Goal: Answer question/provide support: Share knowledge or assist other users

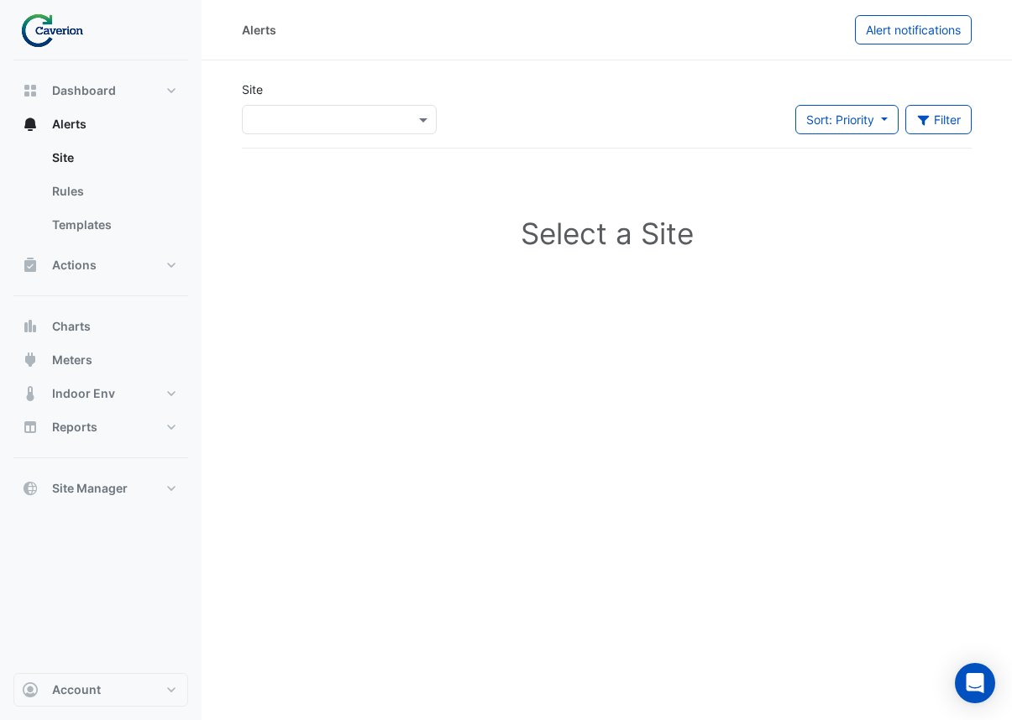
click at [504, 662] on div "Alerts Alert notifications Site × Sort: Priority Priority Updated Filter Title …" at bounding box center [607, 360] width 810 height 720
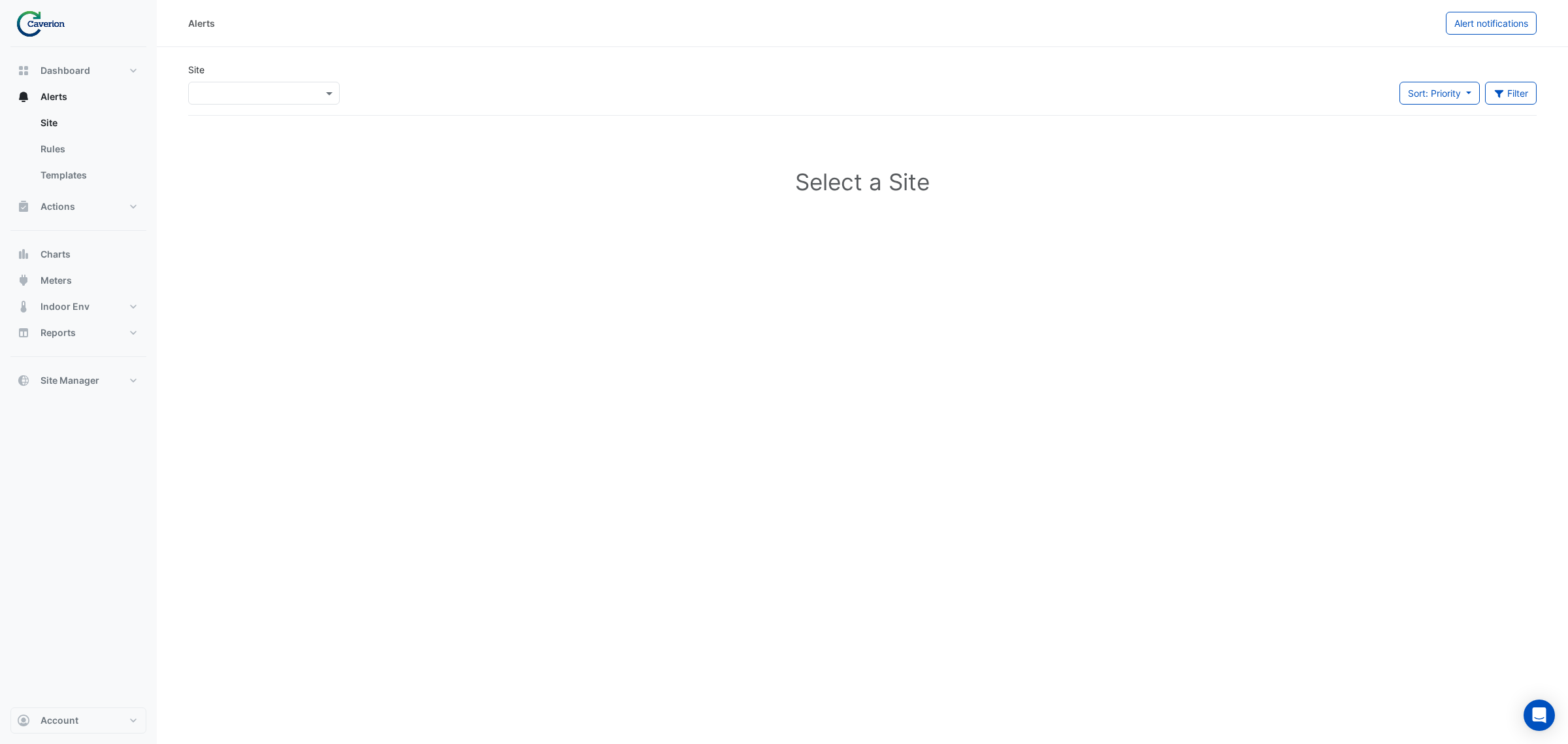
click at [297, 63] on div "Site ×" at bounding box center [264, 84] width 152 height 42
click at [304, 83] on div "×" at bounding box center [264, 93] width 152 height 23
click at [257, 139] on div "K29" at bounding box center [226, 140] width 75 height 19
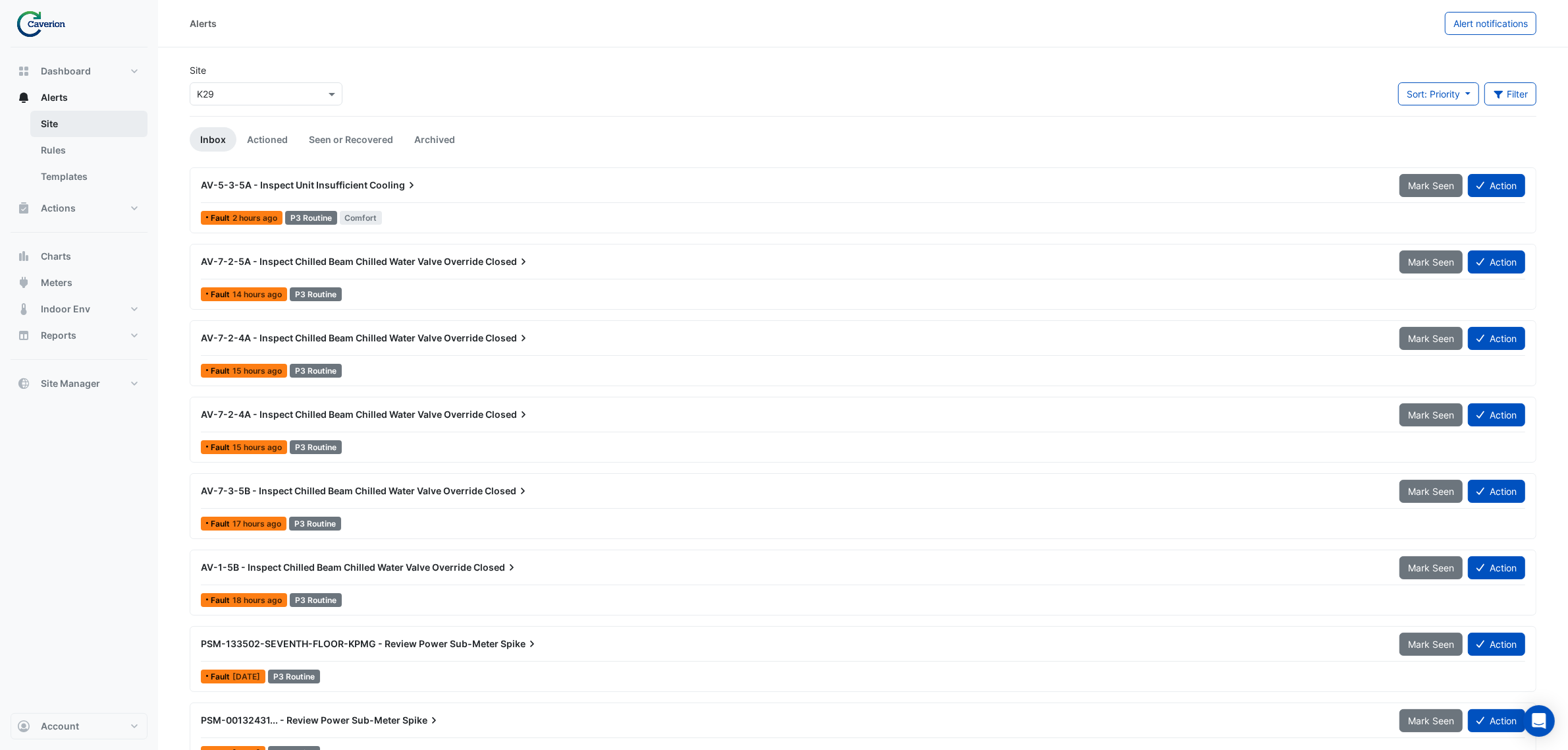
click at [50, 113] on link "Site" at bounding box center [89, 124] width 117 height 27
click at [51, 116] on link "Site" at bounding box center [89, 124] width 117 height 27
click at [211, 96] on input "text" at bounding box center [253, 95] width 112 height 14
click at [212, 133] on div "K29" at bounding box center [228, 141] width 76 height 19
click at [1264, 14] on button "Alert notifications" at bounding box center [1490, 23] width 92 height 23
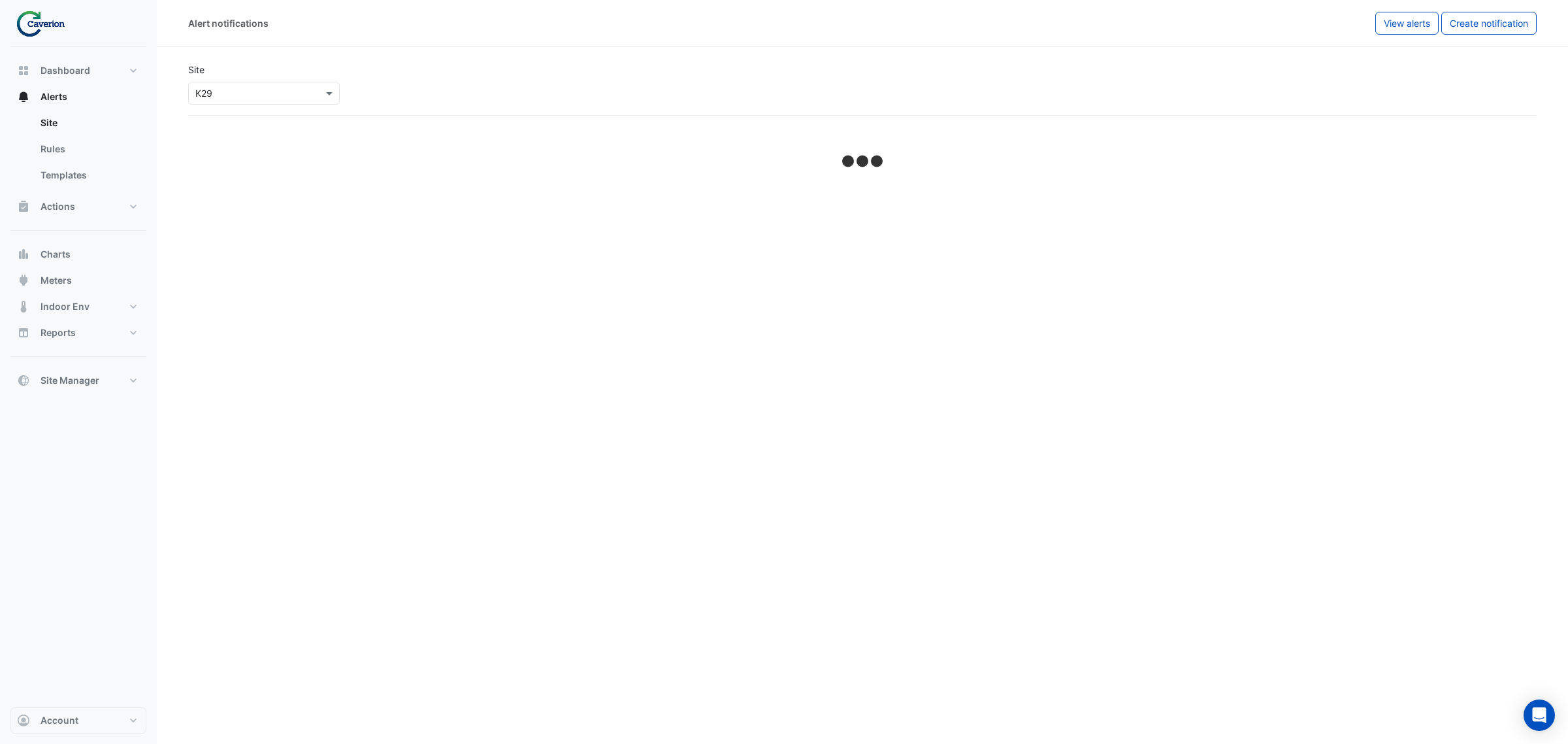
select select "******"
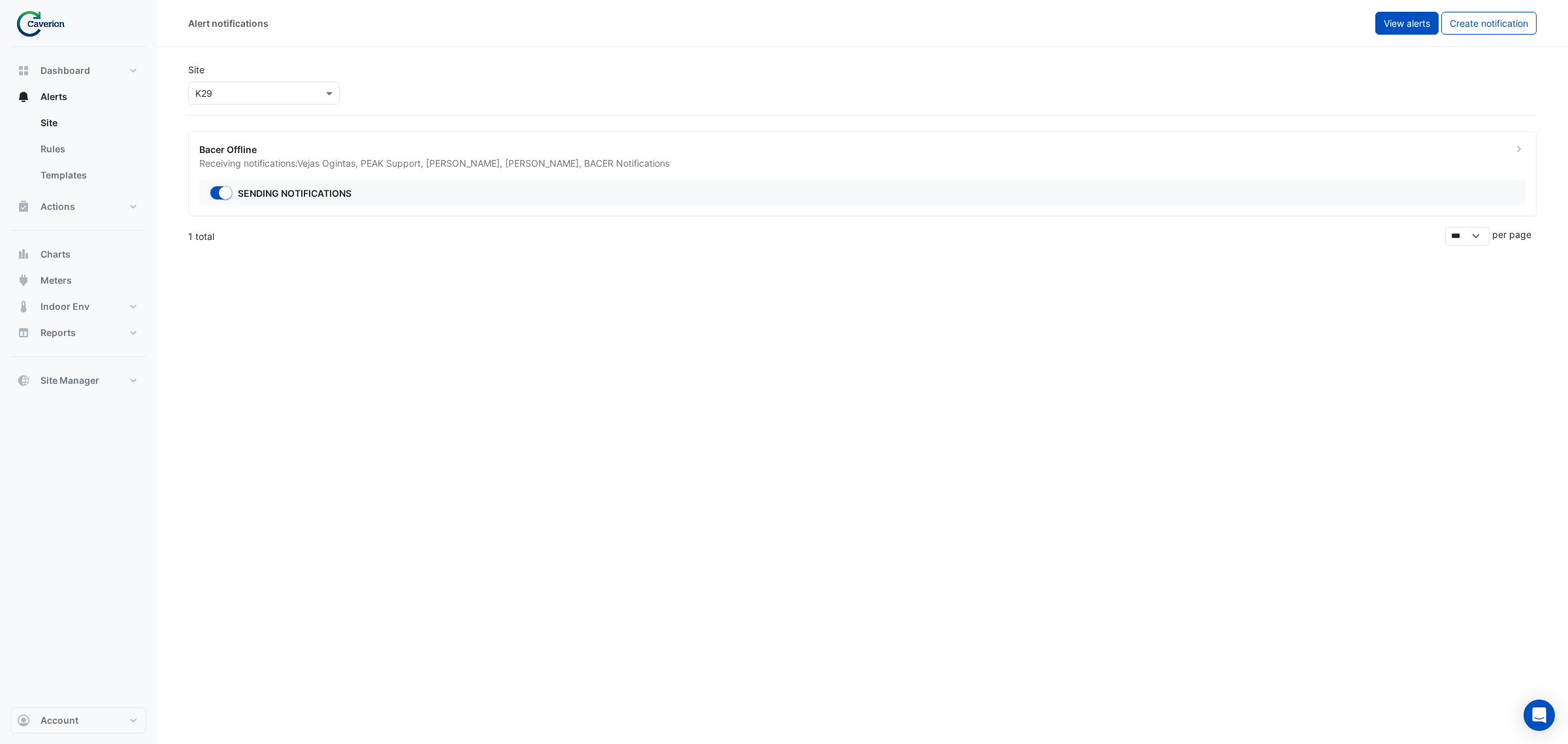
click at [1254, 13] on button "View alerts" at bounding box center [1406, 23] width 63 height 23
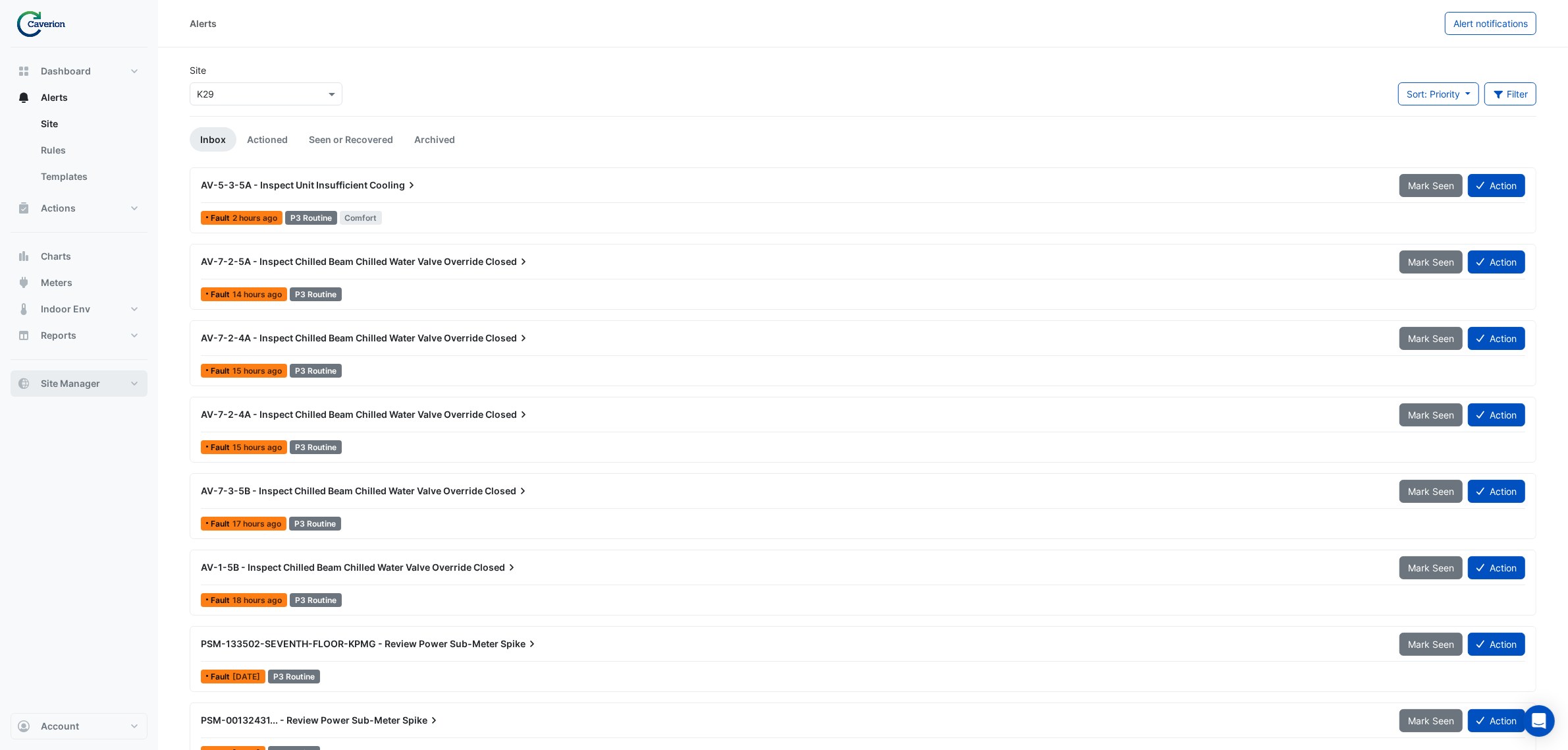
click at [56, 380] on span "Site Manager" at bounding box center [71, 383] width 60 height 13
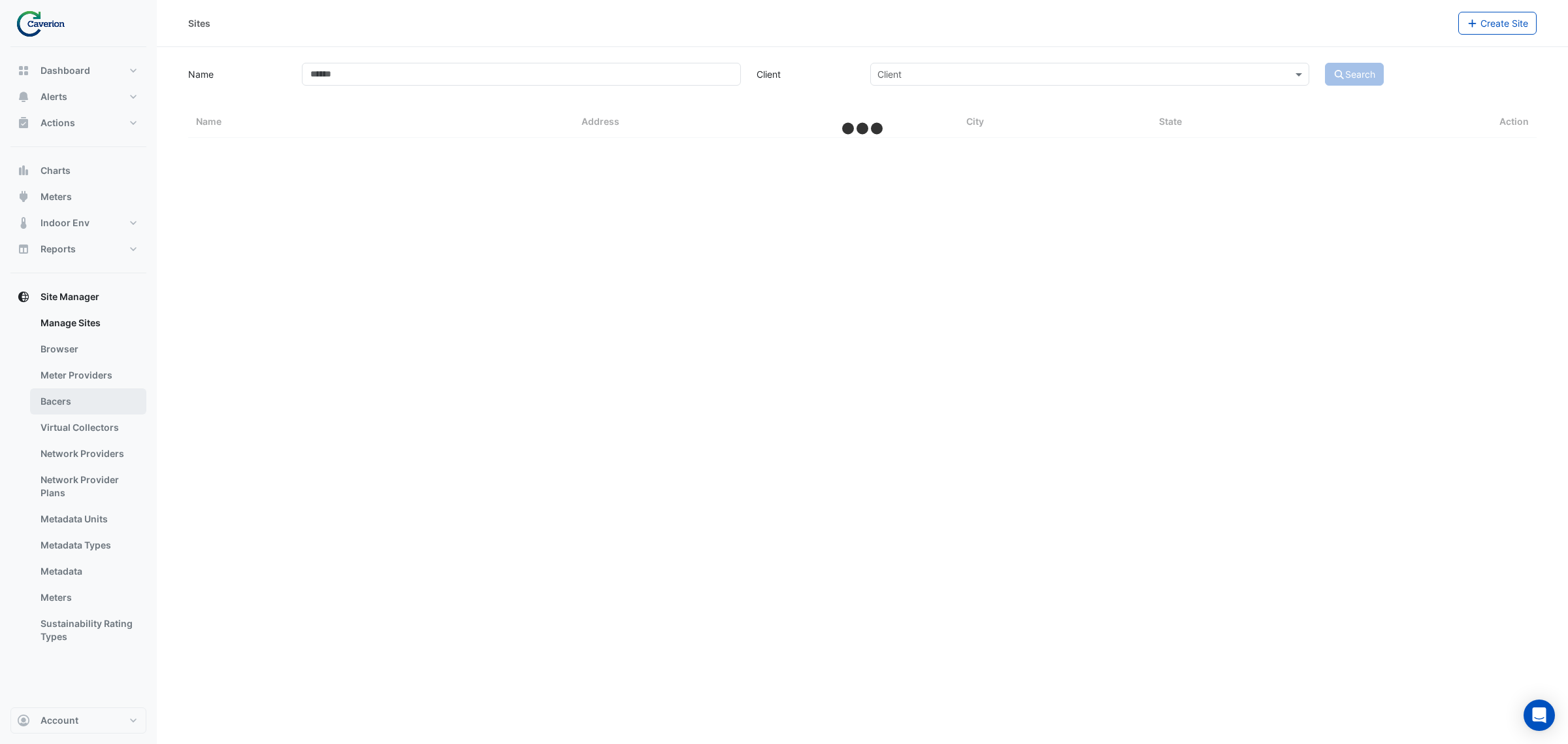
click at [88, 401] on link "Bacers" at bounding box center [88, 402] width 116 height 26
click at [628, 105] on div "Manage Bacers Select a Site" at bounding box center [863, 372] width 1412 height 744
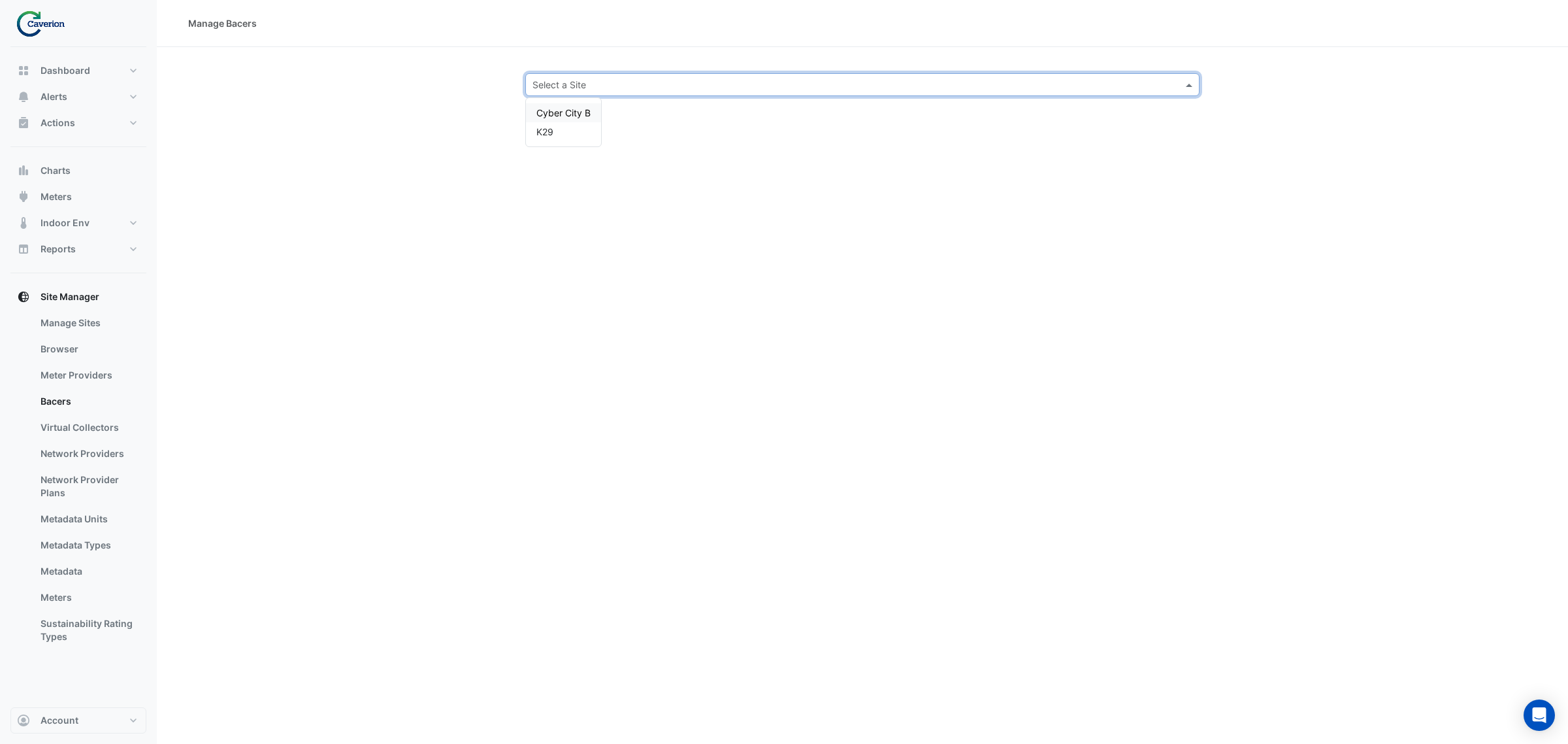
click at [636, 92] on div "Select a Site" at bounding box center [862, 84] width 675 height 23
click at [560, 111] on span "Cyber City B" at bounding box center [563, 113] width 54 height 11
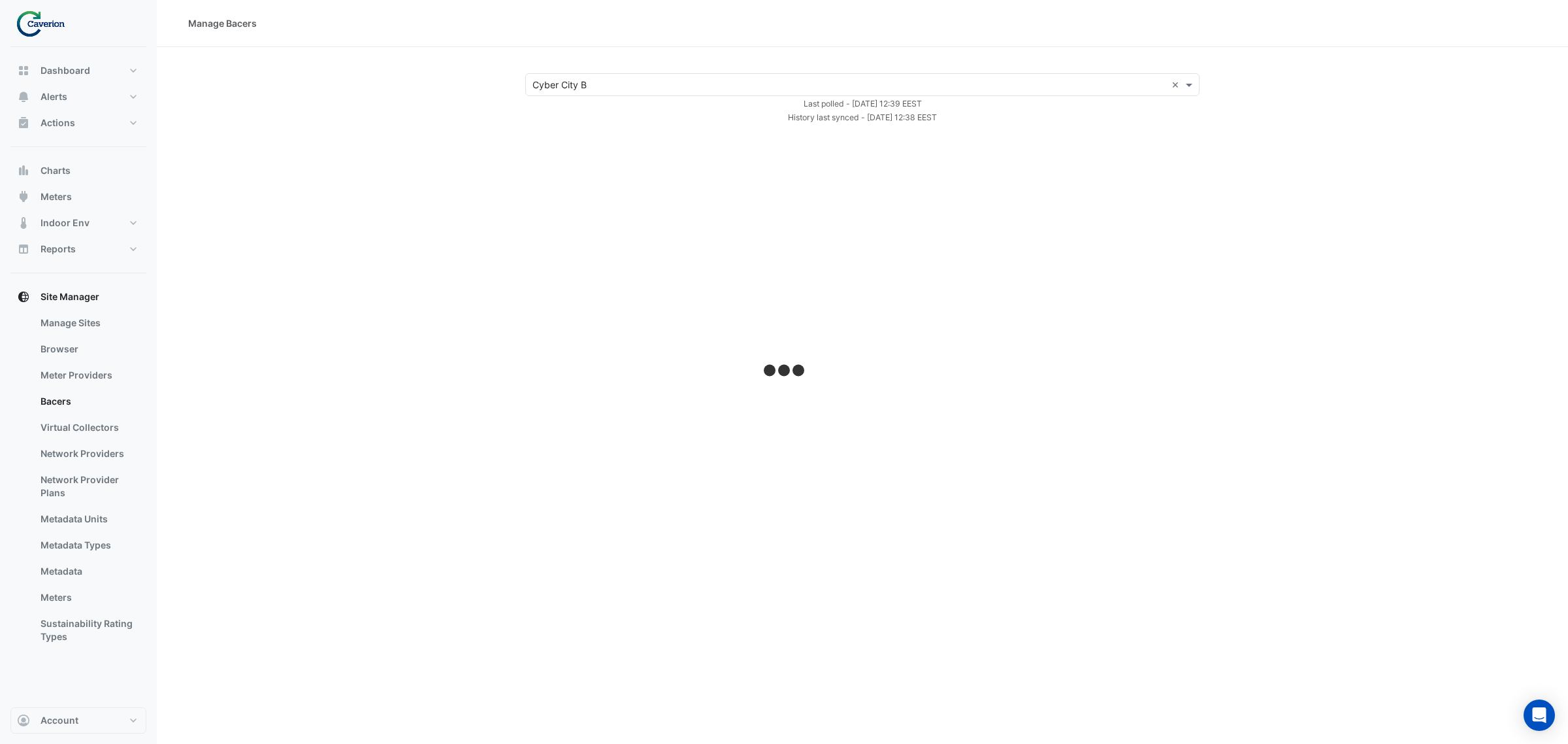
select select "***"
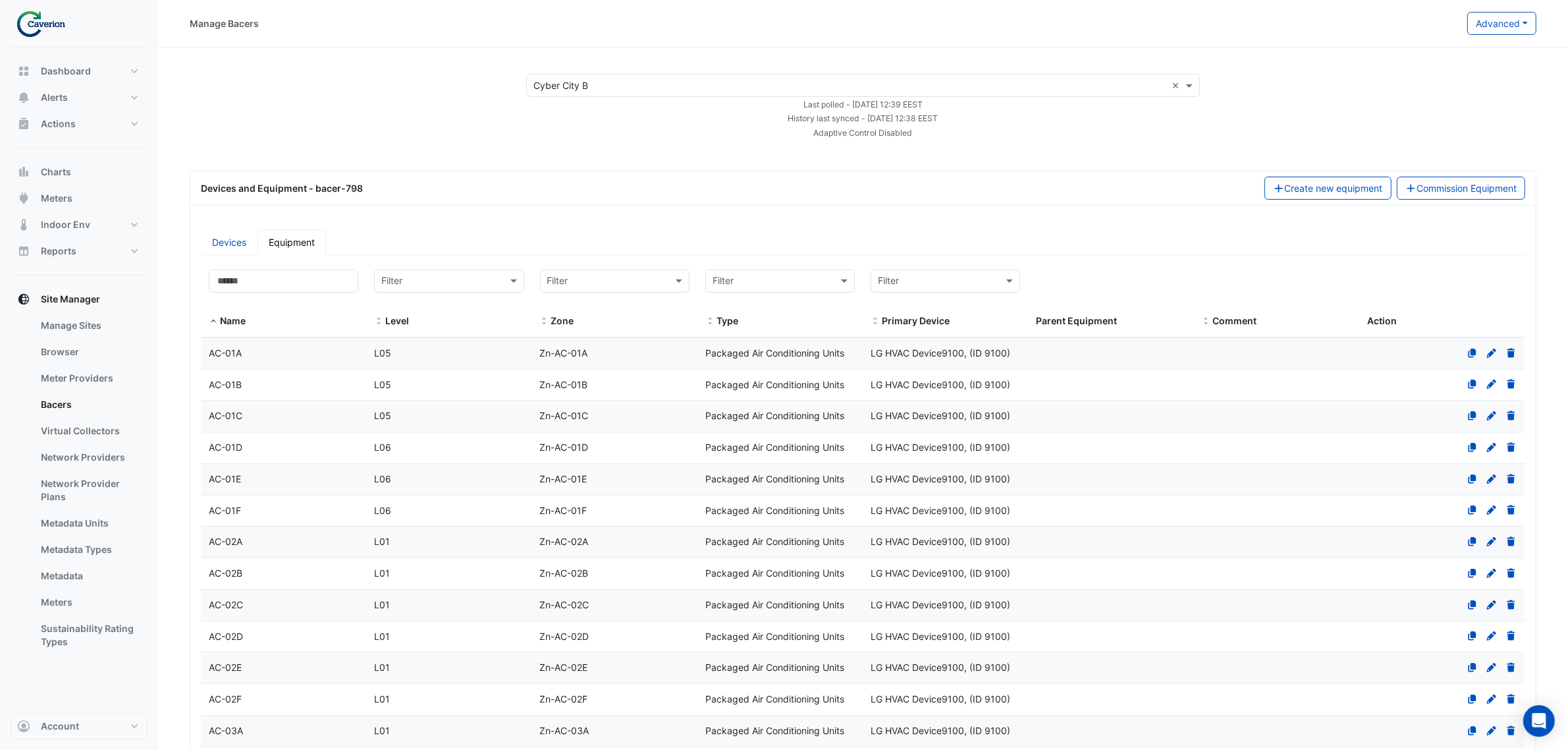
click at [498, 192] on div "Devices and Equipment - bacer-798" at bounding box center [725, 188] width 1064 height 14
click at [71, 405] on link "Bacers" at bounding box center [89, 405] width 117 height 27
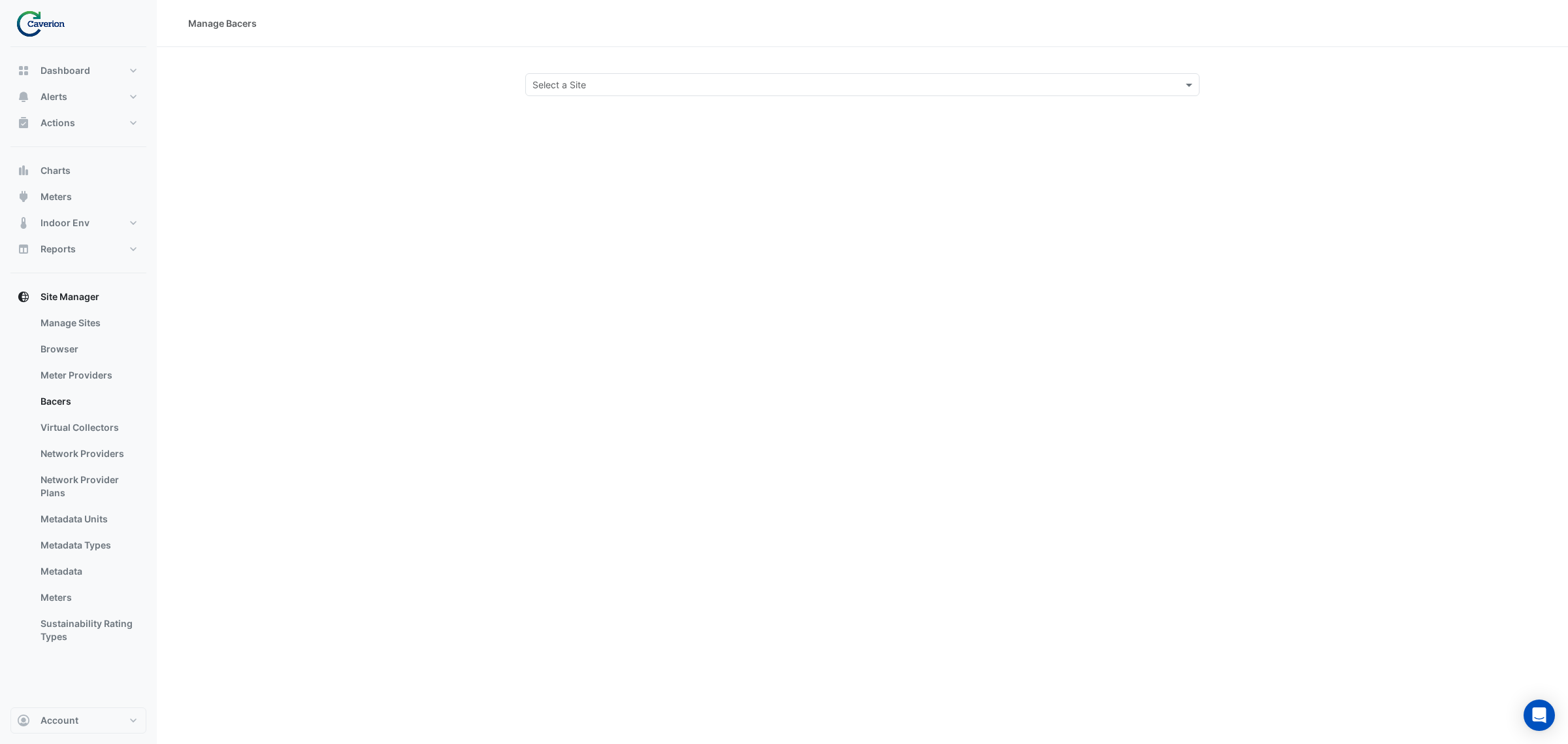
click at [601, 53] on section "Select a Site" at bounding box center [863, 71] width 1412 height 49
click at [593, 67] on section "Select a Site" at bounding box center [863, 71] width 1412 height 49
click at [584, 67] on section "Select a Site" at bounding box center [863, 71] width 1412 height 49
click at [578, 72] on section "Select a Site" at bounding box center [863, 71] width 1412 height 49
click at [572, 79] on input "text" at bounding box center [849, 86] width 633 height 14
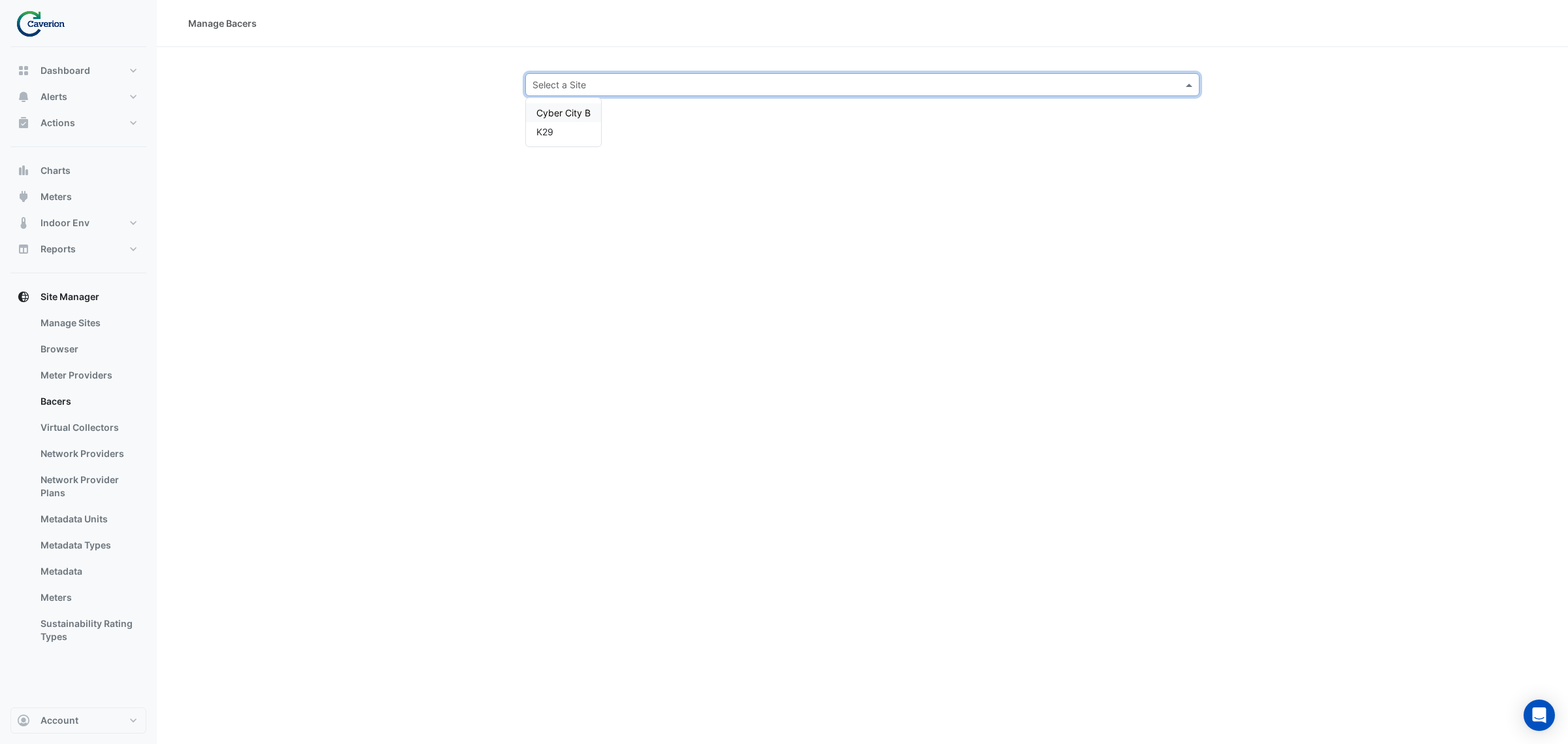
click at [567, 105] on div "Cyber City B" at bounding box center [563, 113] width 75 height 19
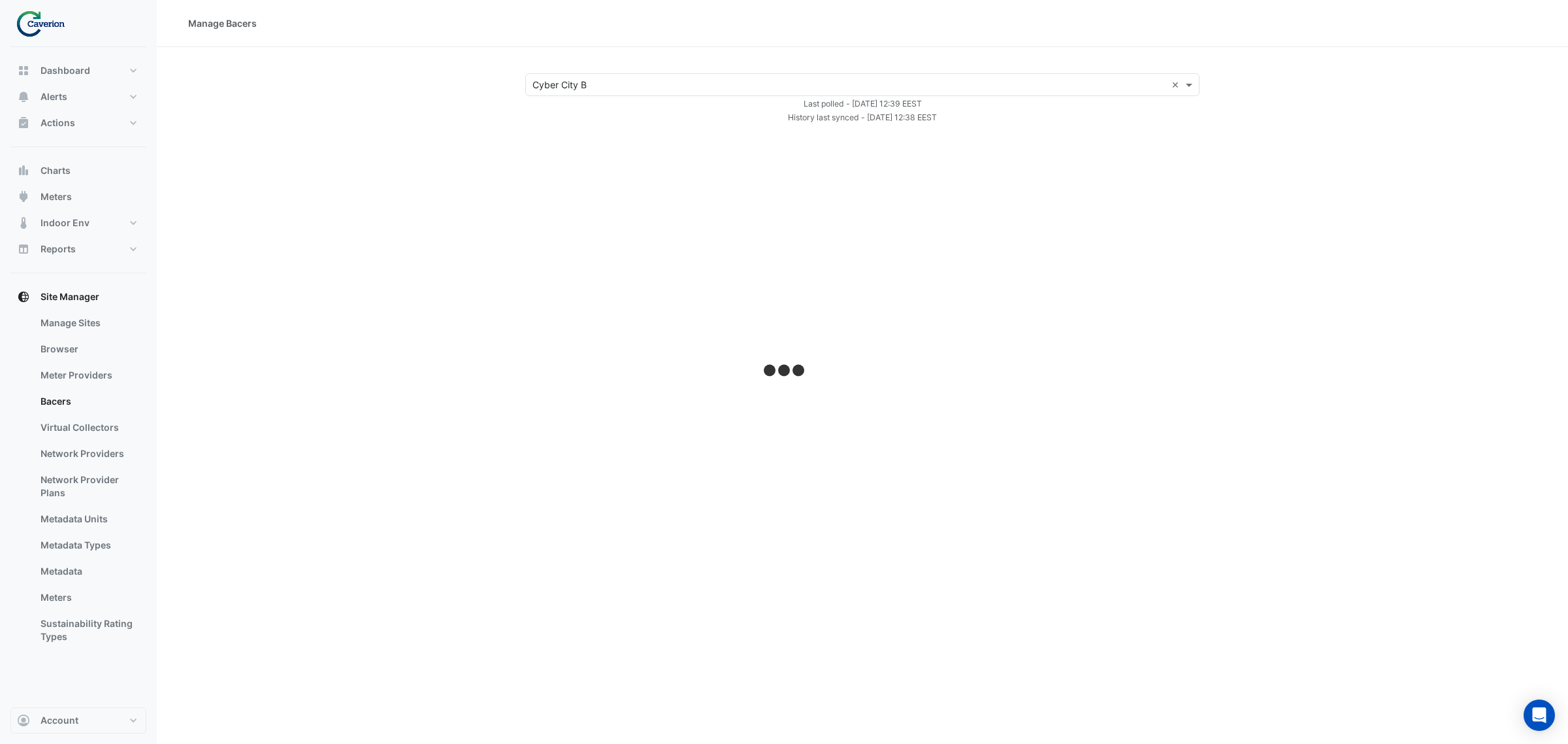
click at [717, 114] on div "History last synced - Tue 23-Sep-2025 12:38 EEST" at bounding box center [862, 117] width 690 height 14
click at [884, 288] on div "Manage Bacers × Cyber City B × Last polled - Tue 23-Sep-2025 12:39 EEST History…" at bounding box center [863, 372] width 1412 height 744
click at [882, 258] on div "Manage Bacers × Cyber City B × Last polled - Tue 23-Sep-2025 12:39 EEST History…" at bounding box center [863, 372] width 1412 height 744
drag, startPoint x: 570, startPoint y: 259, endPoint x: 591, endPoint y: 259, distance: 21.0
click at [574, 261] on div "Manage Bacers × Cyber City B × Last polled - Tue 23-Sep-2025 12:39 EEST History…" at bounding box center [863, 372] width 1412 height 744
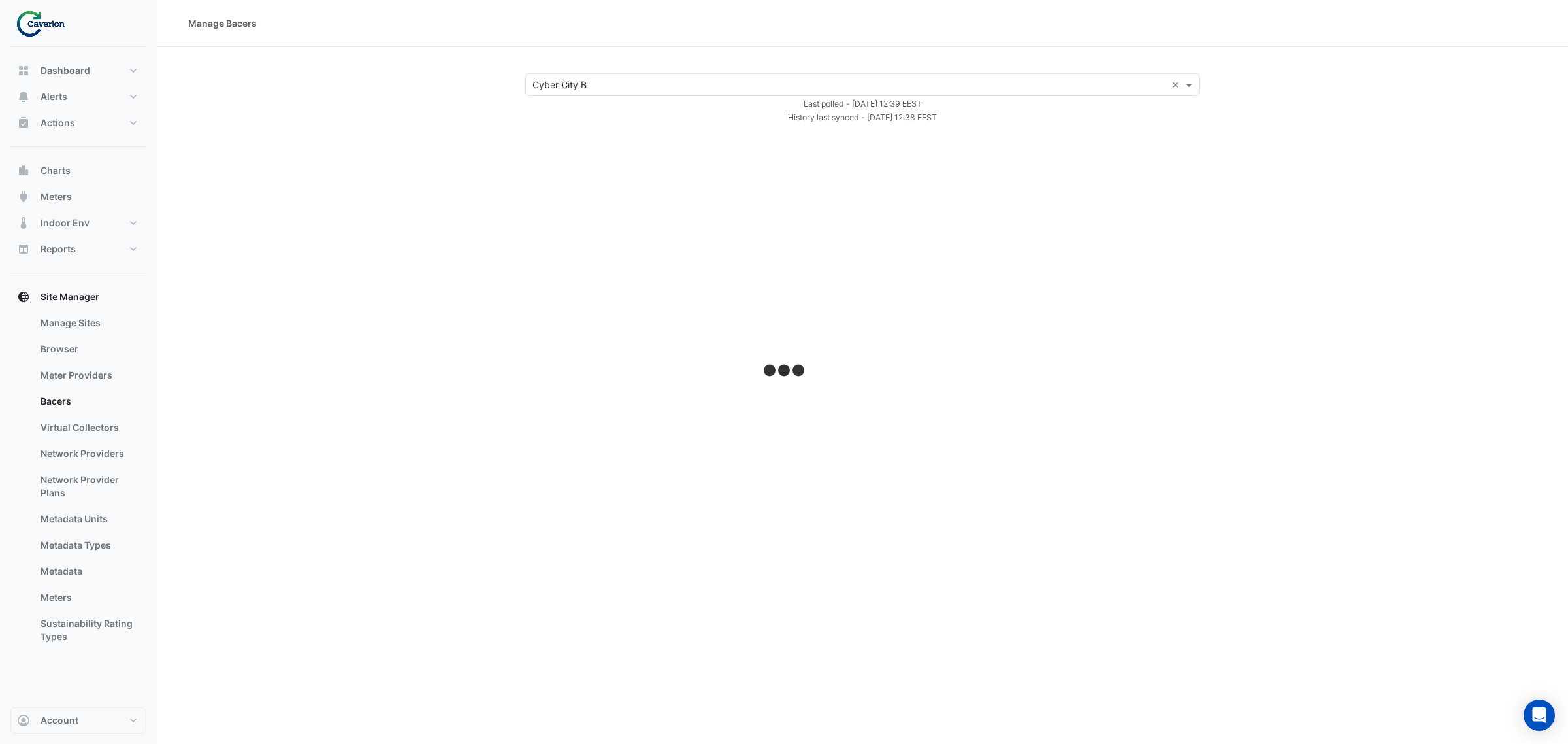
click at [886, 279] on div "Manage Bacers × Cyber City B × Last polled - Tue 23-Sep-2025 12:39 EEST History…" at bounding box center [863, 372] width 1412 height 744
click at [1096, 312] on div "Manage Bacers × Cyber City B × Last polled - Tue 23-Sep-2025 12:39 EEST History…" at bounding box center [863, 372] width 1412 height 744
click at [866, 317] on div "Manage Bacers × Cyber City B × Last polled - Tue 23-Sep-2025 12:39 EEST History…" at bounding box center [863, 372] width 1412 height 744
select select "***"
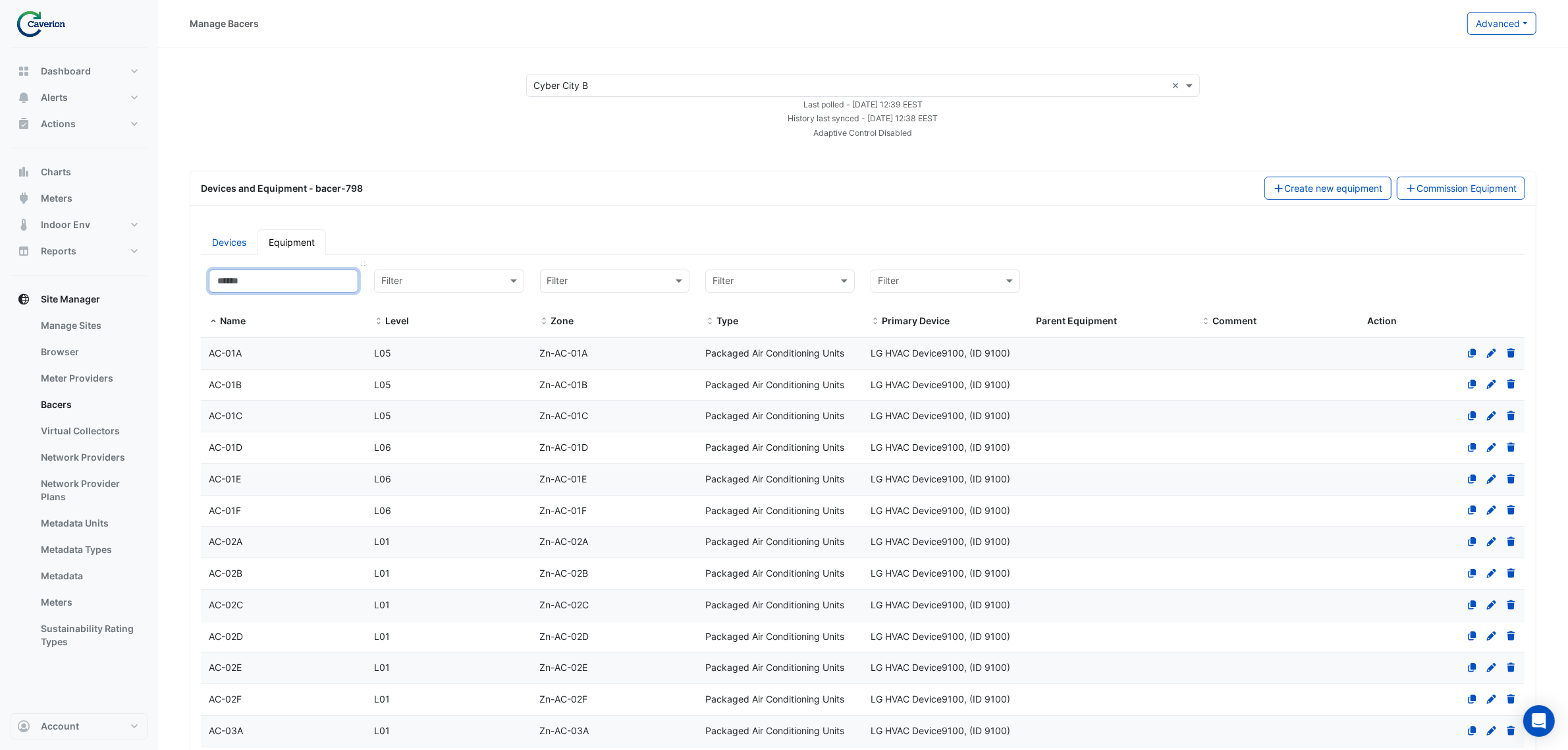
click at [295, 279] on input at bounding box center [283, 280] width 150 height 23
paste input "*****"
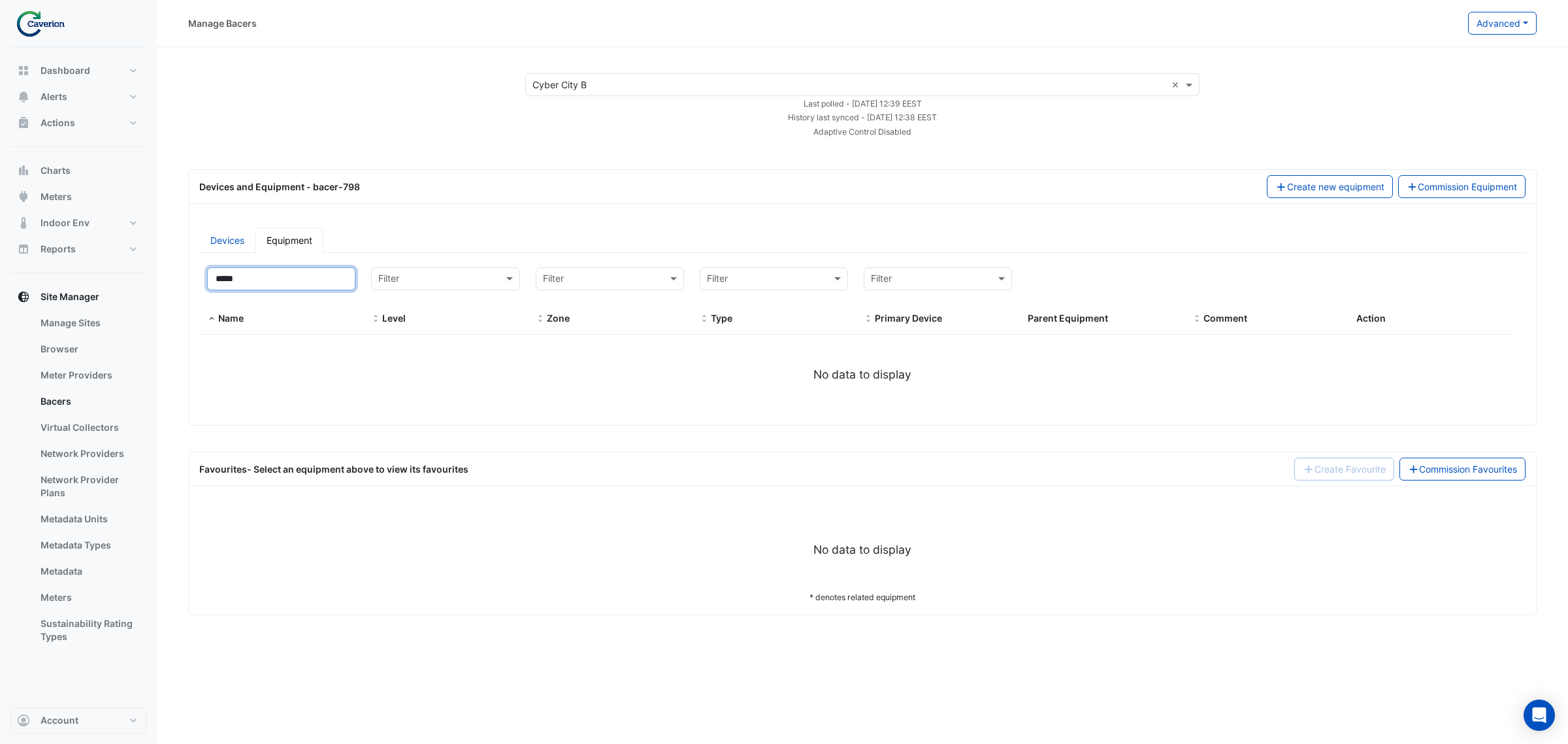
drag, startPoint x: 293, startPoint y: 276, endPoint x: 1, endPoint y: 314, distance: 294.5
click at [0, 321] on div "Manage Bacers Advanced View Collector Notes View scan history View Metadata Pre…" at bounding box center [784, 372] width 1568 height 744
type input "*****"
select select "***"
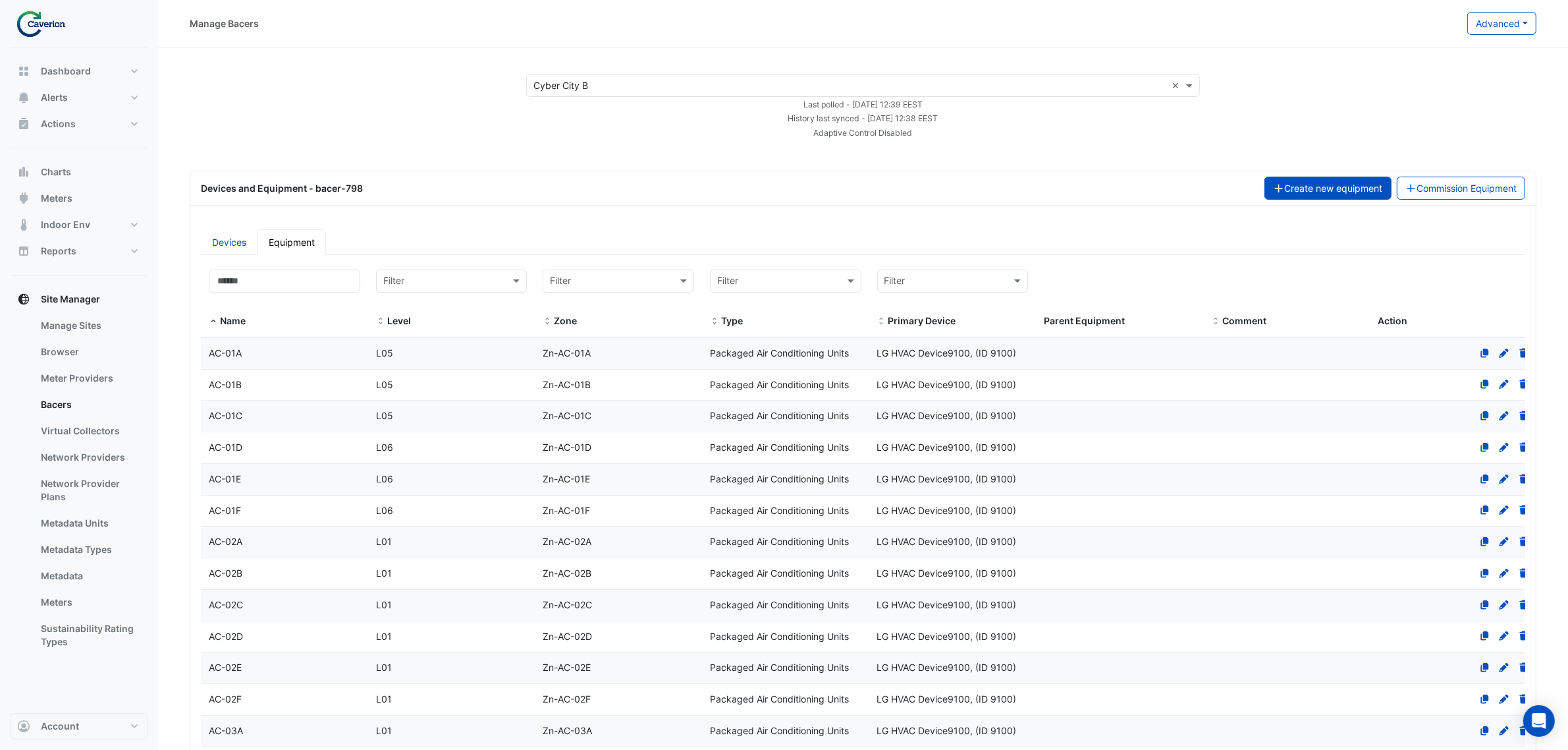
click at [1264, 192] on button "Create new equipment" at bounding box center [1328, 188] width 127 height 23
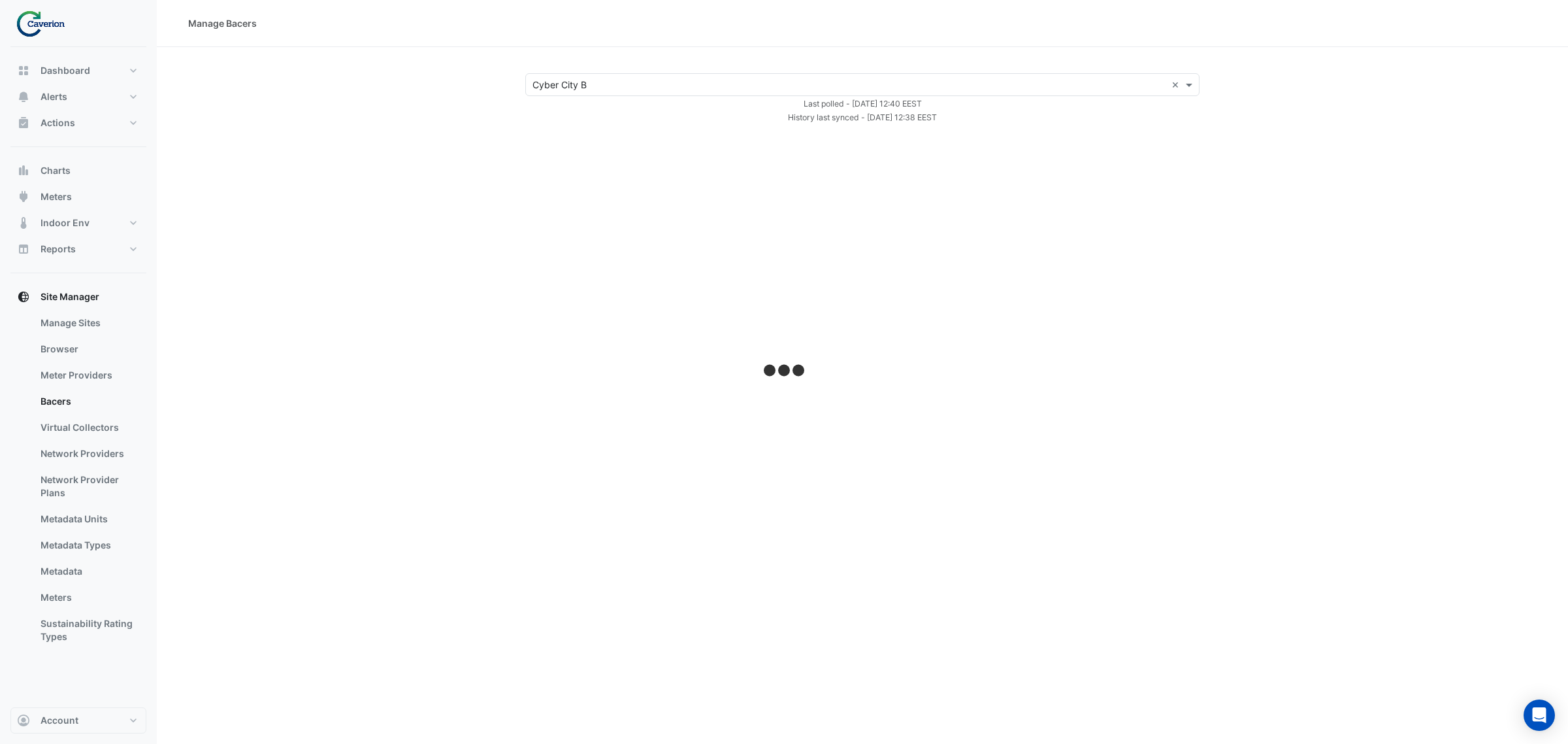
select select "***"
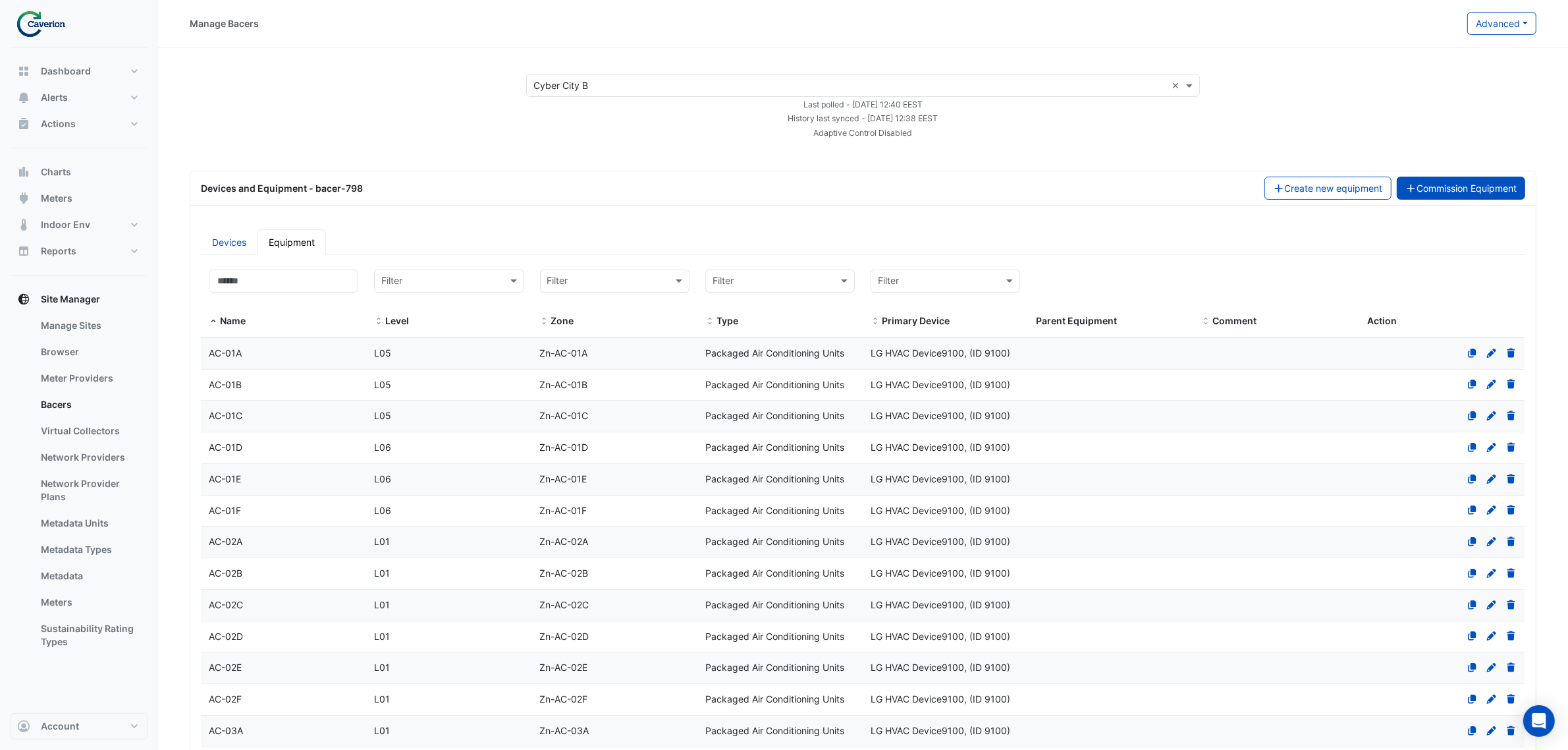
click at [1264, 195] on button "Commission Equipment" at bounding box center [1461, 188] width 129 height 23
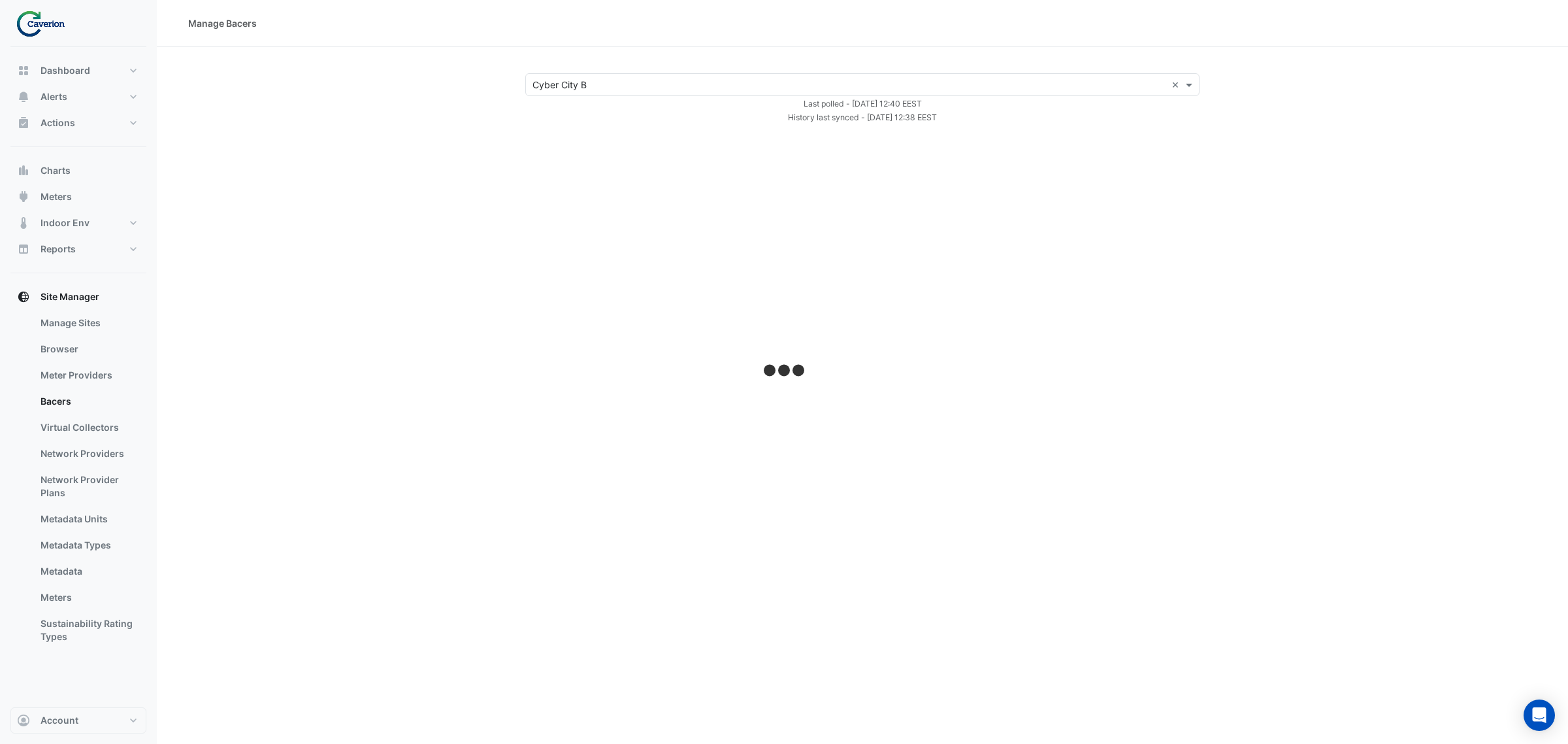
select select "***"
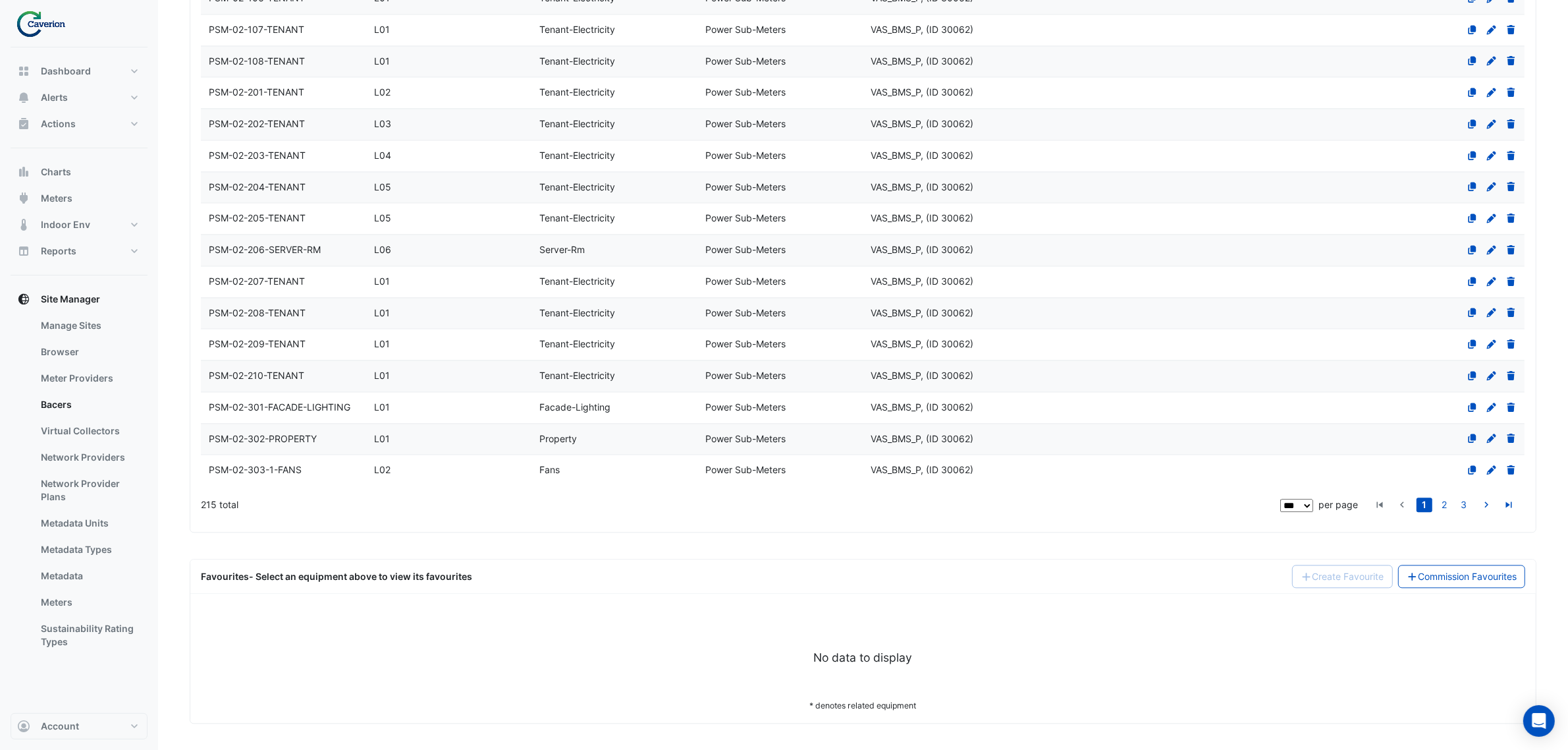
scroll to position [3475, 0]
click at [1264, 572] on link "Commission Favourites" at bounding box center [1462, 576] width 128 height 23
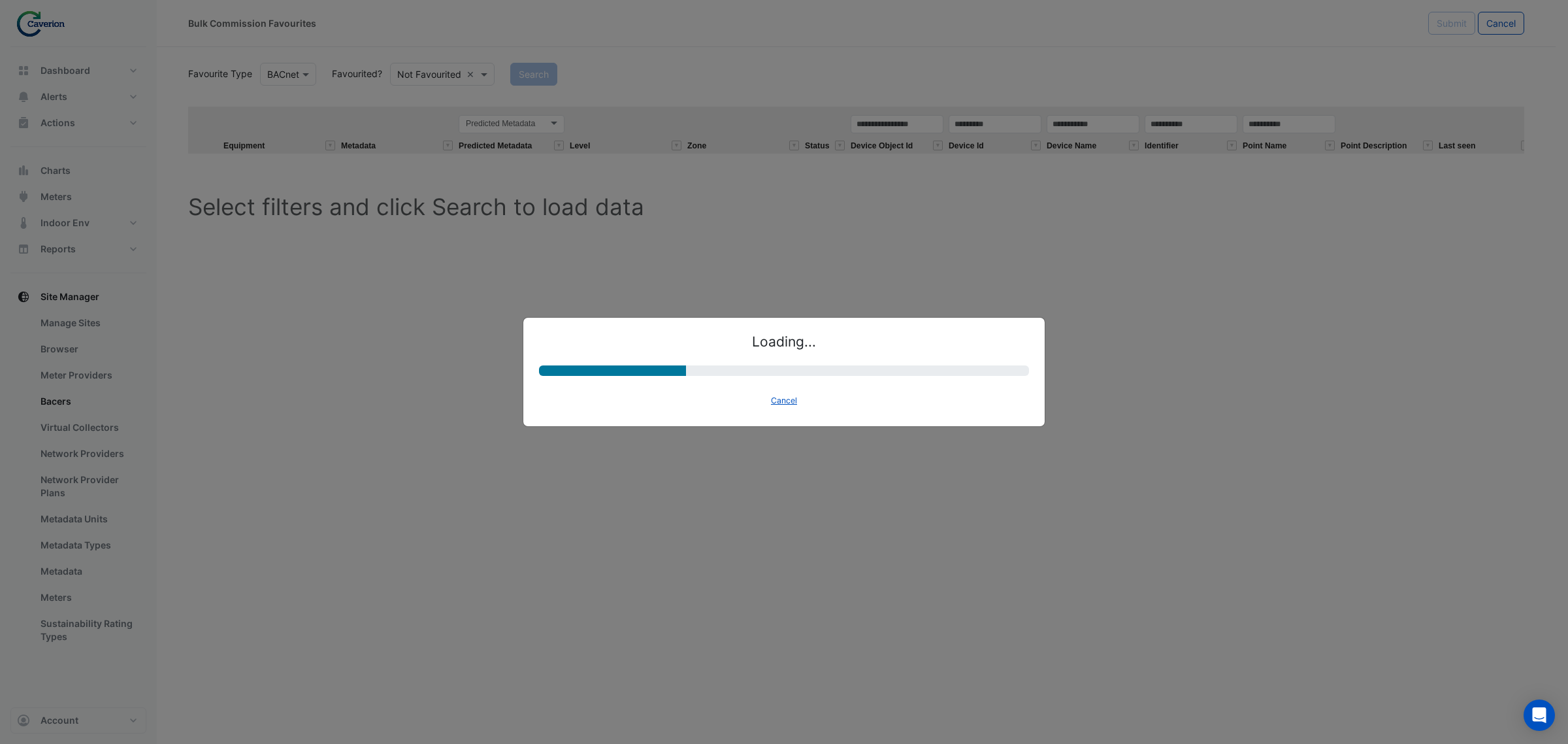
click at [788, 370] on ngb-progressbar "progress bar" at bounding box center [784, 370] width 490 height 10
click at [782, 344] on h4 "Loading..." at bounding box center [784, 341] width 490 height 16
click at [780, 337] on h4 "Loading..." at bounding box center [784, 341] width 490 height 16
click at [777, 290] on ngb-modal-window "Loading... Cancel" at bounding box center [784, 372] width 1568 height 744
select select "********"
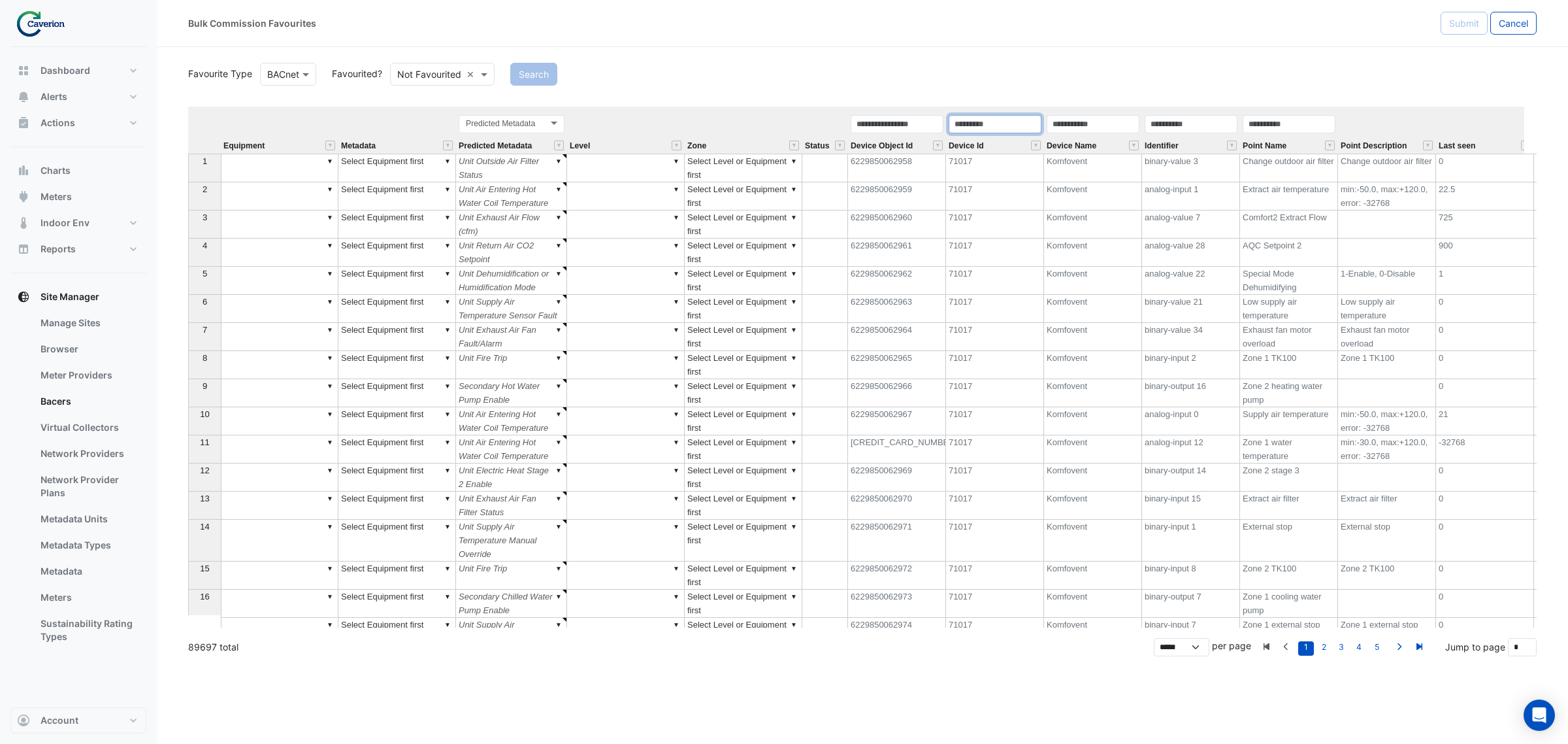
click at [970, 129] on input "text" at bounding box center [994, 125] width 93 height 19
paste input "*****"
type input "*****"
click at [544, 76] on button "Search" at bounding box center [534, 74] width 47 height 23
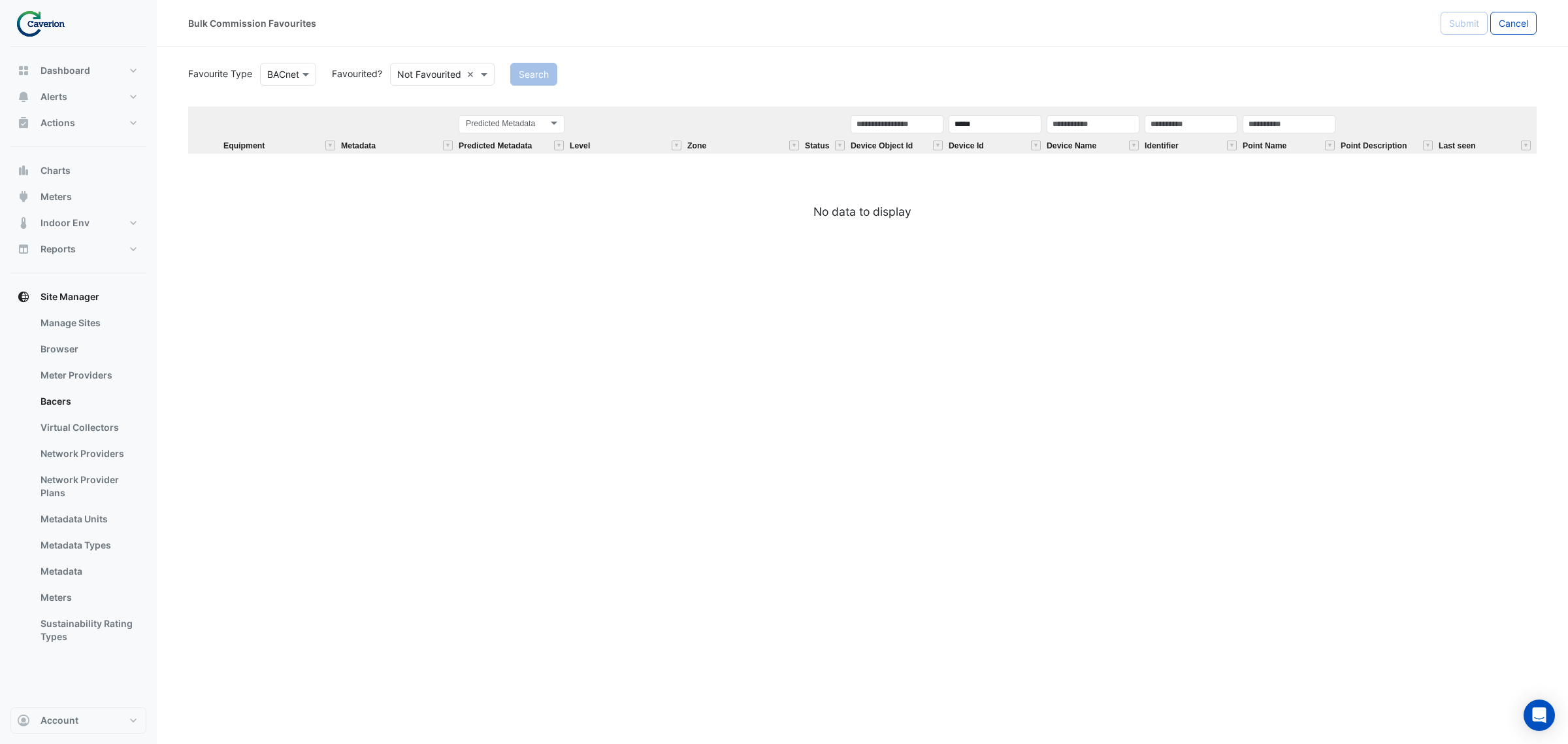
click at [1012, 198] on div "Equipment Metadata Predicted Metadata Level Zone Status Device Object Id Device…" at bounding box center [862, 163] width 1349 height 114
click at [1006, 116] on input "*****" at bounding box center [994, 125] width 93 height 19
click at [1053, 222] on div "Bulk Commission Favourites Submit Cancel Favourite Type BACnet Favourited? Not …" at bounding box center [863, 372] width 1412 height 744
drag, startPoint x: 991, startPoint y: 128, endPoint x: 871, endPoint y: 138, distance: 120.4
click at [871, 138] on tr "Equipment Metadata Predicted Metadata Predicted Metadata Level Zone Status Devi…" at bounding box center [910, 130] width 1444 height 47
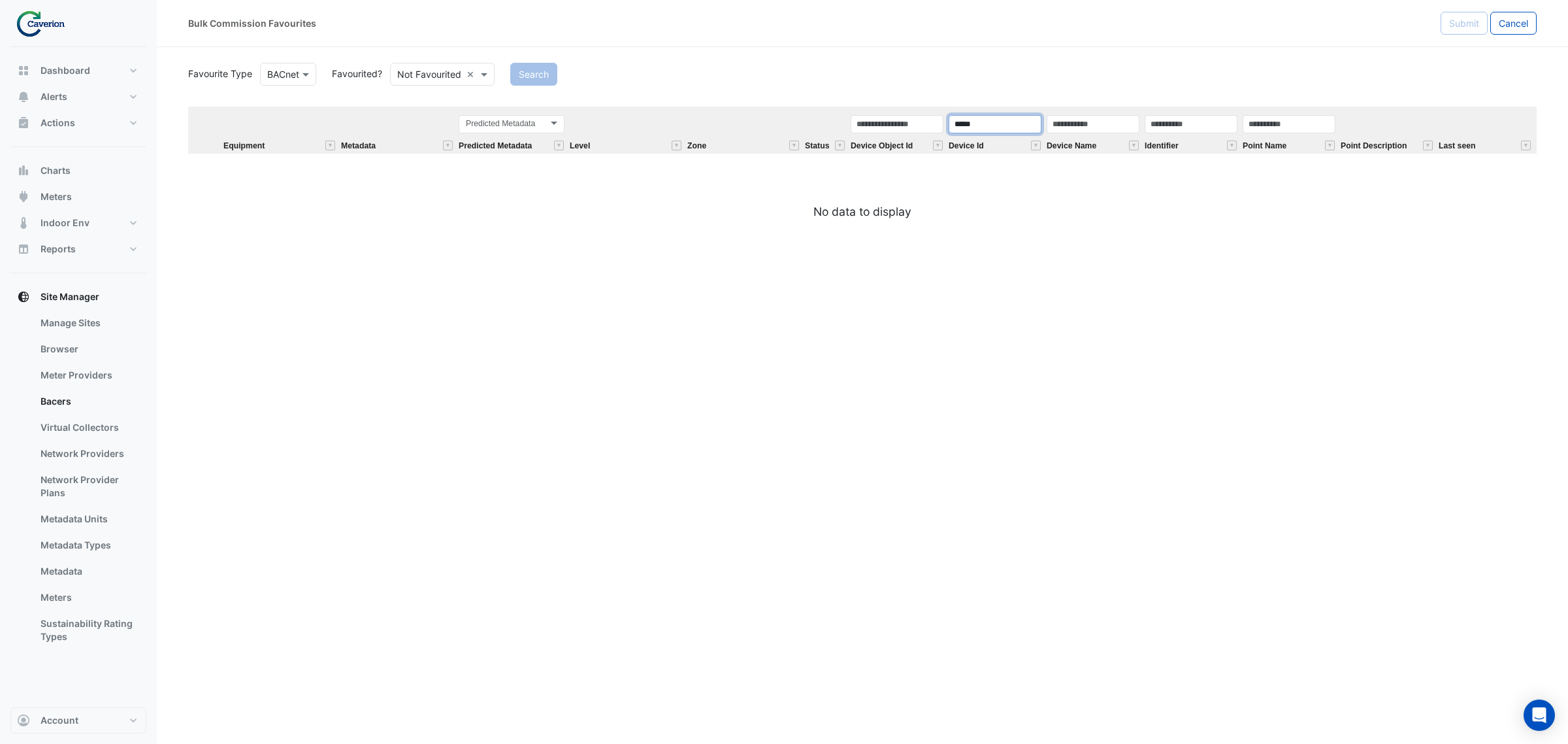
paste input "text"
type input "*****"
click at [542, 74] on button "Search" at bounding box center [534, 74] width 47 height 23
click at [422, 77] on input "text" at bounding box center [430, 75] width 64 height 14
click at [435, 105] on div "Favourited" at bounding box center [433, 102] width 85 height 19
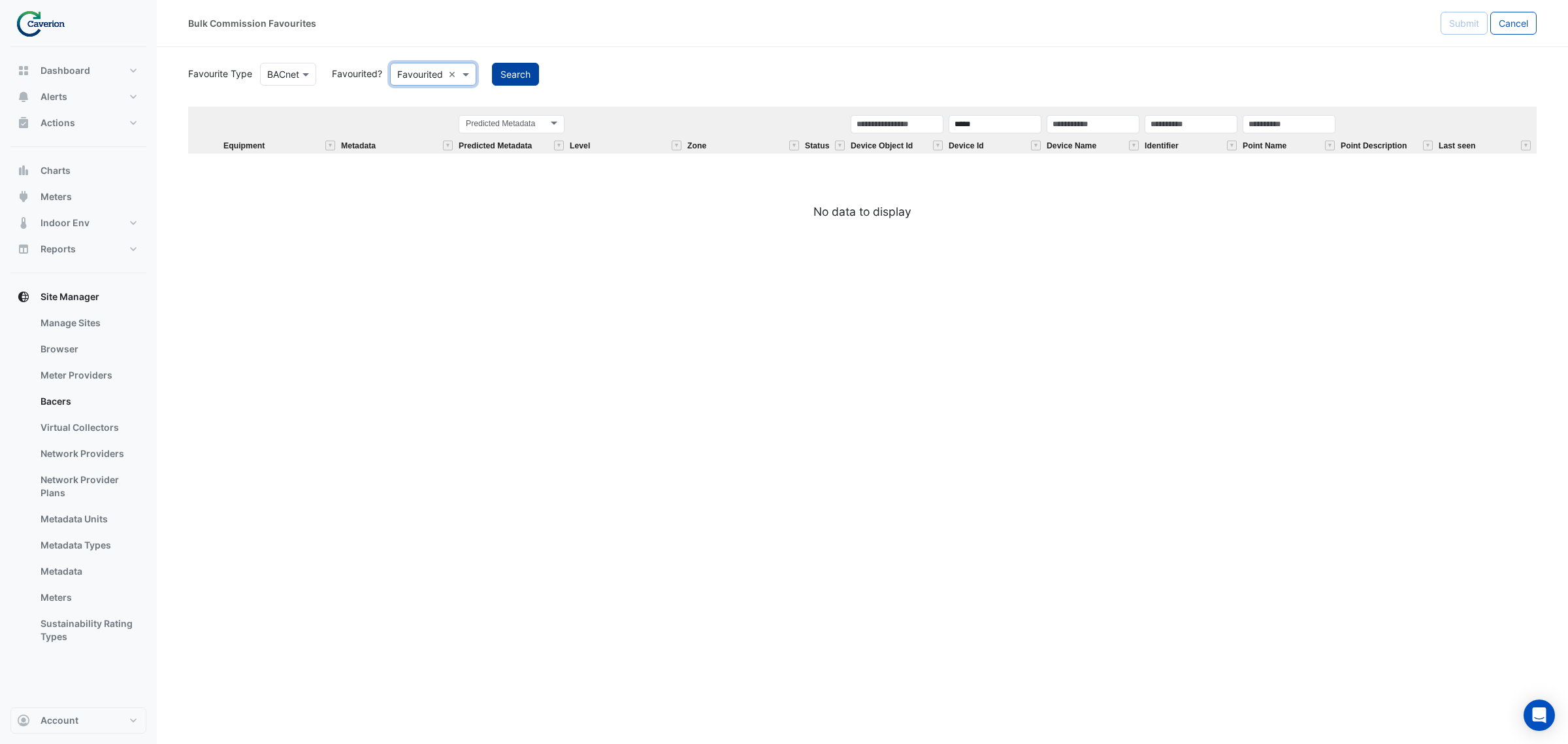
click at [511, 72] on button "Search" at bounding box center [515, 74] width 47 height 23
click at [750, 55] on section "Favourite Type BACnet Favourited? Favourited × Search Equipment Metadata Predic…" at bounding box center [863, 133] width 1412 height 174
click at [83, 311] on div "Site Manager Manage Sites Browser Meter Providers Bacers Virtual Collectors Net…" at bounding box center [78, 469] width 136 height 371
click at [75, 398] on link "Bacers" at bounding box center [88, 402] width 116 height 26
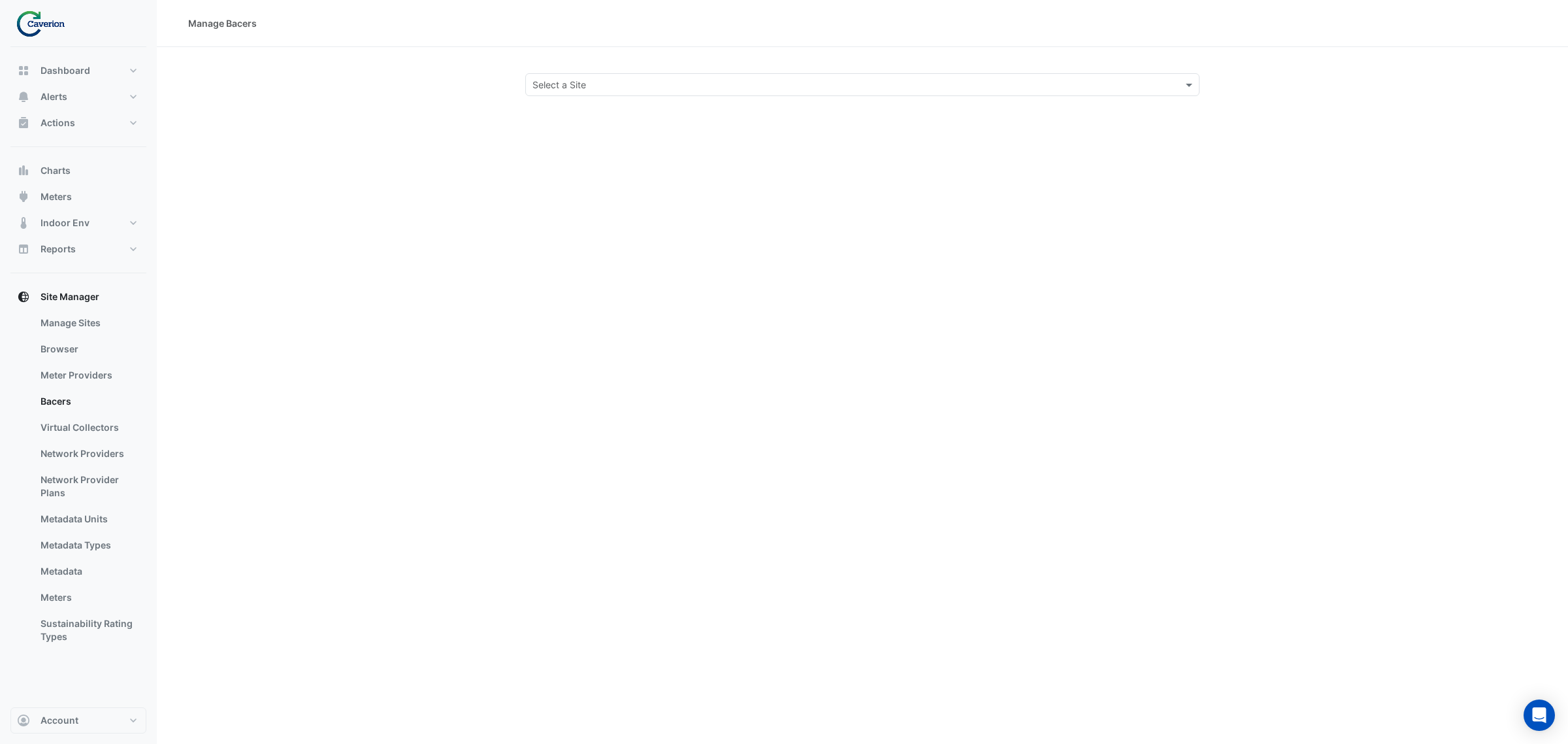
drag, startPoint x: 542, startPoint y: 115, endPoint x: 550, endPoint y: 103, distance: 14.4
click at [543, 112] on div "Manage Bacers Select a Site" at bounding box center [863, 372] width 1412 height 744
click at [550, 103] on div "Manage Bacers Select a Site" at bounding box center [863, 372] width 1412 height 744
click at [556, 93] on div "Select a Site" at bounding box center [862, 84] width 675 height 23
click at [574, 116] on span "Cyber City B" at bounding box center [563, 113] width 54 height 11
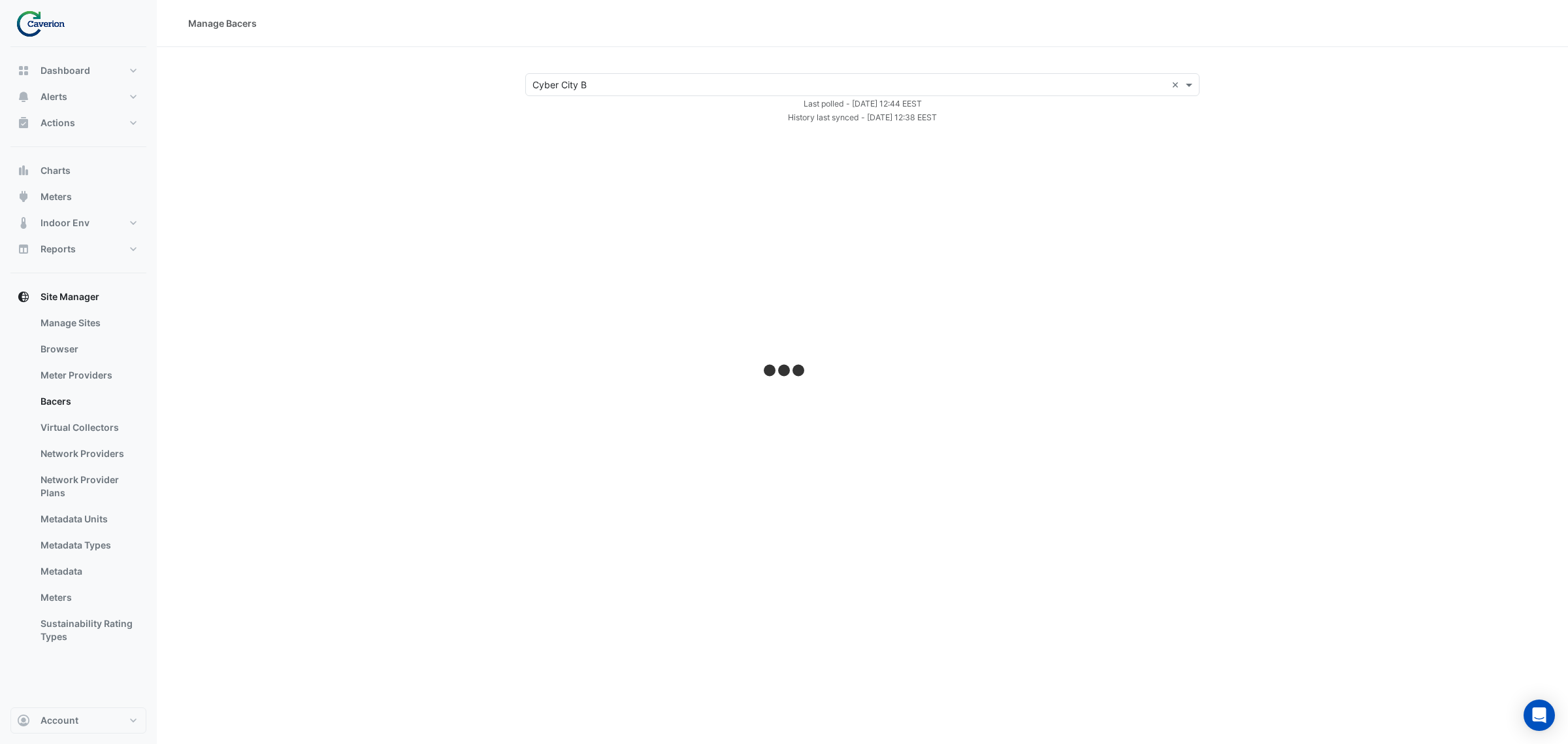
click at [538, 102] on div "Last polled - Tue 23-Sep-2025 12:44 EEST" at bounding box center [862, 103] width 690 height 14
click at [551, 89] on input "text" at bounding box center [849, 86] width 633 height 14
click at [543, 132] on span "K29" at bounding box center [545, 132] width 17 height 11
click at [327, 102] on div "× K29 × Last polled - Tue 23-Sep-2025 12:44 EEST History last synced - Tue 23-S…" at bounding box center [862, 98] width 1380 height 51
select select "***"
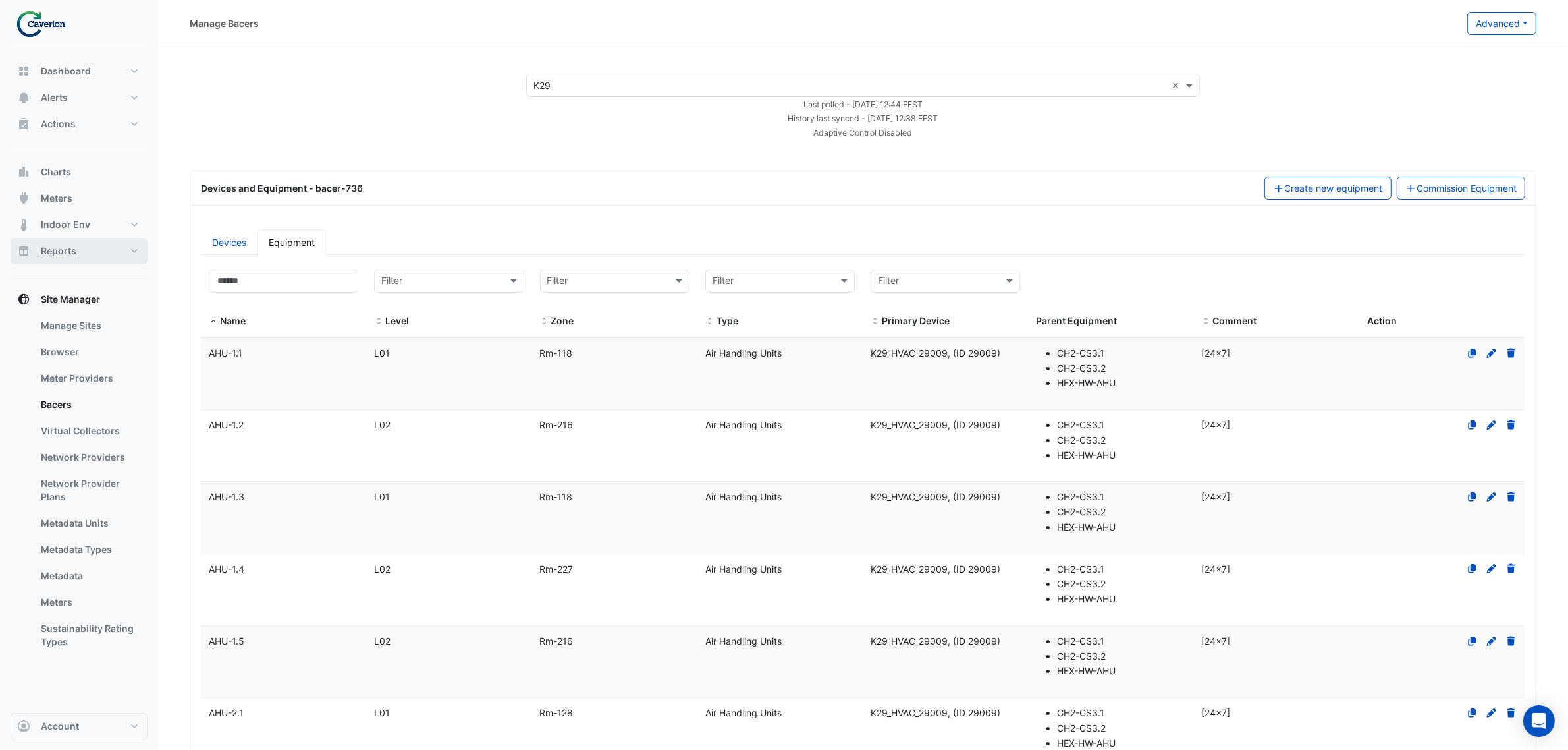
click at [105, 253] on button "Reports" at bounding box center [78, 251] width 137 height 27
select select "***"
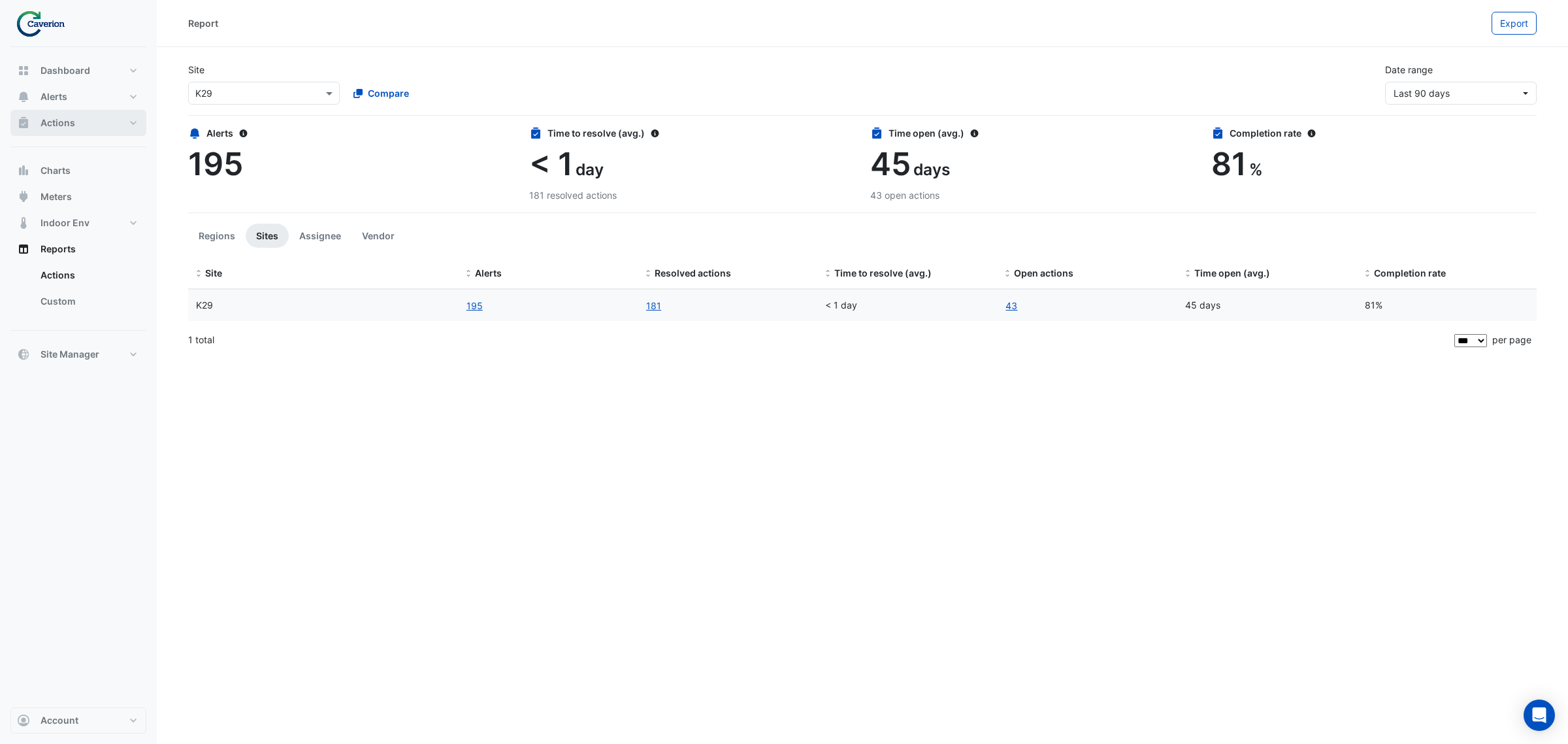
click at [118, 118] on button "Actions" at bounding box center [78, 123] width 136 height 26
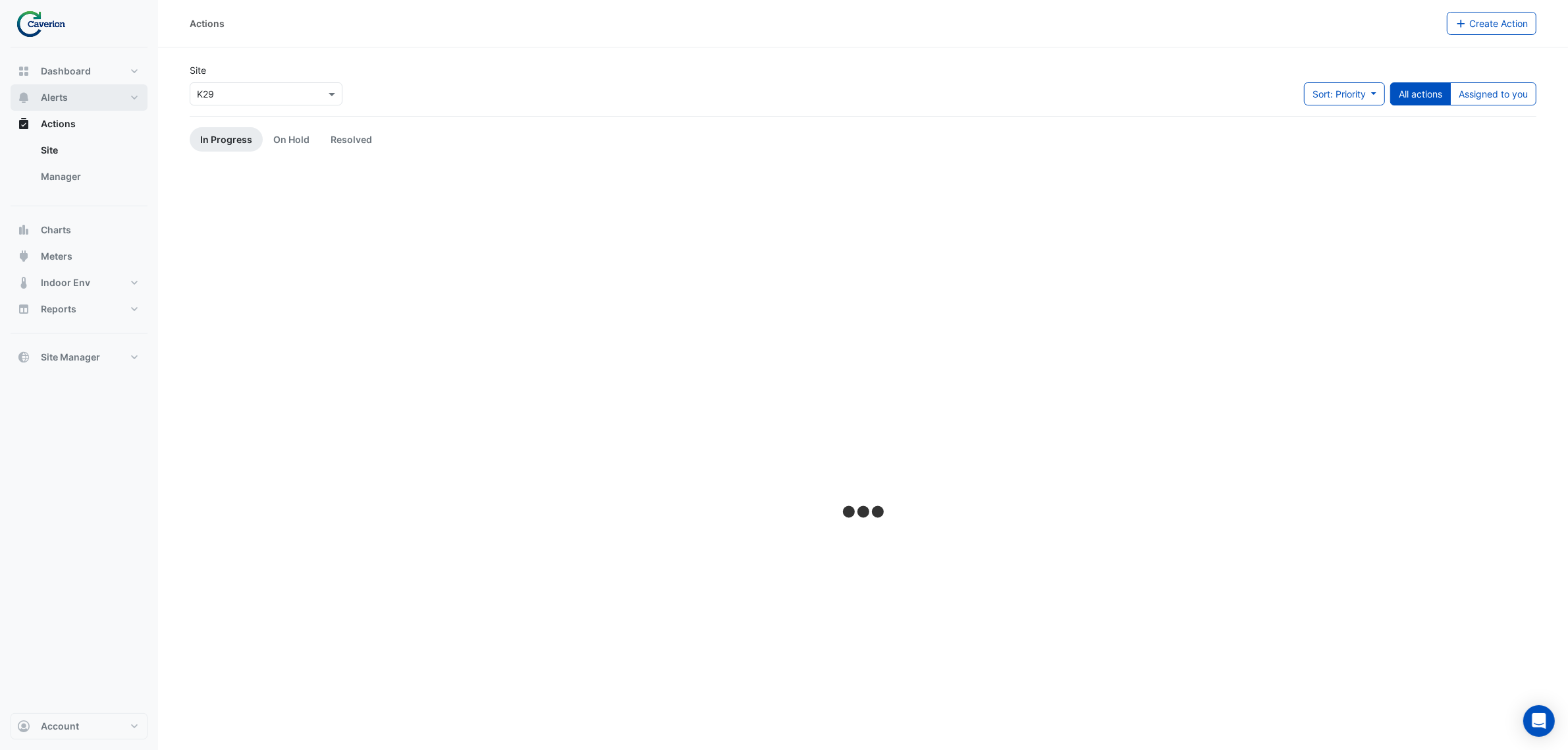
click at [124, 89] on button "Alerts" at bounding box center [78, 97] width 137 height 27
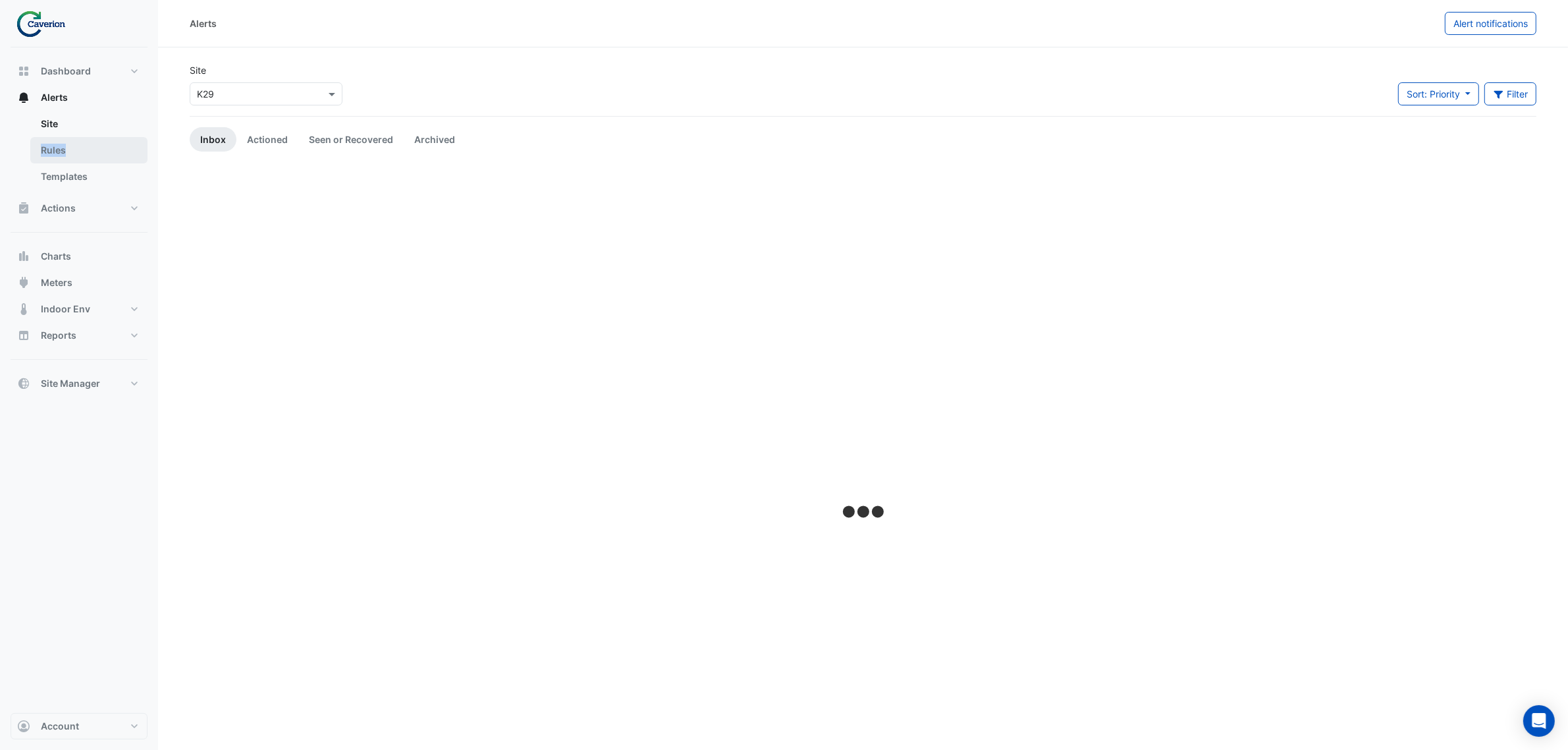
click at [69, 137] on ul "Site Rules Templates" at bounding box center [78, 152] width 137 height 84
click at [71, 139] on link "Rules" at bounding box center [89, 151] width 117 height 27
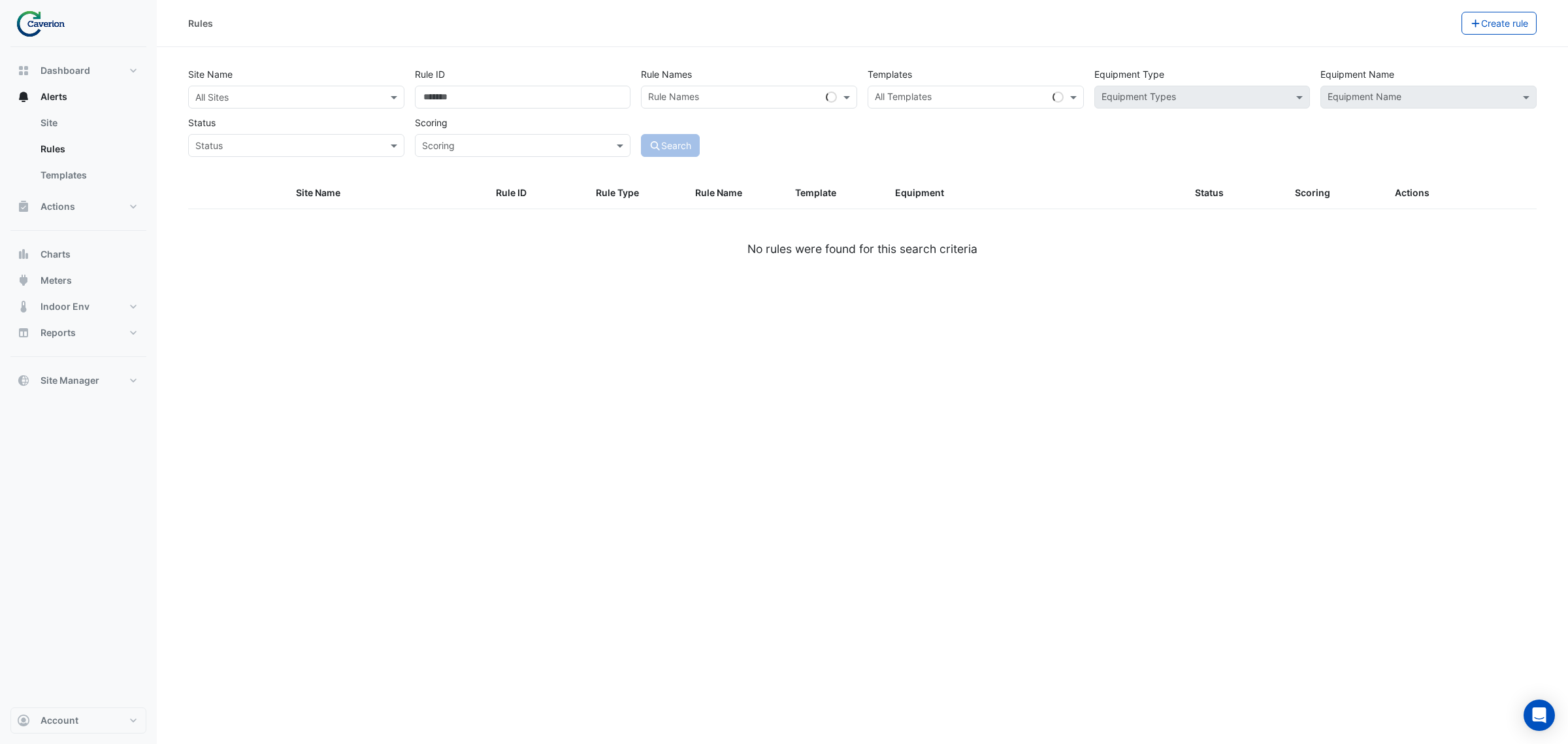
click at [946, 132] on div "Site Name All Sites Rule ID Rule Names Rule Names Templates All Templates Equip…" at bounding box center [862, 108] width 1359 height 97
click at [291, 96] on input "text" at bounding box center [283, 98] width 176 height 14
click at [234, 139] on div "K29" at bounding box center [226, 144] width 75 height 19
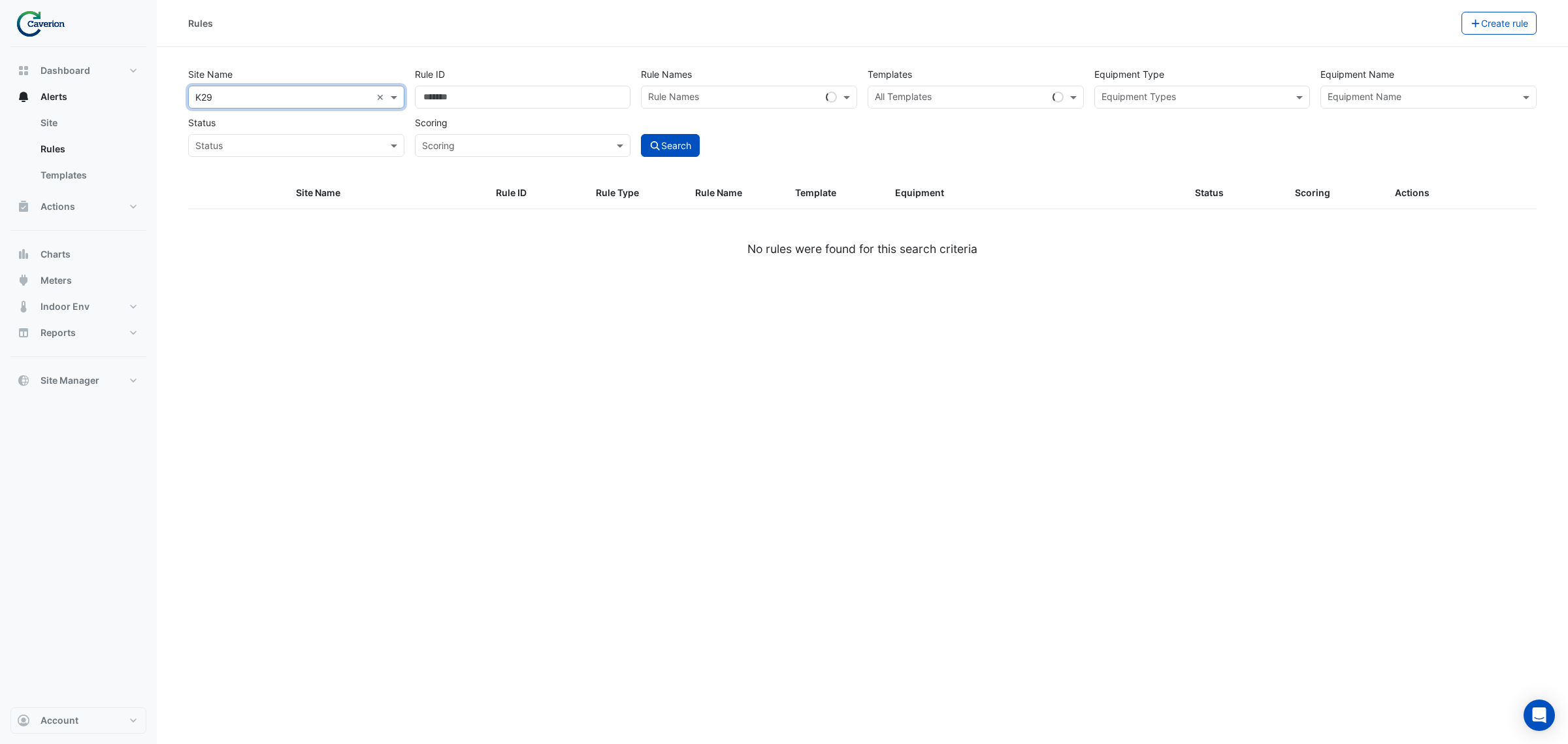
click at [1183, 93] on input "text" at bounding box center [1195, 99] width 187 height 14
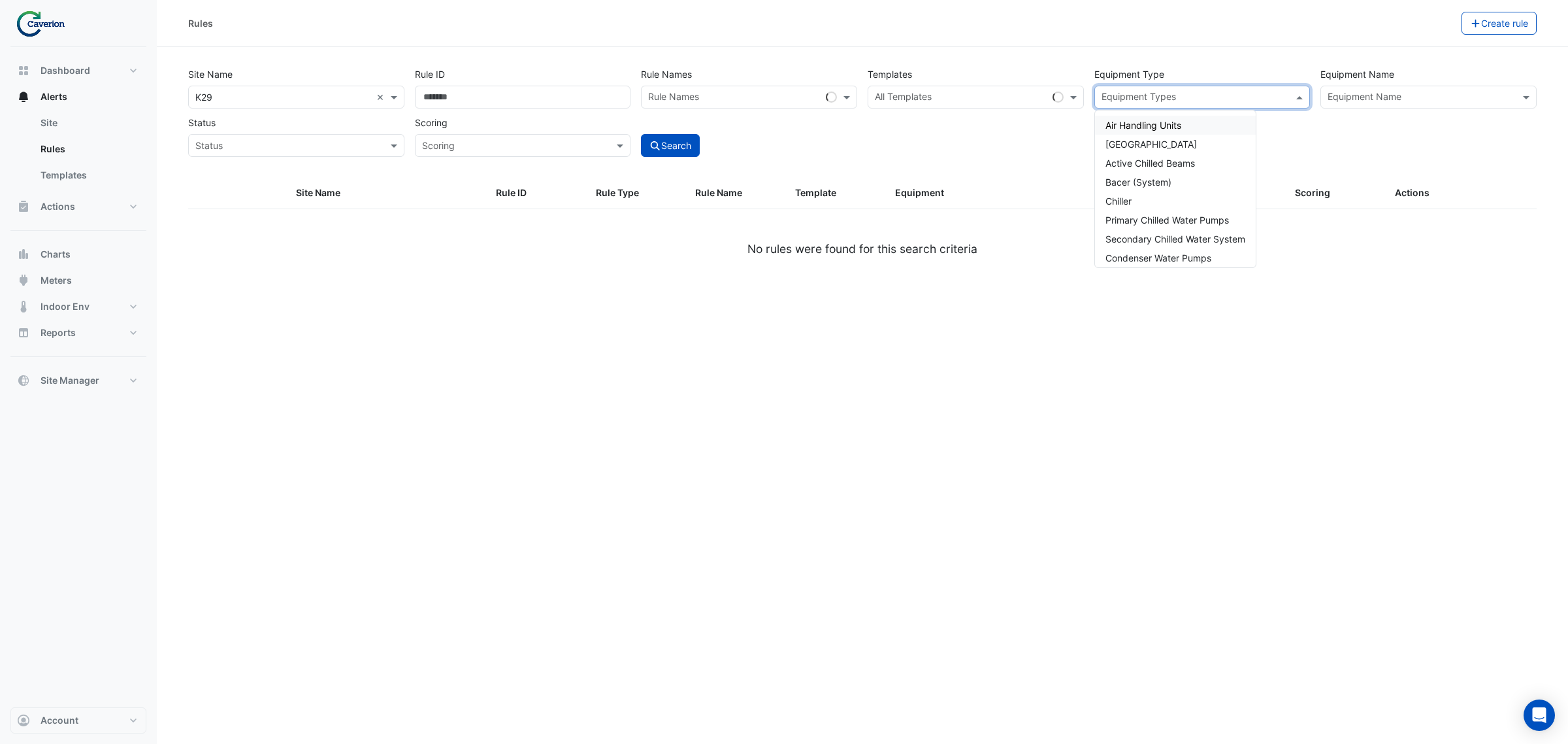
click at [1174, 121] on span "Air Handling Units" at bounding box center [1143, 125] width 75 height 11
click at [1254, 132] on div "Site Name × K29 × Rule ID Rule Names Rule Names Templates All Templates Equipme…" at bounding box center [862, 108] width 1359 height 97
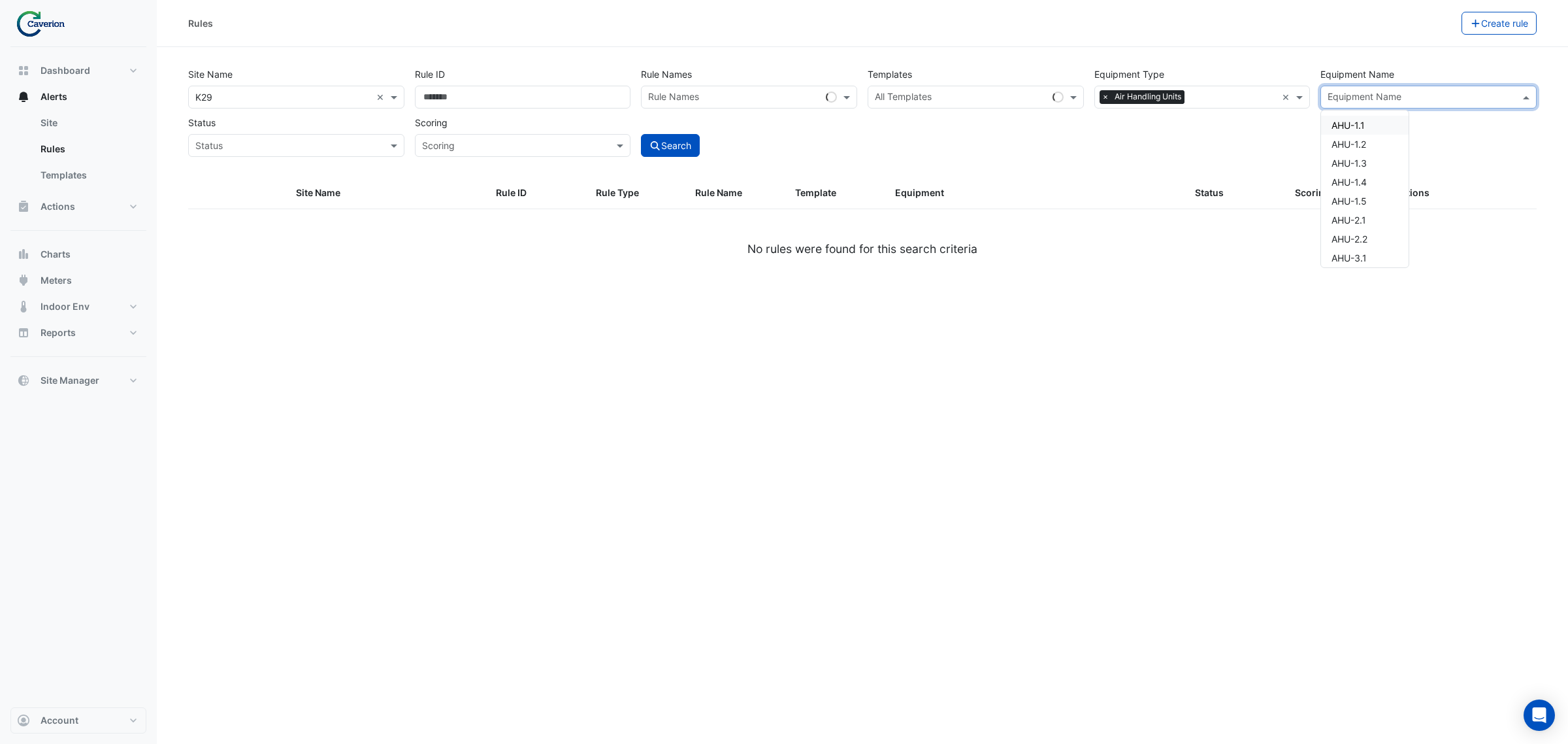
click at [1254, 93] on input "text" at bounding box center [1421, 99] width 187 height 14
click at [1254, 122] on div "AHU-1.1" at bounding box center [1365, 125] width 88 height 19
click at [282, 139] on input "text" at bounding box center [283, 146] width 176 height 14
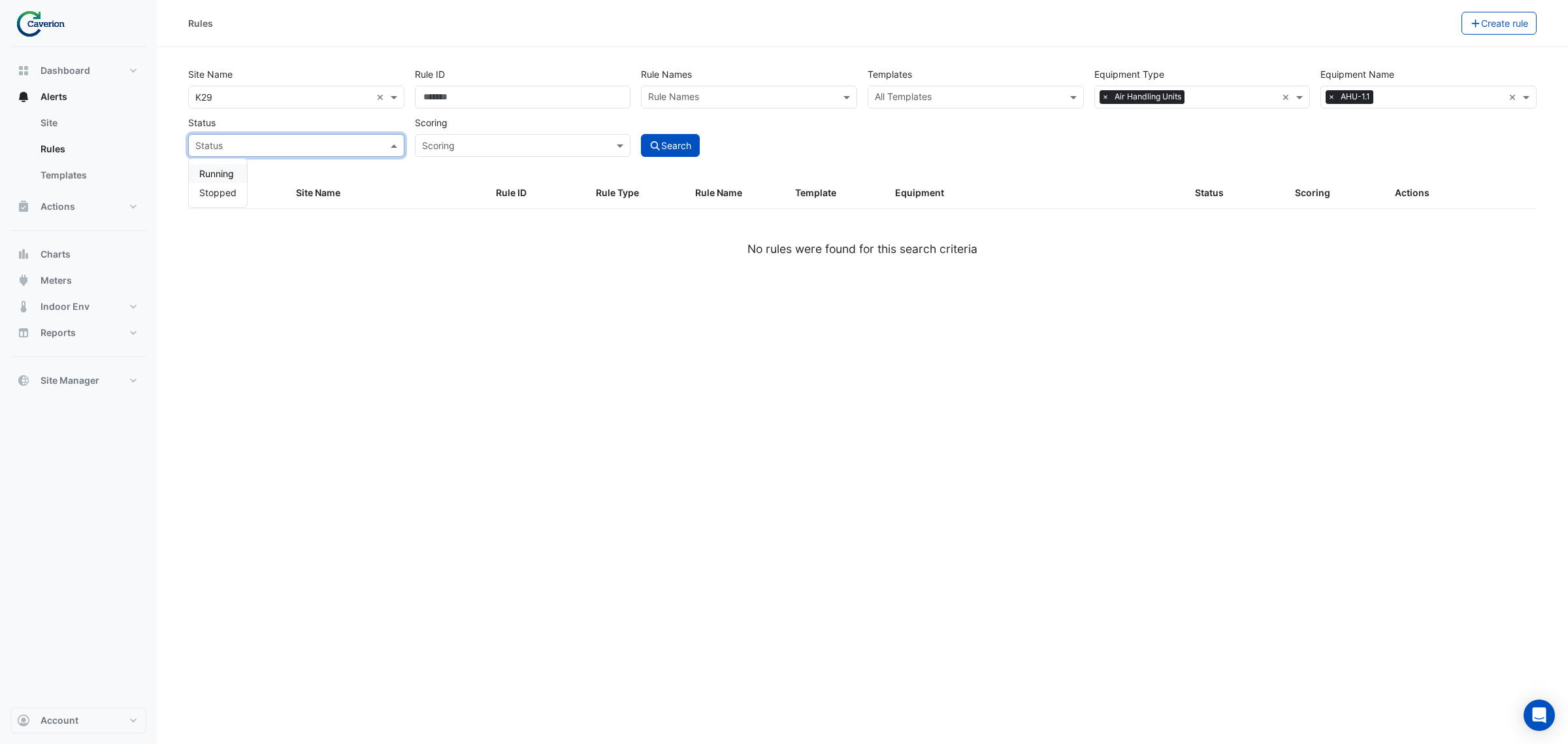
click at [282, 139] on input "text" at bounding box center [283, 146] width 176 height 14
click at [451, 134] on div "Scoring" at bounding box center [523, 145] width 216 height 23
click at [367, 141] on input "text" at bounding box center [283, 146] width 176 height 14
click at [209, 167] on div "Running" at bounding box center [218, 174] width 58 height 19
click at [684, 150] on button "Search" at bounding box center [671, 145] width 59 height 23
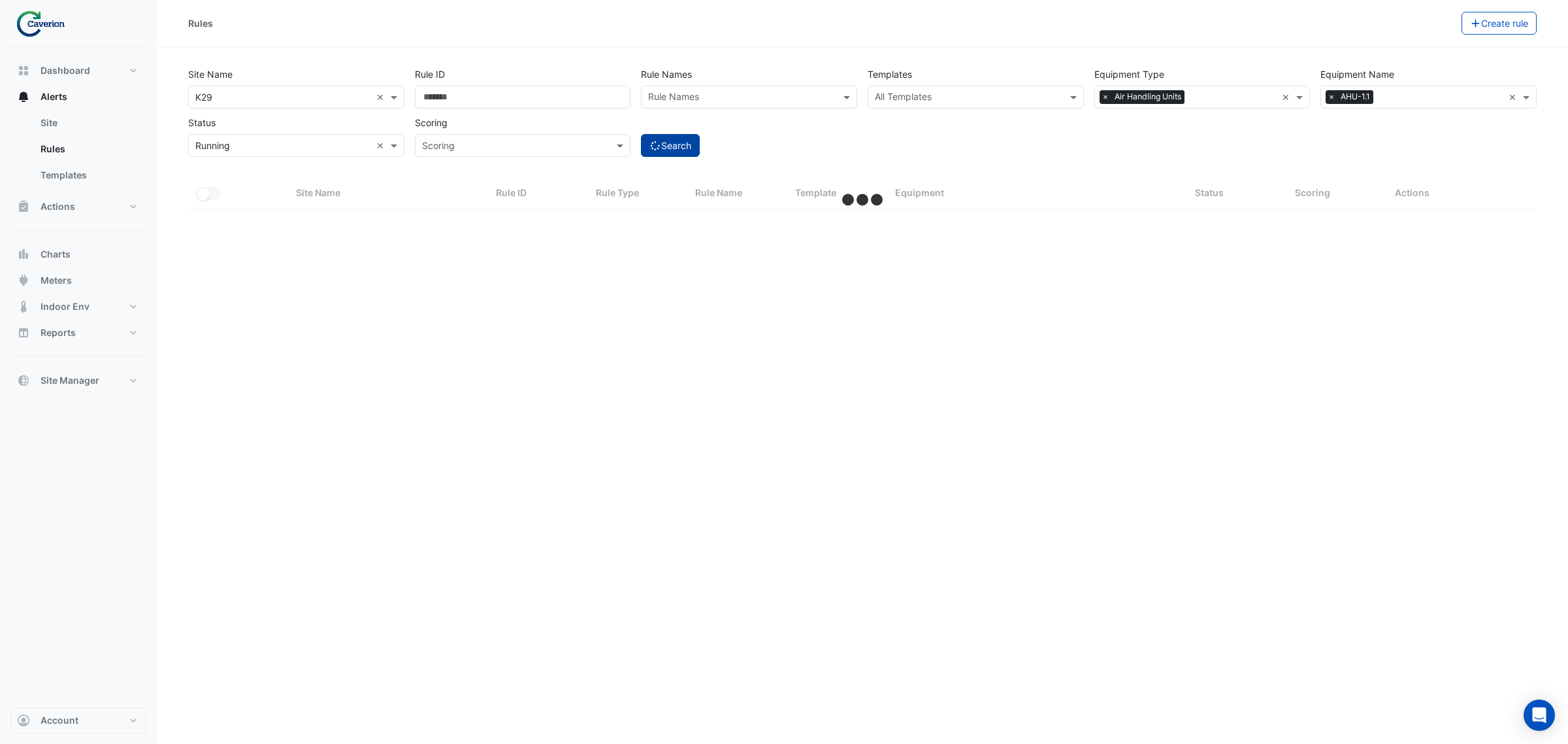
select select "***"
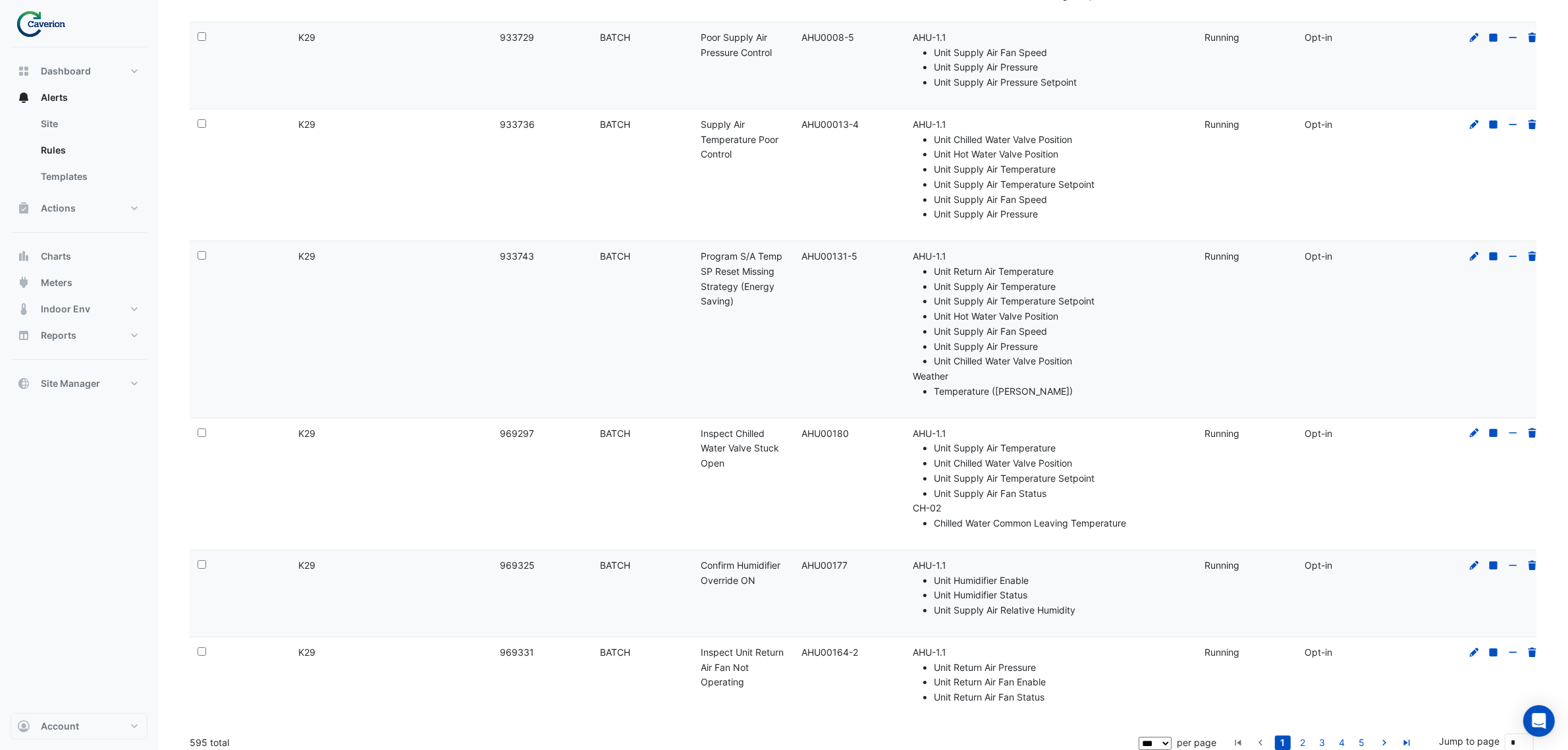
scroll to position [12465, 0]
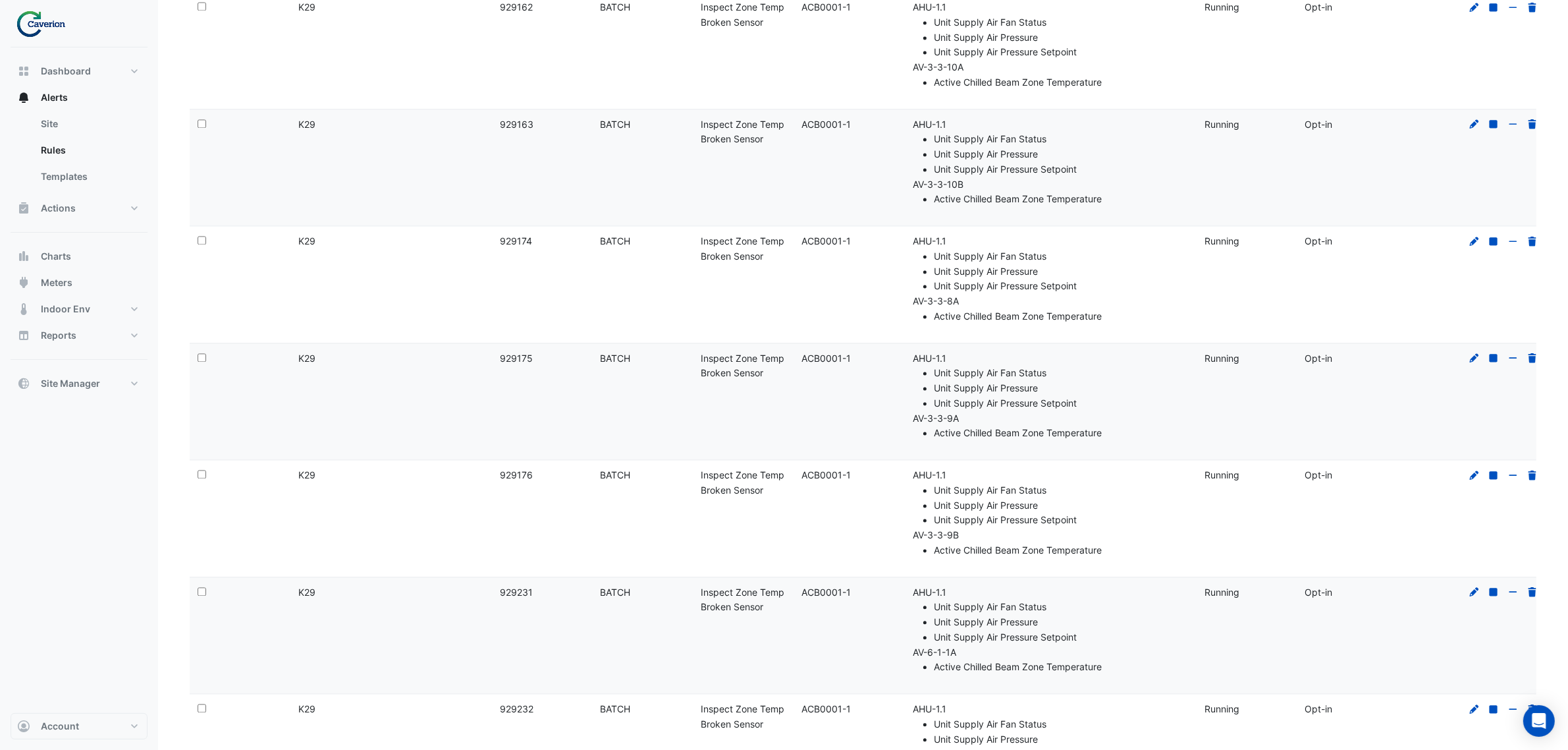
drag, startPoint x: 1002, startPoint y: 245, endPoint x: 982, endPoint y: 222, distance: 30.5
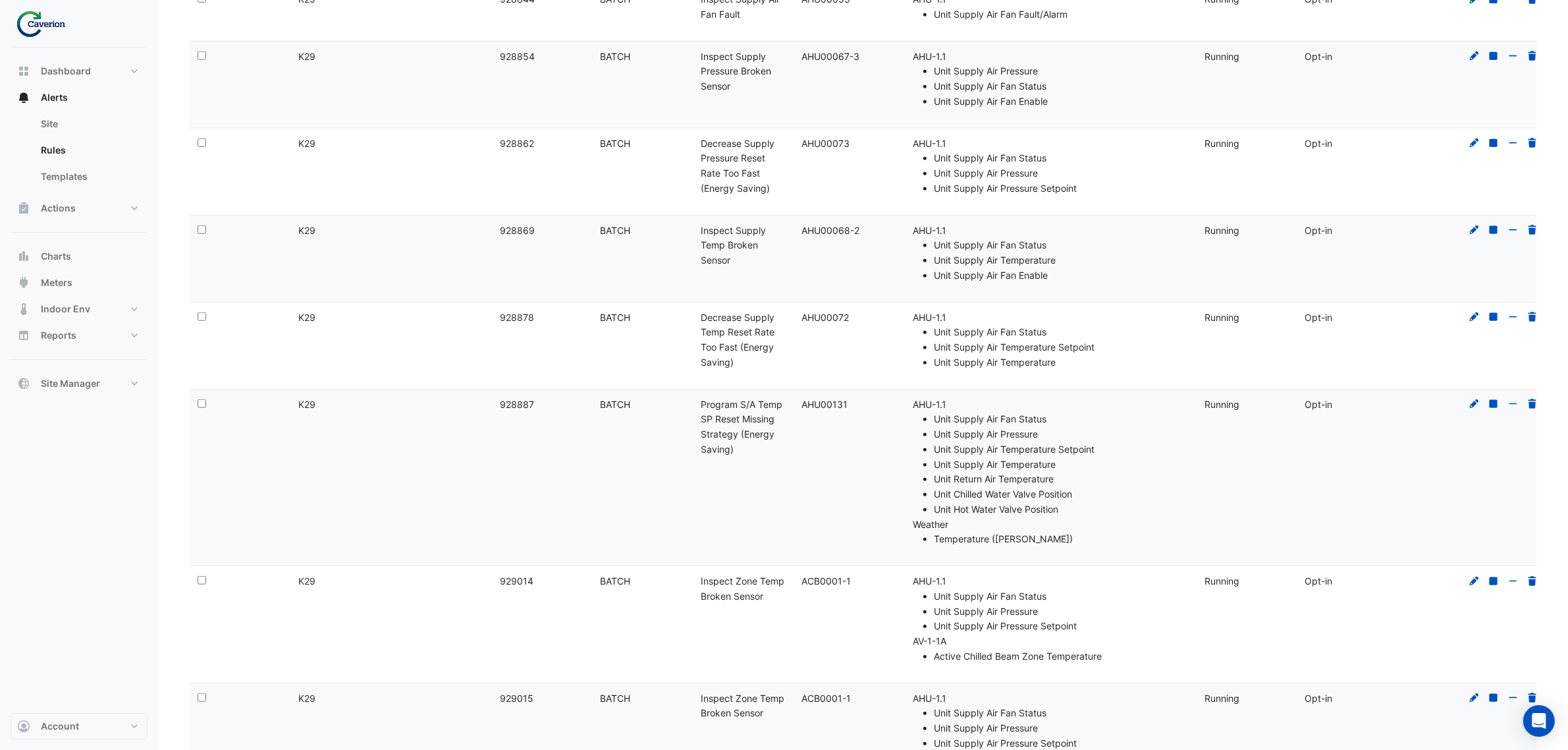
scroll to position [0, 0]
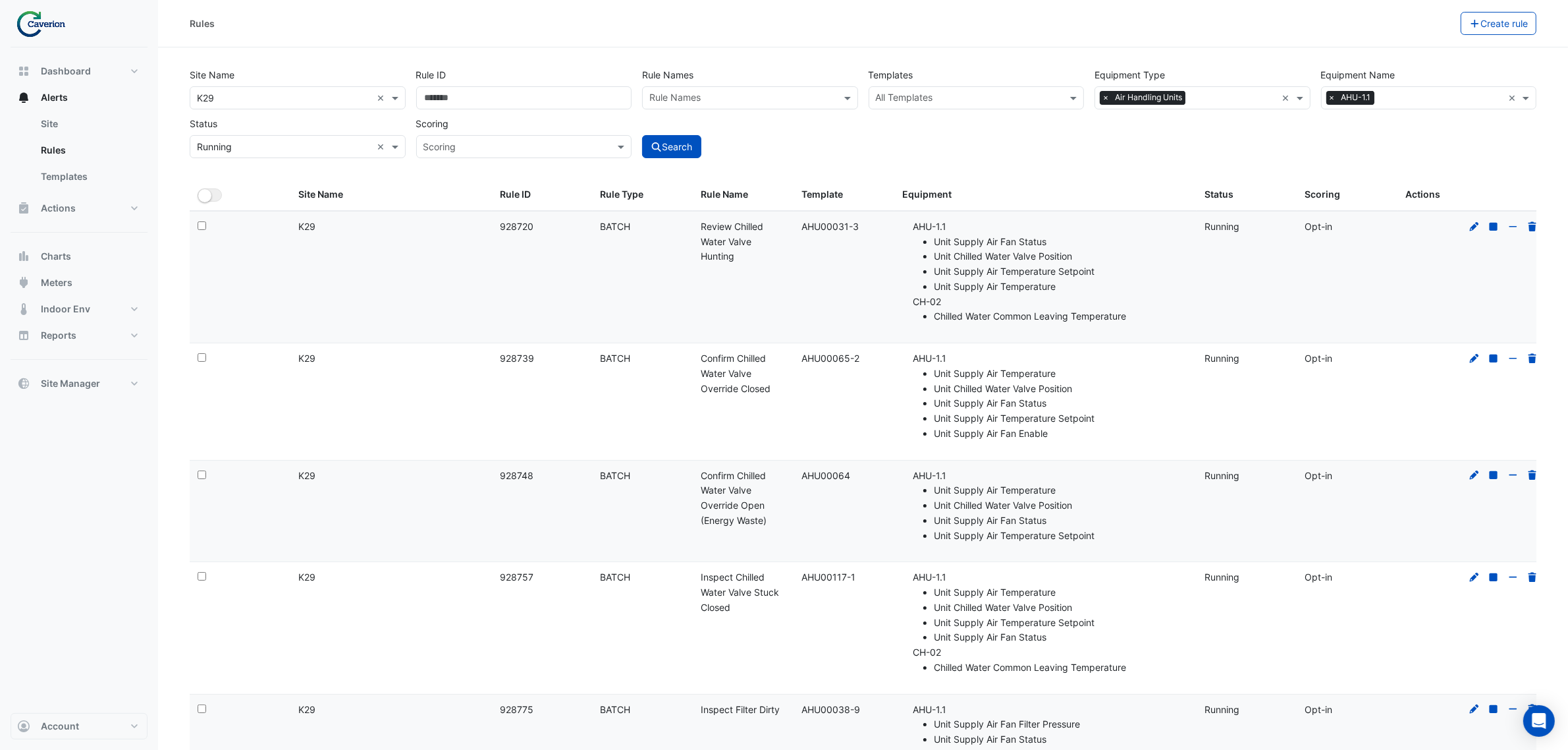
click at [952, 146] on div "Site Name × K29 × Rule ID Rule Names Rule Names Templates All Templates Equipme…" at bounding box center [863, 109] width 1358 height 97
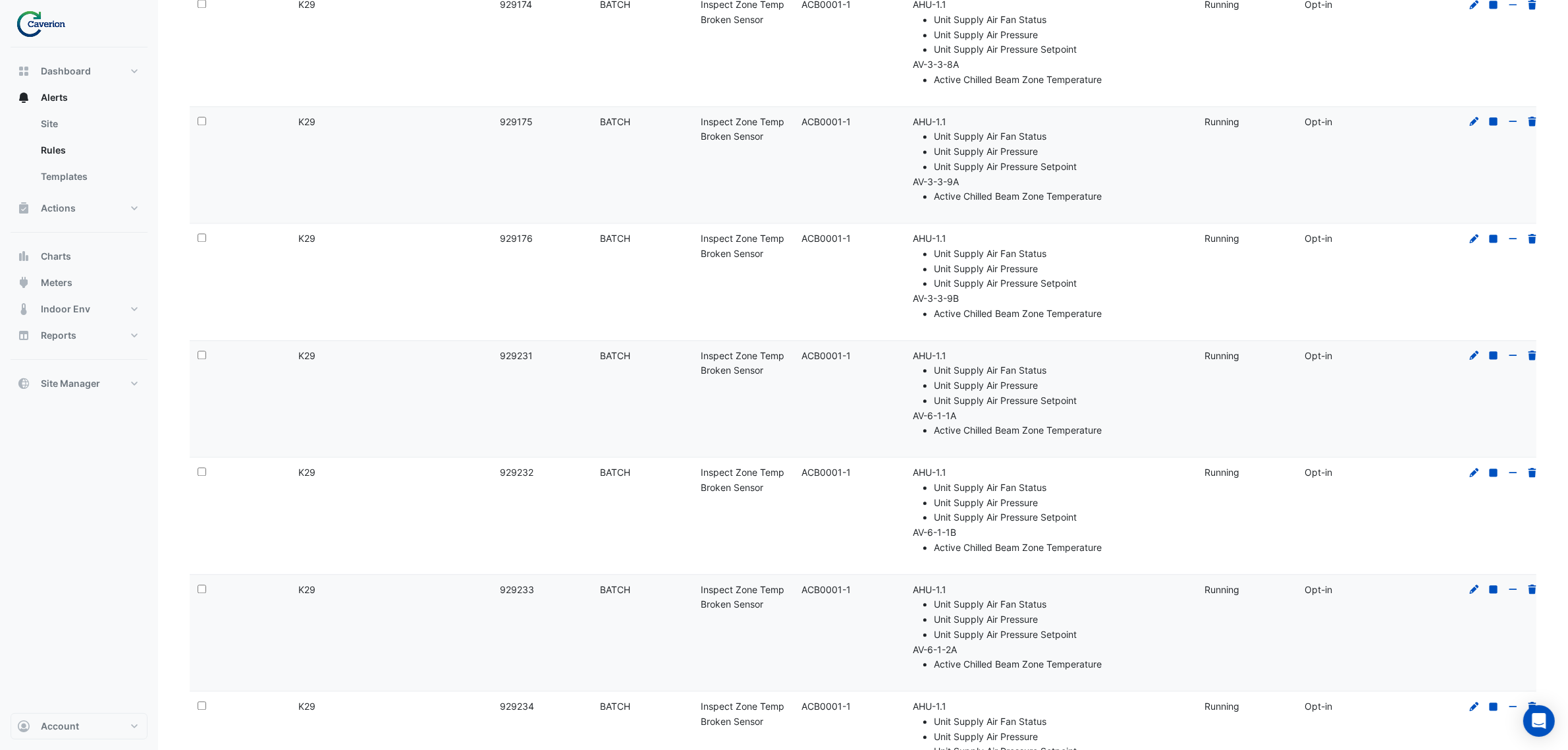
scroll to position [351, 0]
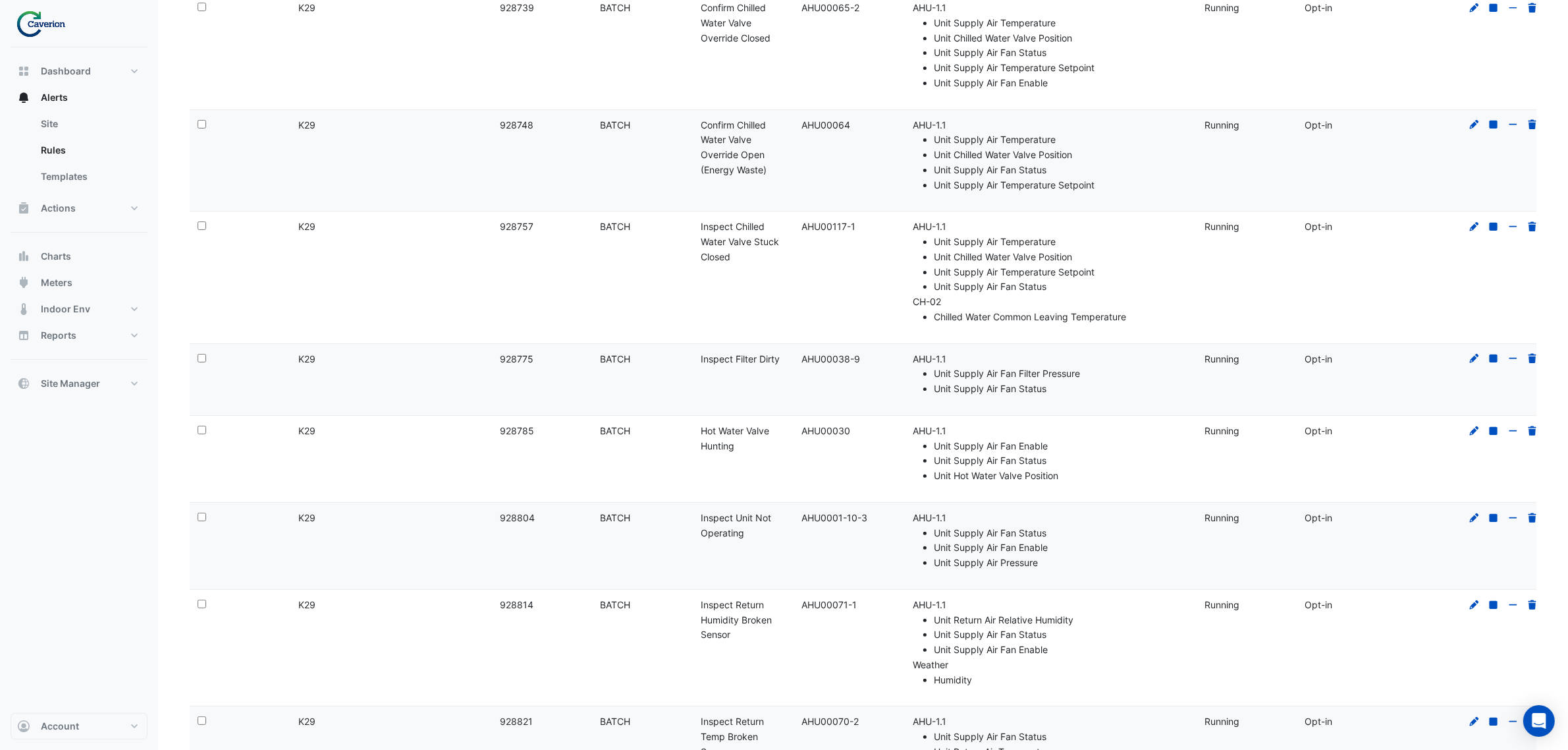
drag, startPoint x: 646, startPoint y: 369, endPoint x: 944, endPoint y: 362, distance: 298.1
click at [944, 362] on div "Select: Site Name: K29 Rule ID: 928775 Rule Type: BATCH Rule Name: Inspect Filt…" at bounding box center [869, 379] width 1359 height 71
click at [944, 362] on li "AHU-1.1 Unit Supply Air Fan Filter Pressure Unit Supply Air Fan Status" at bounding box center [1051, 373] width 276 height 45
drag, startPoint x: 935, startPoint y: 370, endPoint x: 1018, endPoint y: 376, distance: 83.2
click at [1018, 376] on li "Unit Supply Air Fan Filter Pressure" at bounding box center [1061, 373] width 255 height 15
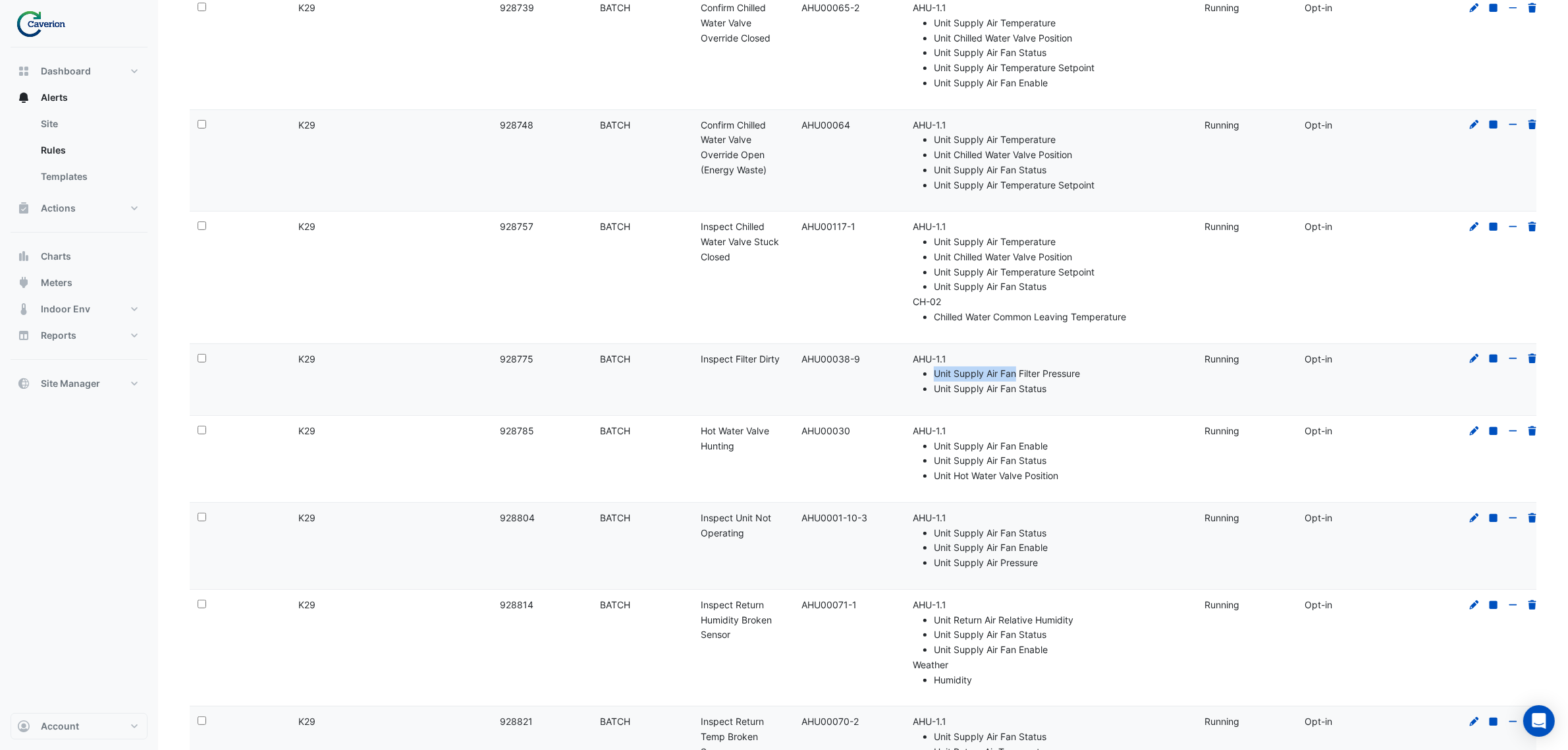
click at [1018, 376] on li "Unit Supply Air Fan Filter Pressure" at bounding box center [1061, 373] width 255 height 15
drag, startPoint x: 967, startPoint y: 383, endPoint x: 1064, endPoint y: 382, distance: 97.0
click at [1064, 382] on li "Unit Supply Air Fan Status" at bounding box center [1061, 388] width 255 height 15
click at [1064, 382] on li "Unit Supply Air Fan Status" at bounding box center [1061, 388] width 255 height 15
click at [1264, 360] on div at bounding box center [1504, 359] width 75 height 15
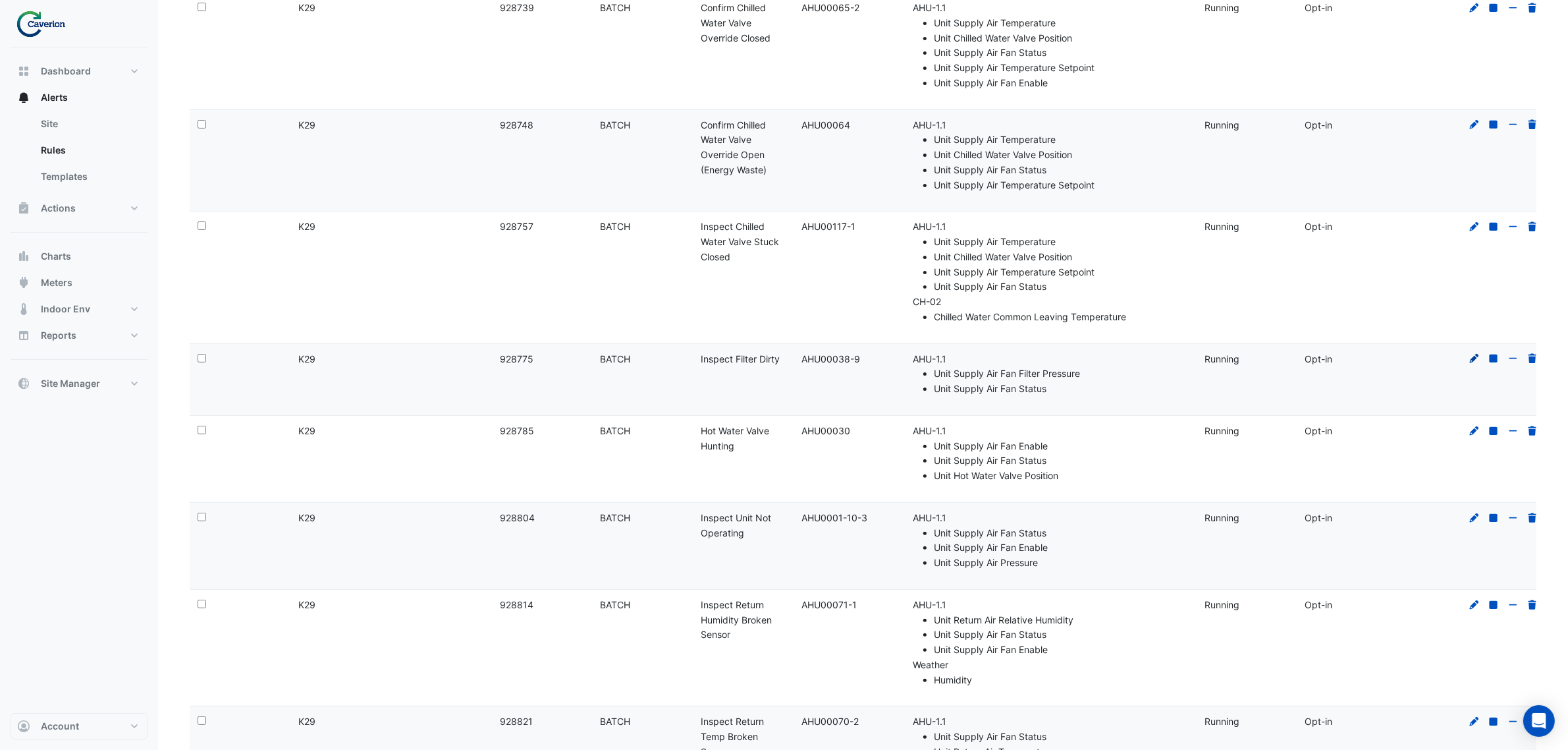
click at [1264, 359] on icon at bounding box center [1474, 359] width 12 height 9
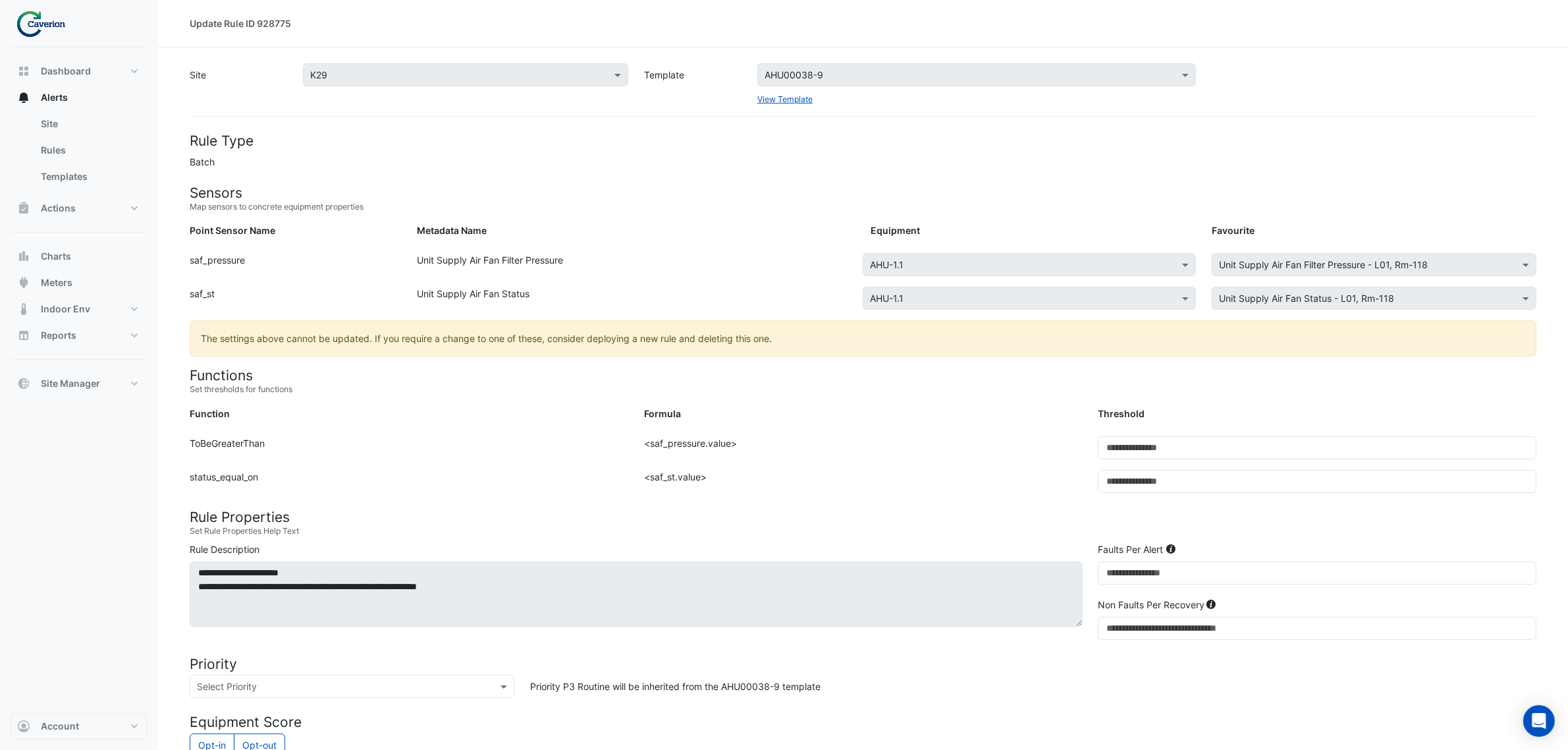
drag, startPoint x: 740, startPoint y: 433, endPoint x: 998, endPoint y: 451, distance: 258.6
click at [995, 451] on form "Rule Type Batch Sensors Map sensors to concrete equipment properties Point Sens…" at bounding box center [863, 587] width 1347 height 909
click at [998, 451] on div "Formula: <saf_pressure.value>" at bounding box center [863, 453] width 454 height 34
drag, startPoint x: 578, startPoint y: 446, endPoint x: 773, endPoint y: 450, distance: 195.0
click at [773, 450] on div "Function: ToBeGreaterThan Formula: <saf_pressure.value> Threshold: ***" at bounding box center [863, 453] width 1362 height 34
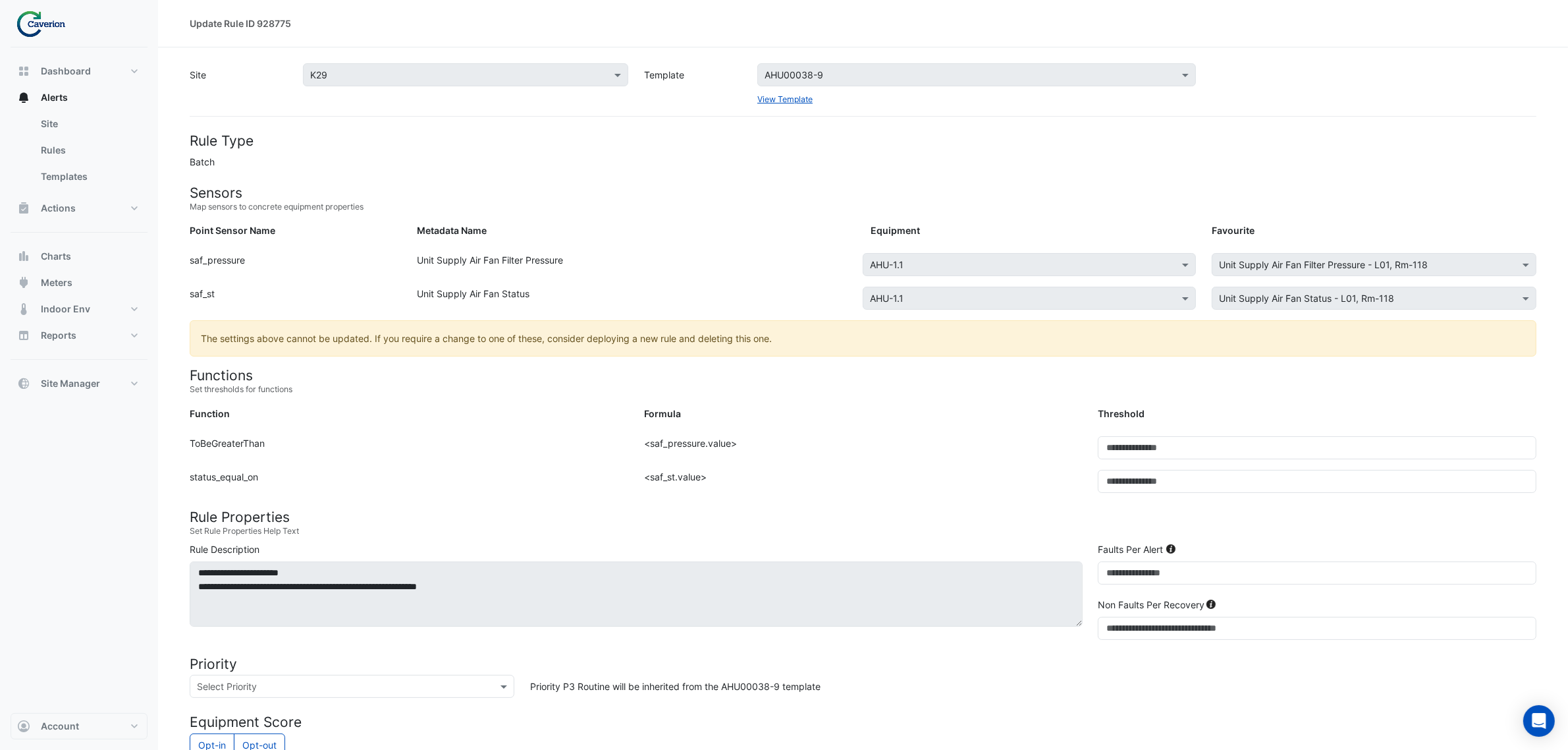
click at [773, 450] on div "Formula: <saf_pressure.value>" at bounding box center [863, 453] width 454 height 34
click at [739, 470] on form "Rule Type Batch Sensors Map sensors to concrete equipment properties Point Sens…" at bounding box center [863, 587] width 1347 height 909
click at [745, 471] on div "Formula: <saf_st.value>" at bounding box center [863, 486] width 454 height 34
click at [720, 495] on div "Formula: <saf_st.value>" at bounding box center [863, 486] width 454 height 34
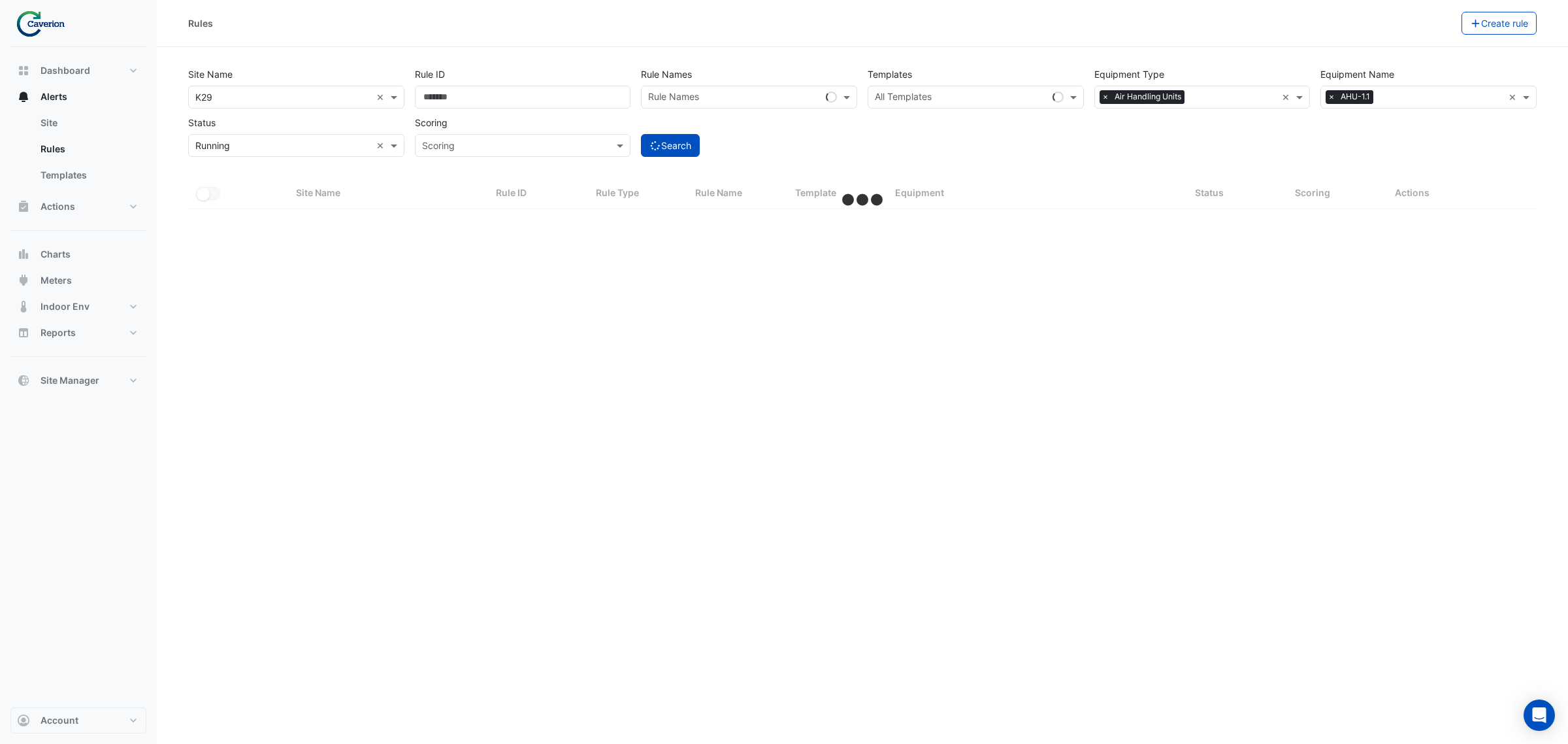
select select "***"
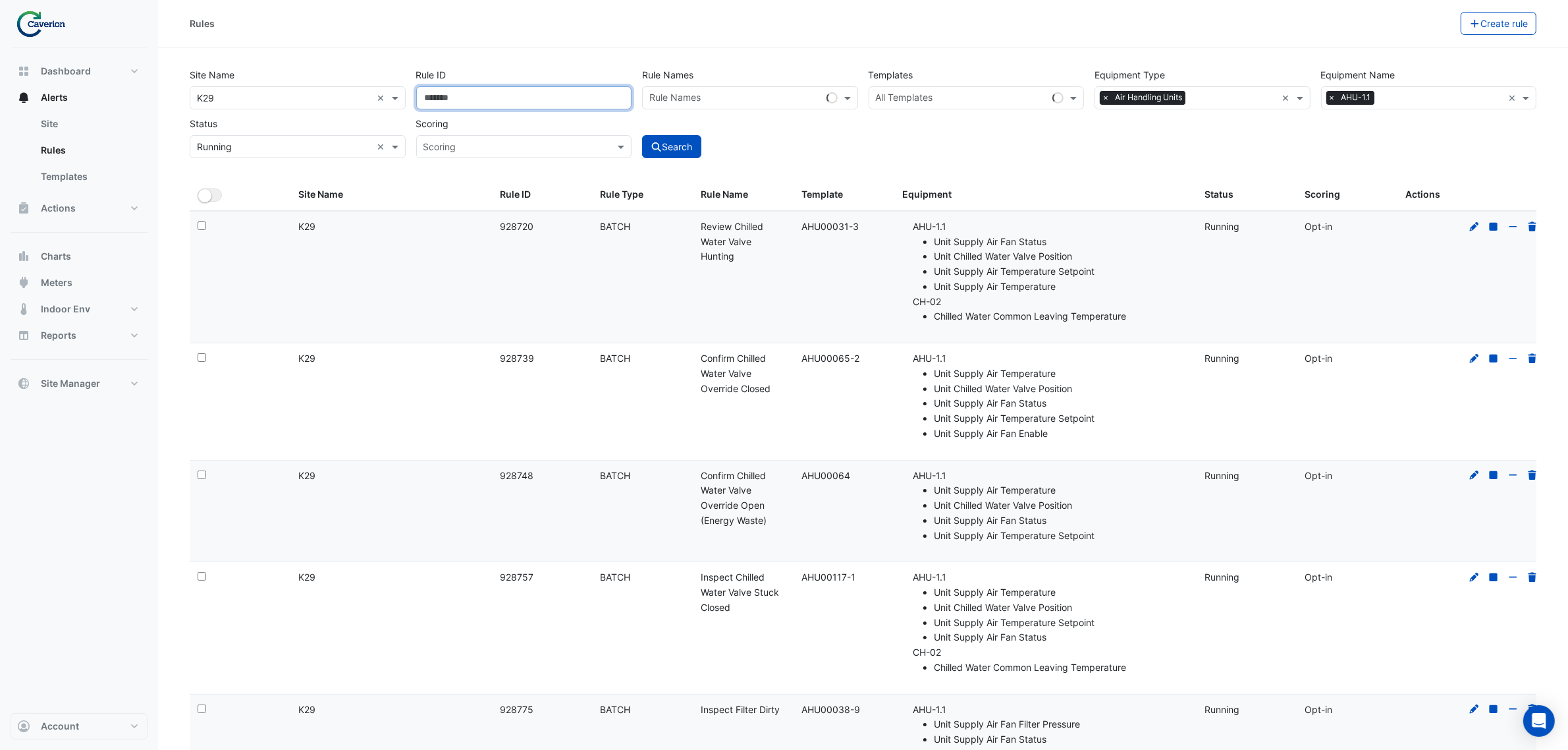
click at [476, 104] on input "Rule ID" at bounding box center [524, 97] width 216 height 23
click at [745, 94] on input "text" at bounding box center [735, 100] width 172 height 14
click at [788, 96] on input "text" at bounding box center [735, 100] width 172 height 14
click at [1264, 171] on div "Site Name × K29 × Rule ID Rule Names Rule Names Loading... Templates All Templa…" at bounding box center [863, 122] width 1362 height 116
click at [955, 96] on input "text" at bounding box center [962, 100] width 172 height 14
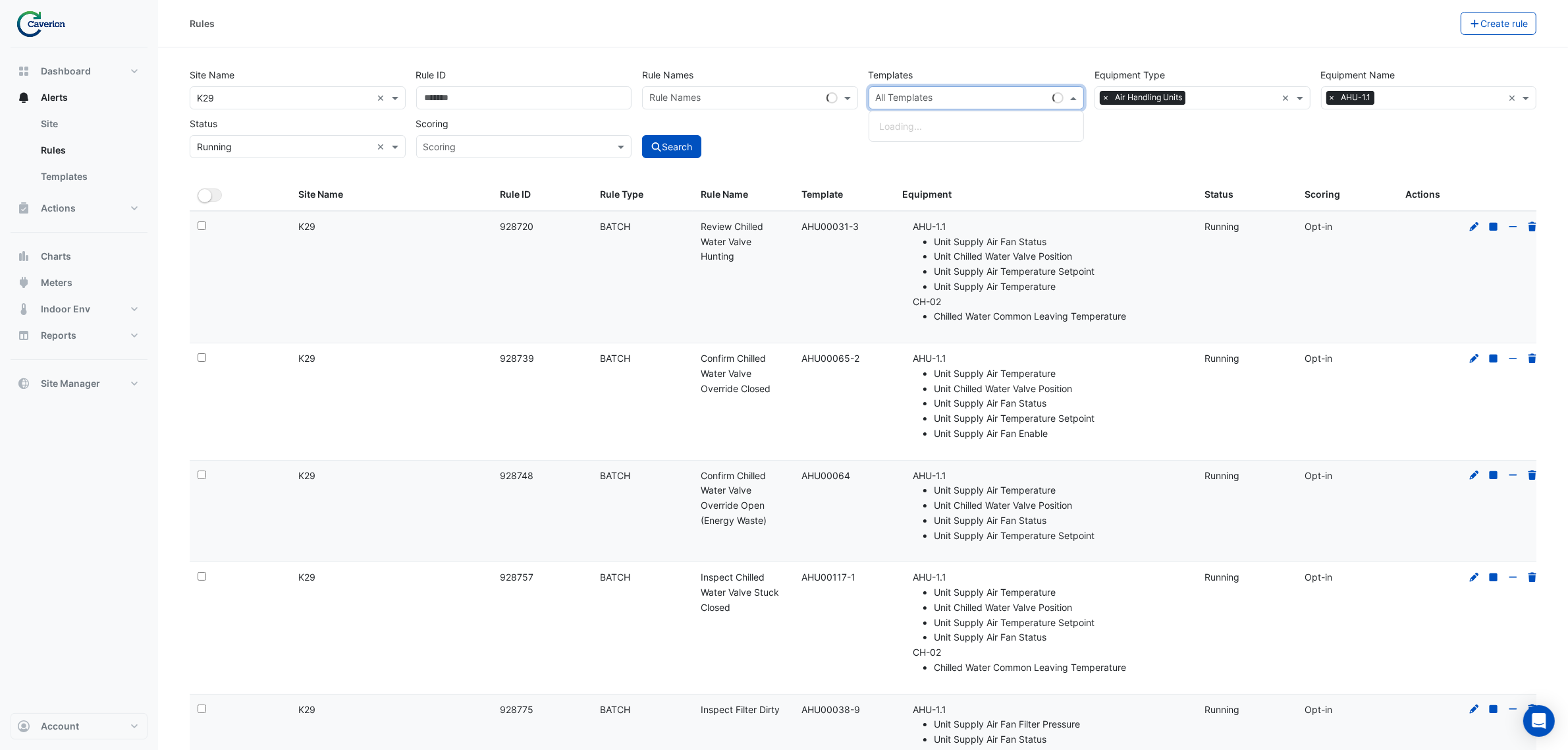
click at [1004, 99] on input "text" at bounding box center [962, 100] width 172 height 14
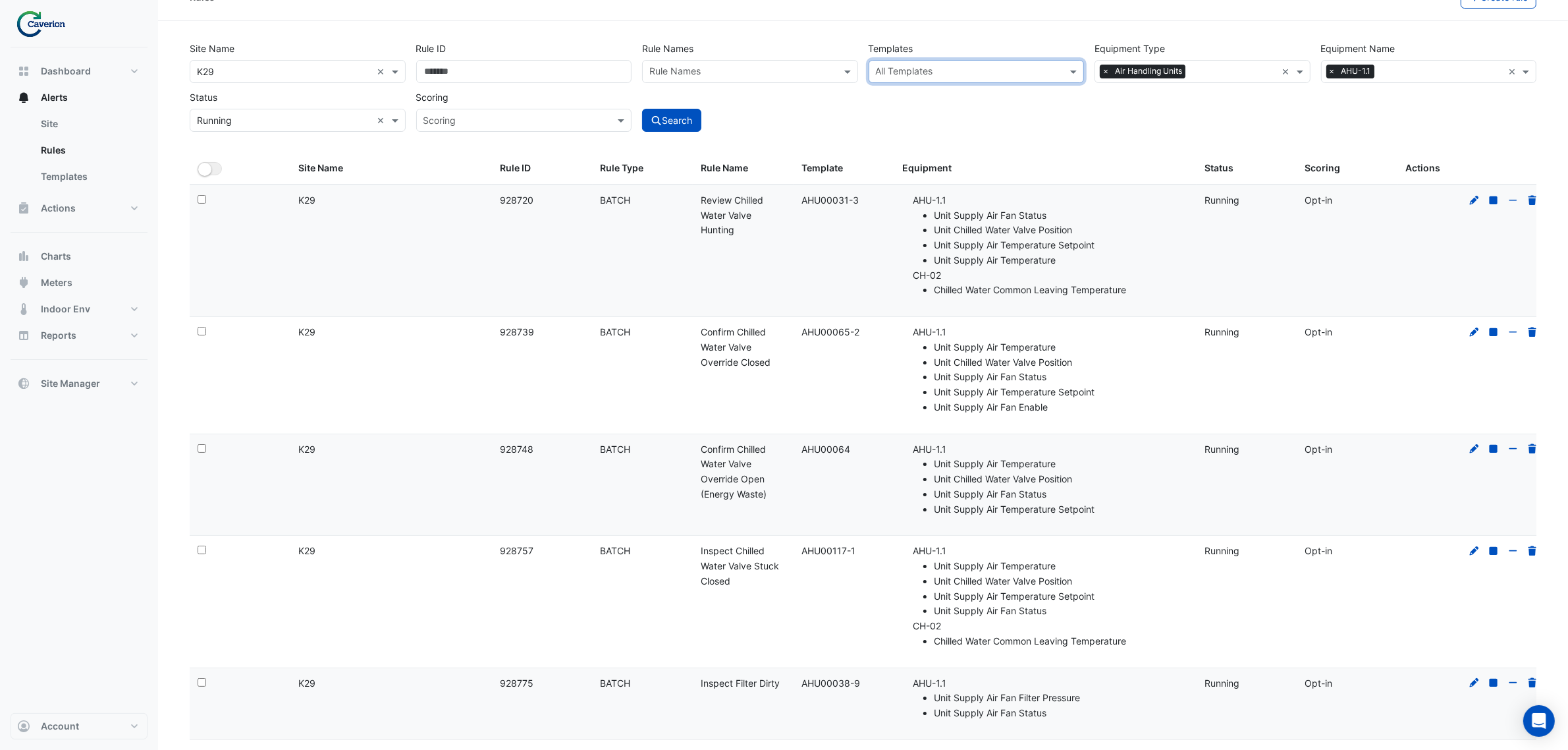
scroll to position [247, 0]
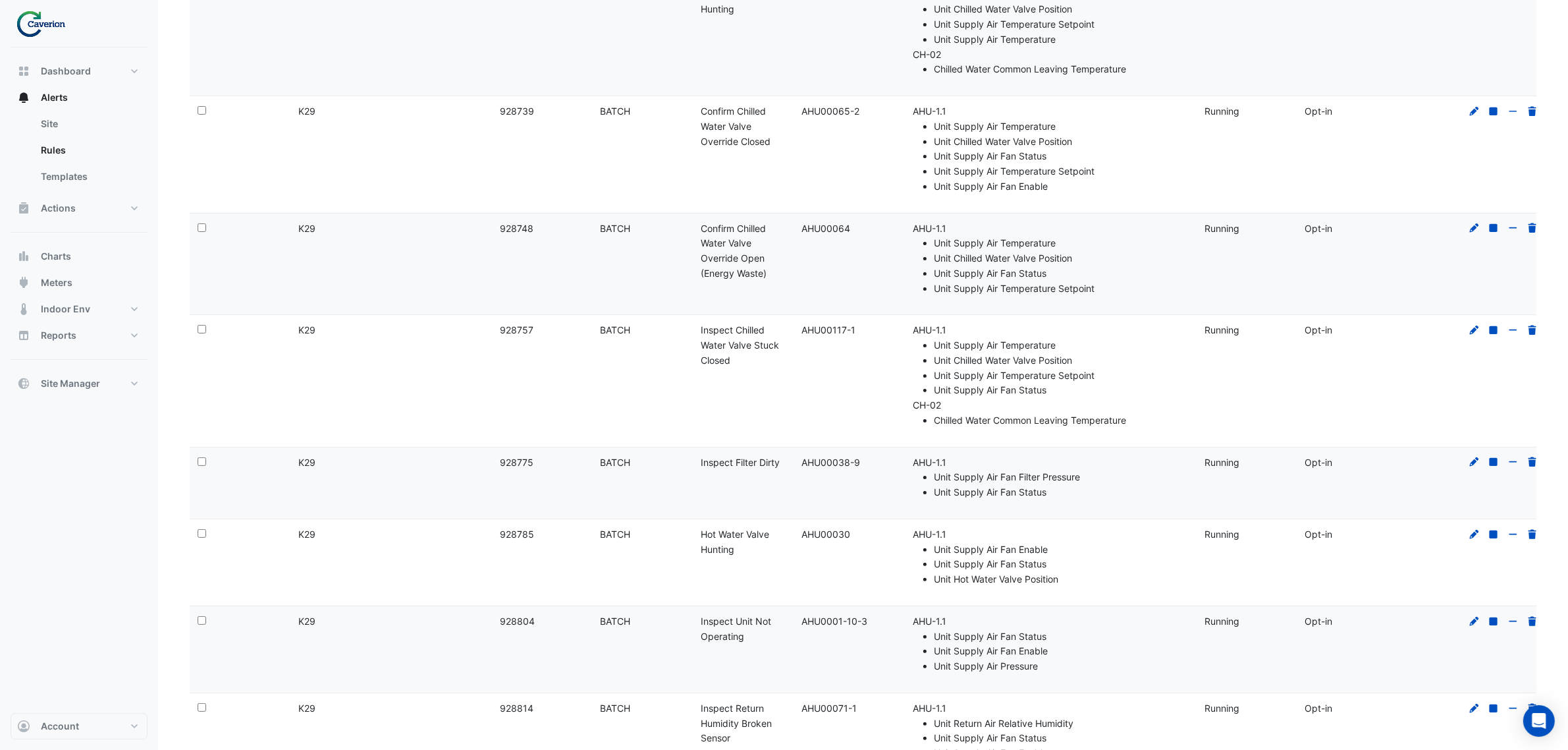
drag, startPoint x: 699, startPoint y: 463, endPoint x: 784, endPoint y: 464, distance: 85.0
click at [784, 464] on datatable-body-cell "Rule Name: Inspect Filter Dirty" at bounding box center [743, 482] width 100 height 71
copy div "Inspect Filter Dirty"
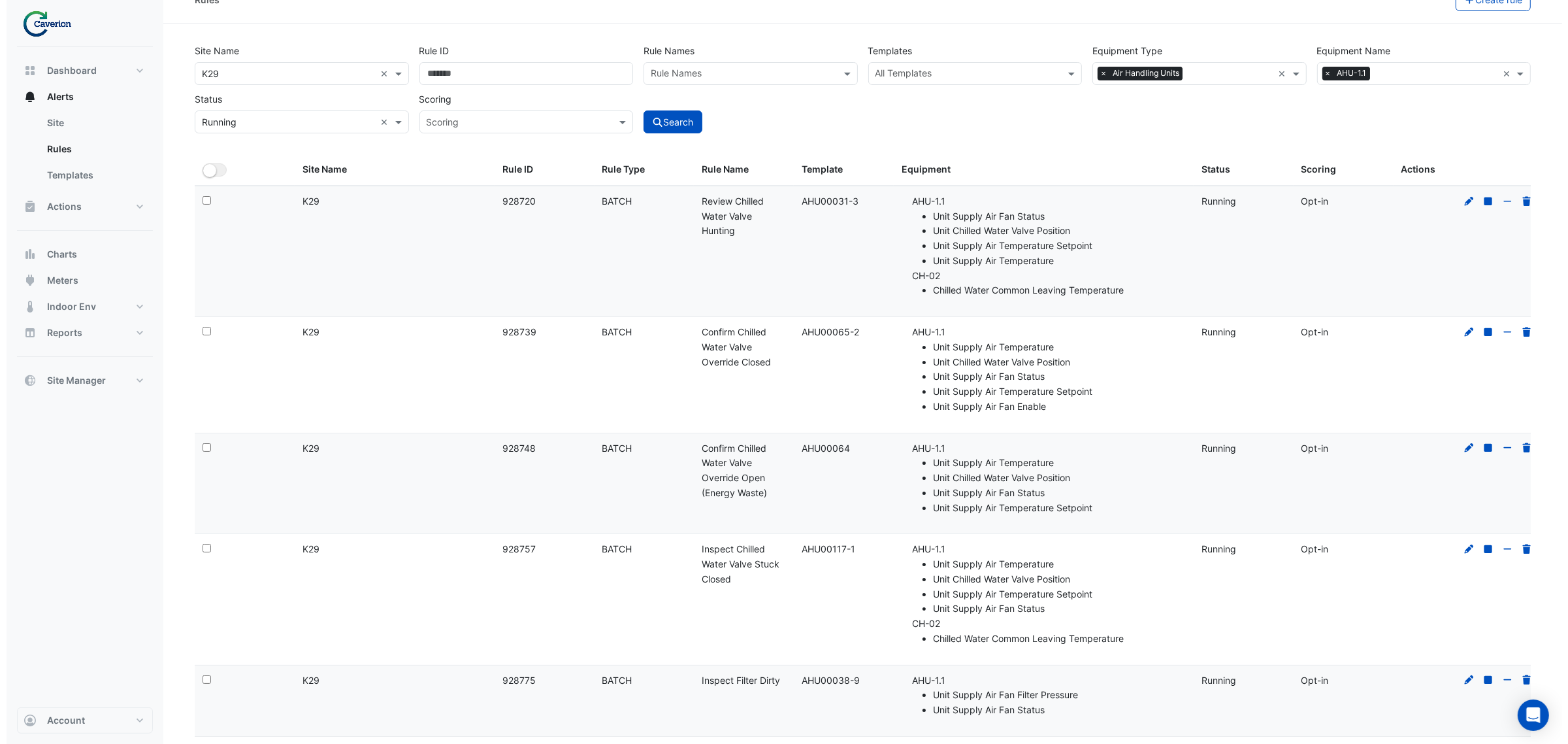
scroll to position [0, 0]
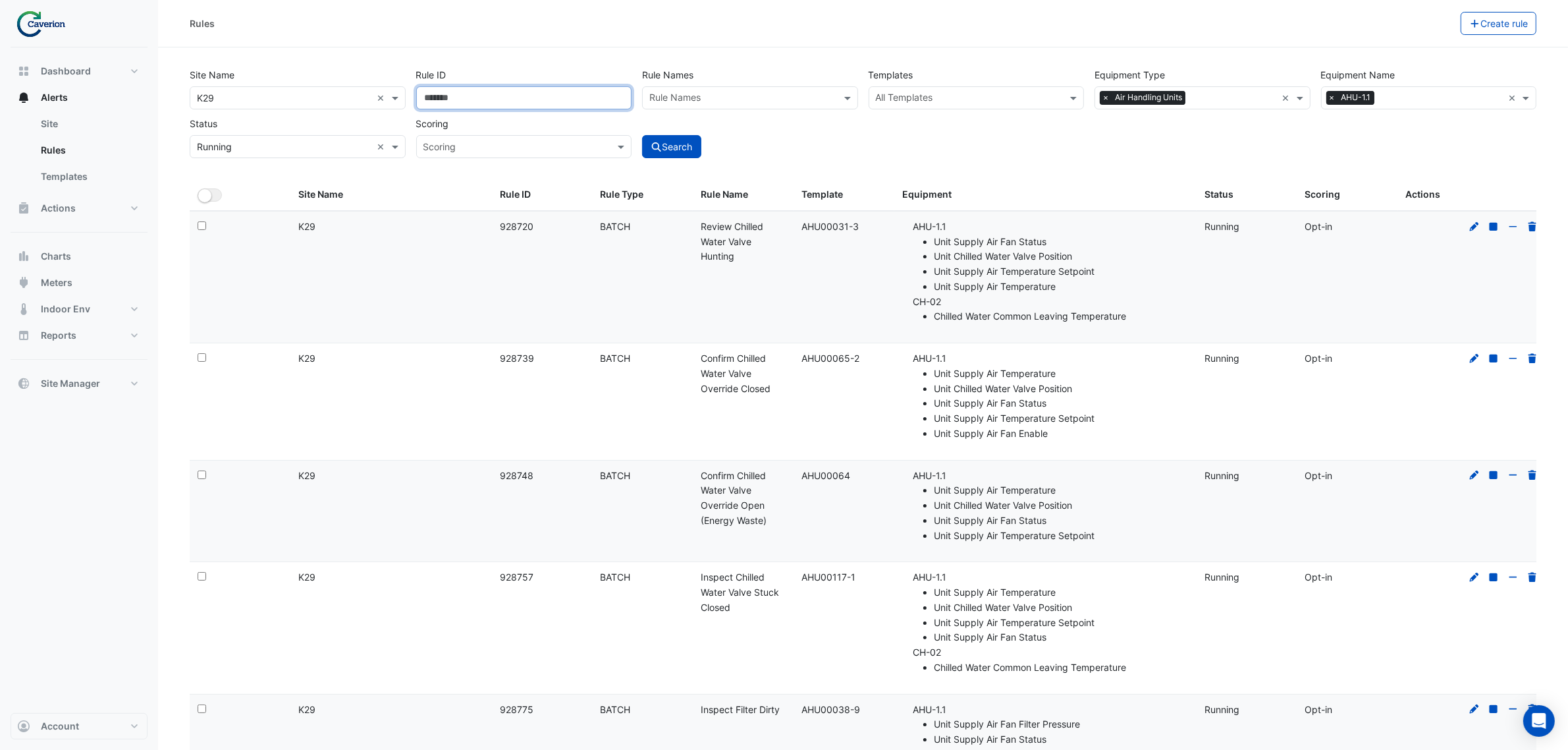
click at [528, 99] on input "Rule ID" at bounding box center [524, 97] width 216 height 23
click at [460, 155] on div "Scoring" at bounding box center [524, 146] width 216 height 23
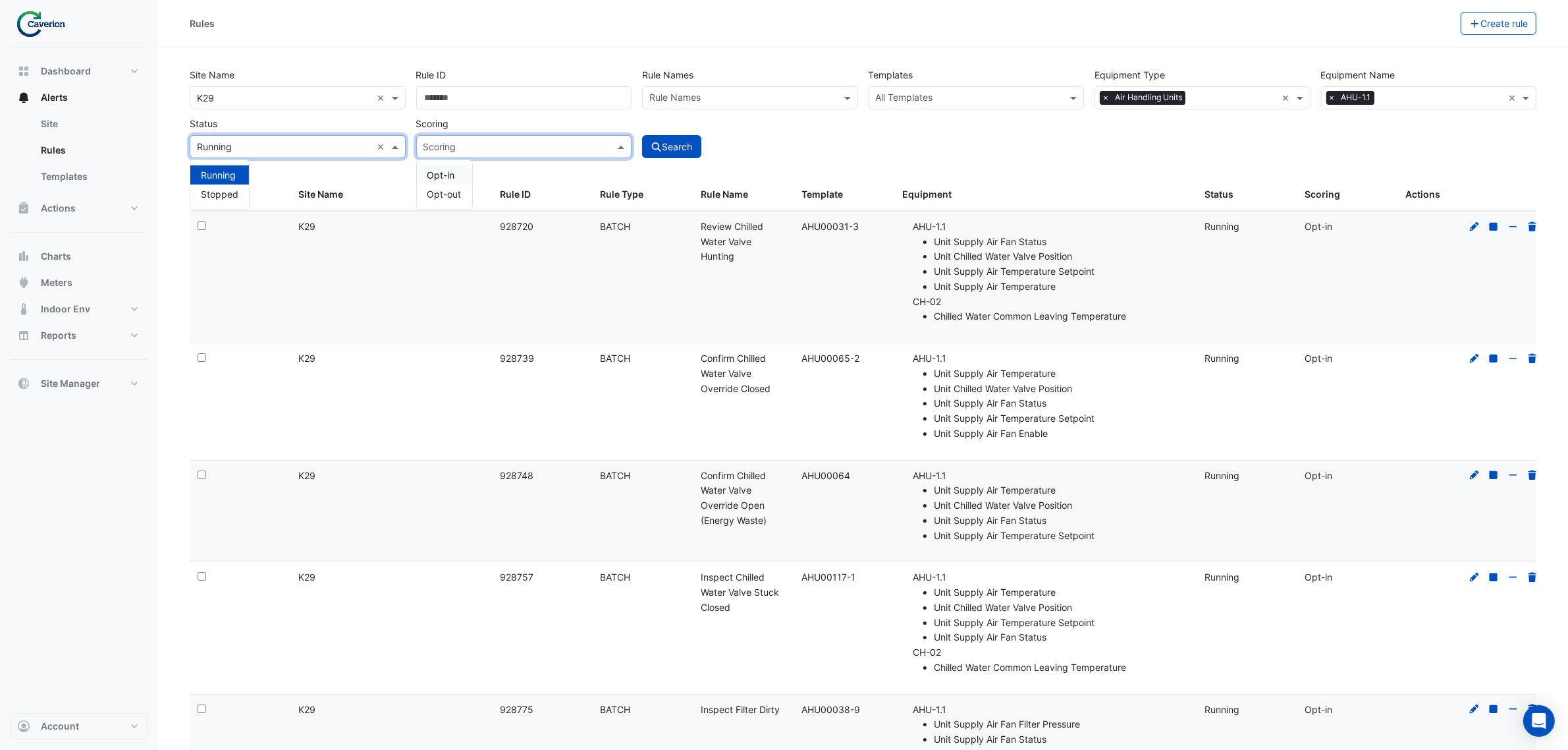
click at [275, 147] on input "text" at bounding box center [284, 147] width 175 height 14
click at [766, 89] on div "Rule Names" at bounding box center [739, 98] width 193 height 20
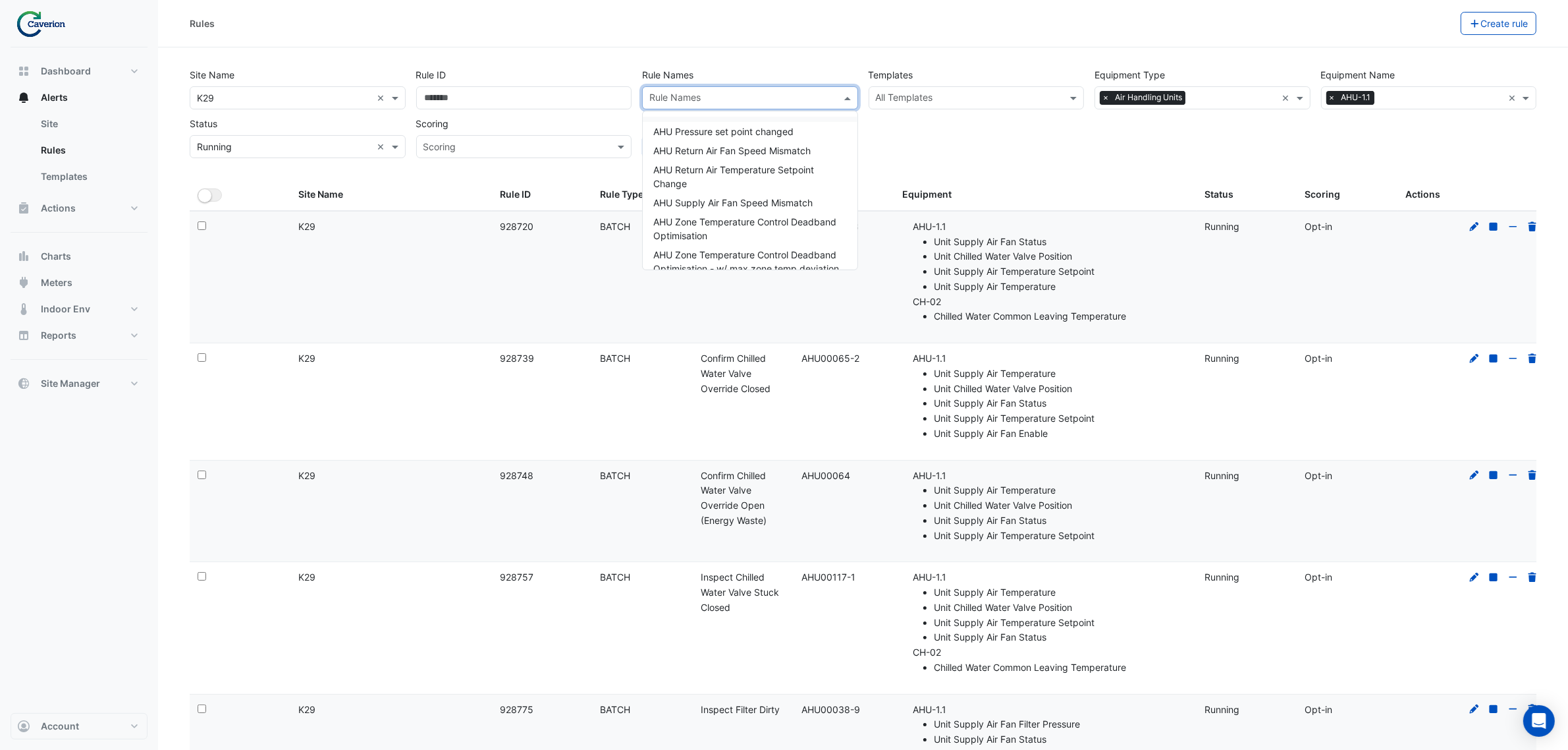
click at [758, 96] on input "text" at bounding box center [743, 100] width 187 height 14
paste input "**********"
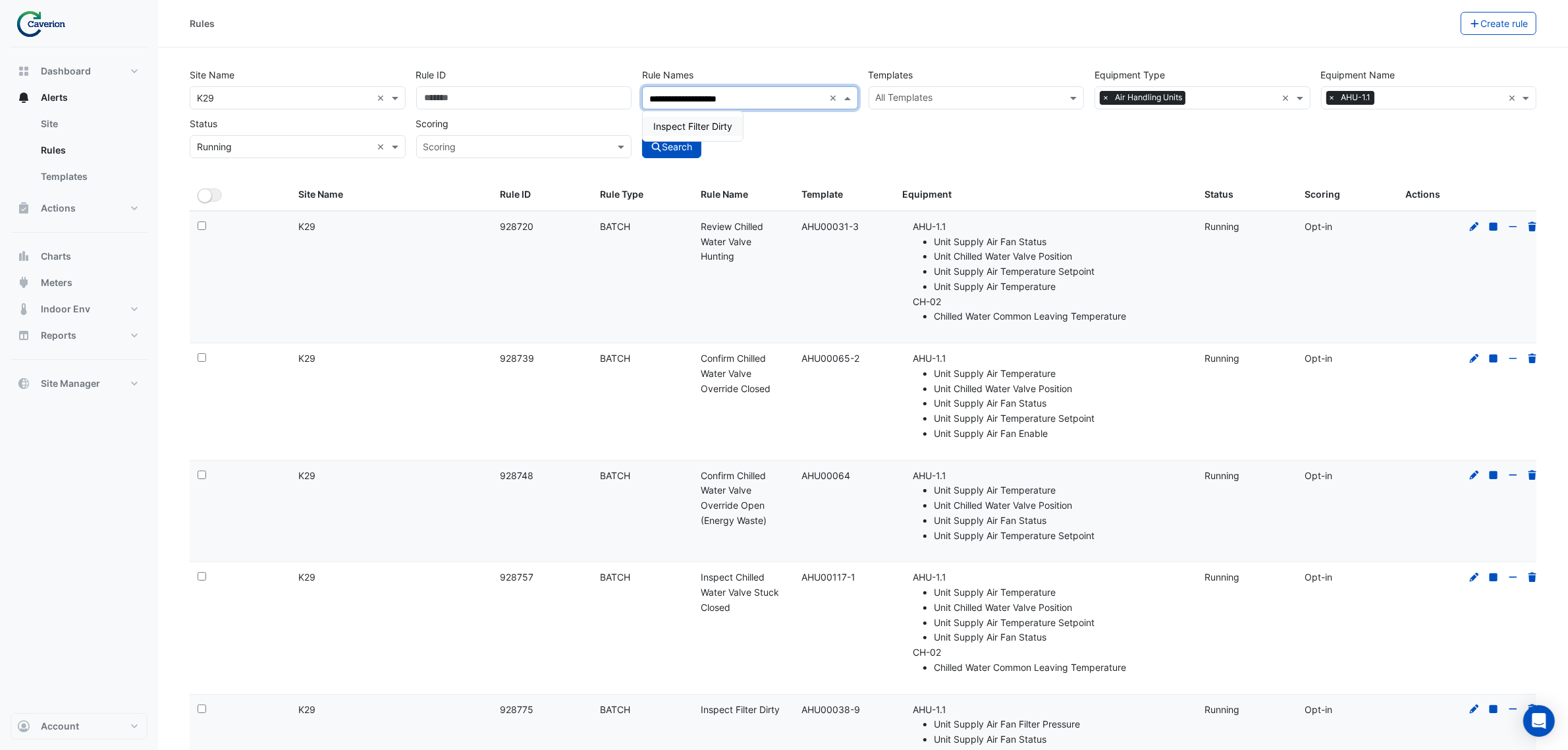
click at [715, 133] on div "Inspect Filter Dirty" at bounding box center [693, 126] width 100 height 19
type input "**********"
click at [692, 147] on button "Search" at bounding box center [672, 146] width 60 height 23
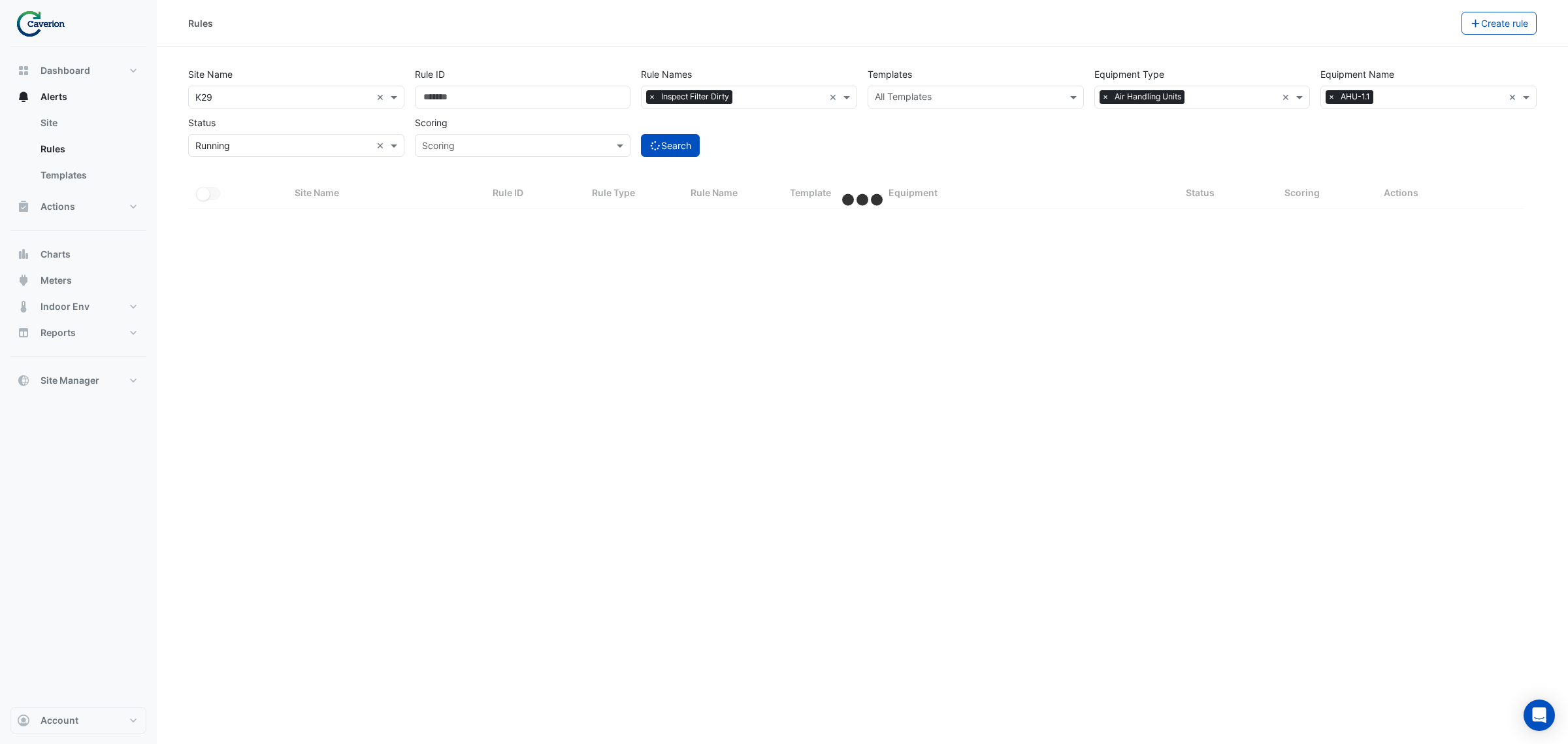
select select "***"
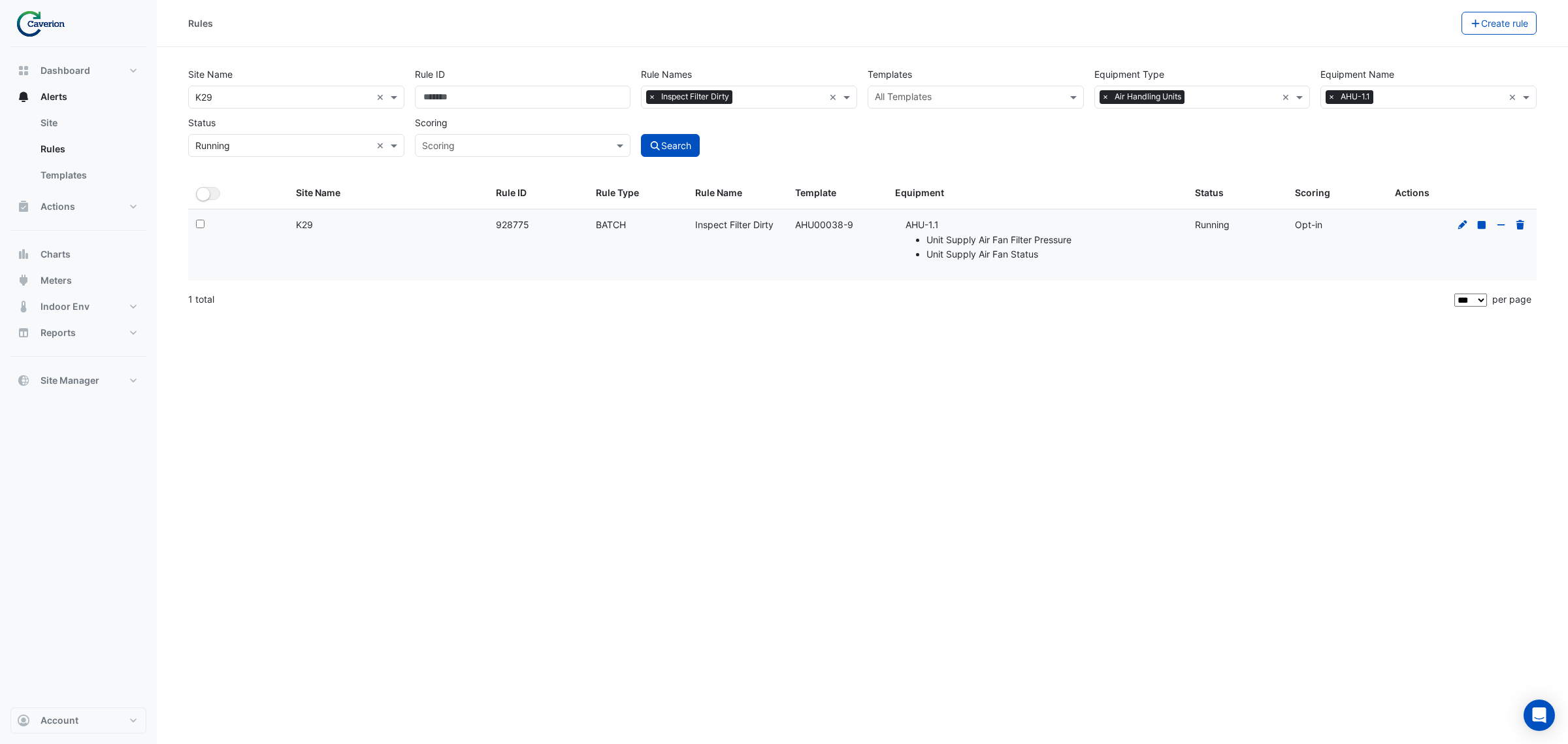
click at [1254, 93] on input "text" at bounding box center [1441, 99] width 125 height 14
click at [1254, 137] on div "AHU-1.2" at bounding box center [1365, 144] width 88 height 19
click at [1254, 160] on div "AHU-1.3" at bounding box center [1365, 163] width 88 height 19
click at [1254, 174] on div "AHU-1.4" at bounding box center [1365, 182] width 88 height 19
click at [1254, 201] on div "AHU-1.5" at bounding box center [1365, 201] width 88 height 19
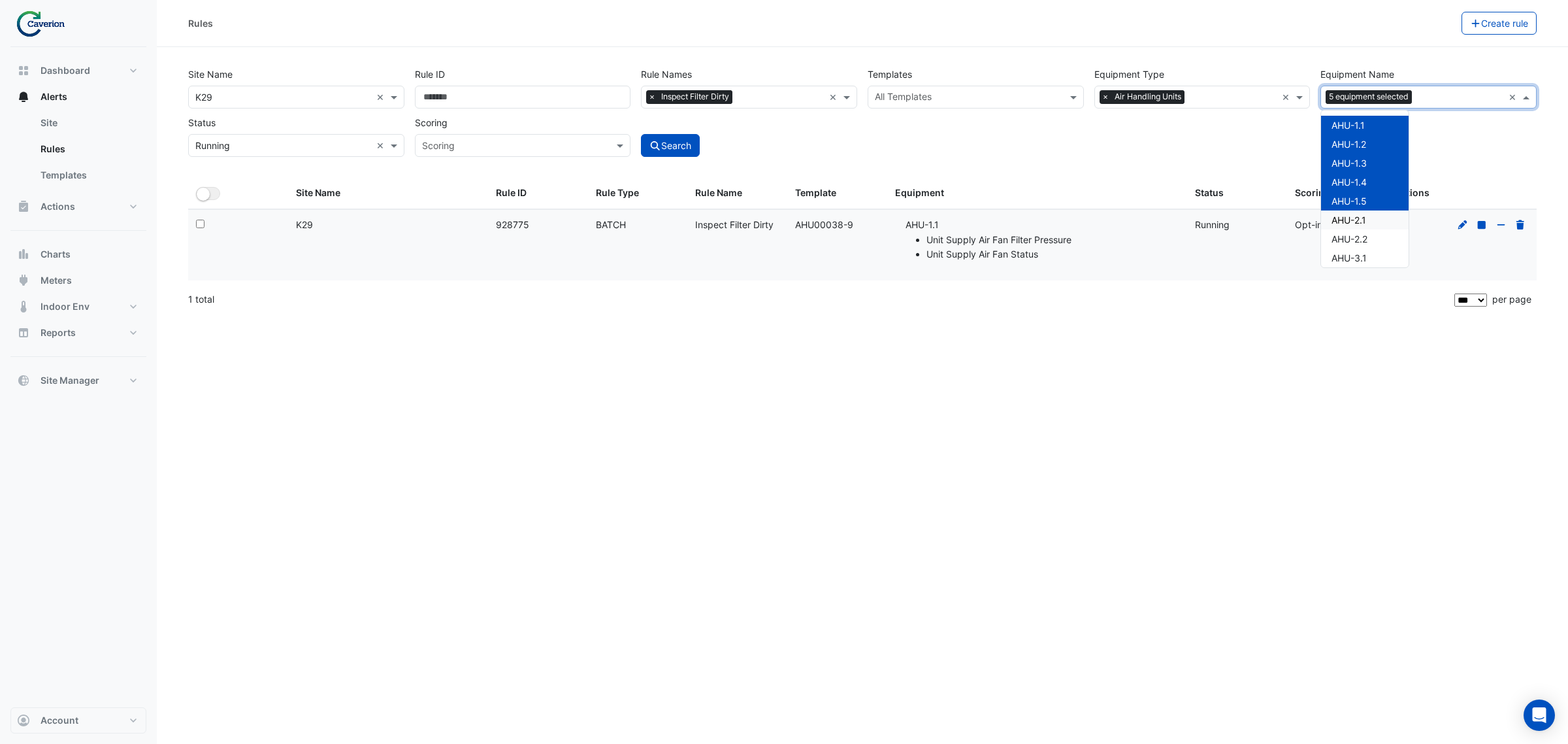
click at [1254, 222] on div "AHU-2.1" at bounding box center [1365, 219] width 88 height 19
click at [1254, 236] on div "AHU-2.2" at bounding box center [1365, 239] width 88 height 19
click at [1254, 198] on div "AHU-3.1" at bounding box center [1365, 195] width 88 height 19
click at [1254, 205] on div "AHU-3.2" at bounding box center [1365, 215] width 88 height 19
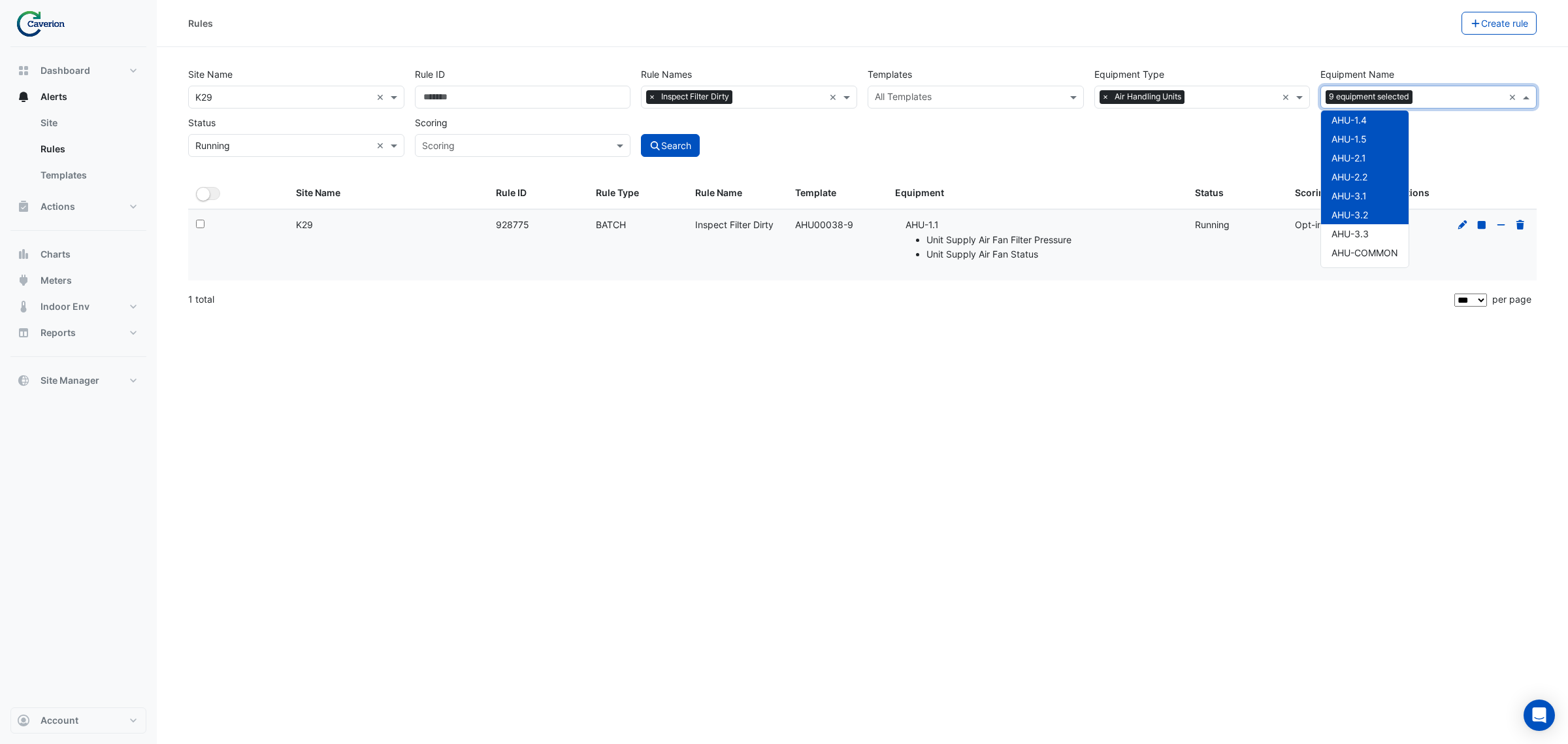
click at [1254, 226] on div "AHU-3.3" at bounding box center [1365, 233] width 88 height 19
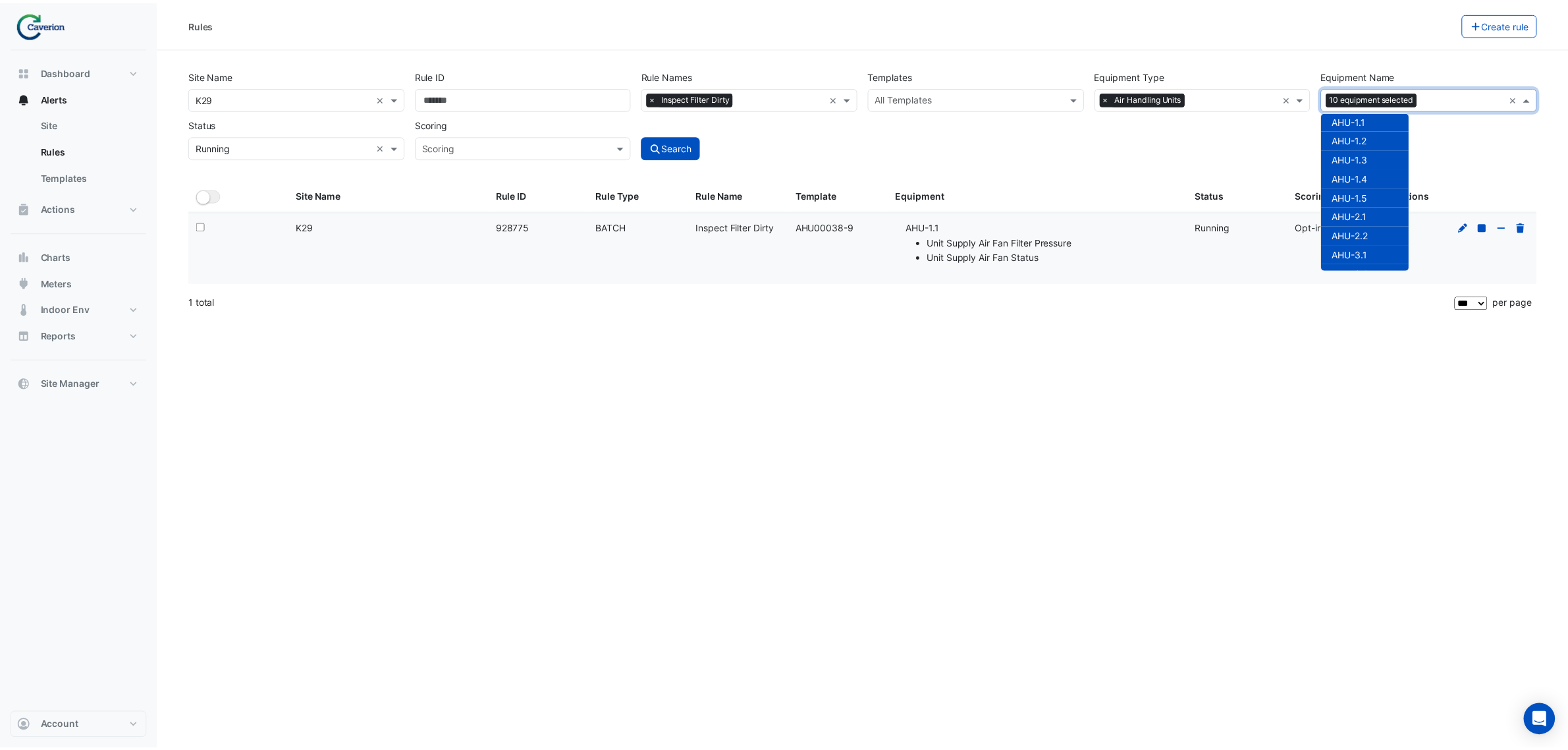
scroll to position [0, 0]
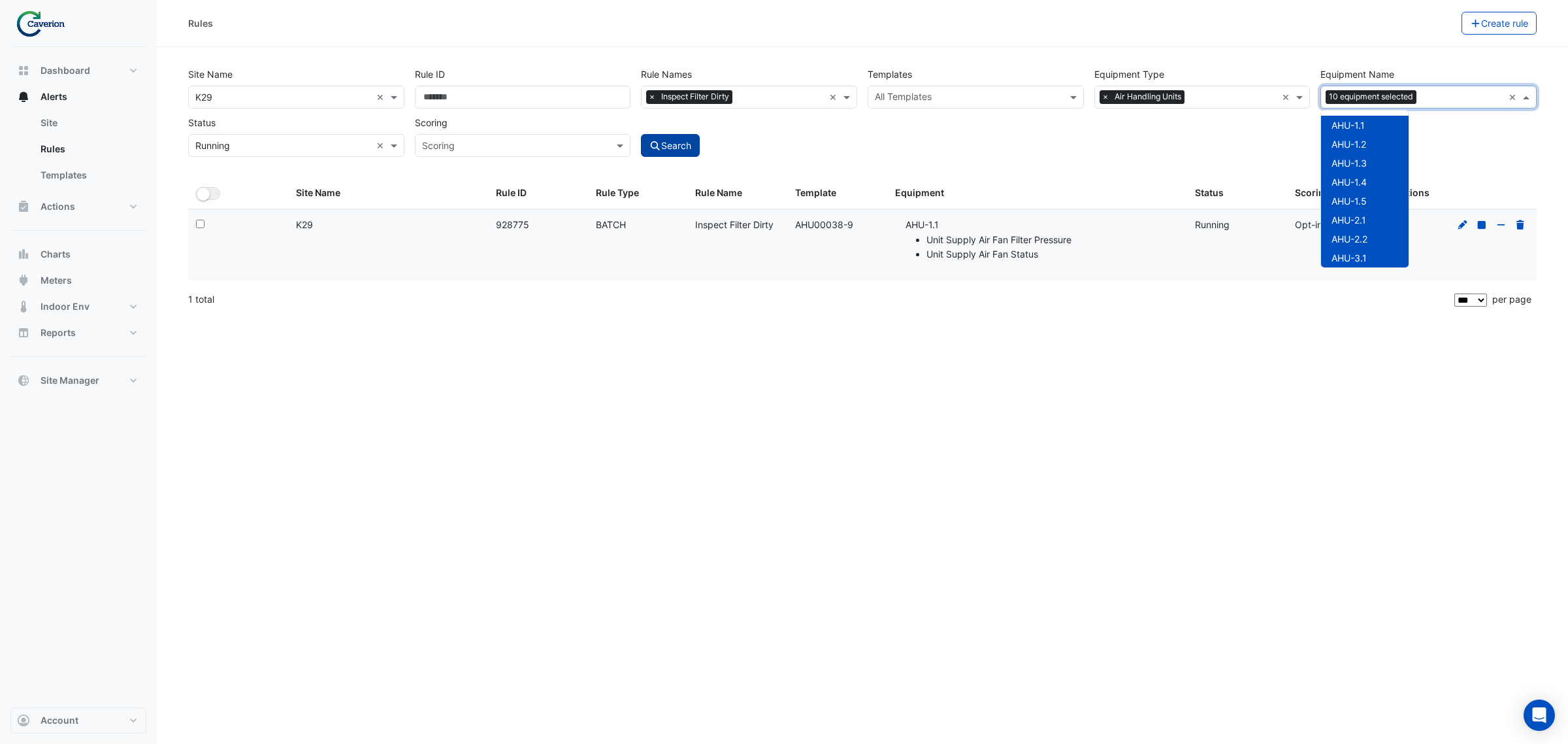
click at [679, 144] on button "Search" at bounding box center [671, 145] width 59 height 23
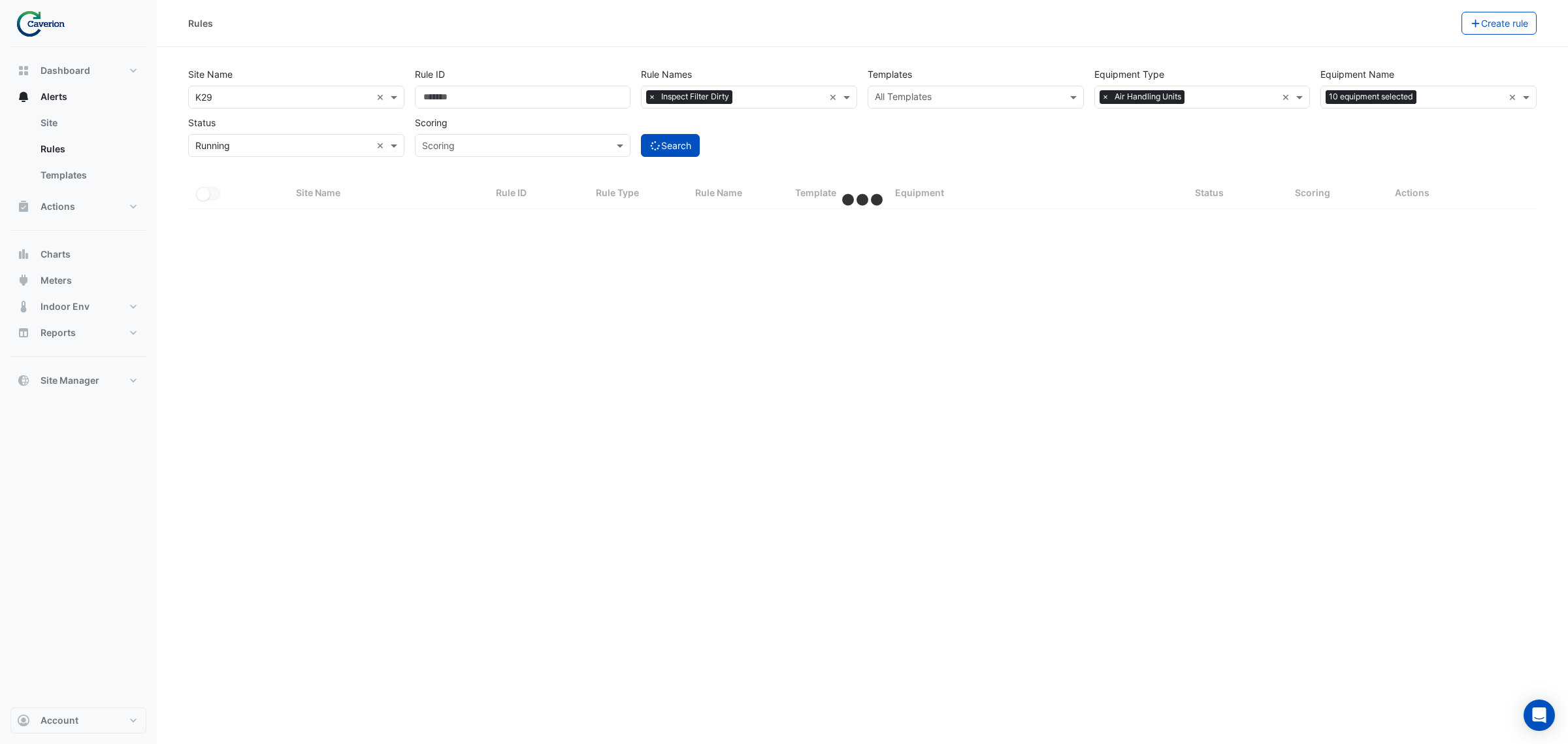
select select "***"
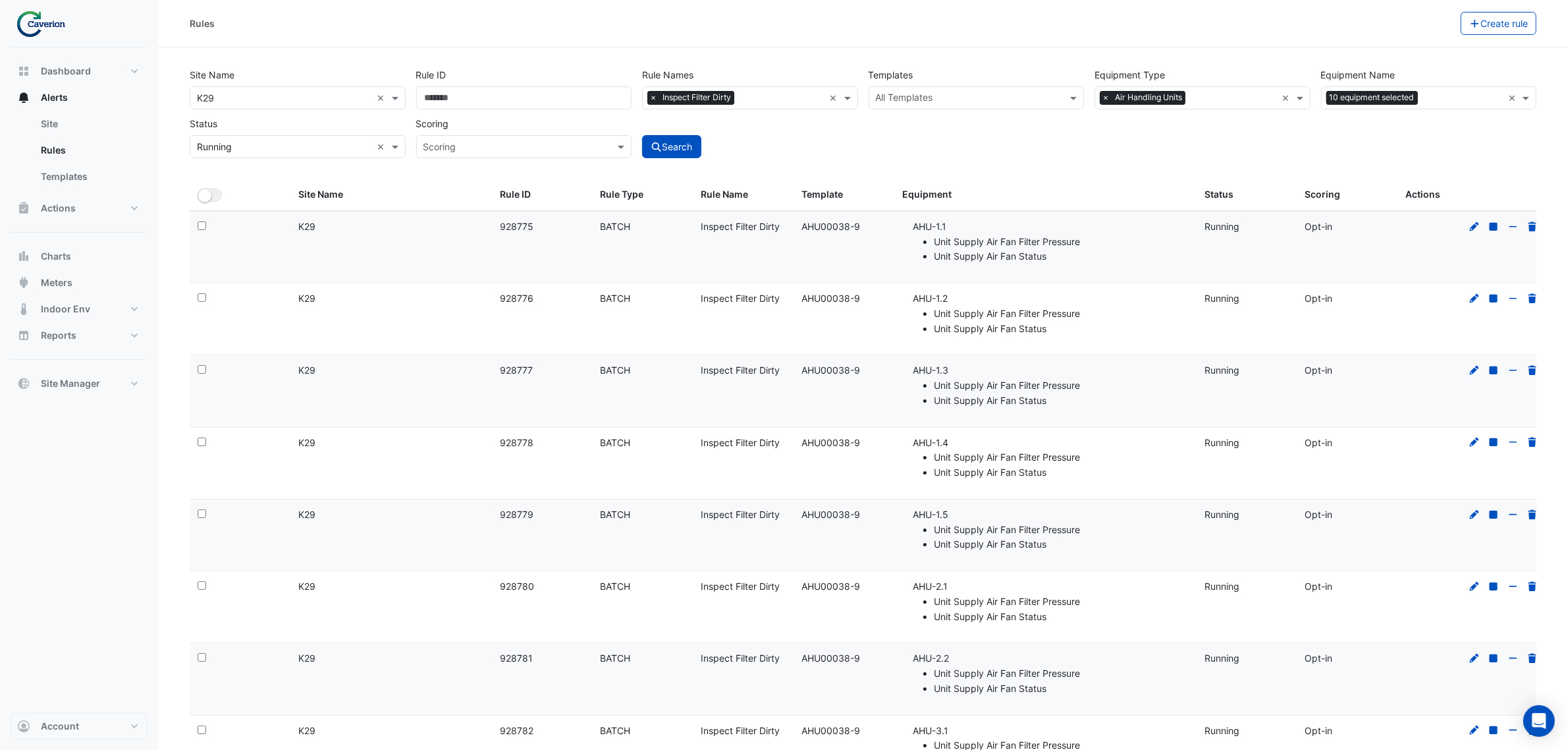
click at [959, 116] on div "Site Name × K29 × Rule ID Rule Names × Inspect Filter Dirty × Templates All Tem…" at bounding box center [863, 109] width 1358 height 97
drag, startPoint x: 955, startPoint y: 257, endPoint x: 1015, endPoint y: 253, distance: 60.1
click at [1015, 253] on li "Unit Supply Air Fan Status" at bounding box center [1061, 256] width 255 height 15
click at [1127, 251] on ul "Unit Supply Air Fan Filter Pressure Unit Supply Air Fan Status" at bounding box center [1051, 249] width 276 height 31
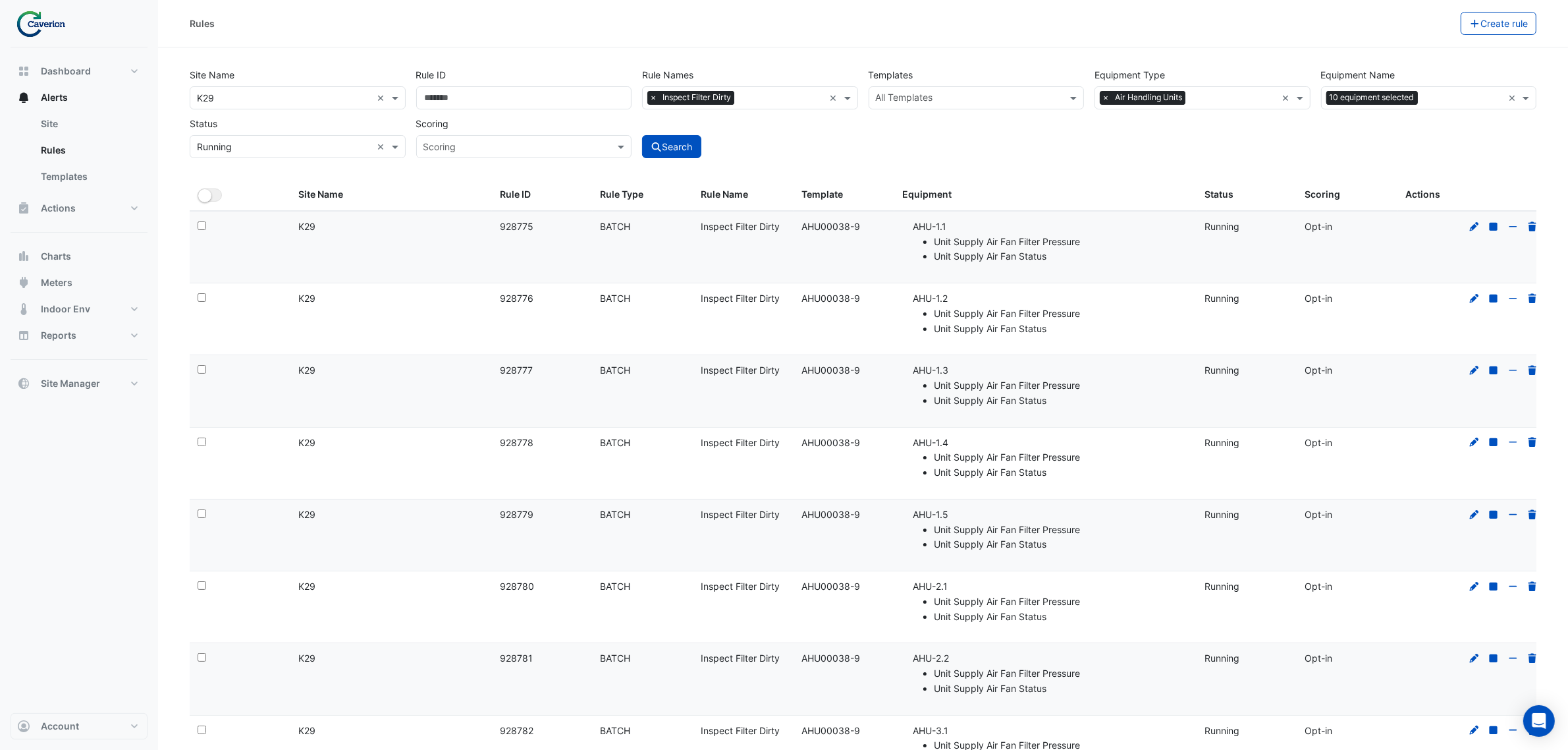
click at [719, 254] on datatable-body-cell "Rule Name: Inspect Filter Dirty" at bounding box center [743, 247] width 100 height 71
click at [1065, 228] on li "AHU-1.1 Unit Supply Air Fan Filter Pressure Unit Supply Air Fan Status" at bounding box center [1051, 242] width 276 height 45
click at [959, 242] on li "Unit Supply Air Fan Filter Pressure" at bounding box center [1061, 242] width 255 height 15
drag, startPoint x: 959, startPoint y: 245, endPoint x: 1044, endPoint y: 248, distance: 85.1
click at [1041, 247] on li "Unit Supply Air Fan Filter Pressure" at bounding box center [1061, 242] width 255 height 15
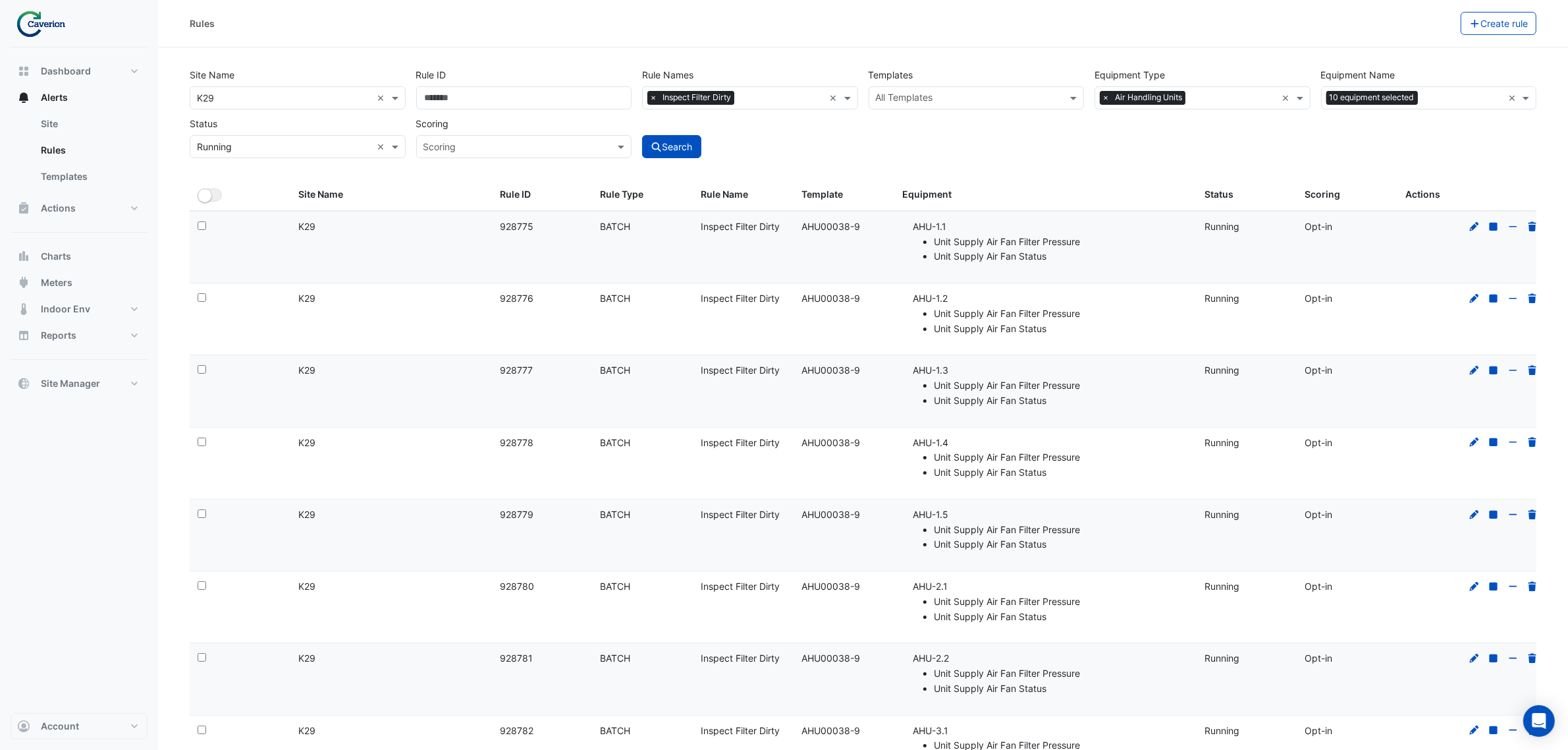
click at [1044, 248] on li "Unit Supply Air Fan Filter Pressure" at bounding box center [1061, 242] width 255 height 15
drag, startPoint x: 915, startPoint y: 242, endPoint x: 1084, endPoint y: 240, distance: 169.0
click at [1084, 240] on ul "Unit Supply Air Fan Filter Pressure Unit Supply Air Fan Status" at bounding box center [1051, 249] width 276 height 31
click at [1084, 240] on li "Unit Supply Air Fan Filter Pressure" at bounding box center [1061, 242] width 255 height 15
drag, startPoint x: 934, startPoint y: 242, endPoint x: 1092, endPoint y: 241, distance: 158.0
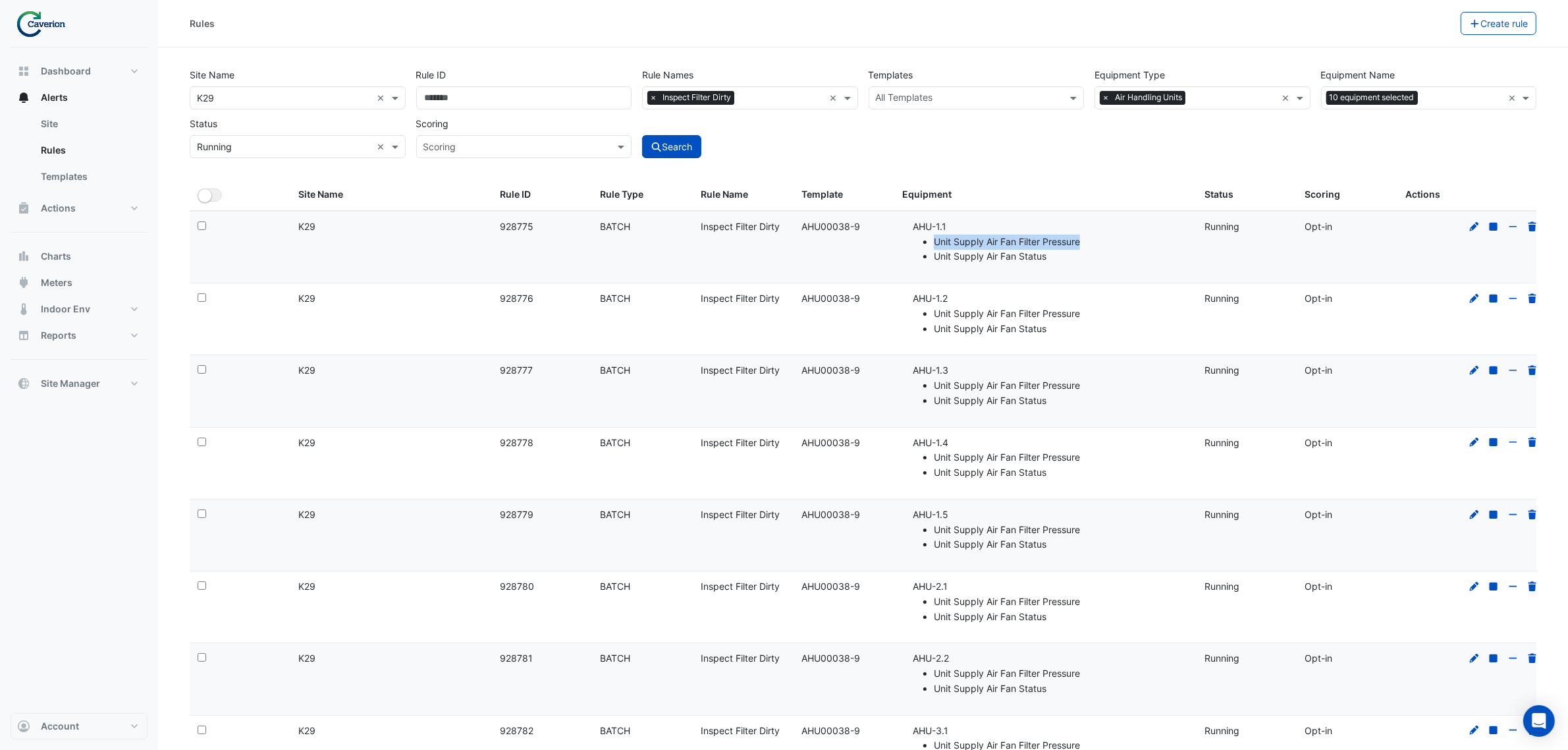
click at [1092, 241] on li "Unit Supply Air Fan Filter Pressure" at bounding box center [1061, 242] width 255 height 15
drag, startPoint x: 1071, startPoint y: 248, endPoint x: 959, endPoint y: 247, distance: 112.0
click at [1006, 247] on li "Unit Supply Air Fan Filter Pressure" at bounding box center [1061, 242] width 255 height 15
drag, startPoint x: 934, startPoint y: 242, endPoint x: 1083, endPoint y: 238, distance: 149.1
click at [1083, 238] on li "Unit Supply Air Fan Filter Pressure" at bounding box center [1061, 242] width 255 height 15
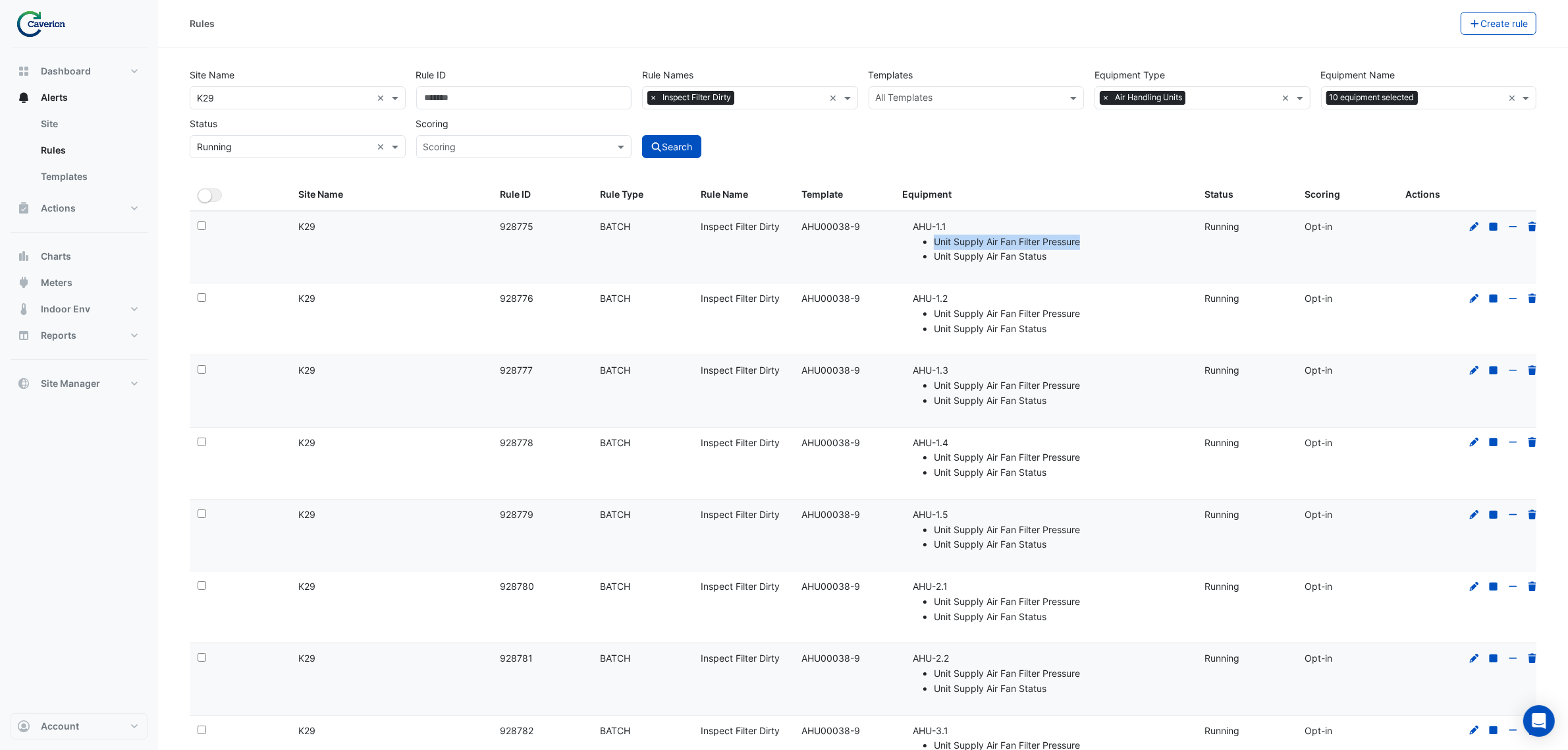
copy li "Unit Supply Air Fan Filter Pressure"
click at [544, 286] on datatable-body-cell "Rule ID: 928776" at bounding box center [542, 319] width 100 height 71
click at [1264, 450] on div at bounding box center [1504, 442] width 75 height 15
click at [1264, 442] on icon at bounding box center [1475, 442] width 9 height 9
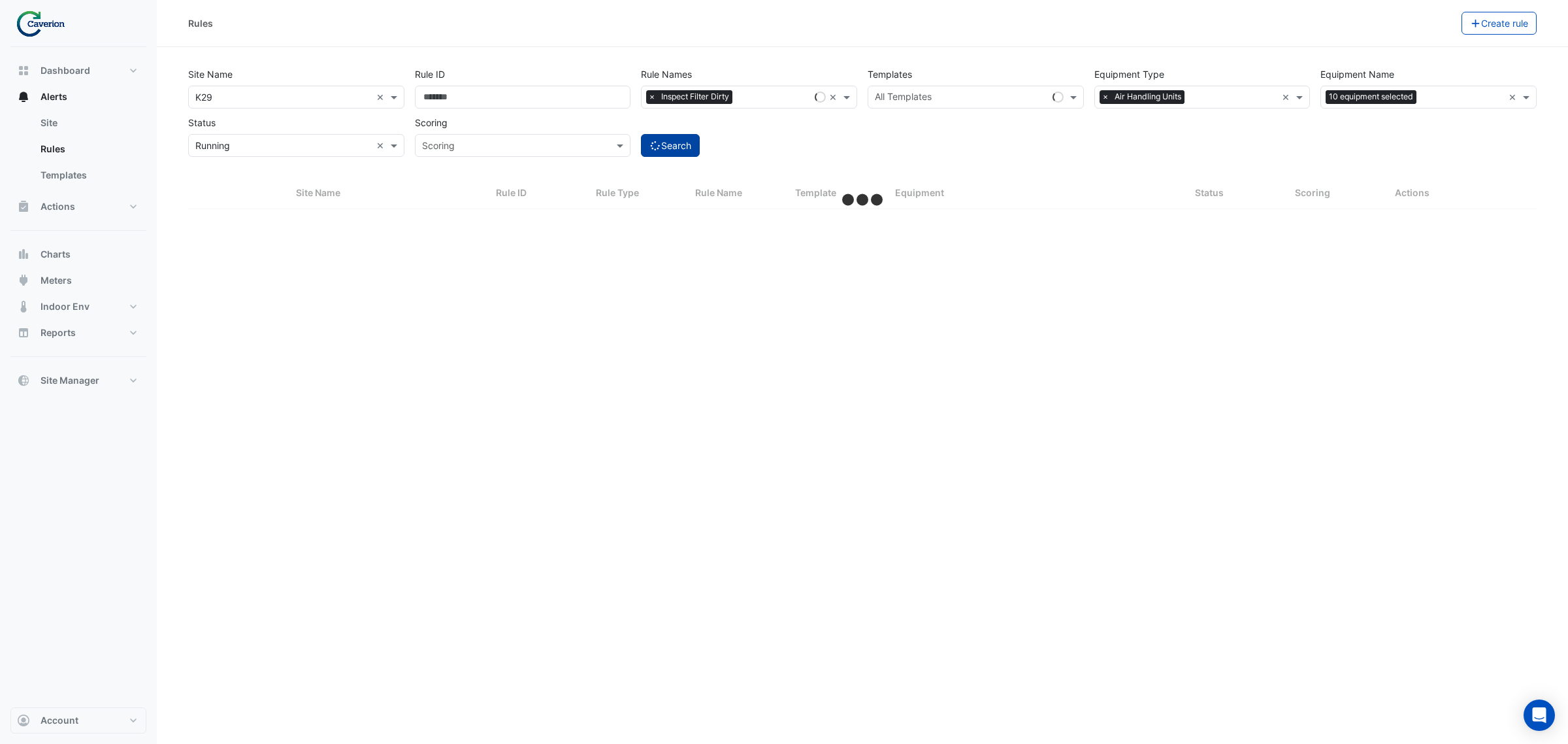
click at [682, 146] on button "Search" at bounding box center [671, 145] width 59 height 23
click at [654, 144] on icon "submit" at bounding box center [655, 146] width 14 height 14
select select "***"
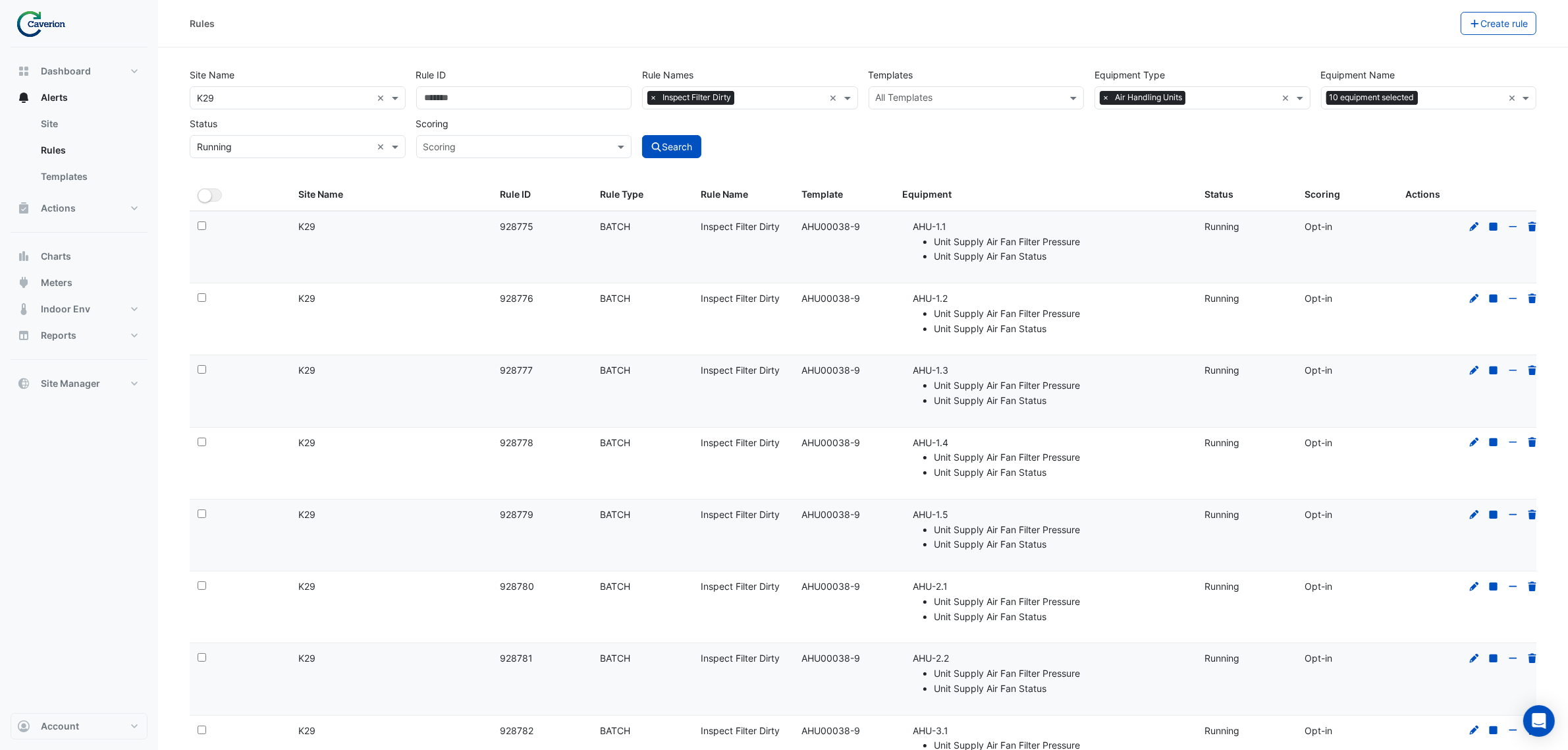
click at [930, 235] on ul "Unit Supply Air Fan Filter Pressure Unit Supply Air Fan Status" at bounding box center [1051, 249] width 276 height 31
click at [1264, 224] on icon at bounding box center [1474, 227] width 12 height 9
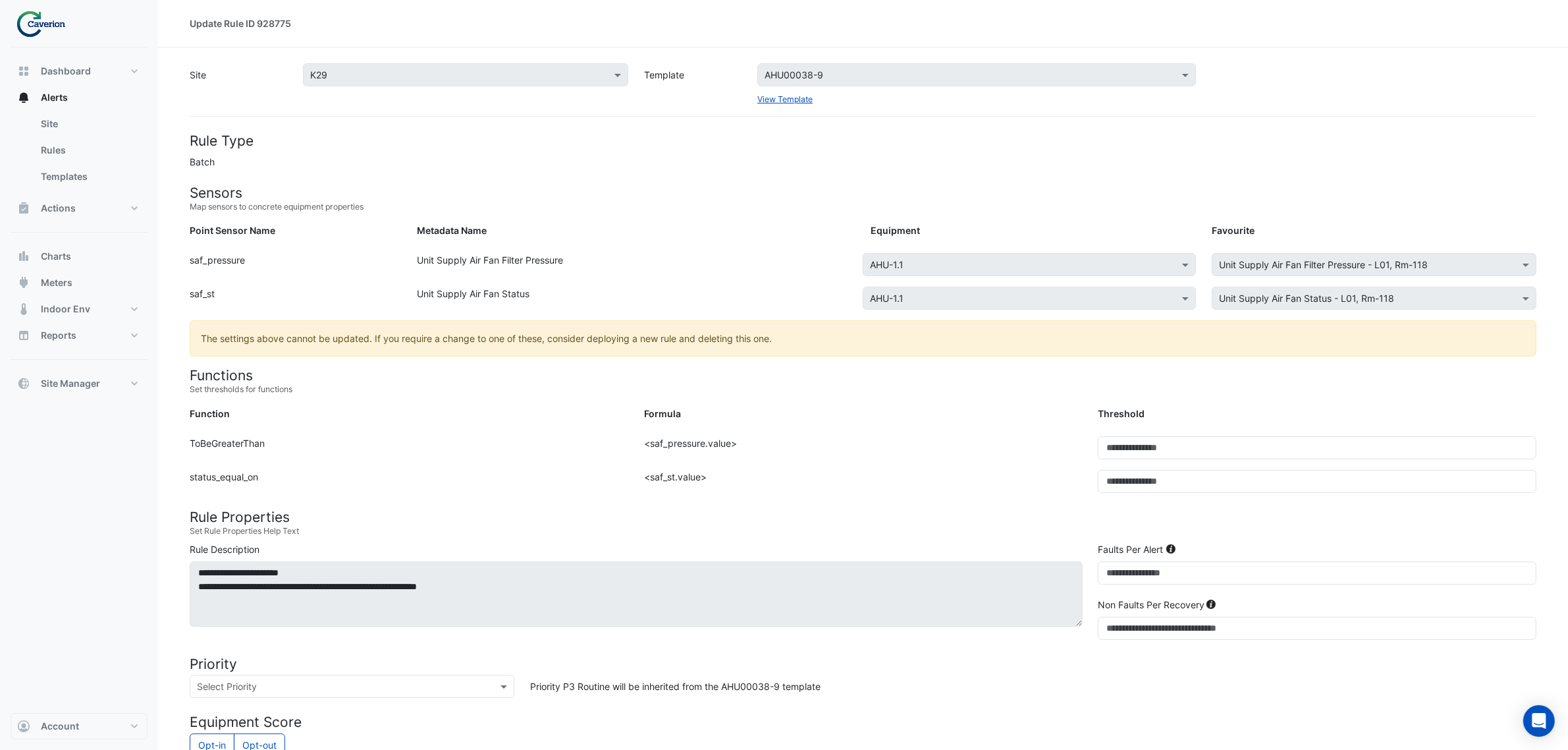
click at [475, 178] on form "Rule Type Batch Sensors Map sensors to concrete equipment properties Point Sens…" at bounding box center [863, 587] width 1347 height 909
drag, startPoint x: 1206, startPoint y: 413, endPoint x: 1180, endPoint y: 439, distance: 36.8
click at [1206, 413] on div "Threshold" at bounding box center [1317, 416] width 454 height 19
drag, startPoint x: 1144, startPoint y: 453, endPoint x: 1032, endPoint y: 462, distance: 112.4
click at [1033, 462] on div "Function: ToBeGreaterThan Formula: <saf_pressure.value> Threshold: ***" at bounding box center [863, 453] width 1362 height 34
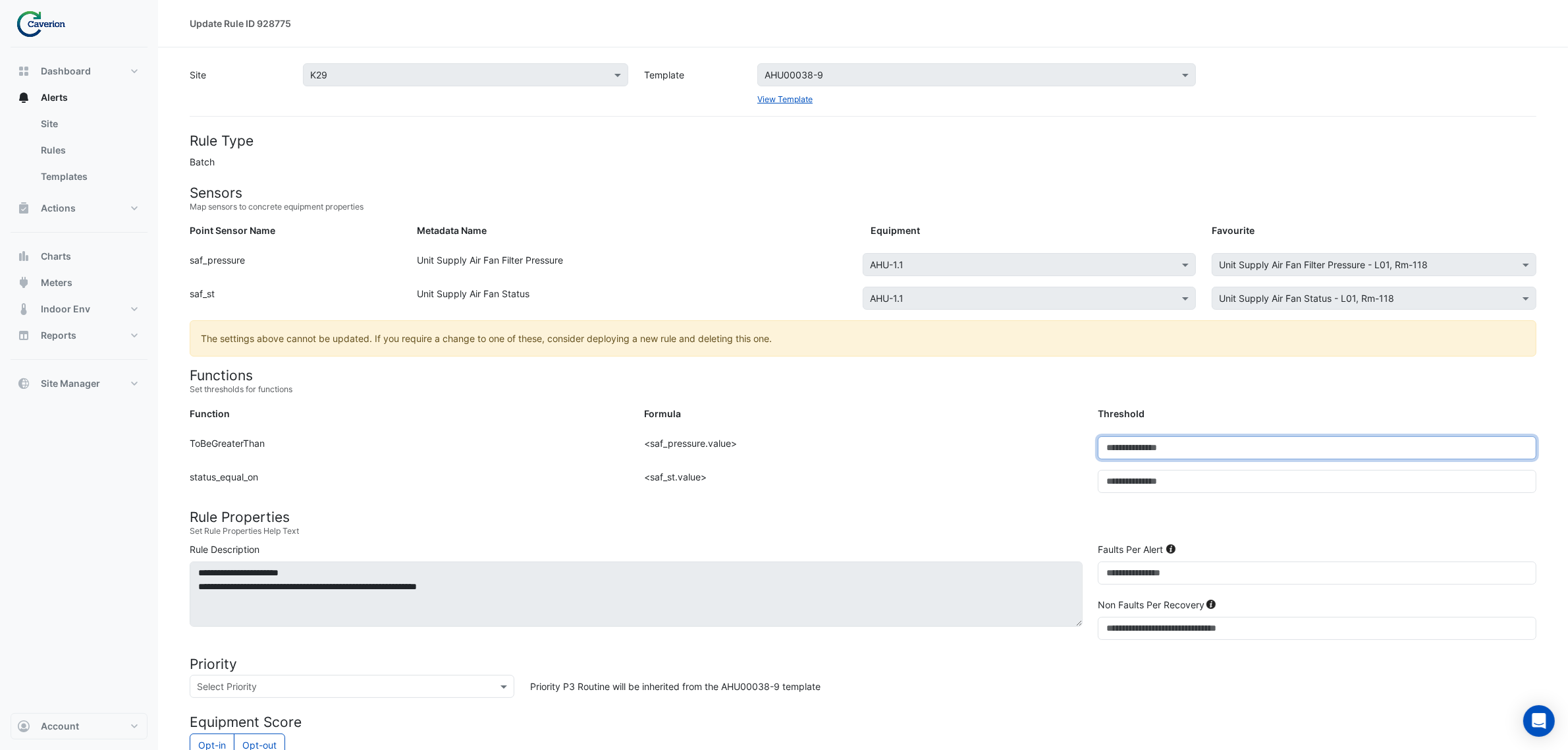
type input "***"
click at [1055, 468] on div "Formula: <saf_pressure.value>" at bounding box center [863, 453] width 454 height 34
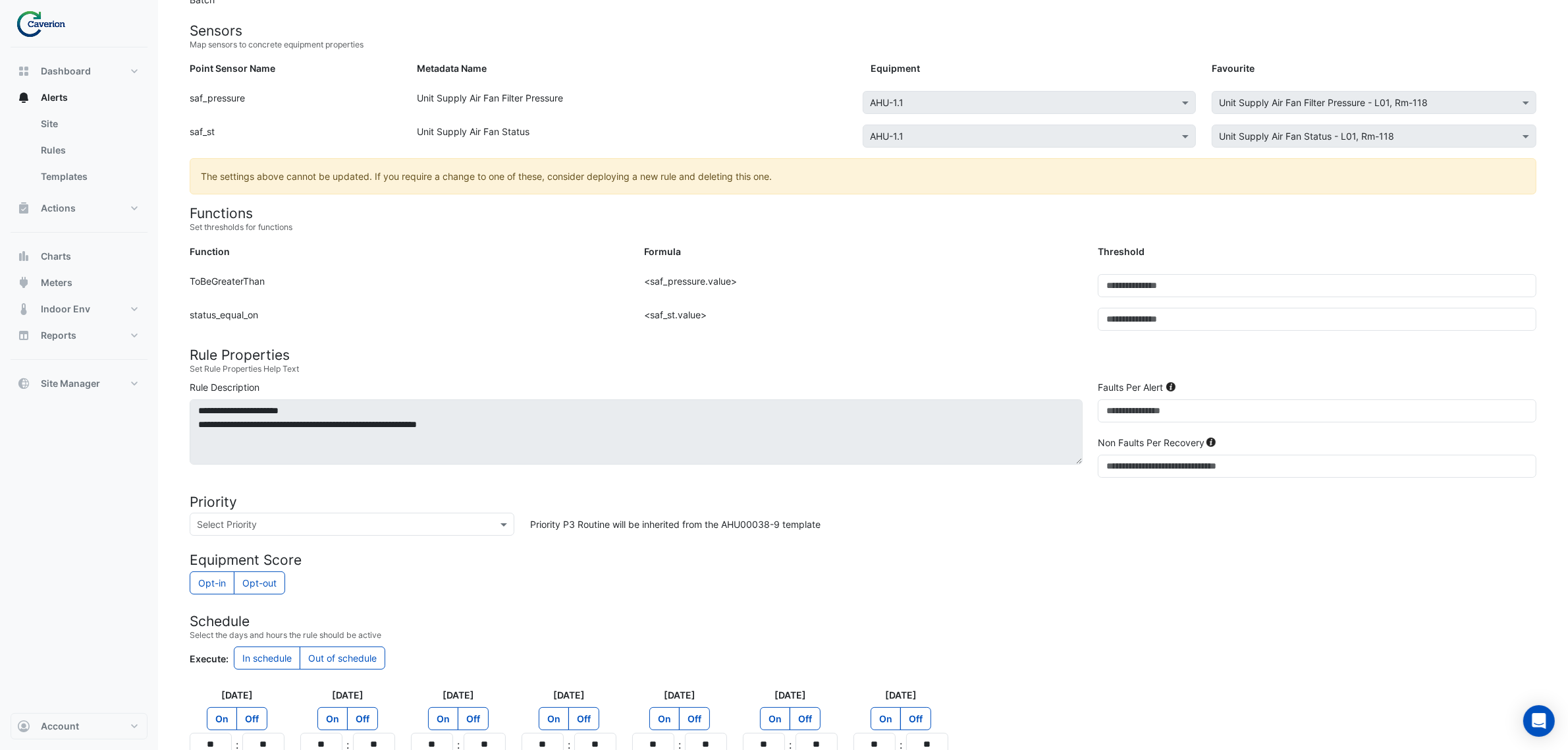
scroll to position [304, 0]
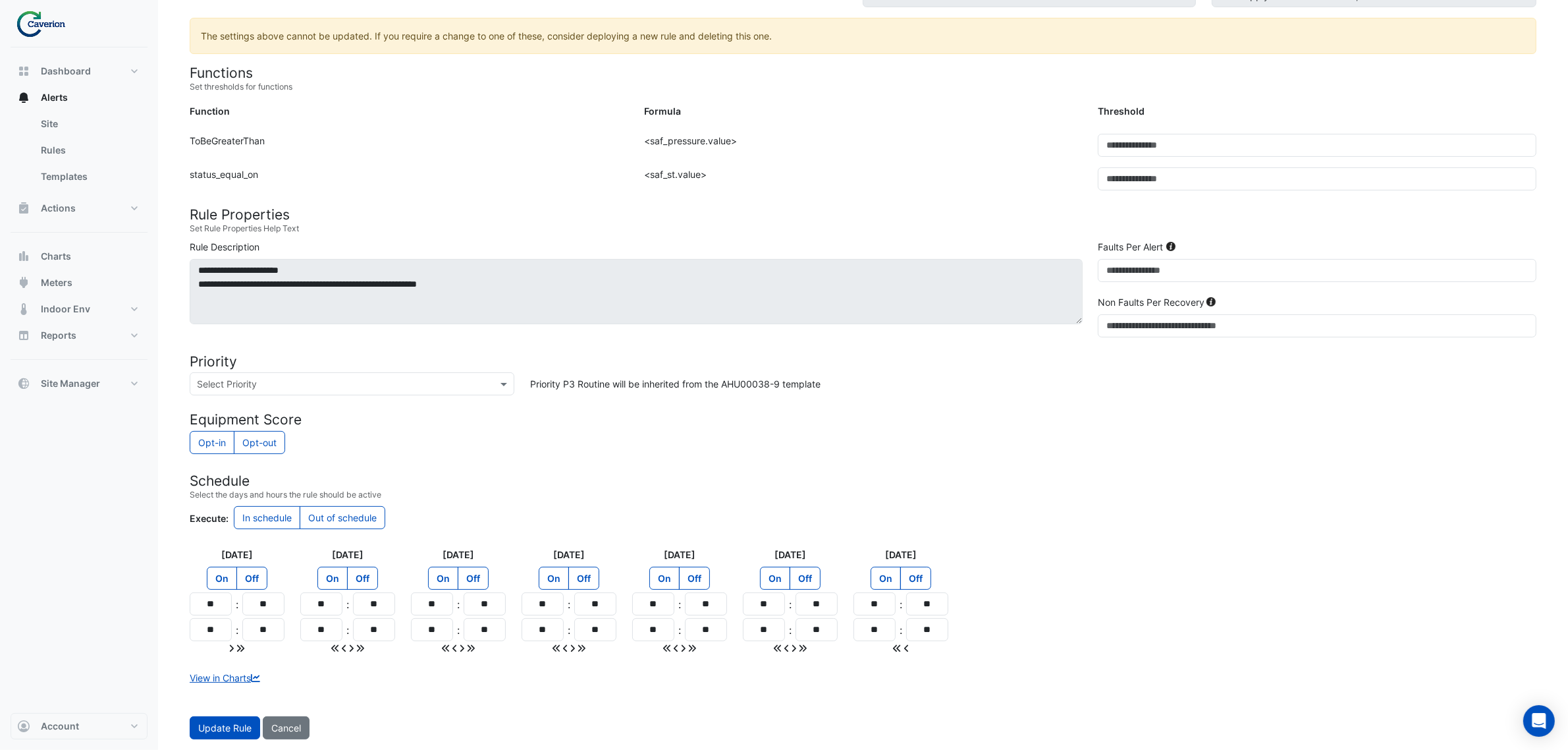
click at [207, 572] on span "Update Rule" at bounding box center [225, 727] width 53 height 11
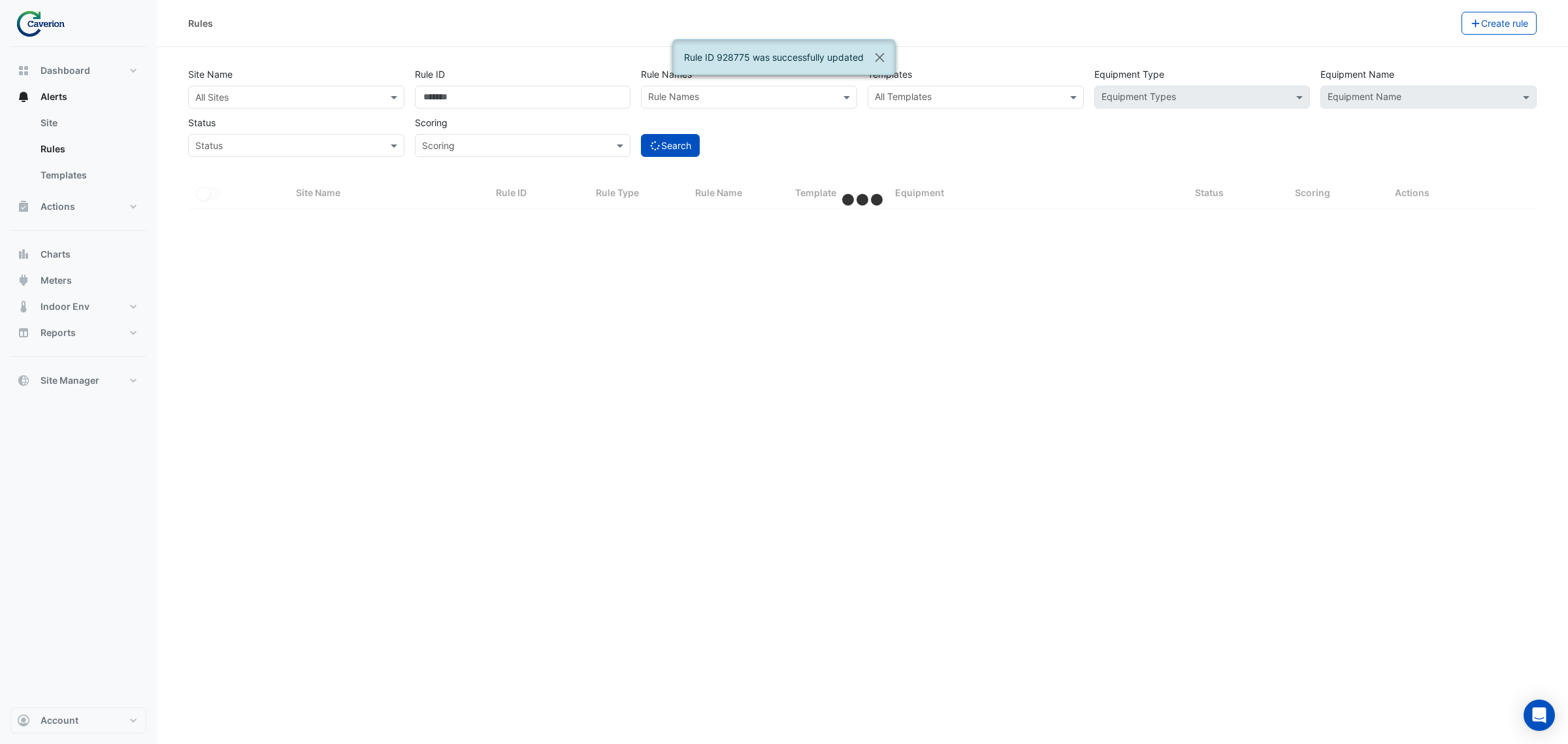
select select "***"
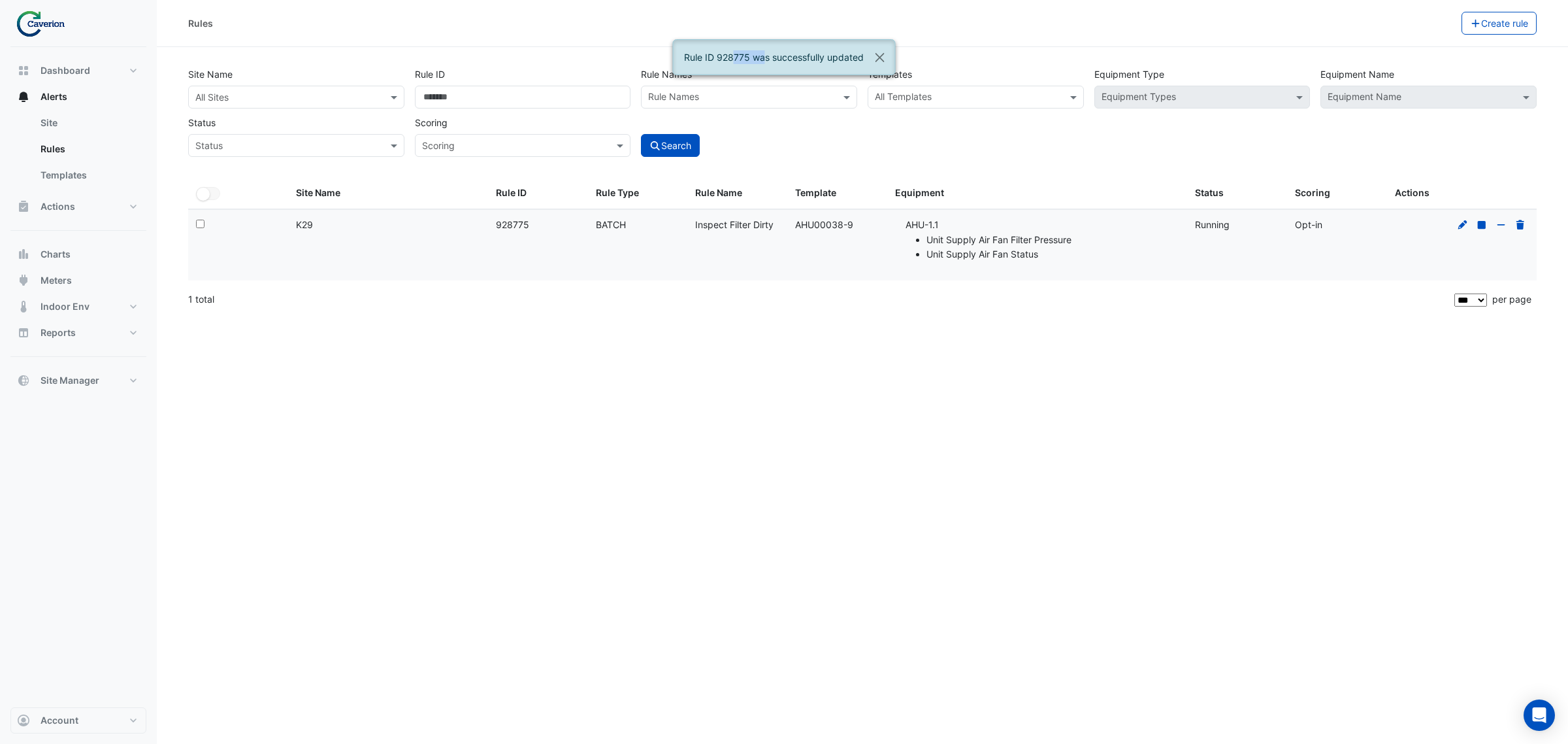
drag, startPoint x: 748, startPoint y: 62, endPoint x: 717, endPoint y: 62, distance: 31.0
click at [717, 62] on ngb-alert "Rule ID 928775 was successfully updated" at bounding box center [784, 57] width 223 height 36
copy ngb-alert "928775"
click at [987, 186] on div "Equipment" at bounding box center [1037, 192] width 284 height 15
click at [838, 132] on div "Search" at bounding box center [749, 134] width 226 height 46
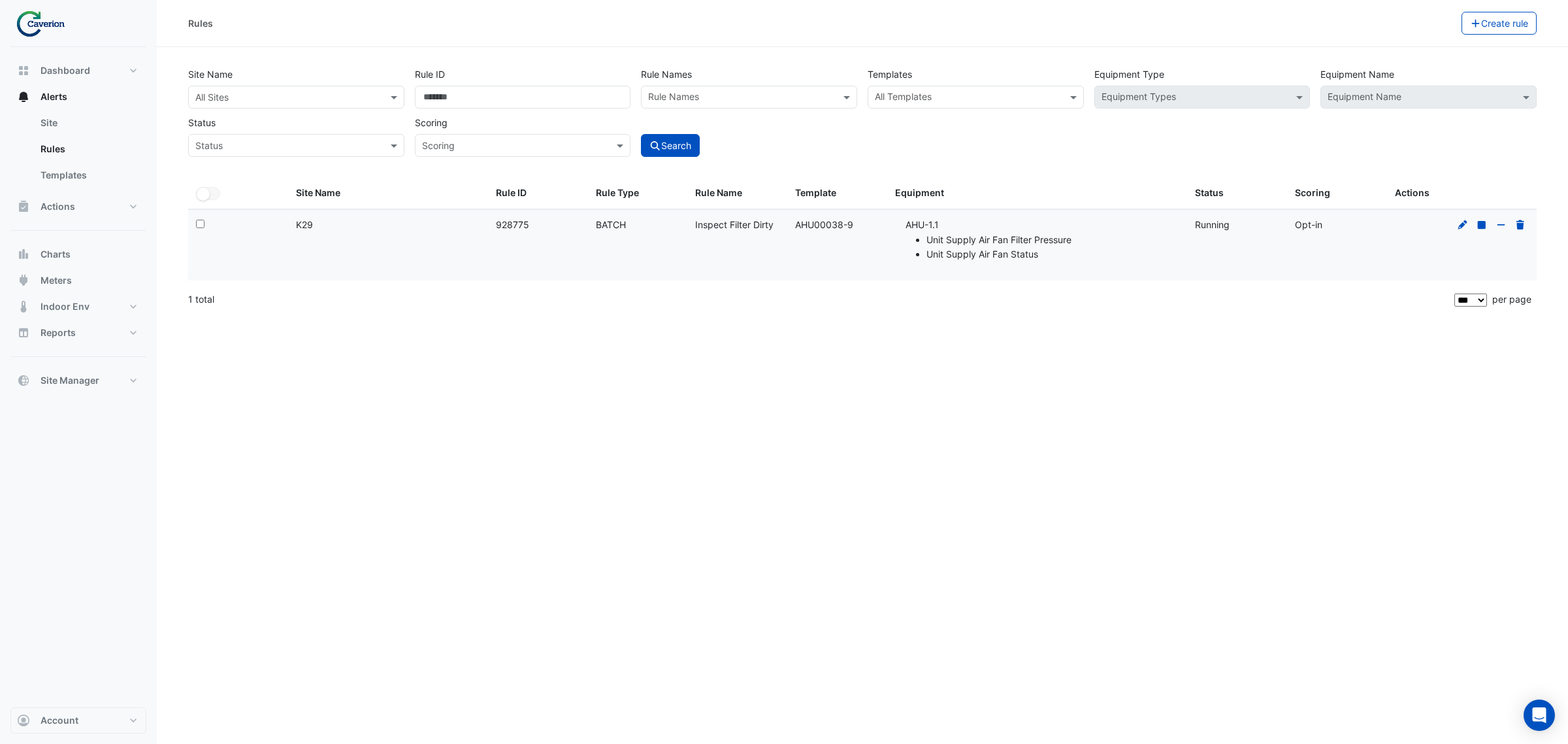
click at [487, 83] on div "Rule ID ******" at bounding box center [522, 86] width 226 height 46
drag, startPoint x: 481, startPoint y: 101, endPoint x: 336, endPoint y: 110, distance: 145.3
click at [355, 107] on div "Site Name All Sites Rule ID ****** Rule Names Rule Names Templates All Template…" at bounding box center [862, 108] width 1359 height 97
click at [939, 169] on div "Site Name All Sites Rule ID Rule Names Rule Names Templates All Templates Equip…" at bounding box center [862, 121] width 1364 height 115
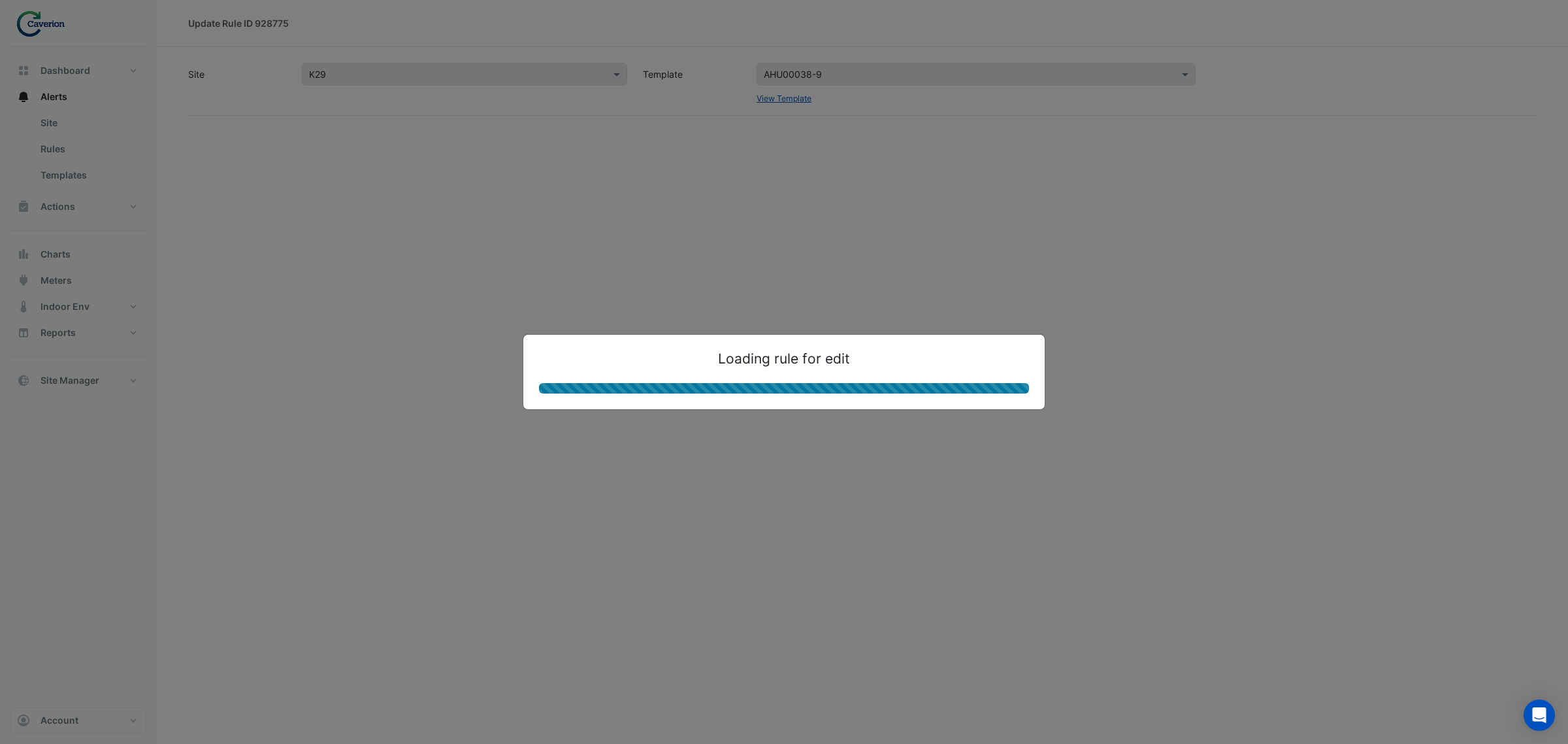
drag, startPoint x: 593, startPoint y: 132, endPoint x: 595, endPoint y: 141, distance: 9.2
click at [593, 141] on ngb-modal-window "Loading rule for edit" at bounding box center [784, 372] width 1568 height 744
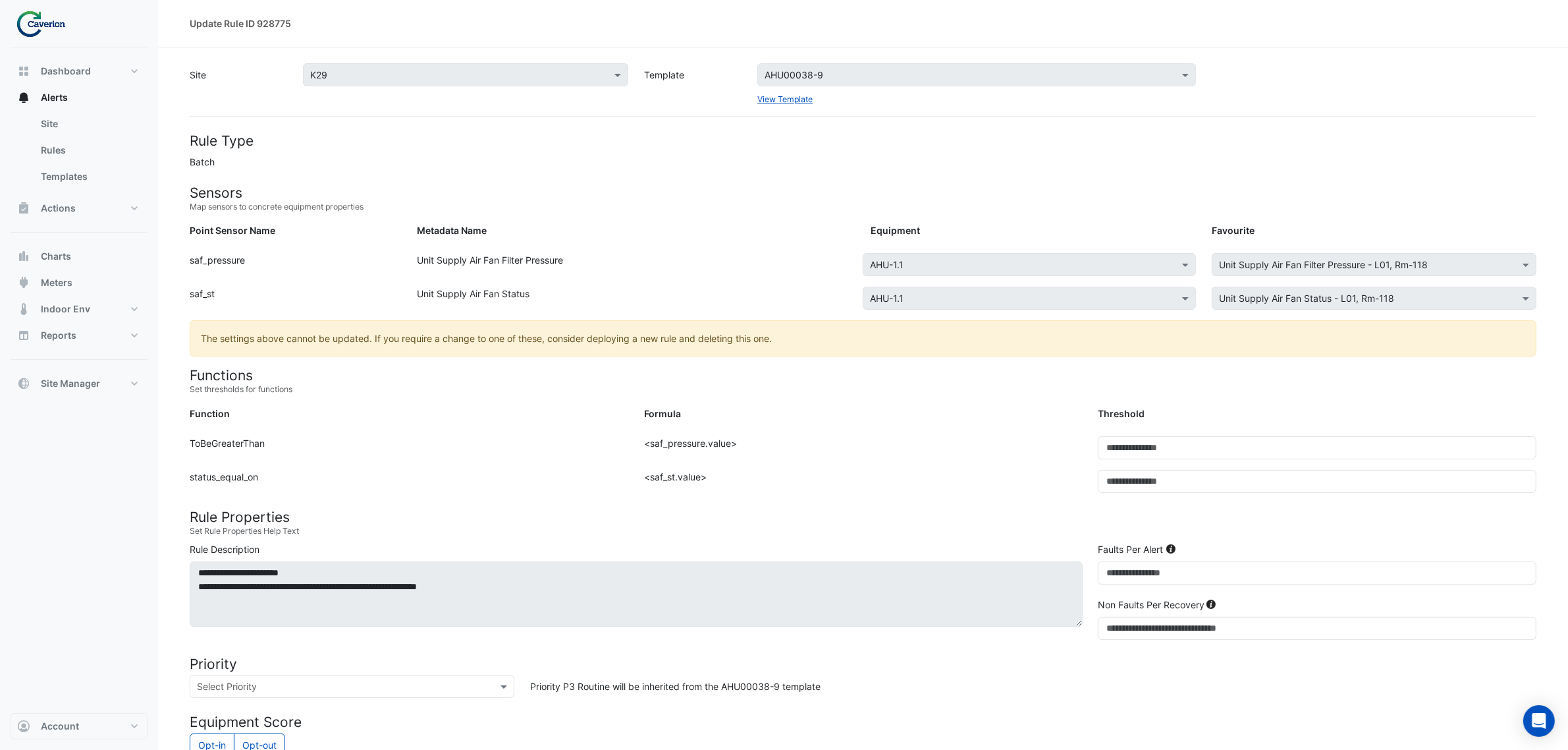
click at [975, 452] on div "Formula: <saf_pressure.value>" at bounding box center [863, 453] width 454 height 34
click at [64, 150] on link "Rules" at bounding box center [89, 151] width 117 height 27
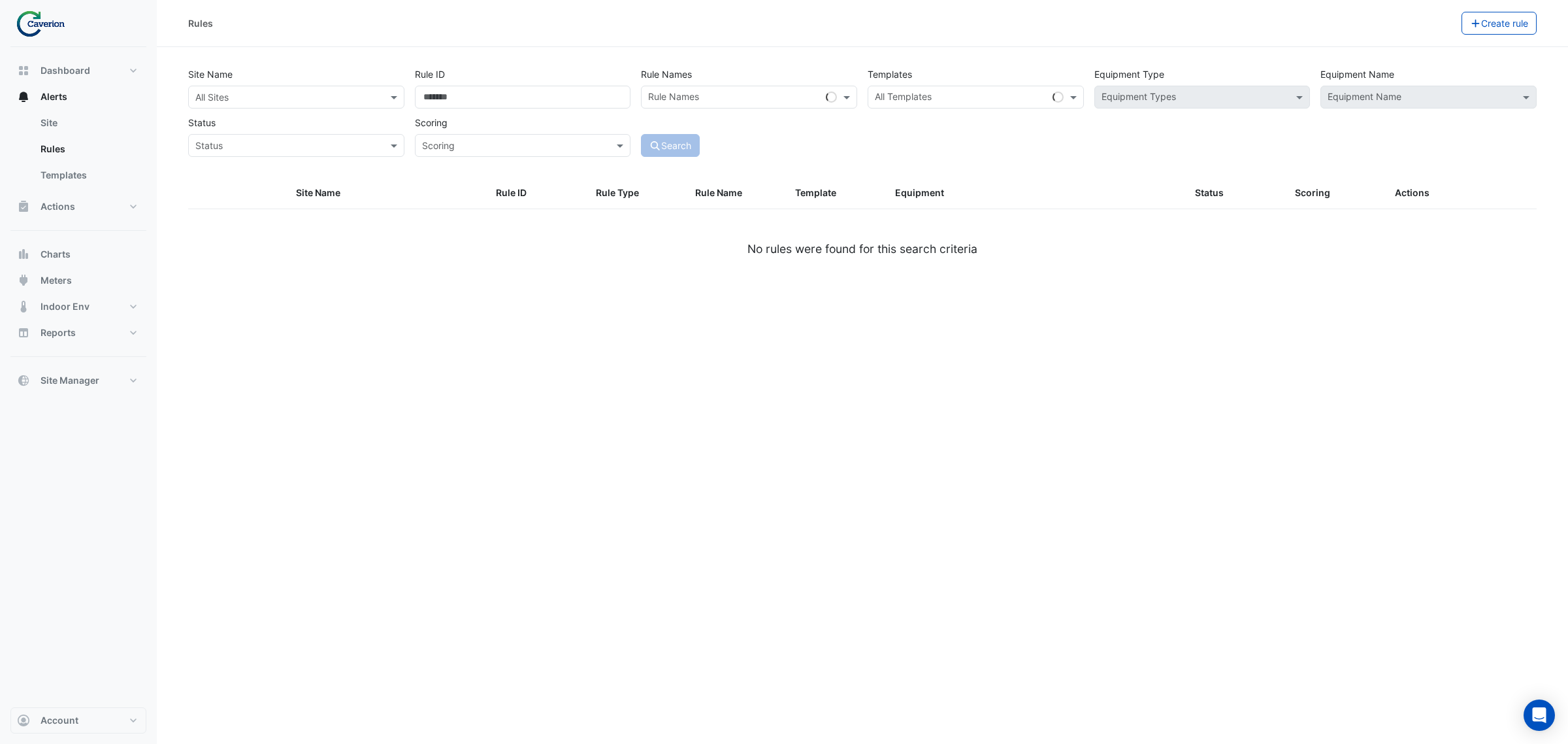
click at [249, 105] on div "All Sites" at bounding box center [296, 97] width 216 height 23
click at [216, 146] on span "K29" at bounding box center [208, 144] width 17 height 11
click at [539, 92] on input "Rule ID" at bounding box center [523, 97] width 216 height 23
click at [769, 80] on div "Rule Names Rule Names" at bounding box center [749, 86] width 226 height 46
click at [775, 90] on div "Rule Names" at bounding box center [731, 97] width 179 height 20
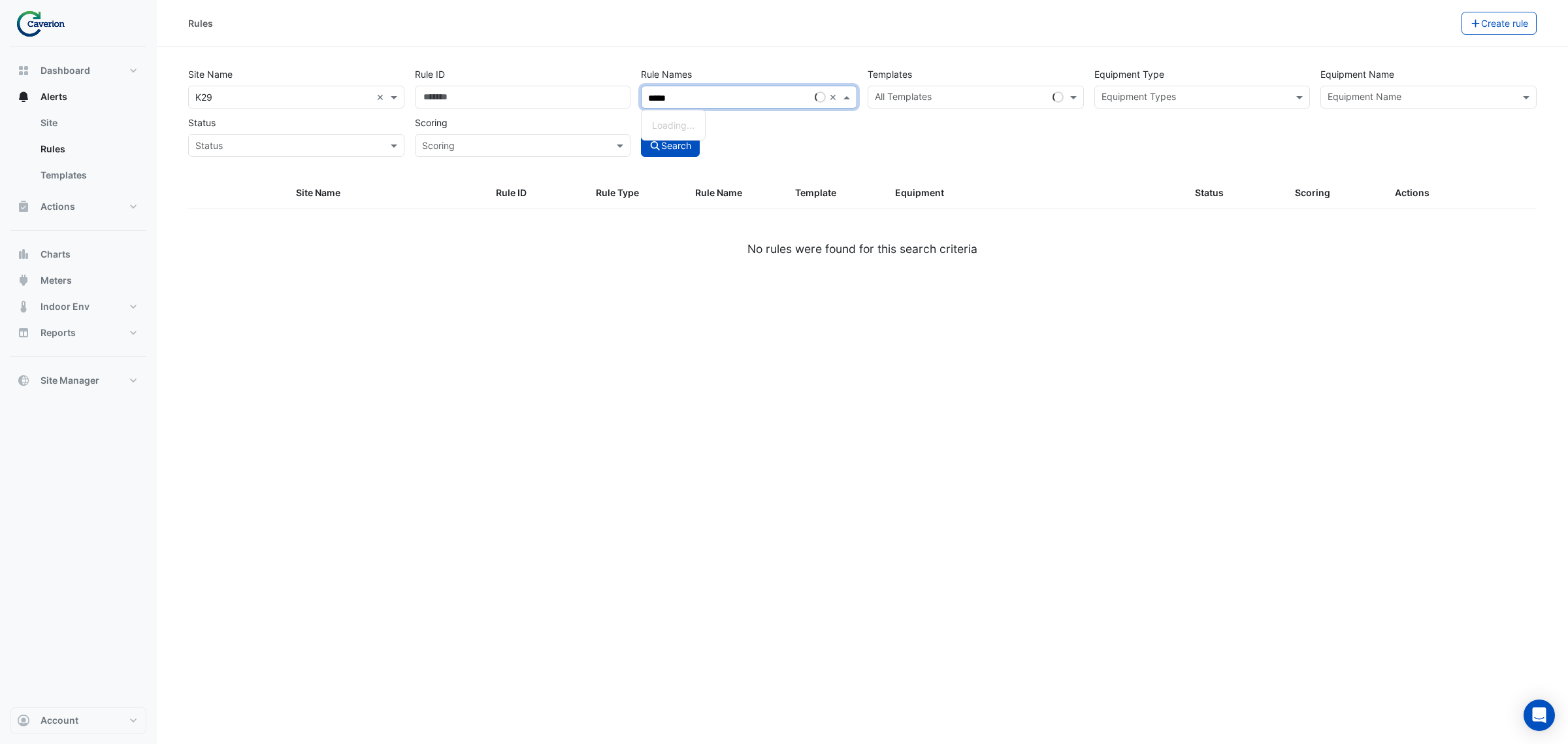
type input "*****"
click at [1197, 99] on input "text" at bounding box center [1195, 99] width 187 height 14
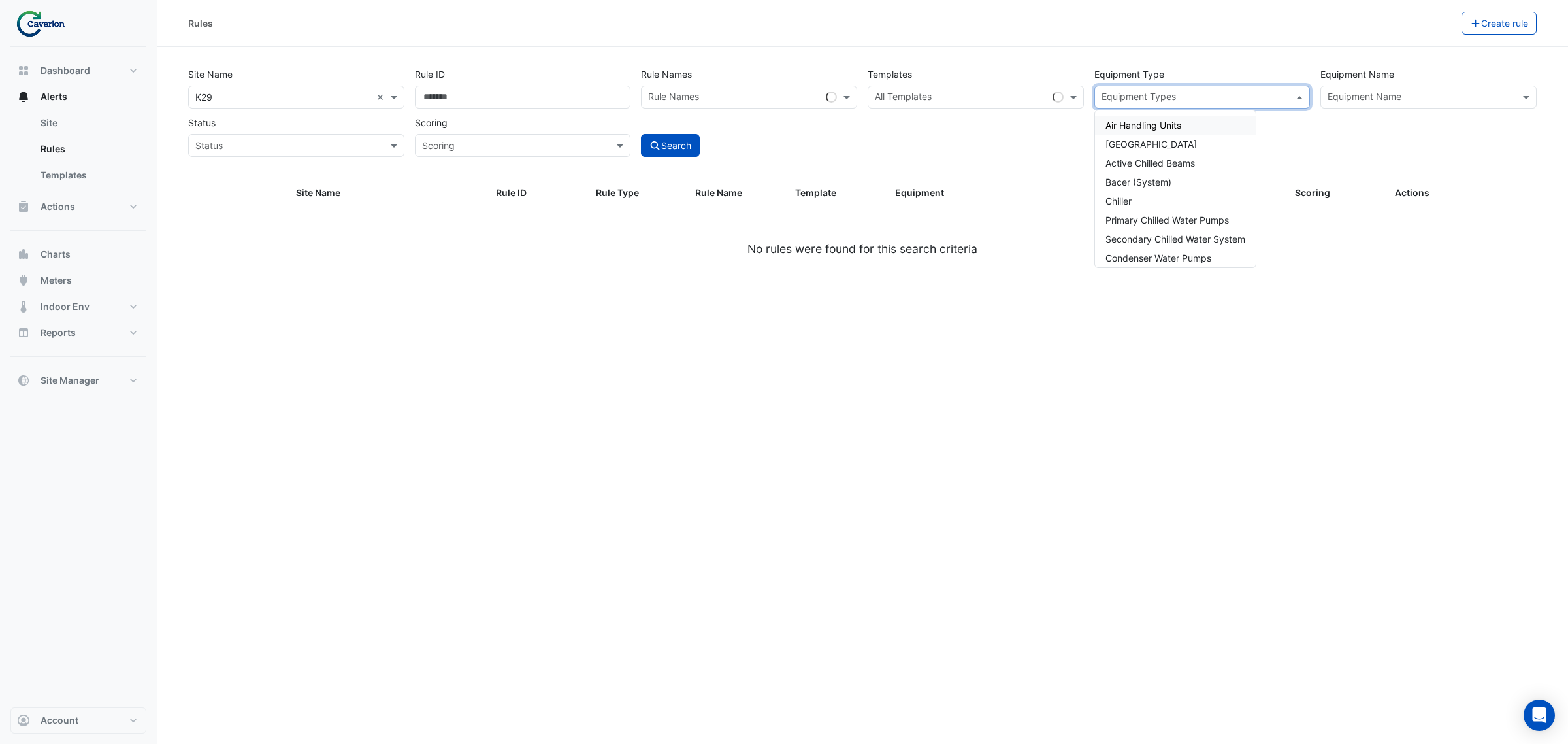
click at [1170, 123] on span "Air Handling Units" at bounding box center [1143, 125] width 75 height 11
click at [1254, 141] on div "Site Name × K29 × Rule ID Rule Names Rule Names Templates All Templates Equipme…" at bounding box center [862, 108] width 1359 height 97
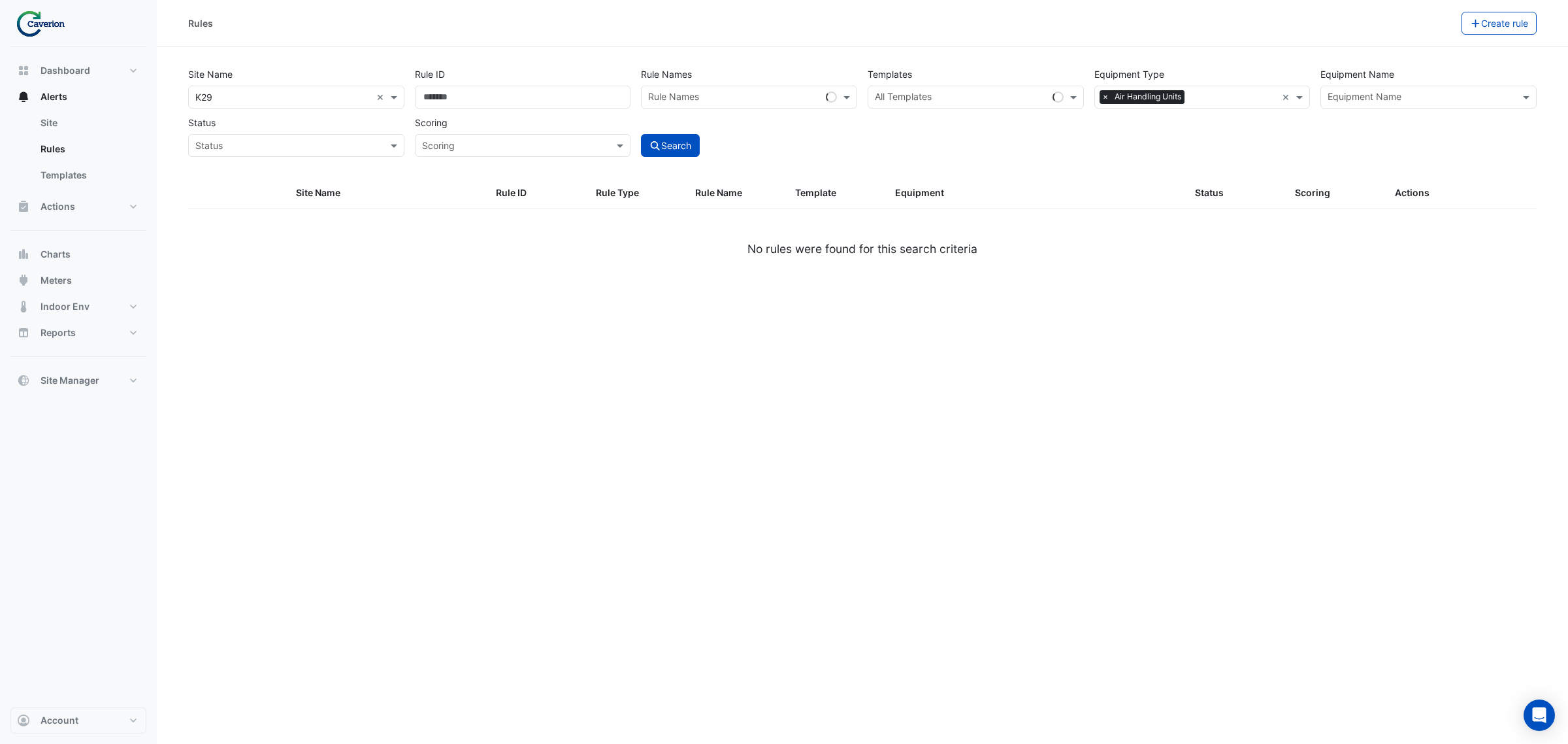
click at [1254, 107] on div "Site Name × K29 × Rule ID Rule Names Rule Names Templates All Templates Equipme…" at bounding box center [862, 108] width 1359 height 97
click at [1254, 96] on input "text" at bounding box center [1421, 99] width 187 height 14
drag, startPoint x: 1423, startPoint y: 153, endPoint x: 1415, endPoint y: 219, distance: 66.5
click at [1254, 157] on div "Site Name × K29 × Rule ID Rule Names Rule Names Templates All Templates Equipme…" at bounding box center [862, 108] width 1359 height 97
click at [1254, 254] on div "Site Name Rule ID Rule Type Rule Name Template Equipment Status Scoring Actions…" at bounding box center [862, 217] width 1349 height 79
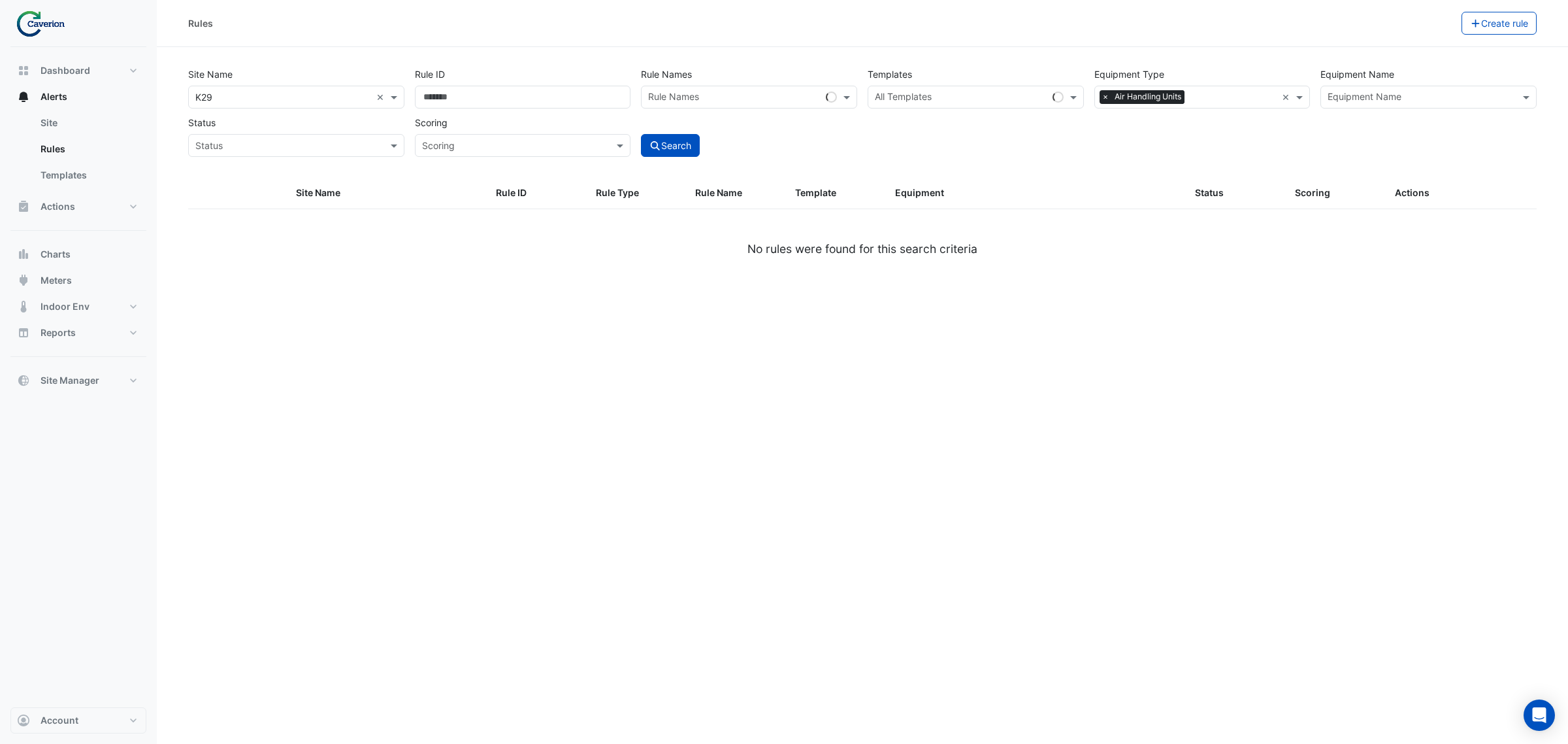
click at [1254, 96] on input "text" at bounding box center [1421, 99] width 187 height 14
click at [1254, 120] on span "AHU-1.1" at bounding box center [1348, 125] width 33 height 11
click at [1254, 128] on div "AHU-1.1" at bounding box center [1365, 125] width 88 height 19
click at [1254, 125] on span "AHU-1.1" at bounding box center [1348, 125] width 33 height 11
click at [1254, 139] on span "AHU-1.2" at bounding box center [1349, 144] width 35 height 11
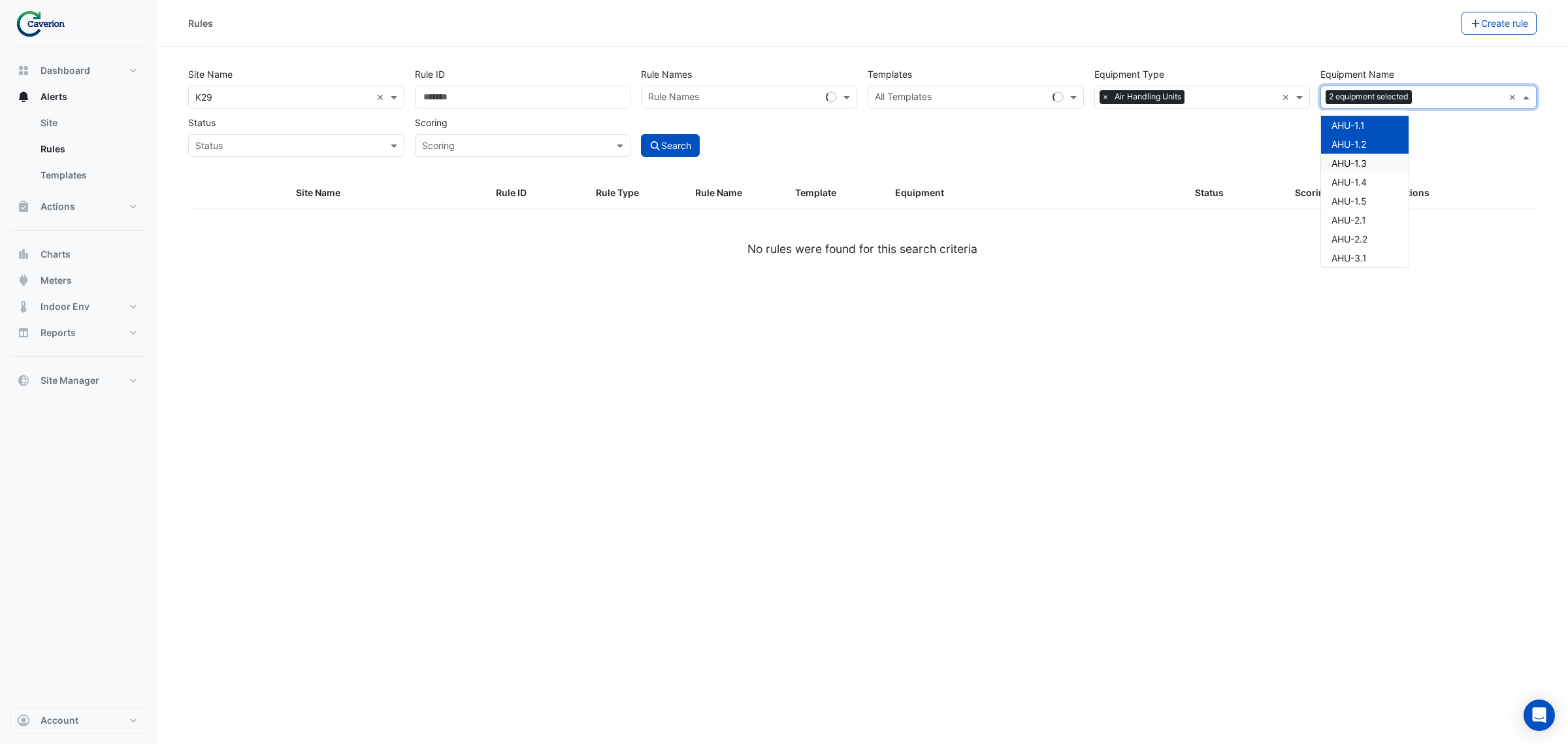
click at [1254, 158] on span "AHU-1.3" at bounding box center [1349, 163] width 35 height 11
click at [1254, 177] on span "AHU-1.4" at bounding box center [1349, 182] width 35 height 11
click at [1254, 197] on span "AHU-1.5" at bounding box center [1349, 201] width 35 height 11
click at [1254, 226] on div "AHU-2.1" at bounding box center [1365, 219] width 88 height 19
click at [1254, 239] on span "AHU-2.2" at bounding box center [1349, 239] width 36 height 11
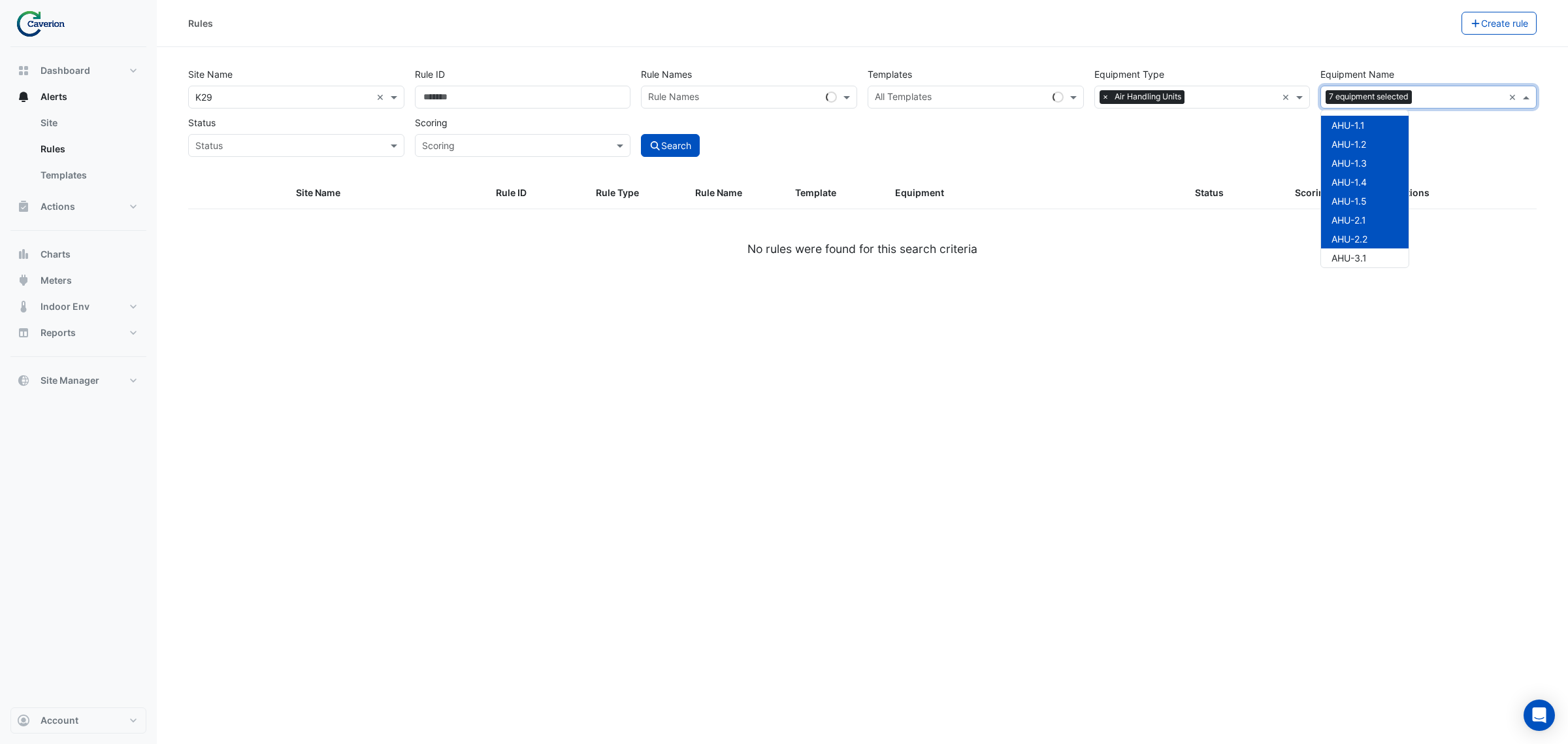
click at [1254, 255] on span "AHU-3.1" at bounding box center [1349, 258] width 35 height 11
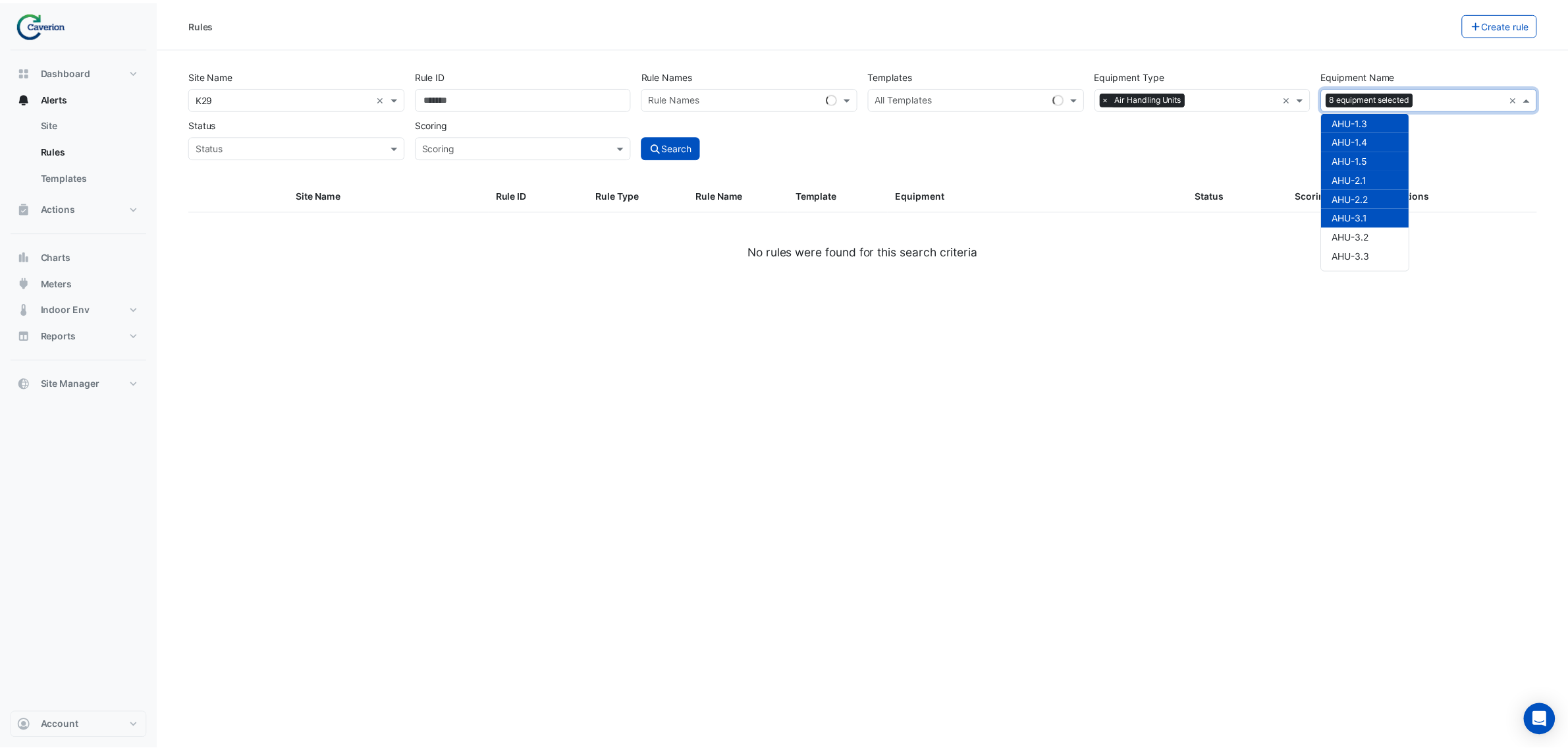
scroll to position [63, 0]
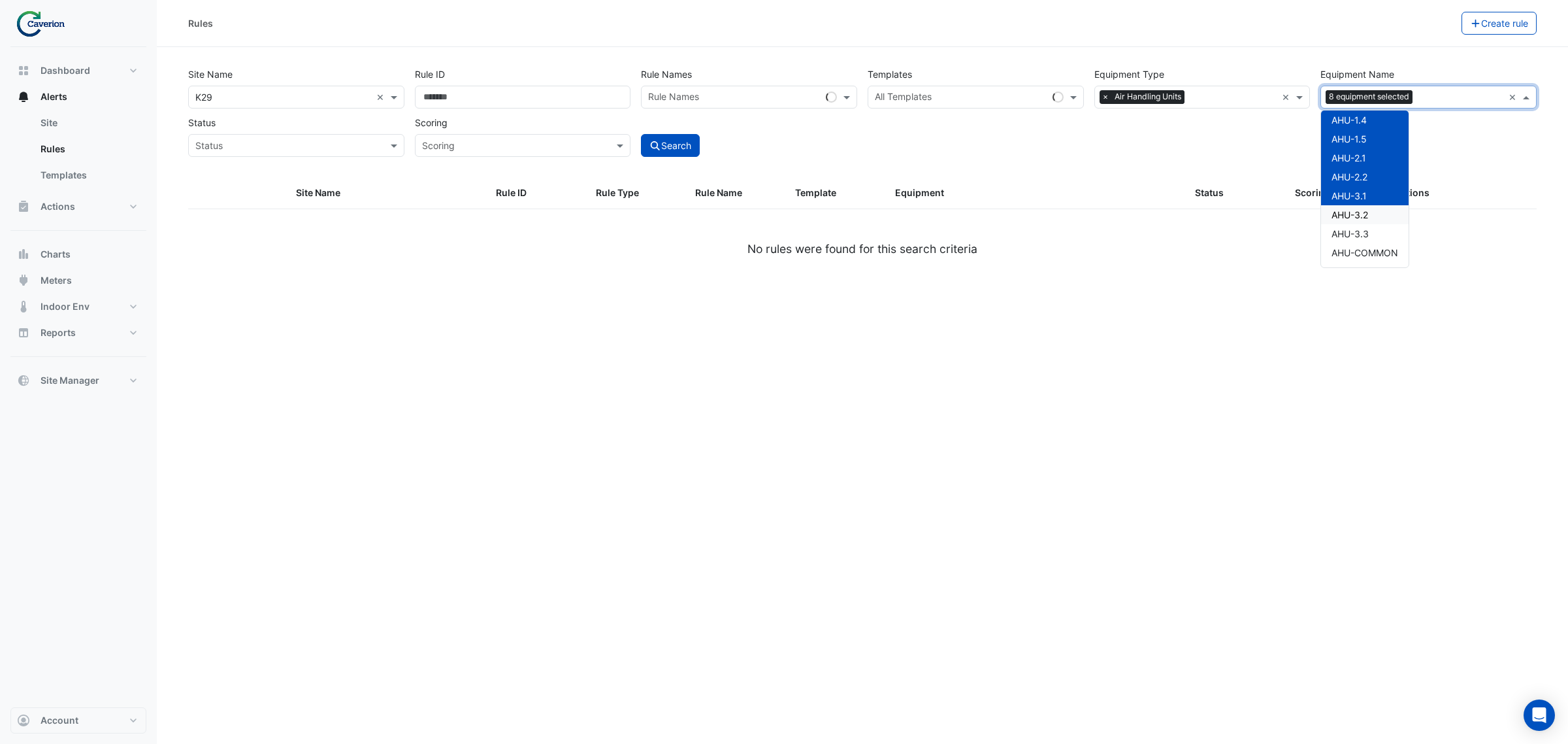
click at [1254, 205] on div "AHU-3.2" at bounding box center [1365, 215] width 88 height 19
click at [1254, 216] on div "AHU-3.2" at bounding box center [1365, 215] width 88 height 19
click at [1254, 220] on div "AHU-3.2" at bounding box center [1365, 215] width 88 height 19
drag, startPoint x: 1372, startPoint y: 214, endPoint x: 1367, endPoint y: 223, distance: 10.3
click at [1254, 217] on div "AHU-3.2" at bounding box center [1365, 215] width 88 height 19
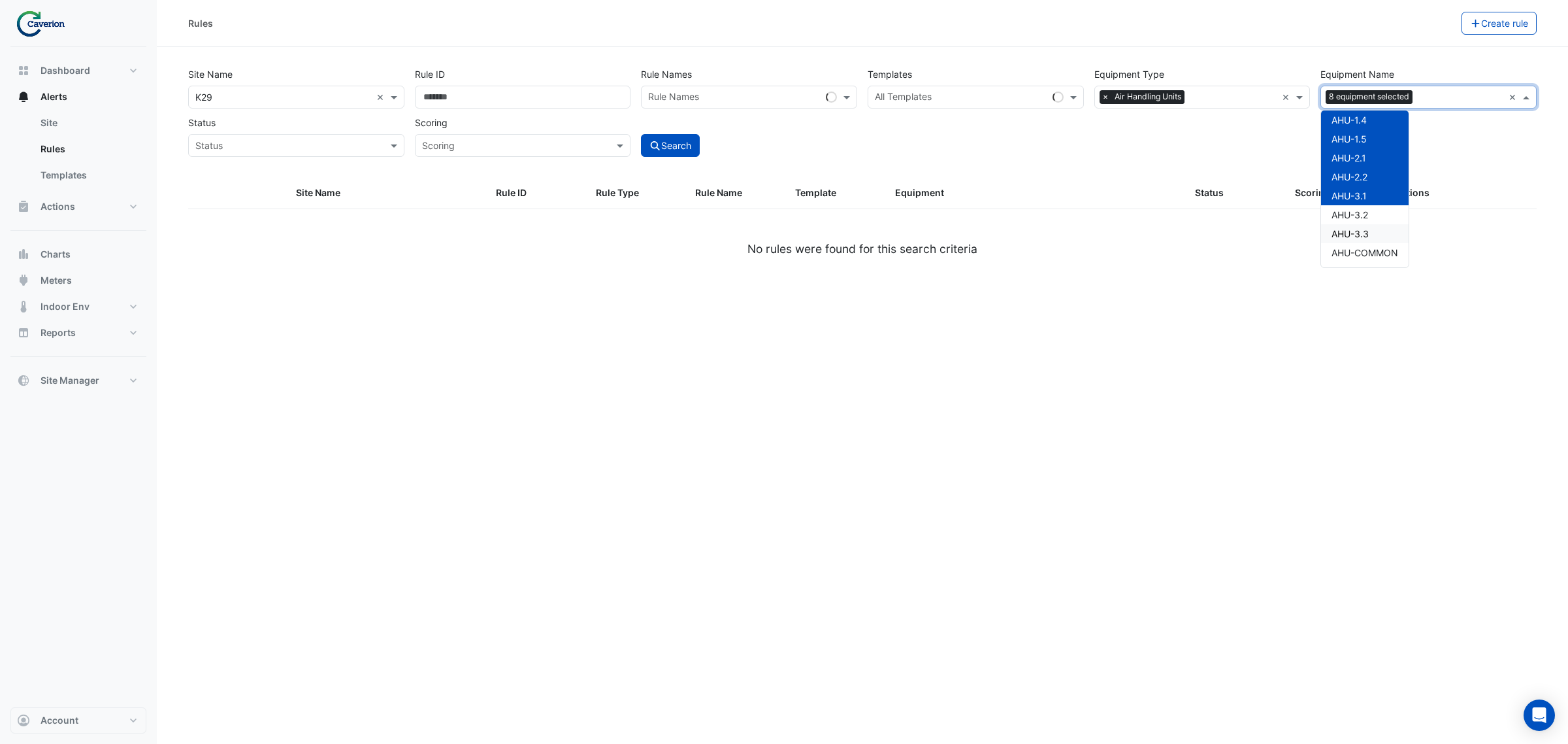
click at [1254, 224] on div "AHU-3.3" at bounding box center [1365, 233] width 88 height 19
click at [1254, 214] on span "AHU-3.2" at bounding box center [1349, 215] width 37 height 11
click at [666, 142] on button "Search" at bounding box center [671, 145] width 59 height 23
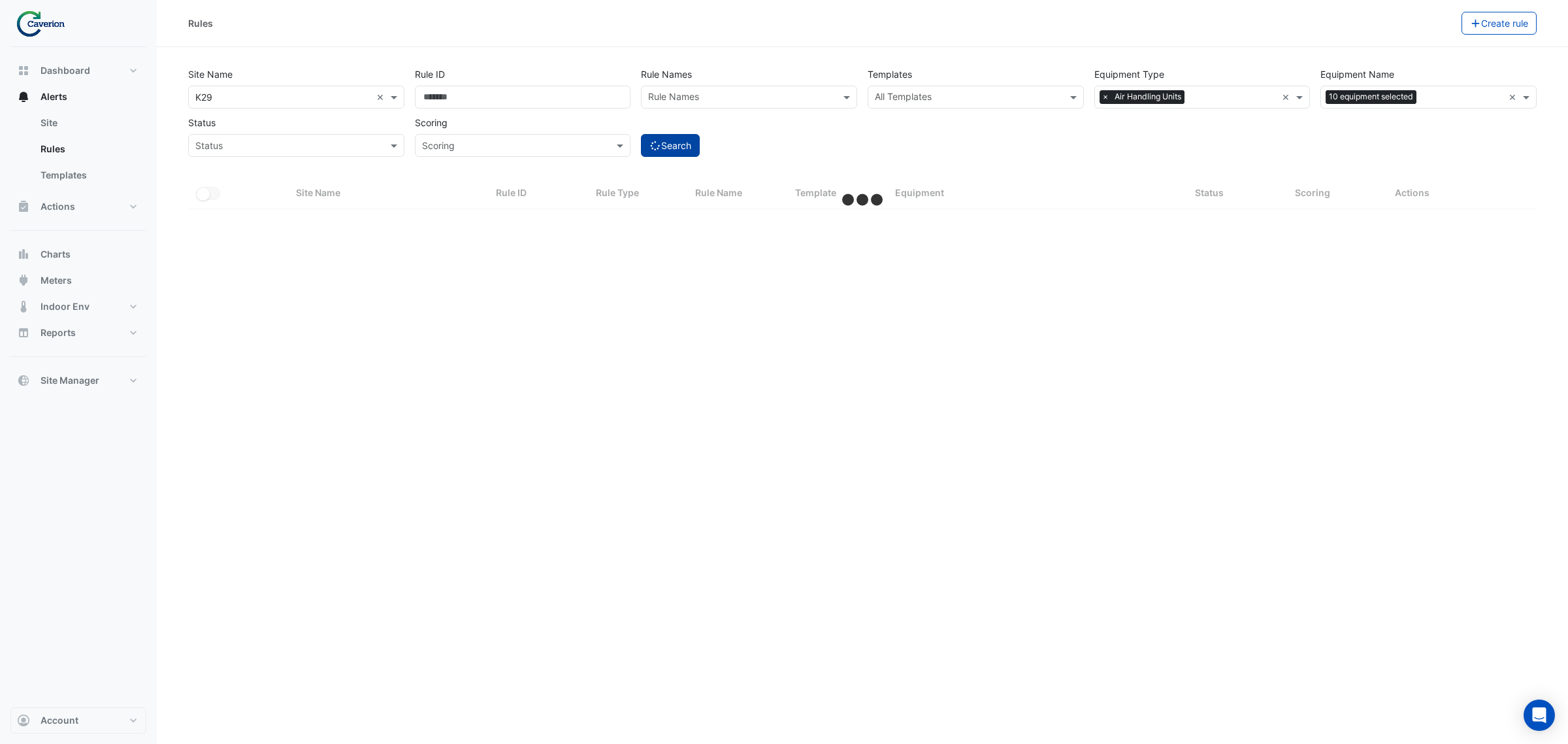
select select "***"
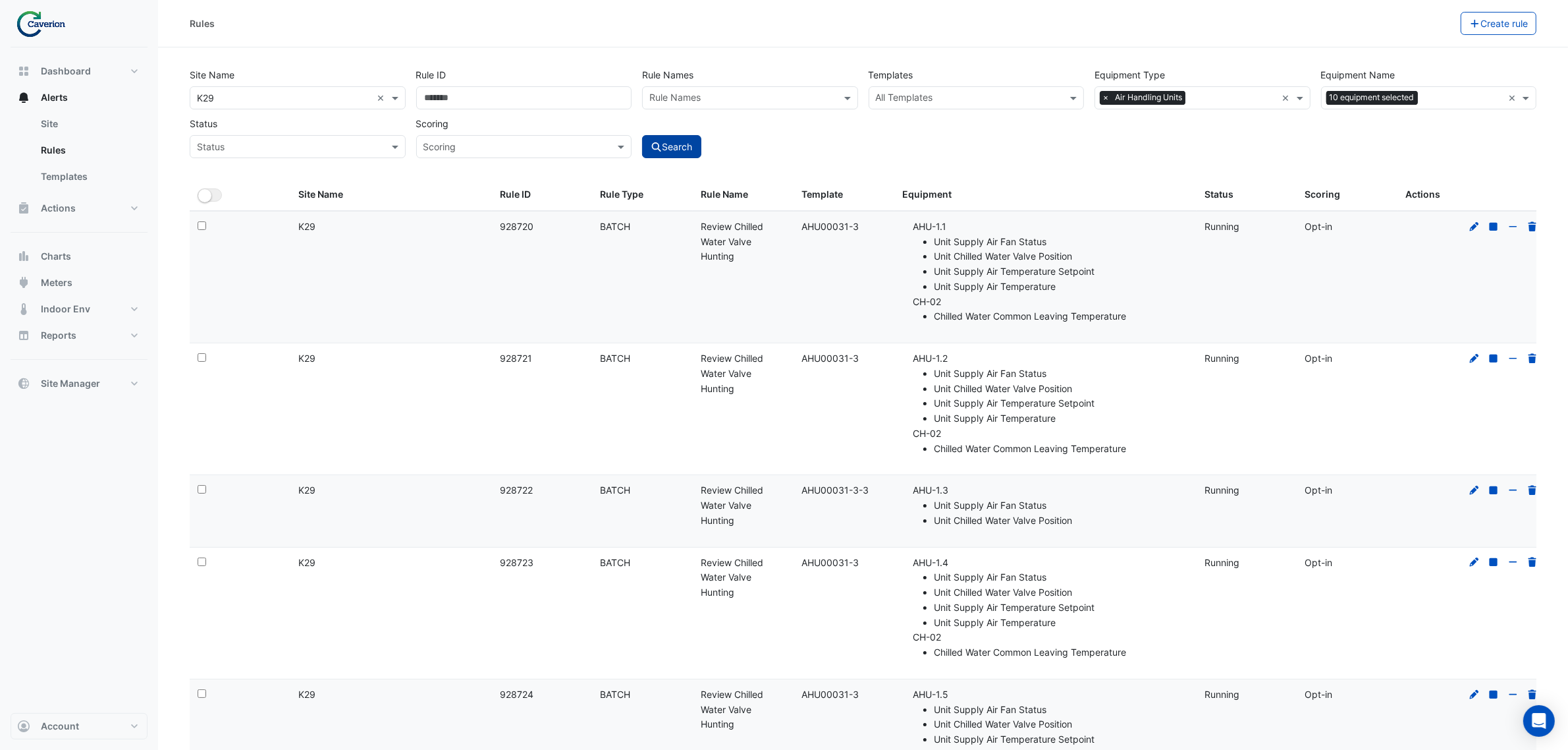
click at [666, 146] on button "Search" at bounding box center [672, 146] width 60 height 23
click at [978, 89] on div "All Templates" at bounding box center [966, 98] width 193 height 20
click at [504, 91] on input "Rule ID" at bounding box center [524, 97] width 216 height 23
click at [766, 90] on div "Rule Names" at bounding box center [739, 98] width 193 height 20
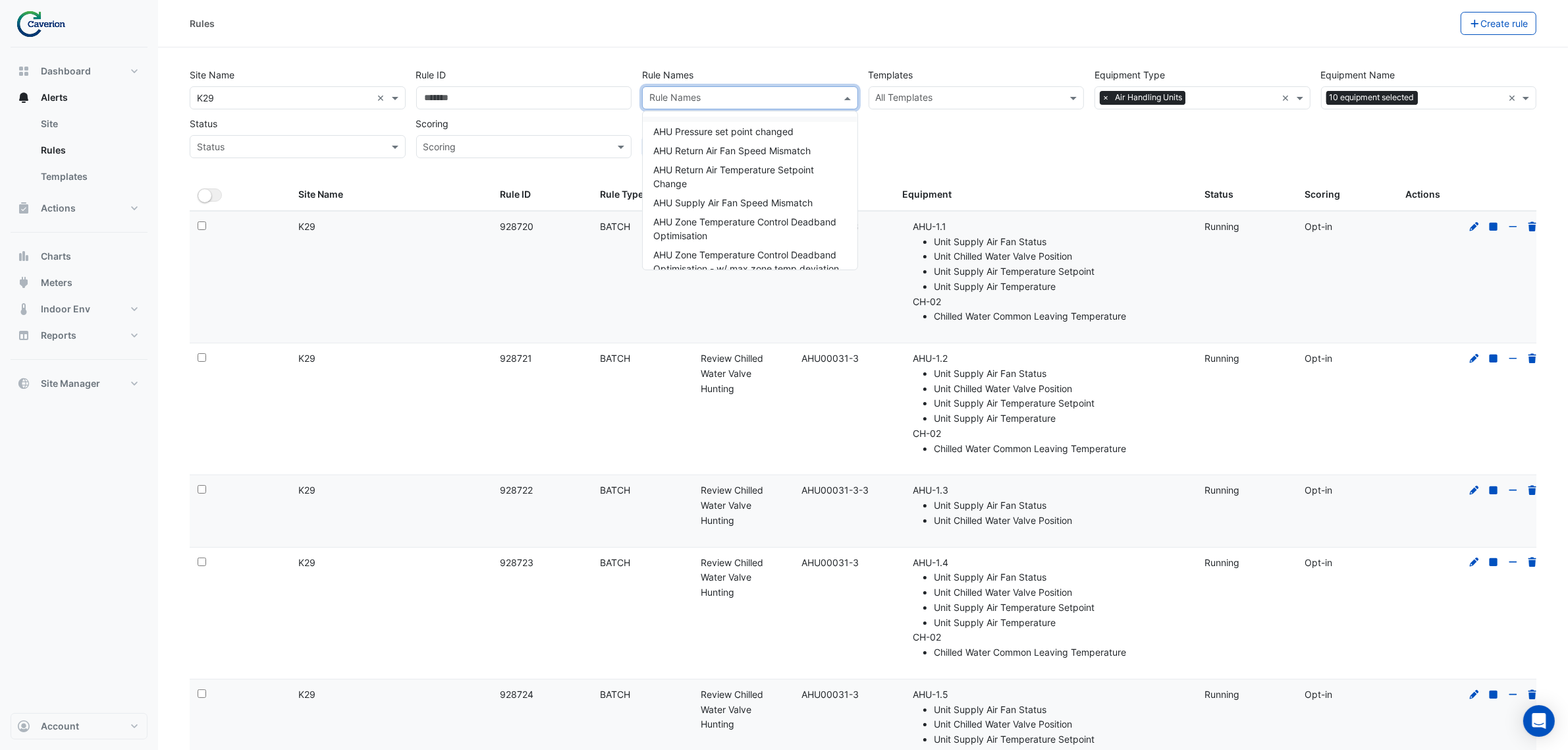
click at [759, 100] on input "text" at bounding box center [743, 100] width 187 height 14
click at [776, 232] on div "Inspect Filter Dirty" at bounding box center [750, 235] width 215 height 19
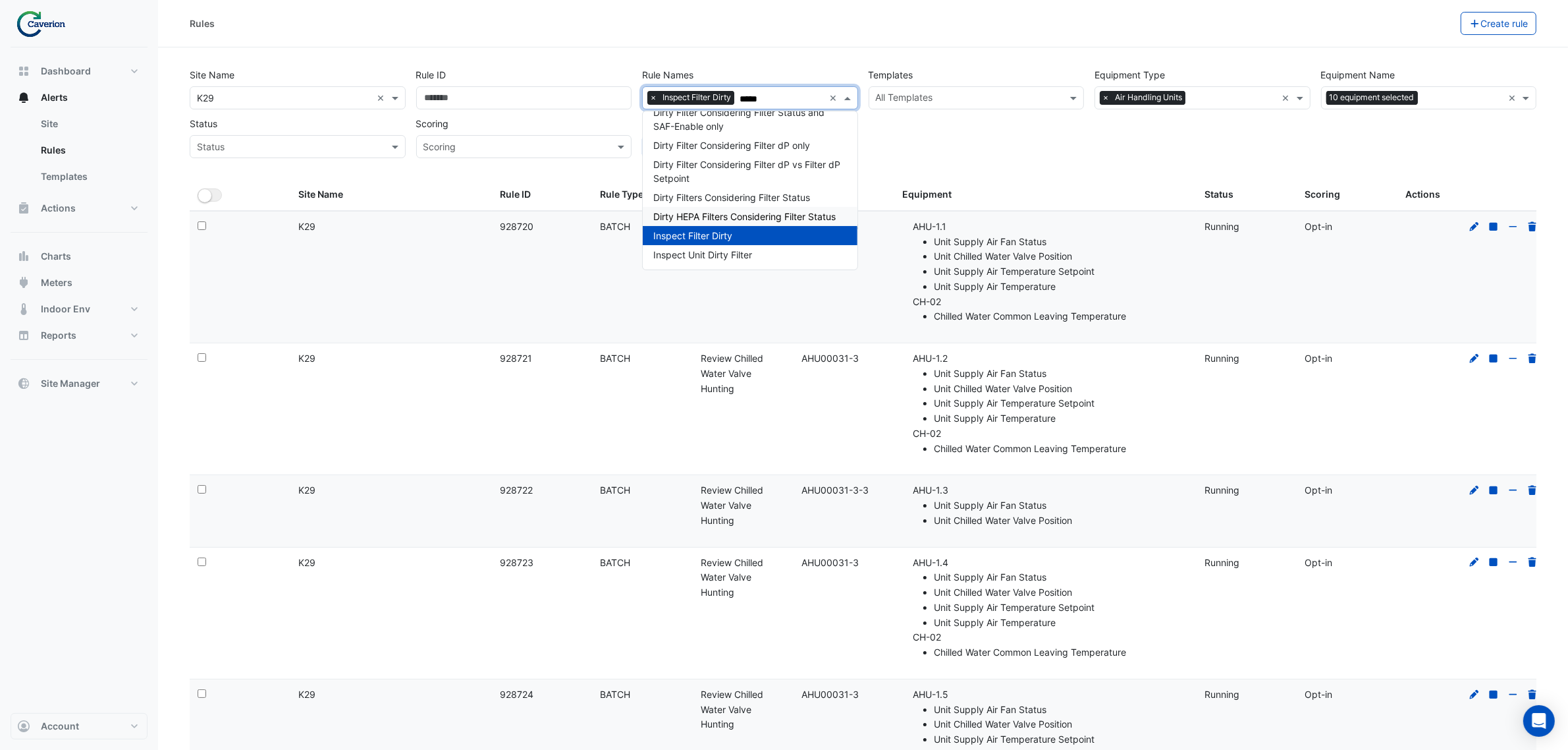
type input "*****"
click at [1051, 170] on div "Site Name × K29 × Rule ID Rule Names × Inspect Filter Dirty ***** × Dirty Filte…" at bounding box center [863, 122] width 1362 height 116
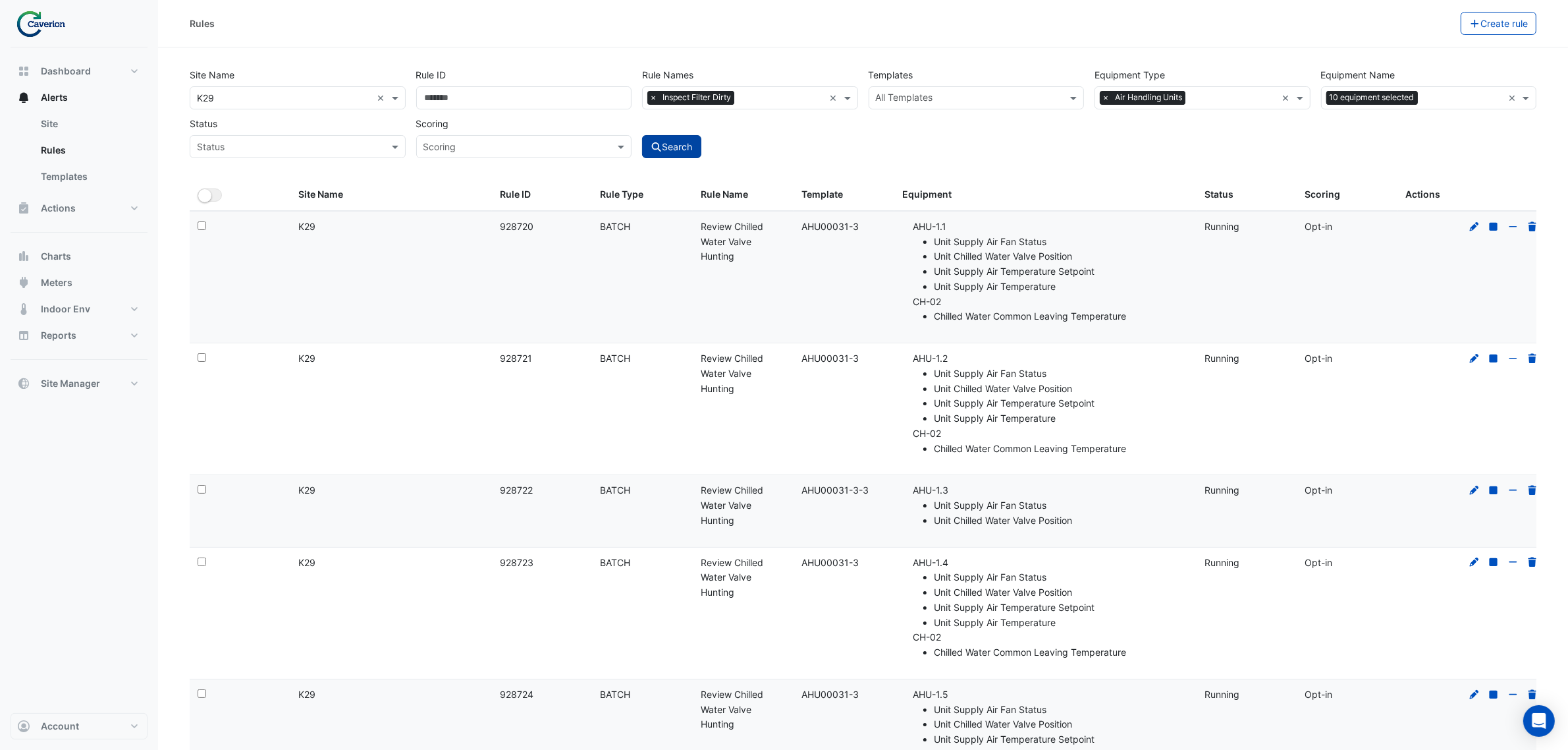
click at [679, 153] on button "Search" at bounding box center [672, 146] width 60 height 23
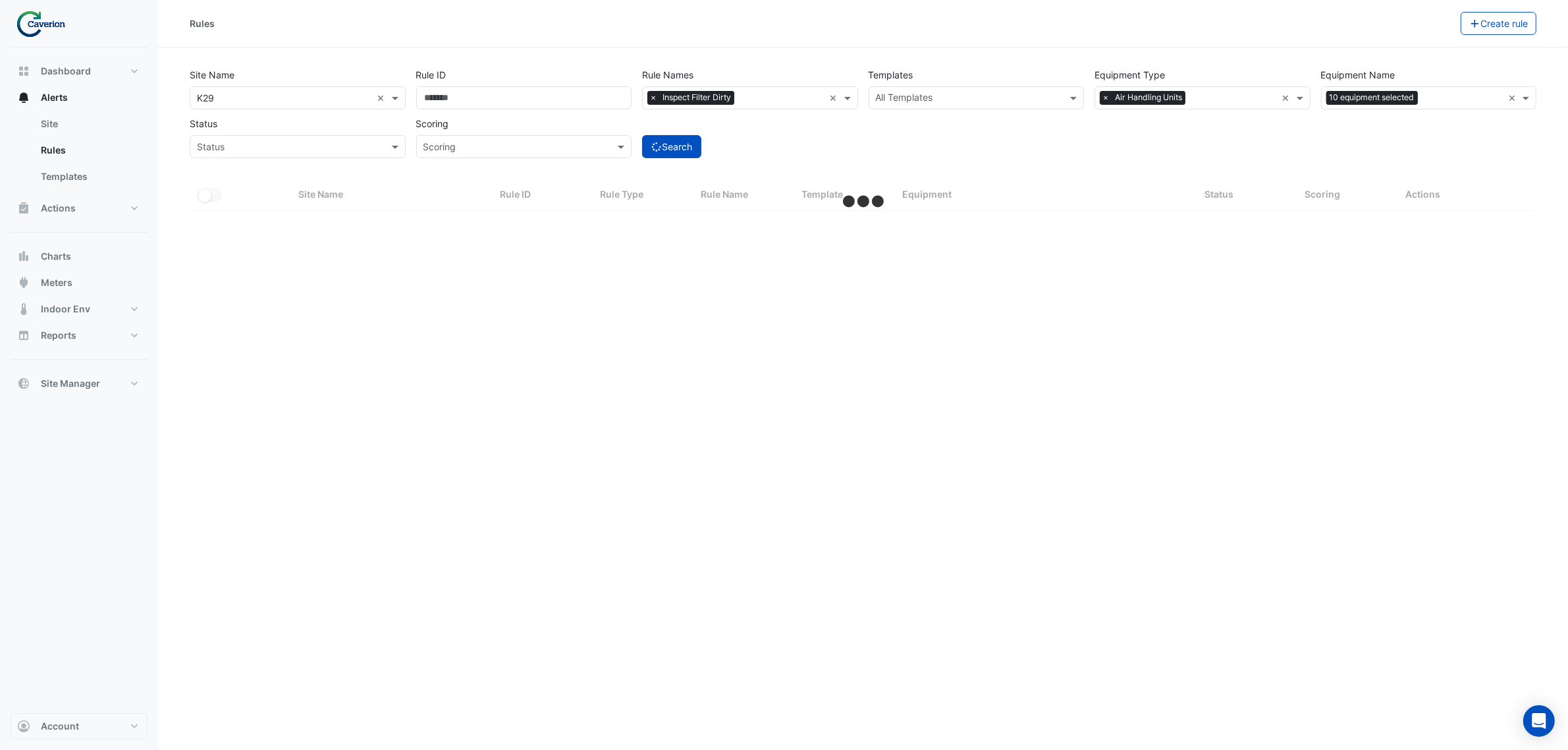
select select "***"
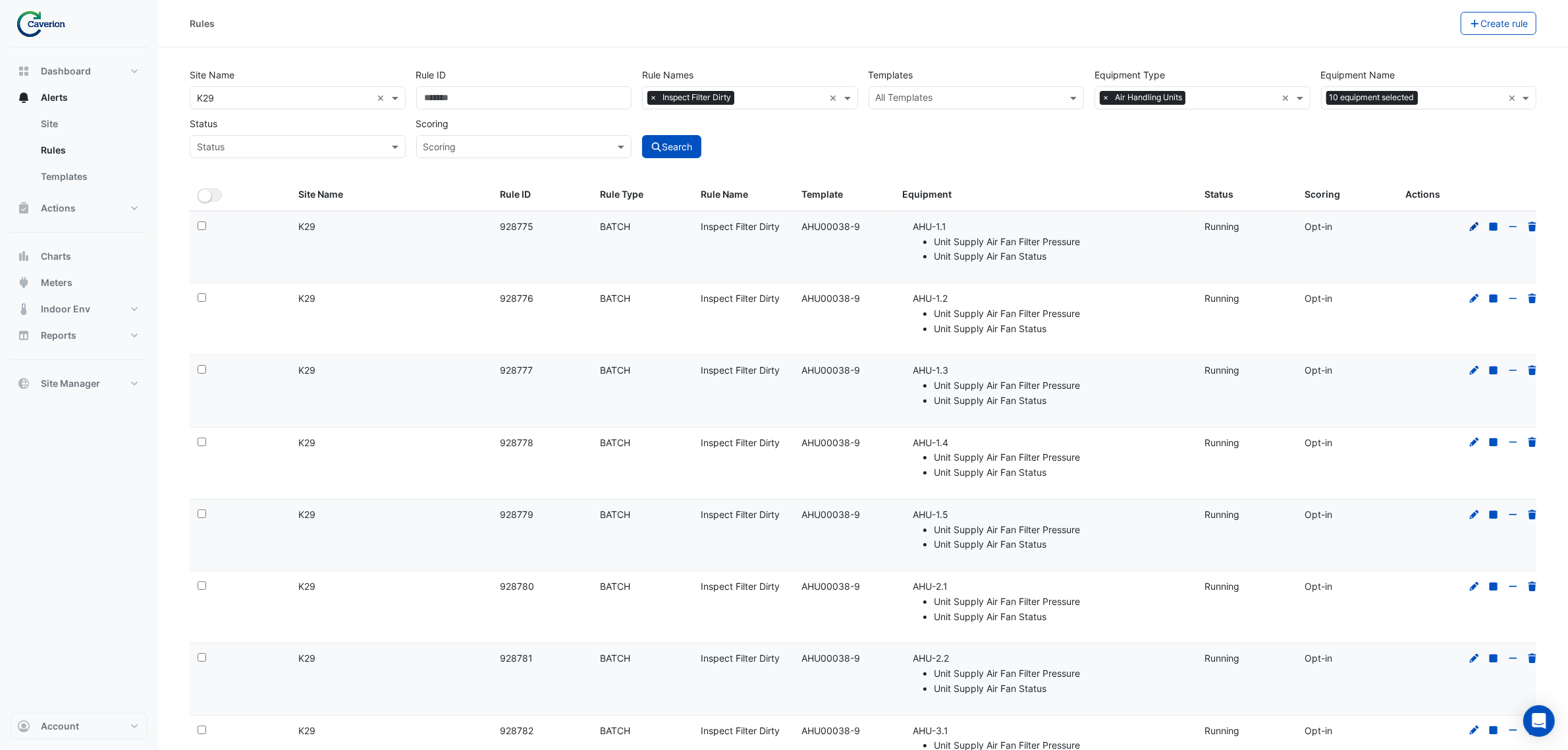
click at [1264, 222] on icon at bounding box center [1474, 227] width 12 height 9
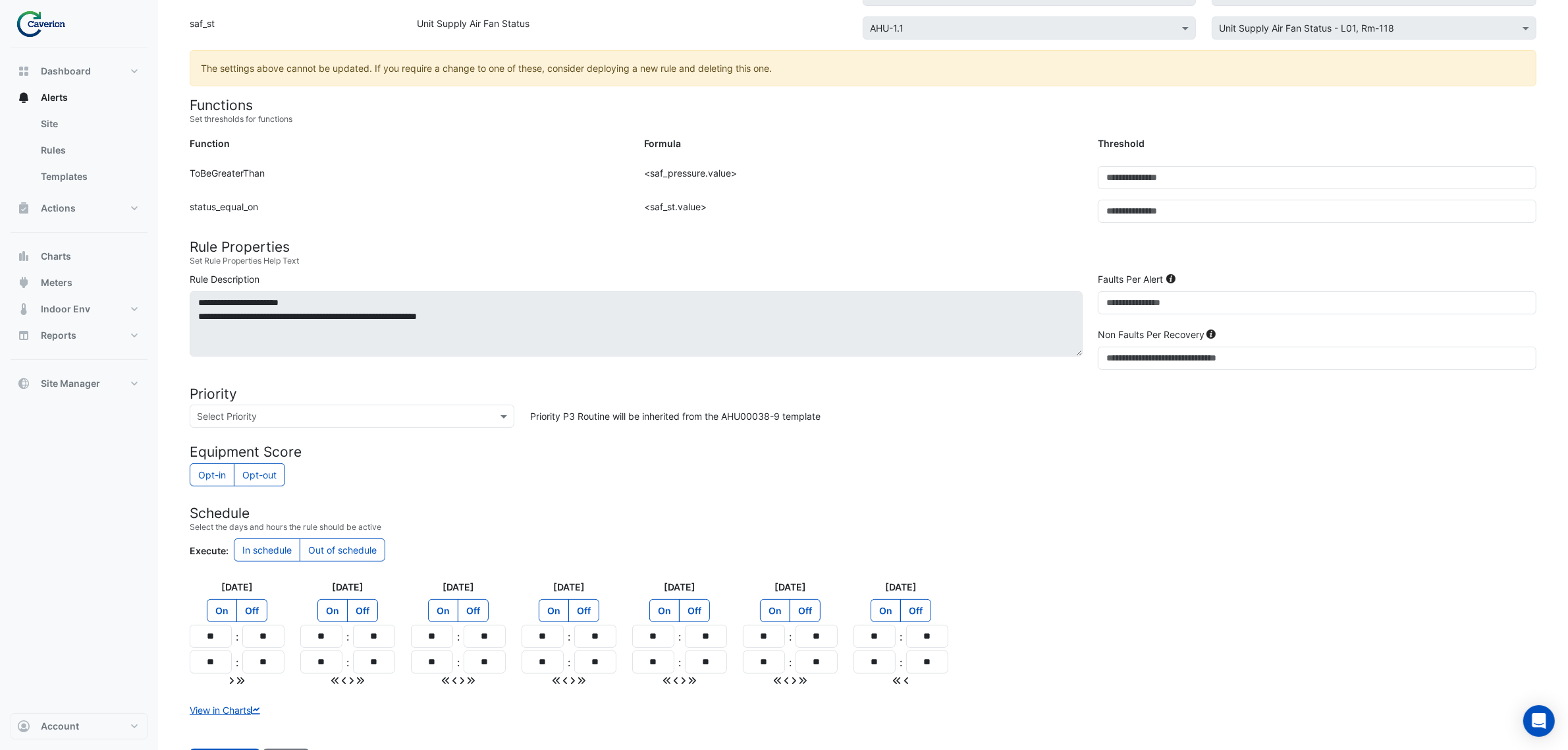
scroll to position [304, 0]
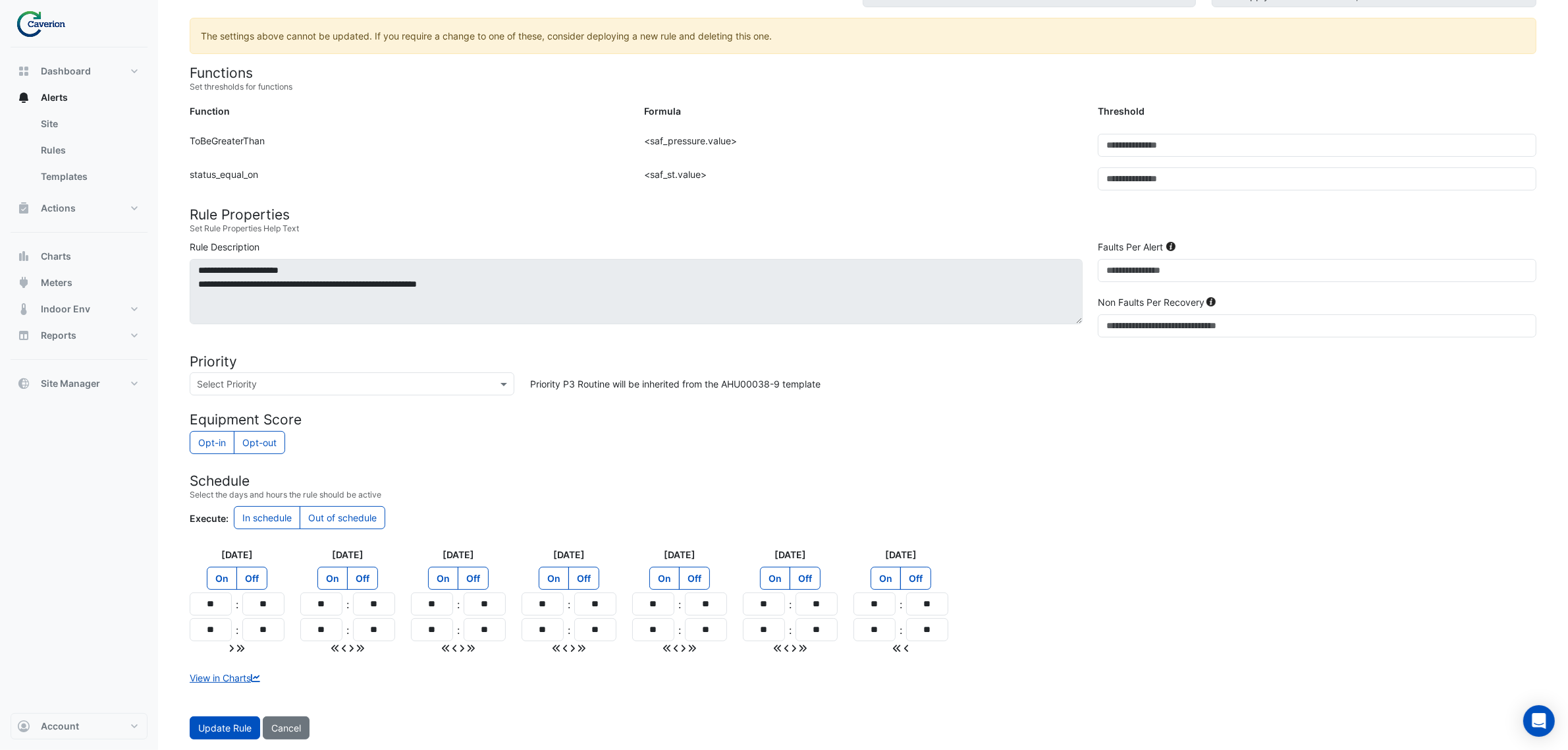
click at [304, 572] on button "Cancel" at bounding box center [286, 727] width 47 height 23
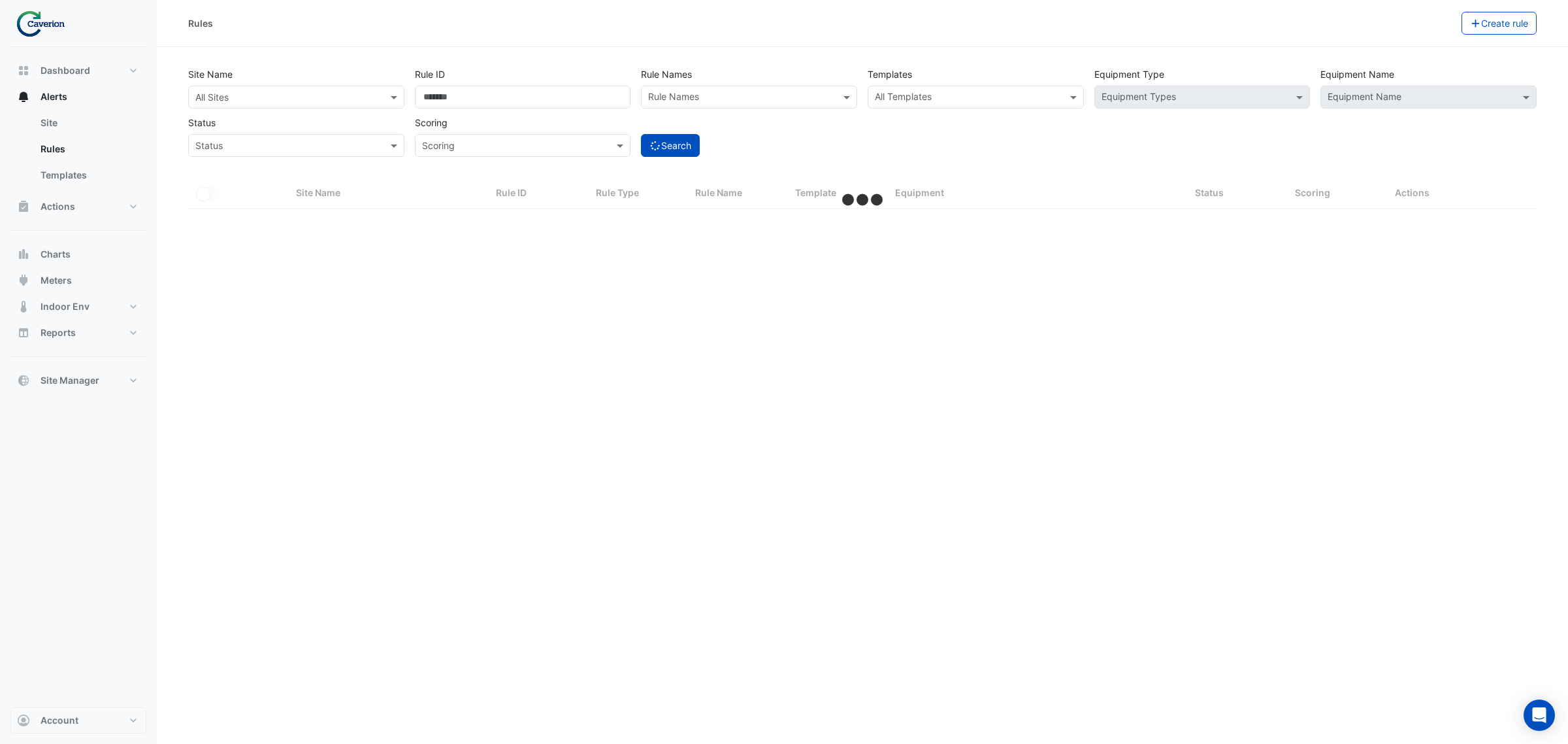
select select "***"
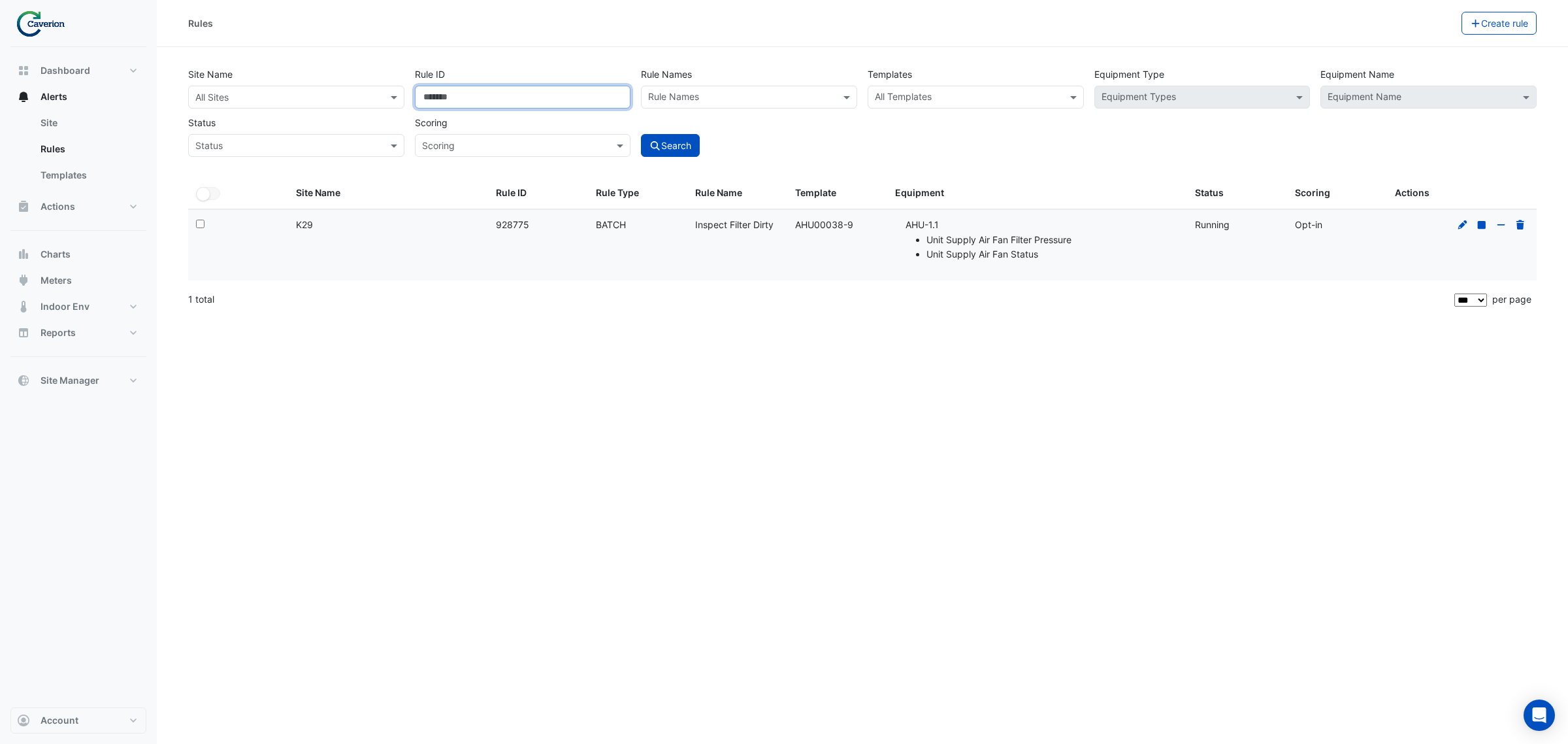
drag, startPoint x: 462, startPoint y: 99, endPoint x: 293, endPoint y: 92, distance: 169.1
click at [322, 92] on div "Site Name All Sites Rule ID ****** Rule Names Rule Names Templates All Template…" at bounding box center [862, 108] width 1359 height 97
click at [737, 83] on div "Rule Names Rule Names" at bounding box center [749, 86] width 226 height 46
click at [724, 96] on input "text" at bounding box center [742, 99] width 187 height 14
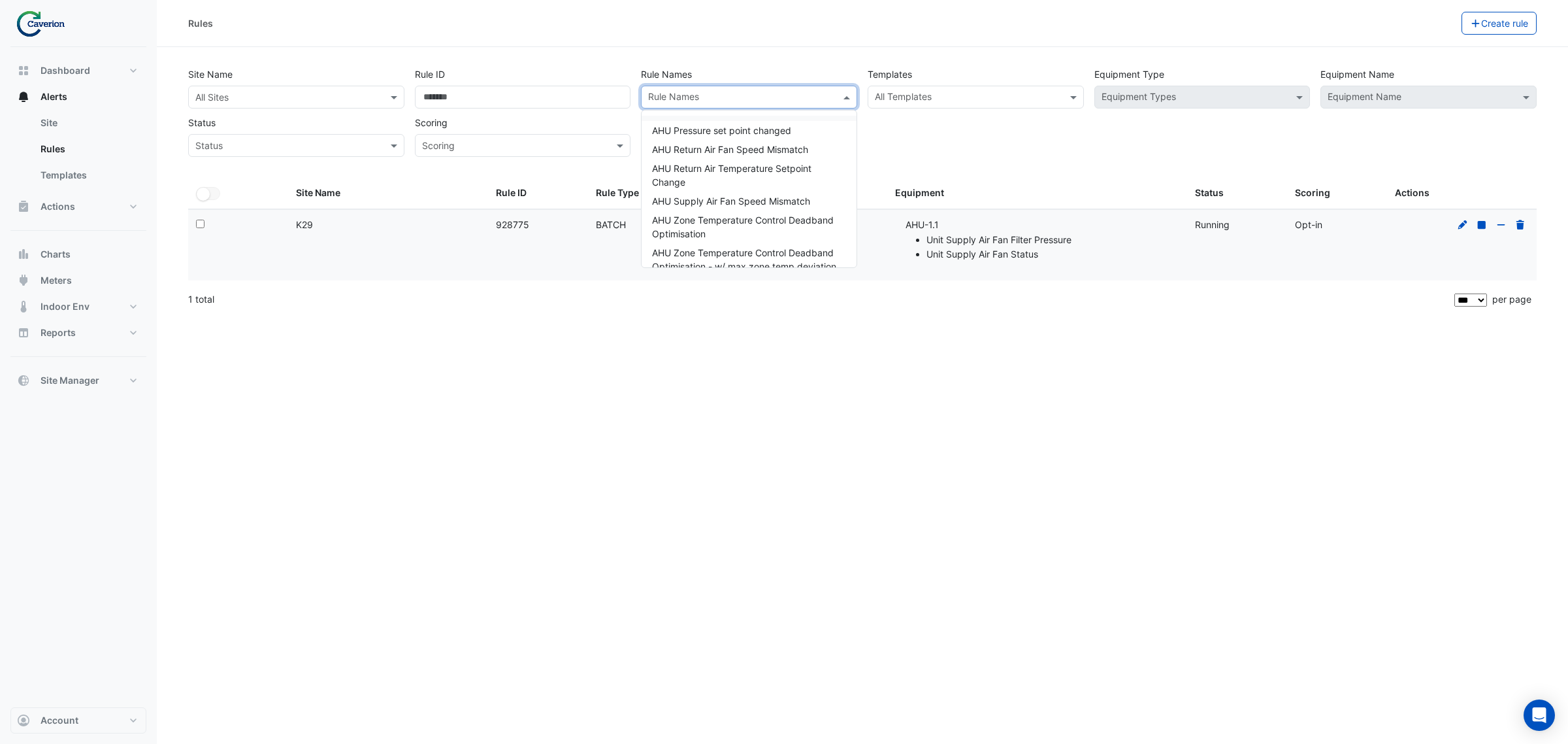
click at [244, 101] on input "text" at bounding box center [283, 98] width 176 height 14
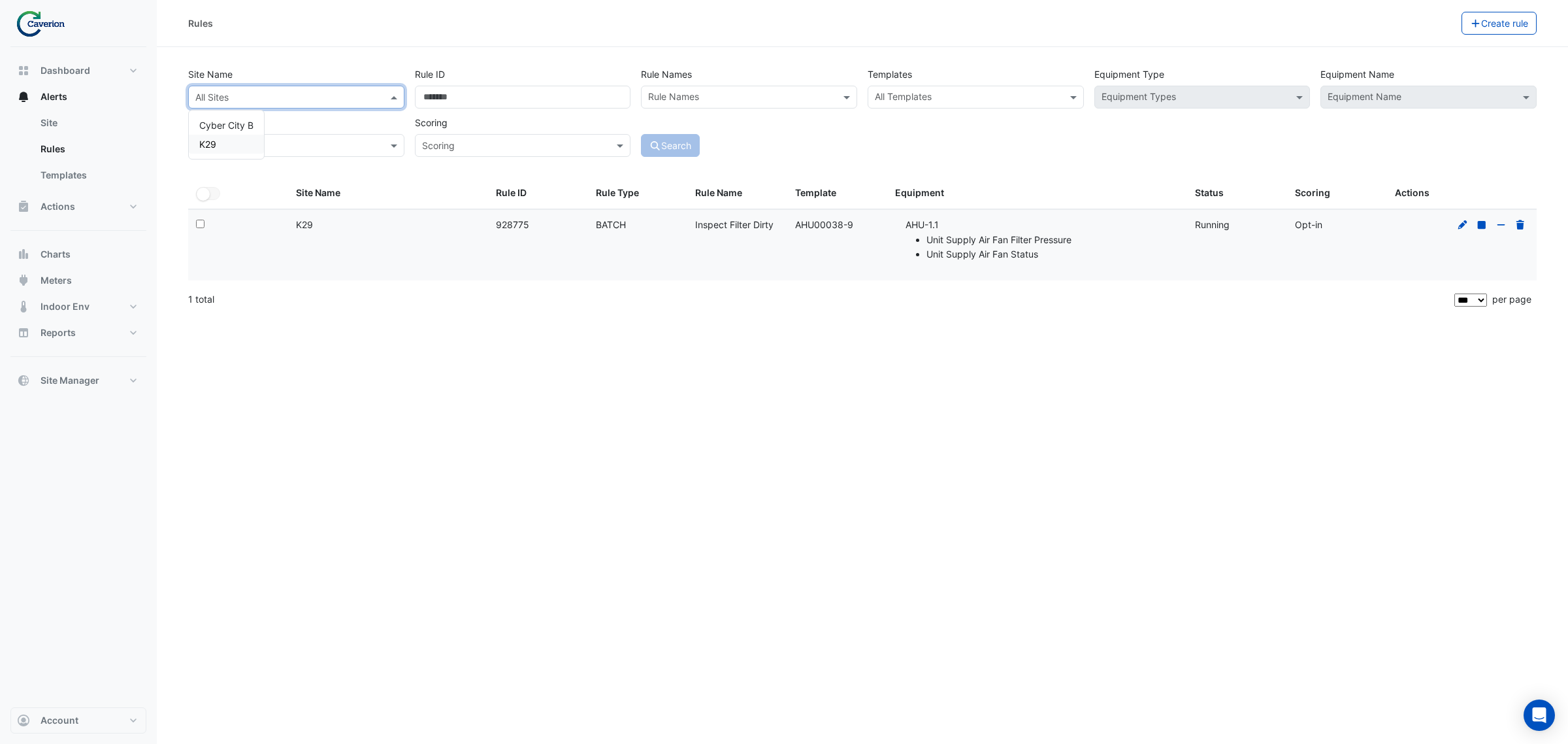
click at [249, 141] on div "K29" at bounding box center [226, 144] width 75 height 19
click at [746, 97] on input "text" at bounding box center [742, 99] width 187 height 14
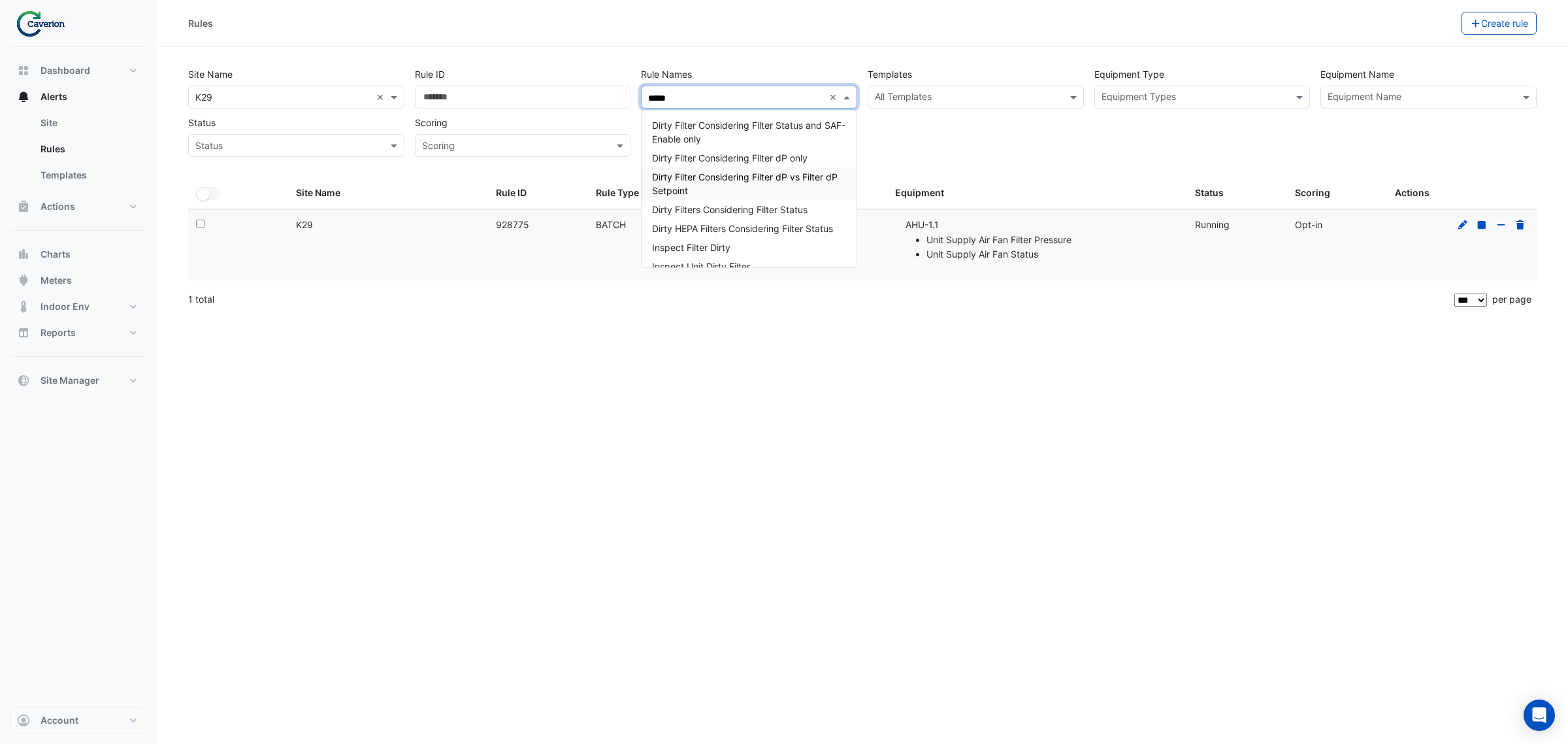
scroll to position [26, 0]
click at [735, 252] on span "Inspect Unit Dirty Filter" at bounding box center [701, 252] width 98 height 11
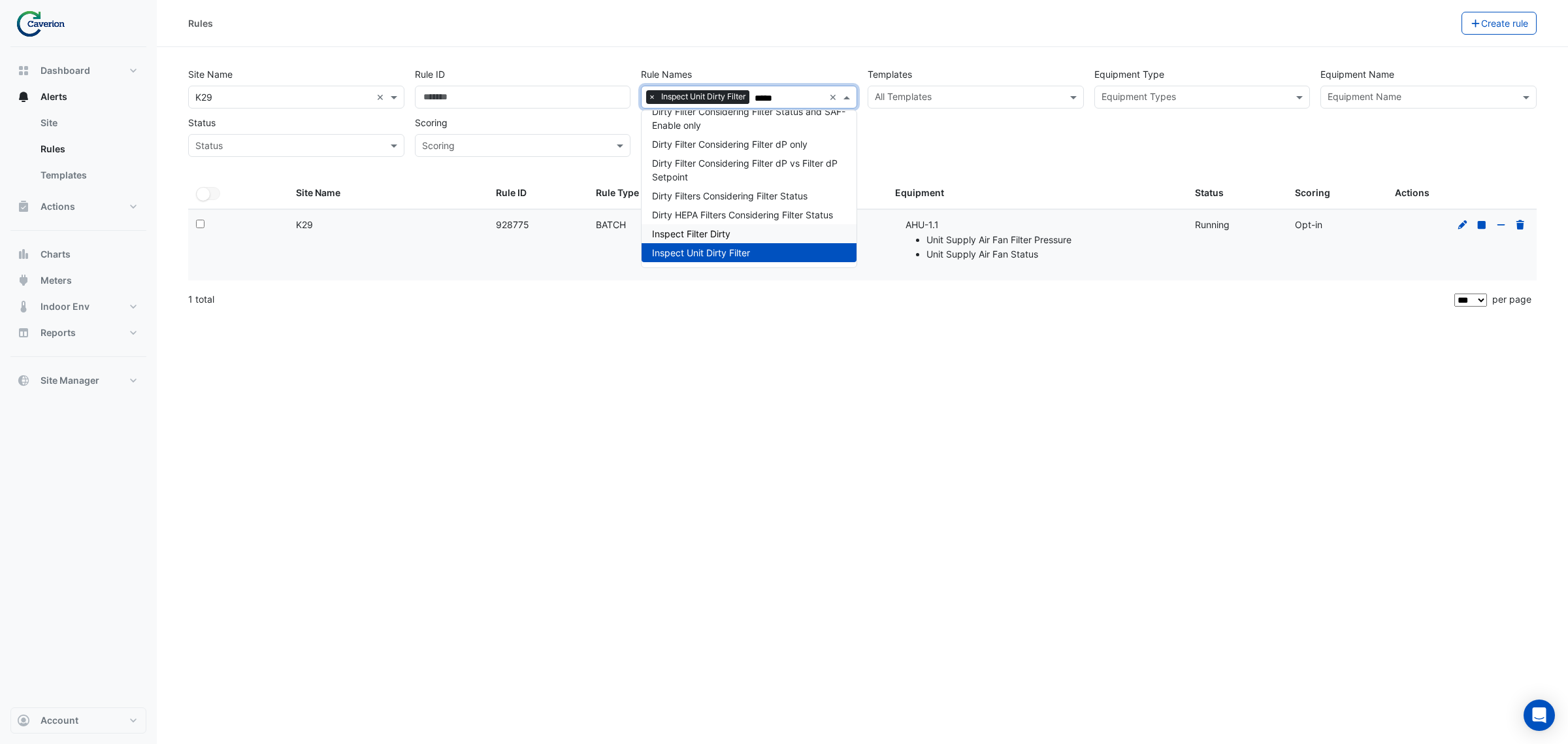
type input "*****"
click at [591, 177] on datatable-header-cell "Rule Type" at bounding box center [638, 193] width 100 height 31
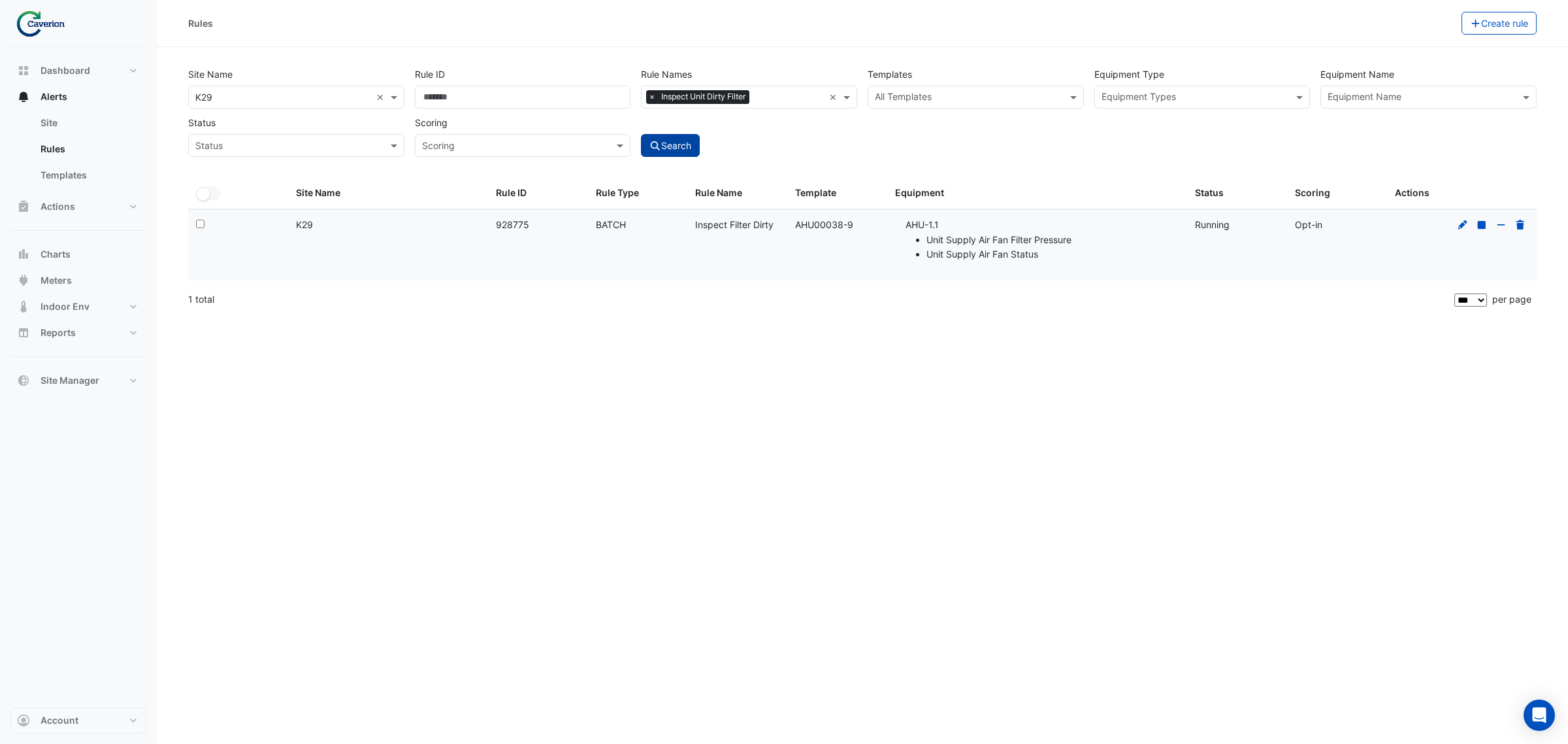
click at [670, 145] on button "Search" at bounding box center [671, 145] width 59 height 23
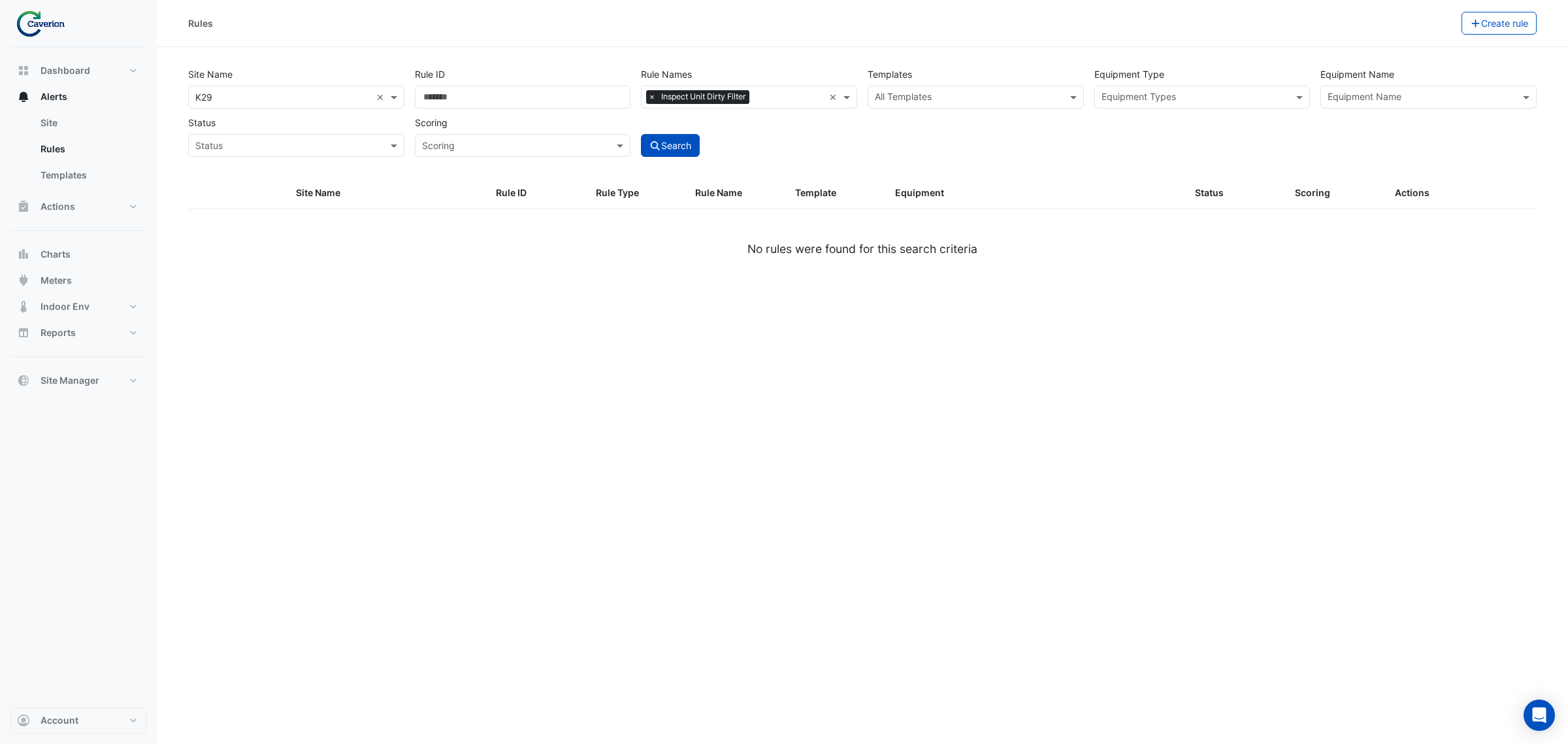
click at [652, 93] on span "×" at bounding box center [651, 97] width 12 height 13
click at [945, 111] on div "Site Name × K29 × Rule ID Rule Names Rule Names Templates All Templates Equipme…" at bounding box center [862, 108] width 1359 height 97
click at [734, 98] on input "text" at bounding box center [742, 99] width 187 height 14
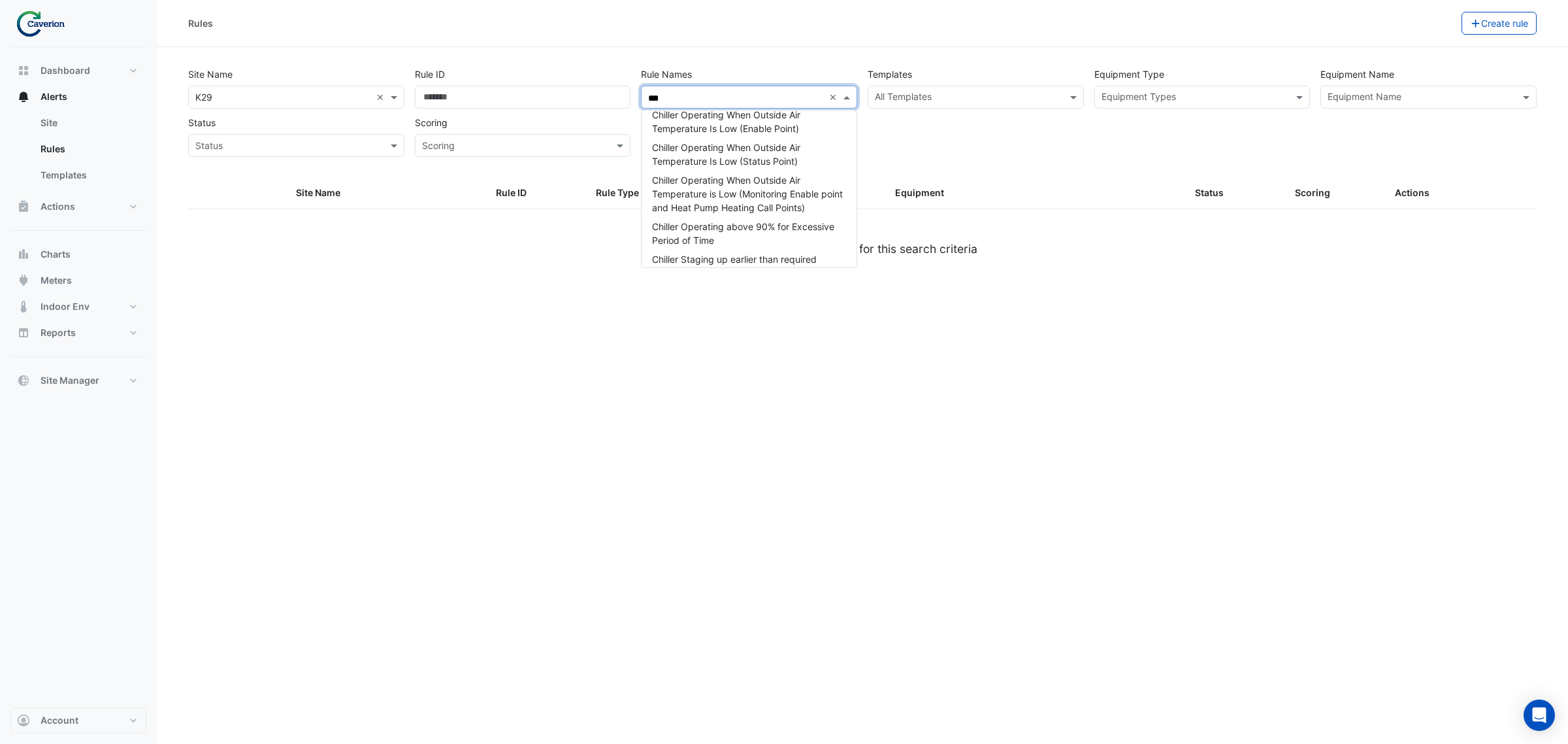
scroll to position [26, 0]
type input "*****"
click at [733, 226] on div "Inspect Filter Dirty" at bounding box center [749, 233] width 215 height 19
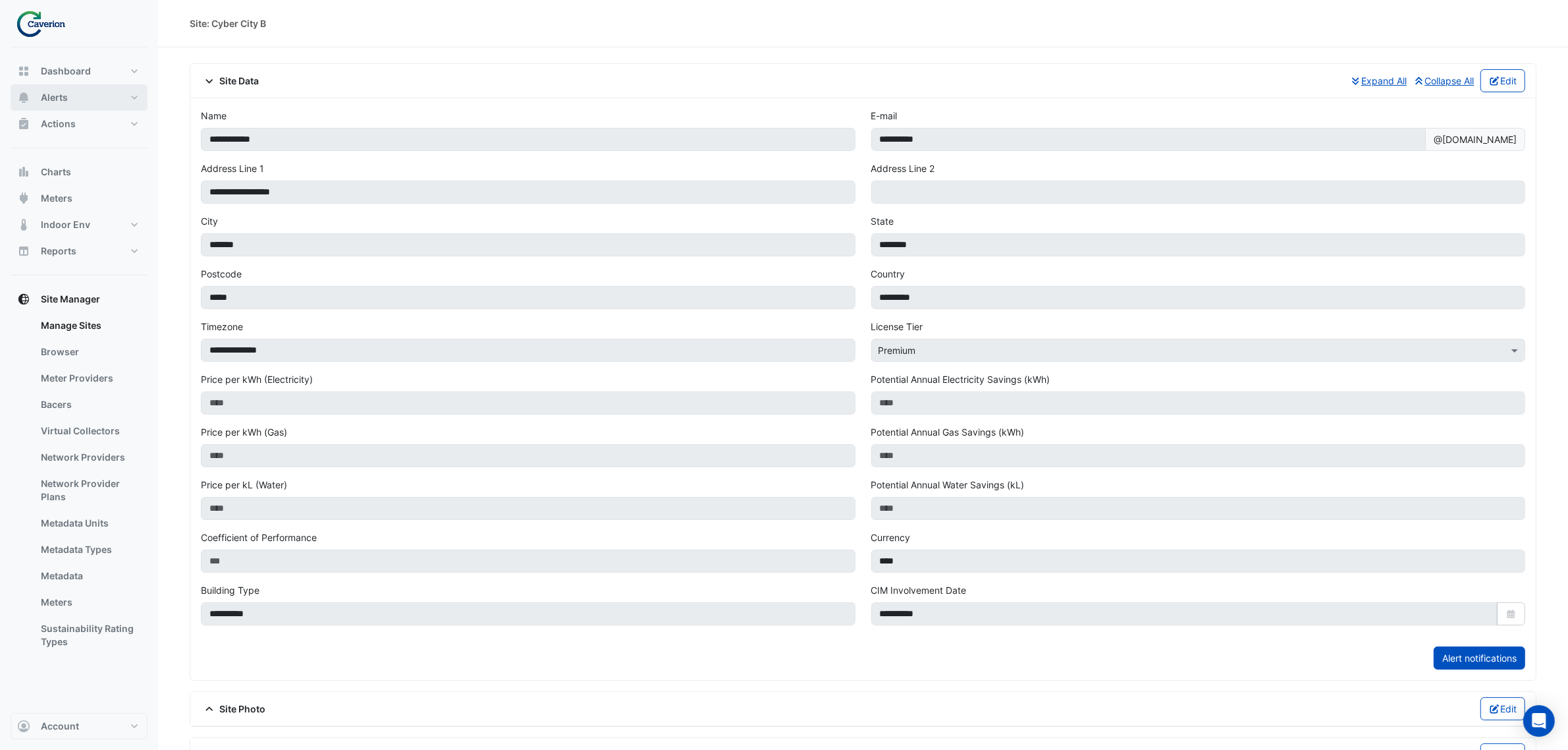
click at [80, 93] on button "Alerts" at bounding box center [78, 97] width 137 height 27
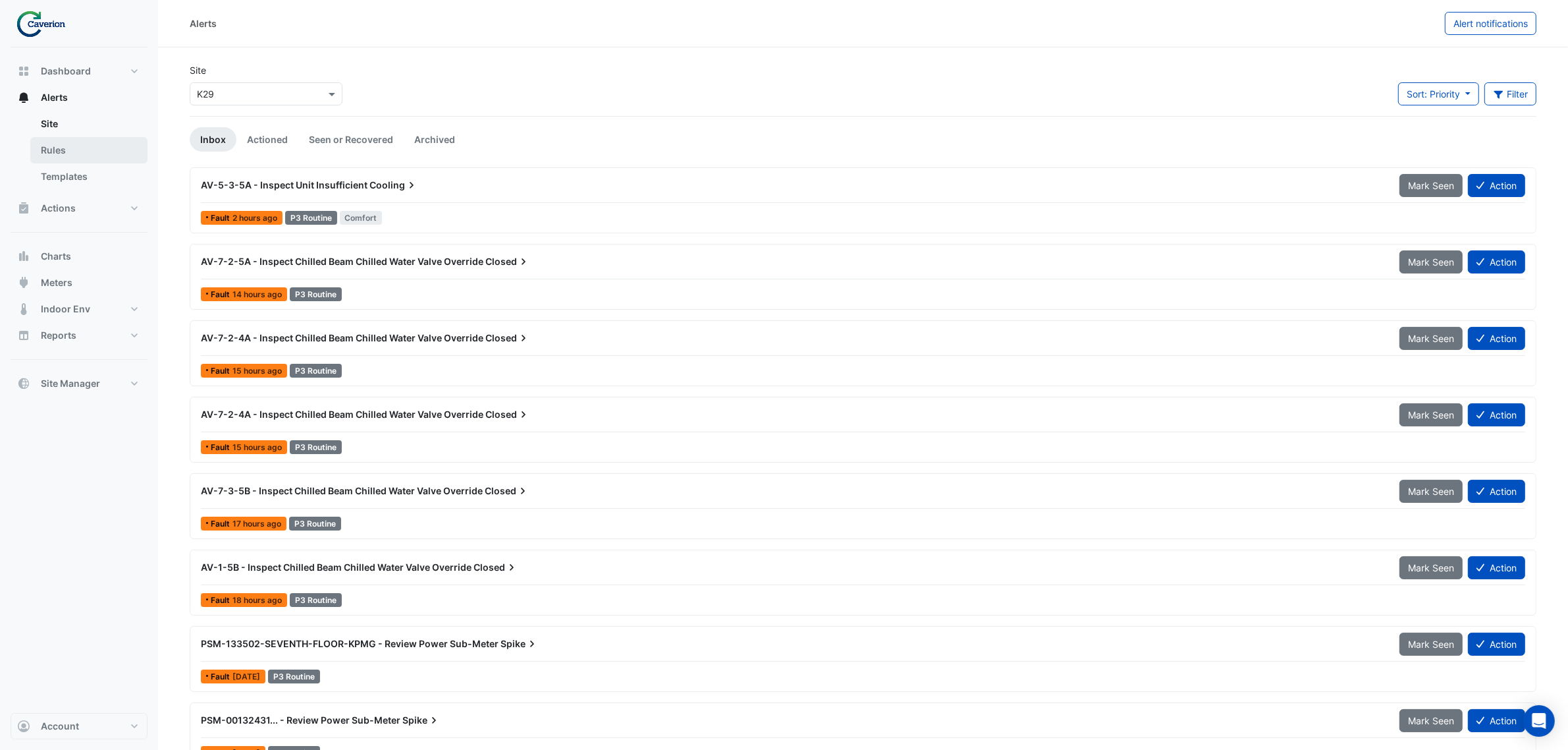
click at [71, 146] on link "Rules" at bounding box center [89, 151] width 117 height 27
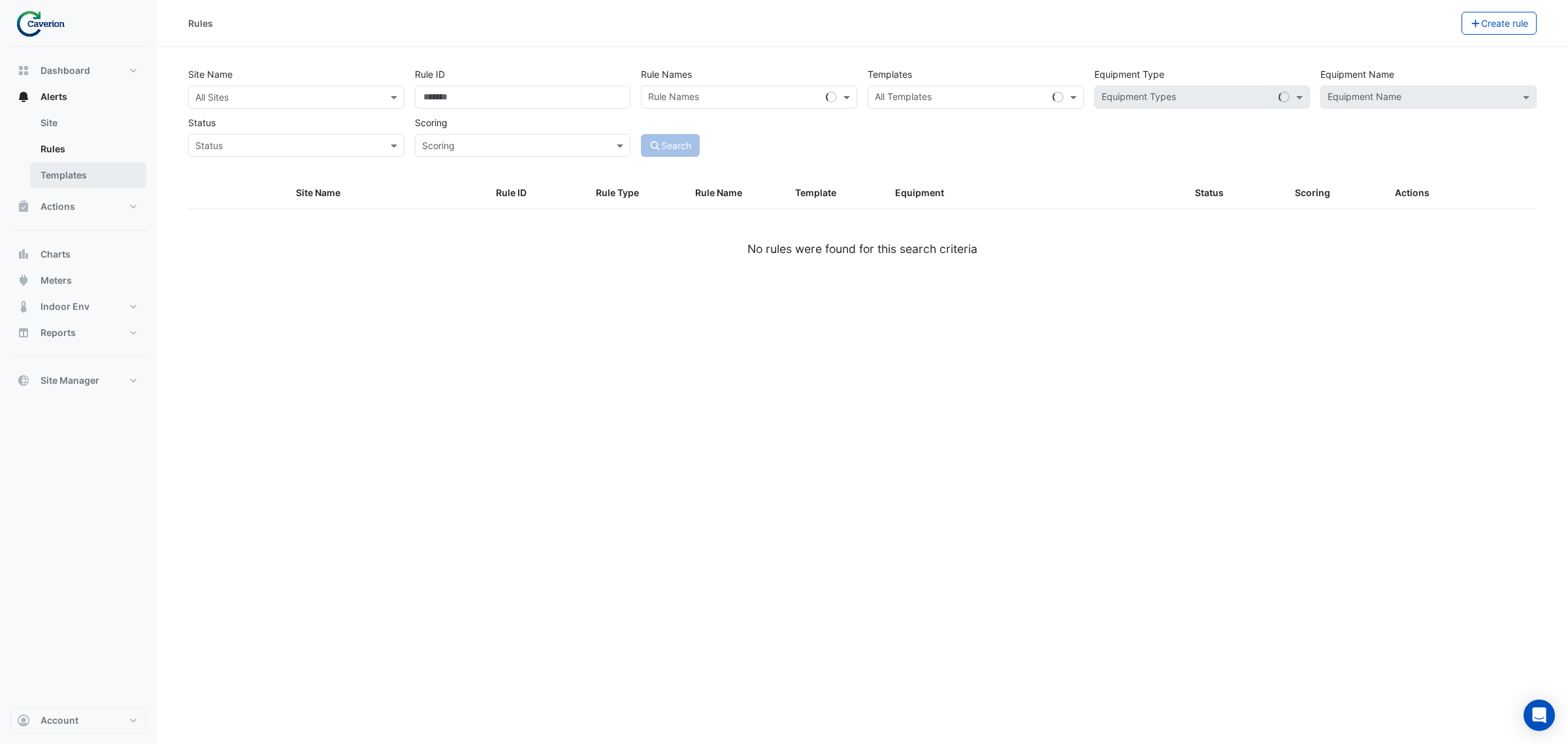
click at [79, 172] on link "Templates" at bounding box center [88, 175] width 116 height 26
select select
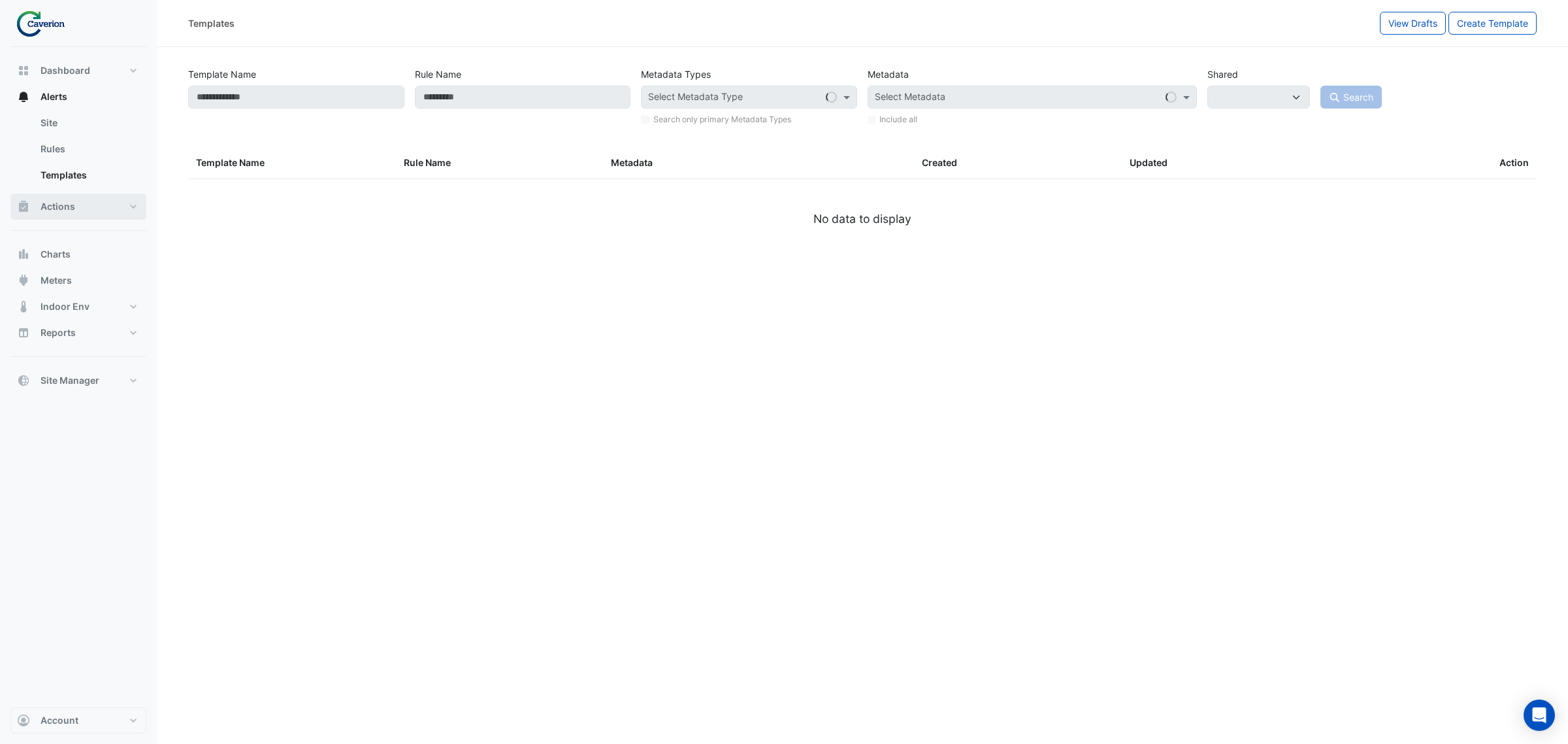
click at [85, 212] on button "Actions" at bounding box center [78, 207] width 136 height 26
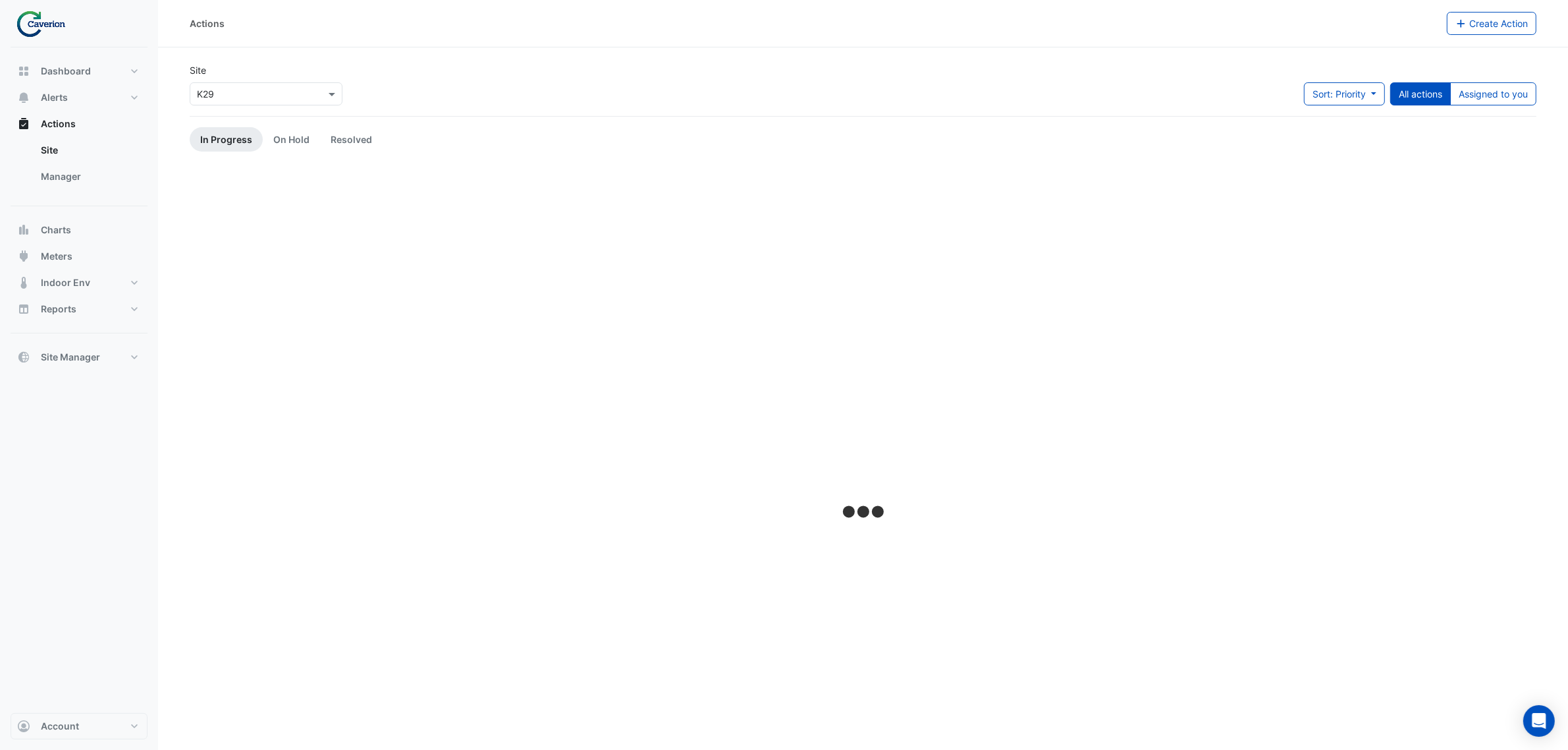
click at [1549, 89] on section "Site × K29 Sort: Priority Priority Updated All actions Assigned to you In Progr…" at bounding box center [864, 453] width 1410 height 811
click at [1505, 93] on button "Assigned to you" at bounding box center [1493, 93] width 86 height 23
click at [1355, 94] on span "Sort: Priority" at bounding box center [1339, 94] width 53 height 11
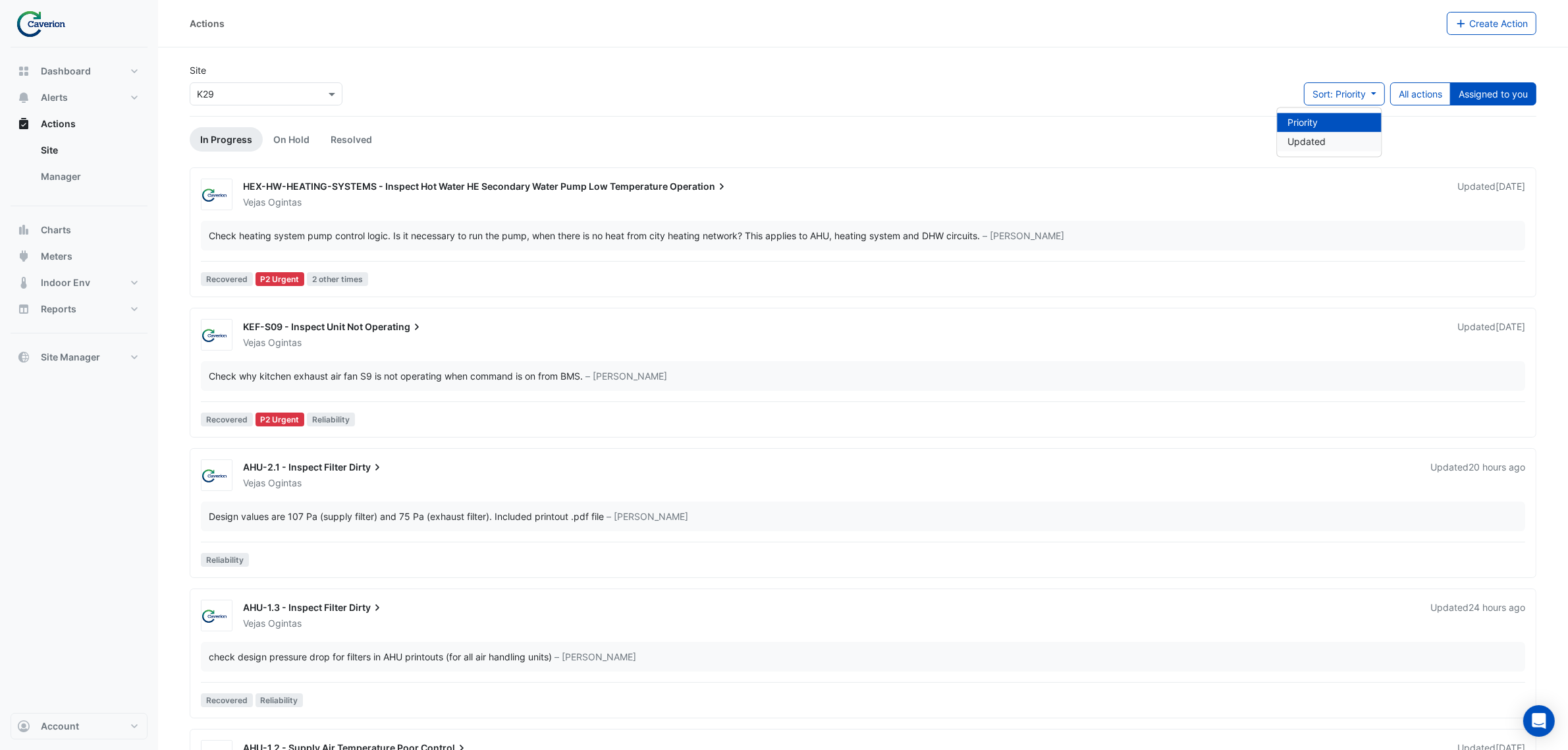
click at [1312, 136] on li "Updated" at bounding box center [1330, 142] width 104 height 19
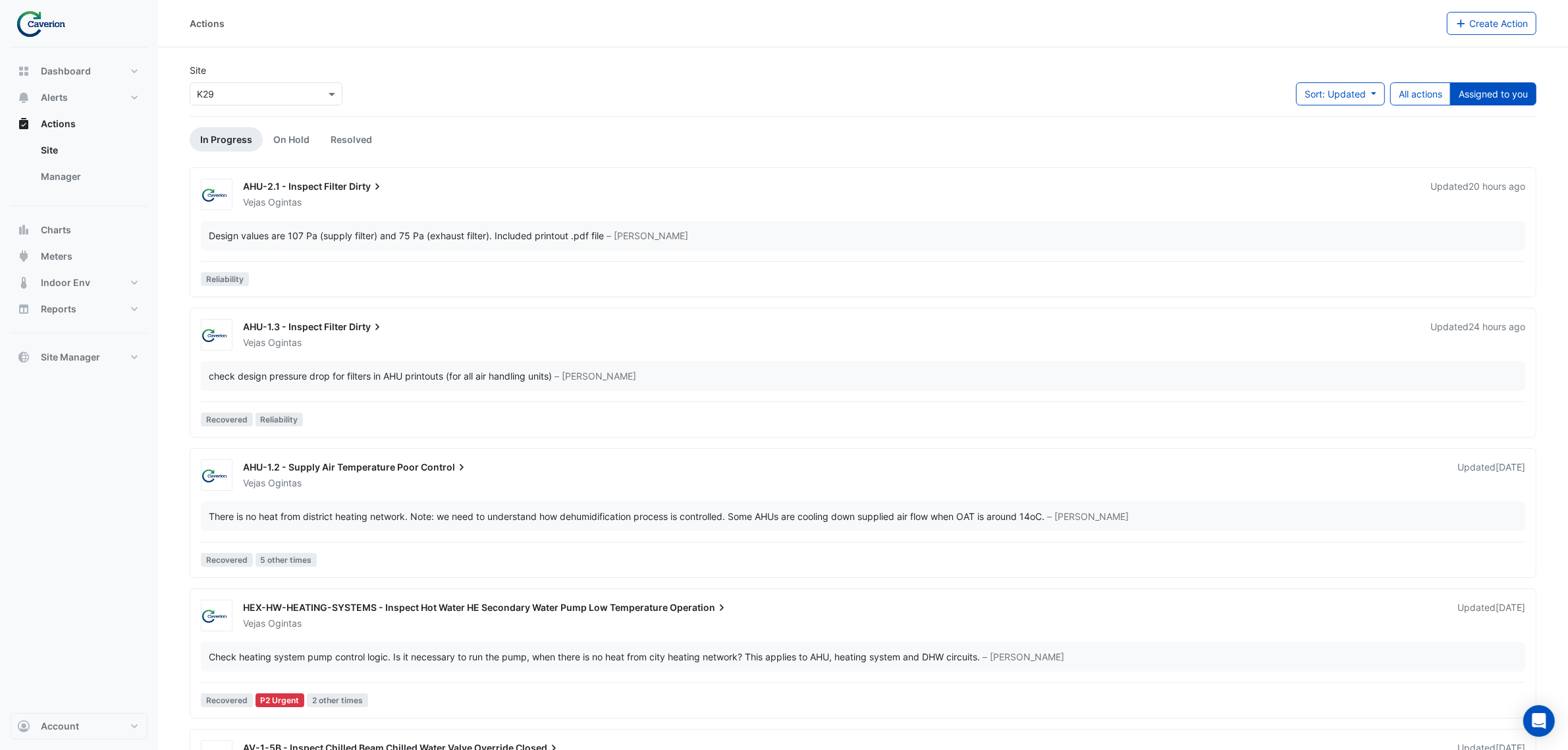
click at [392, 199] on div "Vejas Ogintas" at bounding box center [828, 202] width 1174 height 13
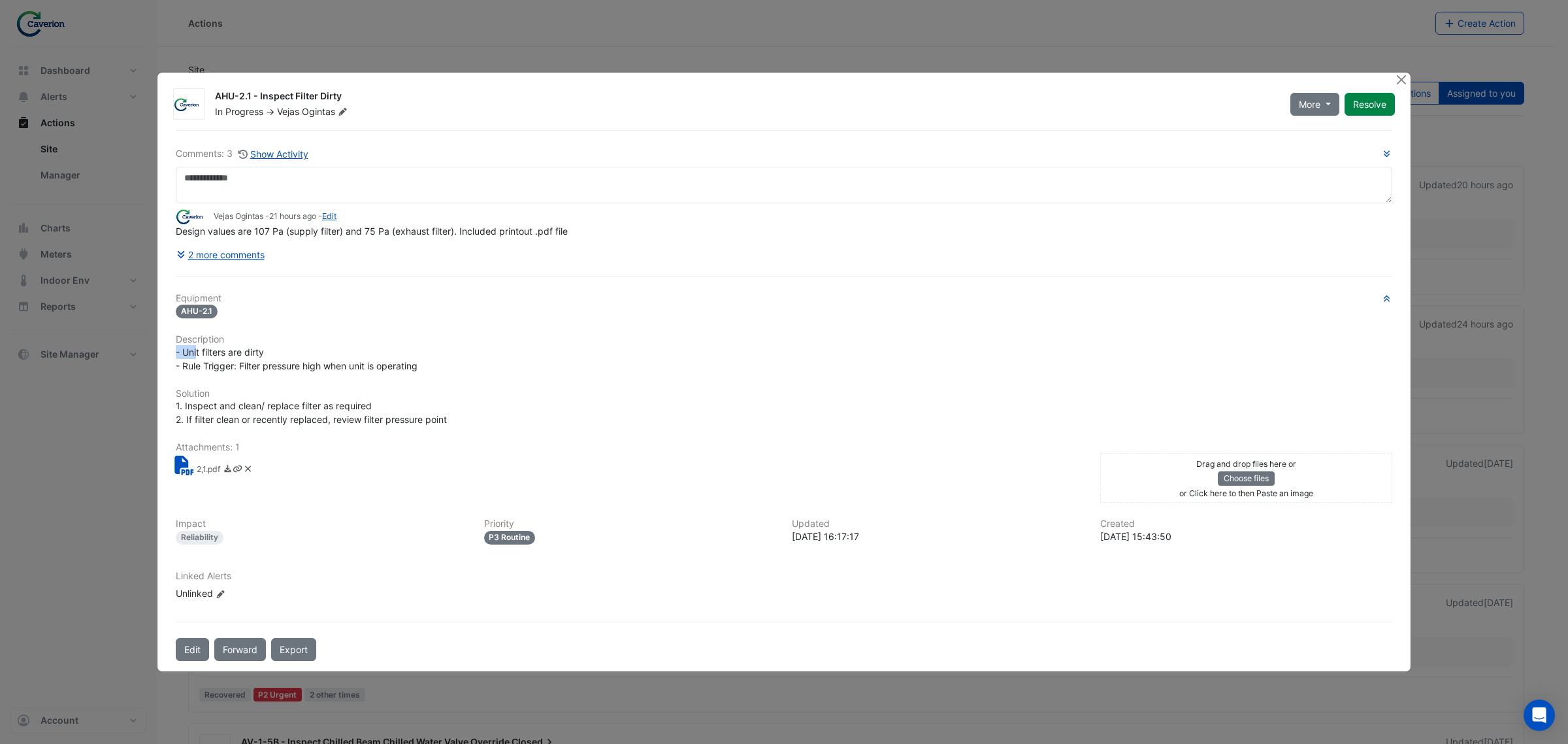
drag, startPoint x: 198, startPoint y: 350, endPoint x: 305, endPoint y: 338, distance: 107.7
click at [299, 338] on div "Equipment AHU-2.1 Description - Unit filters are dirty - Rule Trigger: Filter p…" at bounding box center [784, 451] width 1216 height 318
click at [312, 340] on h6 "Description" at bounding box center [784, 339] width 1216 height 11
drag, startPoint x: 207, startPoint y: 365, endPoint x: 370, endPoint y: 360, distance: 163.1
click at [370, 360] on span "- Unit filters are dirty - Rule Trigger: Filter pressure high when unit is oper…" at bounding box center [296, 359] width 242 height 25
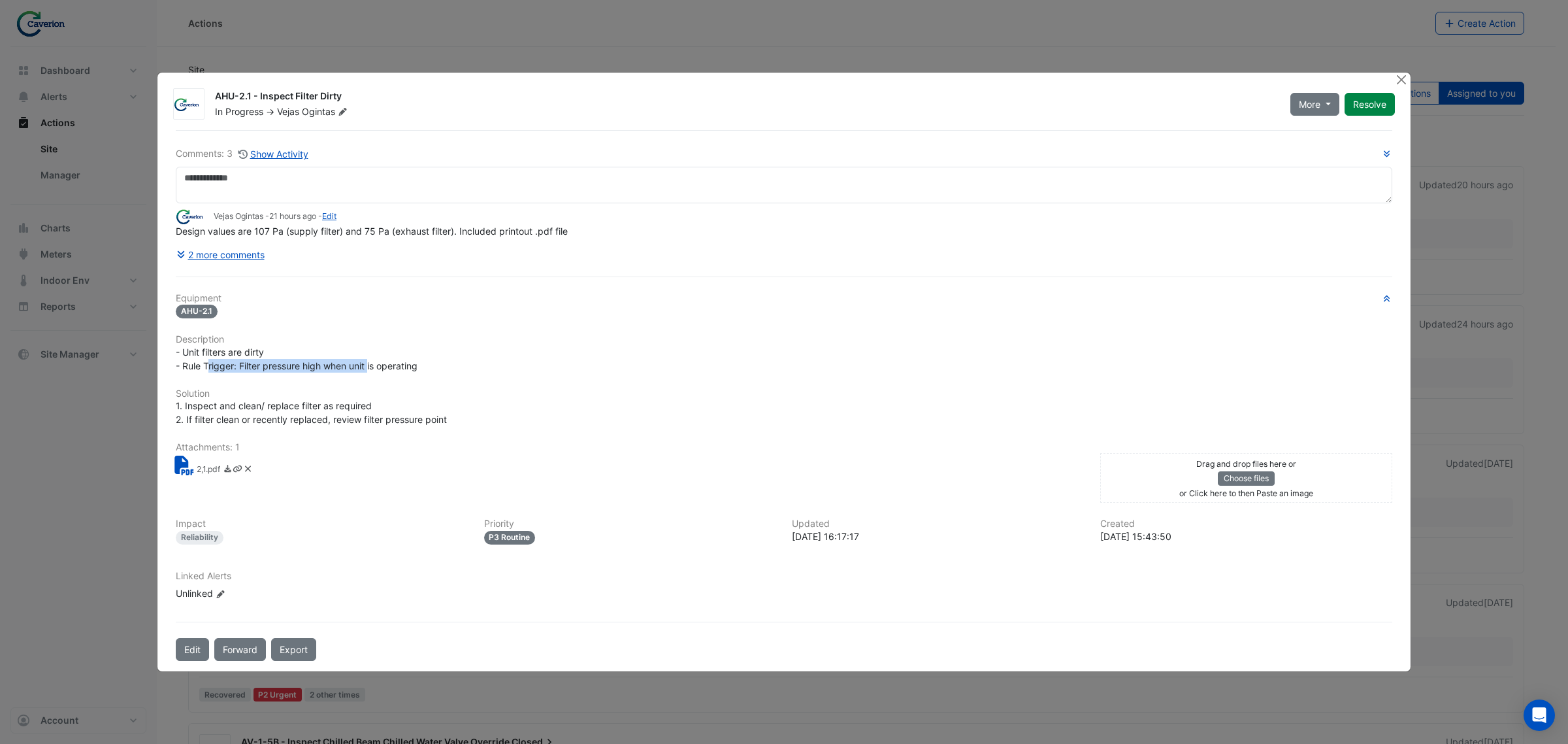
click at [370, 360] on span "- Unit filters are dirty - Rule Trigger: Filter pressure high when unit is oper…" at bounding box center [296, 359] width 242 height 25
drag, startPoint x: 292, startPoint y: 363, endPoint x: 516, endPoint y: 366, distance: 224.0
click at [514, 365] on div "- Unit filters are dirty - Rule Trigger: Filter pressure high when unit is oper…" at bounding box center [784, 358] width 1216 height 27
click at [516, 366] on div "- Unit filters are dirty - Rule Trigger: Filter pressure high when unit is oper…" at bounding box center [784, 358] width 1216 height 27
drag, startPoint x: 202, startPoint y: 402, endPoint x: 344, endPoint y: 393, distance: 142.3
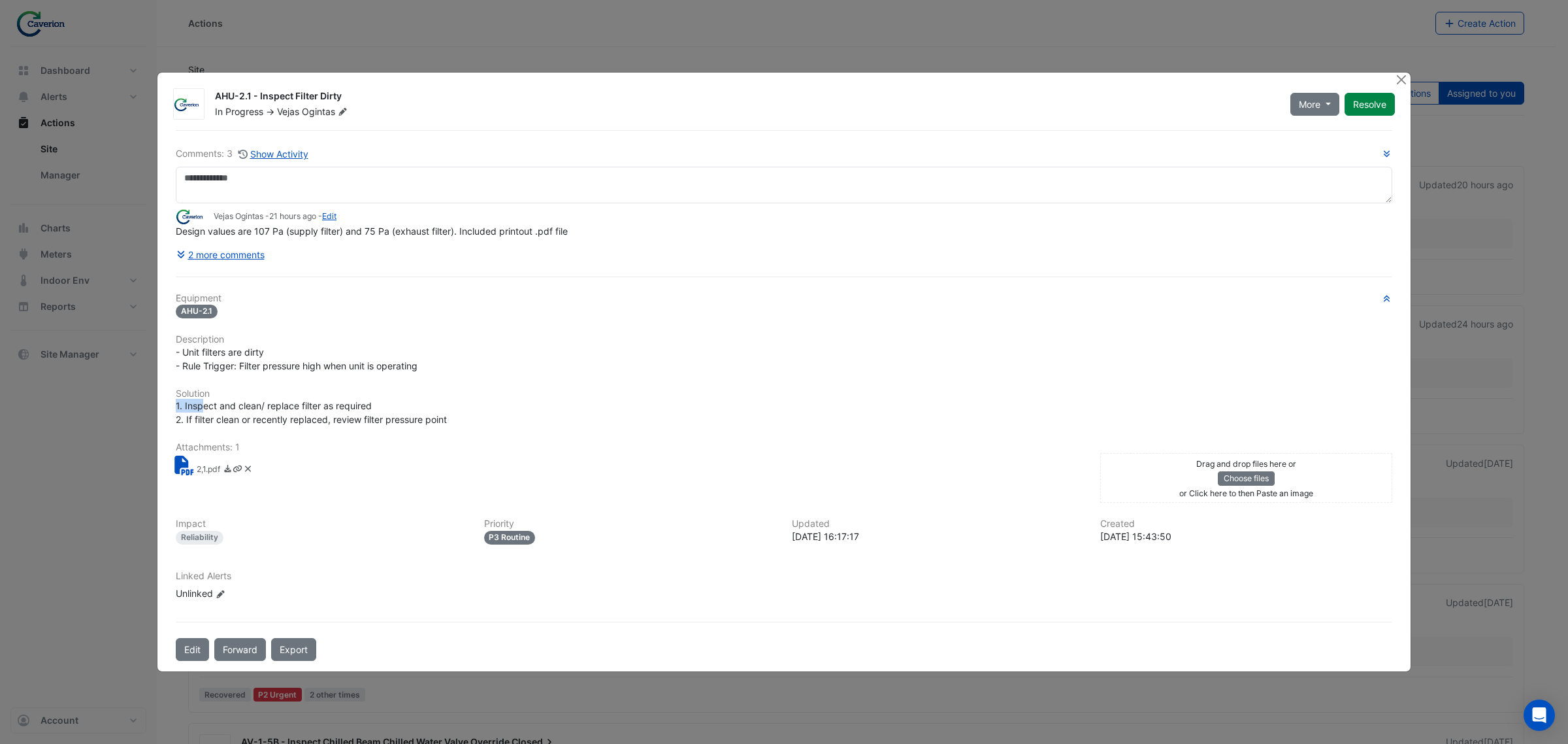
click at [344, 393] on div "Equipment AHU-2.1 Description - Unit filters are dirty - Rule Trigger: Filter p…" at bounding box center [784, 451] width 1216 height 318
click at [344, 393] on h6 "Solution" at bounding box center [784, 394] width 1216 height 11
drag, startPoint x: 211, startPoint y: 416, endPoint x: 305, endPoint y: 416, distance: 94.0
click at [304, 416] on span "1. Inspect and clean/ replace filter as required 2. If filter clean or recently…" at bounding box center [311, 412] width 271 height 25
click at [306, 416] on span "1. Inspect and clean/ replace filter as required 2. If filter clean or recently…" at bounding box center [311, 412] width 271 height 25
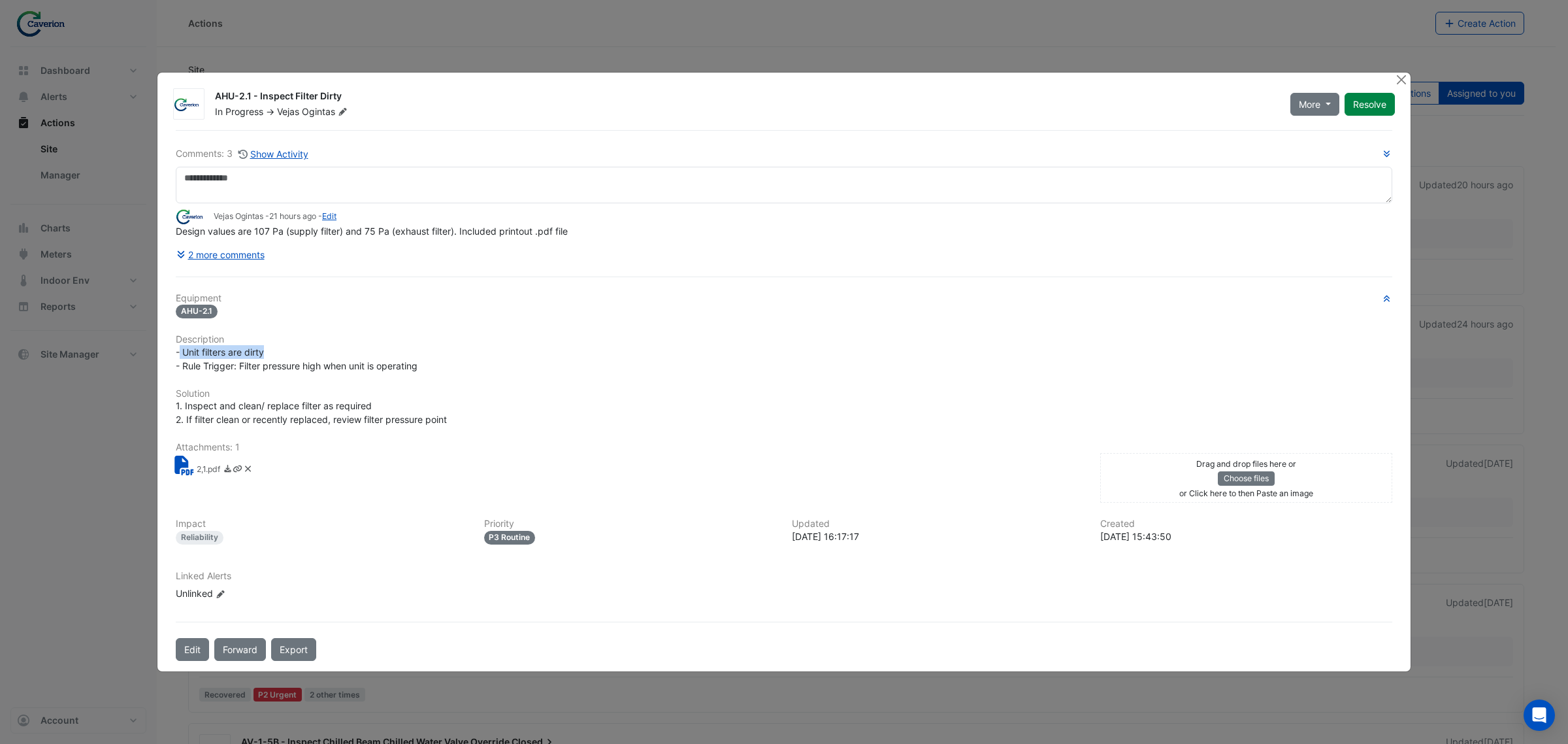
drag, startPoint x: 181, startPoint y: 350, endPoint x: 317, endPoint y: 355, distance: 136.1
click at [317, 355] on div "- Unit filters are dirty - Rule Trigger: Filter pressure high when unit is oper…" at bounding box center [784, 358] width 1216 height 27
drag, startPoint x: 233, startPoint y: 365, endPoint x: 442, endPoint y: 365, distance: 209.0
click at [442, 365] on div "- Unit filters are dirty - Rule Trigger: Filter pressure high when unit is oper…" at bounding box center [784, 358] width 1216 height 27
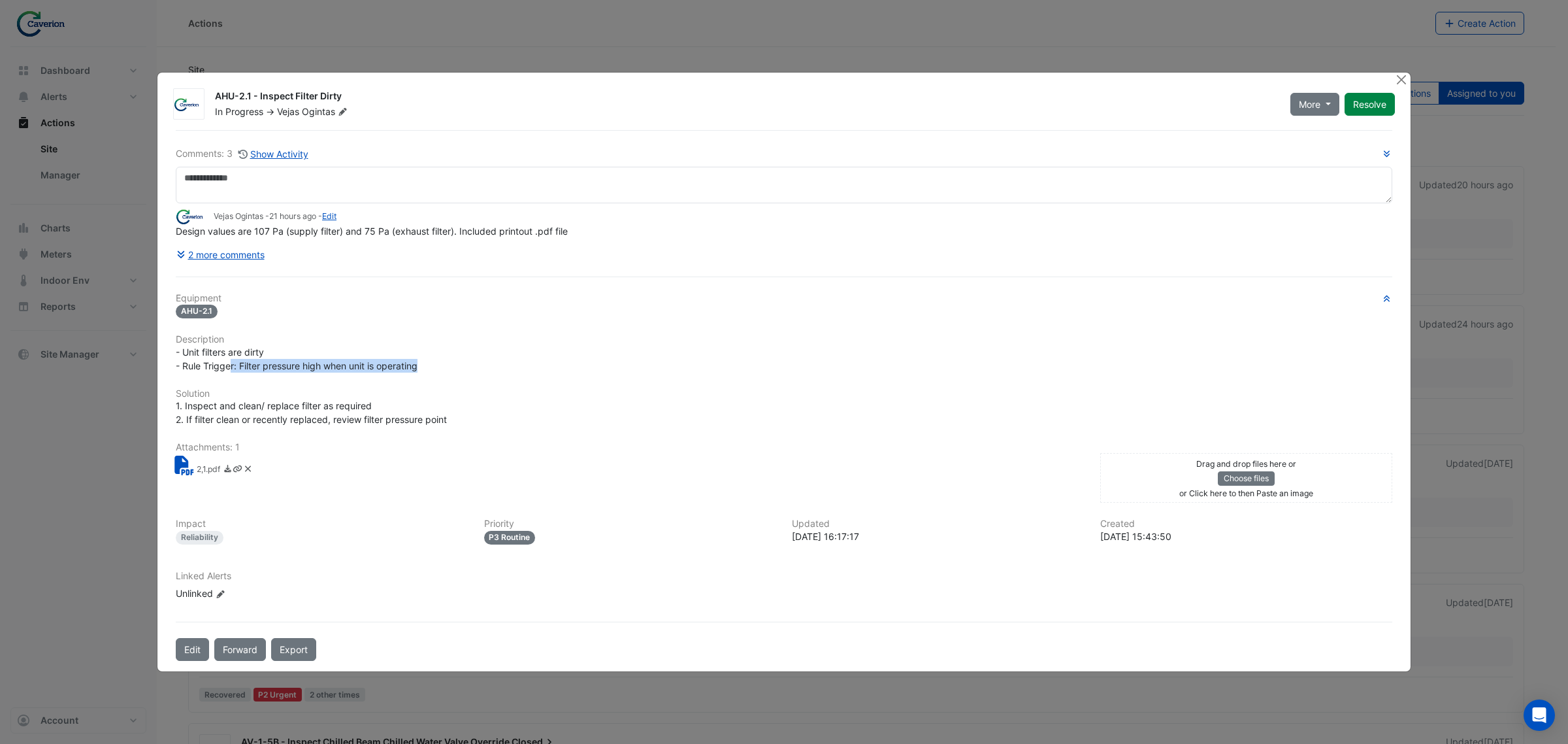
click at [442, 365] on div "- Unit filters are dirty - Rule Trigger: Filter pressure high when unit is oper…" at bounding box center [784, 358] width 1216 height 27
drag, startPoint x: 441, startPoint y: 366, endPoint x: 240, endPoint y: 368, distance: 201.0
click at [240, 368] on div "- Unit filters are dirty - Rule Trigger: Filter pressure high when unit is oper…" at bounding box center [784, 358] width 1216 height 27
copy span "Filter pressure high when unit is operating"
click at [1400, 80] on button "Close" at bounding box center [1401, 79] width 14 height 14
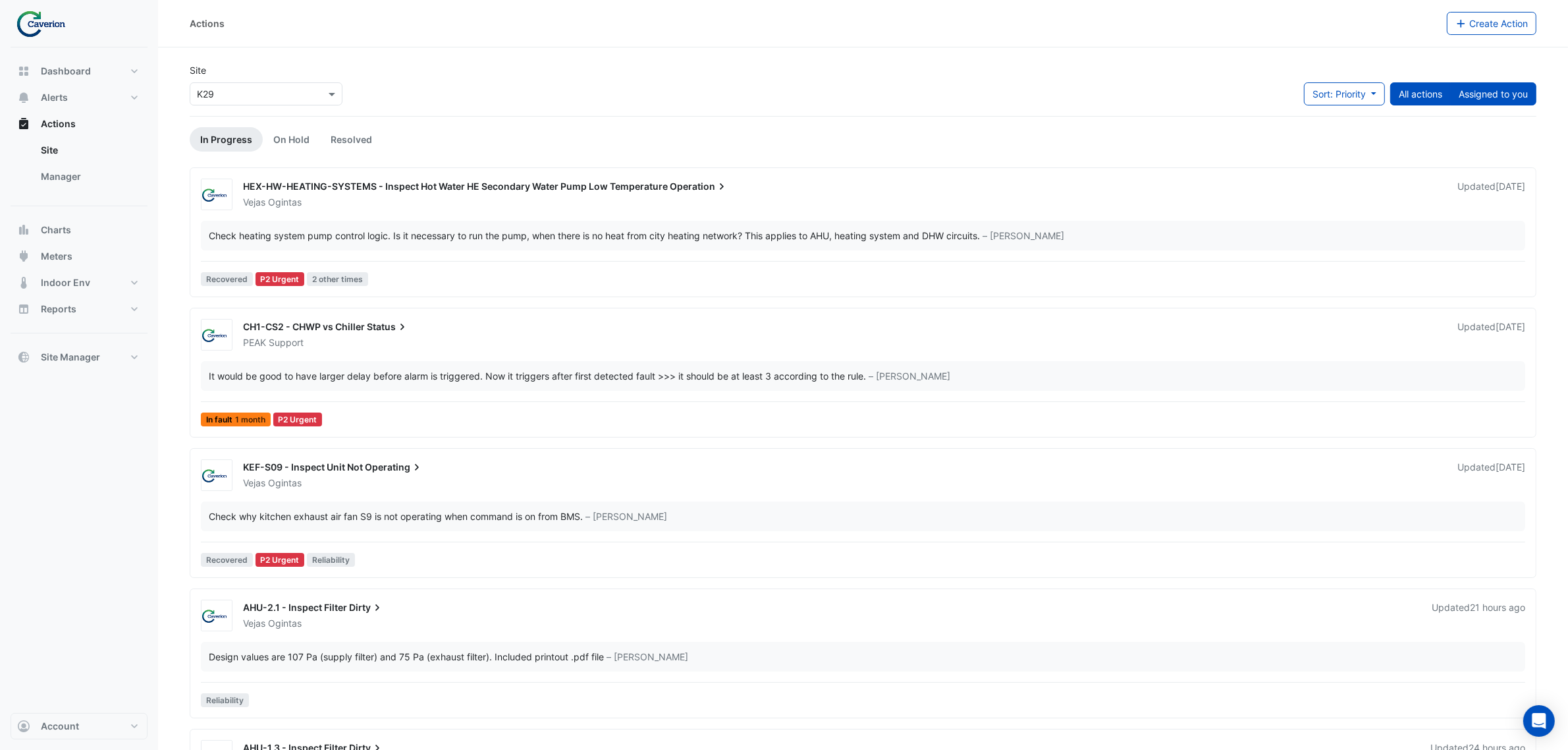
click at [1526, 89] on button "Assigned to you" at bounding box center [1493, 93] width 86 height 23
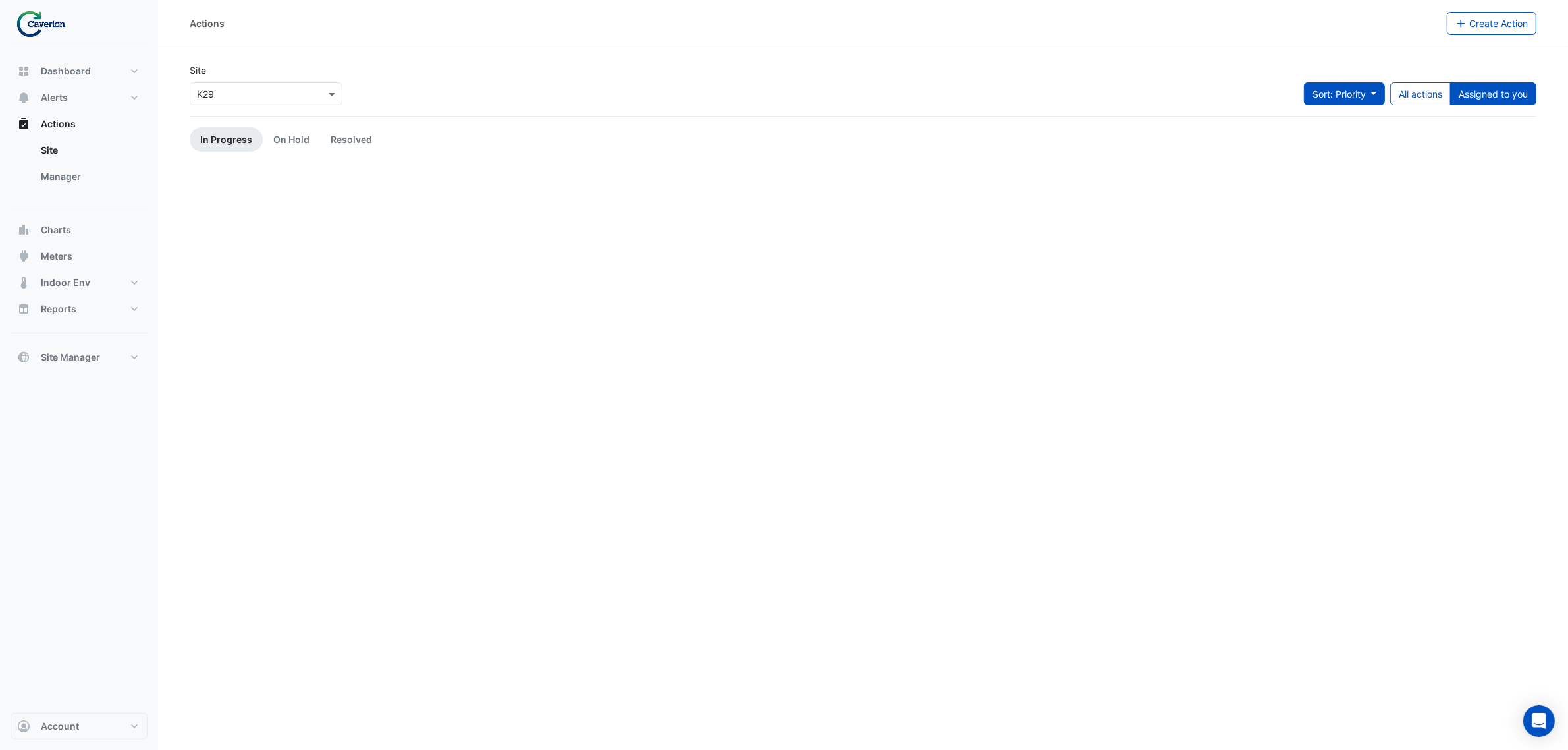
click at [1337, 89] on span "Sort: Priority" at bounding box center [1339, 94] width 53 height 11
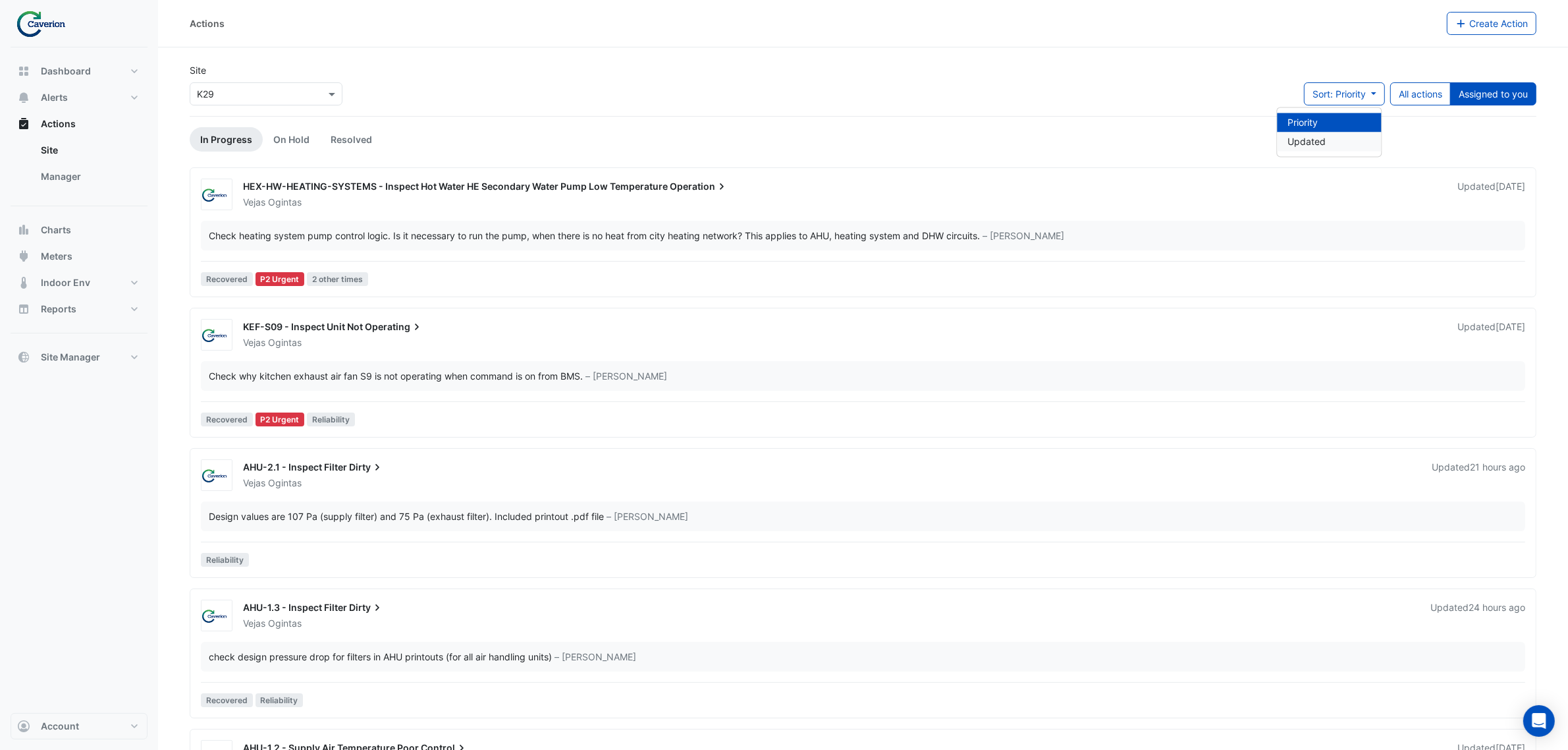
click at [1319, 150] on li "Updated" at bounding box center [1330, 142] width 104 height 19
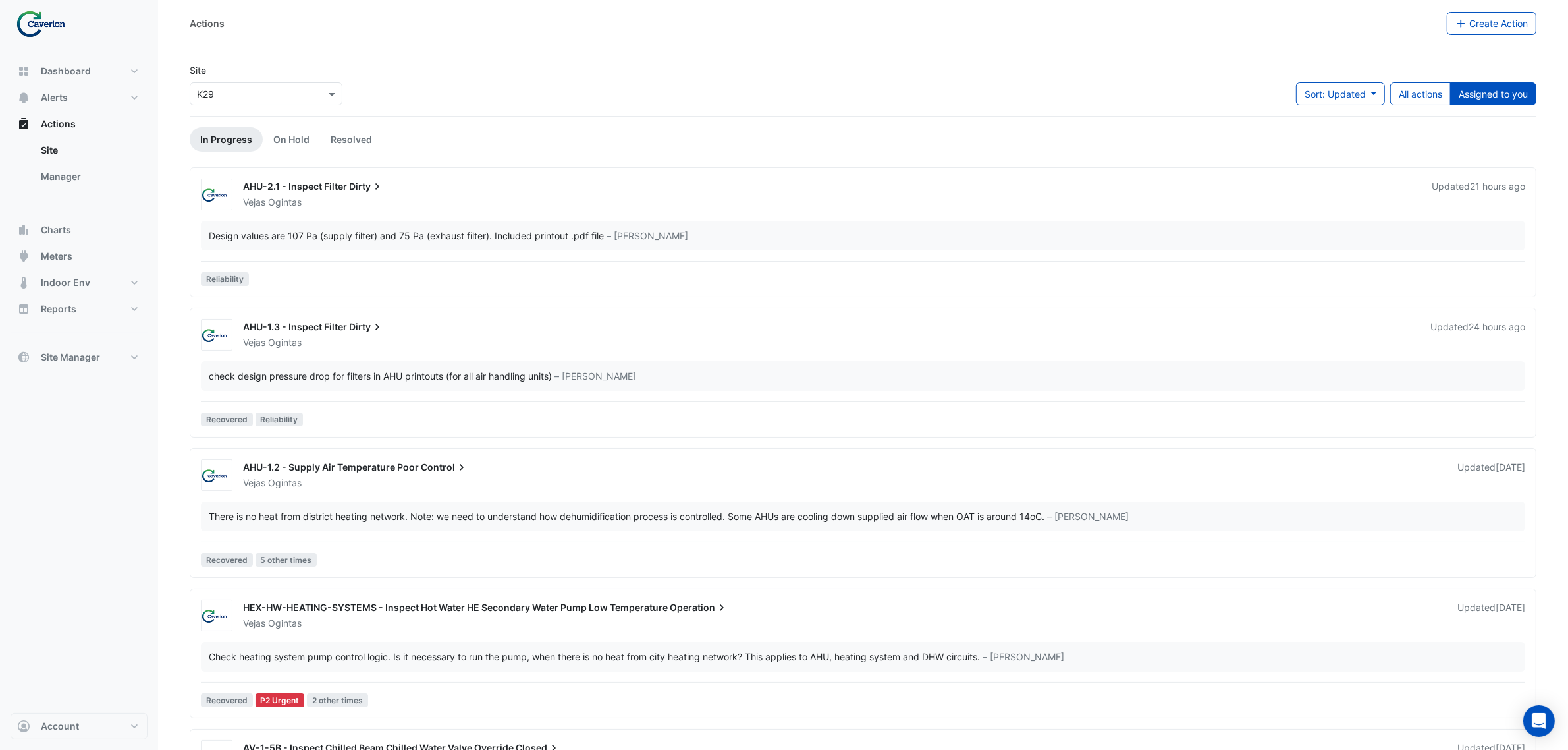
click at [388, 206] on div "Vejas Ogintas" at bounding box center [829, 202] width 1176 height 13
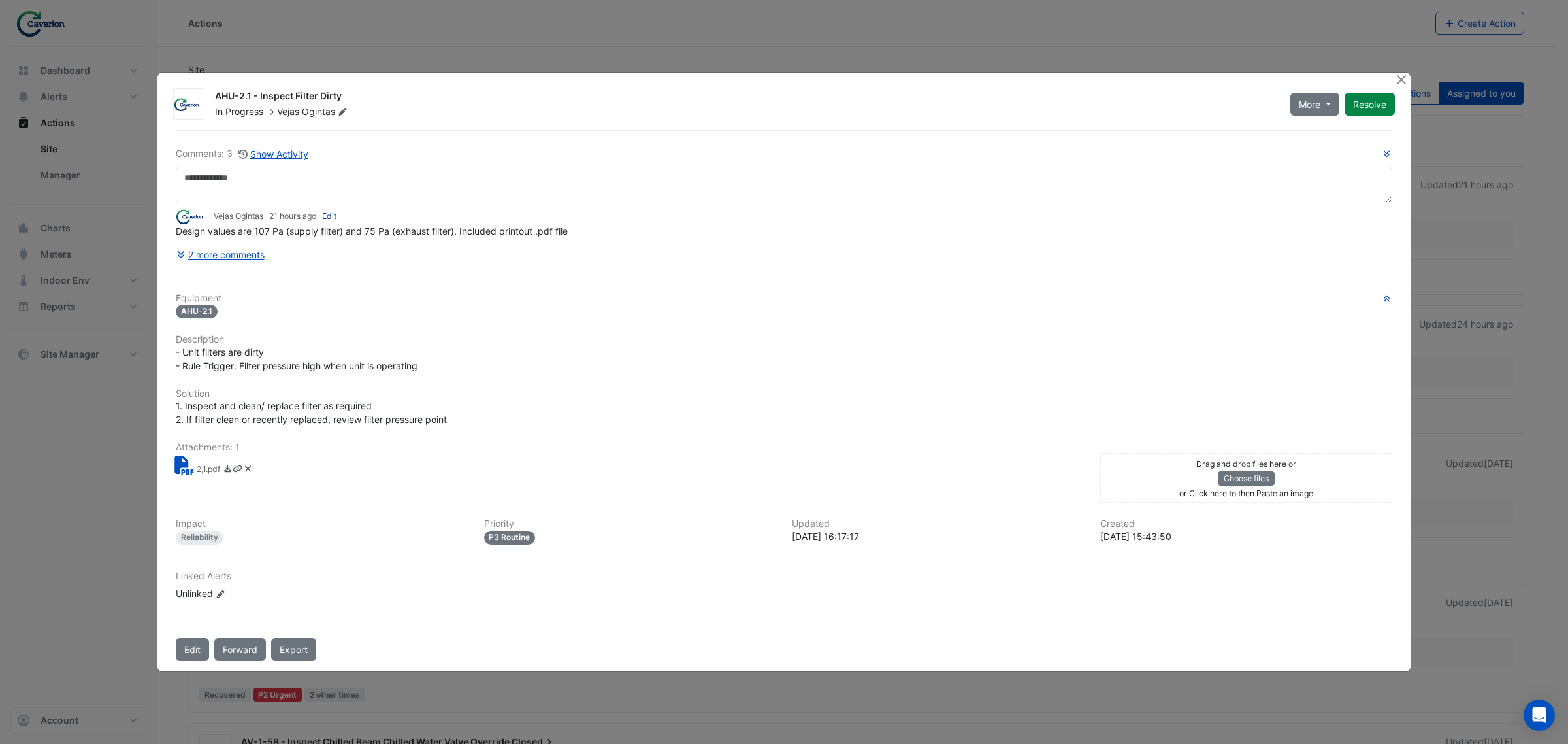
click at [336, 218] on link "Edit" at bounding box center [329, 216] width 14 height 10
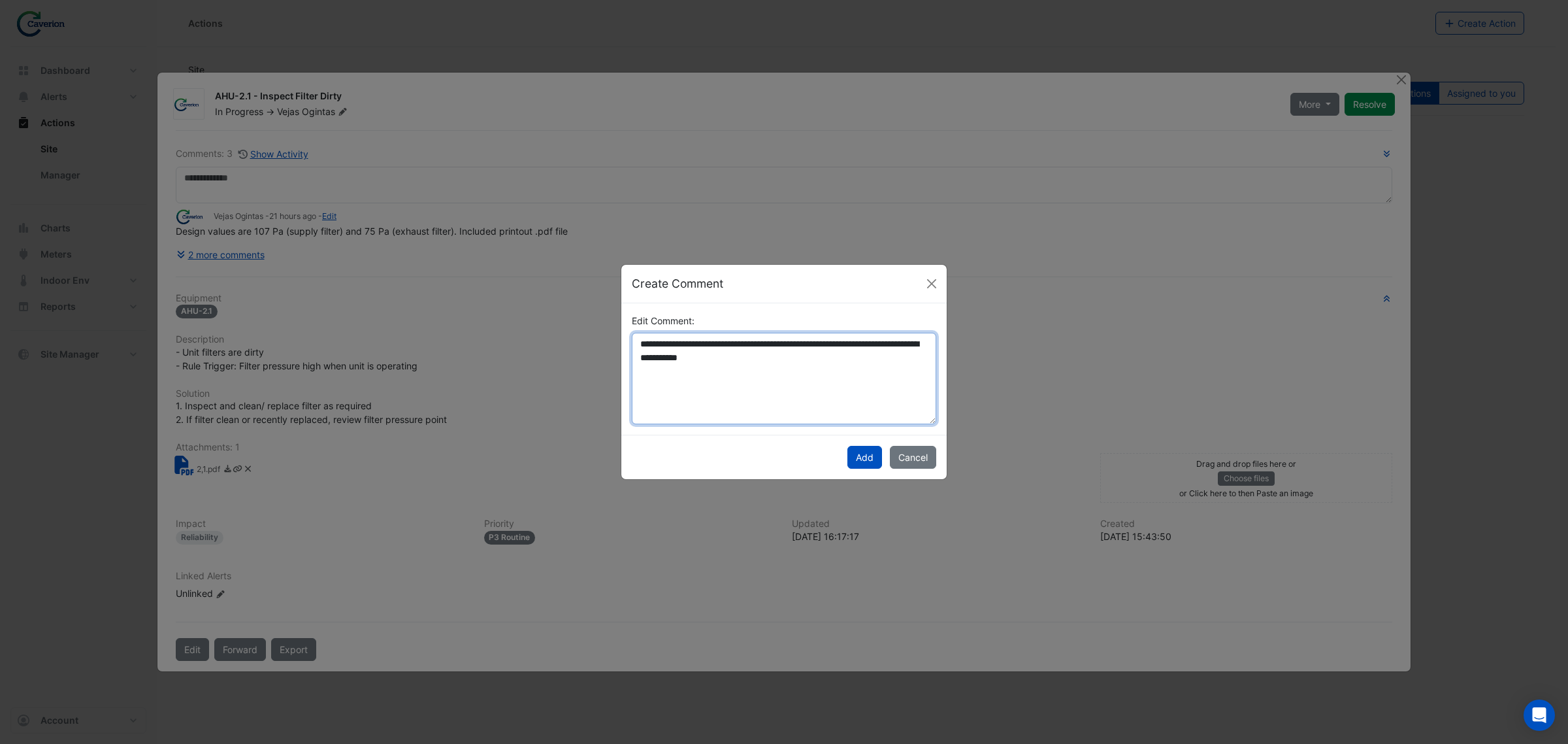
click at [773, 366] on textarea "**********" at bounding box center [784, 378] width 304 height 92
drag, startPoint x: 756, startPoint y: 360, endPoint x: 633, endPoint y: 328, distance: 127.1
click at [633, 328] on div "**********" at bounding box center [784, 369] width 320 height 111
click at [919, 282] on div "Create Comment" at bounding box center [784, 284] width 325 height 39
click at [929, 279] on button "Close" at bounding box center [931, 283] width 19 height 19
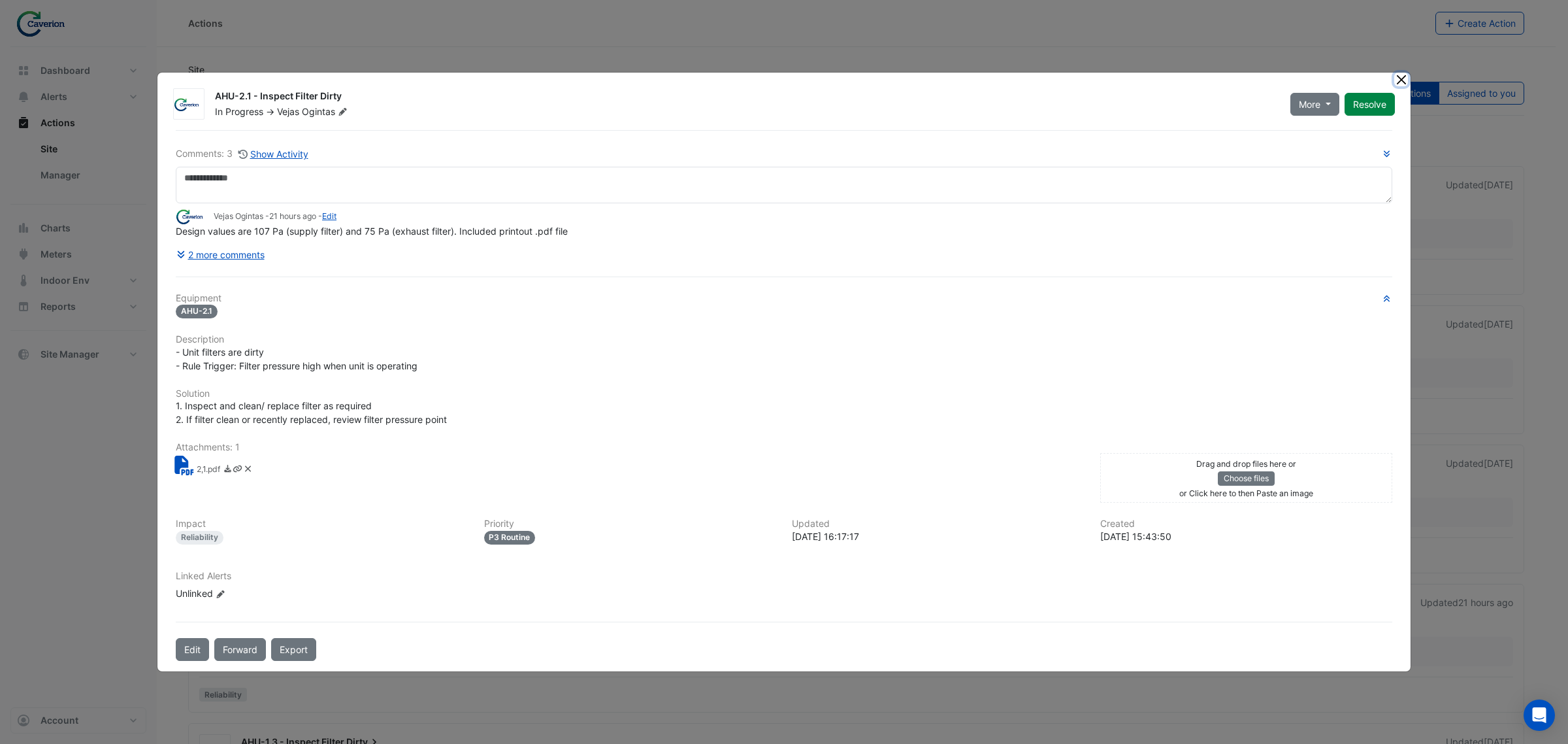
click at [1400, 79] on button "Close" at bounding box center [1401, 79] width 14 height 14
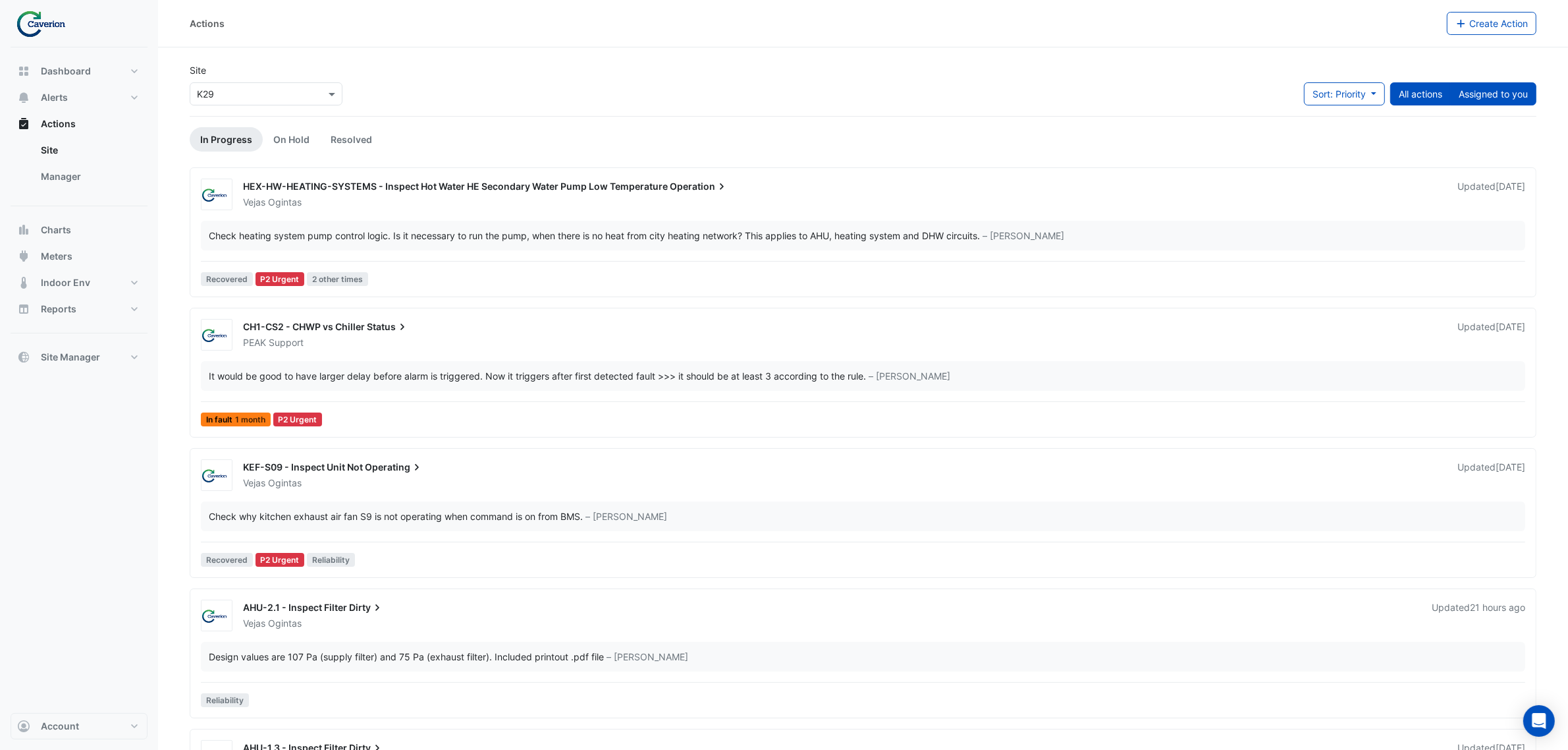
click at [1522, 96] on button "Assigned to you" at bounding box center [1493, 93] width 86 height 23
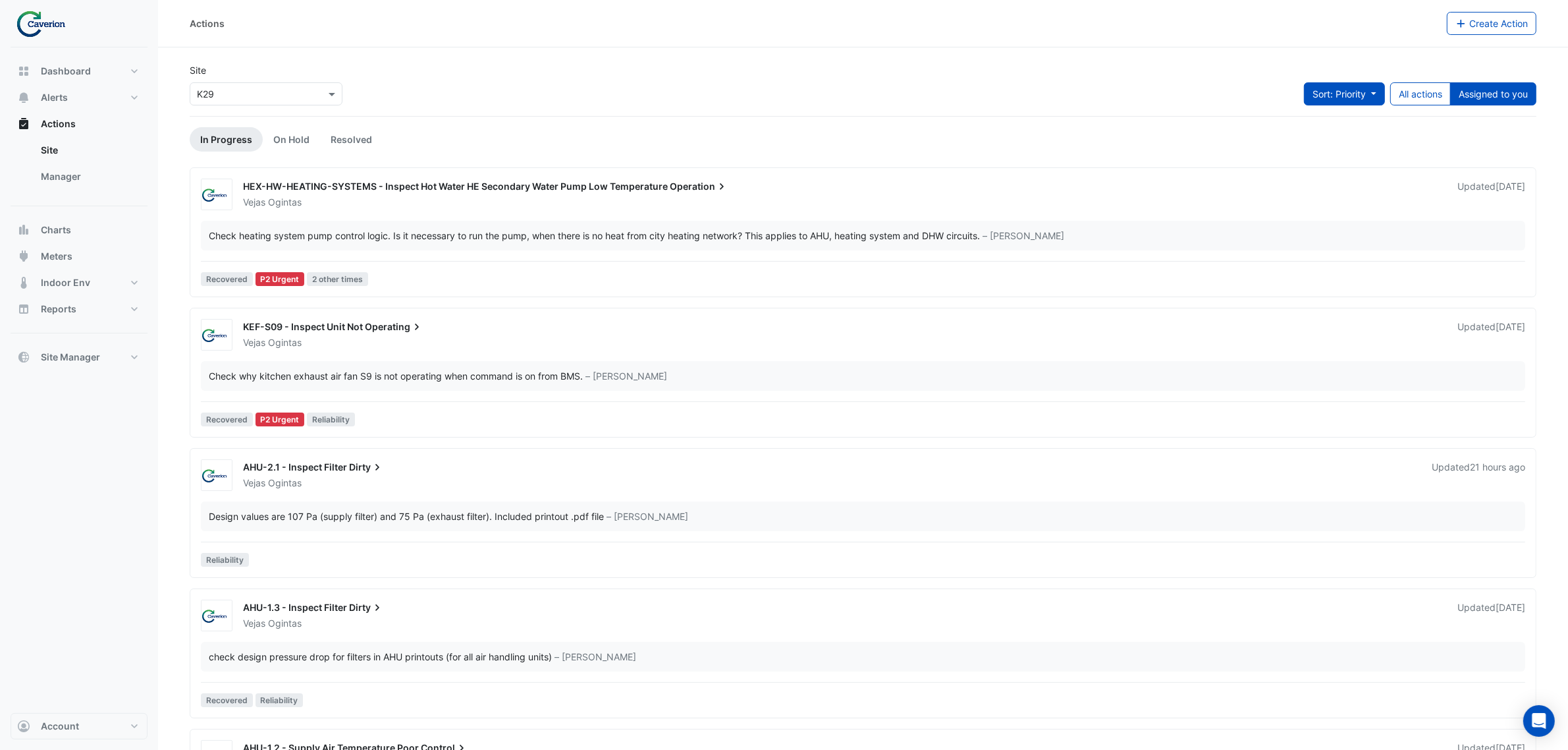
click at [1370, 96] on button "Sort: Priority" at bounding box center [1344, 93] width 81 height 23
click at [1339, 142] on li "Updated" at bounding box center [1330, 142] width 104 height 19
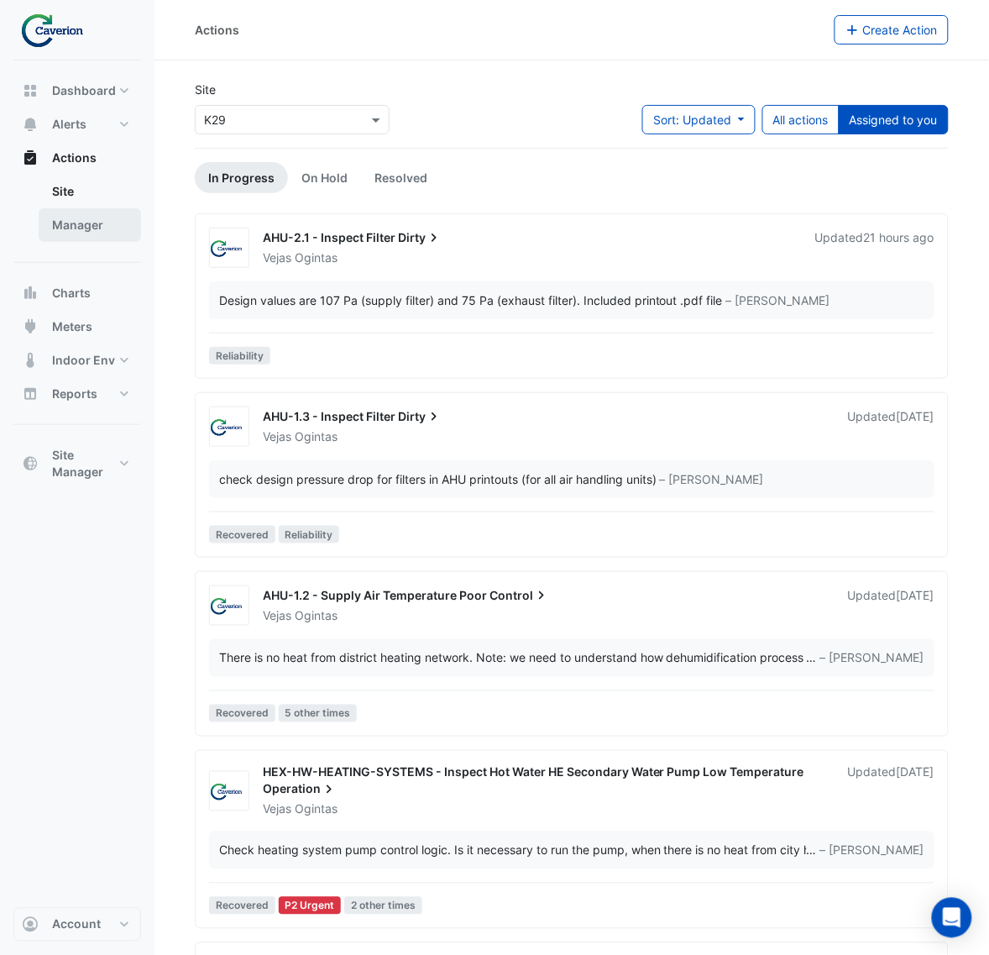
click at [95, 219] on link "Manager" at bounding box center [90, 225] width 102 height 34
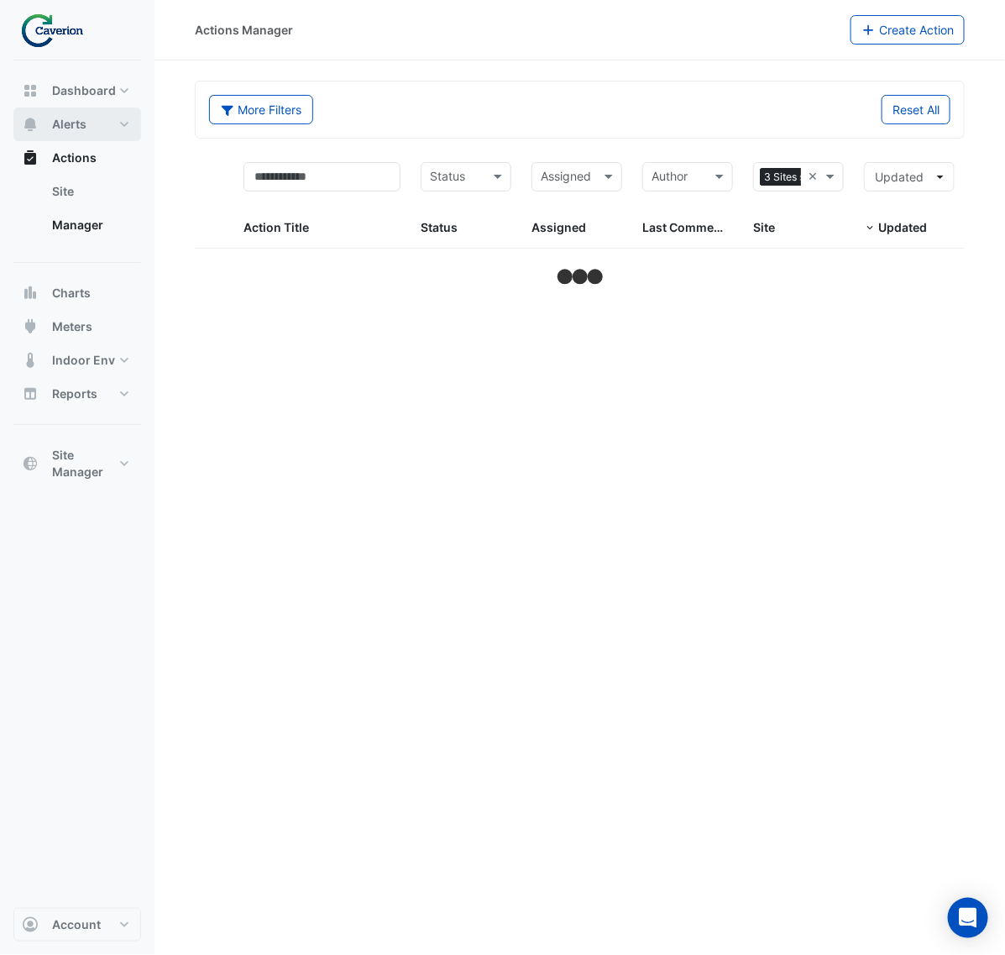
click at [119, 120] on button "Alerts" at bounding box center [77, 124] width 128 height 34
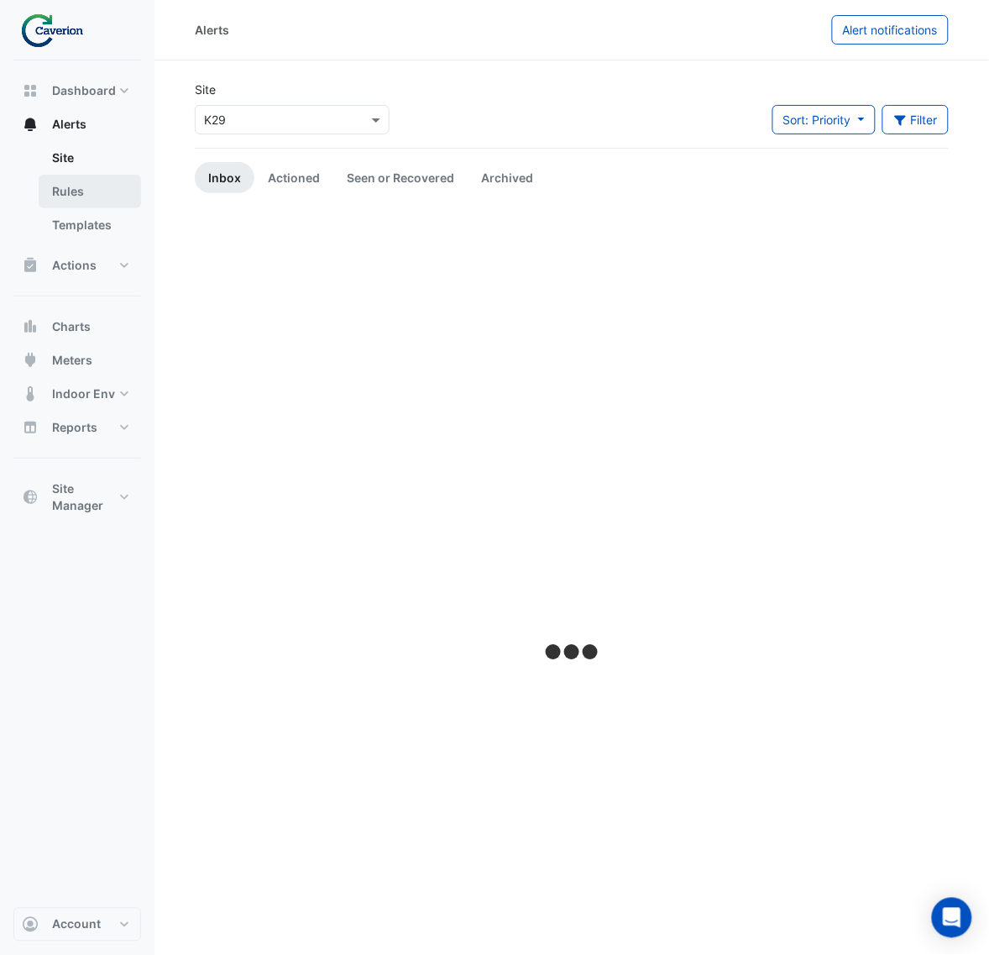
click at [97, 191] on link "Rules" at bounding box center [90, 192] width 102 height 34
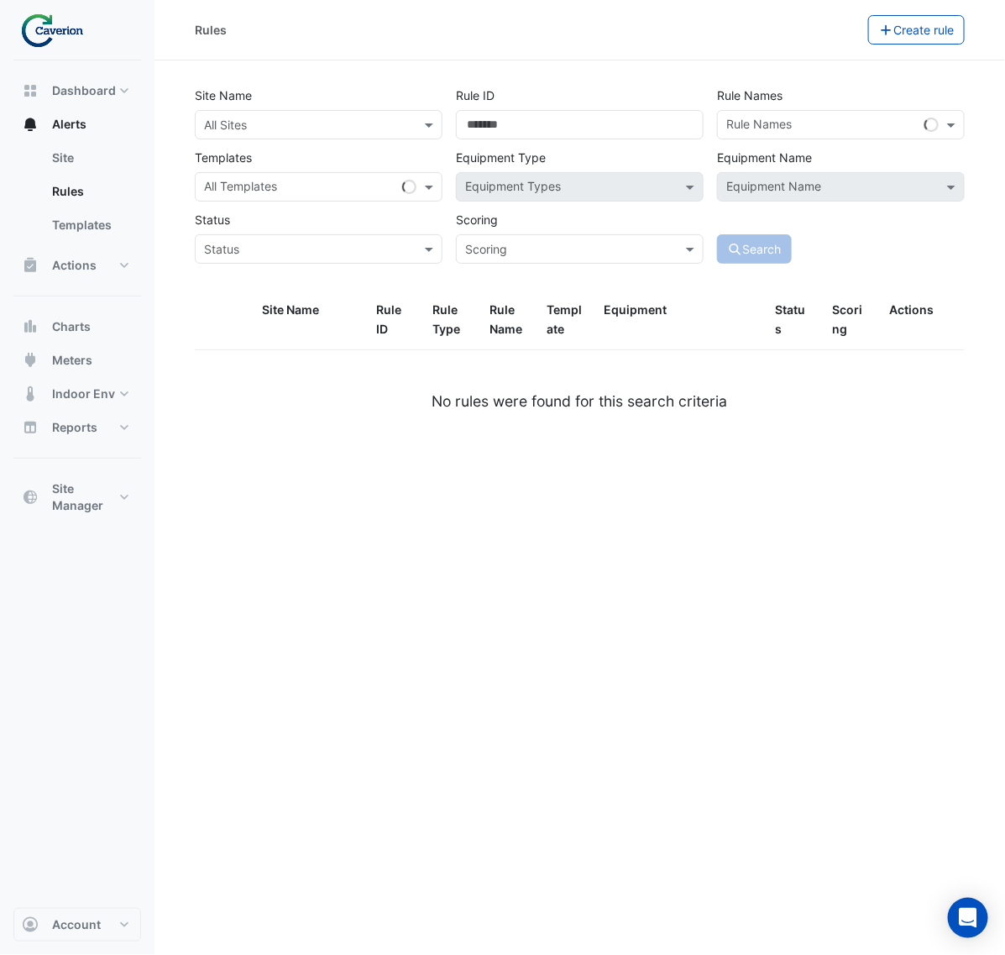
click at [299, 135] on div "All Sites" at bounding box center [319, 124] width 248 height 29
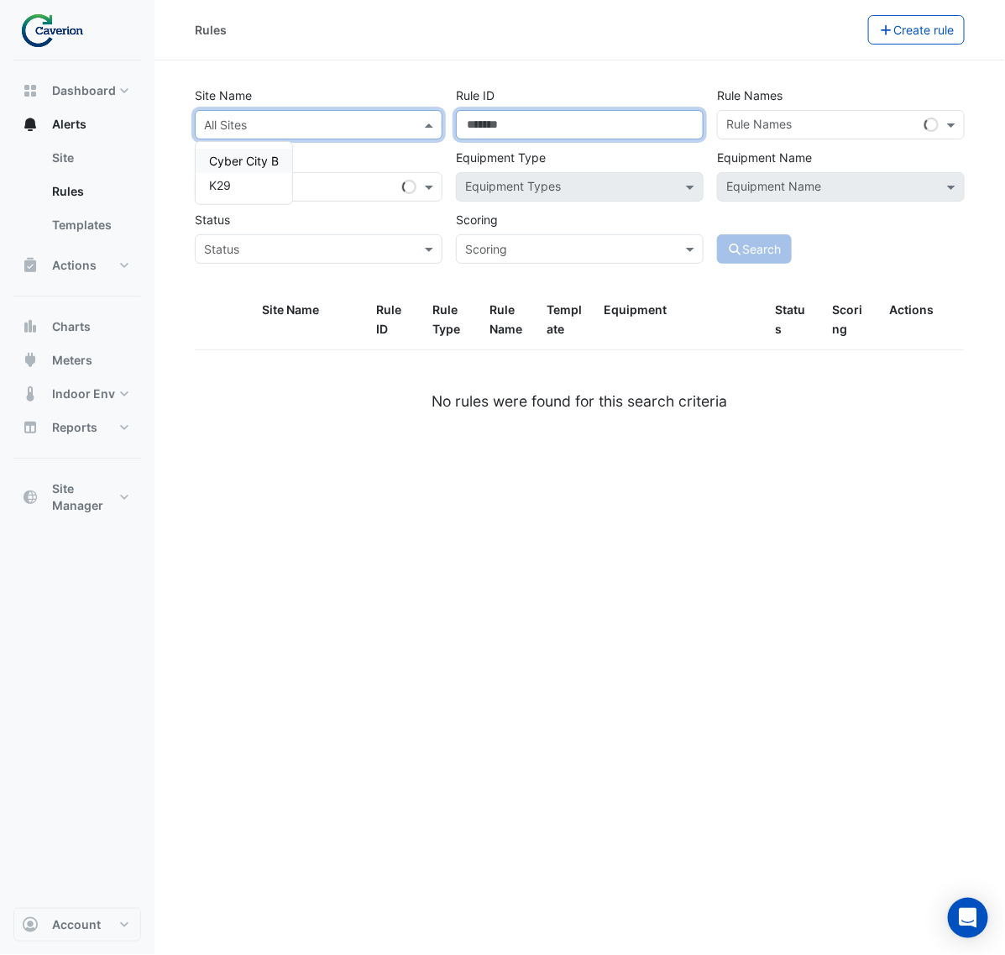
click at [540, 132] on input "Rule ID" at bounding box center [580, 124] width 248 height 29
paste input "******"
type input "******"
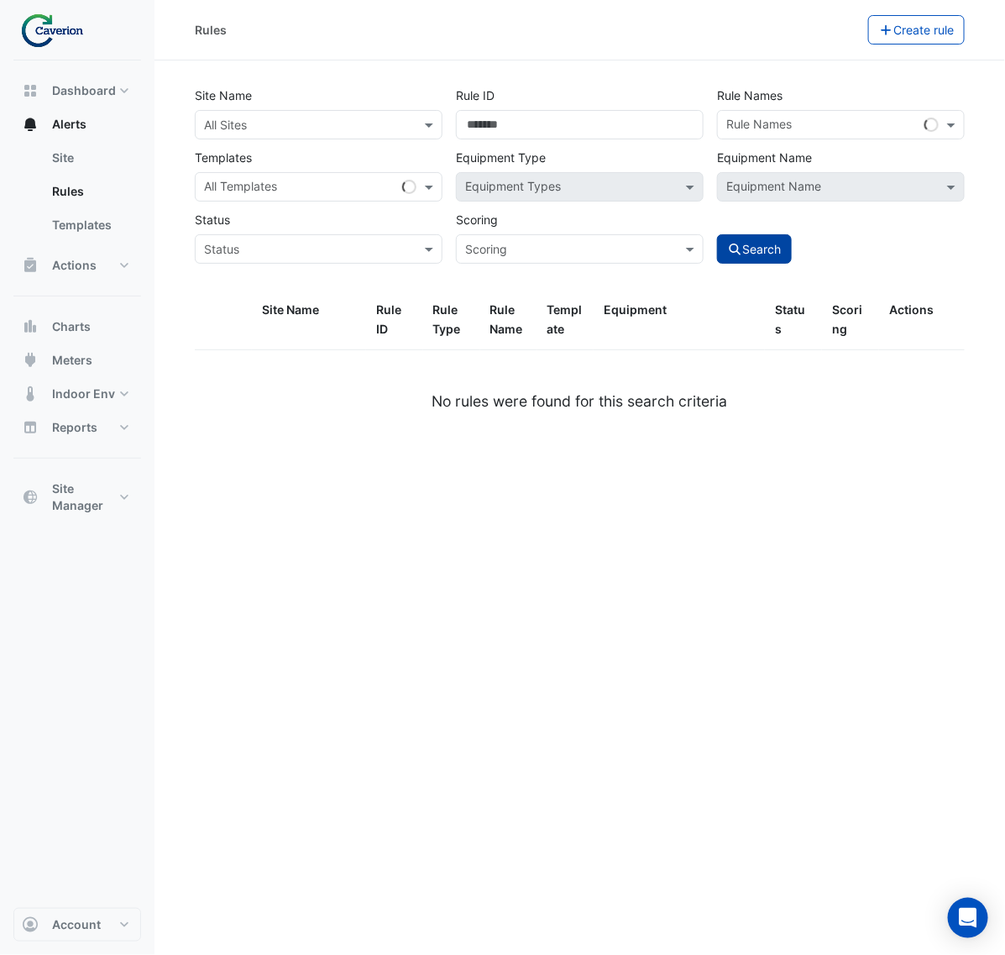
click at [785, 246] on button "Search" at bounding box center [755, 248] width 76 height 29
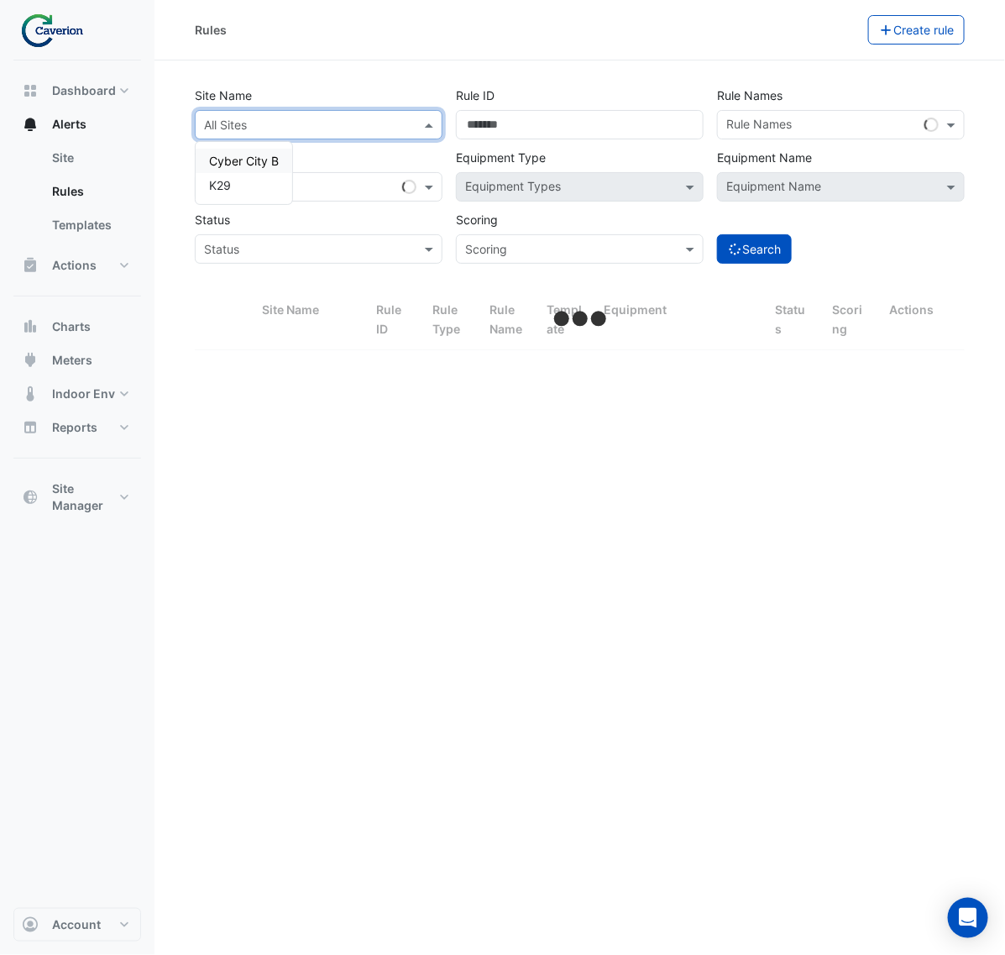
click at [358, 122] on input "text" at bounding box center [302, 126] width 196 height 18
click at [254, 183] on div "K29" at bounding box center [244, 185] width 97 height 24
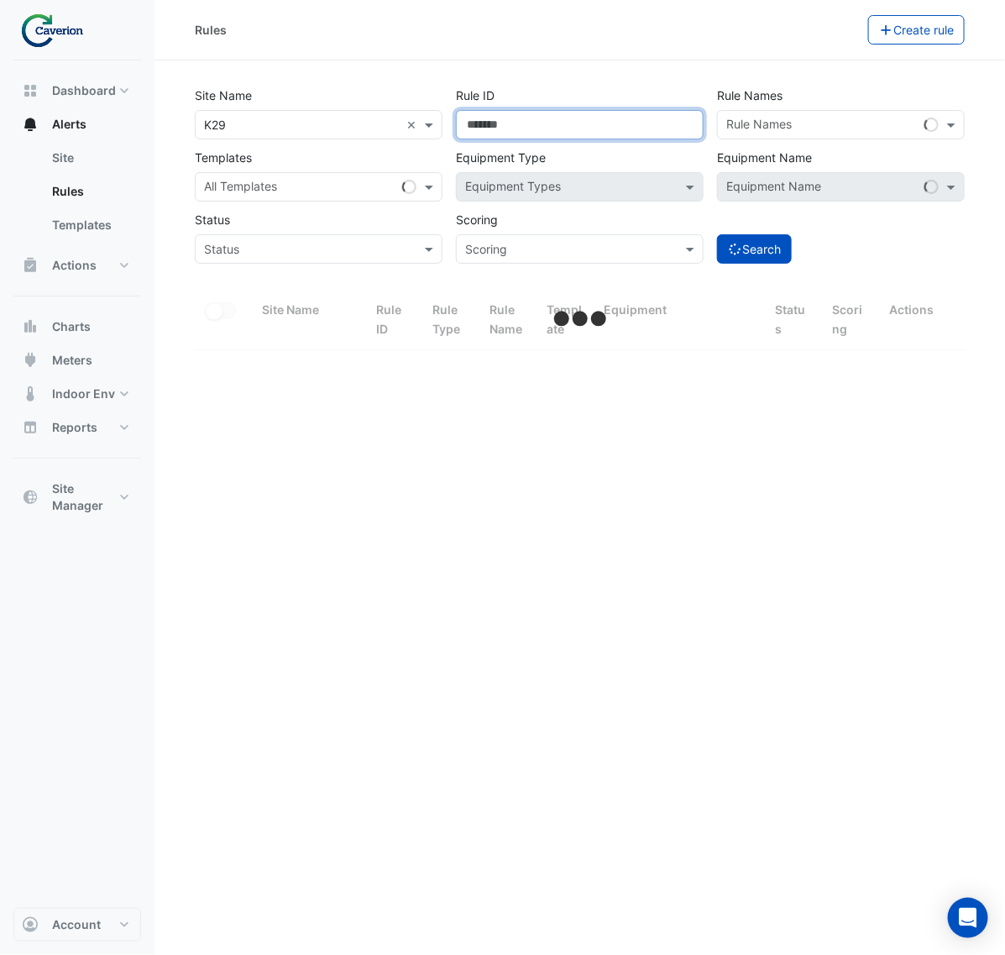
click at [542, 110] on input "******" at bounding box center [580, 124] width 248 height 29
select select "***"
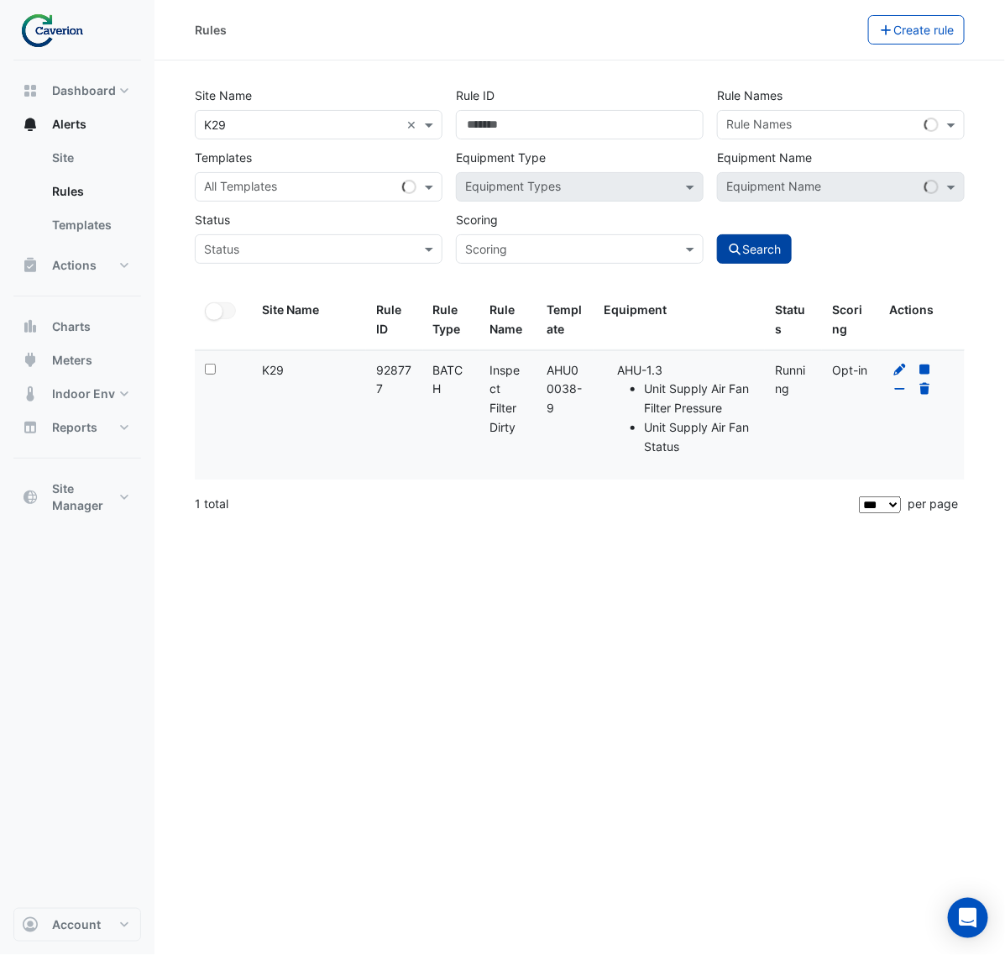
click at [732, 240] on button "Search" at bounding box center [755, 248] width 76 height 29
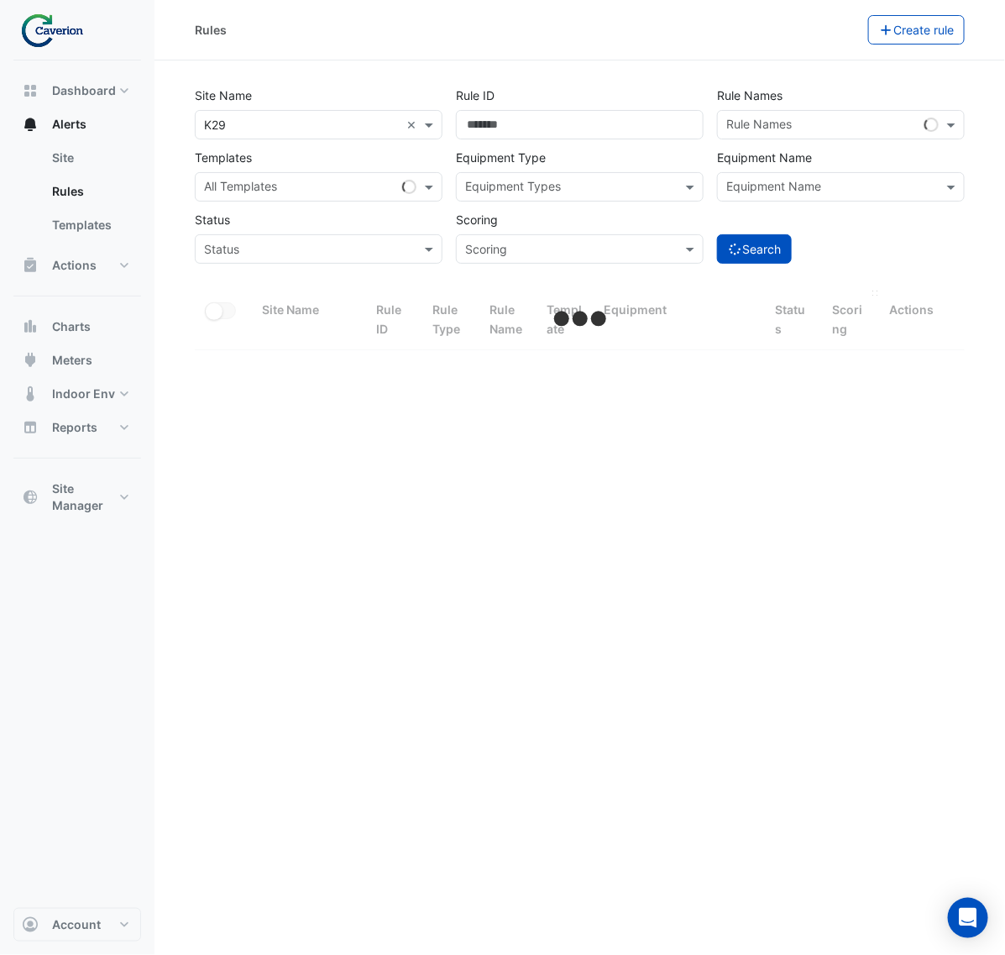
select select "***"
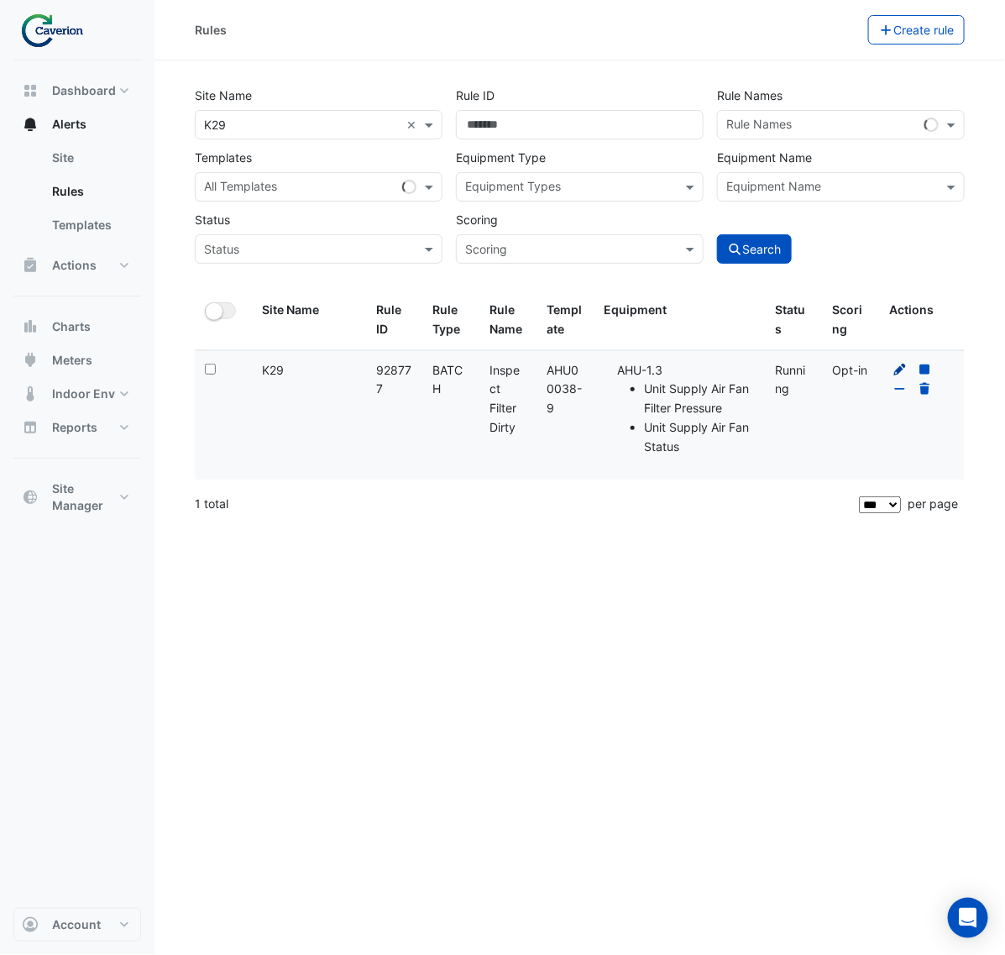
click at [900, 369] on icon at bounding box center [900, 370] width 12 height 12
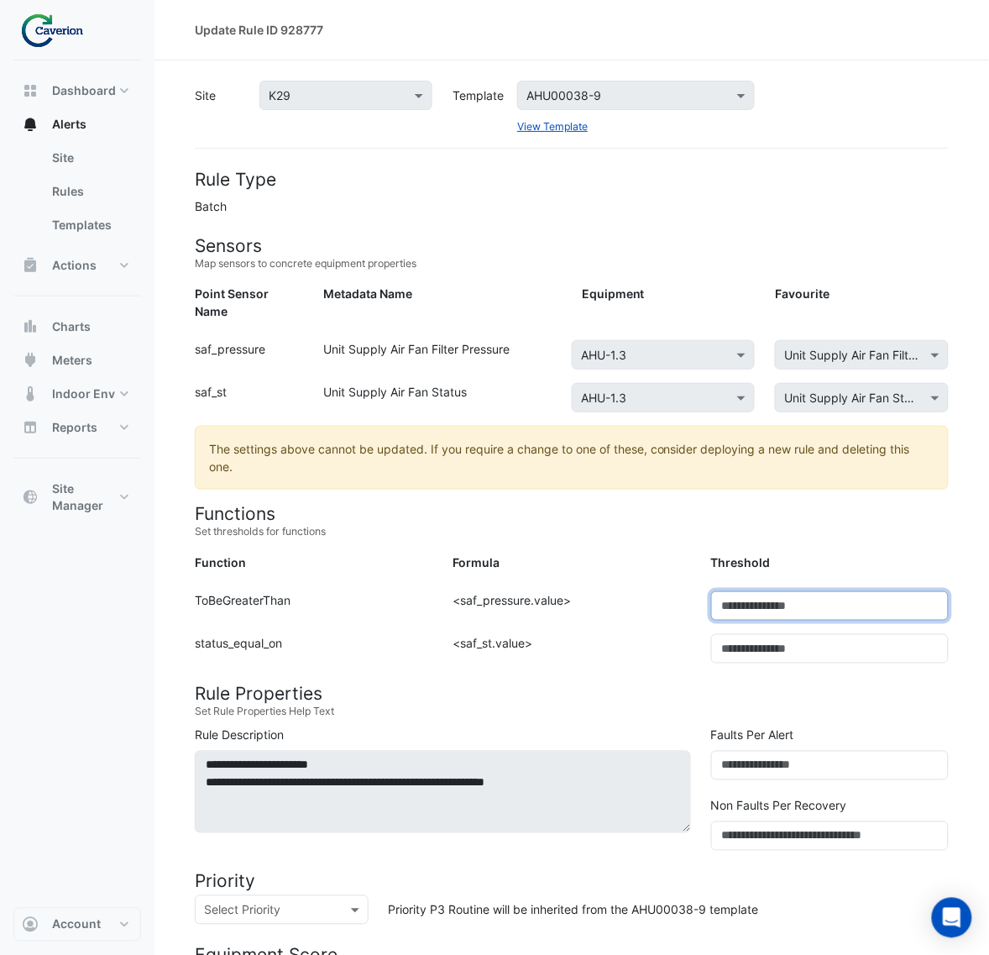
drag, startPoint x: 769, startPoint y: 592, endPoint x: 695, endPoint y: 592, distance: 73.9
click at [699, 594] on div "Function: ToBeGreaterThan Formula: <saf_pressure.value> Threshold: ***" at bounding box center [572, 612] width 774 height 43
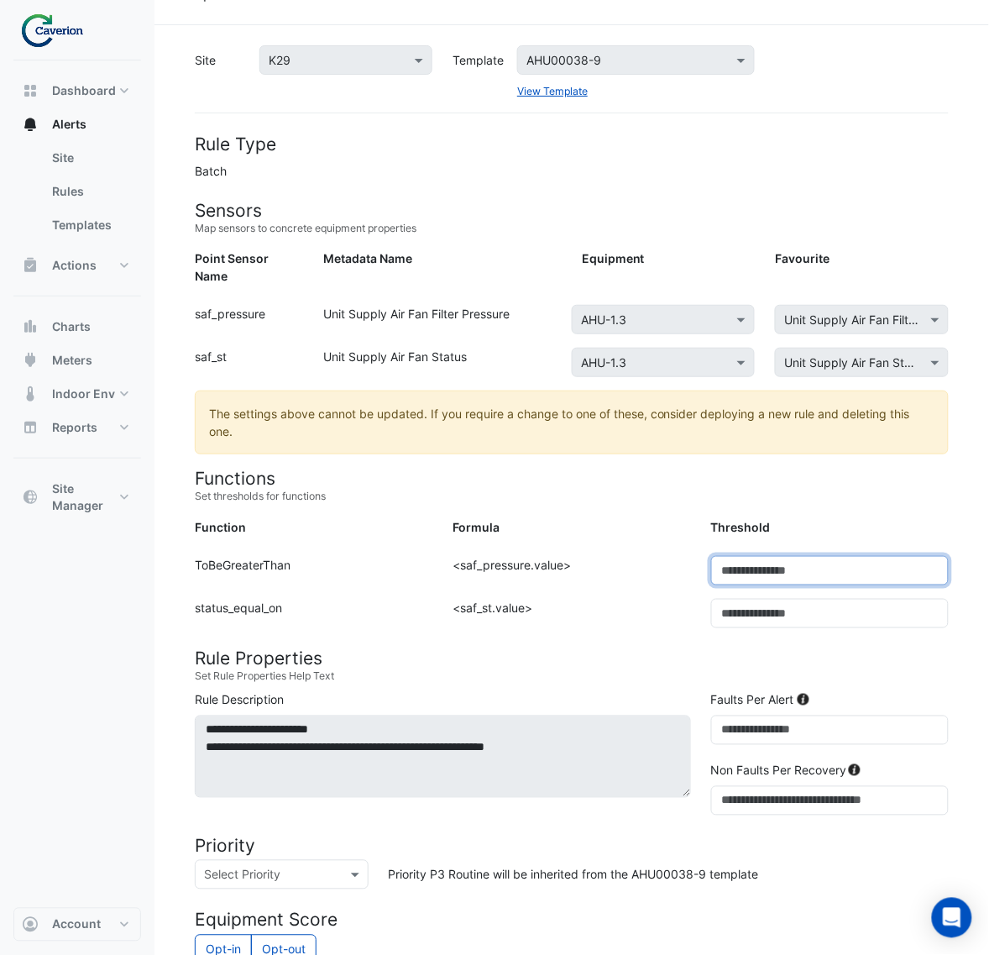
scroll to position [546, 0]
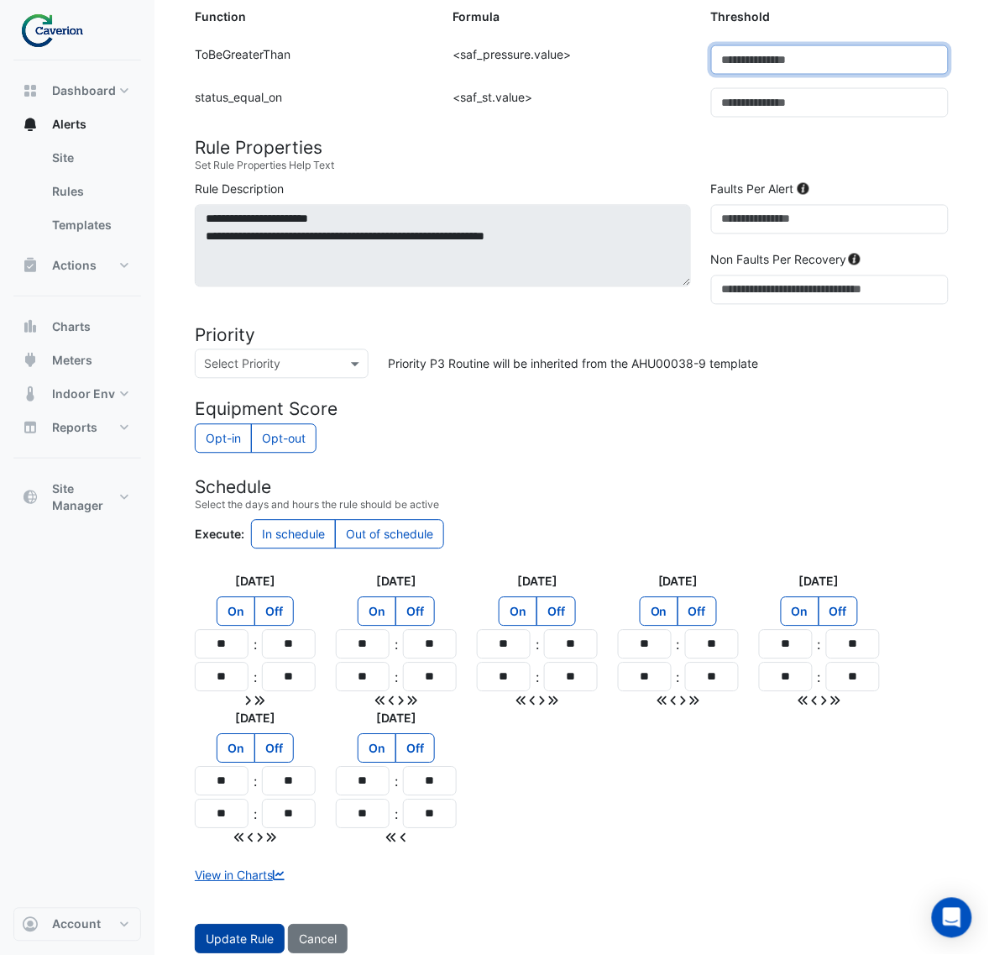
type input "***"
click at [220, 932] on span "Update Rule" at bounding box center [240, 939] width 68 height 14
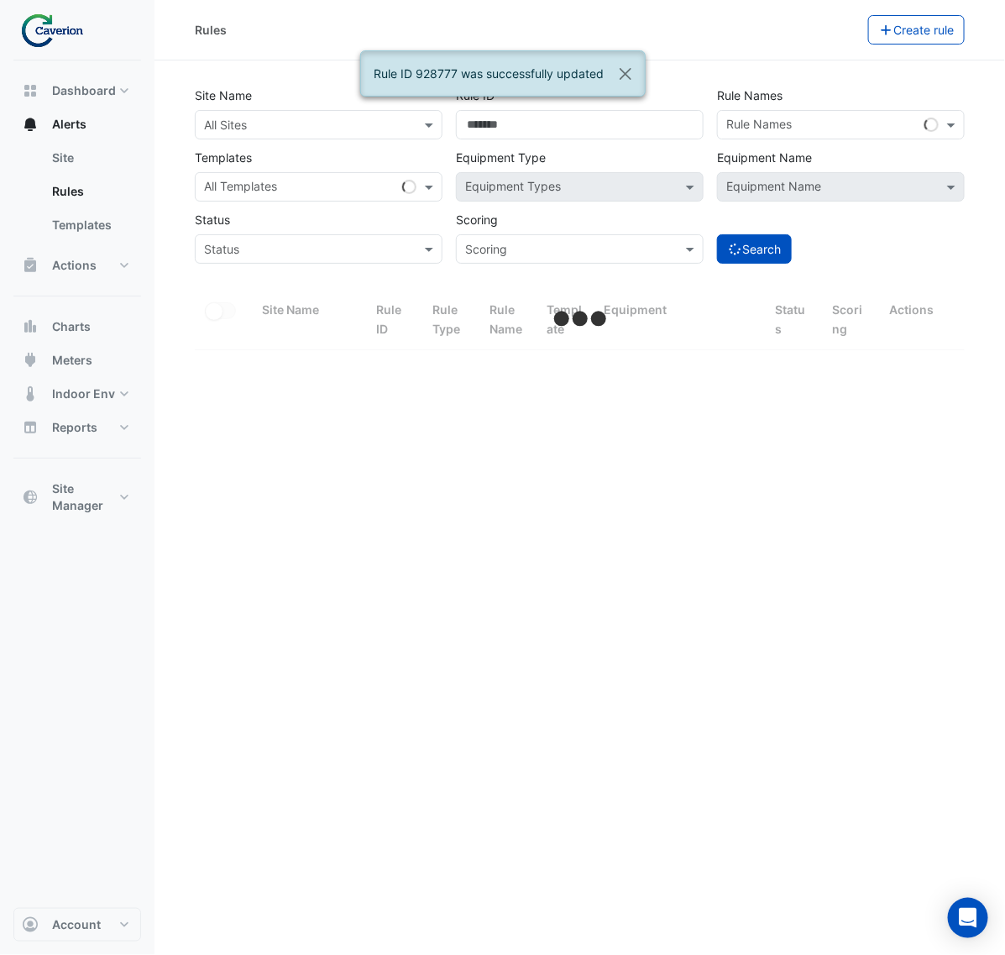
select select "***"
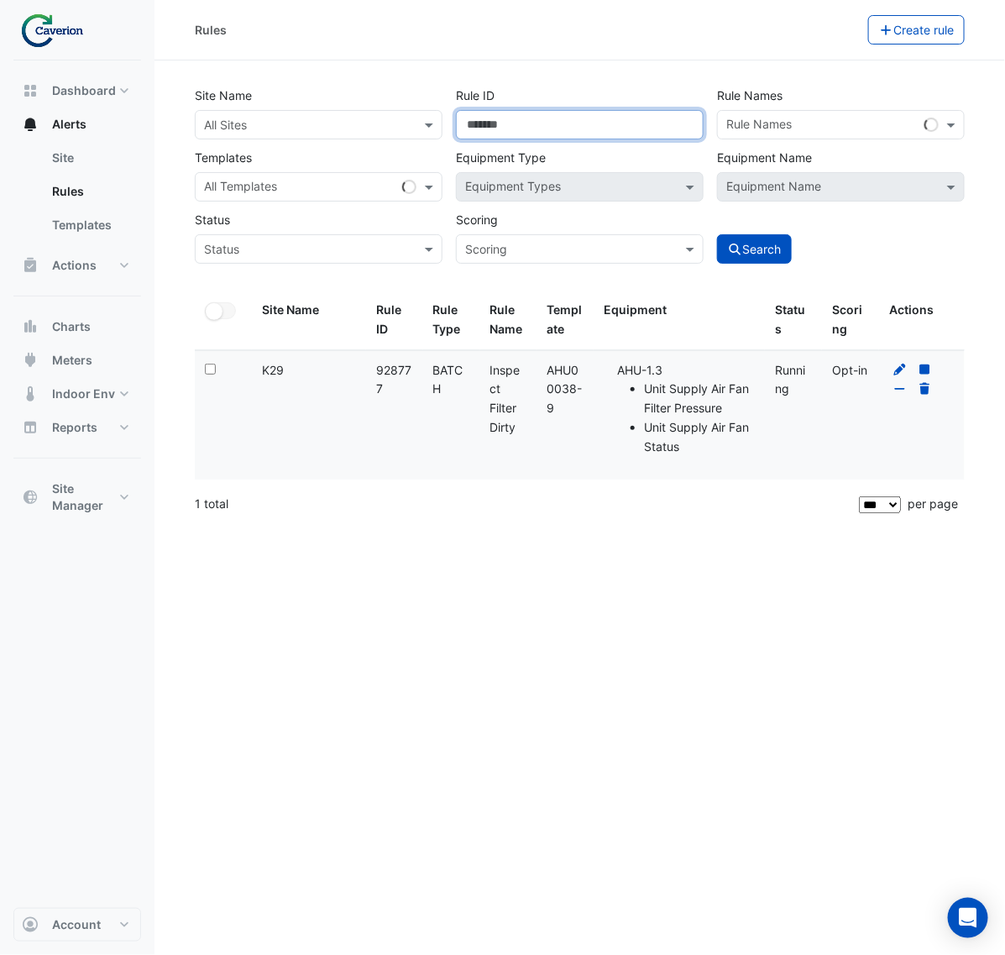
drag, startPoint x: 522, startPoint y: 123, endPoint x: 249, endPoint y: 130, distance: 273.0
click at [286, 128] on div "Site Name All Sites Rule ID ****** Rule Names Rule Names Templates All Template…" at bounding box center [579, 170] width 783 height 186
paste input "number"
type input "******"
click at [783, 248] on button "Search" at bounding box center [755, 248] width 76 height 29
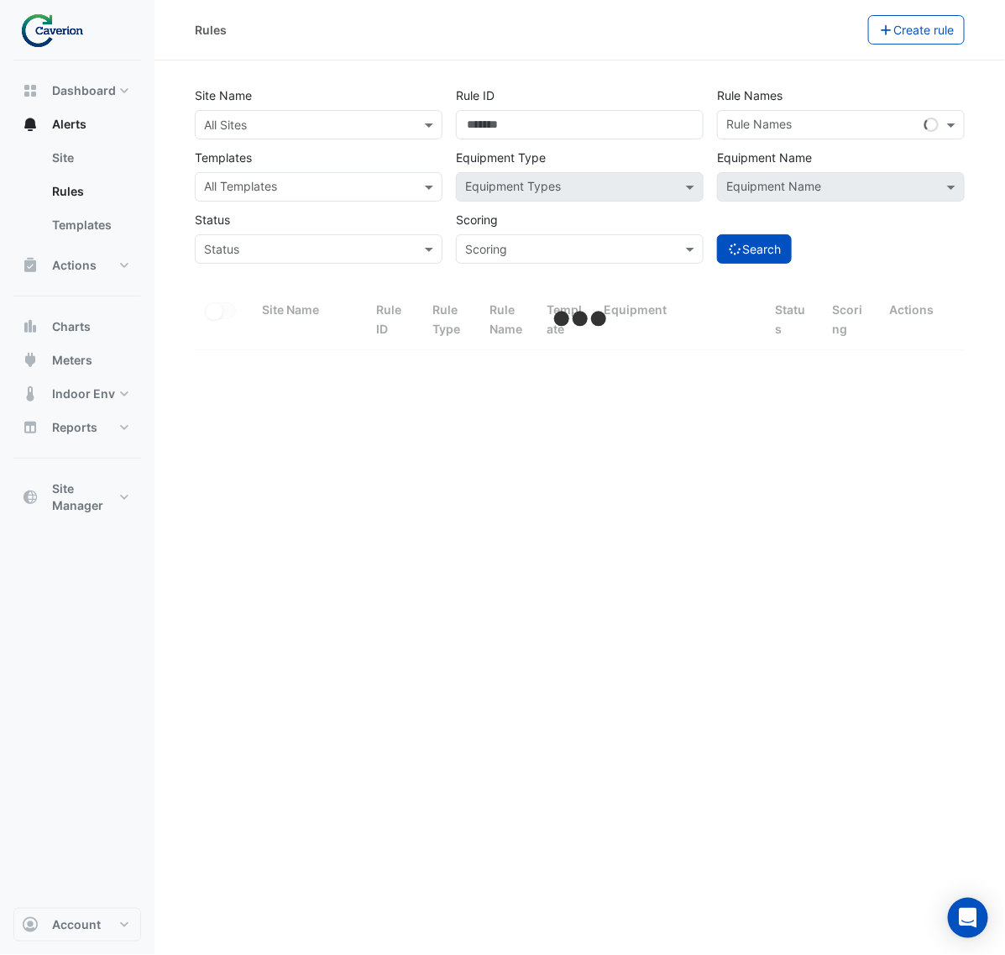
select select "***"
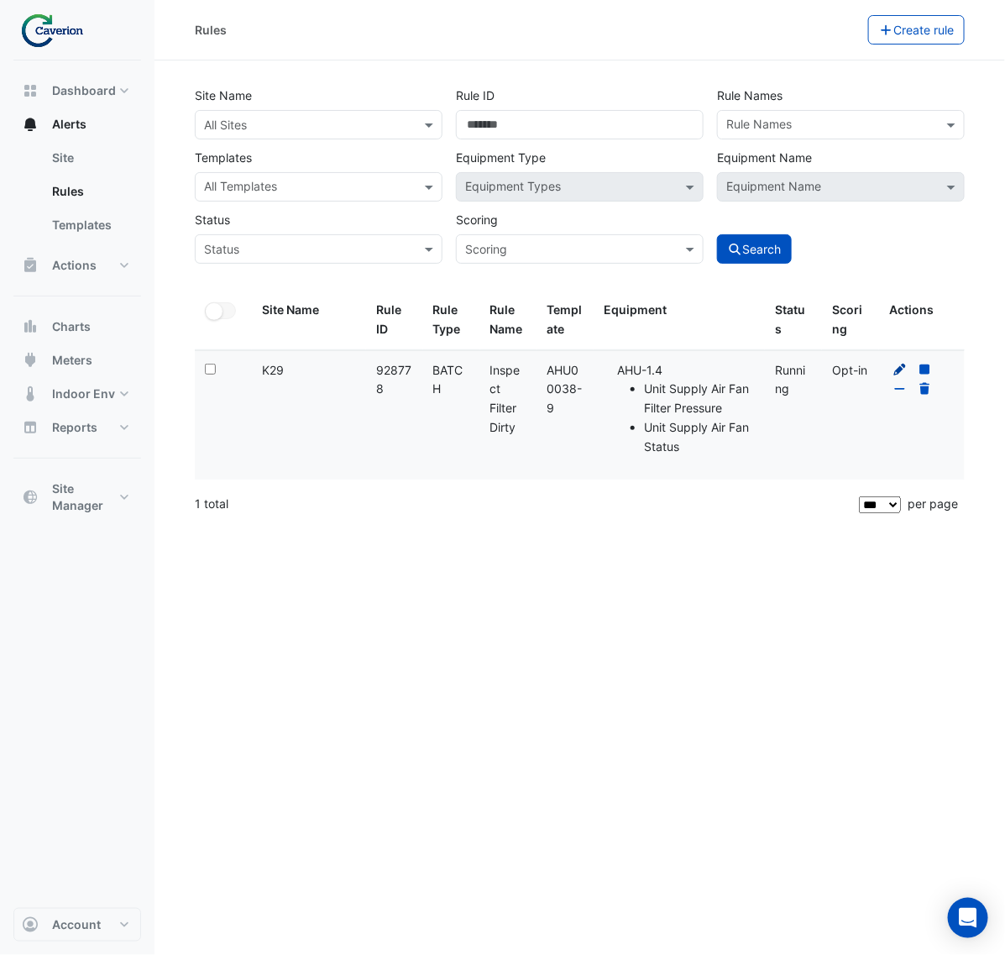
click at [893, 370] on icon at bounding box center [900, 370] width 15 height 12
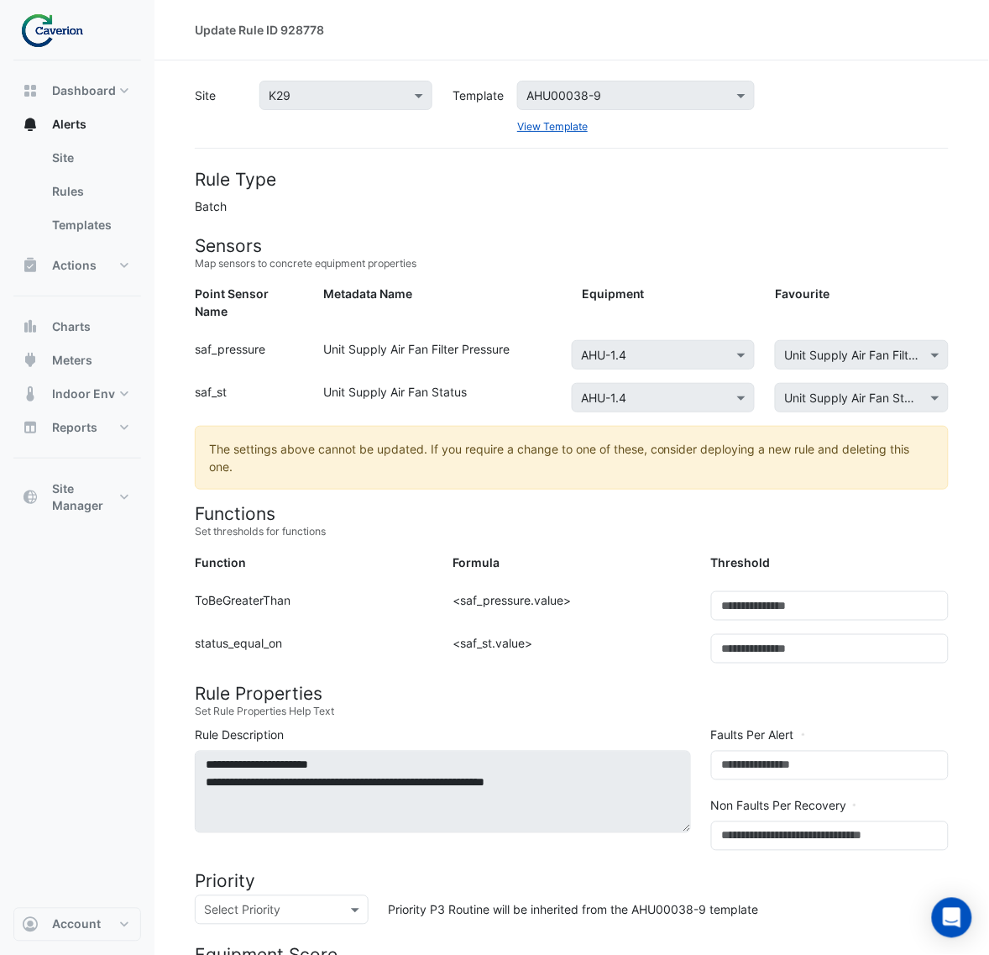
click at [601, 571] on form "Rule Type Batch Sensors Map sensors to concrete equipment properties Point Sens…" at bounding box center [572, 834] width 754 height 1331
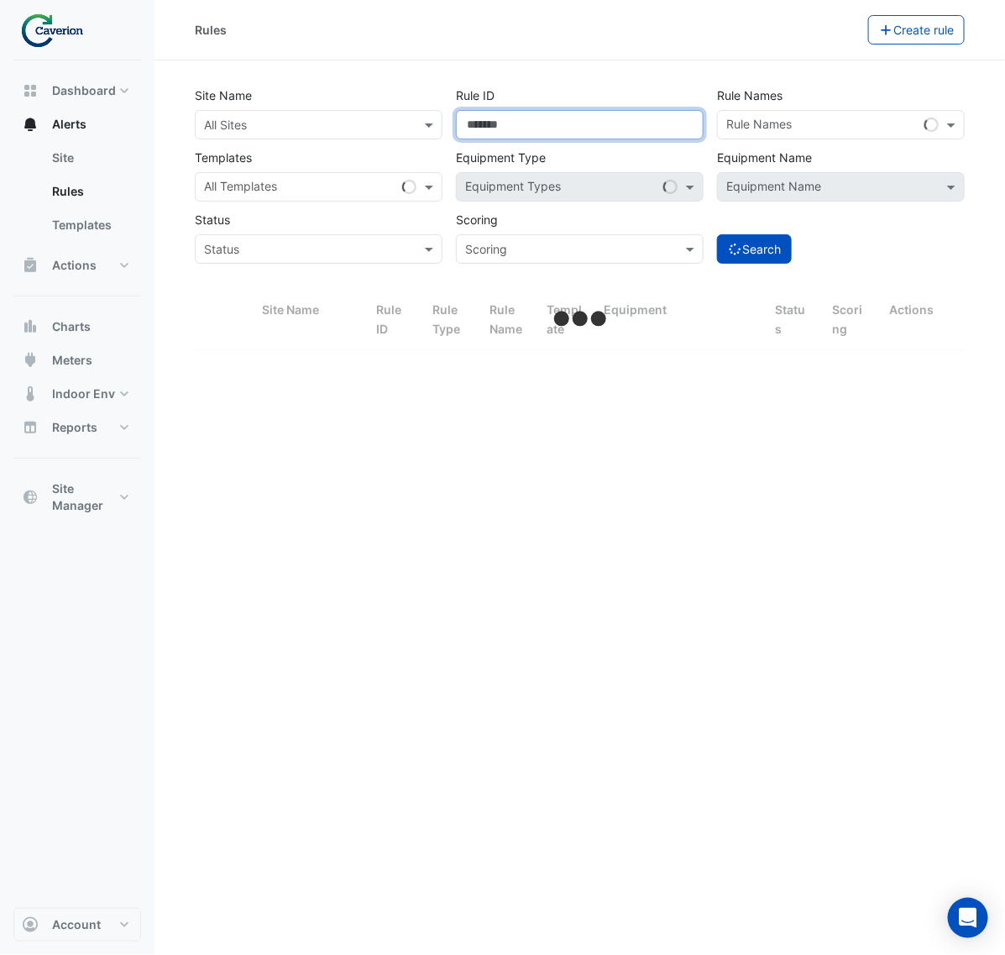
drag, startPoint x: 510, startPoint y: 115, endPoint x: 348, endPoint y: 128, distance: 161.8
click at [382, 127] on div "Site Name All Sites Rule ID ****** Rule Names Rule Names Templates All Template…" at bounding box center [579, 170] width 783 height 186
paste input "number"
type input "******"
click at [775, 240] on button "Search" at bounding box center [755, 248] width 76 height 29
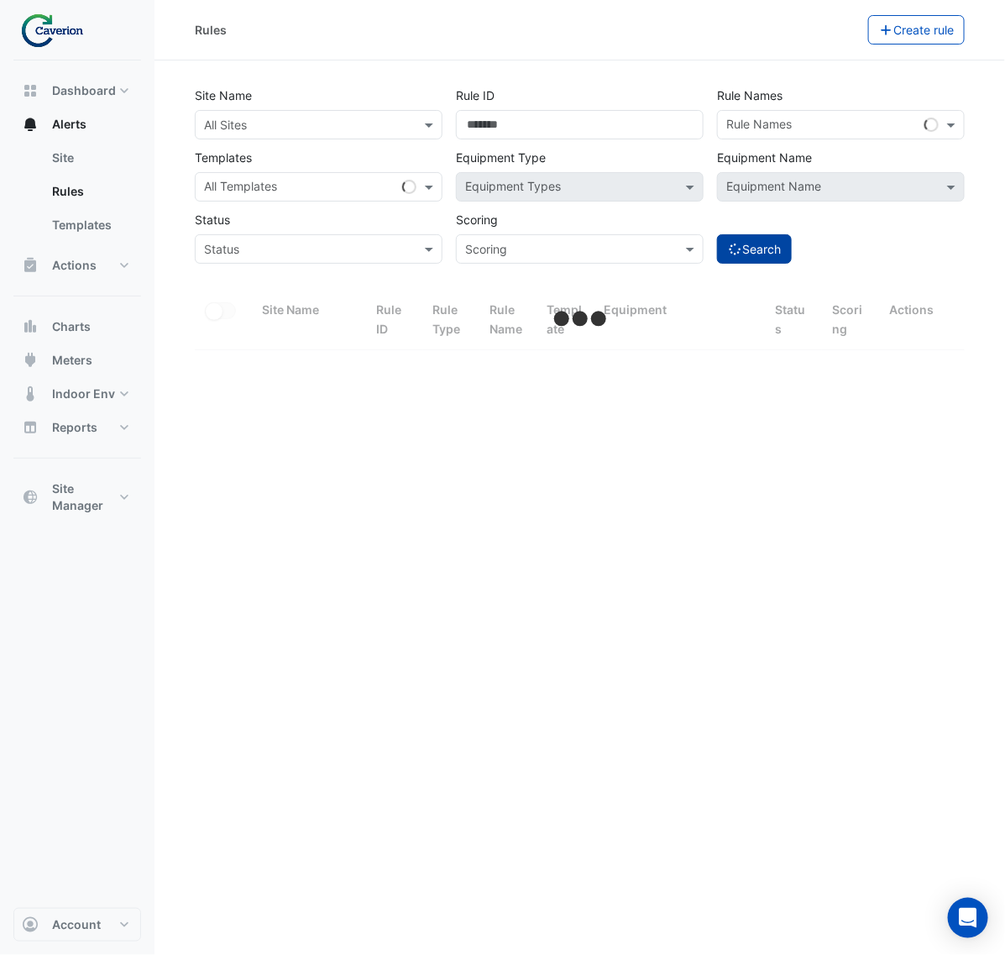
select select "***"
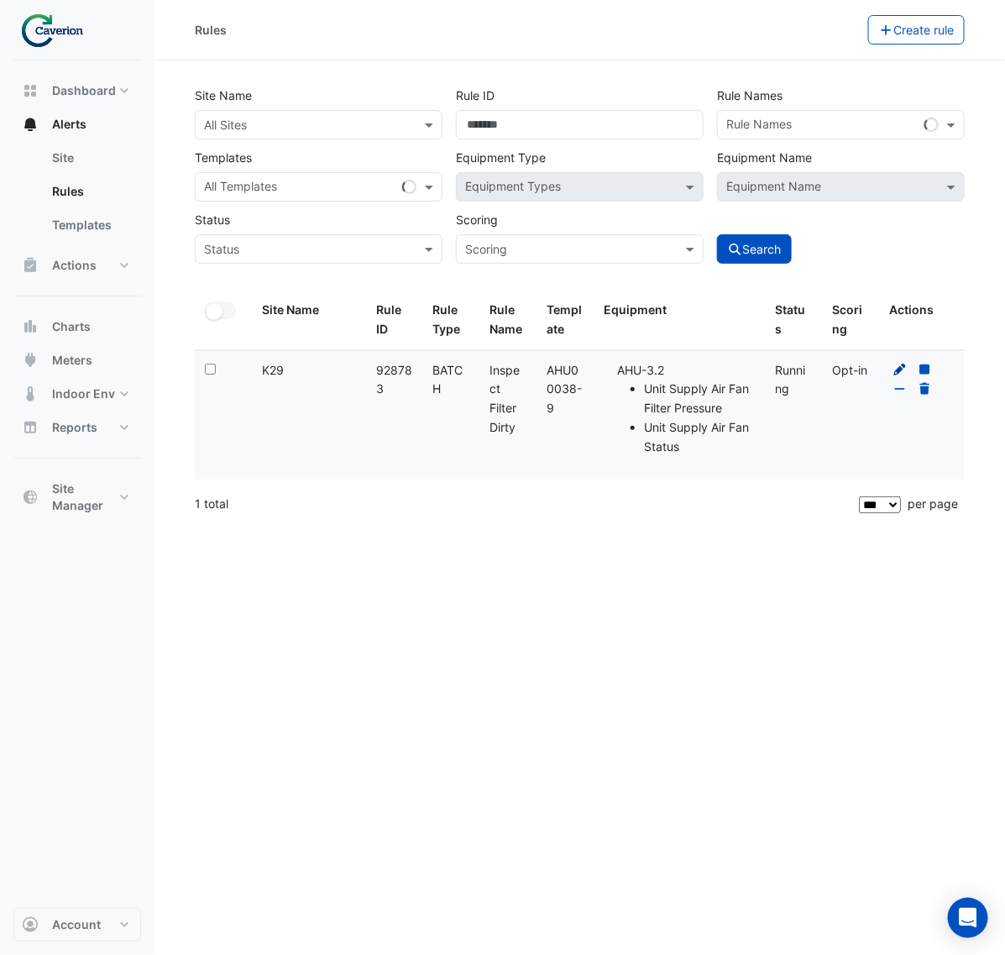
click at [895, 368] on icon at bounding box center [900, 370] width 15 height 12
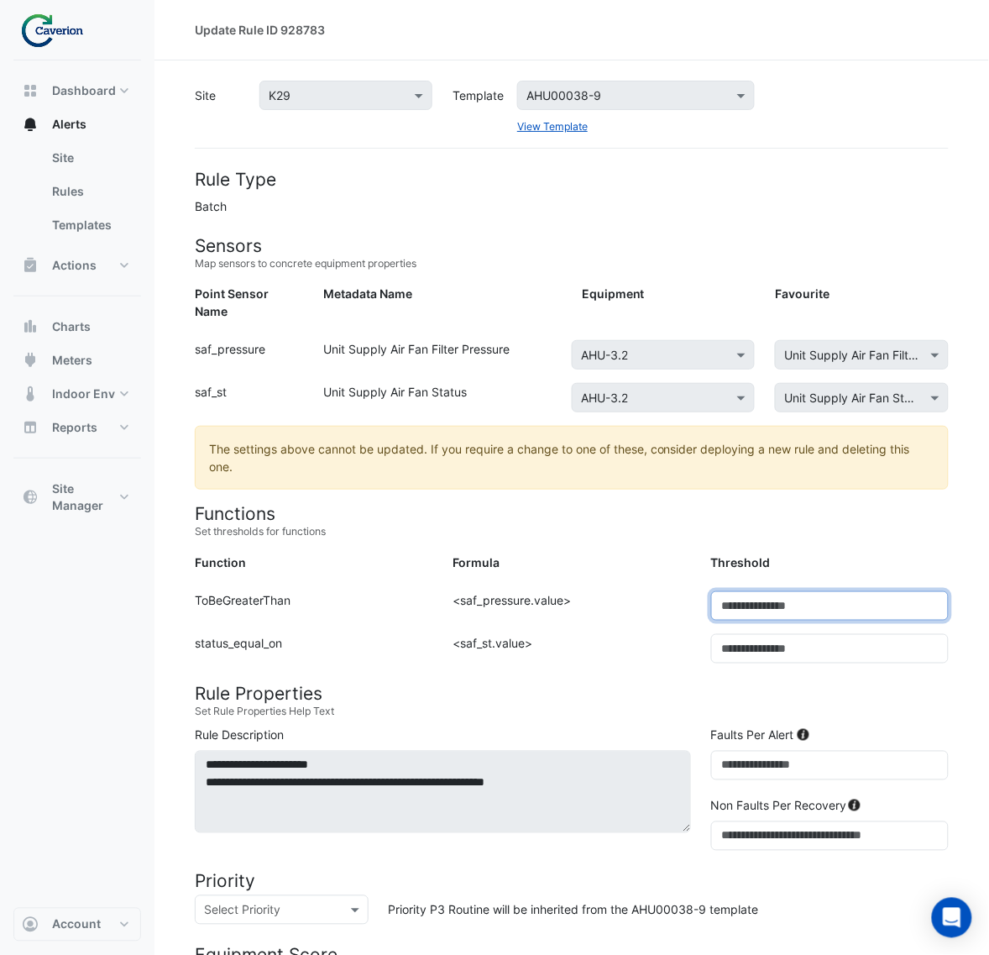
click at [741, 591] on input "***" at bounding box center [830, 605] width 238 height 29
drag, startPoint x: 757, startPoint y: 584, endPoint x: 682, endPoint y: 589, distance: 75.7
click at [683, 591] on div "Function: ToBeGreaterThan Formula: <saf_pressure.value> Threshold: ***" at bounding box center [572, 612] width 774 height 43
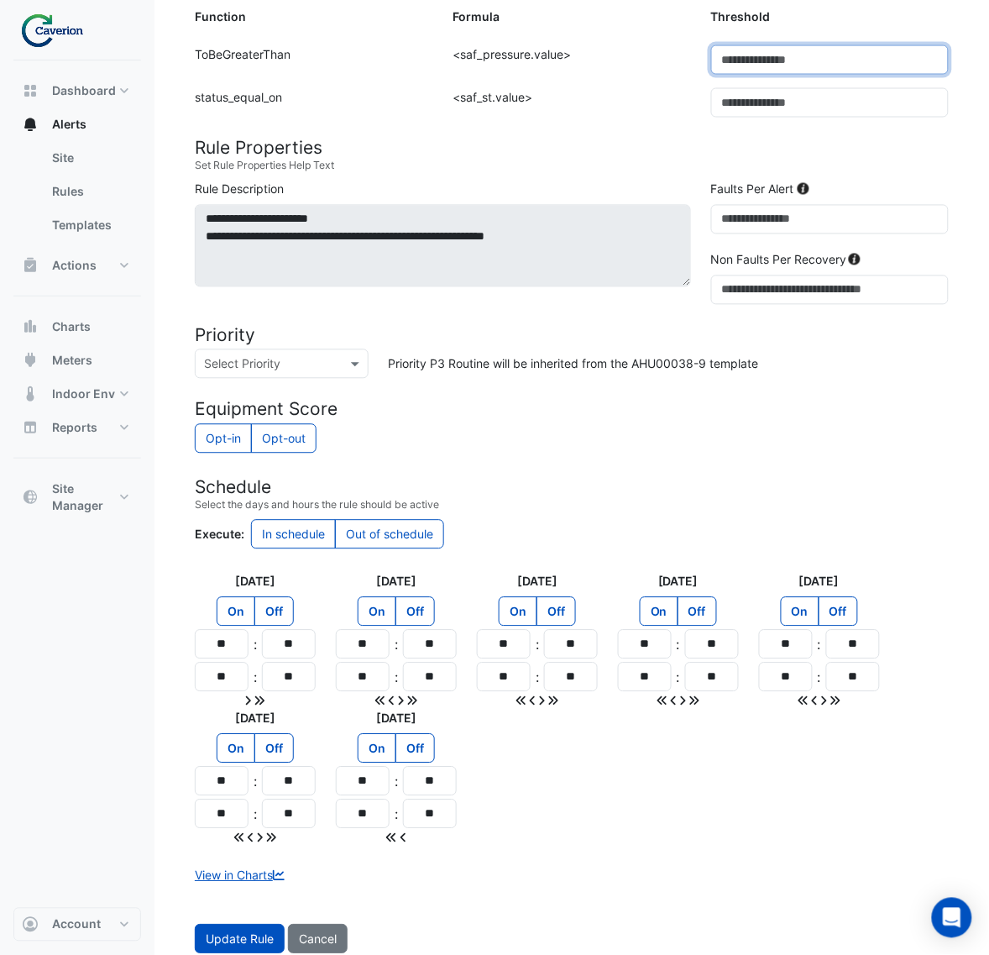
type input "***"
click at [202, 936] on button "Update Rule" at bounding box center [240, 938] width 90 height 29
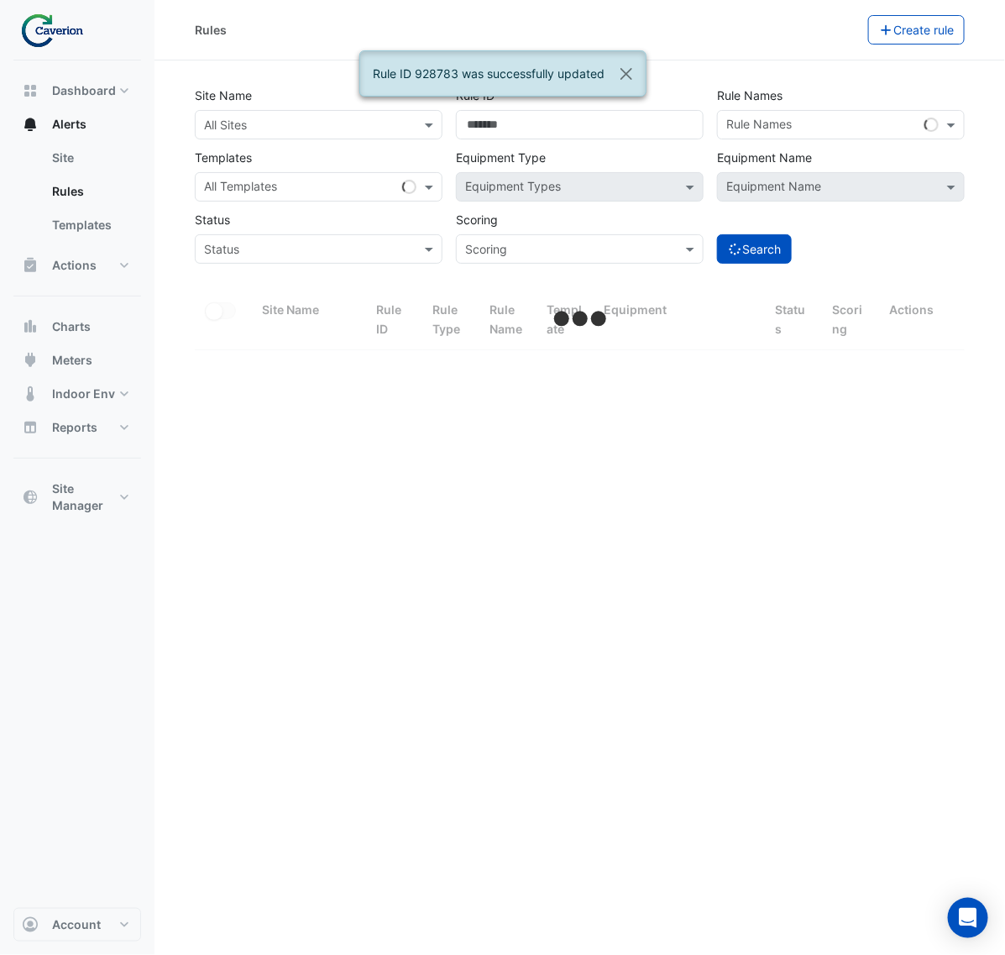
select select "***"
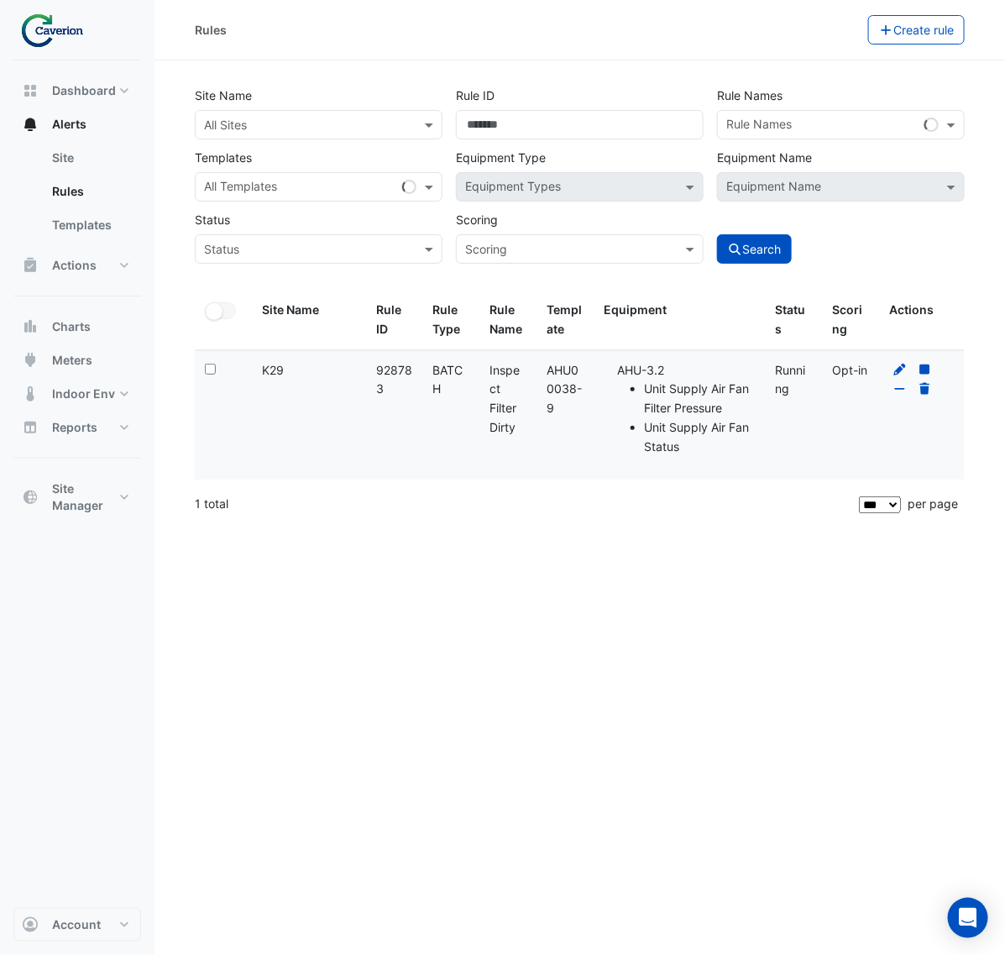
click at [362, 689] on div "Rules Create rule Site Name All Sites Rule ID ****** Rule Names Rule Names Temp…" at bounding box center [579, 477] width 851 height 955
drag, startPoint x: 526, startPoint y: 135, endPoint x: 330, endPoint y: 160, distance: 197.1
click at [330, 160] on div "Site Name All Sites Rule ID ****** Rule Names Rule Names Templates All Template…" at bounding box center [579, 170] width 783 height 186
paste input "number"
type input "******"
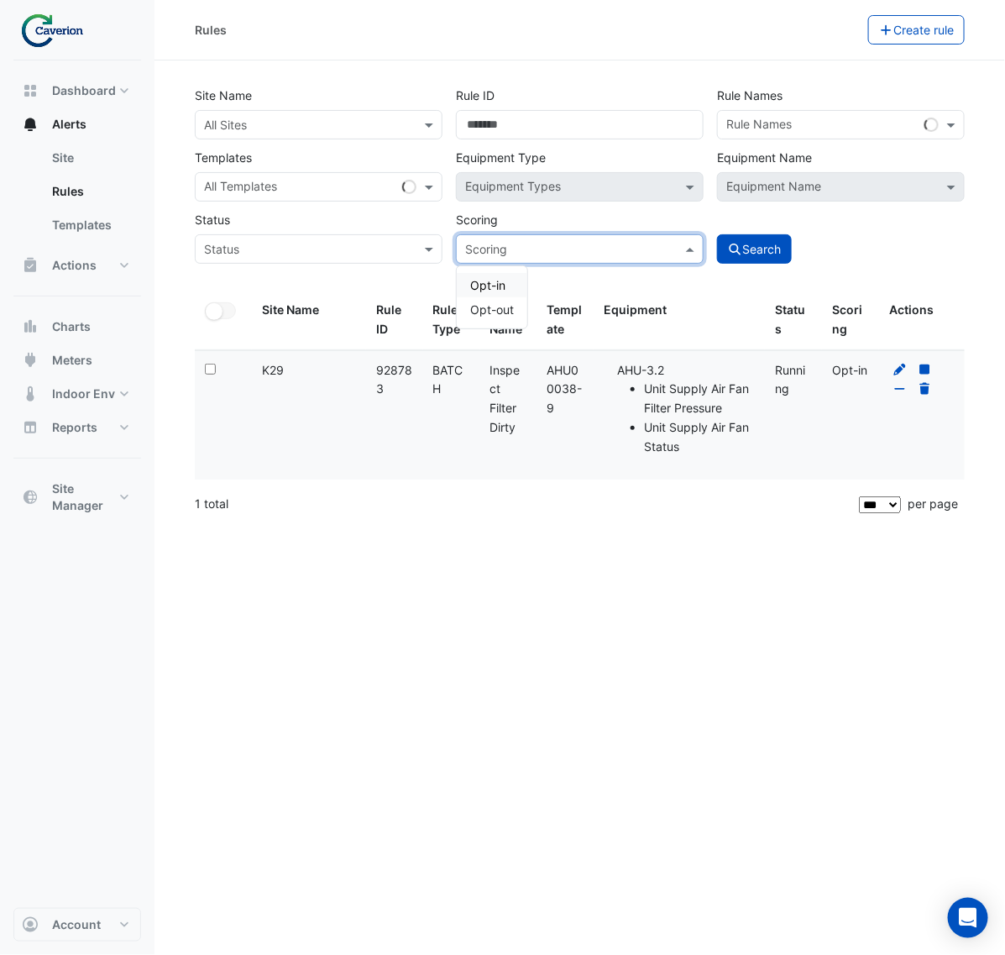
click at [702, 246] on span at bounding box center [692, 249] width 21 height 18
click at [757, 242] on button "Search" at bounding box center [755, 248] width 76 height 29
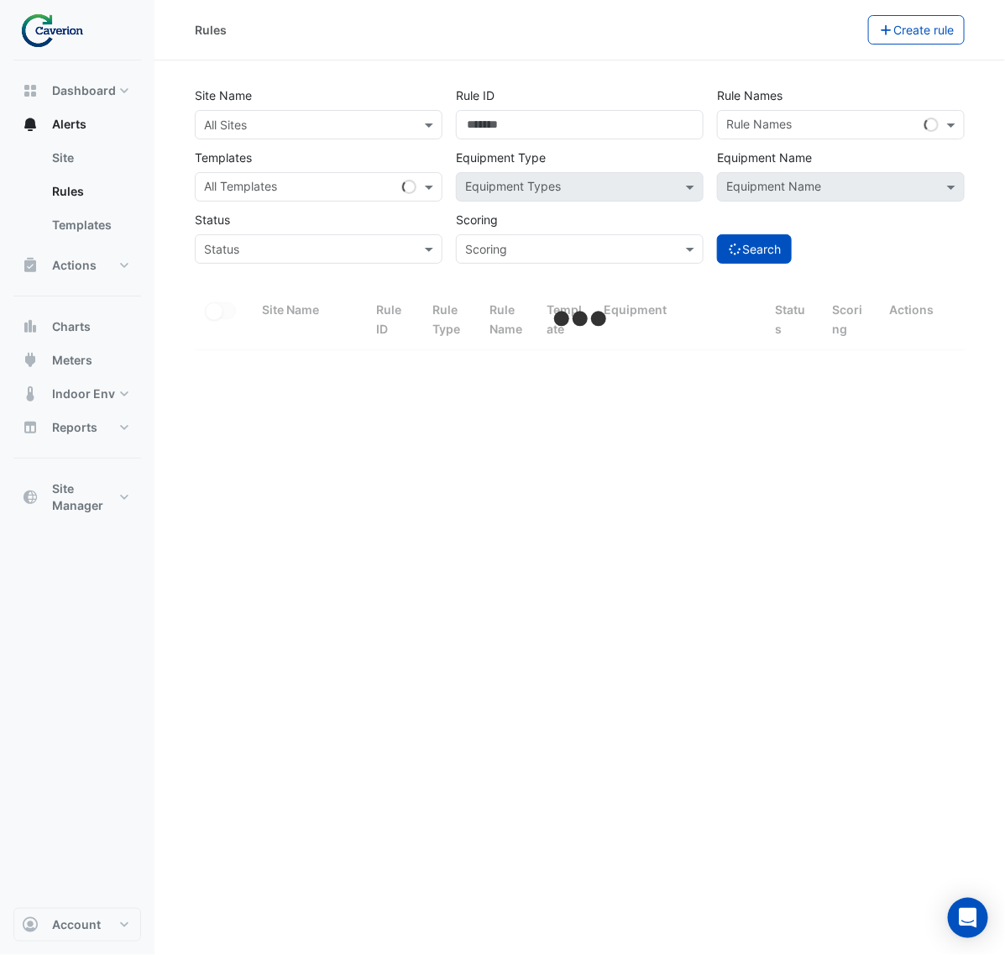
select select "***"
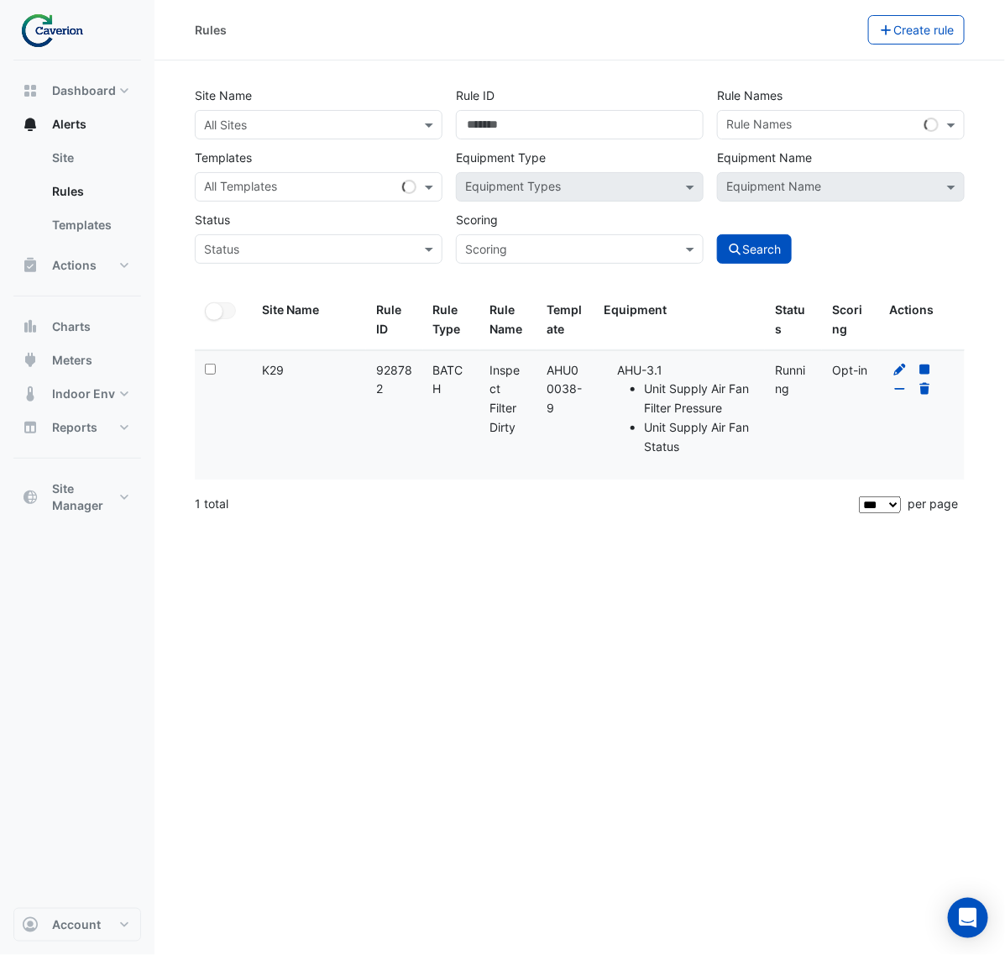
click at [891, 366] on div at bounding box center [921, 380] width 65 height 39
click at [895, 366] on icon at bounding box center [900, 370] width 15 height 12
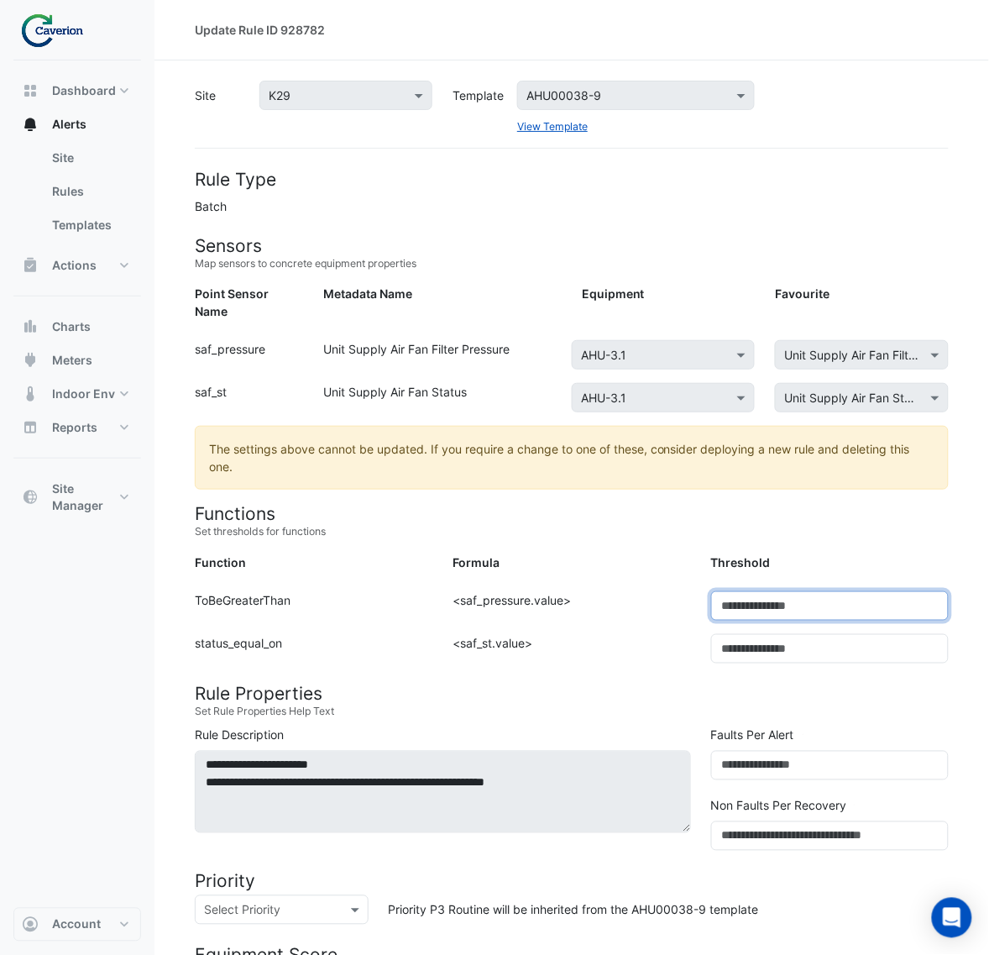
drag, startPoint x: 774, startPoint y: 573, endPoint x: 552, endPoint y: 582, distance: 222.7
click at [580, 591] on div "Function: ToBeGreaterThan Formula: <saf_pressure.value> Threshold: ***" at bounding box center [572, 612] width 774 height 43
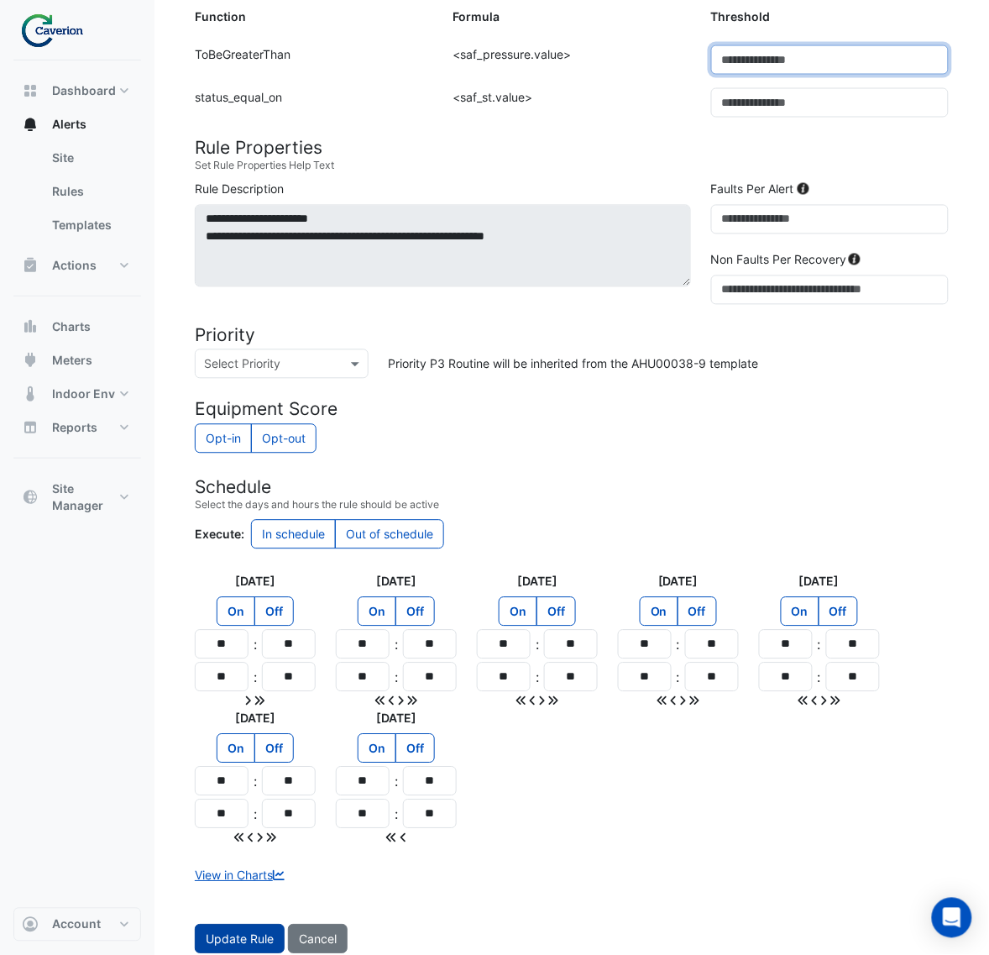
type input "***"
click at [248, 934] on button "Update Rule" at bounding box center [240, 938] width 90 height 29
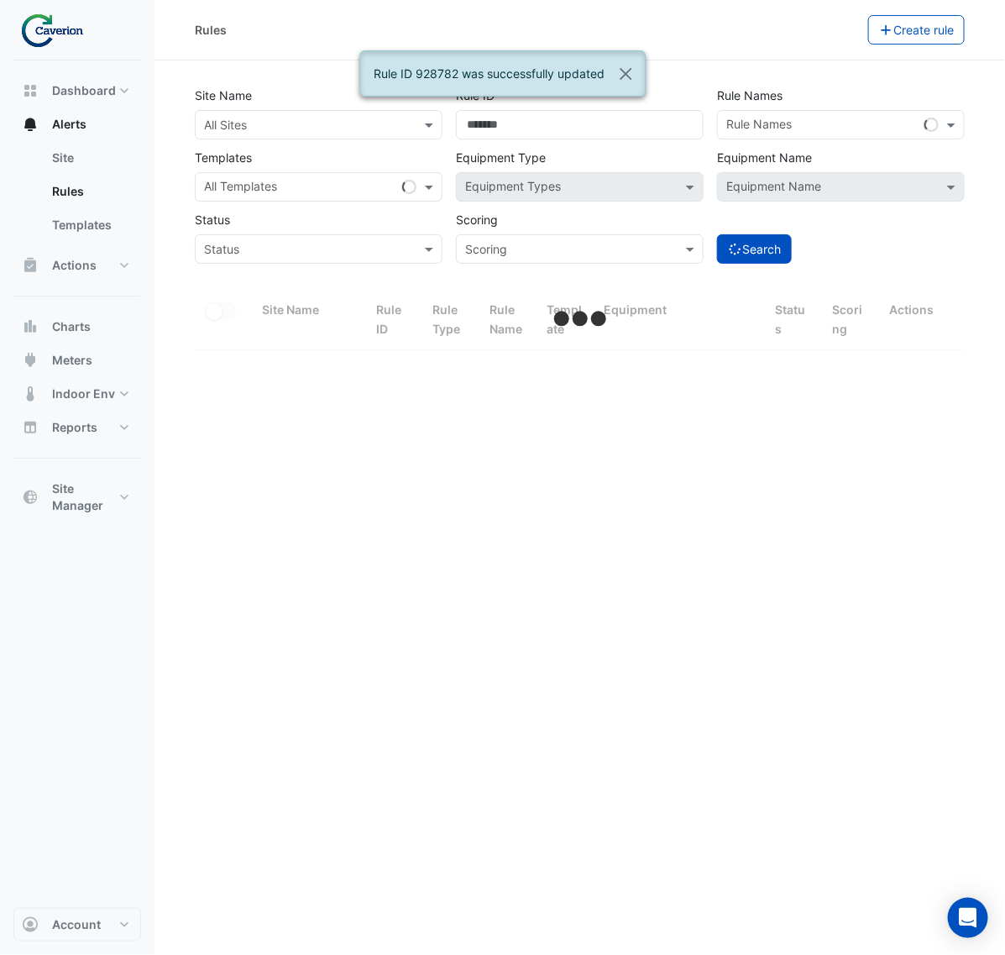
select select "***"
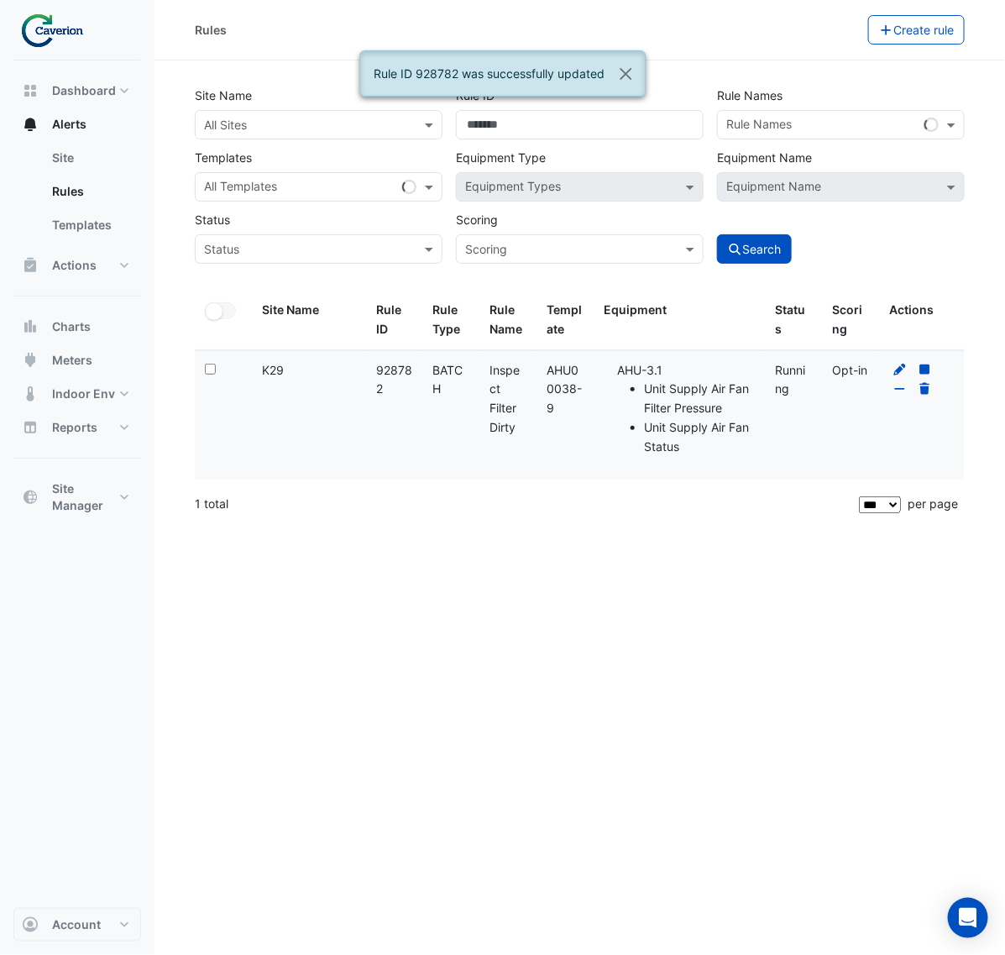
click at [491, 527] on div "Rules Create rule Site Name All Sites Rule ID ****** Rule Names Rule Names Temp…" at bounding box center [579, 477] width 851 height 955
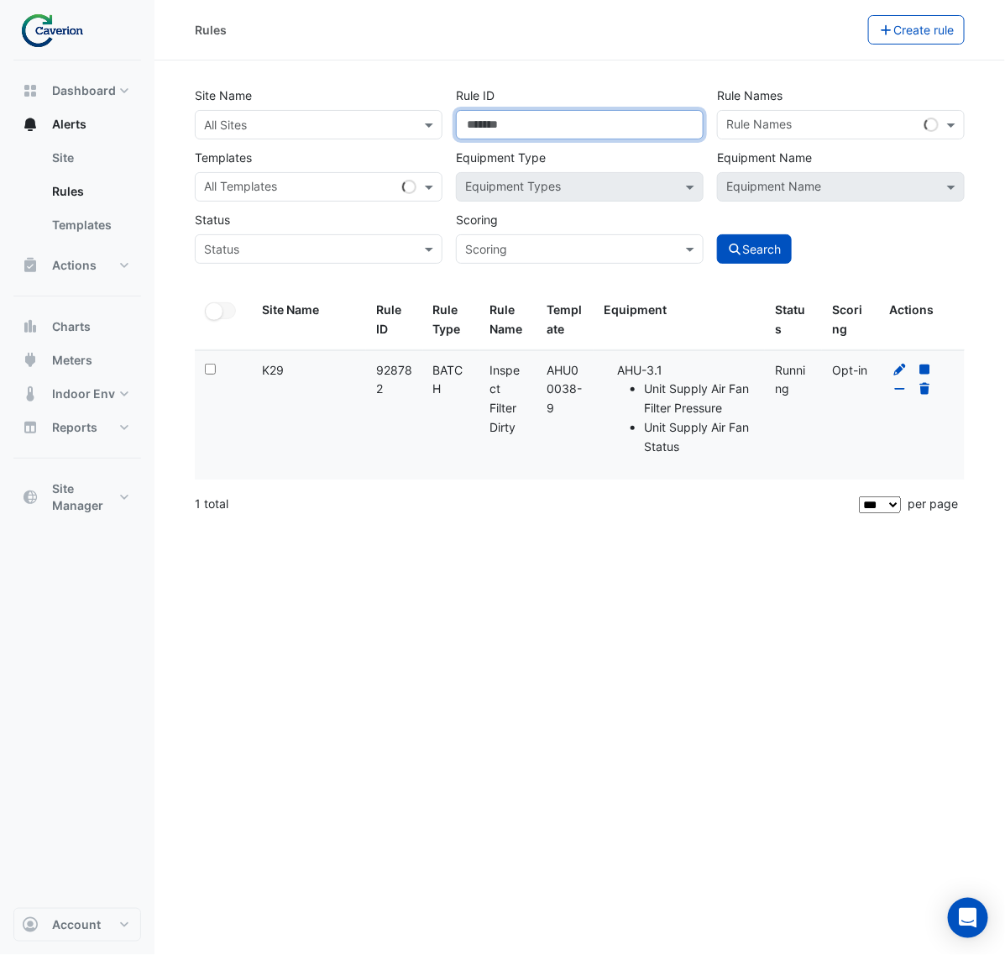
click at [537, 123] on input "******" at bounding box center [580, 124] width 248 height 29
drag, startPoint x: 537, startPoint y: 123, endPoint x: 312, endPoint y: 148, distance: 227.3
click at [312, 148] on div "Site Name All Sites Rule ID ****** Rule Names Rule Names Templates All Template…" at bounding box center [579, 170] width 783 height 186
paste input "number"
type input "******"
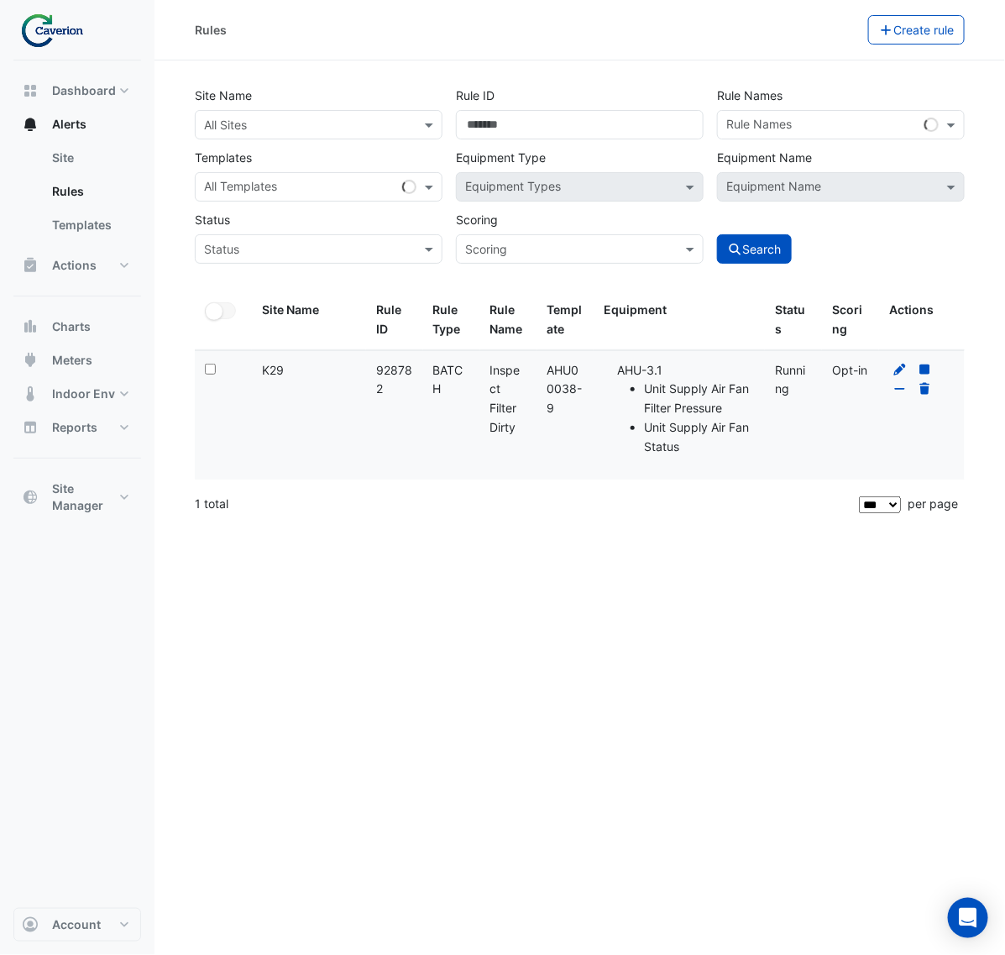
click at [783, 275] on div "Site Name All Sites Rule ID ****** Rule Names Rule Names Templates All Template…" at bounding box center [580, 186] width 790 height 210
click at [782, 258] on button "Search" at bounding box center [755, 248] width 76 height 29
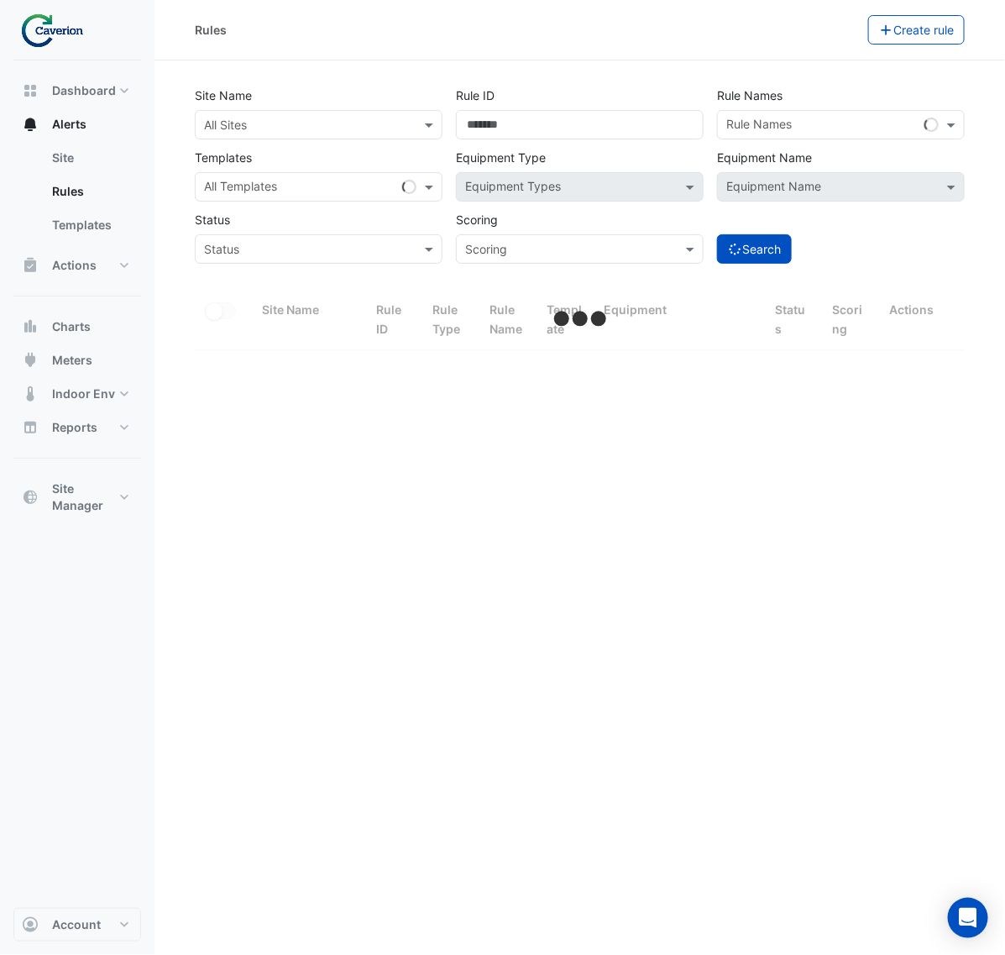
select select "***"
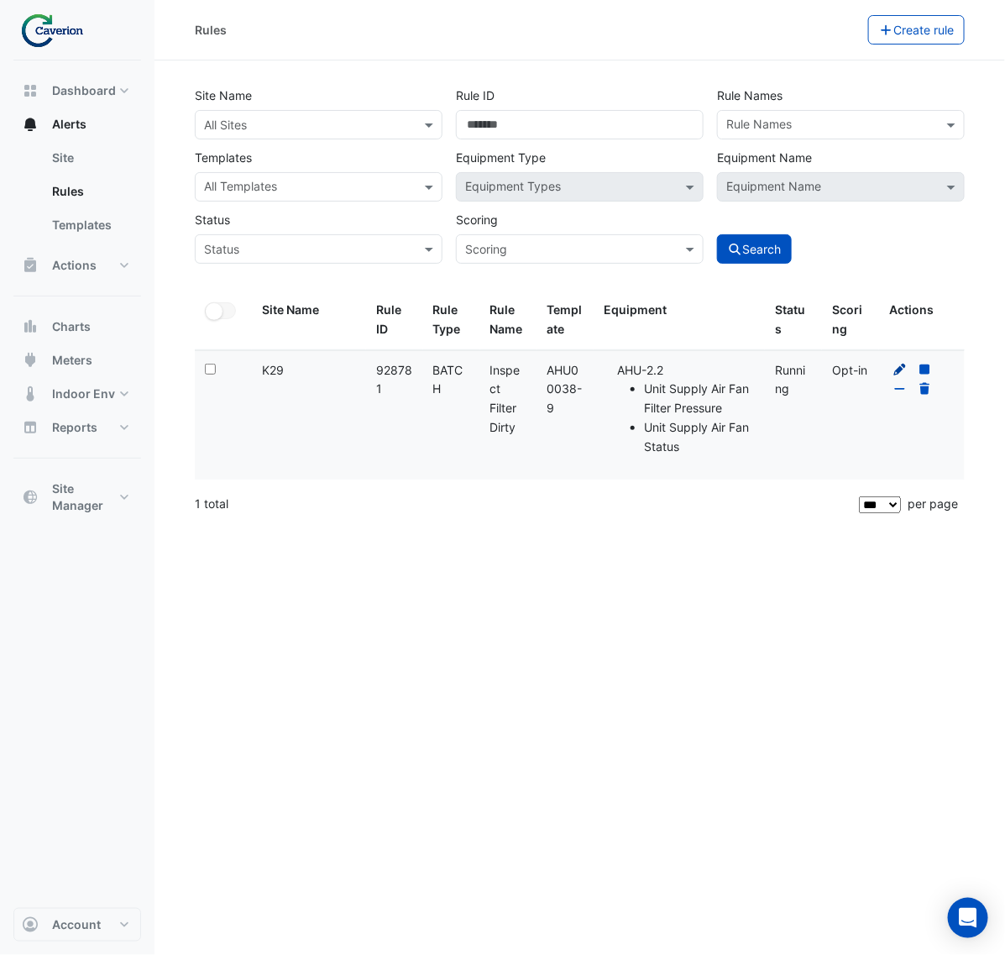
click at [895, 366] on icon at bounding box center [900, 370] width 15 height 12
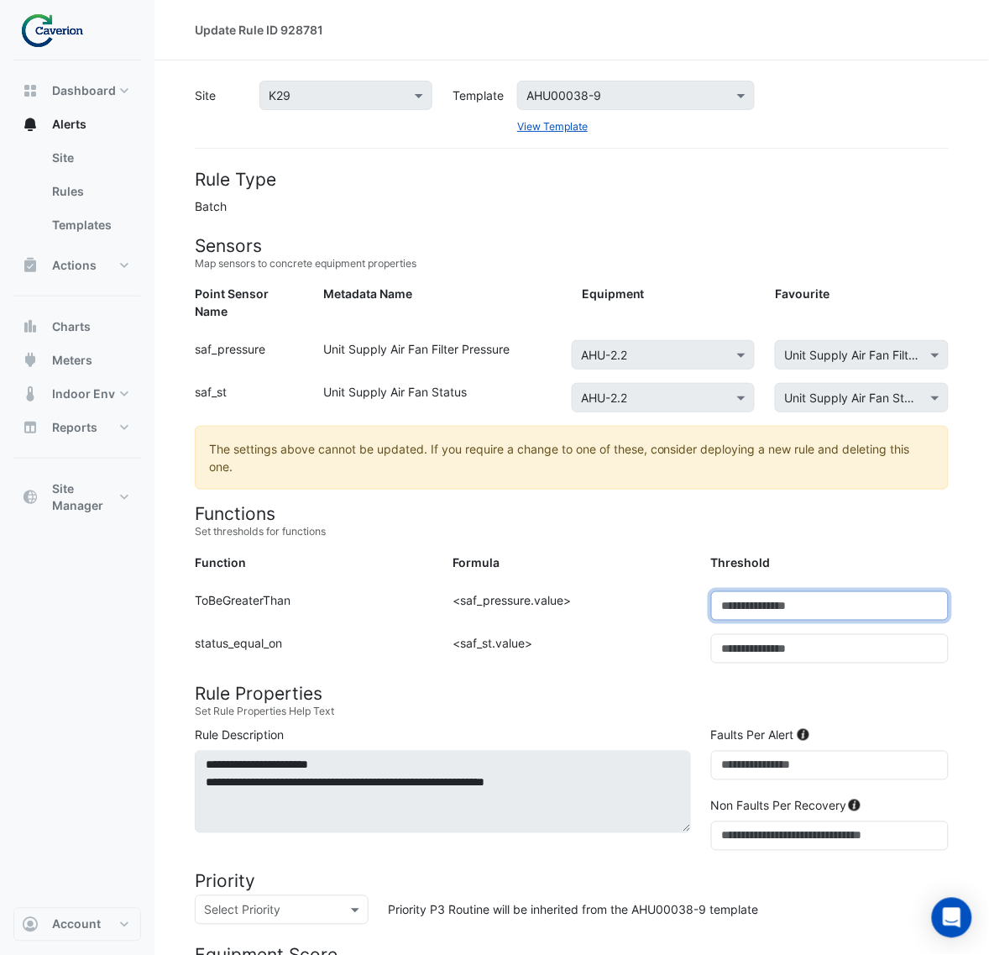
drag, startPoint x: 762, startPoint y: 584, endPoint x: 655, endPoint y: 590, distance: 106.8
click at [655, 591] on div "Function: ToBeGreaterThan Formula: <saf_pressure.value> Threshold: ***" at bounding box center [572, 612] width 774 height 43
click at [748, 591] on input "***" at bounding box center [830, 605] width 238 height 29
drag, startPoint x: 753, startPoint y: 589, endPoint x: 686, endPoint y: 577, distance: 68.2
click at [686, 591] on div "Function: ToBeGreaterThan Formula: <saf_pressure.value> Threshold: ***" at bounding box center [572, 612] width 774 height 43
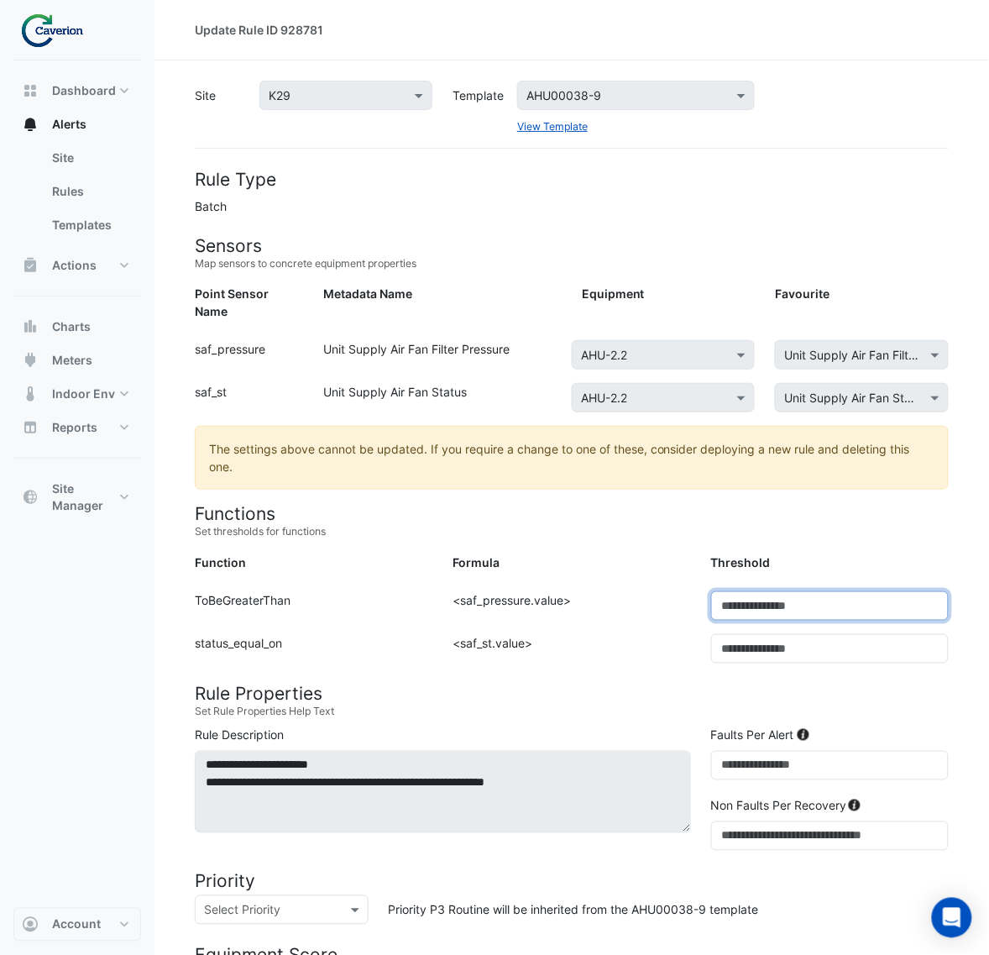
drag, startPoint x: 762, startPoint y: 573, endPoint x: 752, endPoint y: 581, distance: 12.5
click at [752, 581] on form "Rule Type Batch Sensors Map sensors to concrete equipment properties Point Sens…" at bounding box center [572, 834] width 754 height 1331
drag, startPoint x: 752, startPoint y: 581, endPoint x: 715, endPoint y: 581, distance: 36.9
click at [715, 591] on input "***" at bounding box center [830, 605] width 238 height 29
click at [799, 591] on input "***" at bounding box center [830, 605] width 238 height 29
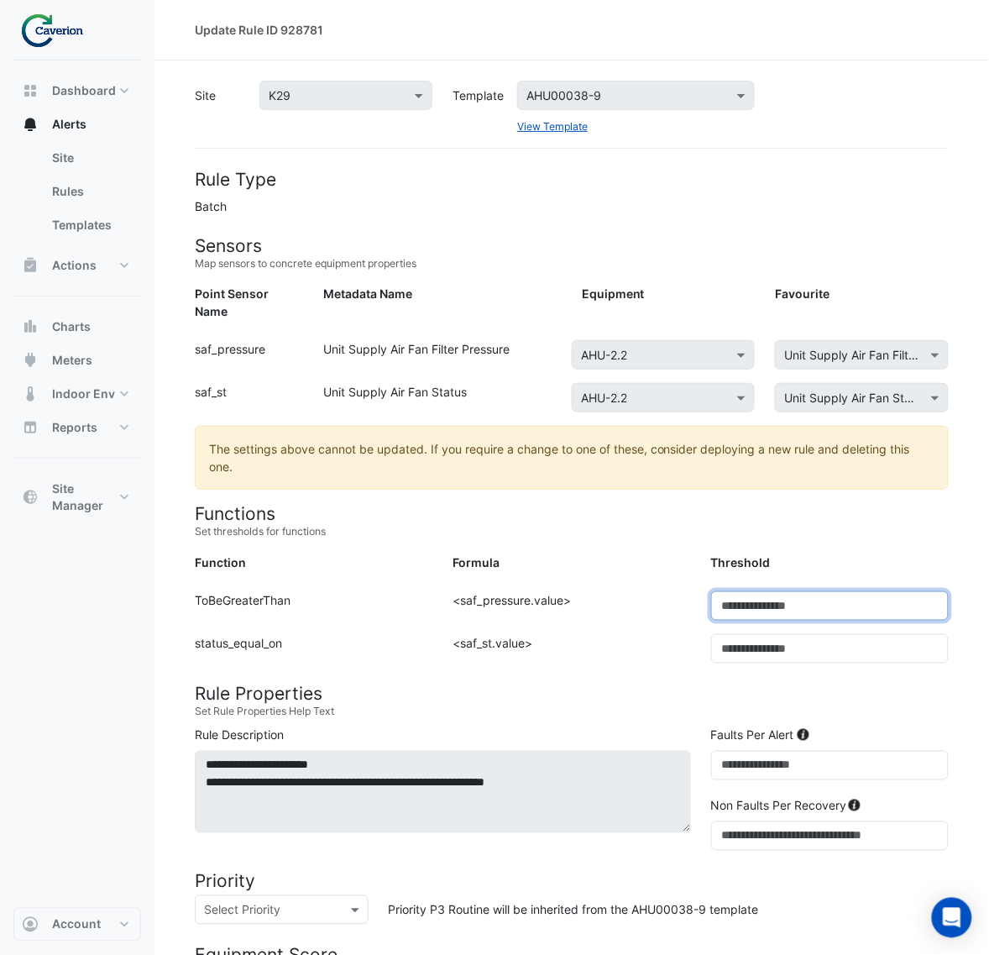
drag, startPoint x: 793, startPoint y: 585, endPoint x: 657, endPoint y: 580, distance: 137.0
click at [657, 591] on div "Function: ToBeGreaterThan Formula: <saf_pressure.value> Threshold: ***" at bounding box center [572, 612] width 774 height 43
type input "***"
click at [537, 636] on div "Formula: <saf_st.value>" at bounding box center [571, 655] width 258 height 43
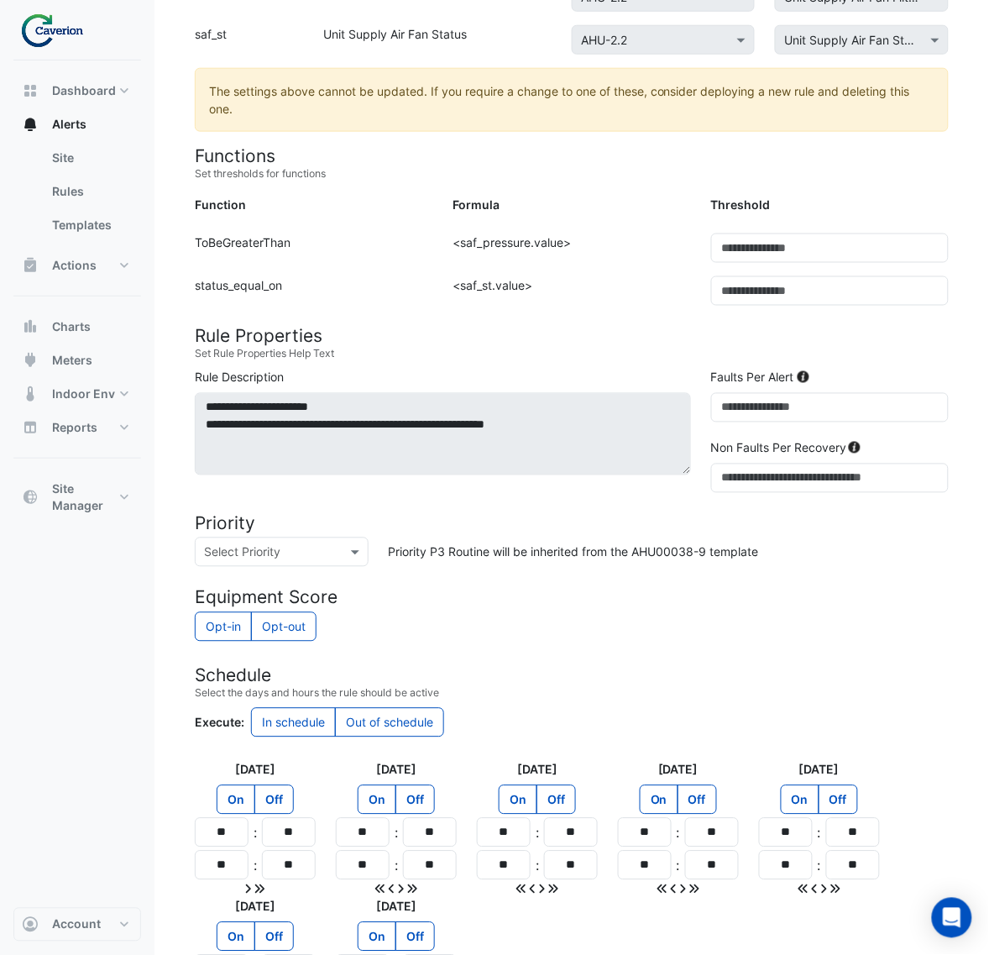
scroll to position [546, 0]
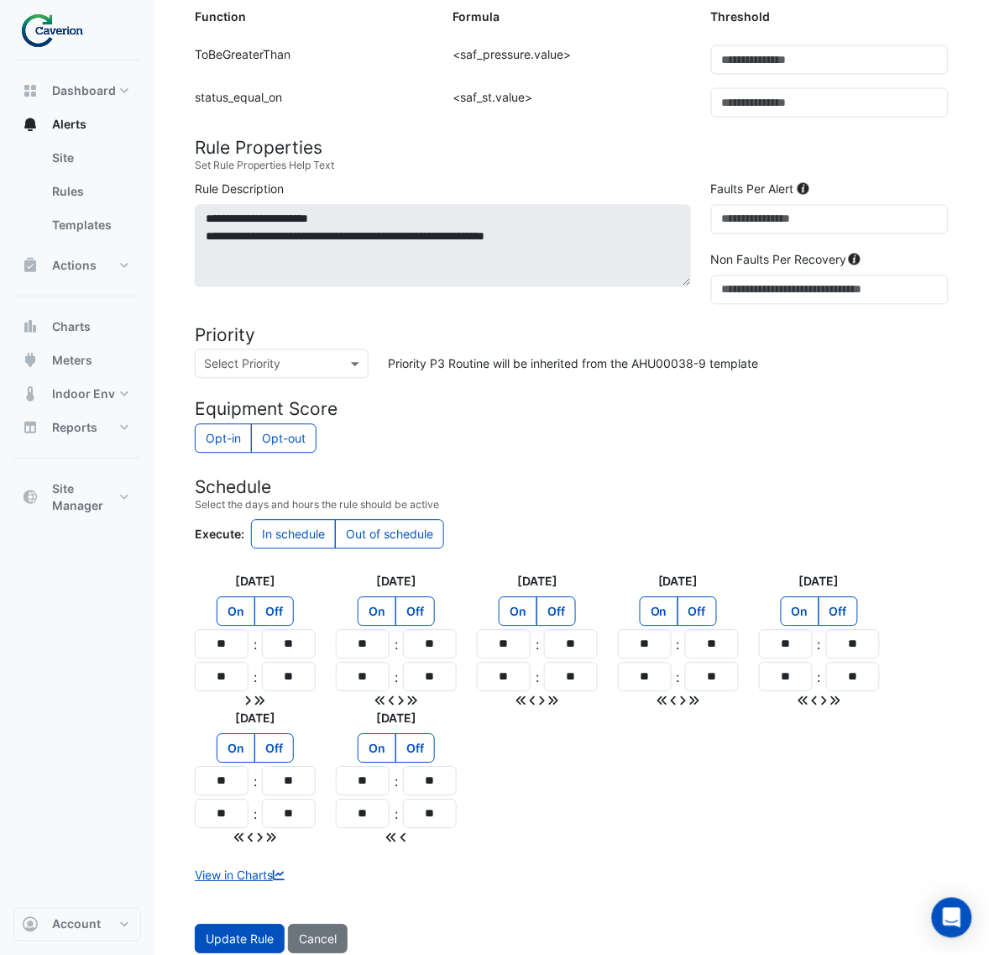
click at [236, 933] on button "Update Rule" at bounding box center [240, 938] width 90 height 29
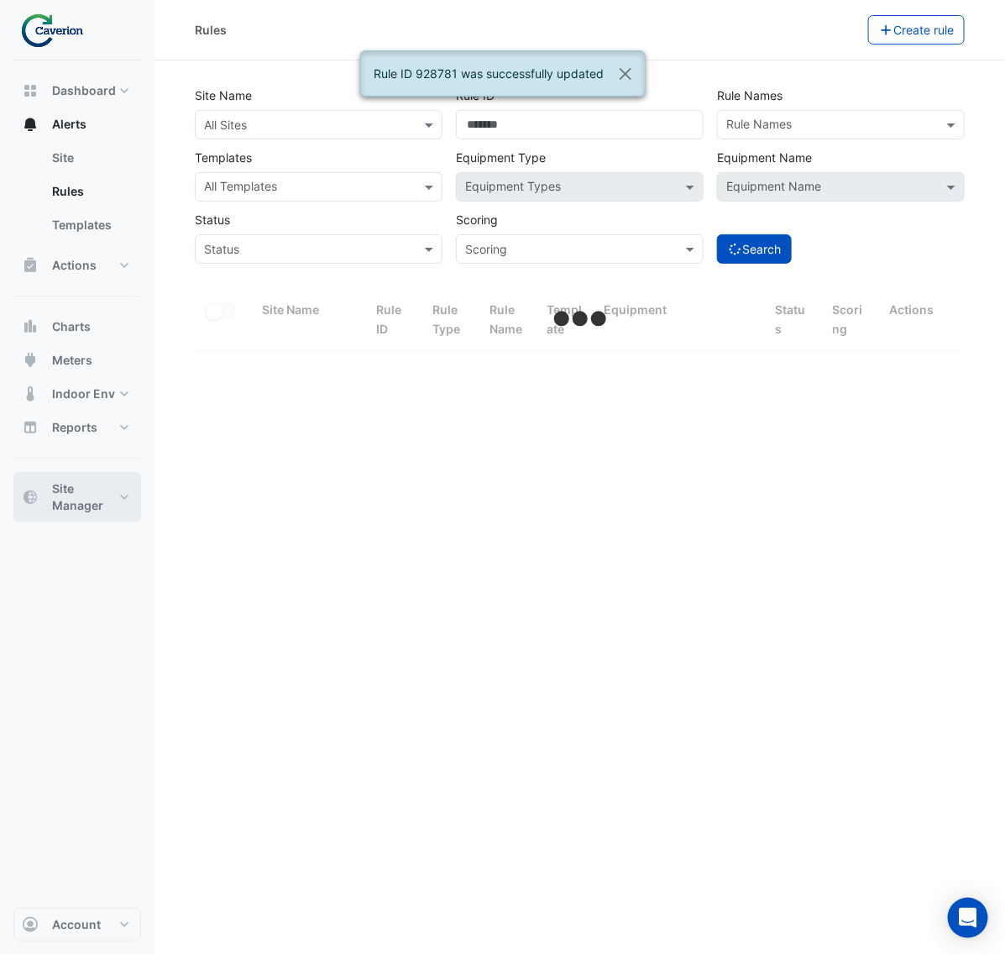
select select "***"
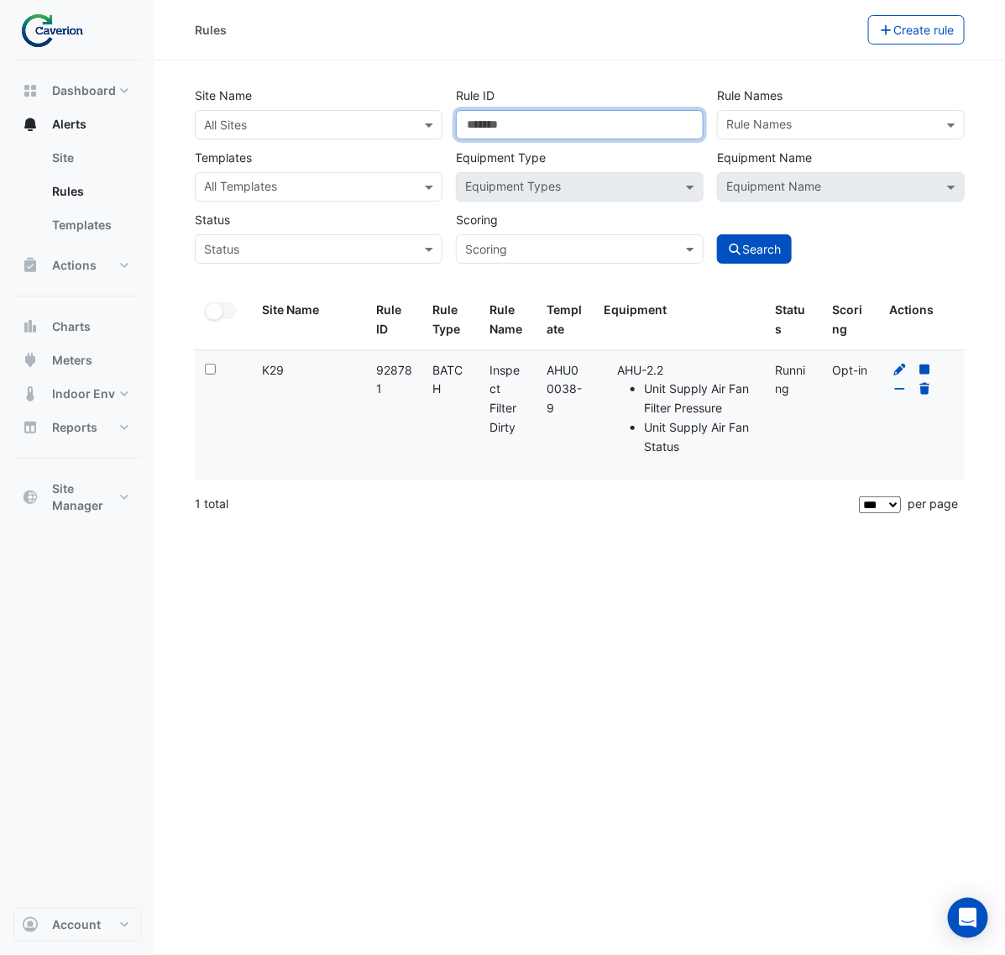
click at [496, 111] on input "******" at bounding box center [580, 124] width 248 height 29
drag, startPoint x: 546, startPoint y: 123, endPoint x: 183, endPoint y: 161, distance: 364.8
click at [211, 158] on div "Site Name All Sites Rule ID ****** Rule Names Rule Names Templates All Template…" at bounding box center [579, 170] width 783 height 186
paste input "number"
type input "******"
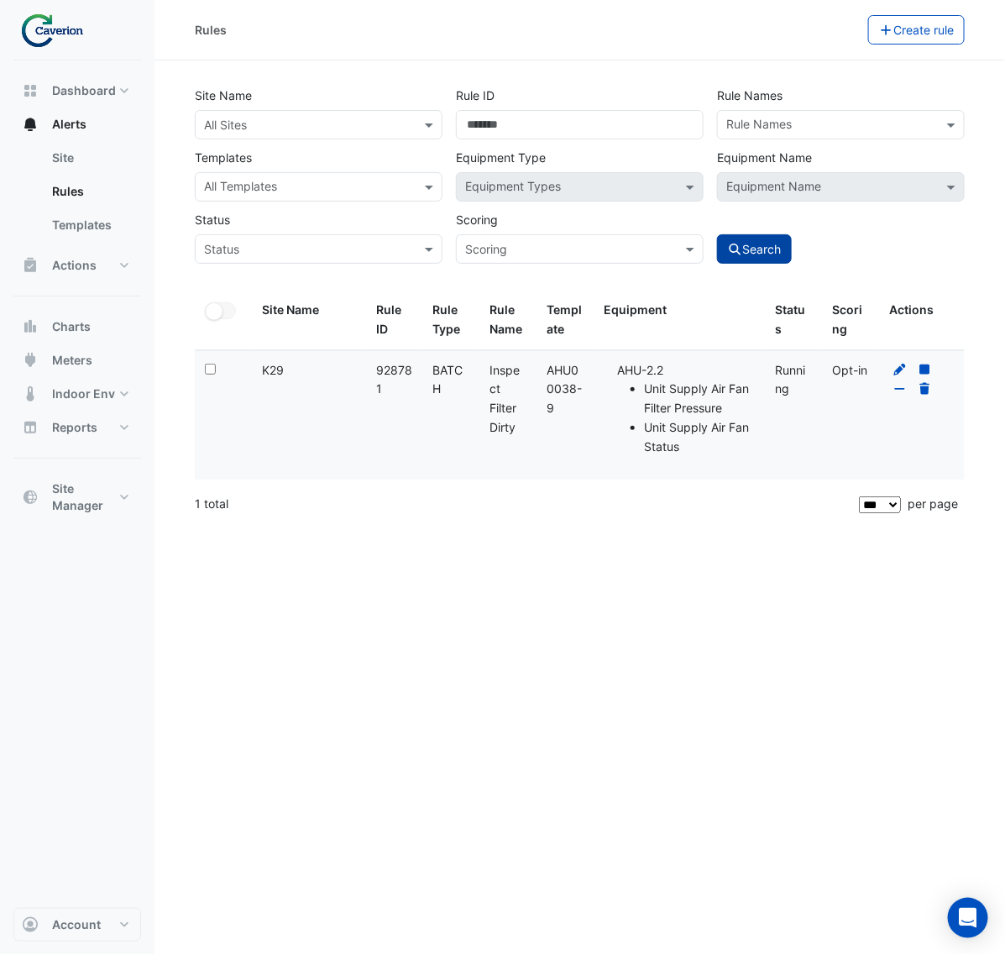
click at [727, 250] on button "Search" at bounding box center [755, 248] width 76 height 29
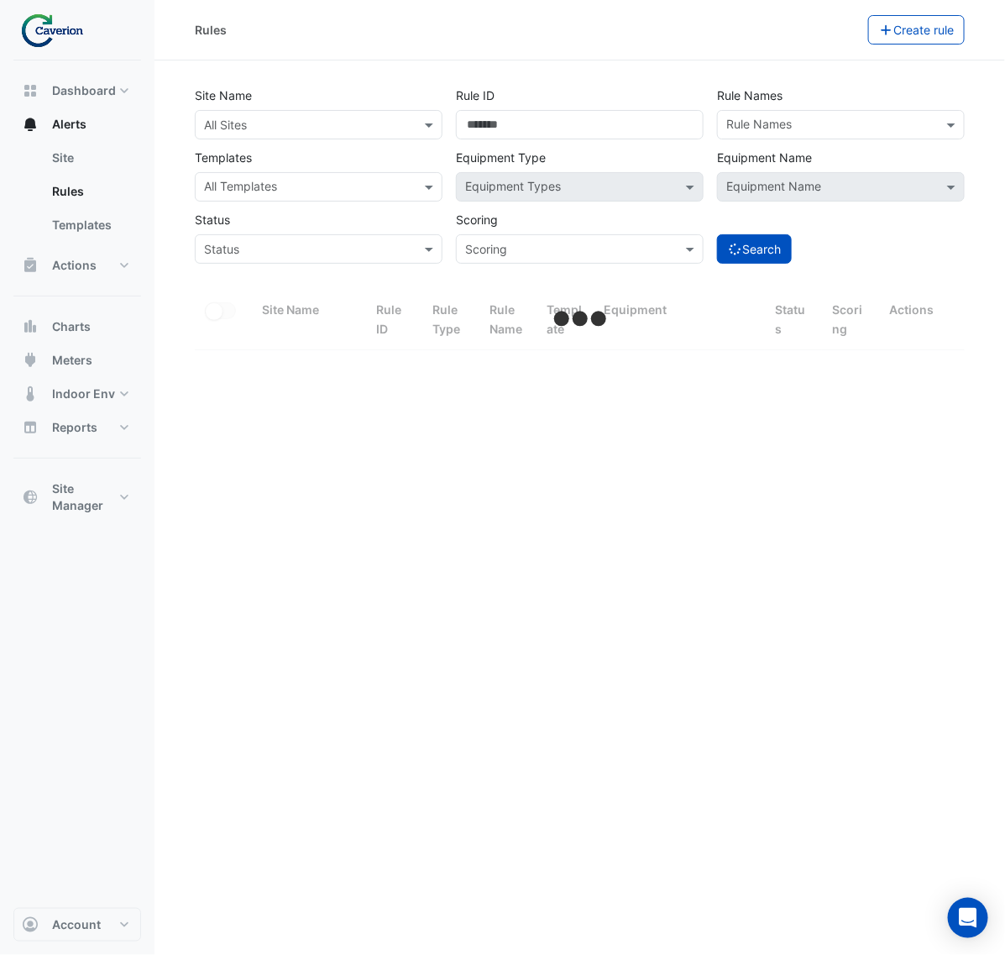
select select "***"
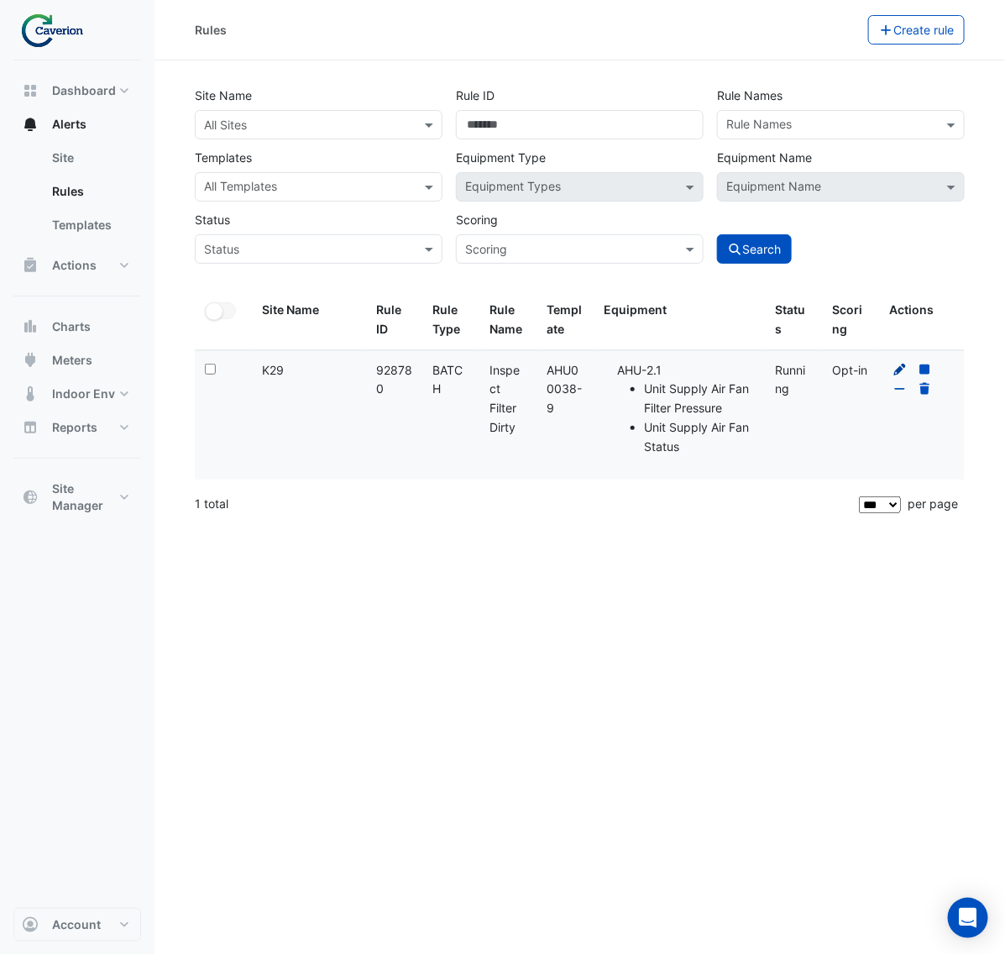
click at [894, 363] on fa-icon at bounding box center [900, 370] width 15 height 14
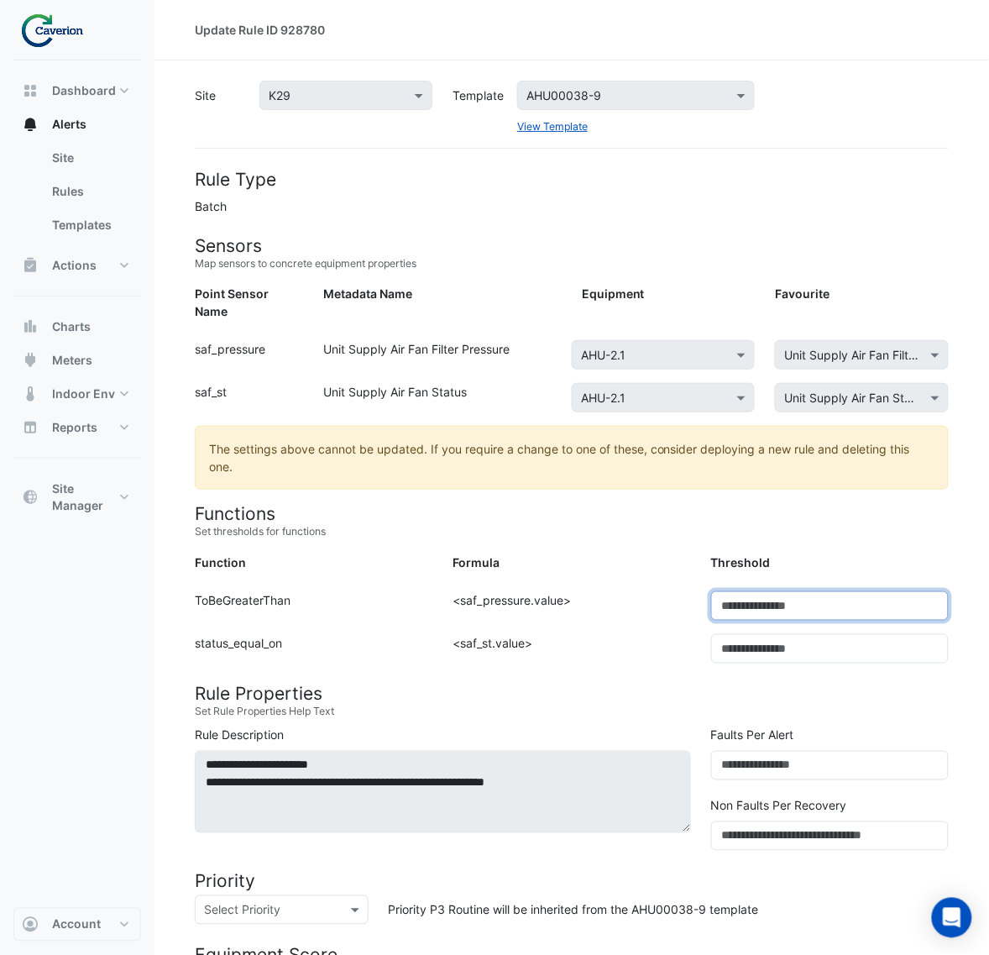
drag, startPoint x: 771, startPoint y: 577, endPoint x: 598, endPoint y: 589, distance: 173.4
click at [617, 591] on div "Function: ToBeGreaterThan Formula: <saf_pressure.value> Threshold: ***" at bounding box center [572, 612] width 774 height 43
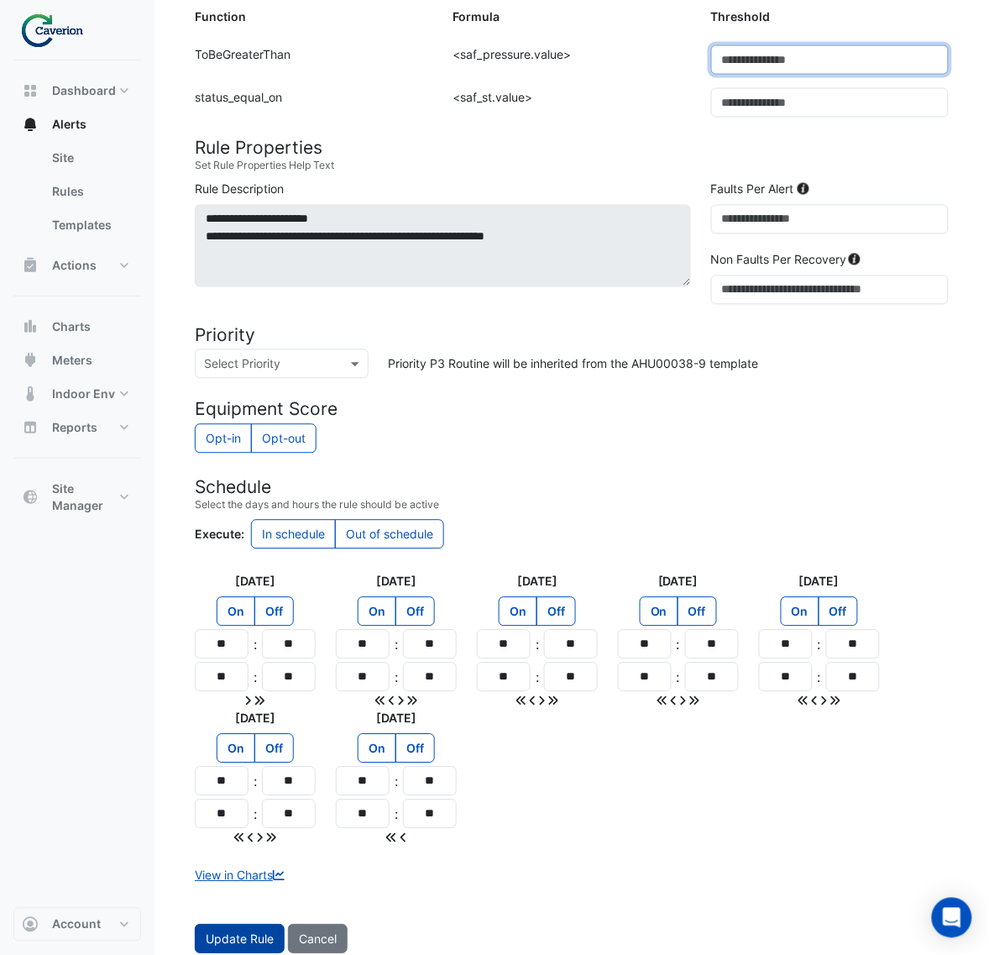
type input "***"
click at [235, 932] on span "Update Rule" at bounding box center [240, 939] width 68 height 14
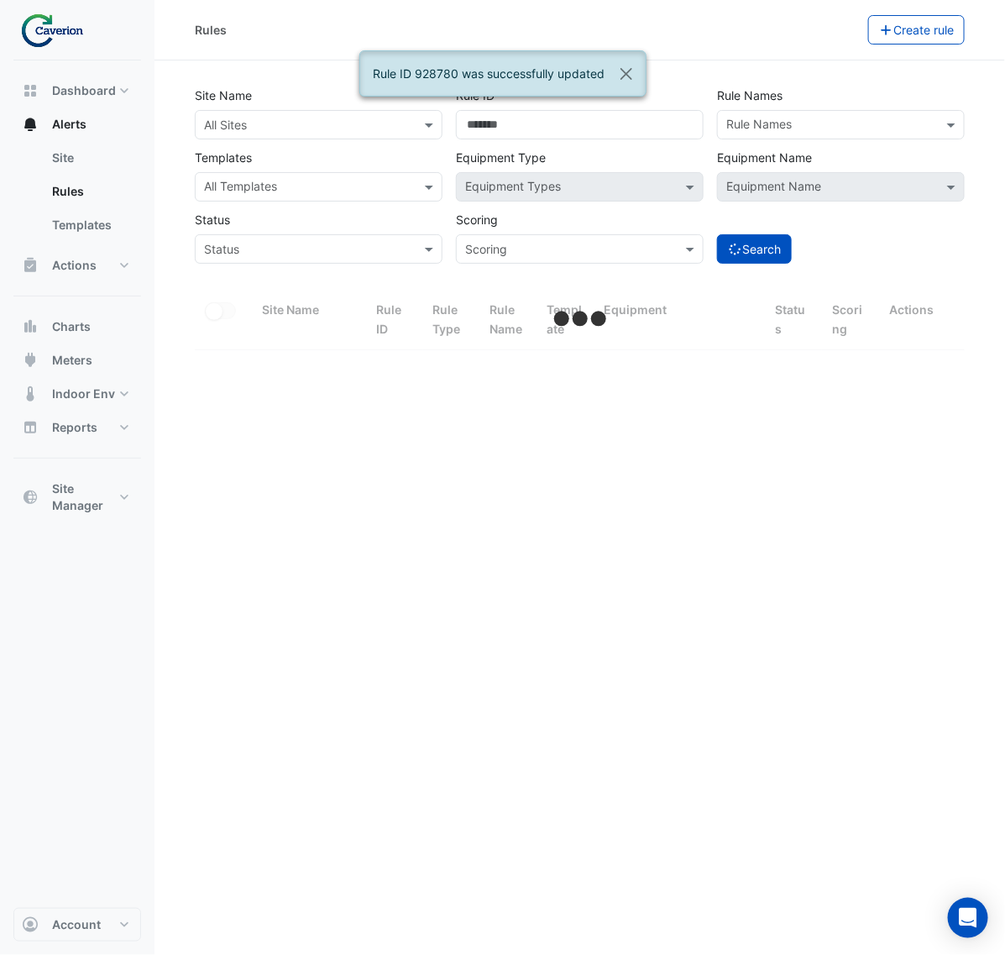
select select "***"
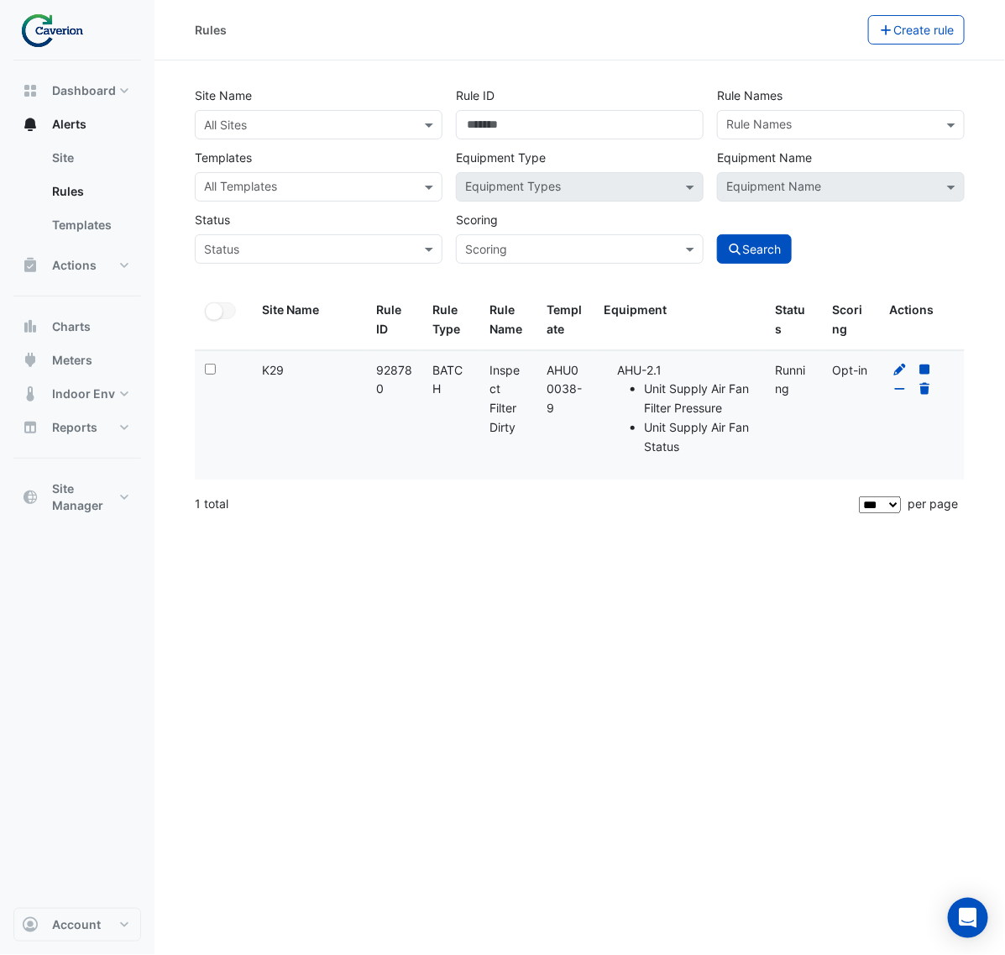
click at [491, 512] on div "1 total" at bounding box center [525, 504] width 661 height 42
click at [380, 620] on div "Rules Create rule Site Name All Sites Rule ID ****** Rule Names Rule Names Temp…" at bounding box center [579, 477] width 851 height 955
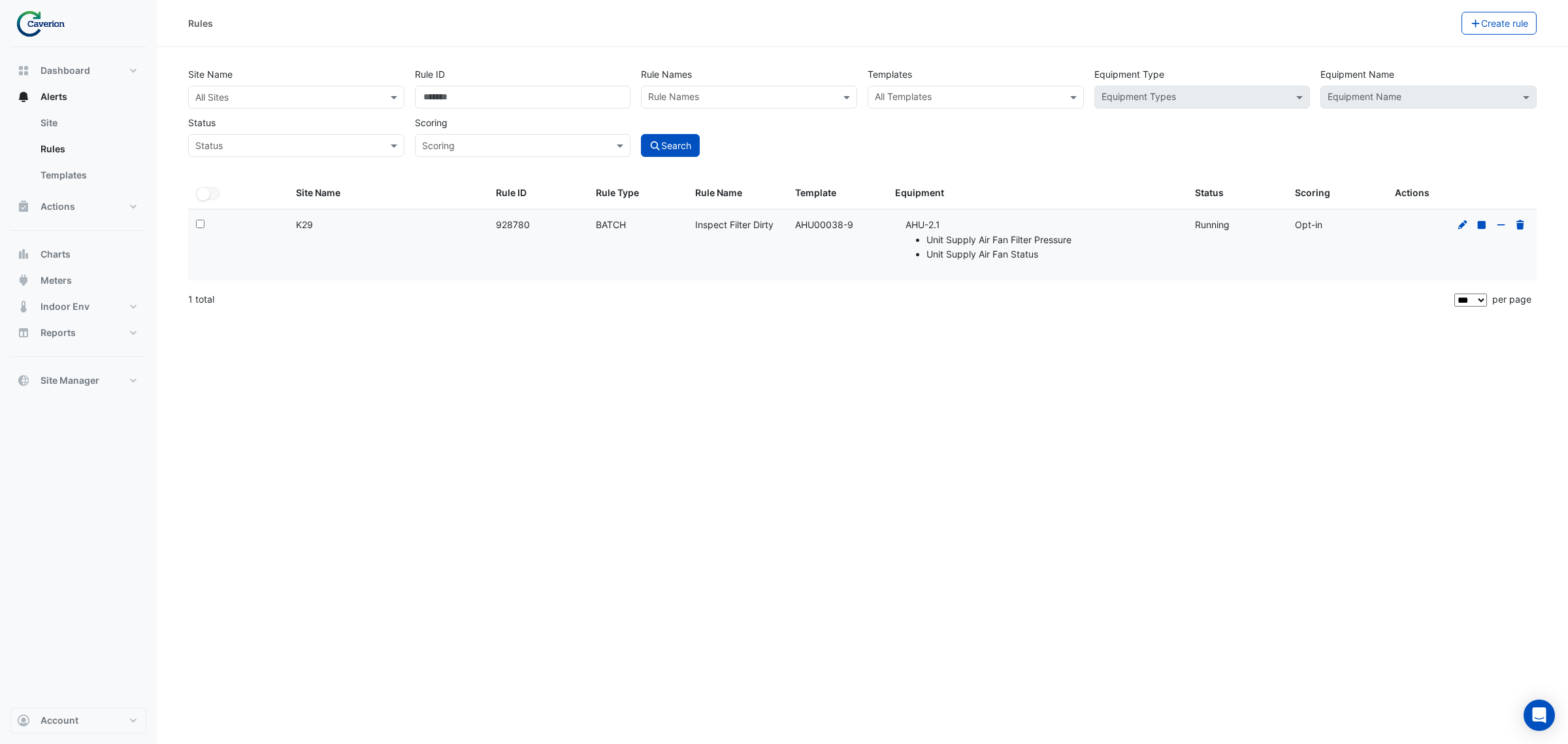
click at [1180, 484] on div "Rules Create rule Site Name All Sites Rule ID ****** Rule Names Rule Names Temp…" at bounding box center [863, 372] width 1412 height 744
click at [614, 393] on div "Rules Create rule Site Name All Sites Rule ID ****** Rule Names Rule Names Temp…" at bounding box center [863, 372] width 1412 height 744
click at [584, 283] on datatable-body "Select: Site Name: K29 Rule ID: 928780 Rule Type: BATCH Rule Name: Inspect Filt…" at bounding box center [862, 247] width 1349 height 75
click at [317, 237] on datatable-body-cell "Site Name: K29" at bounding box center [388, 245] width 200 height 71
click at [747, 92] on input "text" at bounding box center [742, 99] width 187 height 14
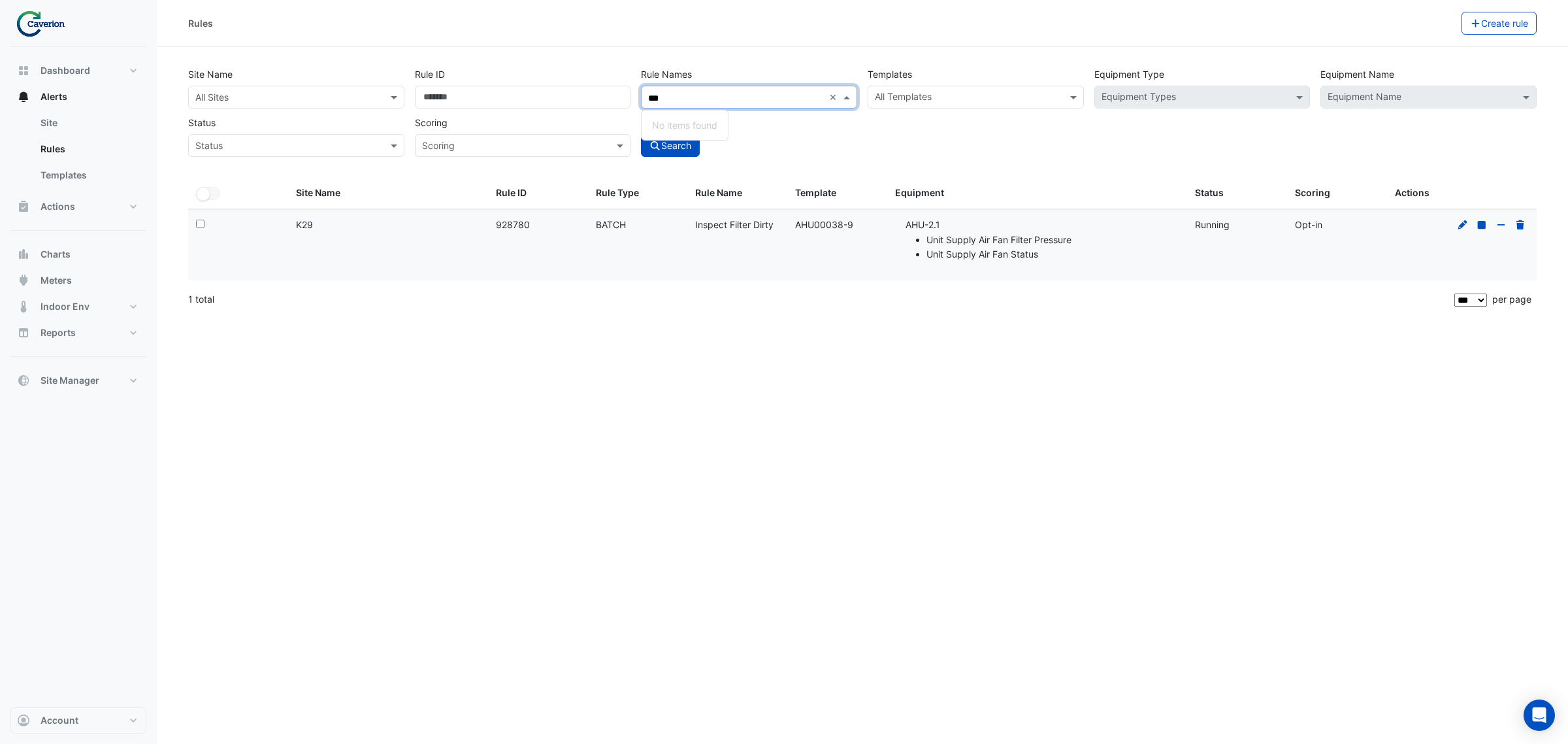
type input "****"
click at [248, 101] on input "text" at bounding box center [283, 98] width 176 height 14
click at [226, 141] on div "K29" at bounding box center [226, 144] width 75 height 19
click at [725, 97] on input "text" at bounding box center [742, 99] width 187 height 14
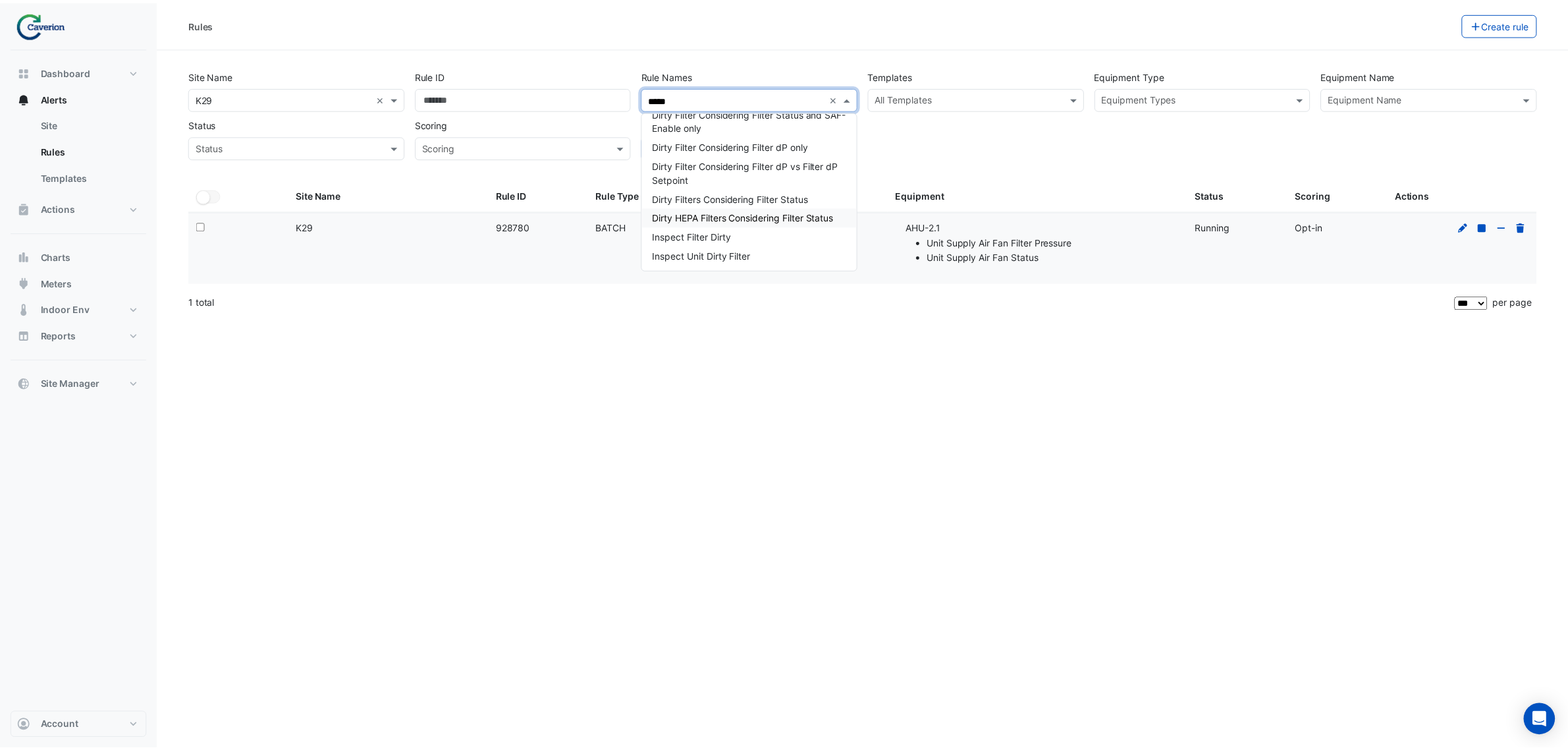
scroll to position [27, 0]
click at [827, 232] on div "Inspect Filter Dirty" at bounding box center [755, 235] width 216 height 19
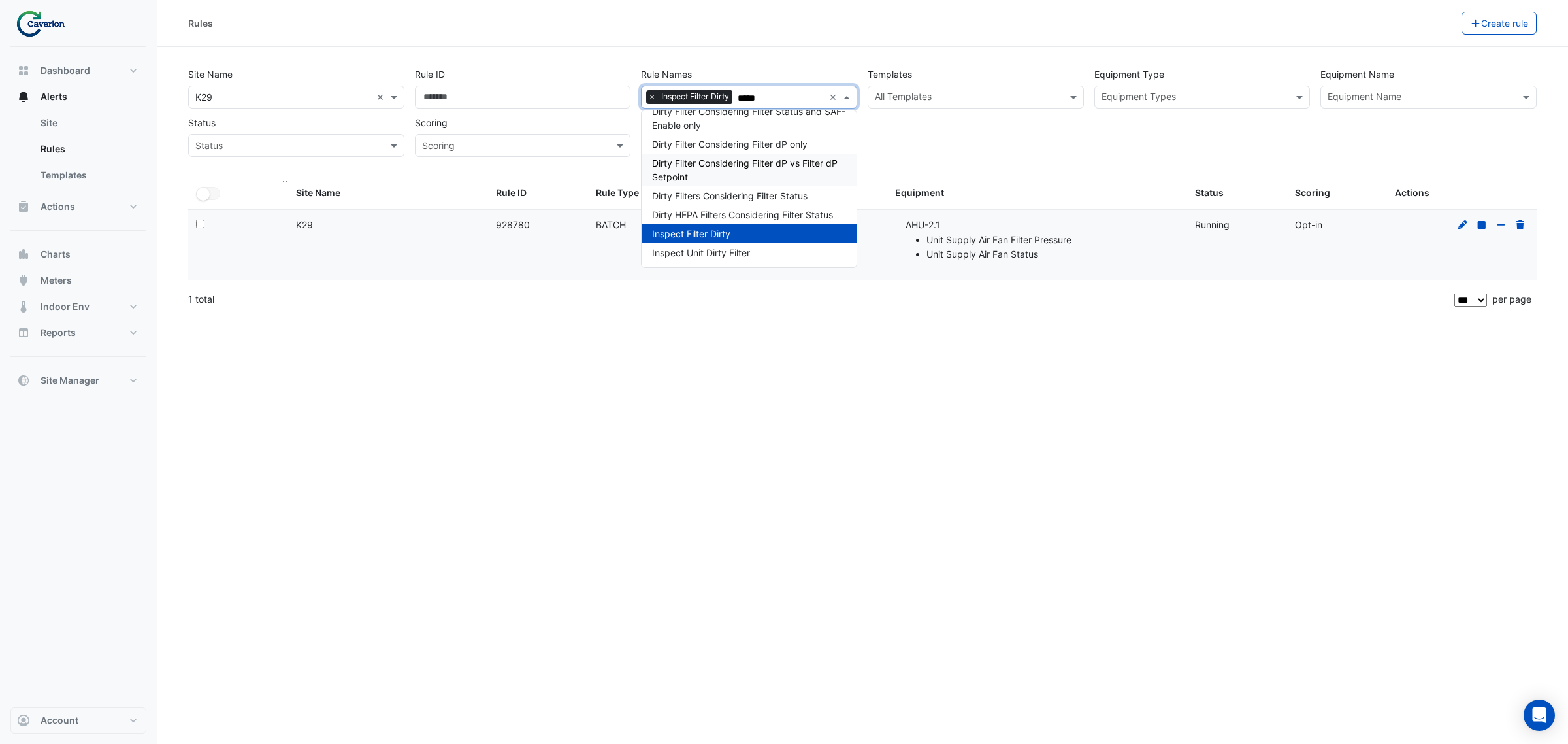
type input "*****"
click at [258, 186] on div "All Selected" at bounding box center [238, 192] width 84 height 15
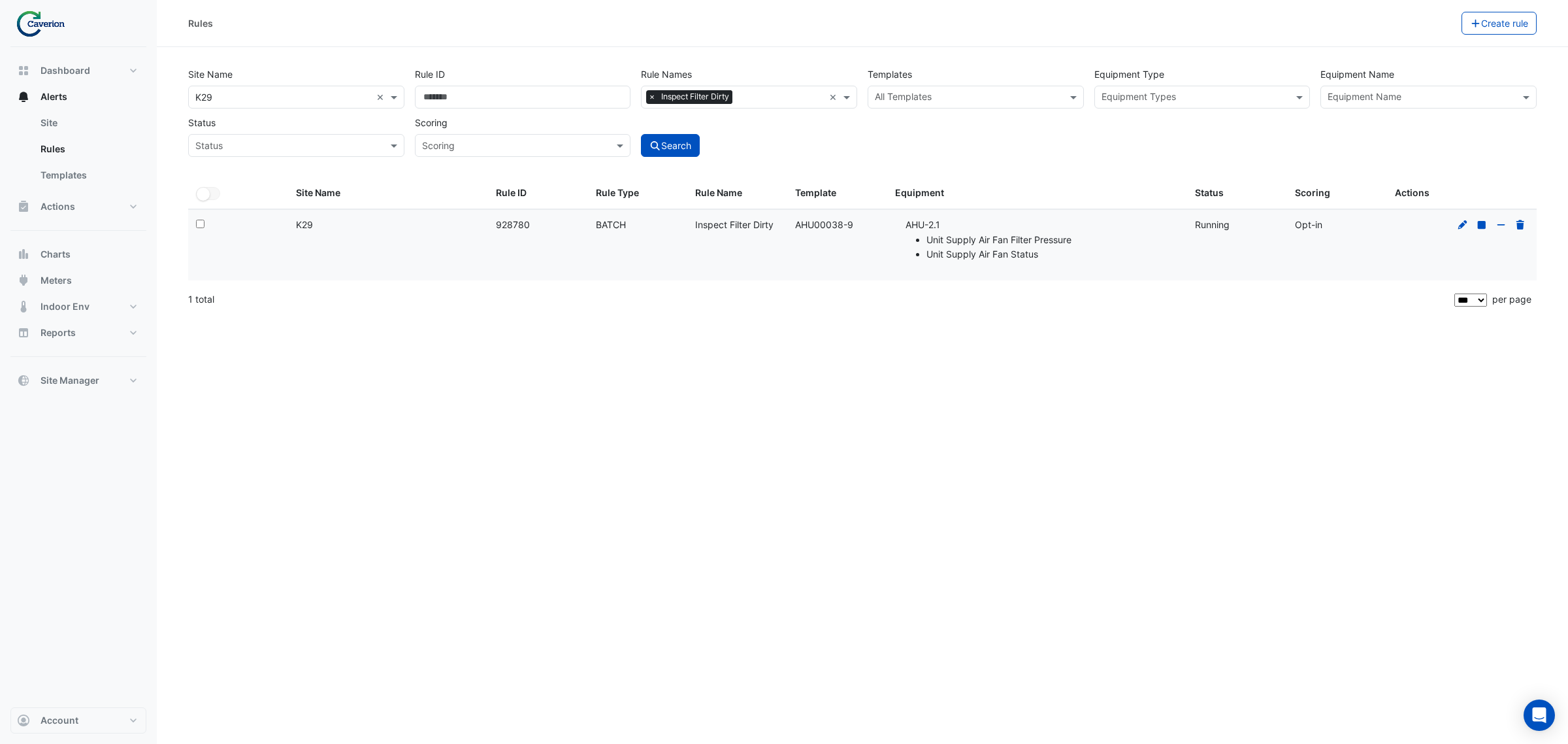
click at [720, 145] on div "Search" at bounding box center [749, 134] width 226 height 46
click at [678, 150] on button "Search" at bounding box center [671, 145] width 59 height 23
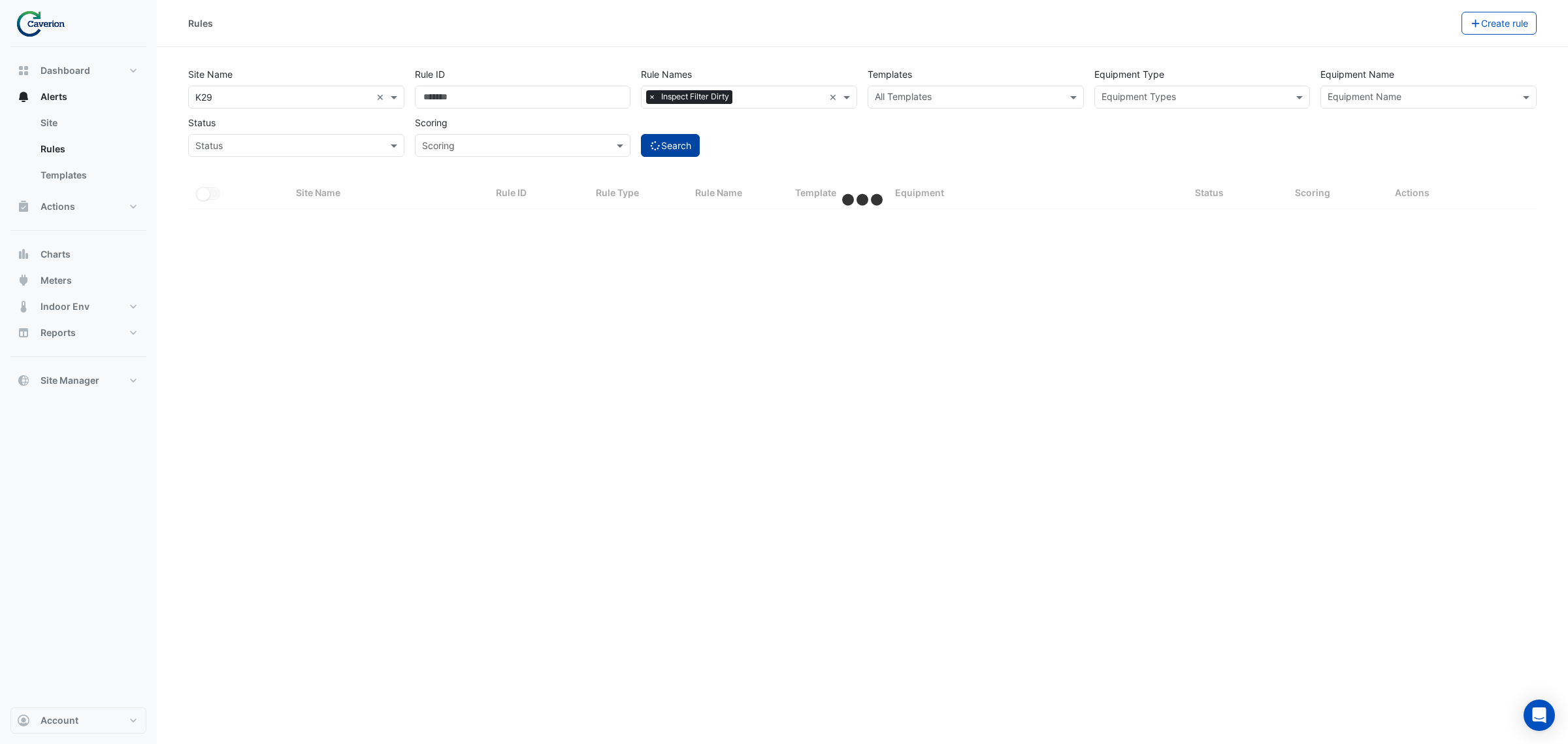
select select "***"
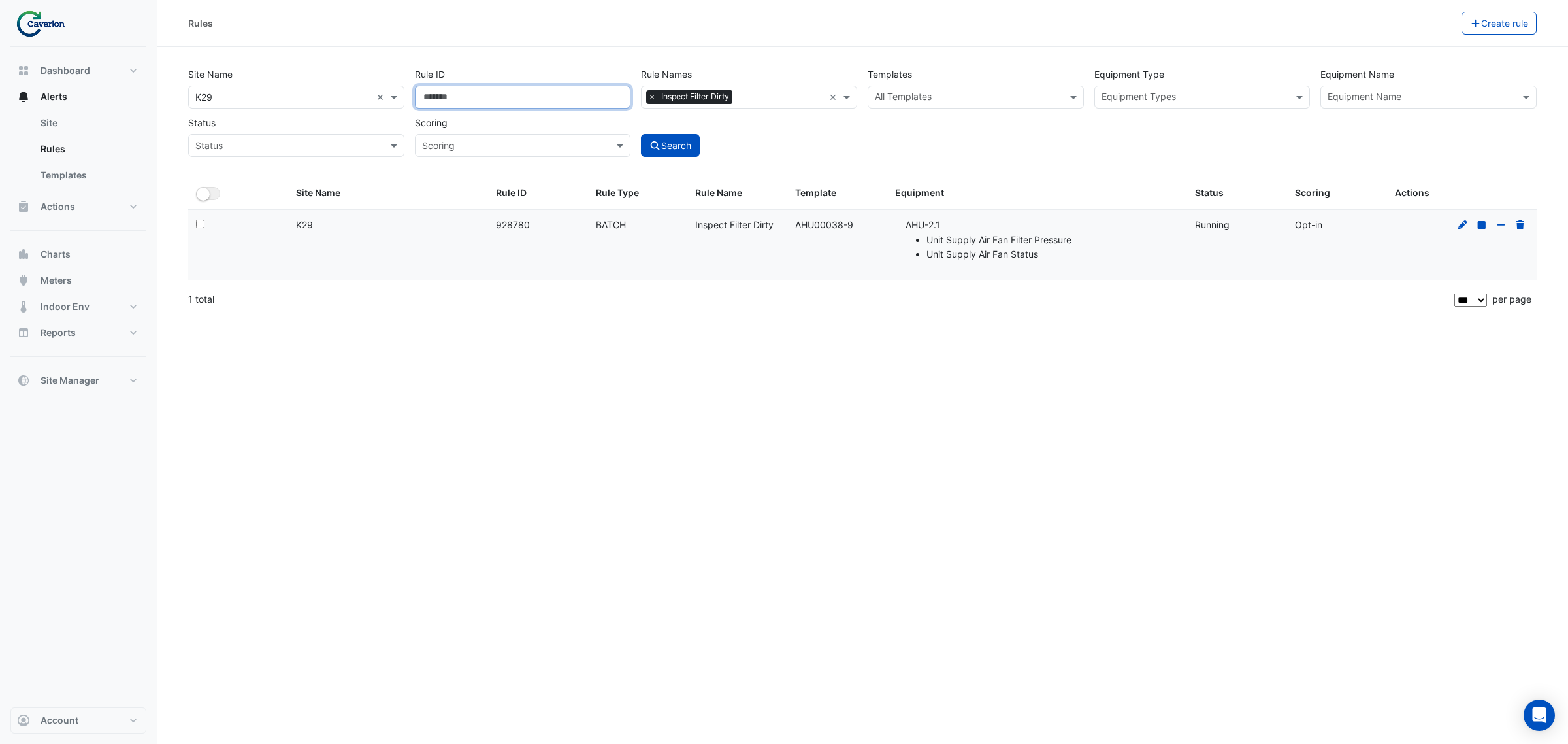
drag, startPoint x: 409, startPoint y: 109, endPoint x: 387, endPoint y: 111, distance: 22.1
click at [387, 111] on div "Site Name × K29 × Rule ID ****** Rule Names × Inspect Filter Dirty × Templates …" at bounding box center [862, 108] width 1359 height 97
click at [696, 149] on button "Search" at bounding box center [671, 145] width 59 height 23
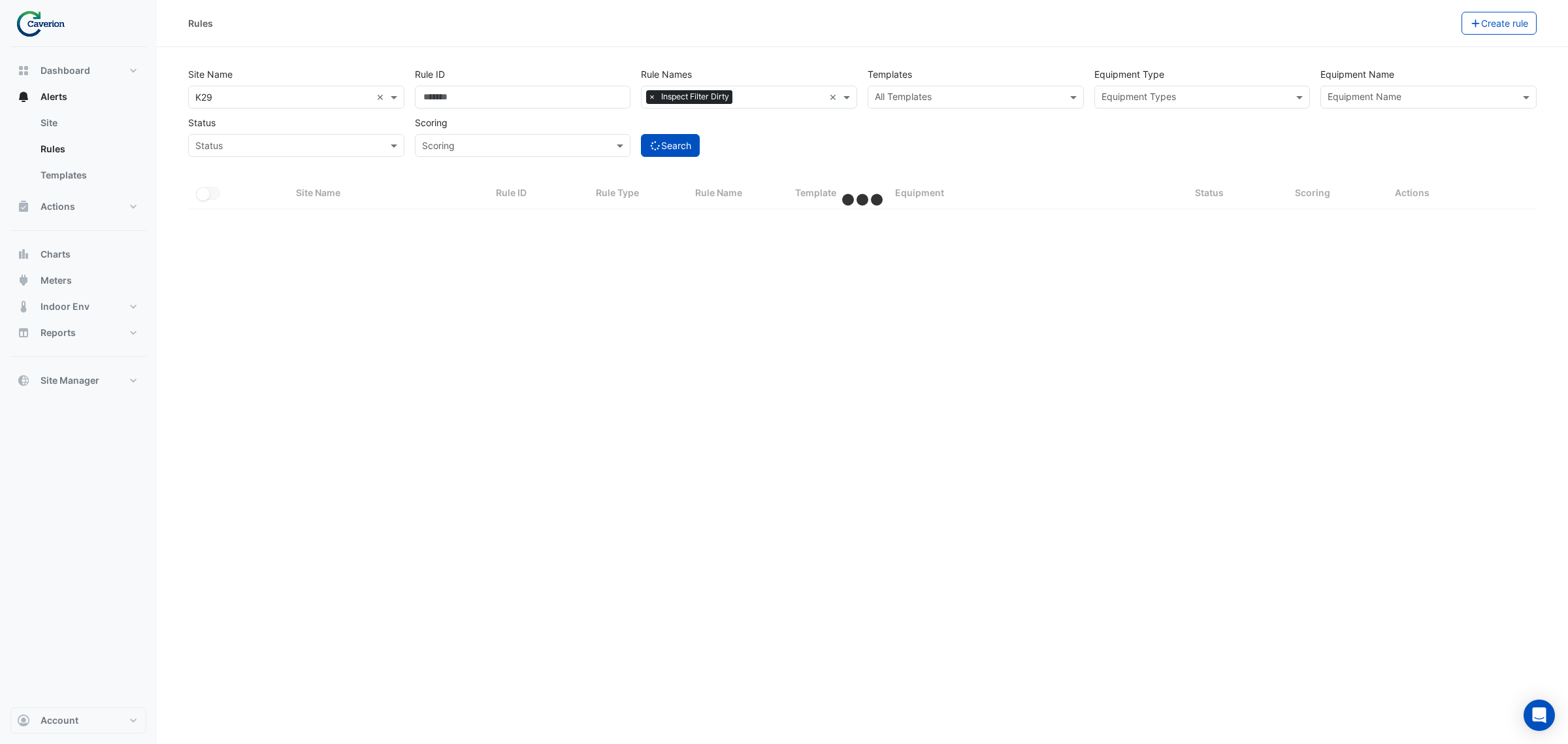
select select "***"
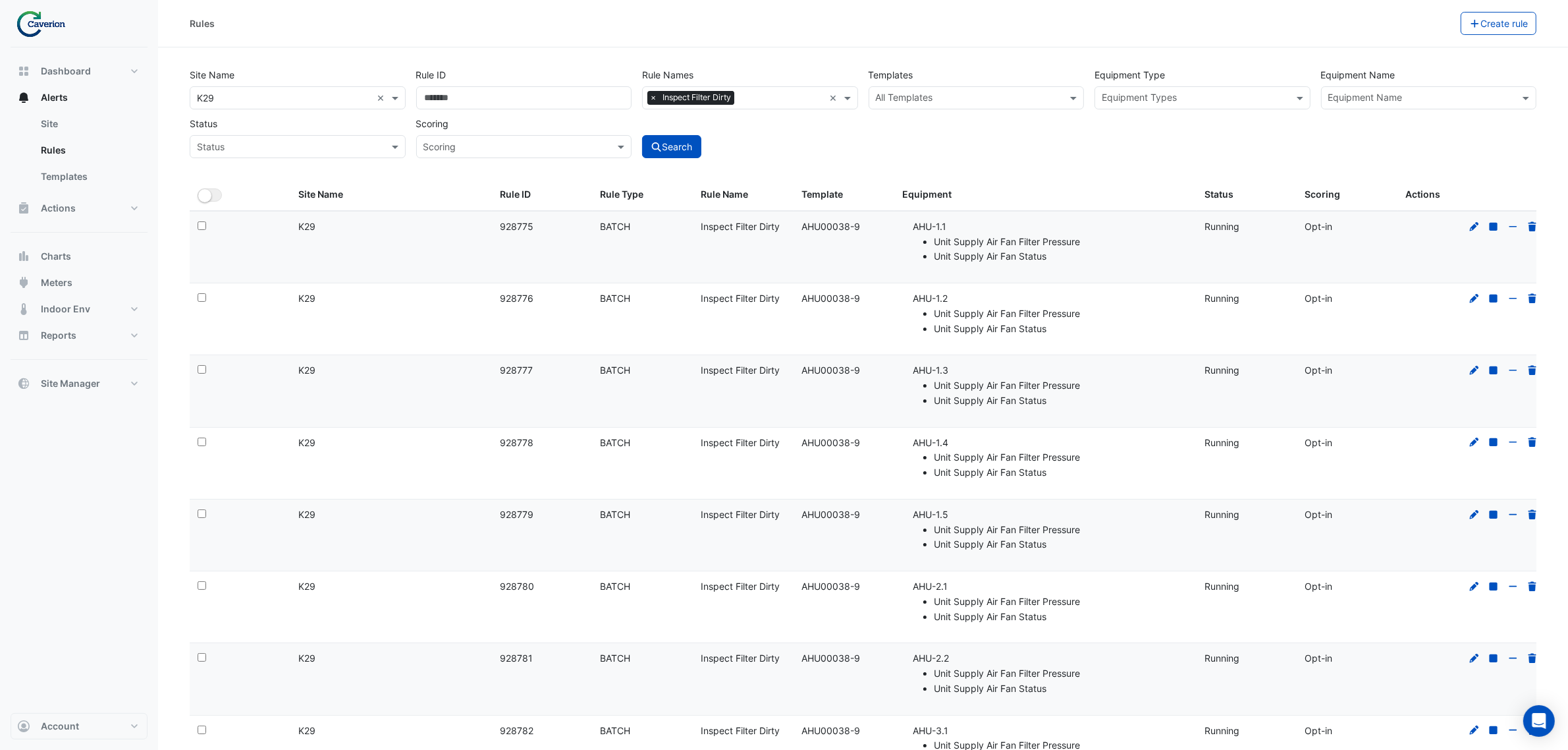
drag, startPoint x: 495, startPoint y: 374, endPoint x: 532, endPoint y: 370, distance: 37.2
click at [532, 370] on datatable-body-cell "Rule ID: 928777" at bounding box center [542, 391] width 100 height 71
copy div "928777"
click at [554, 403] on datatable-body-cell "Rule ID: 928777" at bounding box center [542, 391] width 100 height 71
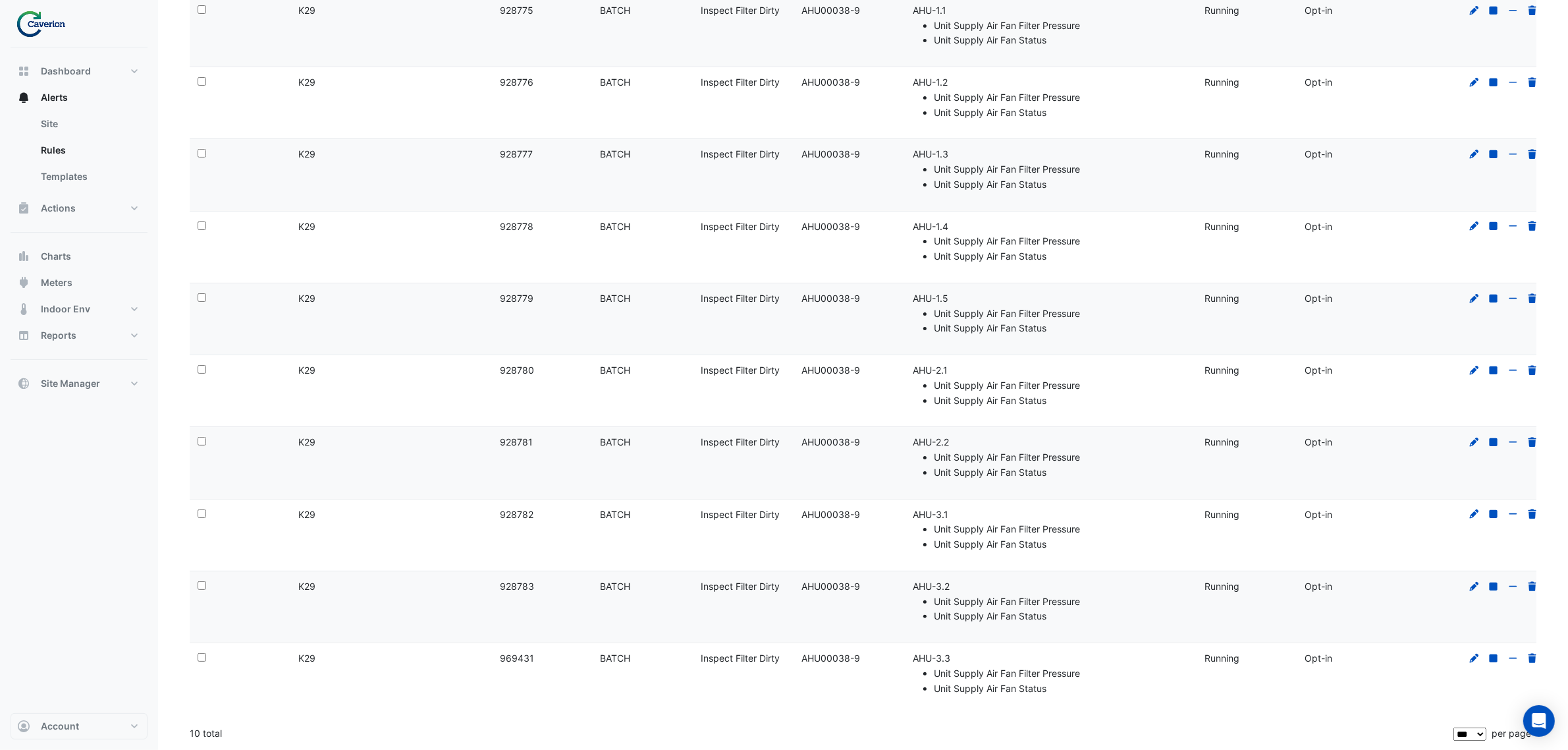
drag, startPoint x: 498, startPoint y: 370, endPoint x: 530, endPoint y: 371, distance: 32.0
click at [530, 371] on datatable-body-cell "Rule ID: 928780" at bounding box center [542, 391] width 100 height 71
click at [533, 370] on div "Rule ID: 928780" at bounding box center [542, 370] width 85 height 15
drag, startPoint x: 533, startPoint y: 370, endPoint x: 498, endPoint y: 370, distance: 35.0
click at [498, 370] on datatable-body-cell "Rule ID: 928780" at bounding box center [542, 391] width 100 height 71
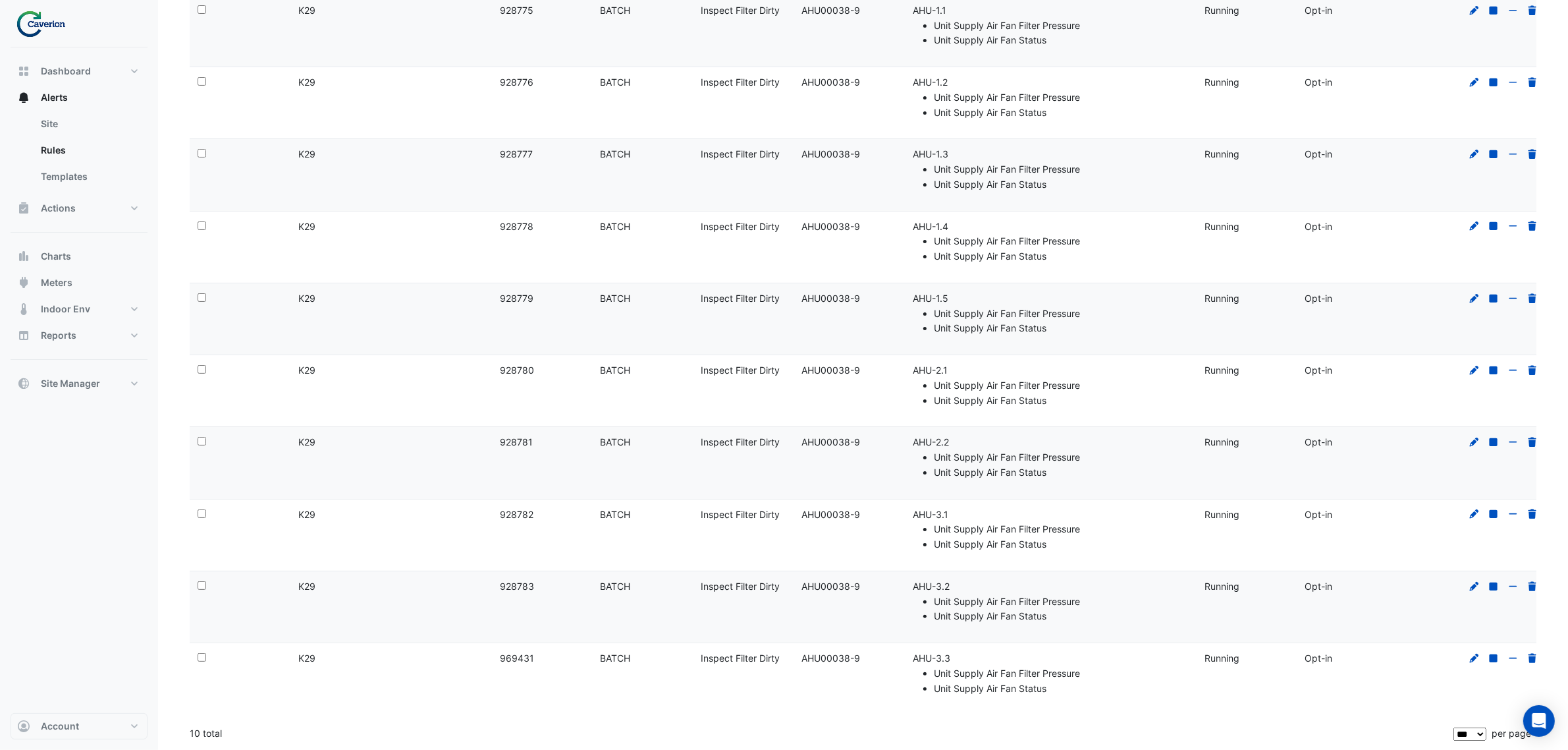
drag, startPoint x: 502, startPoint y: 368, endPoint x: 495, endPoint y: 376, distance: 10.6
click at [495, 376] on datatable-body-cell "Rule ID: 928780" at bounding box center [542, 391] width 100 height 71
drag, startPoint x: 499, startPoint y: 373, endPoint x: 539, endPoint y: 370, distance: 40.1
click at [539, 370] on div "Rule ID: 928780" at bounding box center [542, 370] width 85 height 15
copy div "928780"
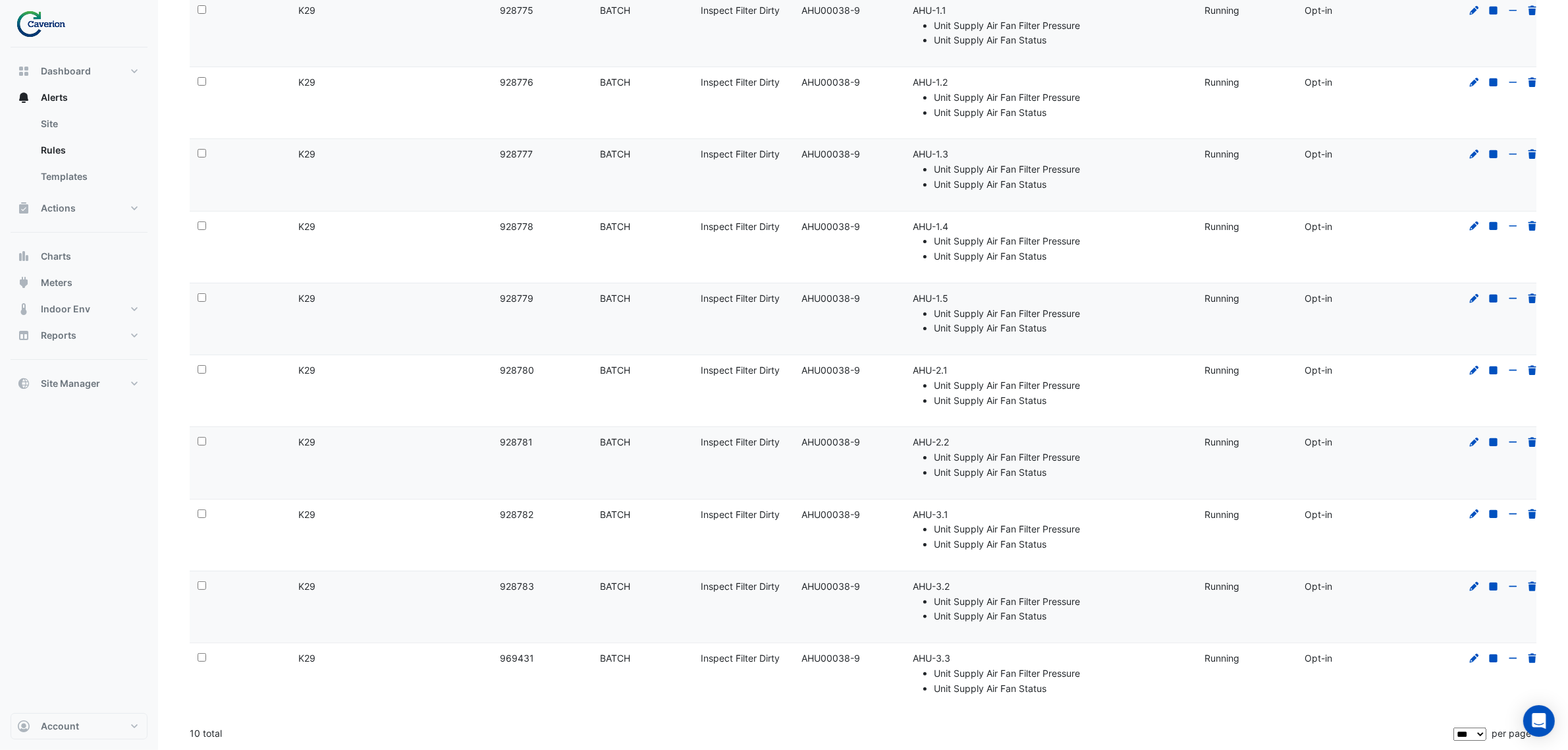
click at [537, 435] on div "Rule ID: 928781" at bounding box center [542, 442] width 85 height 15
drag, startPoint x: 500, startPoint y: 445, endPoint x: 532, endPoint y: 442, distance: 32.1
click at [532, 442] on div "Rule ID: 928781" at bounding box center [542, 442] width 85 height 15
copy div "928781"
click at [861, 466] on datatable-body-cell "Template: AHU00038-9" at bounding box center [844, 462] width 100 height 71
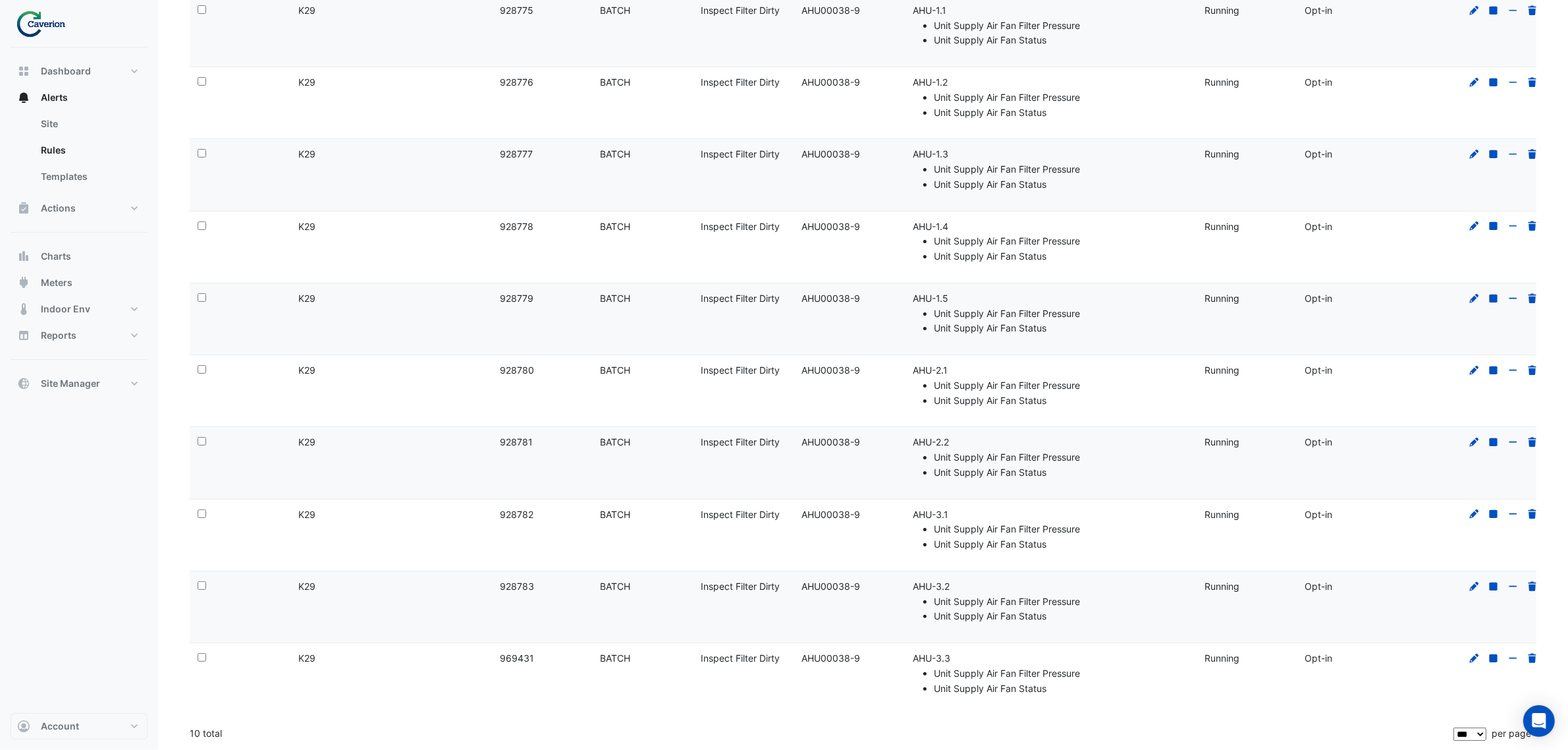
click at [900, 519] on datatable-body-cell "Equipment: AHU-3.1 Unit Supply Air Fan Filter Pressure Unit Supply Air Fan Stat…" at bounding box center [1045, 534] width 302 height 71
click at [914, 515] on li "AHU-3.1 Unit Supply Air Fan Filter Pressure Unit Supply Air Fan Status" at bounding box center [1051, 530] width 276 height 45
drag, startPoint x: 531, startPoint y: 512, endPoint x: 491, endPoint y: 515, distance: 40.1
click at [491, 515] on div "Select: Site Name: K29 Rule ID: 928782 Rule Type: BATCH Rule Name: Inspect Filt…" at bounding box center [869, 534] width 1359 height 71
copy div "Rule ID: 928782"
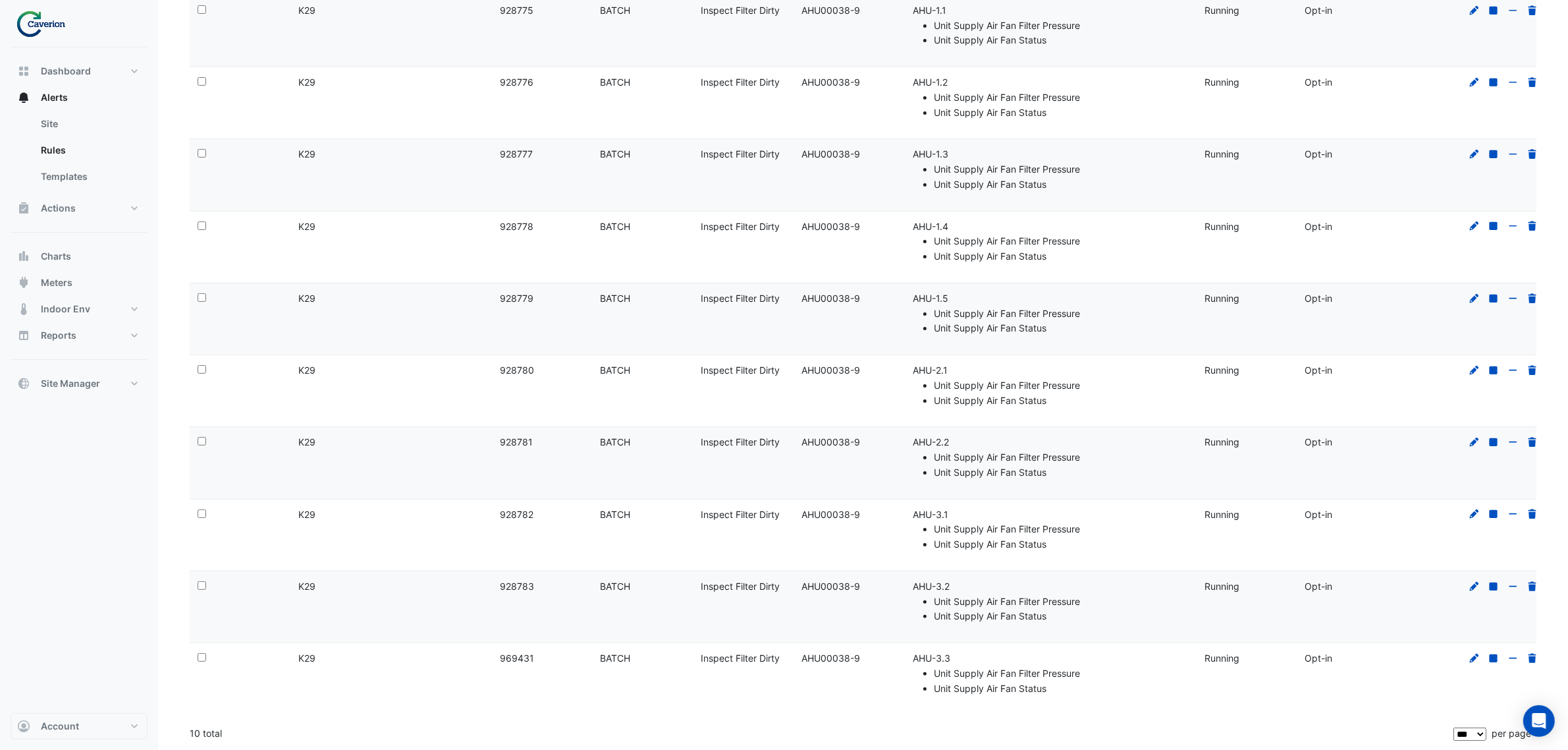
click at [820, 506] on datatable-body-cell "Template: AHU00038-9" at bounding box center [844, 534] width 100 height 71
drag, startPoint x: 500, startPoint y: 515, endPoint x: 534, endPoint y: 512, distance: 34.1
click at [534, 512] on div "Rule ID: 928782" at bounding box center [542, 515] width 85 height 15
copy div "928782"
click at [419, 611] on datatable-body-cell "Site Name: K29" at bounding box center [391, 606] width 202 height 71
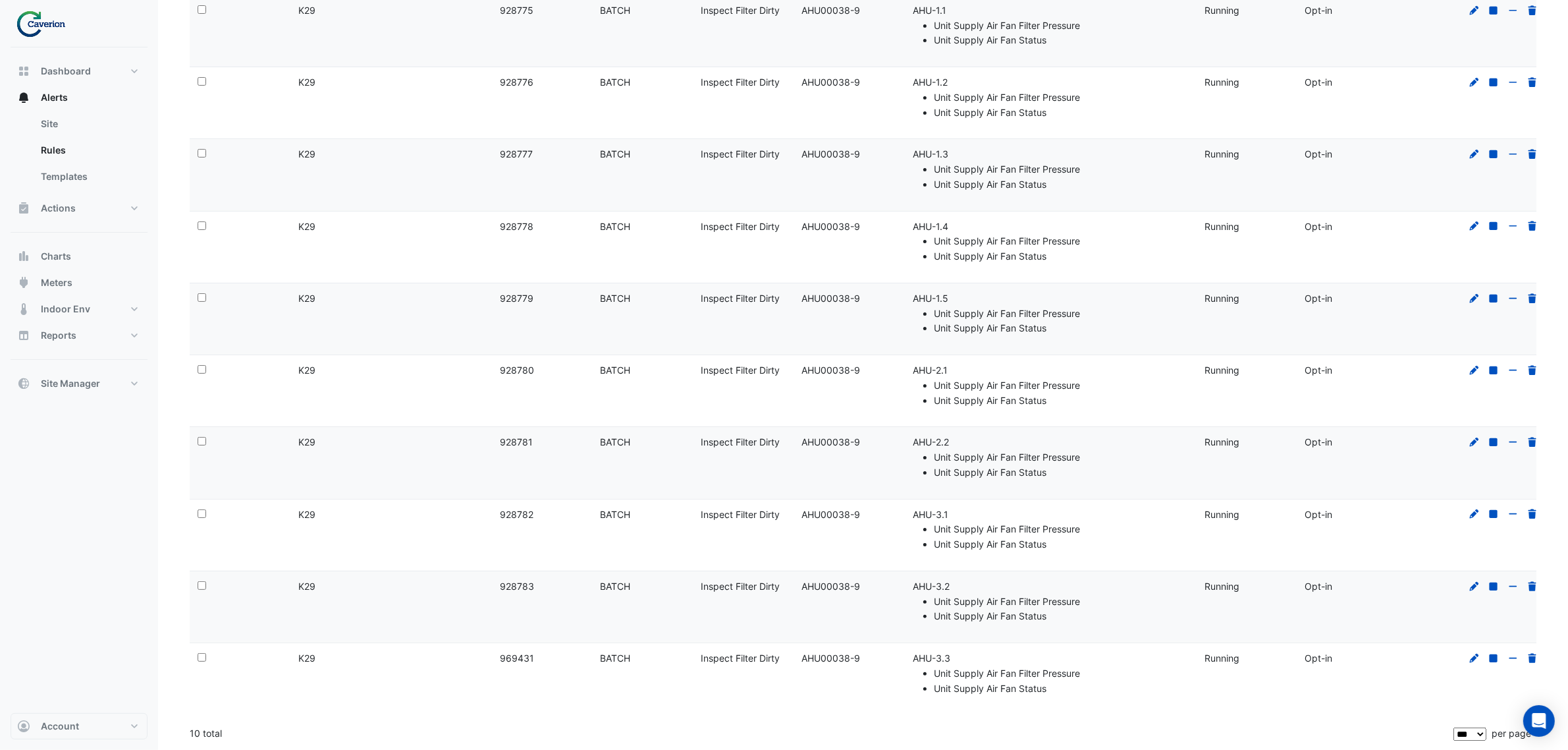
drag, startPoint x: 499, startPoint y: 588, endPoint x: 533, endPoint y: 586, distance: 34.1
click at [533, 586] on div "Rule ID: 928783" at bounding box center [542, 586] width 85 height 15
copy div "928783"
click at [416, 622] on datatable-body-cell "Site Name: K29" at bounding box center [391, 606] width 202 height 71
drag, startPoint x: 499, startPoint y: 655, endPoint x: 536, endPoint y: 659, distance: 37.2
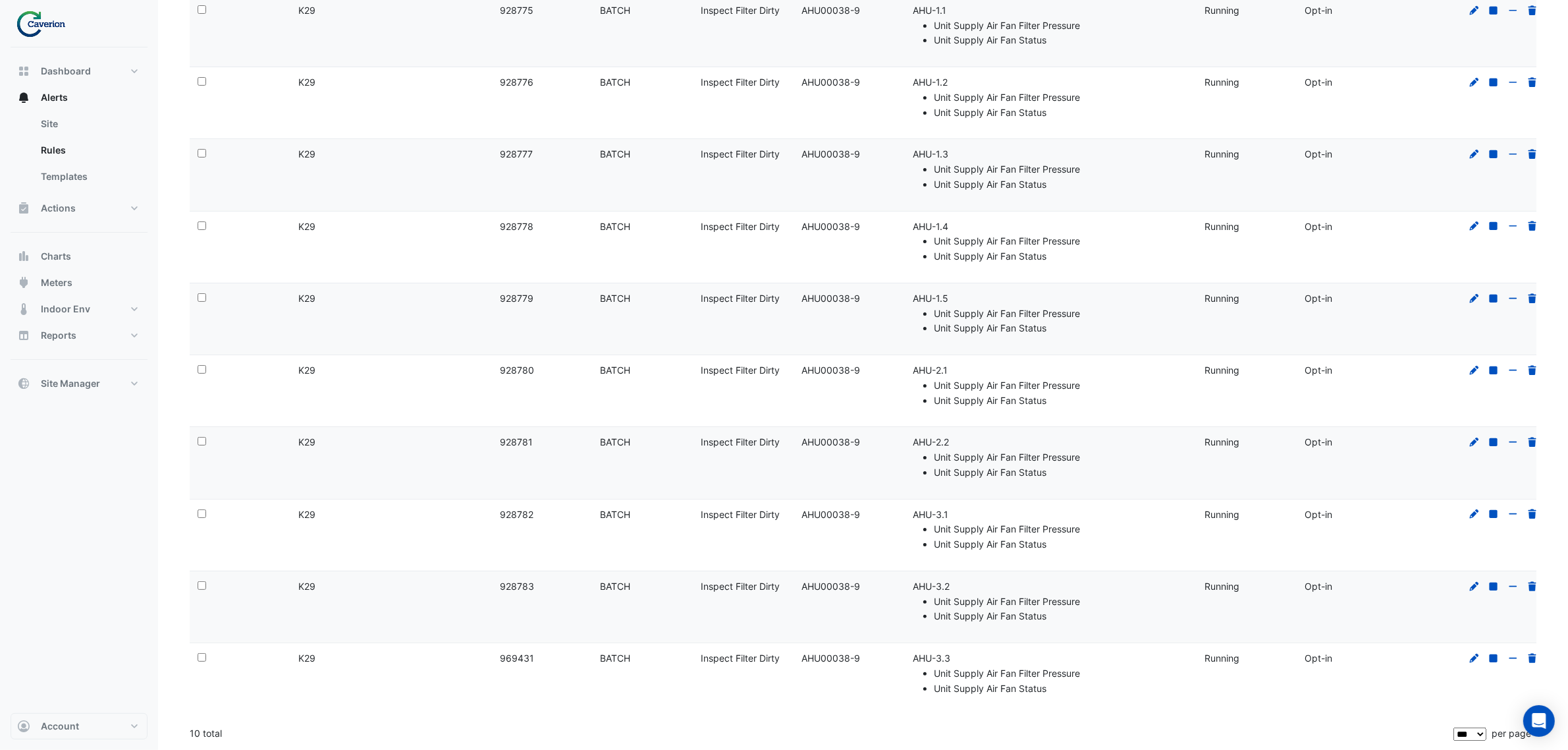
click at [536, 659] on div "Rule ID: 969431" at bounding box center [542, 658] width 85 height 15
copy div "969431"
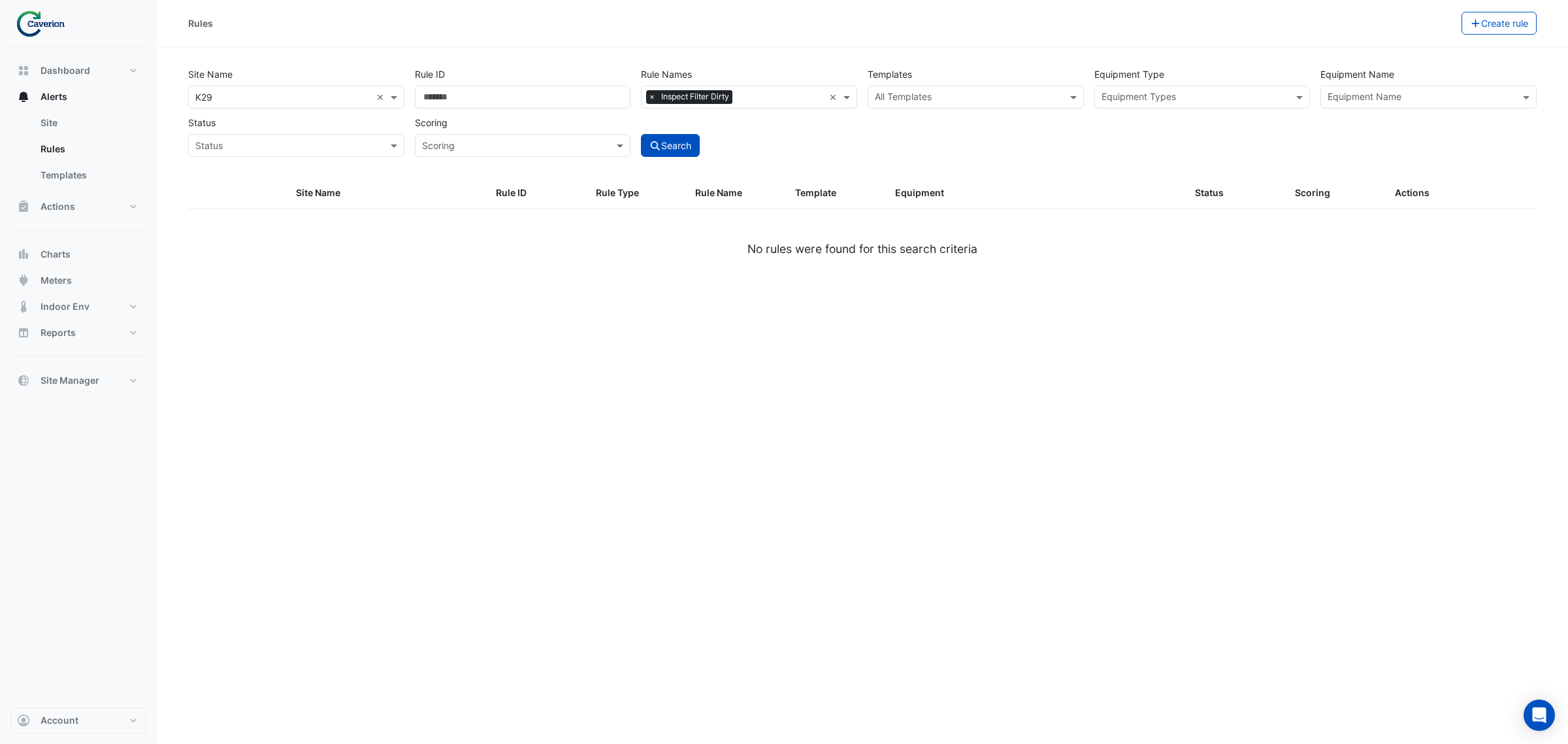
click at [658, 146] on icon "submit" at bounding box center [655, 146] width 12 height 9
select select "***"
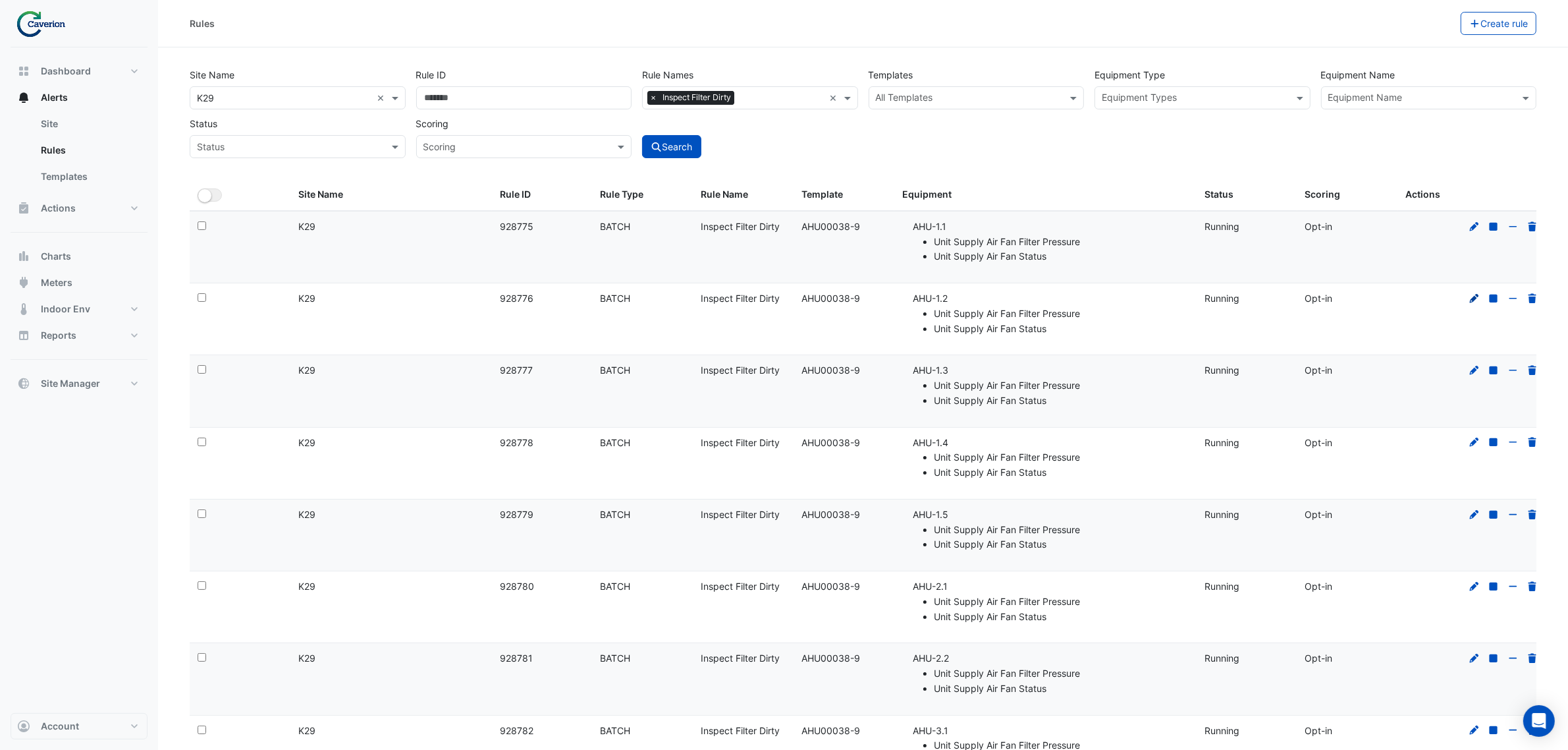
click at [1475, 300] on icon at bounding box center [1475, 298] width 9 height 9
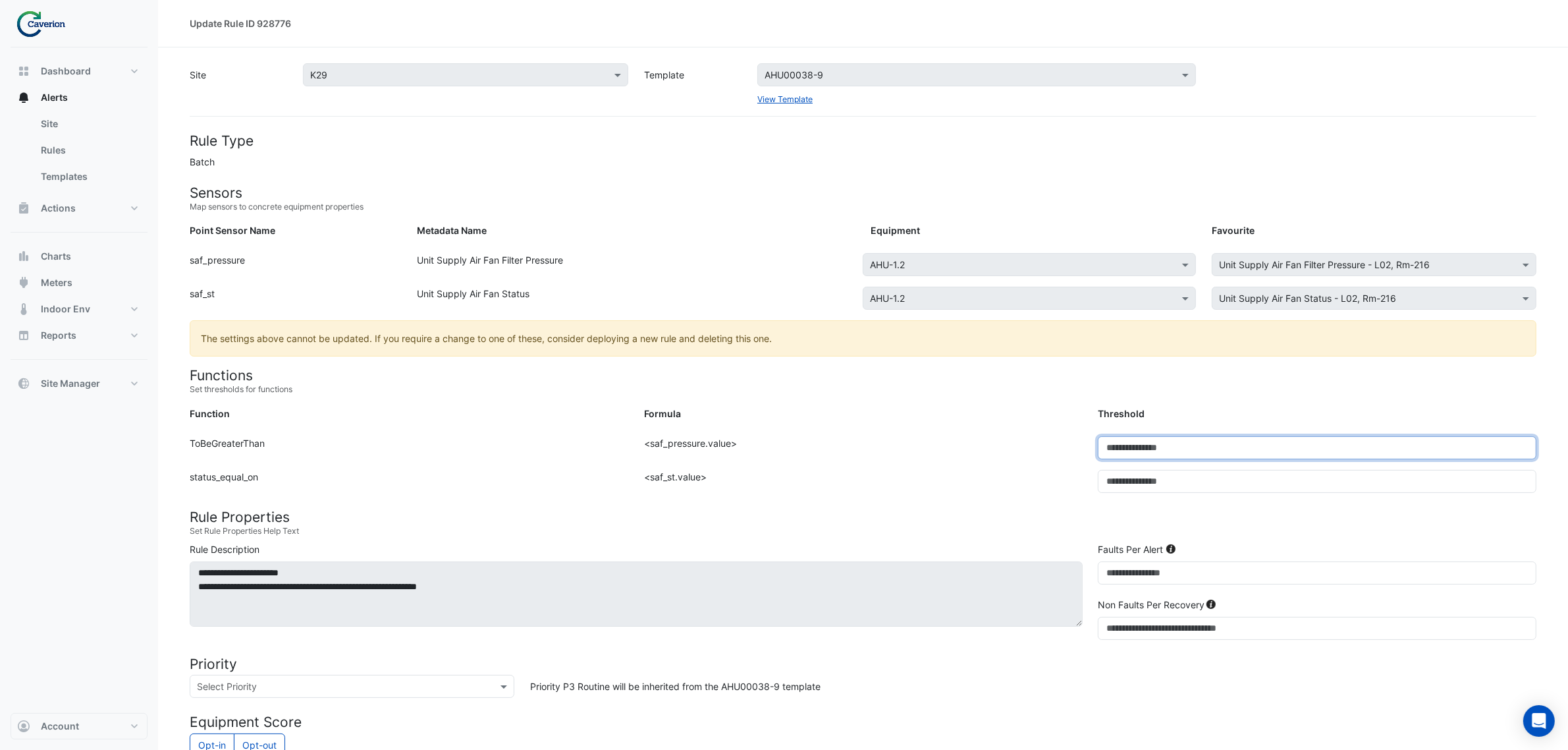
drag, startPoint x: 1137, startPoint y: 453, endPoint x: 963, endPoint y: 486, distance: 177.1
click at [970, 488] on form "Rule Type Batch Sensors Map sensors to concrete equipment properties Point Sens…" at bounding box center [863, 587] width 1347 height 909
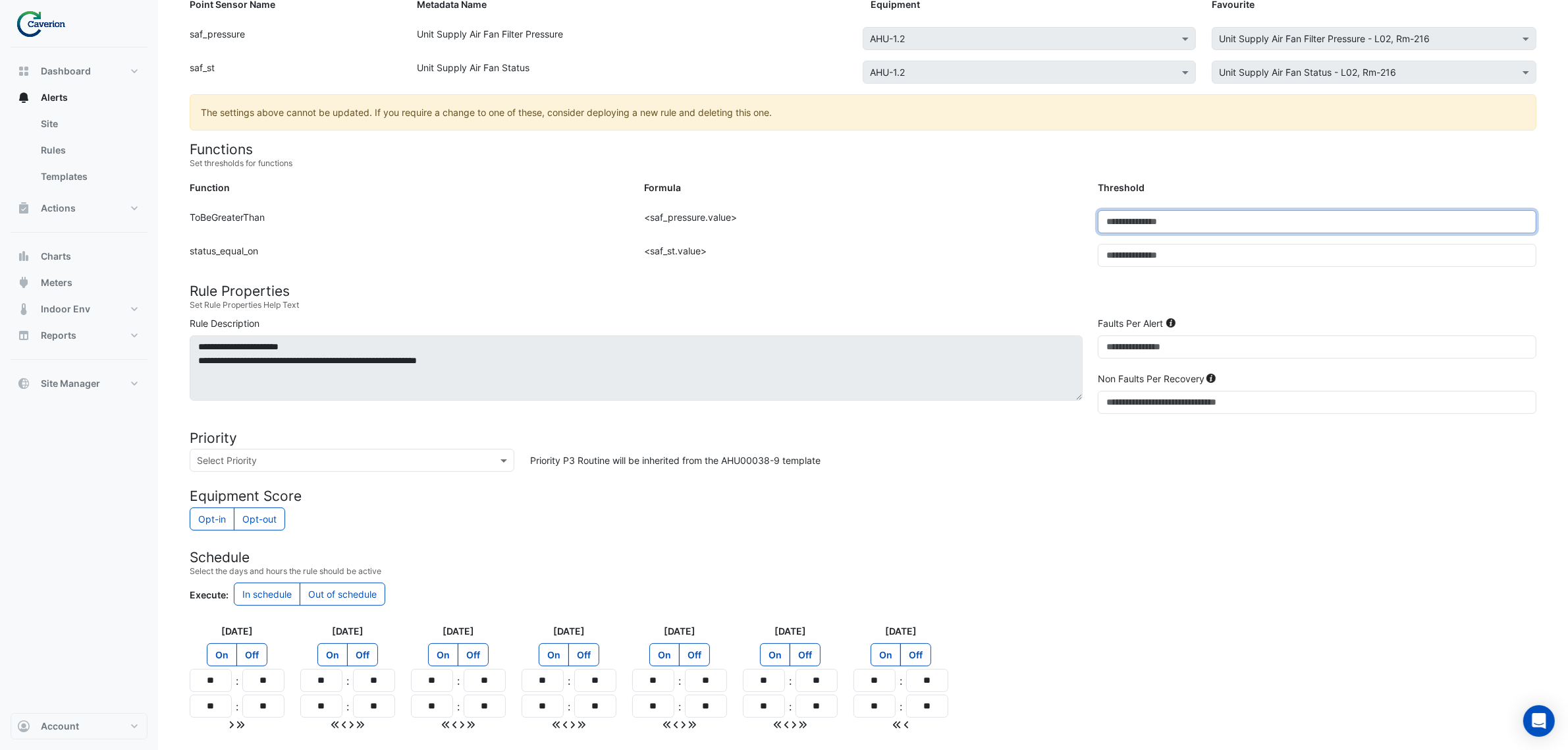
scroll to position [304, 0]
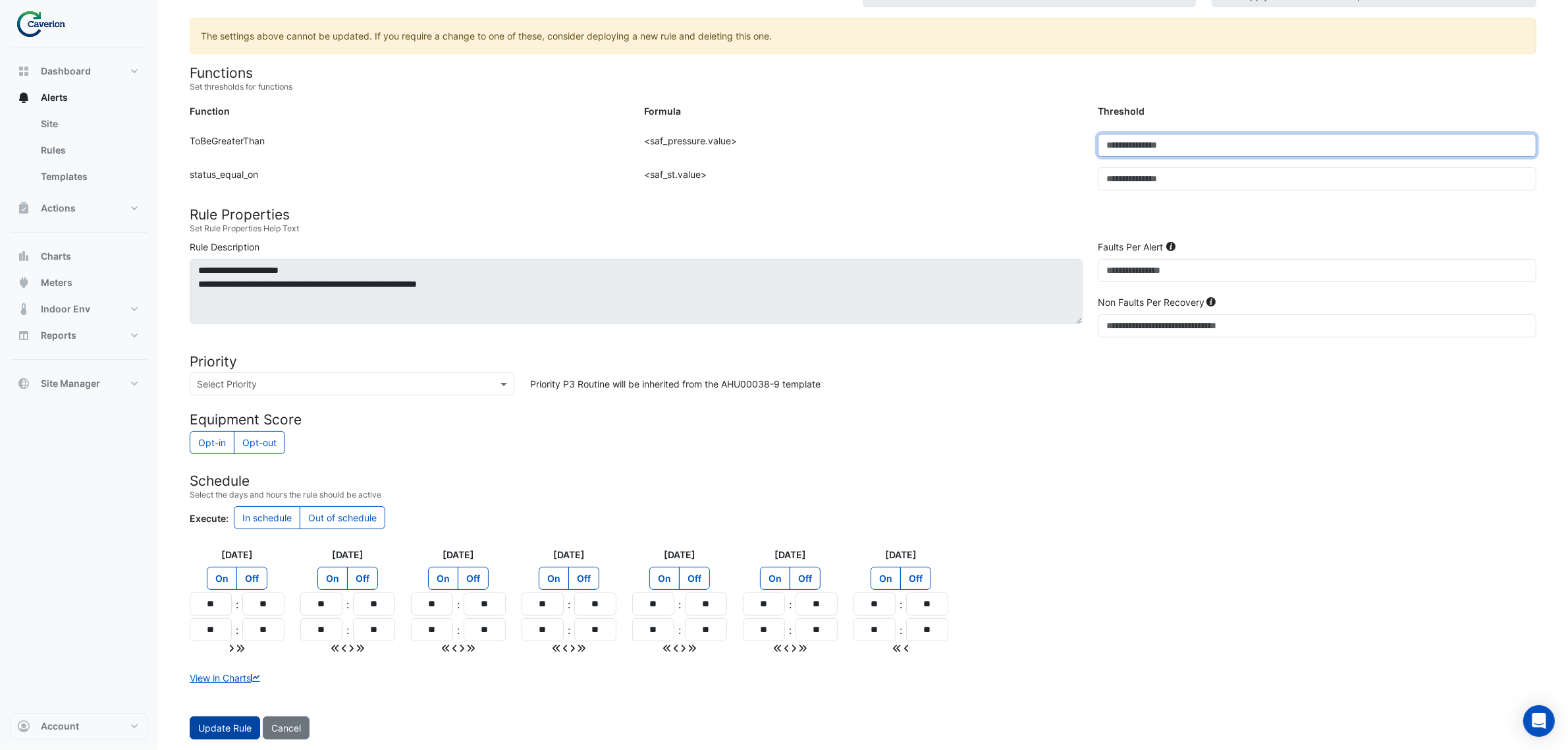
type input "***"
click at [201, 723] on span "Update Rule" at bounding box center [225, 727] width 53 height 11
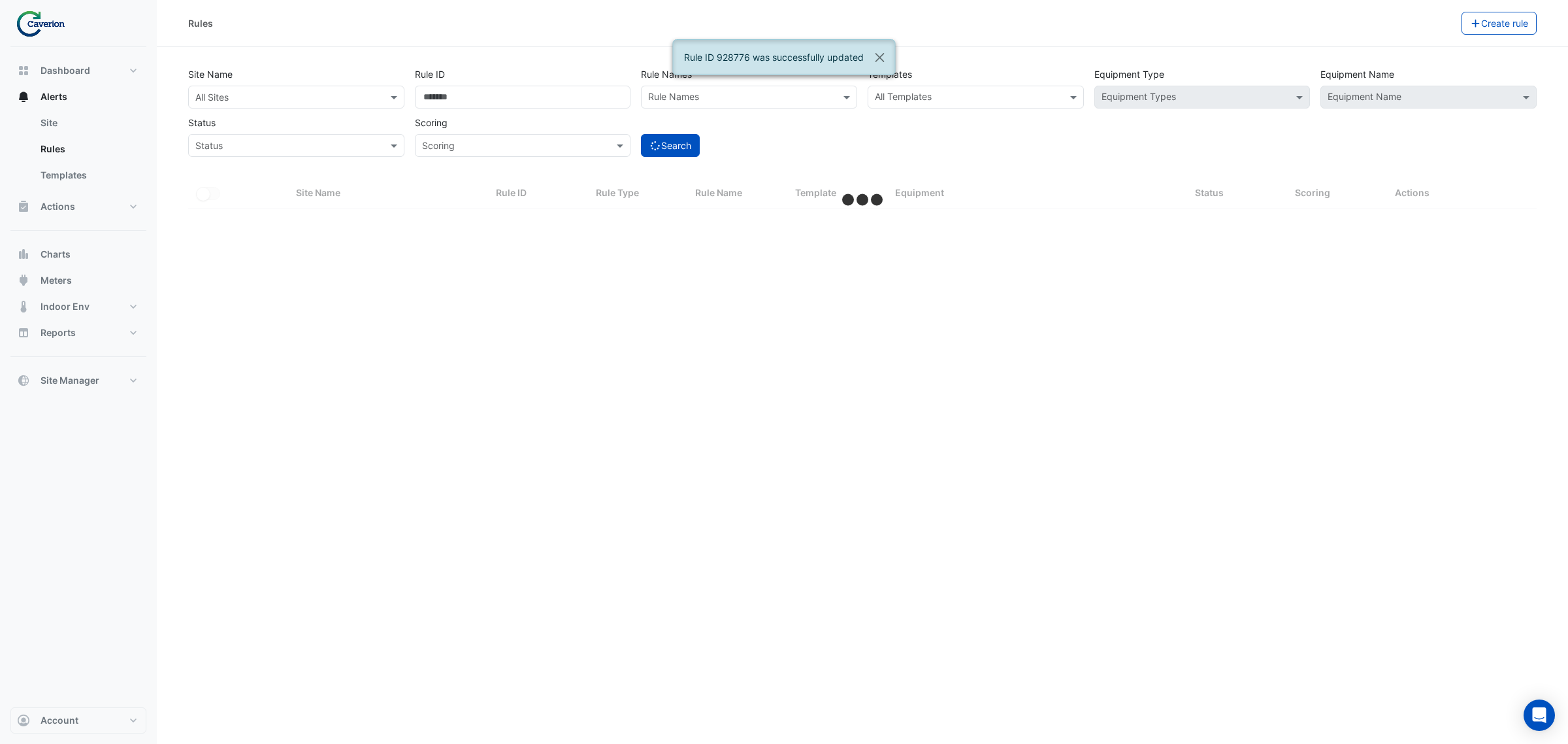
select select "***"
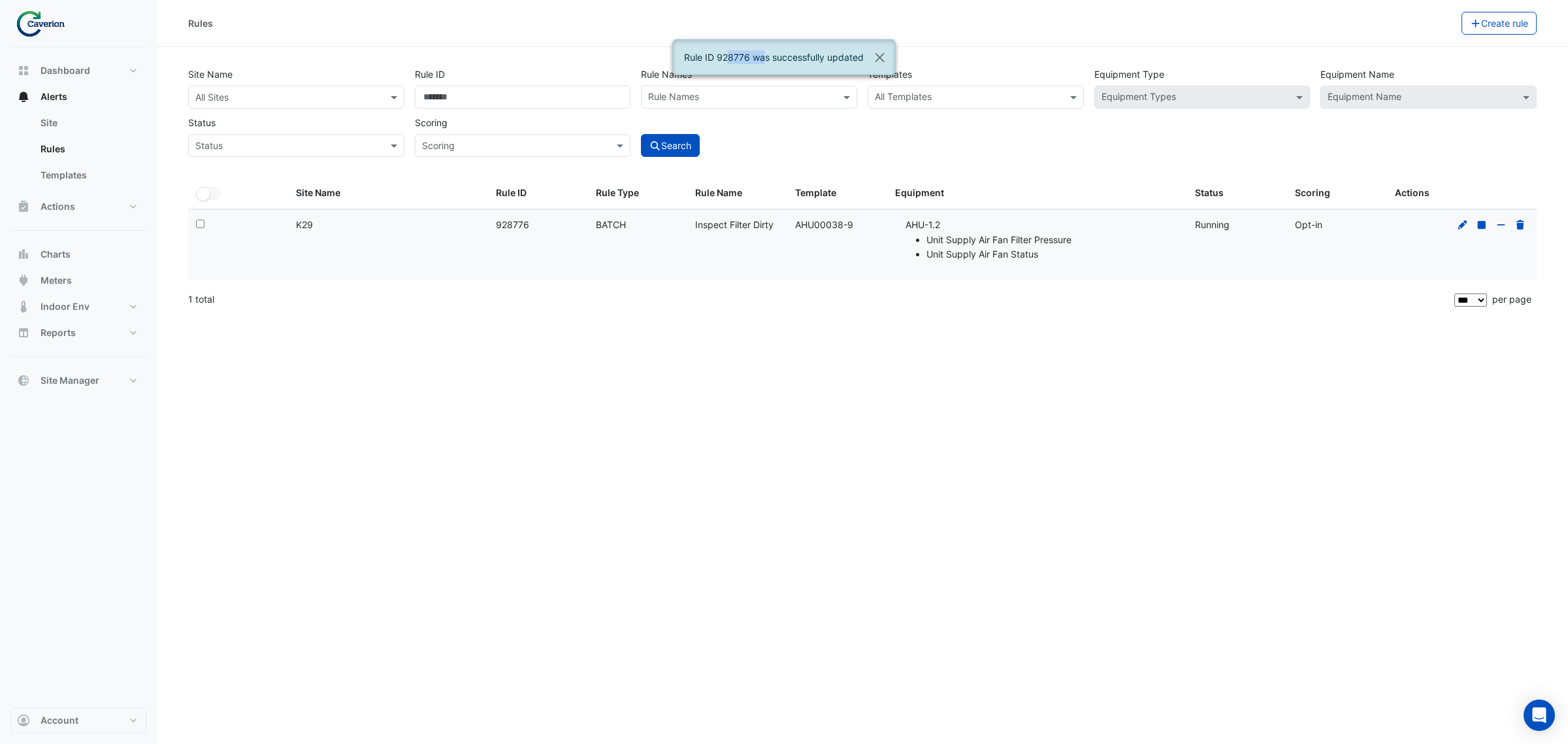
drag, startPoint x: 714, startPoint y: 57, endPoint x: 749, endPoint y: 58, distance: 35.0
click at [749, 58] on ngb-alert "Rule ID 928776 was successfully updated" at bounding box center [784, 57] width 223 height 36
copy ngb-alert "928776"
drag, startPoint x: 815, startPoint y: 330, endPoint x: 693, endPoint y: 308, distance: 124.0
click at [815, 330] on div "Rules Create rule Site Name All Sites Rule ID ****** Rule Names Rule Names Temp…" at bounding box center [863, 372] width 1412 height 744
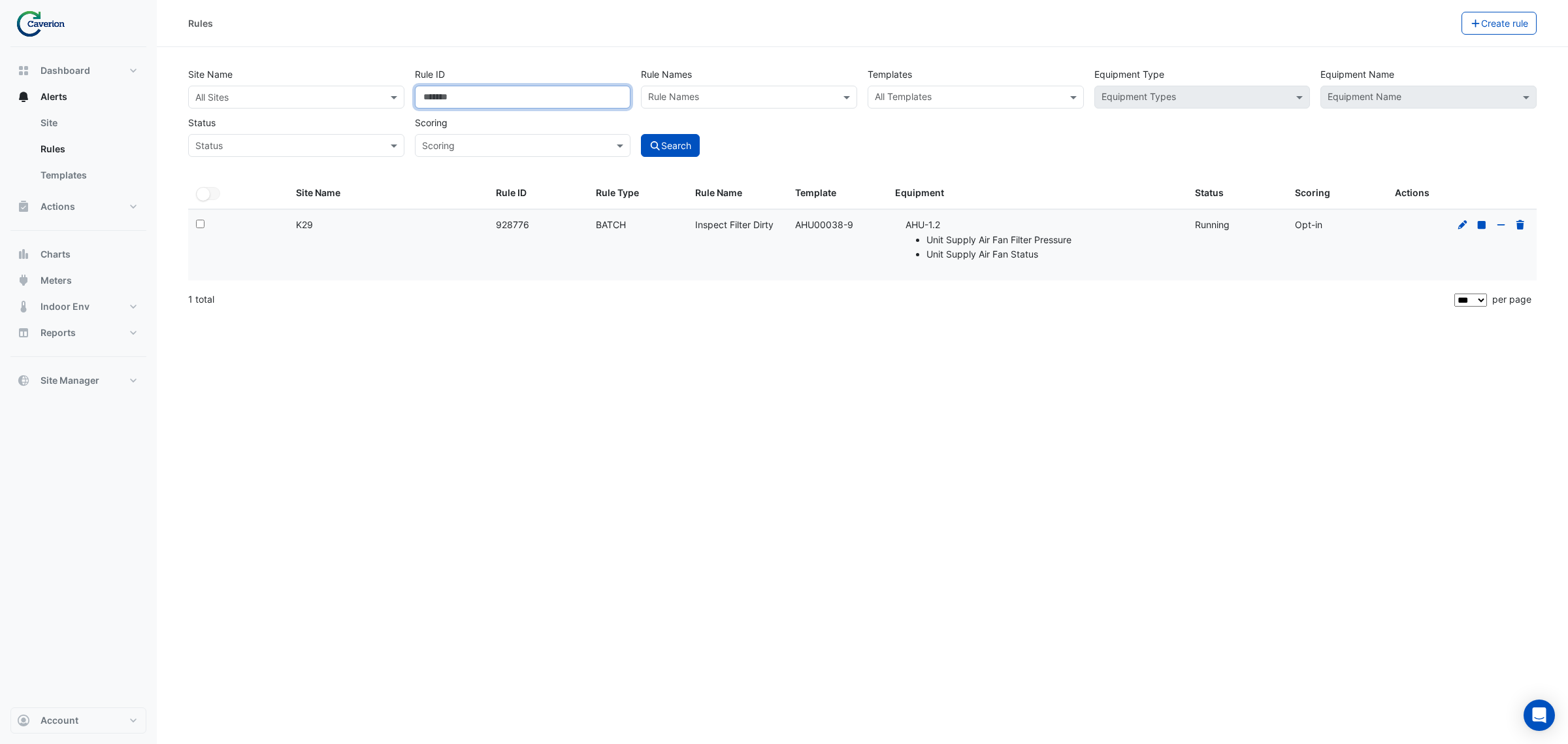
drag, startPoint x: 458, startPoint y: 89, endPoint x: 321, endPoint y: 107, distance: 138.2
click at [321, 107] on div "Site Name All Sites Rule ID ****** Rule Names Rule Names Templates All Template…" at bounding box center [862, 108] width 1359 height 97
click at [224, 104] on div "All Sites" at bounding box center [212, 97] width 33 height 14
click at [226, 145] on div "K29" at bounding box center [226, 144] width 75 height 19
click at [756, 97] on input "text" at bounding box center [742, 99] width 187 height 14
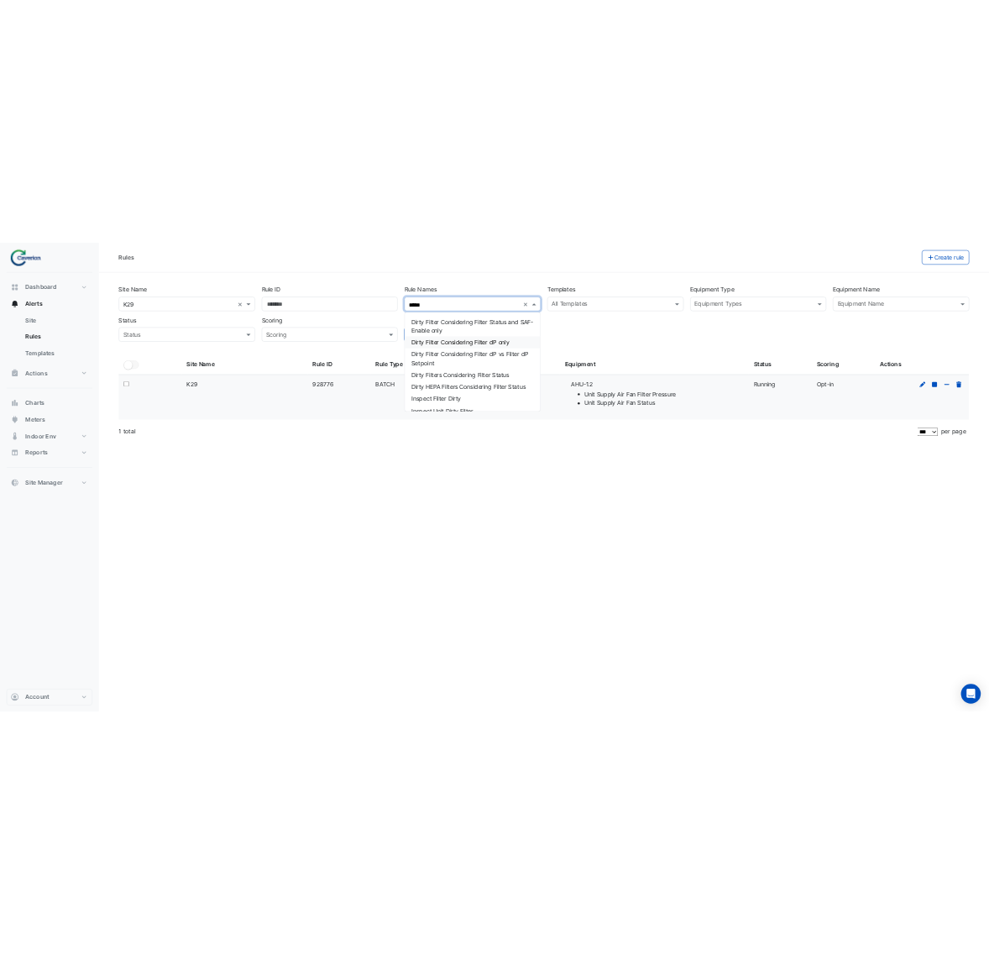
scroll to position [34, 0]
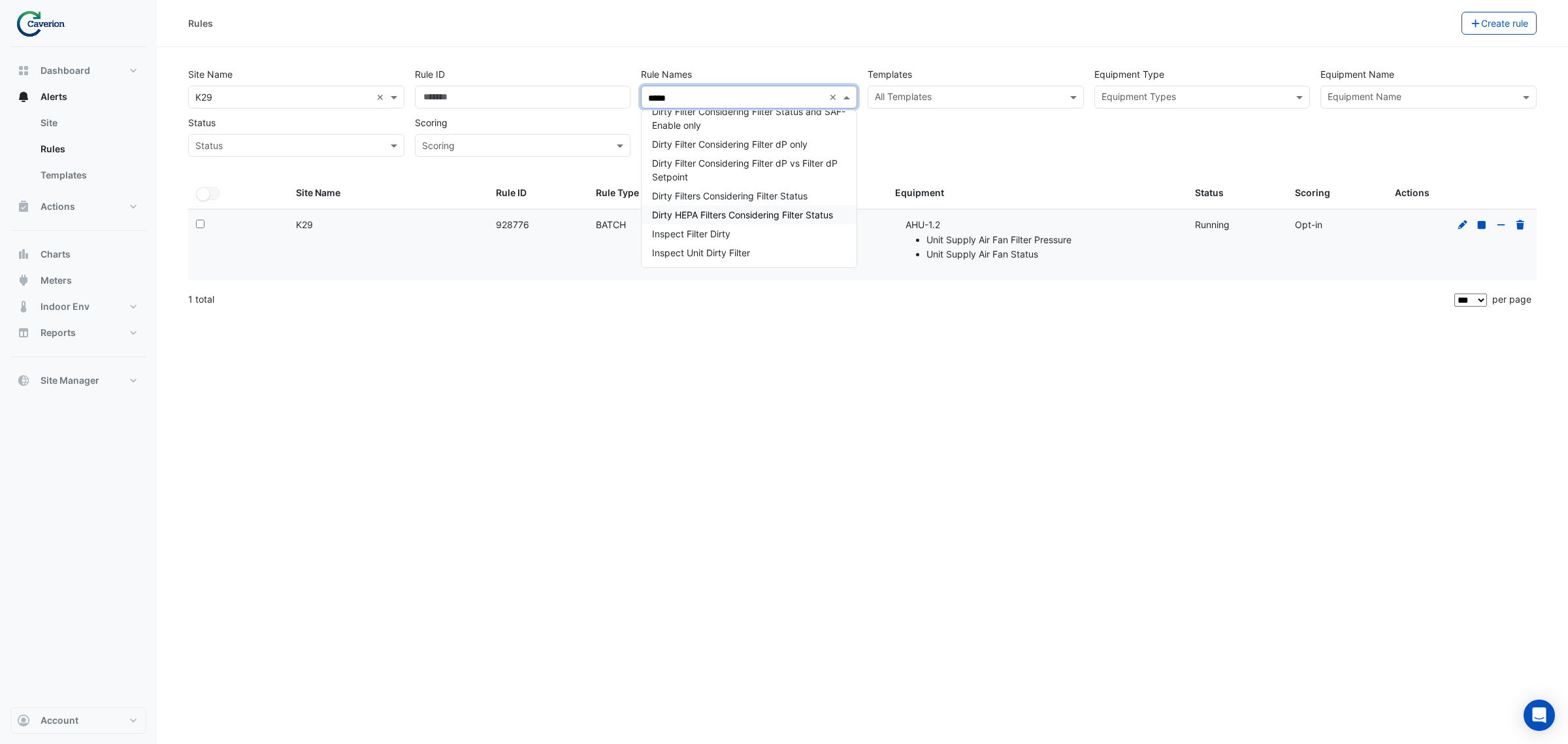
click at [724, 223] on div "Dirty HEPA Filters Considering Filter Status" at bounding box center [749, 215] width 215 height 19
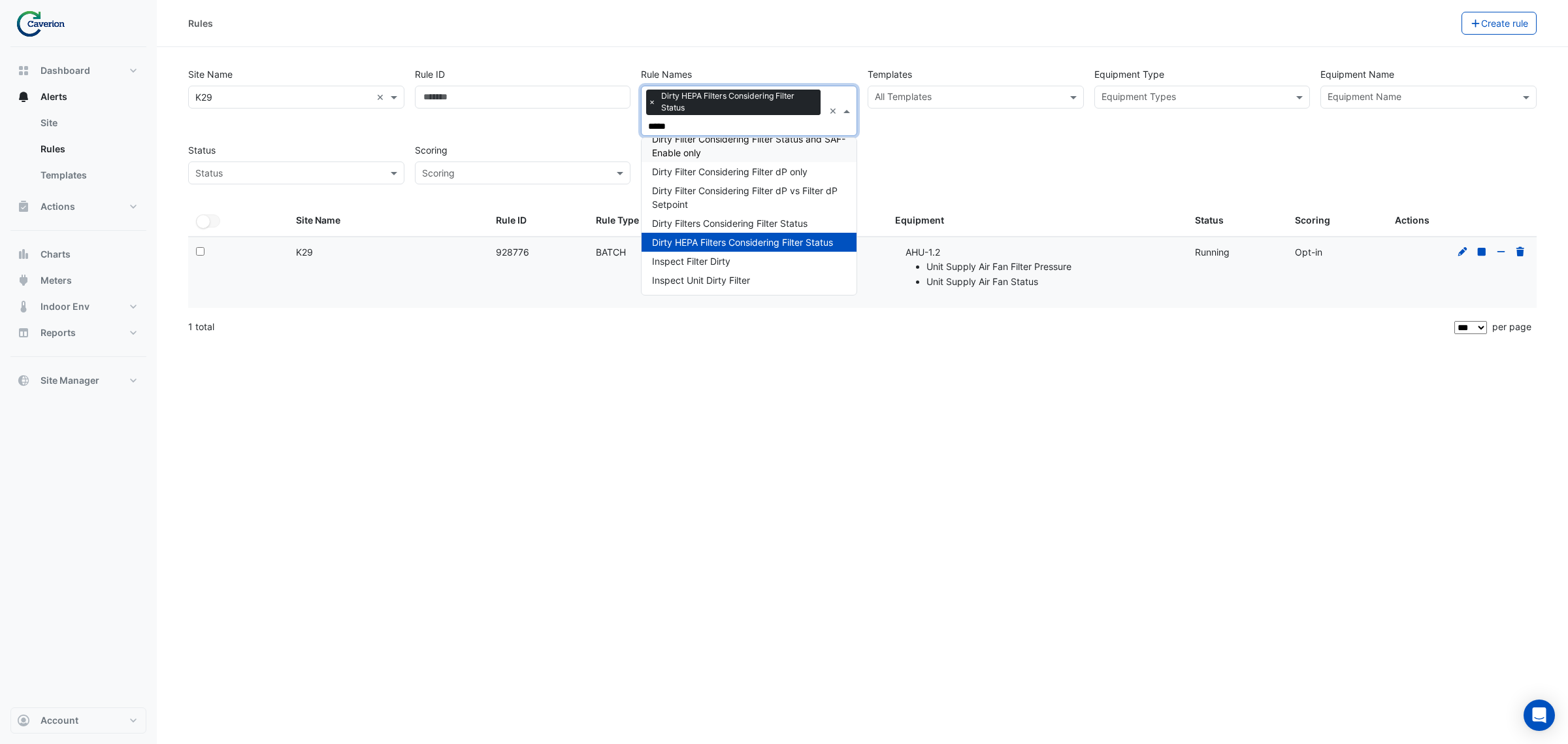
click at [651, 98] on span "×" at bounding box center [651, 102] width 12 height 13
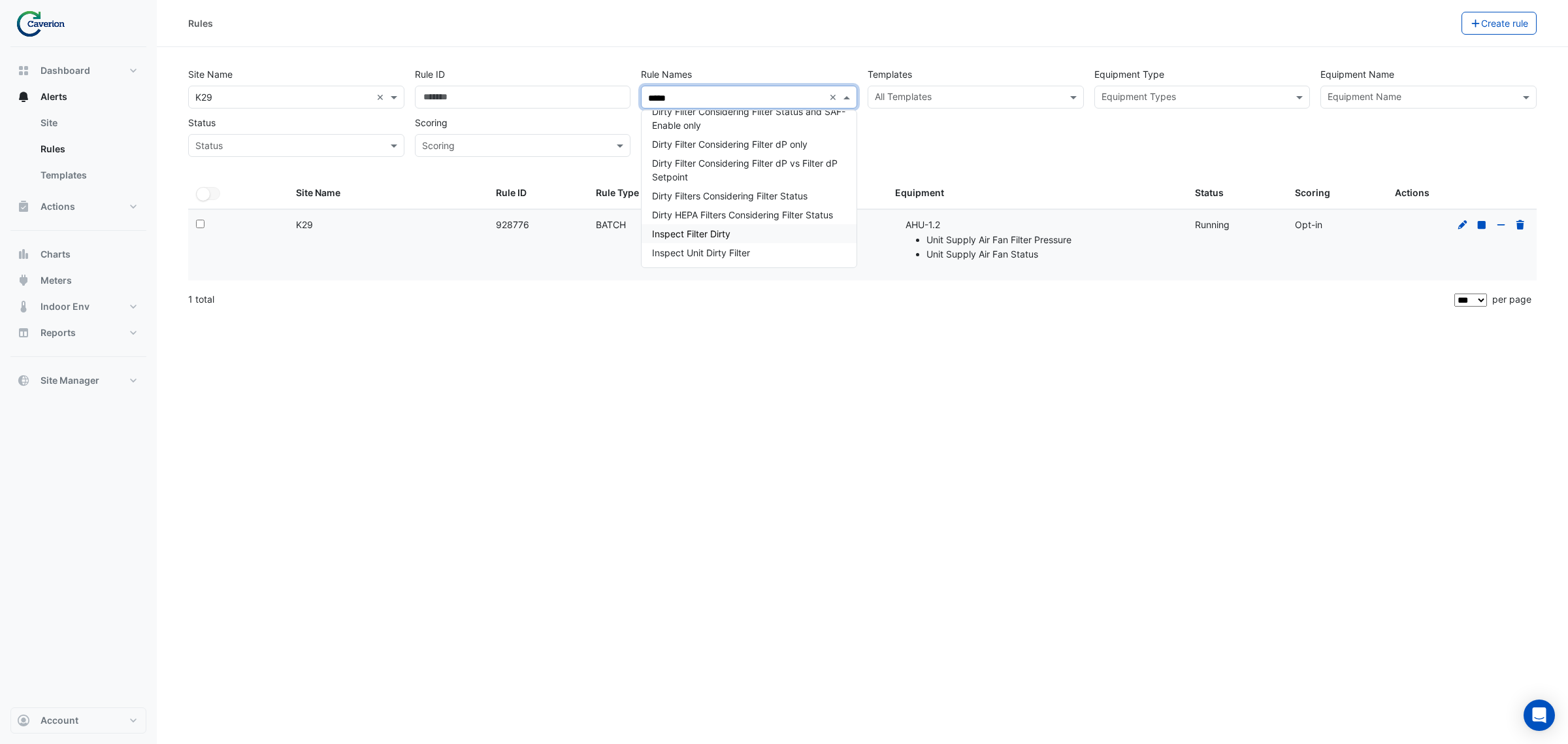
click at [743, 235] on div "Inspect Filter Dirty" at bounding box center [749, 233] width 215 height 19
type input "*****"
click at [962, 148] on div "Site Name × K29 × Rule ID Rule Names × Inspect Filter Dirty ***** × Dirty Filte…" at bounding box center [862, 108] width 1359 height 97
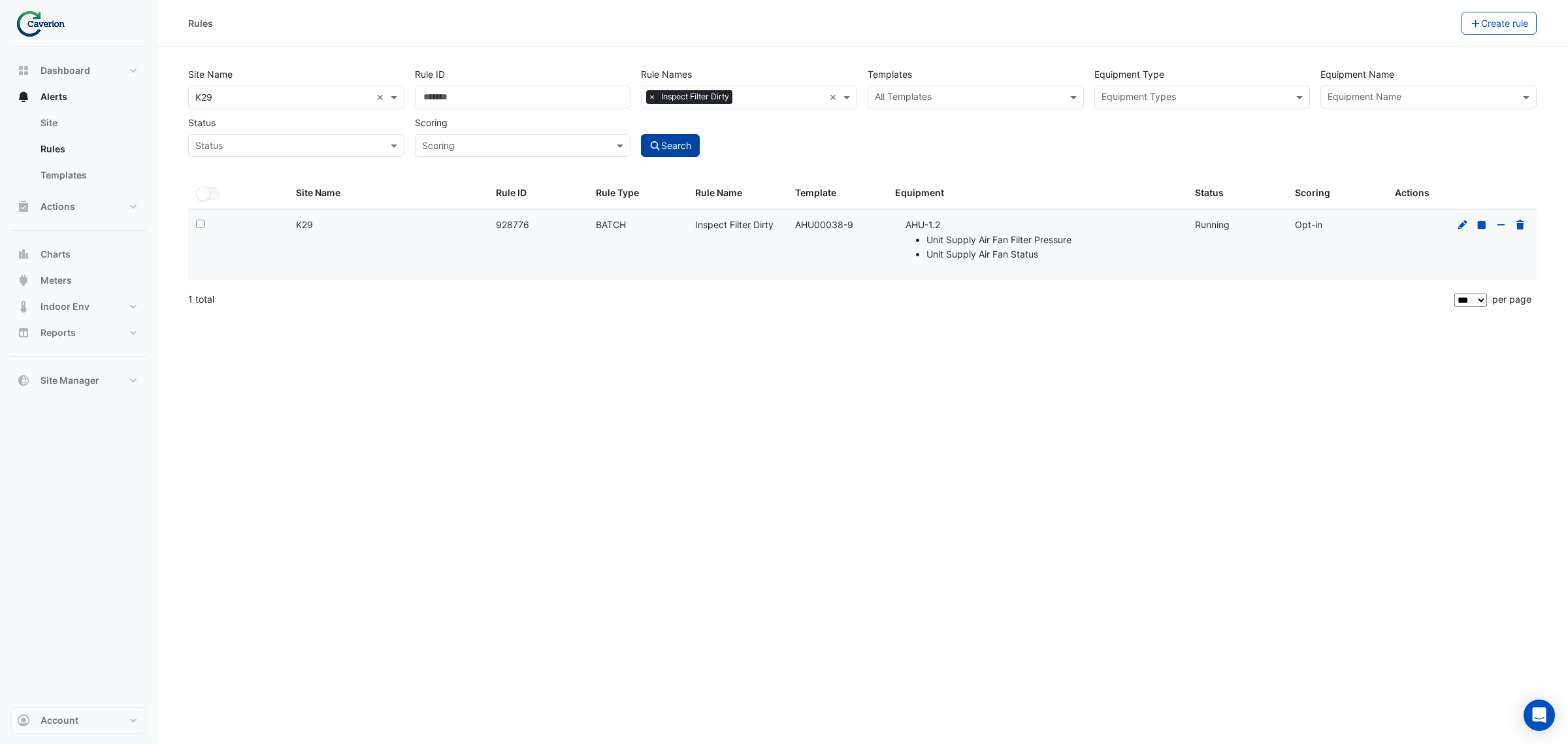
click at [681, 147] on button "Search" at bounding box center [671, 145] width 59 height 23
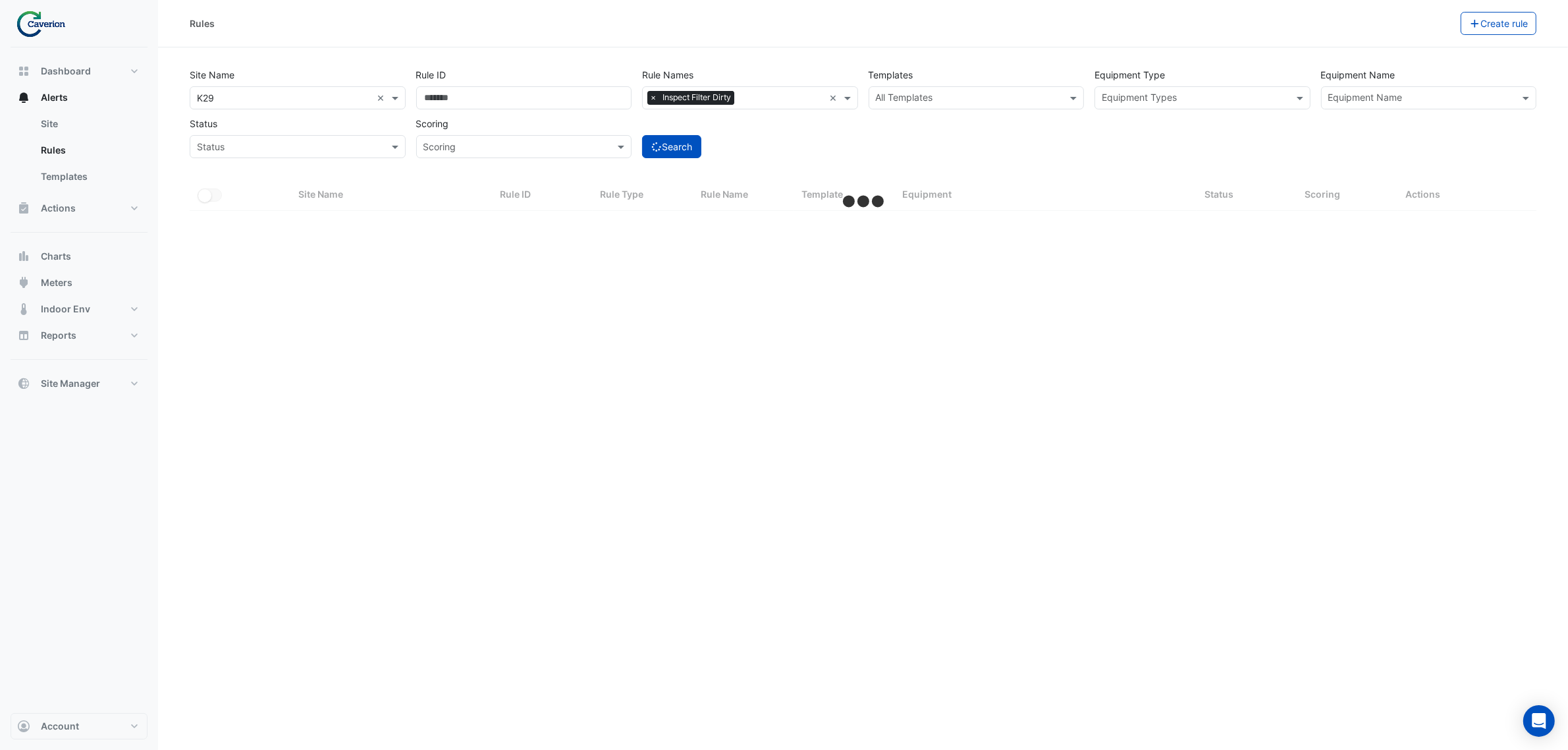
select select "***"
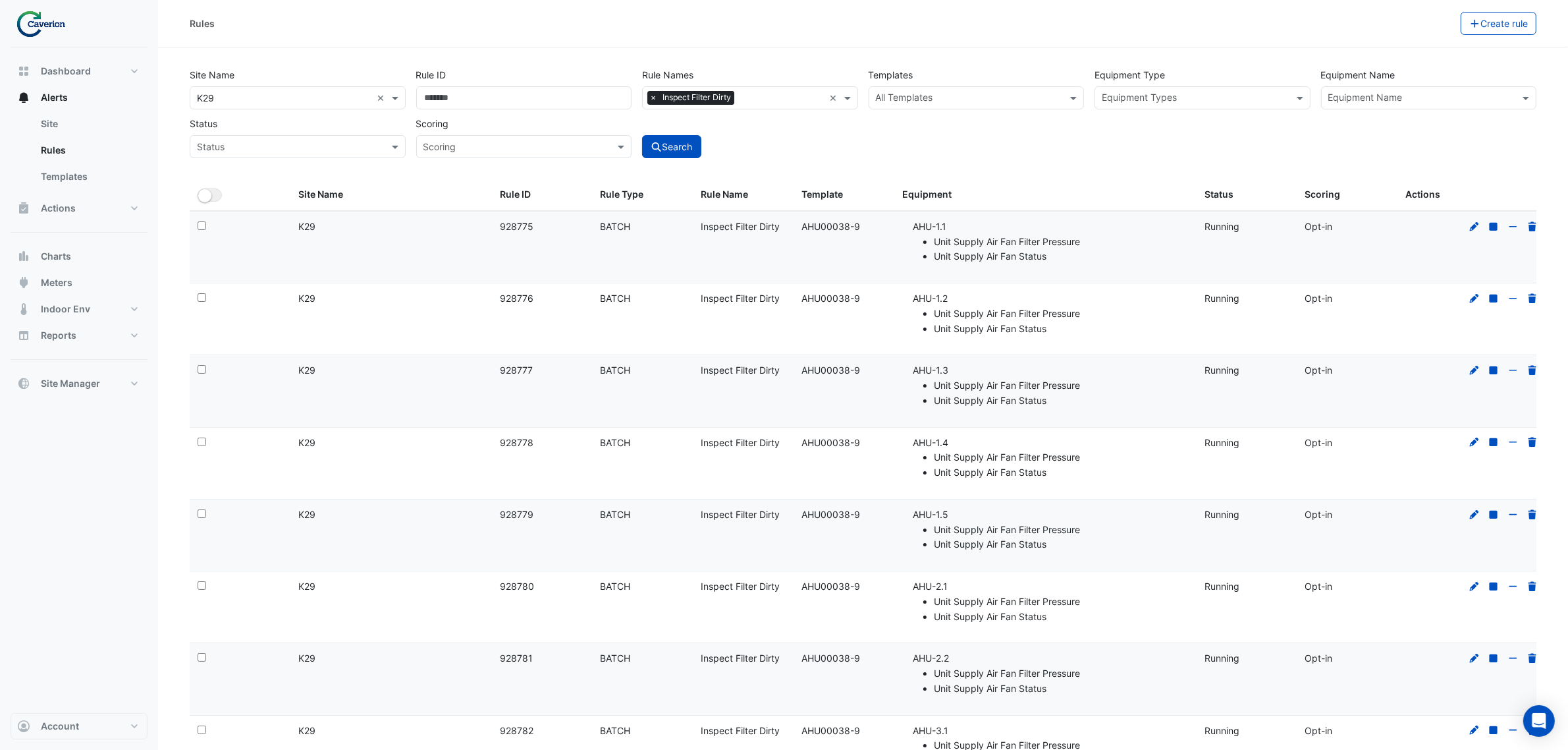
click at [449, 23] on div "Rules" at bounding box center [825, 23] width 1271 height 23
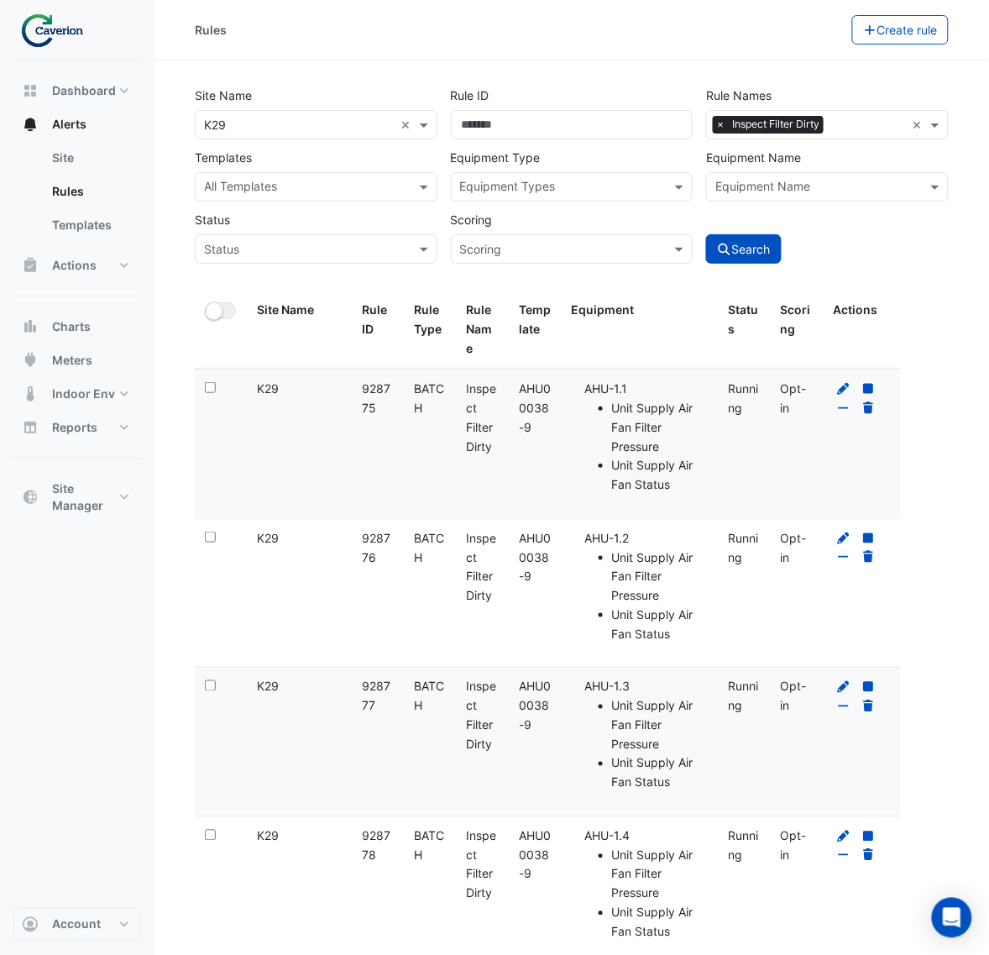
scroll to position [315, 0]
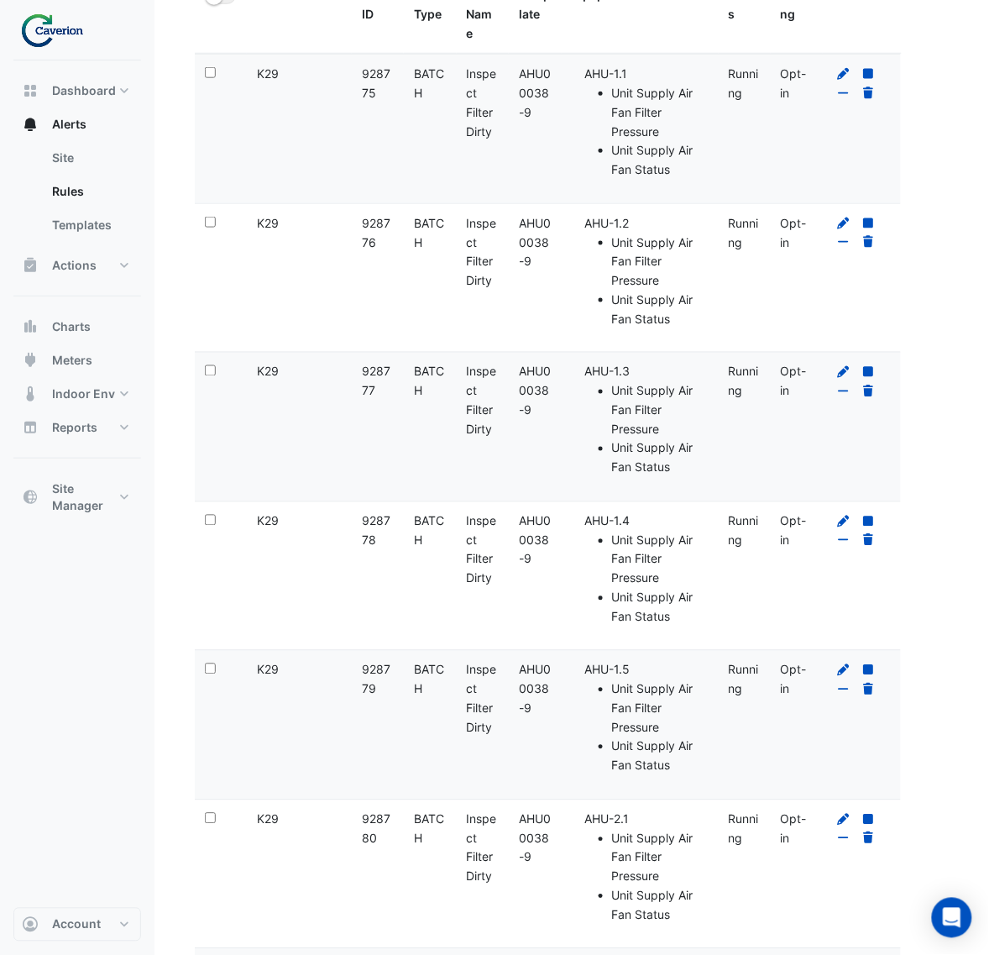
drag, startPoint x: 353, startPoint y: 369, endPoint x: 378, endPoint y: 387, distance: 30.1
click at [378, 387] on datatable-body-cell "Rule ID: 928777" at bounding box center [378, 427] width 52 height 149
copy div "928777"
drag, startPoint x: 363, startPoint y: 523, endPoint x: 378, endPoint y: 534, distance: 18.6
click at [378, 534] on div "Rule ID: 928778" at bounding box center [378, 531] width 32 height 39
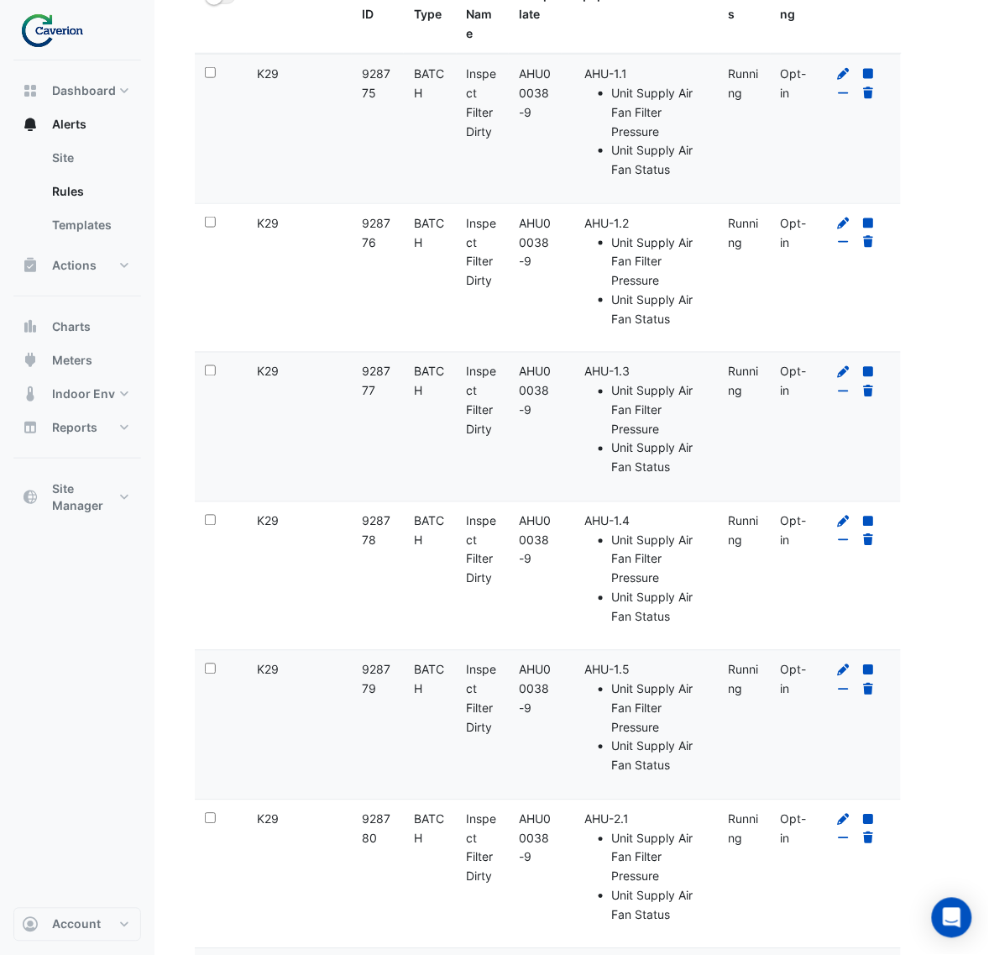
copy div "928778"
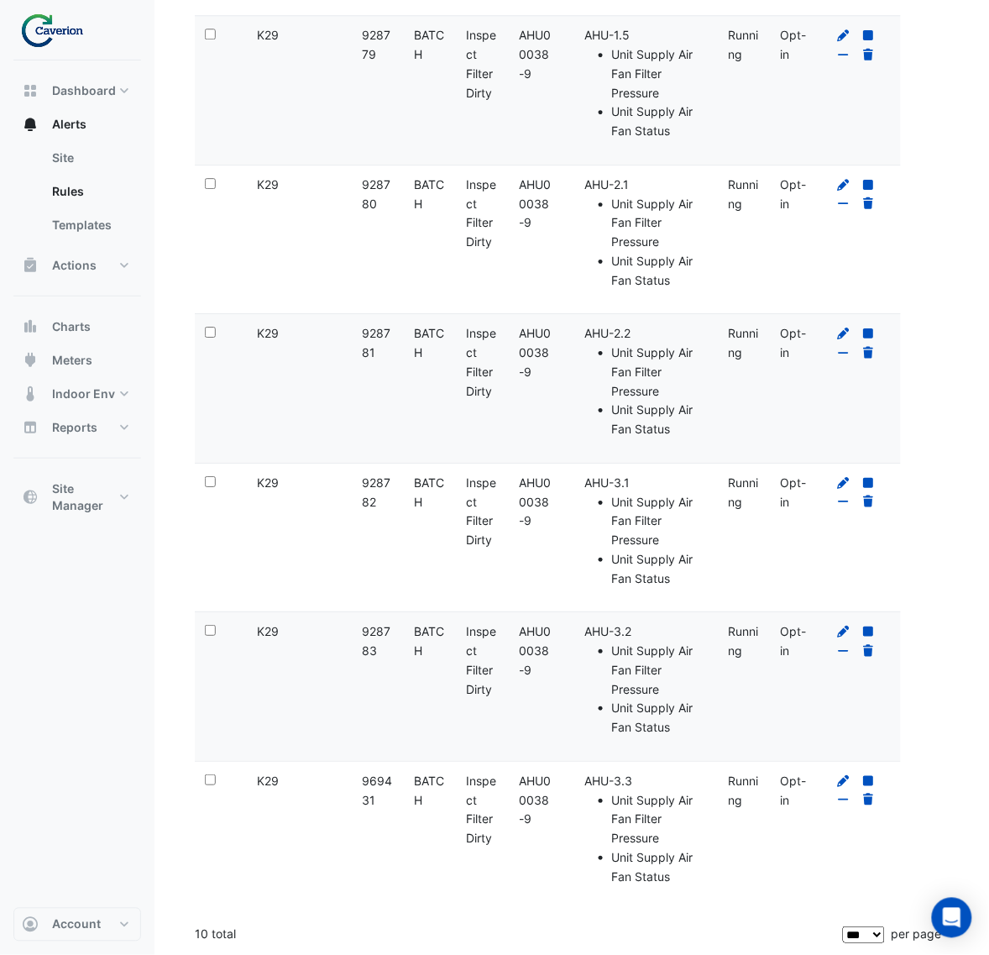
scroll to position [953, 0]
click at [841, 785] on icon at bounding box center [843, 781] width 15 height 12
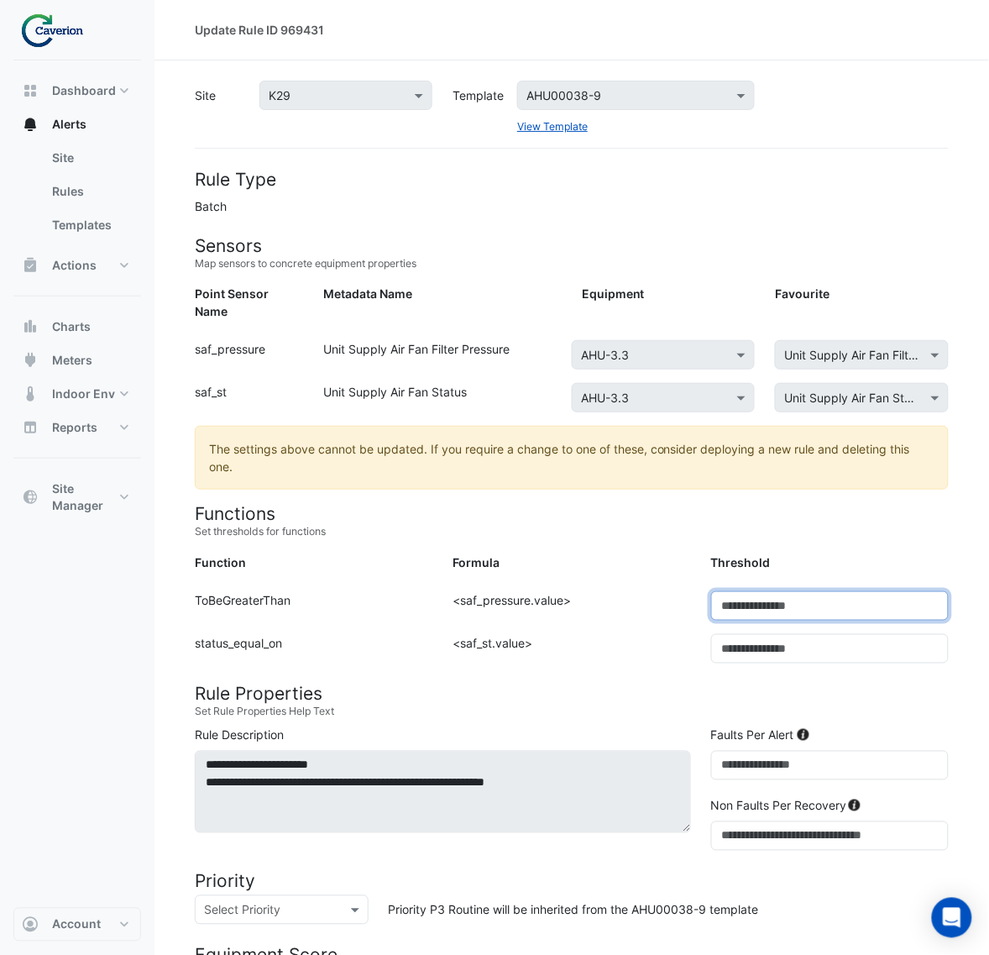
drag, startPoint x: 773, startPoint y: 589, endPoint x: 626, endPoint y: 589, distance: 147.8
click at [626, 591] on div "Function: ToBeGreaterThan Formula: <saf_pressure.value> Threshold: ***" at bounding box center [572, 612] width 774 height 43
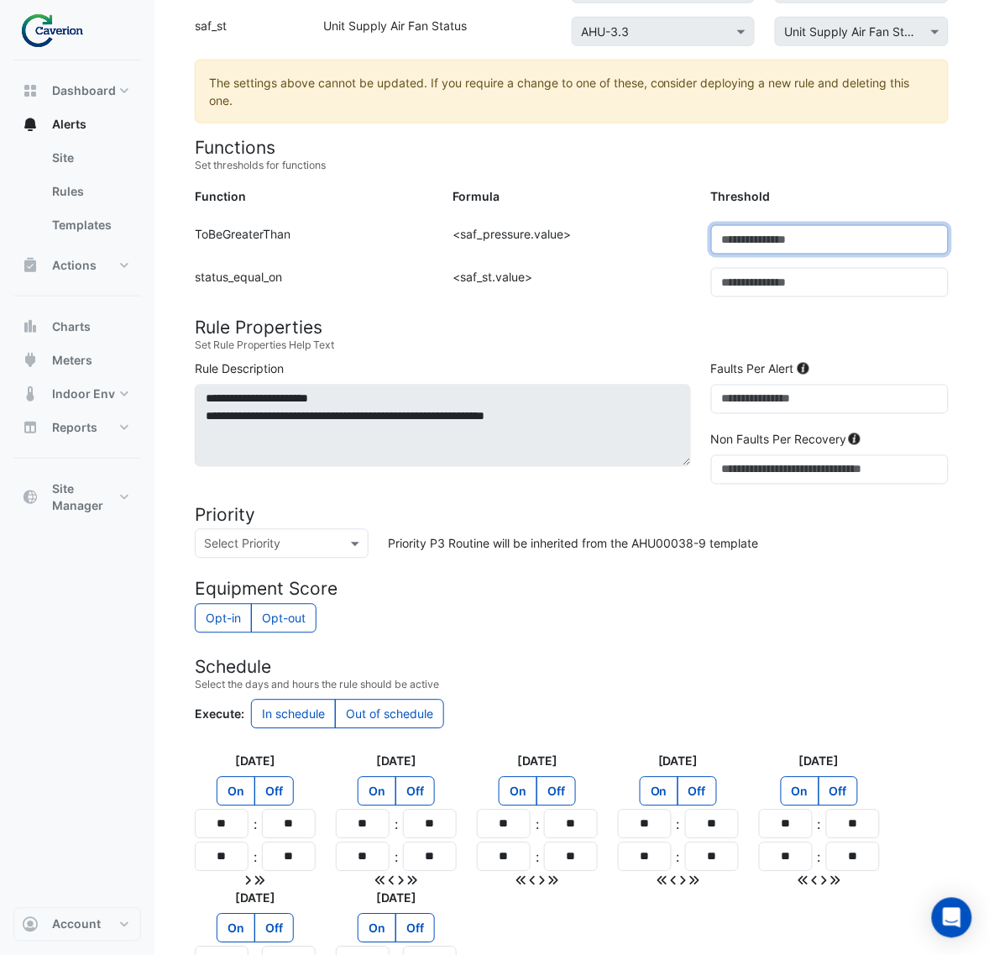
scroll to position [546, 0]
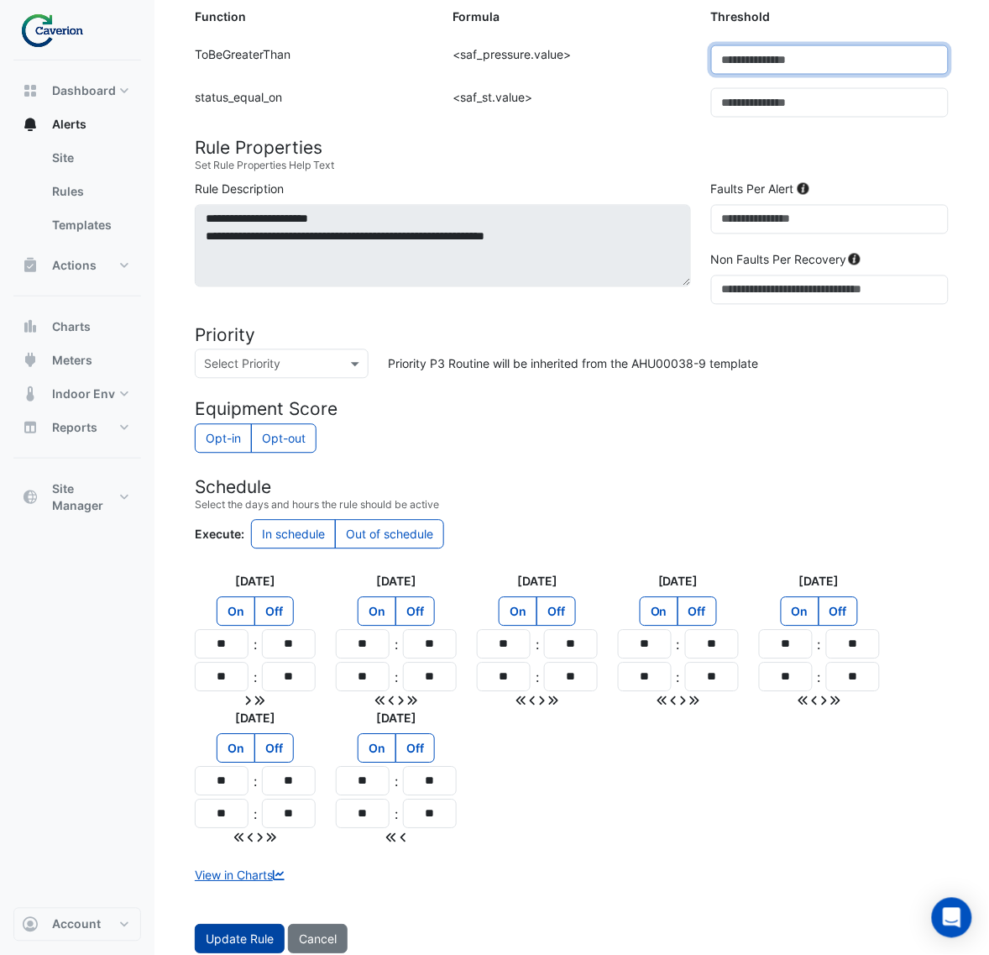
type input "***"
click at [233, 932] on span "Update Rule" at bounding box center [240, 939] width 68 height 14
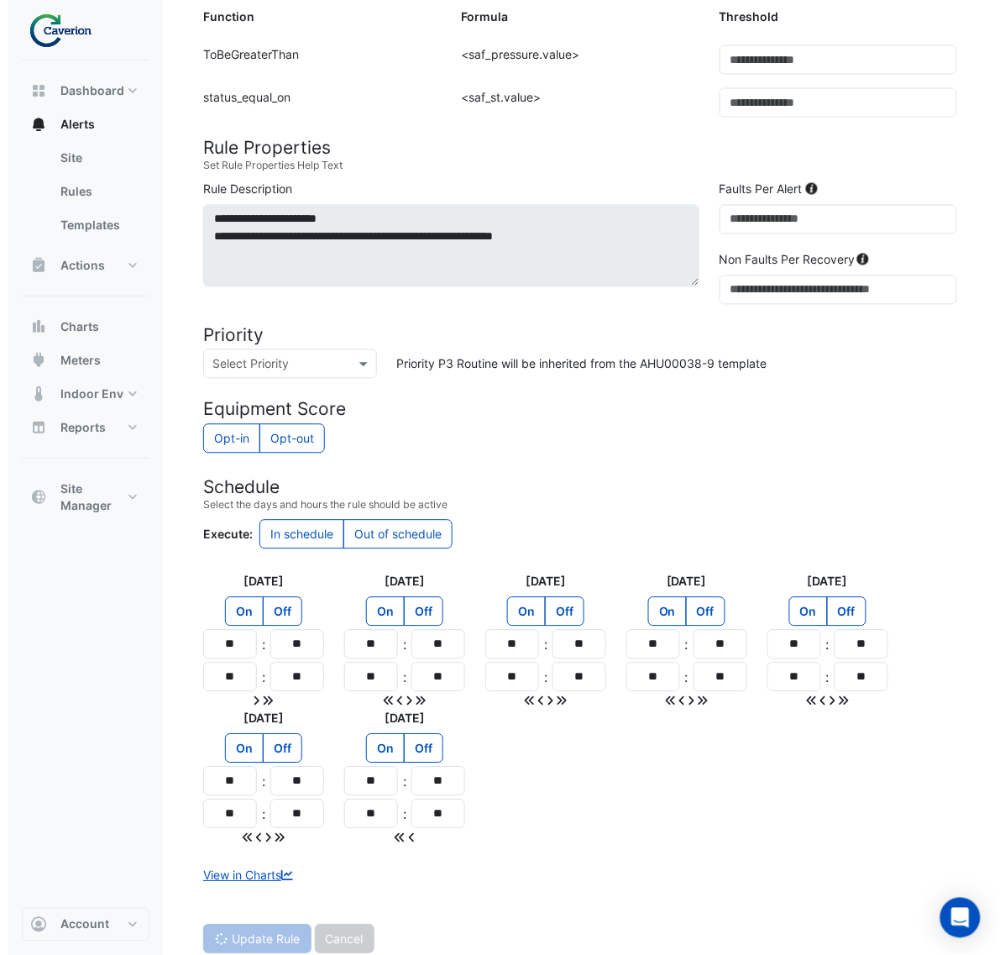
scroll to position [0, 0]
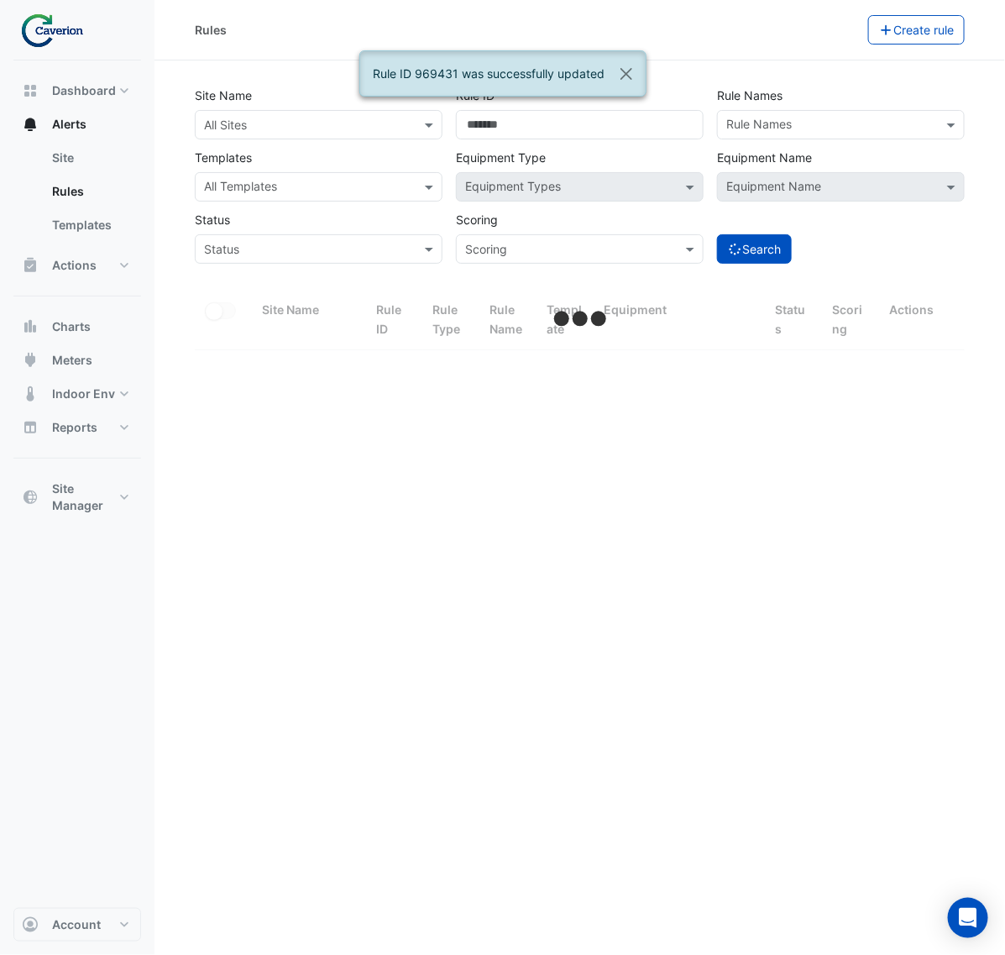
select select "***"
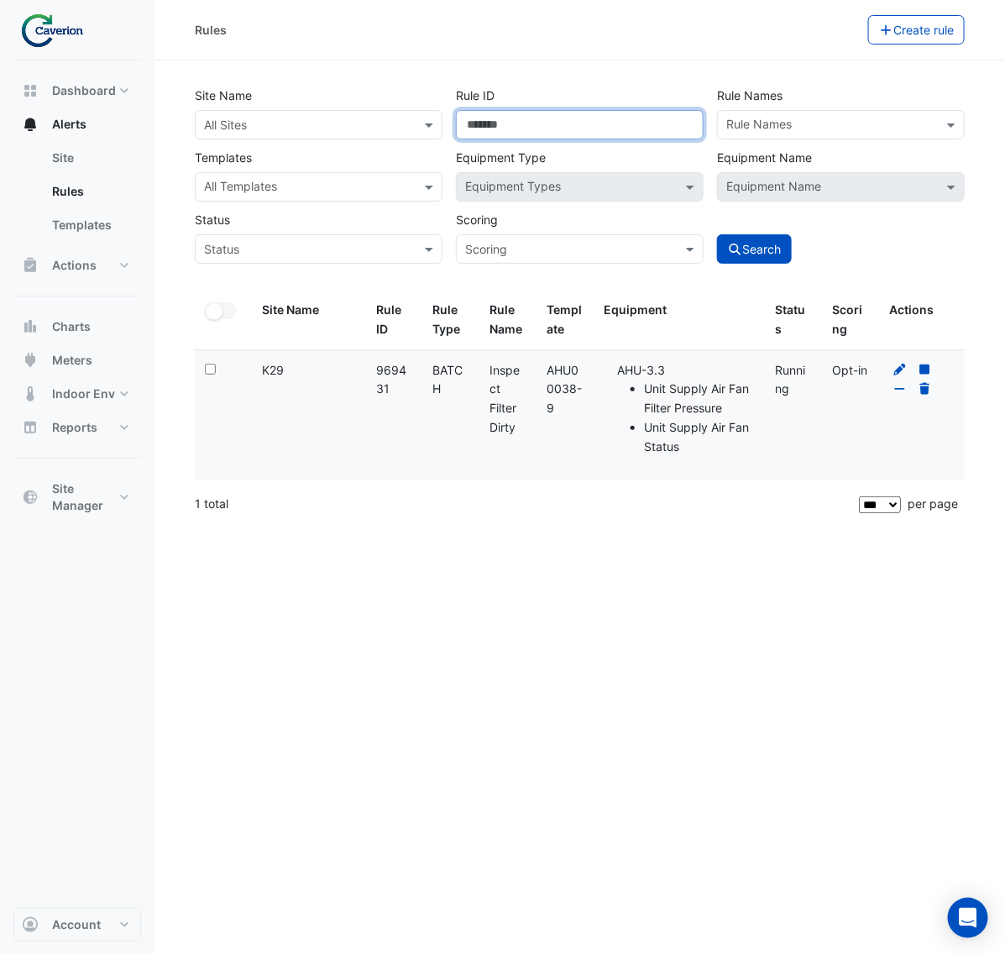
click at [539, 123] on input "******" at bounding box center [580, 124] width 248 height 29
drag, startPoint x: 607, startPoint y: 112, endPoint x: 278, endPoint y: 128, distance: 329.5
click at [291, 128] on div "Site Name All Sites Rule ID ****** Rule Names Rule Names Templates All Template…" at bounding box center [579, 170] width 783 height 186
click at [223, 107] on label "Site Name" at bounding box center [223, 95] width 57 height 29
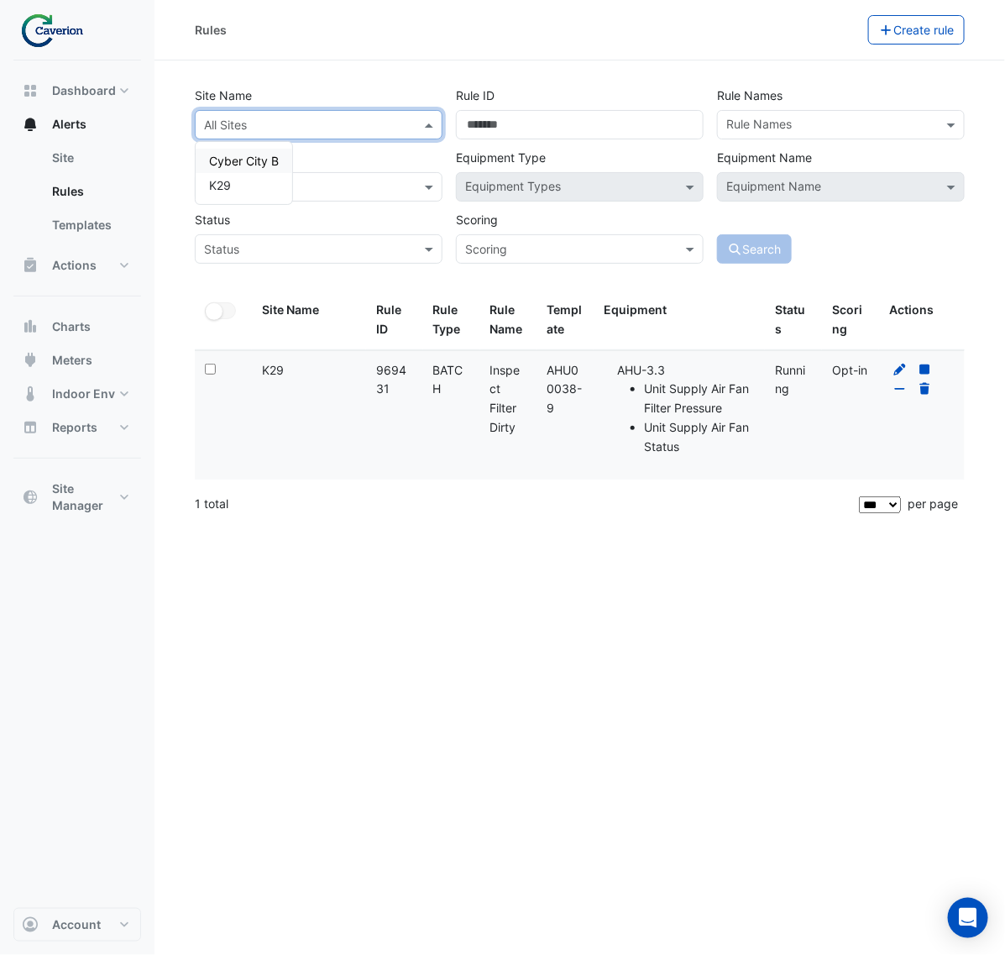
click at [225, 118] on input "text" at bounding box center [302, 126] width 196 height 18
click at [227, 174] on div "K29" at bounding box center [244, 185] width 97 height 24
click at [621, 128] on input "Rule ID" at bounding box center [580, 124] width 248 height 29
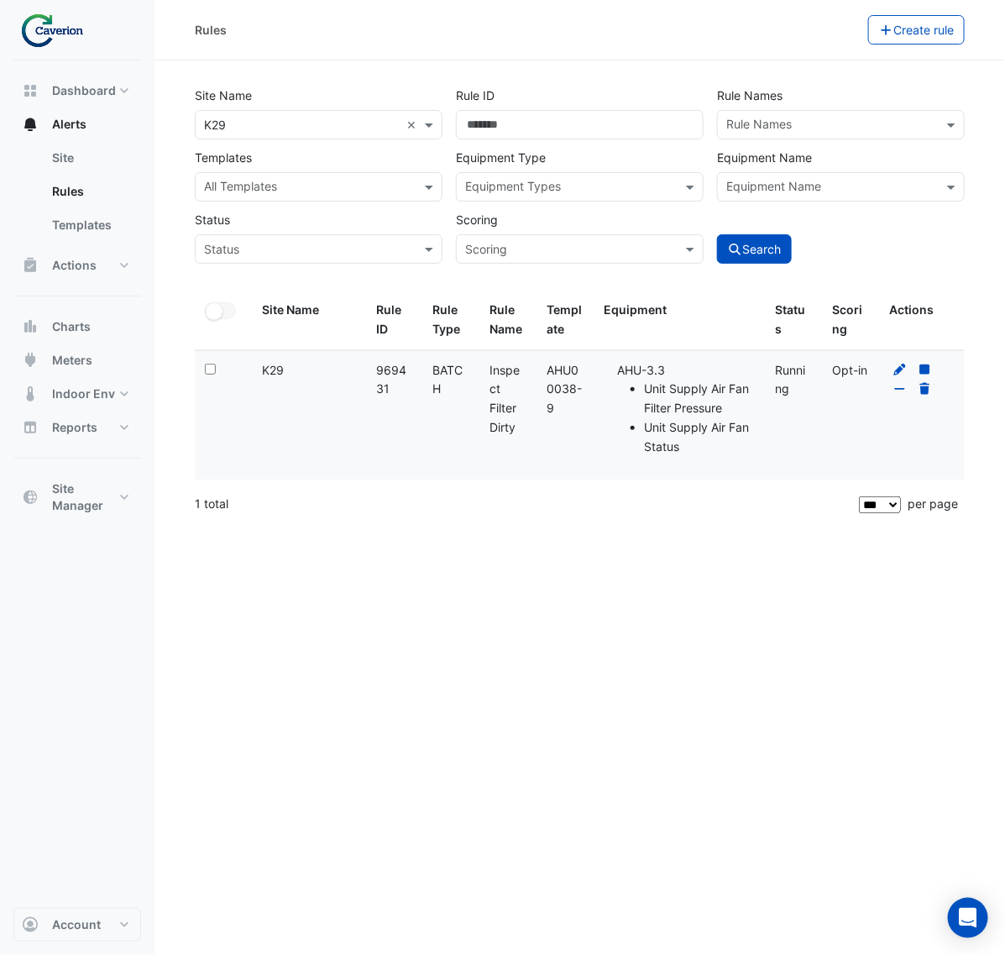
click at [777, 123] on input "text" at bounding box center [831, 127] width 210 height 18
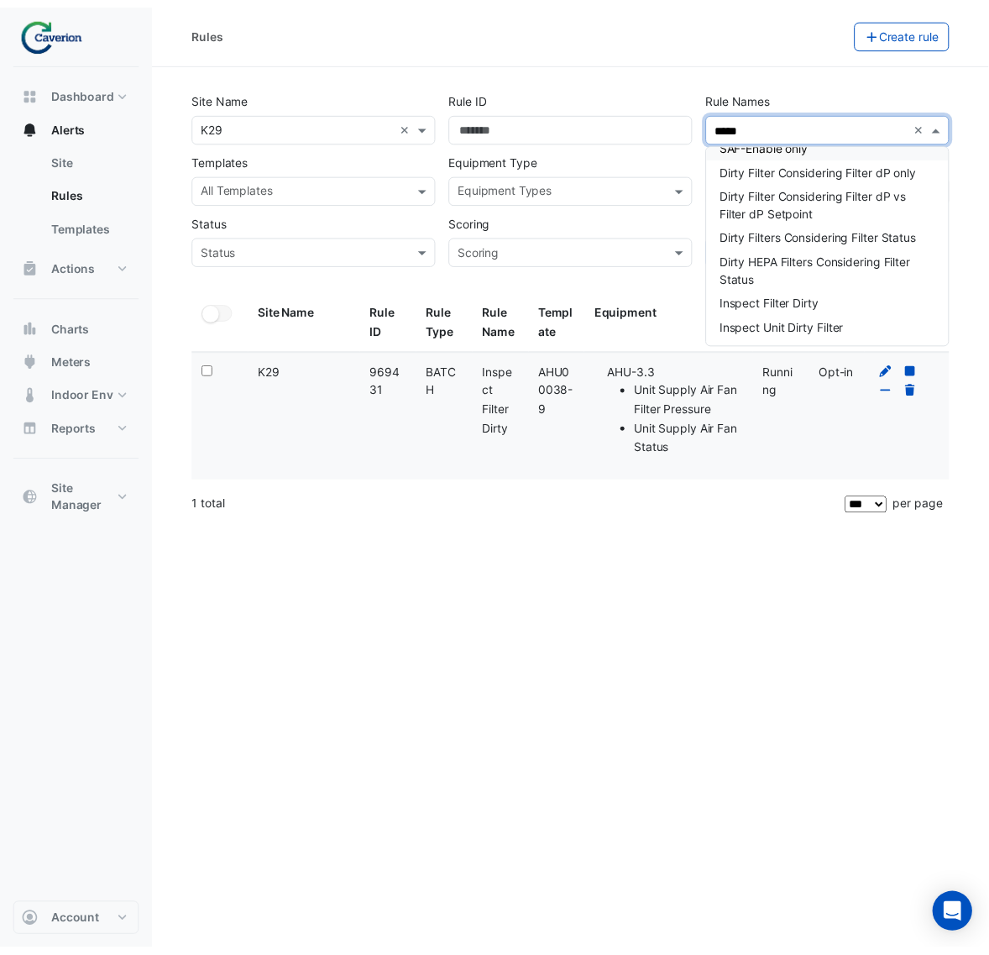
scroll to position [70, 0]
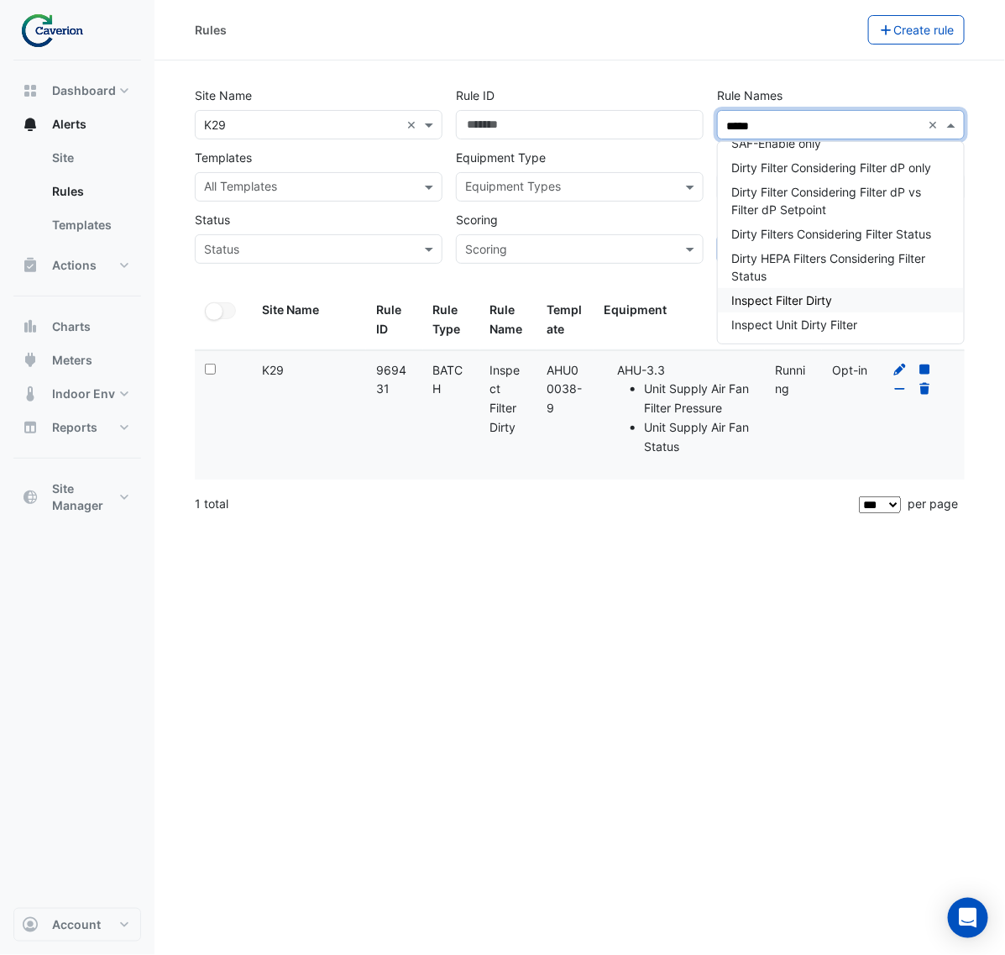
click at [869, 300] on div "Inspect Filter Dirty" at bounding box center [841, 300] width 246 height 24
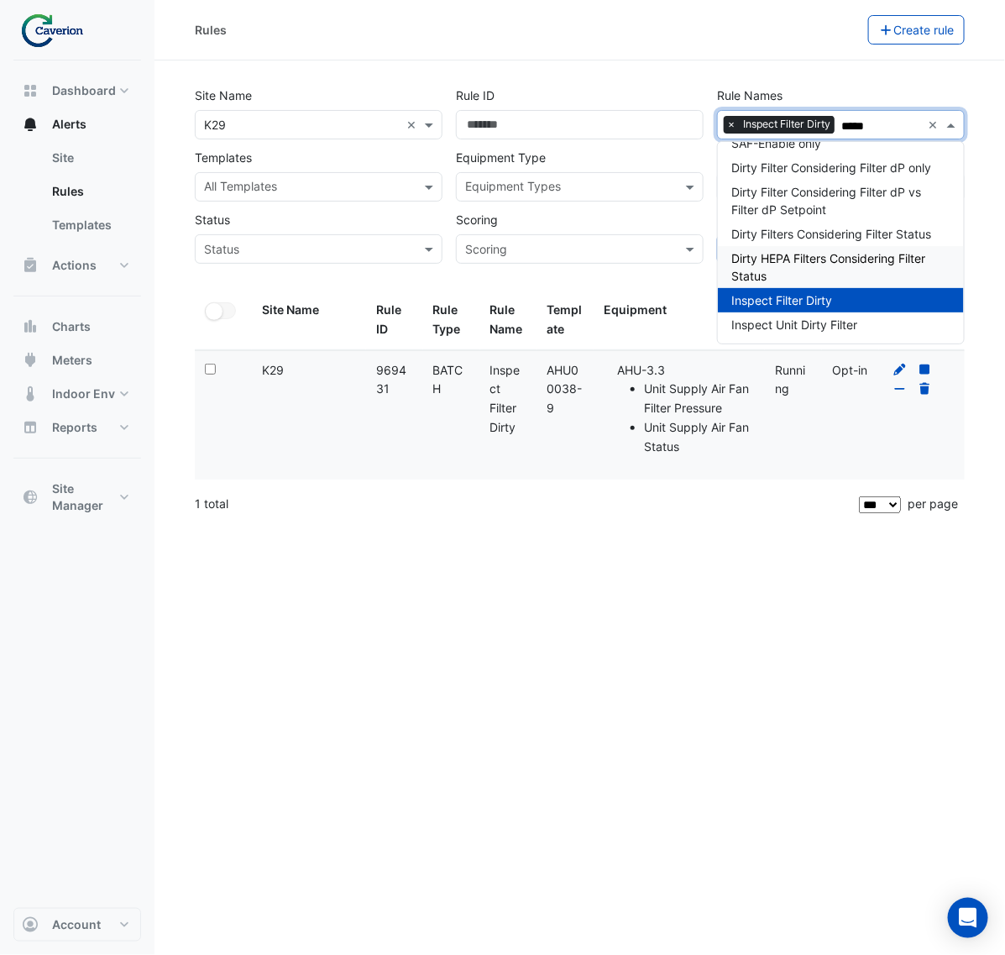
type input "*****"
click at [670, 84] on div "Rule ID" at bounding box center [579, 110] width 261 height 59
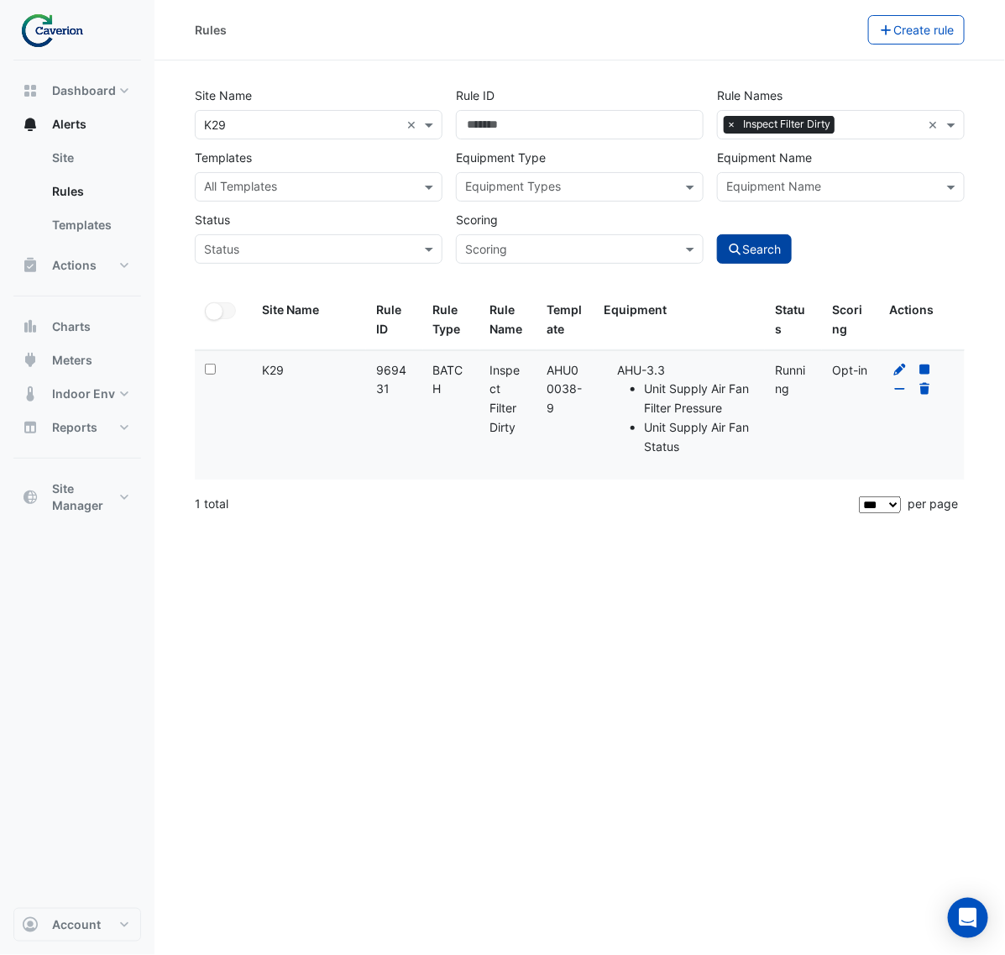
click at [781, 243] on button "Search" at bounding box center [755, 248] width 76 height 29
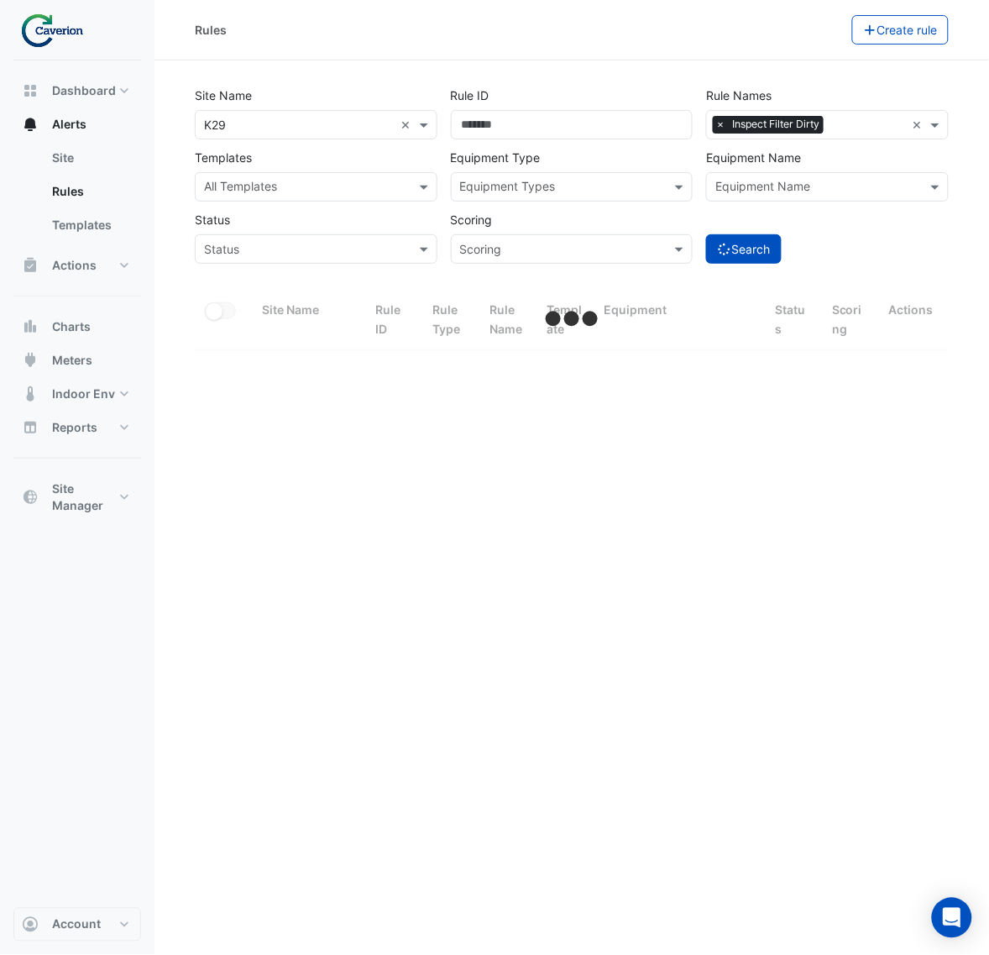
select select "***"
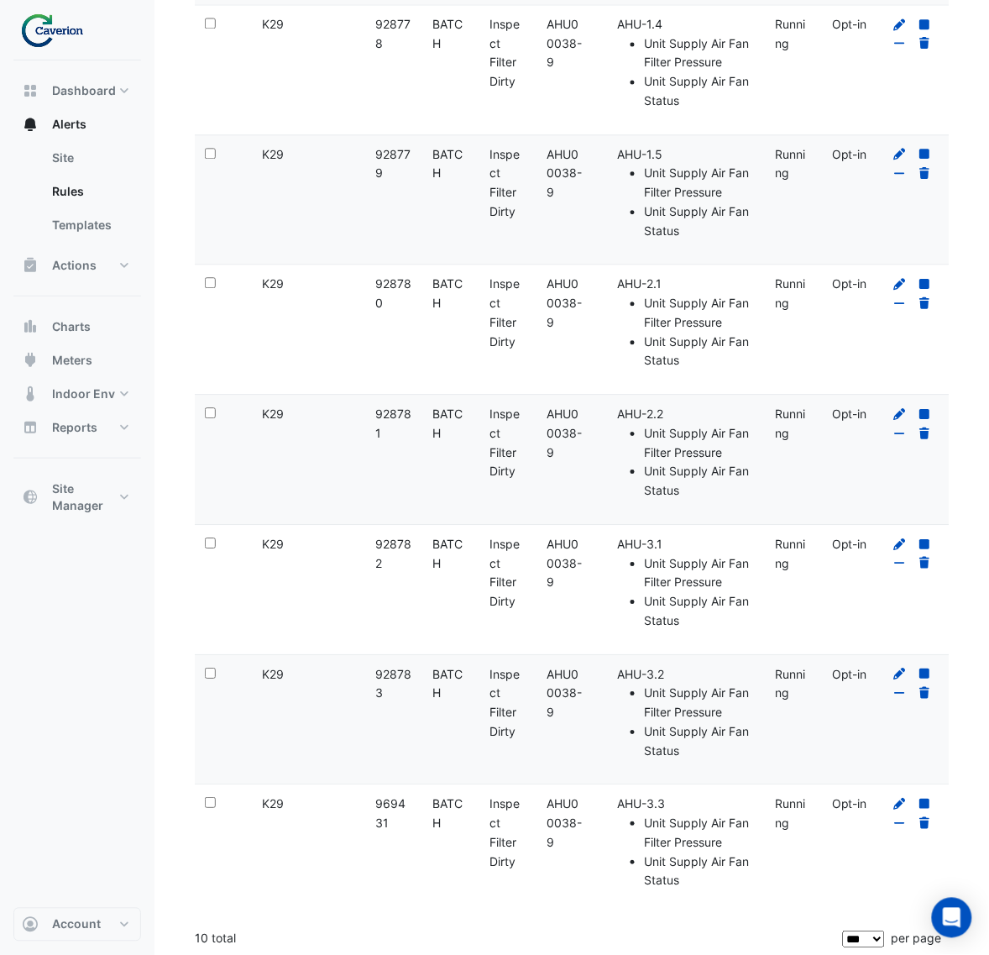
scroll to position [743, 0]
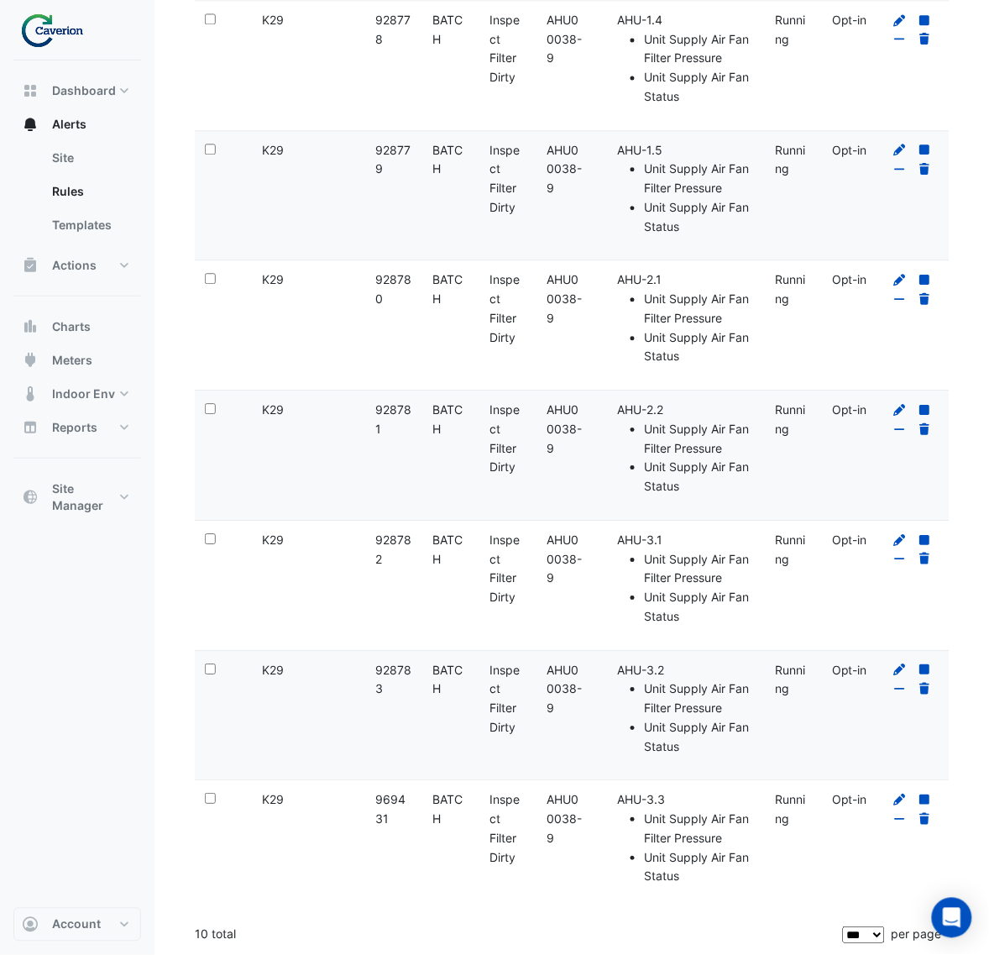
drag, startPoint x: 364, startPoint y: 673, endPoint x: 404, endPoint y: 687, distance: 42.8
click at [404, 687] on div "Select: Site Name: K29 Rule ID: 928783 Rule Type: BATCH Rule Name: Inspect Filt…" at bounding box center [580, 715] width 770 height 129
drag, startPoint x: 376, startPoint y: 535, endPoint x: 388, endPoint y: 556, distance: 24.1
click at [388, 556] on div "Rule ID: 928782" at bounding box center [394, 550] width 37 height 39
copy div "928782"
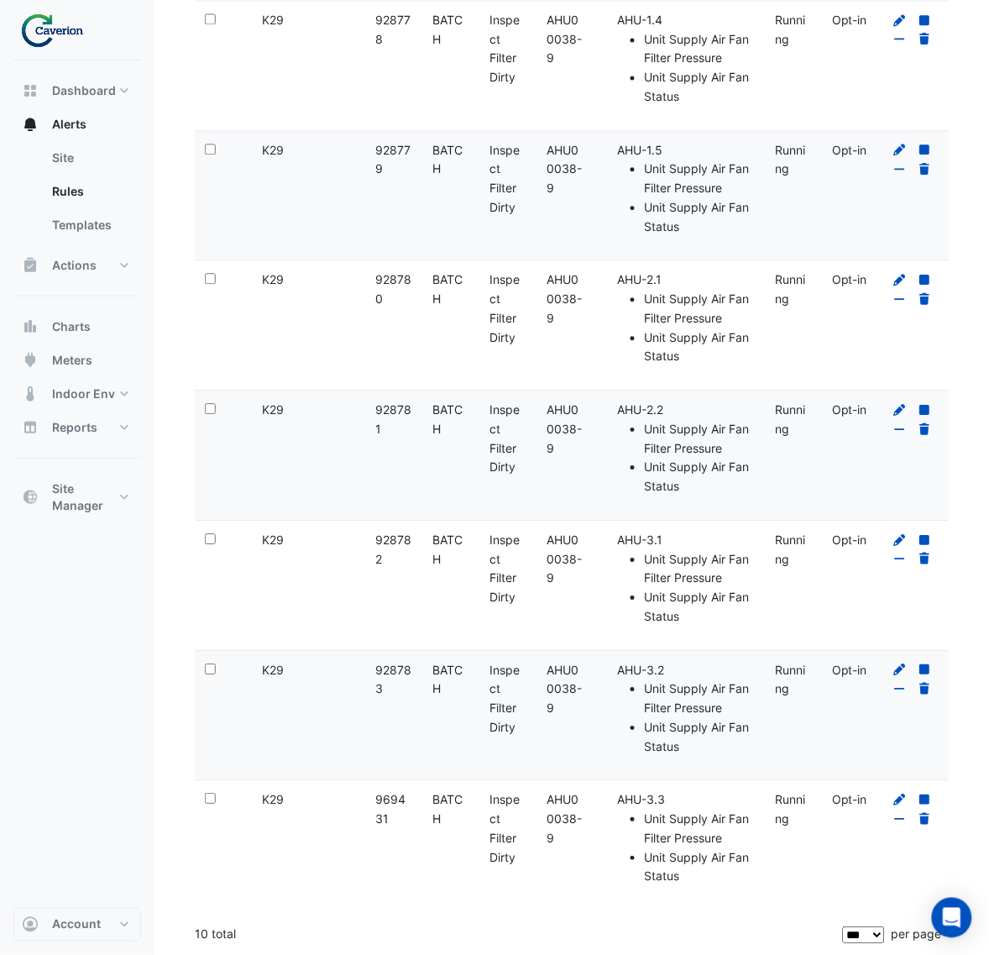
drag, startPoint x: 535, startPoint y: 505, endPoint x: 490, endPoint y: 493, distance: 47.1
click at [535, 505] on datatable-body-cell "Rule Name: Inspect Filter Dirty" at bounding box center [508, 454] width 57 height 129
drag, startPoint x: 370, startPoint y: 409, endPoint x: 403, endPoint y: 428, distance: 38.0
click at [403, 428] on datatable-body-cell "Rule ID: 928781" at bounding box center [394, 454] width 57 height 129
copy div "928781"
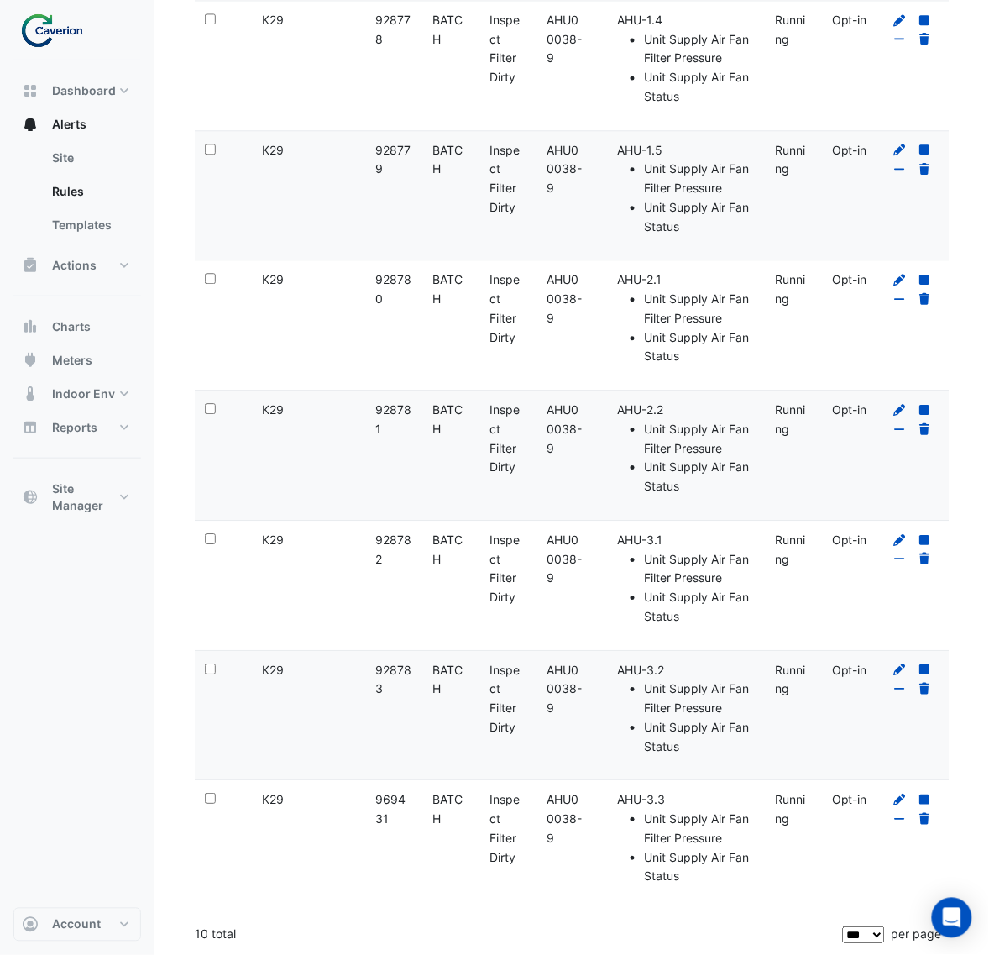
drag, startPoint x: 374, startPoint y: 274, endPoint x: 390, endPoint y: 296, distance: 28.2
click at [390, 296] on datatable-body-cell "Rule ID: 928780" at bounding box center [394, 324] width 57 height 129
copy div "928780"
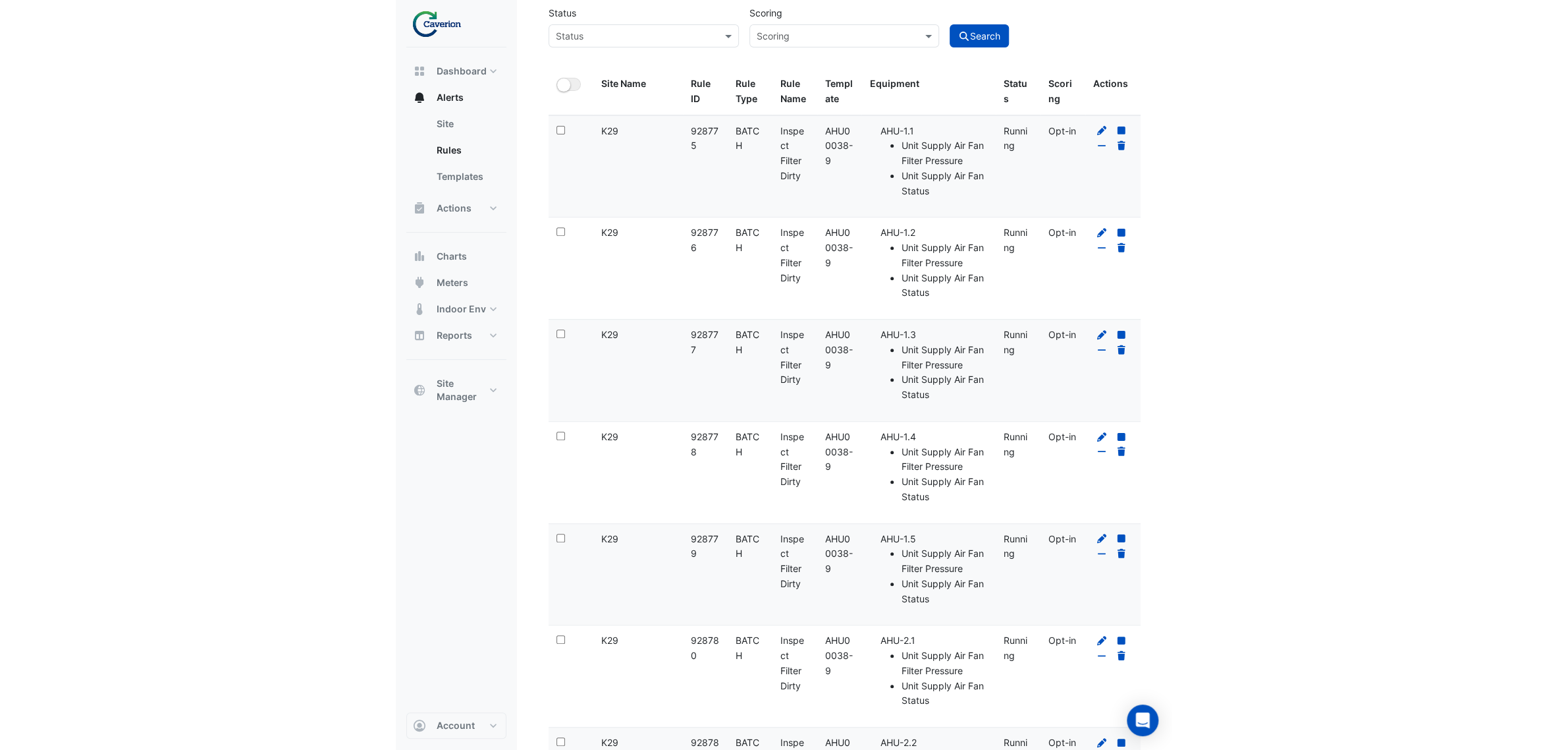
scroll to position [0, 0]
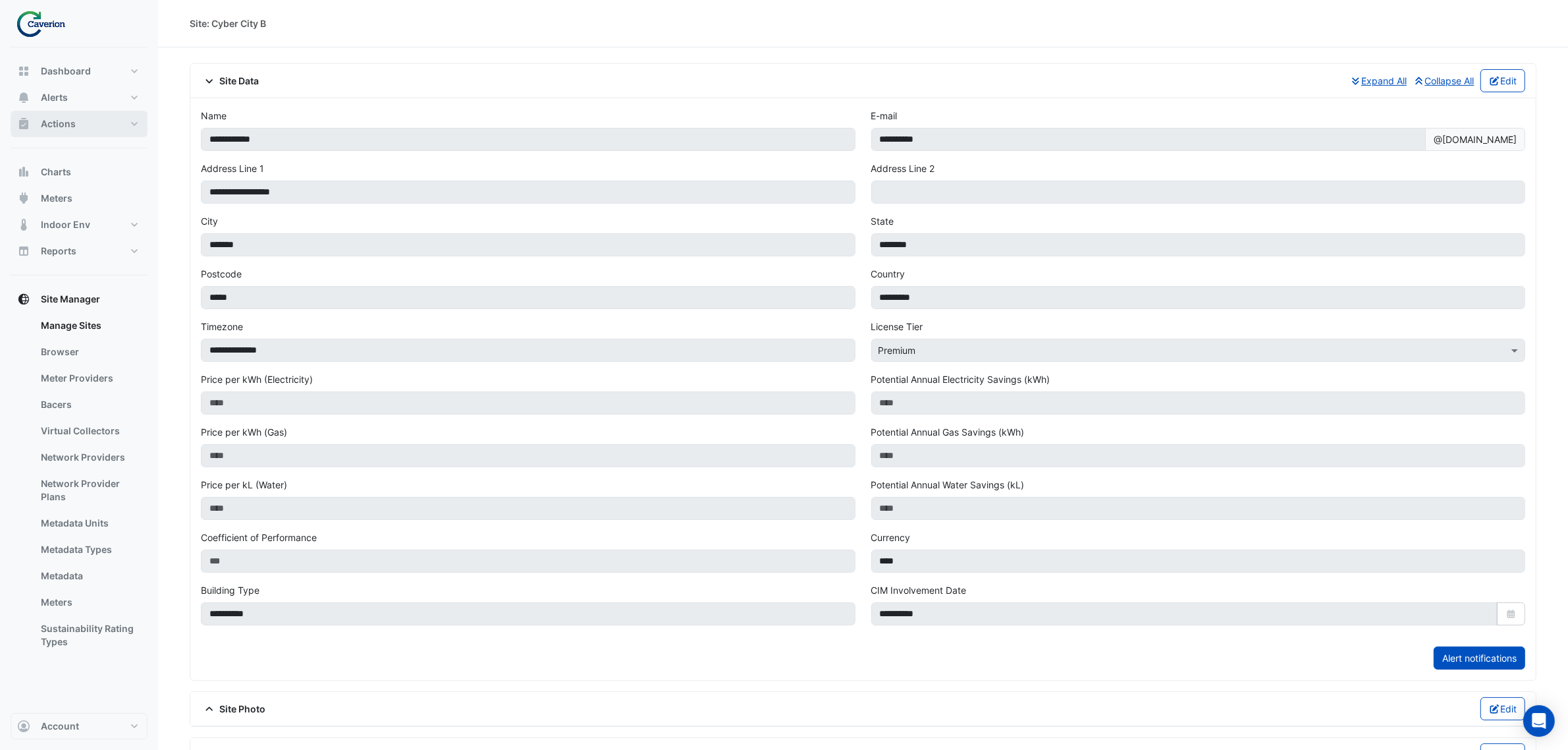
click at [102, 129] on button "Actions" at bounding box center [78, 124] width 137 height 27
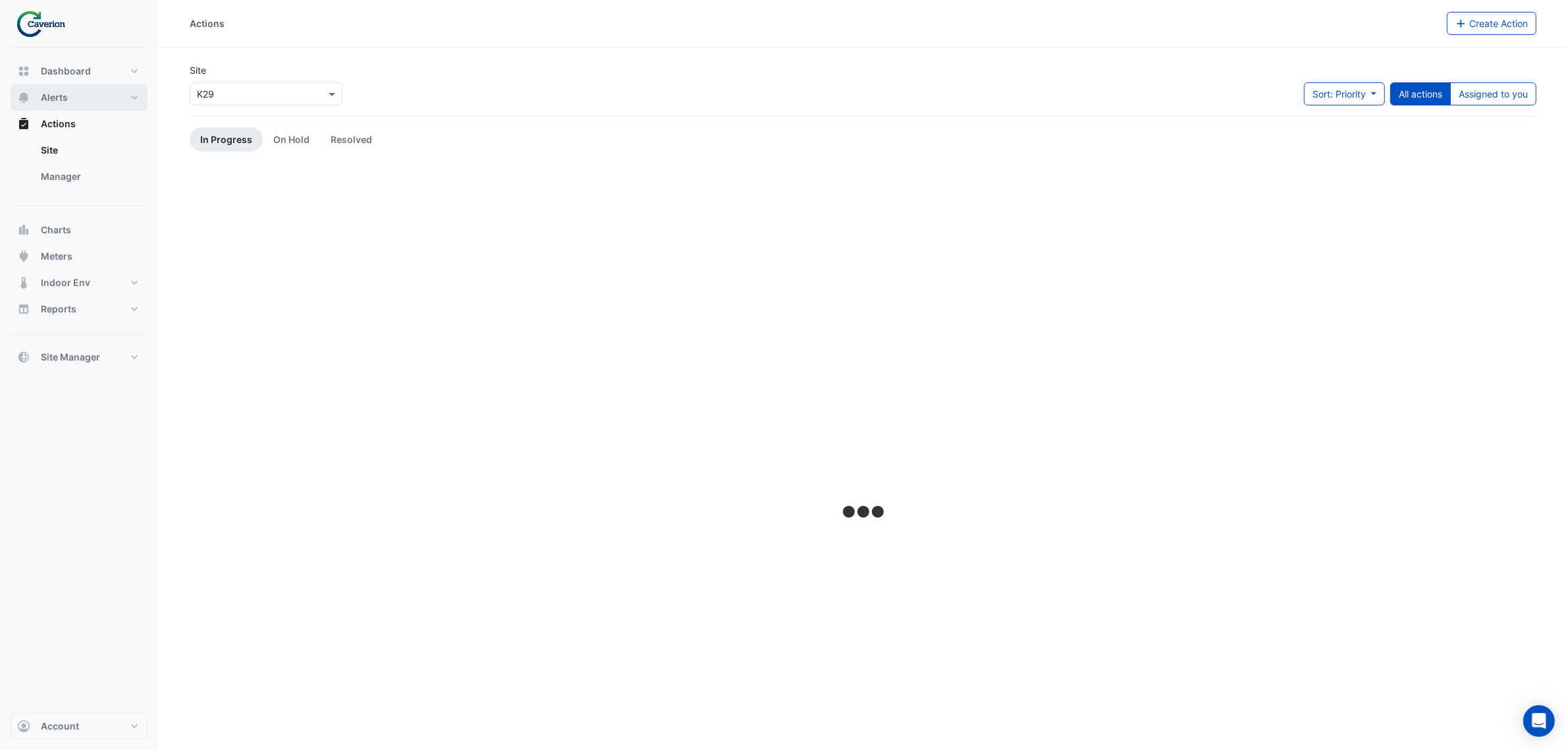
click at [111, 90] on button "Alerts" at bounding box center [78, 97] width 137 height 27
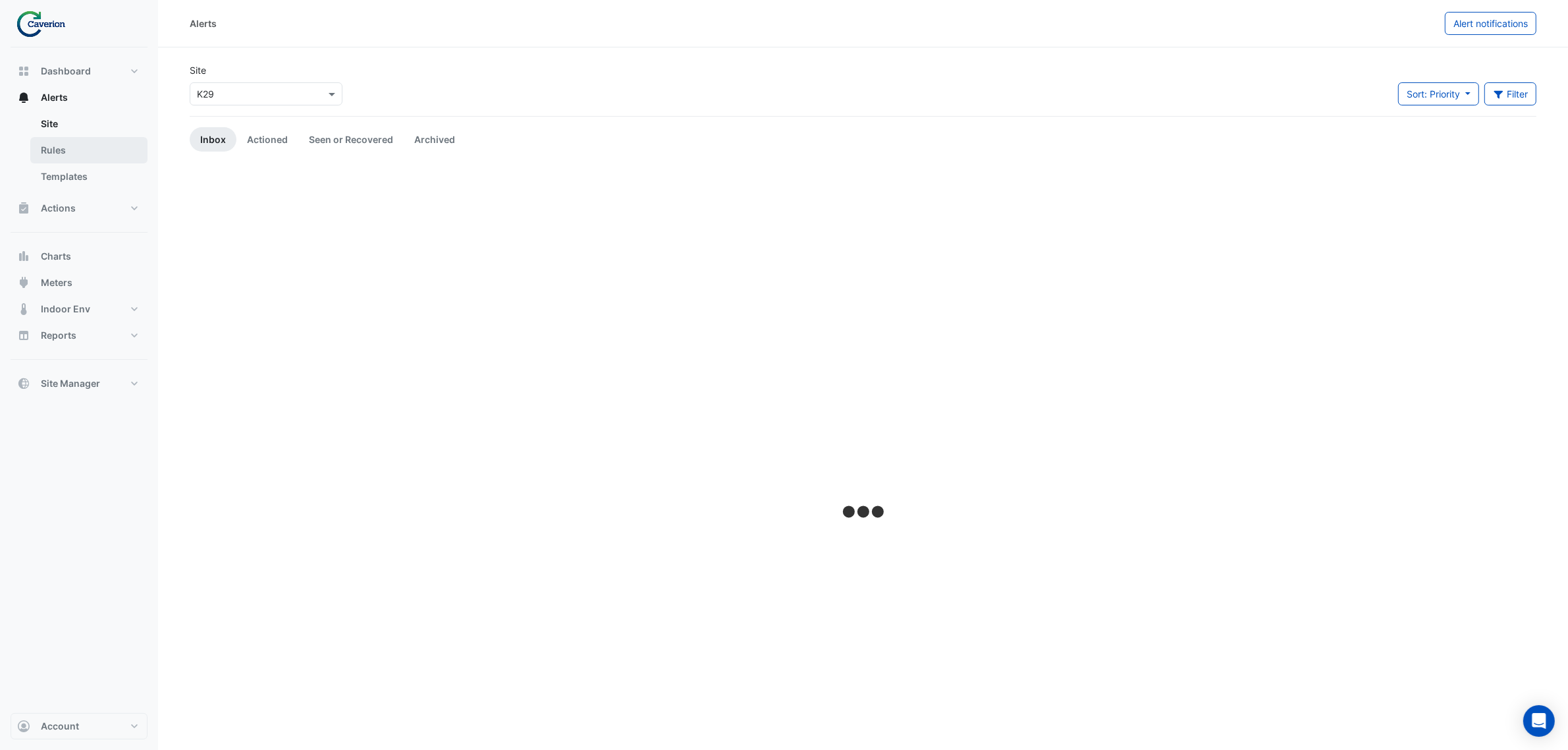
click at [82, 154] on link "Rules" at bounding box center [89, 151] width 117 height 27
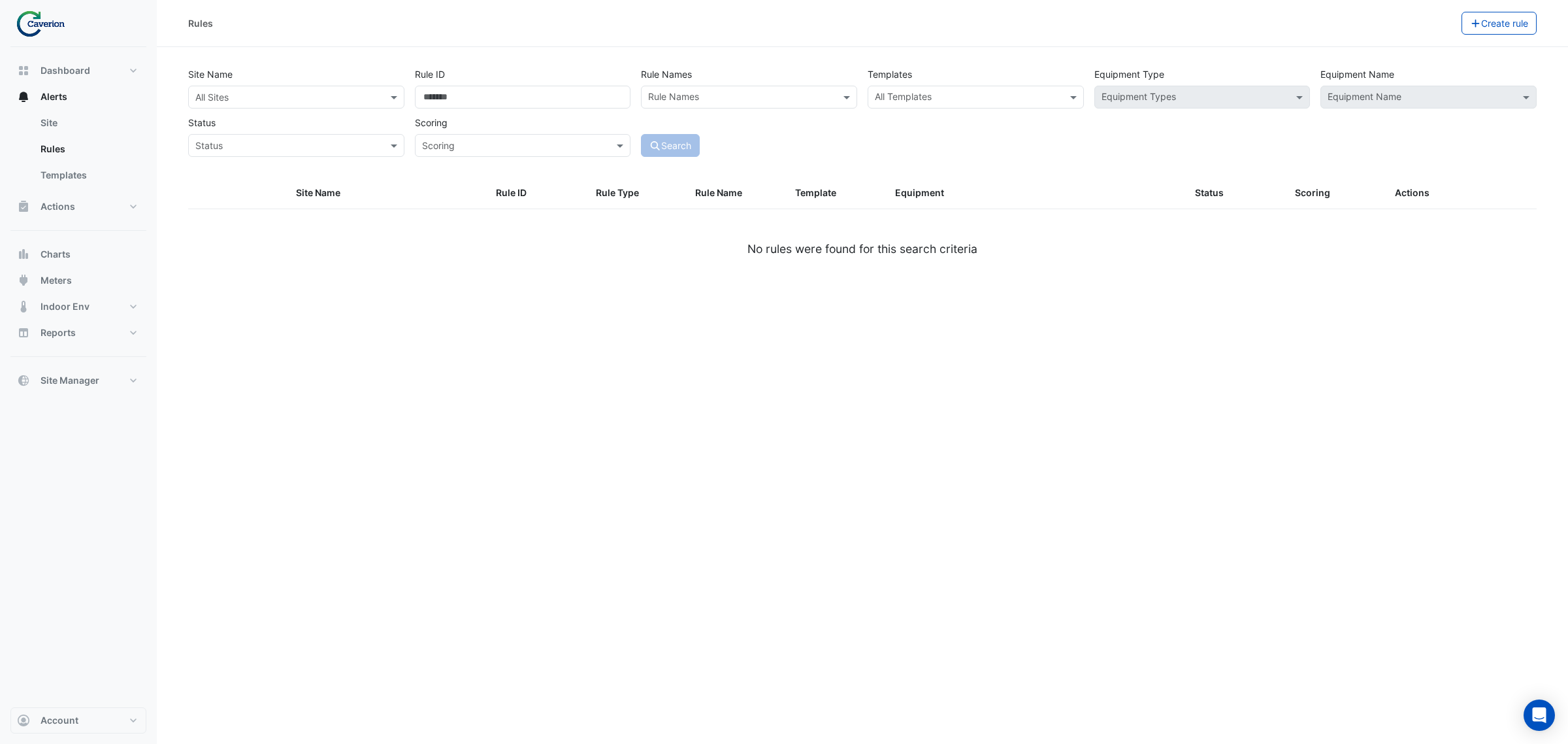
click at [812, 129] on div "Search" at bounding box center [749, 134] width 226 height 46
click at [353, 100] on input "text" at bounding box center [283, 98] width 176 height 14
click at [254, 139] on div "K29" at bounding box center [226, 144] width 75 height 19
click at [524, 76] on div "Rule ID" at bounding box center [522, 86] width 226 height 46
click at [508, 97] on input "Rule ID" at bounding box center [523, 97] width 216 height 23
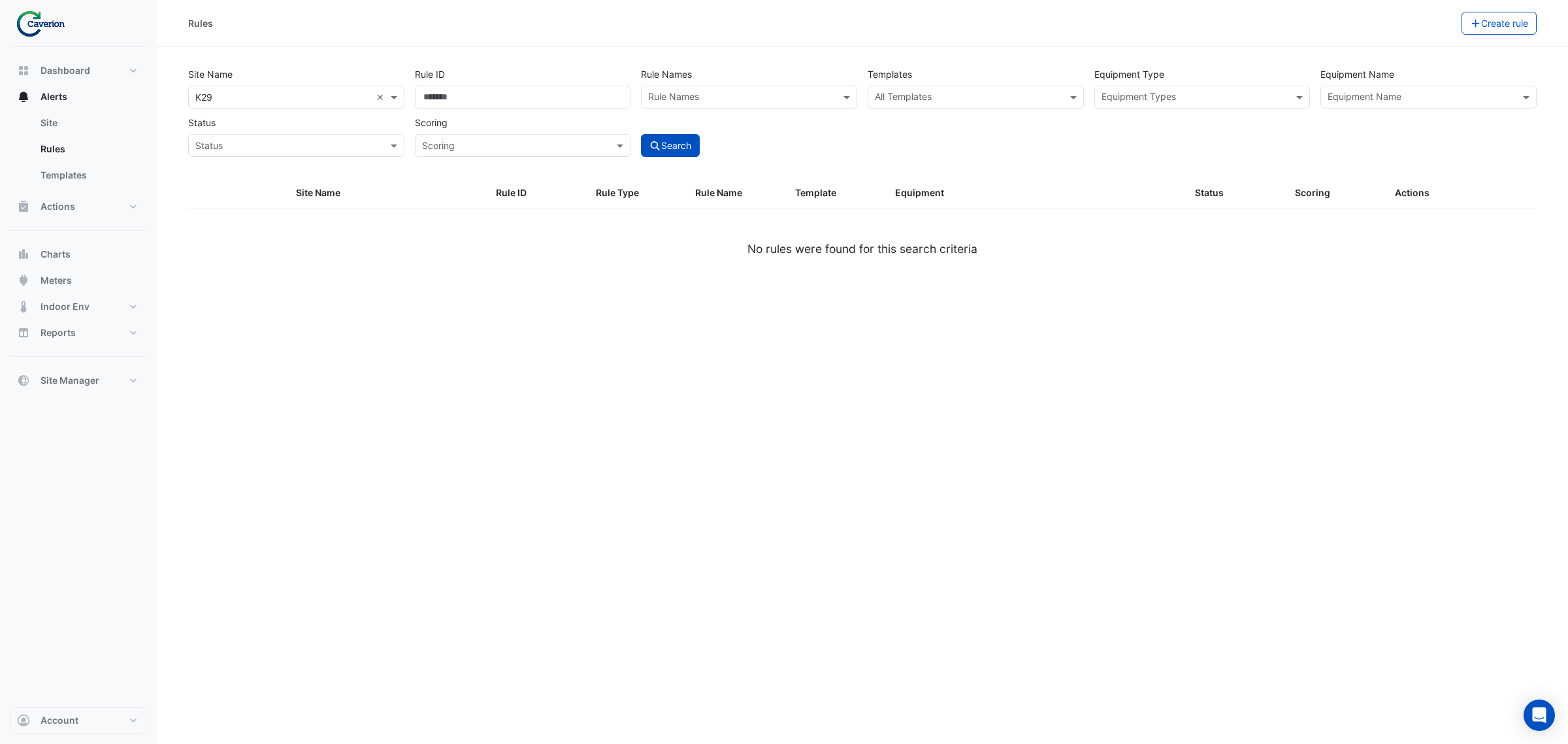
click at [725, 87] on div "Rule Names" at bounding box center [749, 97] width 216 height 23
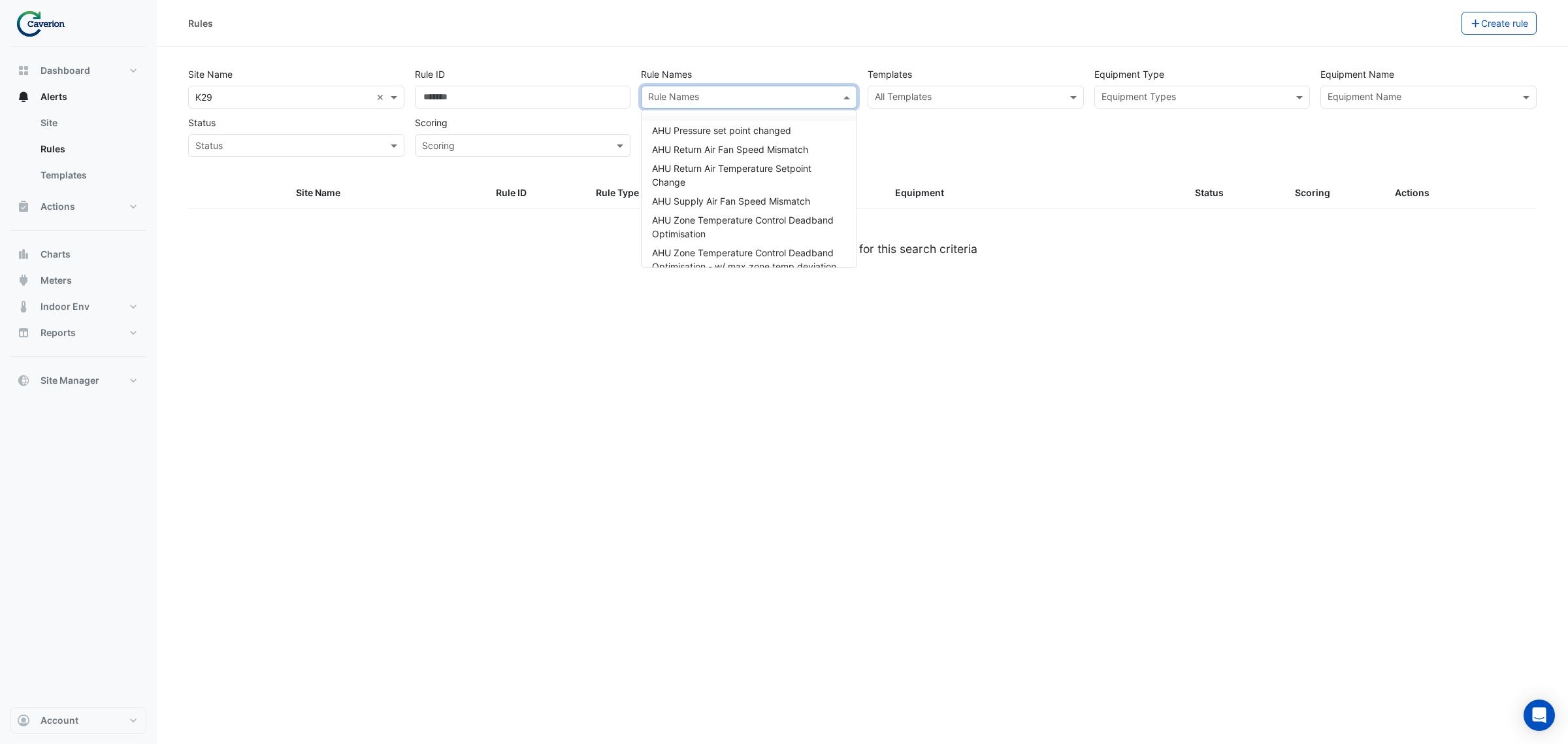
click at [715, 95] on input "text" at bounding box center [742, 99] width 187 height 14
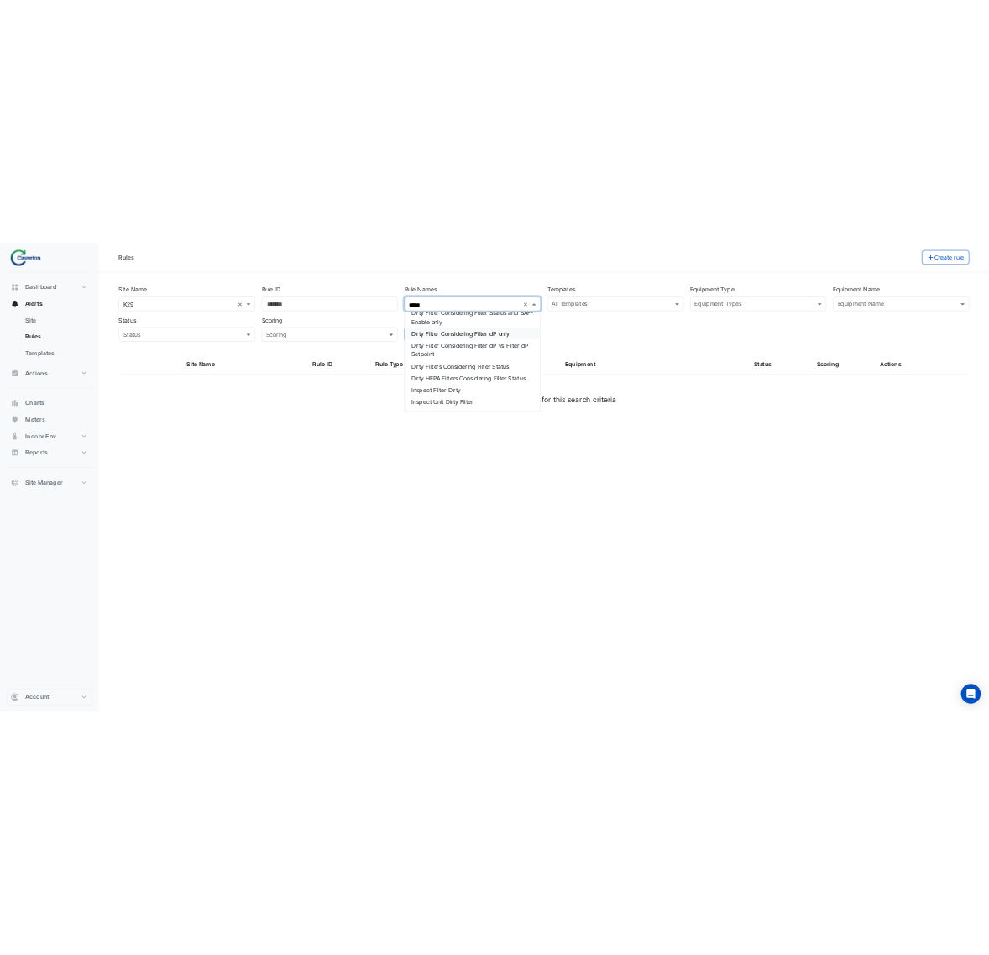
scroll to position [34, 0]
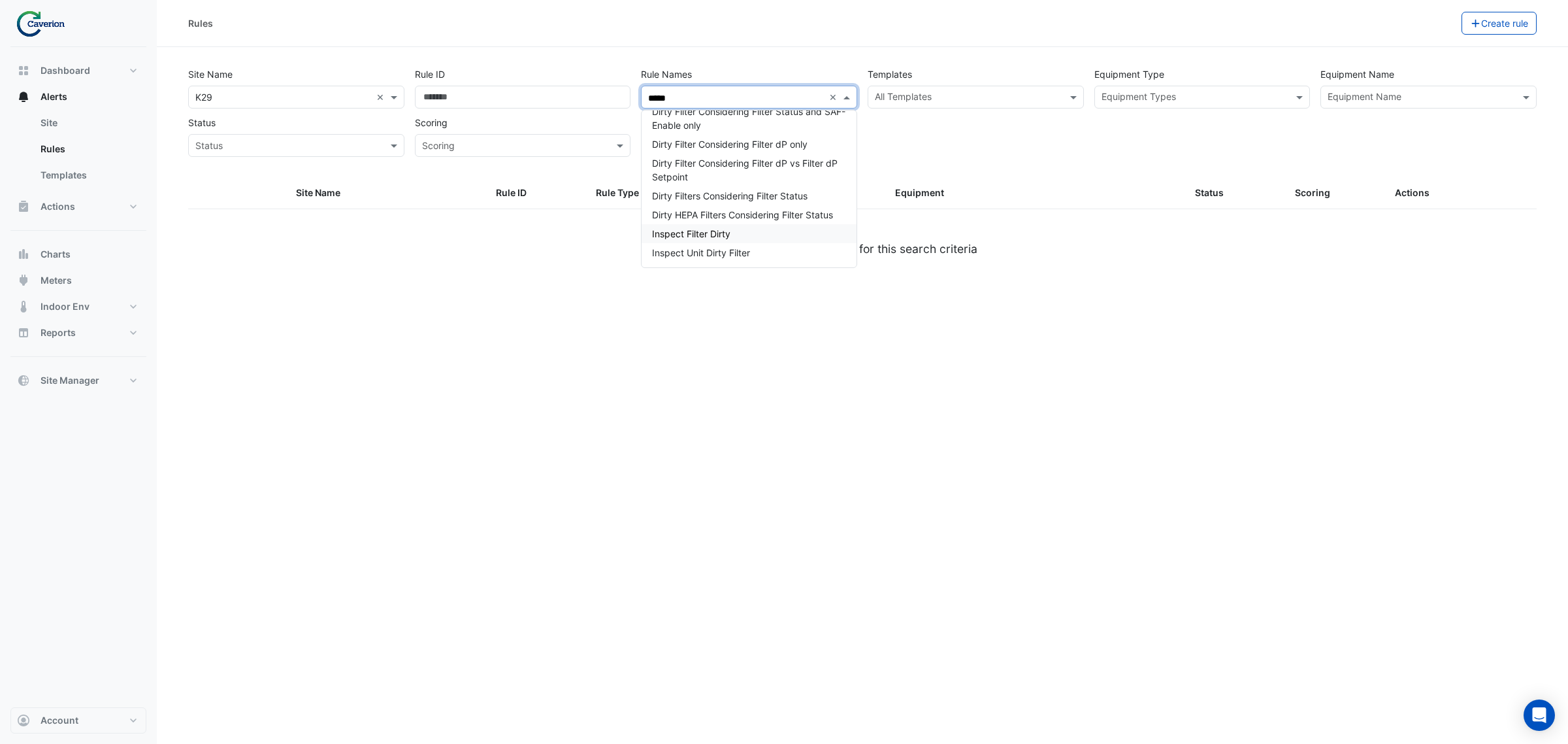
drag, startPoint x: 745, startPoint y: 235, endPoint x: 740, endPoint y: 240, distance: 7.1
click at [744, 235] on div "Inspect Filter Dirty" at bounding box center [749, 233] width 215 height 19
type input "*****"
click at [1184, 161] on div "Site Name × K29 × Rule ID Rule Names × Inspect Filter Dirty ***** × Dirty Filte…" at bounding box center [862, 121] width 1364 height 115
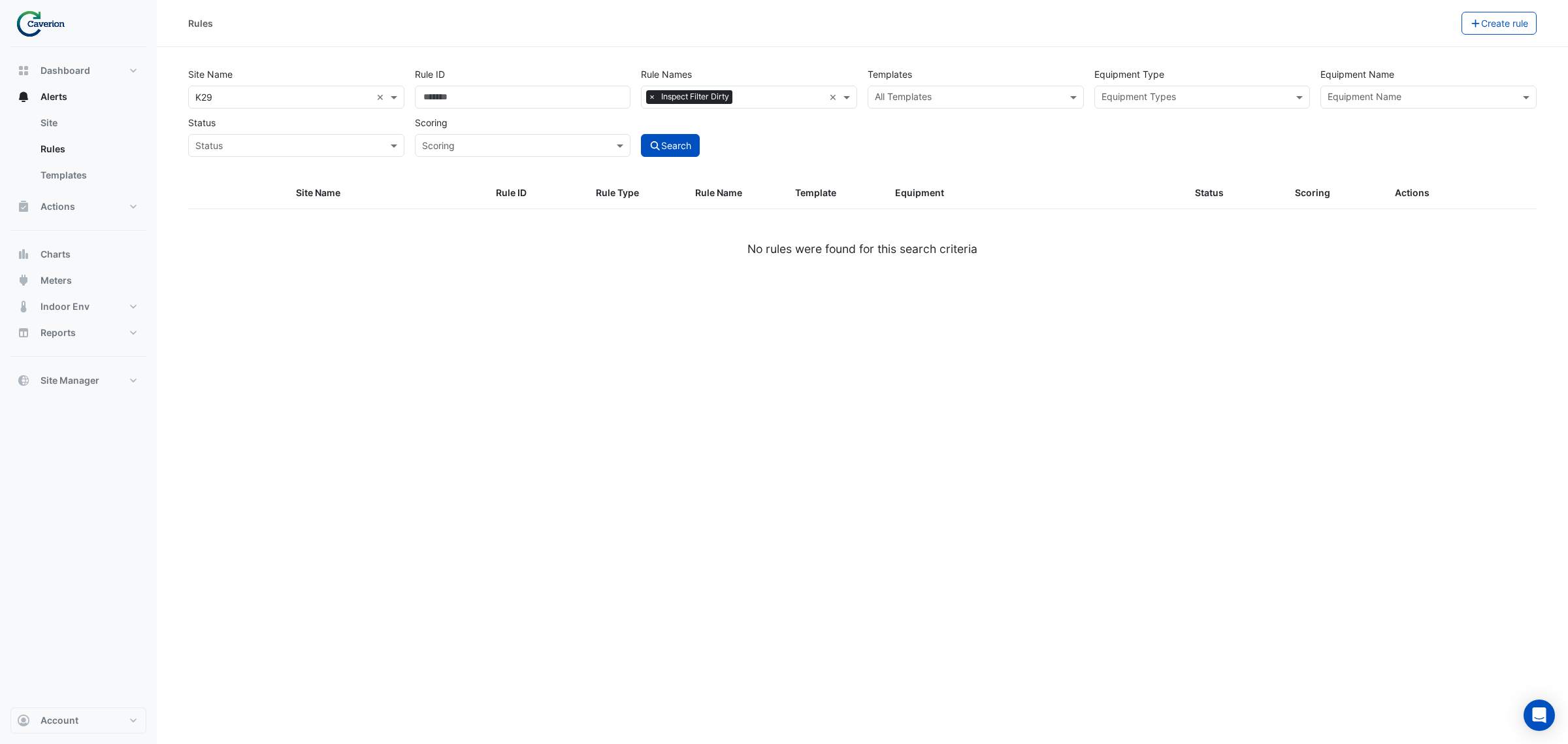
click at [674, 119] on div "Search" at bounding box center [749, 134] width 226 height 46
click at [685, 147] on button "Search" at bounding box center [671, 145] width 59 height 23
select select "***"
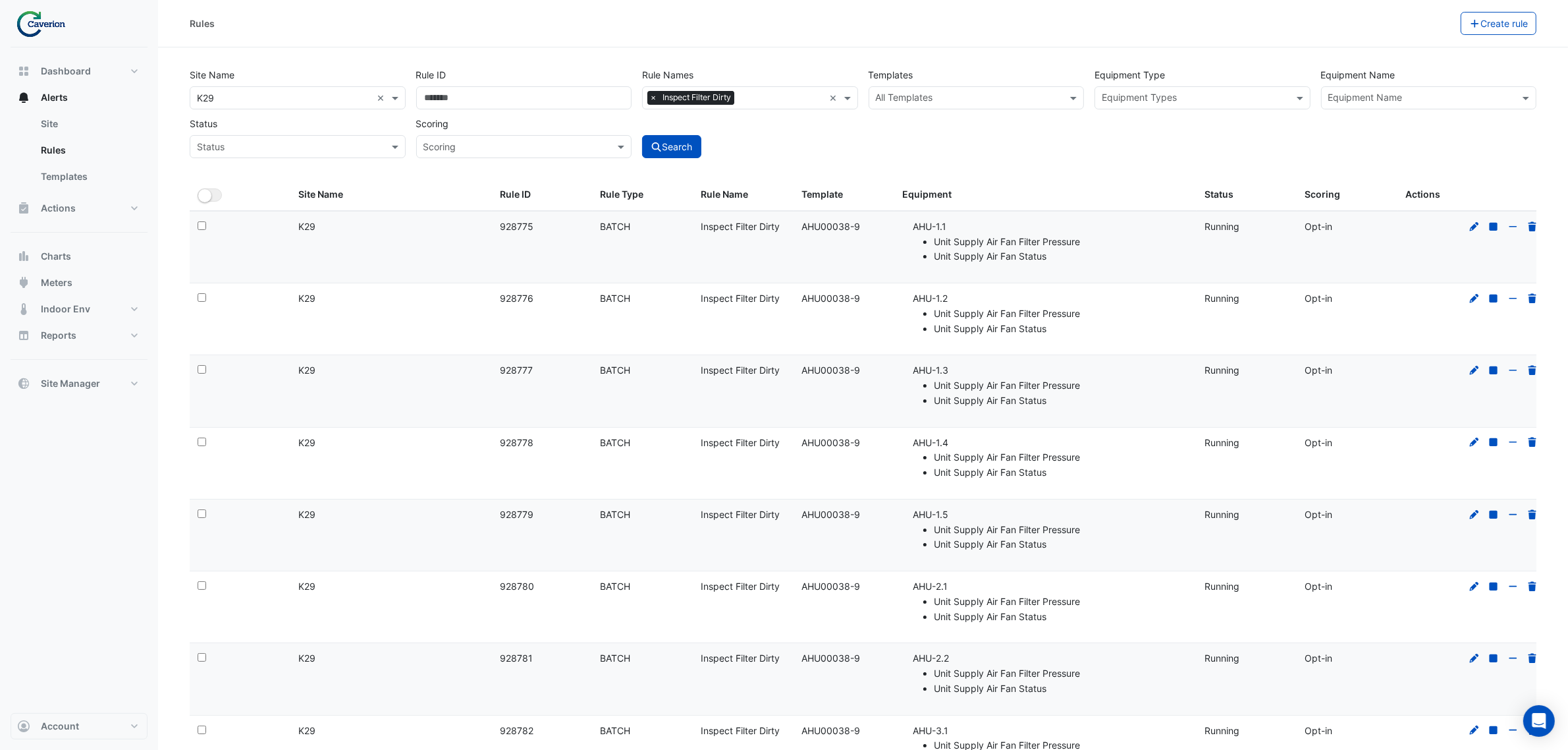
drag, startPoint x: 528, startPoint y: 437, endPoint x: 562, endPoint y: 437, distance: 34.0
click at [562, 437] on datatable-body-cell "Rule ID: 928778" at bounding box center [542, 463] width 100 height 71
copy div "928778"
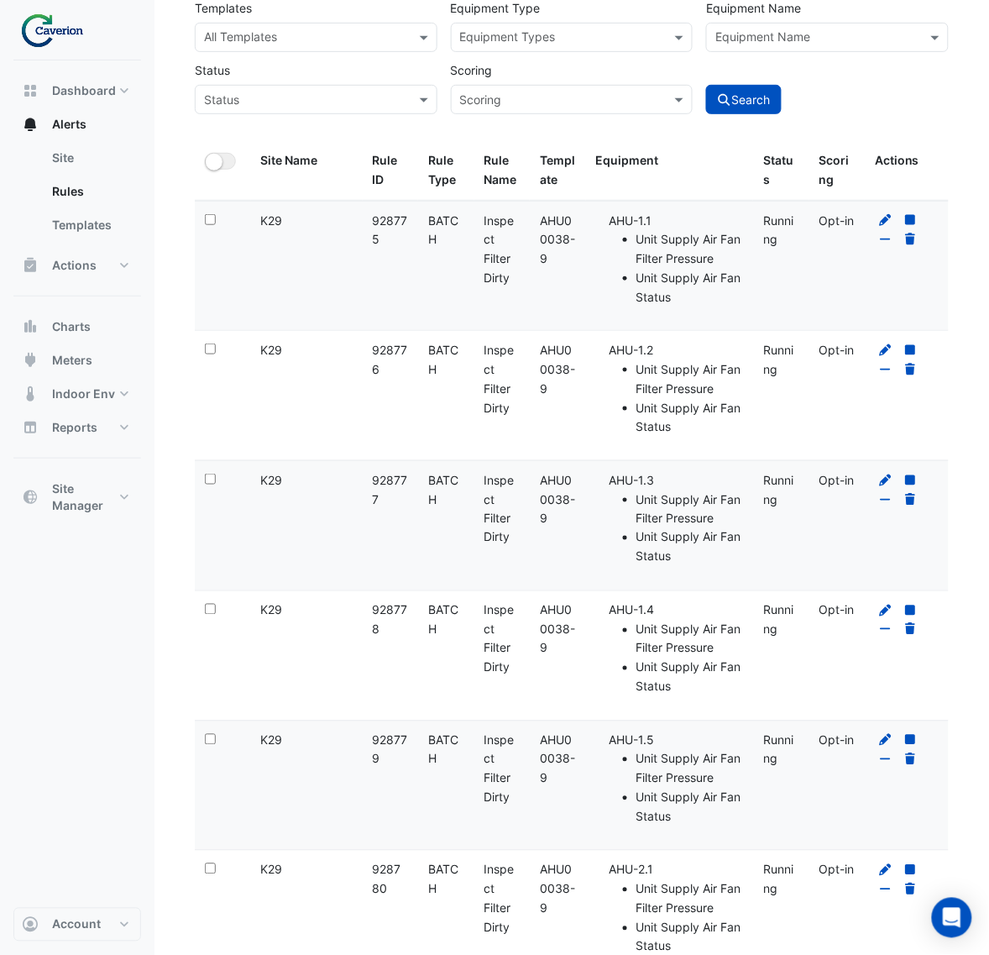
scroll to position [315, 0]
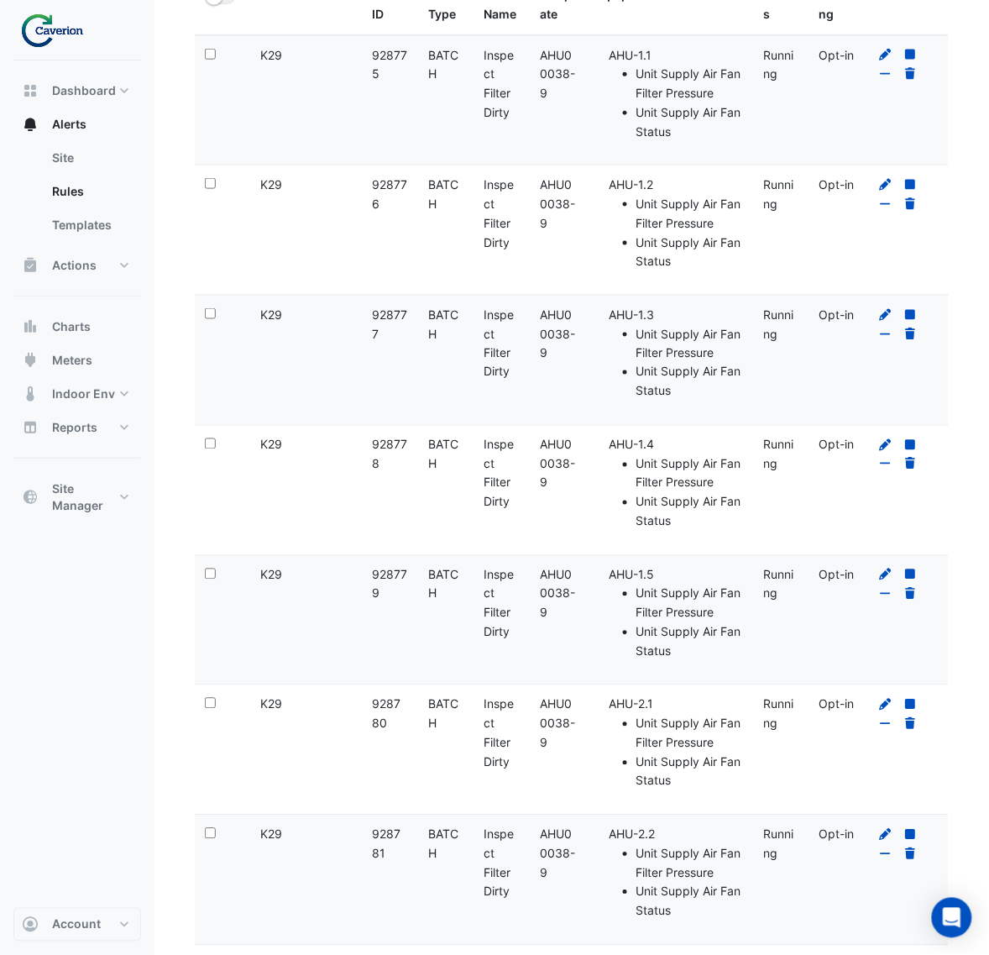
drag, startPoint x: 375, startPoint y: 578, endPoint x: 391, endPoint y: 588, distance: 18.9
click at [391, 588] on div "Rule ID: 928779" at bounding box center [391, 585] width 36 height 39
copy div "928779"
click at [396, 605] on datatable-body-cell "Rule ID: 928779" at bounding box center [391, 620] width 56 height 129
drag, startPoint x: 369, startPoint y: 575, endPoint x: 395, endPoint y: 592, distance: 30.3
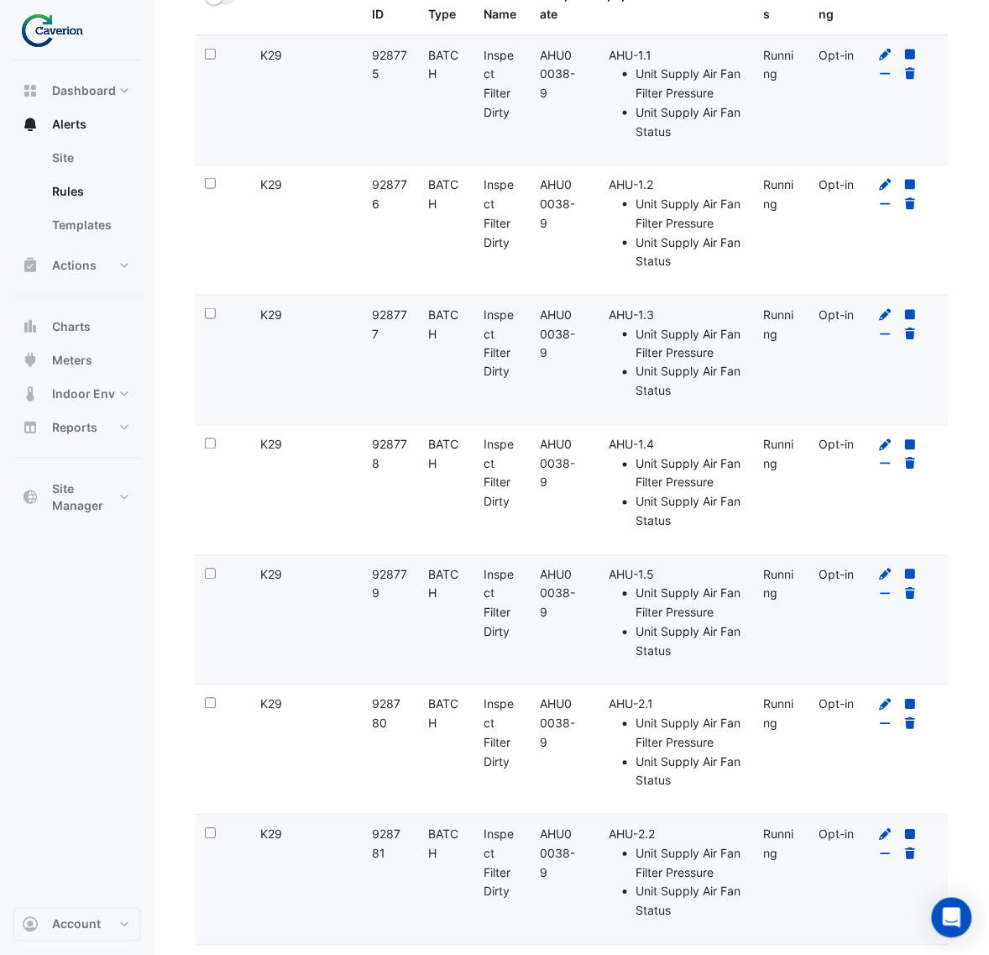
click at [395, 592] on datatable-body-cell "Rule ID: 928779" at bounding box center [391, 620] width 56 height 129
copy div "928779"
click at [107, 559] on div "Dashboard Portfolio Ratings Performance Alerts Site Rules Templates Actions Sit…" at bounding box center [77, 483] width 128 height 847
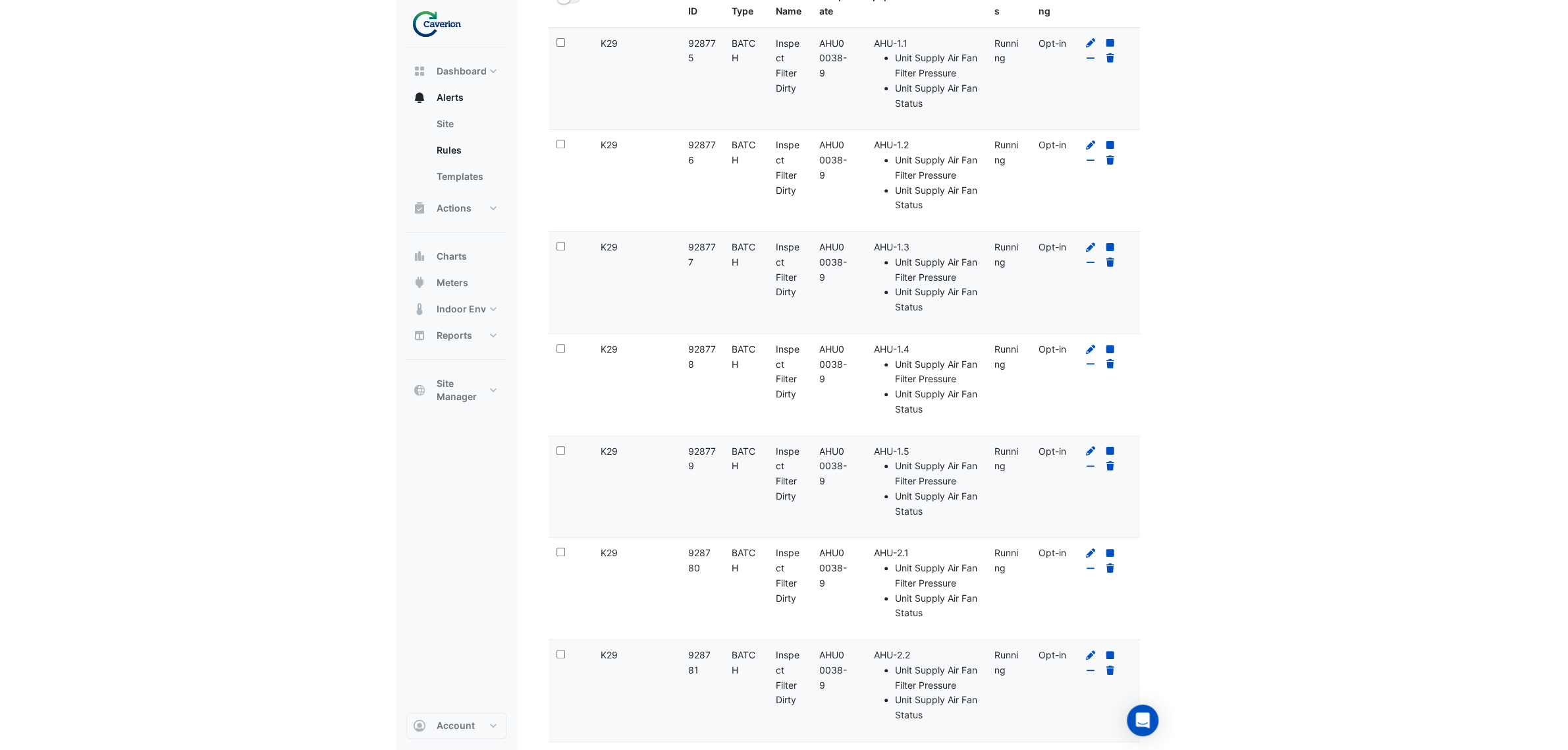
scroll to position [0, 0]
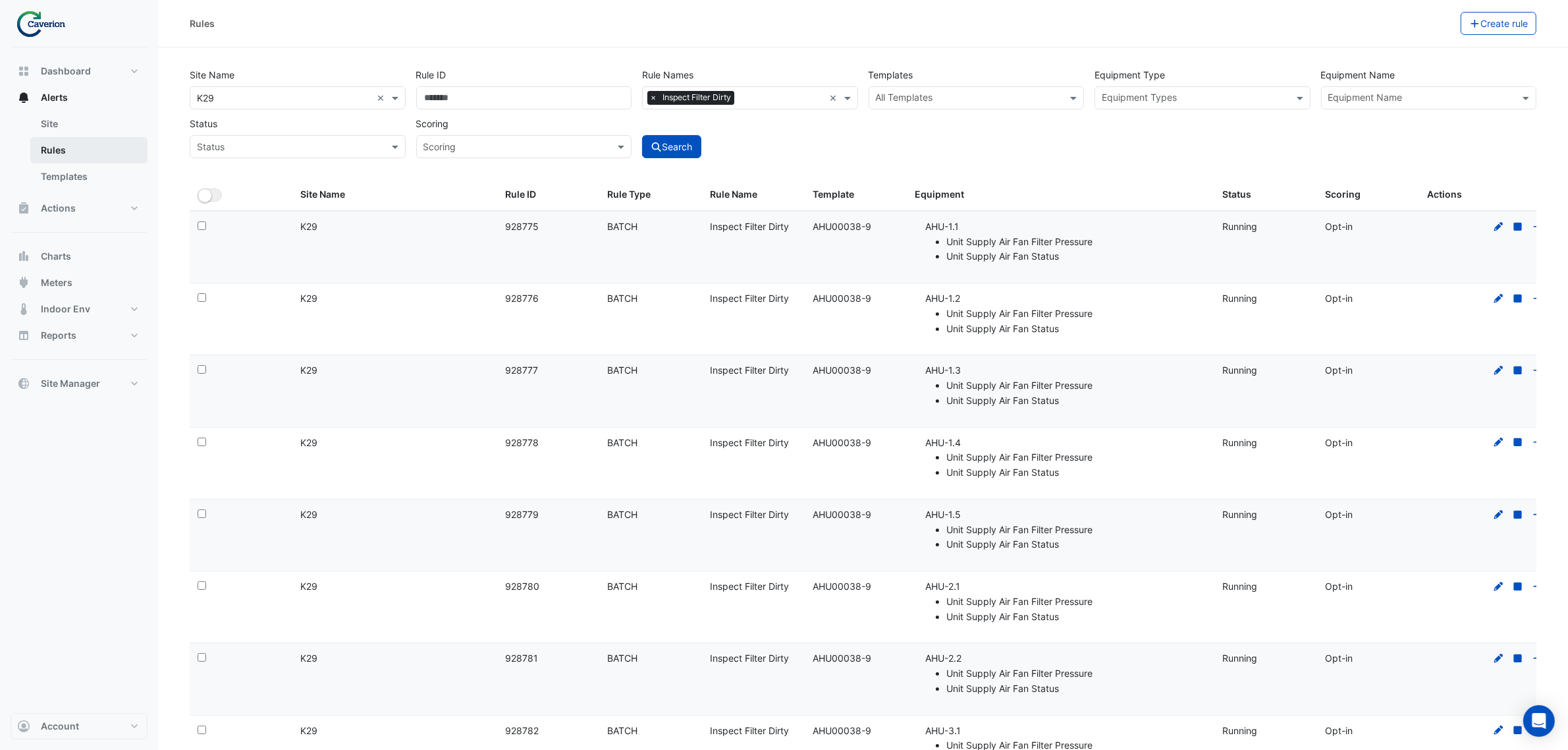
click at [61, 143] on link "Rules" at bounding box center [89, 151] width 117 height 27
click at [60, 113] on link "Site" at bounding box center [89, 124] width 117 height 27
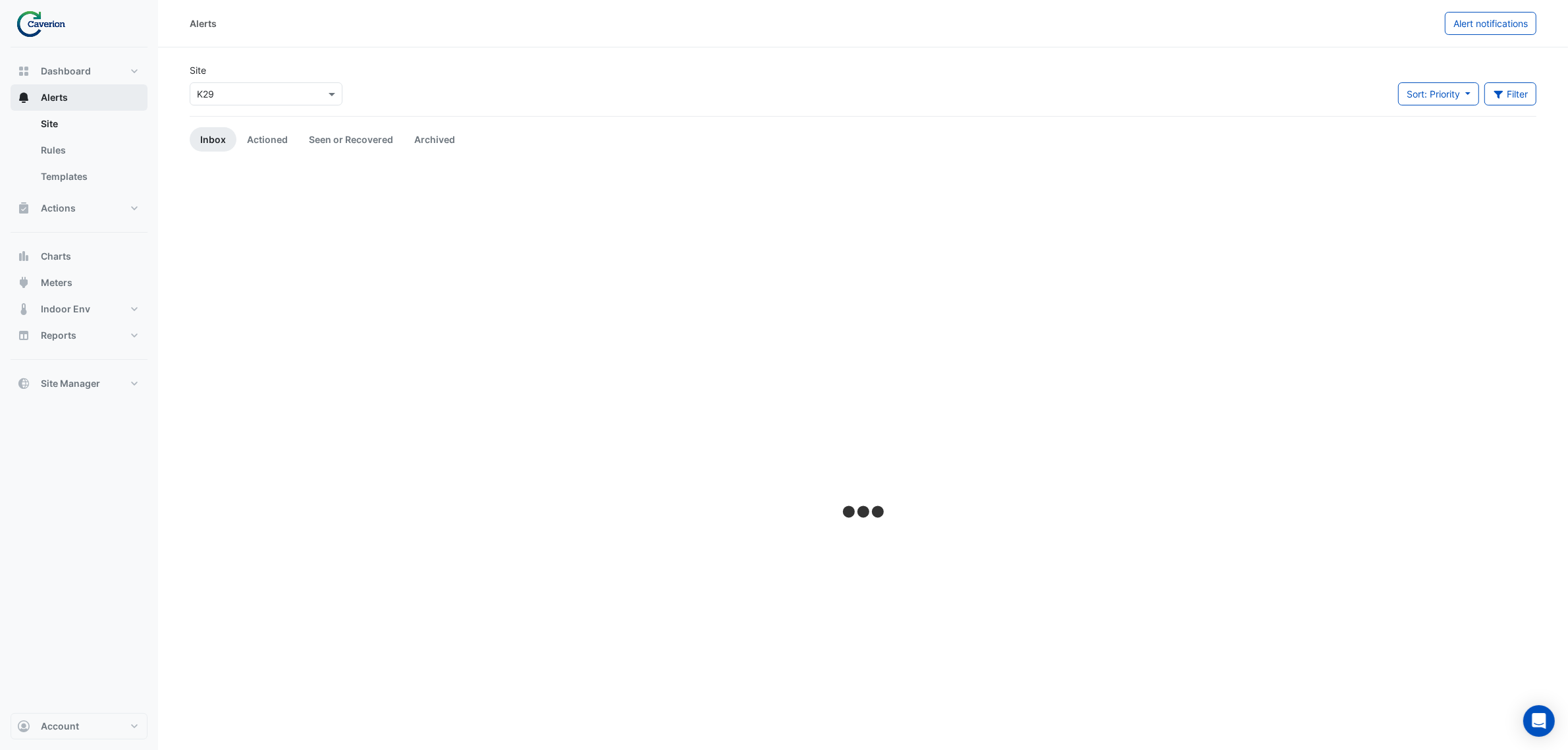
click at [60, 104] on span "Alerts" at bounding box center [54, 97] width 27 height 13
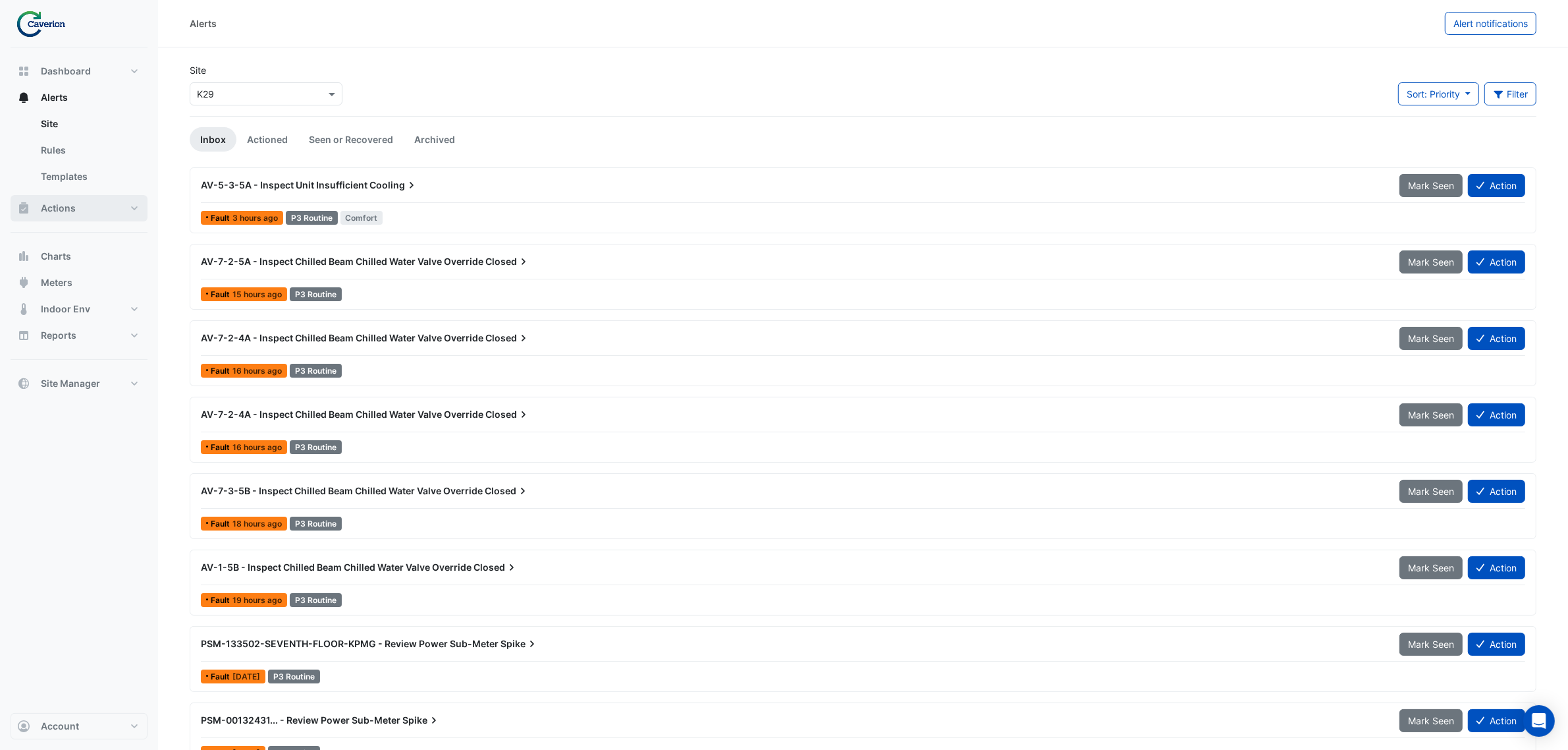
click at [89, 202] on button "Actions" at bounding box center [78, 209] width 137 height 27
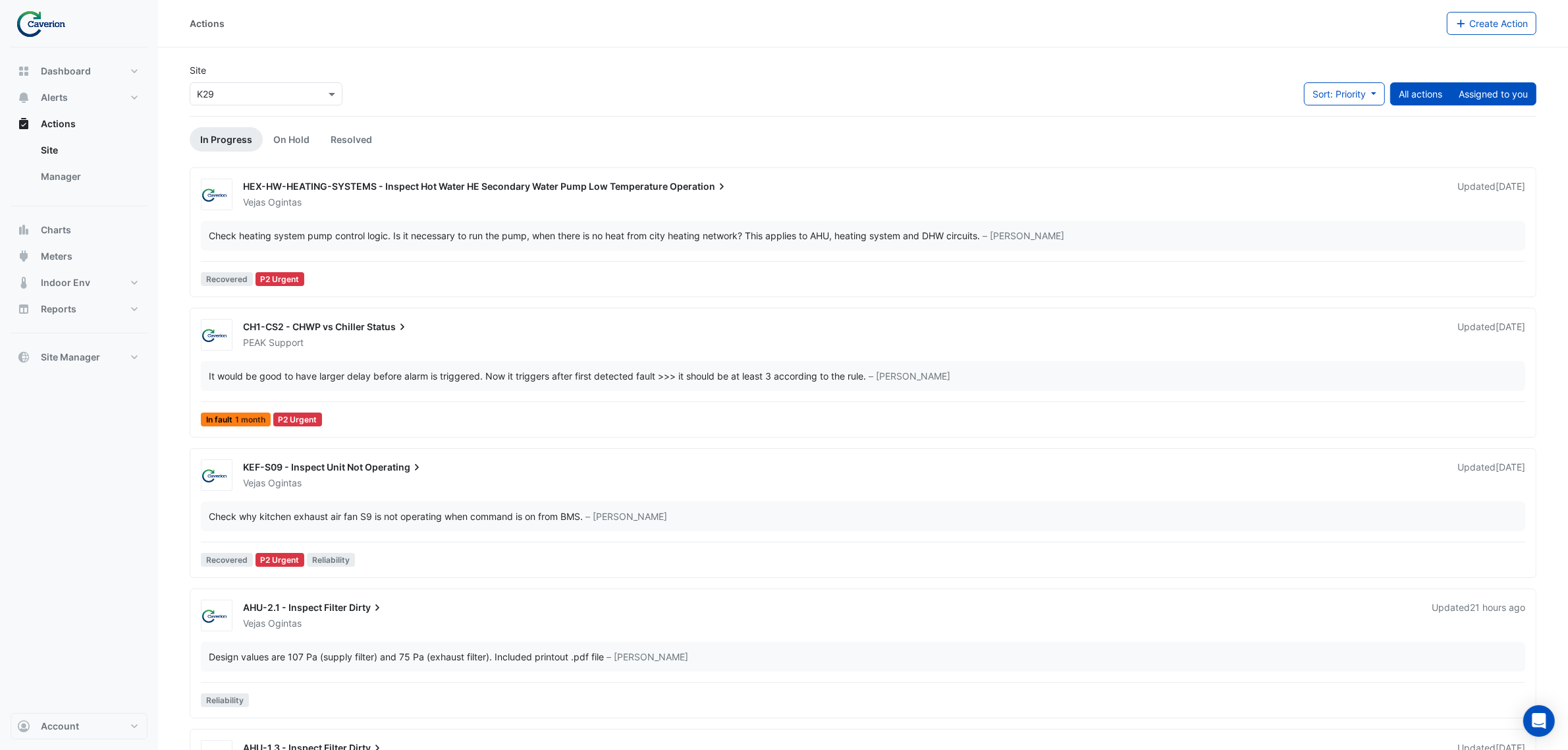
click at [1500, 94] on button "Assigned to you" at bounding box center [1493, 93] width 86 height 23
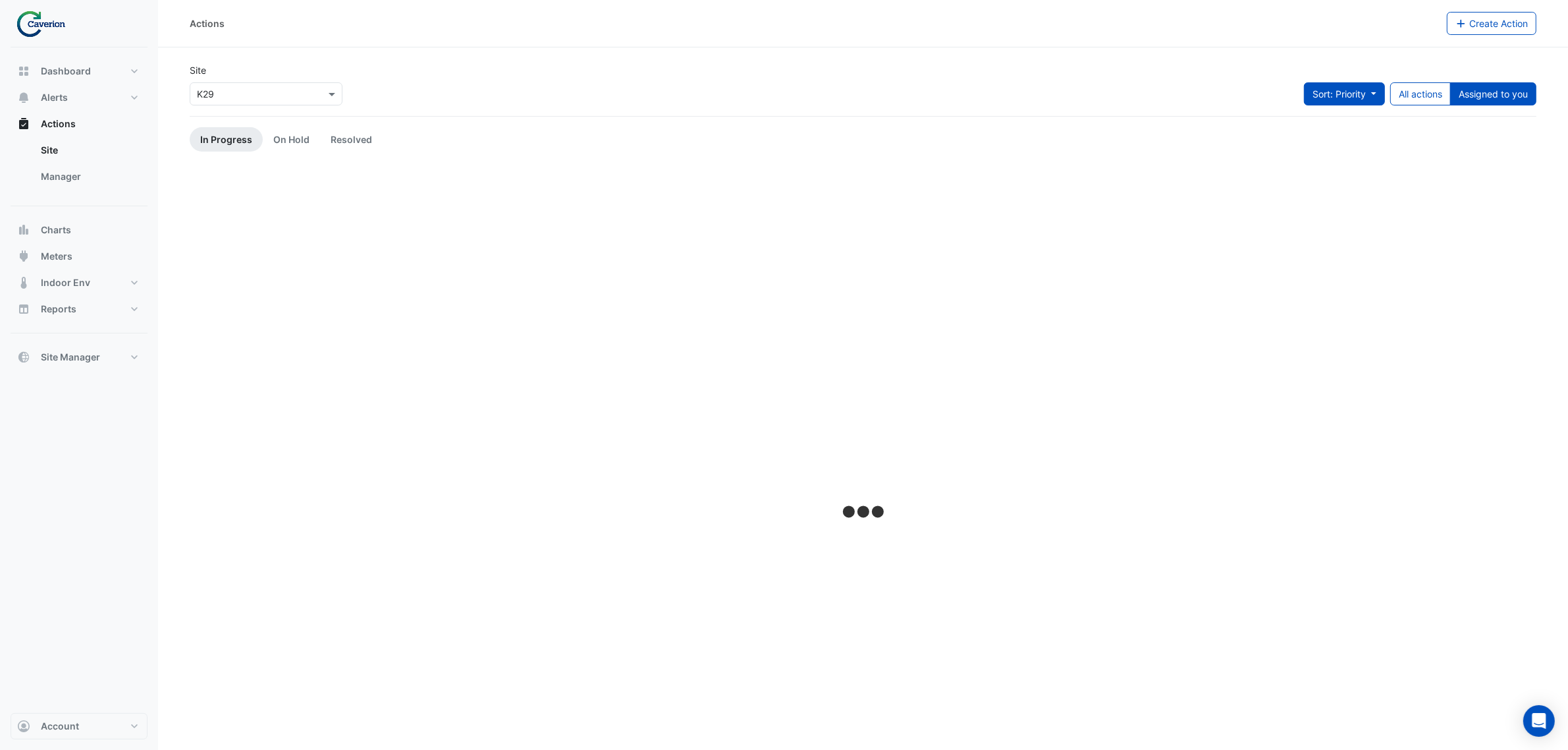
click at [1335, 94] on span "Sort: Priority" at bounding box center [1339, 94] width 53 height 11
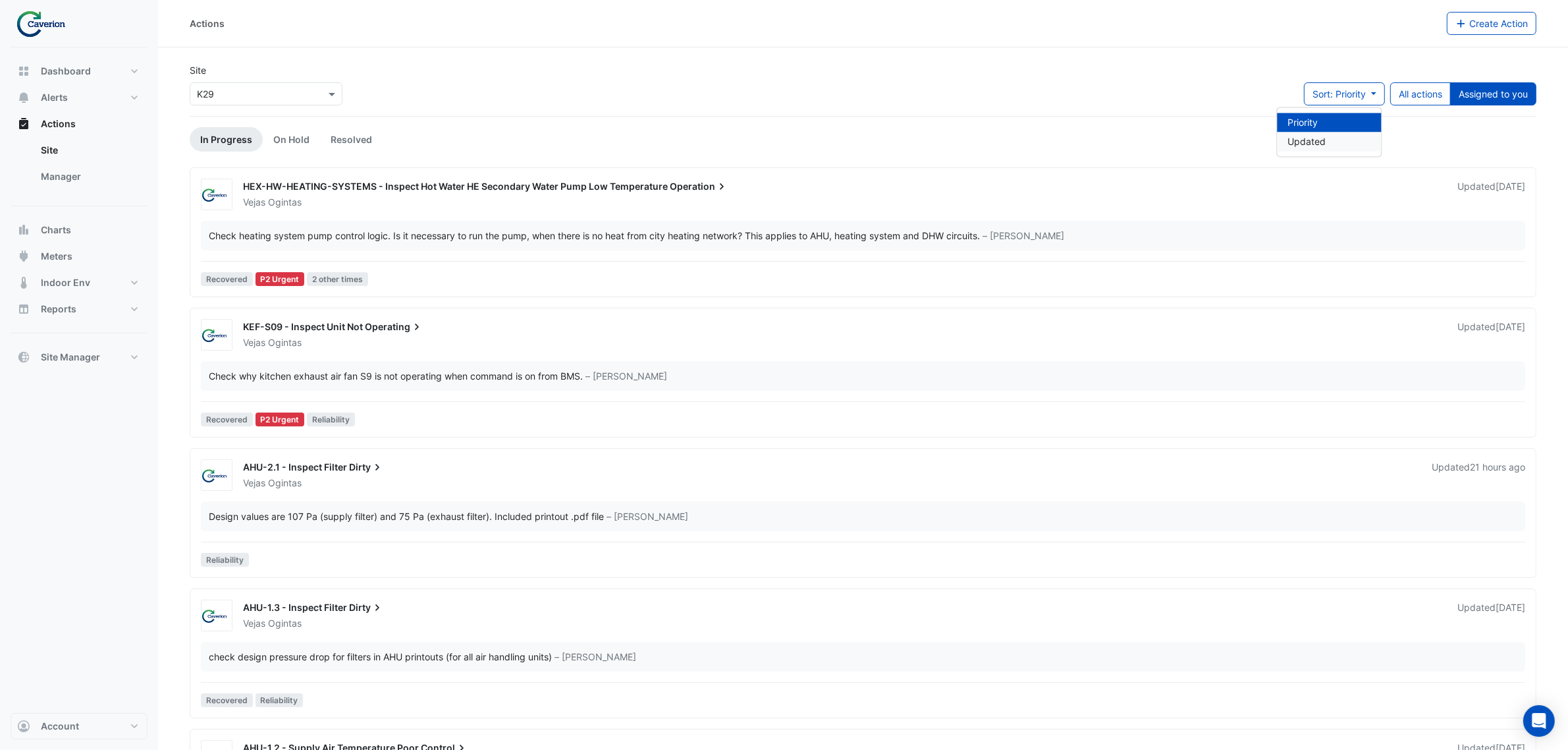
click at [1312, 140] on li "Updated" at bounding box center [1330, 142] width 104 height 19
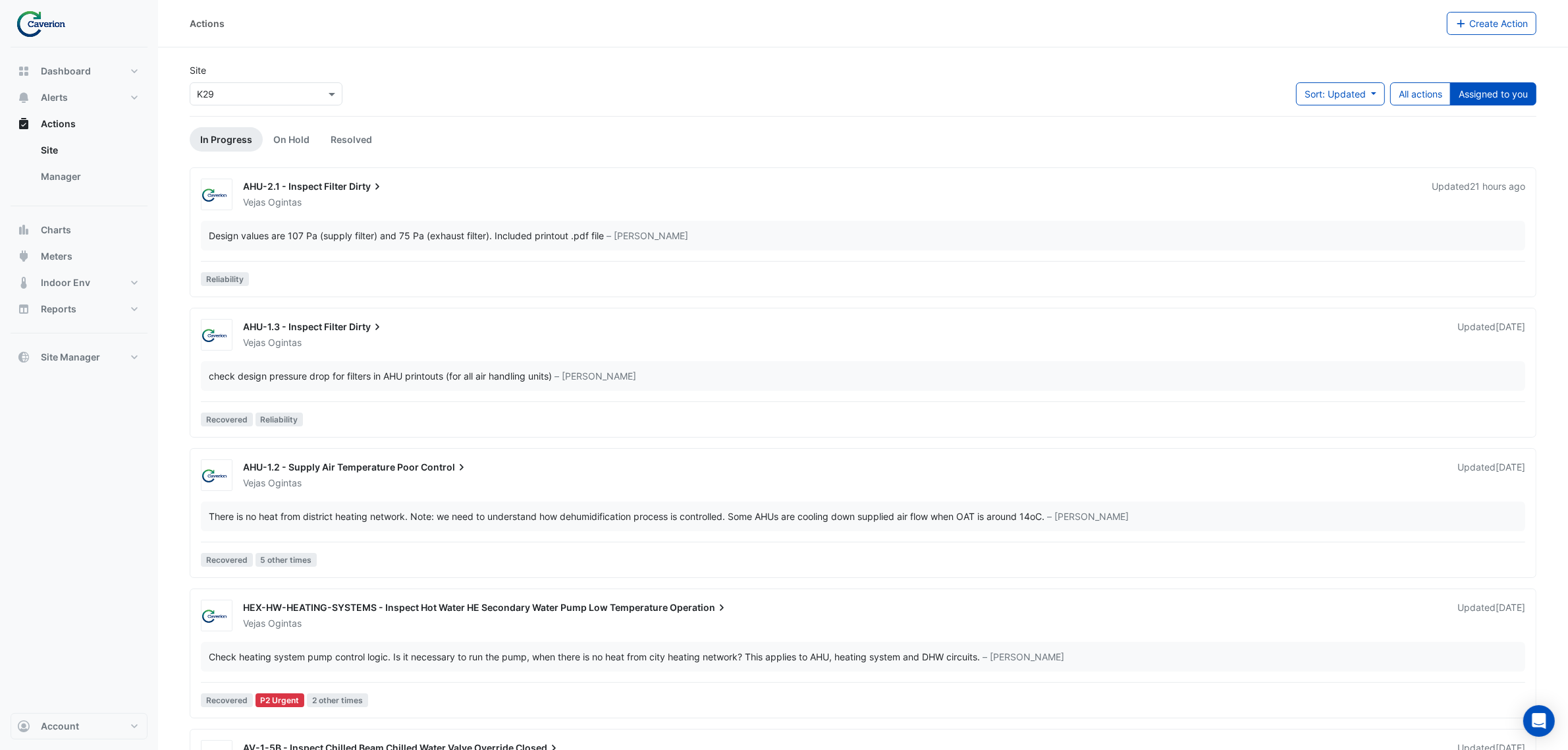
click at [373, 185] on icon at bounding box center [377, 186] width 13 height 13
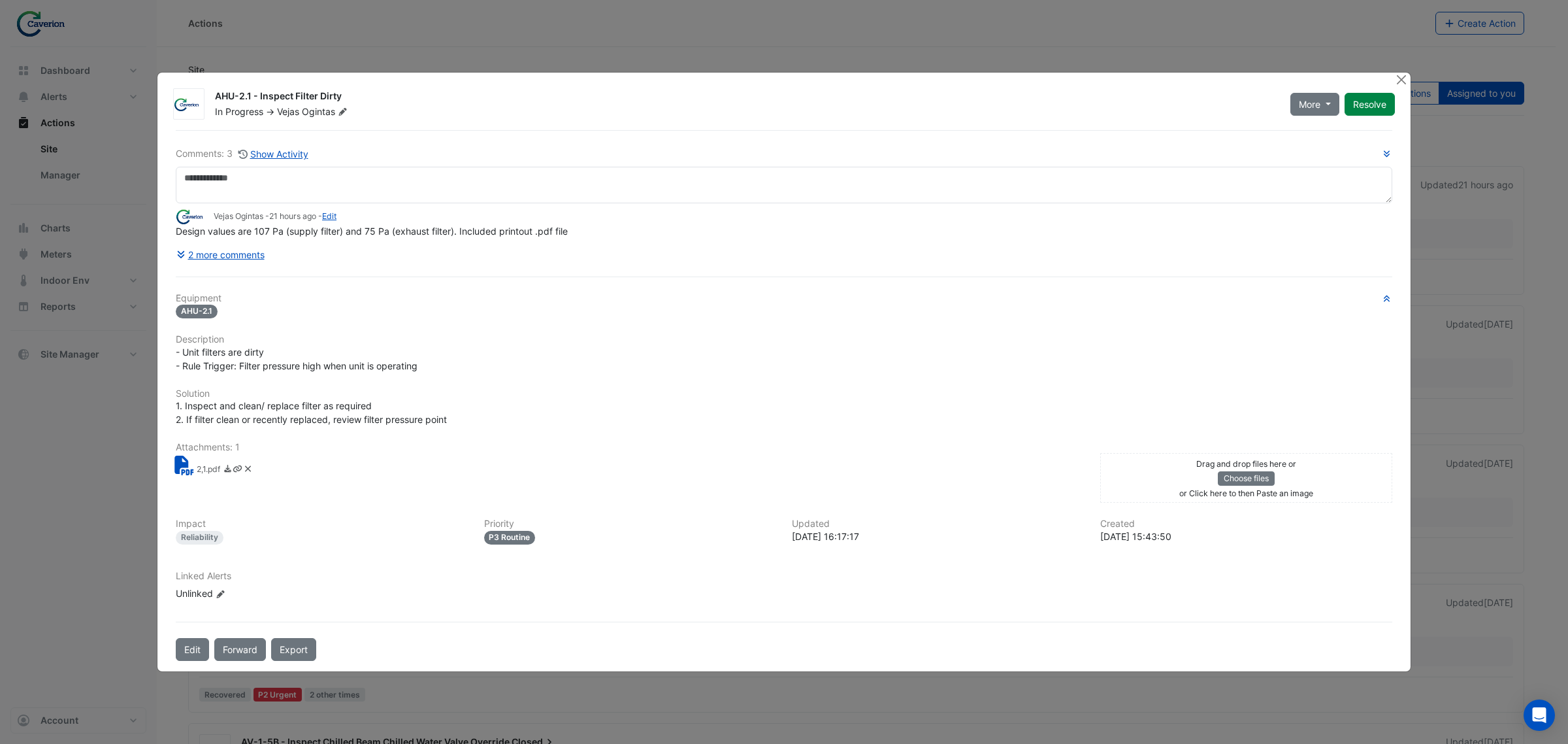
click at [347, 220] on div "Vejas Ogintas - 21 hours ago - Edit" at bounding box center [784, 216] width 1216 height 15
click at [1394, 79] on button "Close" at bounding box center [1401, 79] width 14 height 14
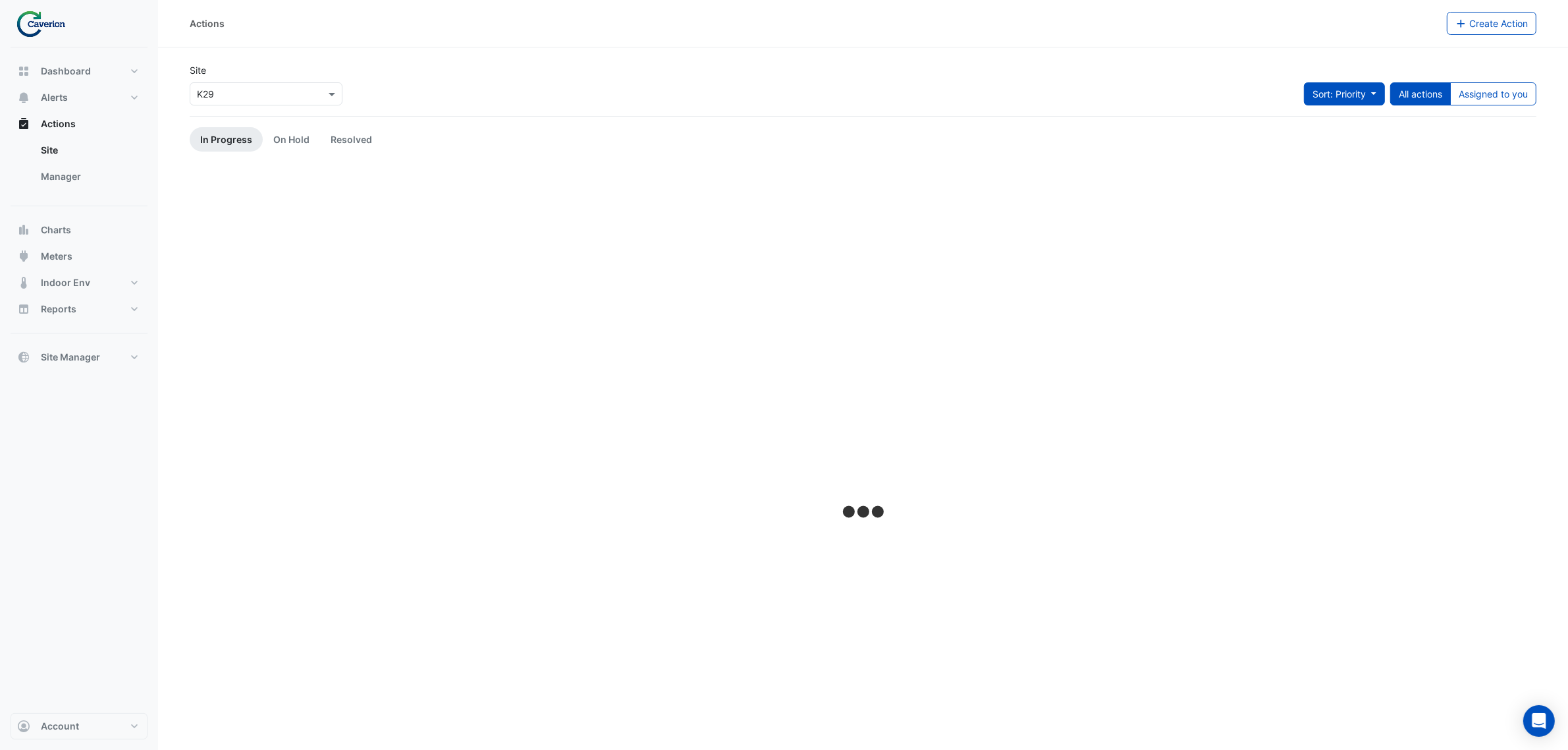
click at [1361, 89] on span "Sort: Priority" at bounding box center [1339, 94] width 53 height 11
drag, startPoint x: 1316, startPoint y: 130, endPoint x: 1312, endPoint y: 146, distance: 16.5
click at [1312, 146] on ul "Priority Updated" at bounding box center [1330, 133] width 105 height 50
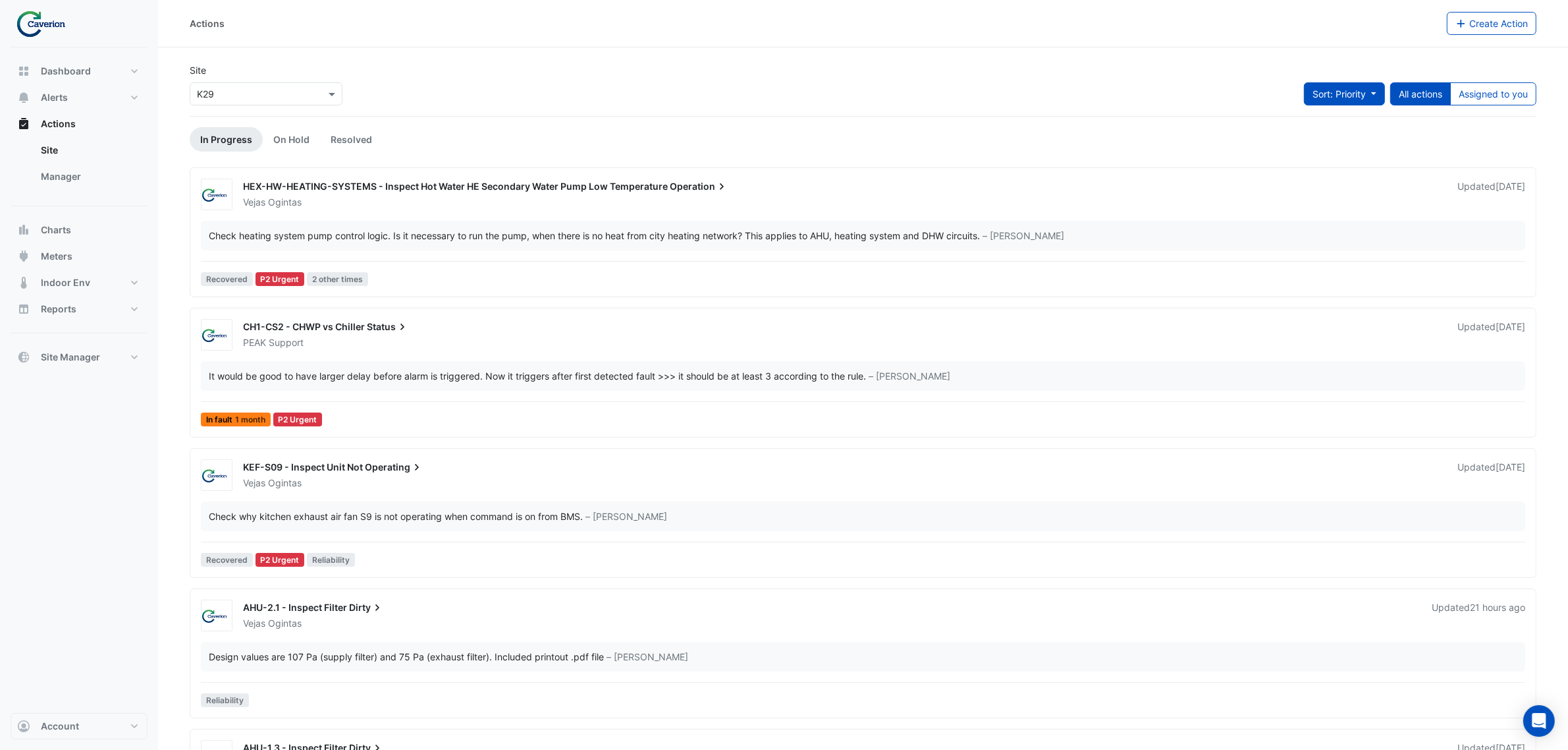
click at [1352, 82] on button "Sort: Priority" at bounding box center [1344, 93] width 81 height 23
click at [1321, 133] on li "Updated" at bounding box center [1330, 142] width 104 height 19
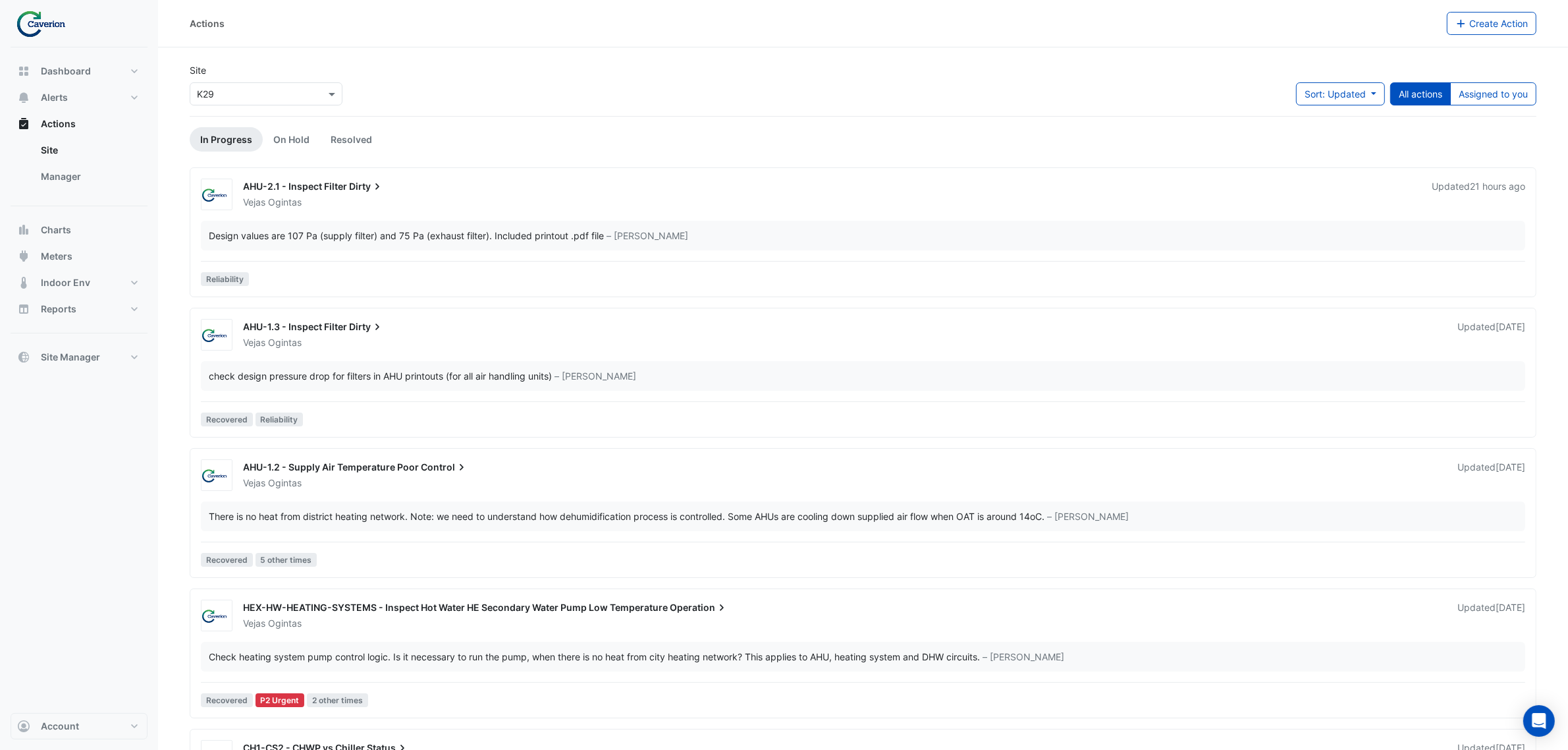
click at [325, 320] on div "AHU-1.3 - Inspect Filter Dirty" at bounding box center [842, 328] width 1199 height 16
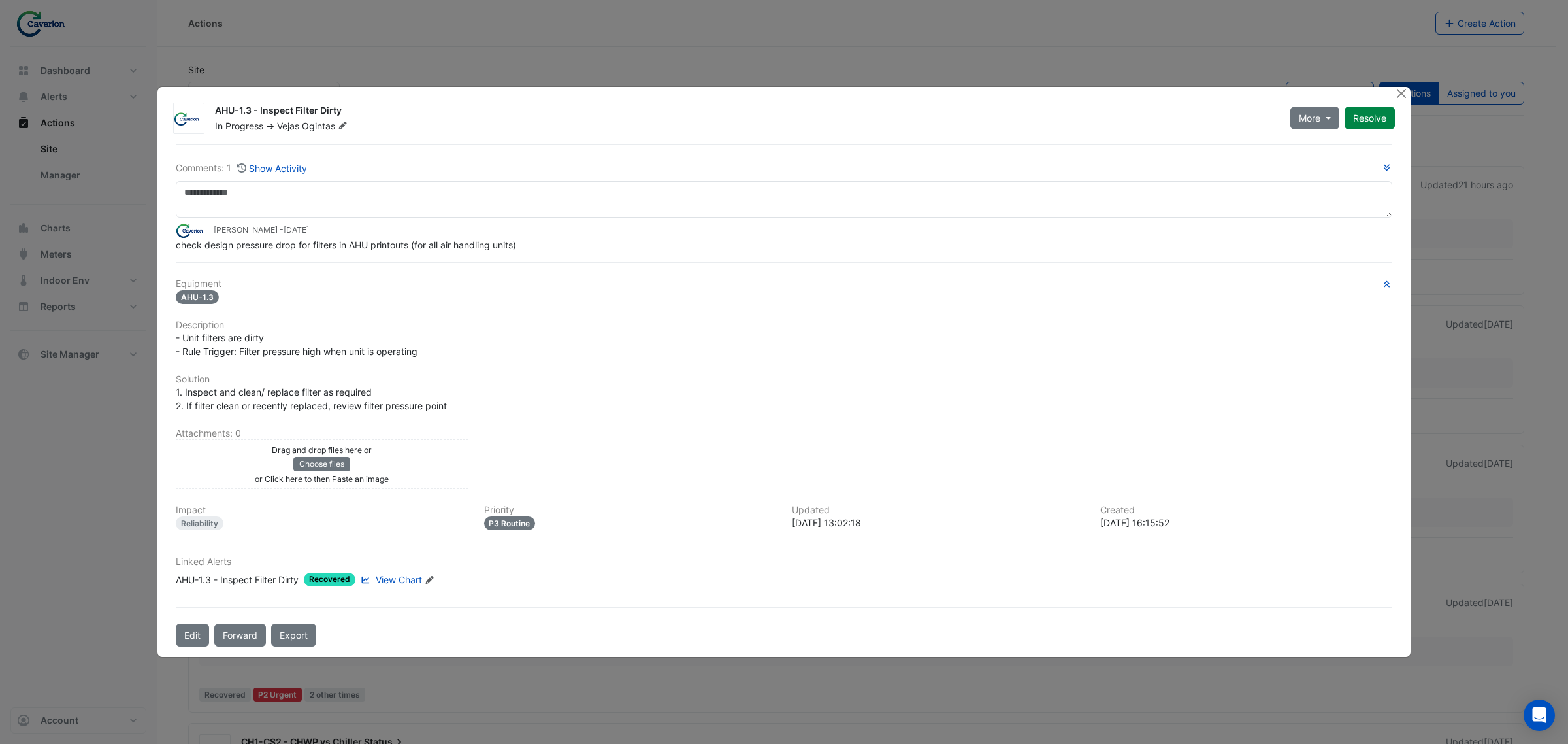
click at [409, 569] on div "Linked Alerts AHU-1.3 - Inspect Filter Dirty Recovered View Chart Edit Linked A…" at bounding box center [784, 571] width 1233 height 30
click at [406, 574] on span "View Chart" at bounding box center [399, 579] width 47 height 11
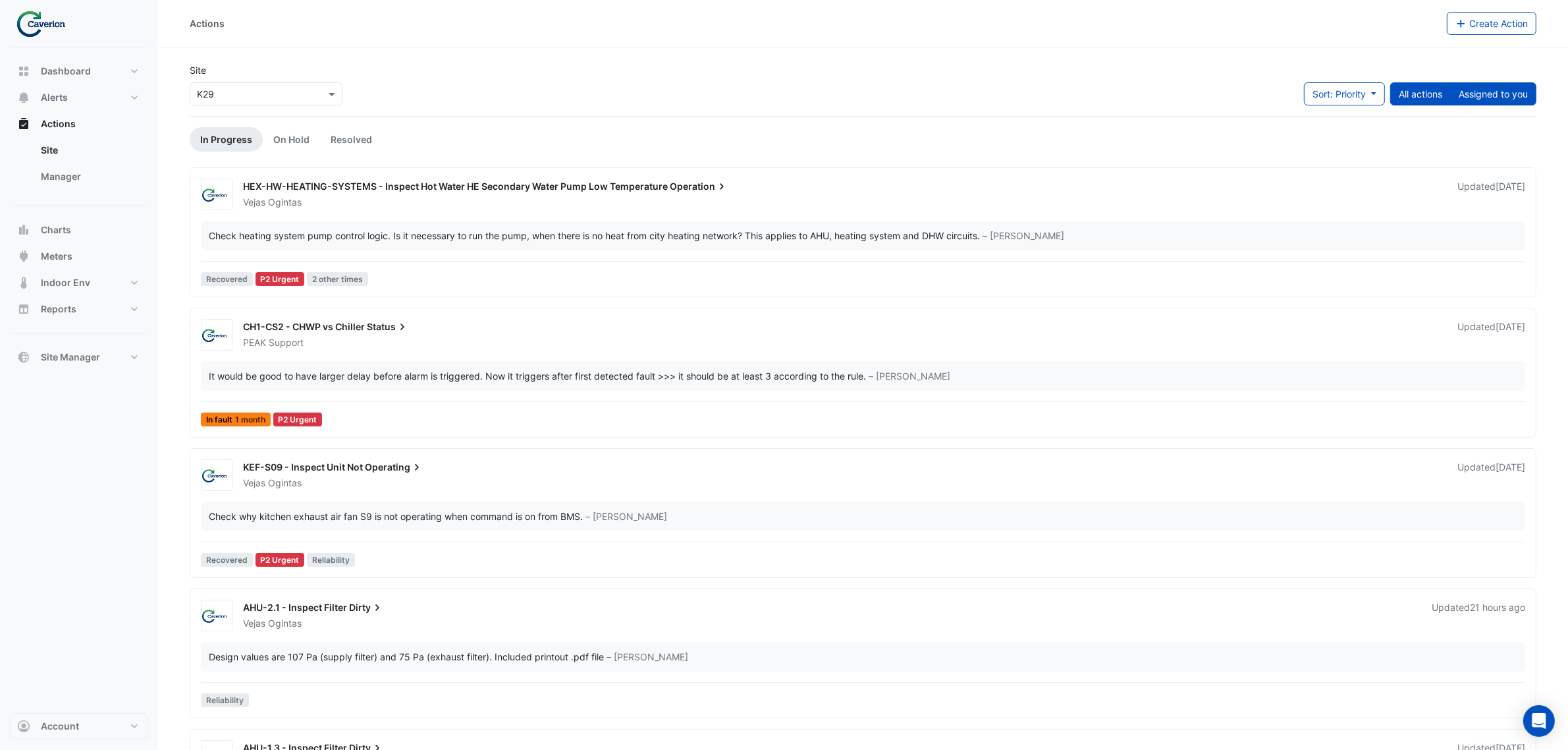
click at [1492, 96] on button "Assigned to you" at bounding box center [1493, 93] width 86 height 23
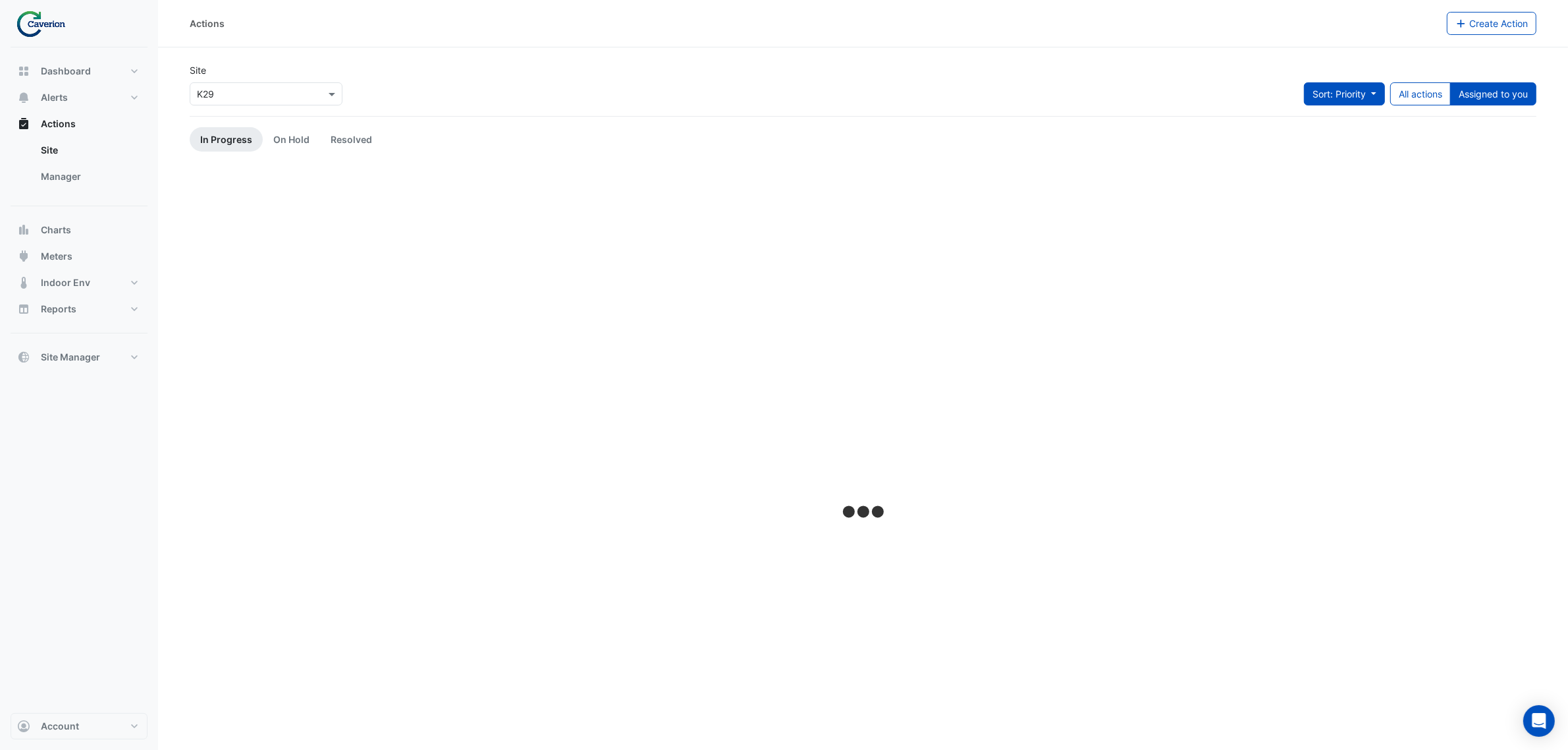
click at [1339, 86] on button "Sort: Priority" at bounding box center [1344, 93] width 81 height 23
click at [1303, 145] on li "Updated" at bounding box center [1330, 142] width 104 height 19
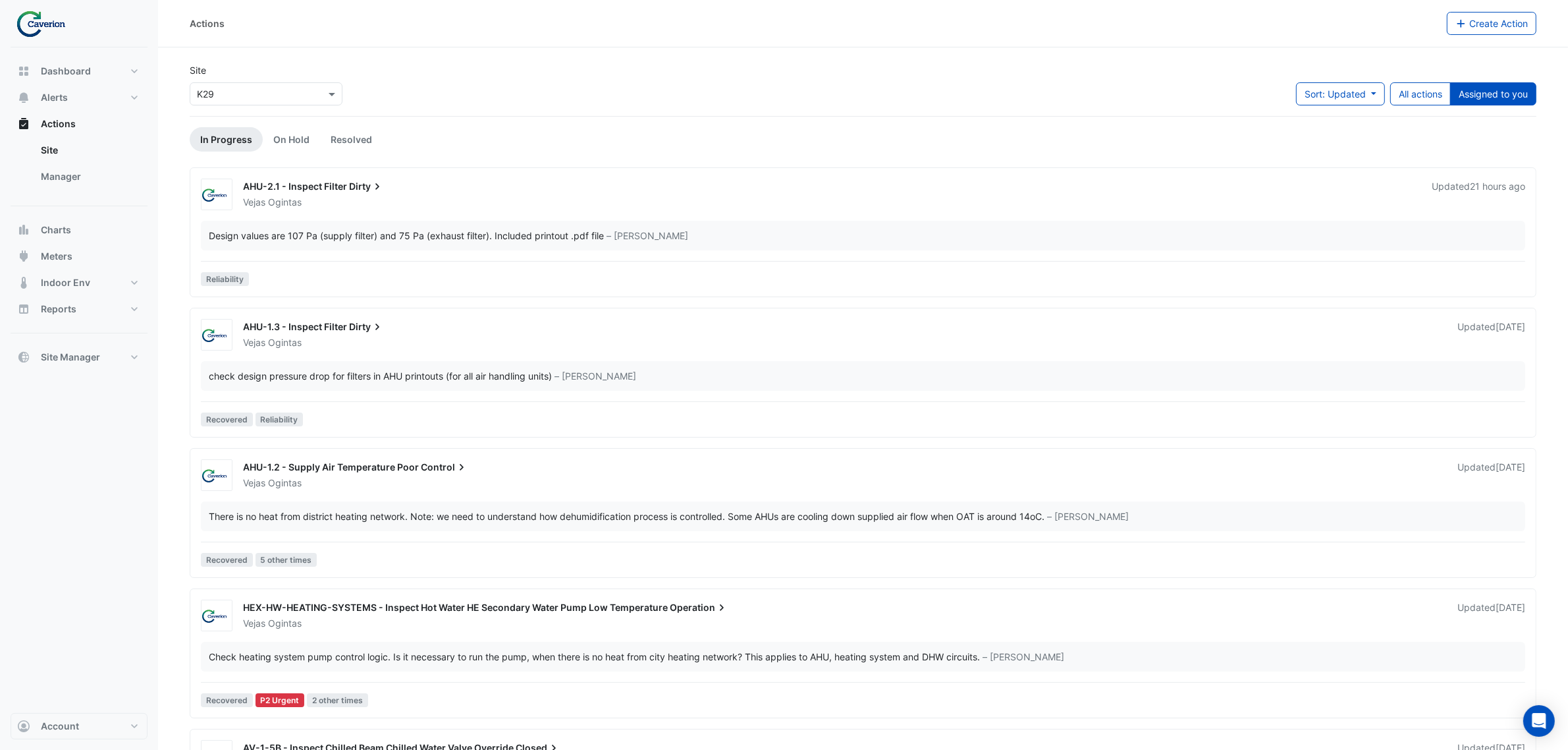
click at [405, 203] on div "Vejas Ogintas" at bounding box center [829, 202] width 1176 height 13
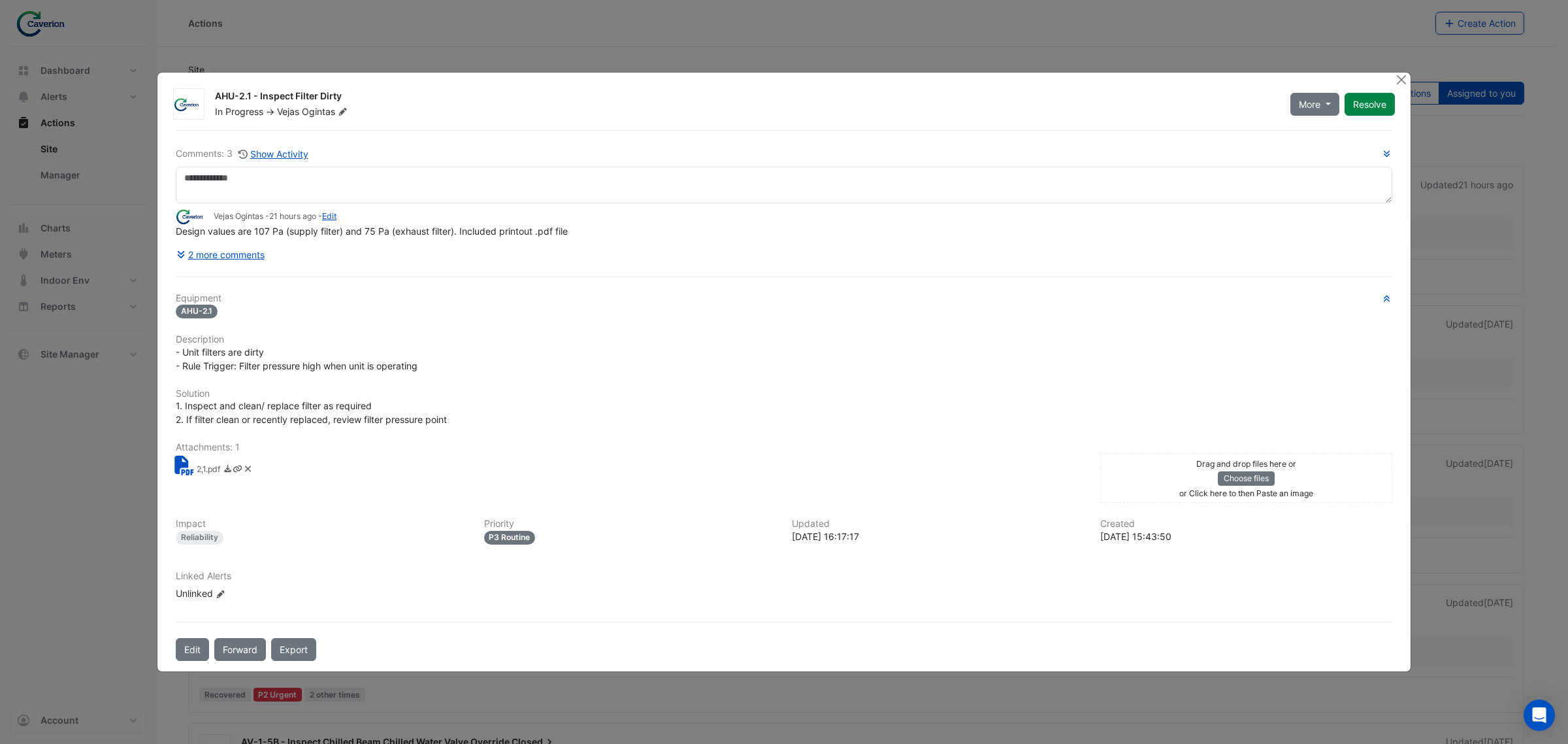
click at [210, 598] on div "Unlinked Edit Linked Alerts" at bounding box center [254, 593] width 157 height 14
click at [213, 592] on div "Unlinked Edit Linked Alerts" at bounding box center [254, 593] width 157 height 14
click at [336, 222] on small "Vejas Ogintas - 21 hours ago - Edit" at bounding box center [275, 216] width 123 height 12
click at [336, 220] on link "Edit" at bounding box center [329, 216] width 14 height 10
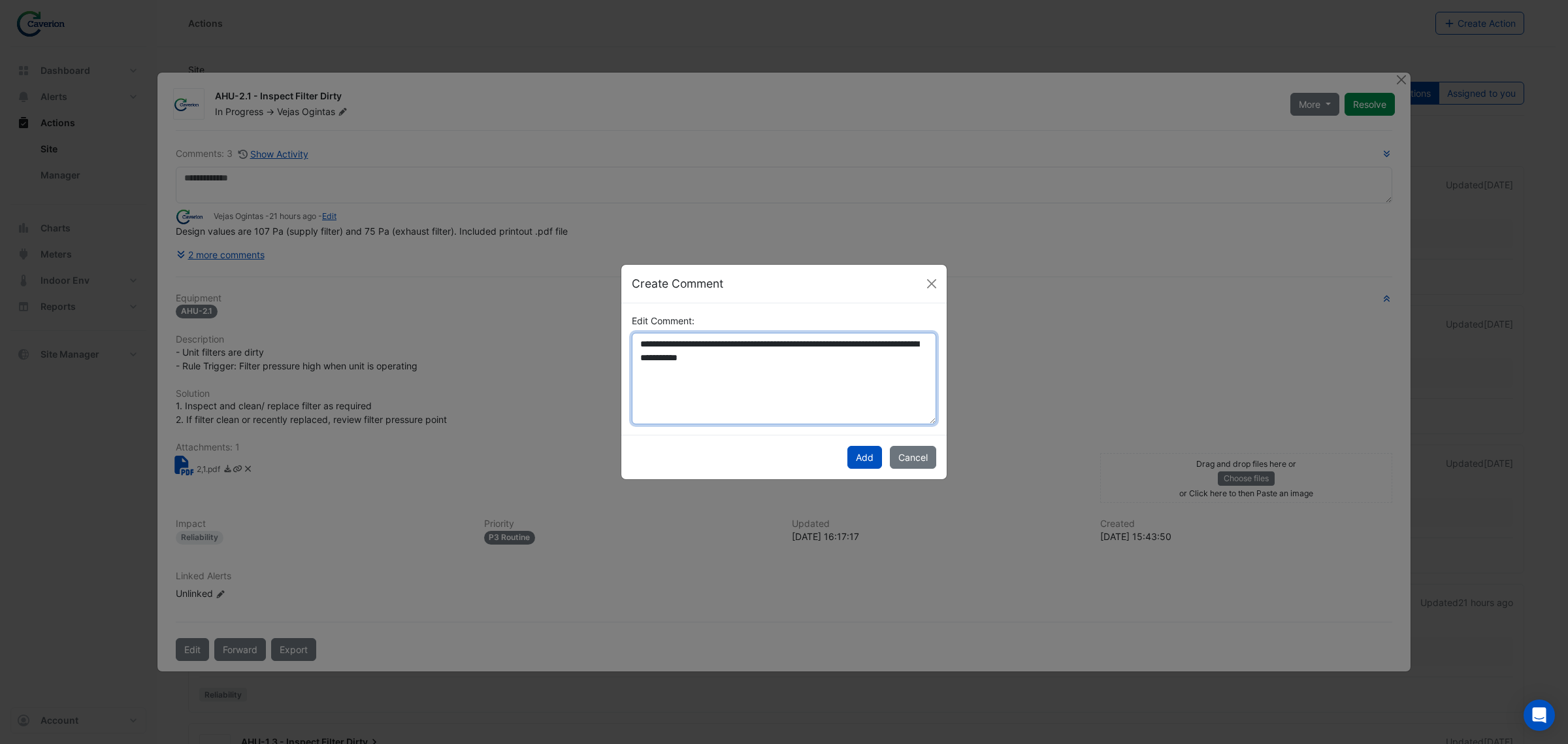
drag, startPoint x: 662, startPoint y: 346, endPoint x: 771, endPoint y: 349, distance: 109.0
click at [771, 349] on textarea "**********" at bounding box center [784, 378] width 304 height 92
drag, startPoint x: 776, startPoint y: 360, endPoint x: 613, endPoint y: 343, distance: 163.9
click at [613, 343] on ngb-modal-window "**********" at bounding box center [784, 372] width 1568 height 744
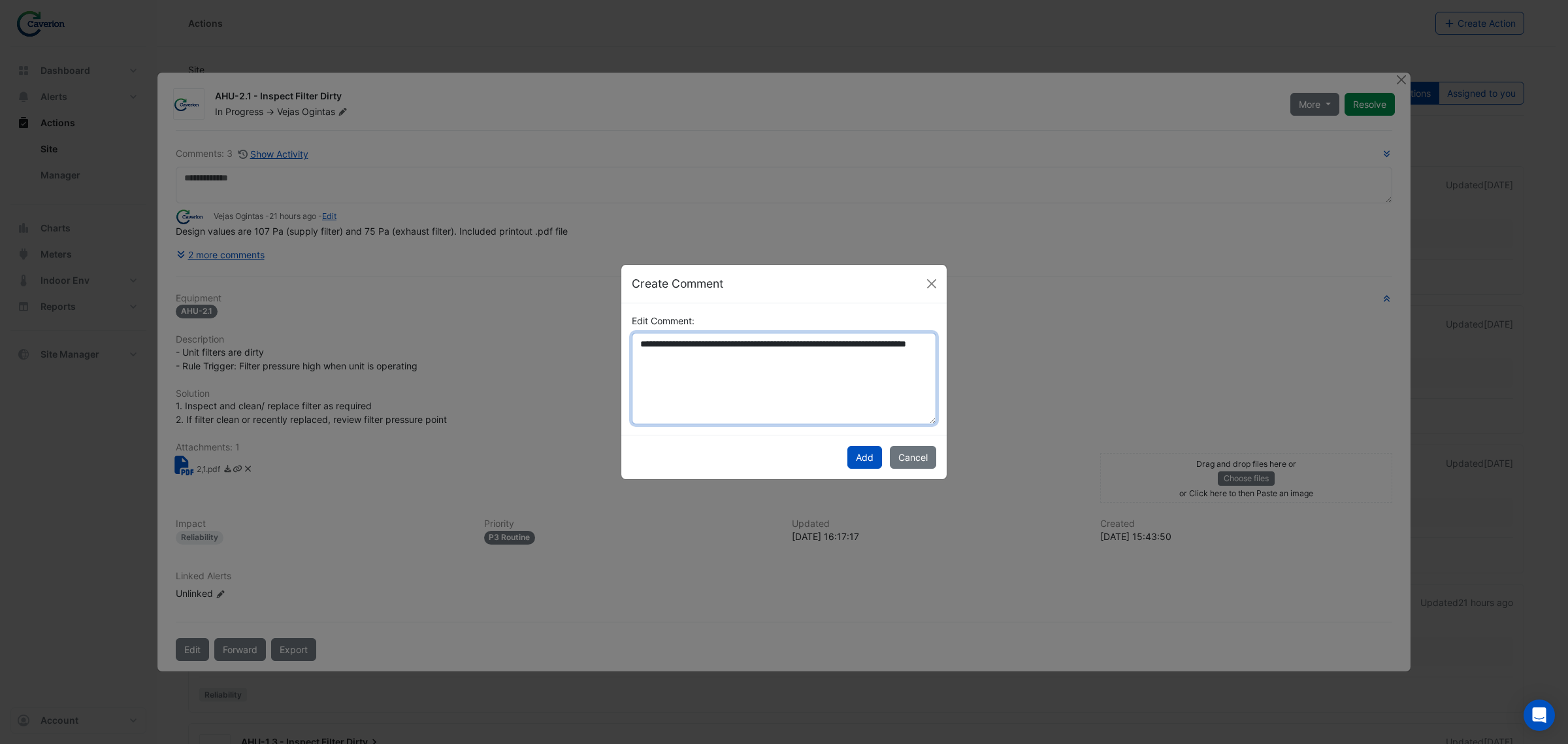
click at [731, 349] on textarea "**********" at bounding box center [784, 378] width 304 height 92
click at [717, 360] on textarea "**********" at bounding box center [784, 378] width 304 height 92
drag, startPoint x: 642, startPoint y: 342, endPoint x: 848, endPoint y: 349, distance: 206.1
click at [848, 349] on textarea "**********" at bounding box center [784, 378] width 304 height 92
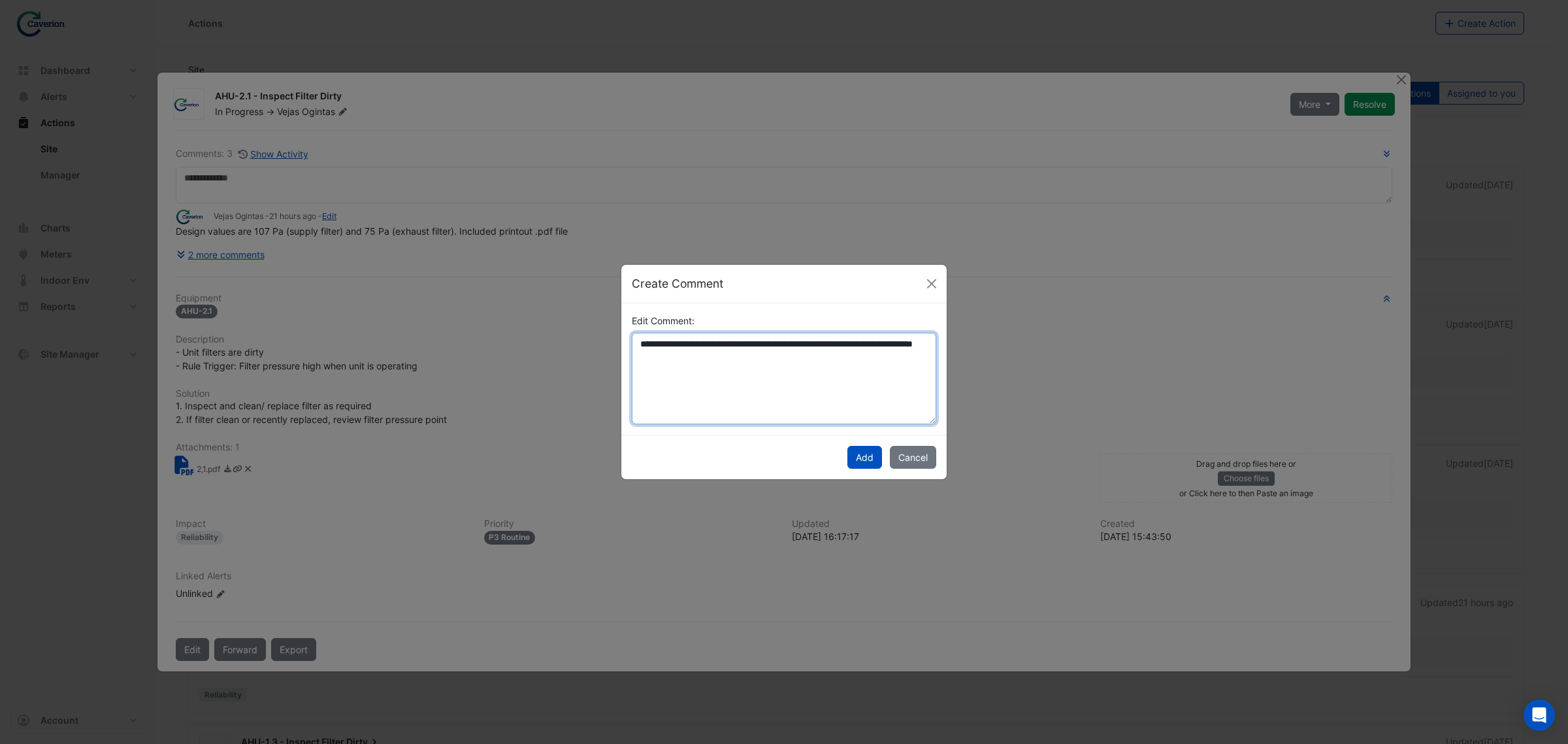
drag, startPoint x: 731, startPoint y: 357, endPoint x: 549, endPoint y: 315, distance: 186.8
click at [549, 315] on ngb-modal-window "**********" at bounding box center [784, 372] width 1568 height 744
type textarea "**********"
click at [761, 345] on textarea "**********" at bounding box center [784, 378] width 304 height 92
drag, startPoint x: 737, startPoint y: 367, endPoint x: 609, endPoint y: 337, distance: 131.5
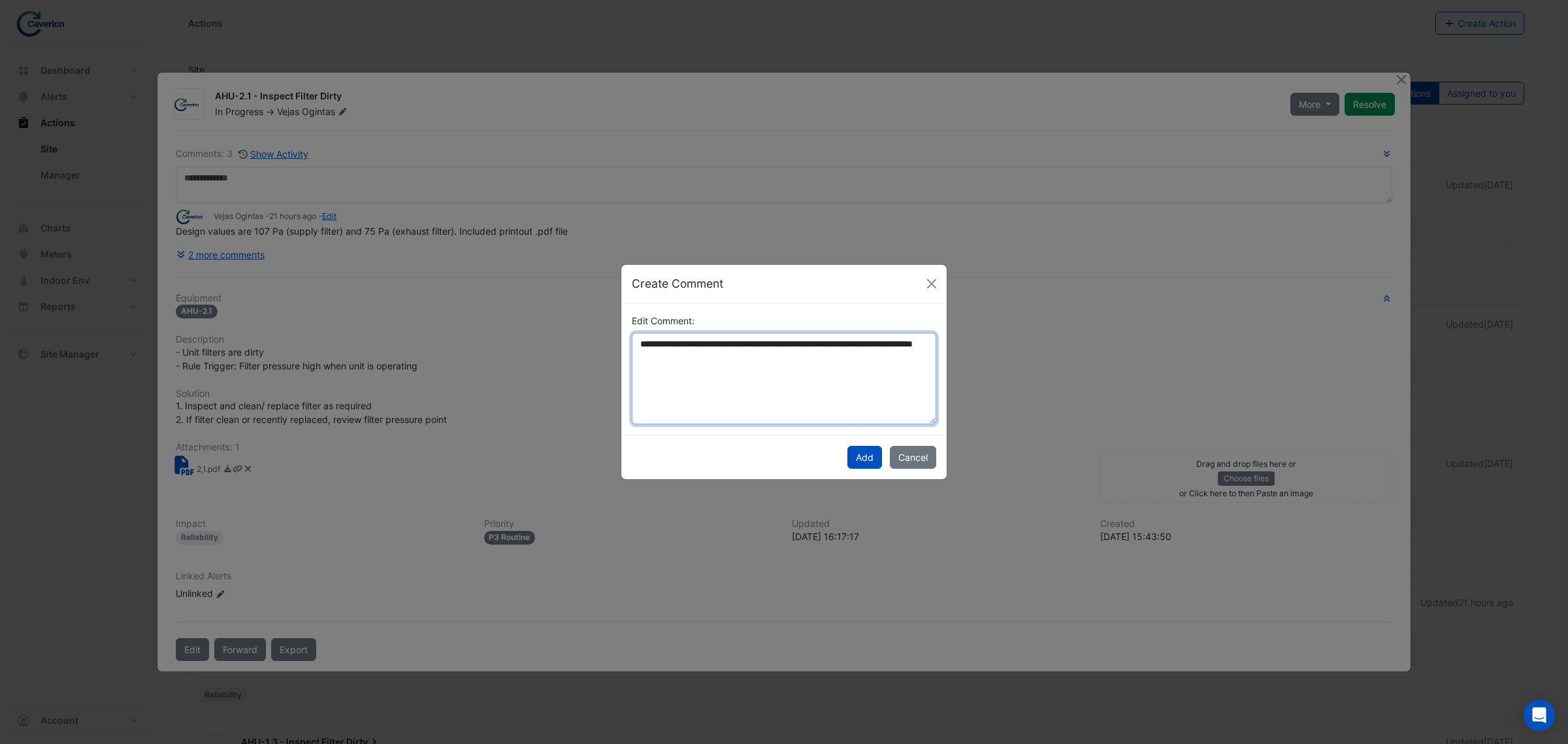
click at [609, 337] on ngb-modal-window "**********" at bounding box center [784, 372] width 1568 height 744
click at [706, 355] on textarea "Edit Comment:" at bounding box center [784, 378] width 304 height 92
drag, startPoint x: 706, startPoint y: 355, endPoint x: 685, endPoint y: 349, distance: 21.8
click at [691, 354] on textarea "Edit Comment:" at bounding box center [784, 378] width 304 height 92
click at [682, 348] on textarea "Edit Comment:" at bounding box center [784, 378] width 304 height 92
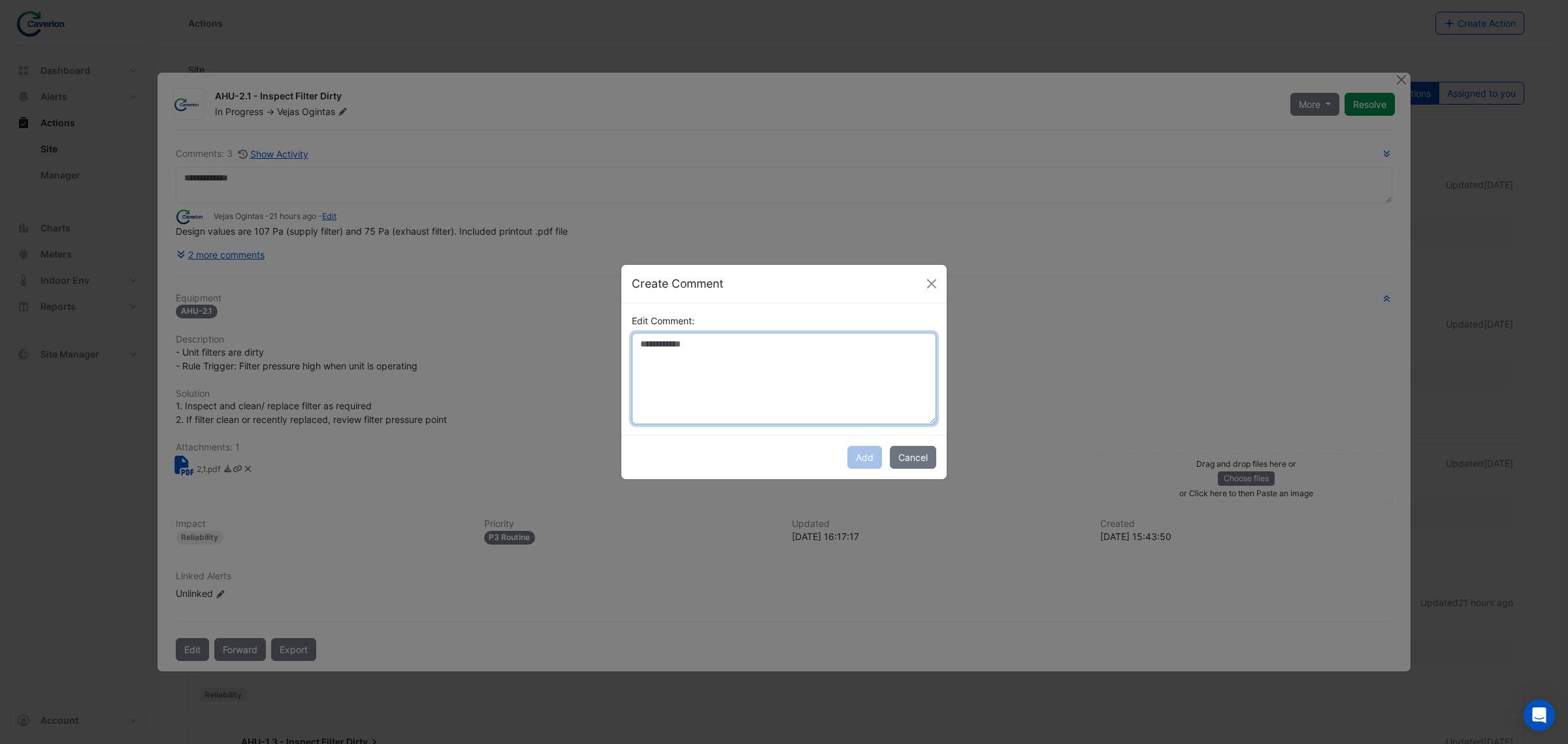
paste textarea "**********"
drag, startPoint x: 647, startPoint y: 357, endPoint x: 809, endPoint y: 358, distance: 162.0
click at [809, 358] on textarea "**********" at bounding box center [784, 378] width 304 height 92
click at [795, 358] on textarea "**********" at bounding box center [784, 378] width 304 height 92
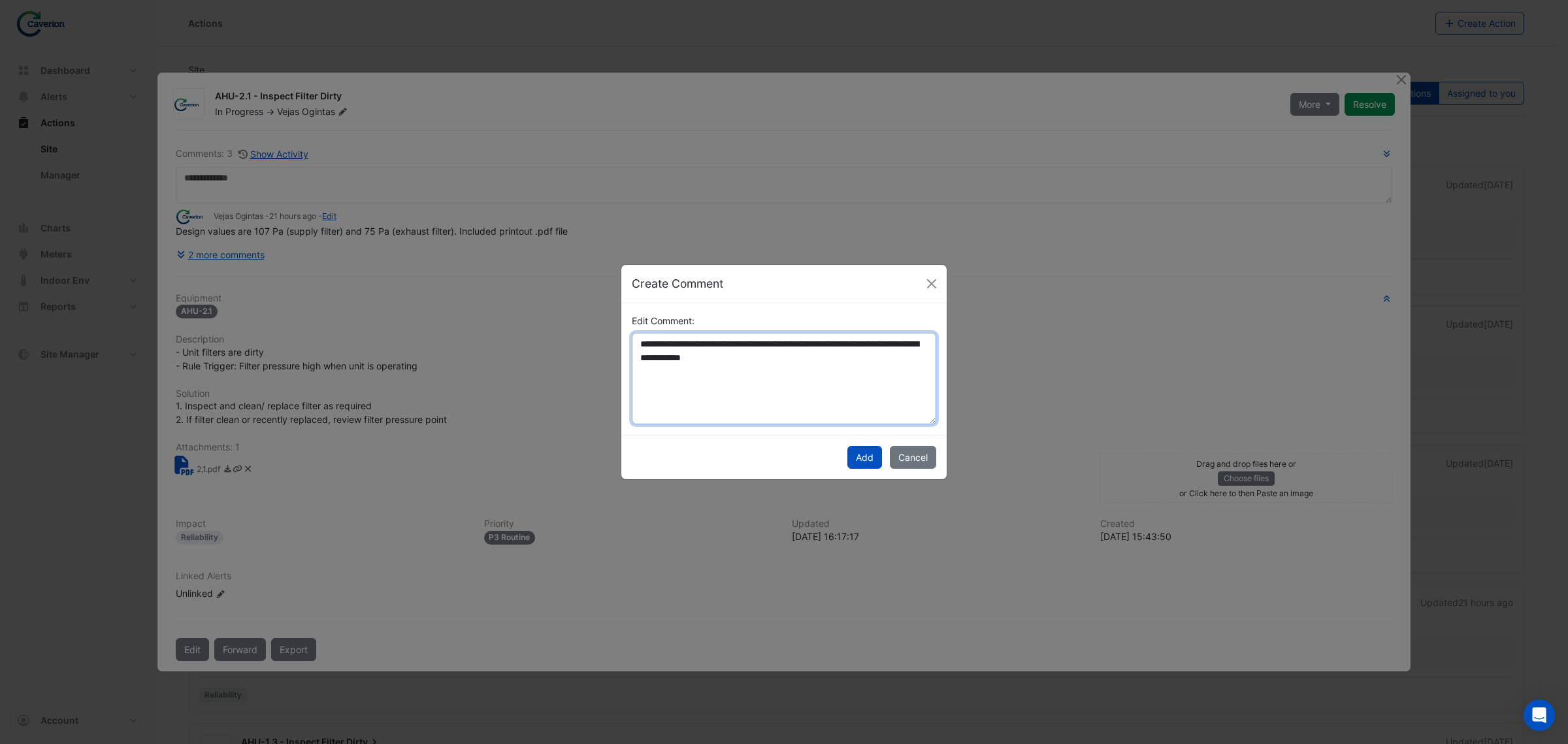
click at [830, 356] on textarea "**********" at bounding box center [784, 378] width 304 height 92
click at [825, 360] on textarea "**********" at bounding box center [784, 378] width 304 height 92
type textarea "**********"
click at [858, 455] on button "Add" at bounding box center [865, 457] width 35 height 23
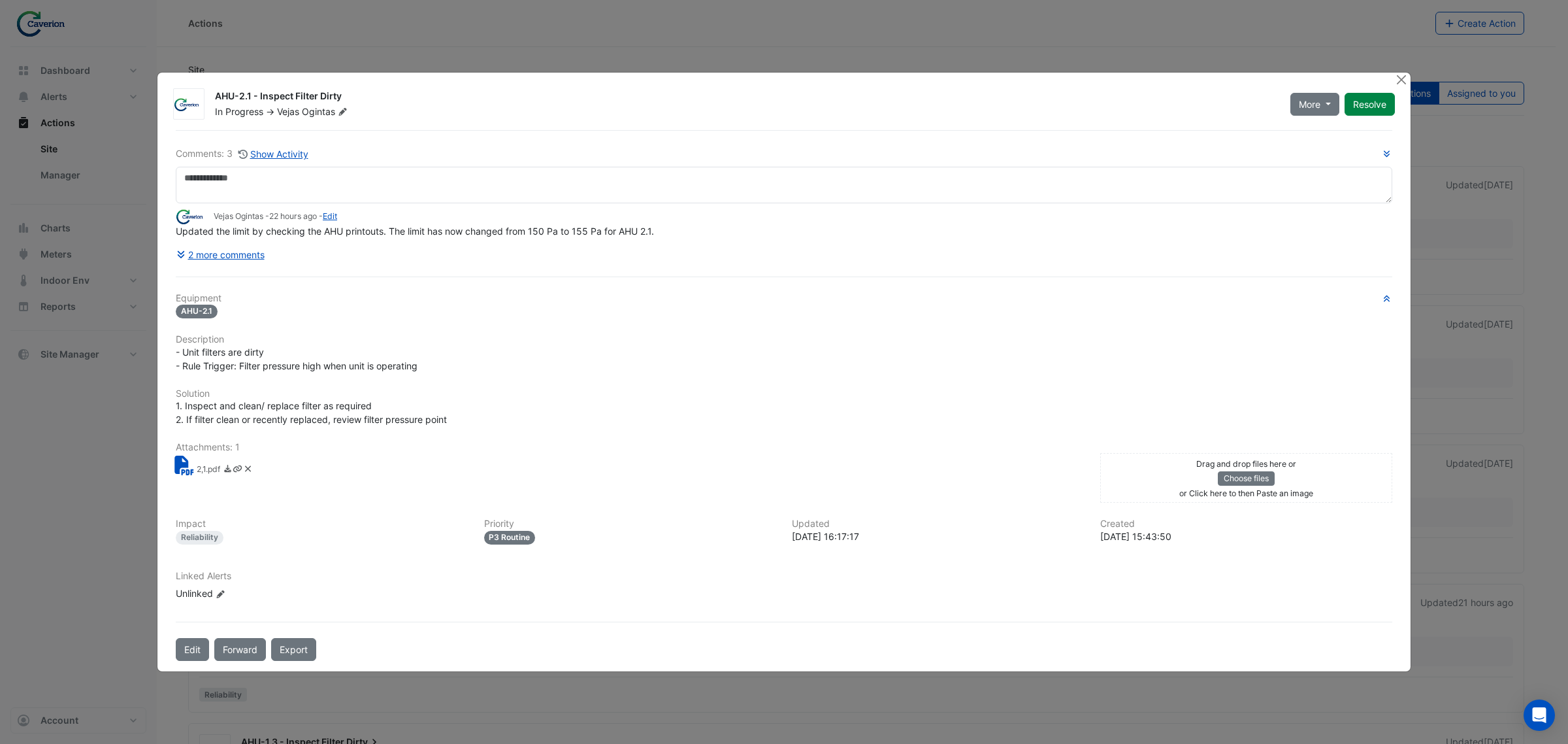
drag, startPoint x: 389, startPoint y: 213, endPoint x: 559, endPoint y: 214, distance: 170.0
click at [547, 213] on div "Vejas Ogintas - 22 hours ago - Edit" at bounding box center [784, 216] width 1216 height 15
click at [560, 214] on div "Vejas Ogintas - 22 hours ago - Edit" at bounding box center [784, 216] width 1216 height 15
drag, startPoint x: 487, startPoint y: 214, endPoint x: 591, endPoint y: 202, distance: 104.7
click at [589, 203] on div "Comments: 3 Show Activity Vejas Ogintas - 22 hours ago - Edit Updated the limit…" at bounding box center [784, 205] width 1216 height 119
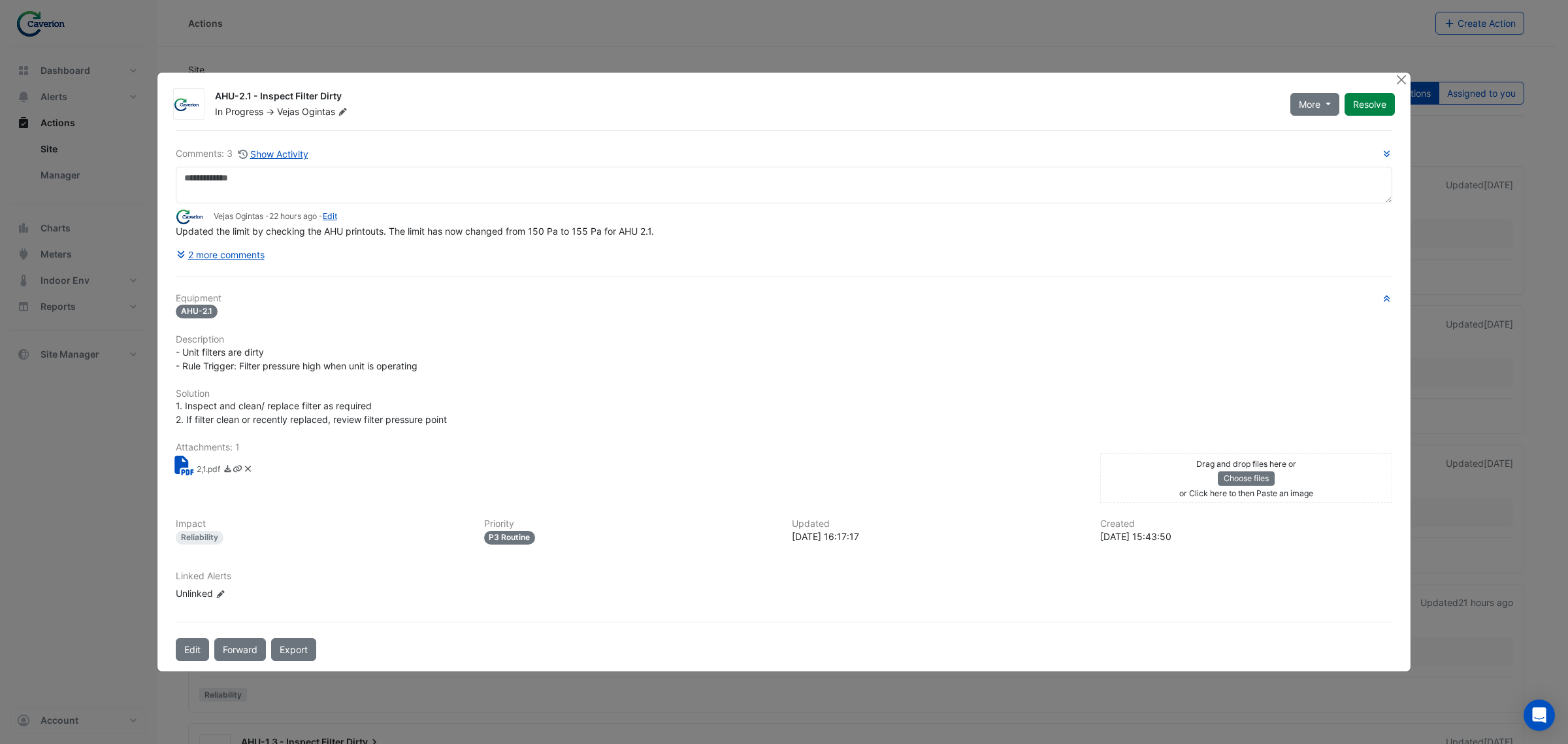
click at [0, 0] on div at bounding box center [0, 0] width 0 height 0
drag, startPoint x: 521, startPoint y: 216, endPoint x: 593, endPoint y: 238, distance: 75.3
click at [583, 238] on div "Comments: 3 Show Activity Vejas Ogintas - 22 hours ago - Edit Updated the limit…" at bounding box center [784, 205] width 1216 height 119
click at [593, 238] on div "Comments: 3 Show Activity Vejas Ogintas - 22 hours ago - Edit Updated the limit…" at bounding box center [784, 205] width 1216 height 119
click at [595, 233] on span "Updated the limit by checking the AHU printouts. The limit has now changed from…" at bounding box center [415, 231] width 479 height 11
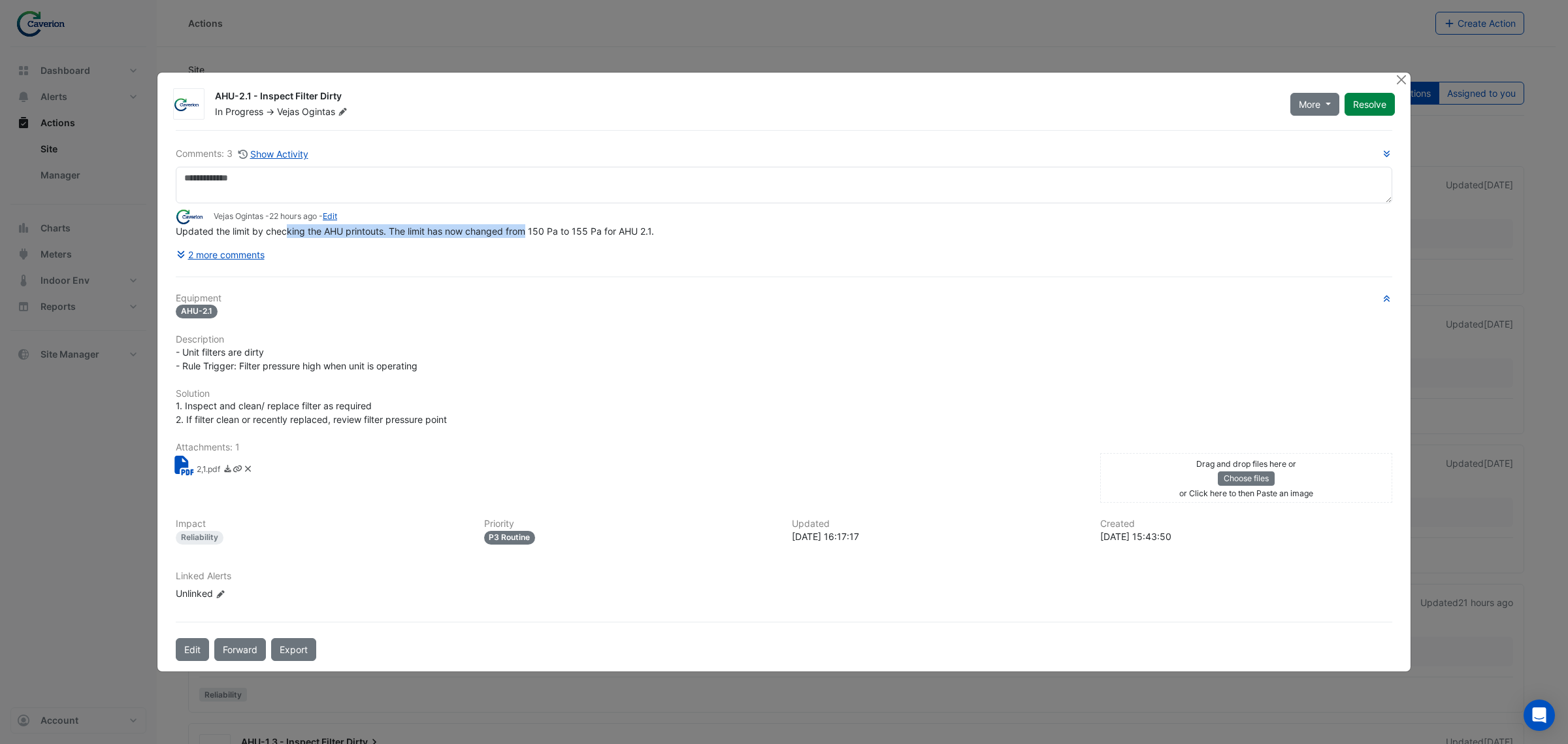
drag, startPoint x: 387, startPoint y: 235, endPoint x: 538, endPoint y: 237, distance: 151.0
click at [538, 237] on span "Updated the limit by checking the AHU printouts. The limit has now changed from…" at bounding box center [415, 231] width 479 height 11
drag, startPoint x: 206, startPoint y: 227, endPoint x: 400, endPoint y: 230, distance: 194.0
click at [400, 230] on span "Updated the limit by checking the AHU printouts. The limit has now changed from…" at bounding box center [415, 231] width 479 height 11
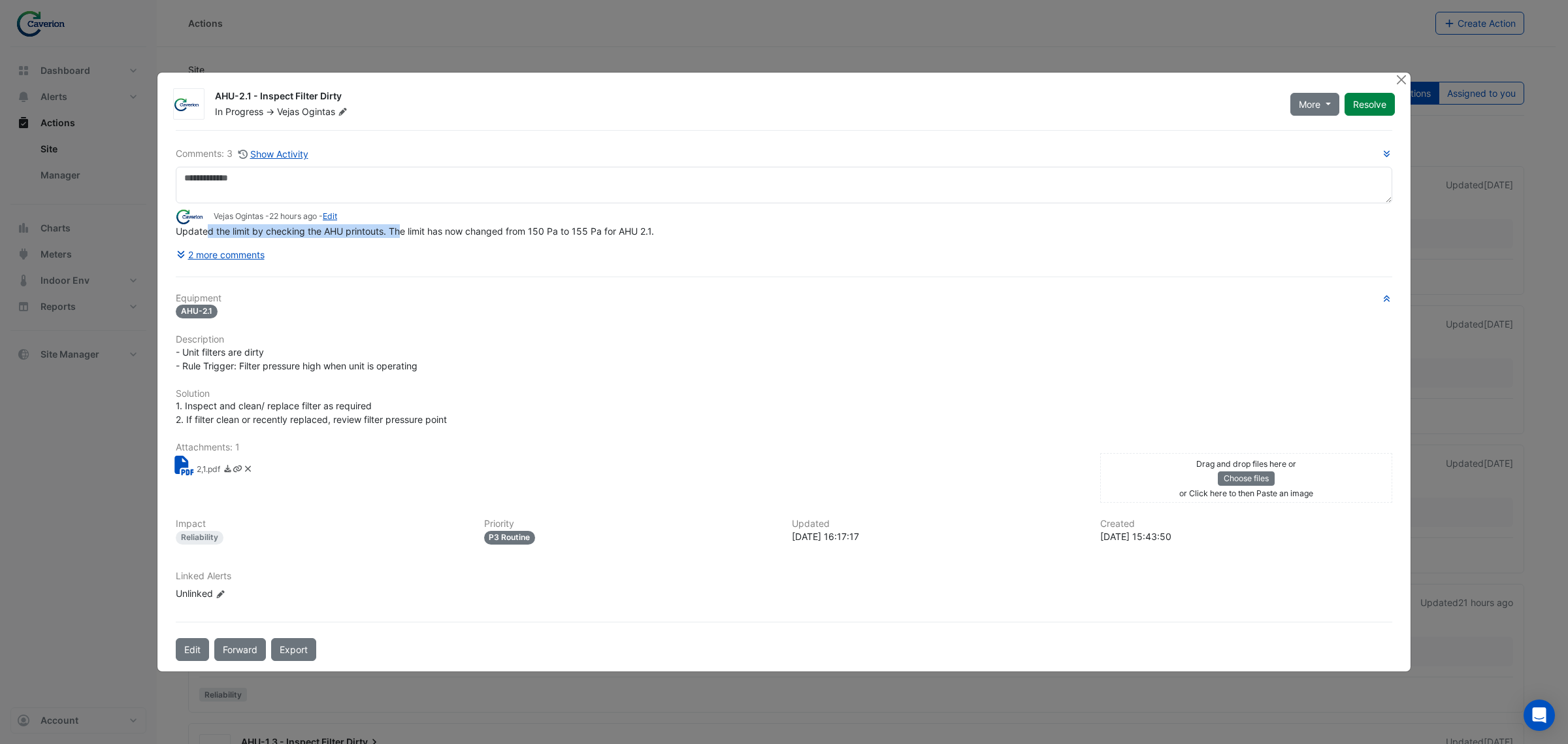
click at [400, 230] on span "Updated the limit by checking the AHU printouts. The limit has now changed from…" at bounding box center [415, 231] width 479 height 11
click at [268, 237] on span "Updated the limit by checking the AHU printouts. The limit has now changed from…" at bounding box center [415, 231] width 479 height 11
click at [255, 247] on button "2 more comments" at bounding box center [220, 254] width 89 height 23
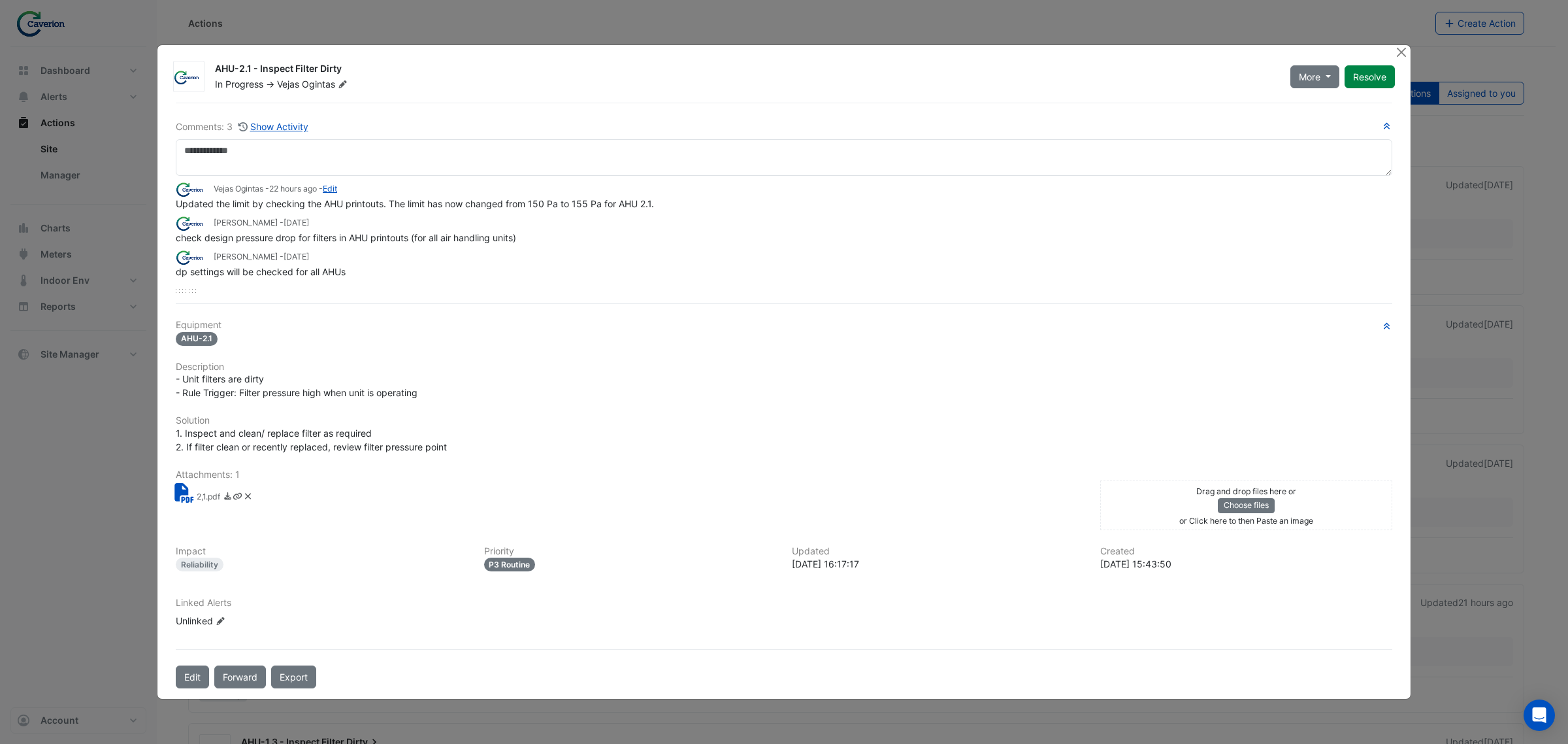
click at [278, 209] on span "Updated the limit by checking the AHU printouts. The limit has now changed from…" at bounding box center [415, 203] width 479 height 11
click at [336, 188] on link "Edit" at bounding box center [330, 188] width 14 height 10
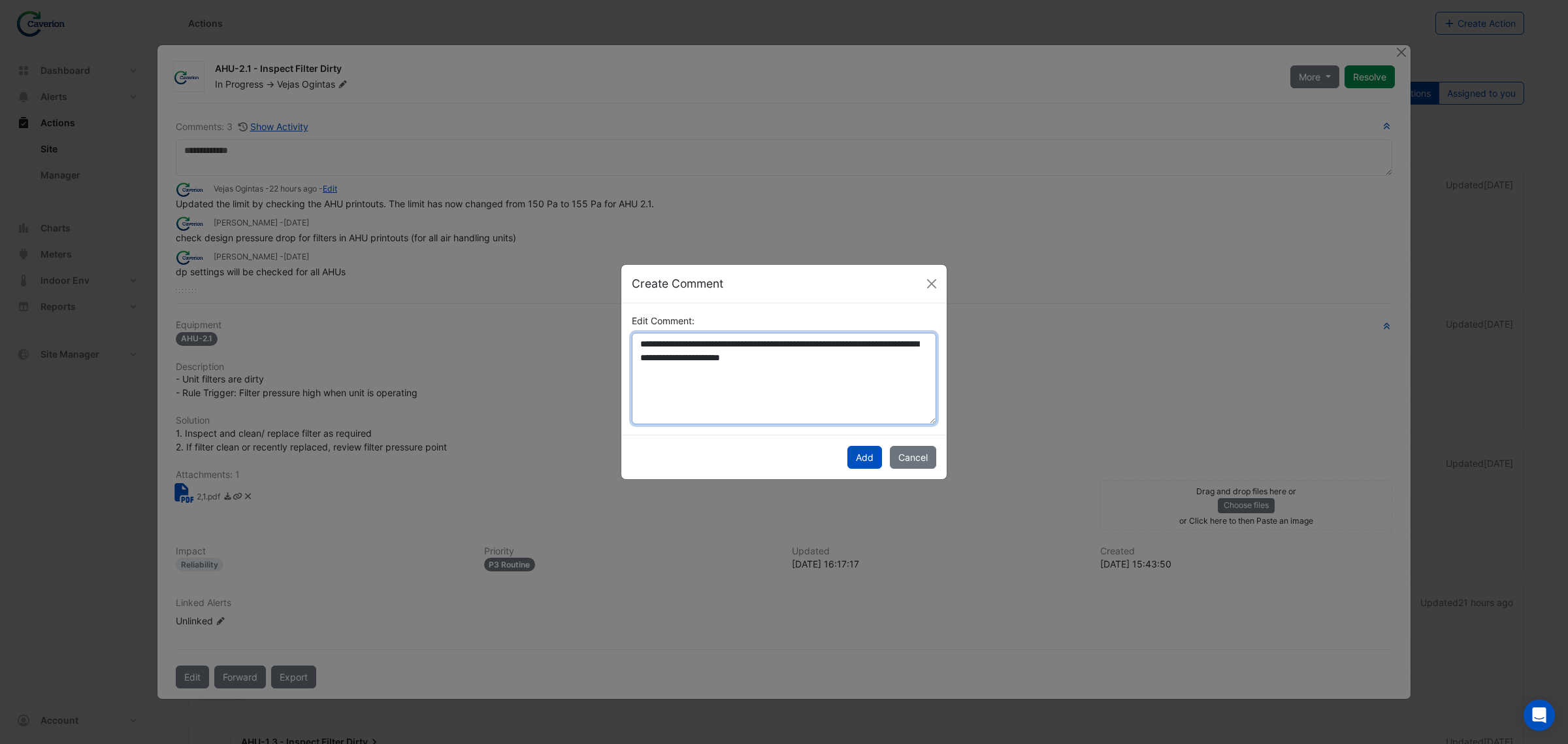
drag, startPoint x: 651, startPoint y: 343, endPoint x: 760, endPoint y: 341, distance: 109.0
click at [760, 341] on textarea "**********" at bounding box center [784, 378] width 304 height 92
click at [697, 341] on textarea "**********" at bounding box center [784, 378] width 304 height 92
click at [724, 347] on textarea "**********" at bounding box center [784, 378] width 304 height 92
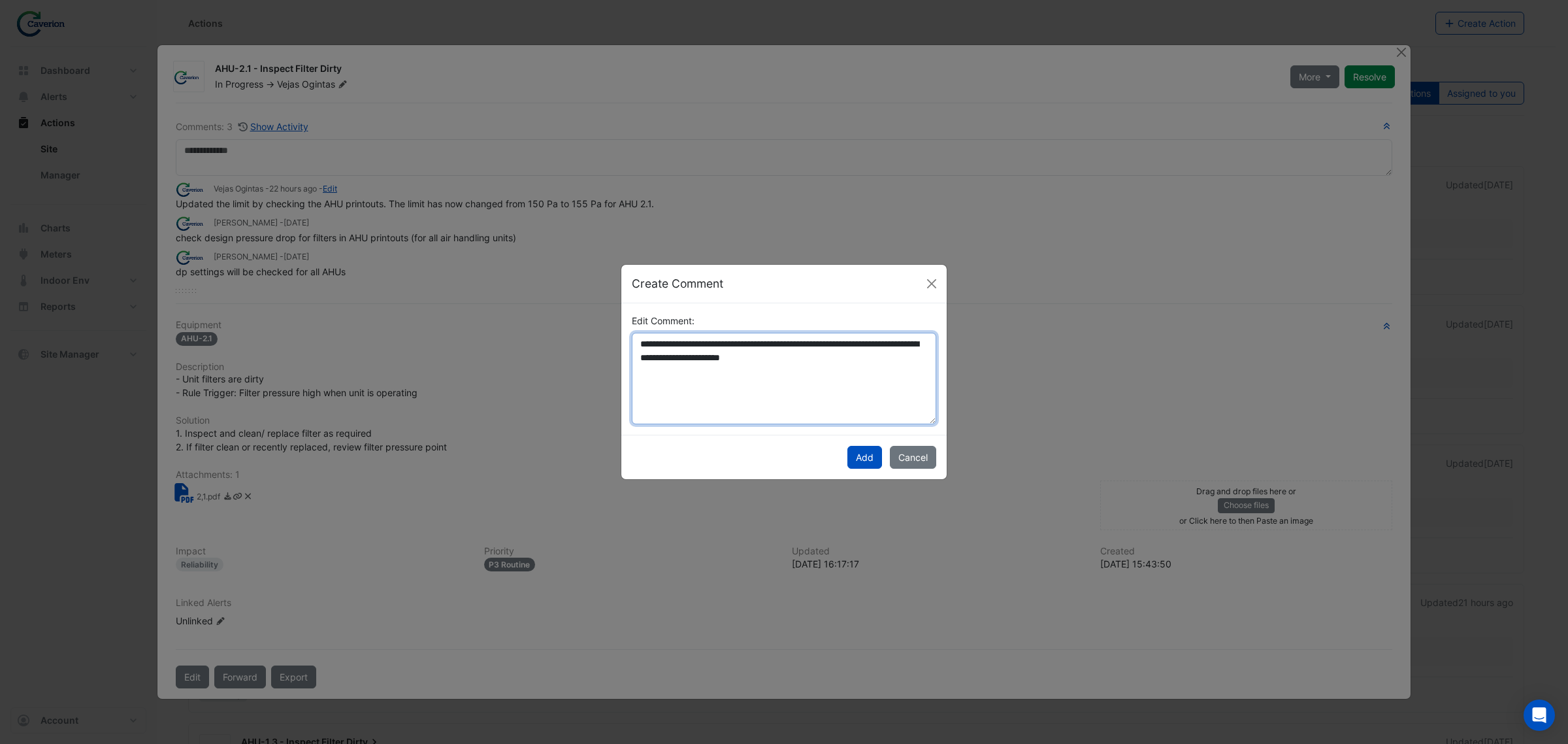
click at [720, 342] on textarea "**********" at bounding box center [784, 378] width 304 height 92
type textarea "**********"
click at [870, 450] on button "Add" at bounding box center [865, 457] width 35 height 23
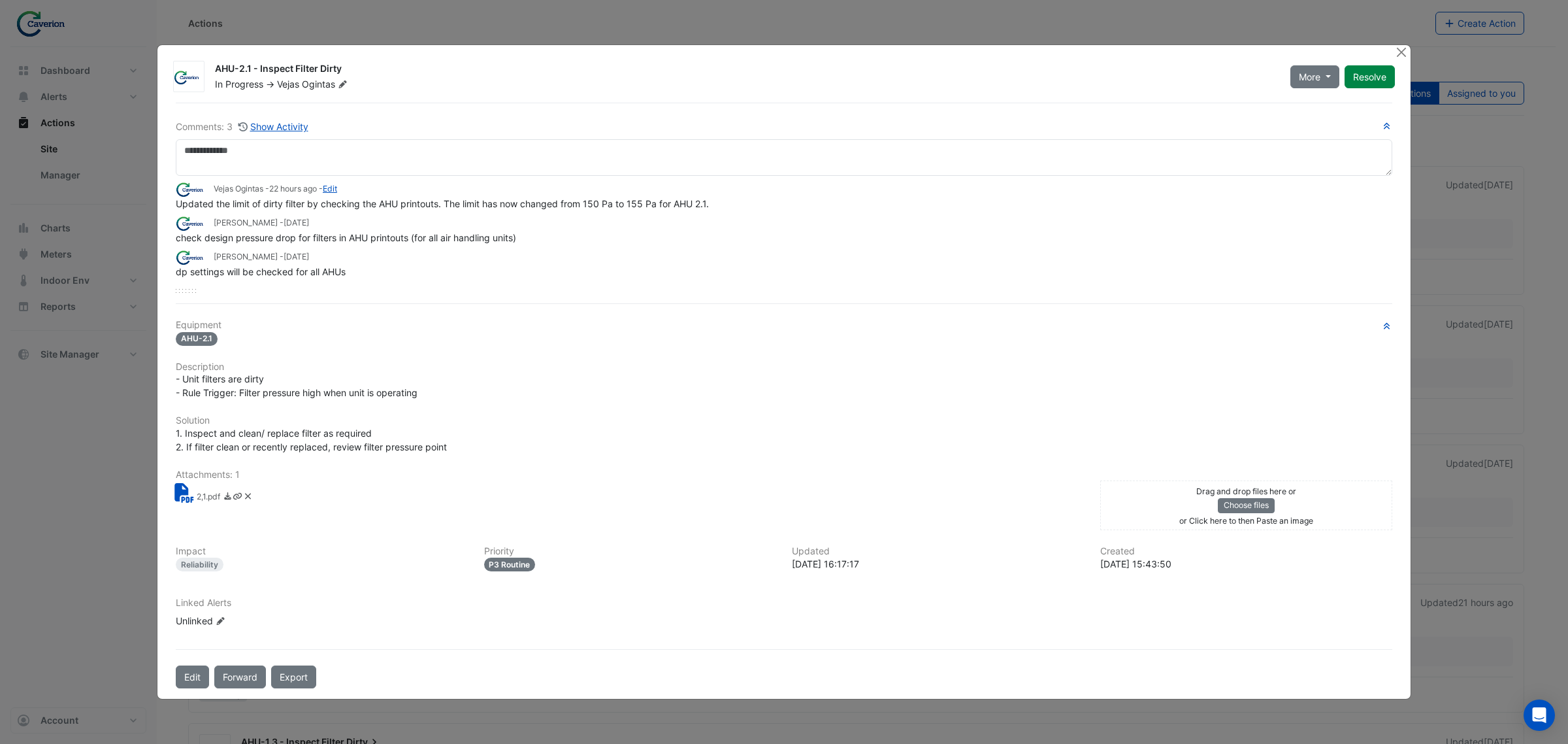
click at [734, 311] on div "Comments: 3 Show Activity Vejas Ogintas - 22 hours ago - Edit Updated the limit…" at bounding box center [784, 395] width 1233 height 584
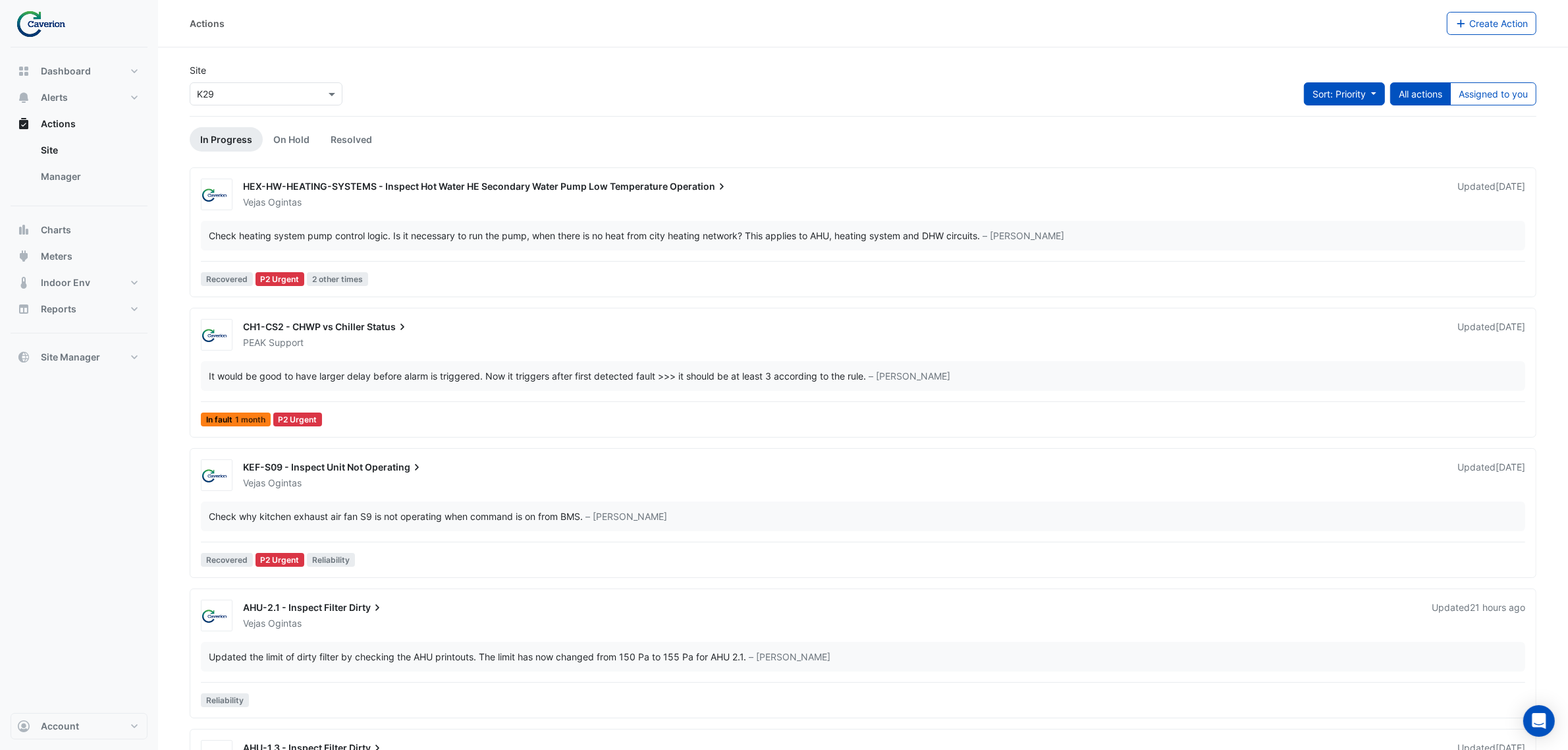
drag, startPoint x: 1357, startPoint y: 100, endPoint x: 1362, endPoint y: 93, distance: 8.6
click at [1357, 100] on button "Sort: Priority" at bounding box center [1344, 93] width 81 height 23
click at [1312, 144] on li "Updated" at bounding box center [1330, 142] width 104 height 19
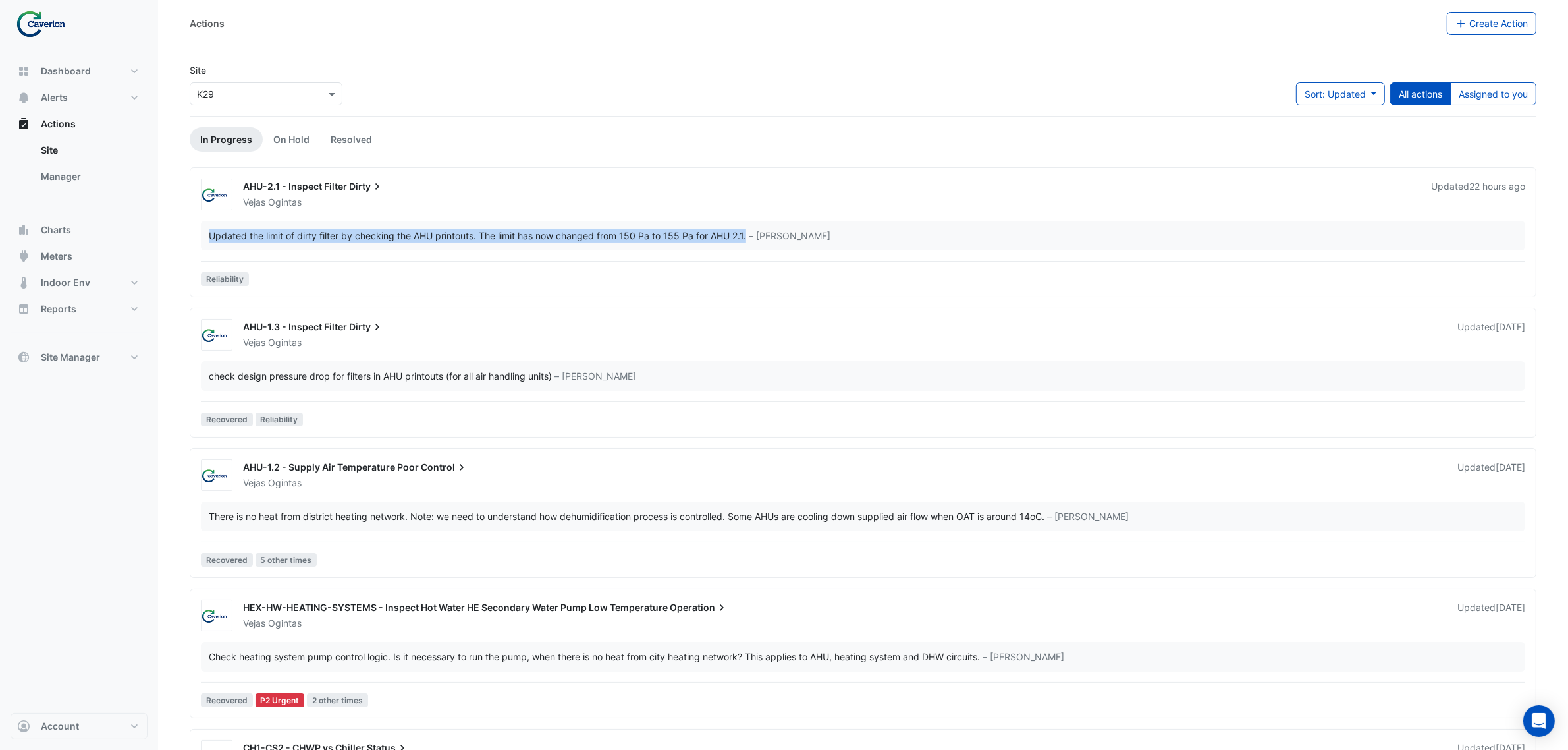
drag, startPoint x: 209, startPoint y: 235, endPoint x: 751, endPoint y: 242, distance: 542.0
click at [751, 242] on div "Updated the limit of dirty filter by checking the AHU printouts. The limit has …" at bounding box center [863, 235] width 1325 height 30
copy div "Updated the limit of dirty filter by checking the AHU printouts. The limit has …"
click at [403, 368] on div "check design pressure drop for filters in AHU printouts (for all air handling u…" at bounding box center [863, 376] width 1325 height 30
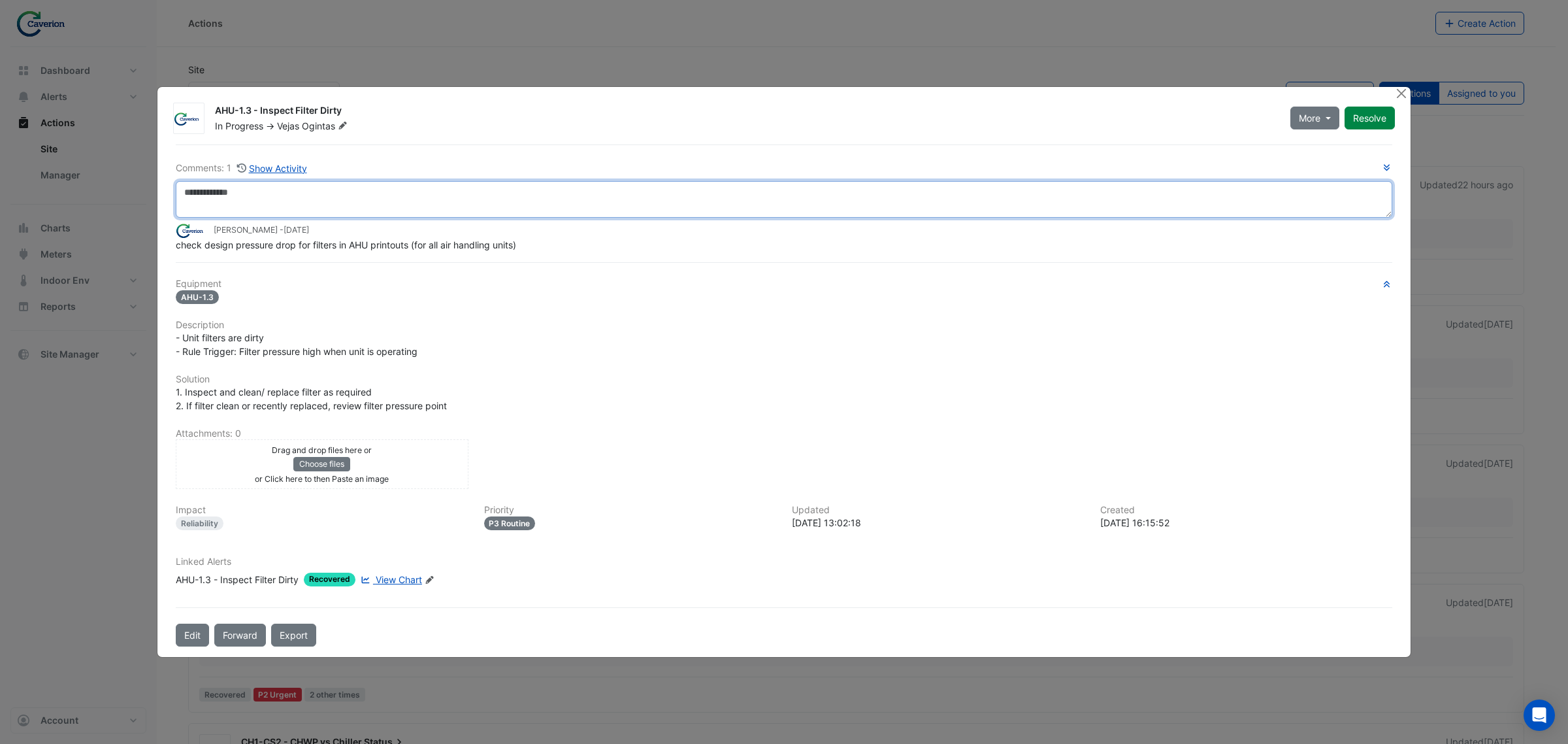
click at [227, 193] on textarea at bounding box center [784, 199] width 1216 height 37
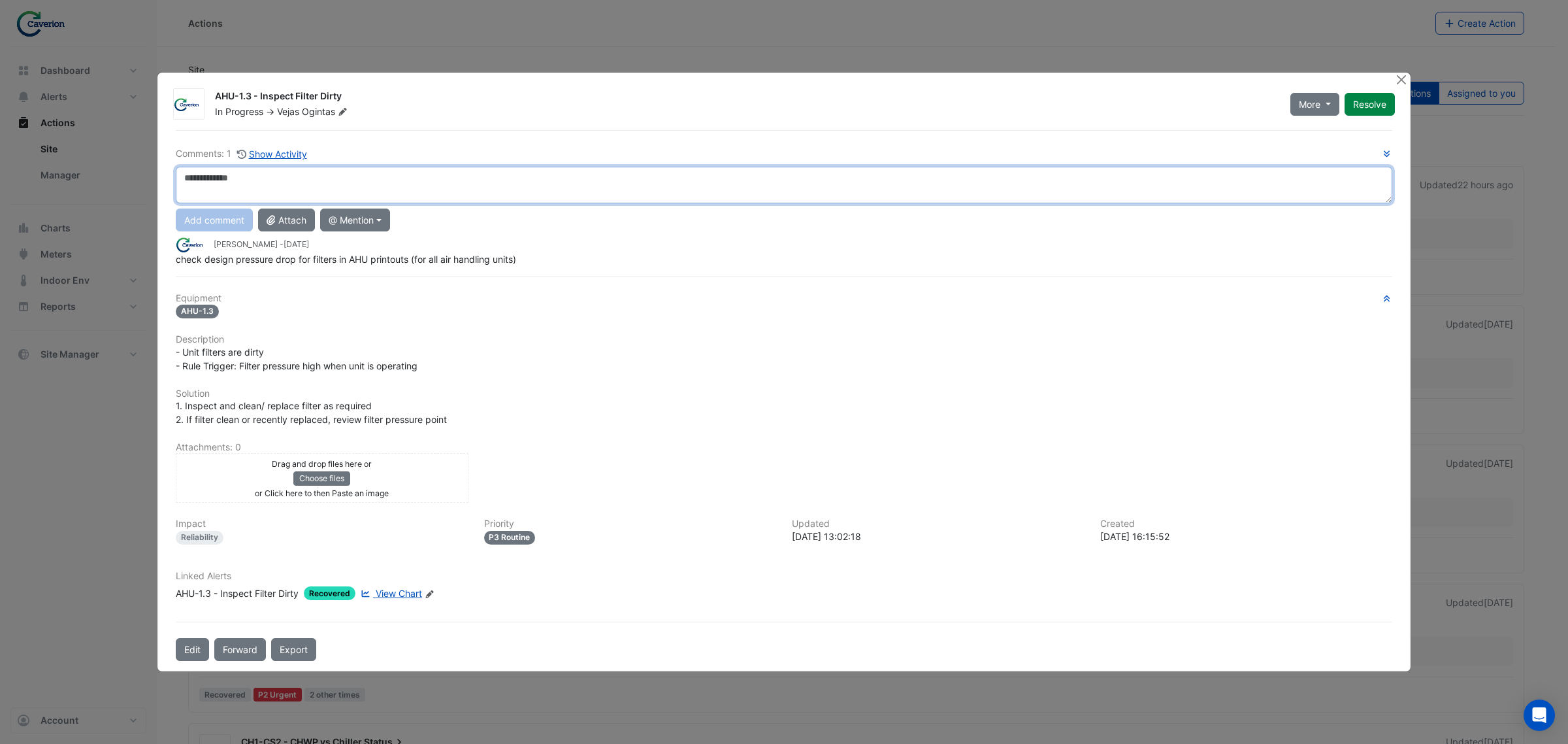
paste textarea "**********"
click at [532, 198] on textarea "**********" at bounding box center [784, 184] width 1216 height 37
drag, startPoint x: 654, startPoint y: 177, endPoint x: 639, endPoint y: 177, distance: 15.0
click at [639, 177] on textarea "**********" at bounding box center [784, 184] width 1216 height 37
click at [715, 178] on textarea "**********" at bounding box center [784, 184] width 1216 height 37
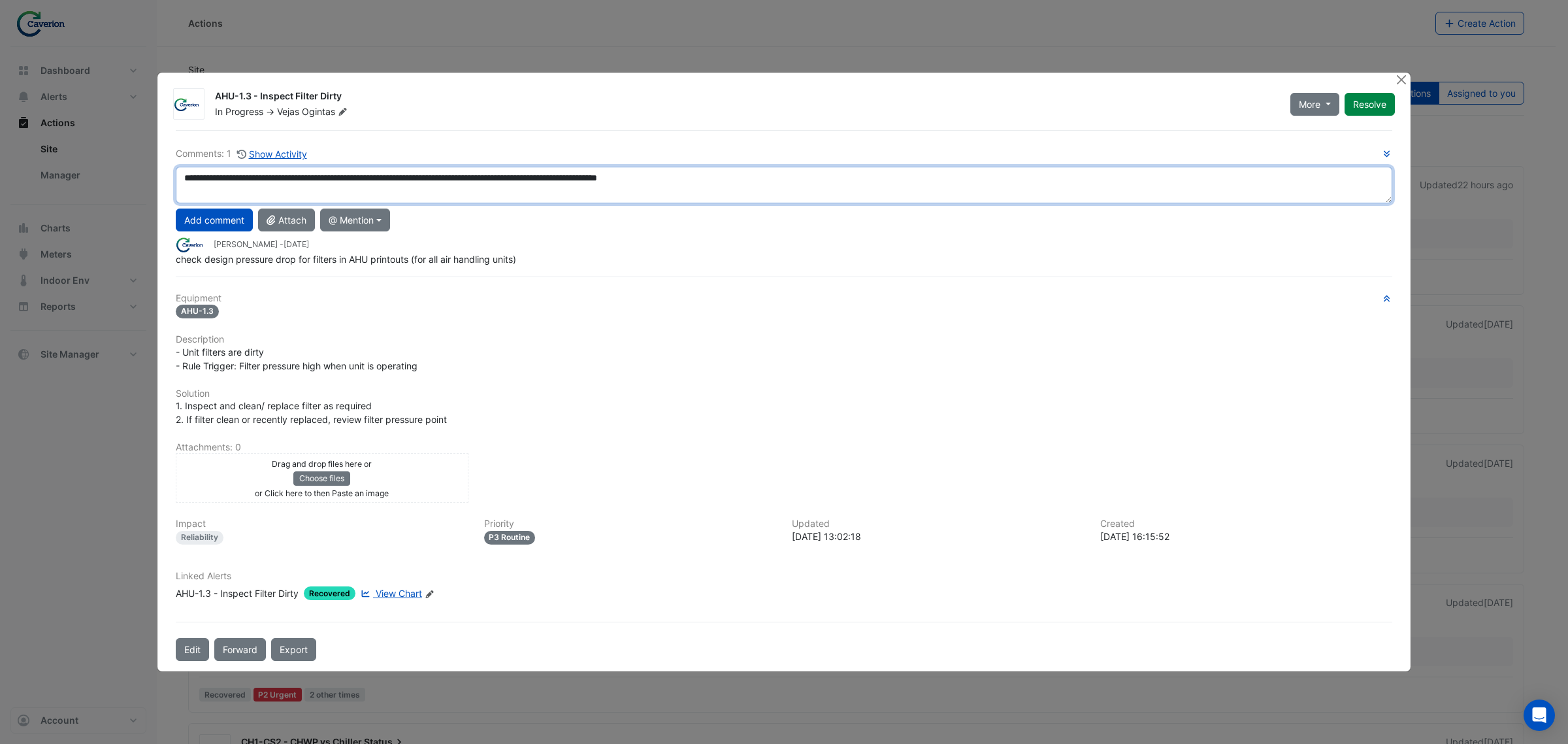
click at [719, 175] on textarea "**********" at bounding box center [784, 184] width 1216 height 37
click at [723, 174] on textarea "**********" at bounding box center [784, 184] width 1216 height 37
type textarea "**********"
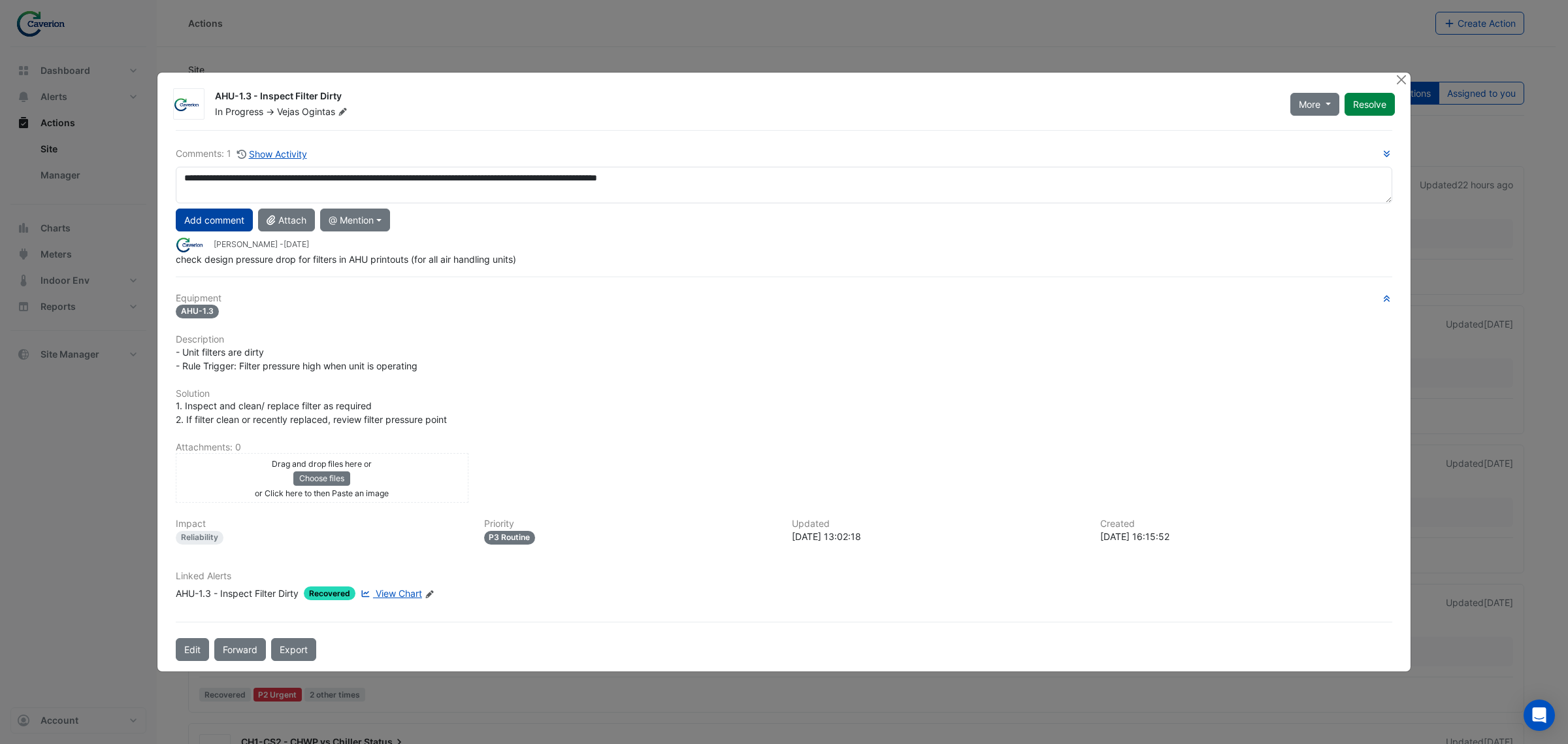
click at [223, 223] on button "Add comment" at bounding box center [214, 219] width 77 height 23
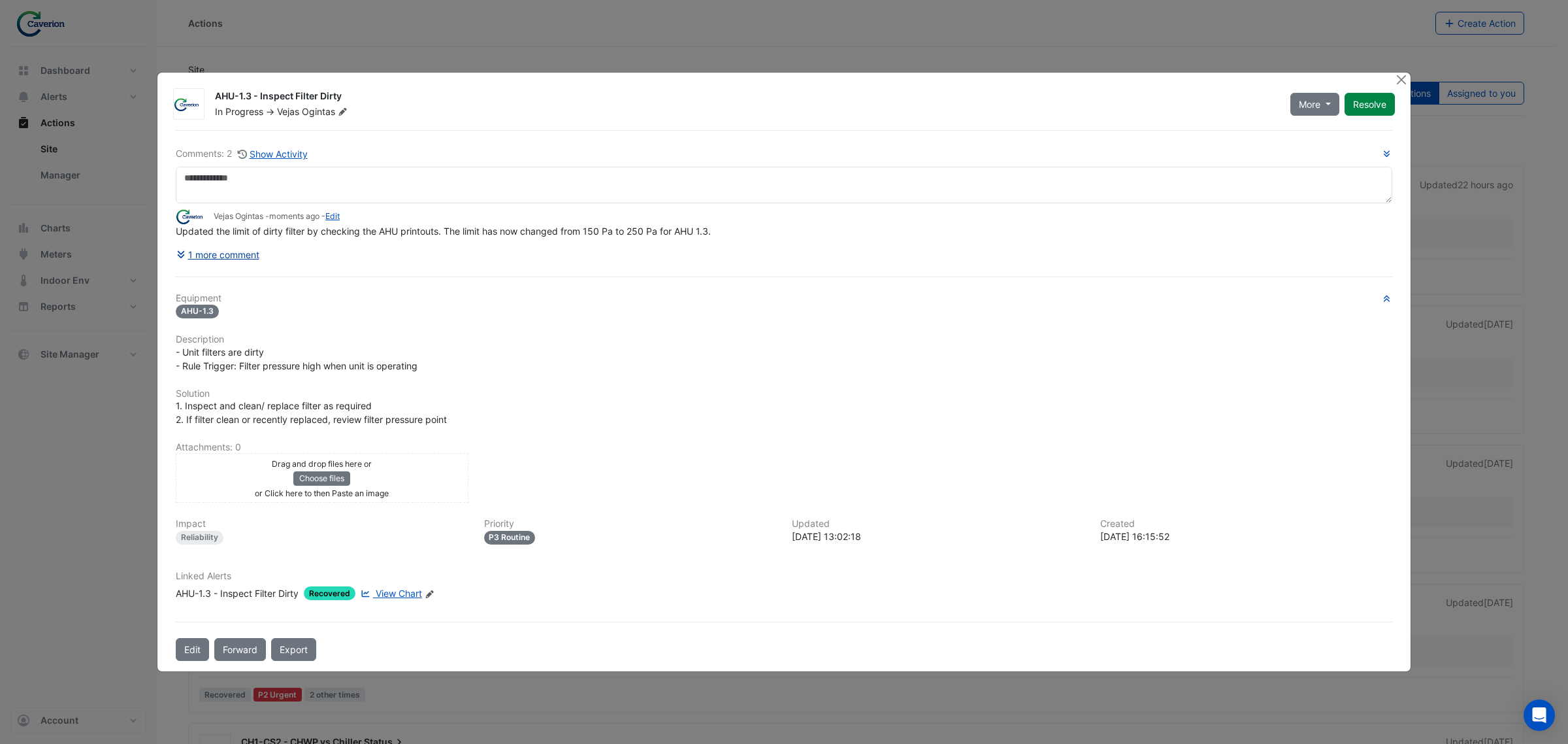
click at [200, 256] on button "1 more comment" at bounding box center [218, 254] width 84 height 23
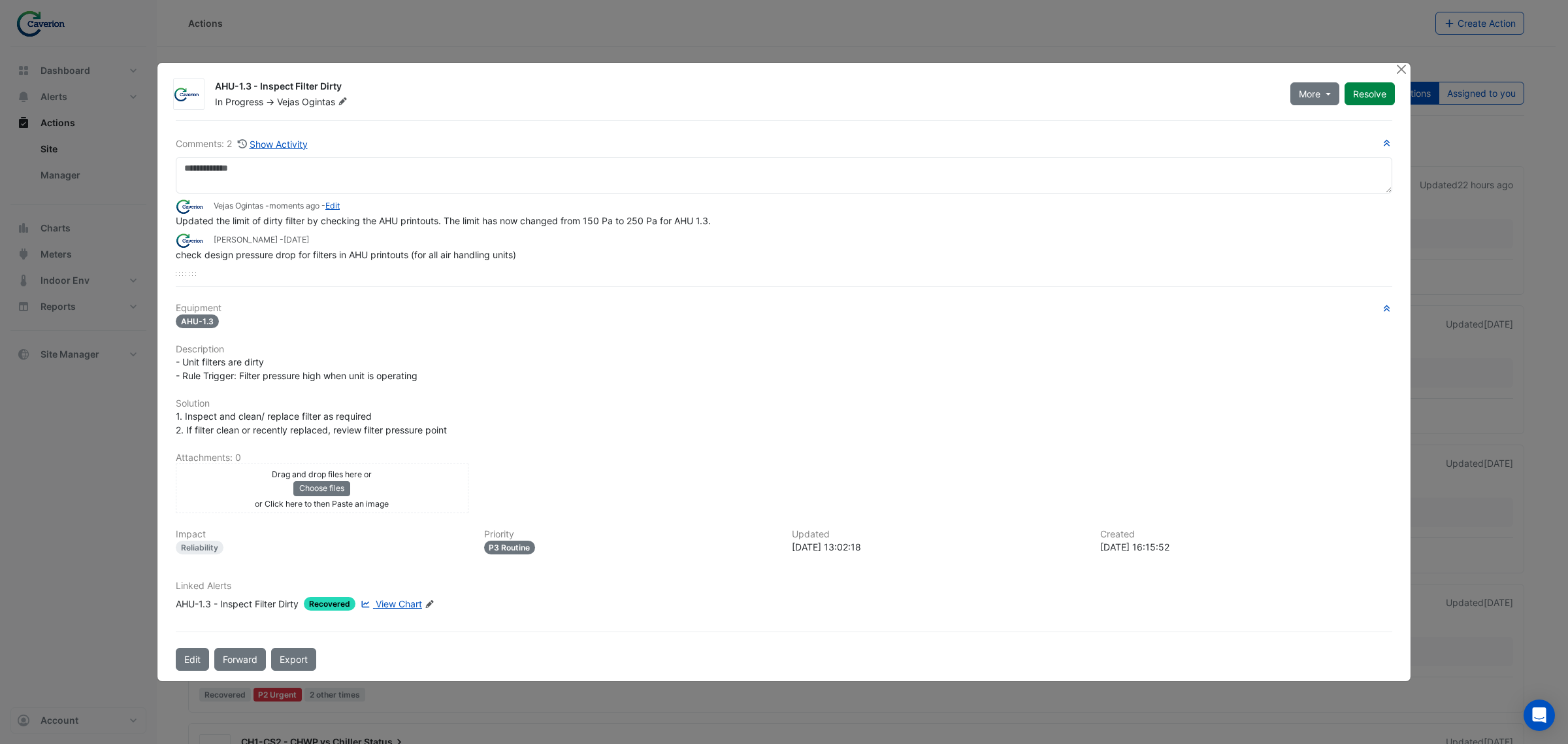
click at [461, 208] on div "Vejas Ogintas - moments ago - Edit" at bounding box center [784, 205] width 1216 height 15
click at [340, 208] on link "Edit" at bounding box center [332, 205] width 14 height 10
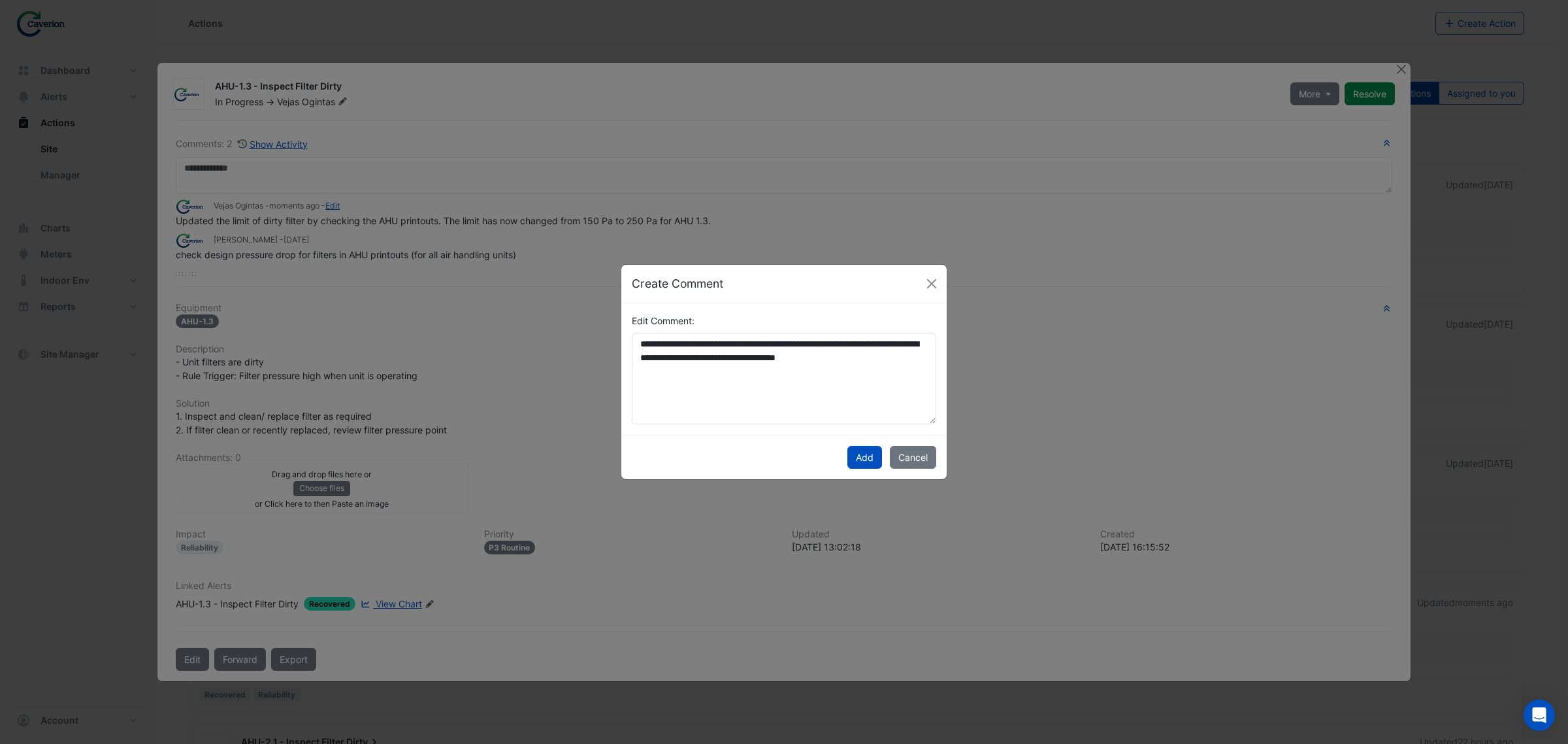
click at [923, 299] on div "Create Comment" at bounding box center [784, 284] width 325 height 39
click at [923, 283] on button "Close" at bounding box center [931, 283] width 19 height 19
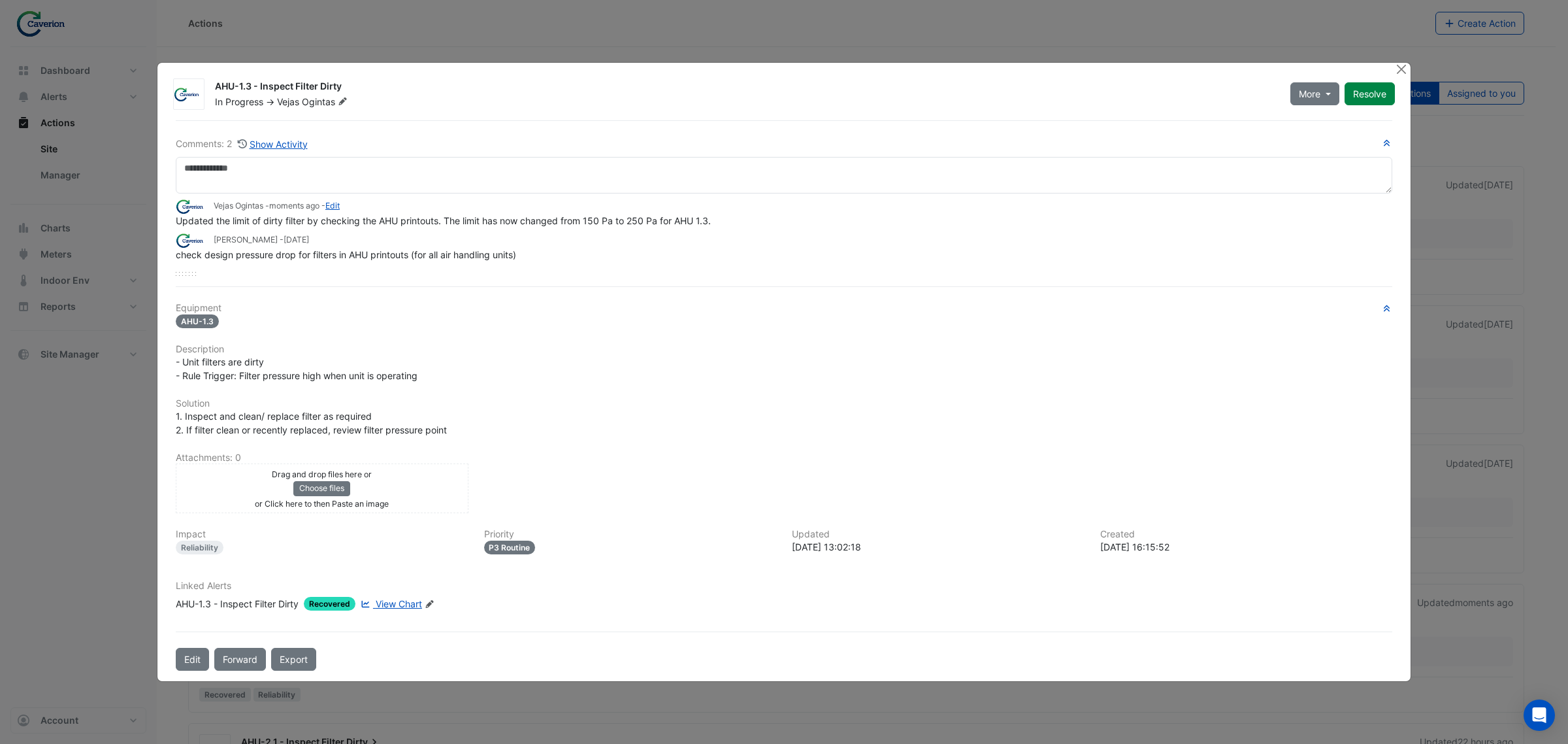
click at [233, 217] on span "Updated the limit of dirty filter by checking the AHU printouts. The limit has …" at bounding box center [444, 220] width 535 height 11
drag, startPoint x: 248, startPoint y: 219, endPoint x: 817, endPoint y: 222, distance: 569.0
click at [817, 222] on div "Updated the limit of dirty filter by checking the AHU printouts. The limit has …" at bounding box center [784, 221] width 1216 height 14
drag, startPoint x: 191, startPoint y: 217, endPoint x: 472, endPoint y: 226, distance: 281.1
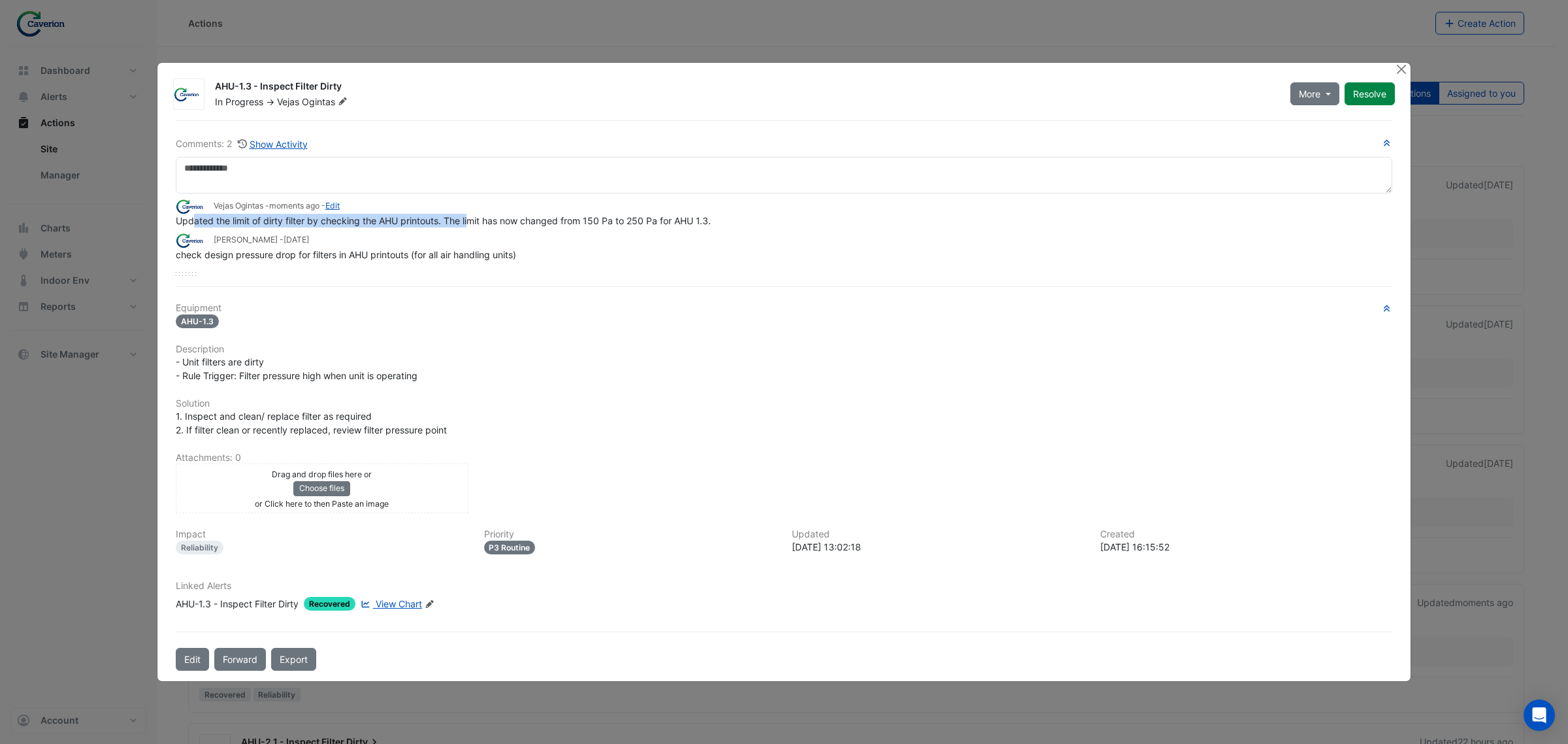
click at [472, 226] on span "Updated the limit of dirty filter by checking the AHU printouts. The limit has …" at bounding box center [444, 220] width 535 height 11
click at [284, 223] on span "Updated the limit of dirty filter by checking the AHU printouts. The limit has …" at bounding box center [444, 220] width 535 height 11
click at [340, 208] on link "Edit" at bounding box center [332, 205] width 14 height 10
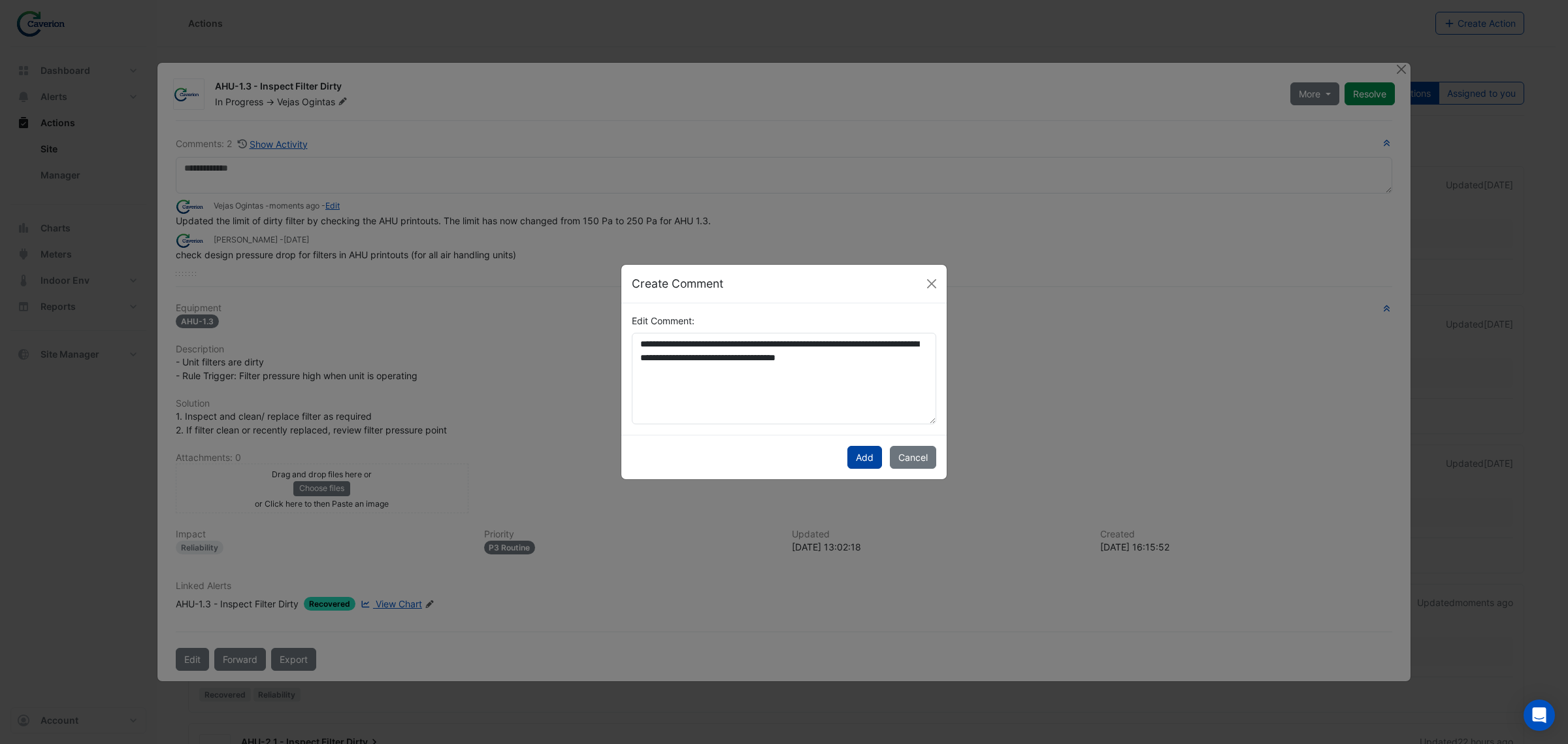
click at [869, 462] on button "Add" at bounding box center [865, 457] width 35 height 23
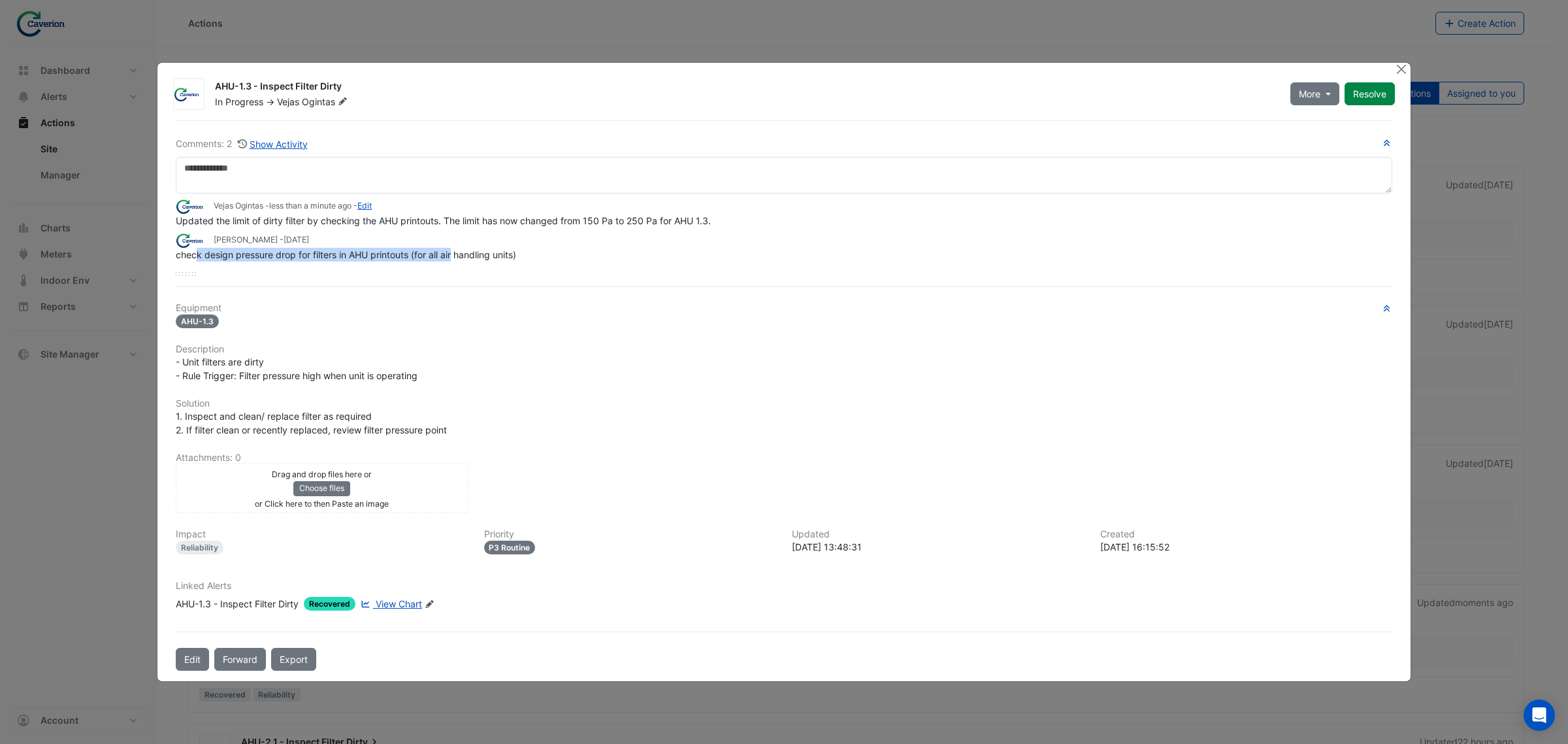
drag, startPoint x: 196, startPoint y: 254, endPoint x: 458, endPoint y: 256, distance: 262.0
click at [458, 256] on span "check design pressure drop for filters in AHU printouts (for all air handling u…" at bounding box center [346, 254] width 340 height 11
drag, startPoint x: 282, startPoint y: 222, endPoint x: 434, endPoint y: 217, distance: 152.1
click at [434, 217] on span "Updated the limit of dirty filter by checking the AHU printouts. The limit has …" at bounding box center [444, 220] width 535 height 11
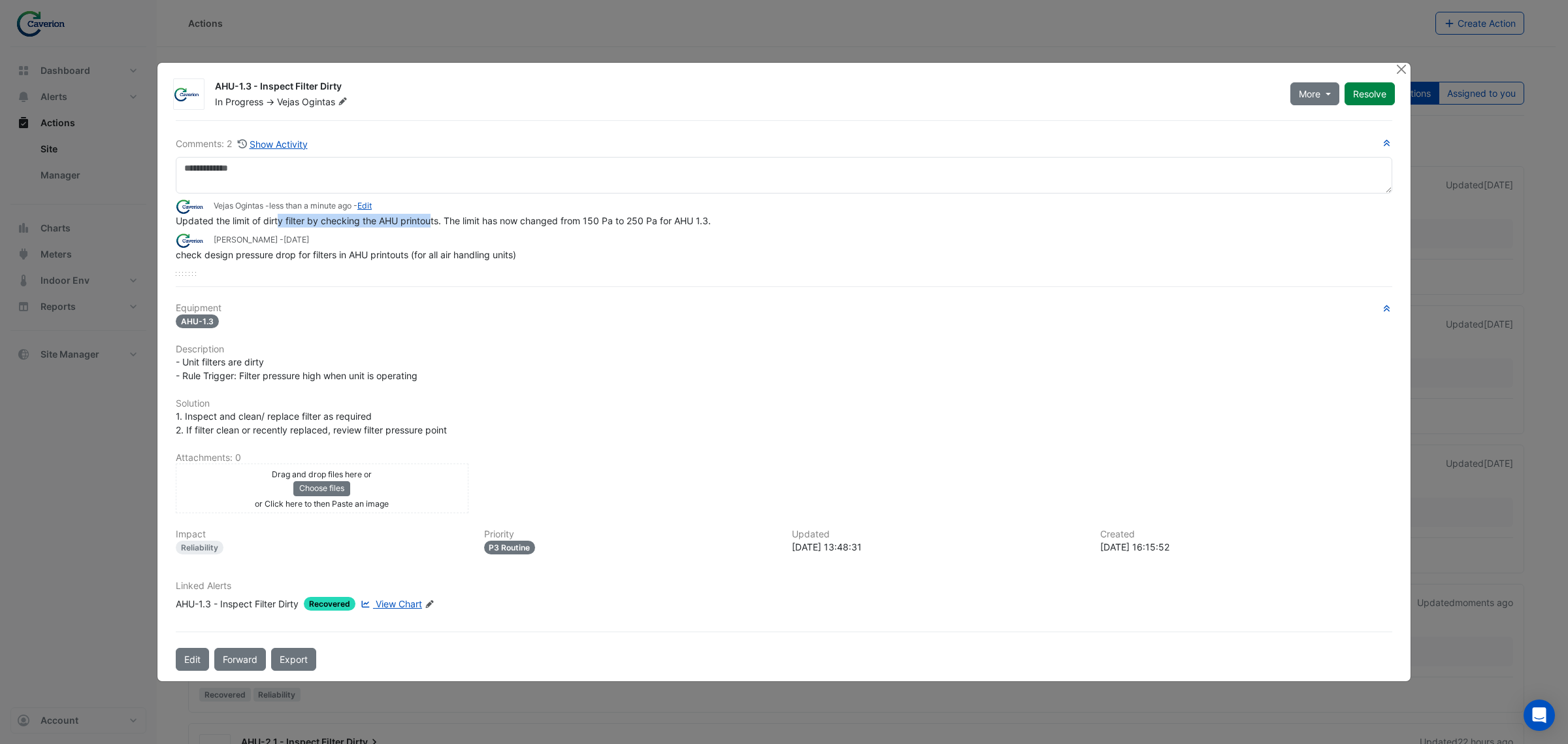
click at [434, 217] on span "Updated the limit of dirty filter by checking the AHU printouts. The limit has …" at bounding box center [444, 220] width 535 height 11
drag, startPoint x: 286, startPoint y: 216, endPoint x: 437, endPoint y: 223, distance: 151.2
click at [437, 223] on span "Updated the limit of dirty filter by checking the AHU printouts. The limit has …" at bounding box center [444, 220] width 535 height 11
drag, startPoint x: 363, startPoint y: 210, endPoint x: 544, endPoint y: 221, distance: 181.3
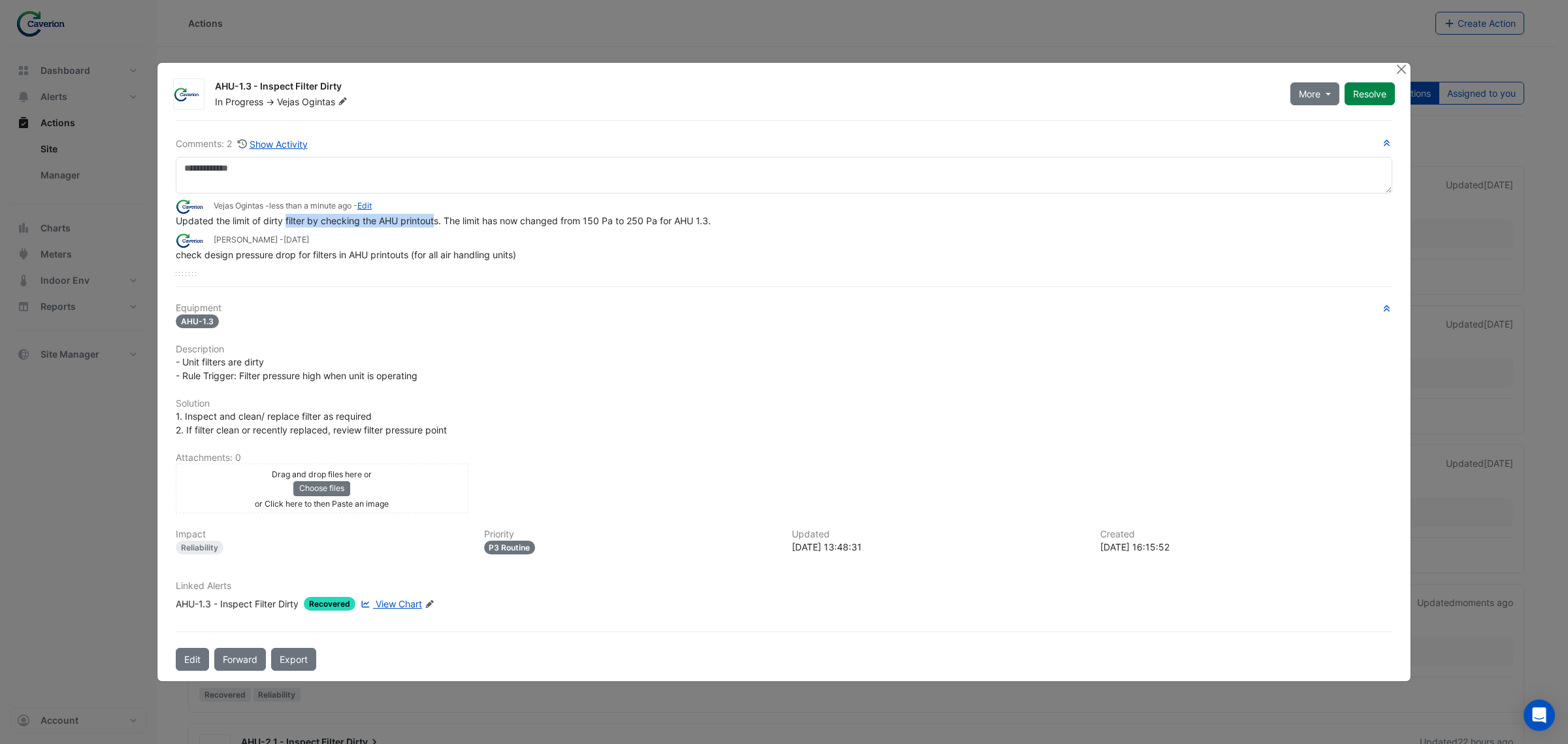
click at [544, 221] on app-ticket-comment "Vejas Ogintas - less than a minute ago - Edit Updated the limit of dirty filter…" at bounding box center [784, 212] width 1216 height 29
click at [544, 221] on span "Updated the limit of dirty filter by checking the AHU printouts. The limit has …" at bounding box center [444, 220] width 535 height 11
drag, startPoint x: 449, startPoint y: 210, endPoint x: 753, endPoint y: 212, distance: 304.0
click at [753, 212] on div "Vejas Ogintas - less than a minute ago - Edit" at bounding box center [784, 205] width 1216 height 15
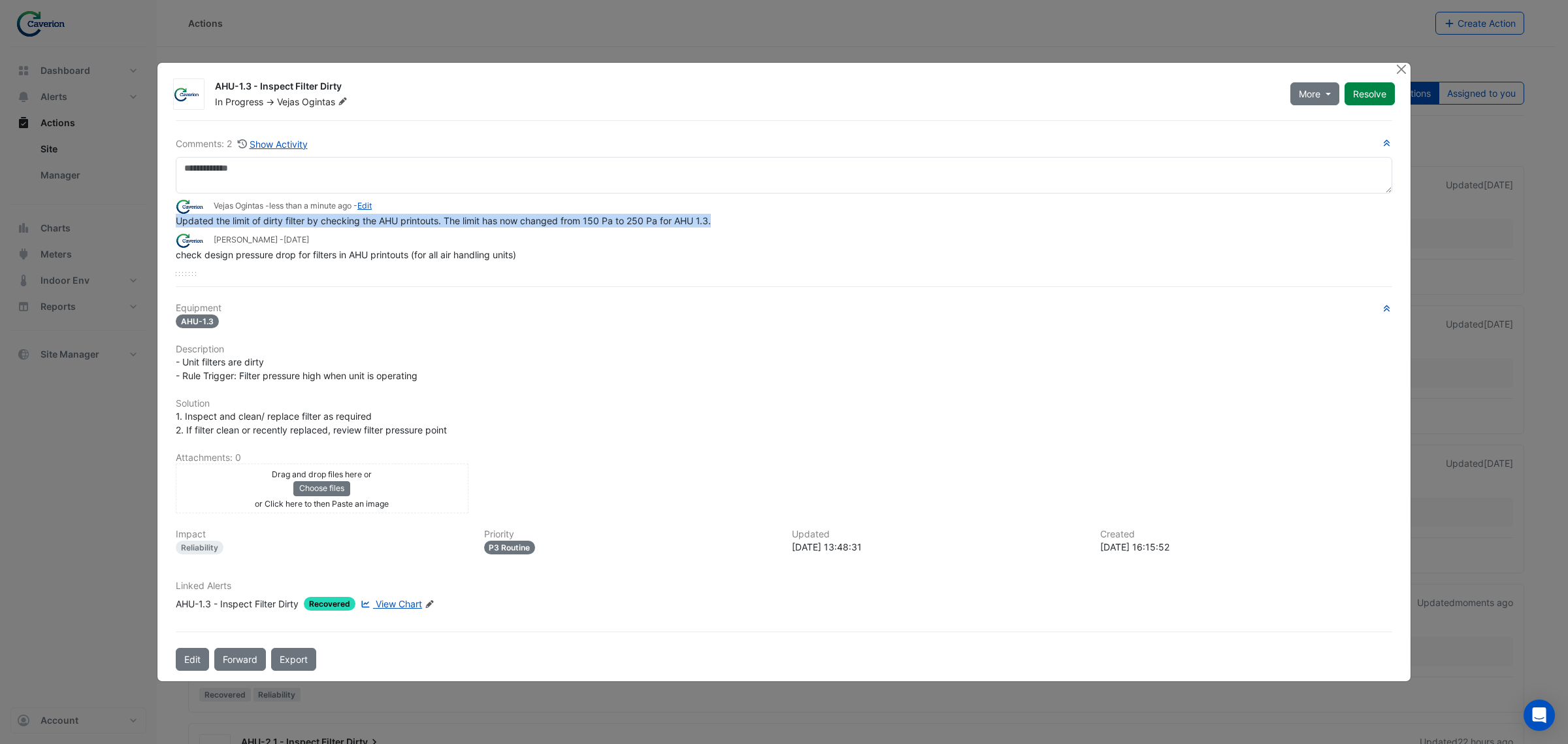
drag, startPoint x: 587, startPoint y: 206, endPoint x: 763, endPoint y: 216, distance: 176.3
click at [762, 216] on app-ticket-comment "Vejas Ogintas - less than a minute ago - Edit Updated the limit of dirty filter…" at bounding box center [784, 212] width 1216 height 29
click at [763, 216] on div "Updated the limit of dirty filter by checking the AHU printouts. The limit has …" at bounding box center [784, 221] width 1216 height 14
drag, startPoint x: 671, startPoint y: 223, endPoint x: 820, endPoint y: 226, distance: 149.0
click at [779, 226] on div "Updated the limit of dirty filter by checking the AHU printouts. The limit has …" at bounding box center [784, 221] width 1216 height 14
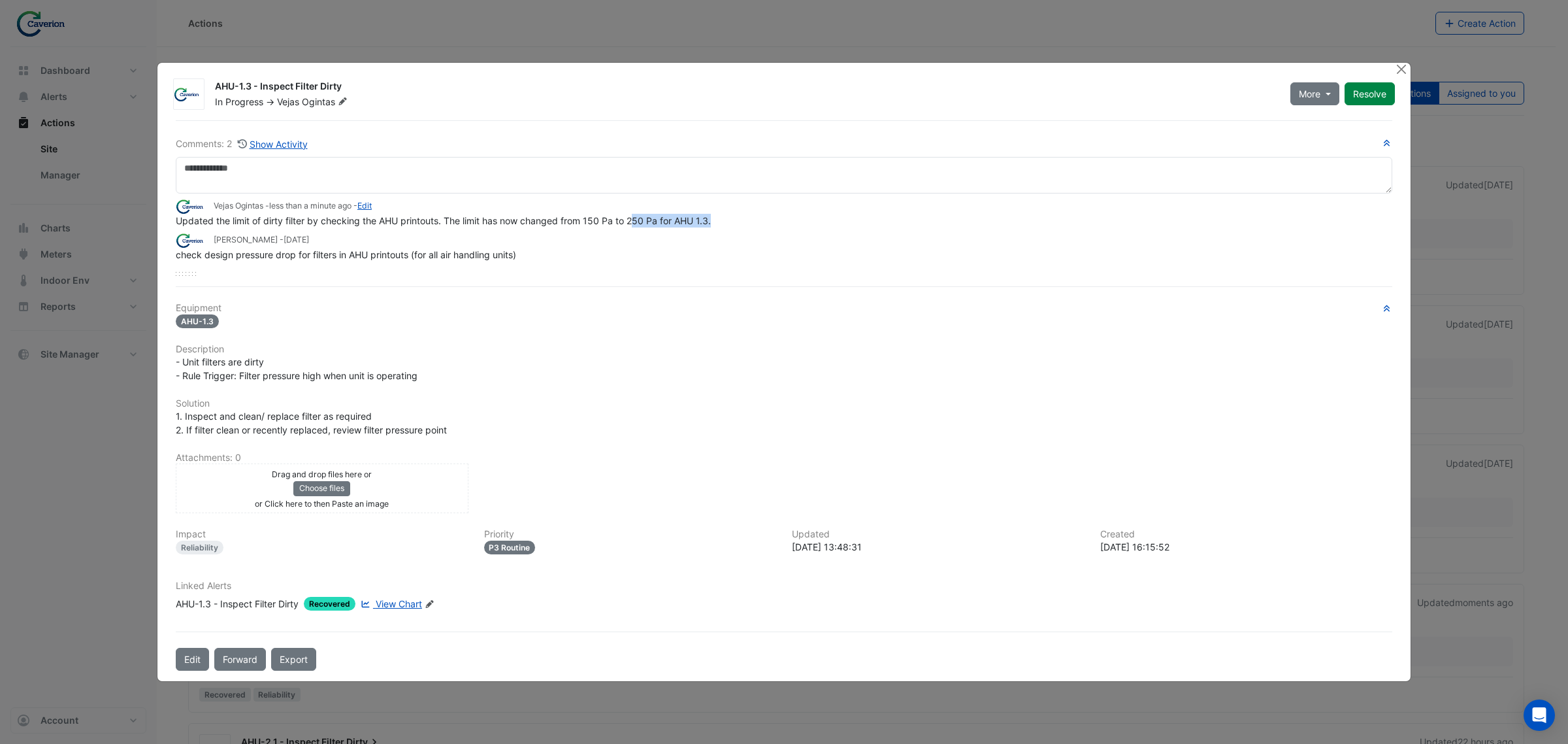
click at [820, 226] on div "Updated the limit of dirty filter by checking the AHU printouts. The limit has …" at bounding box center [784, 221] width 1216 height 14
click at [1377, 89] on button "Resolve" at bounding box center [1370, 93] width 51 height 23
click at [86, 487] on ngb-modal-window "AHU-1.3 - Inspect Filter Dirty Closed -> Vejas Ogintas Comments: 2 Show Activity" at bounding box center [784, 372] width 1568 height 744
click at [1397, 67] on button "Close" at bounding box center [1401, 70] width 14 height 14
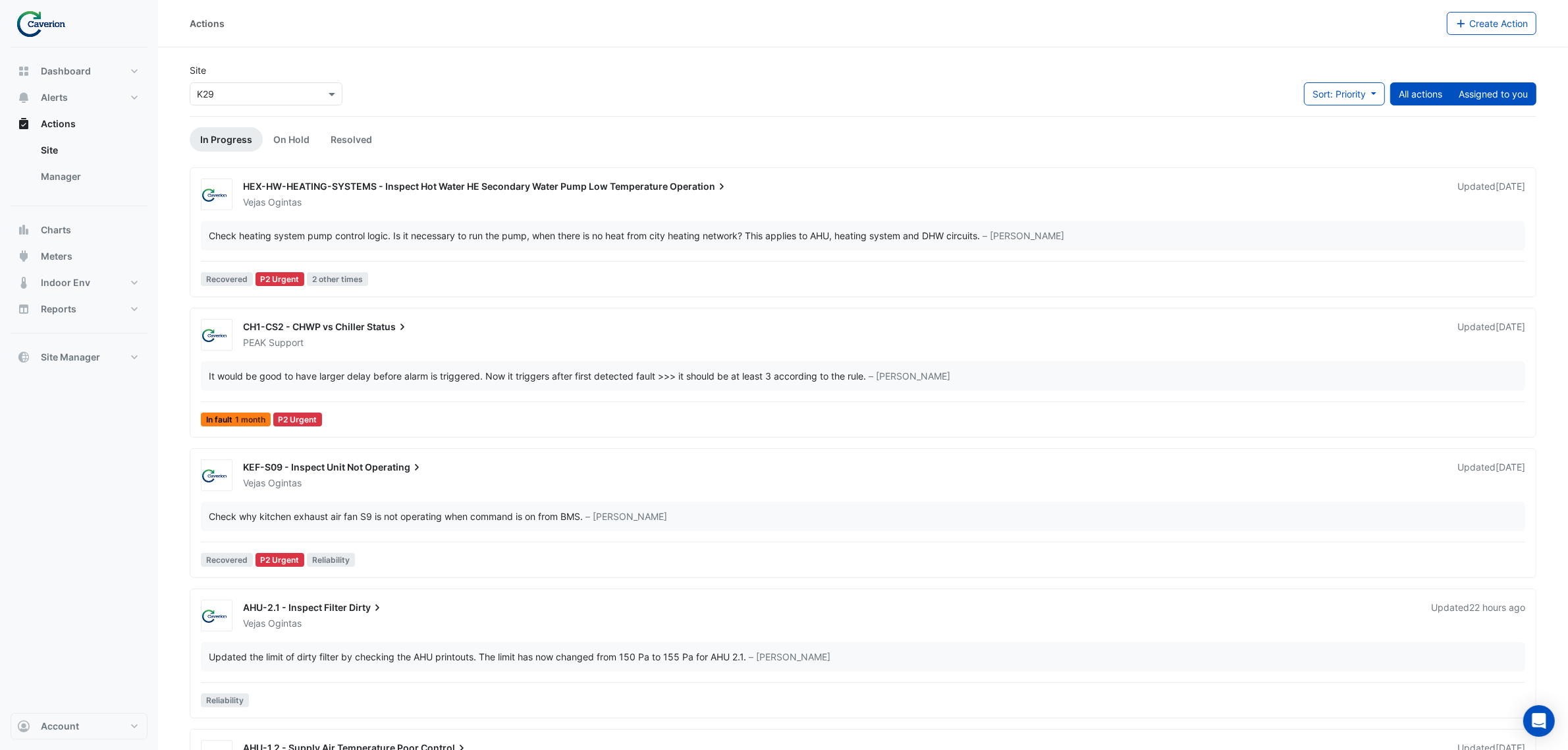
click at [1493, 86] on button "Assigned to you" at bounding box center [1493, 93] width 86 height 23
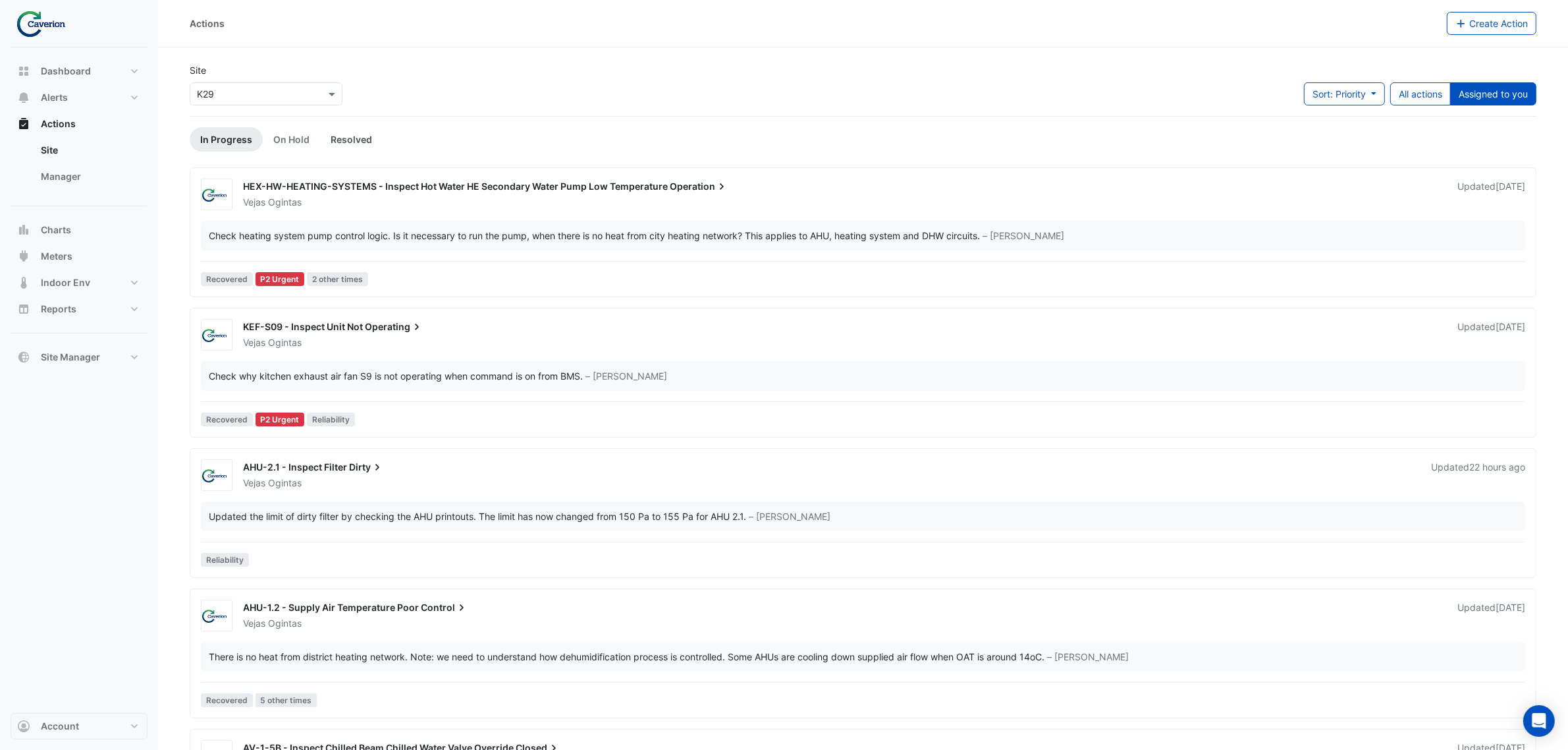
click at [355, 139] on link "Resolved" at bounding box center [351, 139] width 63 height 24
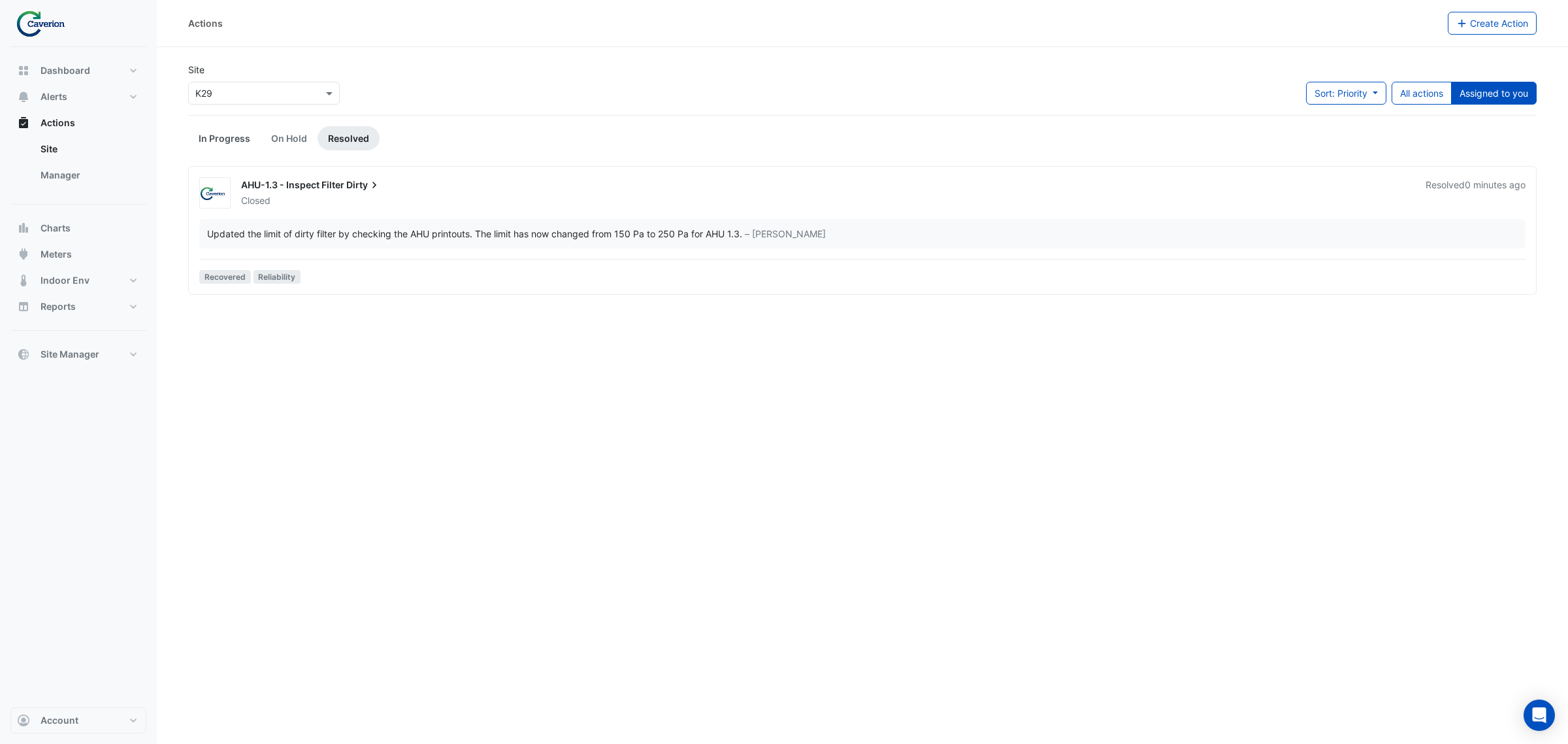
click at [240, 142] on link "In Progress" at bounding box center [224, 138] width 72 height 24
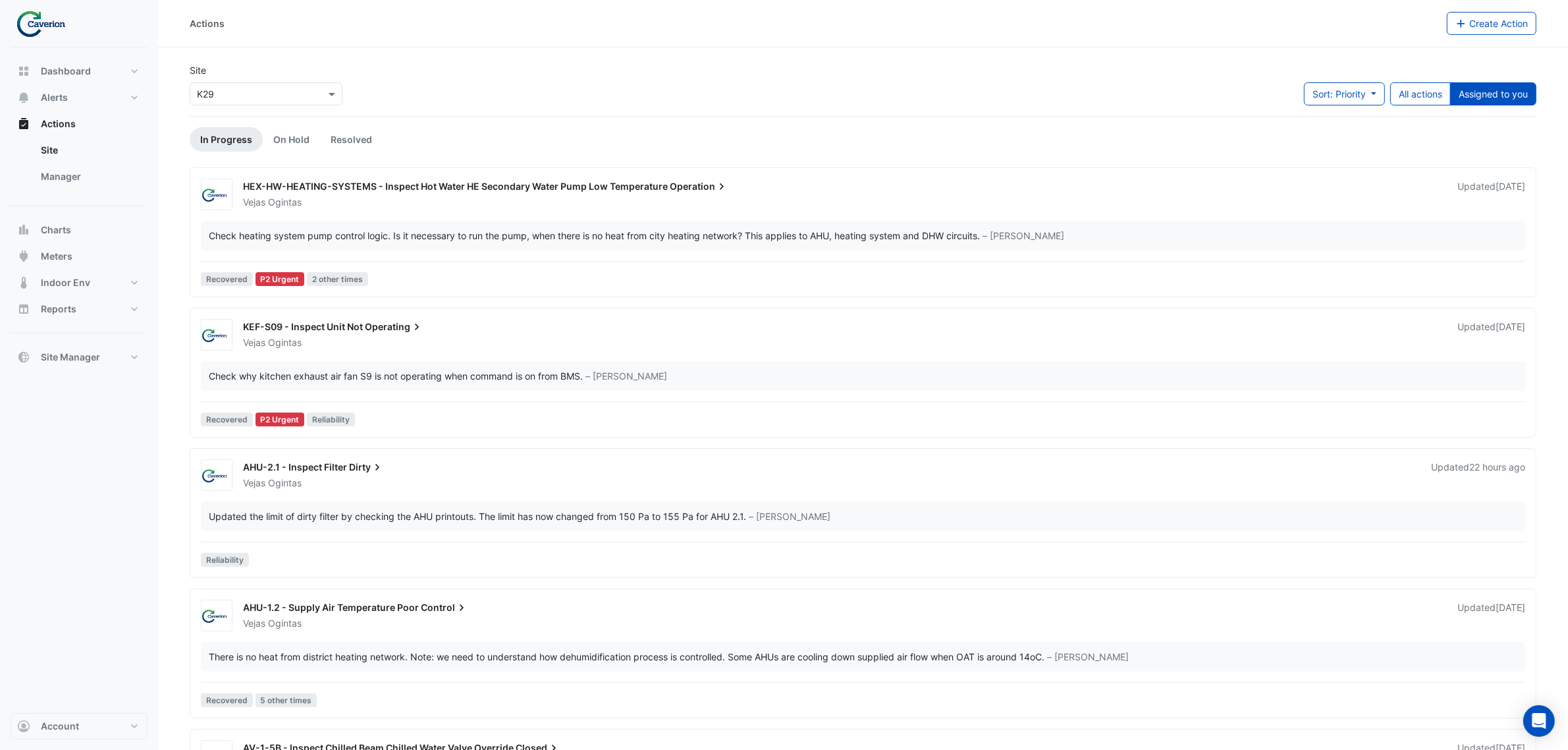
click at [618, 482] on div "Vejas Ogintas" at bounding box center [829, 482] width 1175 height 13
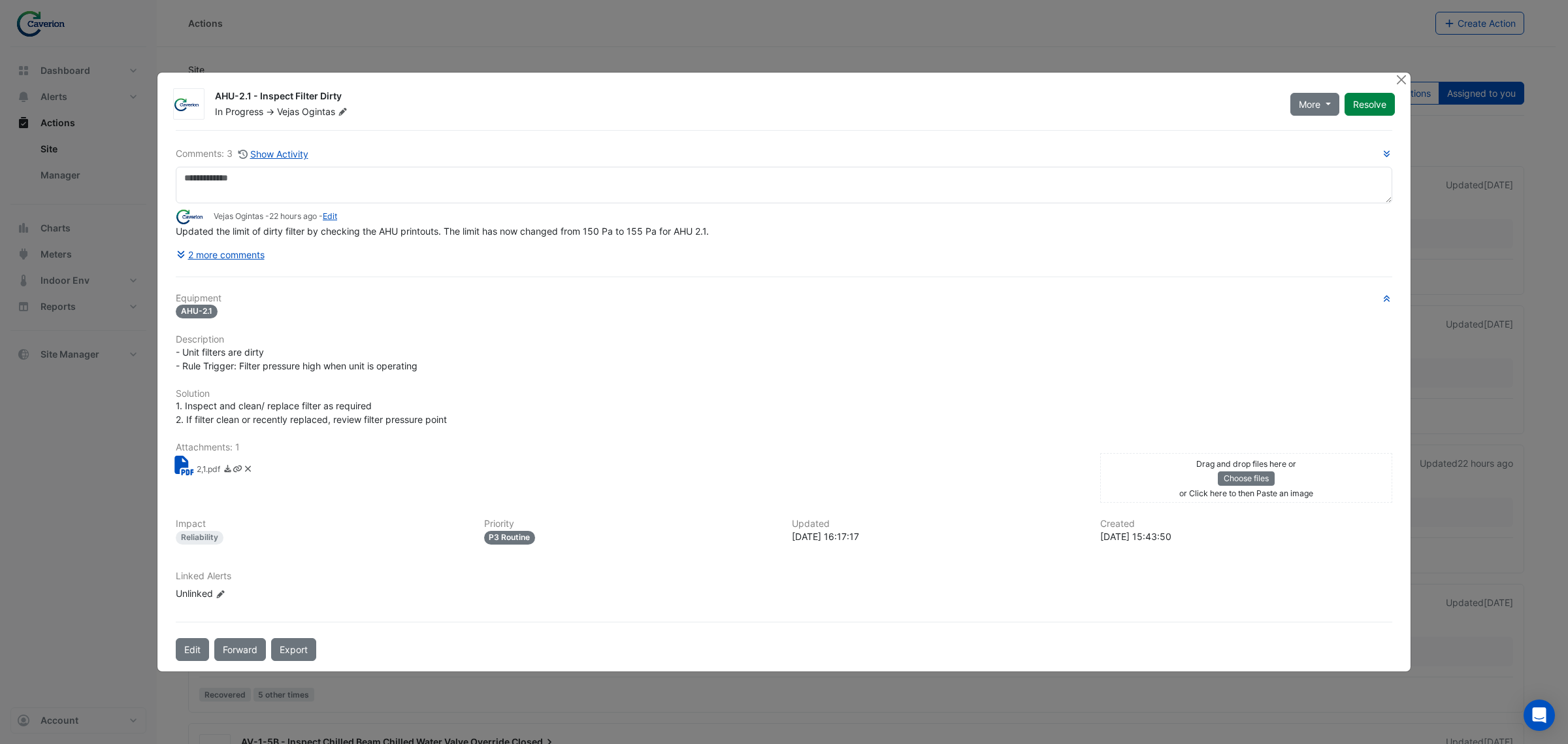
click at [189, 471] on icon at bounding box center [184, 465] width 19 height 19
click at [185, 462] on icon at bounding box center [184, 465] width 19 height 19
click at [201, 647] on button "Edit" at bounding box center [192, 648] width 33 height 23
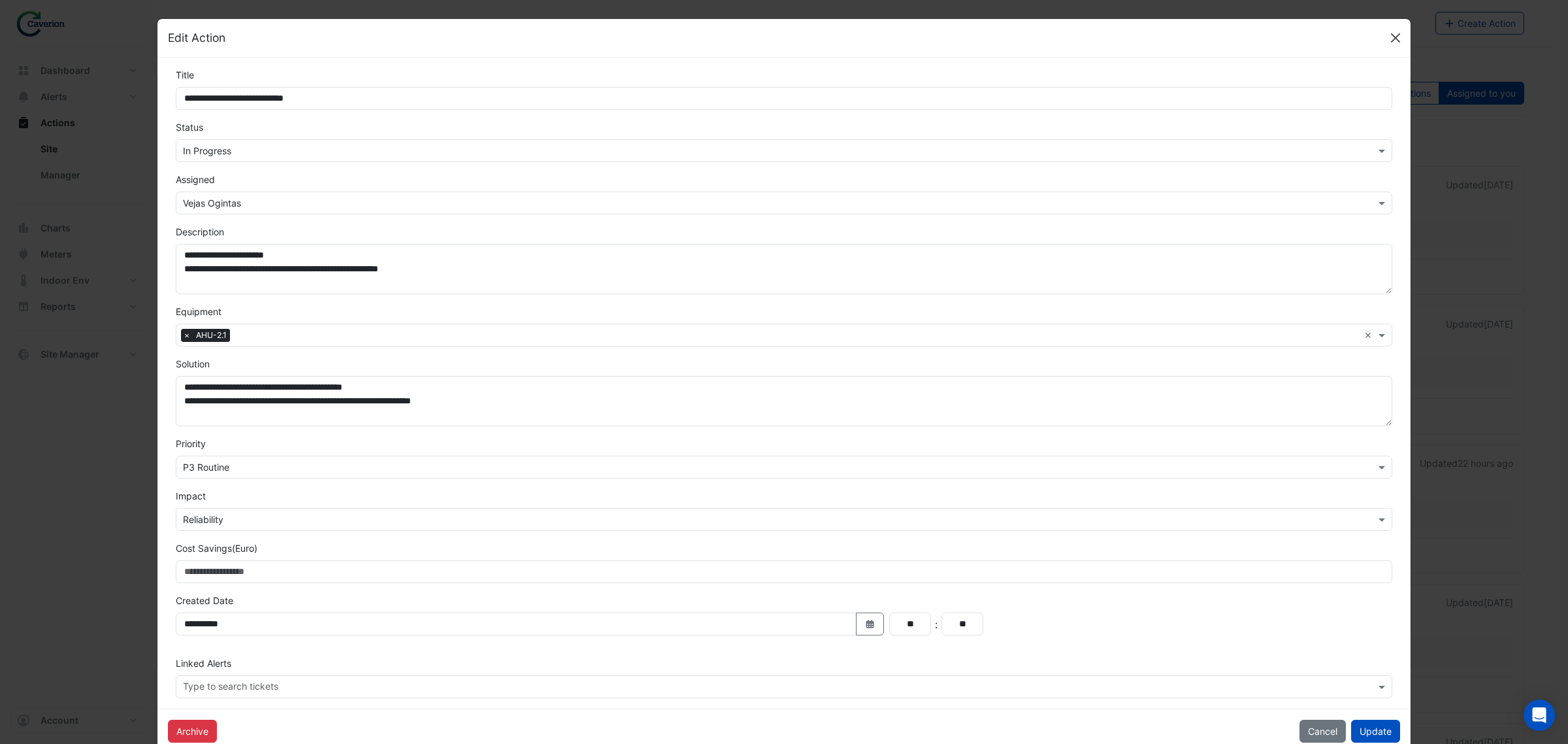
click at [1386, 31] on button "Close" at bounding box center [1395, 37] width 19 height 19
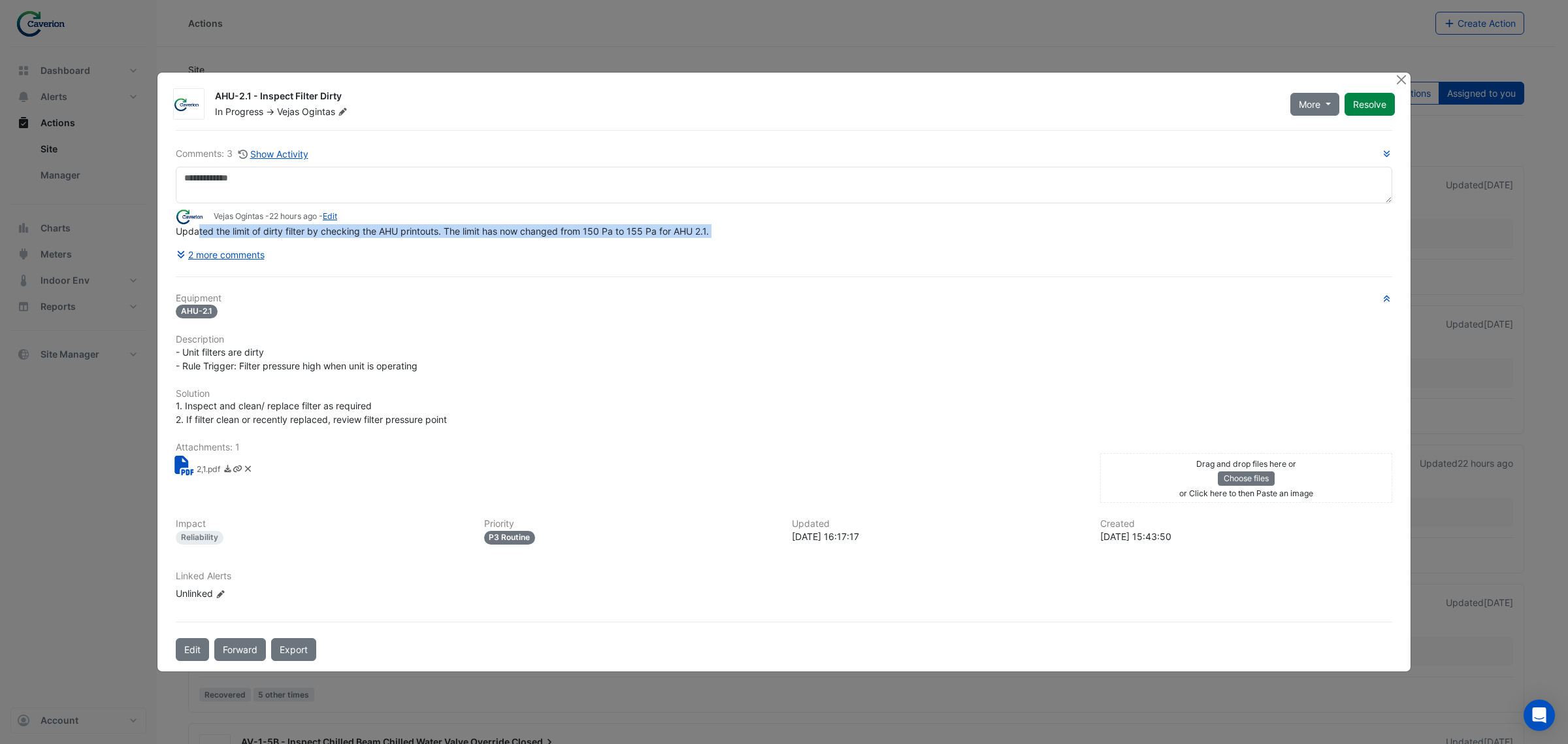
drag, startPoint x: 199, startPoint y: 237, endPoint x: 409, endPoint y: 243, distance: 210.1
click at [409, 243] on div "Comments: 3 Show Activity Vejas Ogintas - 22 hours ago - Edit Updated the limit…" at bounding box center [784, 205] width 1216 height 119
drag, startPoint x: 409, startPoint y: 243, endPoint x: 627, endPoint y: 238, distance: 218.1
click at [626, 239] on div "Comments: 3 Show Activity Vejas Ogintas - 22 hours ago - Edit Updated the limit…" at bounding box center [784, 205] width 1216 height 119
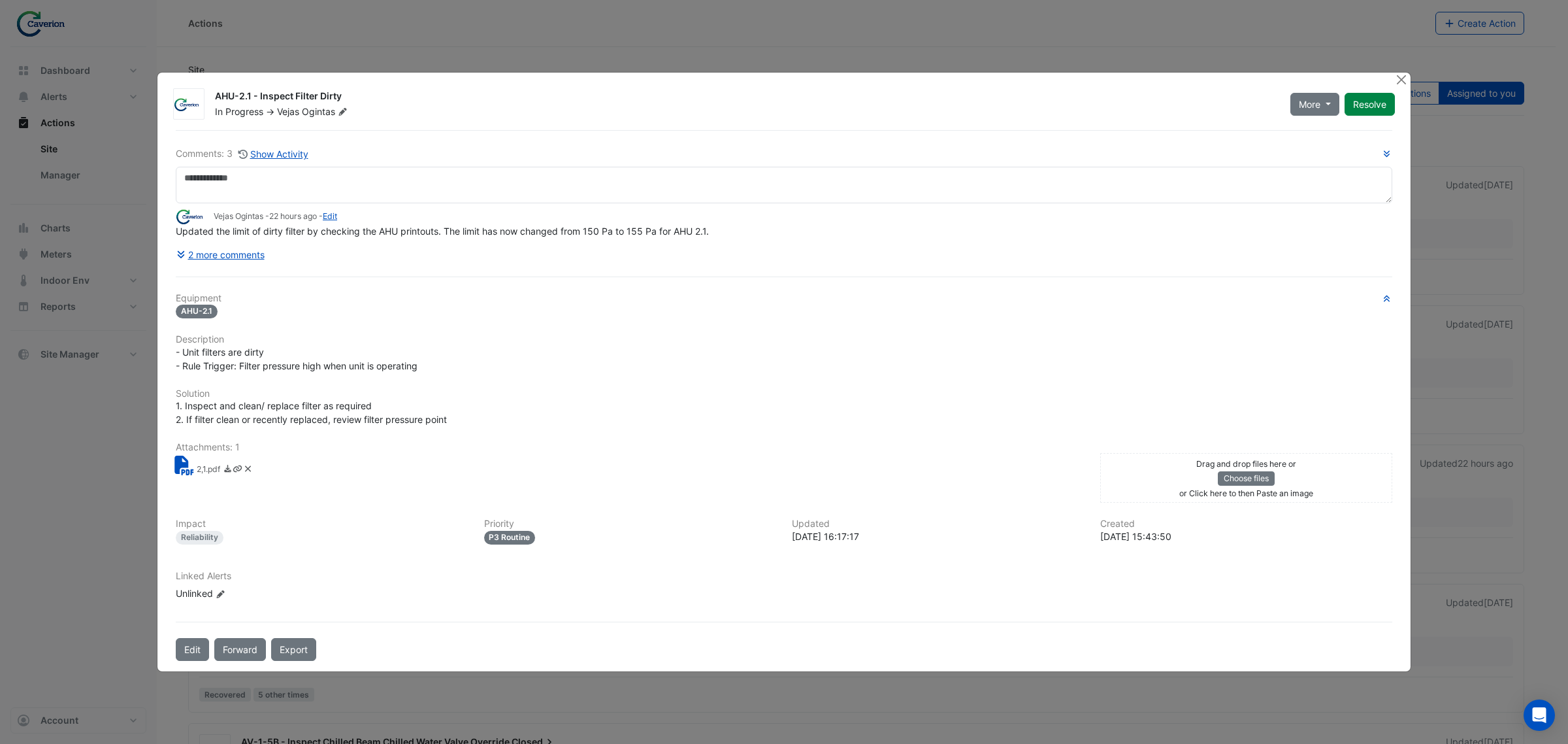
click at [627, 238] on div "Comments: 3 Show Activity Vejas Ogintas - 22 hours ago - Edit Updated the limit…" at bounding box center [784, 205] width 1216 height 119
click at [658, 234] on span "Updated the limit of dirty filter by checking the AHU printouts. The limit has …" at bounding box center [442, 231] width 533 height 11
click at [660, 234] on span "Updated the limit of dirty filter by checking the AHU printouts. The limit has …" at bounding box center [442, 231] width 533 height 11
click at [212, 256] on button "2 more comments" at bounding box center [220, 254] width 89 height 23
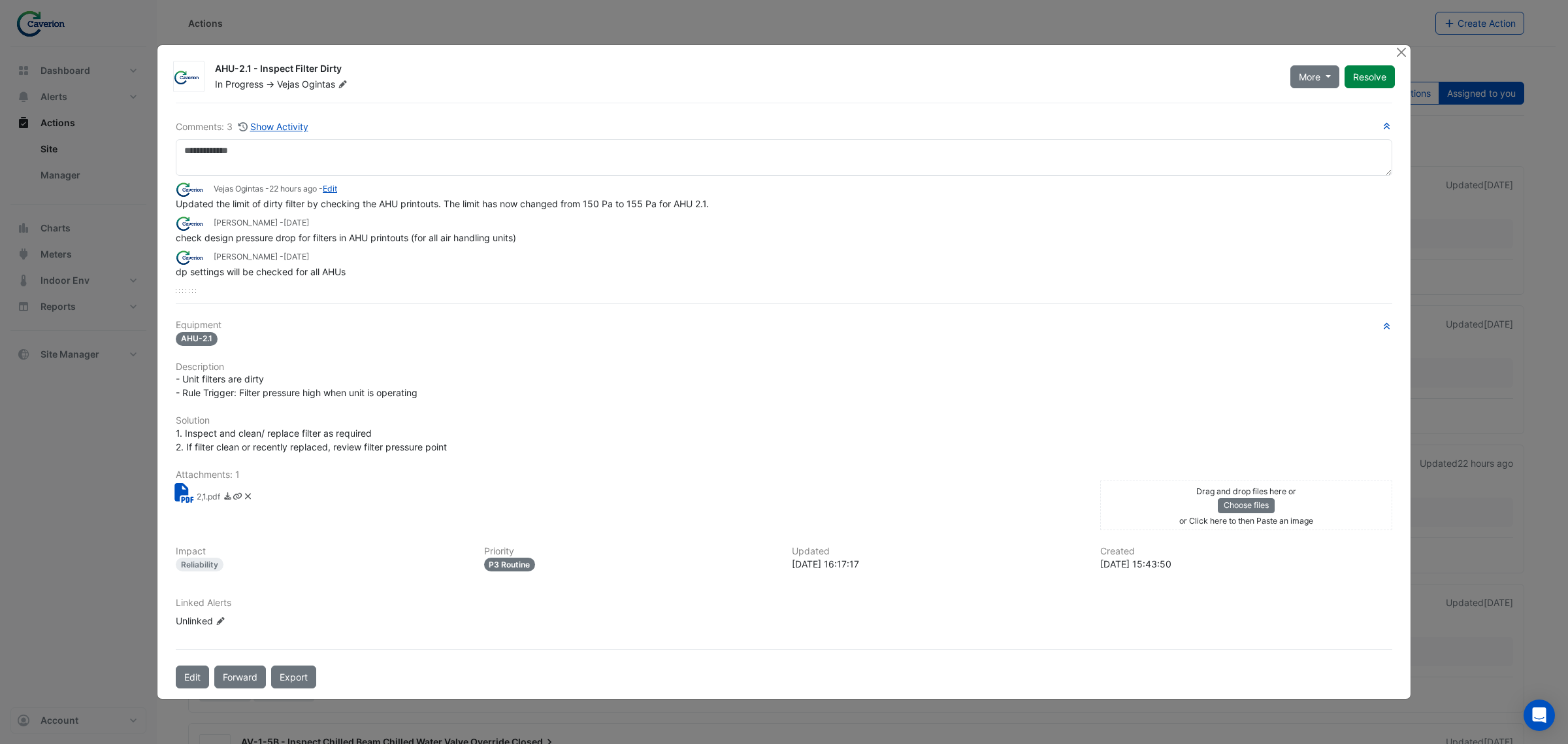
click at [324, 207] on span "Updated the limit of dirty filter by checking the AHU printouts. The limit has …" at bounding box center [442, 203] width 533 height 11
click at [626, 201] on span "Updated the limit of dirty filter by checking the AHU printouts. The limit has …" at bounding box center [442, 203] width 533 height 11
click at [337, 188] on link "Edit" at bounding box center [330, 188] width 14 height 10
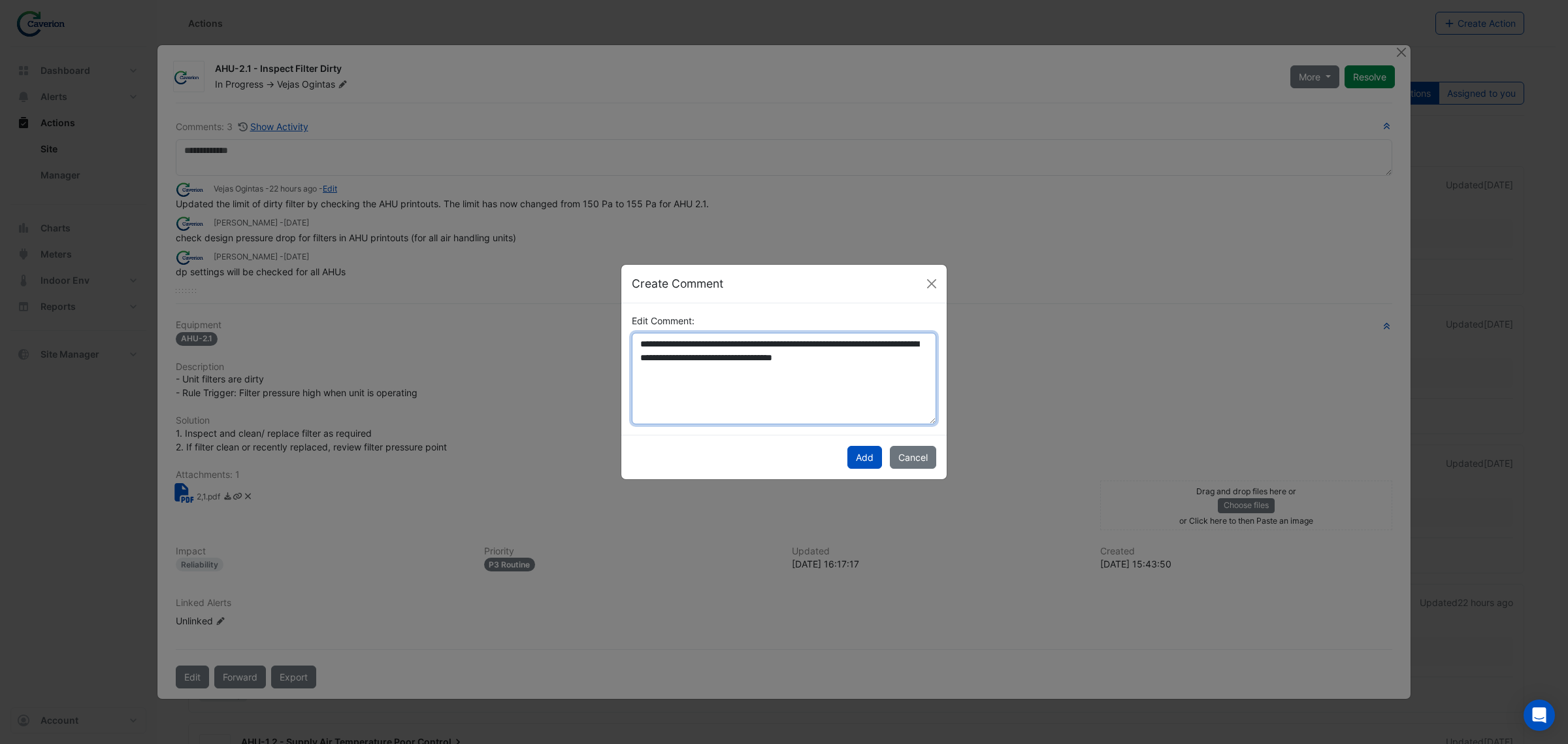
drag, startPoint x: 759, startPoint y: 353, endPoint x: 923, endPoint y: 358, distance: 164.1
click at [922, 358] on textarea "**********" at bounding box center [784, 378] width 304 height 92
click at [923, 358] on textarea "**********" at bounding box center [784, 378] width 304 height 92
drag, startPoint x: 728, startPoint y: 397, endPoint x: 622, endPoint y: 338, distance: 121.3
click at [622, 338] on div "**********" at bounding box center [784, 369] width 325 height 132
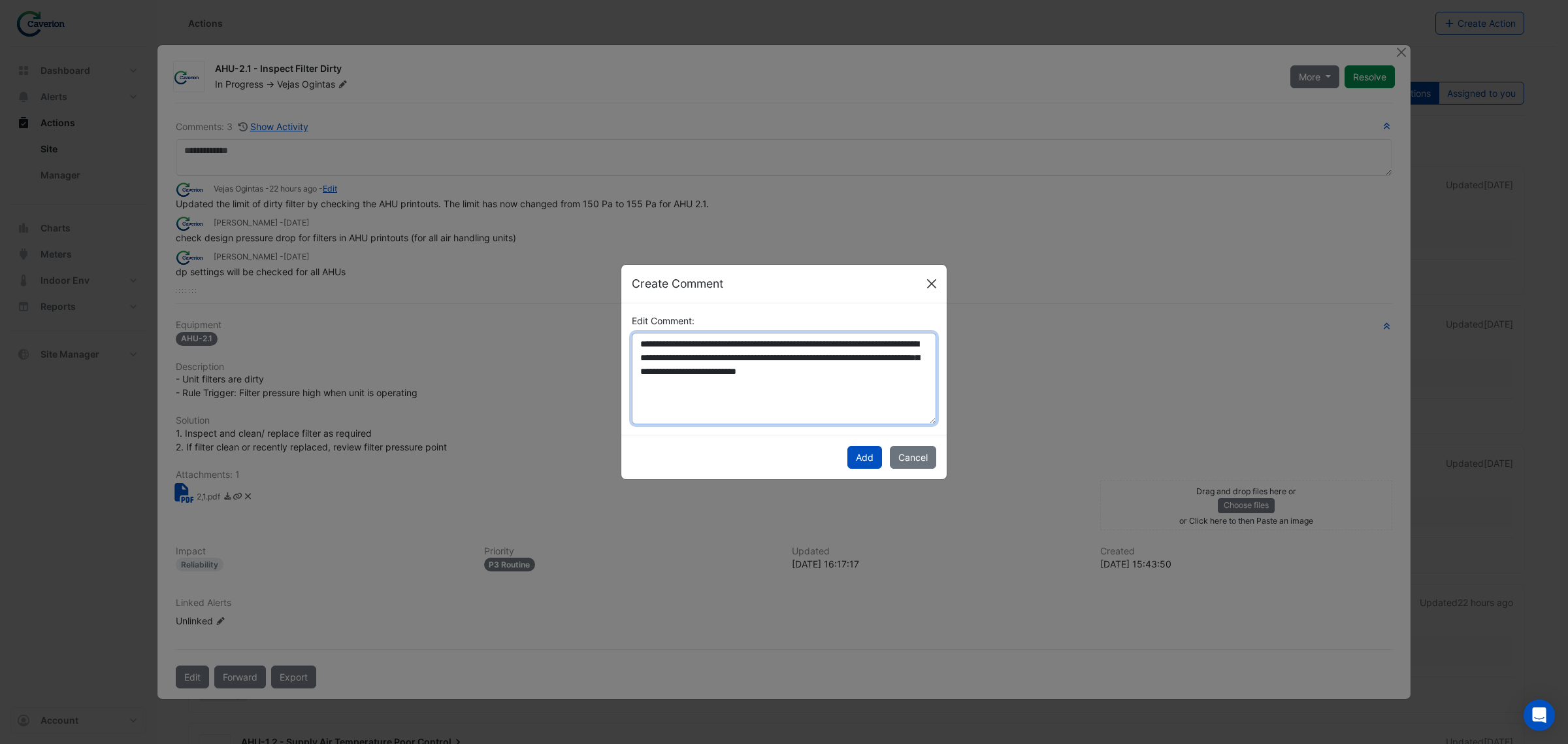
type textarea "**********"
click at [931, 279] on button "Close" at bounding box center [931, 283] width 19 height 19
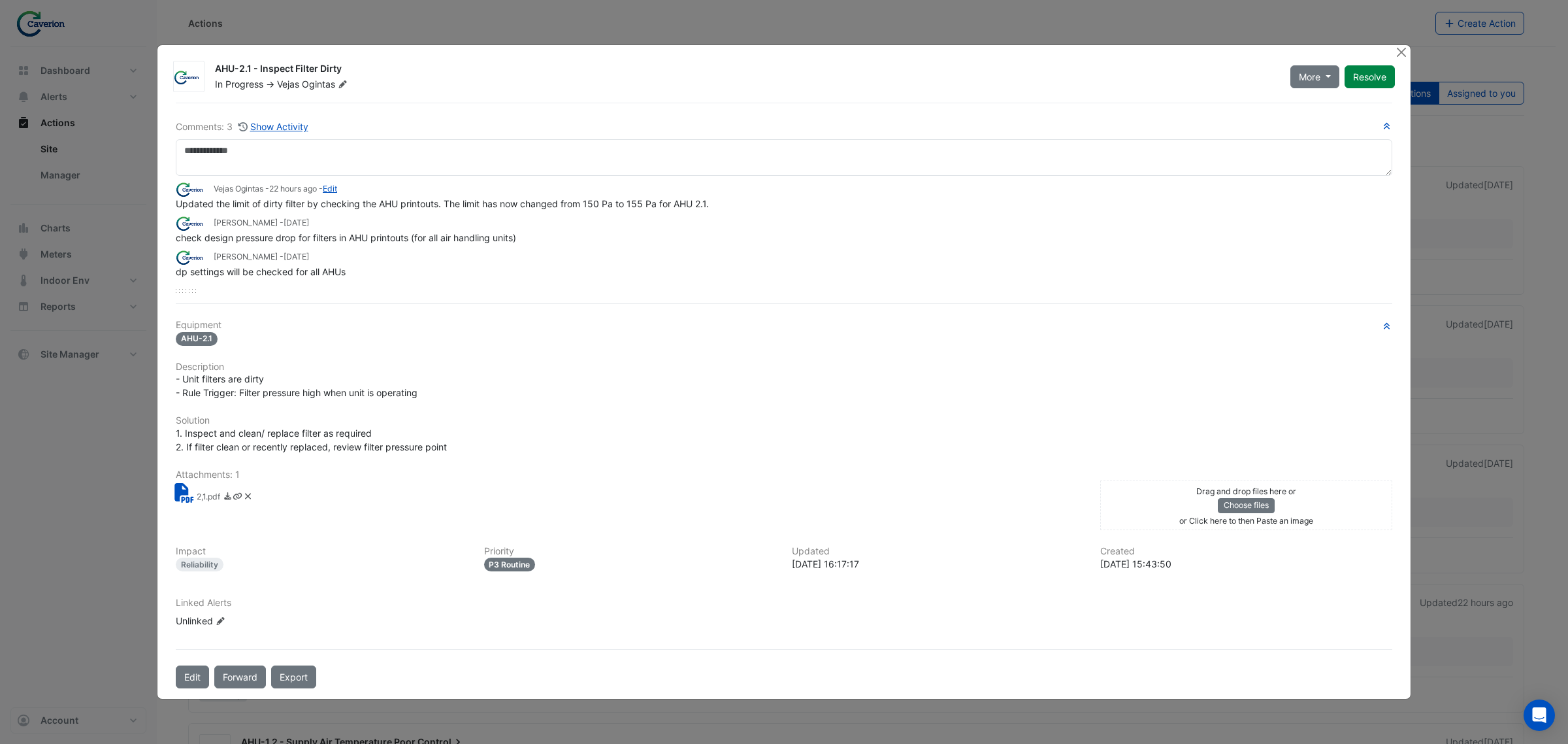
click at [462, 196] on div "Vejas Ogintas - 22 hours ago - Edit" at bounding box center [784, 188] width 1216 height 15
drag, startPoint x: 377, startPoint y: 205, endPoint x: 363, endPoint y: 207, distance: 14.1
click at [364, 207] on span "Updated the limit of dirty filter by checking the AHU printouts. The limit has …" at bounding box center [442, 203] width 533 height 11
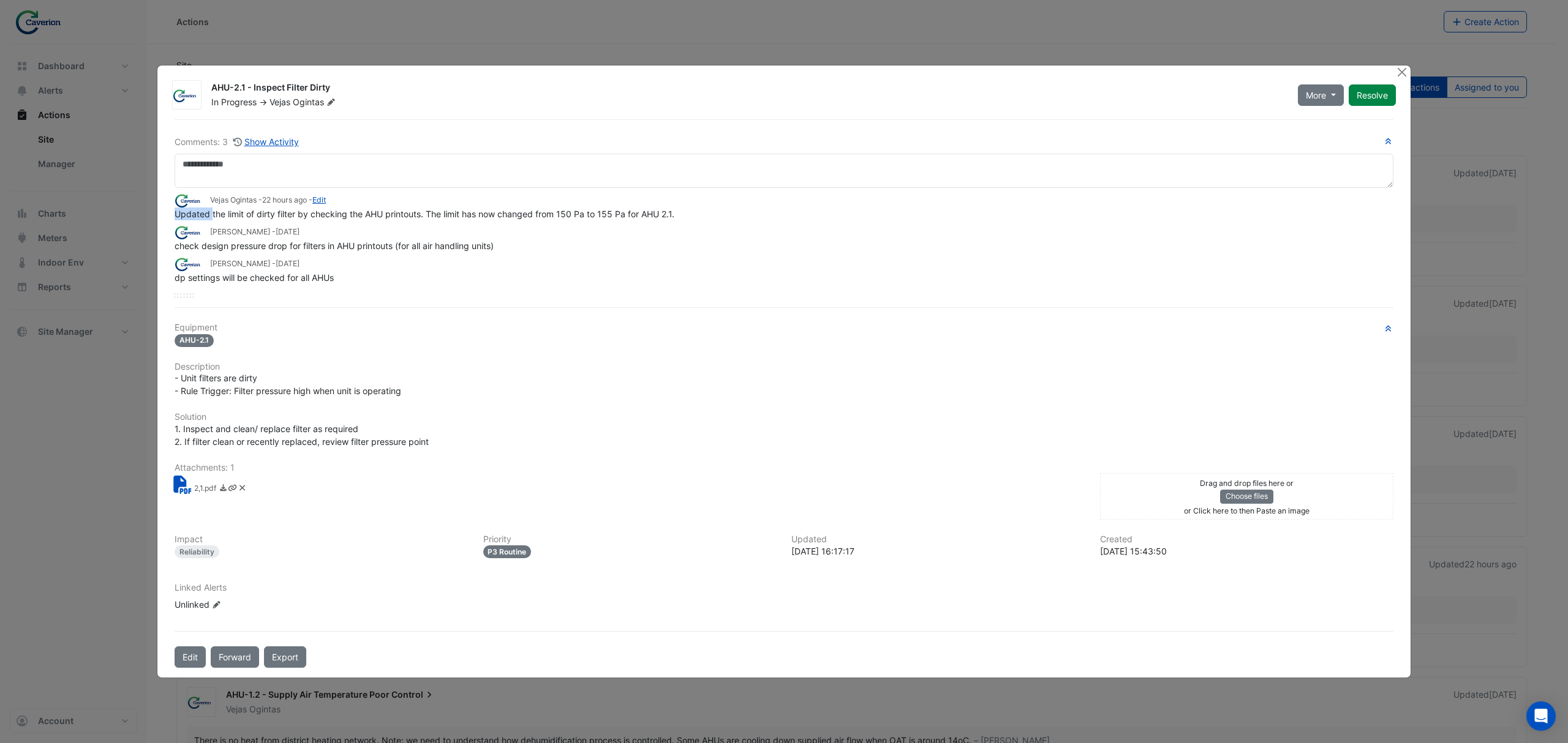
drag, startPoint x: 211, startPoint y: 216, endPoint x: 589, endPoint y: 207, distance: 378.1
click at [589, 207] on app-ticket-comment "Vejas Ogintas - 22 hours ago - Edit Updated the limit of dirty filter by checki…" at bounding box center [783, 206] width 1219 height 27
click at [589, 207] on div "Vejas Ogintas - 22 hours ago - Edit" at bounding box center [783, 199] width 1219 height 14
drag, startPoint x: 262, startPoint y: 217, endPoint x: 500, endPoint y: 209, distance: 238.1
click at [500, 209] on span "Updated the limit of dirty filter by checking the AHU printouts. The limit has …" at bounding box center [424, 214] width 500 height 10
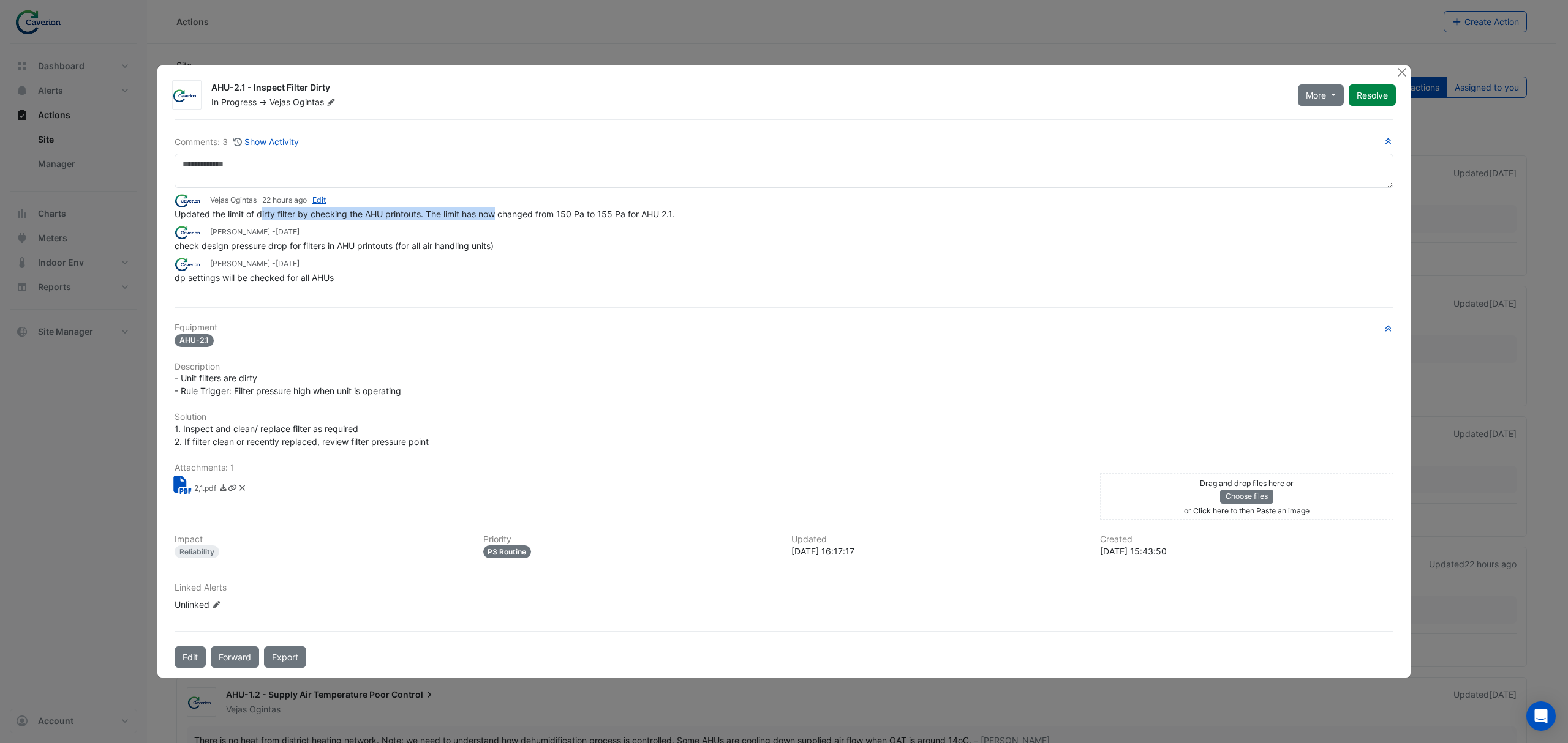
click at [500, 209] on span "Updated the limit of dirty filter by checking the AHU printouts. The limit has …" at bounding box center [424, 214] width 500 height 10
drag, startPoint x: 174, startPoint y: 214, endPoint x: 624, endPoint y: 213, distance: 450.0
click at [624, 213] on span "Updated the limit of dirty filter by checking the AHU printouts. The limit has …" at bounding box center [424, 214] width 500 height 10
drag, startPoint x: 175, startPoint y: 220, endPoint x: 686, endPoint y: 223, distance: 511.0
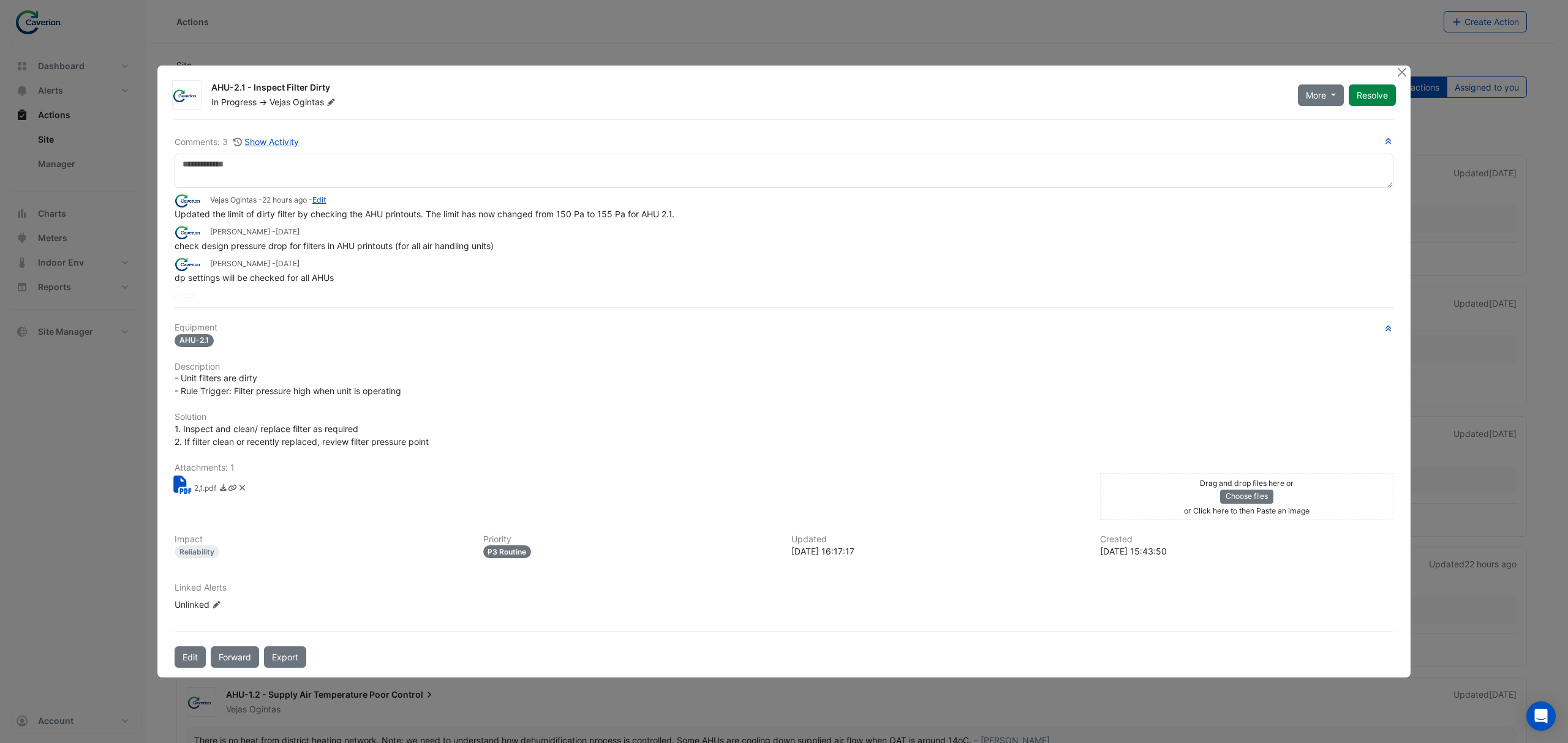
click at [686, 223] on div "Vejas Ogintas - 22 hours ago - Edit Updated the limit of dirty filter by checki…" at bounding box center [783, 236] width 1219 height 96
drag, startPoint x: 176, startPoint y: 216, endPoint x: 769, endPoint y: 207, distance: 593.1
click at [769, 207] on app-ticket-comment "Vejas Ogintas - 22 hours ago - Edit Updated the limit of dirty filter by checki…" at bounding box center [783, 206] width 1219 height 27
click at [769, 207] on div "Vejas Ogintas - 22 hours ago - Edit" at bounding box center [783, 199] width 1219 height 14
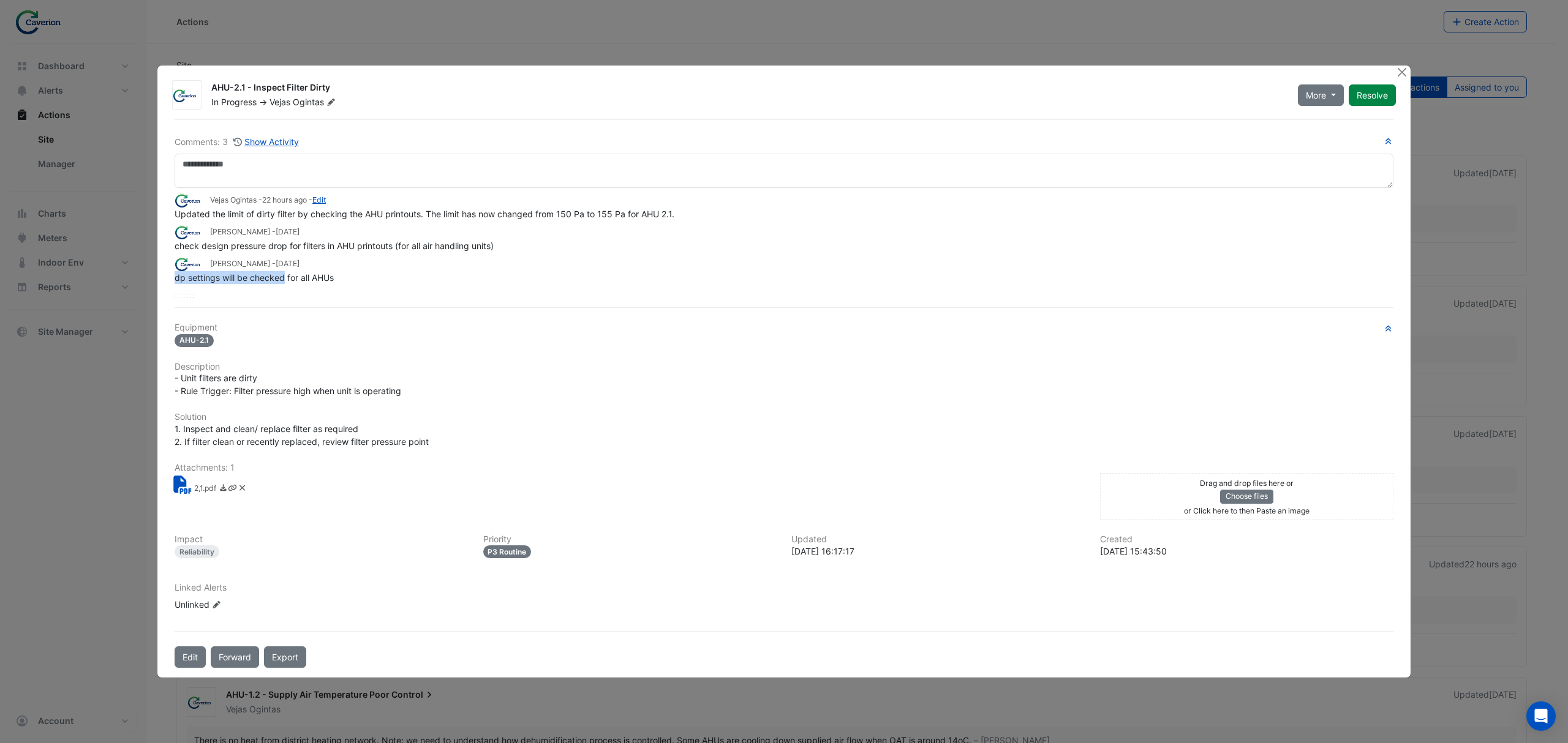
drag, startPoint x: 214, startPoint y: 277, endPoint x: 308, endPoint y: 276, distance: 94.0
click at [307, 277] on div "AHU-2.1 - Inspect Filter Dirty In Progress -> Vejas Ogintas More On Hold Not Do…" at bounding box center [784, 371] width 1253 height 612
click at [308, 276] on span "dp settings will be checked for all AHUs" at bounding box center [254, 278] width 159 height 10
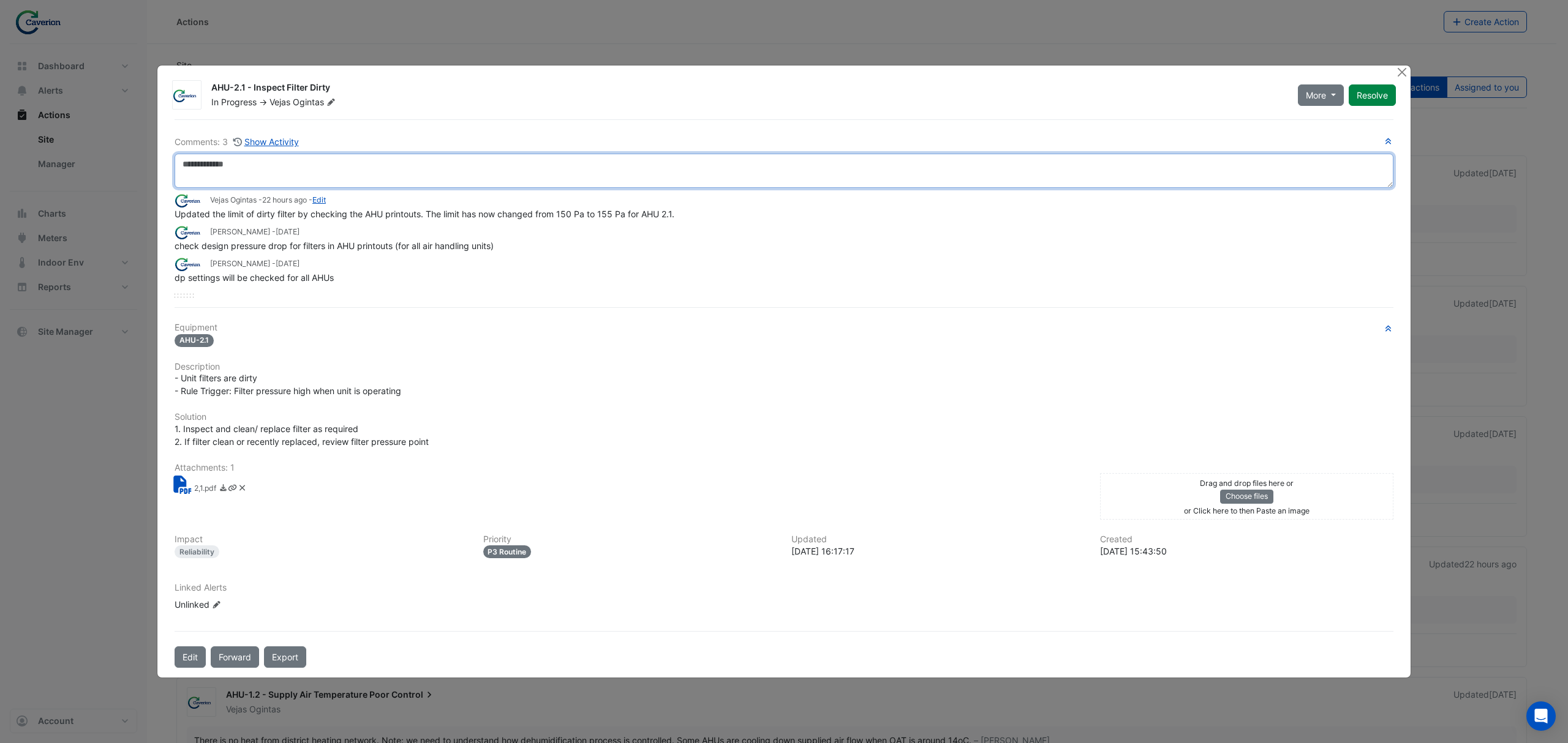
click at [247, 160] on textarea at bounding box center [783, 171] width 1219 height 34
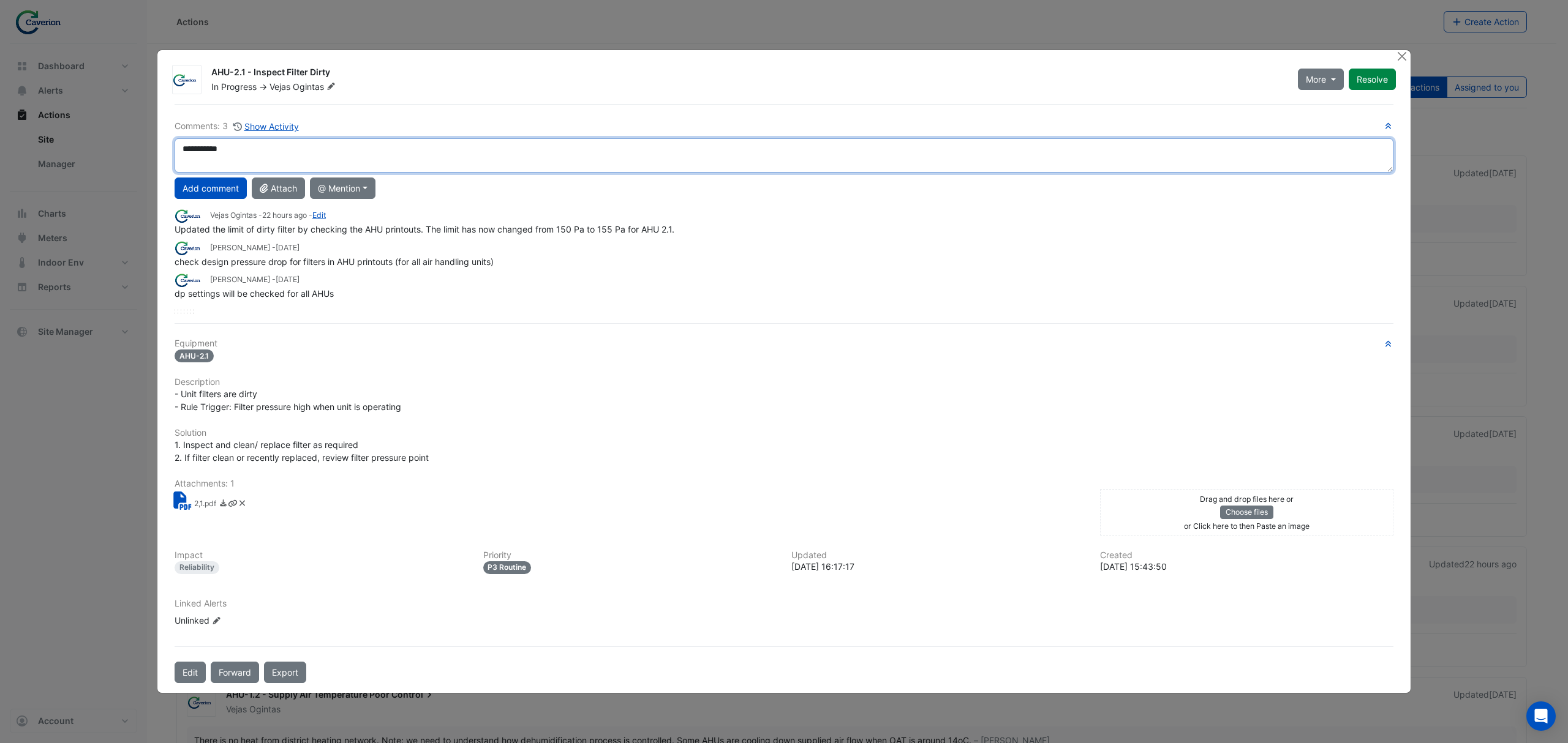
drag, startPoint x: 245, startPoint y: 162, endPoint x: 104, endPoint y: 159, distance: 141.0
click at [104, 159] on ngb-modal-window "AHU-2.1 - Inspect Filter Dirty In Progress -> Vejas Ogintas More On Hold Not Do…" at bounding box center [784, 371] width 1568 height 743
drag, startPoint x: 319, startPoint y: 155, endPoint x: 275, endPoint y: 151, distance: 44.2
click at [275, 151] on textarea "**********" at bounding box center [783, 155] width 1219 height 34
click at [361, 143] on textarea "**********" at bounding box center [783, 155] width 1219 height 34
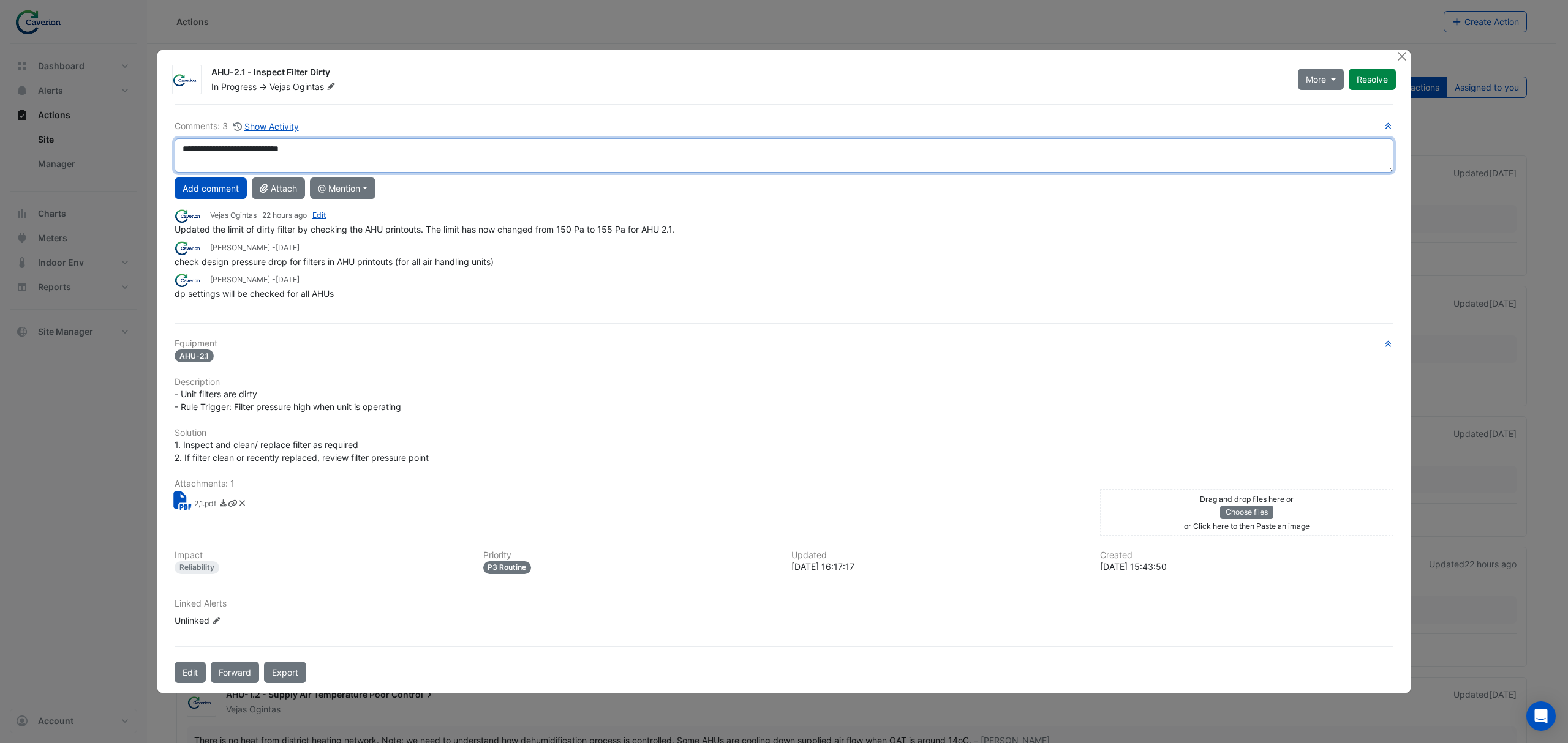
drag, startPoint x: 314, startPoint y: 152, endPoint x: 175, endPoint y: 144, distance: 139.2
click at [175, 144] on textarea "**********" at bounding box center [783, 155] width 1219 height 34
click at [341, 149] on textarea "**********" at bounding box center [783, 155] width 1219 height 34
drag, startPoint x: 341, startPoint y: 149, endPoint x: 8, endPoint y: 168, distance: 333.5
click at [9, 168] on ngb-modal-window "AHU-2.1 - Inspect Filter Dirty In Progress -> Vejas Ogintas More On Hold Not Do…" at bounding box center [784, 371] width 1568 height 743
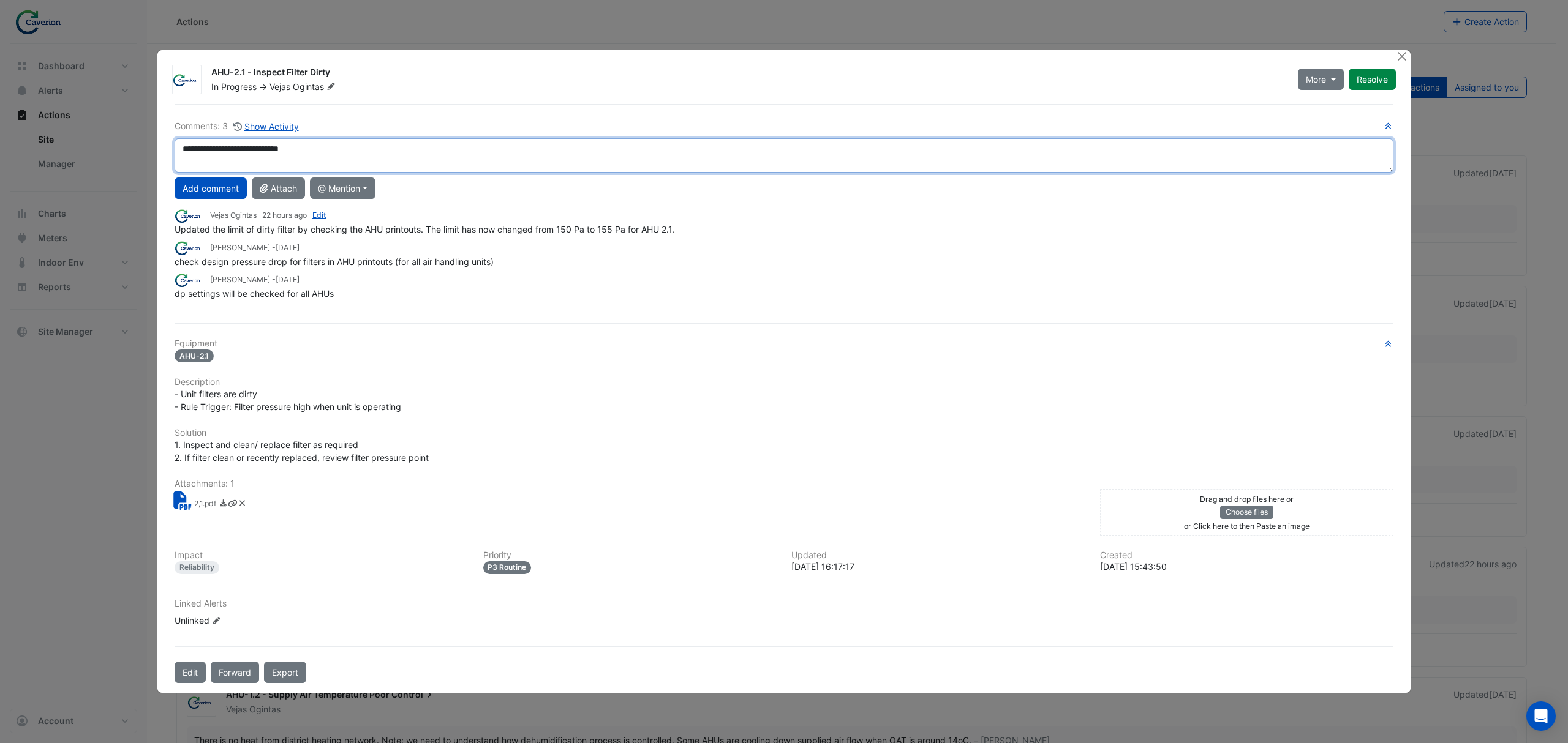
paste textarea "**********"
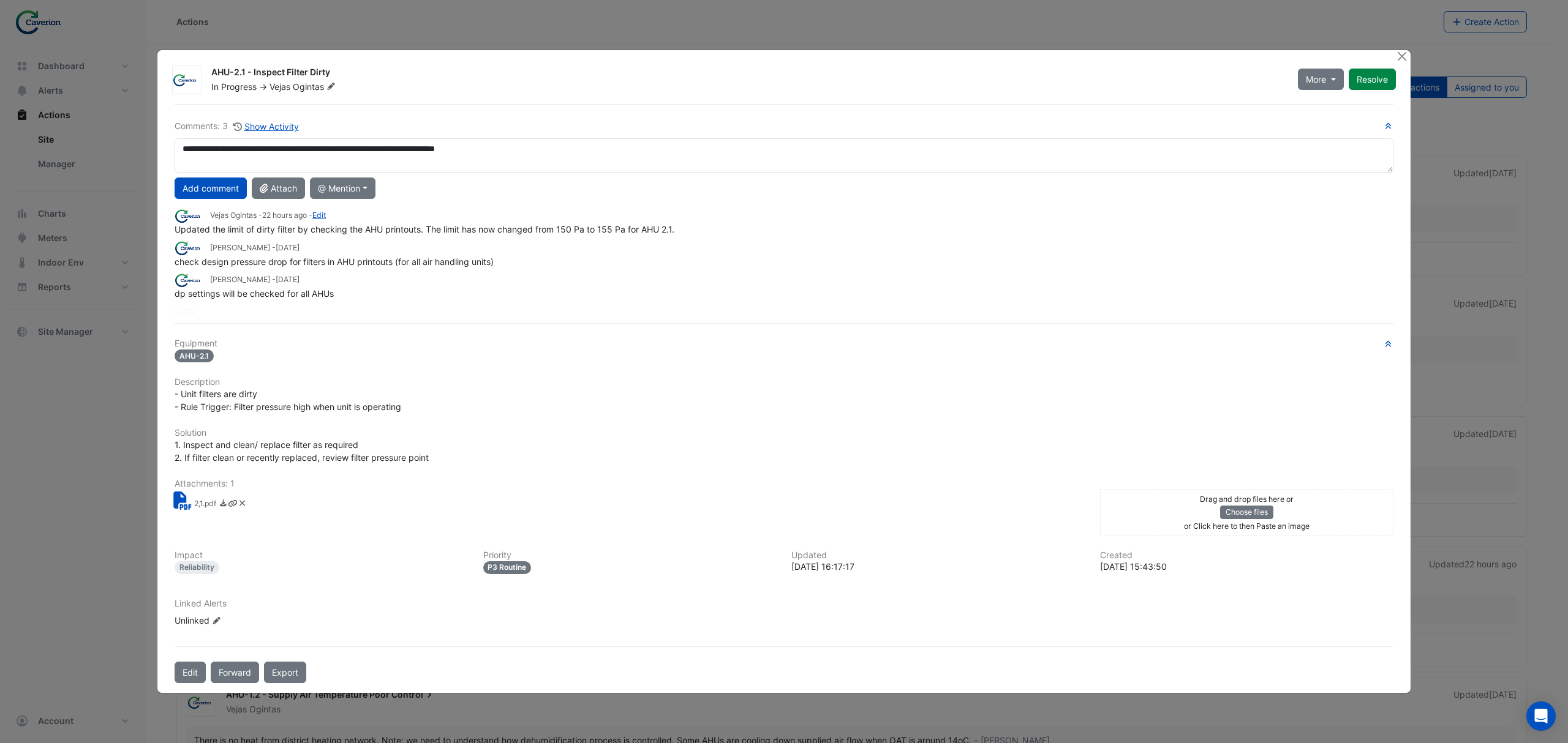
click at [521, 136] on div "**********" at bounding box center [783, 217] width 1219 height 194
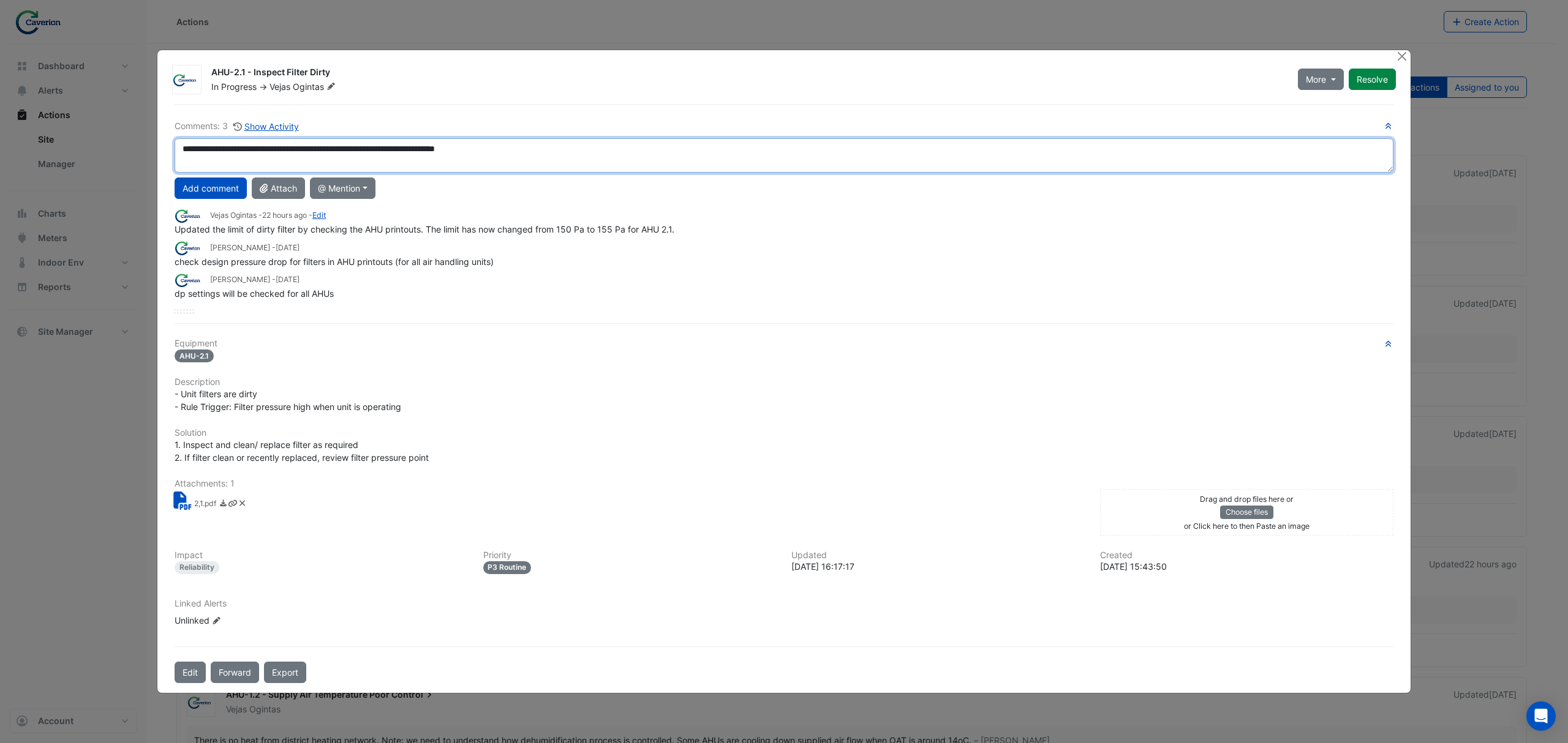
drag, startPoint x: 248, startPoint y: 147, endPoint x: 238, endPoint y: 147, distance: 10.0
click at [238, 147] on textarea "**********" at bounding box center [783, 155] width 1219 height 34
click at [249, 147] on textarea "**********" at bounding box center [783, 155] width 1219 height 34
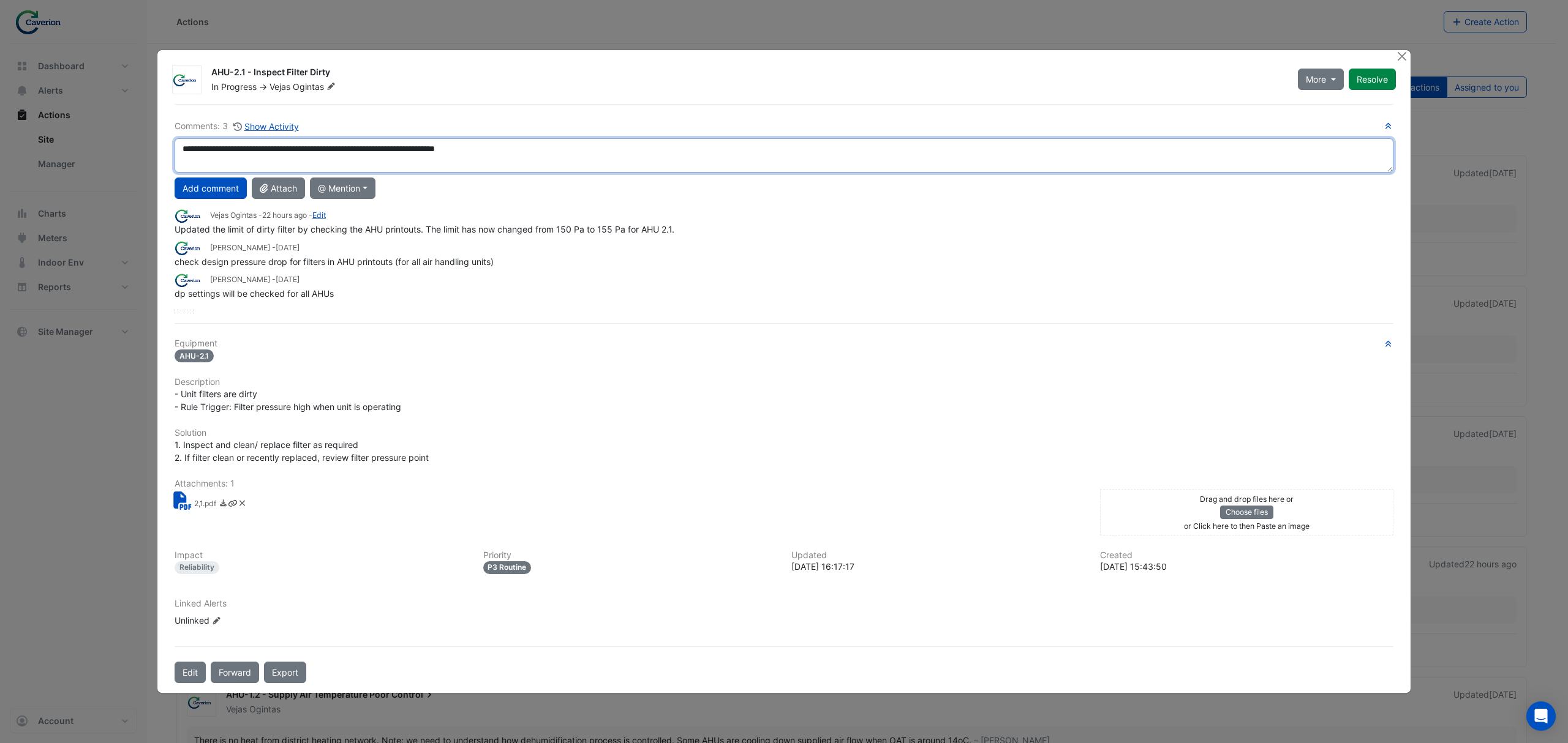
click at [581, 157] on textarea "**********" at bounding box center [783, 155] width 1219 height 34
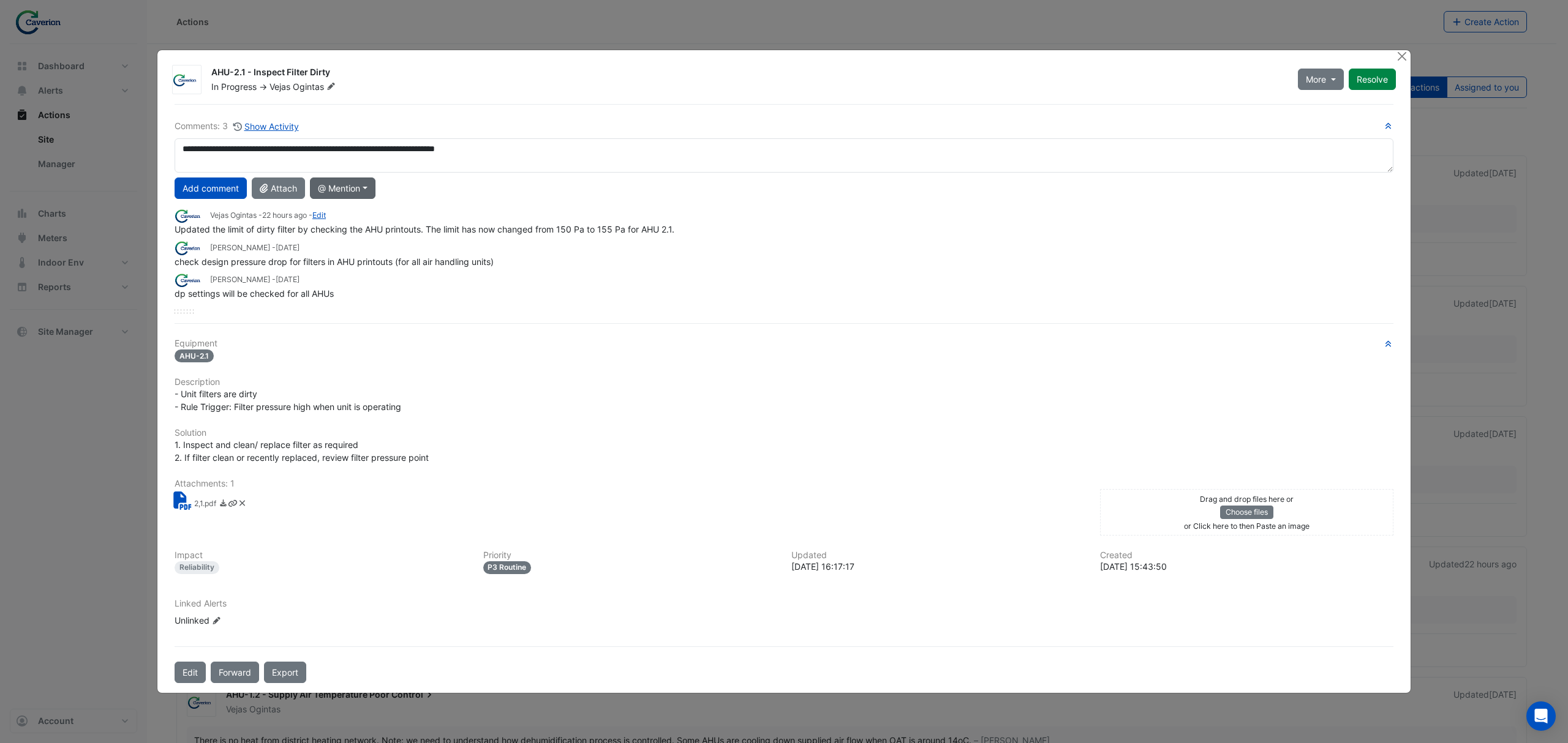
click at [360, 190] on button "@ Mention" at bounding box center [343, 187] width 66 height 21
click at [376, 289] on button "[PERSON_NAME]" at bounding box center [365, 284] width 109 height 23
click at [311, 480] on h6 "Attachments: 1" at bounding box center [783, 484] width 1219 height 10
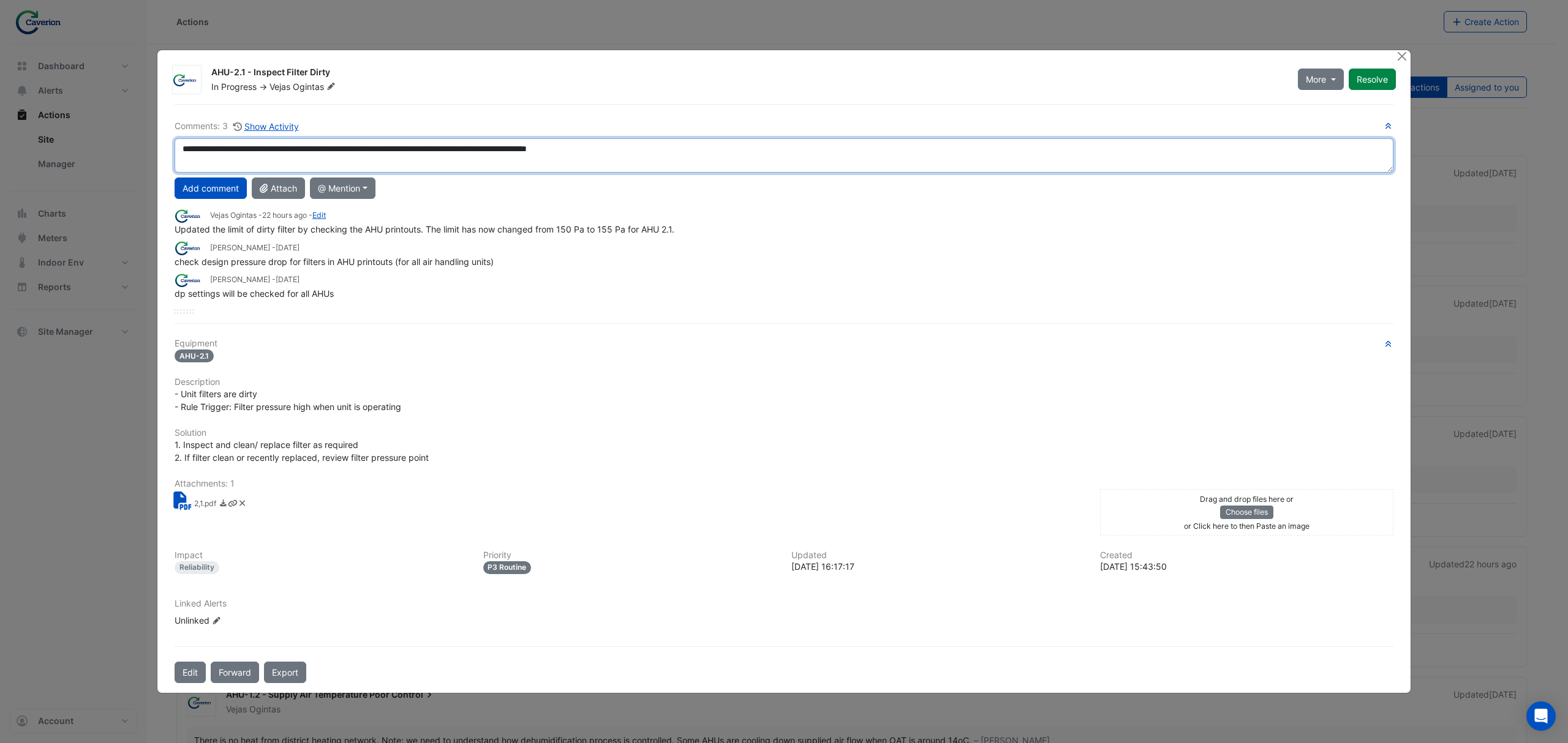
click at [706, 151] on textarea "**********" at bounding box center [783, 155] width 1219 height 34
drag, startPoint x: 669, startPoint y: 152, endPoint x: 501, endPoint y: 138, distance: 168.6
click at [501, 138] on div "**********" at bounding box center [783, 217] width 1219 height 194
drag, startPoint x: 527, startPoint y: 162, endPoint x: 0, endPoint y: 170, distance: 527.1
click at [0, 170] on ngb-modal-window "AHU-2.1 - Inspect Filter Dirty In Progress -> Vejas Ogintas More On Hold Not Do…" at bounding box center [784, 371] width 1568 height 743
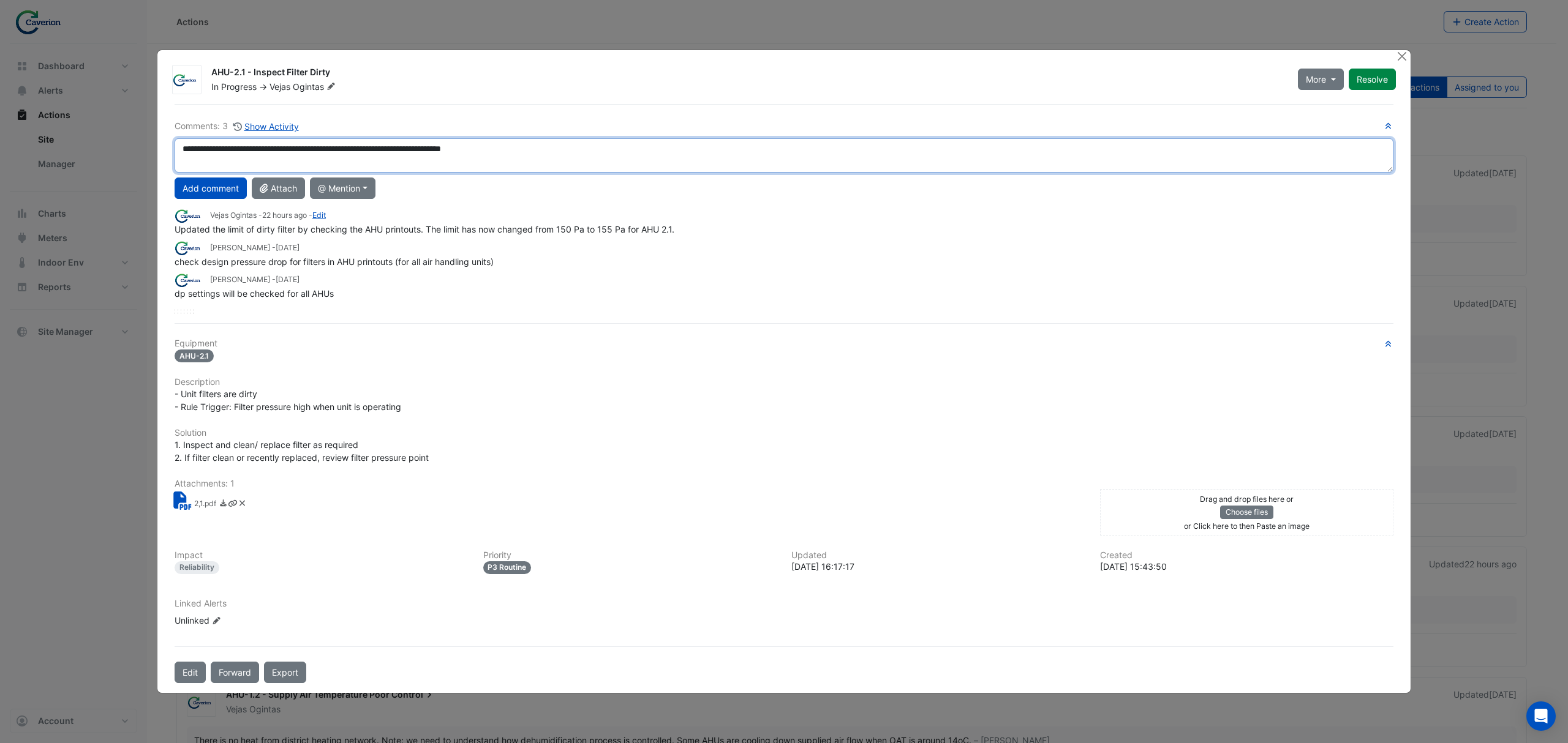
paste textarea "**********"
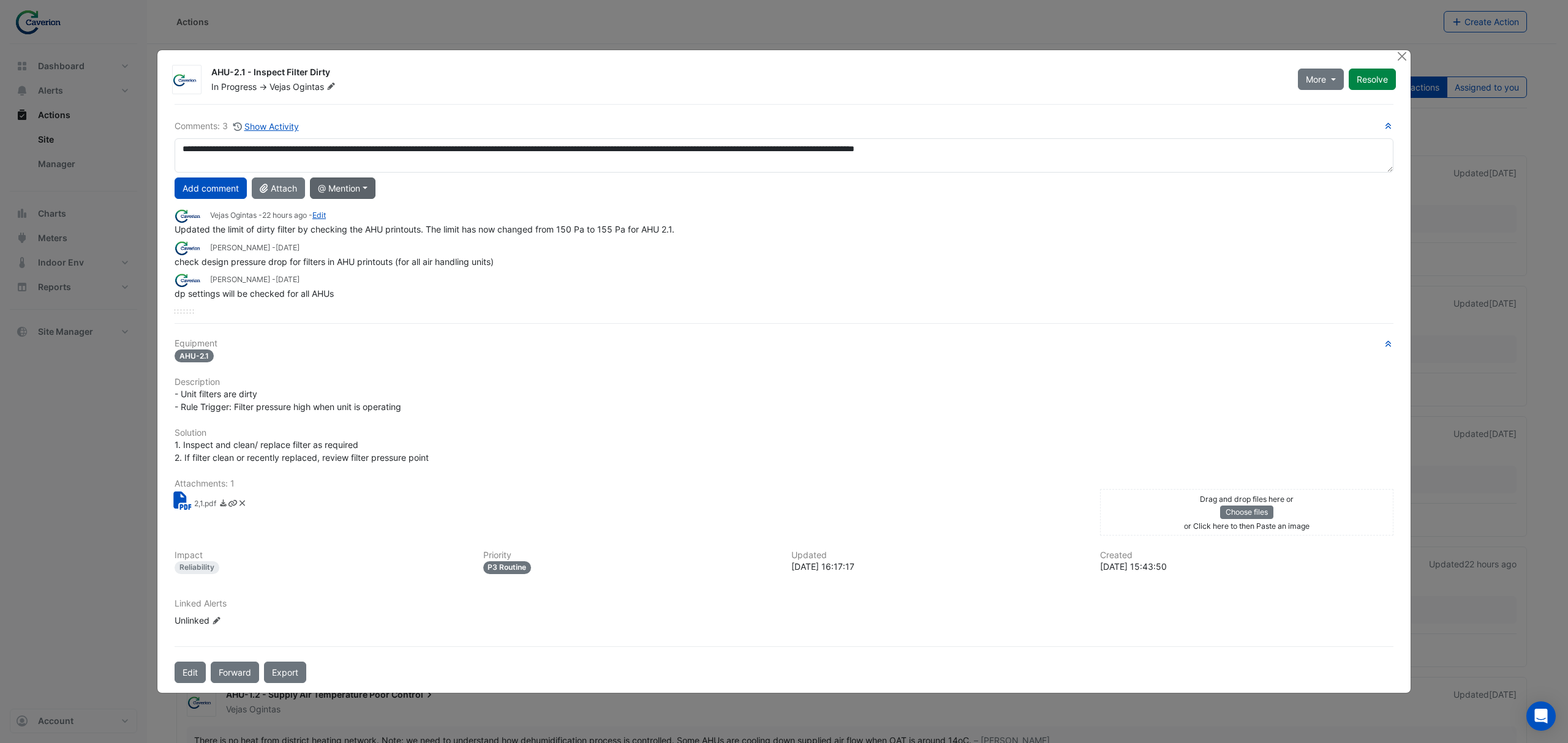
click at [373, 194] on button "@ Mention" at bounding box center [343, 187] width 66 height 21
click at [382, 276] on button "[PERSON_NAME]" at bounding box center [365, 284] width 109 height 23
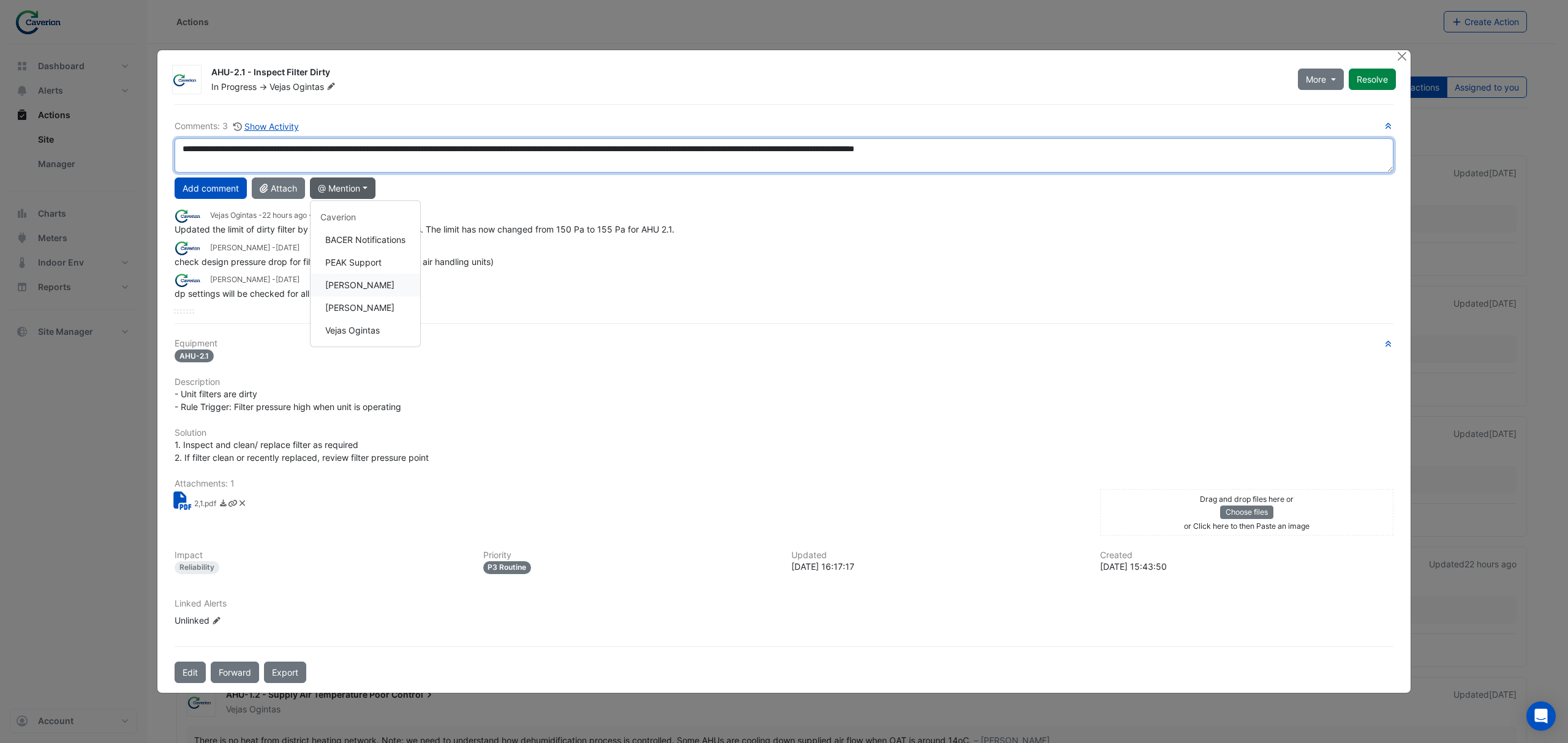
type textarea "**********"
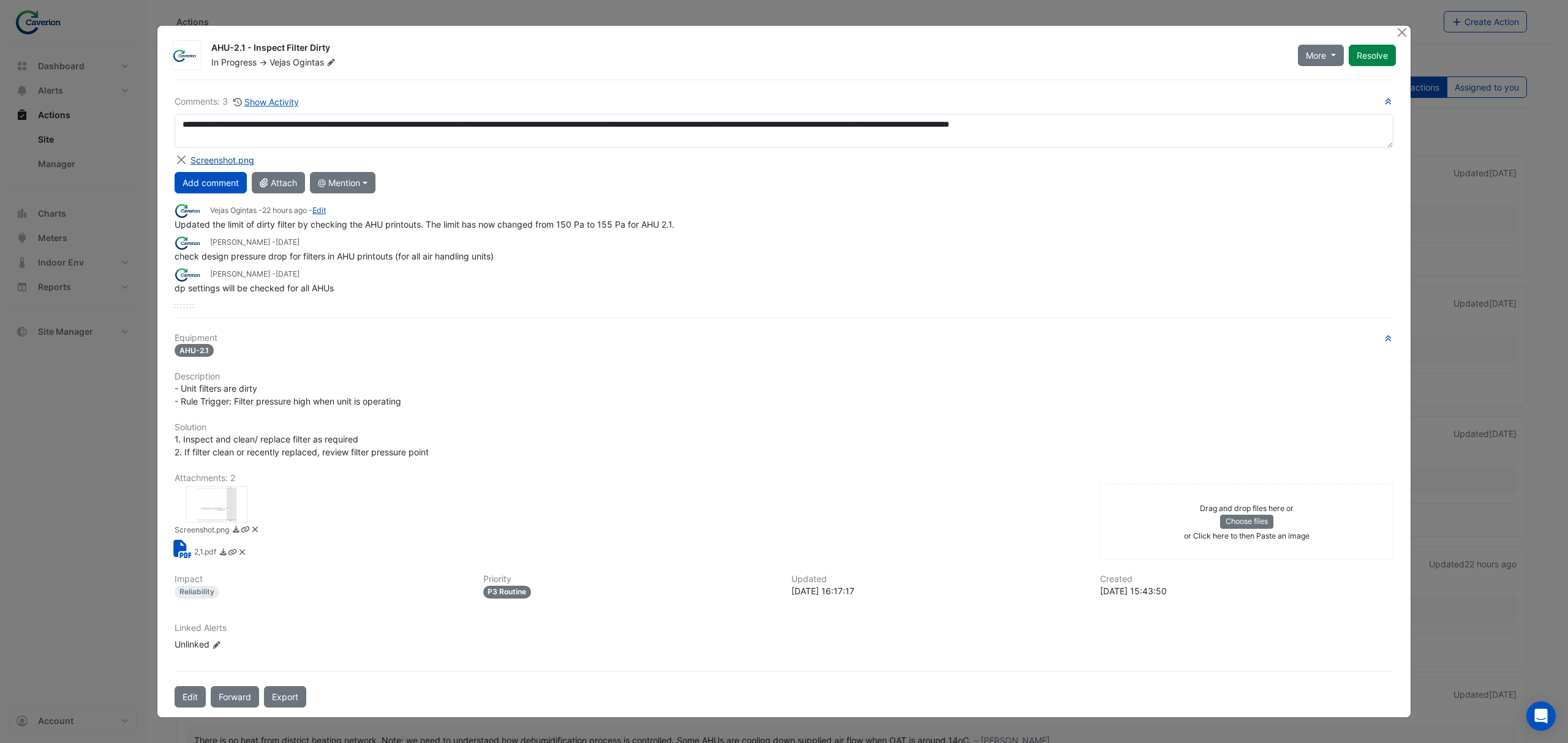
click at [231, 163] on div "Screenshot.png" at bounding box center [222, 160] width 63 height 13
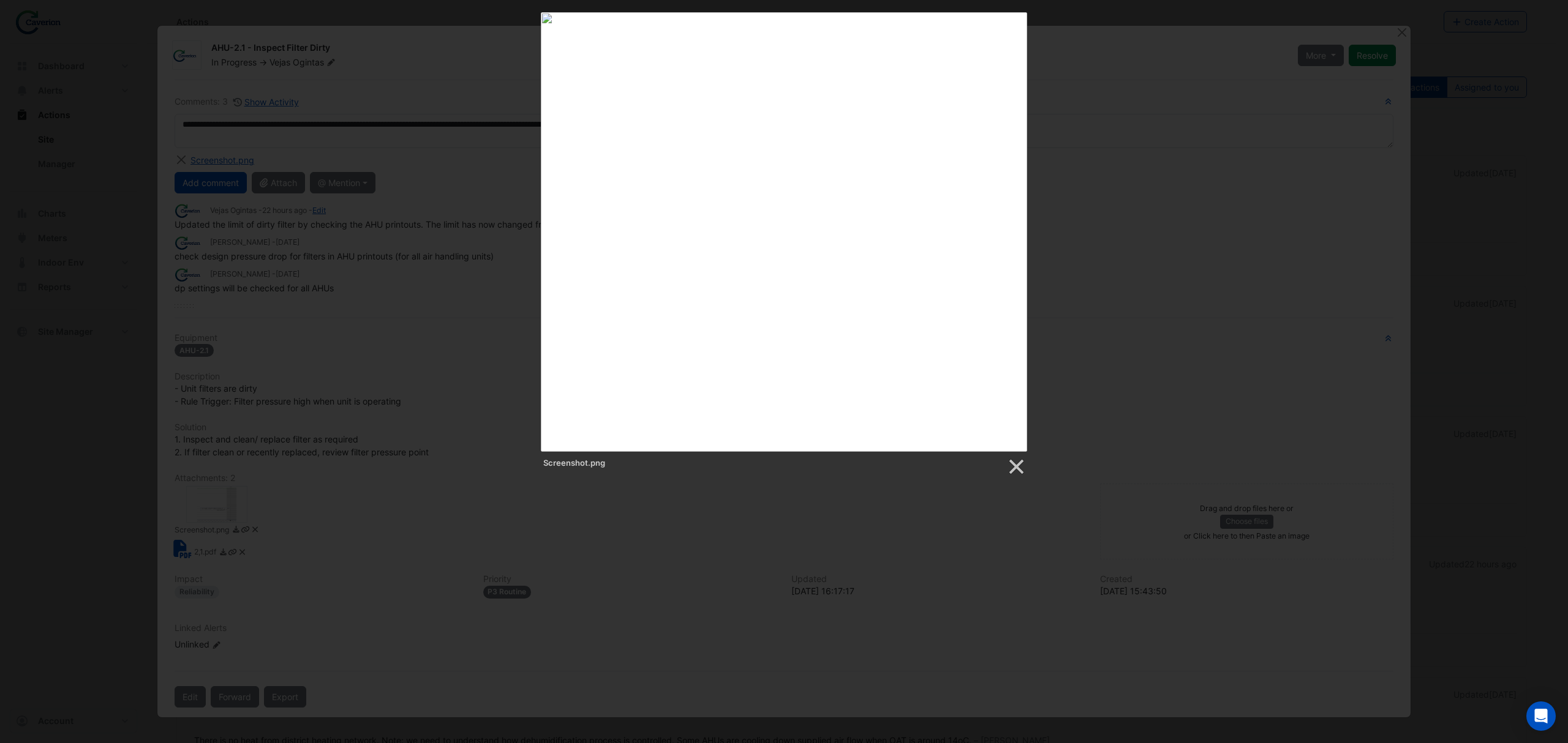
click at [1194, 158] on div "Screenshot.png" at bounding box center [784, 244] width 1568 height 464
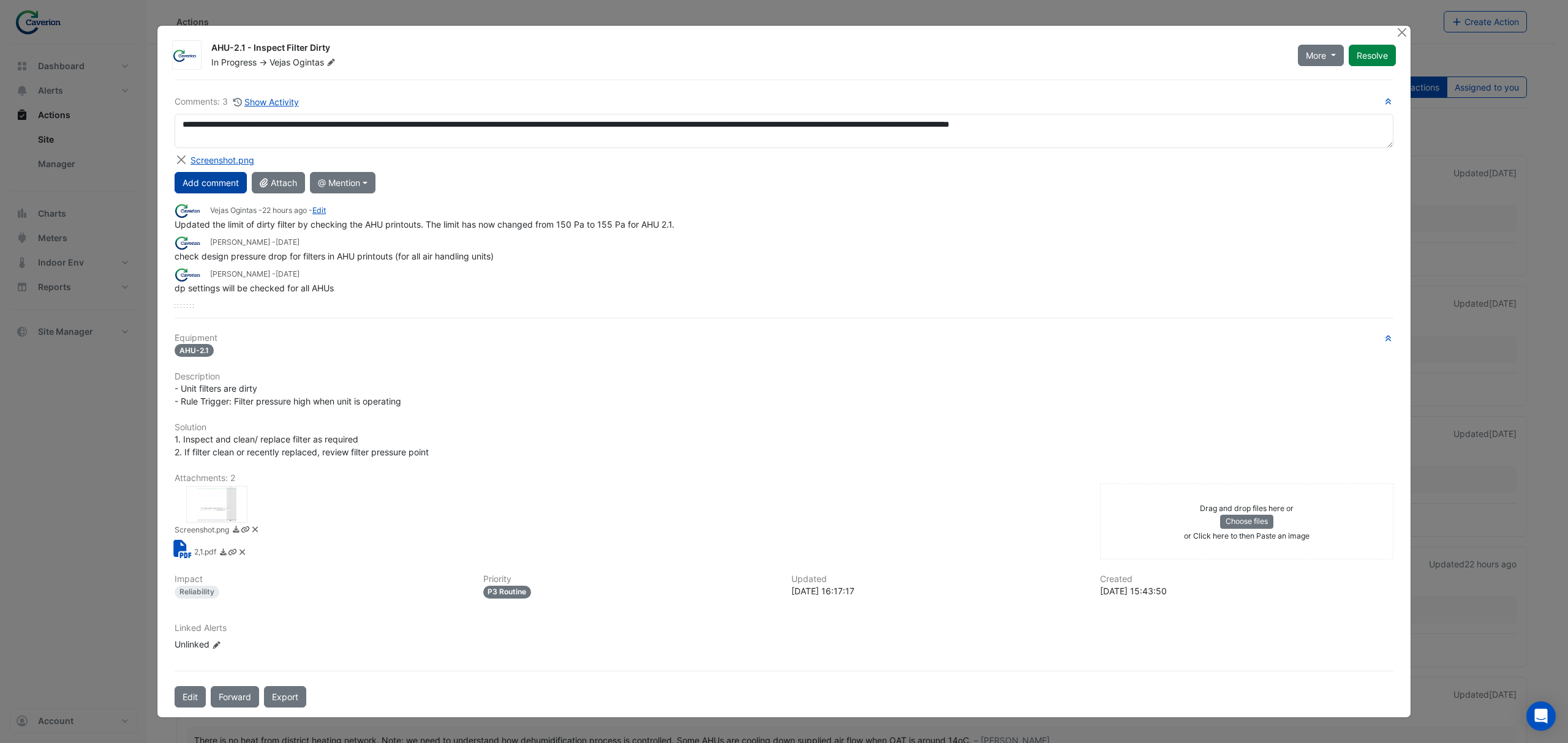
click at [182, 187] on button "Add comment" at bounding box center [210, 182] width 72 height 21
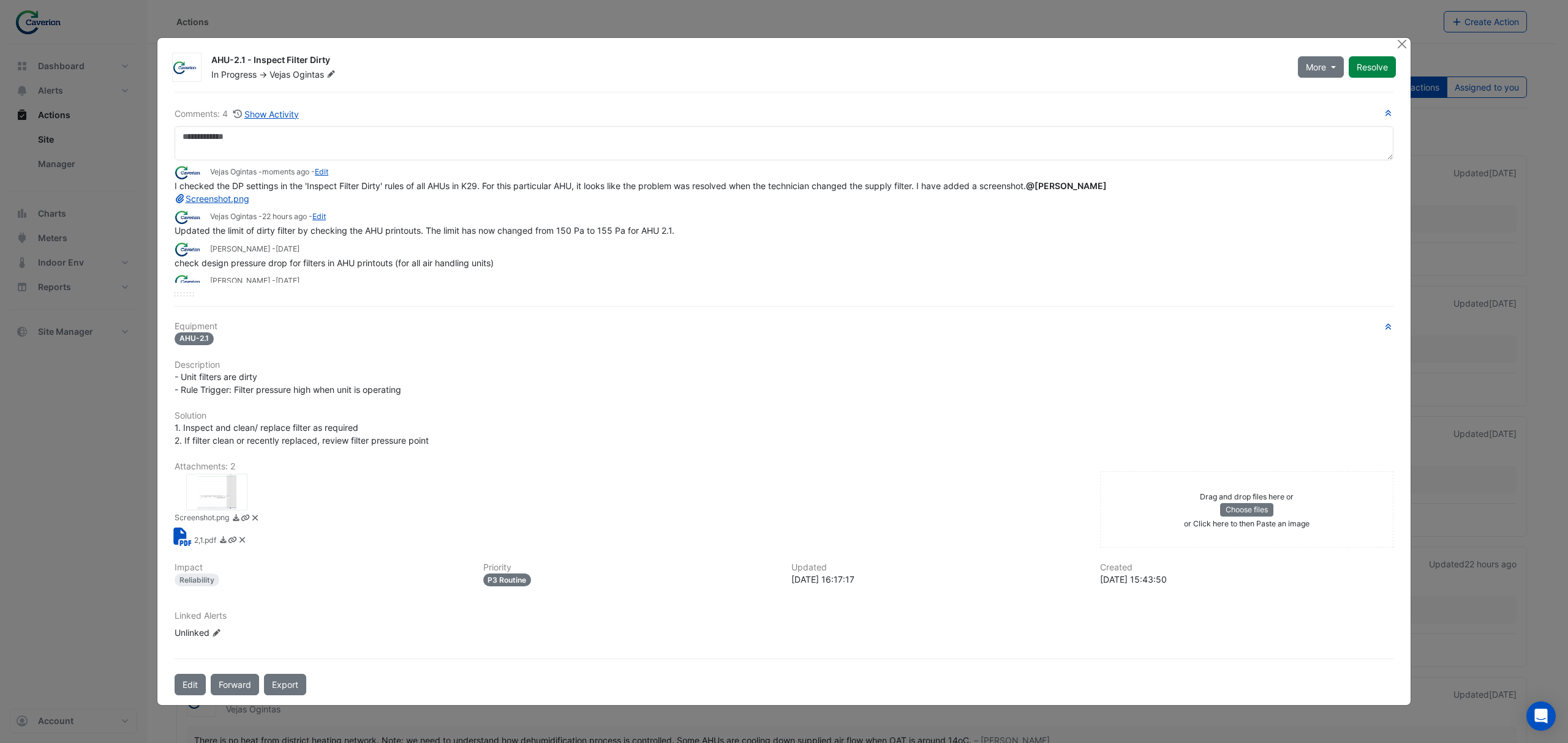
click at [112, 449] on ngb-modal-window "AHU-2.1 - Inspect Filter Dirty In Progress -> Vejas Ogintas More On Hold Not Do…" at bounding box center [784, 371] width 1568 height 743
click at [1374, 69] on button "Resolve" at bounding box center [1372, 66] width 47 height 21
click at [52, 591] on ngb-modal-window "AHU-2.1 - Inspect Filter Dirty Closed -> Vejas Ogintas Comments: 4 Show Activity" at bounding box center [784, 371] width 1568 height 743
click at [1402, 45] on button "Close" at bounding box center [1402, 44] width 13 height 13
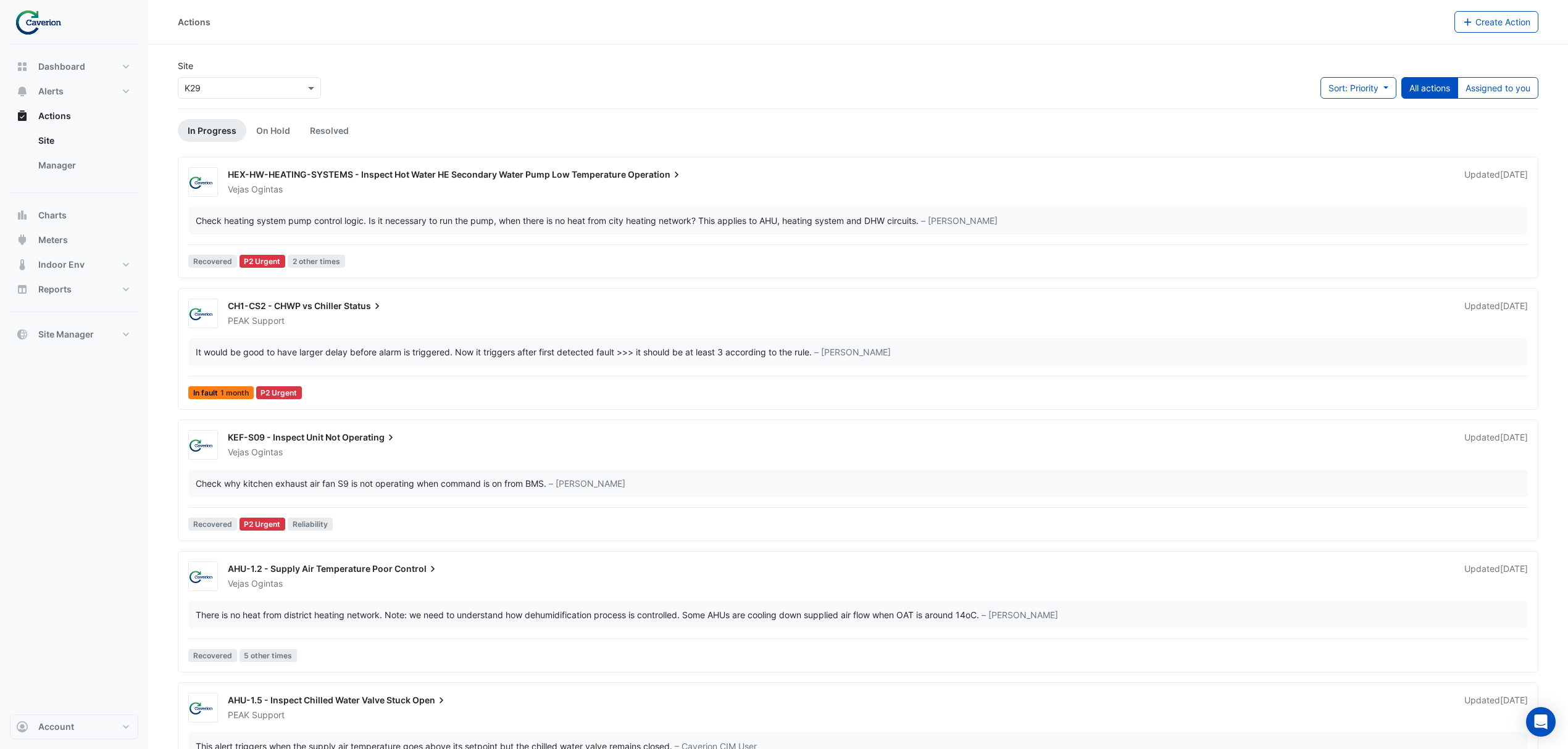
click at [1358, 72] on div "Site × K29 Sort: Priority Priority Updated All actions Assigned to you" at bounding box center [858, 84] width 1375 height 49
click at [1349, 83] on span "Sort: Priority" at bounding box center [1353, 88] width 50 height 10
click at [1327, 132] on li "Updated" at bounding box center [1344, 133] width 98 height 18
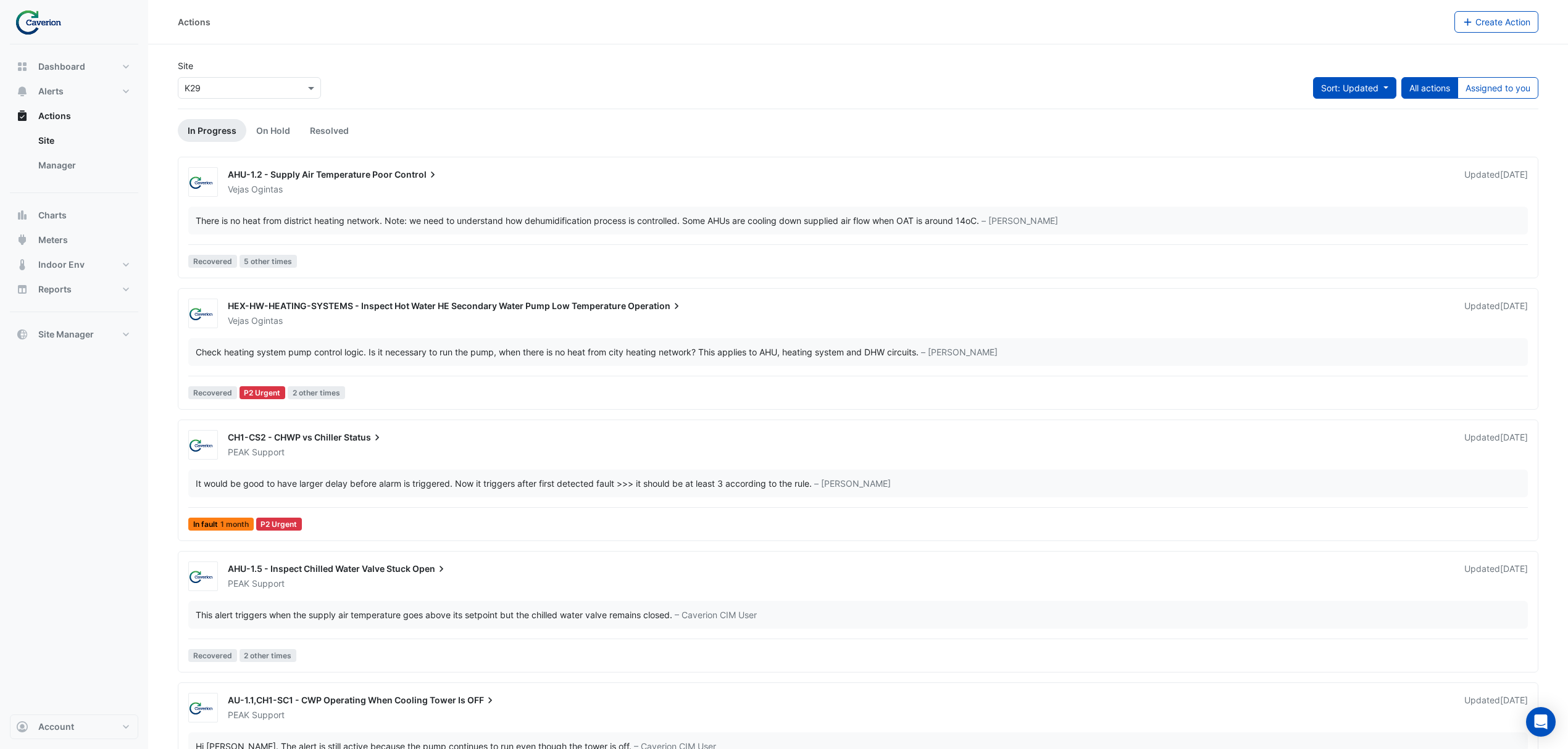
click at [1372, 85] on span "Sort: Updated" at bounding box center [1350, 88] width 57 height 10
click at [1337, 127] on li "Updated" at bounding box center [1344, 133] width 98 height 18
click at [1367, 90] on span "Sort: Updated" at bounding box center [1350, 88] width 57 height 10
click at [1364, 124] on li "Updated" at bounding box center [1344, 133] width 98 height 18
click at [1481, 87] on button "Assigned to you" at bounding box center [1497, 87] width 81 height 21
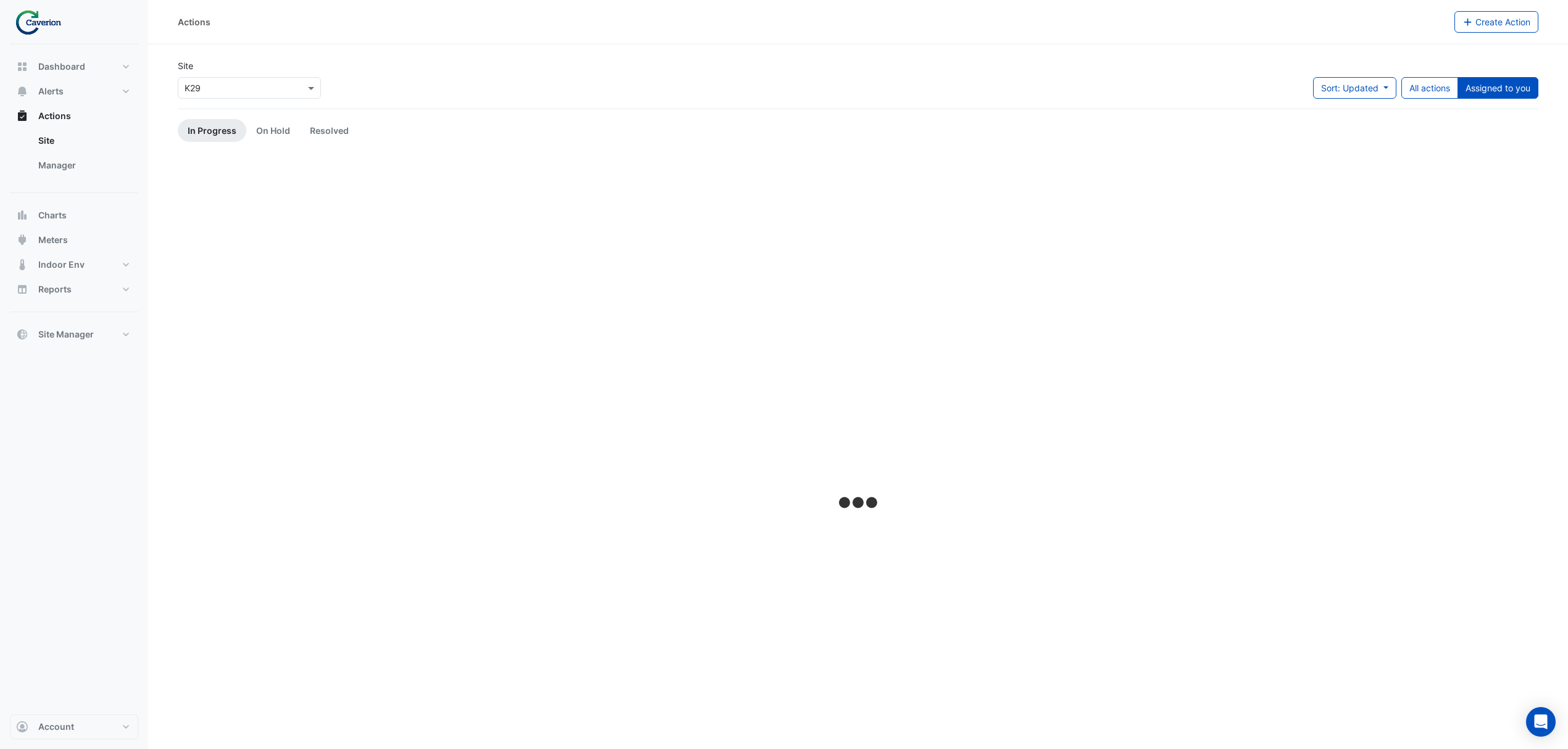
click at [1361, 102] on div "Sort: Updated Priority Updated All actions Assigned to you" at bounding box center [1425, 93] width 225 height 32
click at [1365, 95] on button "Sort: Updated" at bounding box center [1354, 87] width 83 height 21
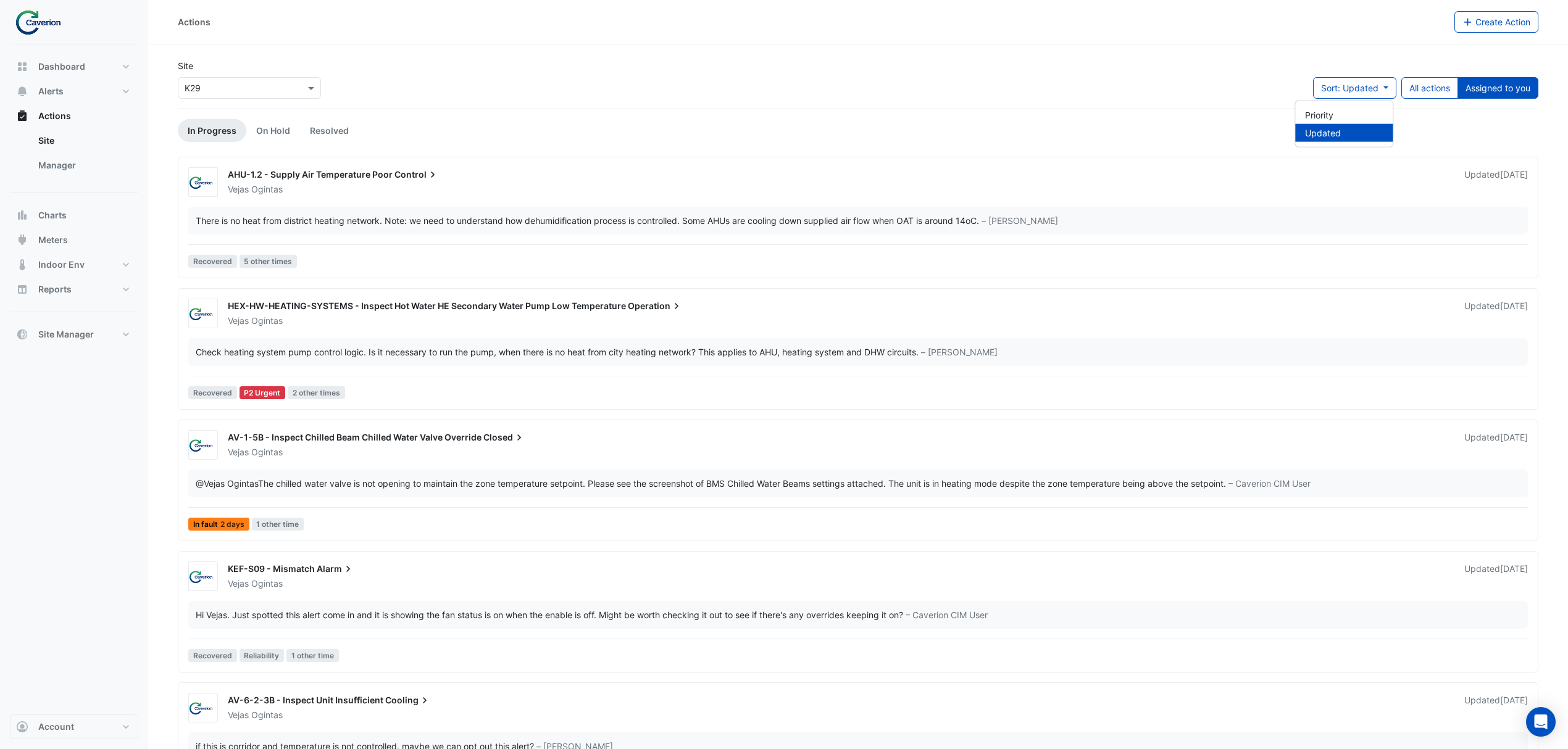
click at [1326, 133] on li "Updated" at bounding box center [1344, 133] width 98 height 18
click at [1364, 92] on span "Sort: Updated" at bounding box center [1350, 88] width 57 height 10
click at [1333, 139] on li "Updated" at bounding box center [1344, 133] width 98 height 18
click at [709, 87] on div "Site × K29 Sort: Updated Priority Updated All actions Assigned to you" at bounding box center [858, 84] width 1375 height 49
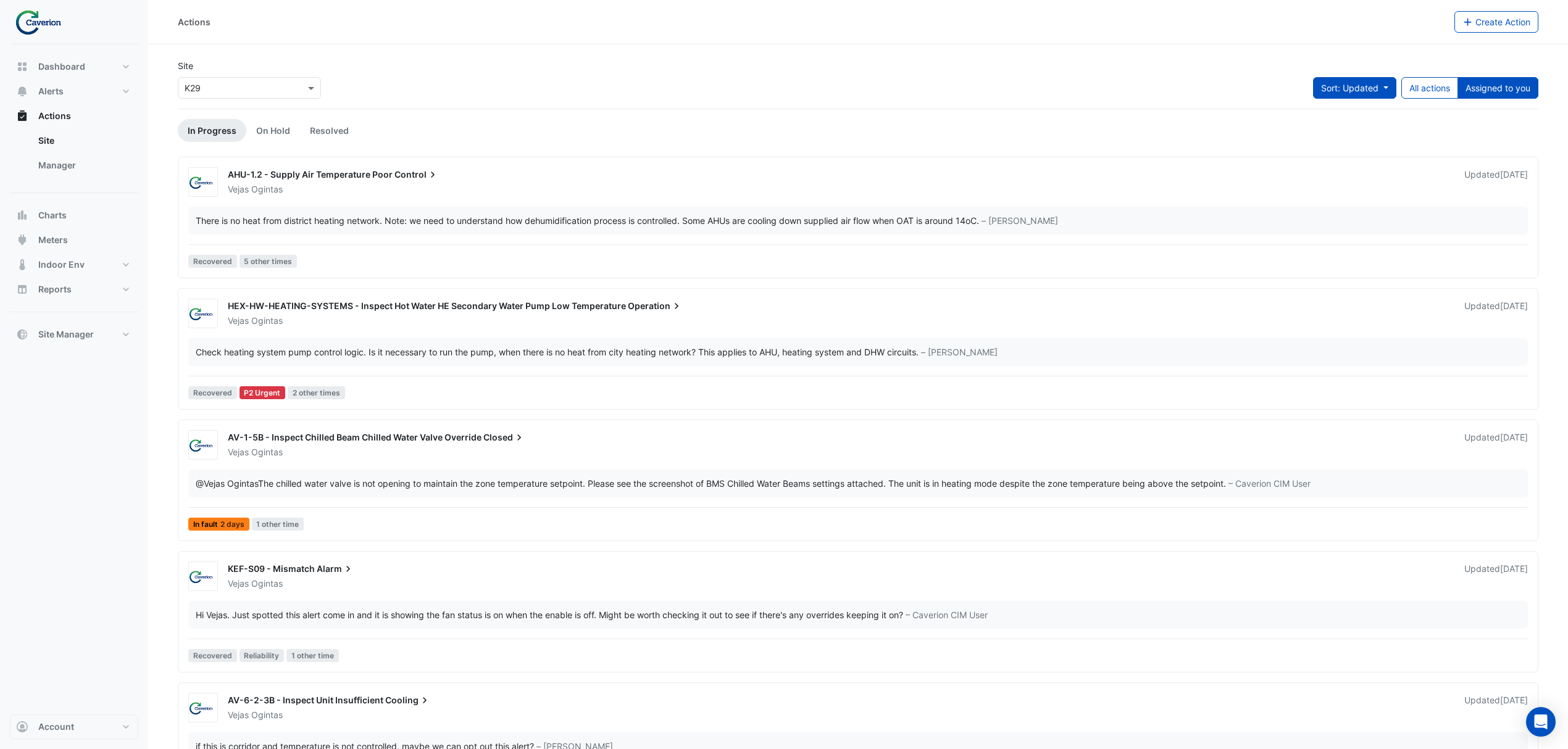
click at [1356, 83] on span "Sort: Updated" at bounding box center [1350, 88] width 57 height 10
click at [321, 121] on link "Resolved" at bounding box center [329, 130] width 59 height 23
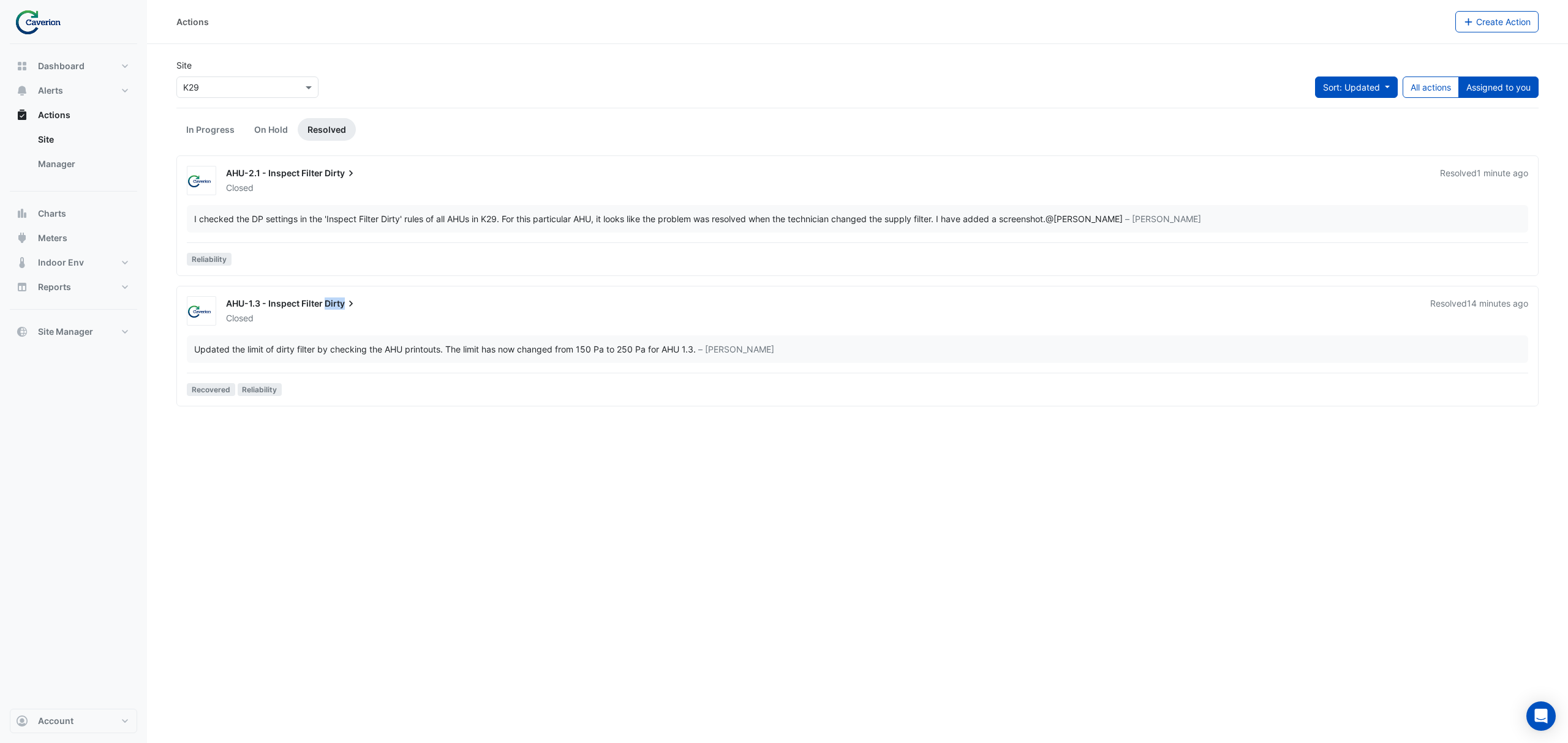
click at [1346, 85] on span "Sort: Updated" at bounding box center [1351, 87] width 57 height 10
click at [1333, 133] on li "Updated" at bounding box center [1345, 132] width 97 height 17
click at [263, 114] on app-escalated-tickets "Site × K29 Sort: Updated Priority Updated All actions Assigned to you In Progre…" at bounding box center [857, 233] width 1362 height 349
click at [270, 125] on link "On Hold" at bounding box center [271, 129] width 53 height 23
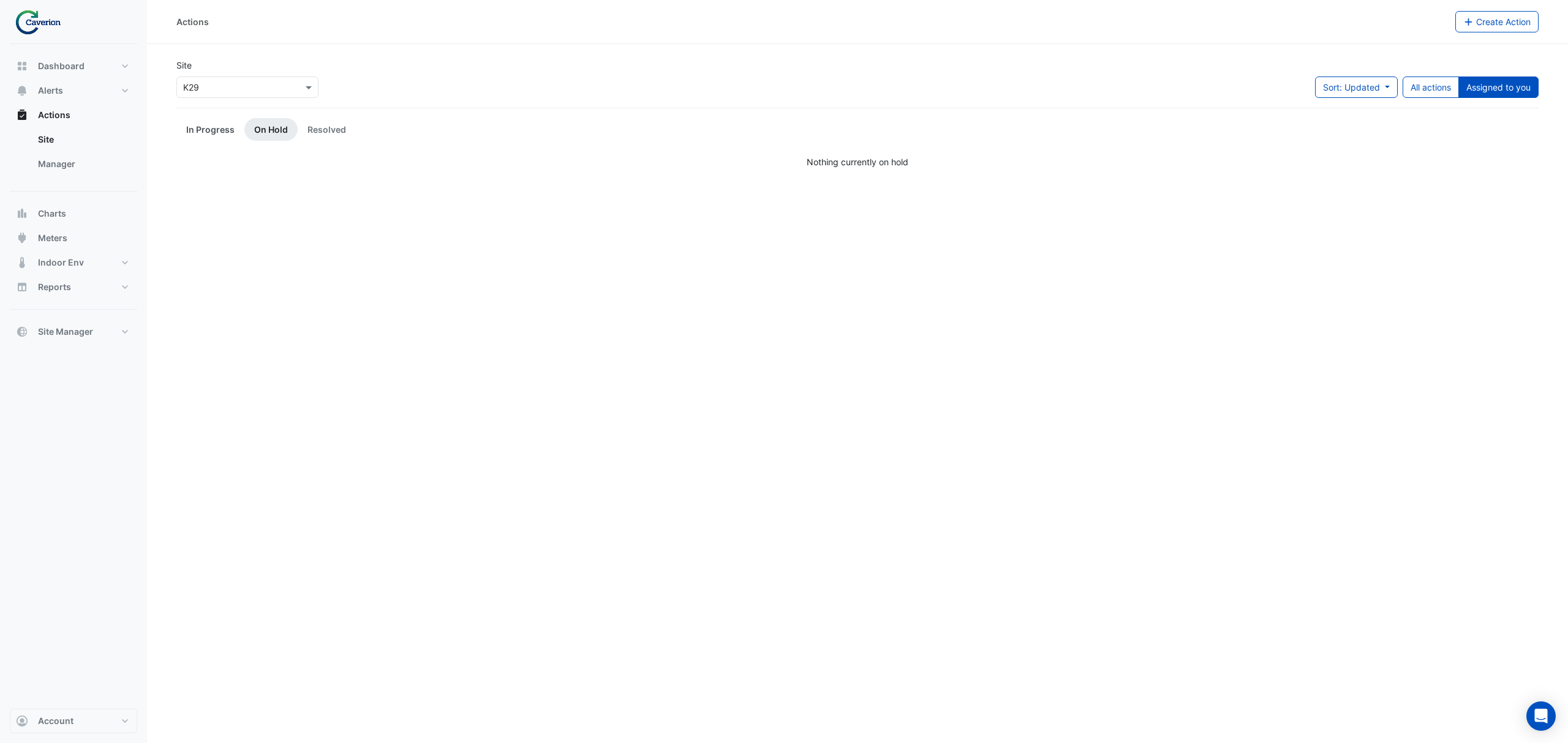
click at [213, 124] on link "In Progress" at bounding box center [210, 129] width 68 height 23
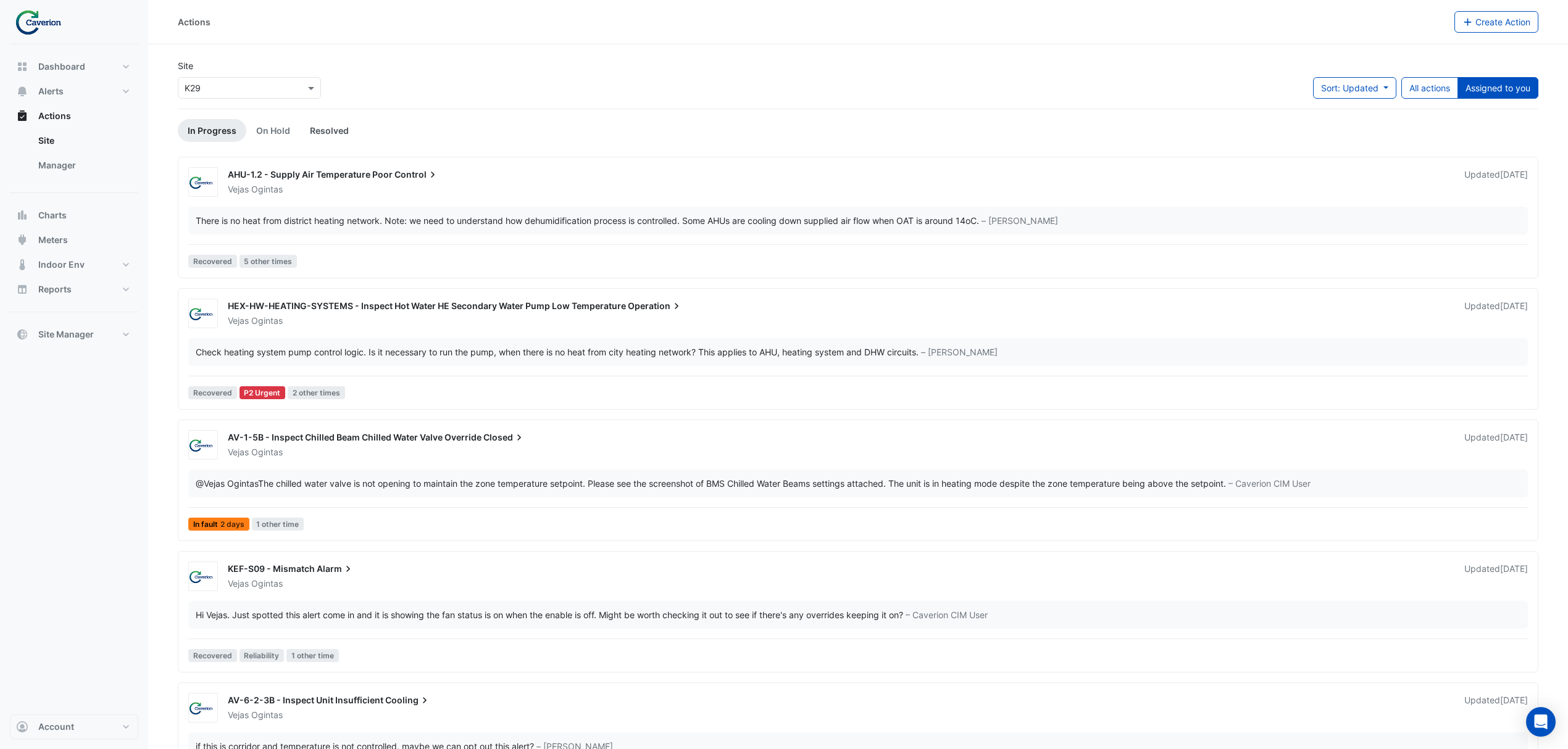
click at [329, 132] on link "Resolved" at bounding box center [329, 130] width 59 height 23
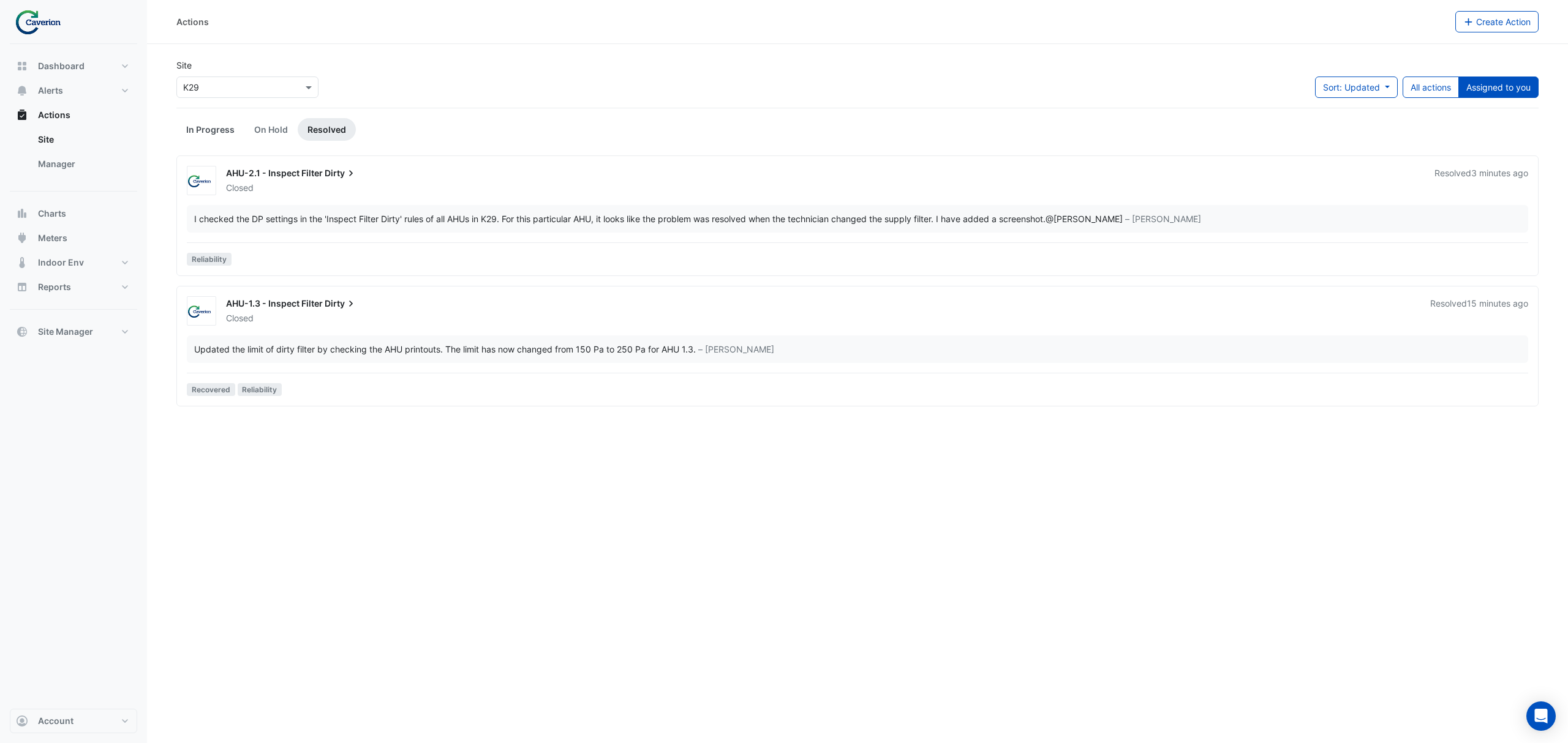
click at [226, 133] on link "In Progress" at bounding box center [210, 129] width 68 height 23
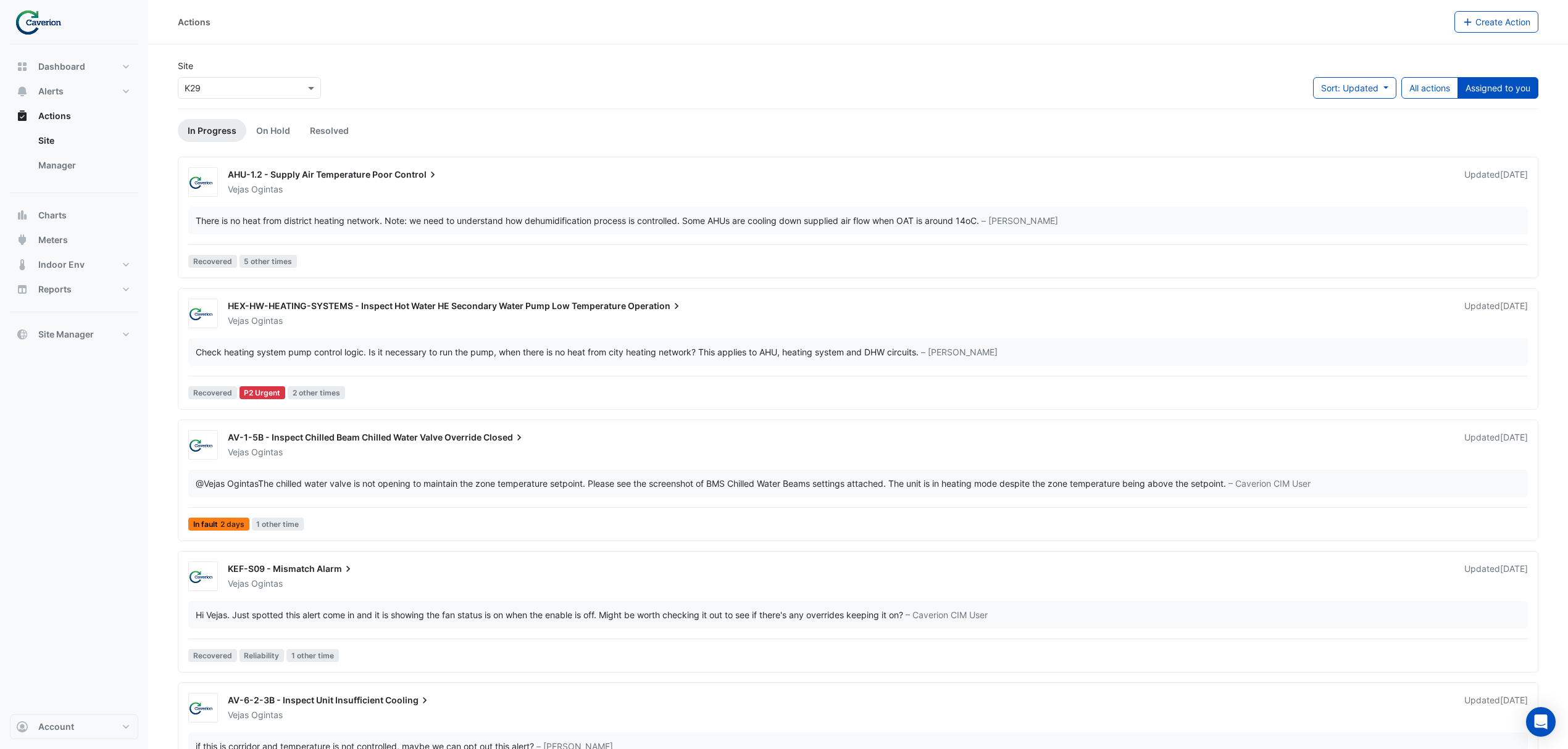
click at [685, 89] on div "Site × K29 Sort: Updated Priority Updated All actions Assigned to you" at bounding box center [858, 84] width 1375 height 49
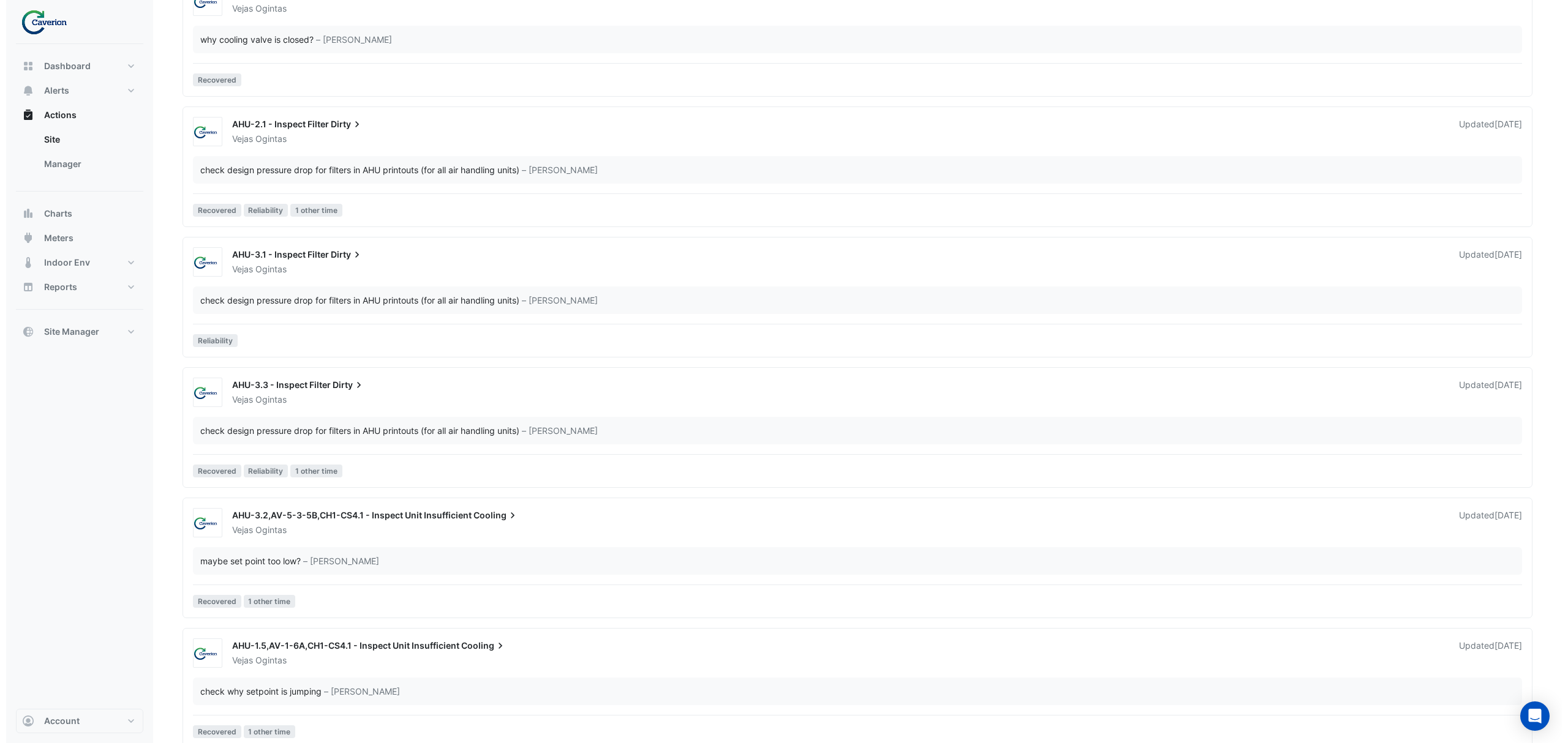
scroll to position [1374, 0]
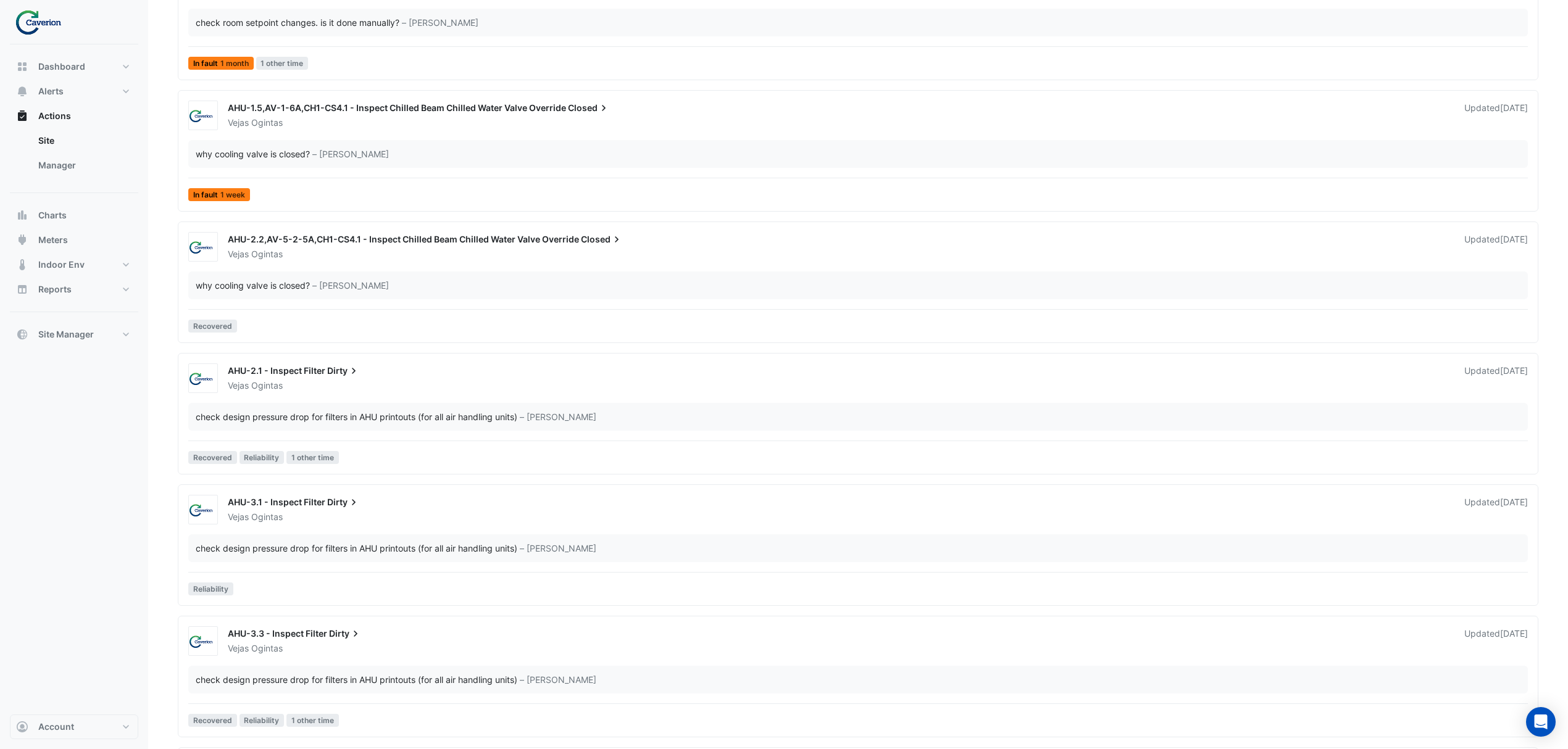
click at [318, 368] on div "AHU-2.1 - Inspect Filter Dirty" at bounding box center [839, 372] width 1222 height 15
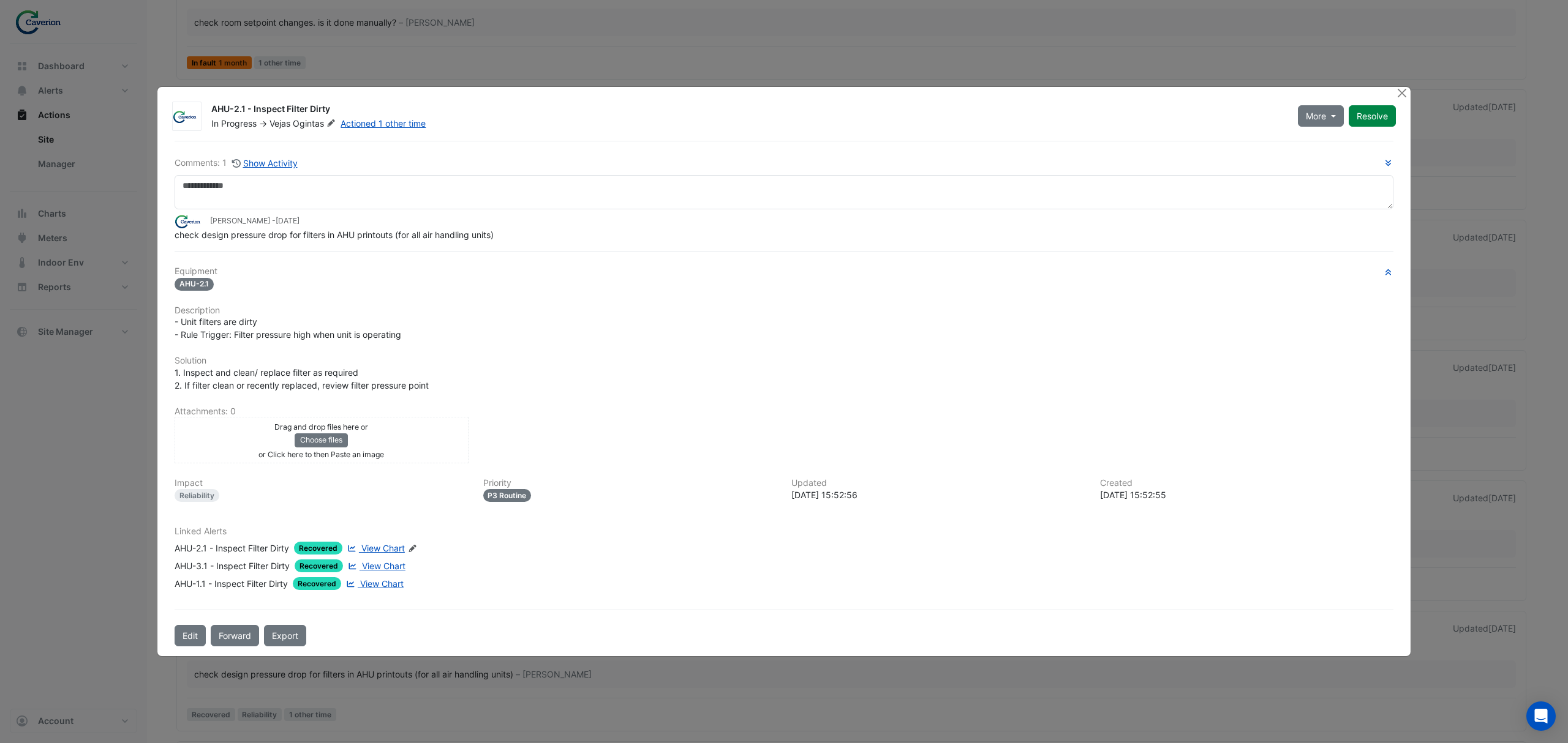
click at [384, 545] on span "View Chart" at bounding box center [383, 548] width 44 height 10
click at [361, 125] on link "Actioned 1 other time" at bounding box center [383, 123] width 85 height 10
click at [1392, 87] on div "AHU-2.1 - Inspect Filter Dirty In Progress -> Vejas Ogintas Actioned 1 other ti…" at bounding box center [784, 371] width 1253 height 569
click at [377, 583] on span "View Chart" at bounding box center [382, 583] width 44 height 10
click at [211, 586] on div "AHU-1.1 - Inspect Filter Dirty" at bounding box center [230, 584] width 113 height 13
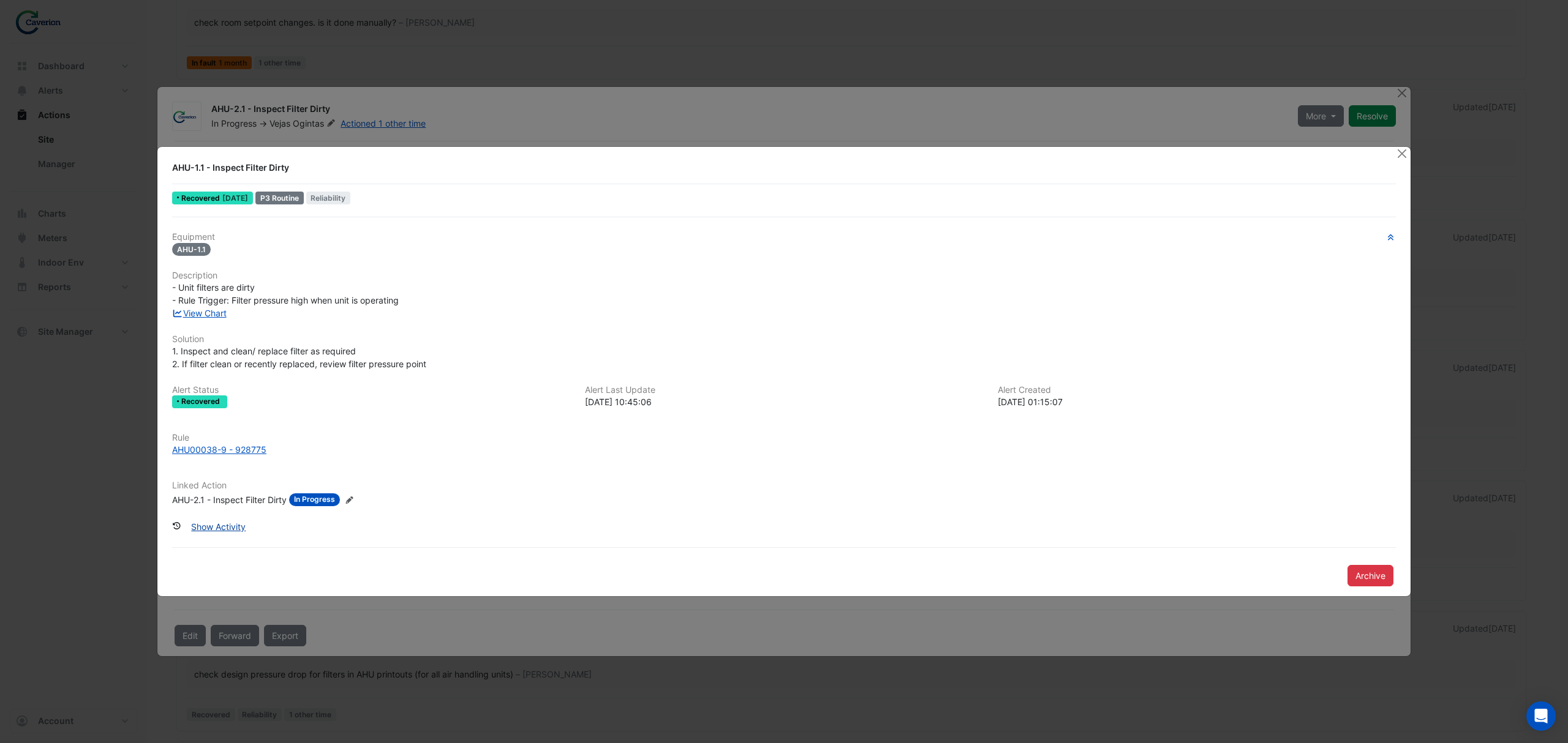
click at [231, 524] on button "Show Activity" at bounding box center [218, 526] width 71 height 21
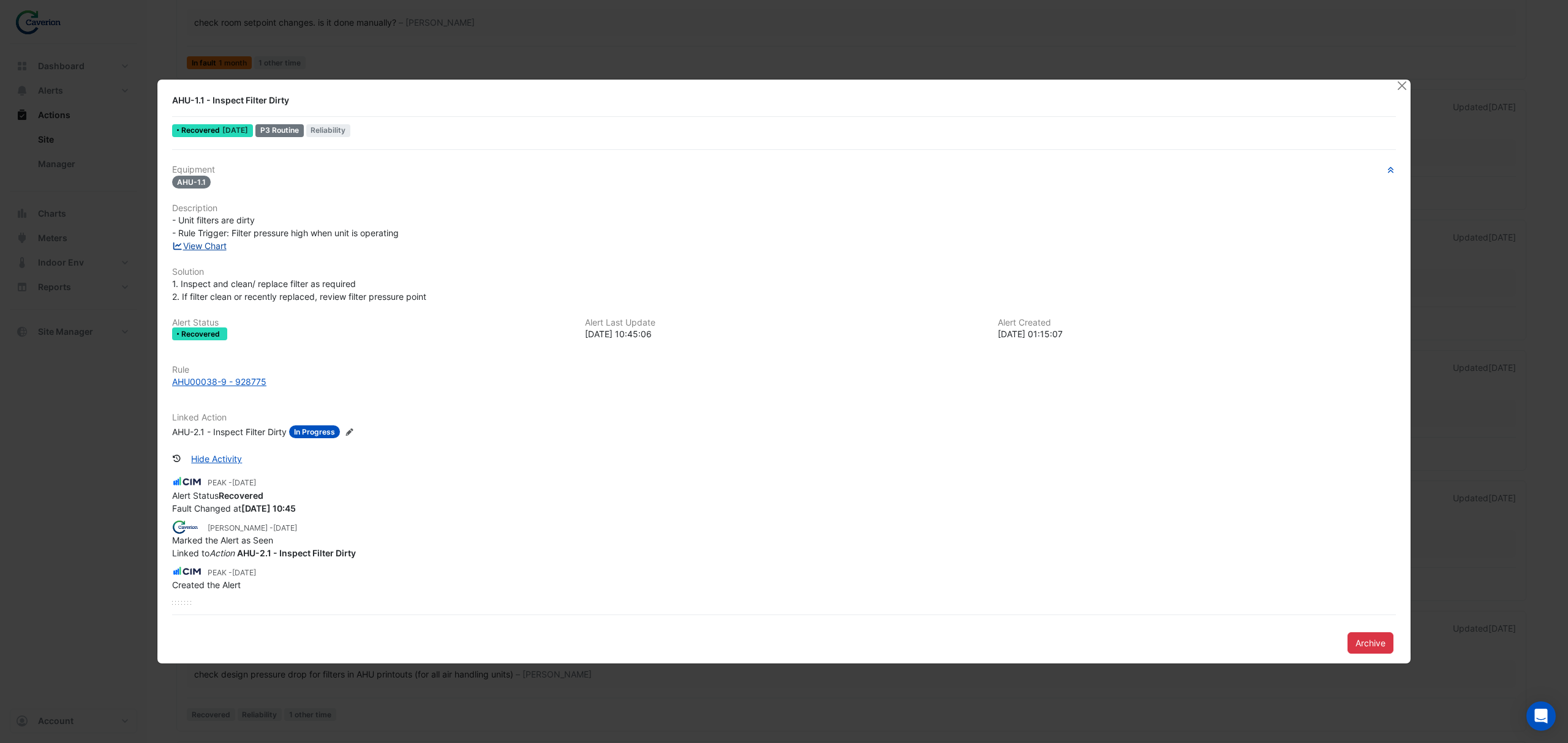
click at [211, 246] on link "View Chart" at bounding box center [199, 246] width 55 height 10
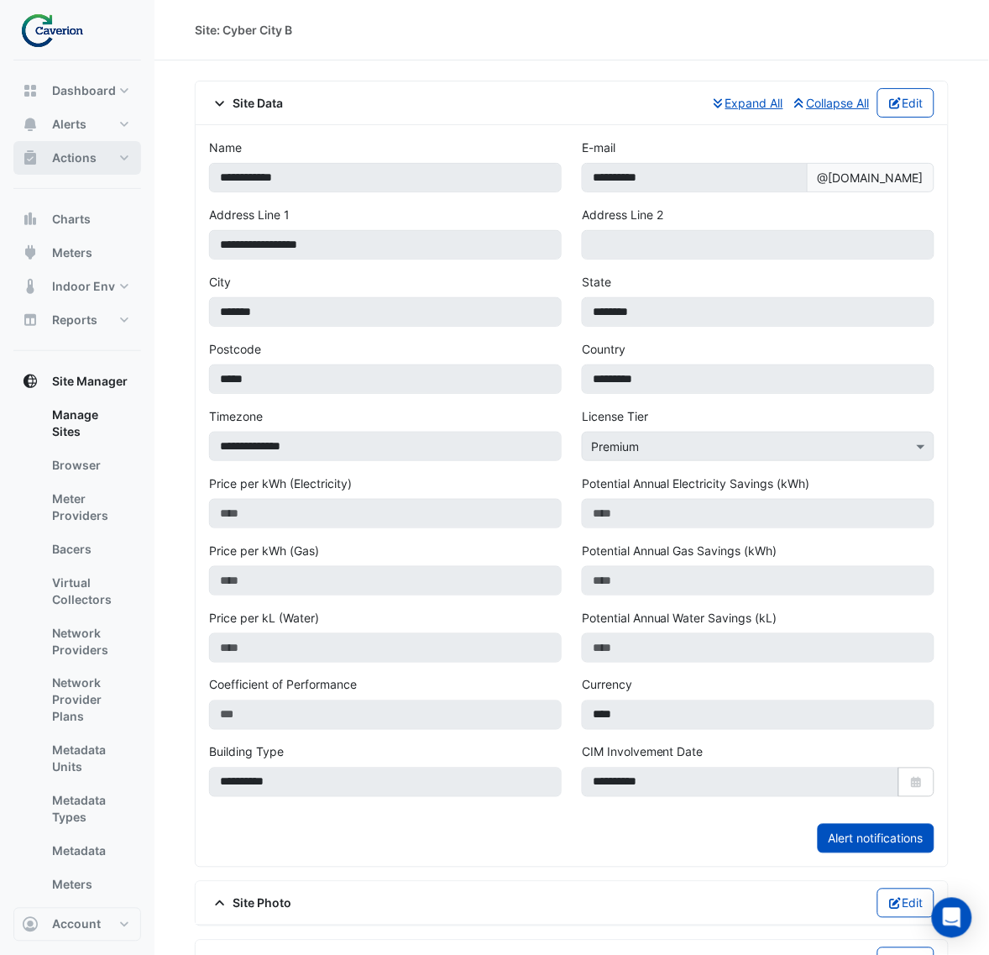
click at [81, 160] on span "Actions" at bounding box center [74, 157] width 45 height 17
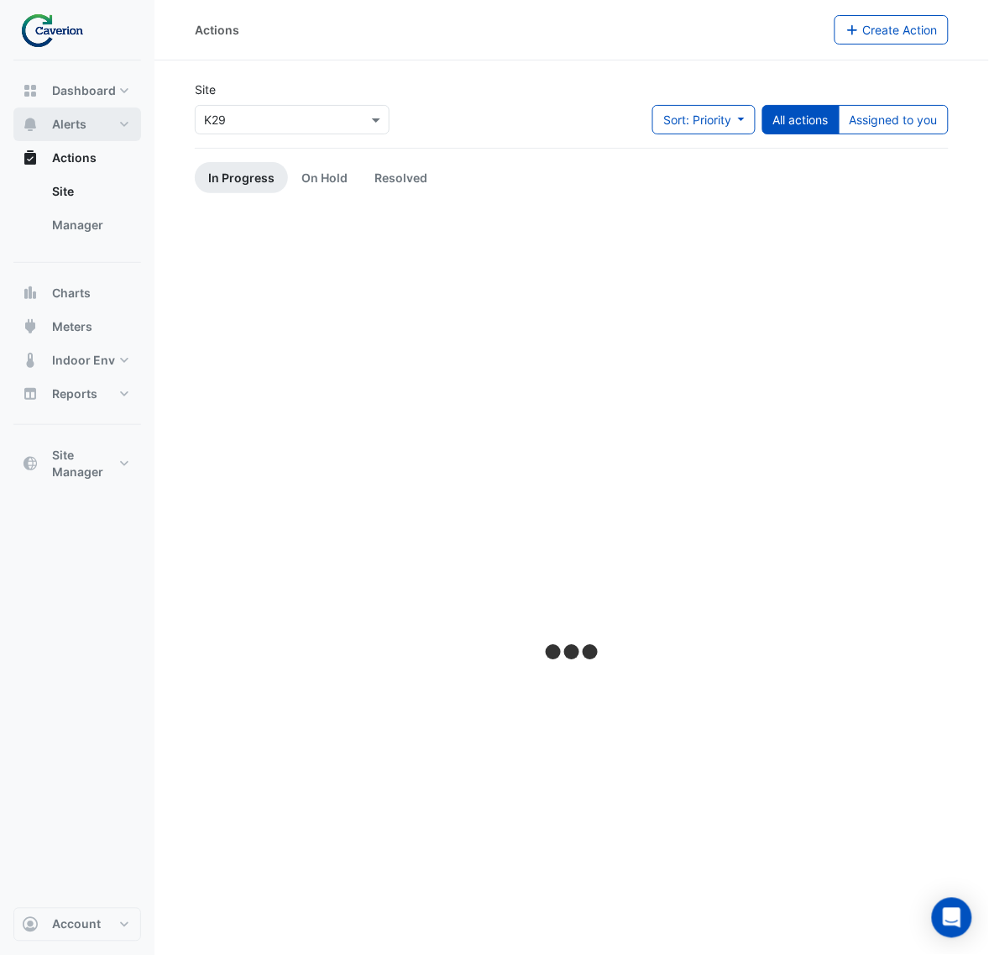
click at [106, 128] on button "Alerts" at bounding box center [77, 124] width 128 height 34
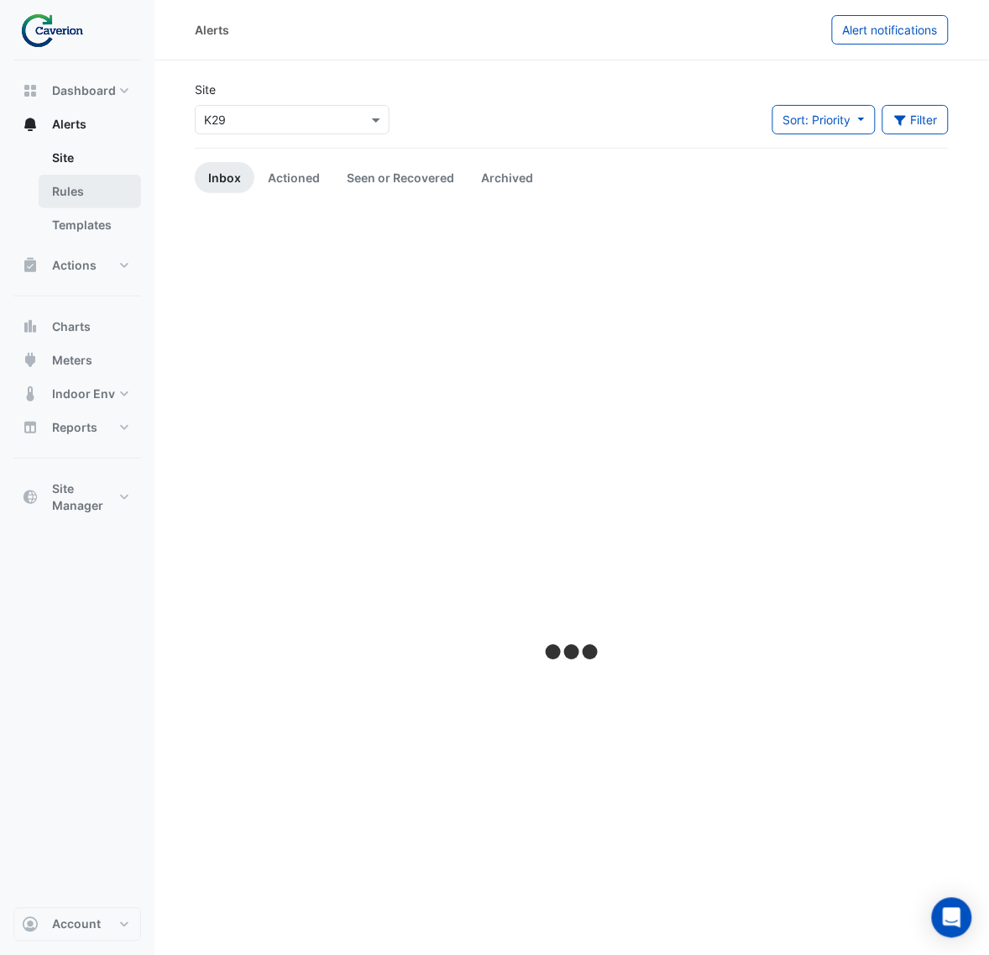
click at [90, 182] on link "Rules" at bounding box center [90, 192] width 102 height 34
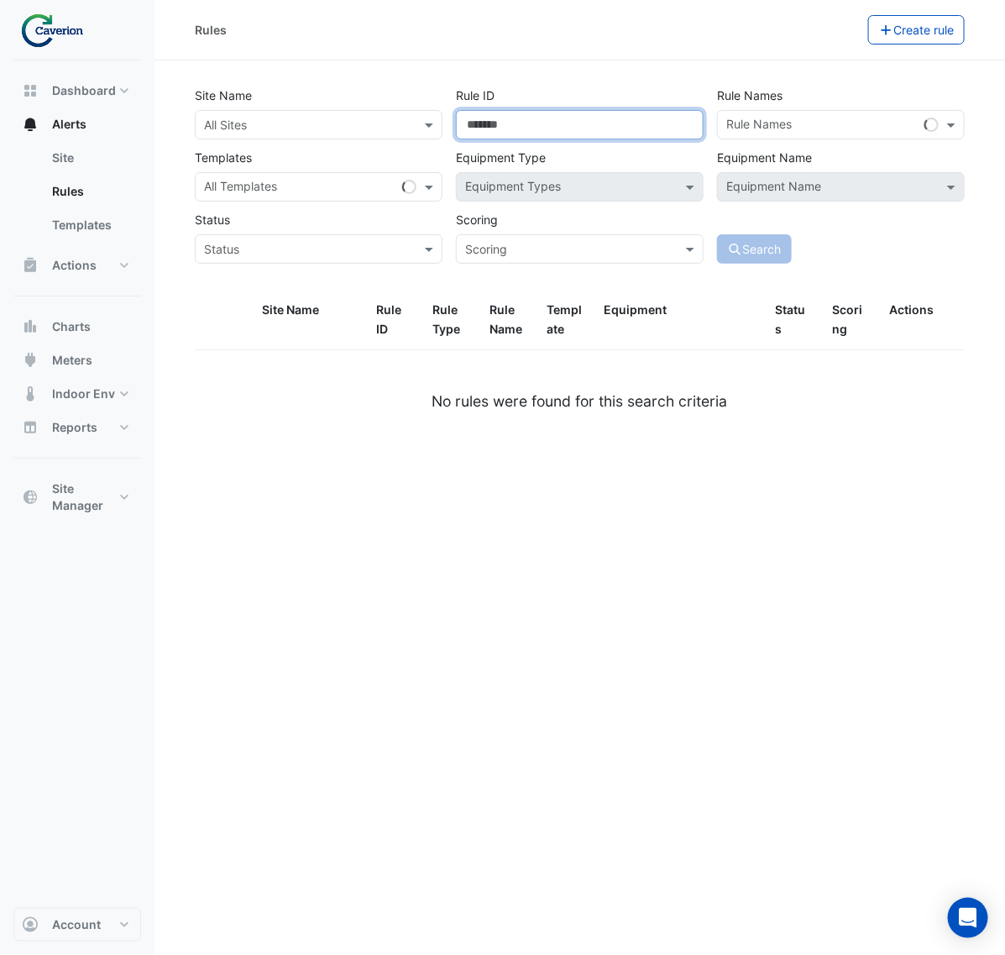
click at [544, 118] on input "Rule ID" at bounding box center [580, 124] width 248 height 29
paste input "******"
type input "******"
click at [736, 224] on div "Search" at bounding box center [840, 234] width 261 height 59
click at [745, 227] on div "Search" at bounding box center [840, 234] width 261 height 59
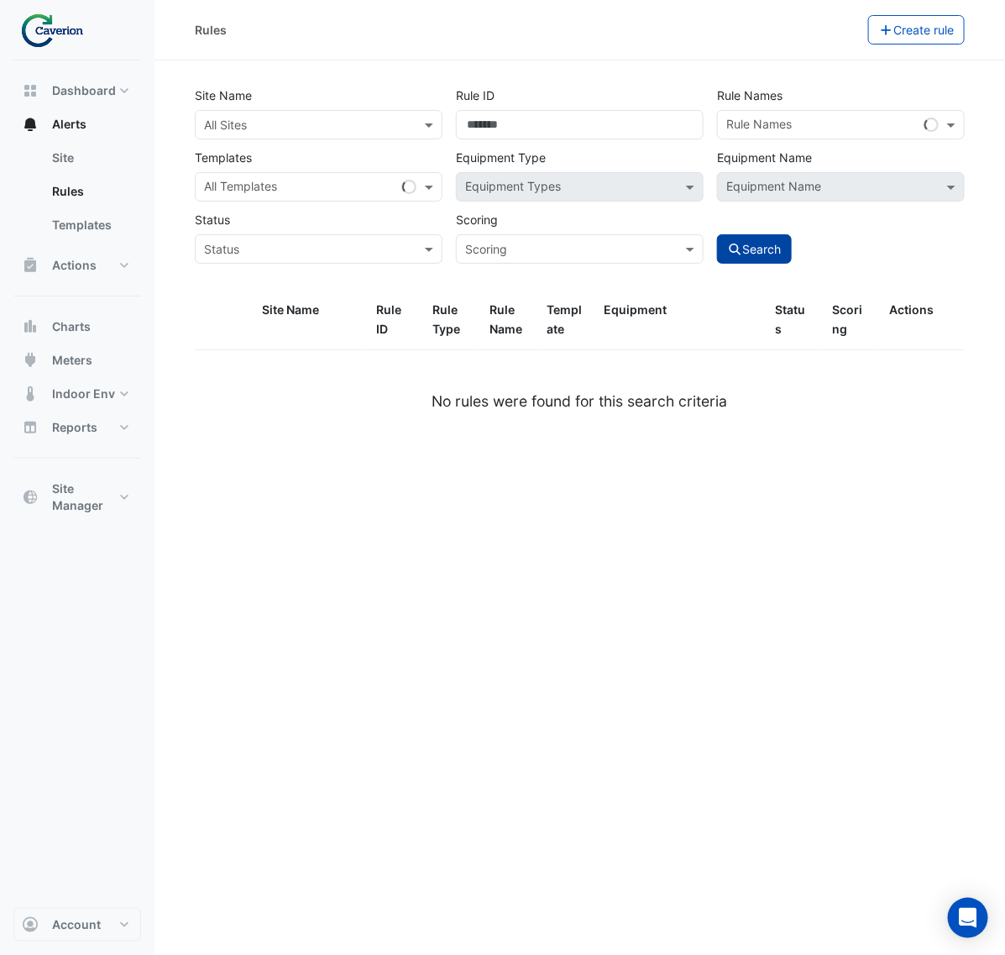
click at [749, 236] on button "Search" at bounding box center [755, 248] width 76 height 29
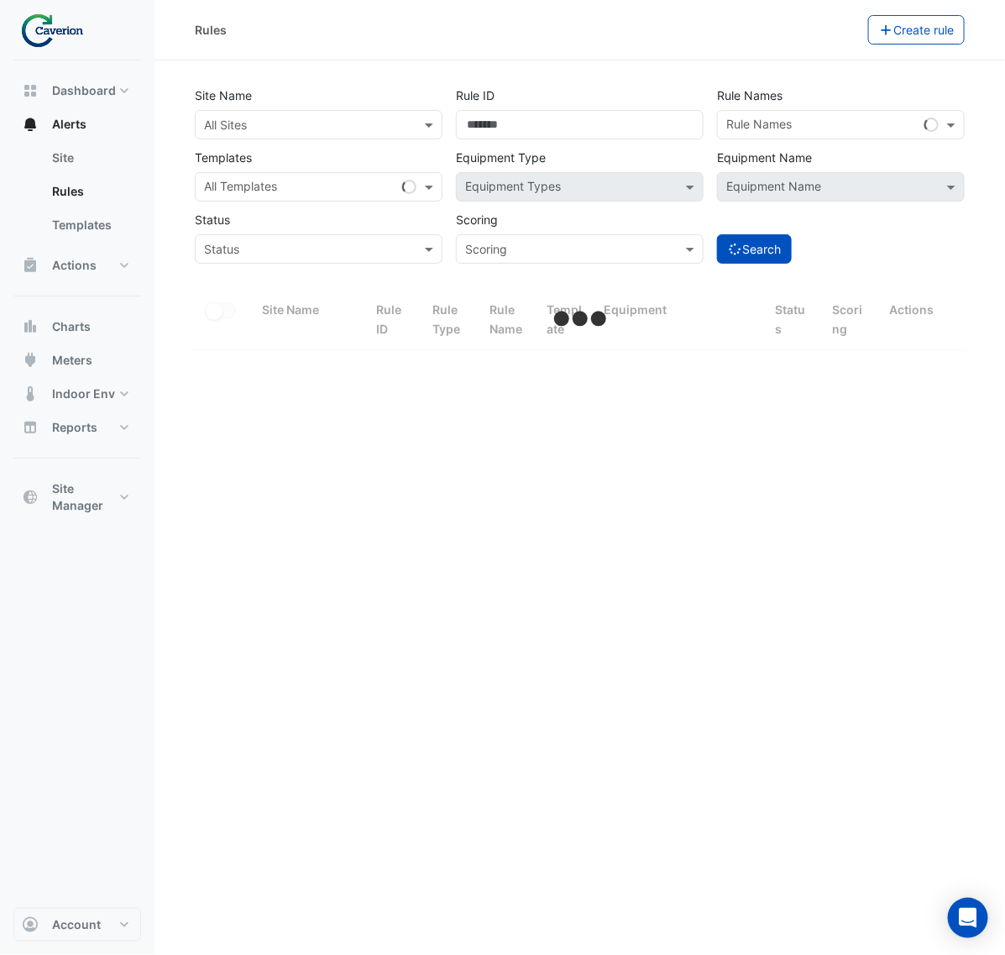
select select "***"
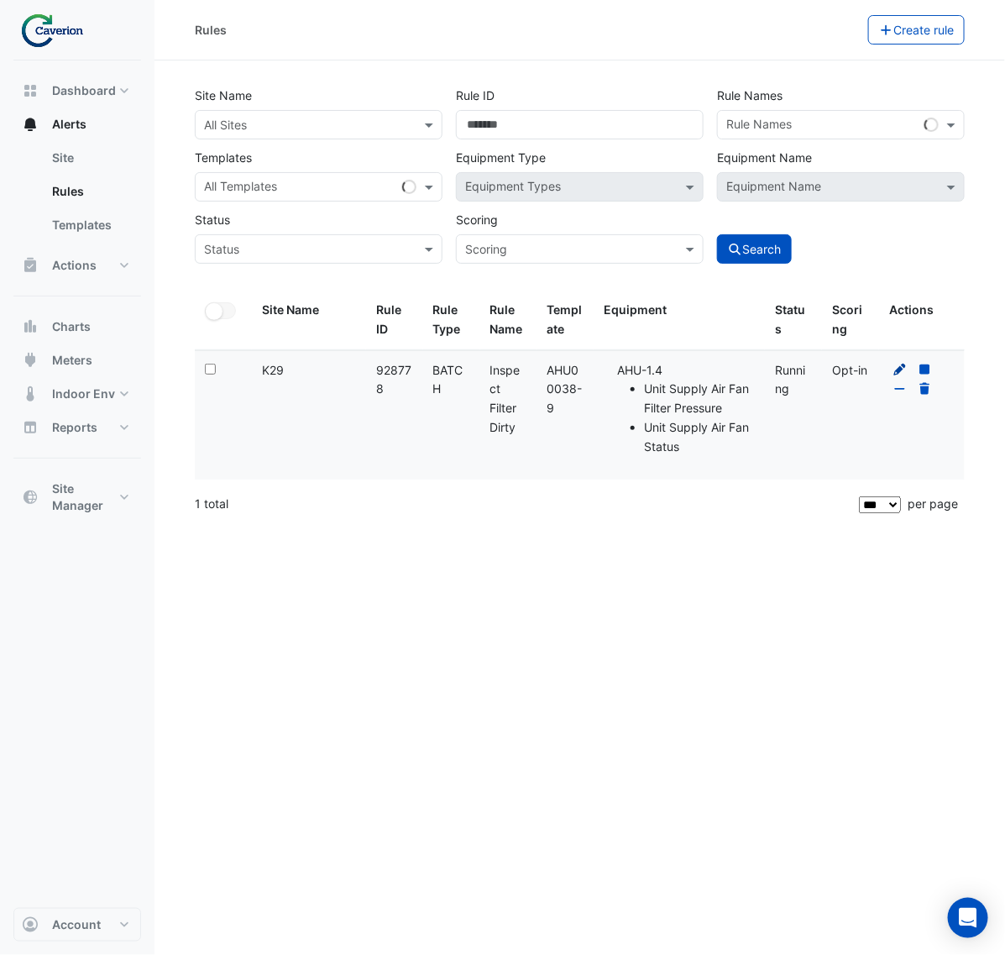
click at [900, 364] on icon at bounding box center [900, 370] width 15 height 12
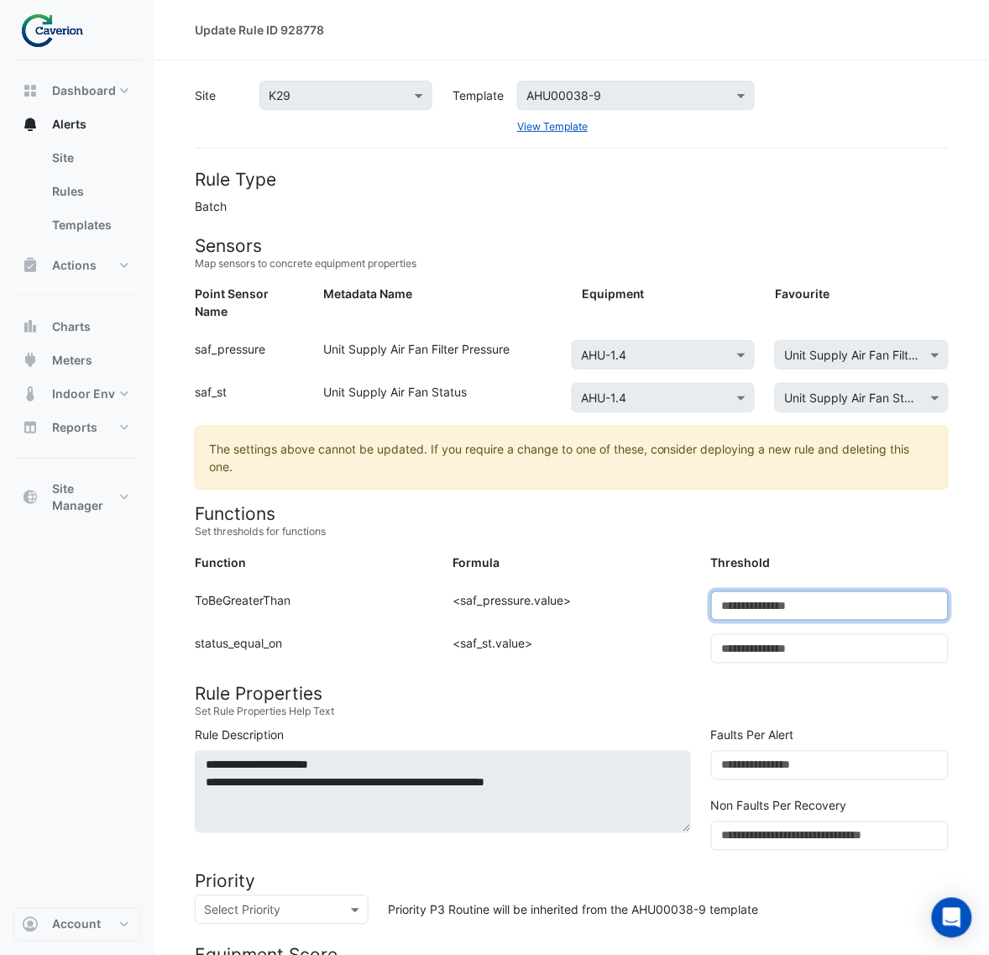
drag, startPoint x: 699, startPoint y: 594, endPoint x: 605, endPoint y: 599, distance: 95.0
click at [613, 599] on div "Function: ToBeGreaterThan Formula: <saf_pressure.value> Threshold: ***" at bounding box center [572, 612] width 774 height 43
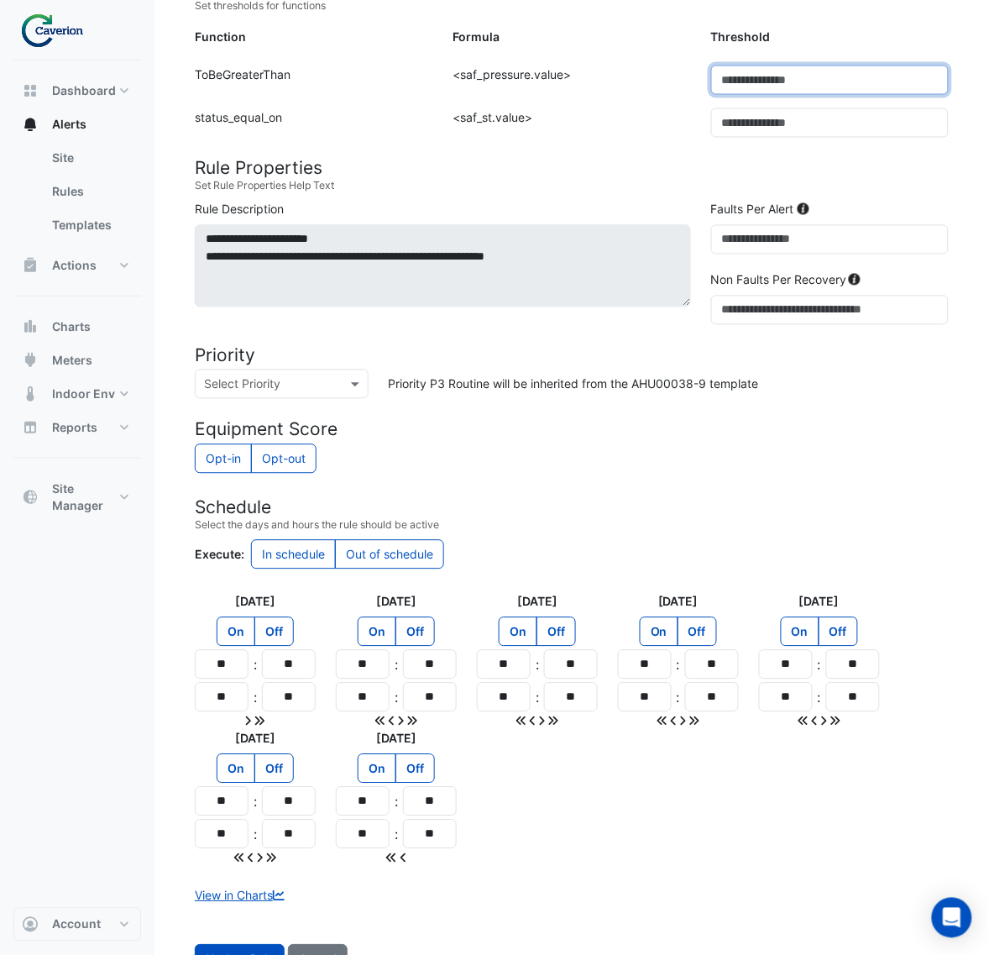
scroll to position [546, 0]
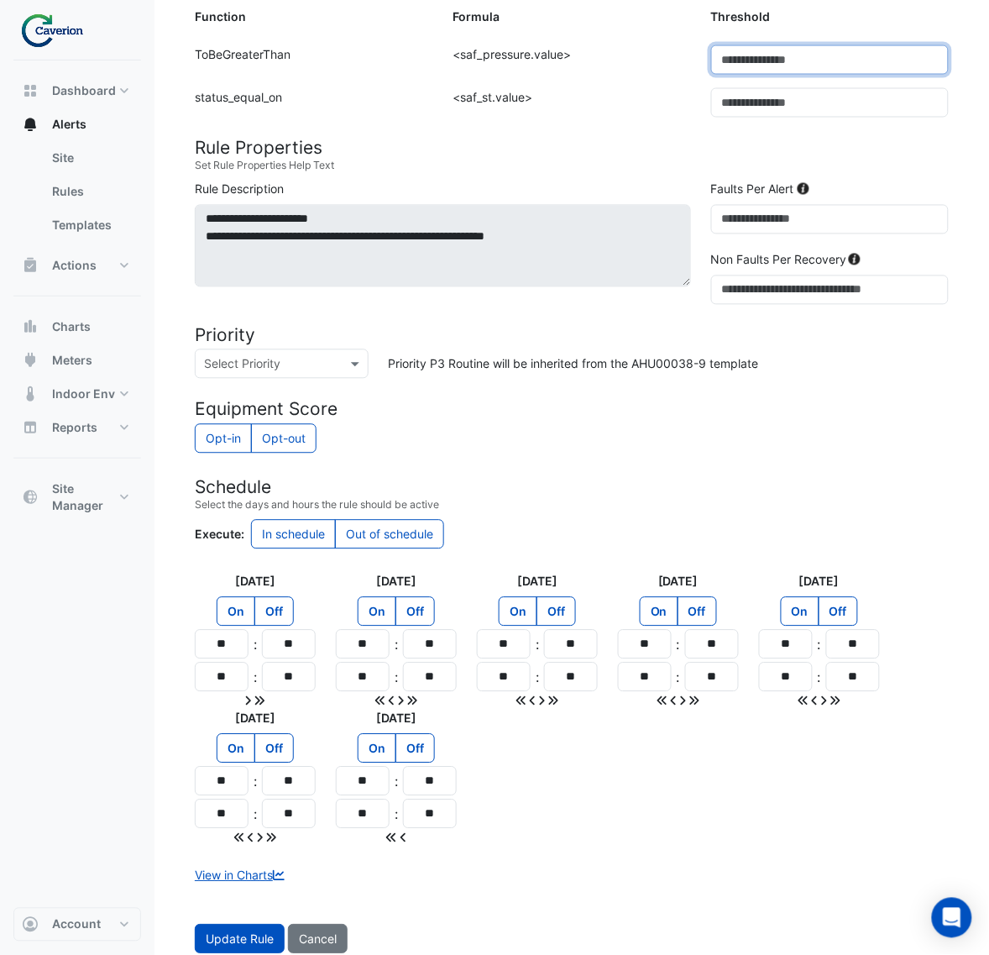
type input "***"
click at [568, 873] on form "Rule Type Batch Sensors Map sensors to concrete equipment properties Point Sens…" at bounding box center [572, 288] width 754 height 1331
click at [237, 932] on span "Update Rule" at bounding box center [240, 939] width 68 height 14
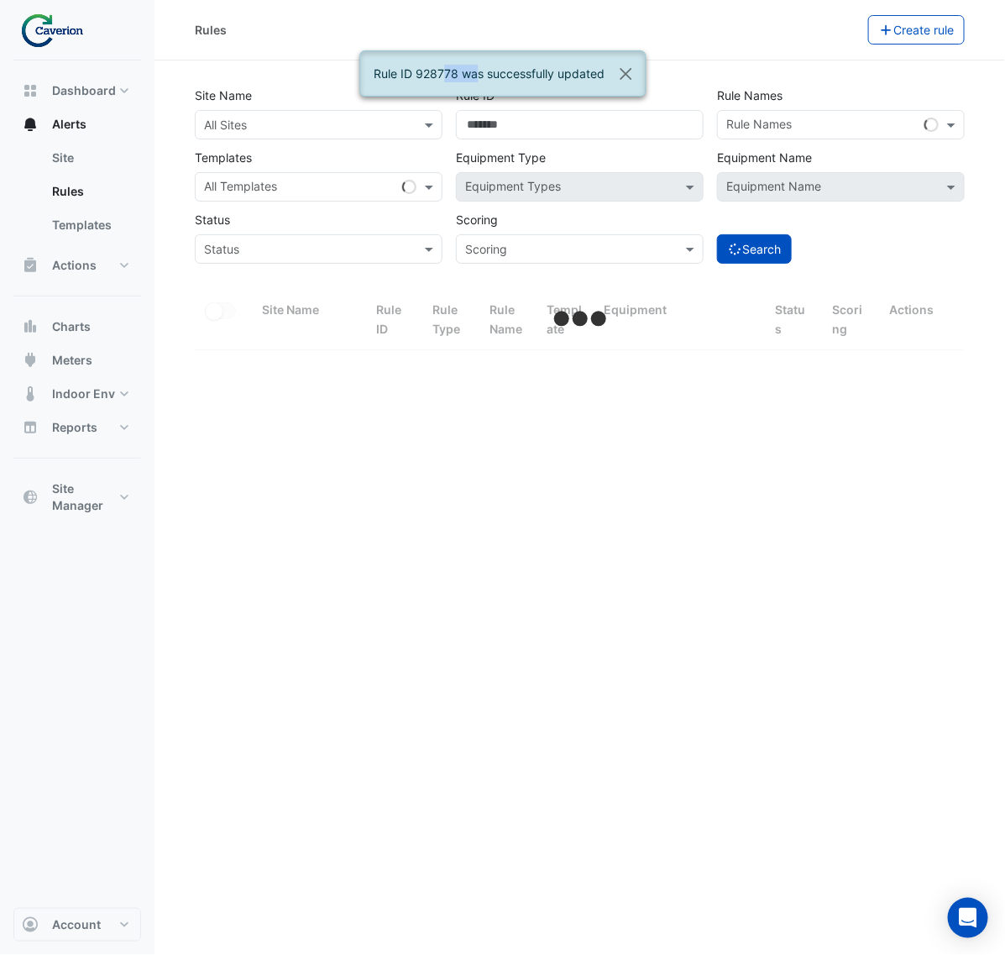
select select "***"
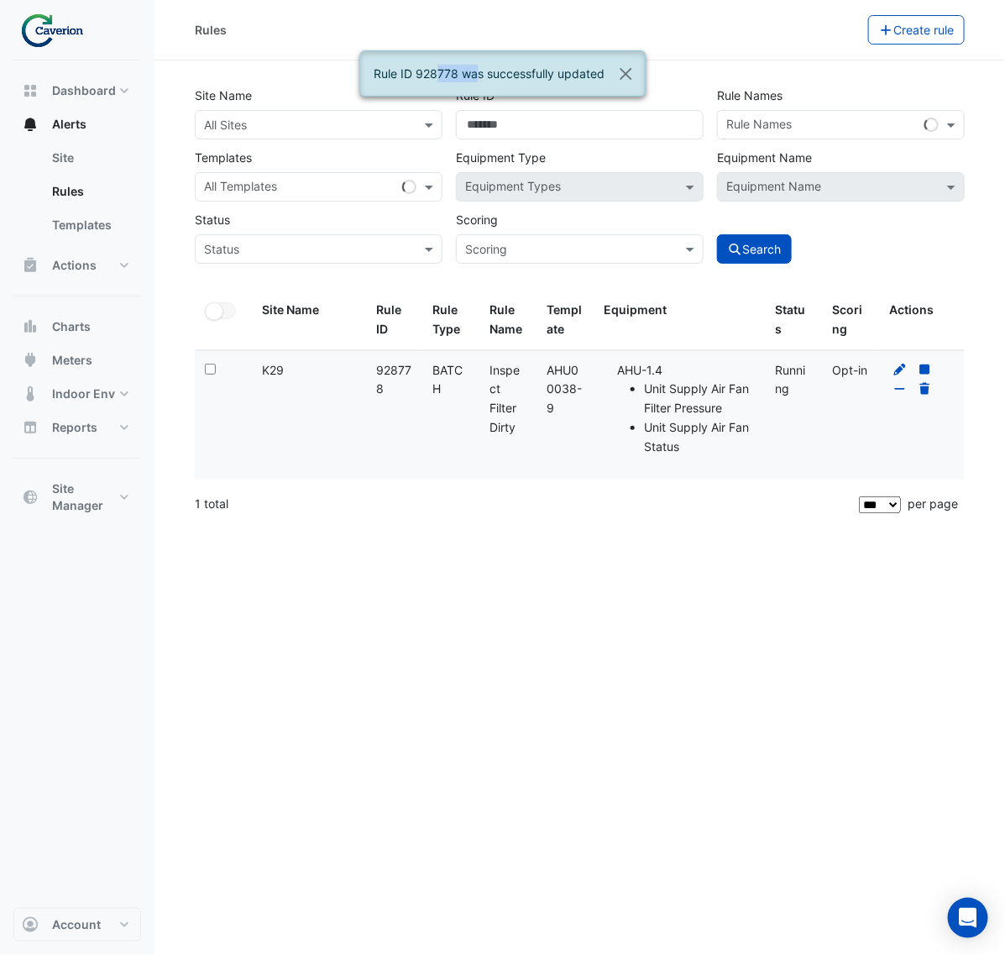
drag, startPoint x: 456, startPoint y: 76, endPoint x: 414, endPoint y: 73, distance: 42.1
click at [414, 73] on ngb-alert "Rule ID 928778 was successfully updated" at bounding box center [502, 73] width 286 height 46
copy ngb-alert "928778"
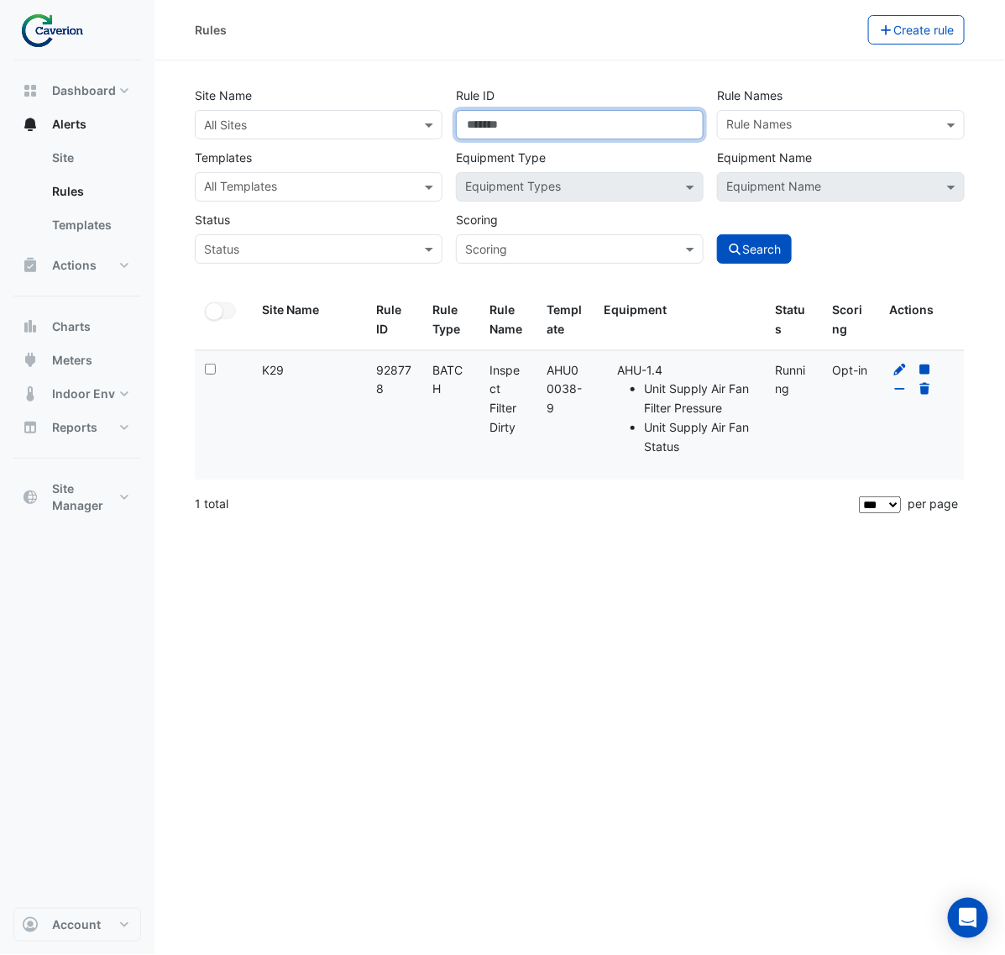
click at [546, 135] on input "******" at bounding box center [580, 124] width 248 height 29
drag, startPoint x: 334, startPoint y: 144, endPoint x: 287, endPoint y: 147, distance: 47.1
click at [287, 147] on div "Site Name All Sites Rule ID ****** Rule Names Rule Names Templates All Template…" at bounding box center [579, 170] width 783 height 186
paste input "number"
type input "******"
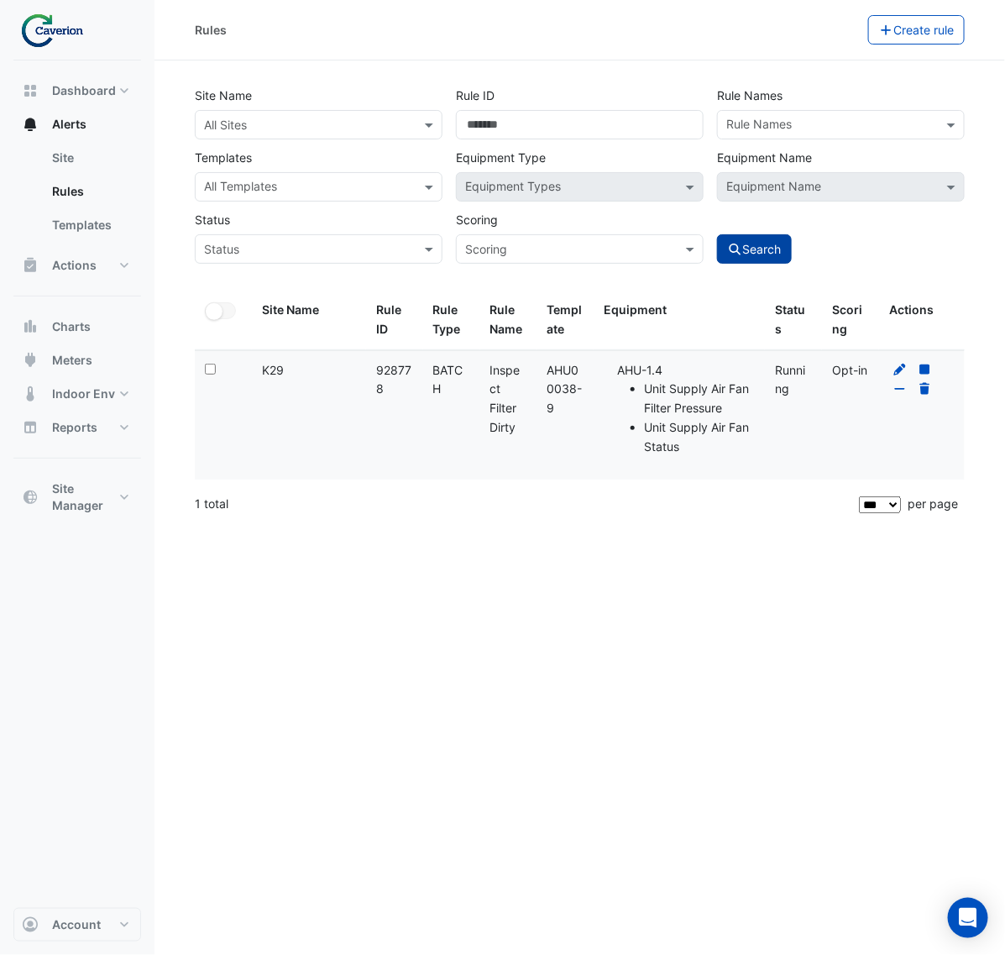
click at [724, 248] on button "Search" at bounding box center [755, 248] width 76 height 29
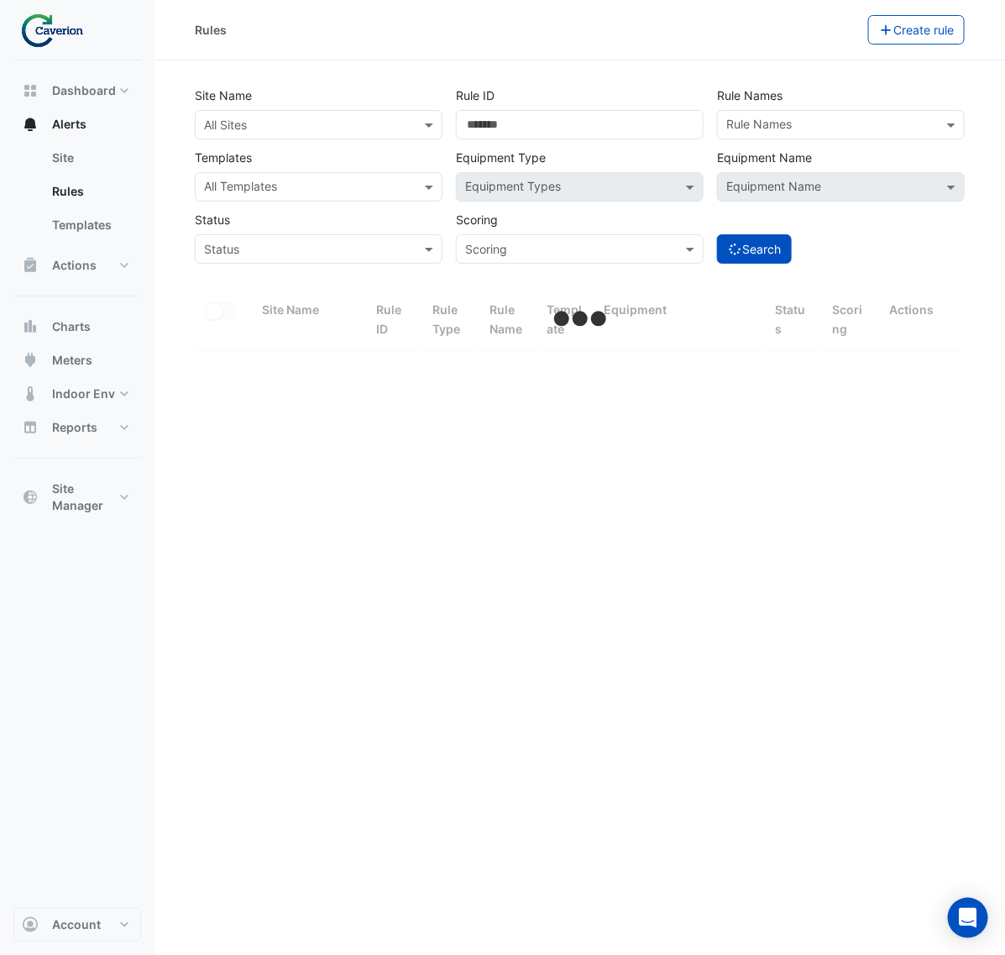
select select "***"
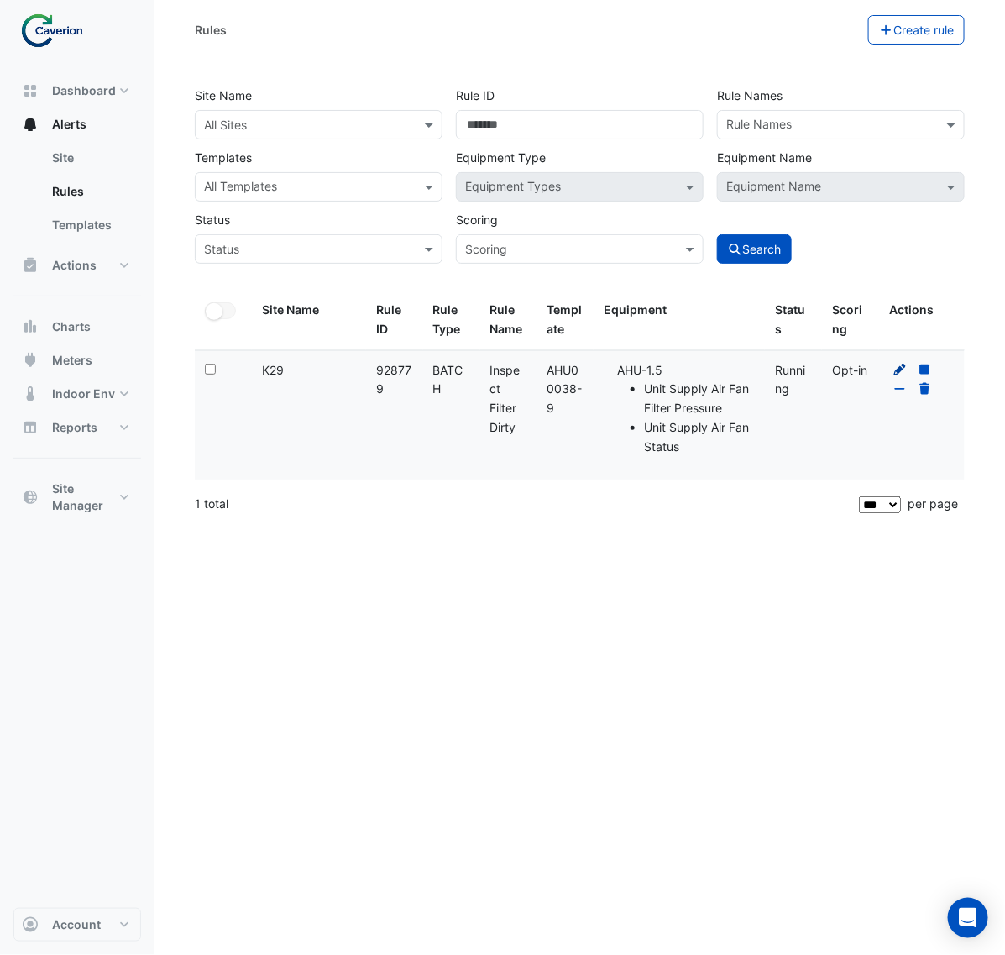
click at [894, 369] on icon at bounding box center [900, 370] width 15 height 12
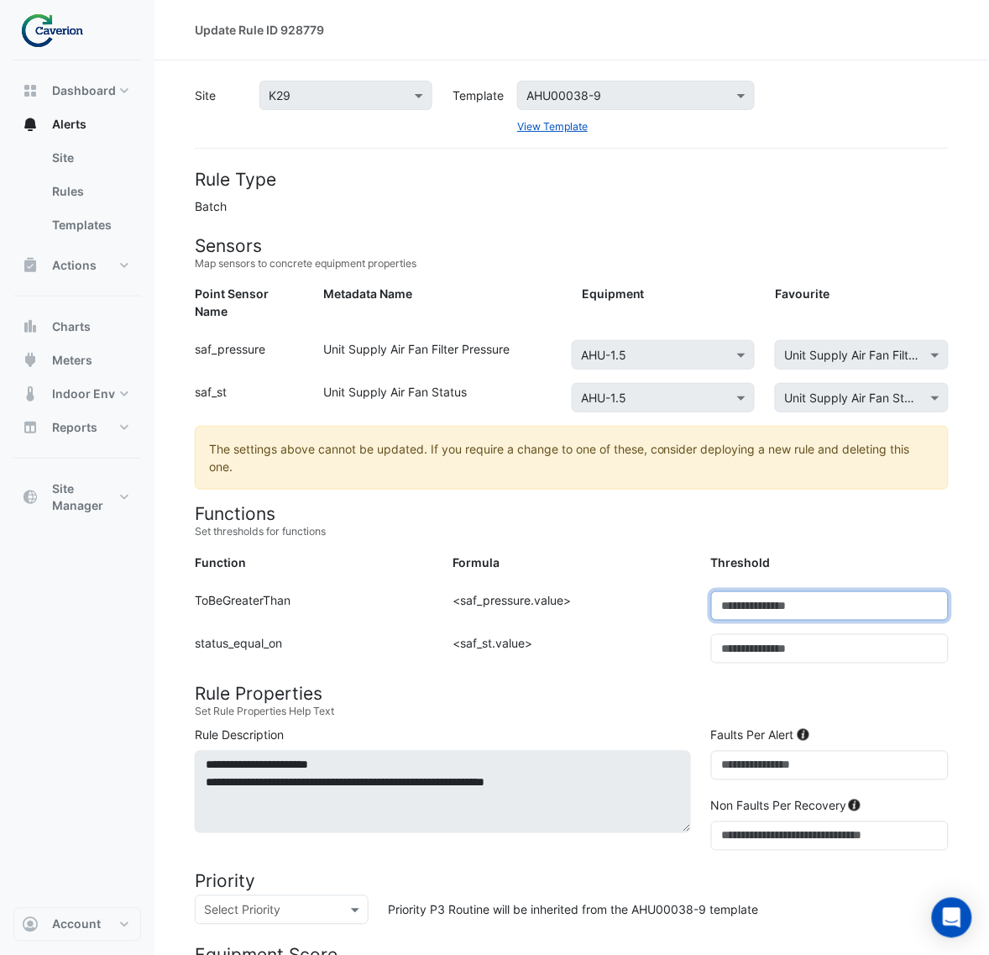
drag, startPoint x: 771, startPoint y: 567, endPoint x: 589, endPoint y: 597, distance: 184.7
click at [598, 594] on form "Rule Type Batch Sensors Map sensors to concrete equipment properties Point Sens…" at bounding box center [572, 834] width 754 height 1331
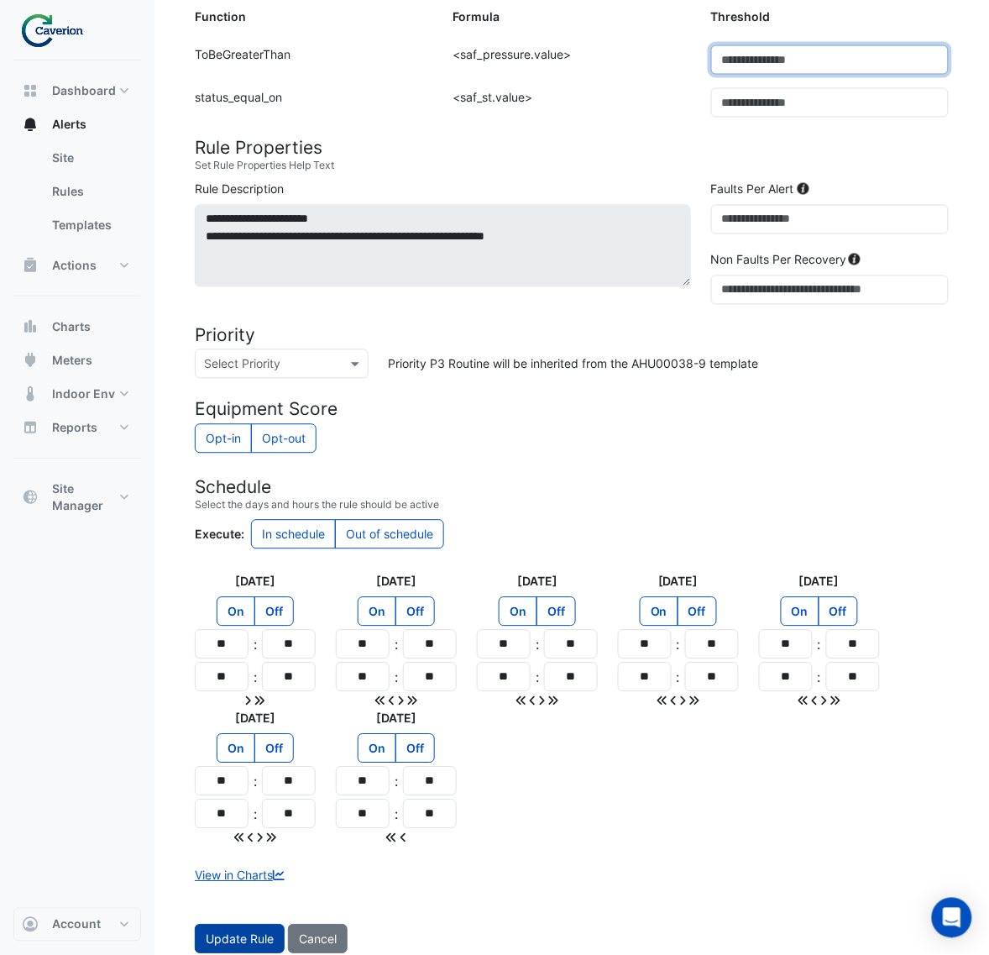
type input "***"
click at [210, 932] on span "Update Rule" at bounding box center [240, 939] width 68 height 14
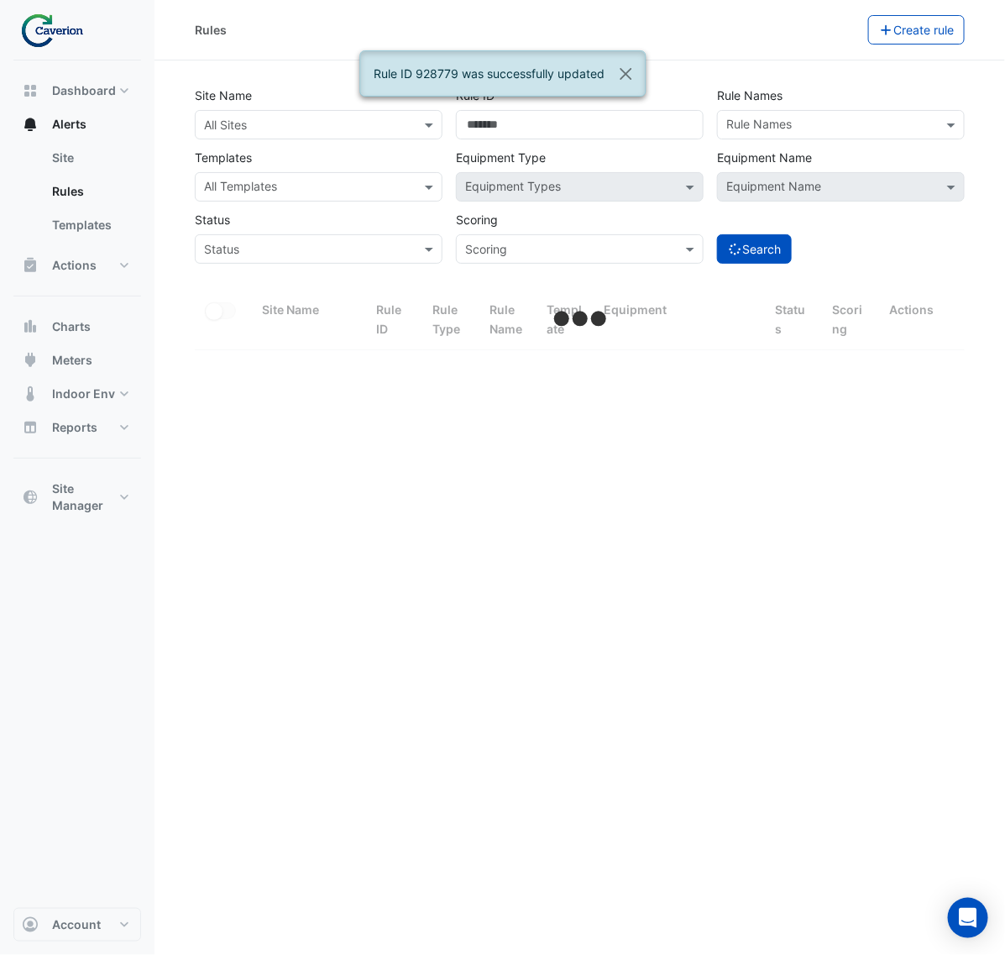
select select "***"
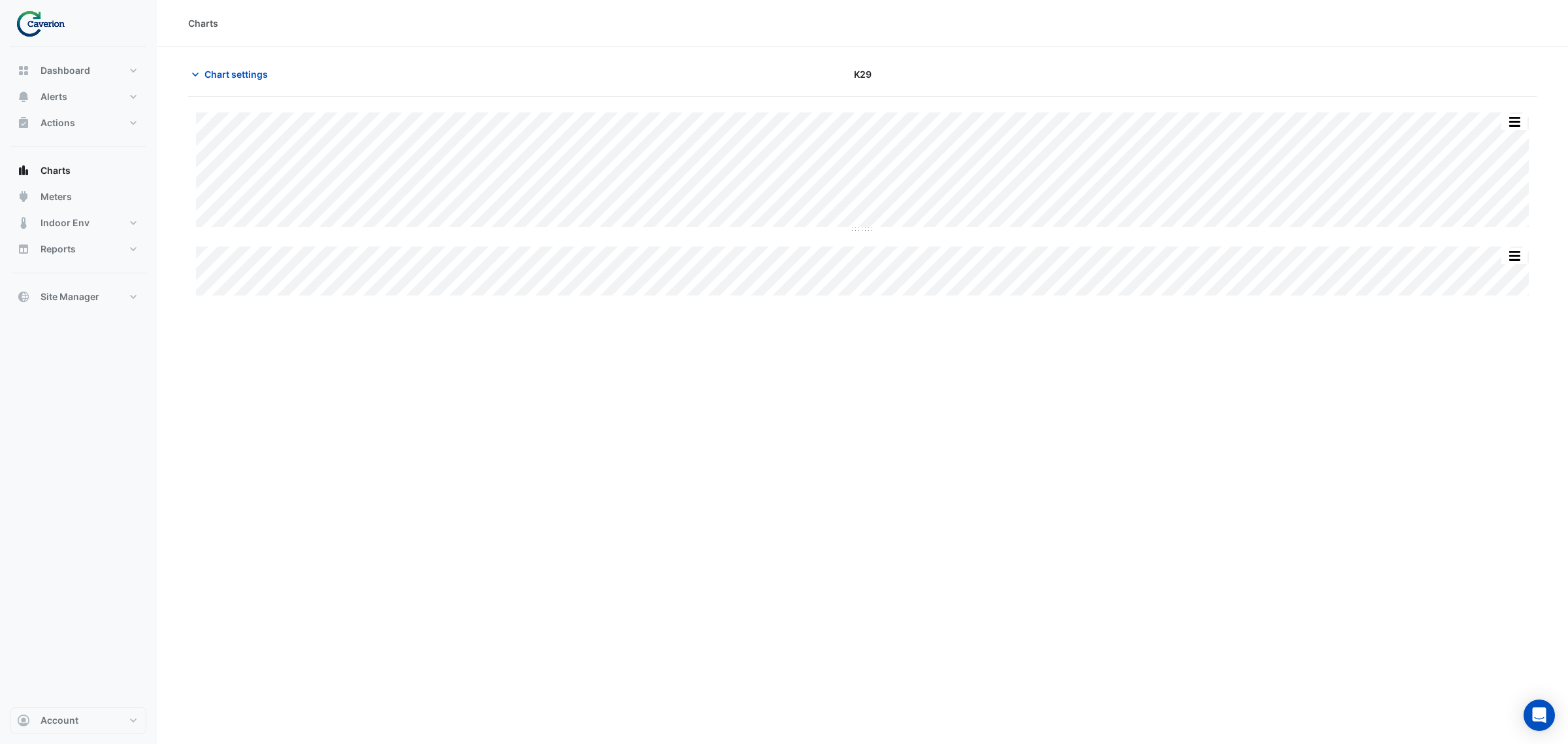
click at [759, 377] on div "Charts Chart settings K29 Split All Split None Print Save as JPEG Save as PNG P…" at bounding box center [863, 372] width 1412 height 744
click at [202, 72] on icon "button" at bounding box center [195, 74] width 13 height 13
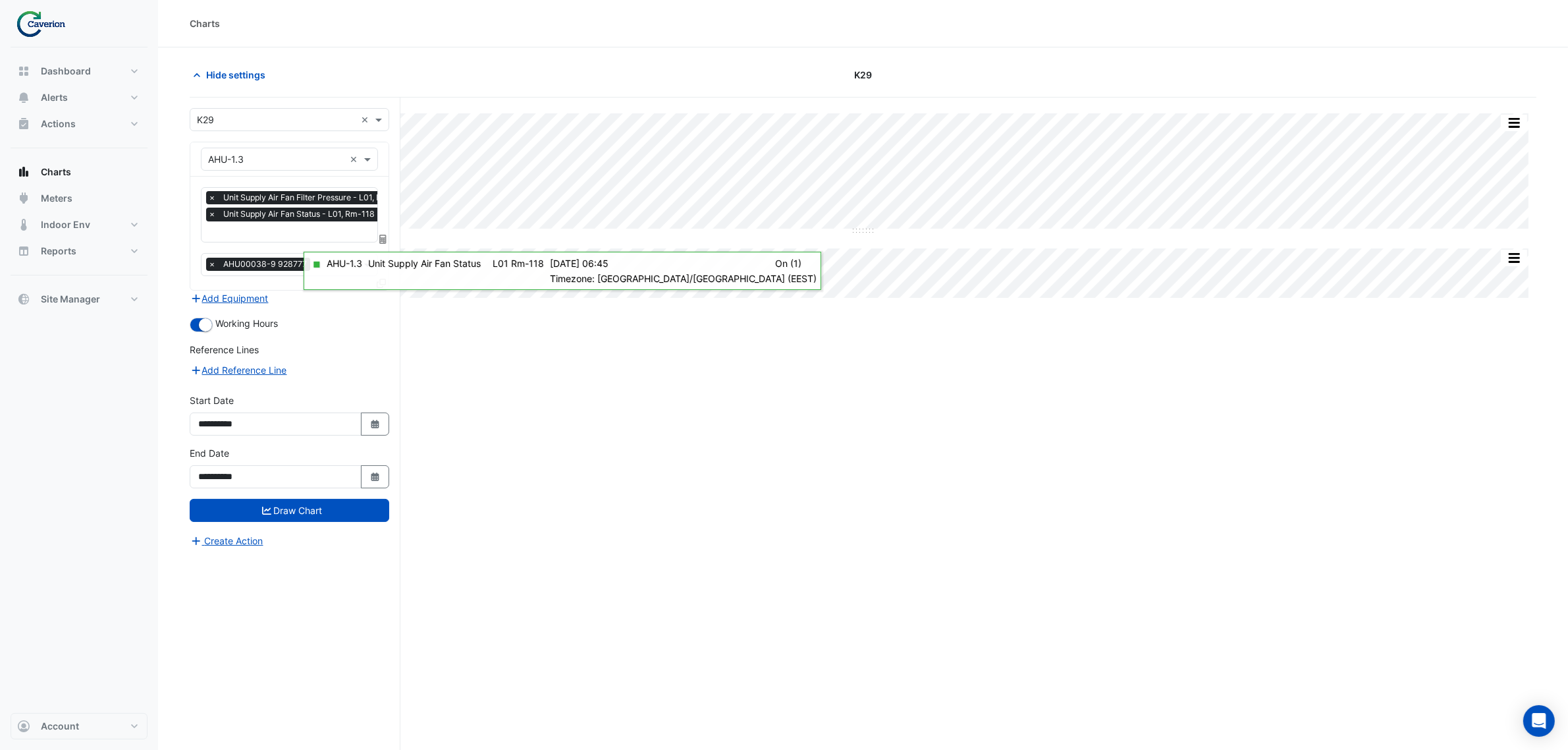
click at [321, 156] on input "text" at bounding box center [276, 160] width 136 height 14
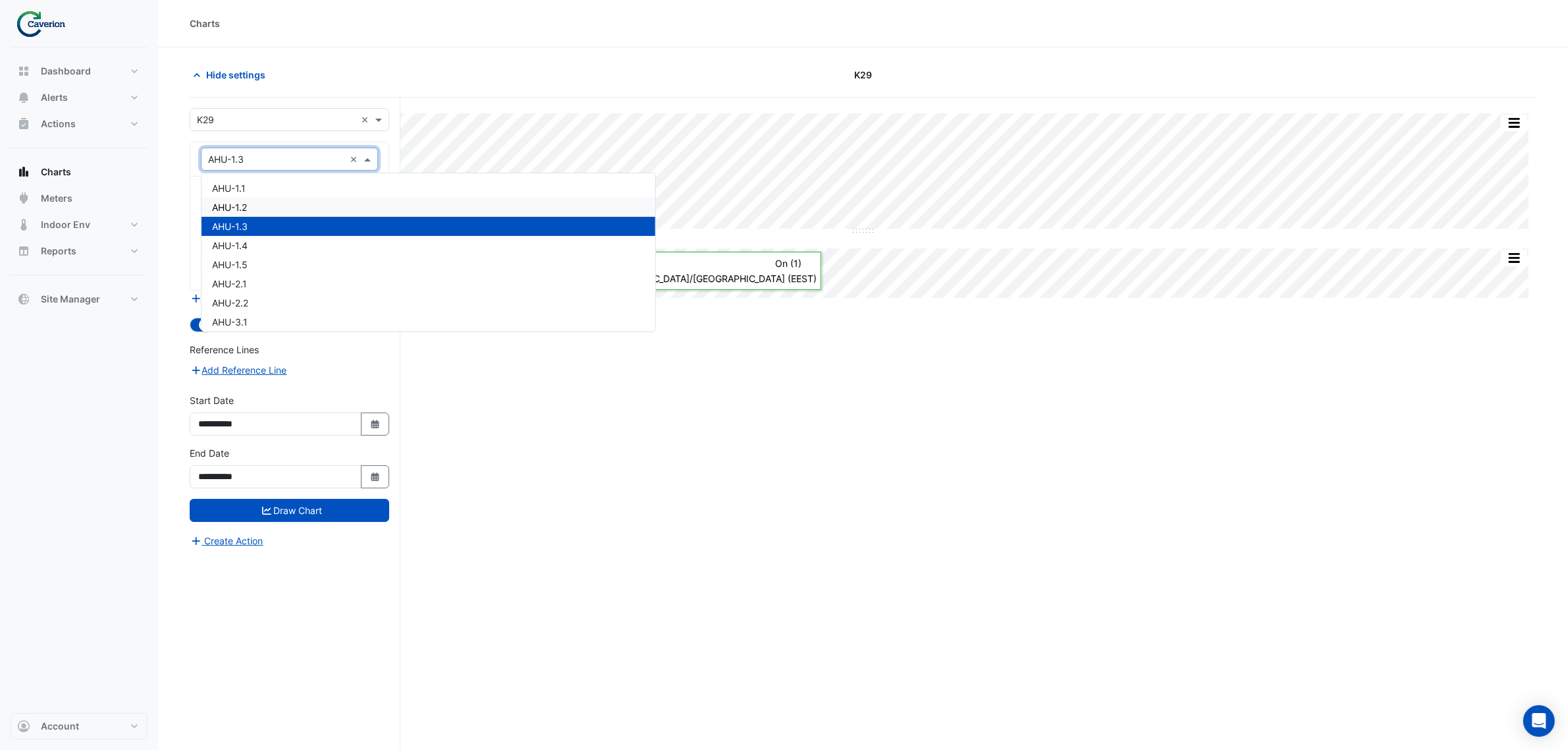
click at [278, 224] on div "AHU-1.3" at bounding box center [428, 226] width 454 height 19
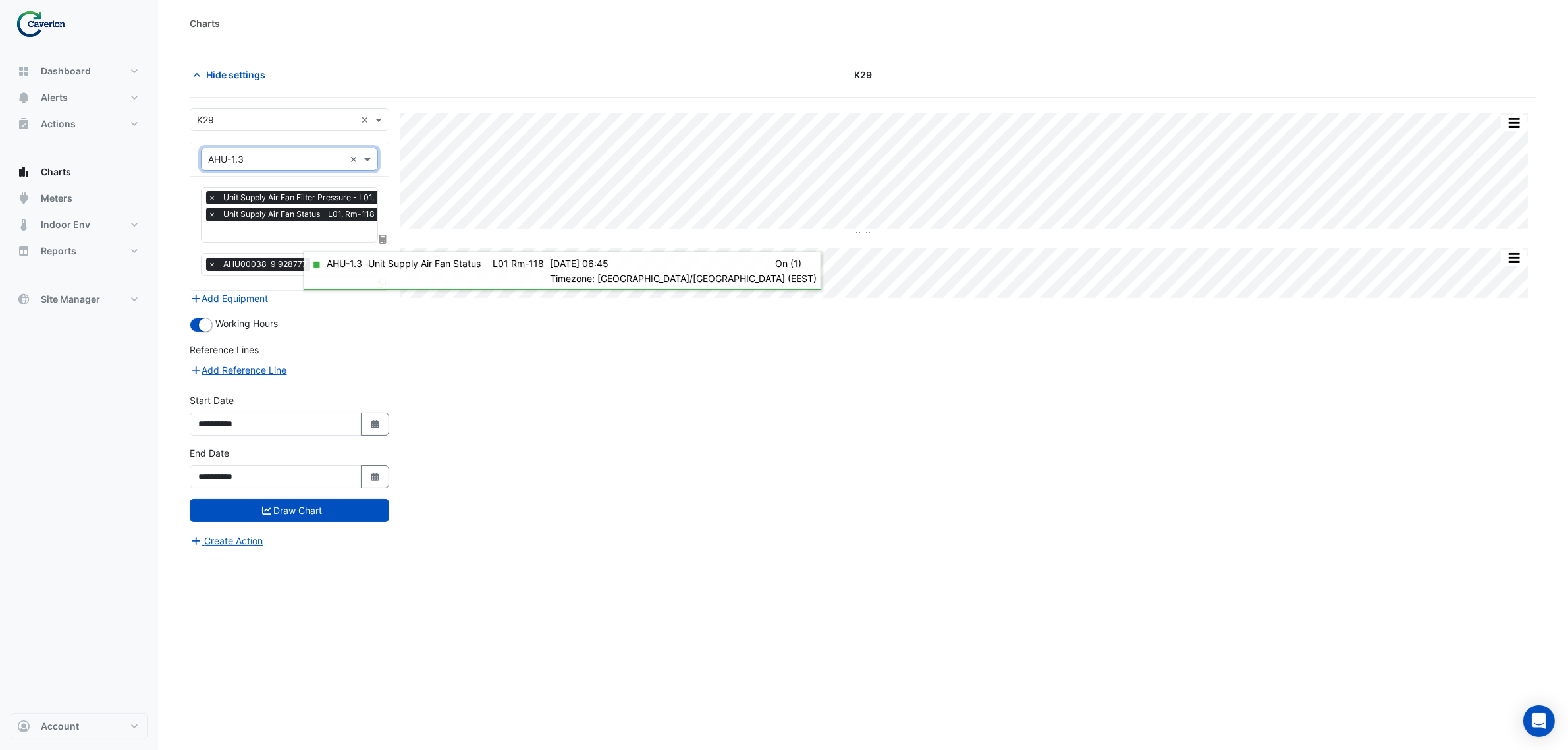
click at [347, 158] on div at bounding box center [289, 158] width 176 height 15
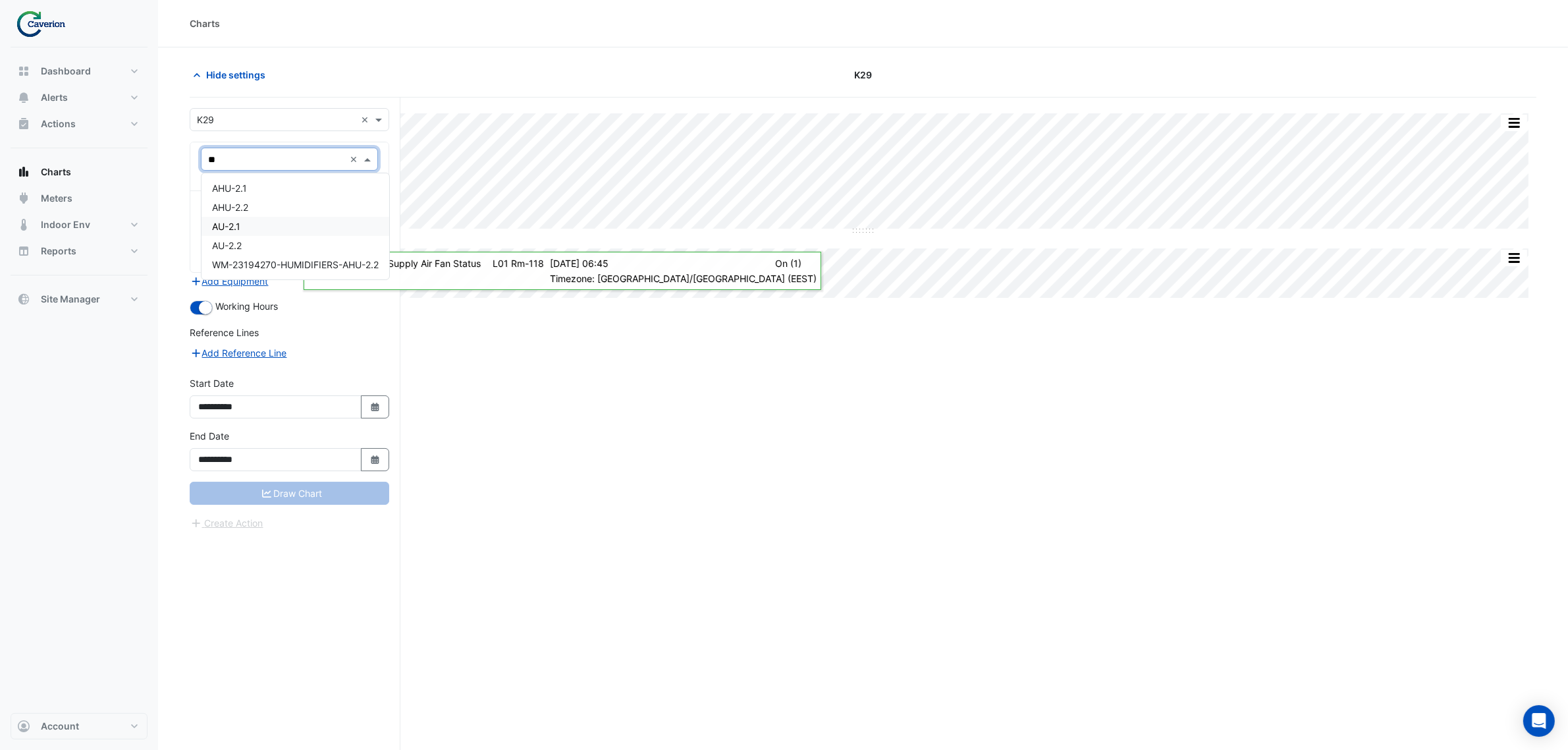
type input "***"
click at [252, 195] on div "AHU-2.1" at bounding box center [289, 188] width 175 height 19
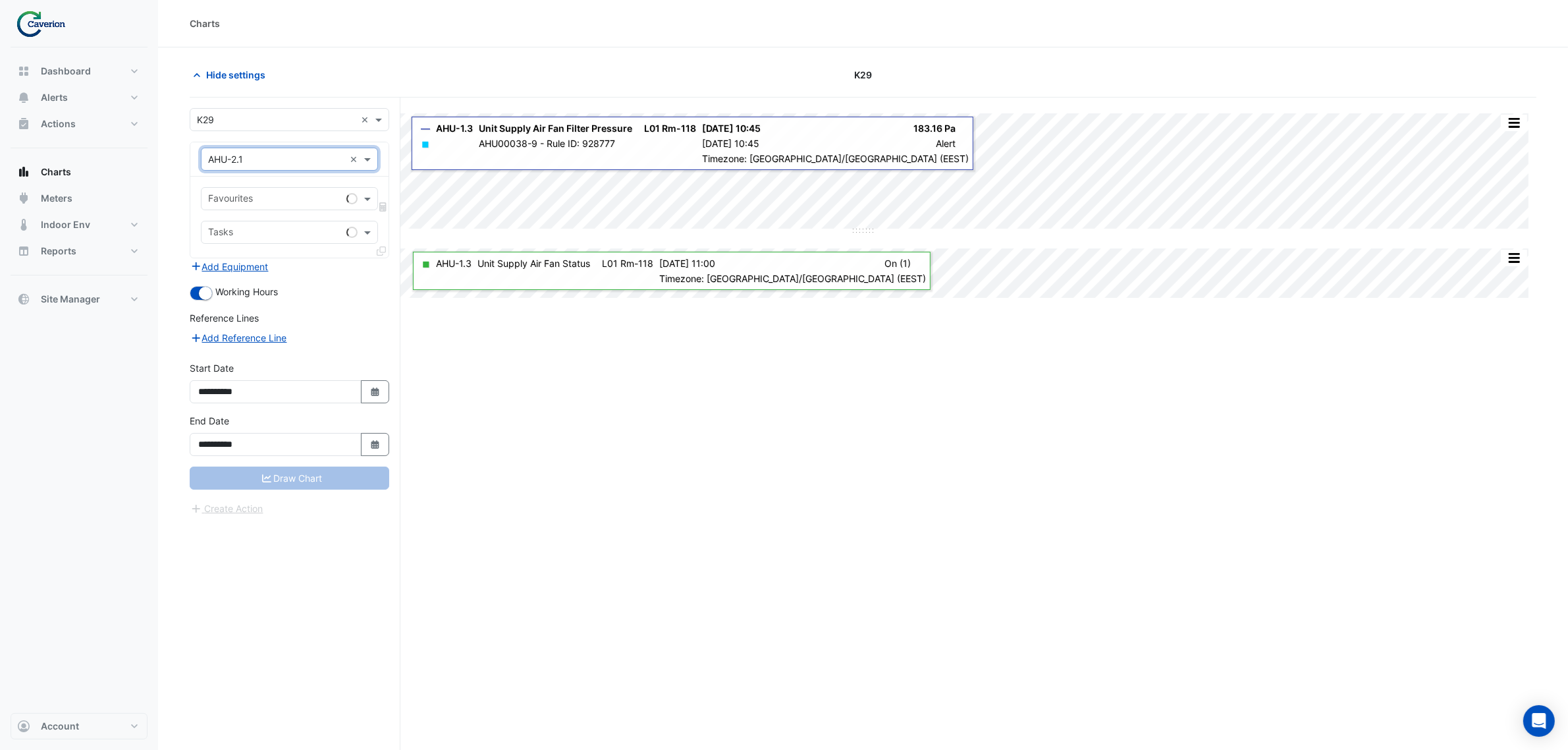
click at [265, 195] on input "text" at bounding box center [275, 200] width 133 height 14
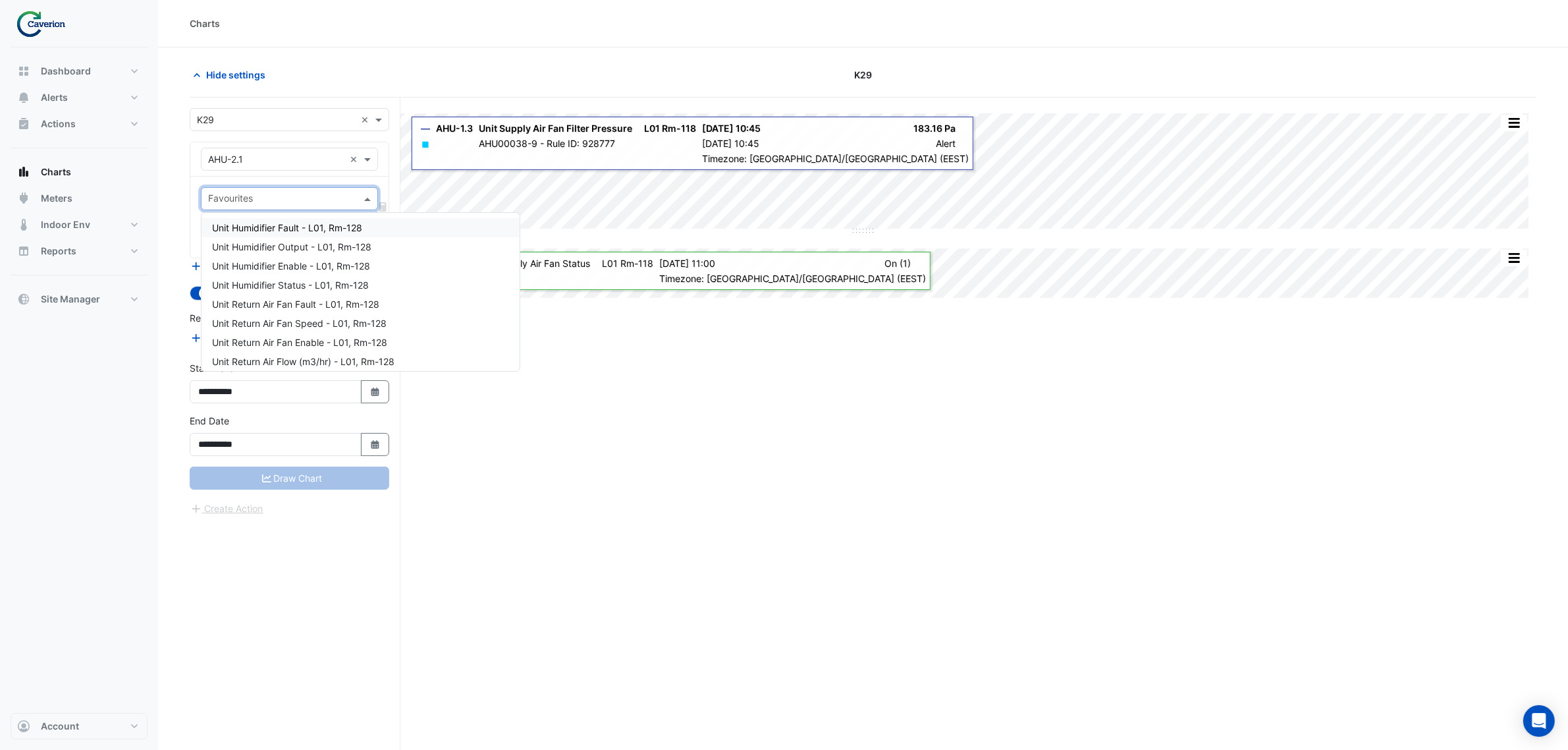
type input "*"
type input "****"
drag, startPoint x: 240, startPoint y: 199, endPoint x: 171, endPoint y: 202, distance: 69.1
click at [171, 202] on section "Hide settings K29 Split All Split None Print Save as JPEG Save as PNG Pivot Dat…" at bounding box center [864, 423] width 1410 height 752
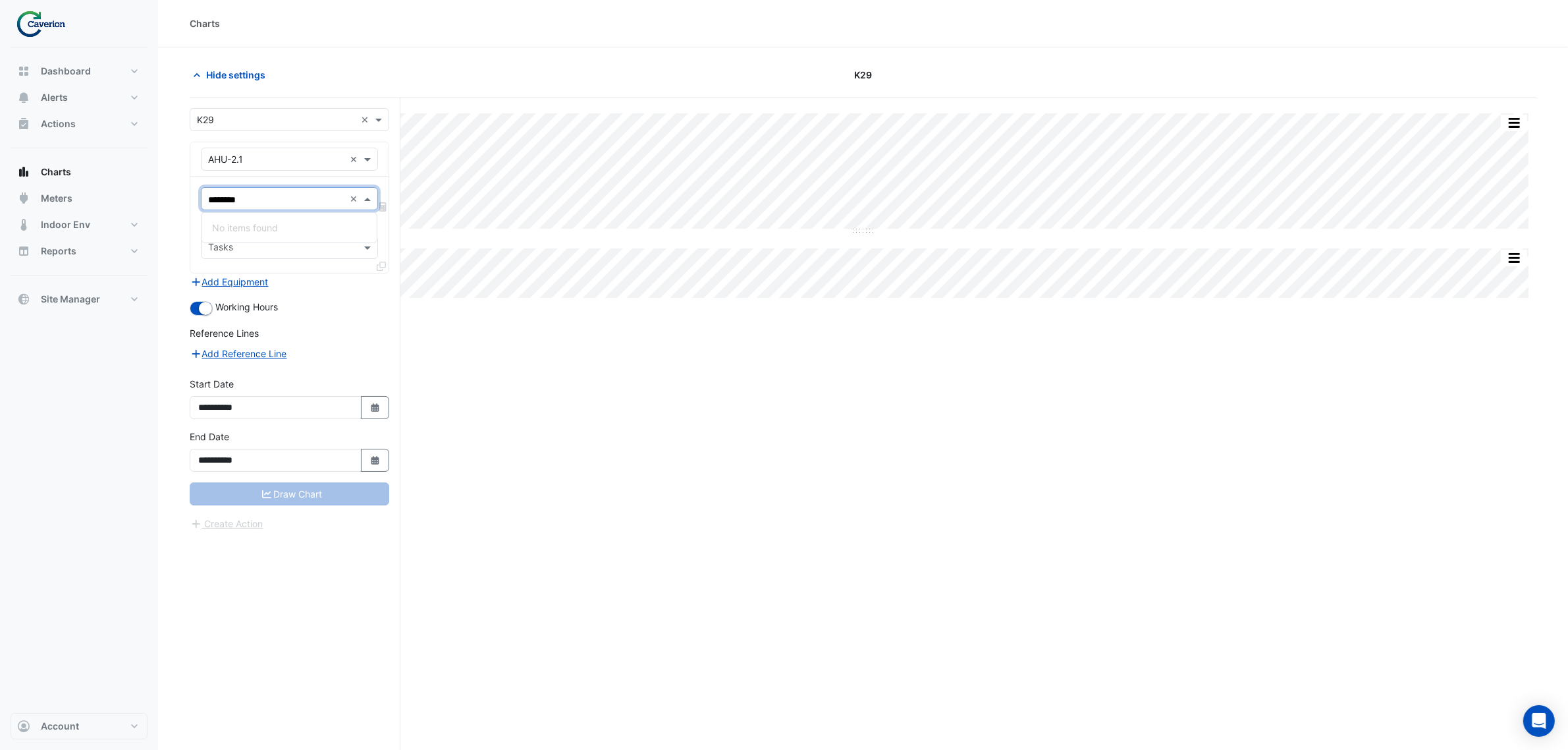
type input "******"
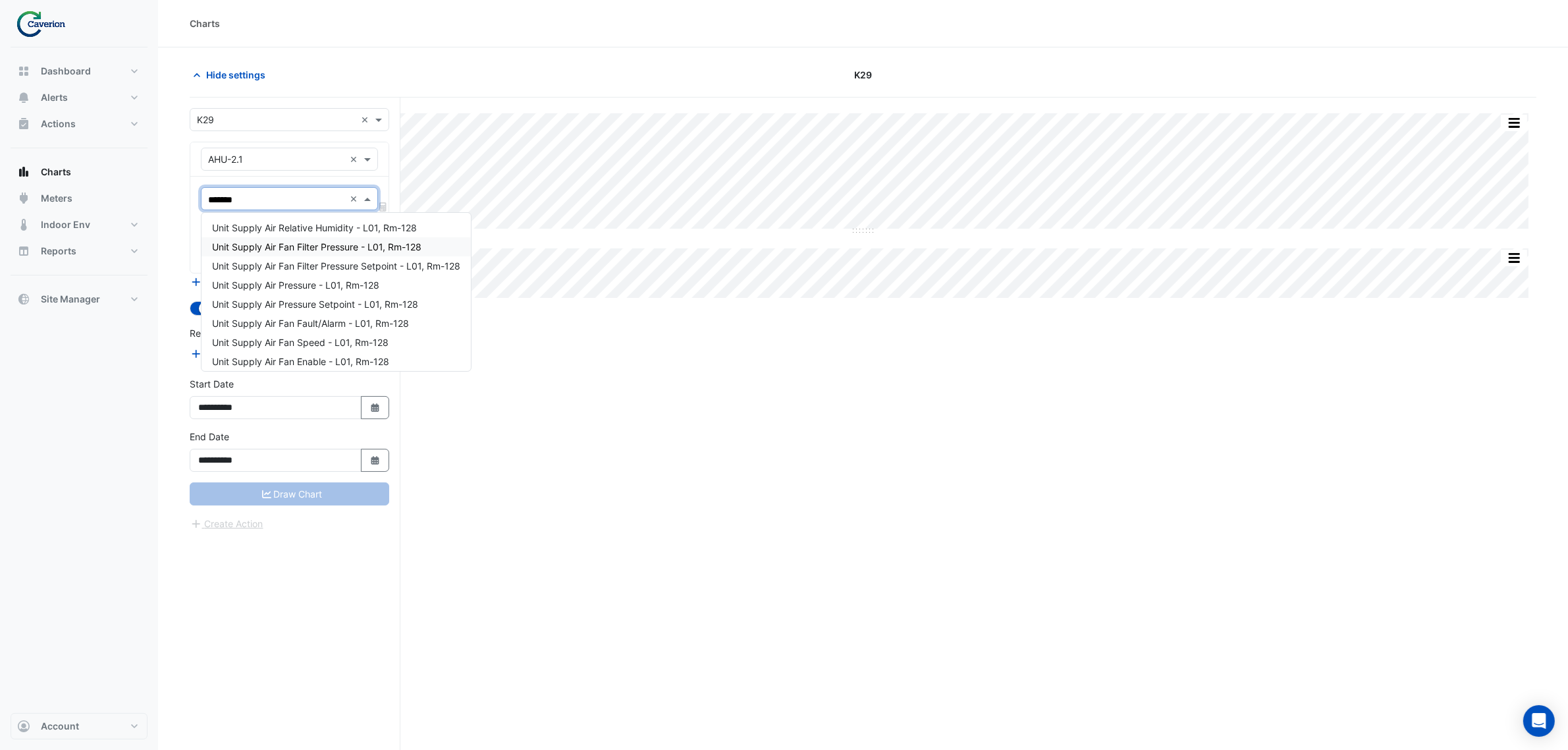
click at [388, 248] on span "Unit Supply Air Fan Filter Pressure - L01, Rm-128" at bounding box center [316, 246] width 209 height 11
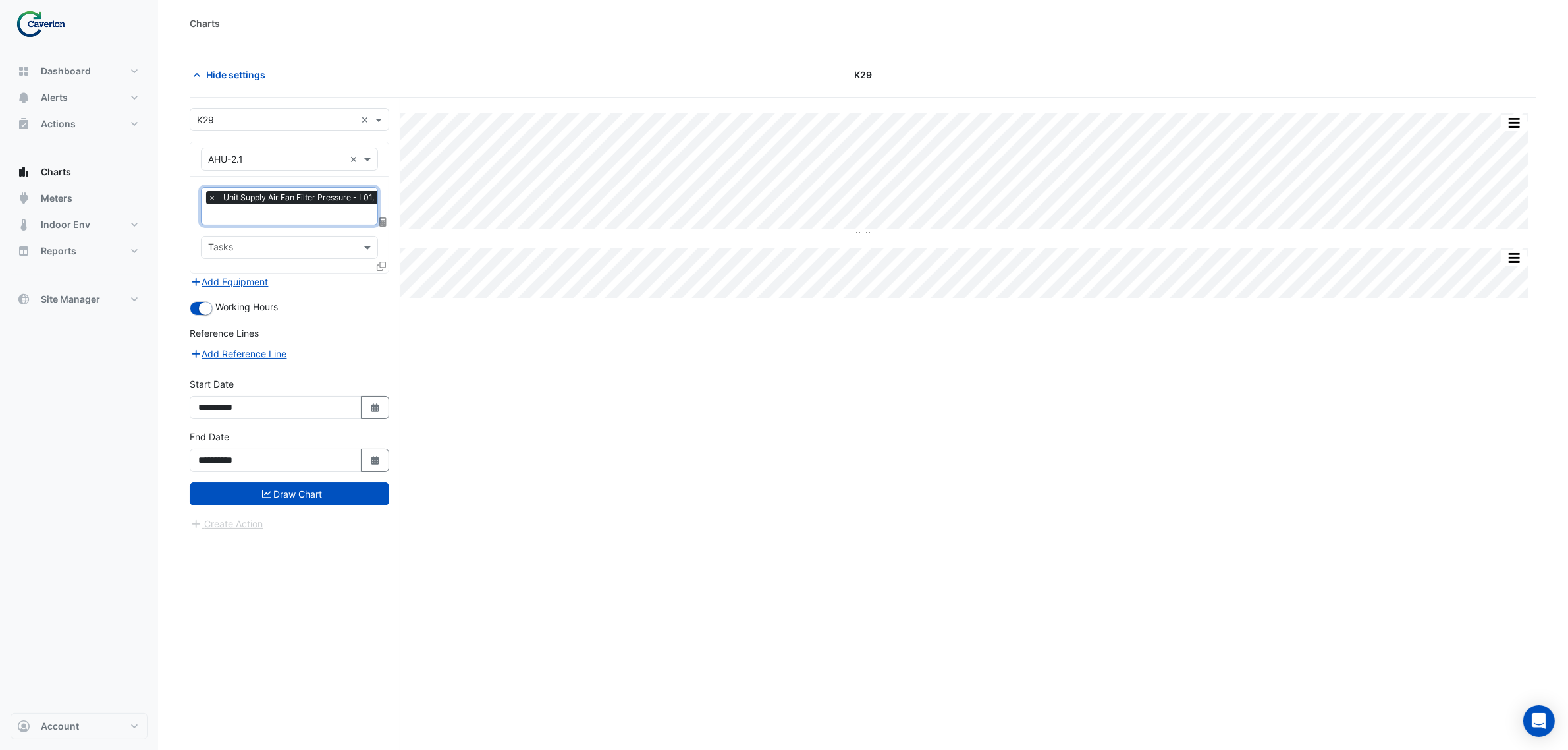
click at [255, 252] on input "text" at bounding box center [282, 249] width 147 height 14
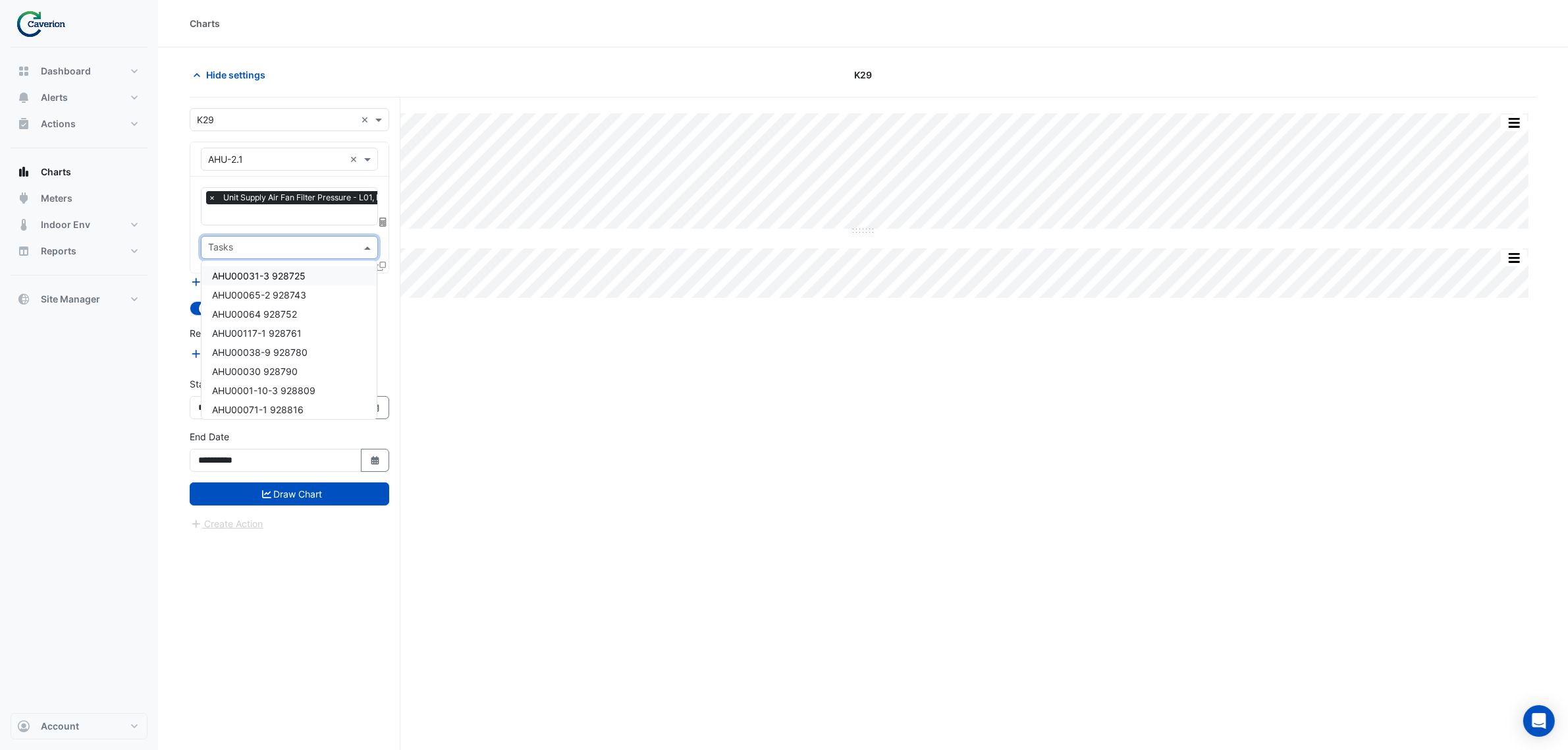
click at [334, 242] on input "text" at bounding box center [282, 249] width 147 height 14
click at [184, 226] on section "Hide settings K29 Split All Split None Print Save as JPEG Save as PNG Pivot Dat…" at bounding box center [864, 423] width 1410 height 752
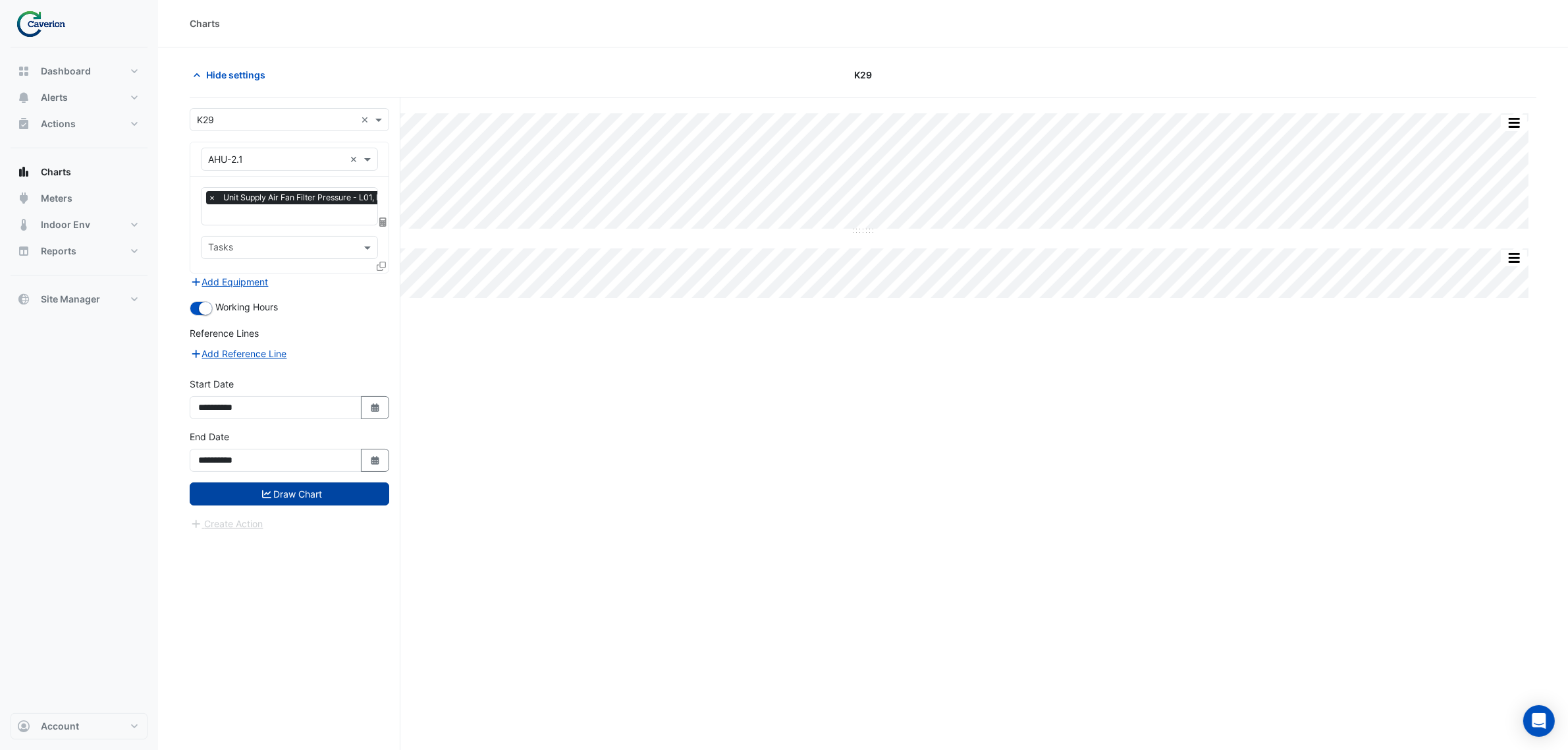
click at [289, 496] on button "Draw Chart" at bounding box center [289, 493] width 199 height 23
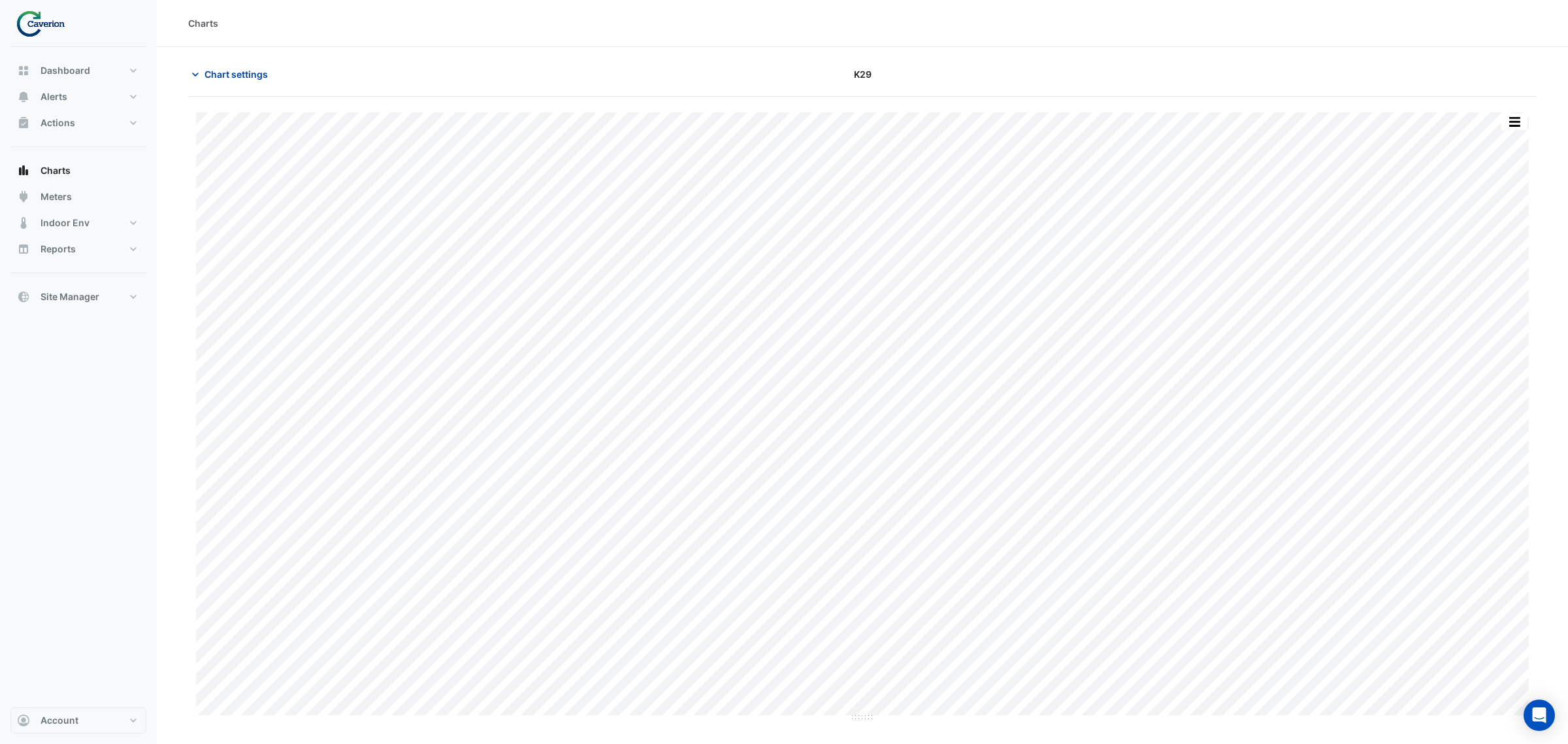
click at [211, 75] on span "Chart settings" at bounding box center [236, 74] width 63 height 14
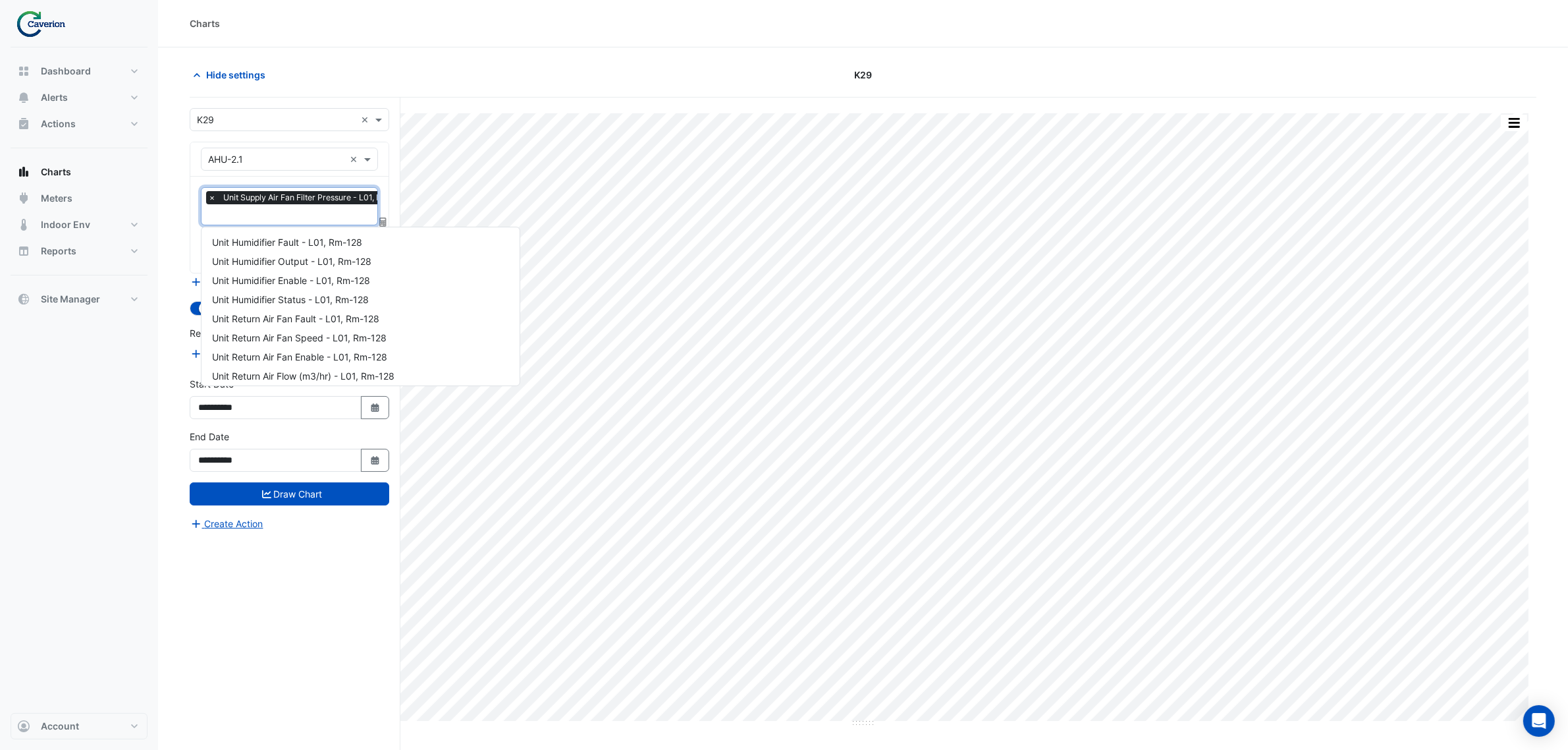
click at [289, 222] on input "text" at bounding box center [310, 216] width 205 height 14
click at [311, 236] on span "Unit Supply Air Flow (m3/hr) - L01, Rm-128" at bounding box center [304, 242] width 184 height 11
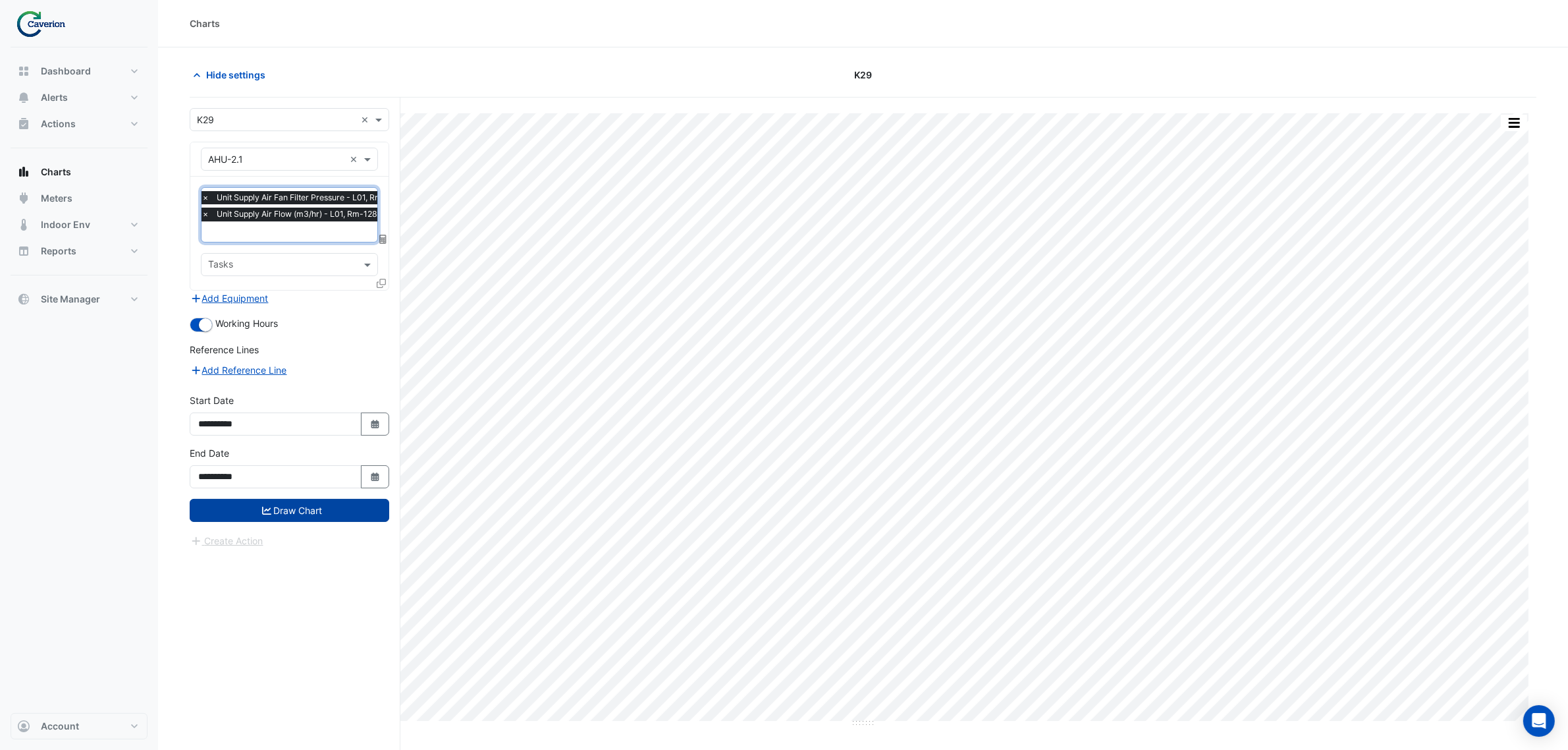
click at [282, 512] on button "Draw Chart" at bounding box center [289, 510] width 199 height 23
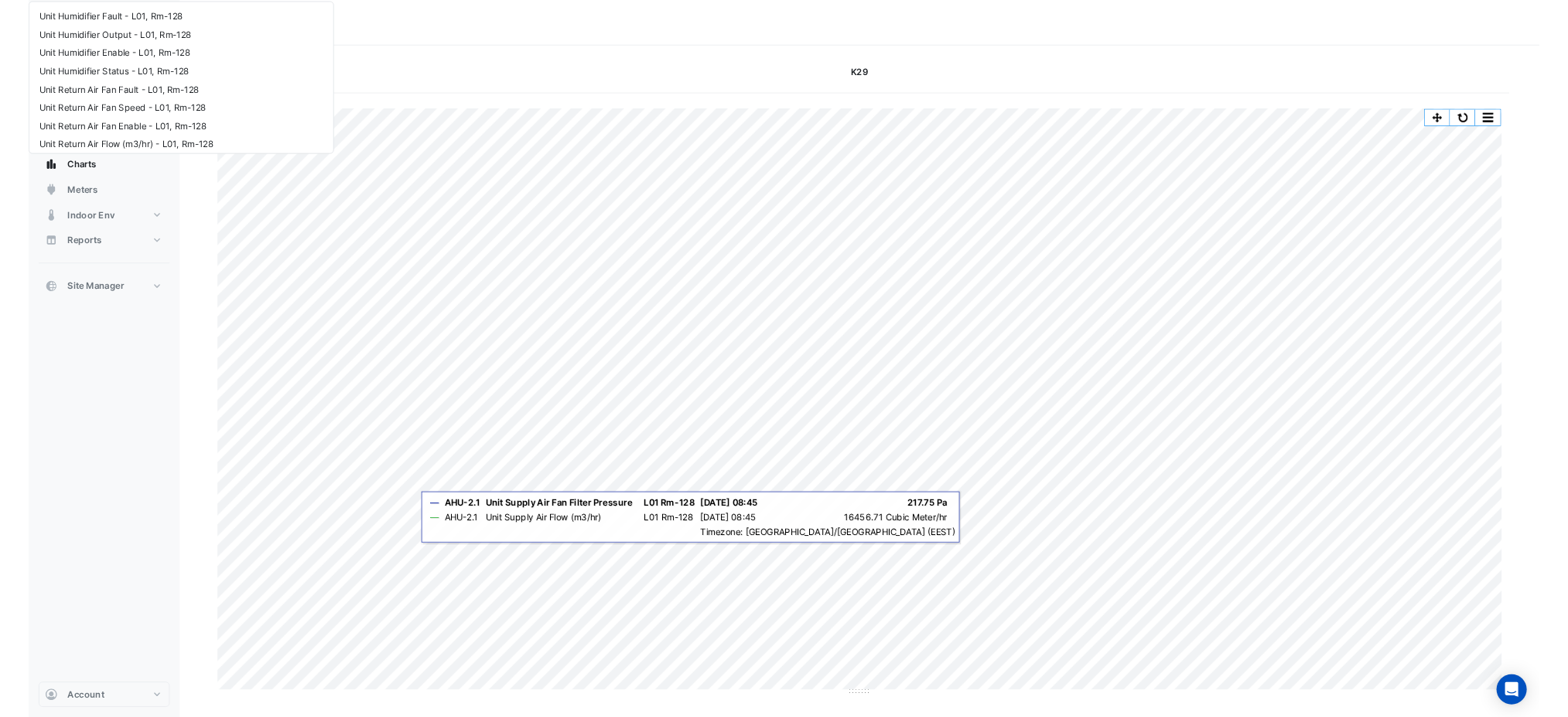
scroll to position [678, 0]
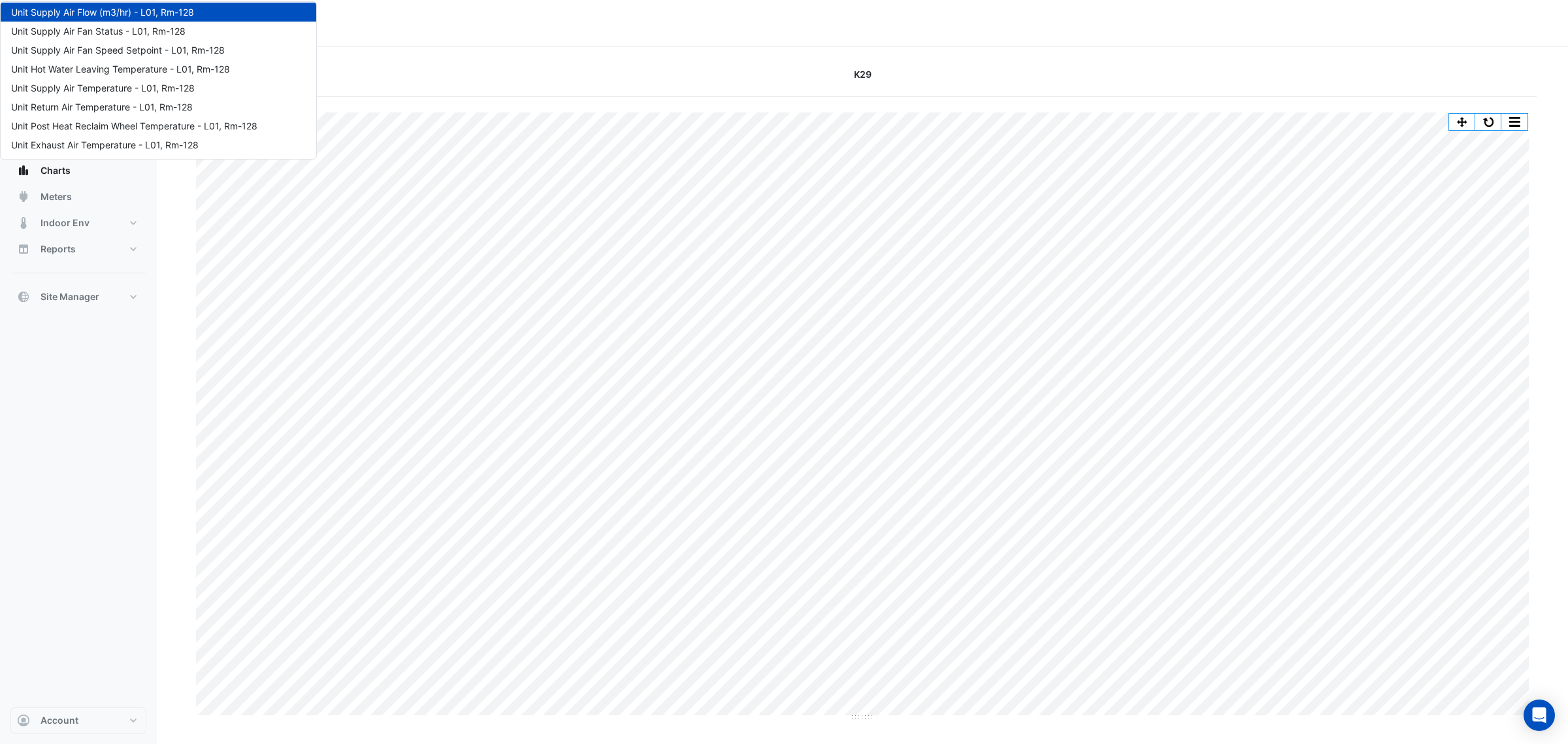
click at [75, 540] on div "Dashboard Portfolio Ratings Performance Alerts Site Rules Templates Actions Sit…" at bounding box center [78, 377] width 136 height 660
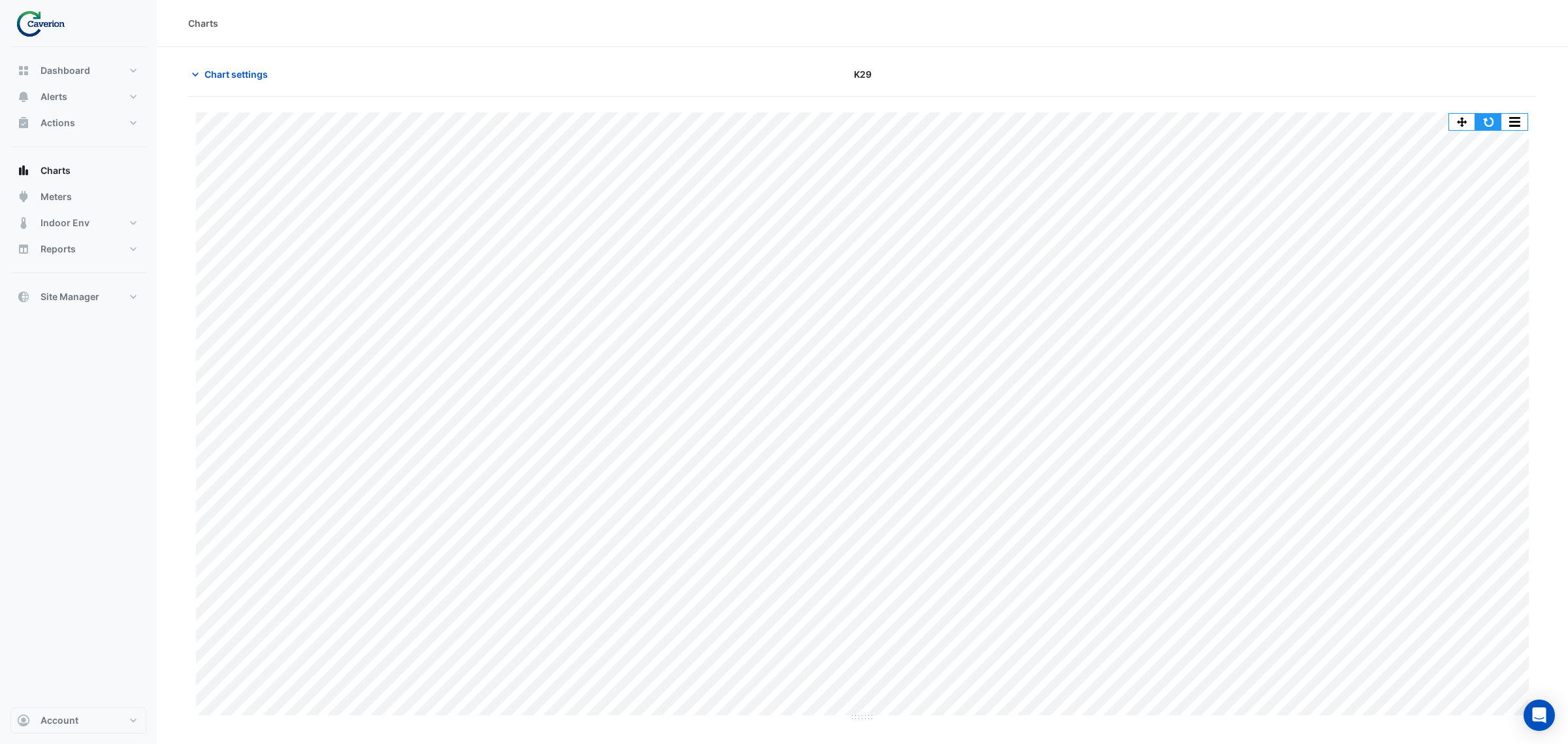
click at [1487, 125] on button "button" at bounding box center [1489, 121] width 26 height 16
click at [0, 407] on nav "Dashboard Portfolio Ratings Performance Alerts Site Rules Templates Actions Sit…" at bounding box center [79, 372] width 157 height 744
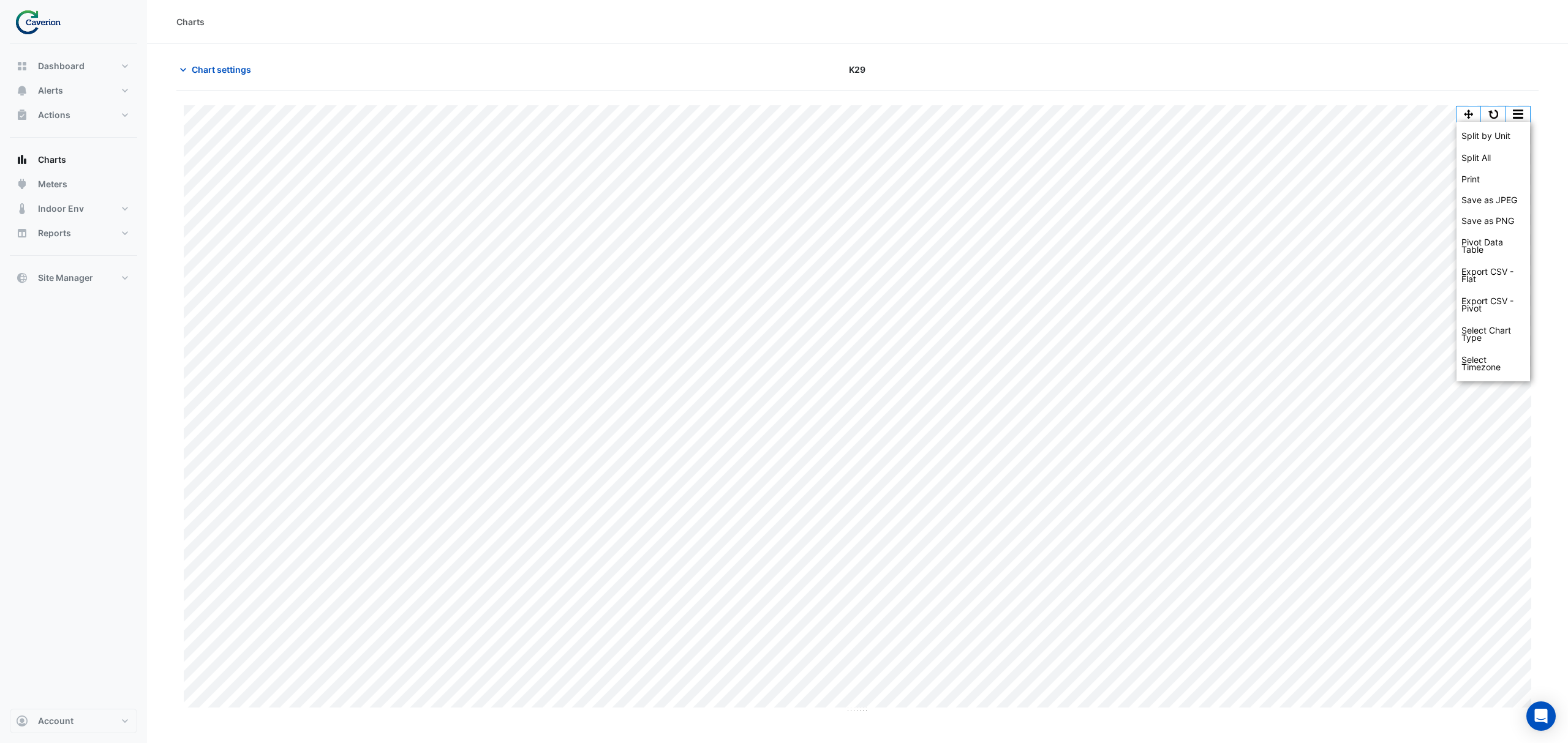
click at [1257, 79] on div at bounding box center [1316, 69] width 459 height 21
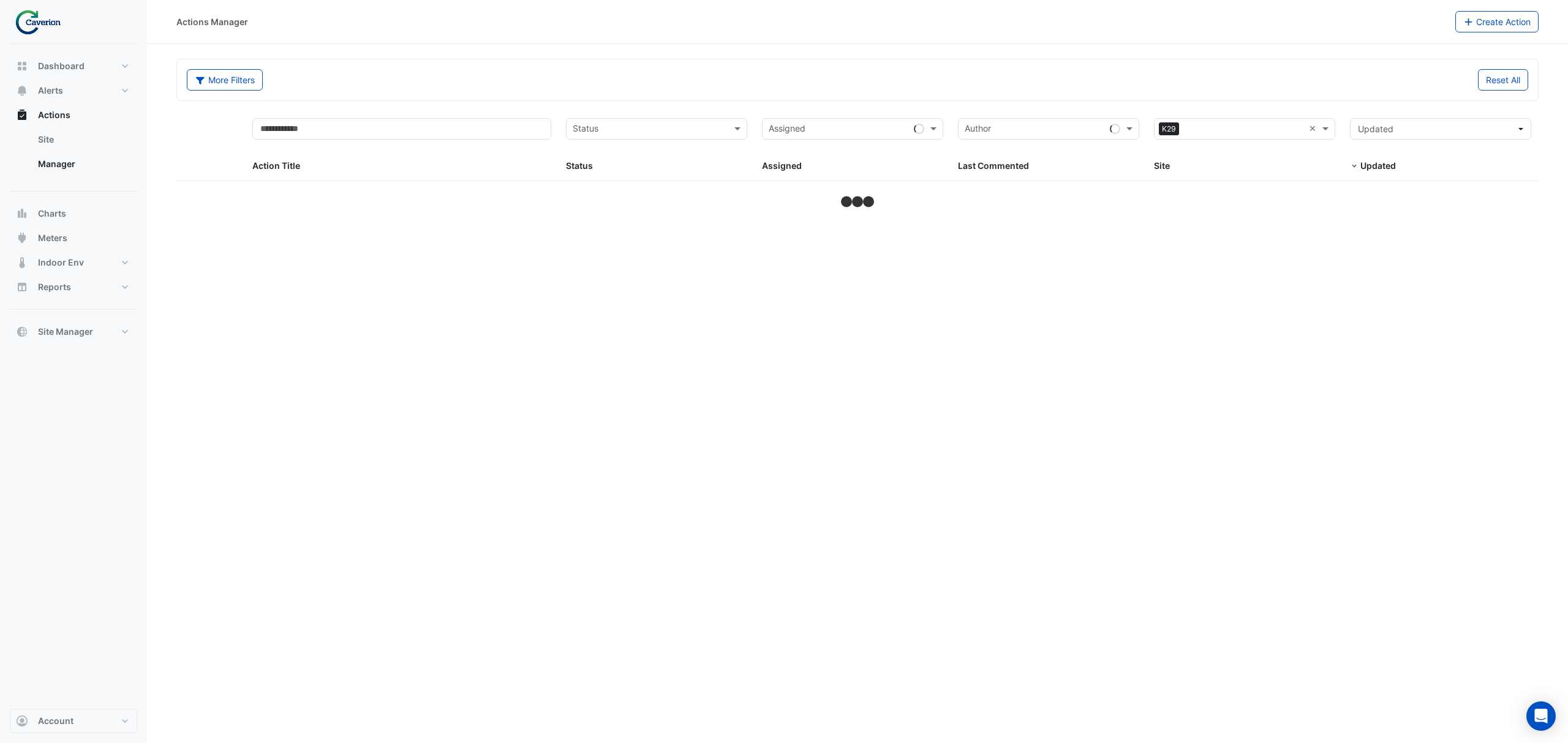
select select "***"
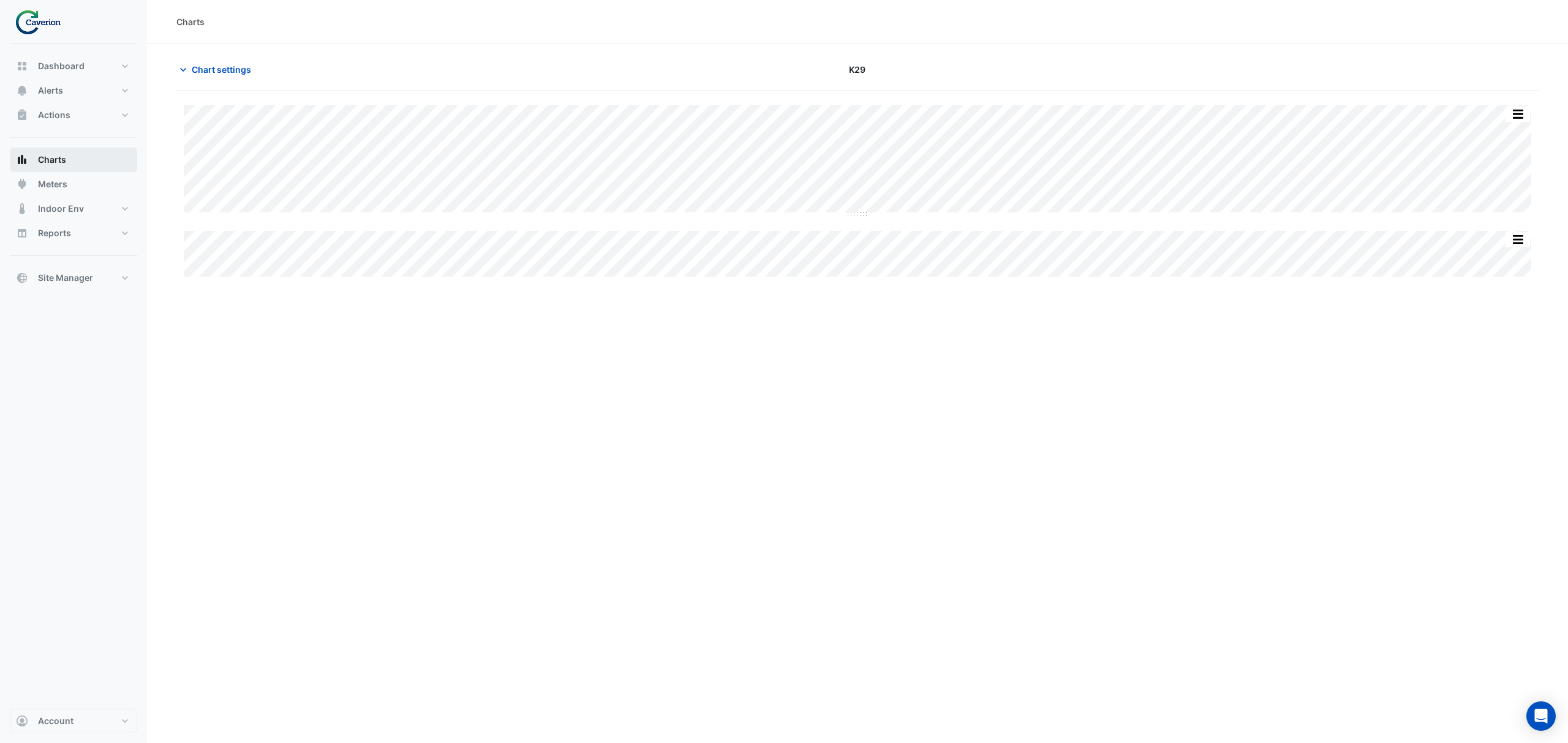
click at [74, 157] on button "Charts" at bounding box center [73, 160] width 128 height 25
click at [84, 115] on button "Actions" at bounding box center [73, 115] width 128 height 25
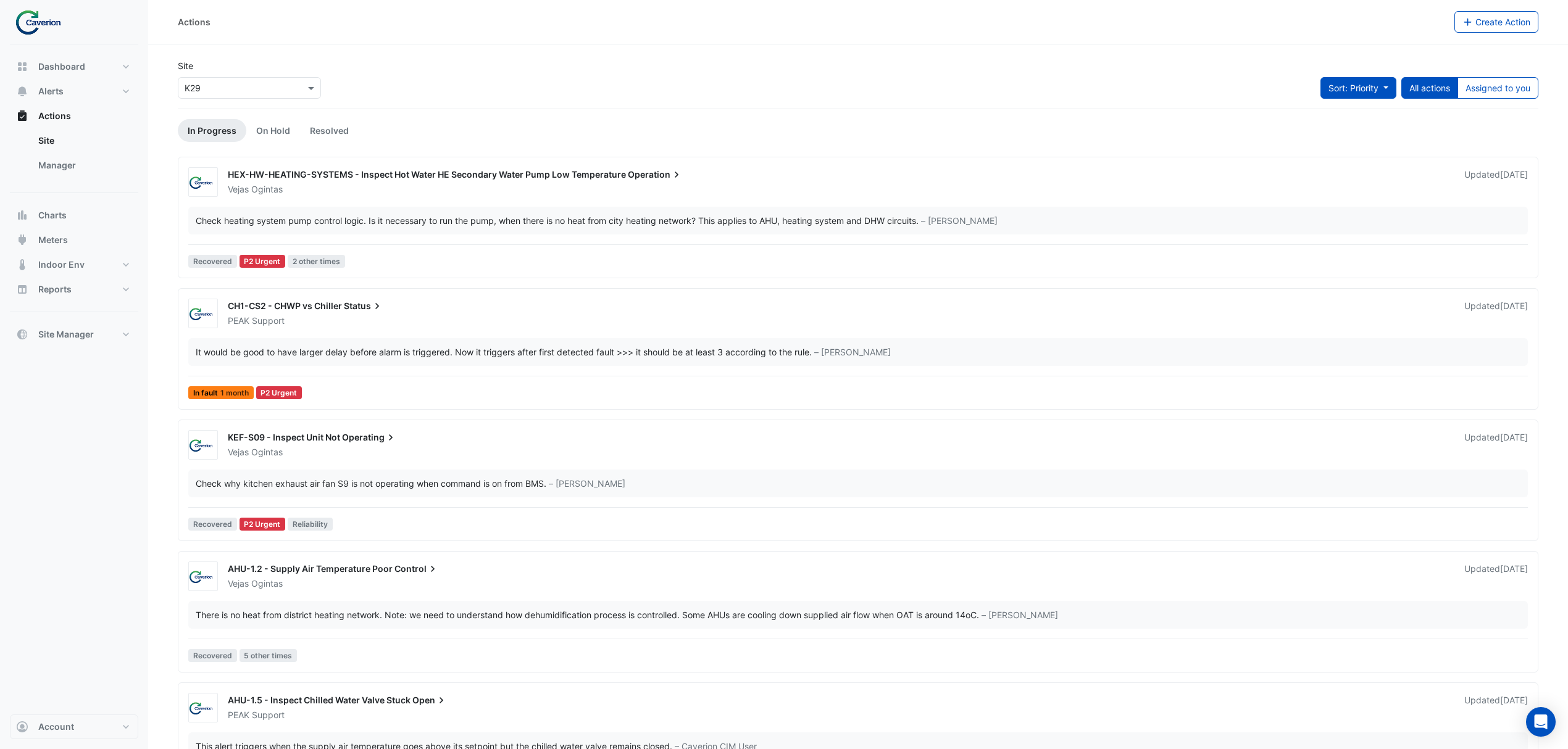
click at [1386, 97] on button "Sort: Priority" at bounding box center [1358, 87] width 76 height 21
click at [1332, 132] on li "Updated" at bounding box center [1344, 133] width 98 height 18
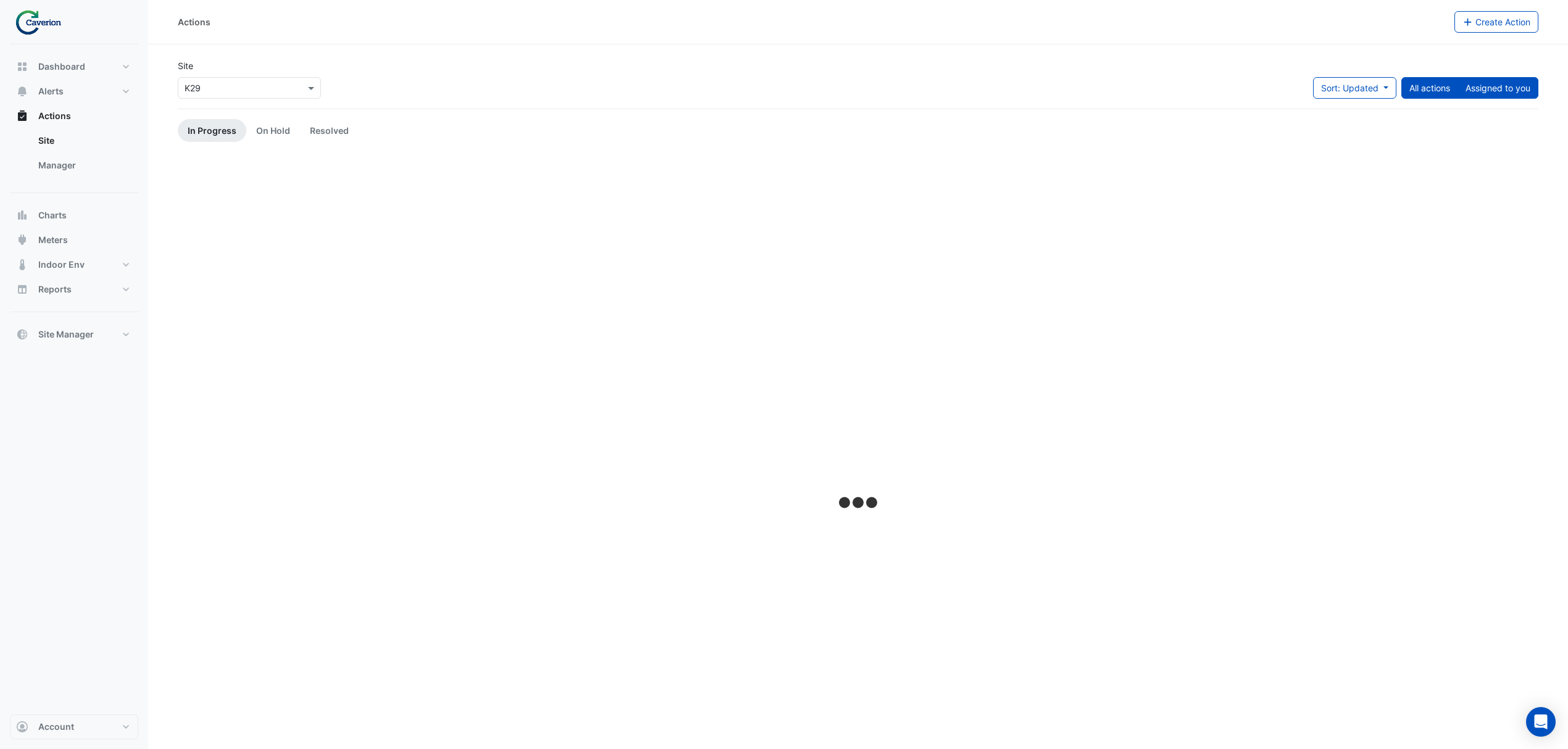
click at [1492, 93] on button "Assigned to you" at bounding box center [1497, 87] width 81 height 21
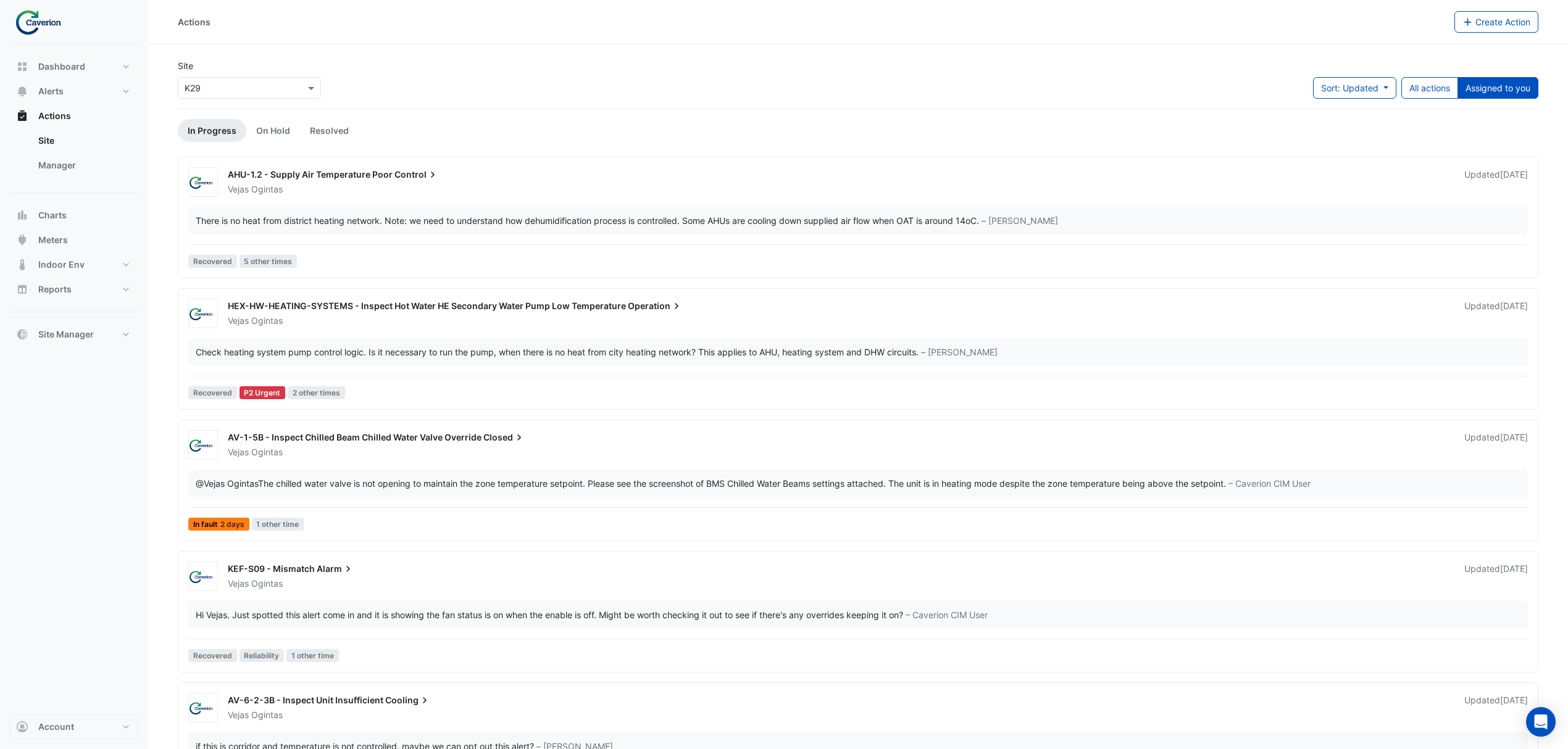
click at [700, 132] on ul "In Progress On Hold Resolved" at bounding box center [858, 130] width 1361 height 23
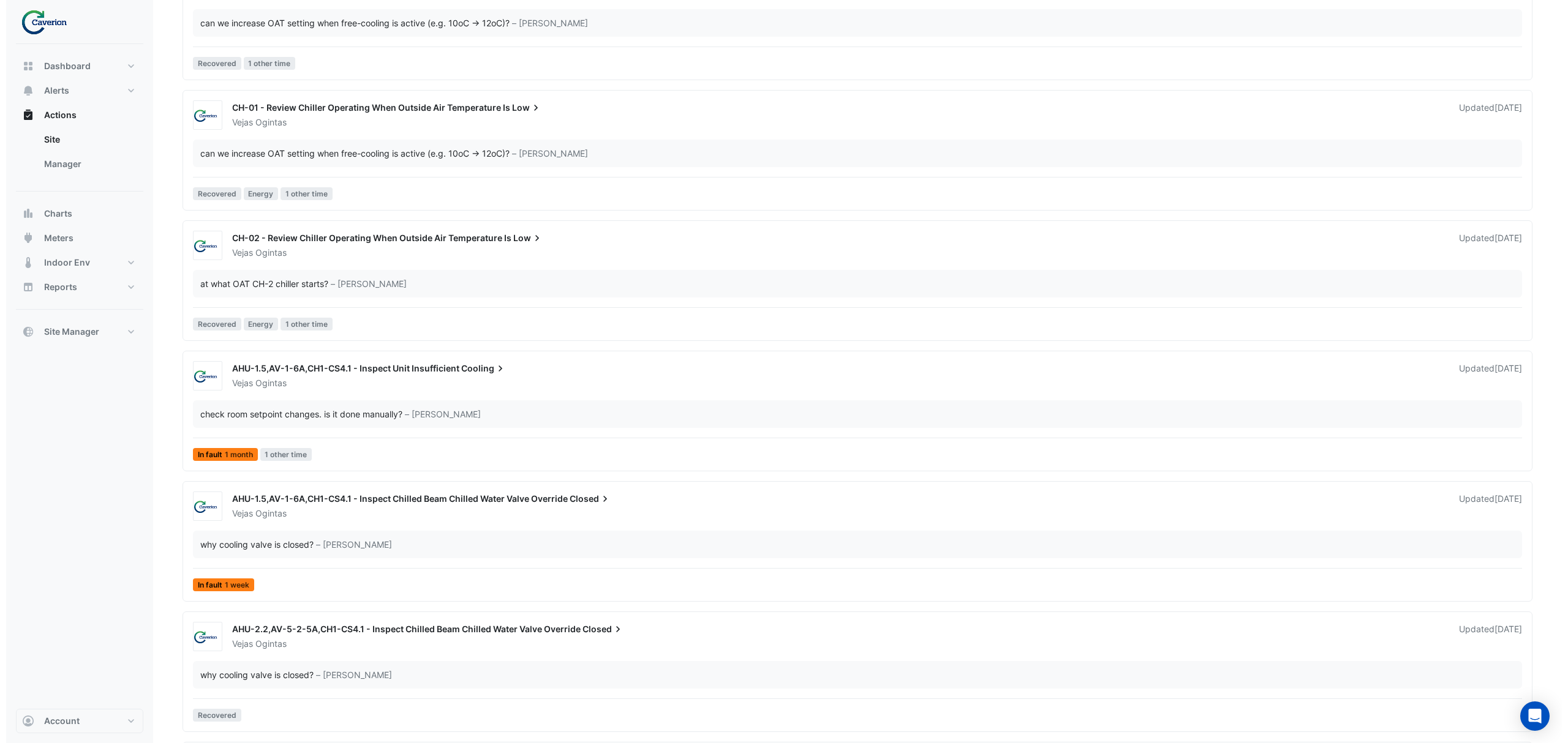
scroll to position [1419, 0]
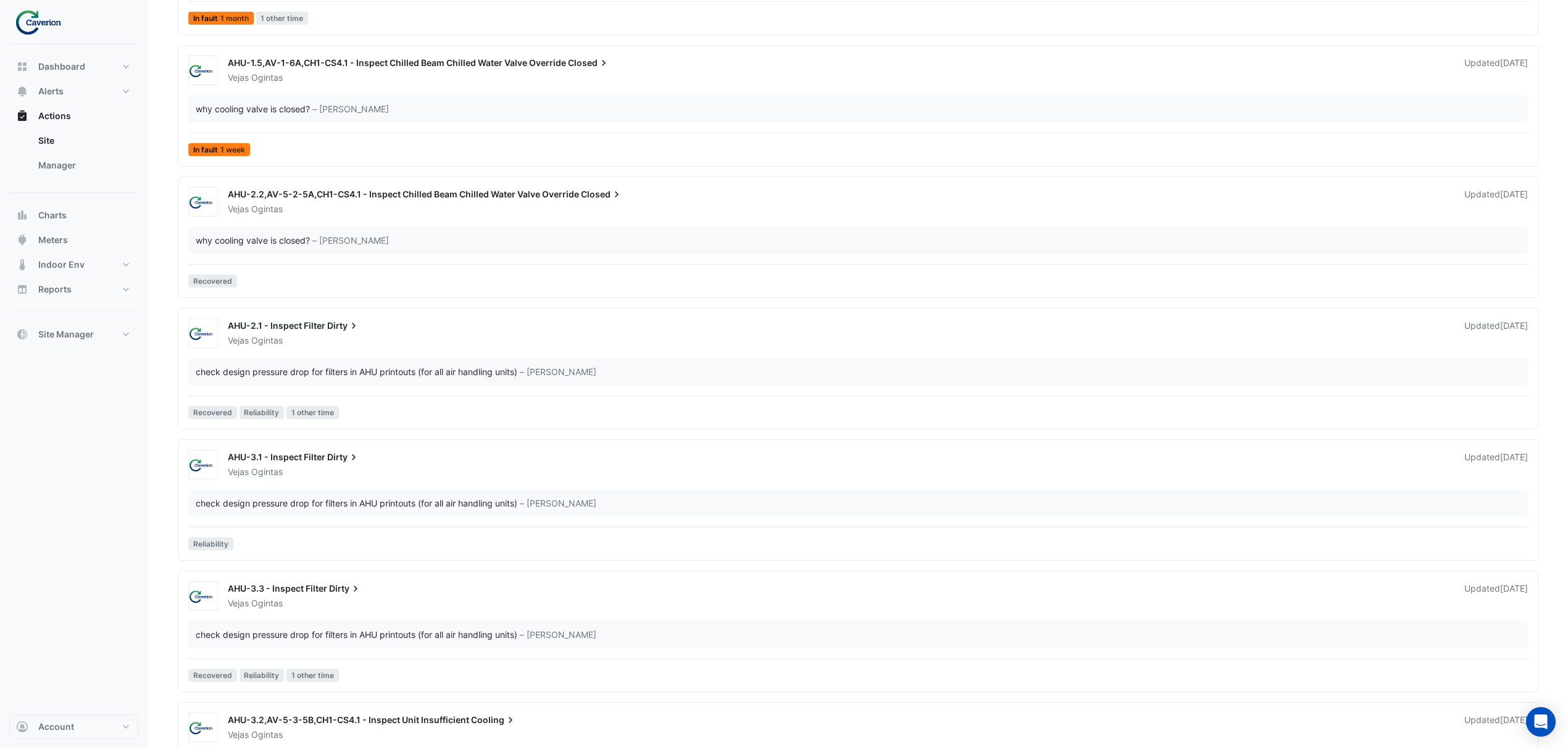
click at [390, 333] on div "AHU-2.1 - Inspect Filter Dirty" at bounding box center [839, 327] width 1222 height 15
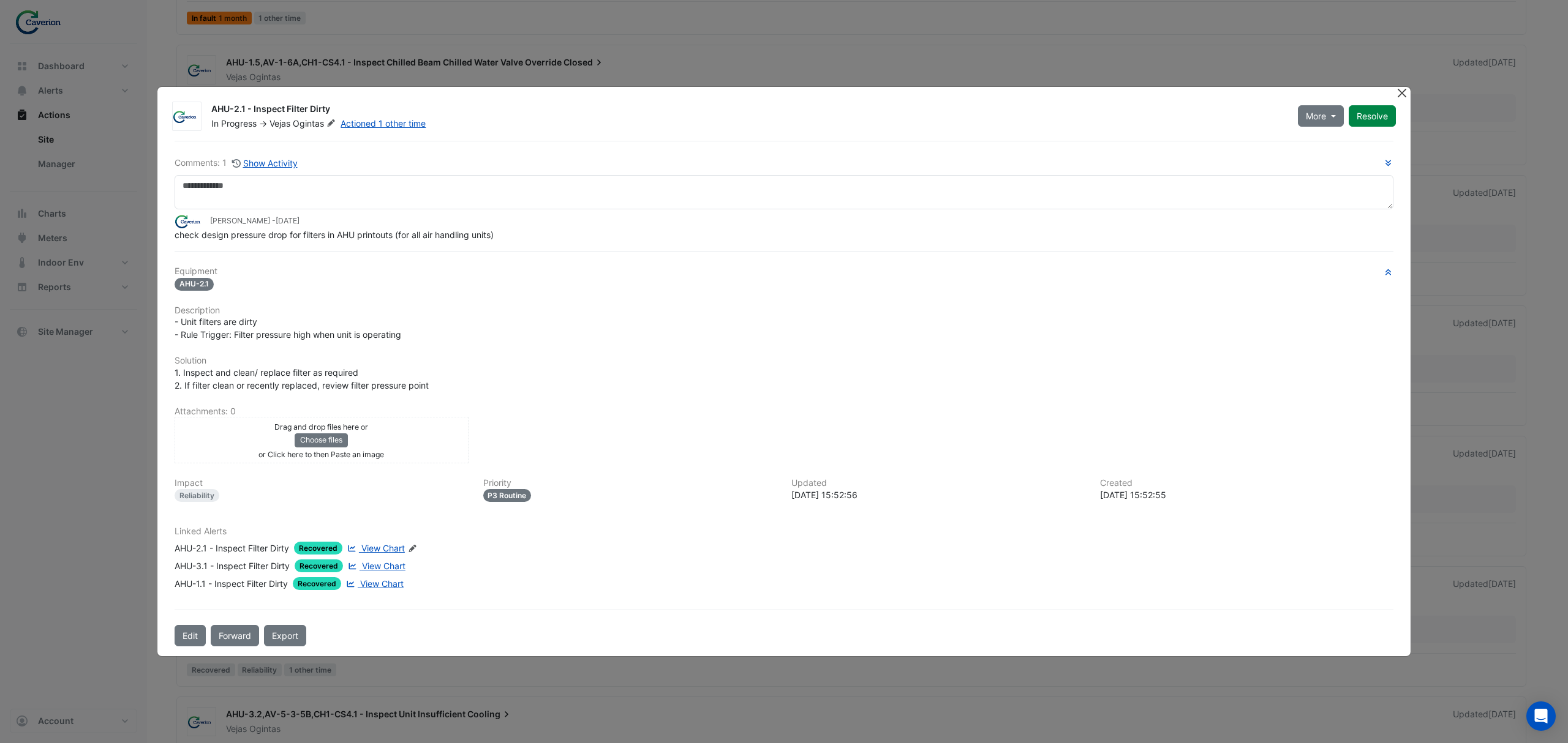
click at [1395, 94] on button "Close" at bounding box center [1402, 93] width 13 height 13
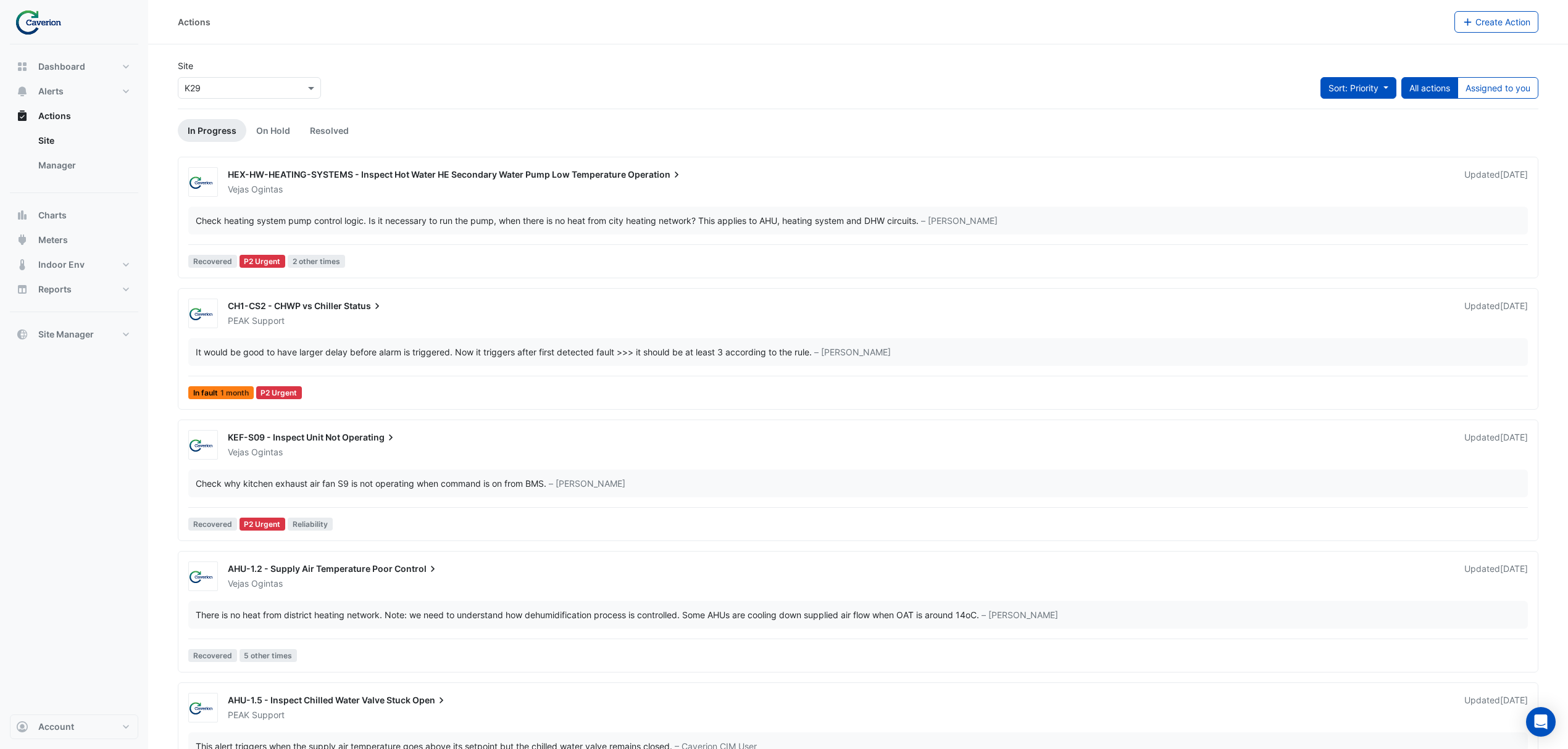
click at [1368, 89] on span "Sort: Priority" at bounding box center [1353, 88] width 50 height 10
click at [1336, 136] on li "Updated" at bounding box center [1344, 133] width 98 height 18
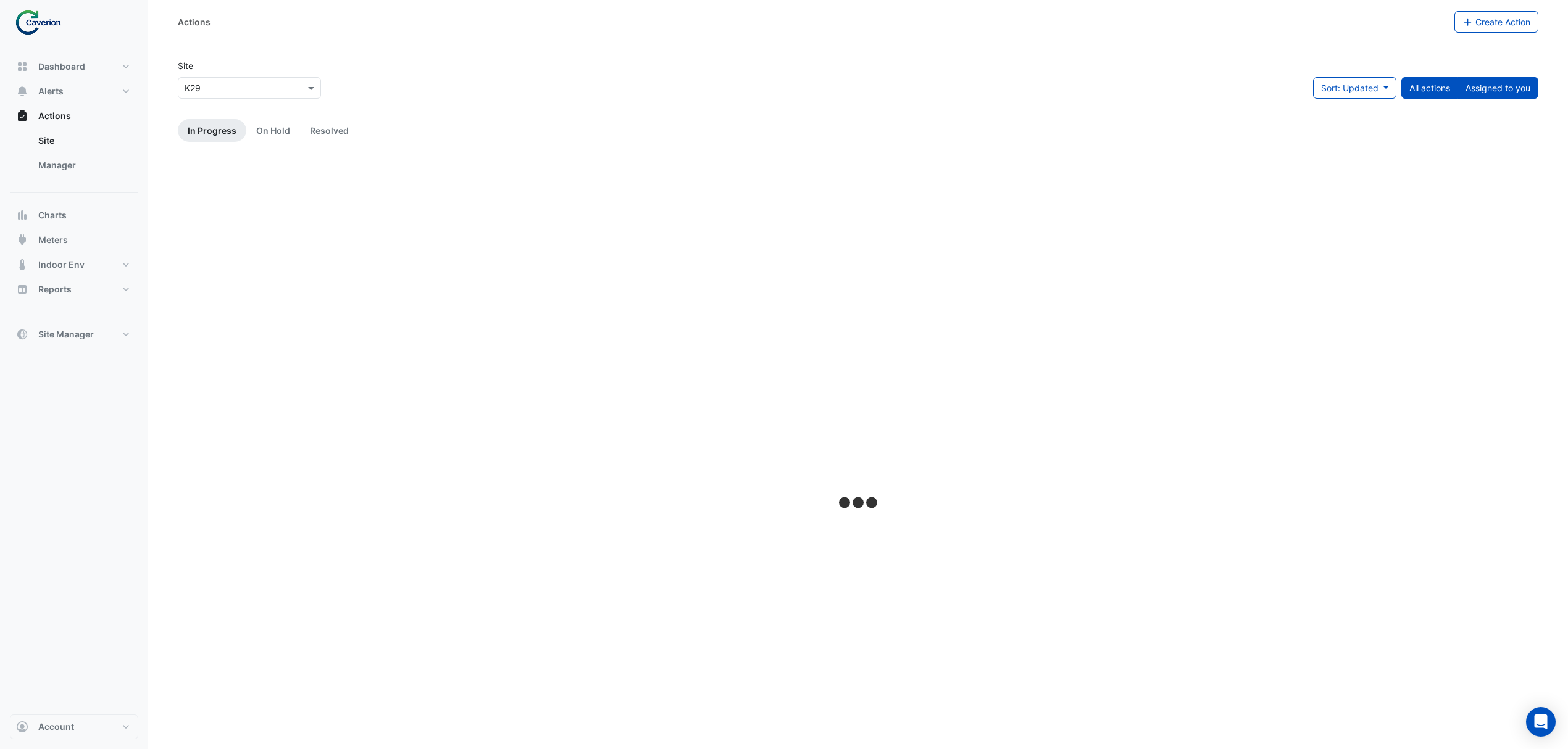
click at [1490, 85] on button "Assigned to you" at bounding box center [1497, 87] width 81 height 21
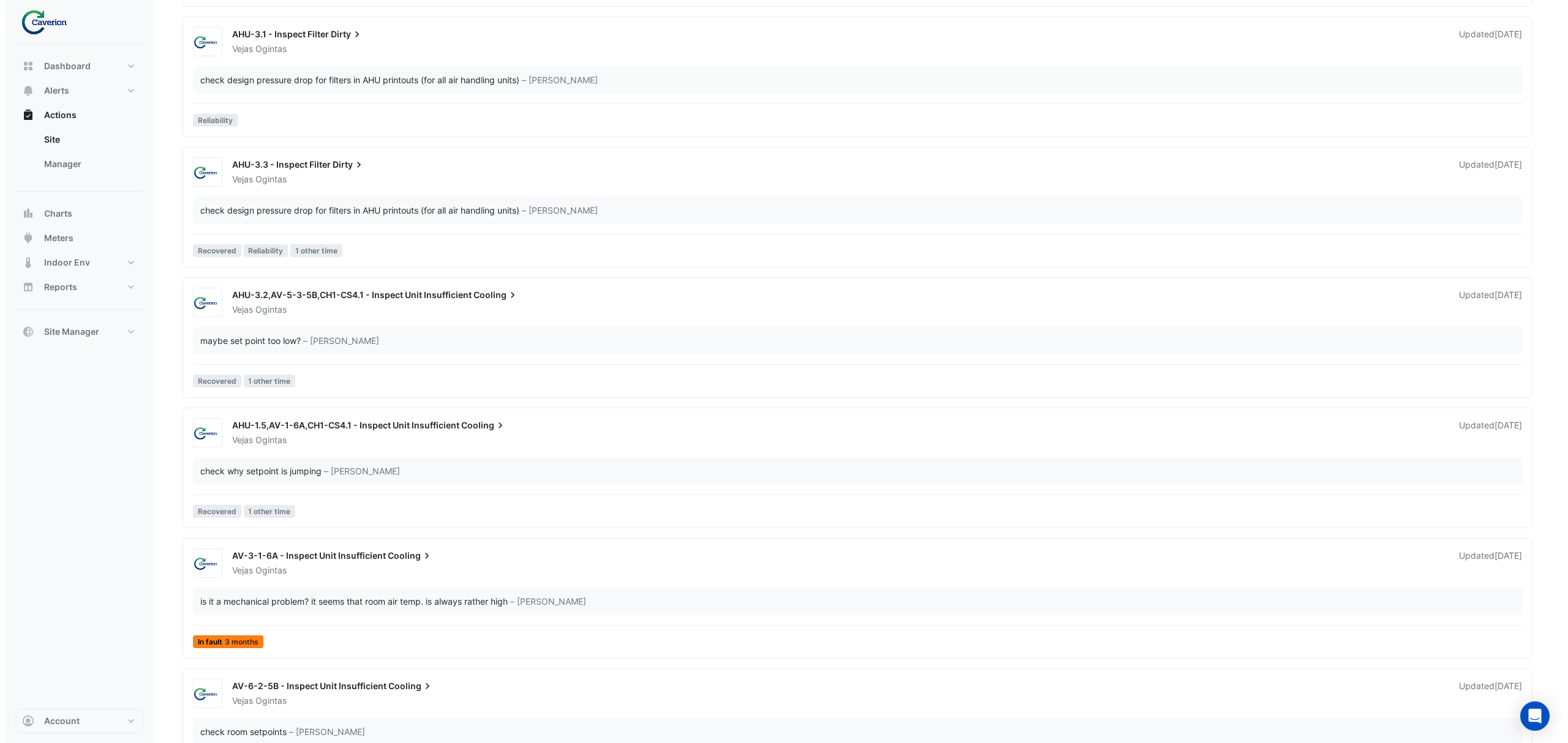
scroll to position [1864, 0]
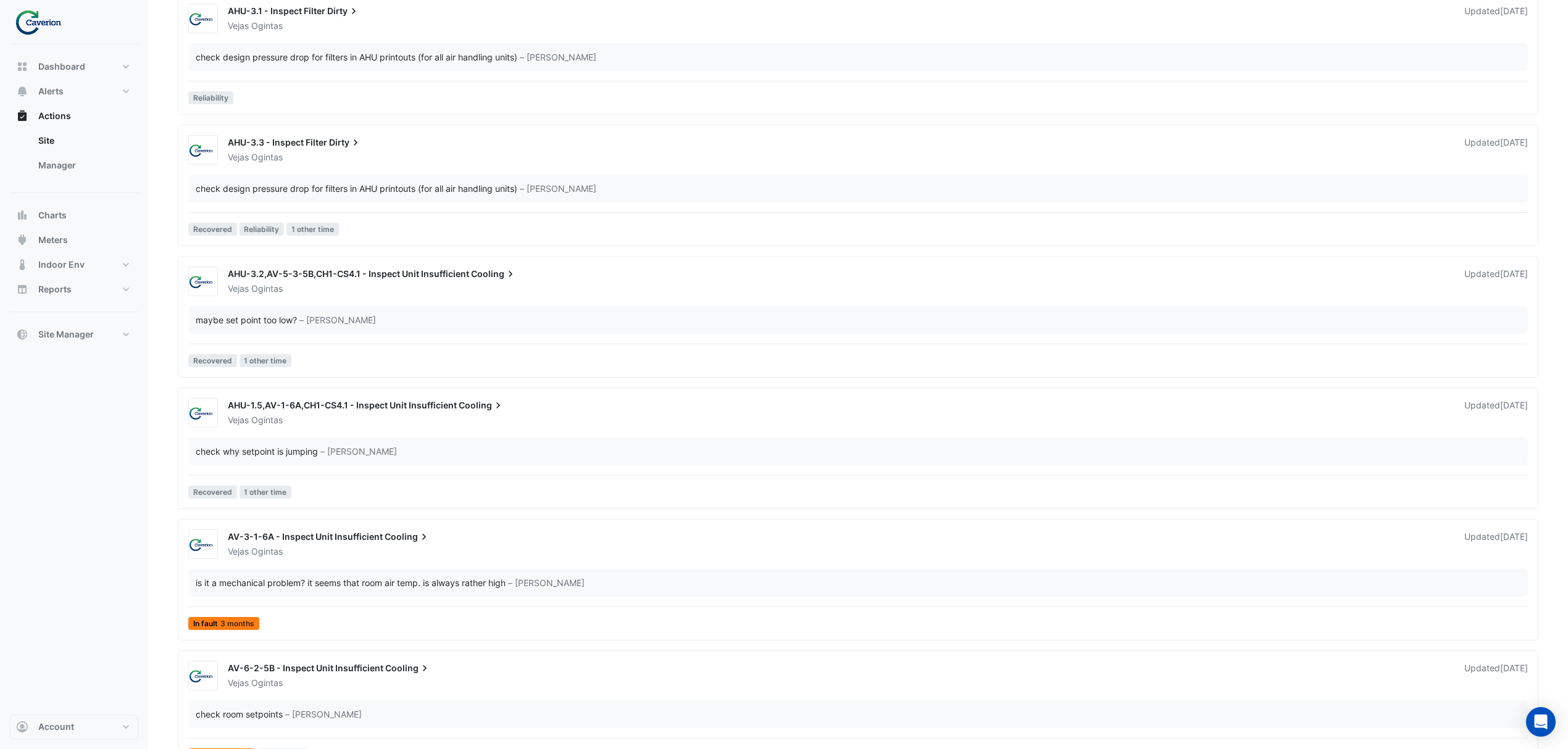
click at [327, 198] on div "check design pressure drop for filters in AHU printouts (for all air handling u…" at bounding box center [858, 189] width 1339 height 28
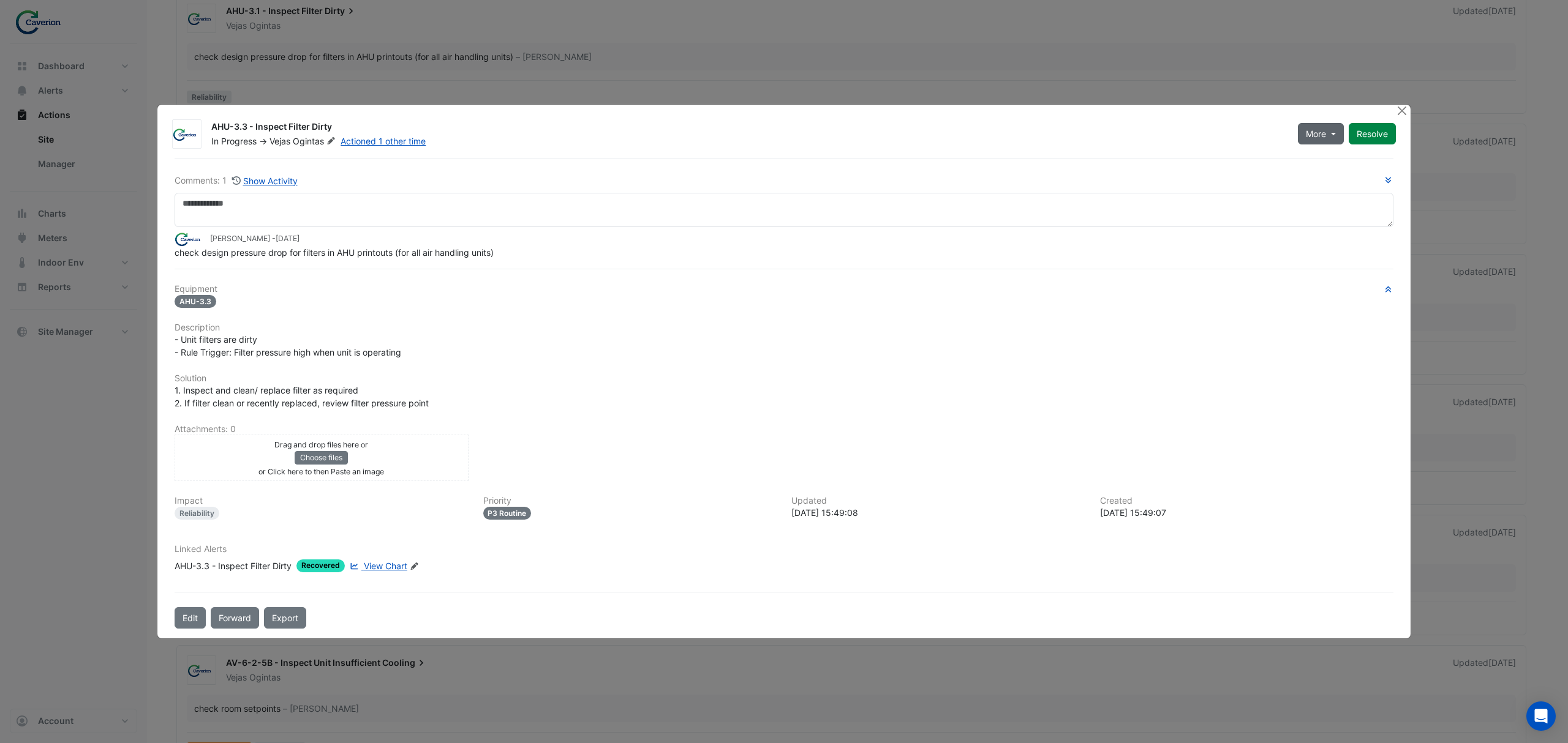
click at [1334, 132] on button "More" at bounding box center [1320, 133] width 46 height 21
click at [691, 357] on div "- Unit filters are dirty - Rule Trigger: Filter pressure high when unit is oper…" at bounding box center [783, 346] width 1219 height 26
click at [387, 563] on span "View Chart" at bounding box center [386, 566] width 44 height 10
click at [1399, 112] on button "Close" at bounding box center [1402, 112] width 13 height 13
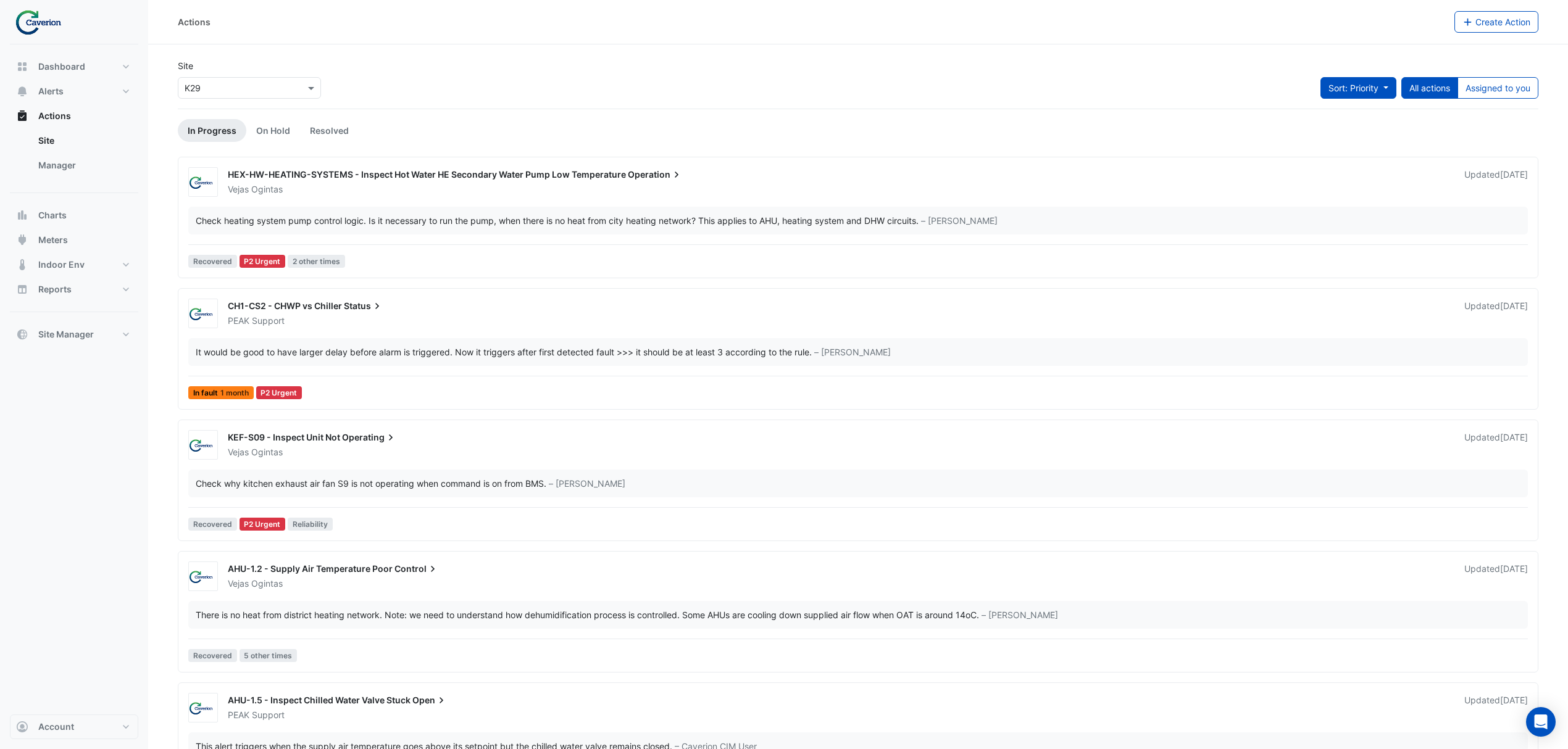
click at [1369, 85] on span "Sort: Priority" at bounding box center [1353, 88] width 50 height 10
click at [1361, 126] on li "Updated" at bounding box center [1344, 133] width 98 height 18
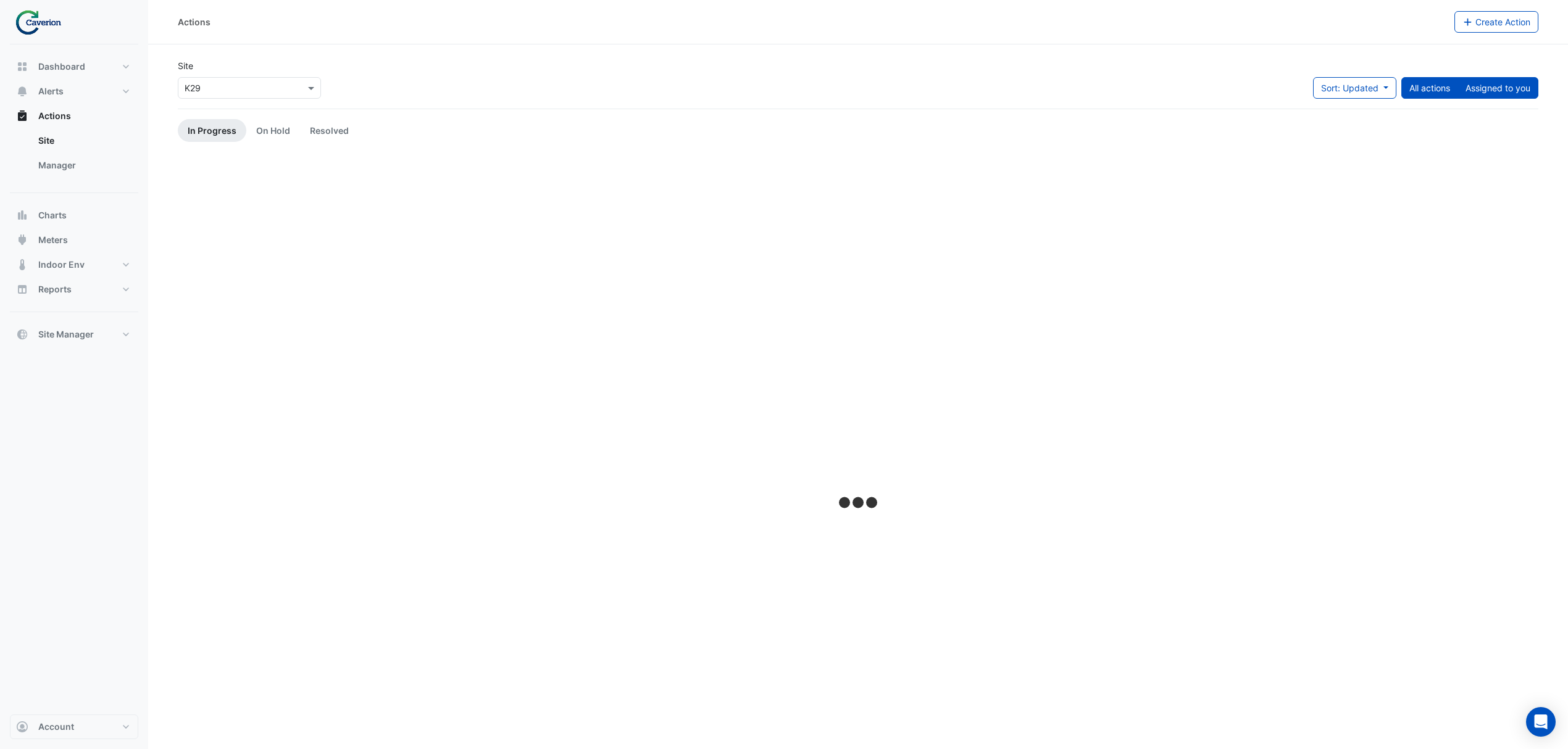
click at [1511, 92] on button "Assigned to you" at bounding box center [1497, 87] width 81 height 21
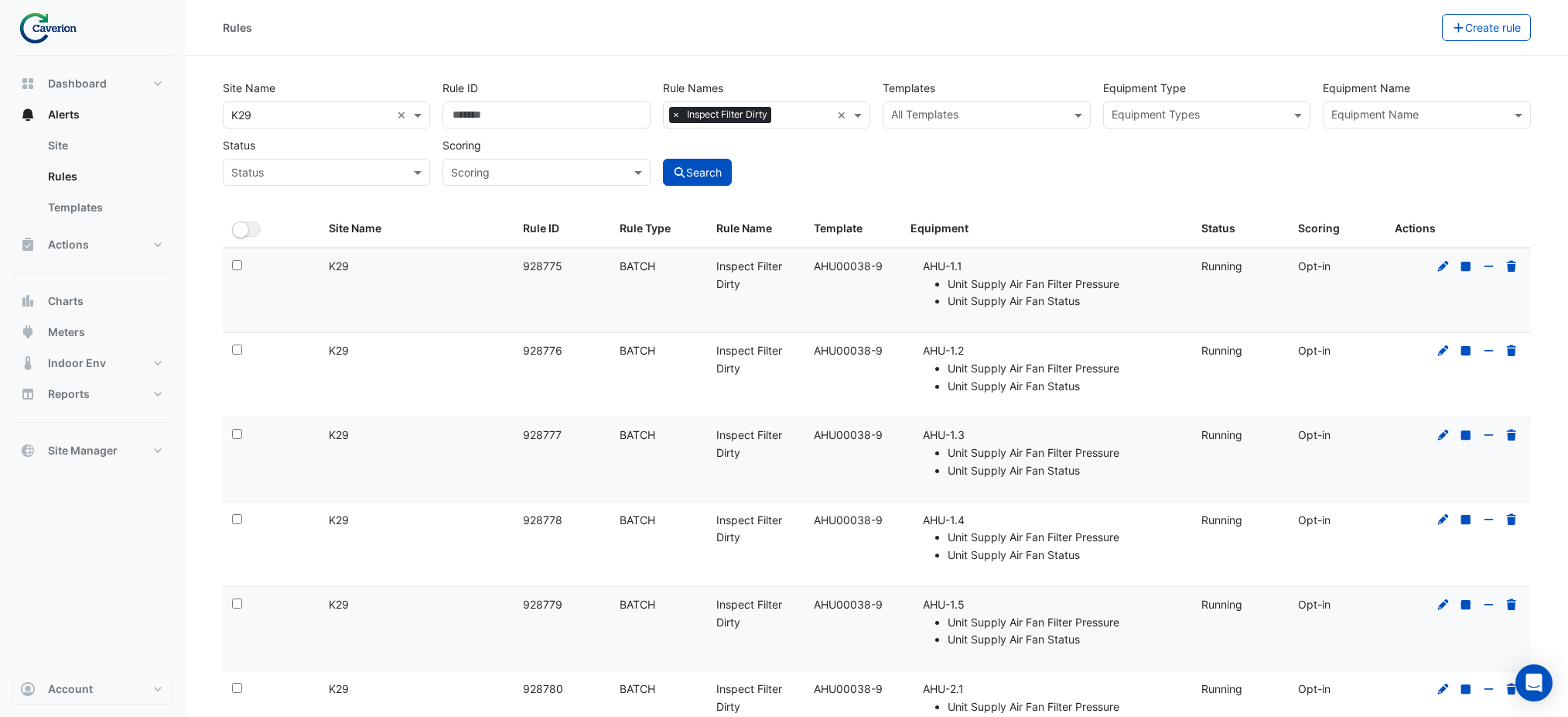
select select "***"
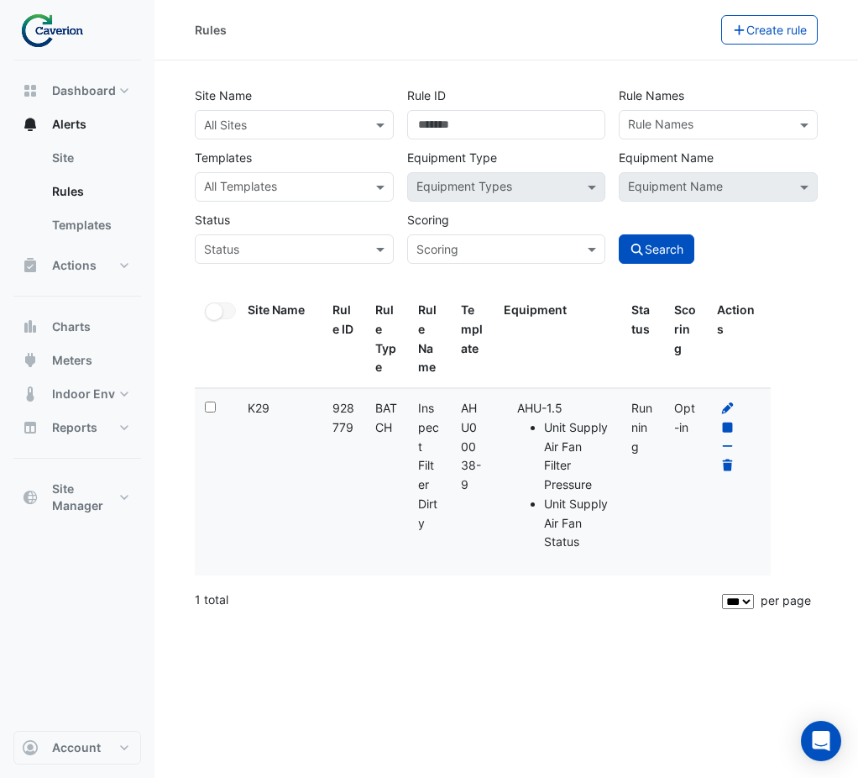
select select "***"
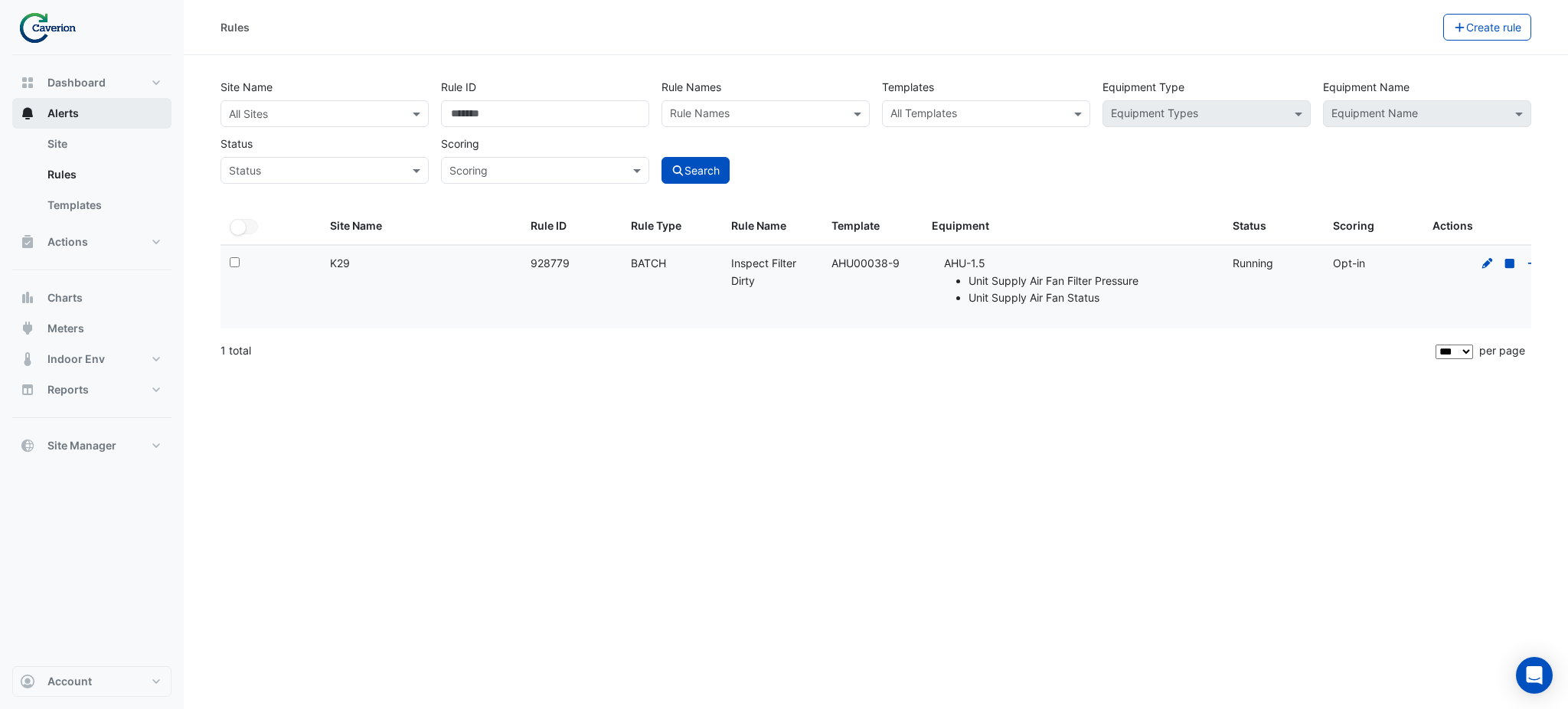
click at [72, 107] on span "Alerts" at bounding box center [63, 113] width 31 height 15
click at [107, 103] on button "Alerts" at bounding box center [91, 113] width 160 height 31
click at [103, 219] on link "Templates" at bounding box center [103, 205] width 136 height 31
select select
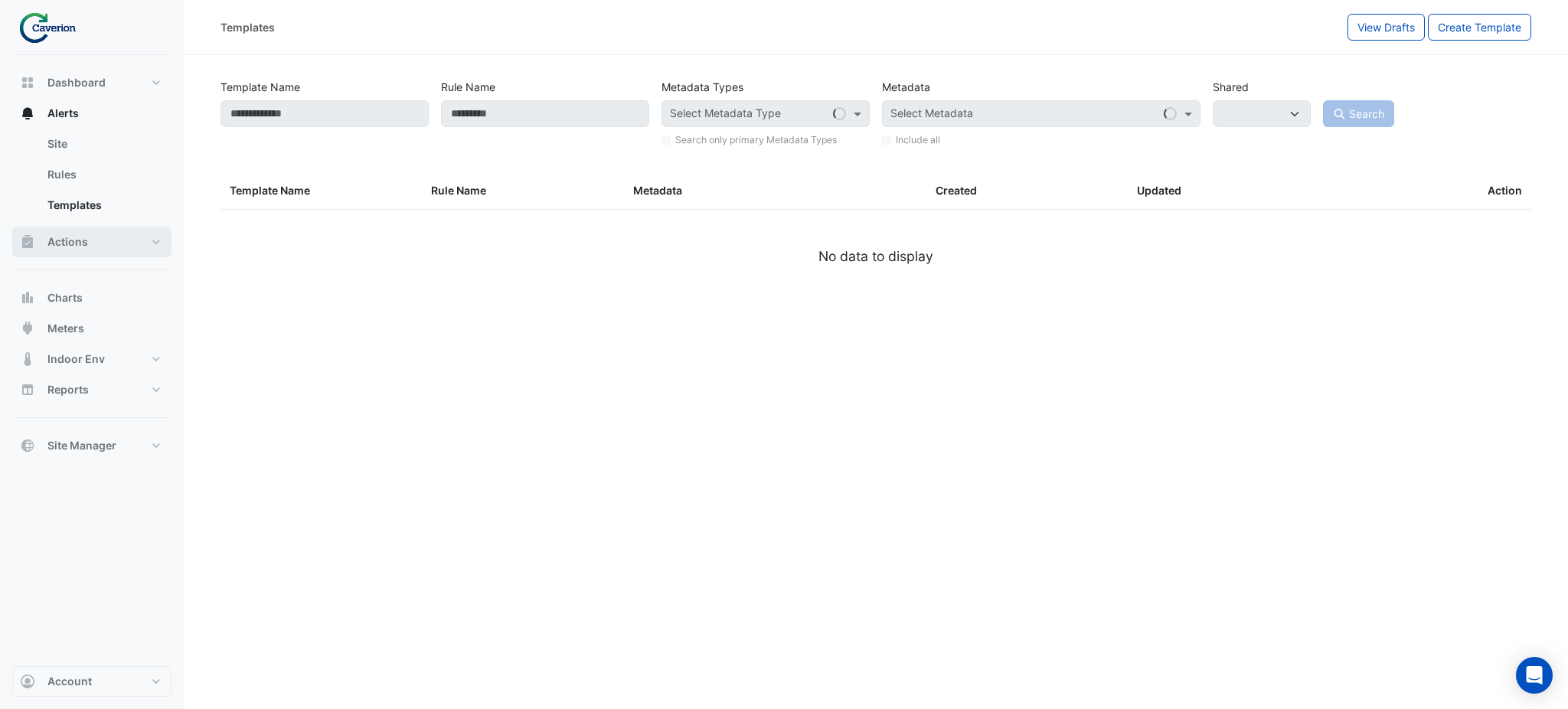
click at [93, 241] on button "Actions" at bounding box center [91, 242] width 160 height 31
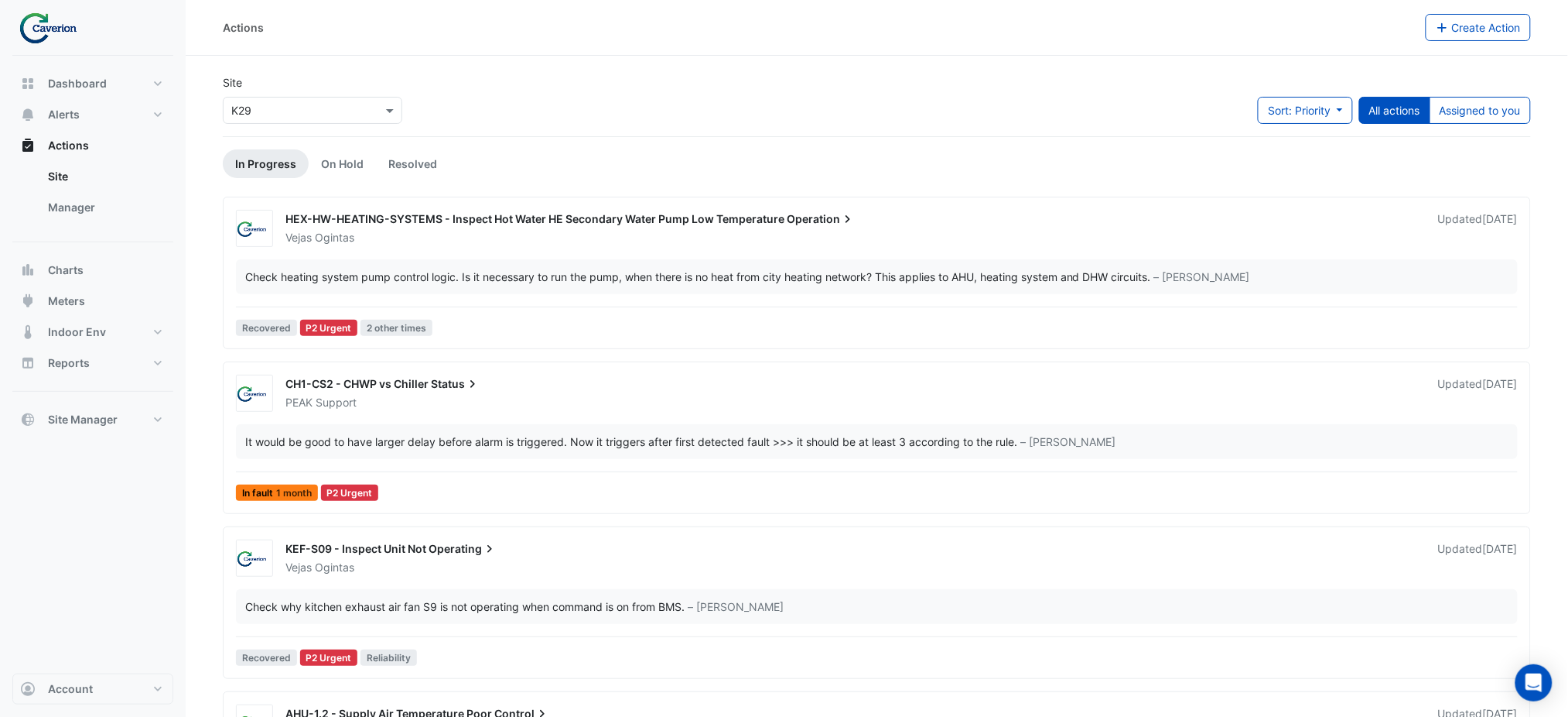
click at [790, 91] on div "Site × K29 Sort: Priority Priority Updated All actions Assigned to you" at bounding box center [877, 105] width 1327 height 62
click at [790, 104] on button "Assigned to you" at bounding box center [1480, 110] width 101 height 27
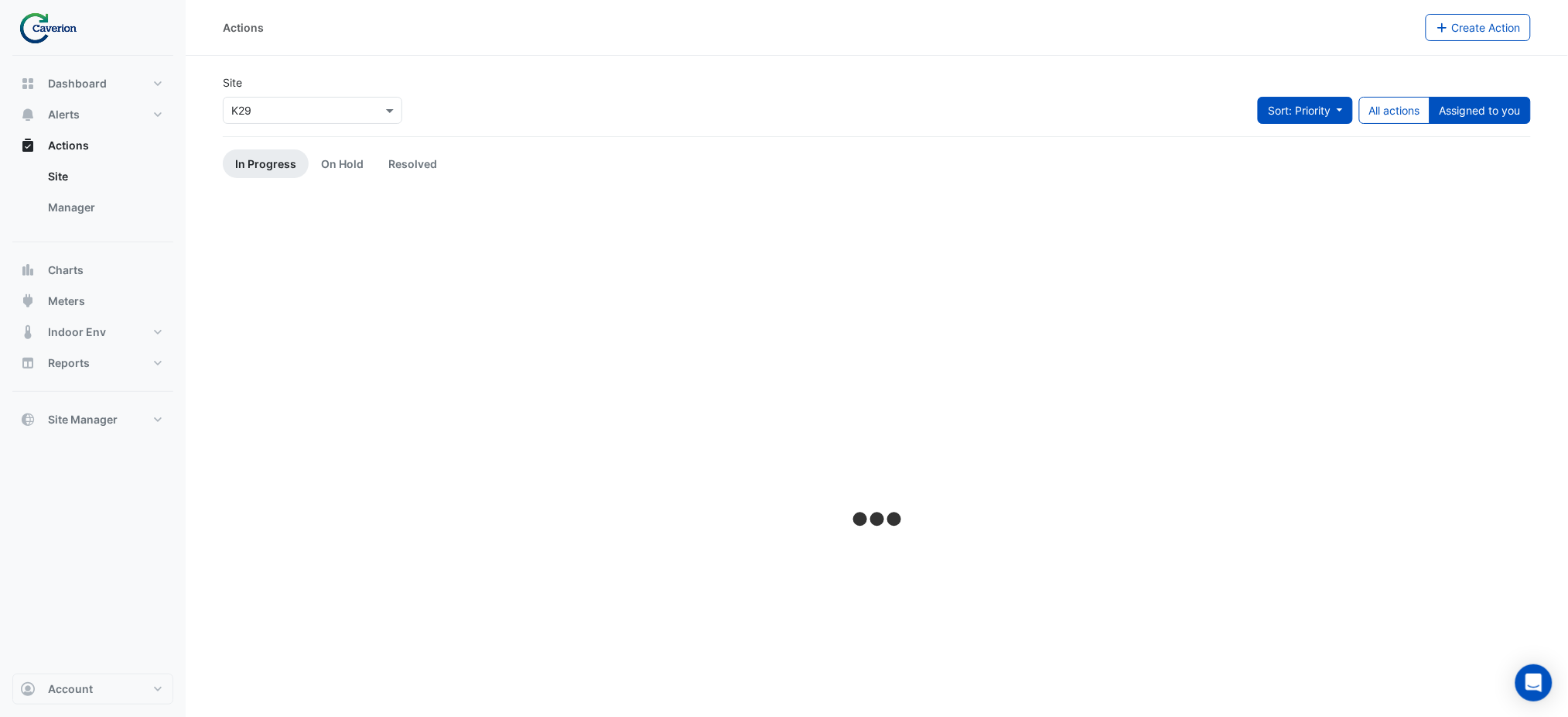
click at [790, 104] on button "Sort: Priority" at bounding box center [1305, 110] width 95 height 27
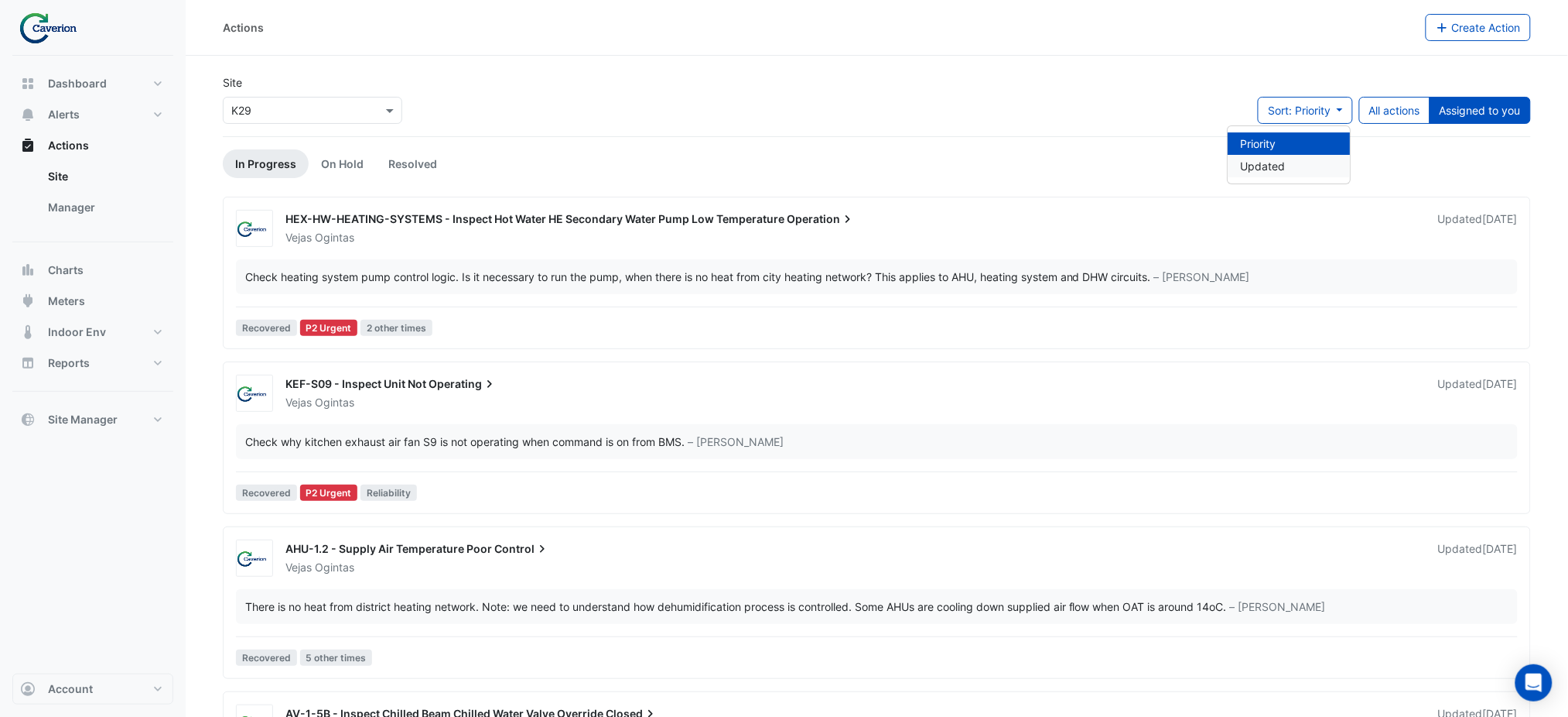
click at [790, 164] on li "Updated" at bounding box center [1289, 166] width 123 height 22
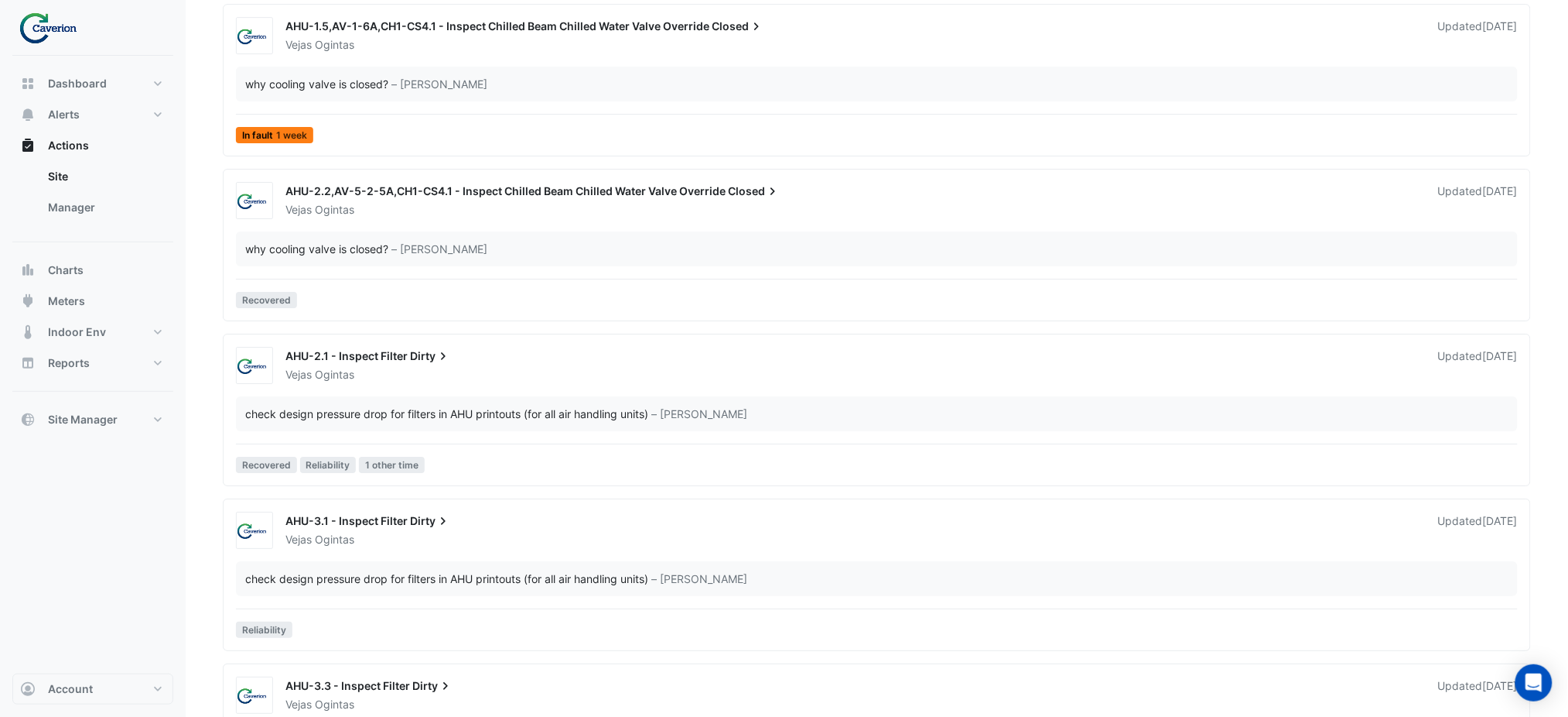
scroll to position [1857, 0]
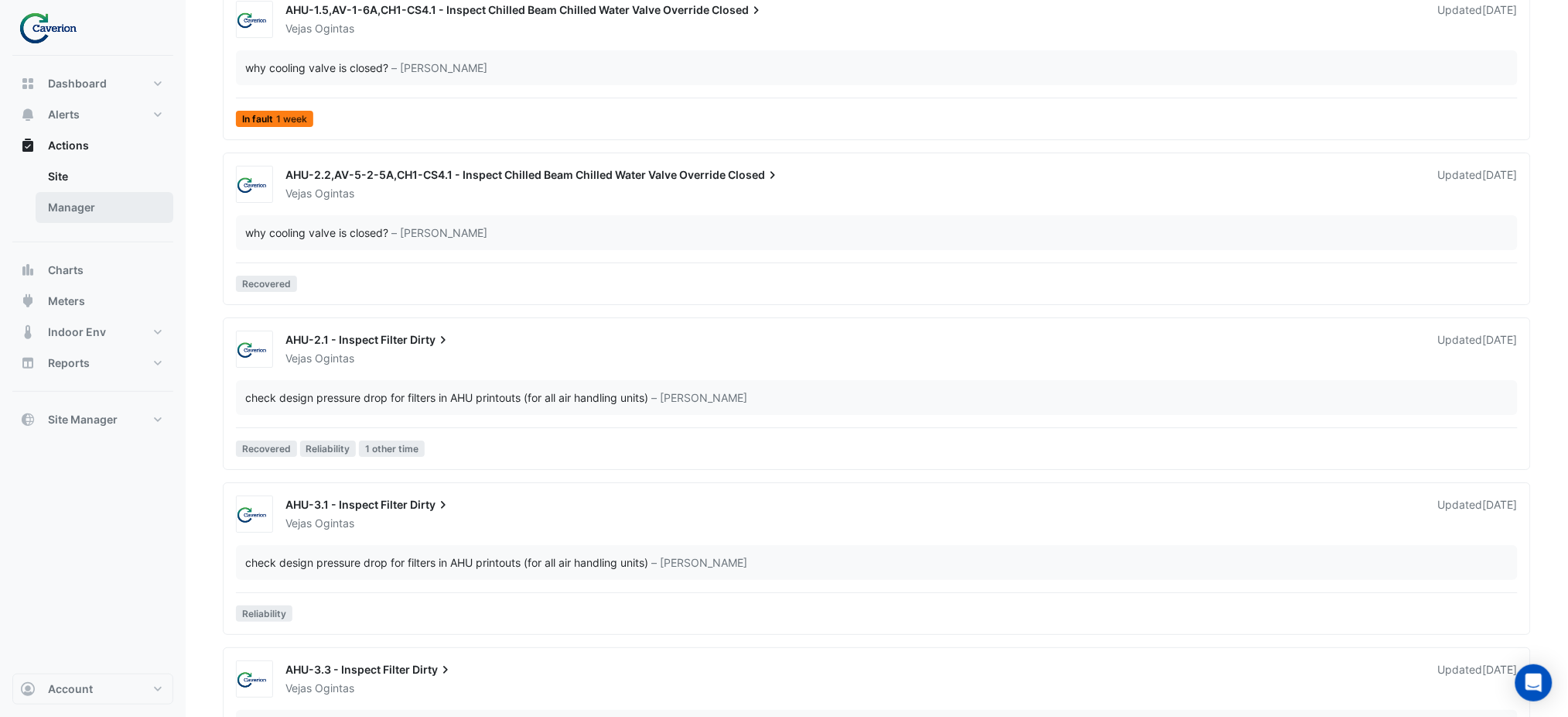
click at [42, 205] on link "Manager" at bounding box center [104, 207] width 137 height 31
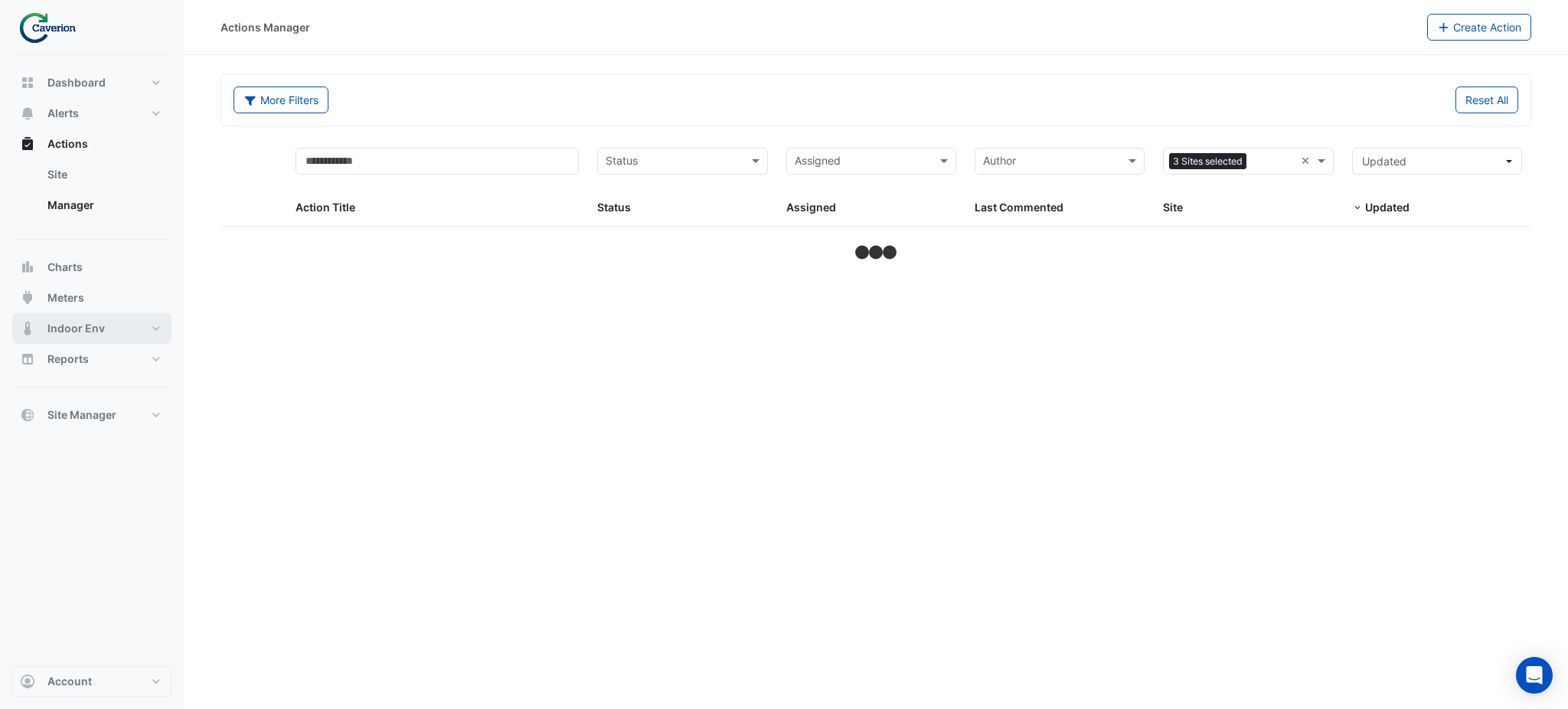
select select "***"
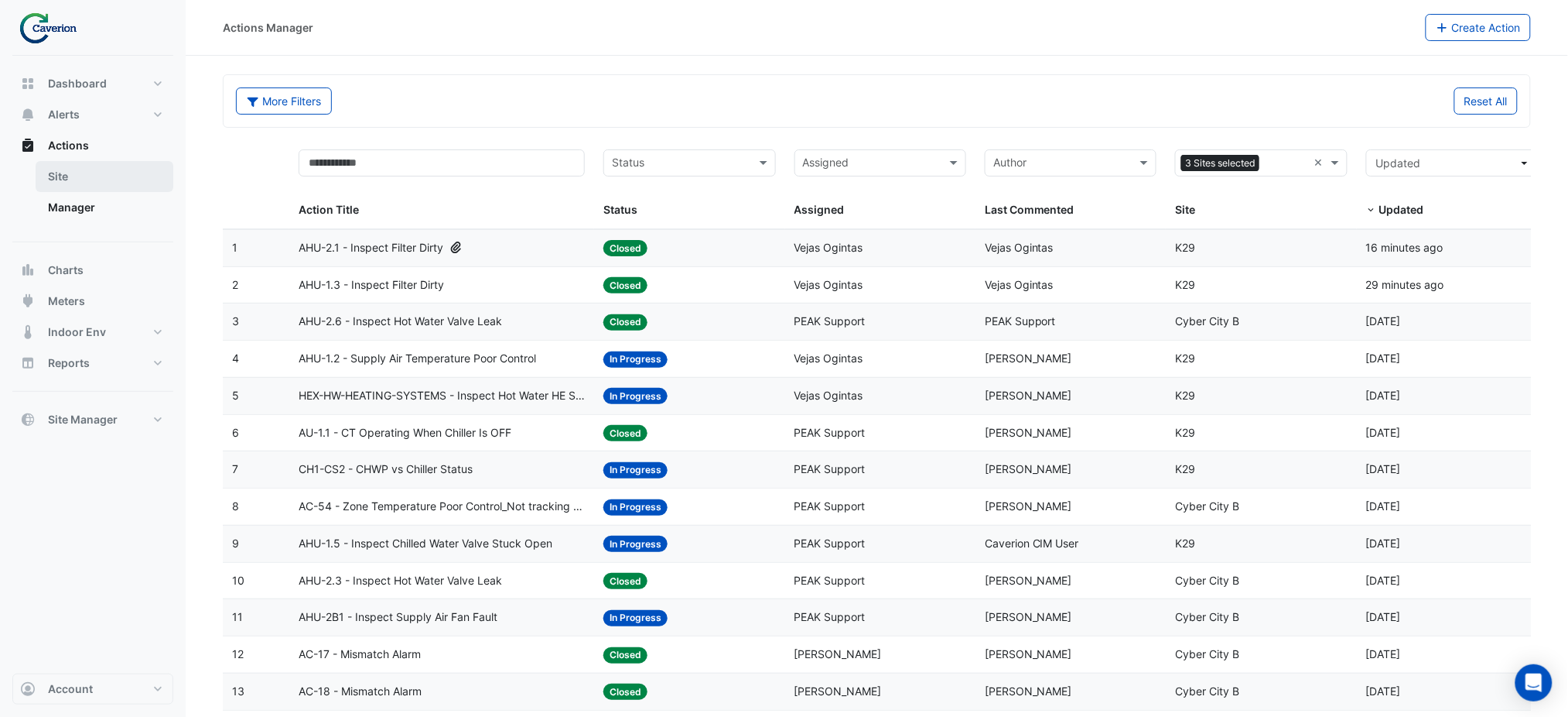
click at [93, 186] on link "Site" at bounding box center [104, 177] width 137 height 31
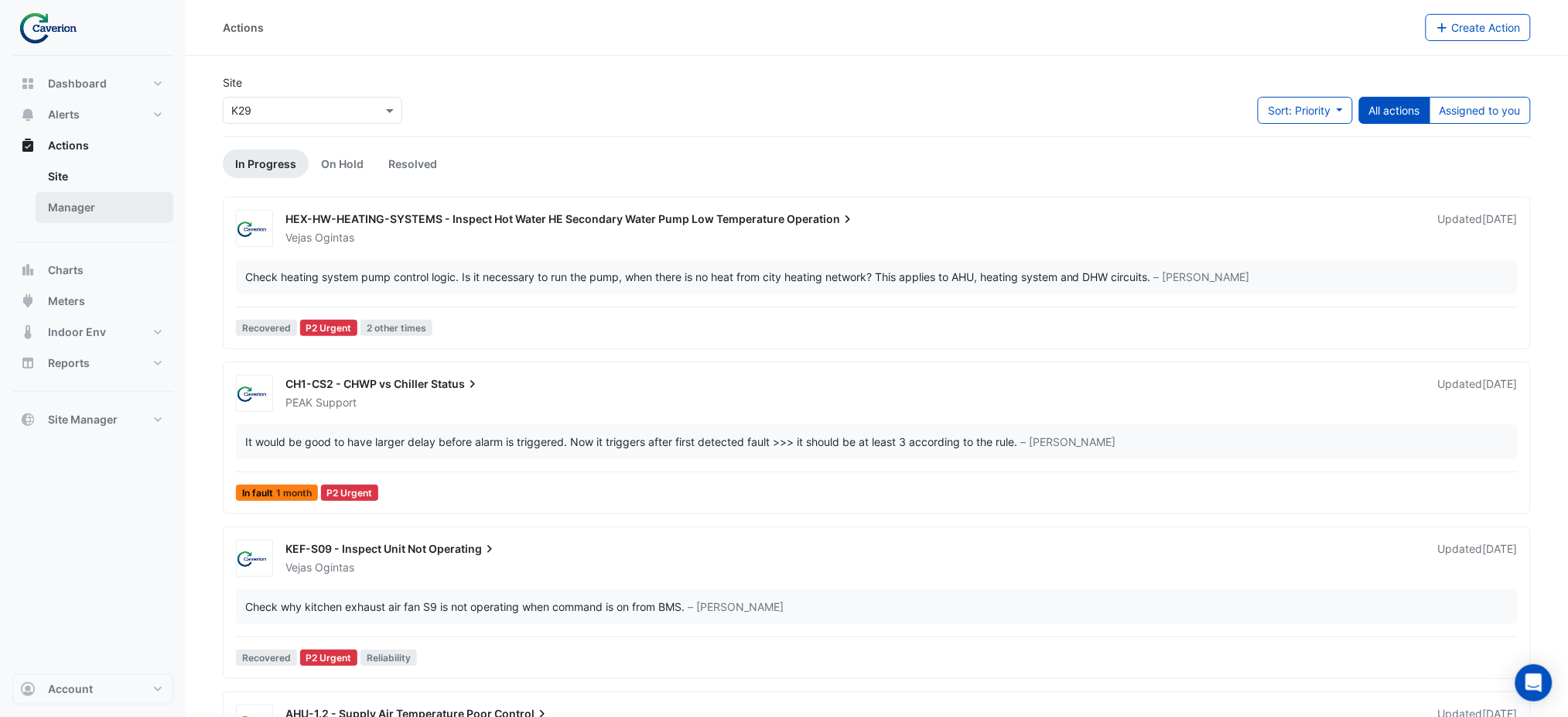
click at [73, 201] on link "Manager" at bounding box center [104, 207] width 137 height 31
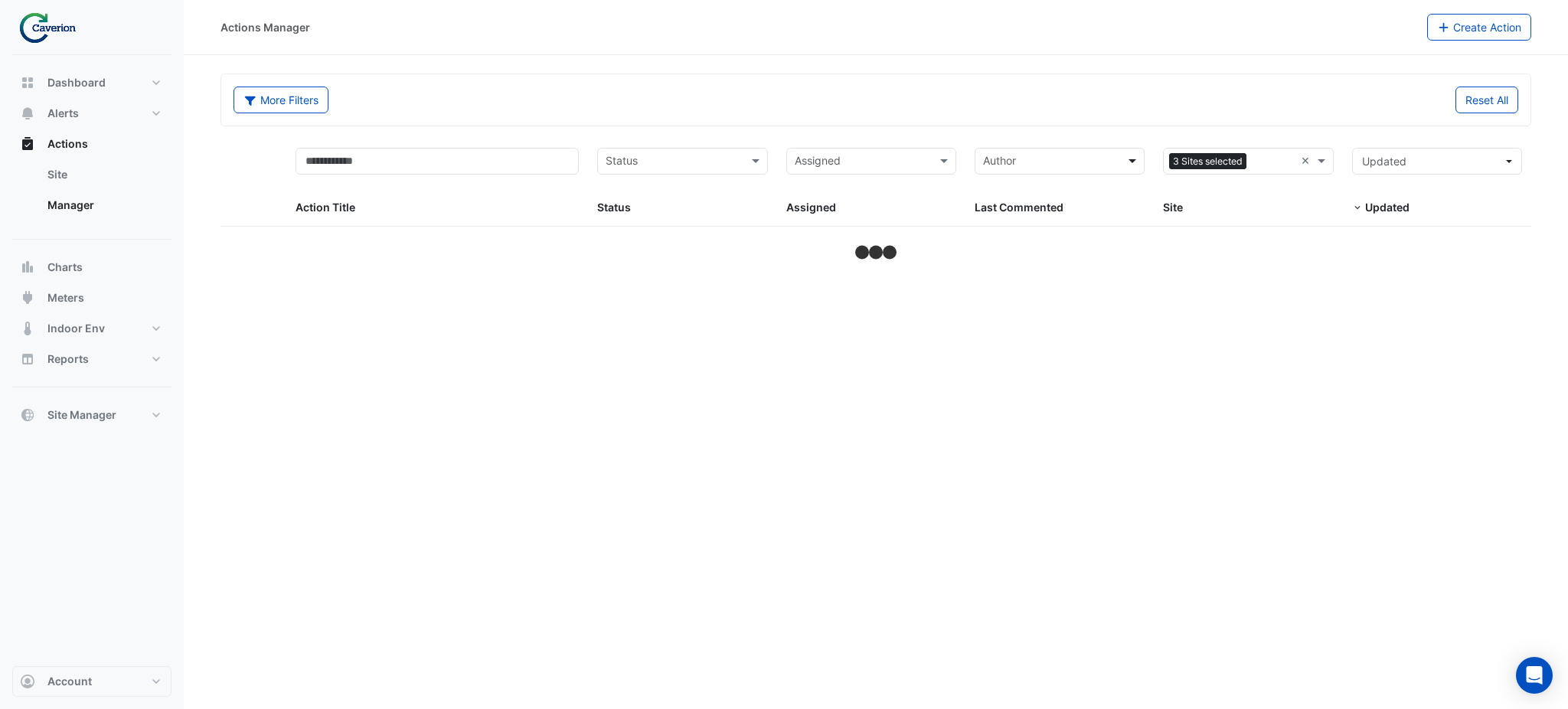
select select "***"
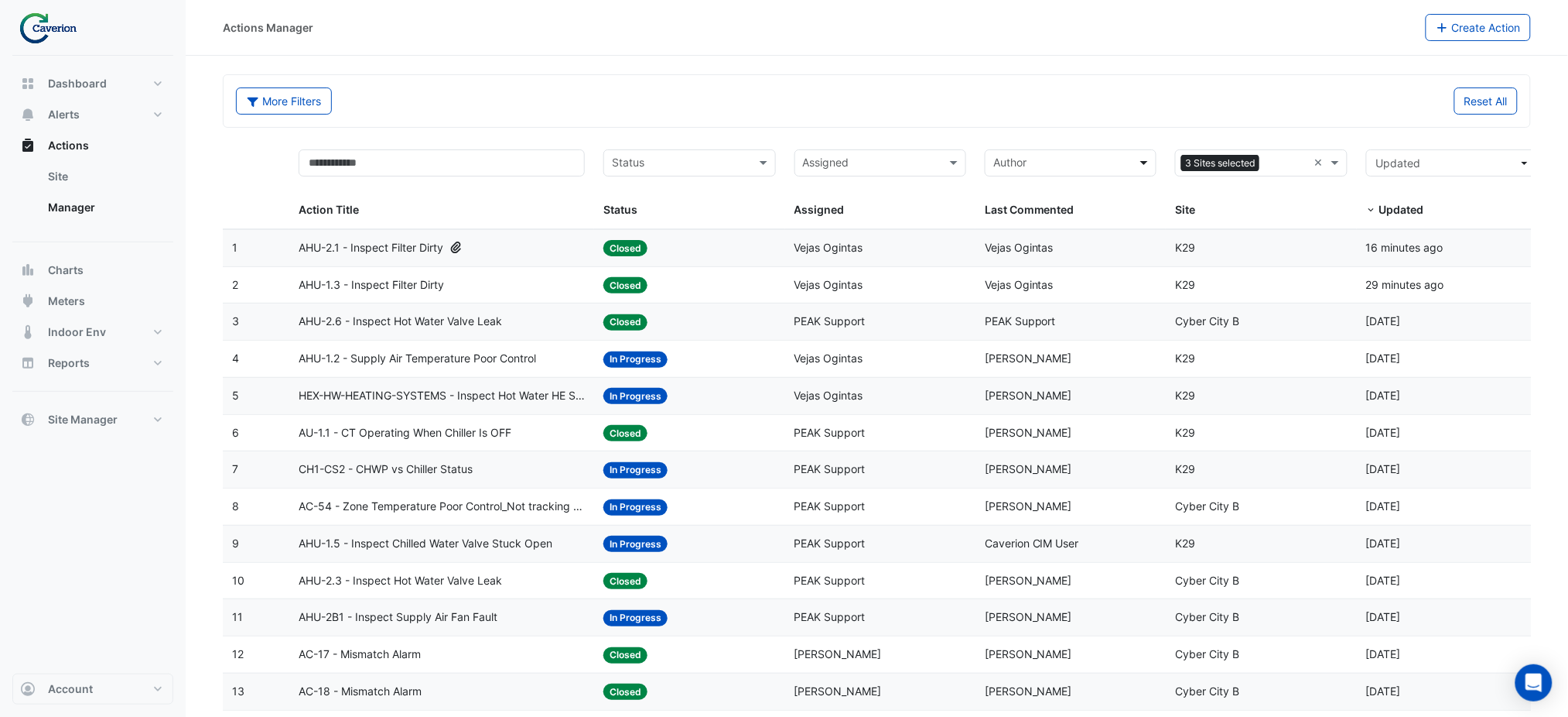
click at [790, 164] on span at bounding box center [1145, 162] width 19 height 18
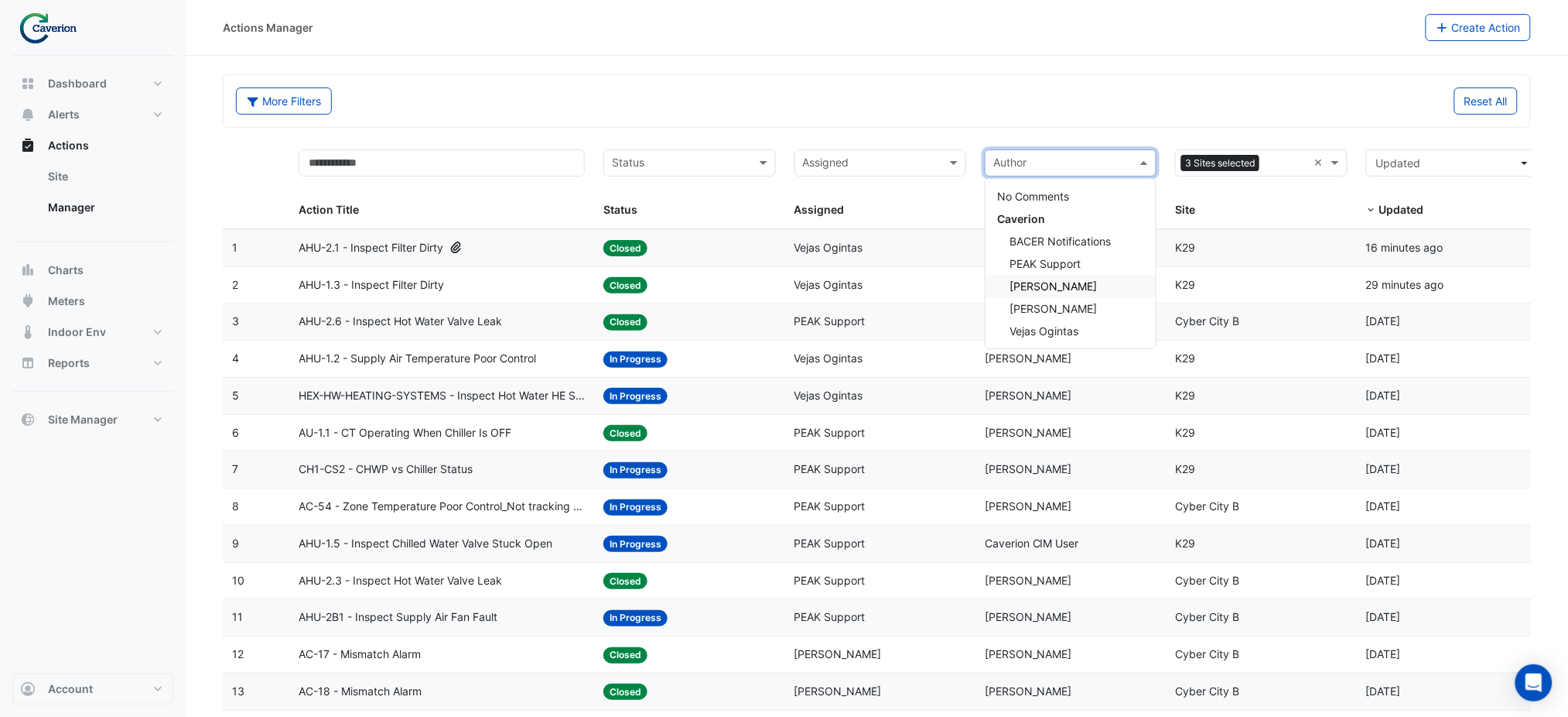
click at [774, 107] on div "More Filters" at bounding box center [552, 100] width 650 height 27
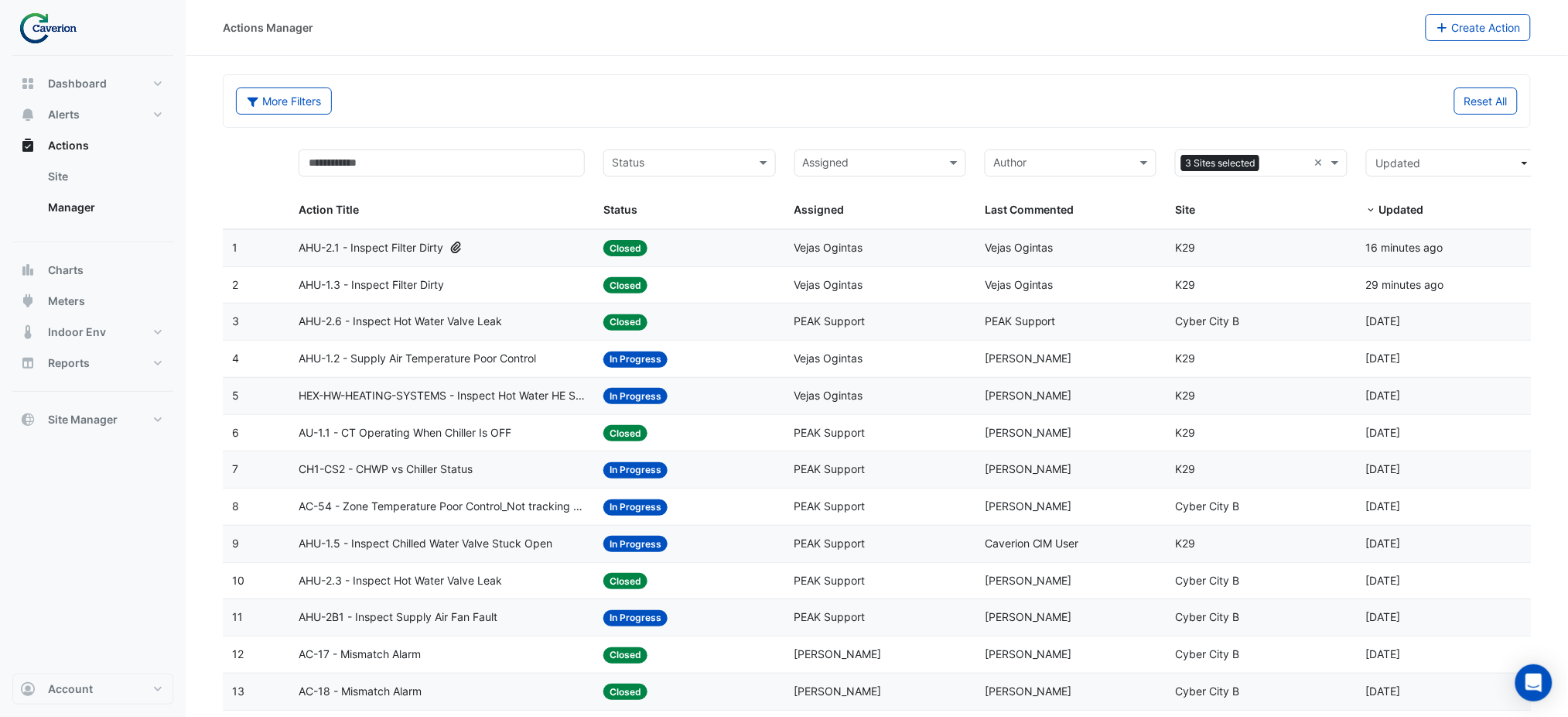
click at [504, 241] on div "AHU-2.1 - Inspect Filter Dirty" at bounding box center [441, 247] width 287 height 18
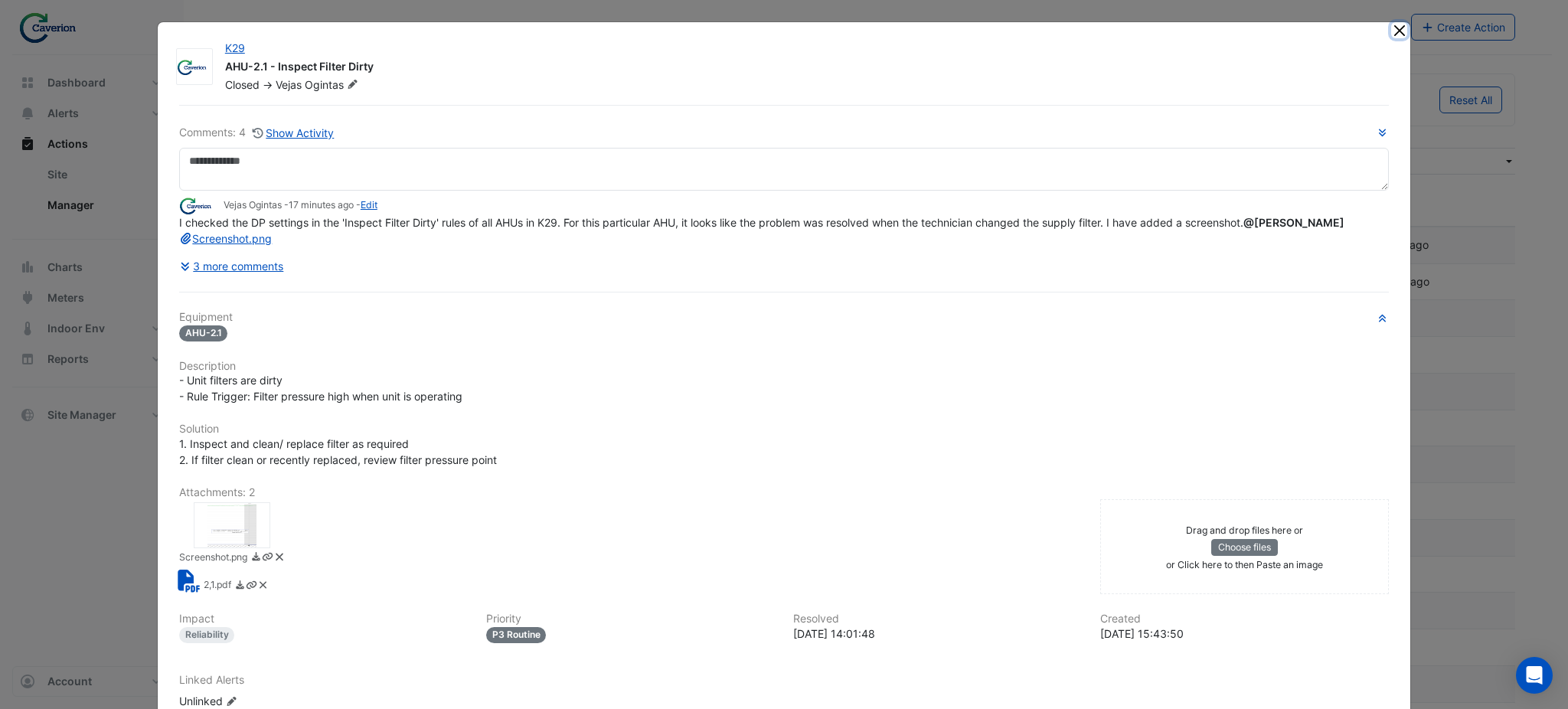
click at [781, 36] on button "Close" at bounding box center [1399, 30] width 16 height 16
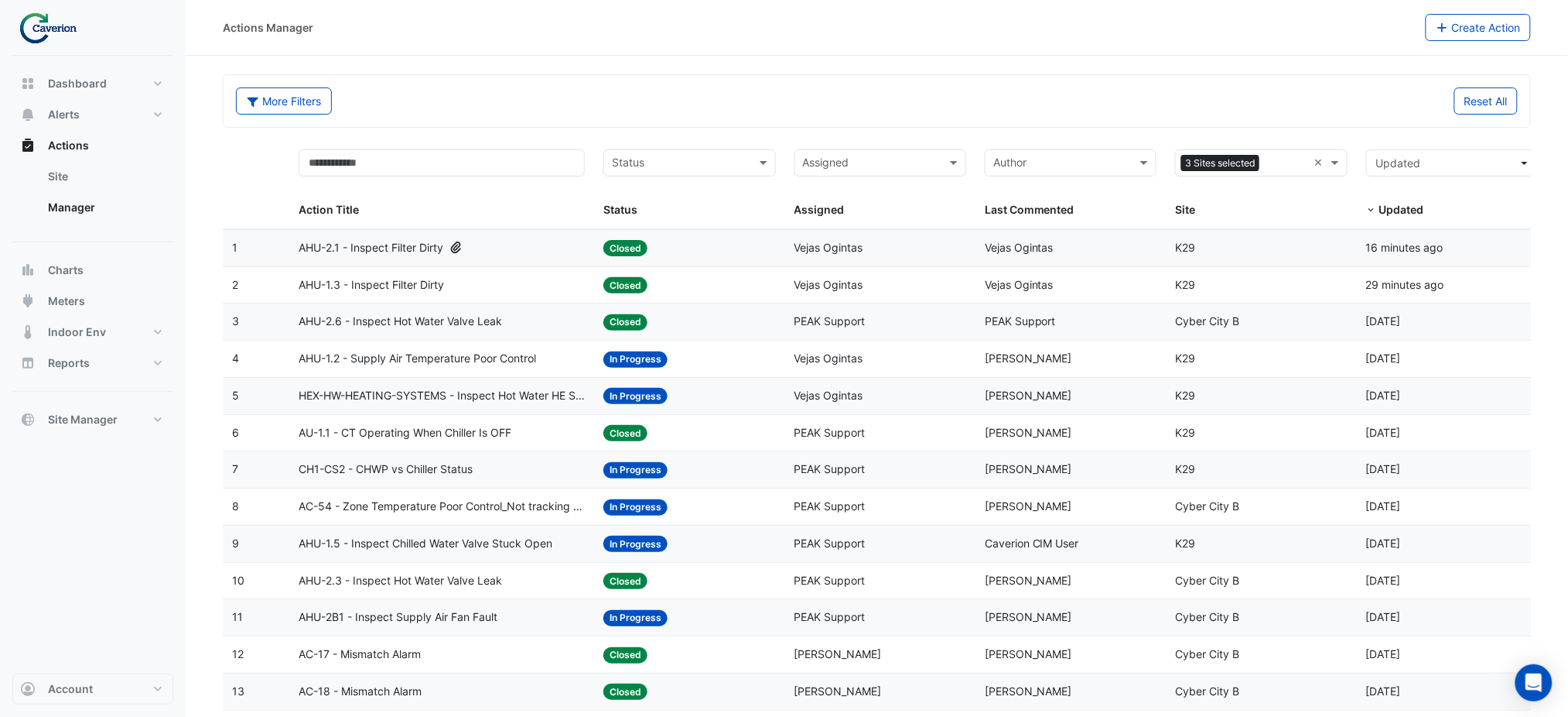
click at [661, 251] on div "Status: Closed" at bounding box center [689, 247] width 171 height 18
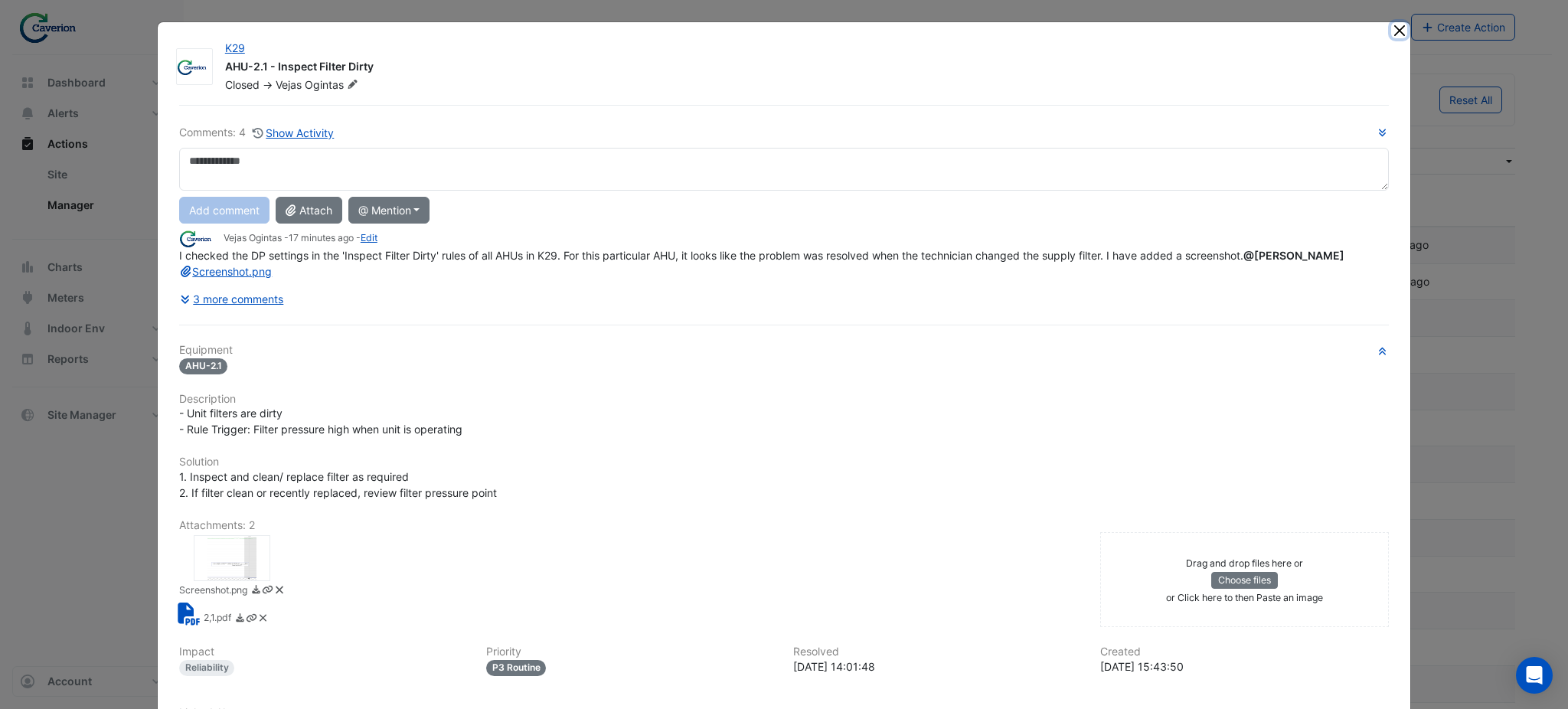
click at [781, 36] on button "Close" at bounding box center [1399, 30] width 16 height 16
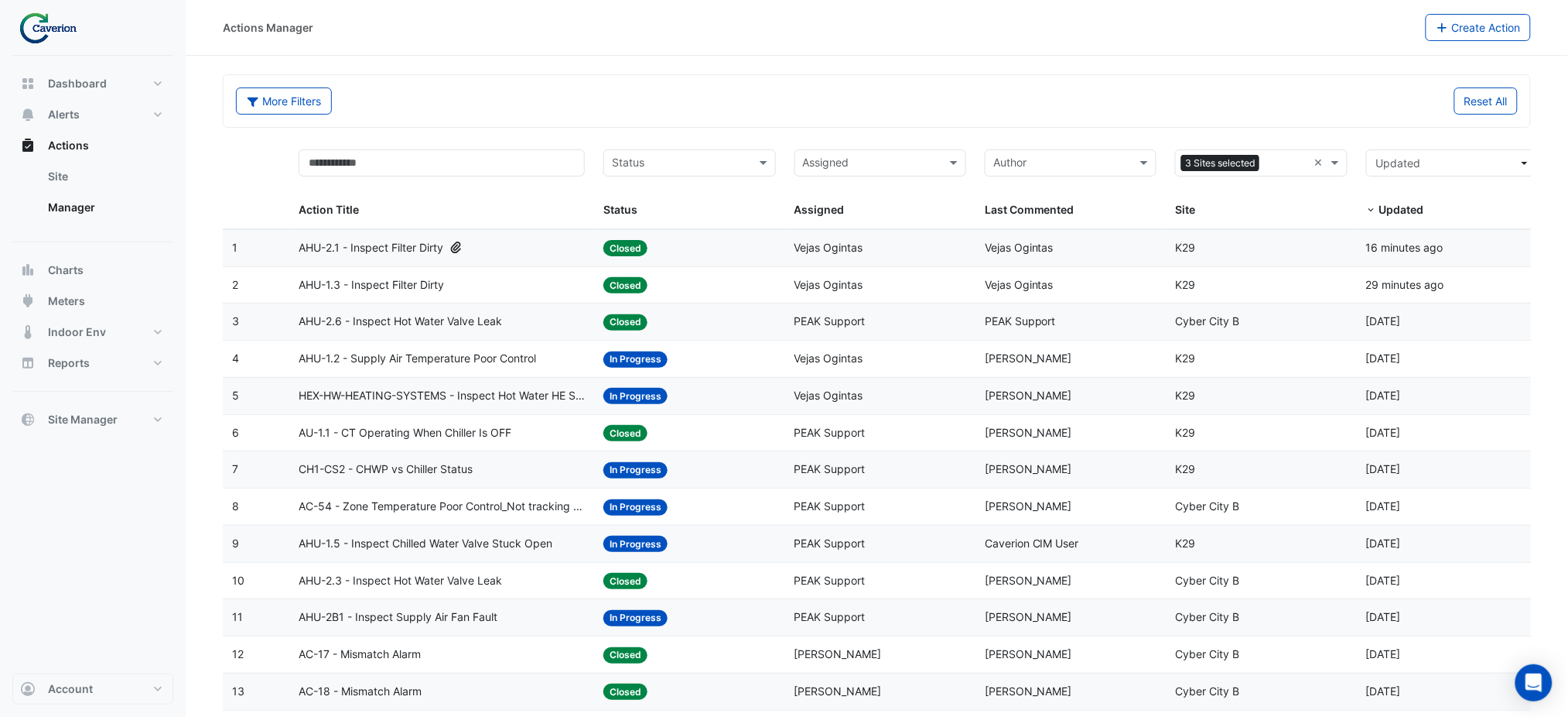
click at [426, 256] on span "AHU-2.1 - Inspect Filter Dirty" at bounding box center [370, 247] width 145 height 18
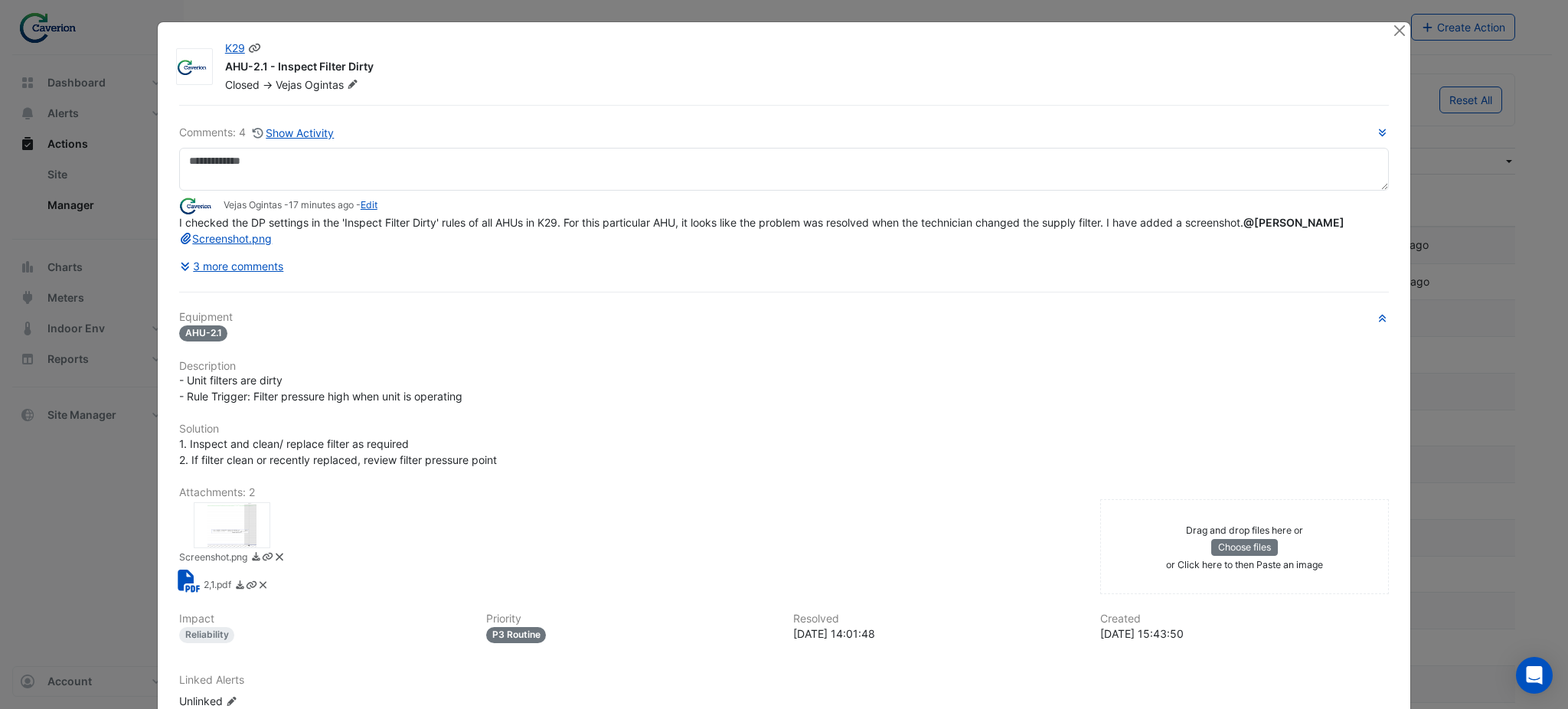
click at [781, 38] on div "K29 AHU-2.1 - Inspect Filter Dirty Closed -> Vejas Ogintas" at bounding box center [809, 64] width 1185 height 58
click at [781, 32] on button "Close" at bounding box center [1399, 30] width 16 height 16
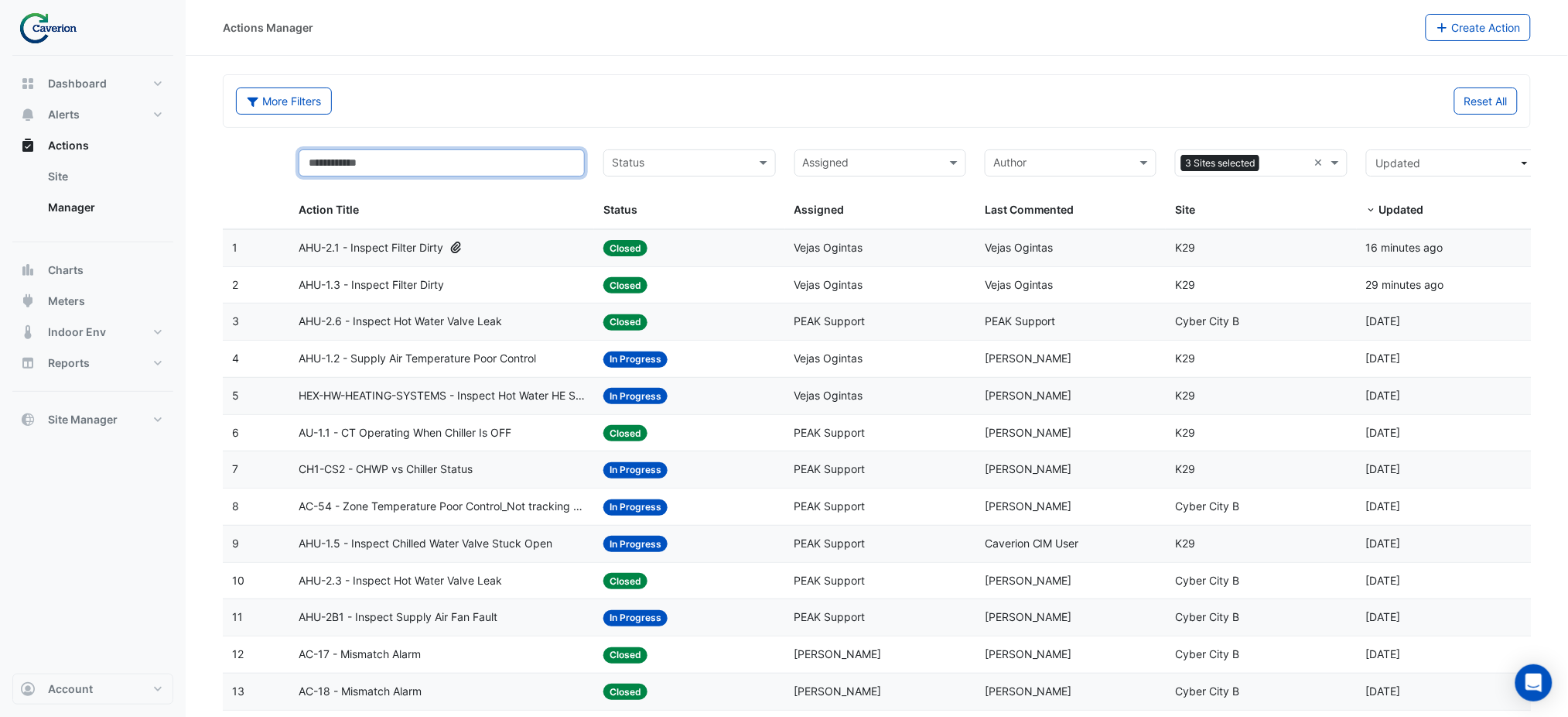
click at [496, 155] on input "text" at bounding box center [441, 162] width 287 height 27
type input "*******"
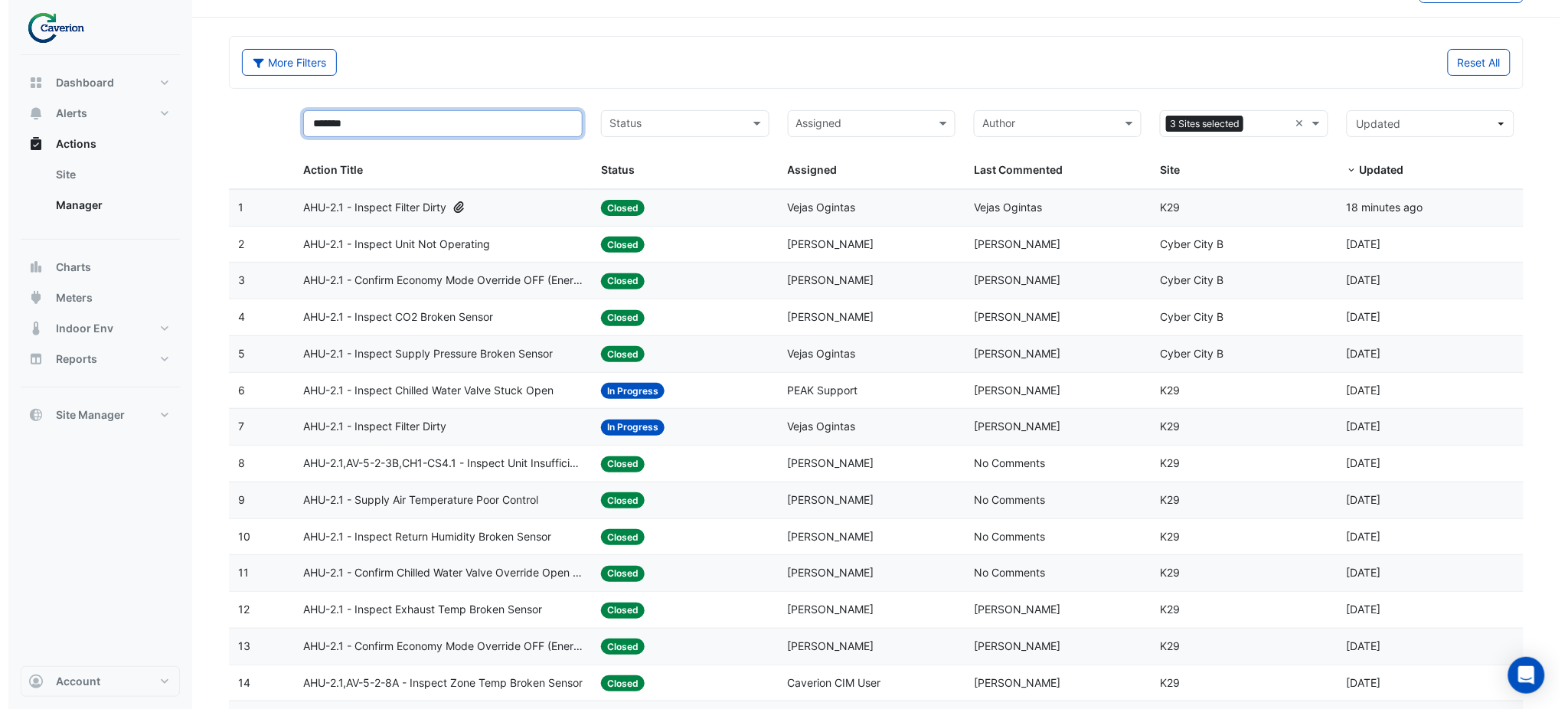
scroll to position [36, 0]
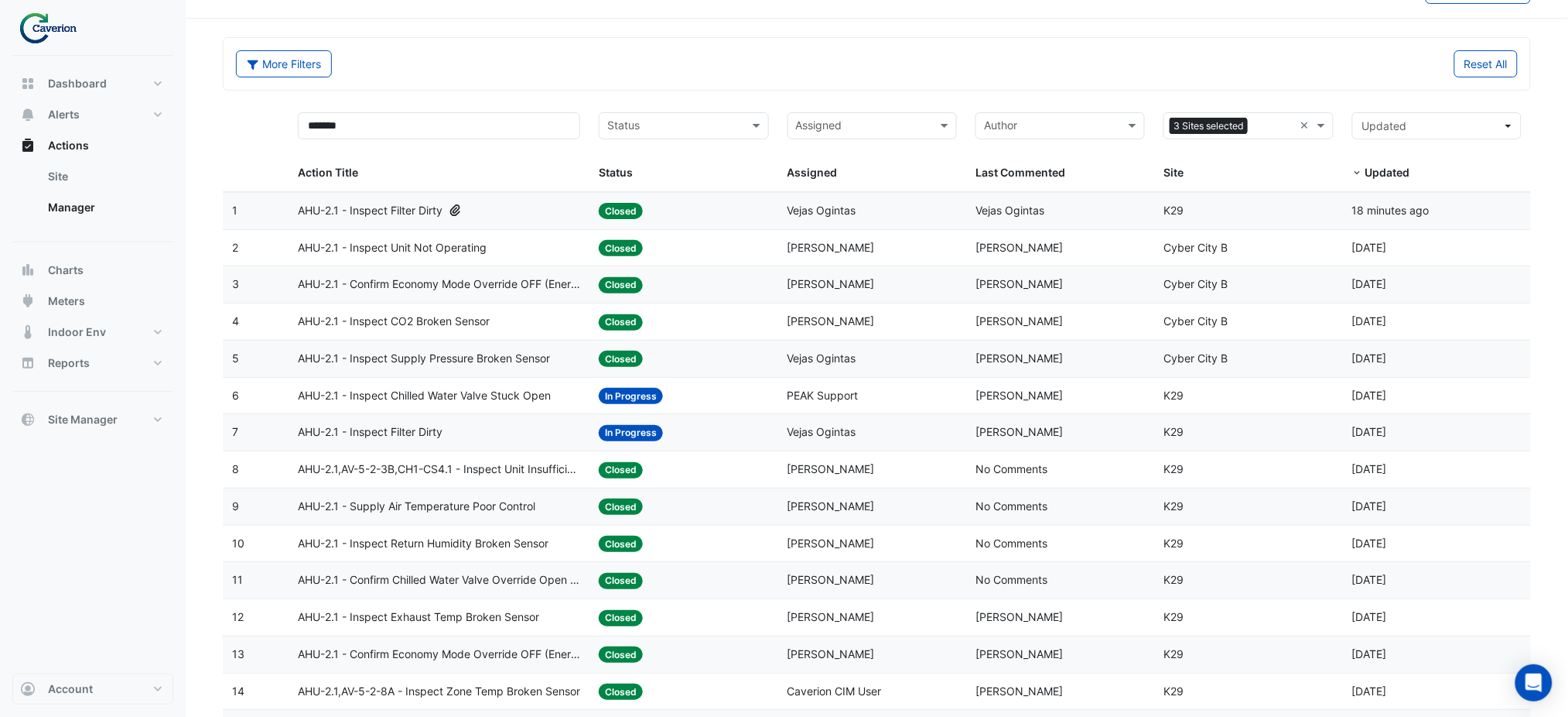
click at [790, 432] on div "Site: K29" at bounding box center [1248, 431] width 170 height 18
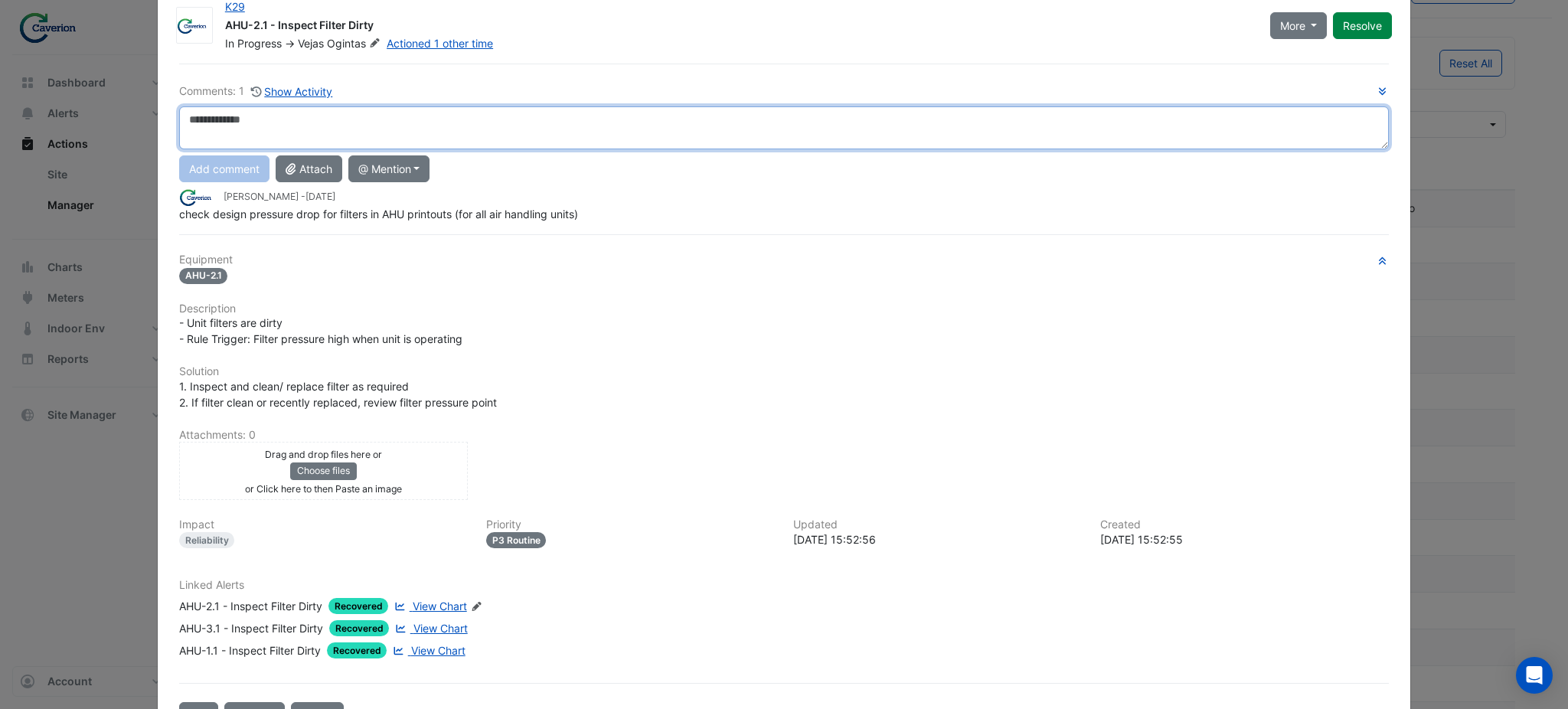
scroll to position [0, 0]
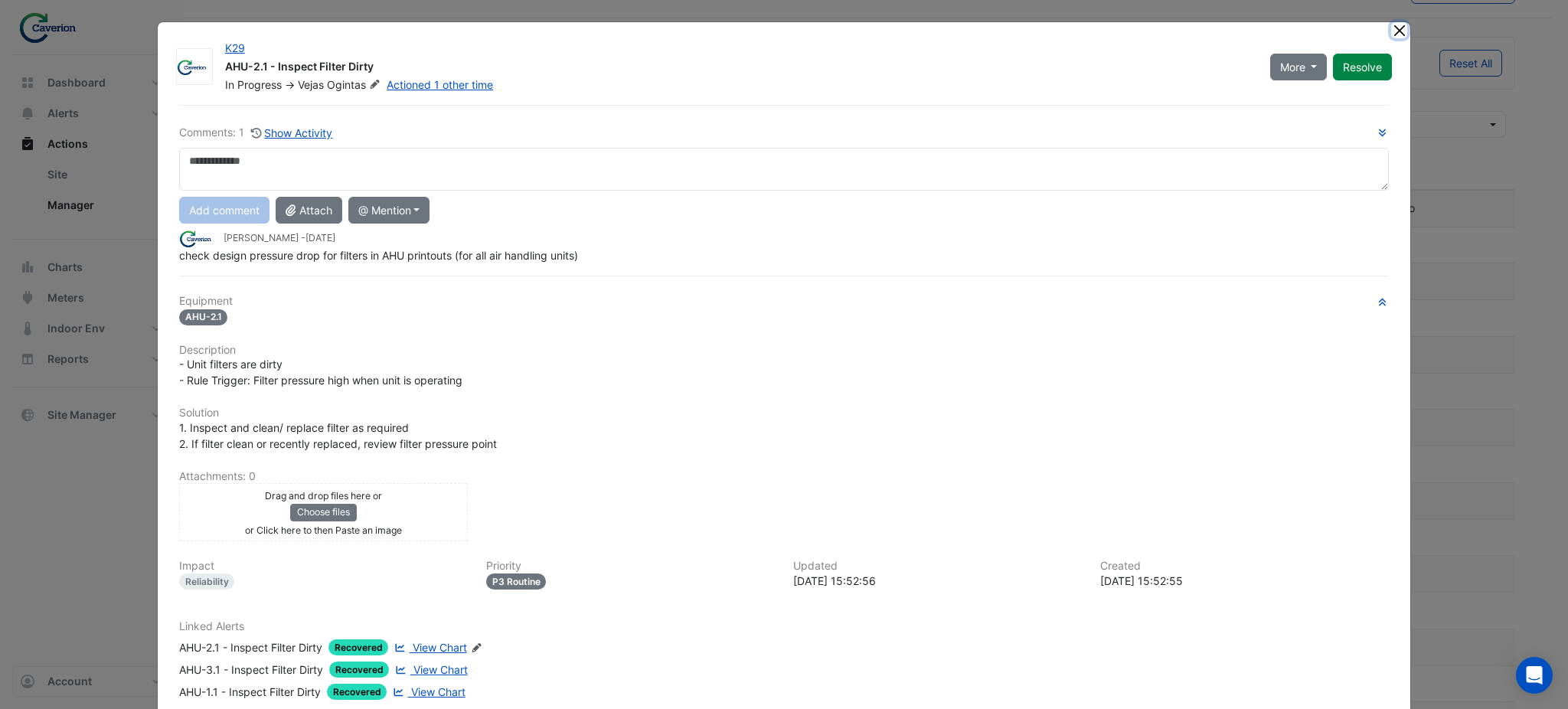
click at [781, 28] on button "Close" at bounding box center [1399, 30] width 16 height 16
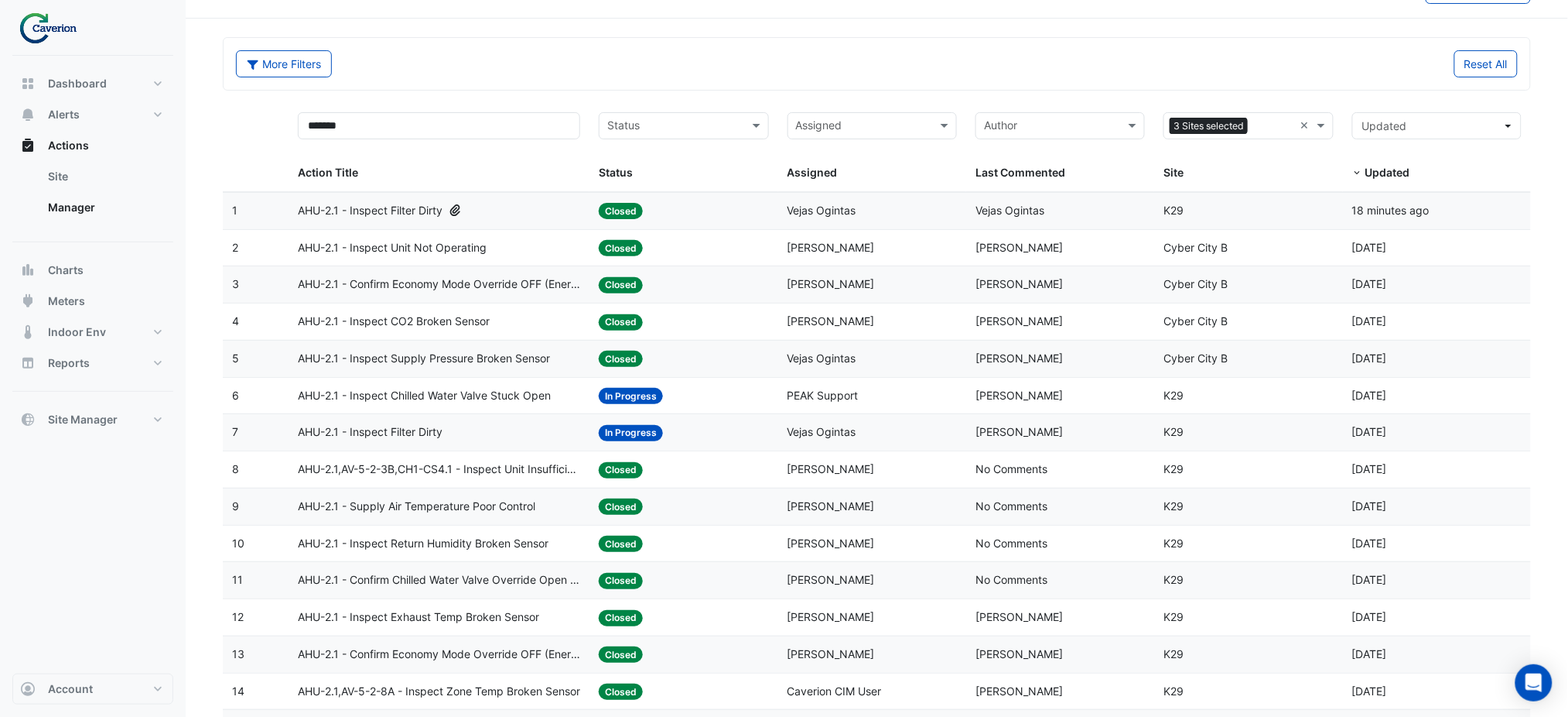
click at [553, 402] on div "AHU-2.1 - Inspect Chilled Water Valve Stuck Open" at bounding box center [439, 395] width 282 height 18
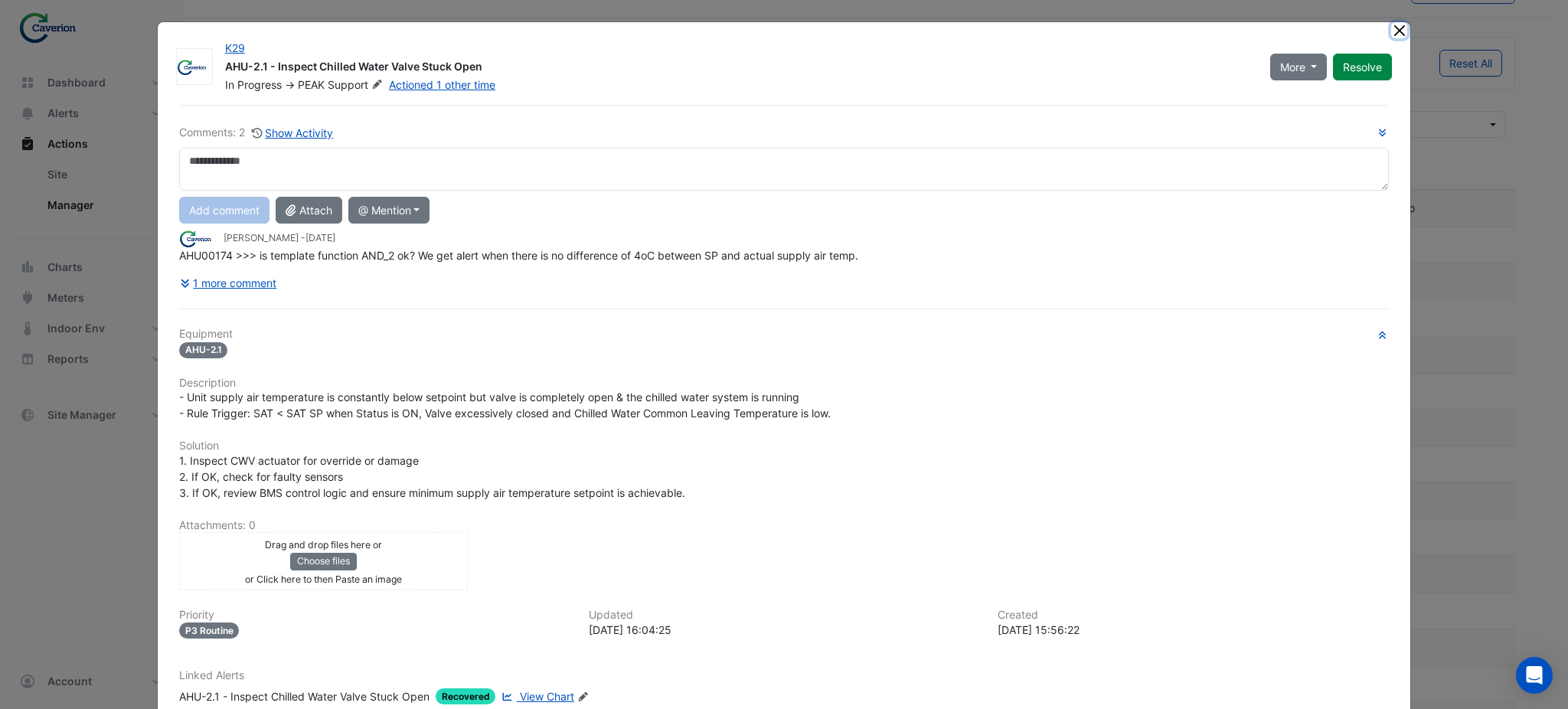
click at [781, 31] on button "Close" at bounding box center [1399, 30] width 16 height 16
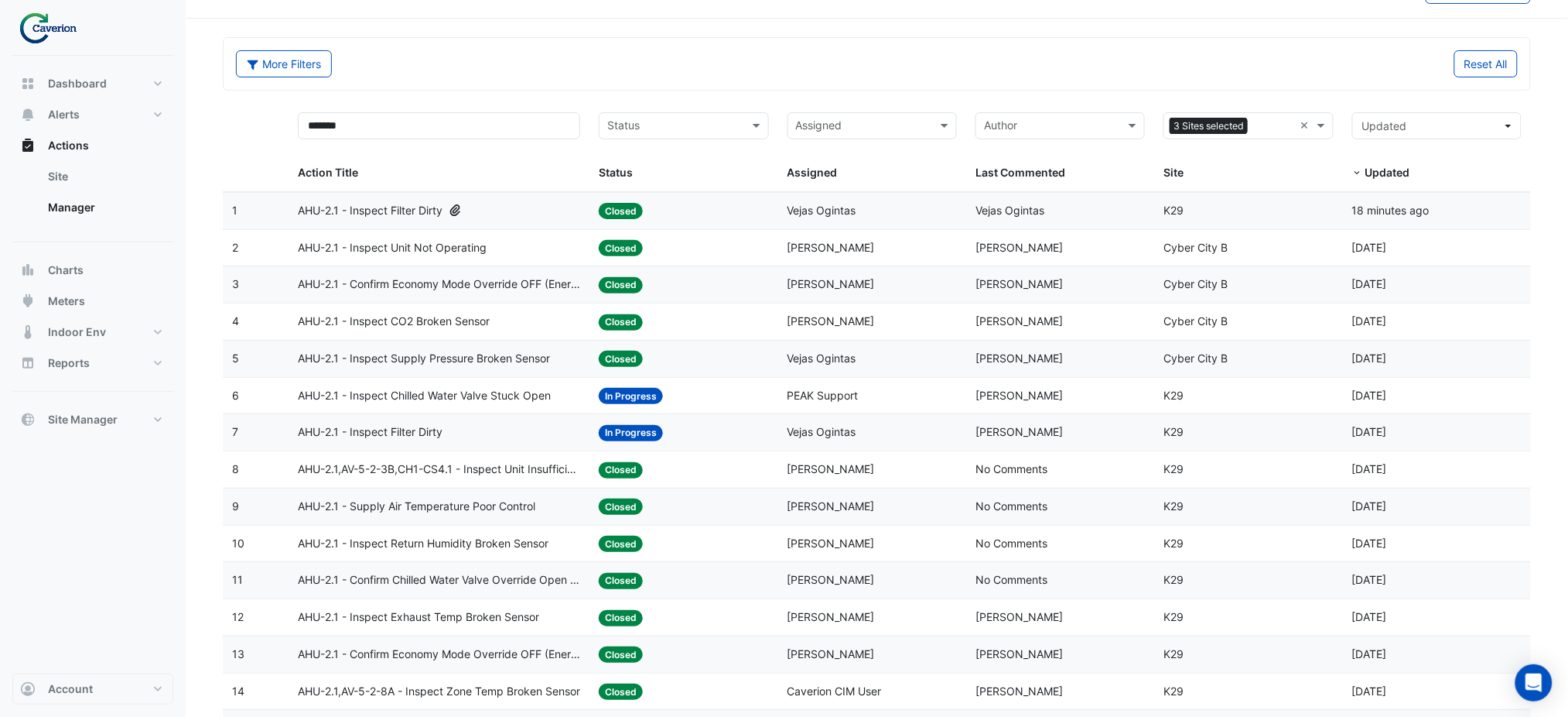
click at [409, 437] on span "AHU-2.1 - Inspect Filter Dirty" at bounding box center [369, 431] width 145 height 18
click at [369, 434] on span "AHU-2.1 - Inspect Filter Dirty" at bounding box center [369, 431] width 145 height 18
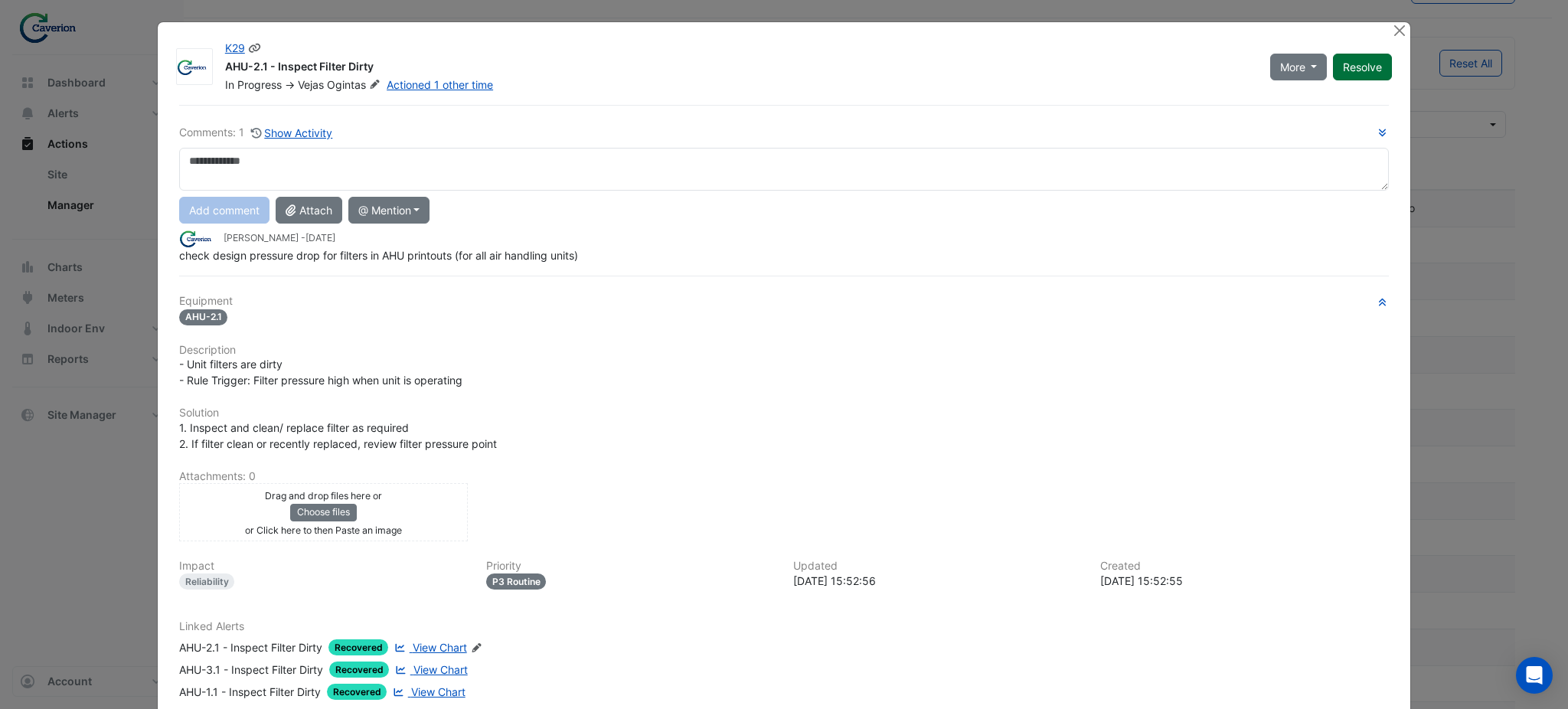
click at [781, 67] on button "Resolve" at bounding box center [1362, 67] width 59 height 26
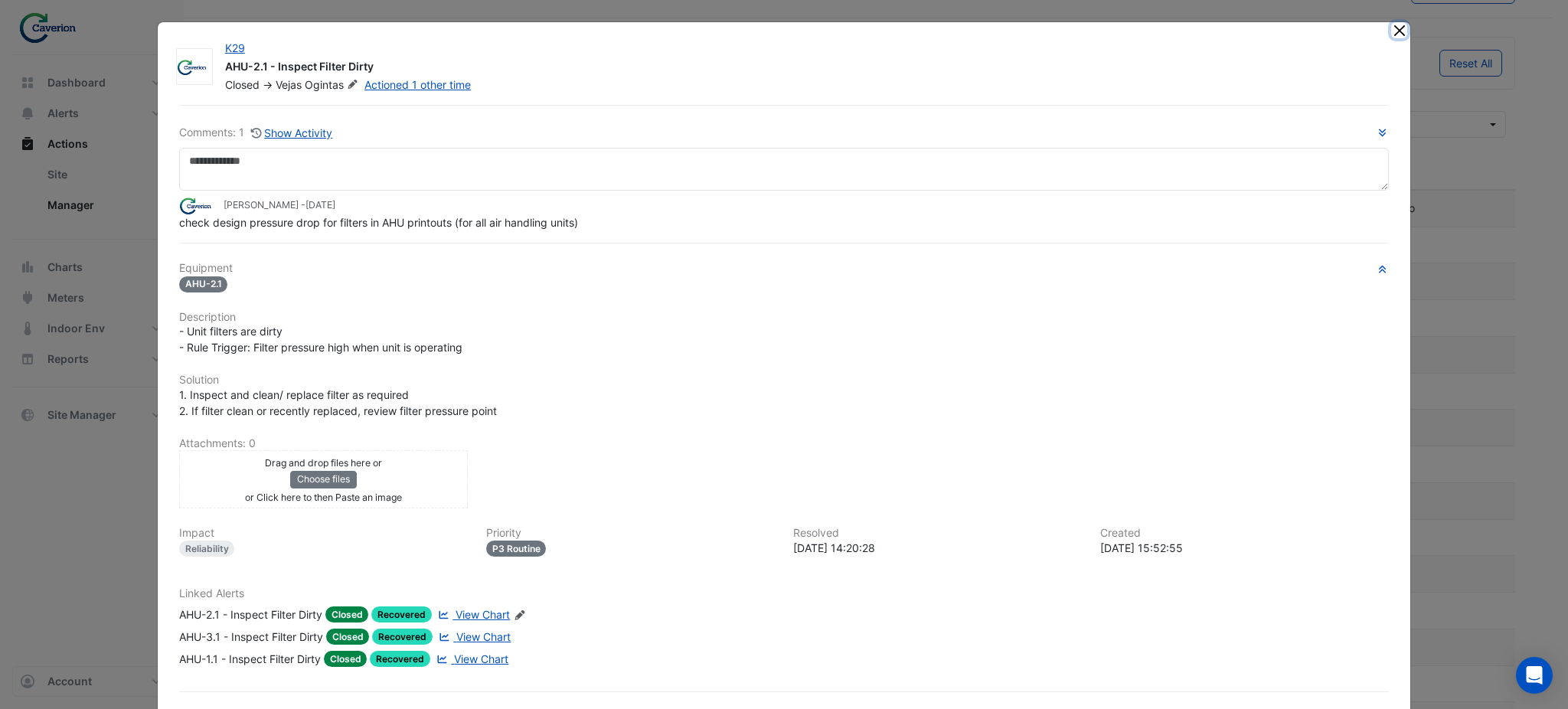
click at [781, 34] on button "Close" at bounding box center [1399, 30] width 16 height 16
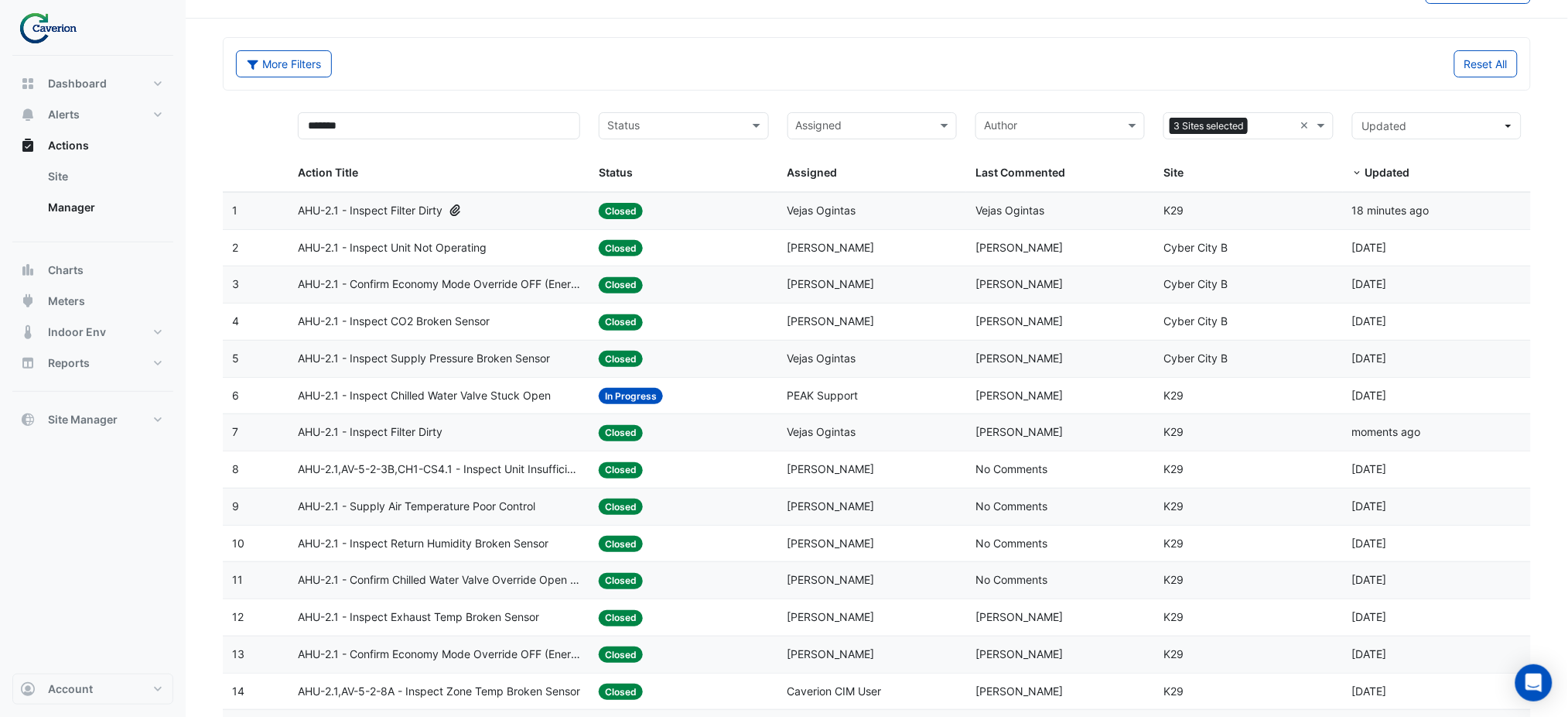
click at [523, 395] on span "AHU-2.1 - Inspect Chilled Water Valve Stuck Open" at bounding box center [424, 395] width 253 height 18
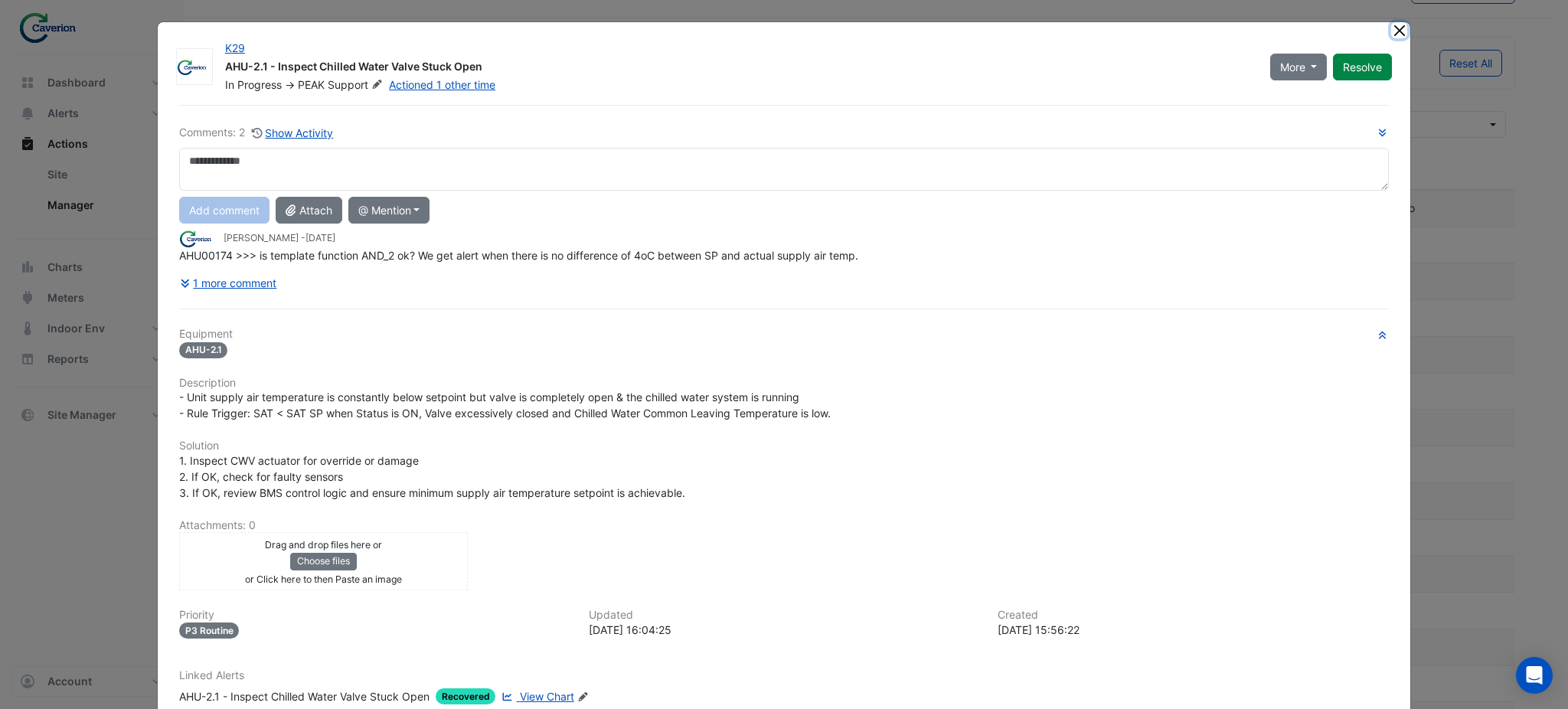
click at [781, 34] on button "Close" at bounding box center [1399, 30] width 16 height 16
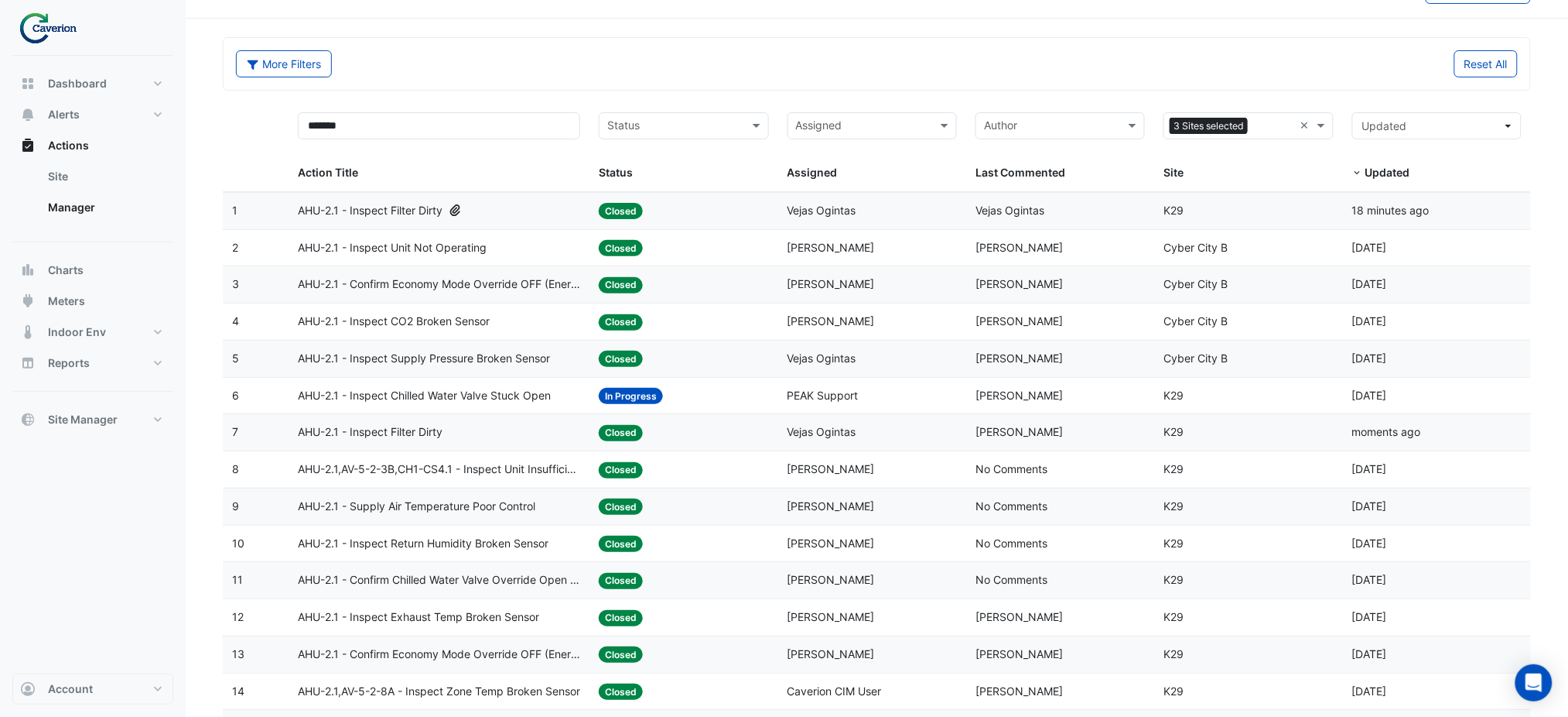
click at [498, 432] on div "AHU-2.1 - Inspect Filter Dirty" at bounding box center [439, 431] width 282 height 18
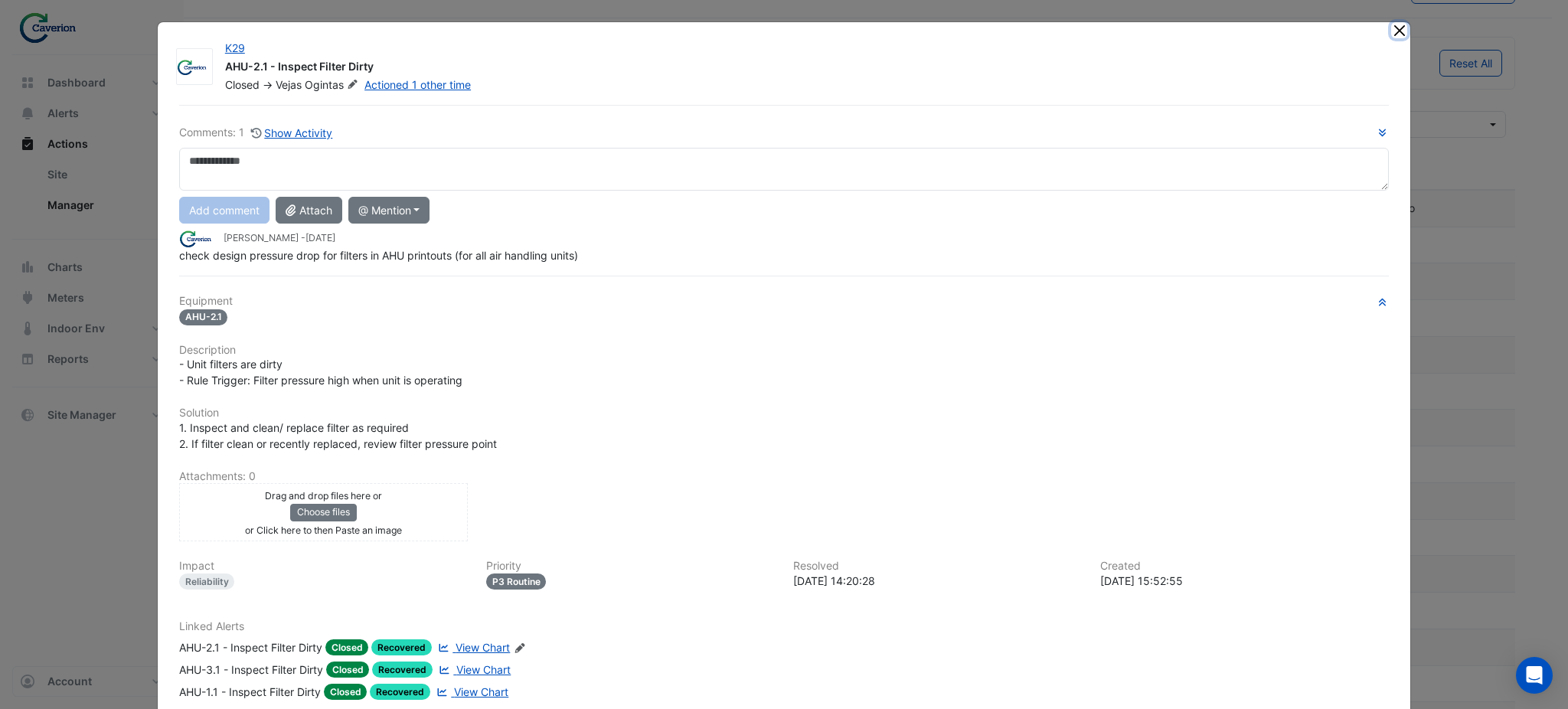
click at [781, 32] on button "Close" at bounding box center [1399, 30] width 16 height 16
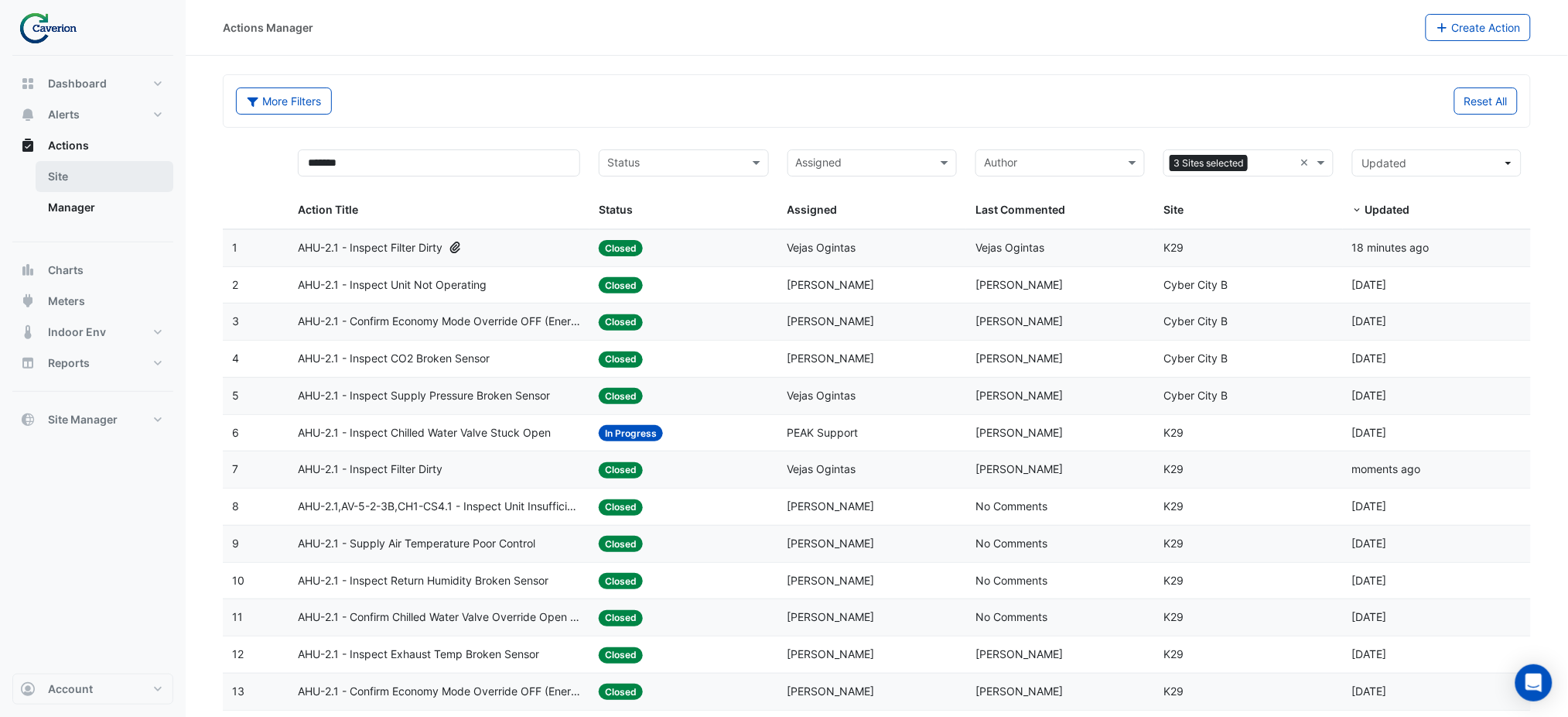
click at [70, 186] on link "Site" at bounding box center [104, 177] width 137 height 31
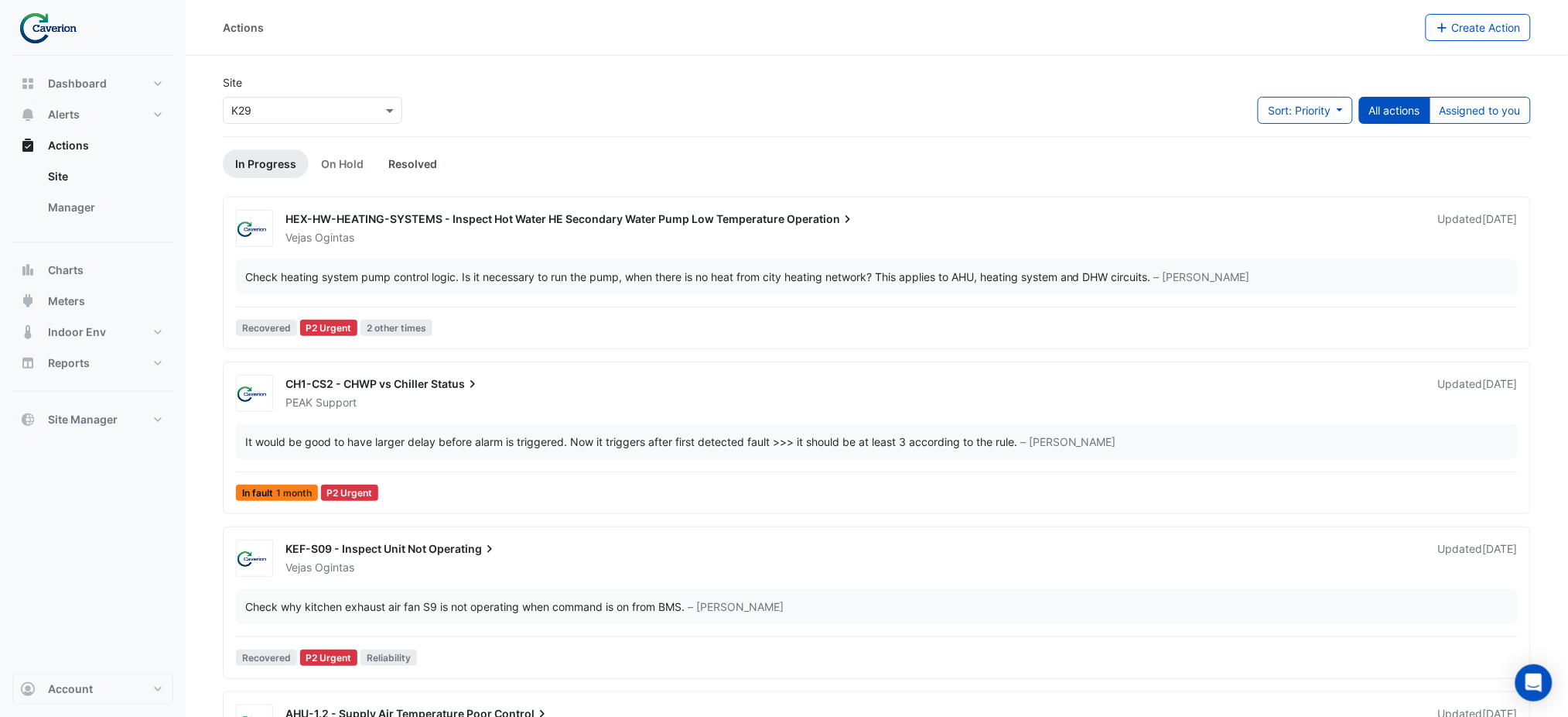
click at [417, 167] on link "Resolved" at bounding box center [413, 163] width 74 height 29
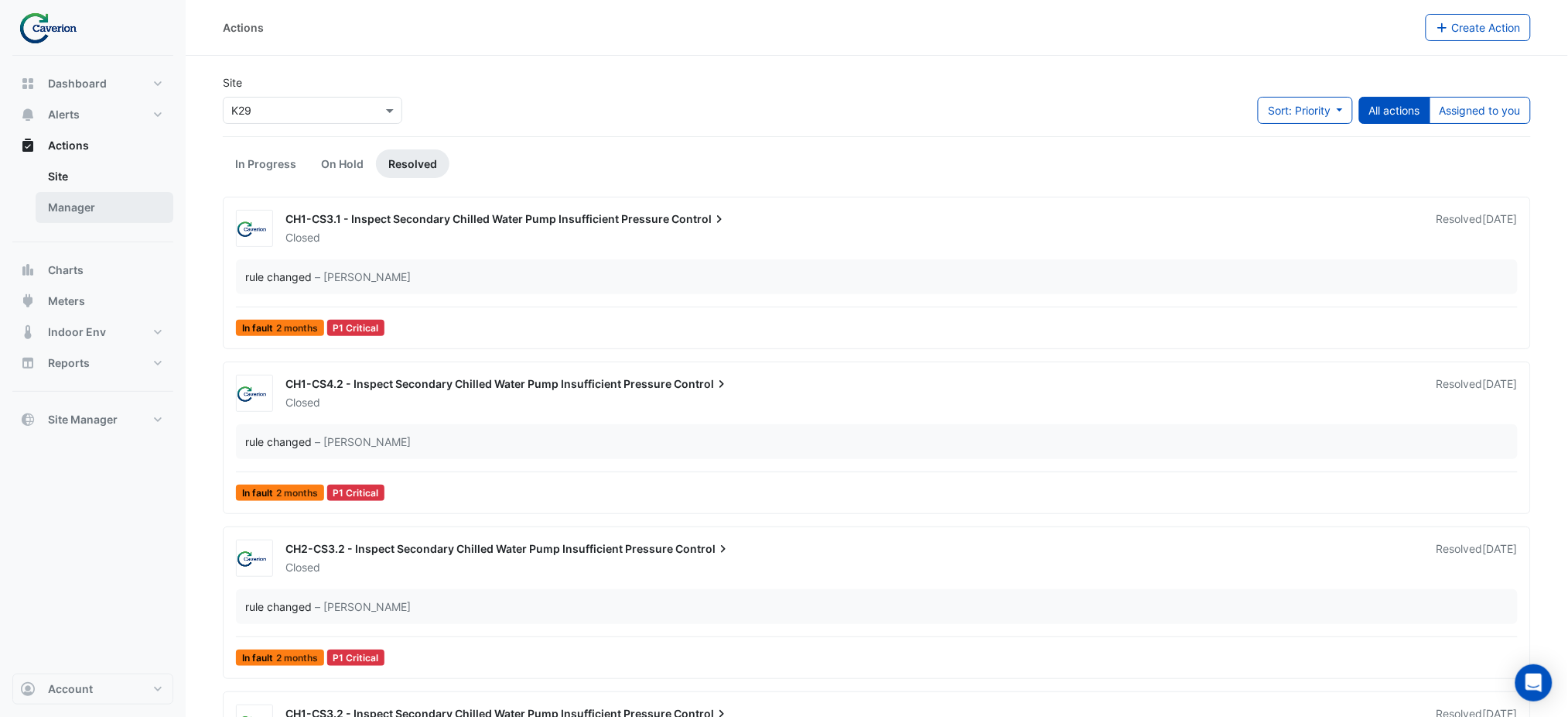
click at [66, 208] on link "Manager" at bounding box center [104, 207] width 137 height 31
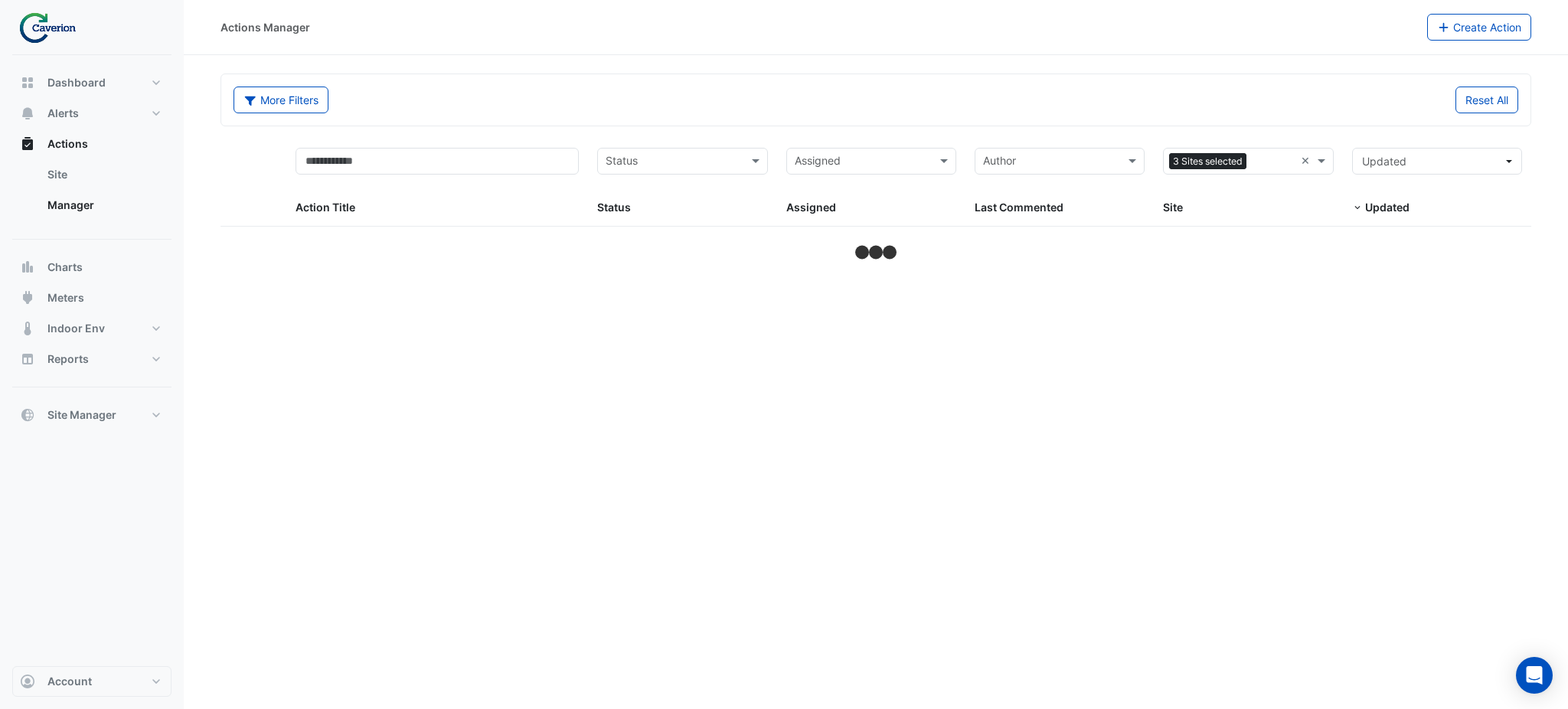
select select "***"
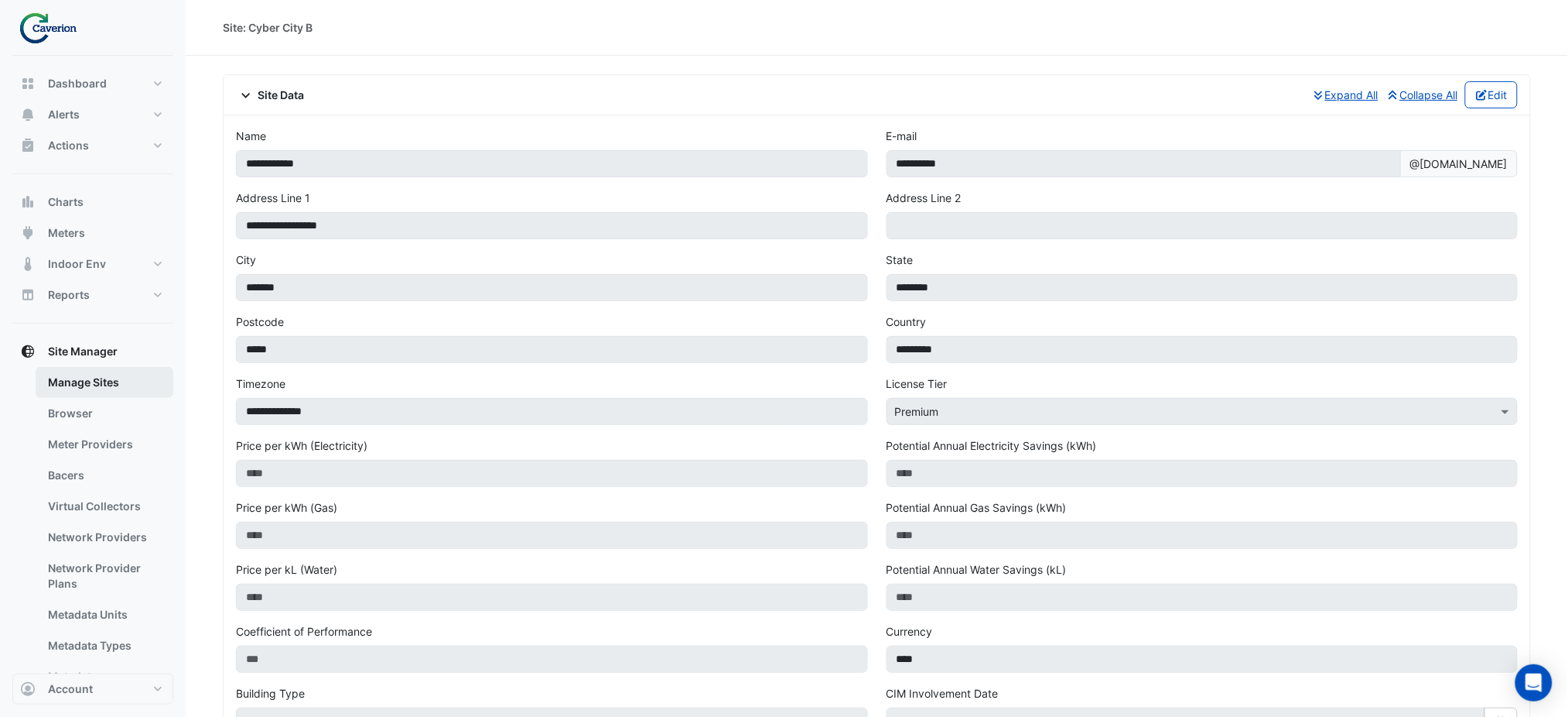
click at [77, 385] on link "Manage Sites" at bounding box center [104, 382] width 137 height 31
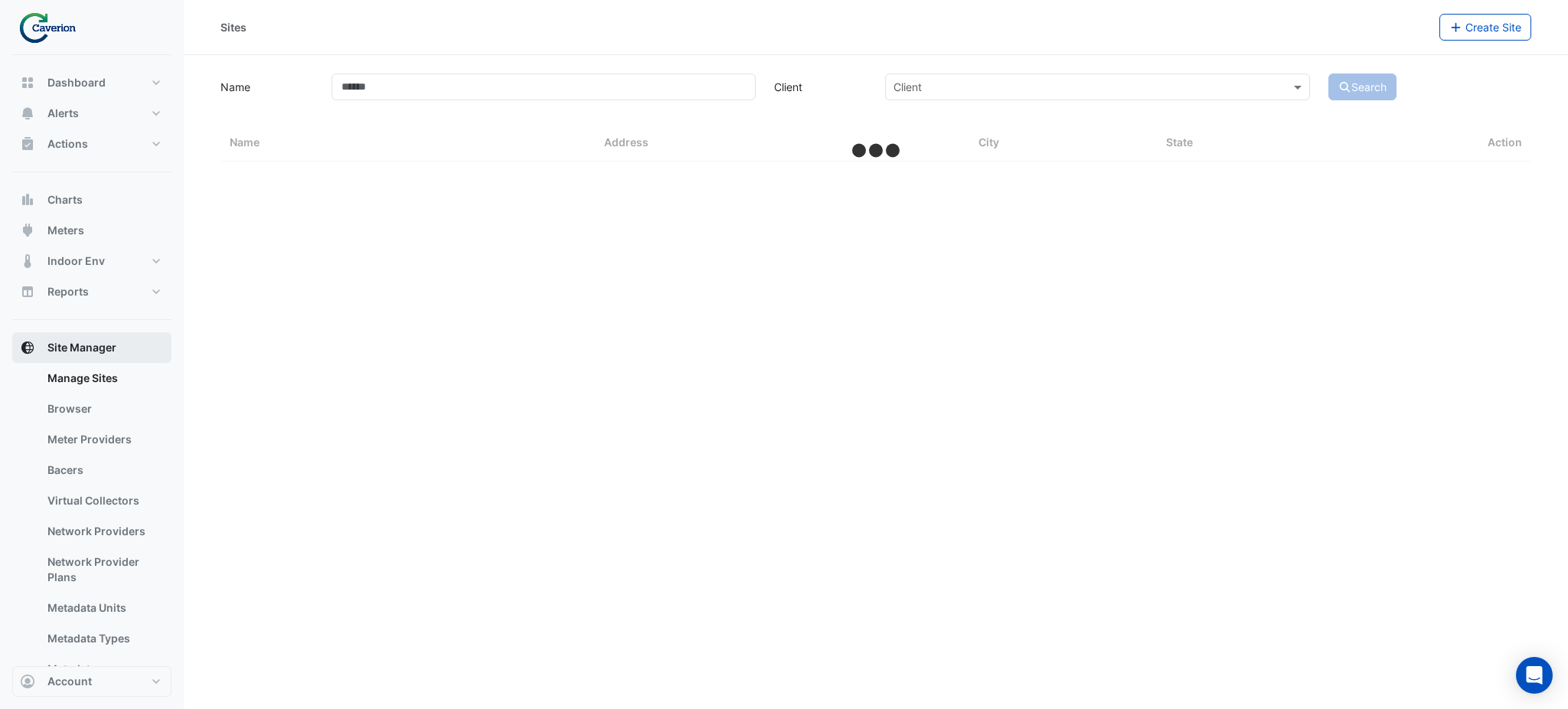
select select "***"
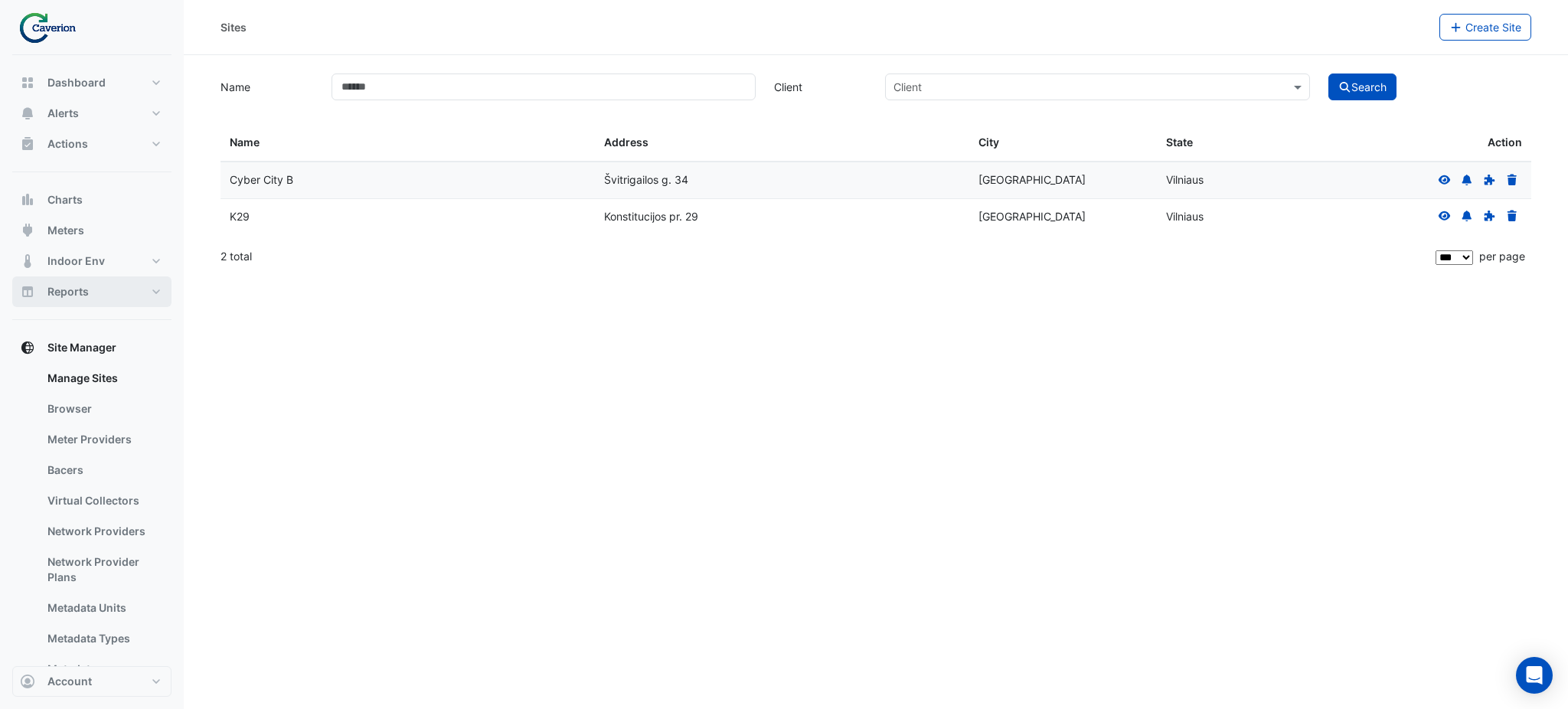
click at [83, 284] on span "Reports" at bounding box center [67, 292] width 41 height 15
select select "***"
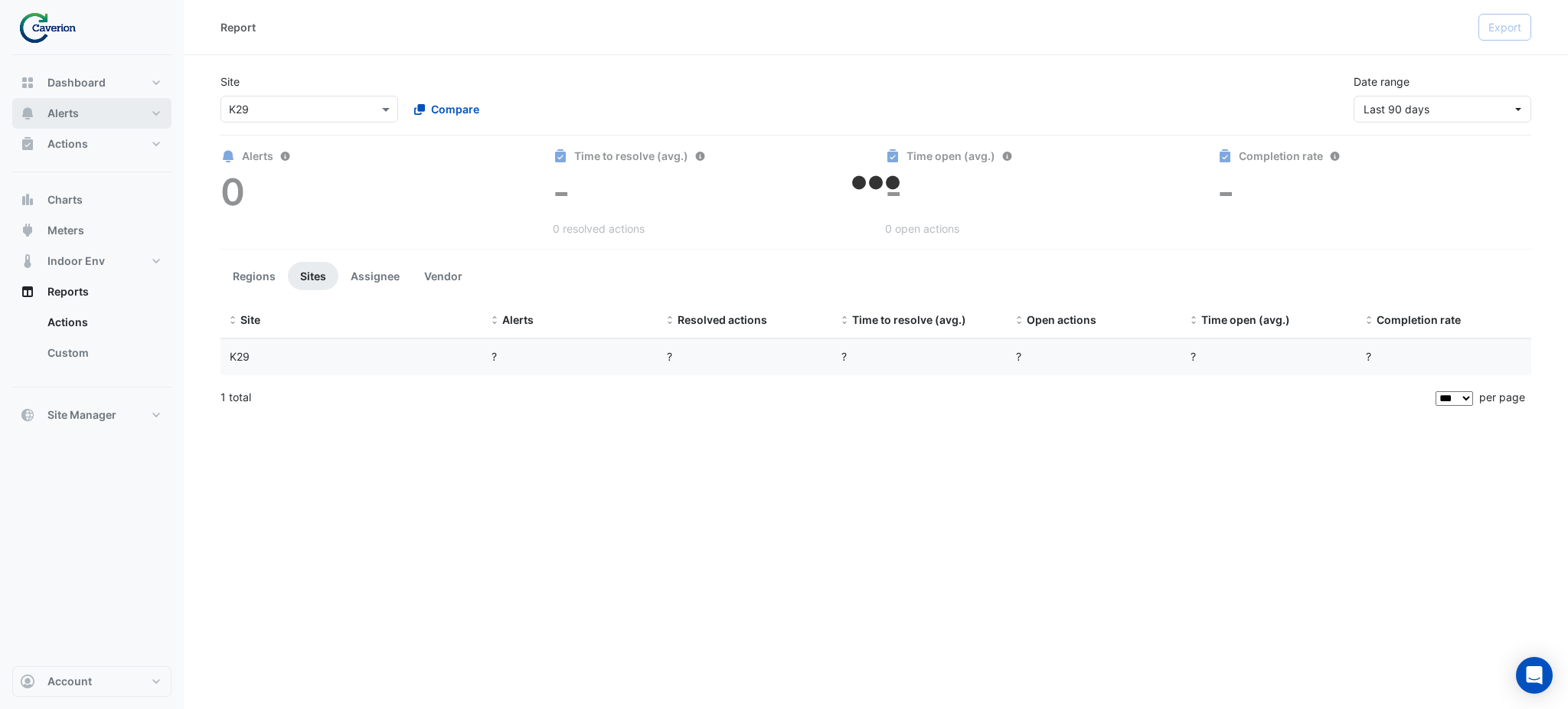
drag, startPoint x: 113, startPoint y: 118, endPoint x: 106, endPoint y: 129, distance: 13.0
click at [111, 121] on button "Alerts" at bounding box center [91, 113] width 160 height 31
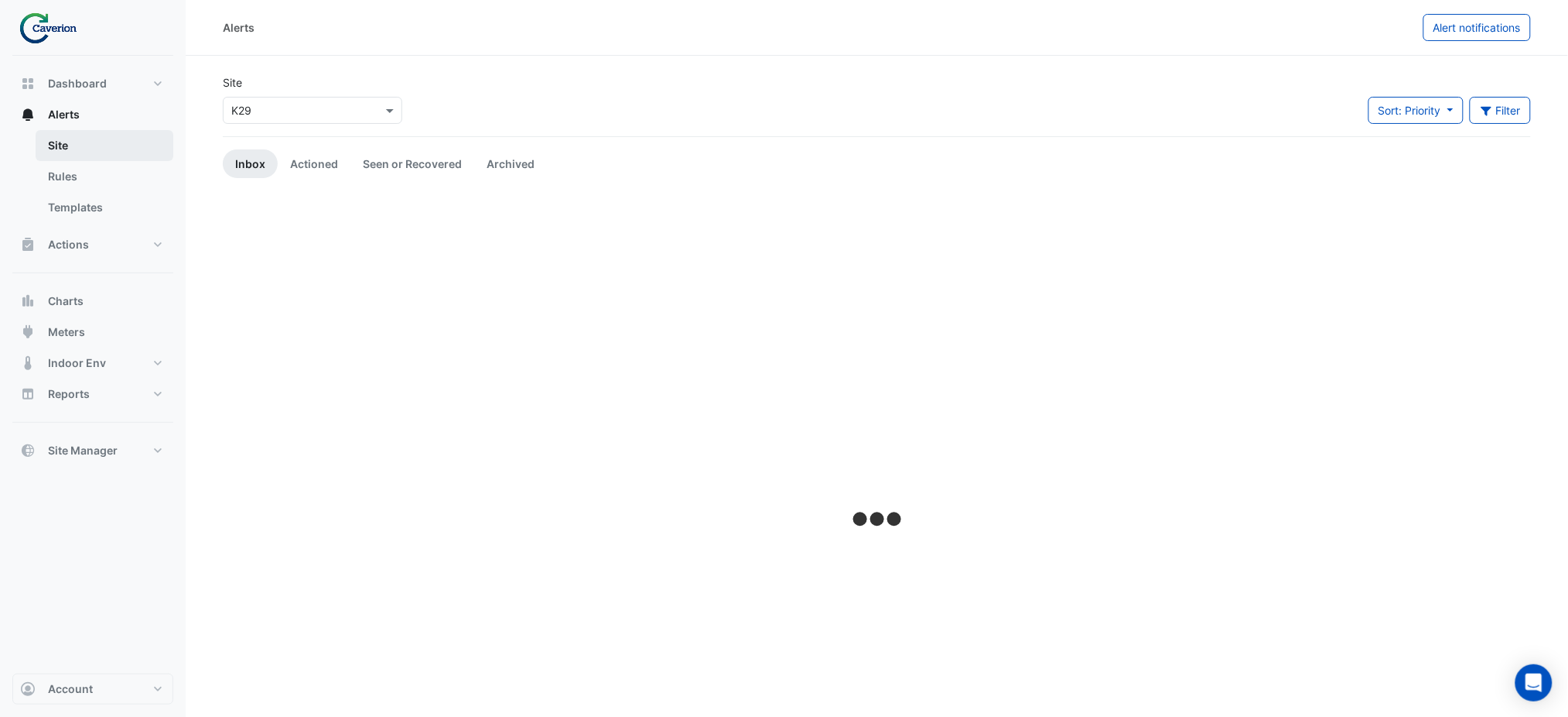
click at [105, 132] on link "Site" at bounding box center [104, 146] width 137 height 31
click at [98, 236] on button "Actions" at bounding box center [92, 245] width 161 height 31
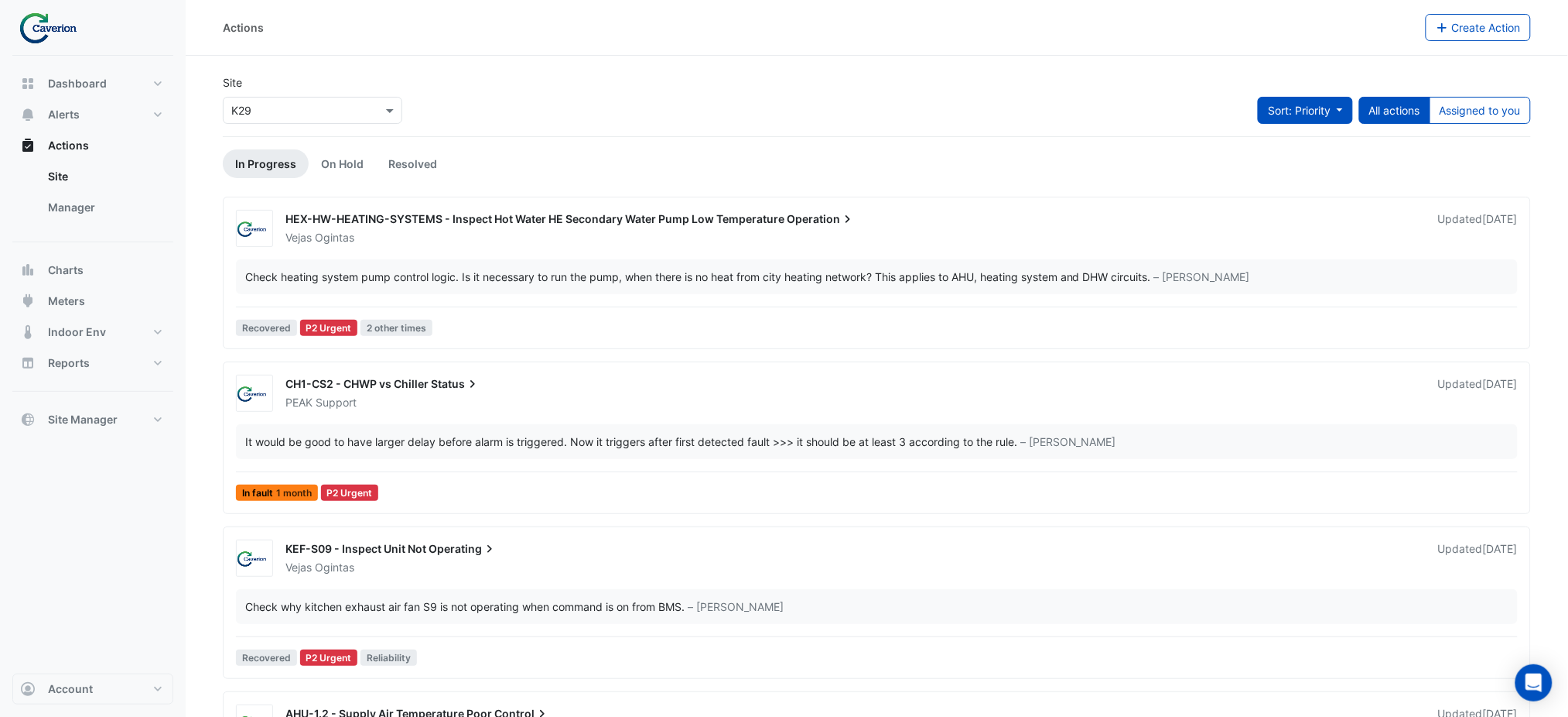
click at [1293, 113] on span "Sort: Priority" at bounding box center [1299, 111] width 63 height 13
click at [1250, 161] on li "Updated" at bounding box center [1289, 166] width 123 height 22
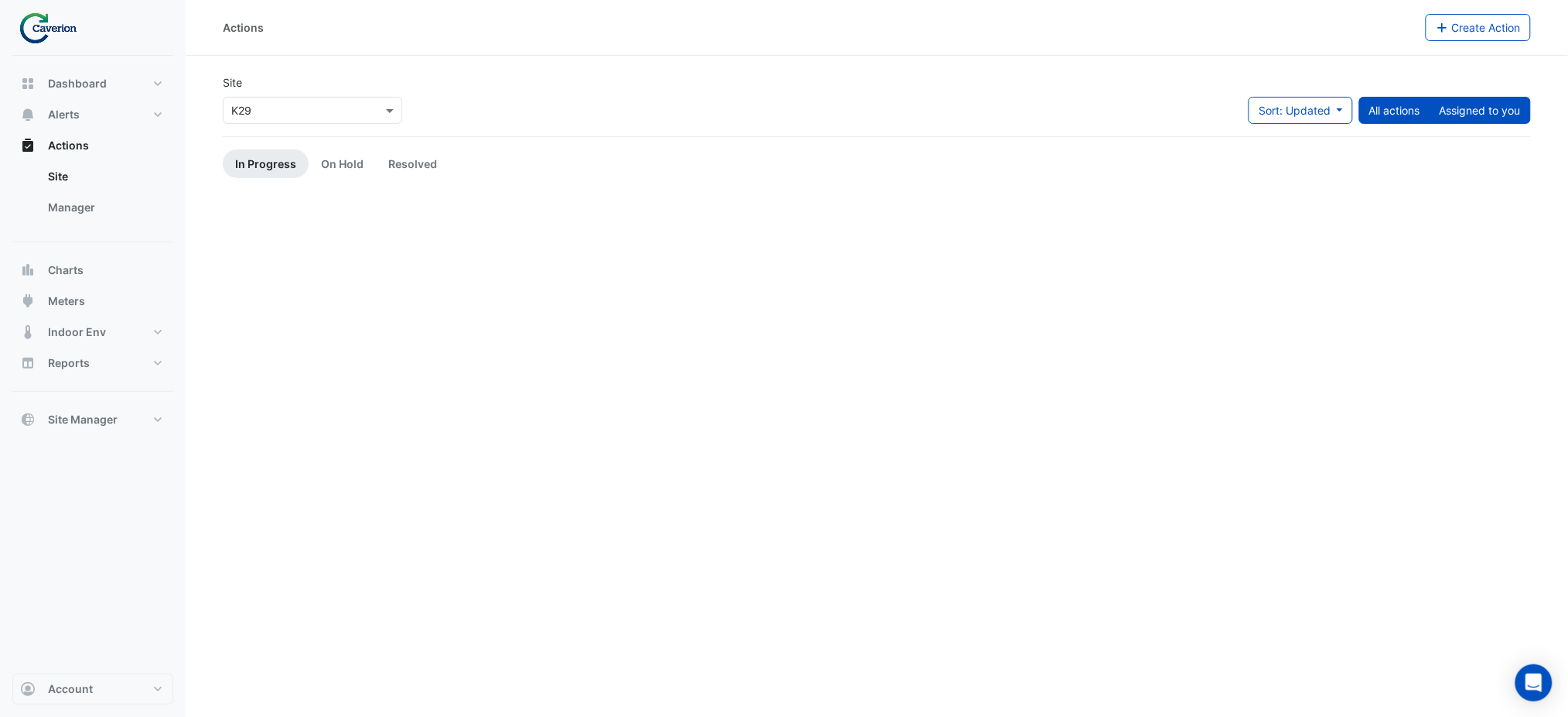
click at [1468, 105] on button "Assigned to you" at bounding box center [1480, 110] width 101 height 27
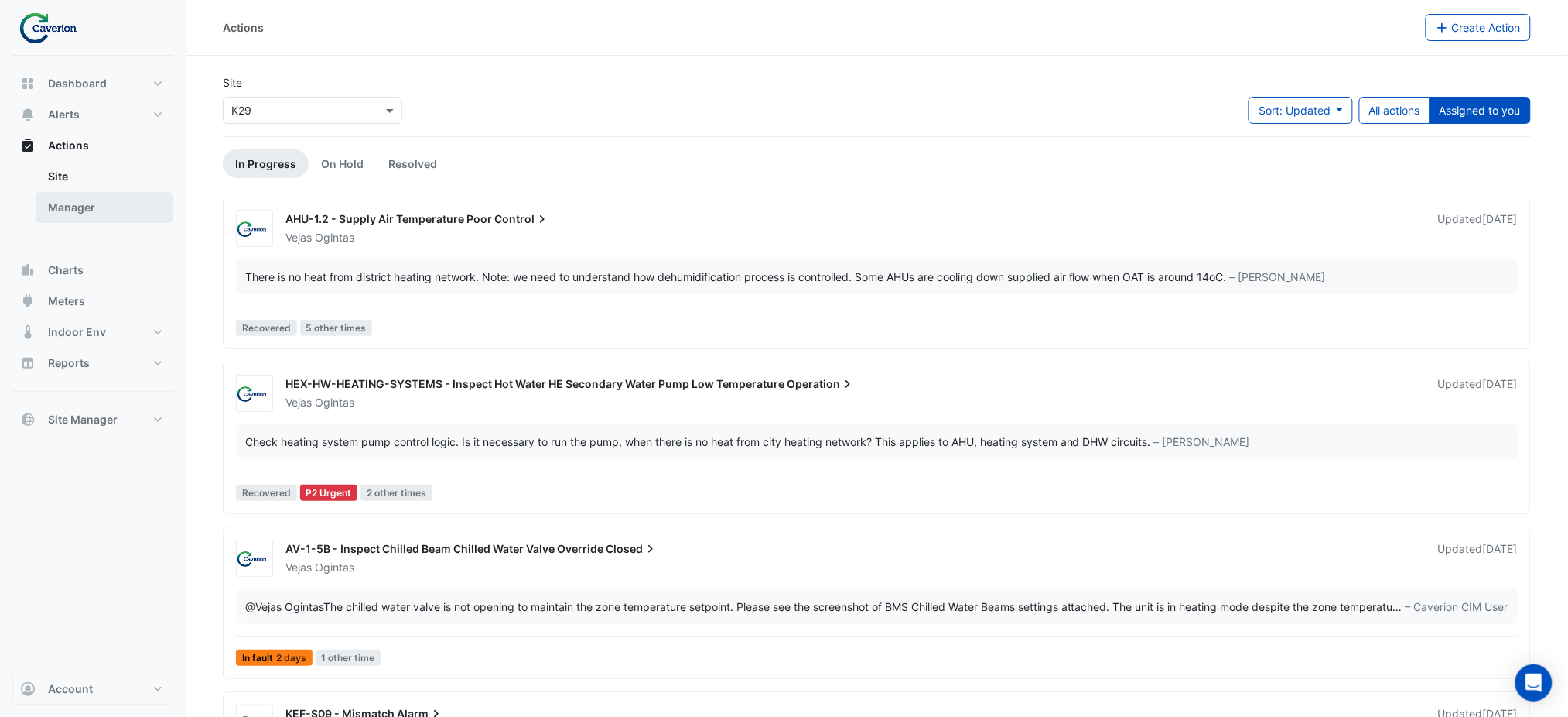
click at [112, 217] on link "Manager" at bounding box center [104, 207] width 137 height 31
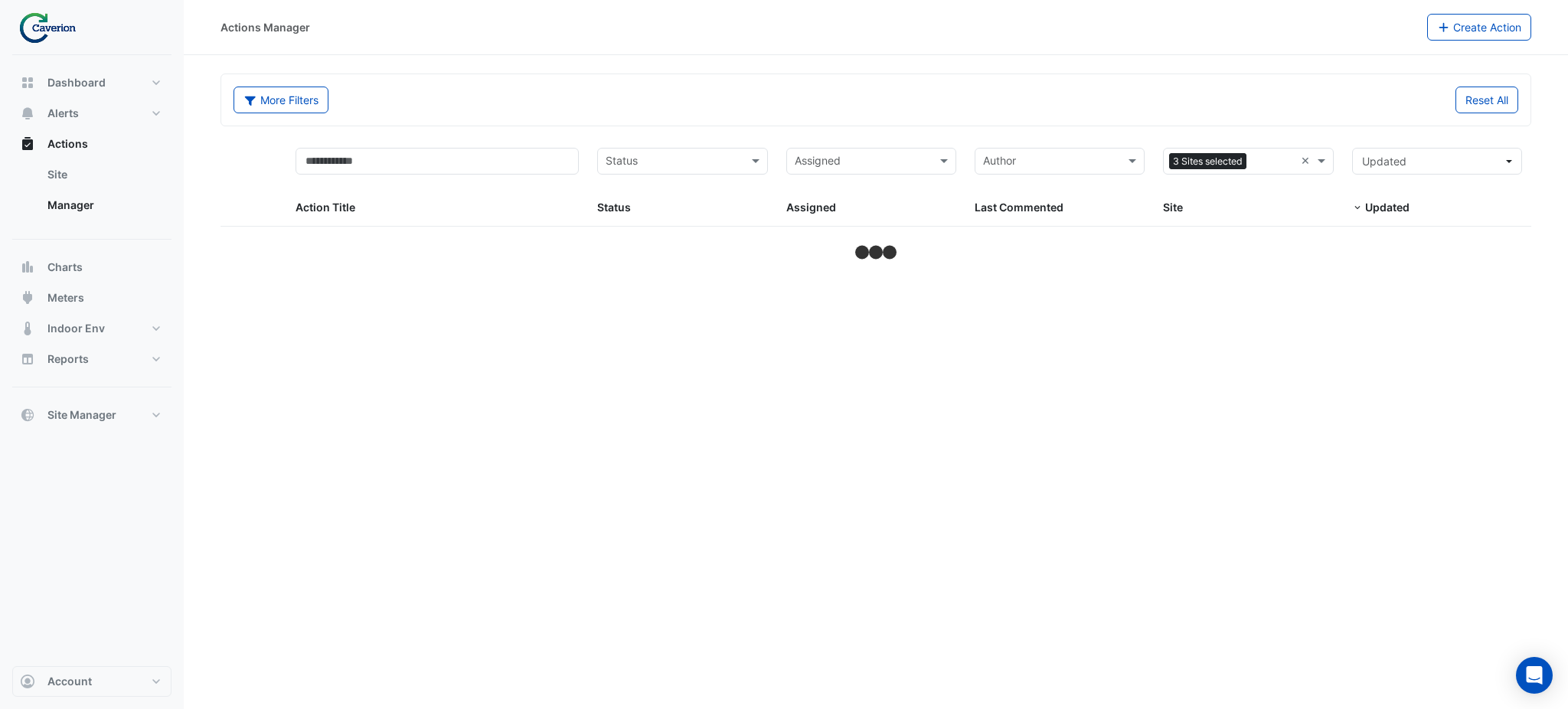
select select "***"
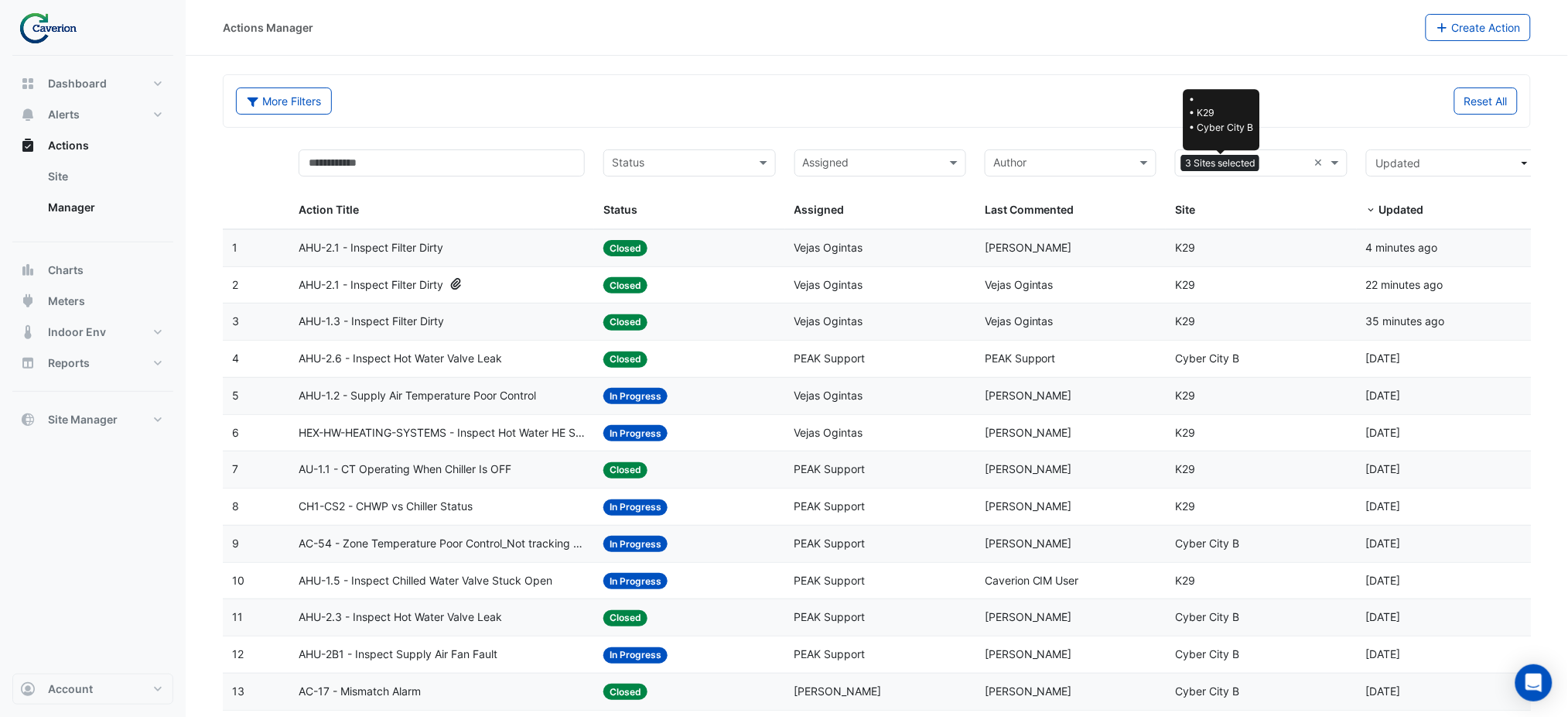
click at [1218, 164] on span "3 Sites selected" at bounding box center [1220, 163] width 78 height 17
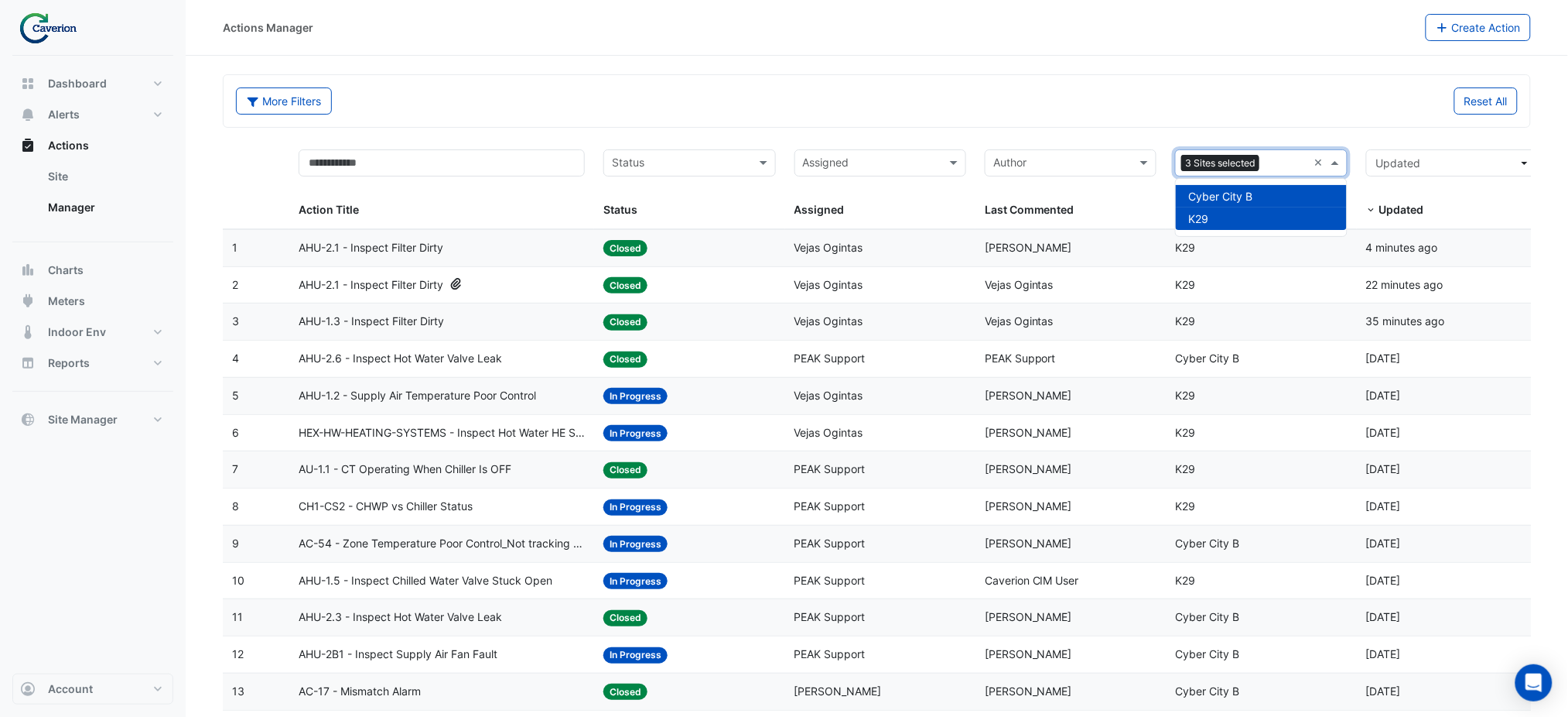
click at [1214, 195] on span "Cyber City B" at bounding box center [1221, 196] width 64 height 13
click at [1166, 98] on div "Reset All" at bounding box center [1202, 100] width 650 height 27
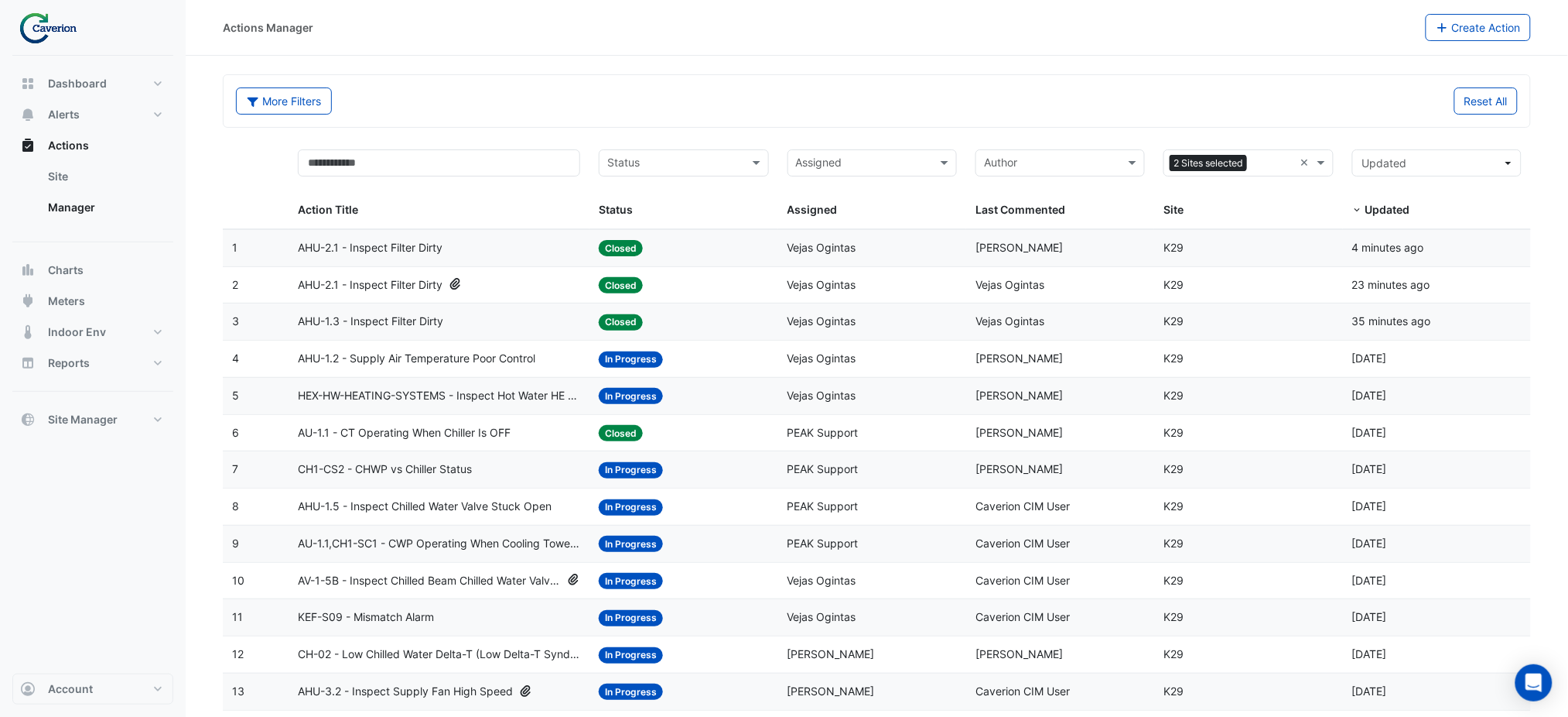
click at [895, 162] on input "text" at bounding box center [863, 164] width 135 height 18
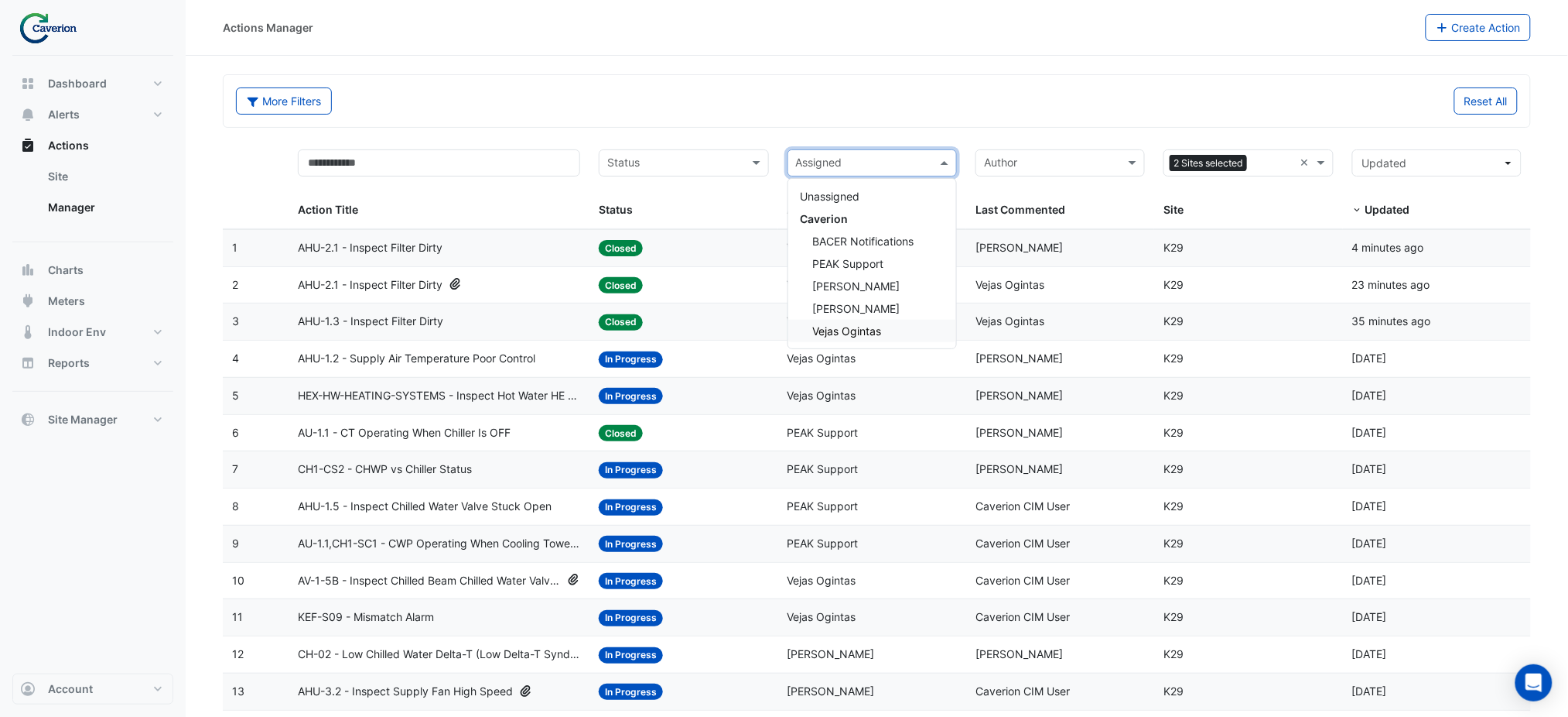
click at [875, 330] on span "Vejas Ogintas" at bounding box center [847, 331] width 69 height 13
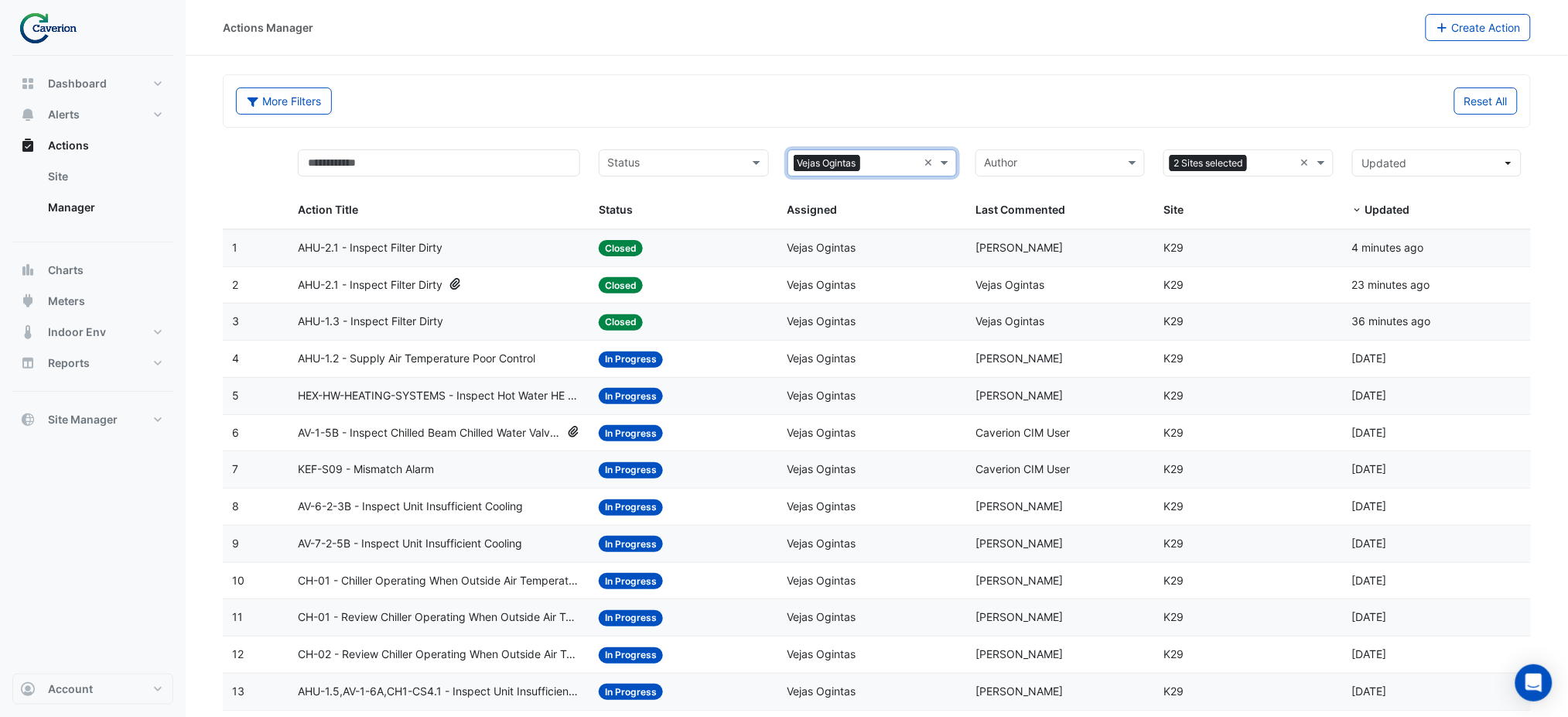
click at [414, 364] on span "AHU-1.2 - Supply Air Temperature Poor Control" at bounding box center [416, 358] width 238 height 18
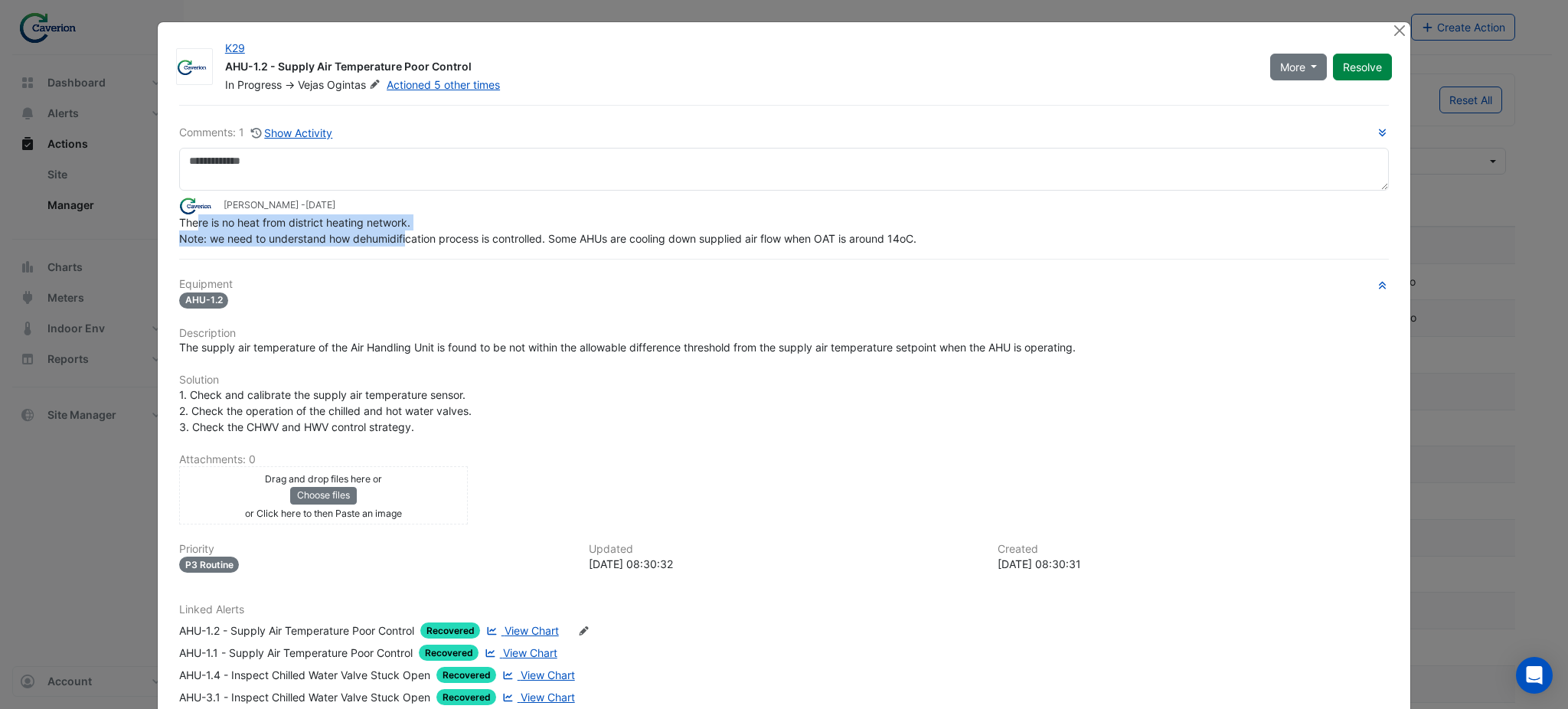
drag, startPoint x: 191, startPoint y: 258, endPoint x: 398, endPoint y: 245, distance: 207.4
click at [398, 245] on div "There is no heat from district heating network. Note: we need to understand how…" at bounding box center [783, 230] width 1210 height 32
click at [366, 250] on div "Comments: 1 Show Activity [PERSON_NAME] - [DATE] There is no heat from district…" at bounding box center [783, 440] width 1228 height 671
drag, startPoint x: 254, startPoint y: 239, endPoint x: 728, endPoint y: 233, distance: 474.0
click at [728, 233] on span "There is no heat from district heating network. Note: we need to understand how…" at bounding box center [547, 231] width 738 height 29
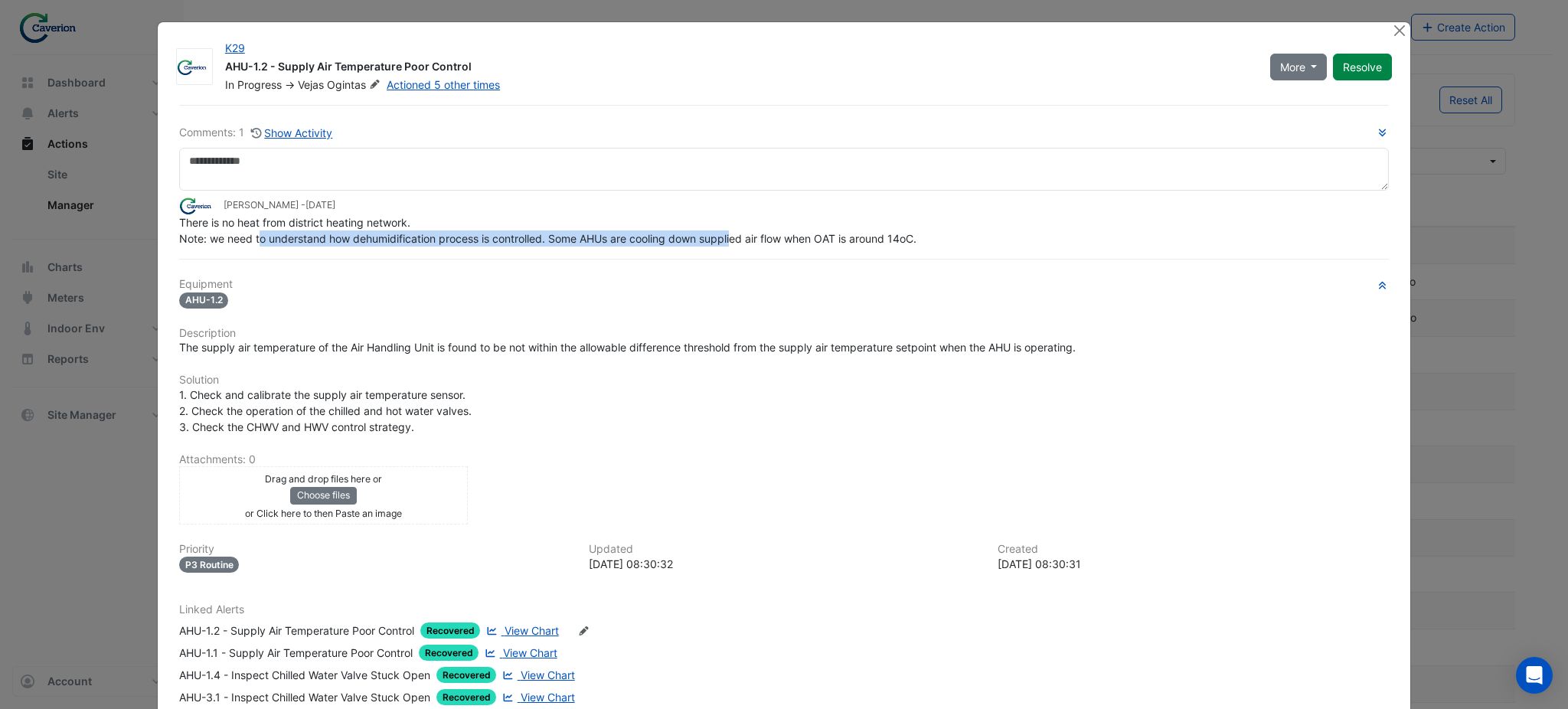
click at [567, 240] on span "There is no heat from district heating network. Note: we need to understand how…" at bounding box center [547, 231] width 738 height 29
drag, startPoint x: 573, startPoint y: 239, endPoint x: 824, endPoint y: 231, distance: 251.1
click at [822, 231] on span "There is no heat from district heating network. Note: we need to understand how…" at bounding box center [547, 231] width 738 height 29
click at [824, 231] on span "There is no heat from district heating network. Note: we need to understand how…" at bounding box center [547, 231] width 738 height 29
drag, startPoint x: 792, startPoint y: 226, endPoint x: 928, endPoint y: 227, distance: 136.0
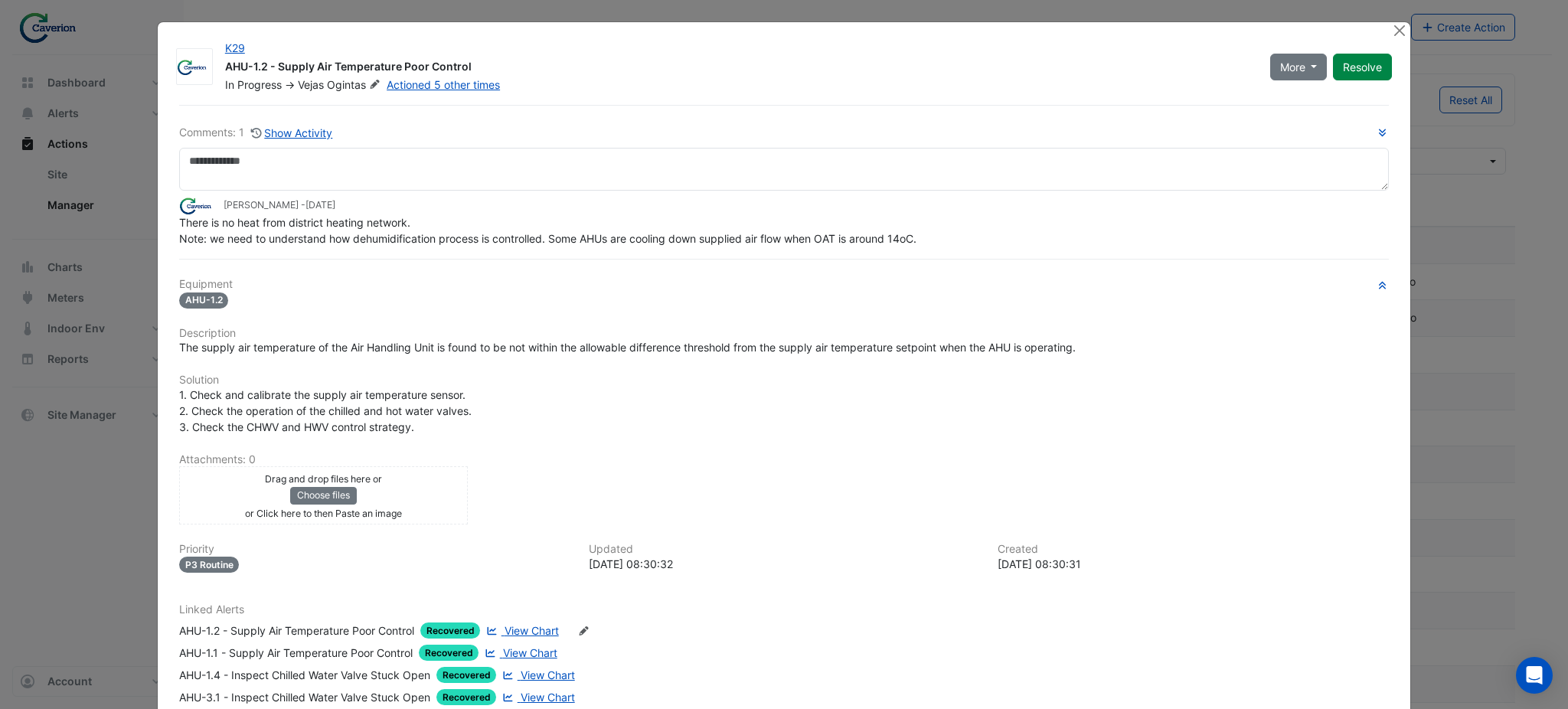
click at [927, 227] on div "There is no heat from district heating network. Note: we need to understand how…" at bounding box center [783, 230] width 1210 height 32
click at [928, 227] on div "There is no heat from district heating network. Note: we need to understand how…" at bounding box center [783, 230] width 1210 height 32
click at [1392, 26] on button "Close" at bounding box center [1399, 30] width 16 height 16
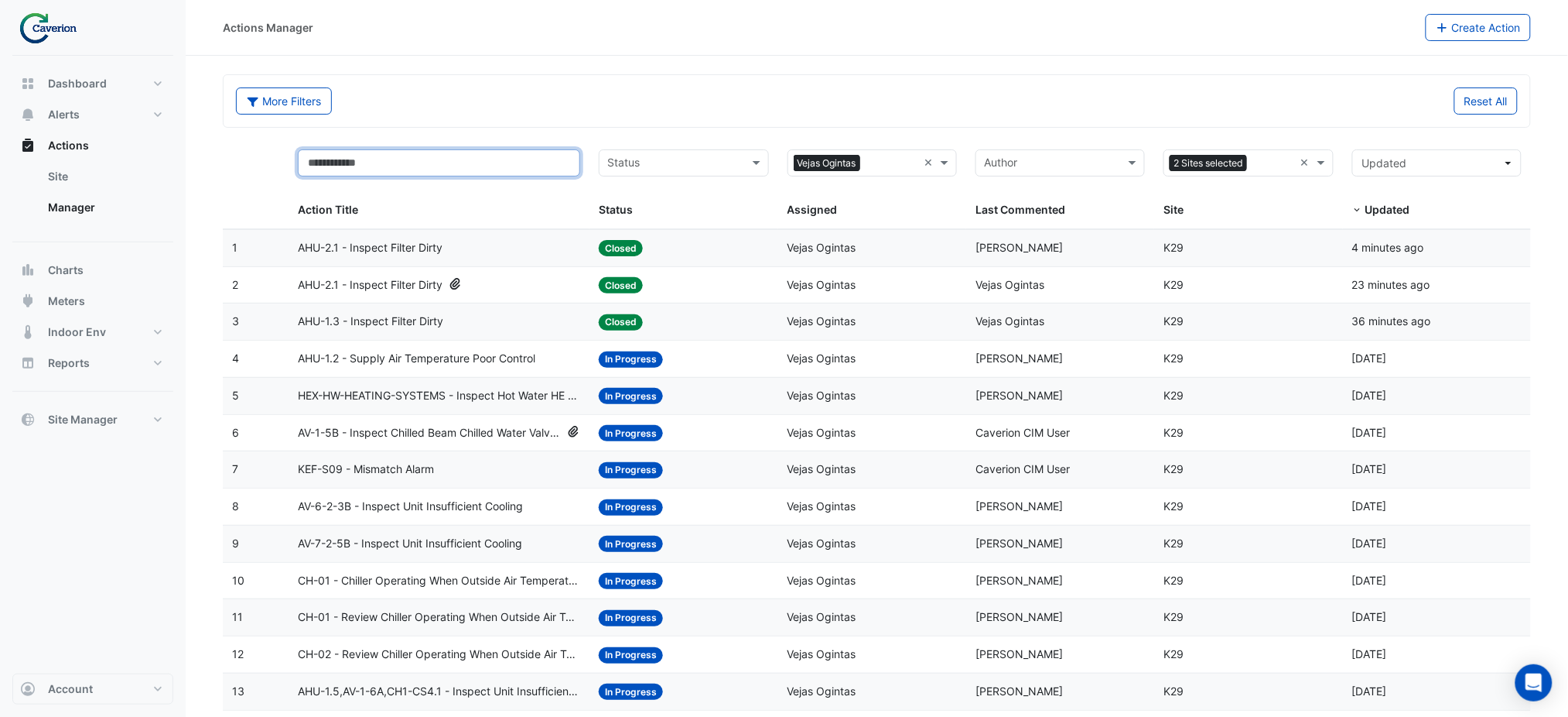
click at [449, 166] on input "text" at bounding box center [439, 162] width 282 height 27
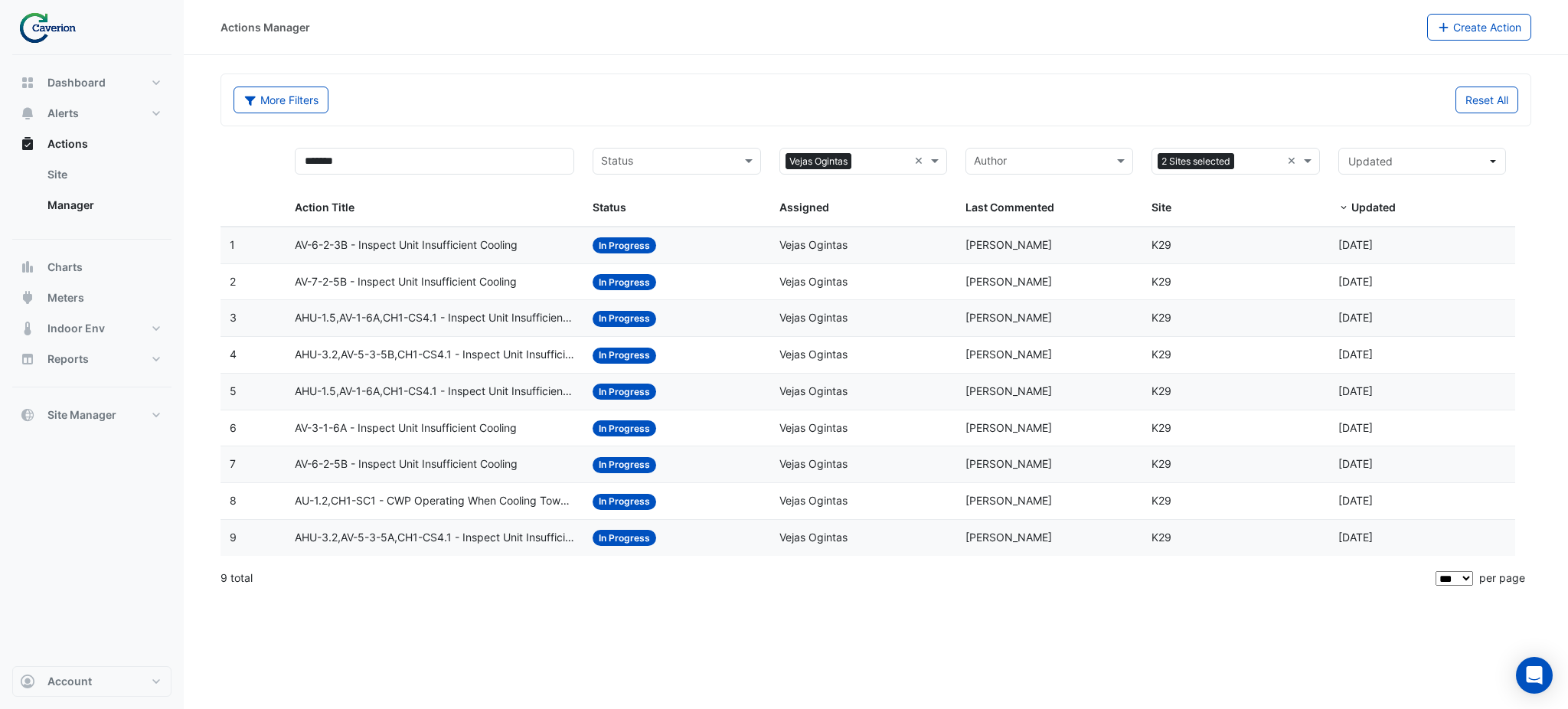
drag, startPoint x: 377, startPoint y: 149, endPoint x: 238, endPoint y: 150, distance: 139.0
click at [242, 150] on div "******* Action Title Status Status × Vejas Ogintas × Assigned Author Last Comme…" at bounding box center [868, 182] width 1295 height 88
drag, startPoint x: 373, startPoint y: 150, endPoint x: 191, endPoint y: 154, distance: 182.0
click at [191, 154] on section "More Filters Reset All ******* Status × Vejas Ogintas × 2 Sites selected × ****…" at bounding box center [876, 325] width 1384 height 541
type input "***"
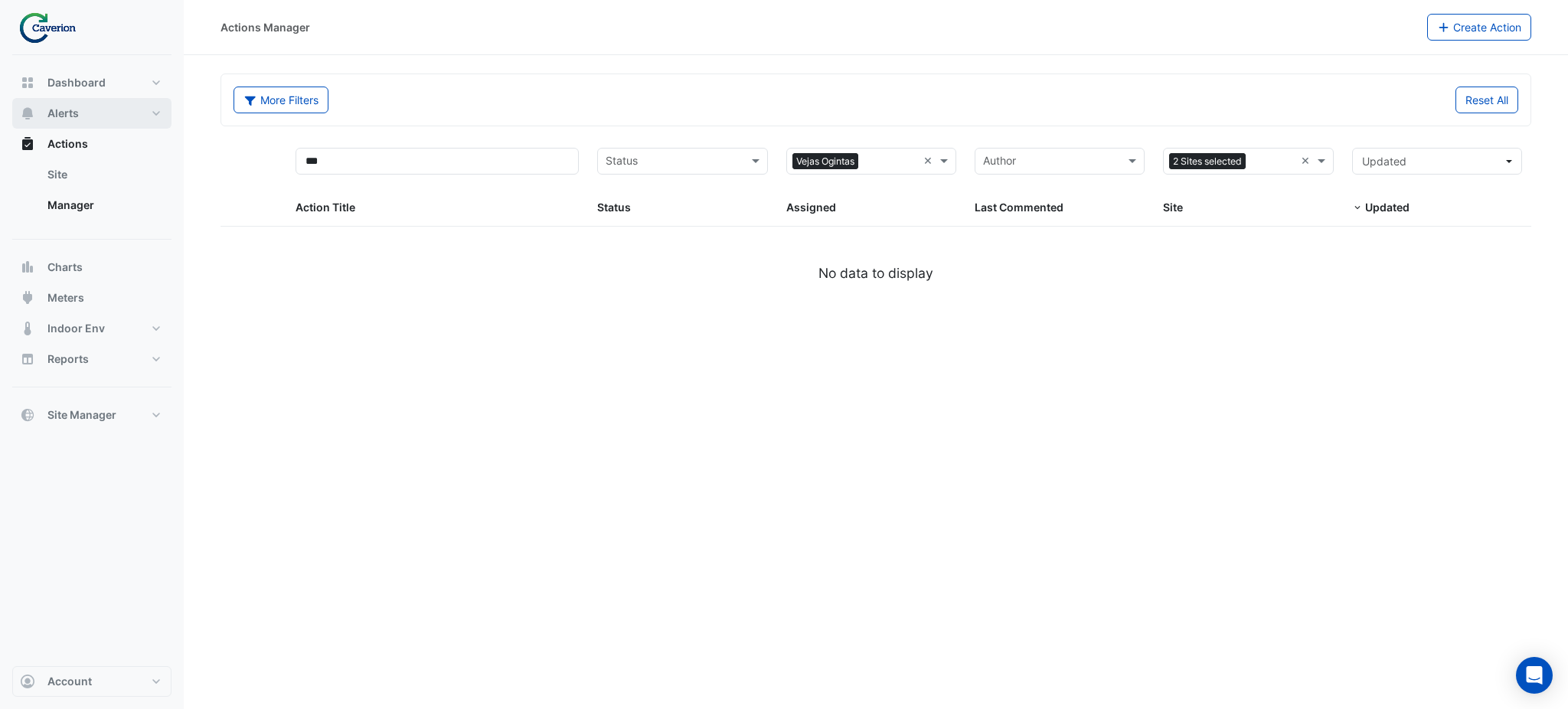
click at [90, 103] on button "Alerts" at bounding box center [91, 113] width 160 height 31
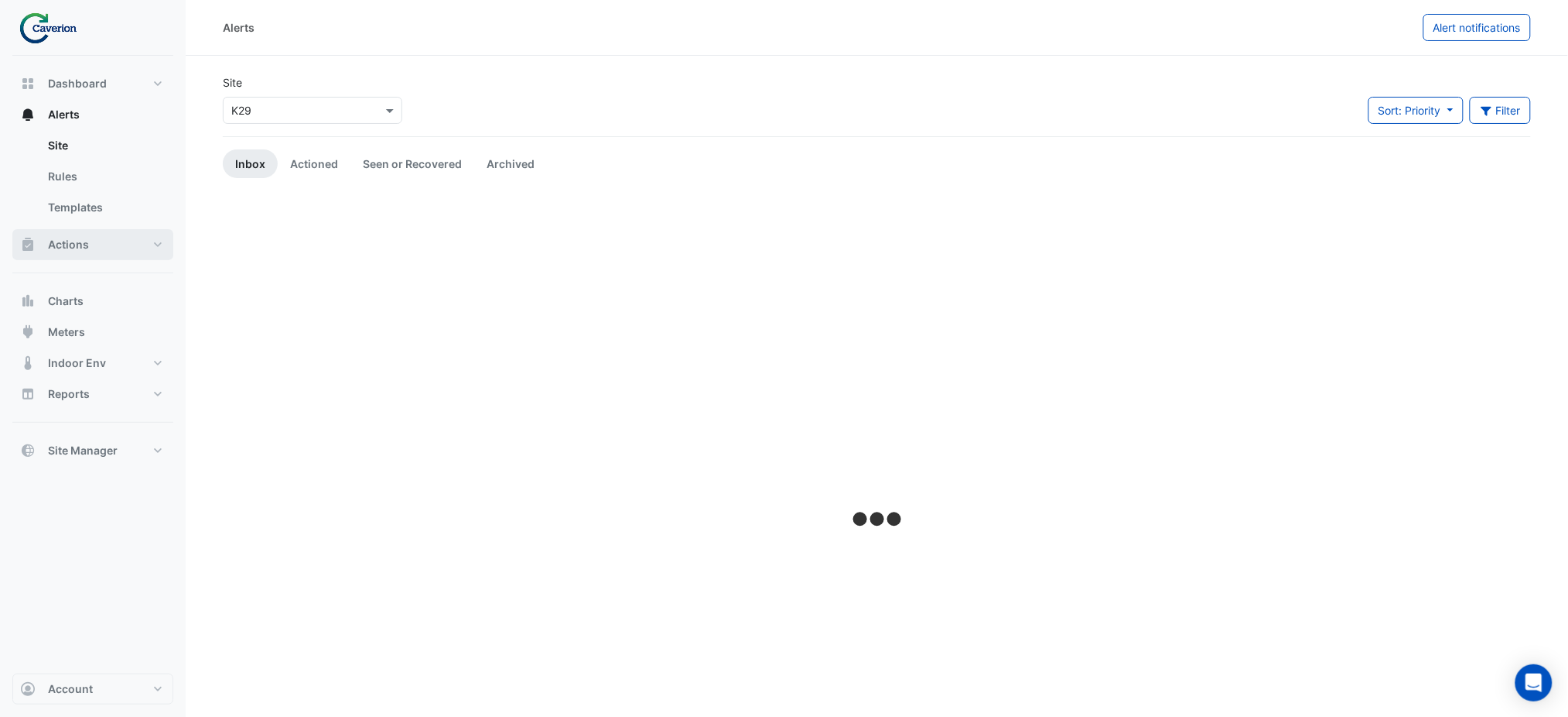
click at [69, 239] on span "Actions" at bounding box center [68, 244] width 41 height 16
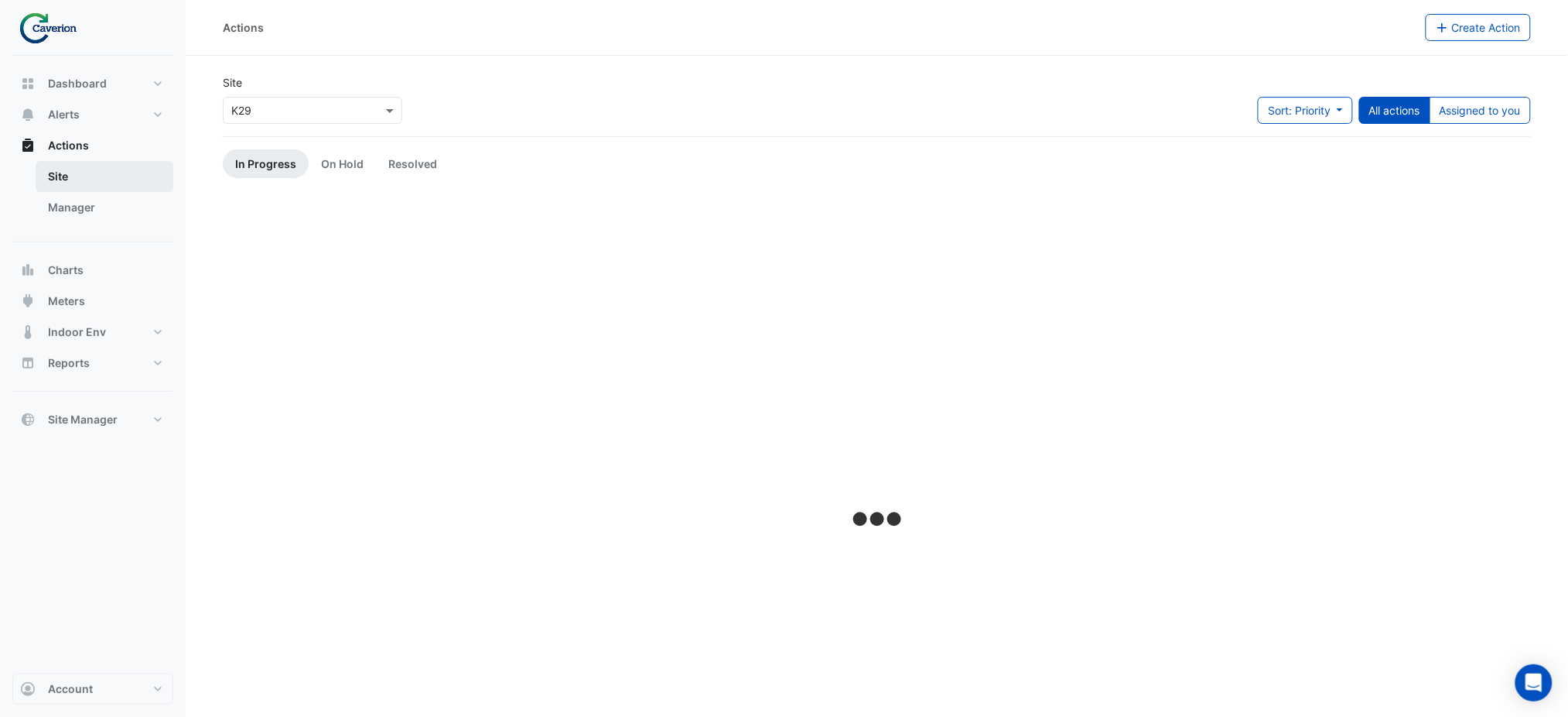
click at [76, 182] on link "Site" at bounding box center [104, 177] width 137 height 31
drag, startPoint x: 117, startPoint y: 99, endPoint x: 105, endPoint y: 100, distance: 12.0
click at [105, 100] on button "Alerts" at bounding box center [92, 114] width 161 height 31
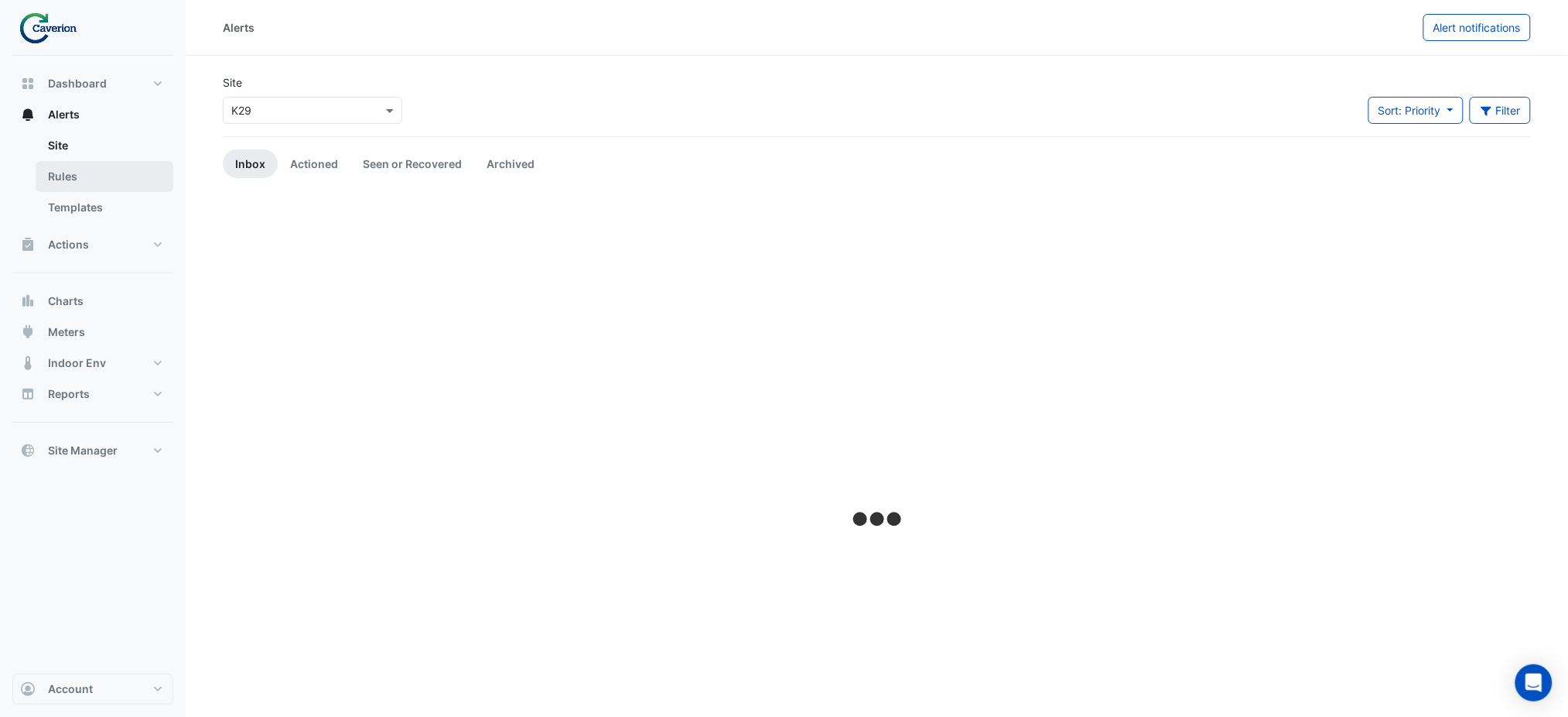
click at [90, 165] on link "Rules" at bounding box center [104, 177] width 137 height 31
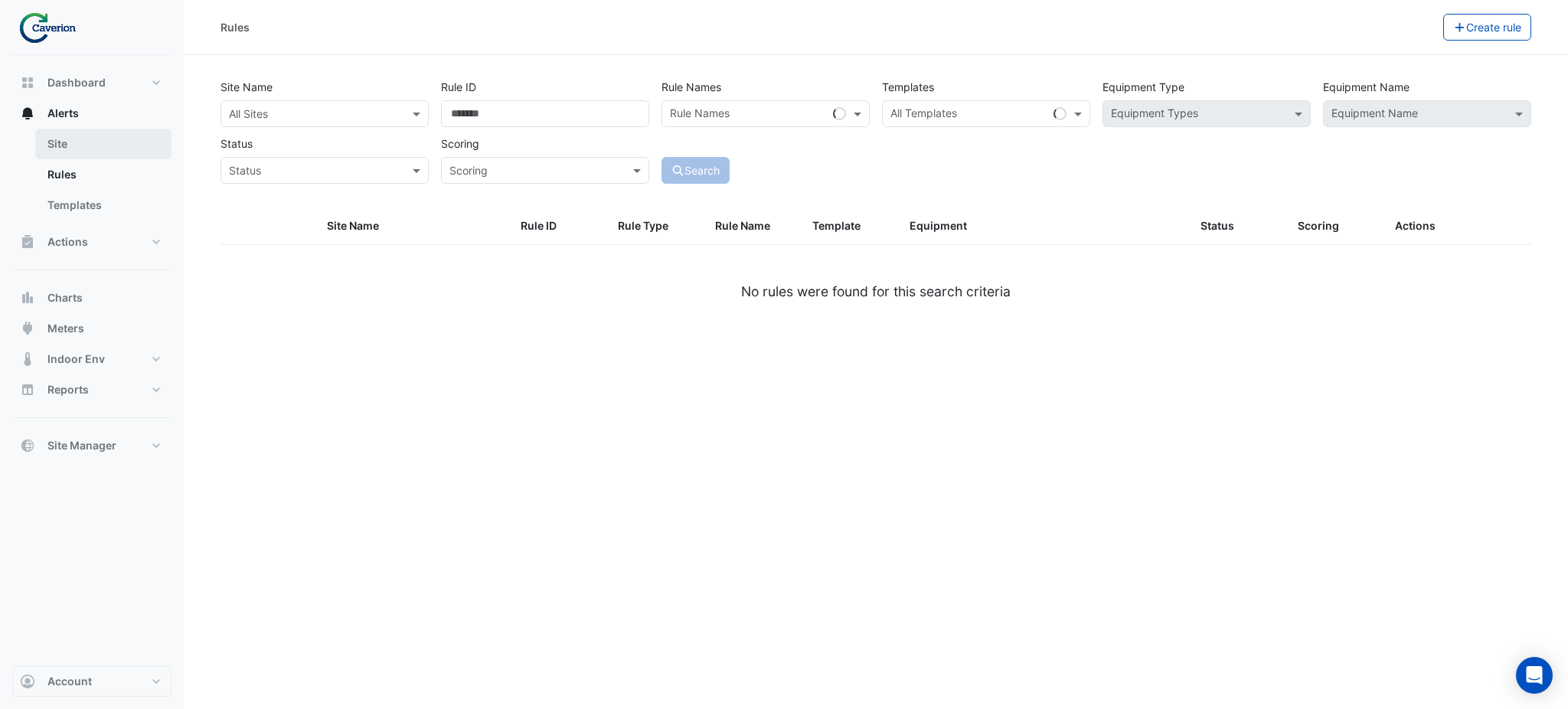
click at [74, 147] on link "Site" at bounding box center [103, 144] width 136 height 31
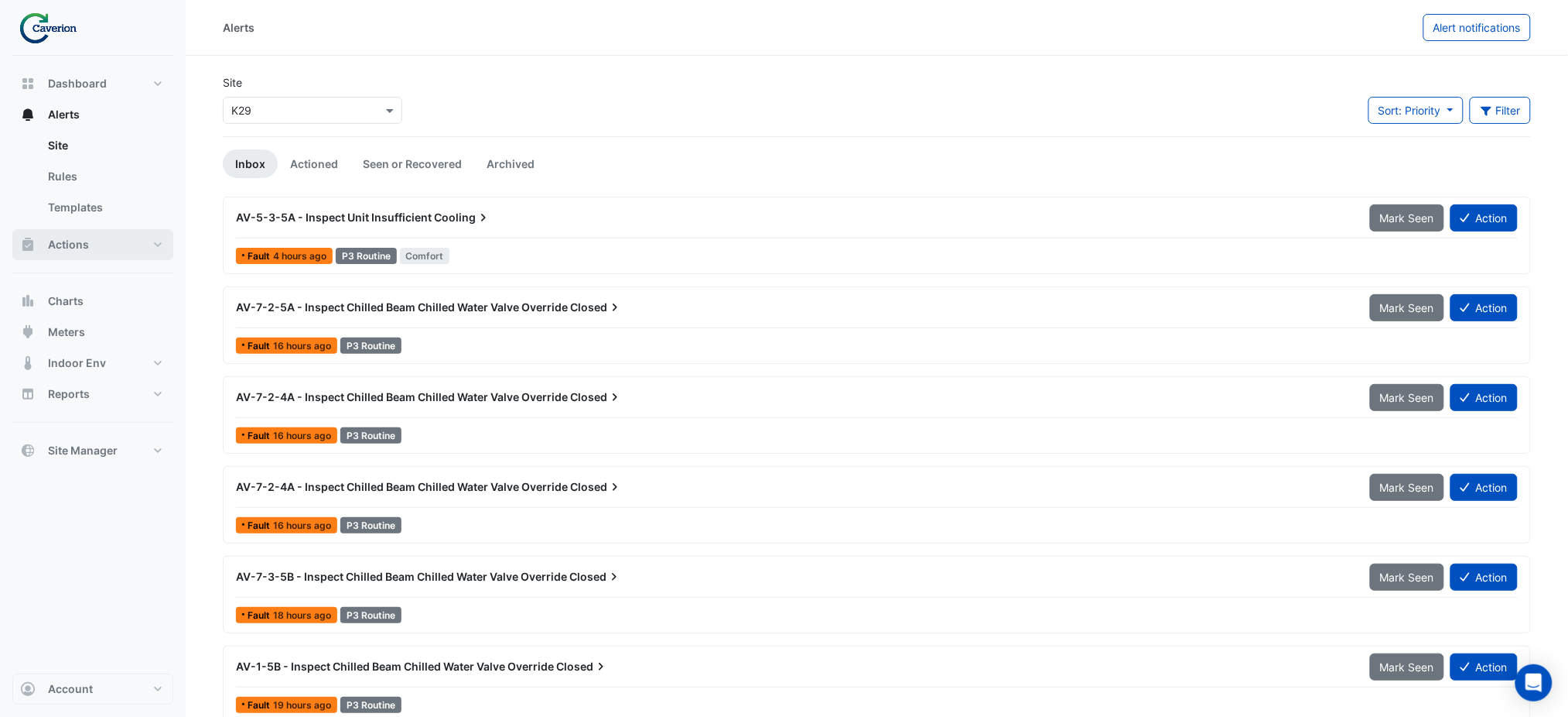
click at [99, 237] on button "Actions" at bounding box center [92, 245] width 161 height 31
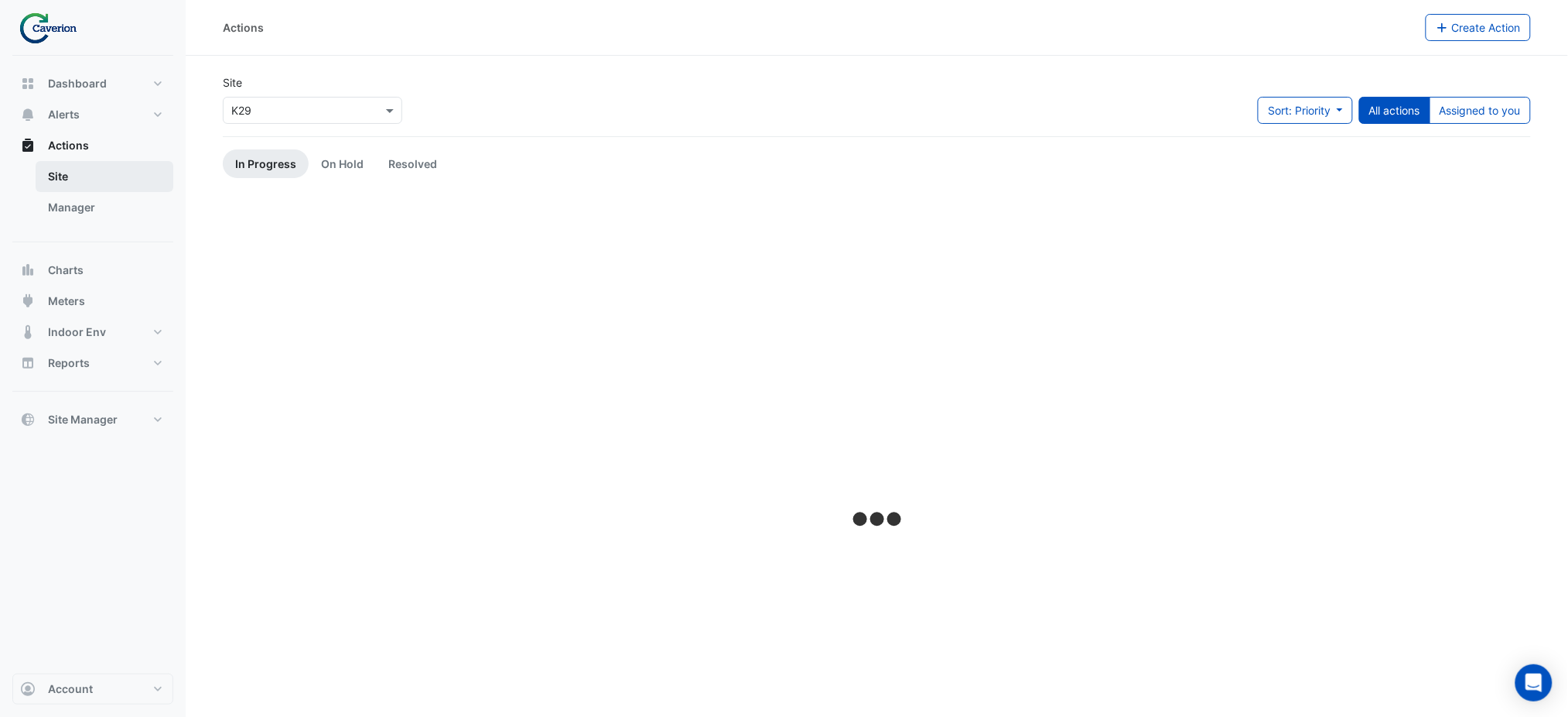
click at [66, 173] on link "Site" at bounding box center [104, 177] width 137 height 31
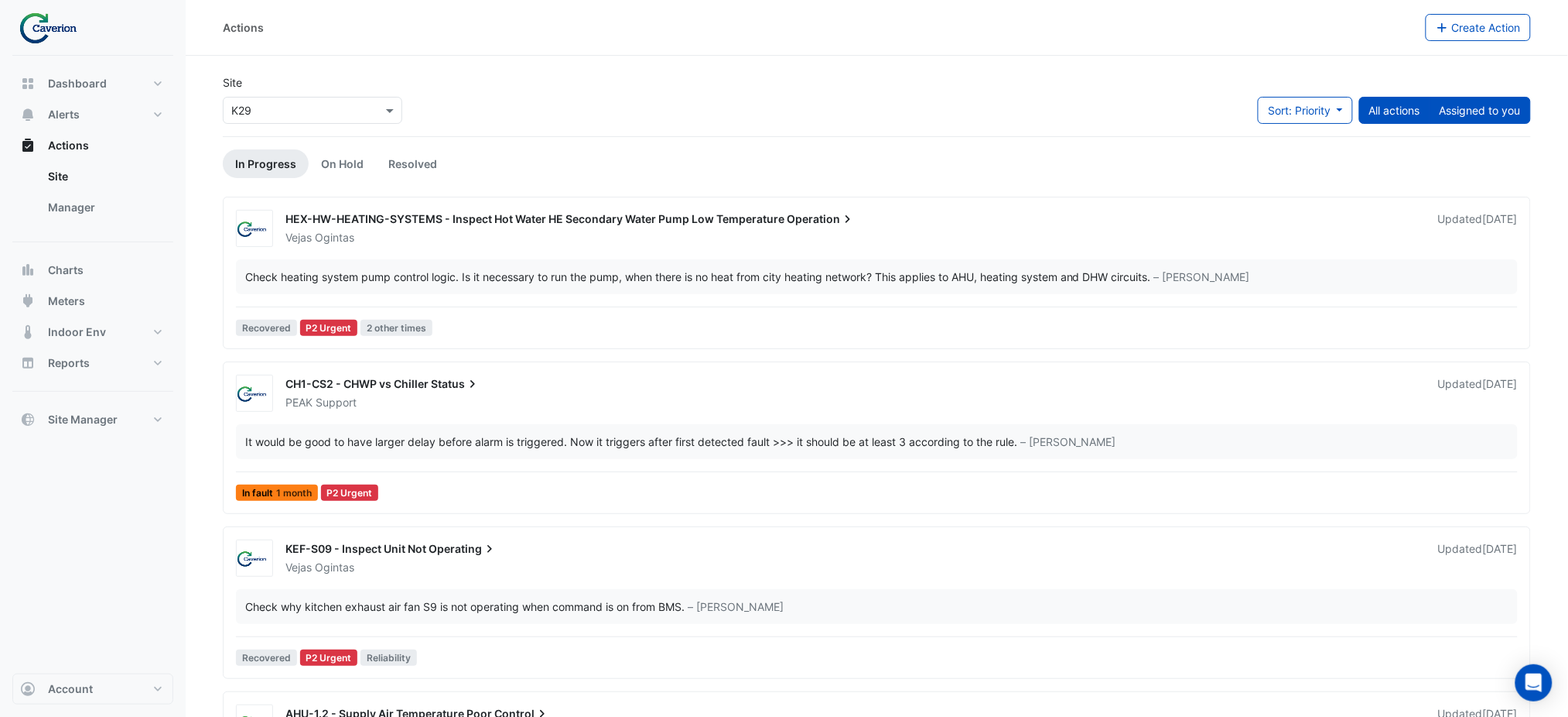
click at [1504, 114] on button "Assigned to you" at bounding box center [1480, 110] width 101 height 27
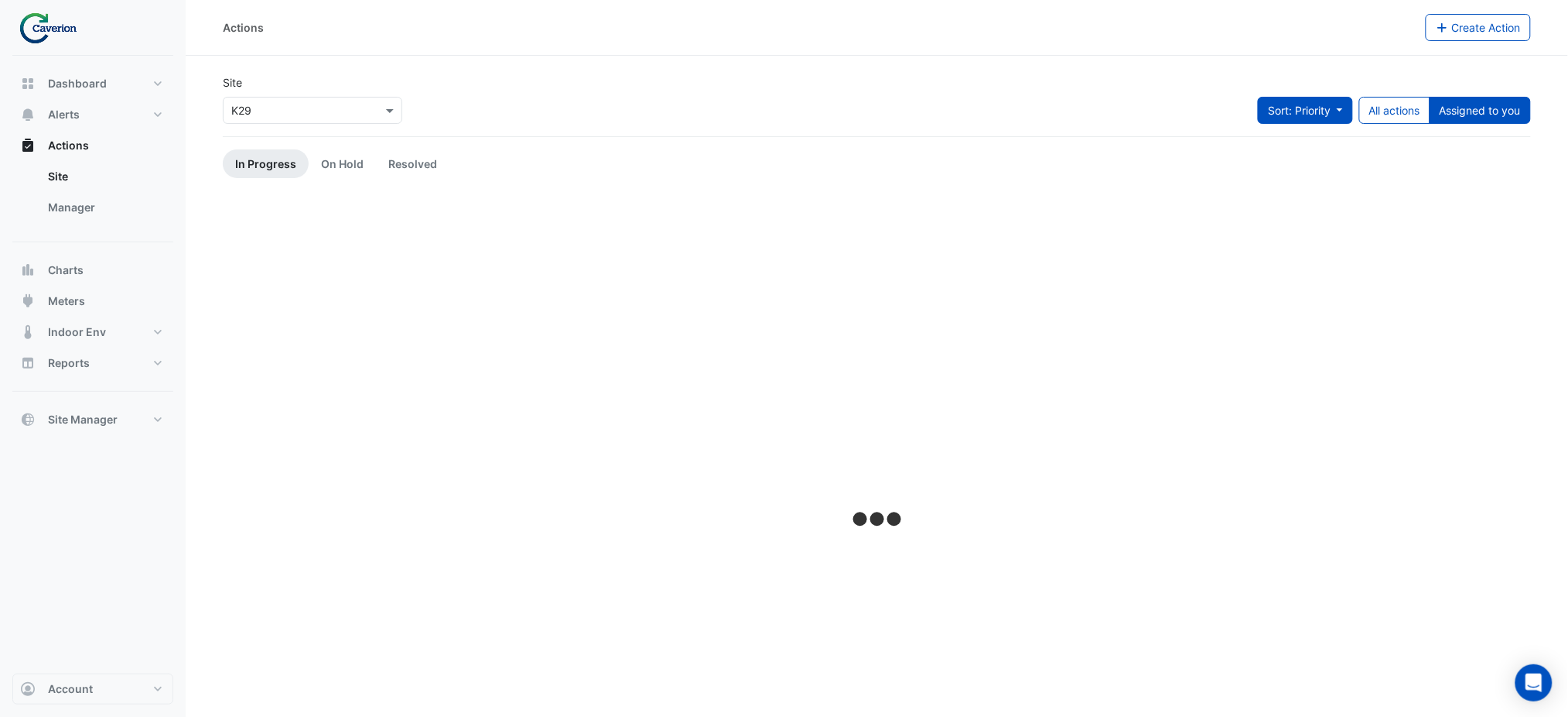
click at [1294, 119] on button "Sort: Priority" at bounding box center [1305, 110] width 95 height 27
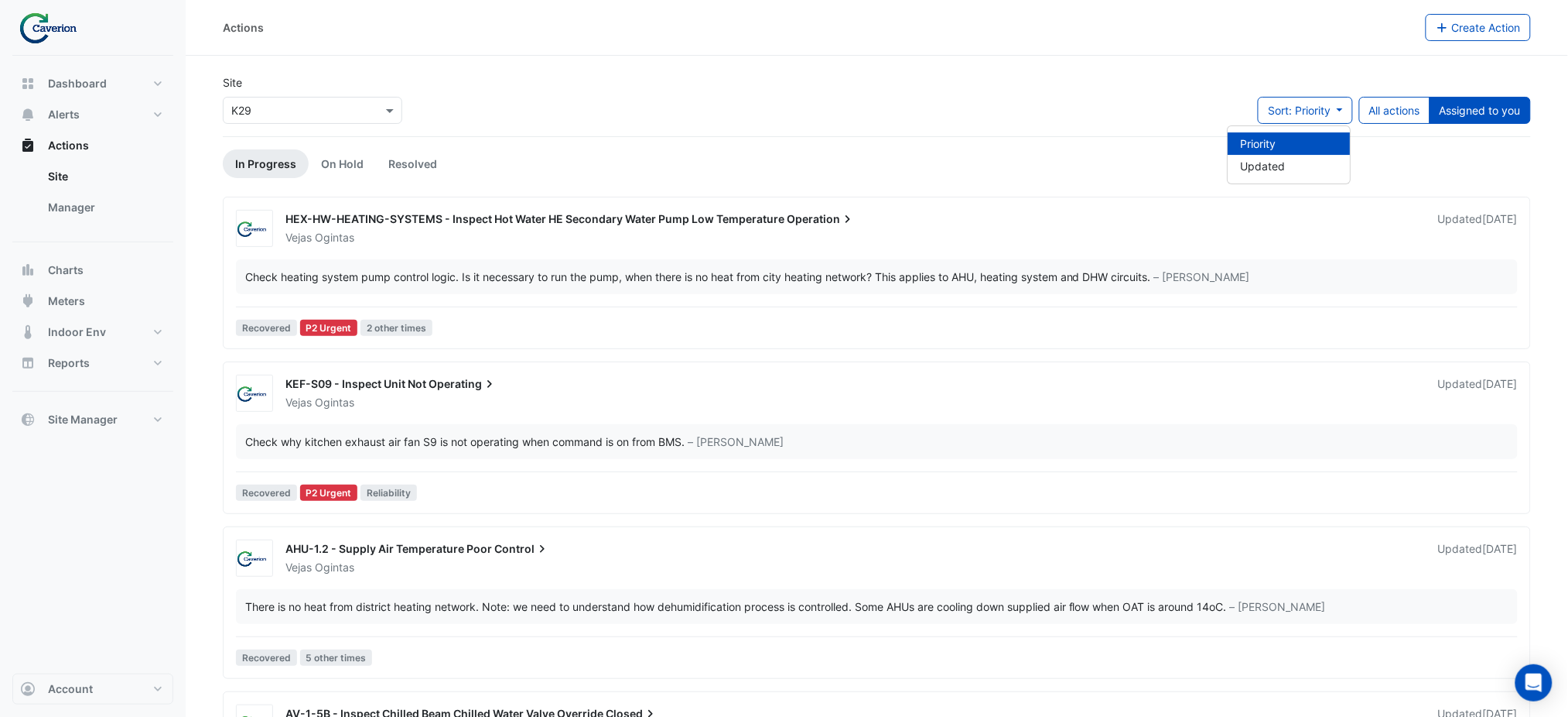
click at [906, 89] on div "Site × K29 Sort: Priority All actions Assigned to you" at bounding box center [877, 105] width 1327 height 62
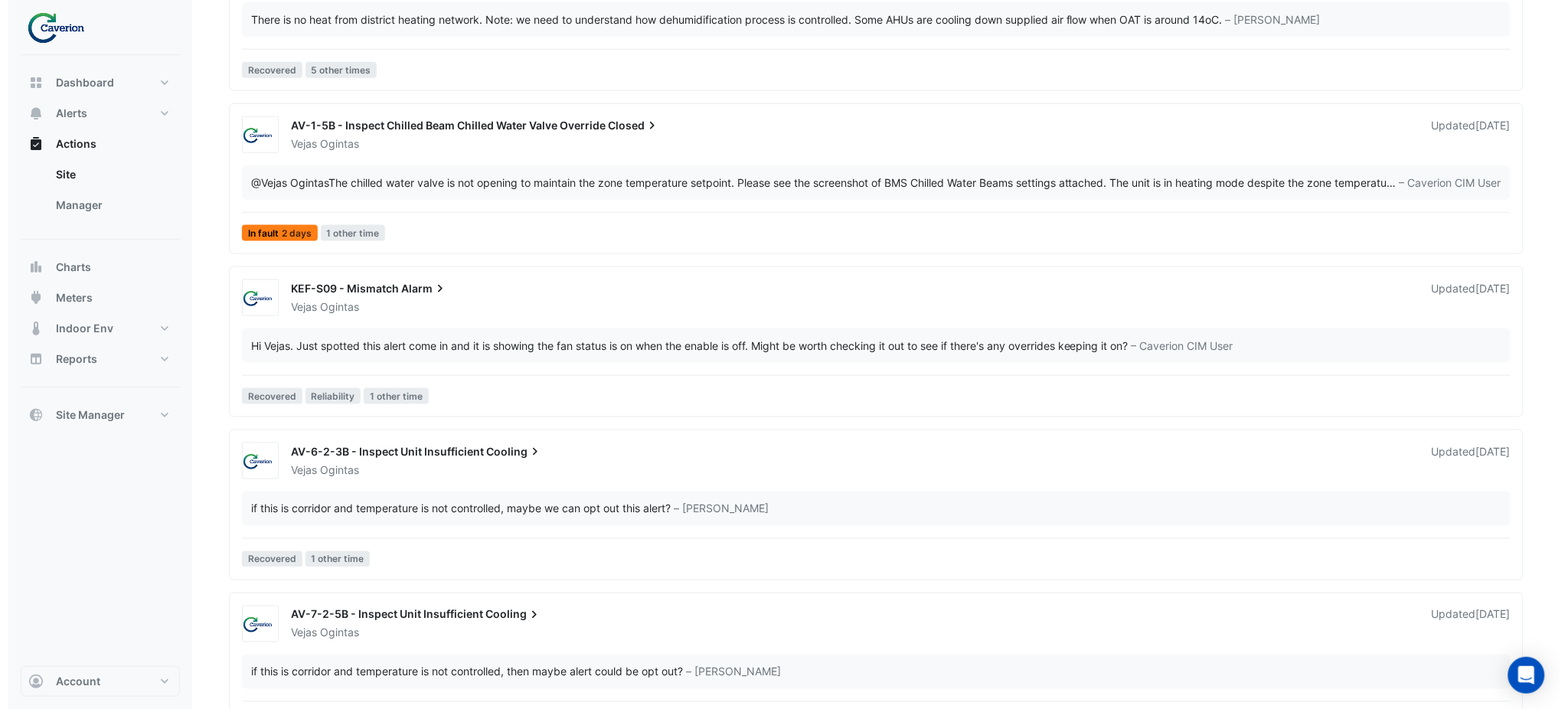
scroll to position [612, 0]
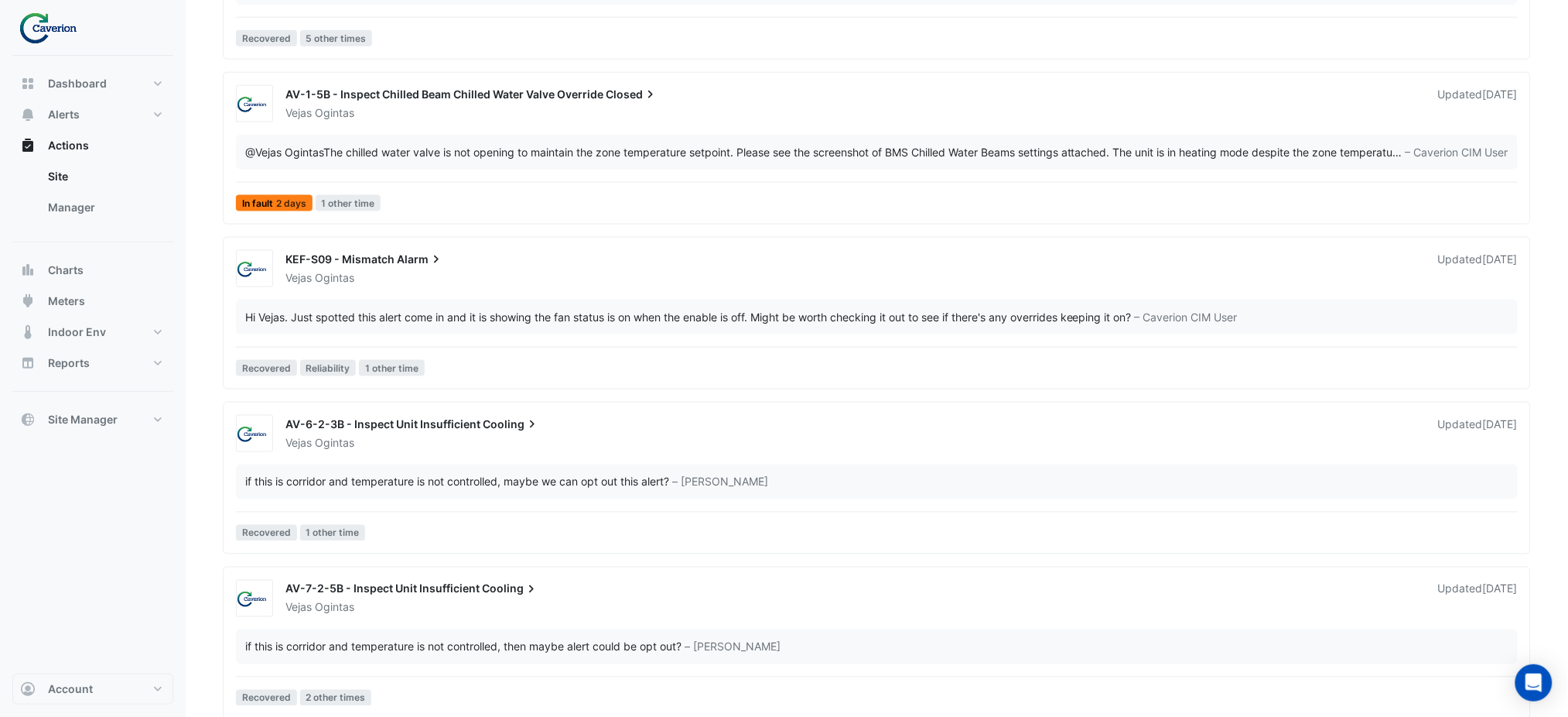
click at [480, 150] on div "@Vejas Ogintas The chilled water valve is not opening to maintain the zone temp…" at bounding box center [819, 152] width 1148 height 17
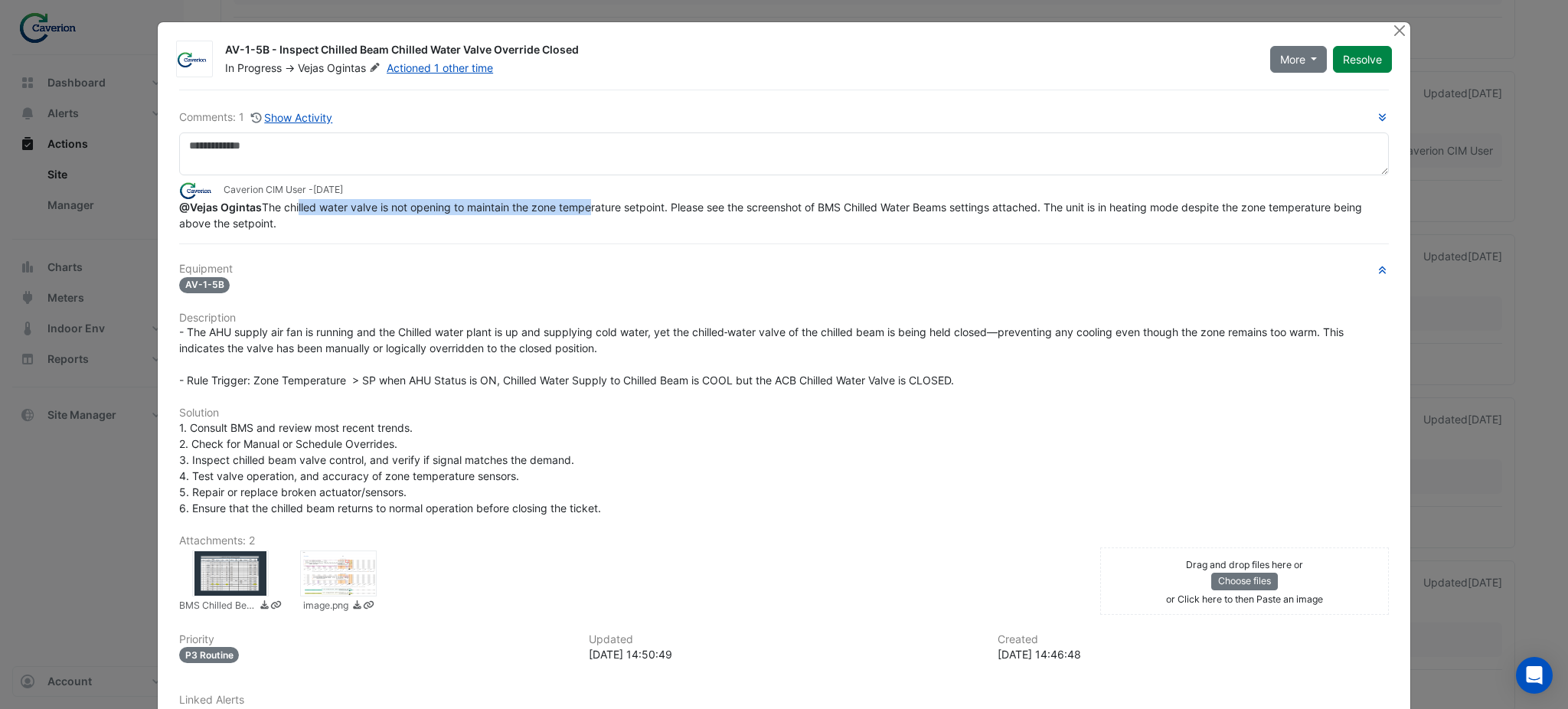
drag, startPoint x: 341, startPoint y: 208, endPoint x: 582, endPoint y: 208, distance: 241.0
click at [582, 208] on span "@Vejas Ogintas The chilled water valve is not opening to maintain the zone temp…" at bounding box center [771, 215] width 1186 height 29
drag, startPoint x: 397, startPoint y: 208, endPoint x: 572, endPoint y: 201, distance: 175.1
click at [569, 202] on span "@Vejas Ogintas The chilled water valve is not opening to maintain the zone temp…" at bounding box center [771, 215] width 1186 height 29
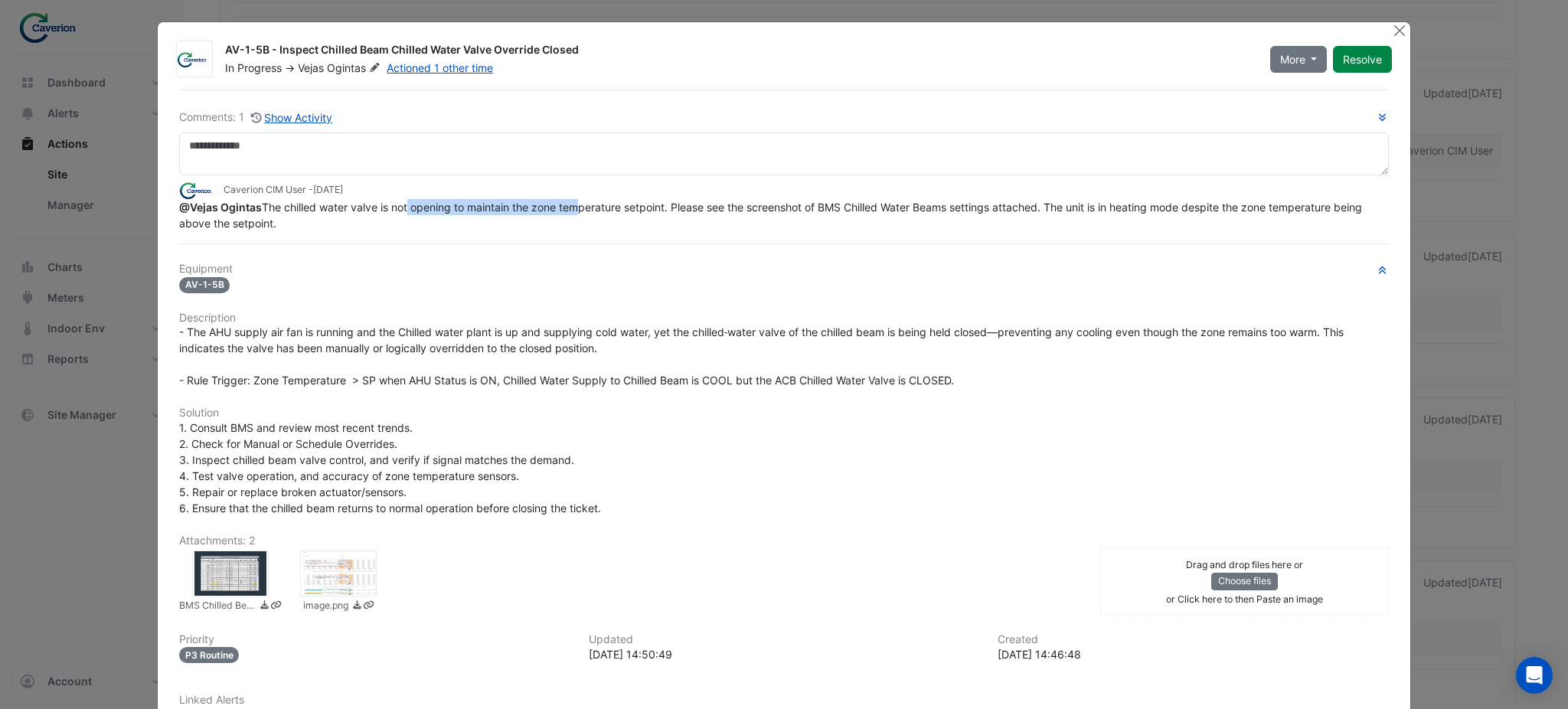
click at [573, 201] on span "@Vejas Ogintas The chilled water valve is not opening to maintain the zone temp…" at bounding box center [771, 215] width 1186 height 29
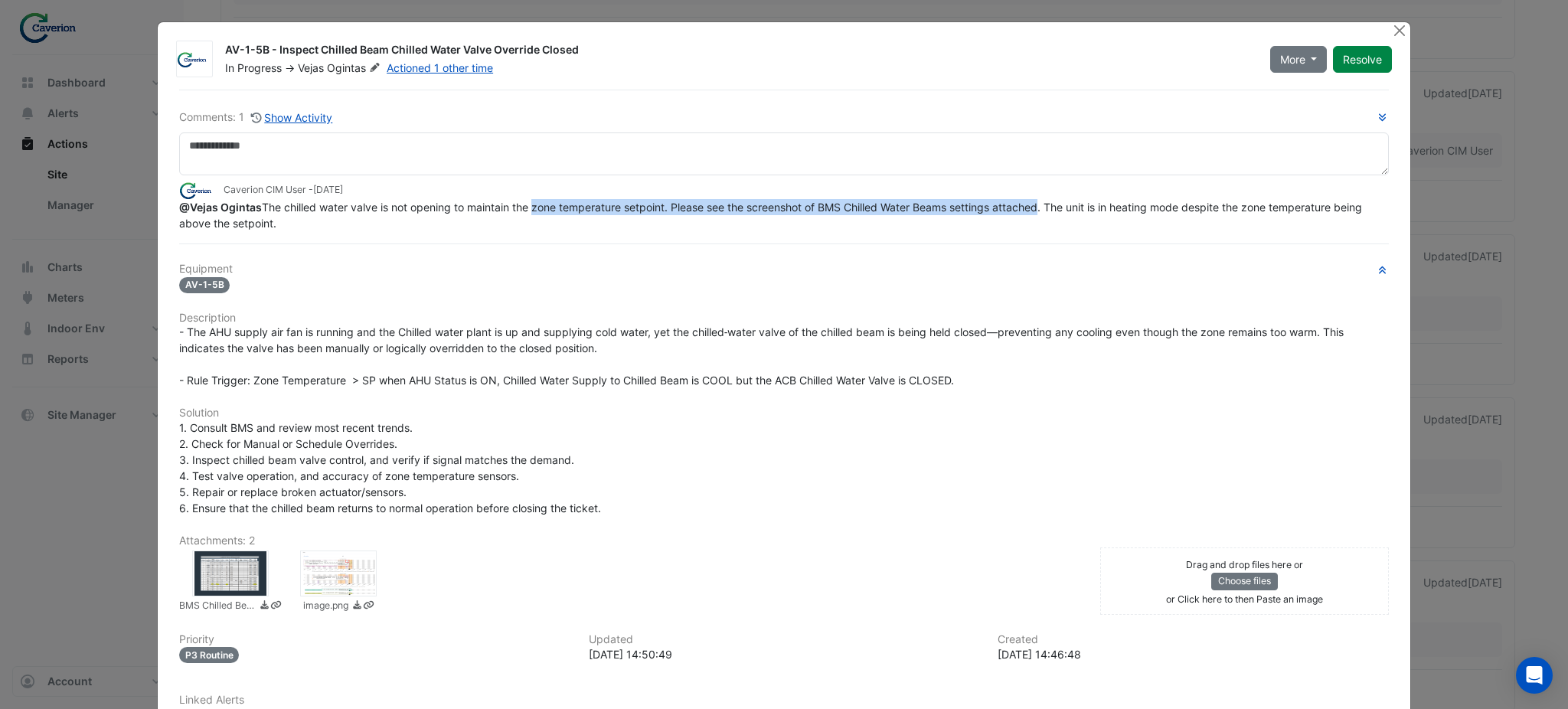
drag, startPoint x: 524, startPoint y: 207, endPoint x: 1033, endPoint y: 207, distance: 509.0
click at [1033, 207] on span "@Vejas Ogintas The chilled water valve is not opening to maintain the zone temp…" at bounding box center [771, 215] width 1186 height 29
drag, startPoint x: 966, startPoint y: 212, endPoint x: 1284, endPoint y: 216, distance: 318.0
click at [1284, 216] on div "@Vejas Ogintas The chilled water valve is not opening to maintain the zone temp…" at bounding box center [783, 214] width 1210 height 32
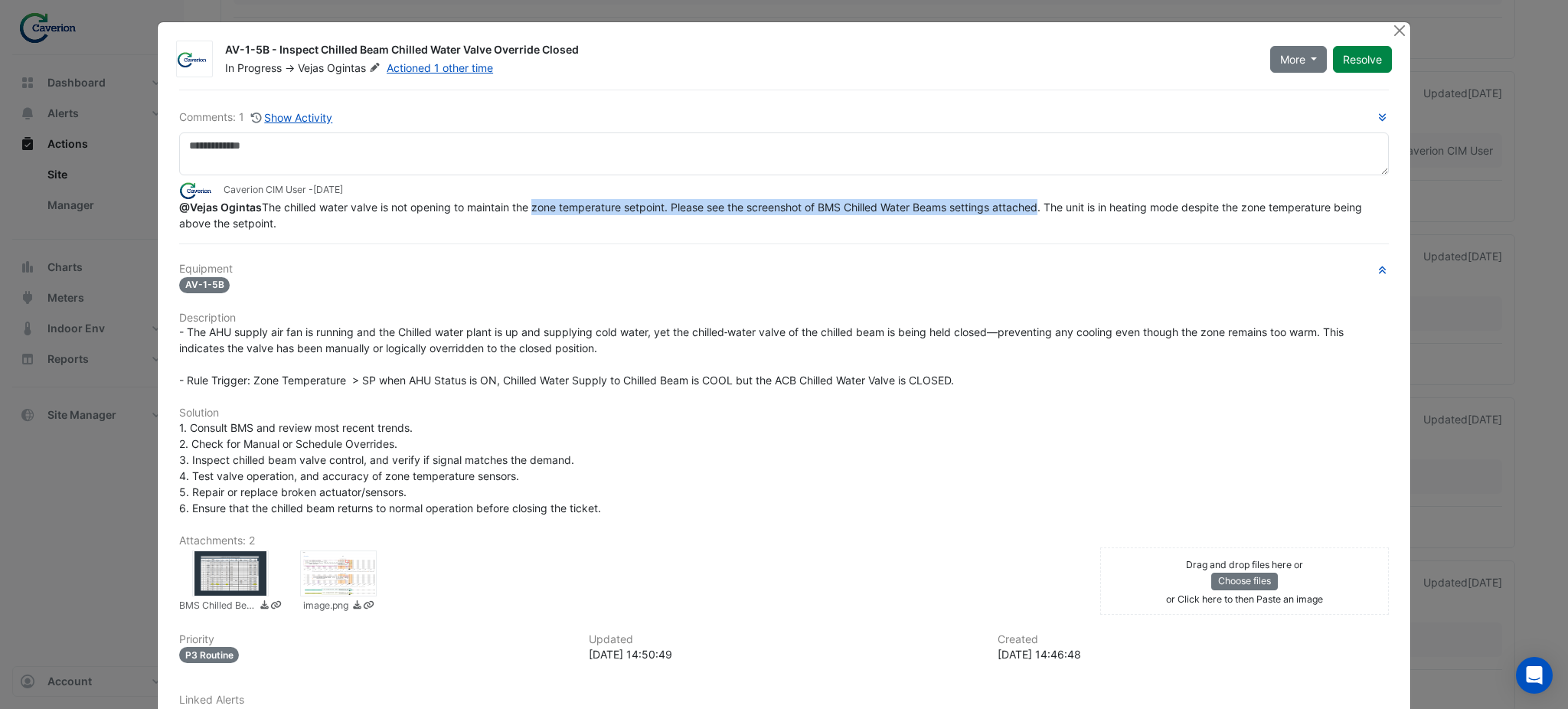
click at [1284, 216] on div "@Vejas Ogintas The chilled water valve is not opening to maintain the zone temp…" at bounding box center [783, 214] width 1210 height 32
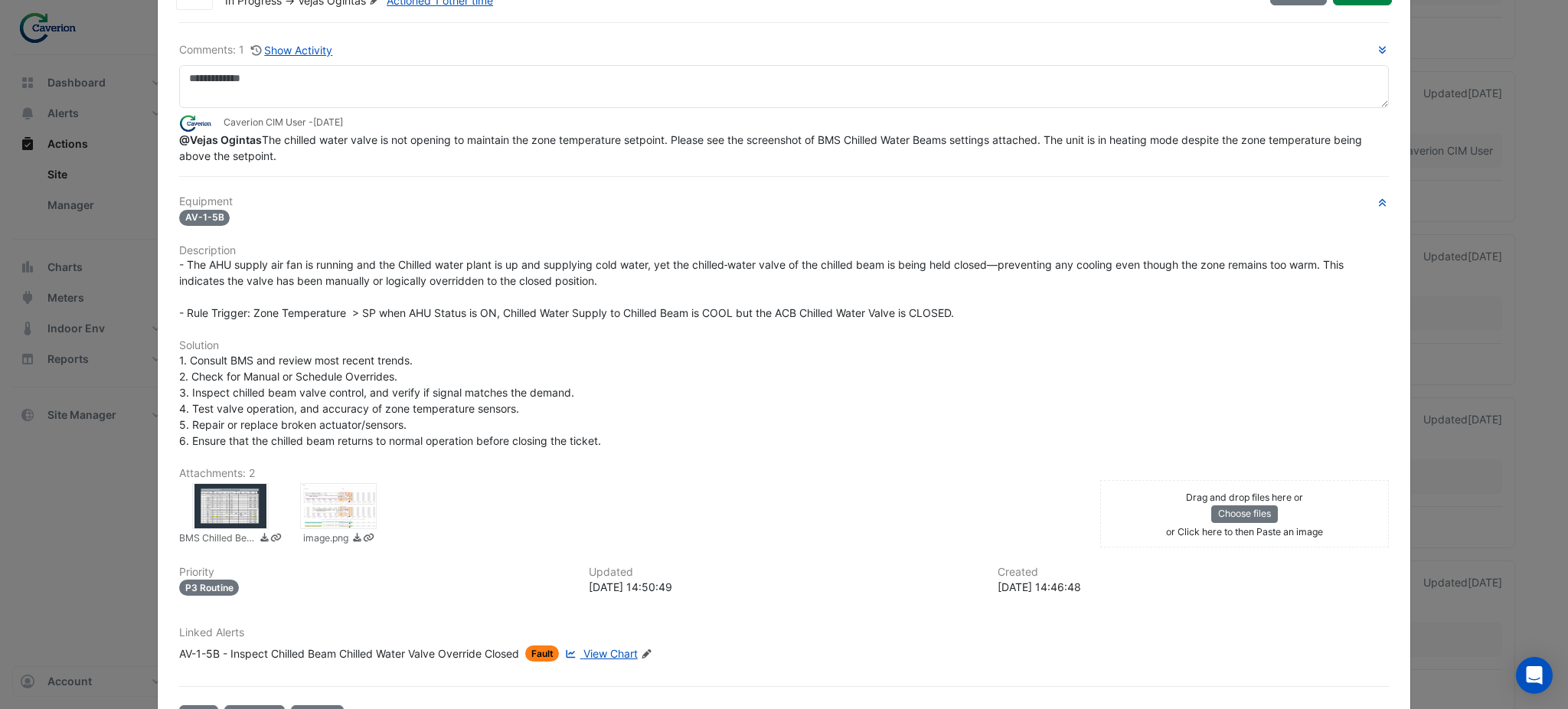
scroll to position [122, 0]
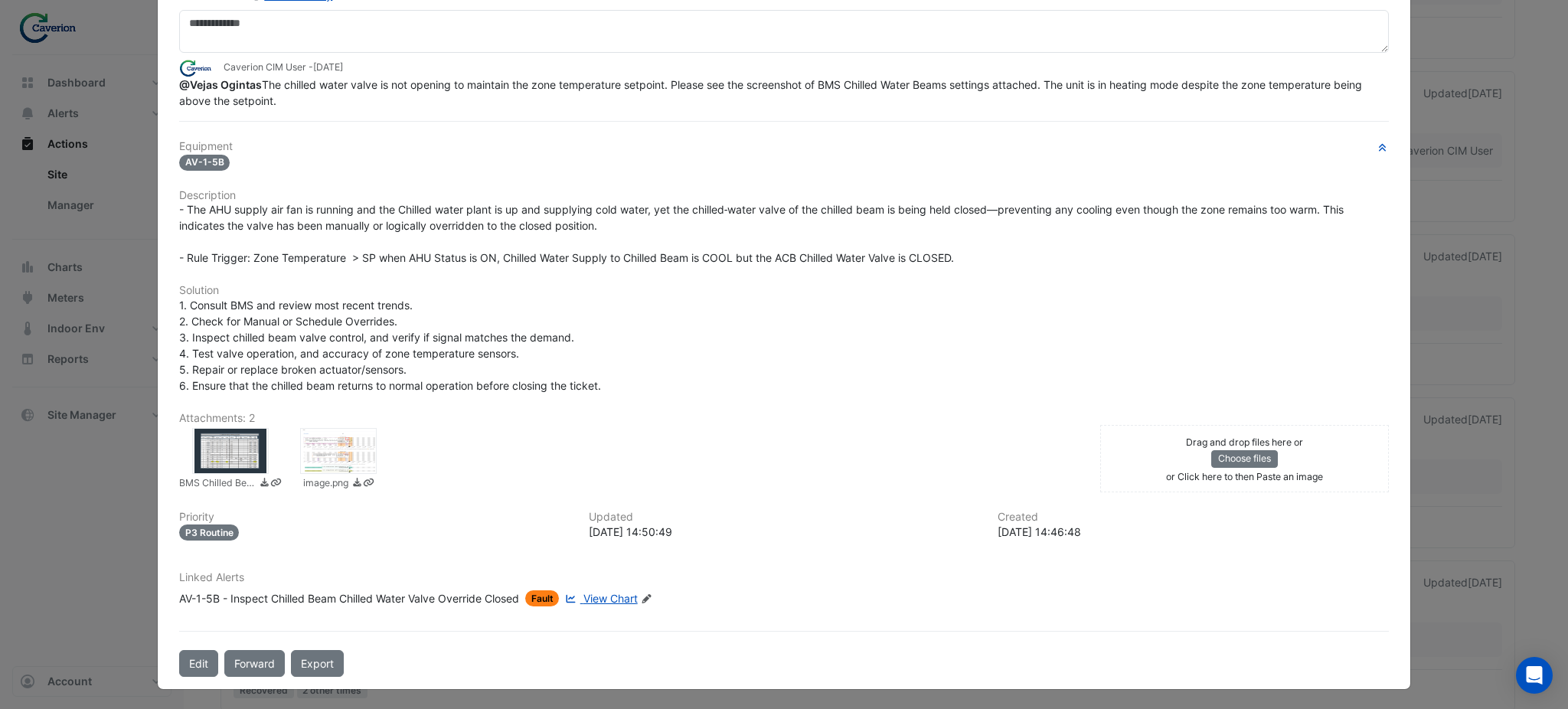
click at [208, 449] on div at bounding box center [231, 450] width 77 height 46
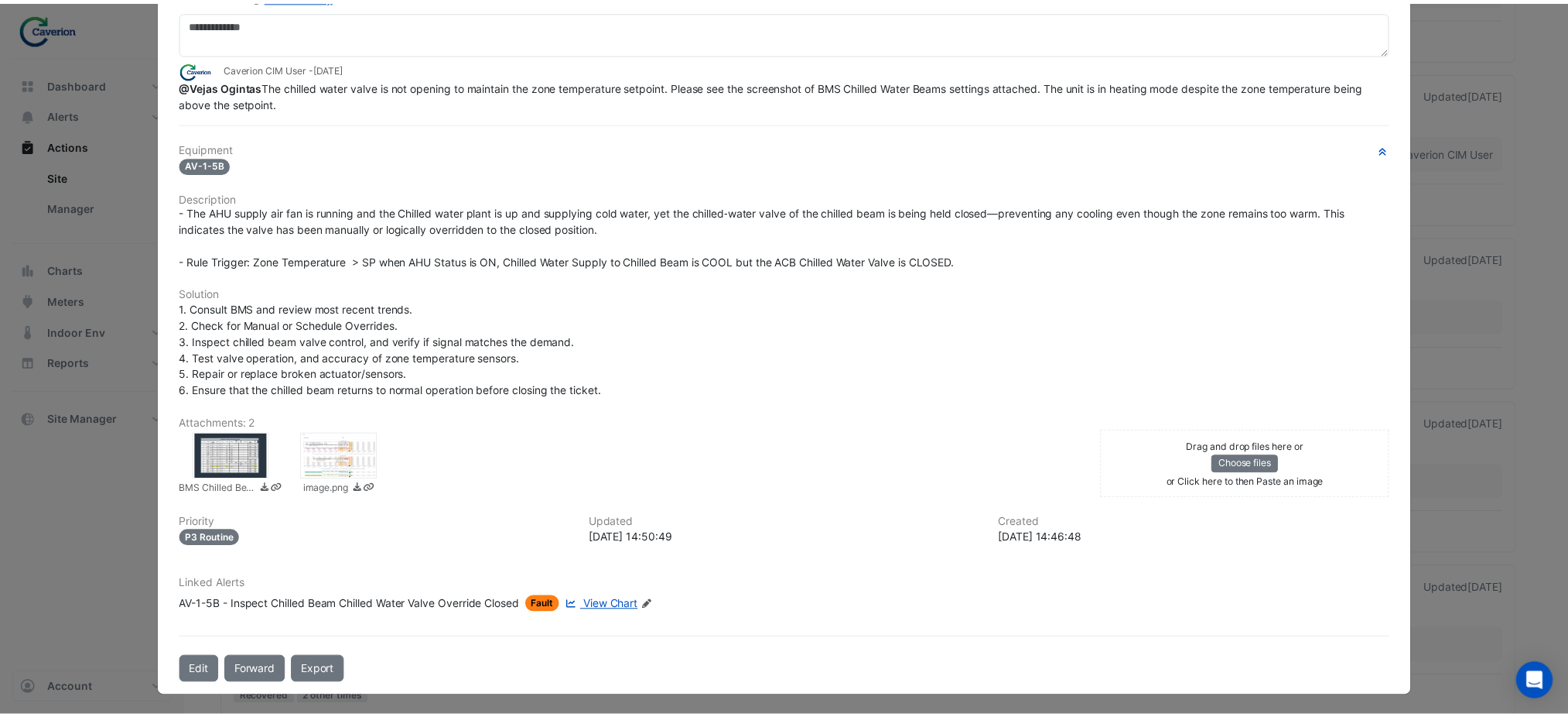
scroll to position [128, 0]
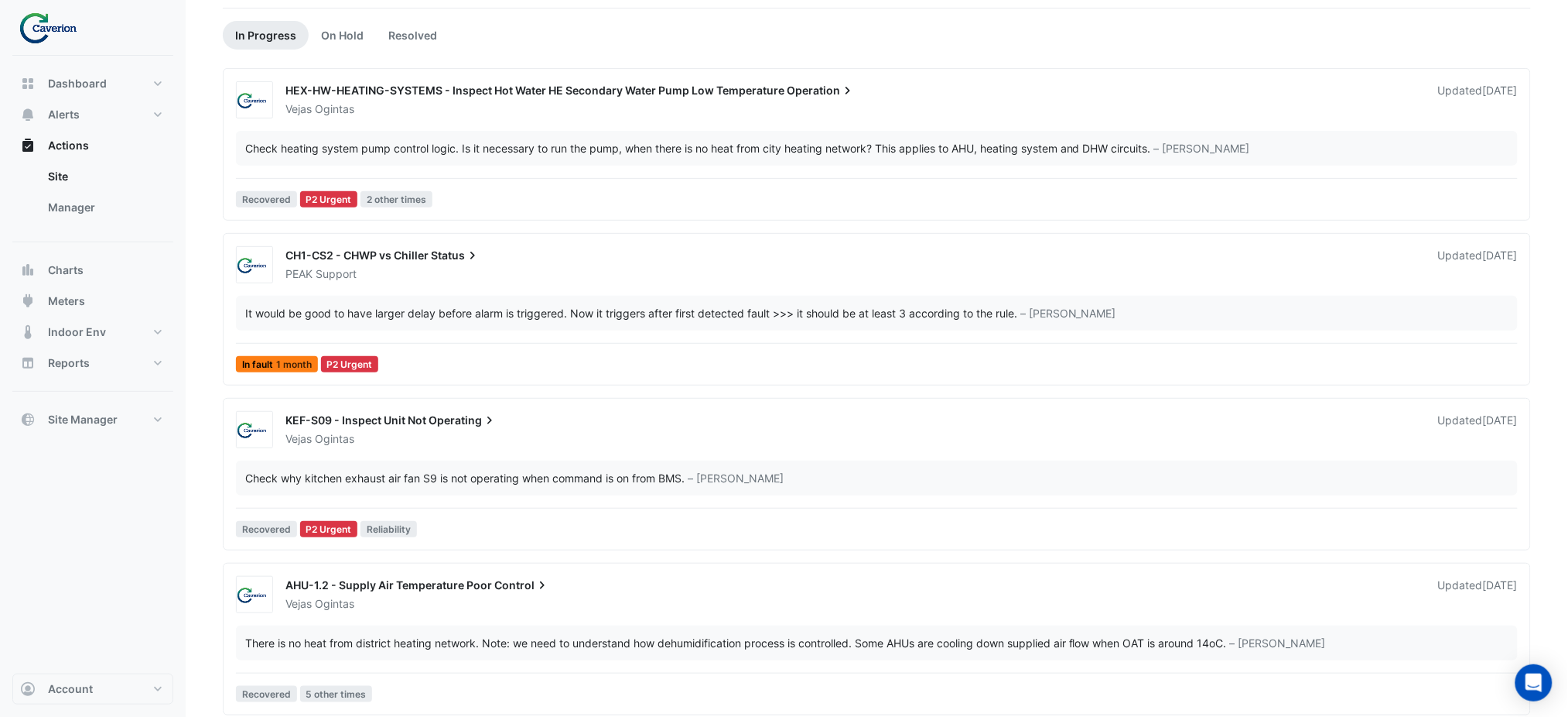
click at [430, 152] on div "Check heating system pump control logic. Is it necessary to run the pump, when …" at bounding box center [697, 148] width 906 height 17
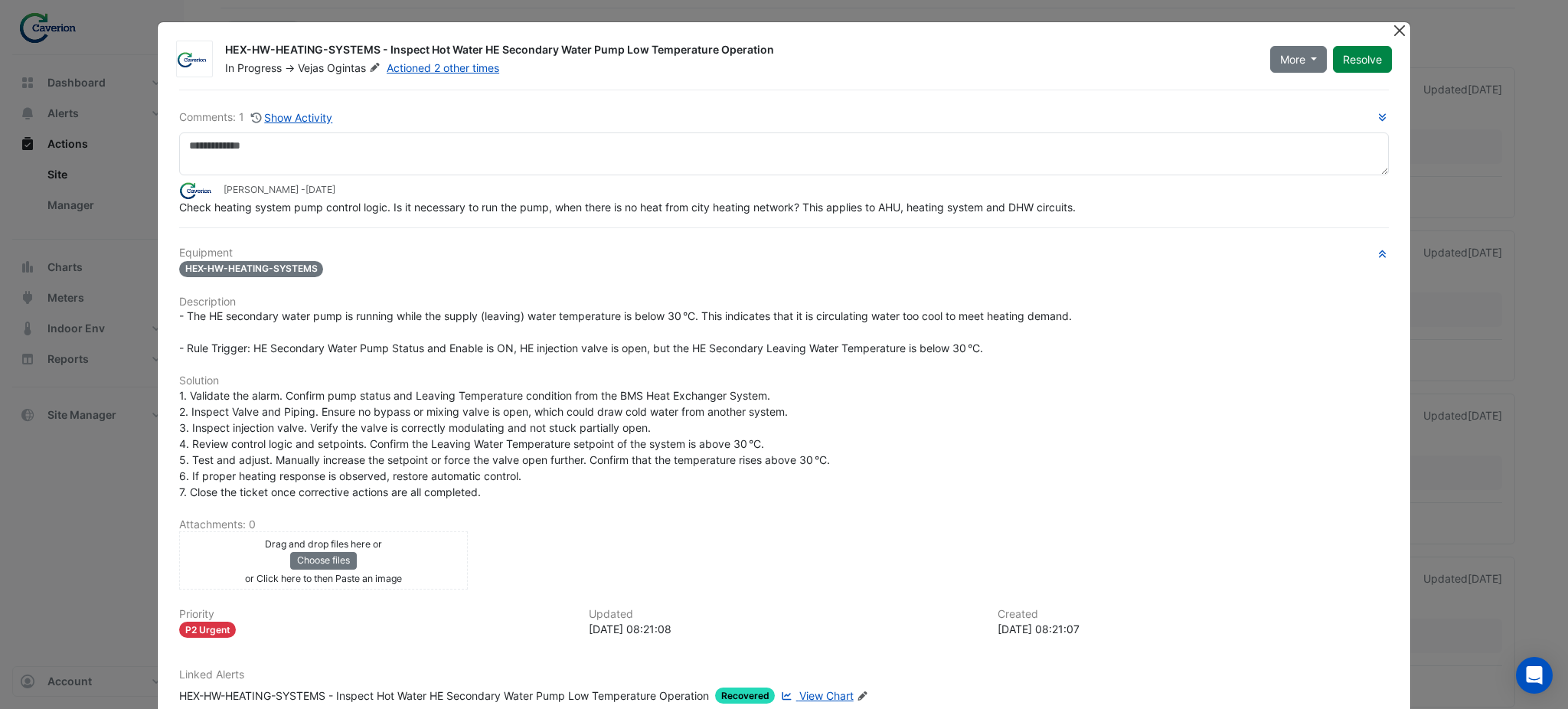
click at [1391, 30] on button "Close" at bounding box center [1399, 30] width 16 height 16
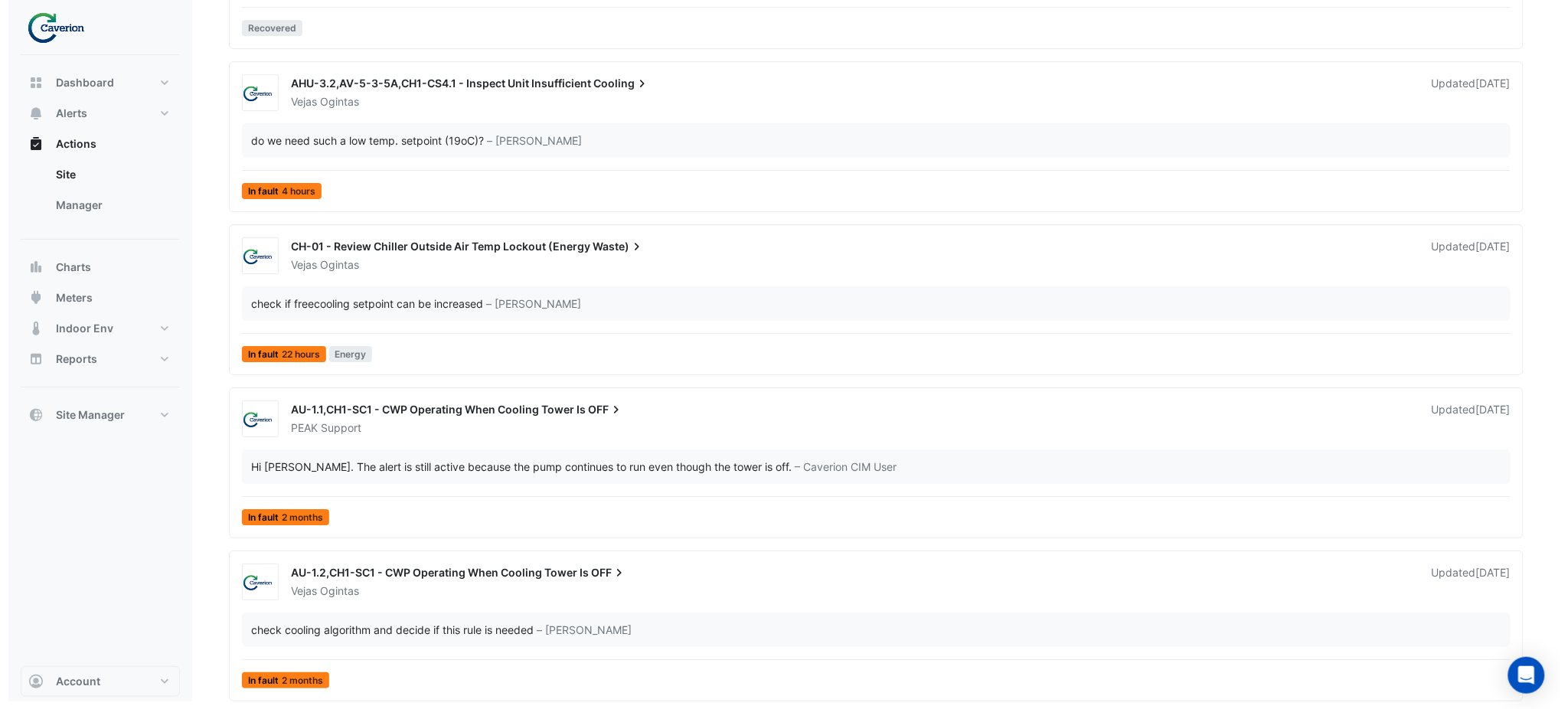
scroll to position [6006, 0]
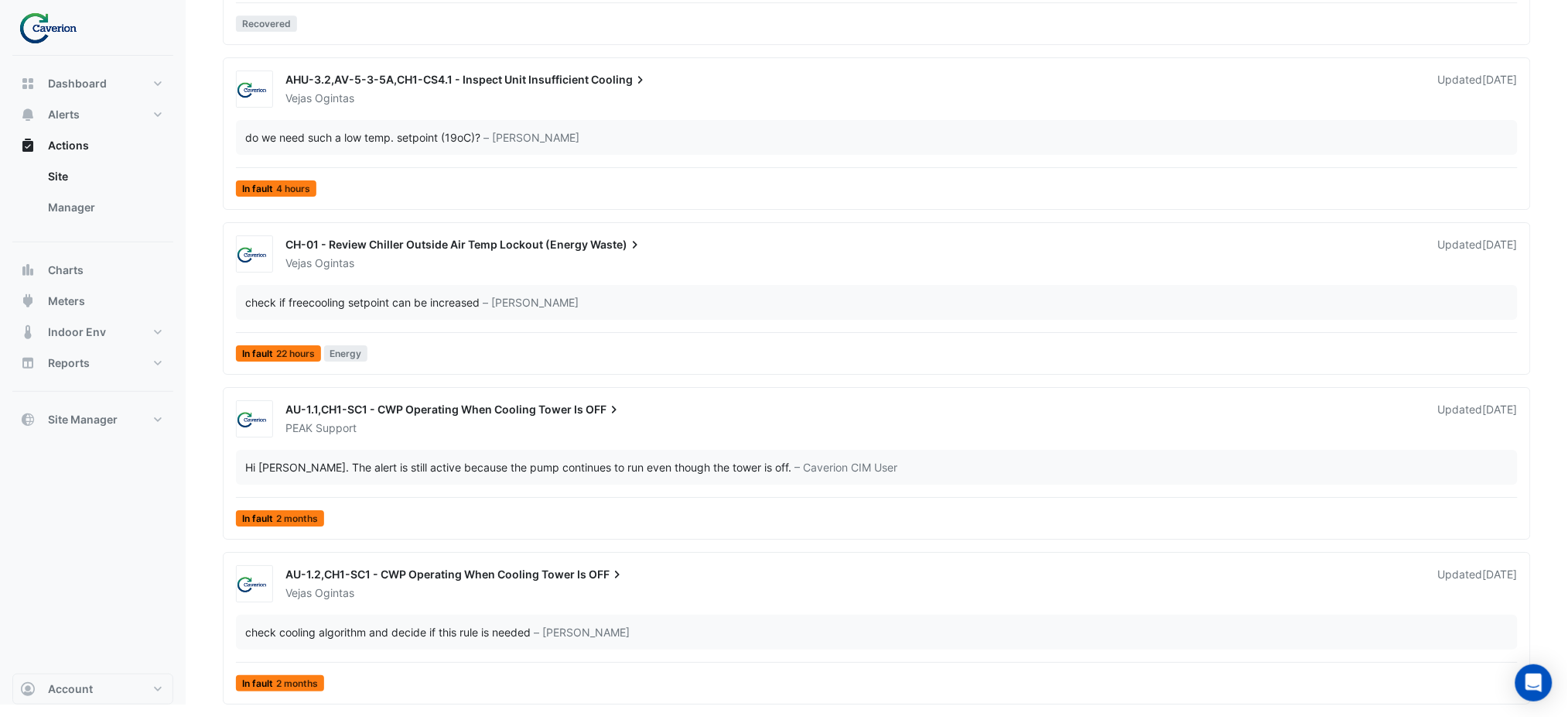
click at [268, 632] on div "check cooling algorithm and decide if this rule is needed" at bounding box center [388, 632] width 286 height 17
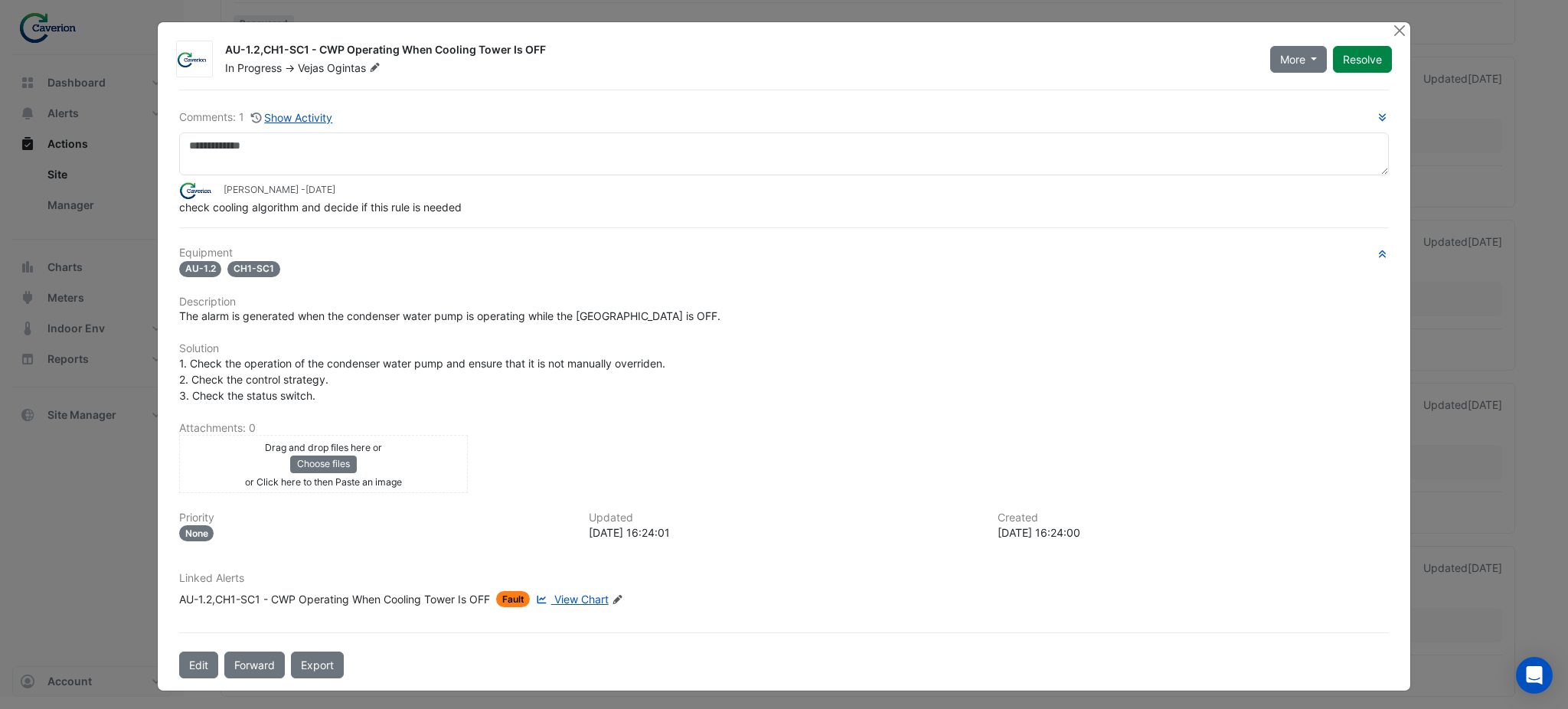
click at [566, 598] on span "View Chart" at bounding box center [582, 599] width 55 height 13
click at [473, 327] on div "Equipment AU-1.2 CH1-SC1 Description The alarm is generated when the condenser …" at bounding box center [783, 432] width 1210 height 373
click at [573, 594] on span "View Chart" at bounding box center [582, 599] width 55 height 13
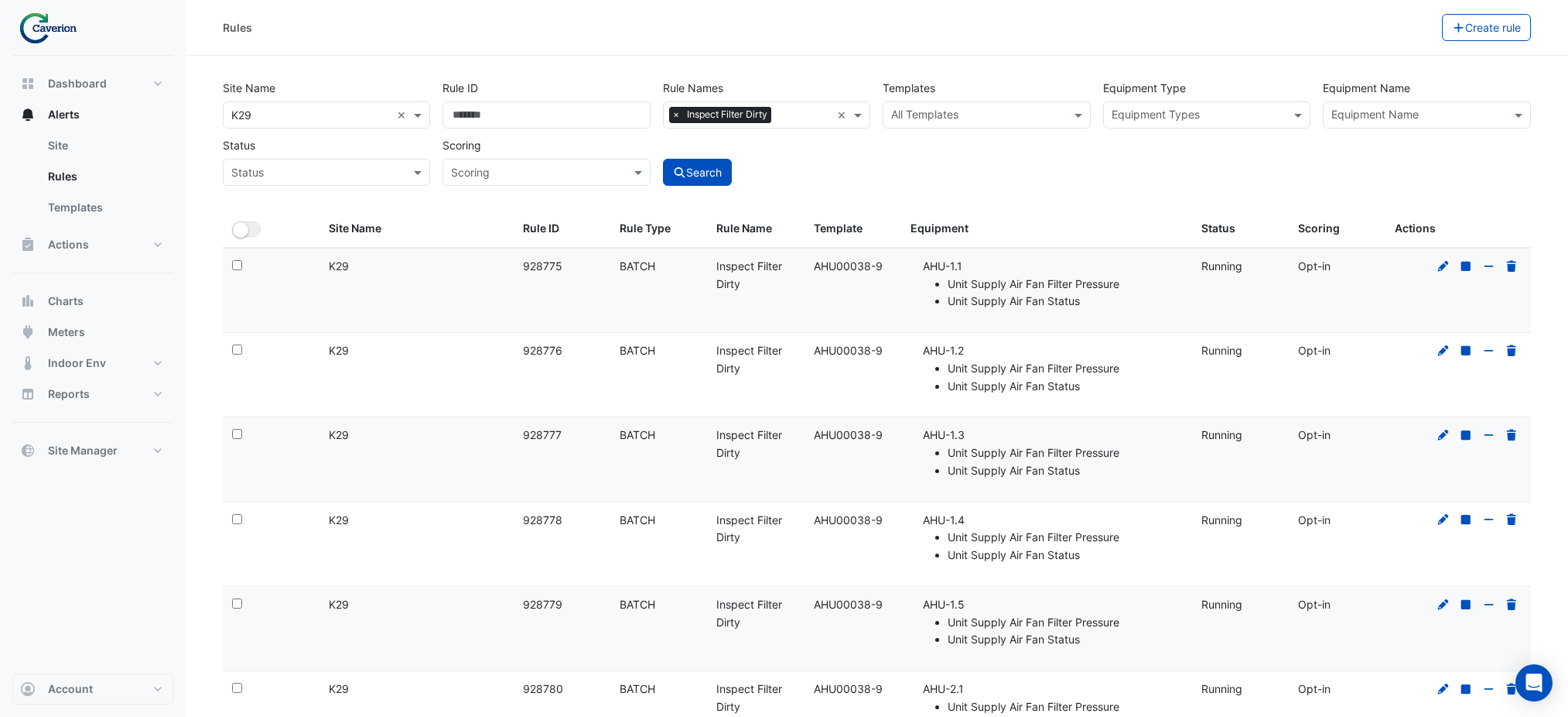
select select "***"
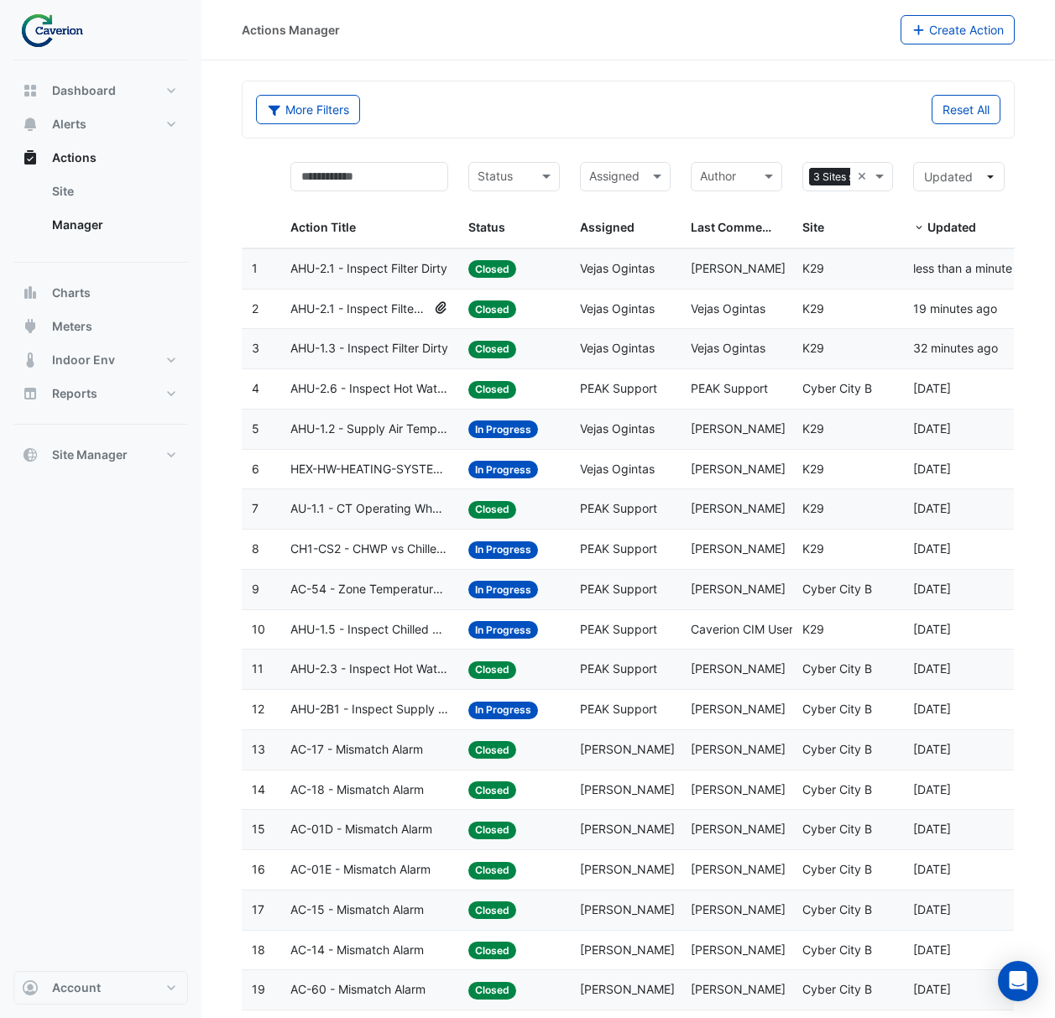
select select "***"
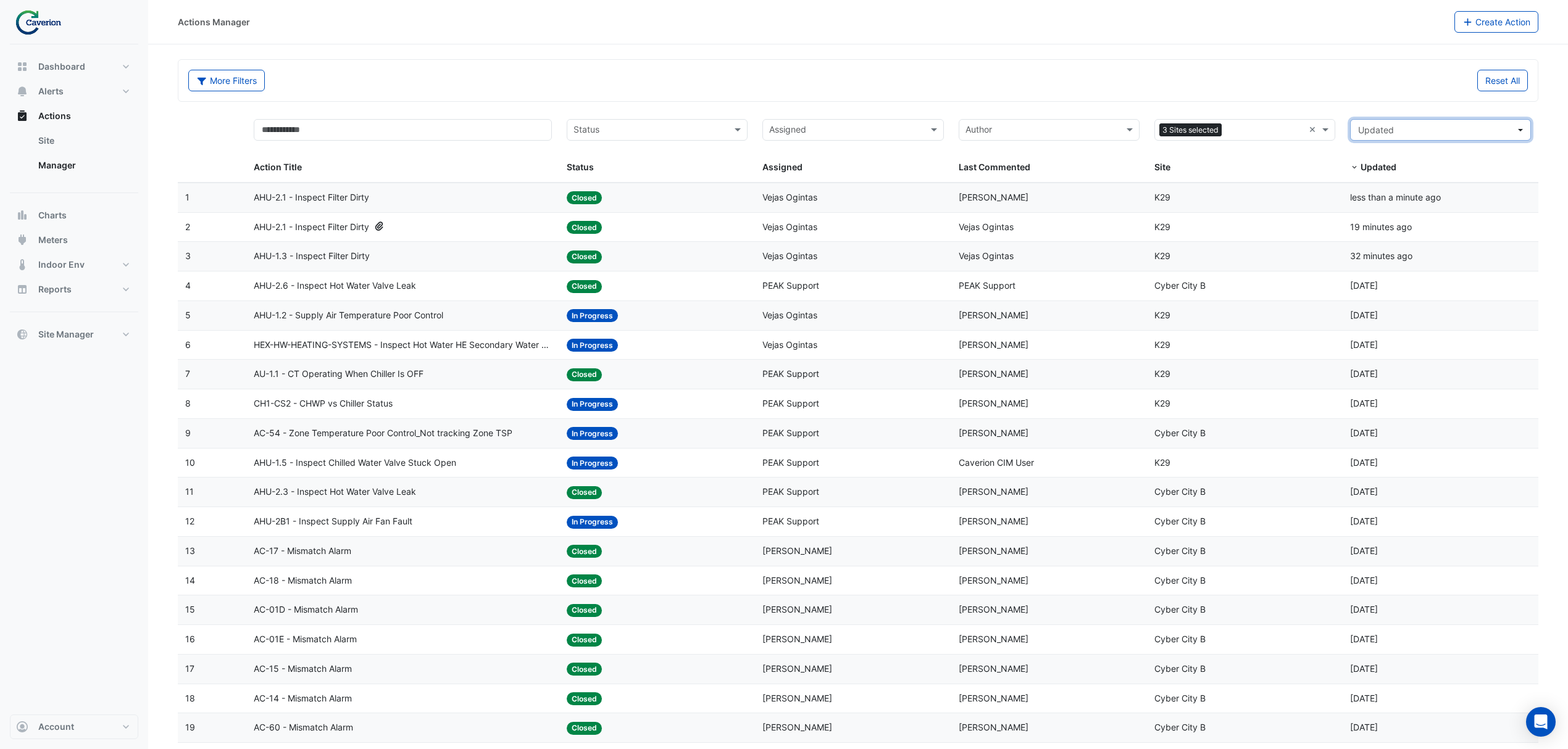
click at [776, 132] on span "Updated" at bounding box center [1436, 130] width 158 height 13
click at [776, 134] on input "text" at bounding box center [1042, 131] width 153 height 14
click at [776, 136] on input "text" at bounding box center [845, 131] width 153 height 14
click at [776, 259] on span "Vejas Ogintas" at bounding box center [810, 265] width 55 height 10
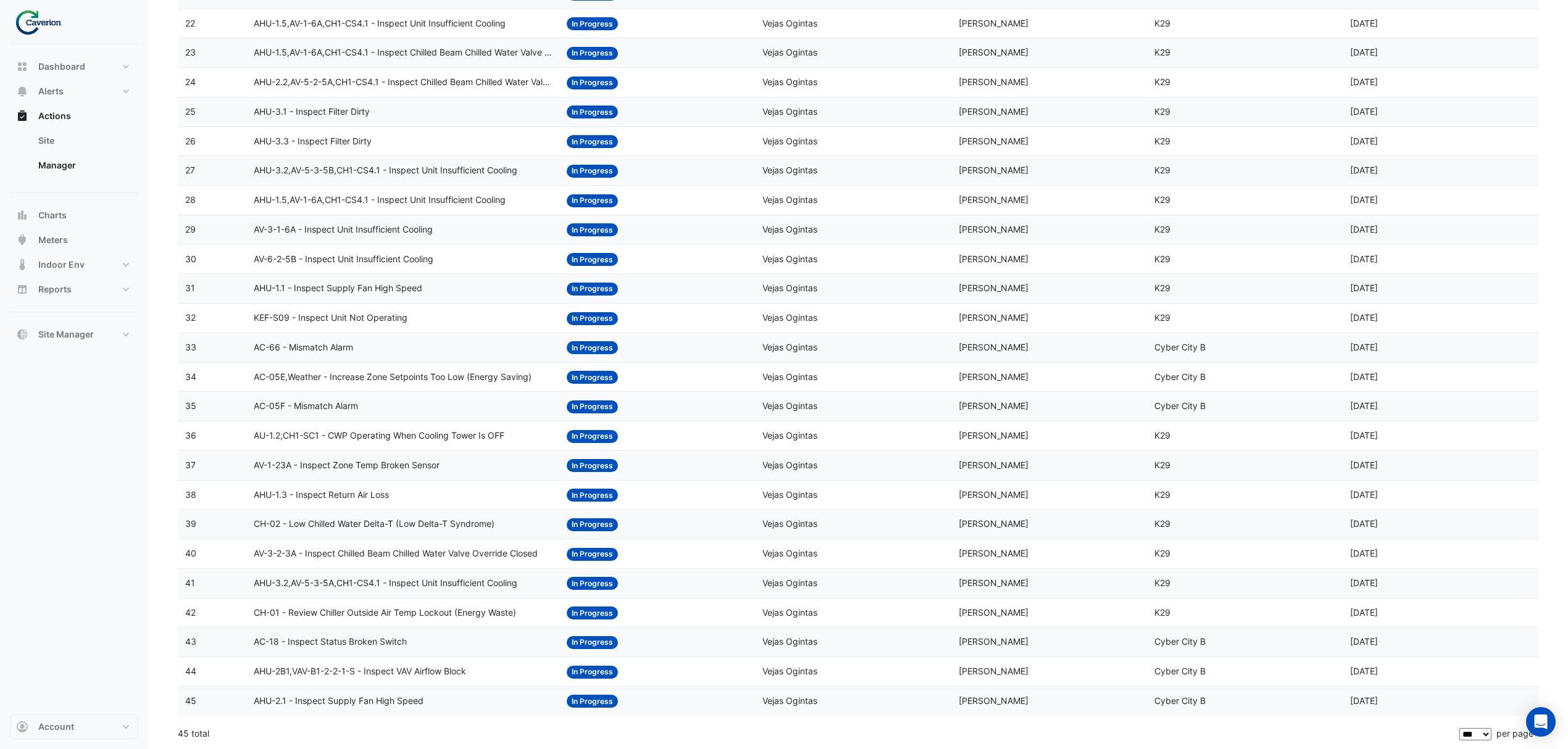
scroll to position [803, 0]
click at [314, 699] on span "AHU-2.1 - Inspect Supply Fan High Speed" at bounding box center [338, 701] width 170 height 14
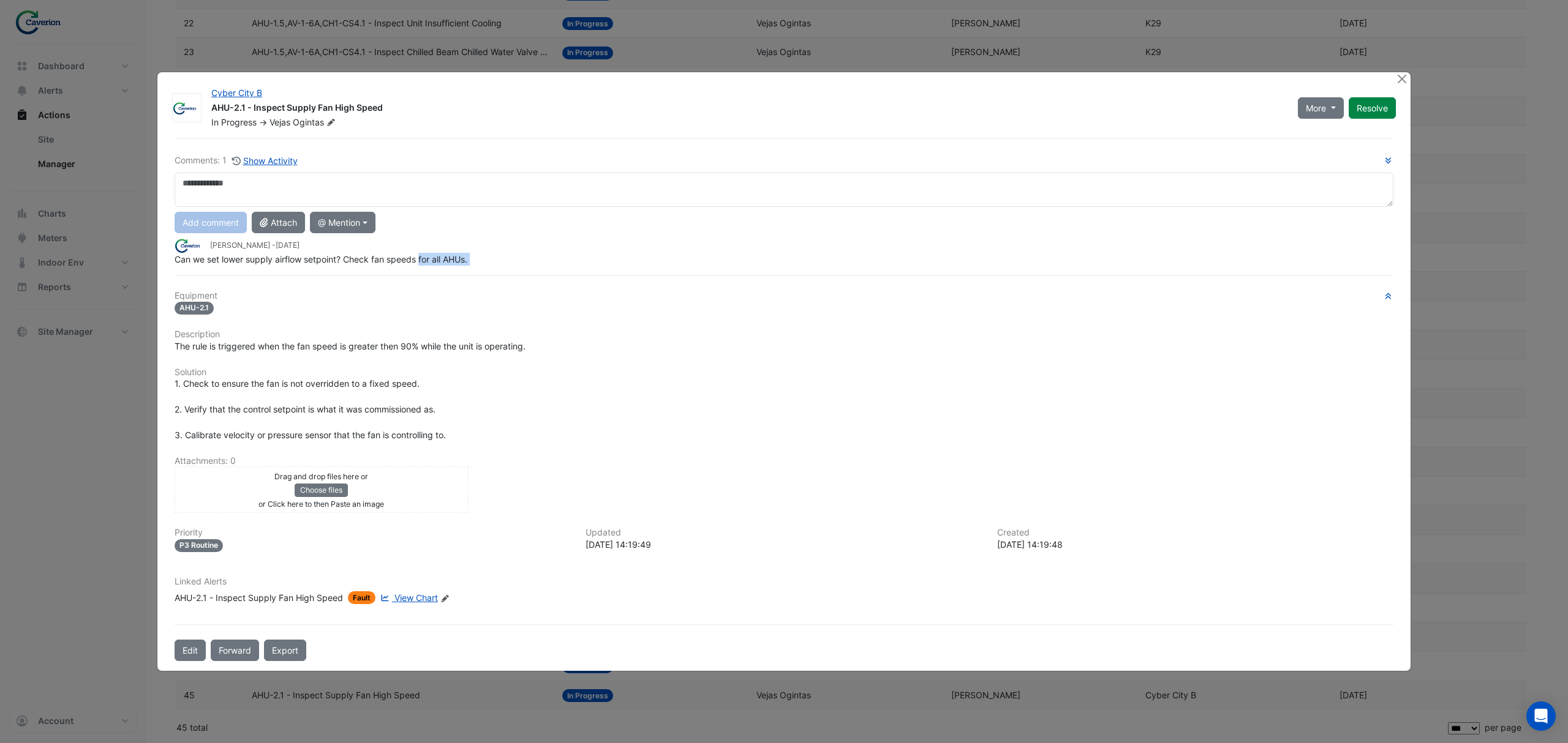
drag, startPoint x: 296, startPoint y: 262, endPoint x: 454, endPoint y: 258, distance: 158.1
click at [454, 258] on div "Comments: 1 Show Activity Add comment Attach @ Mention [GEOGRAPHIC_DATA] BACER …" at bounding box center [783, 400] width 1233 height 523
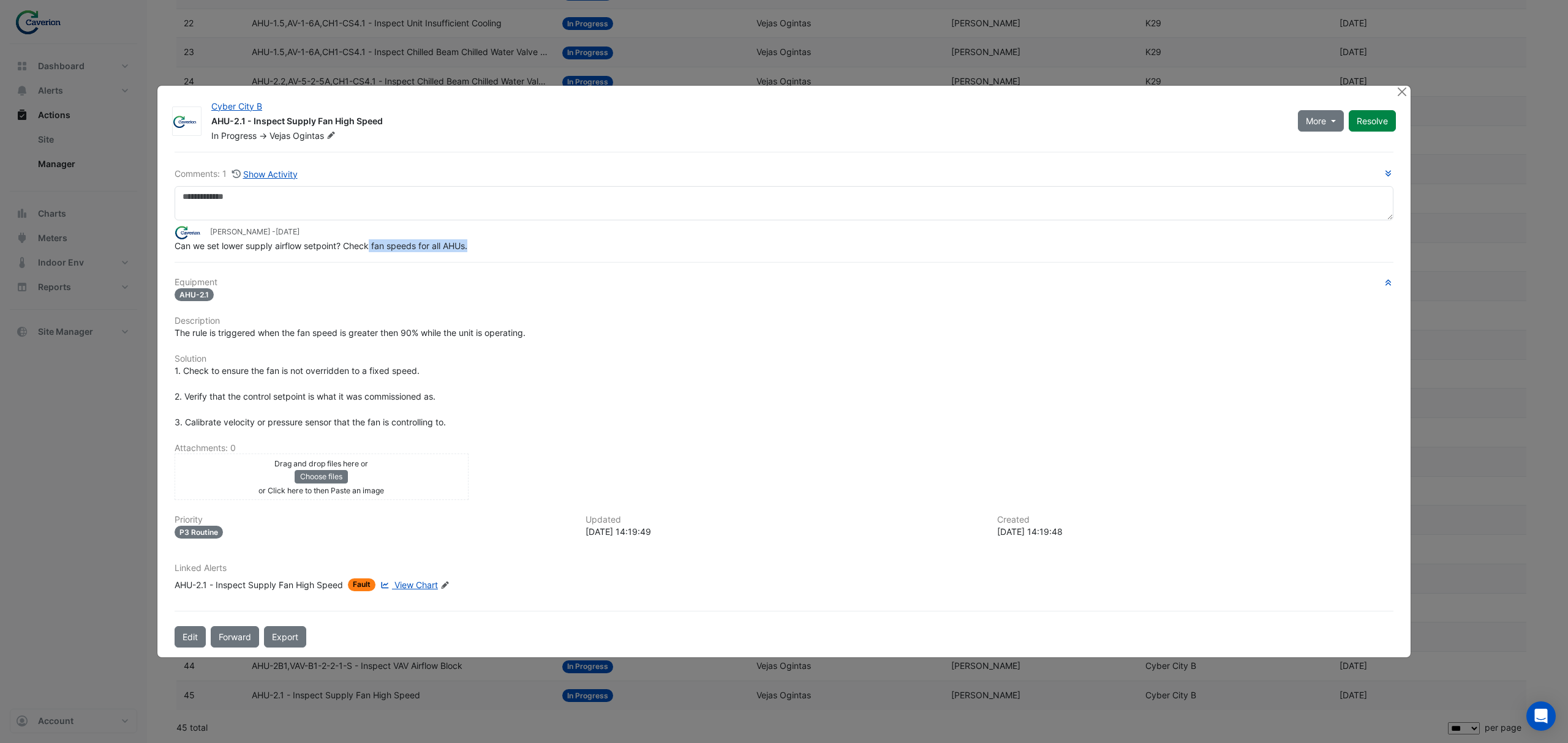
drag, startPoint x: 370, startPoint y: 250, endPoint x: 490, endPoint y: 245, distance: 120.1
click at [488, 245] on div "Can we set lower supply airflow setpoint? Check fan speeds for all AHUs." at bounding box center [783, 246] width 1219 height 13
click at [490, 245] on div "Can we set lower supply airflow setpoint? Check fan speeds for all AHUs." at bounding box center [783, 246] width 1219 height 13
click at [273, 171] on button "Show Activity" at bounding box center [265, 174] width 67 height 14
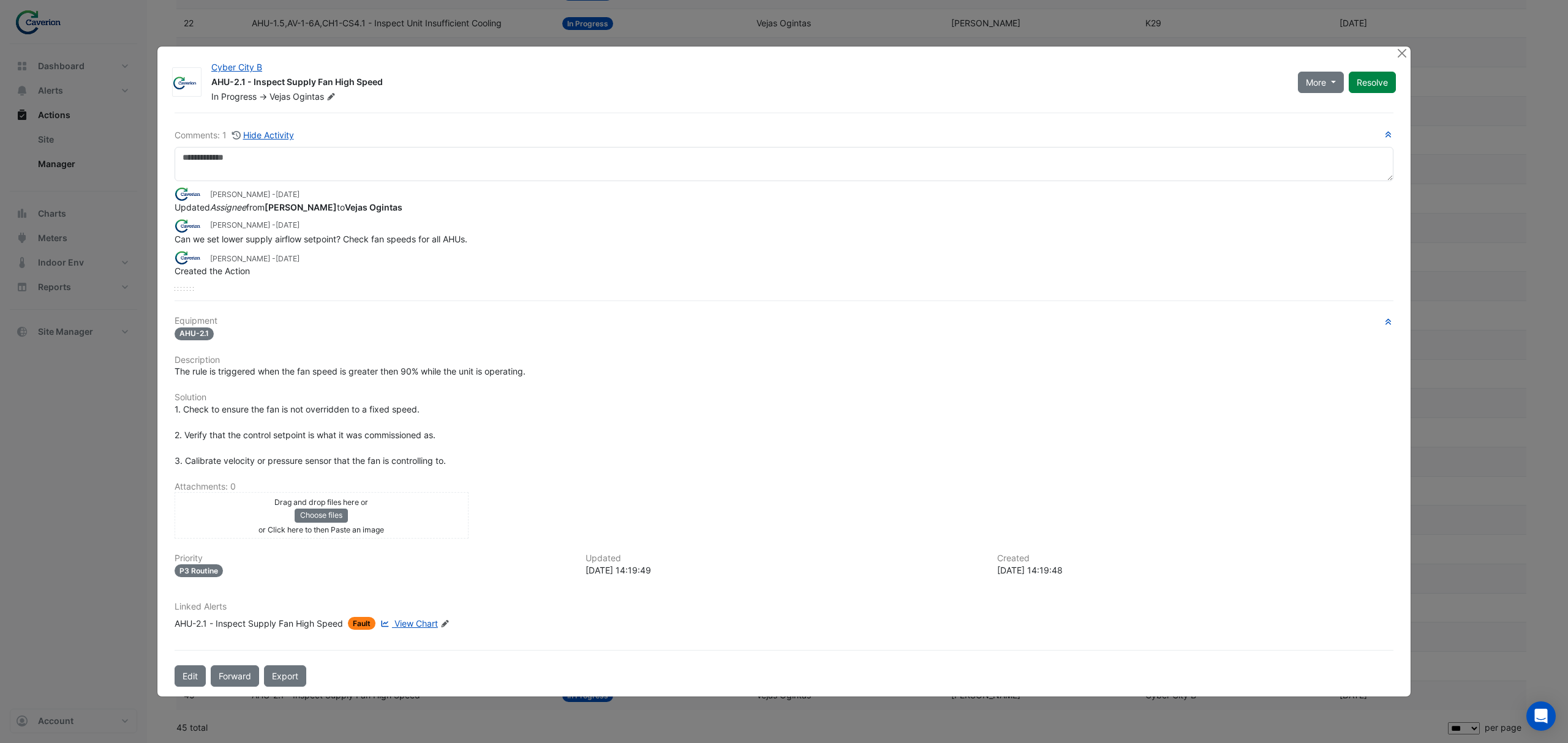
click at [426, 618] on span "View Chart" at bounding box center [416, 623] width 44 height 10
drag, startPoint x: 175, startPoint y: 274, endPoint x: 319, endPoint y: 280, distance: 144.1
click at [319, 280] on div "Tomas Jonkaitis - 1 month and 23 days ago Updated Assignee from Tomas Jonkaitis…" at bounding box center [783, 236] width 1219 height 109
click at [769, 58] on div "Cyber City B AHU-2.1 - Inspect Supply Fan High Speed In Progress -> Vejas Ogint…" at bounding box center [804, 79] width 1199 height 47
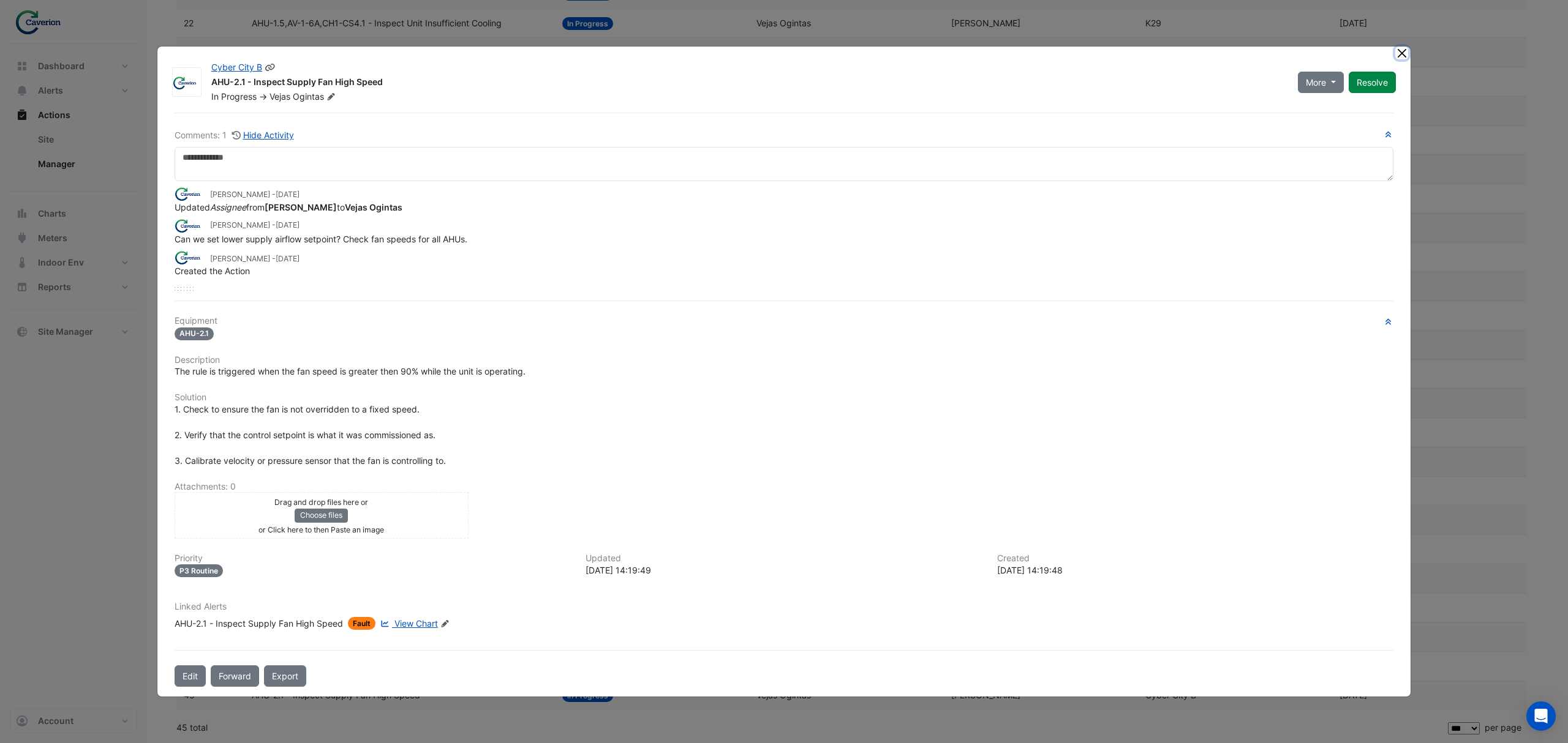
click at [769, 55] on button "Close" at bounding box center [1402, 53] width 13 height 13
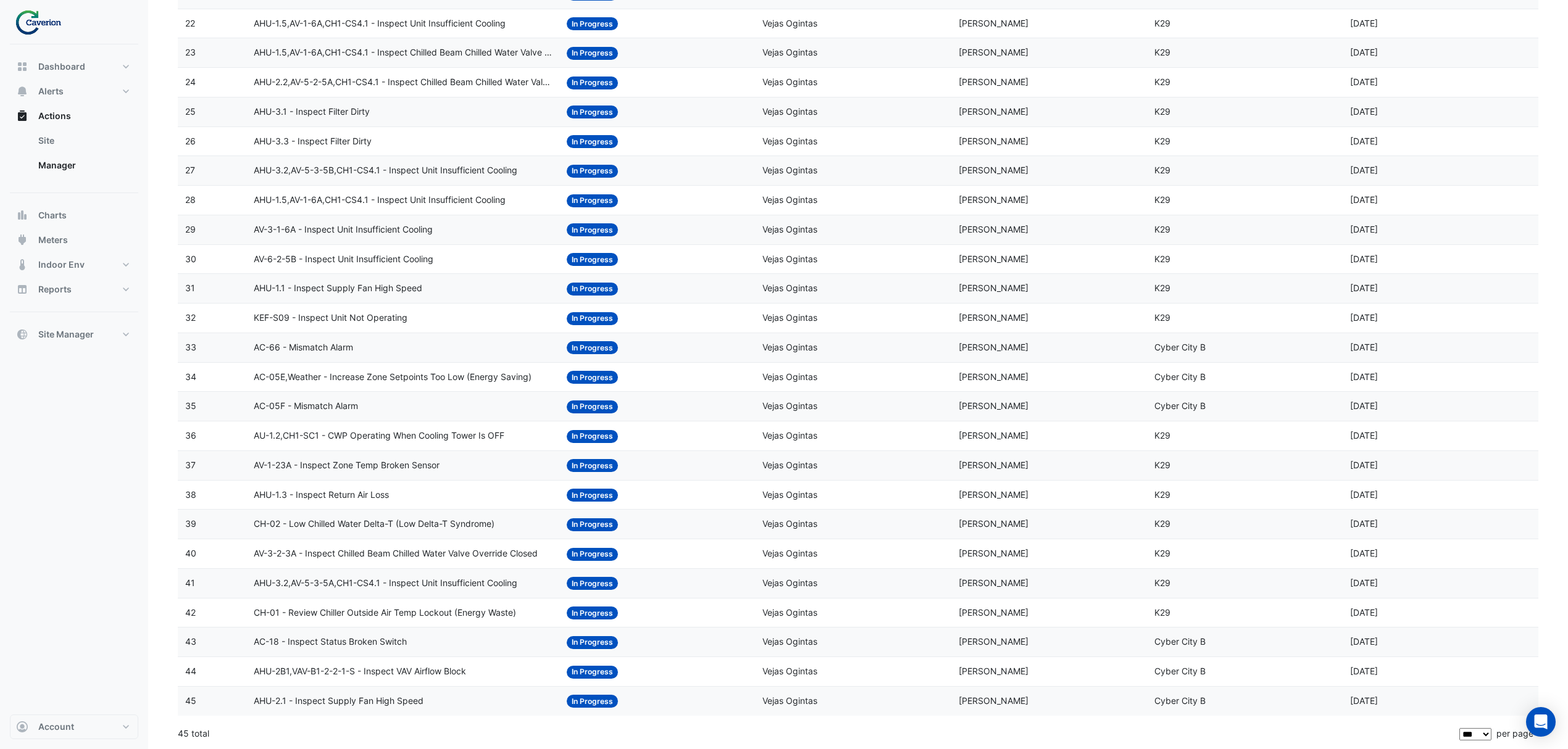
click at [337, 637] on span "AC-18 - Inspect Status Broken Switch" at bounding box center [330, 642] width 153 height 14
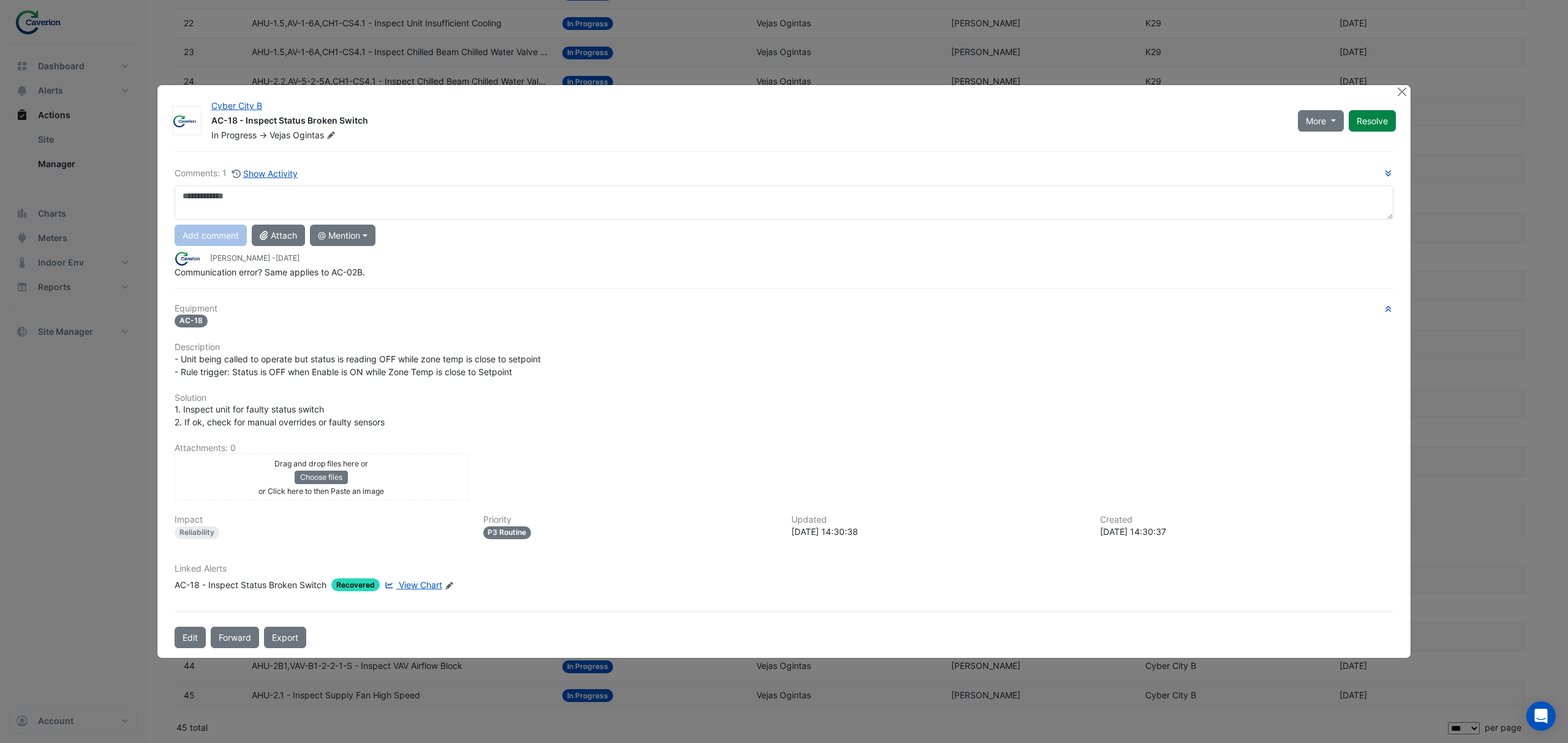
click at [407, 582] on span "View Chart" at bounding box center [421, 585] width 44 height 10
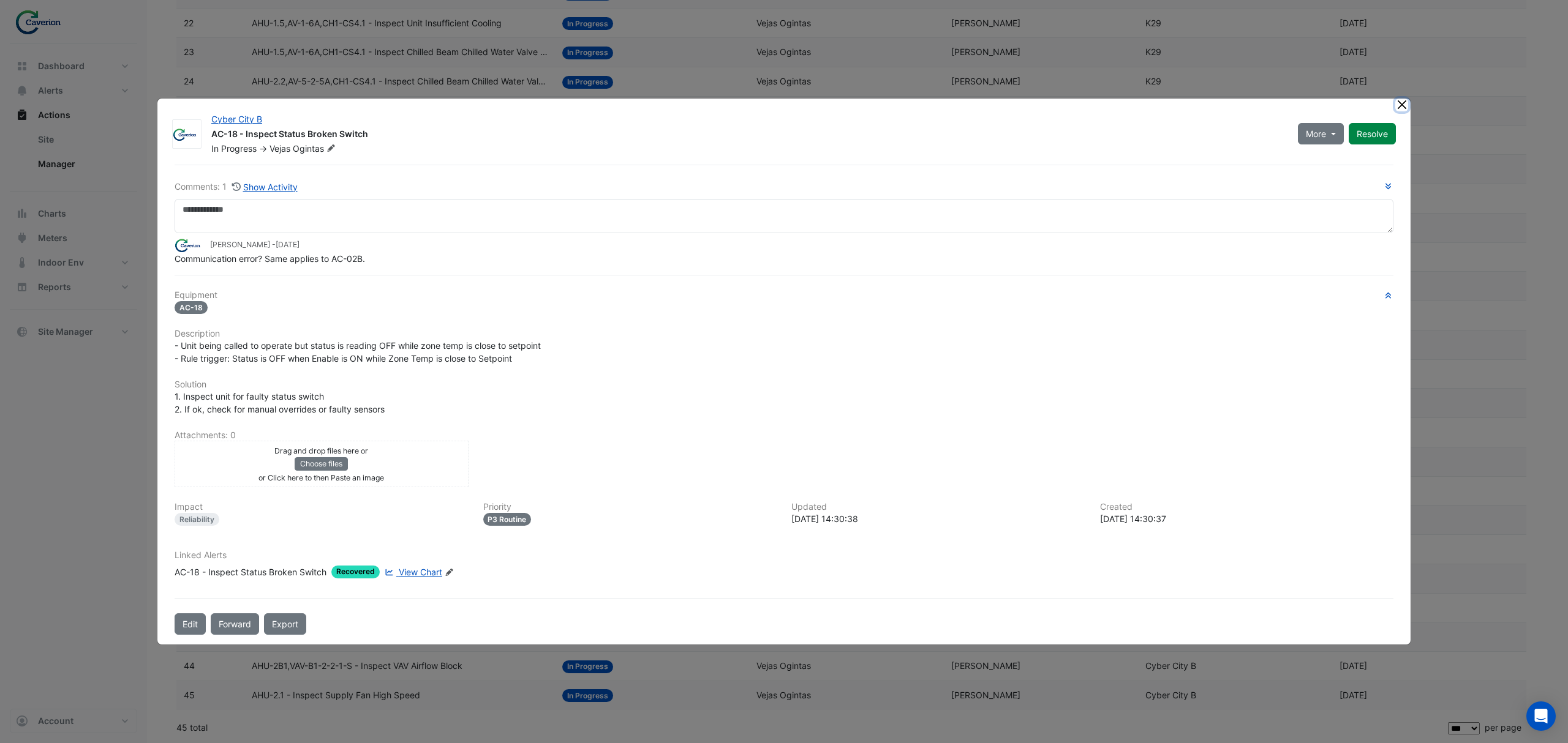
click at [769, 103] on button "Close" at bounding box center [1402, 105] width 13 height 13
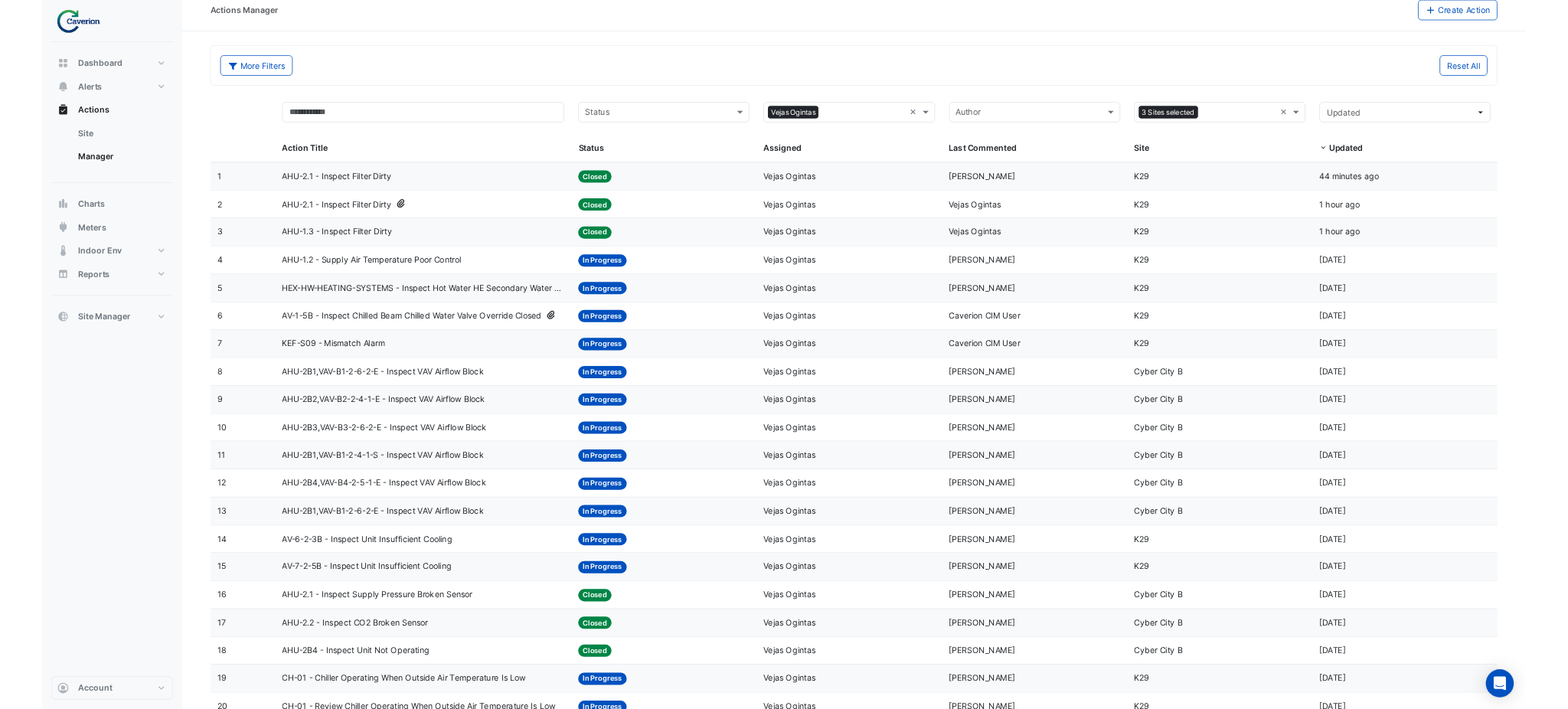
scroll to position [0, 0]
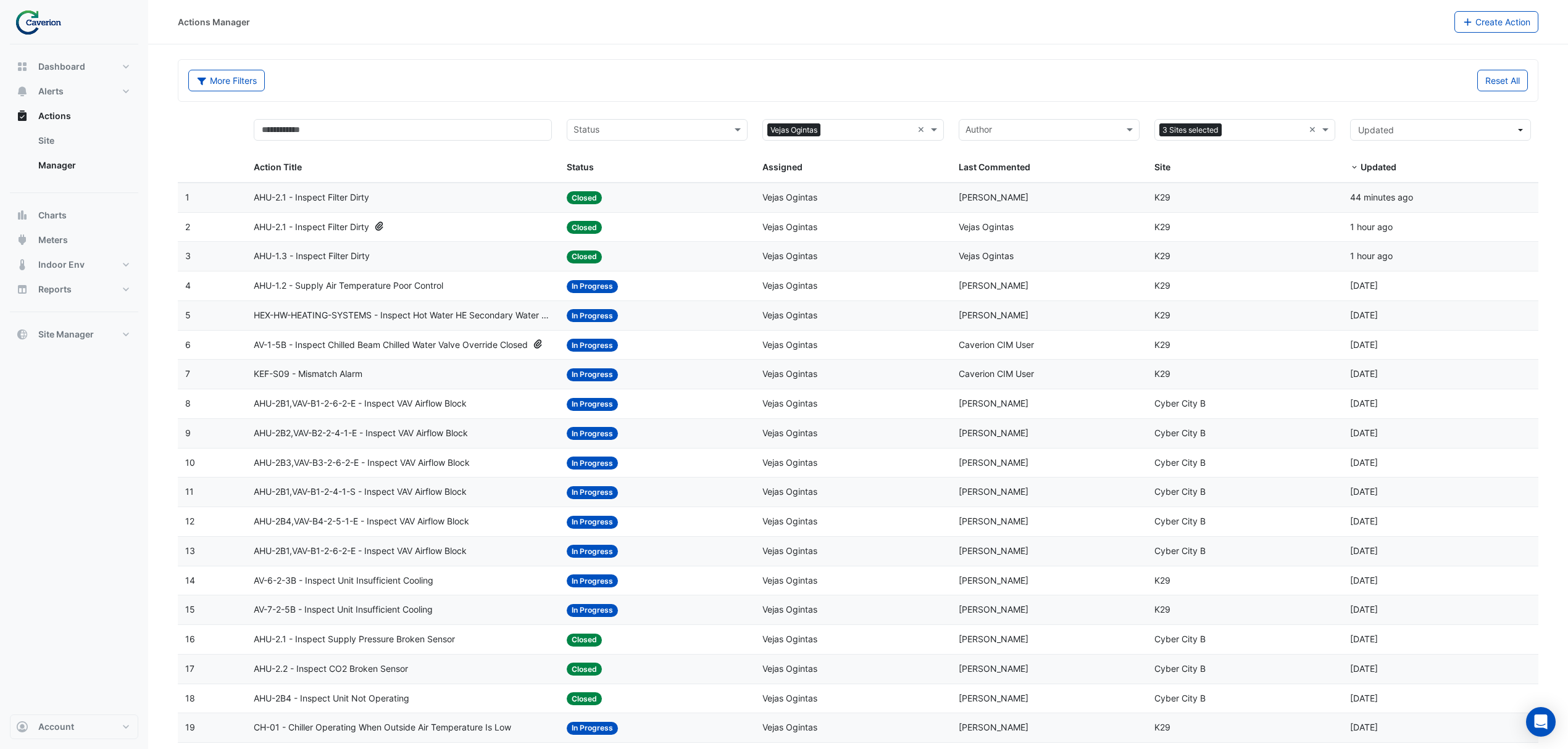
click at [374, 293] on span "AHU-1.2 - Supply Air Temperature Poor Control" at bounding box center [348, 286] width 190 height 14
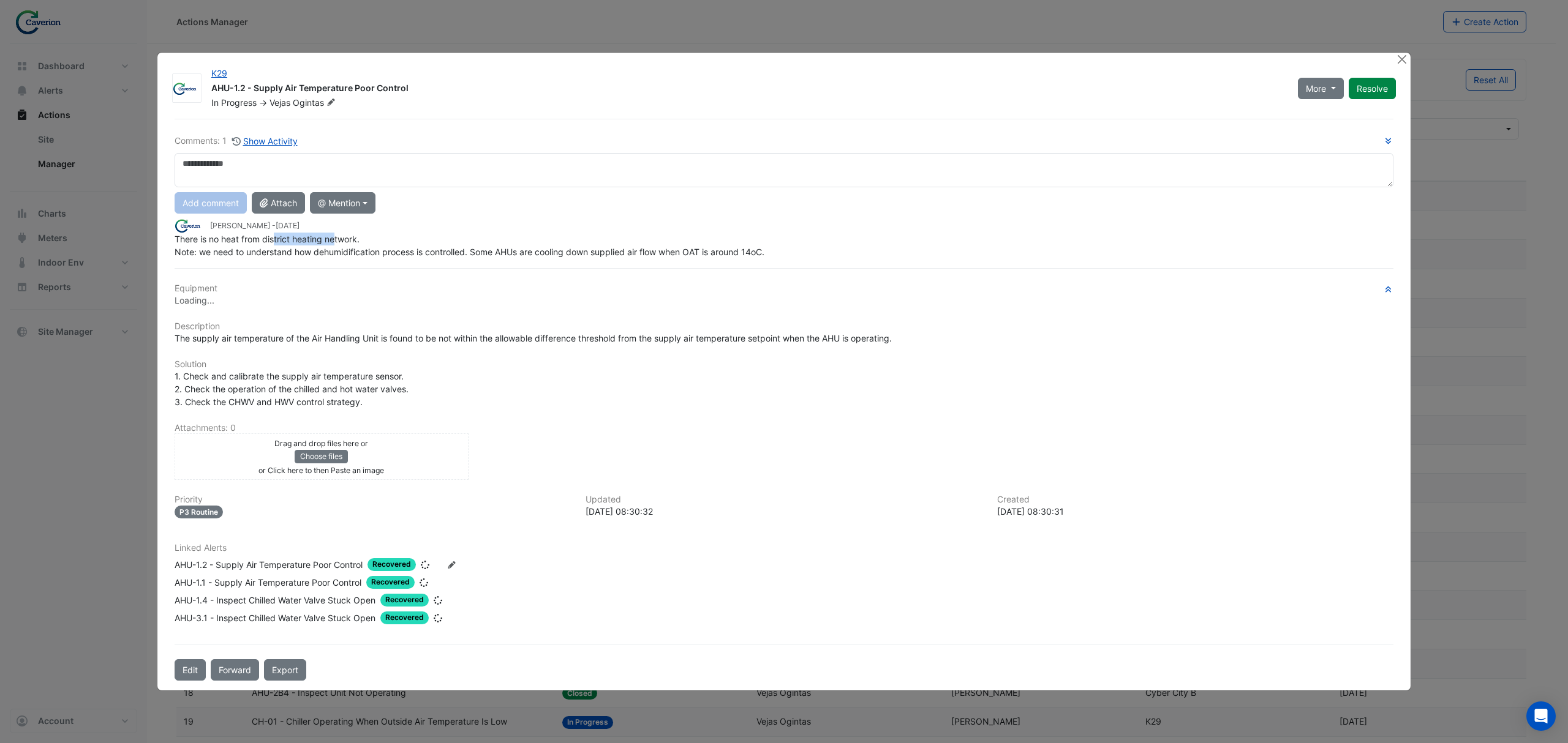
drag, startPoint x: 306, startPoint y: 241, endPoint x: 346, endPoint y: 246, distance: 40.3
click at [348, 243] on span "There is no heat from district heating network. Note: we need to understand how…" at bounding box center [469, 246] width 590 height 23
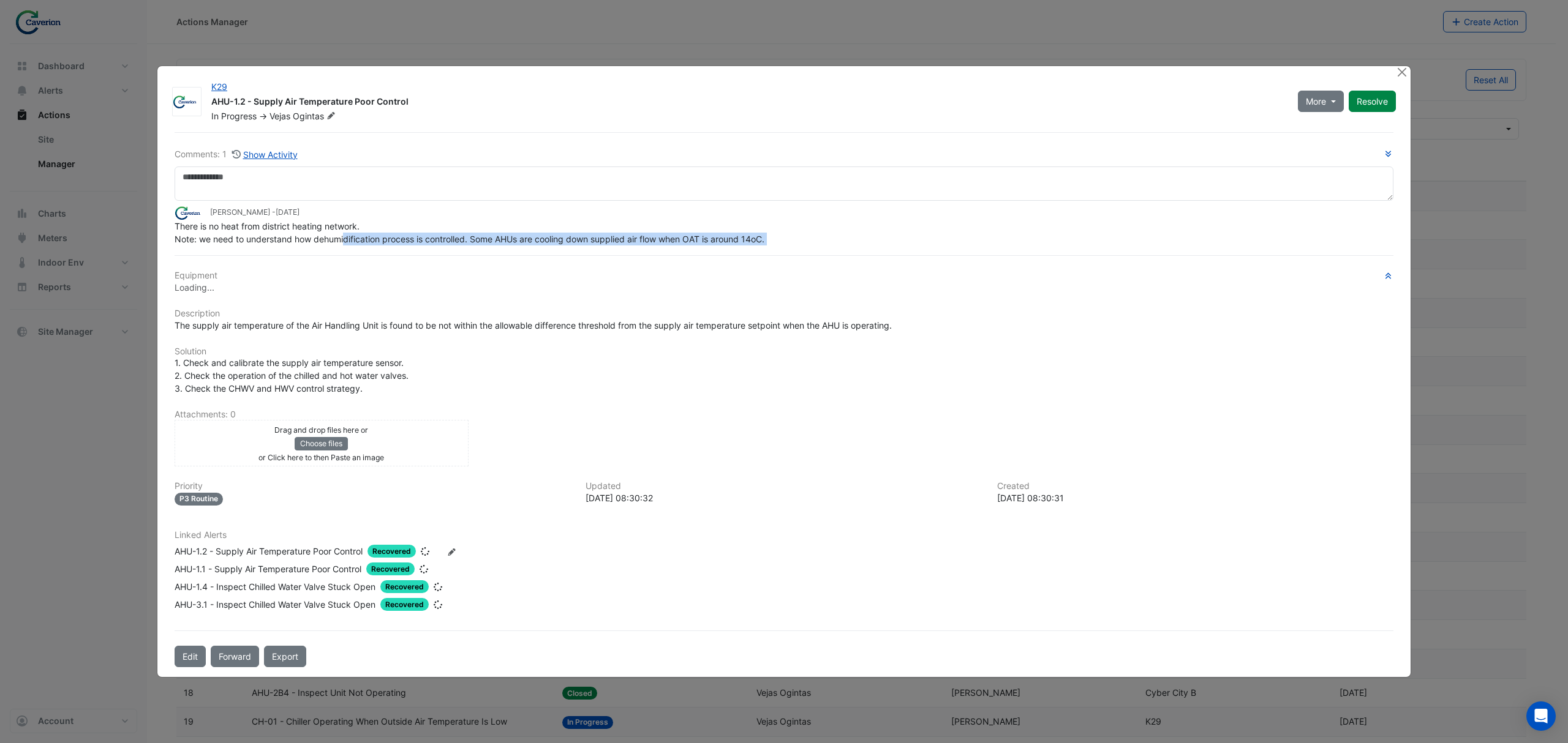
click at [346, 246] on div "Comments: 1 Show Activity Tomas Jonkaitis - 1 week and 6 days ago There is no h…" at bounding box center [783, 400] width 1233 height 536
drag, startPoint x: 204, startPoint y: 240, endPoint x: 640, endPoint y: 240, distance: 436.0
click at [640, 240] on span "There is no heat from district heating network. Note: we need to understand how…" at bounding box center [469, 232] width 590 height 23
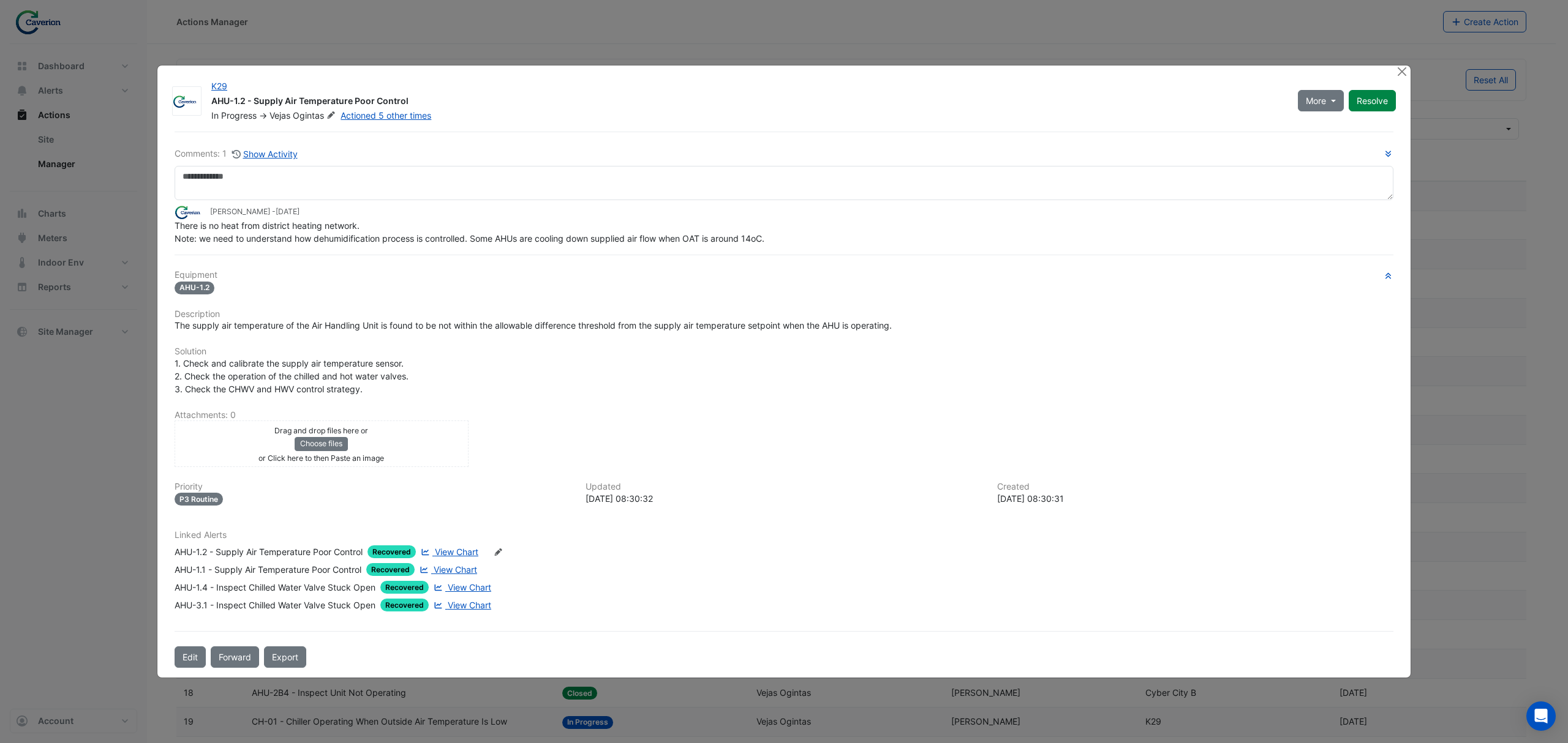
click at [640, 240] on span "There is no heat from district heating network. Note: we need to understand how…" at bounding box center [469, 232] width 590 height 23
drag, startPoint x: 543, startPoint y: 241, endPoint x: 613, endPoint y: 240, distance: 70.0
click at [564, 241] on span "There is no heat from district heating network. Note: we need to understand how…" at bounding box center [469, 232] width 590 height 23
click at [769, 72] on button "Close" at bounding box center [1402, 72] width 13 height 13
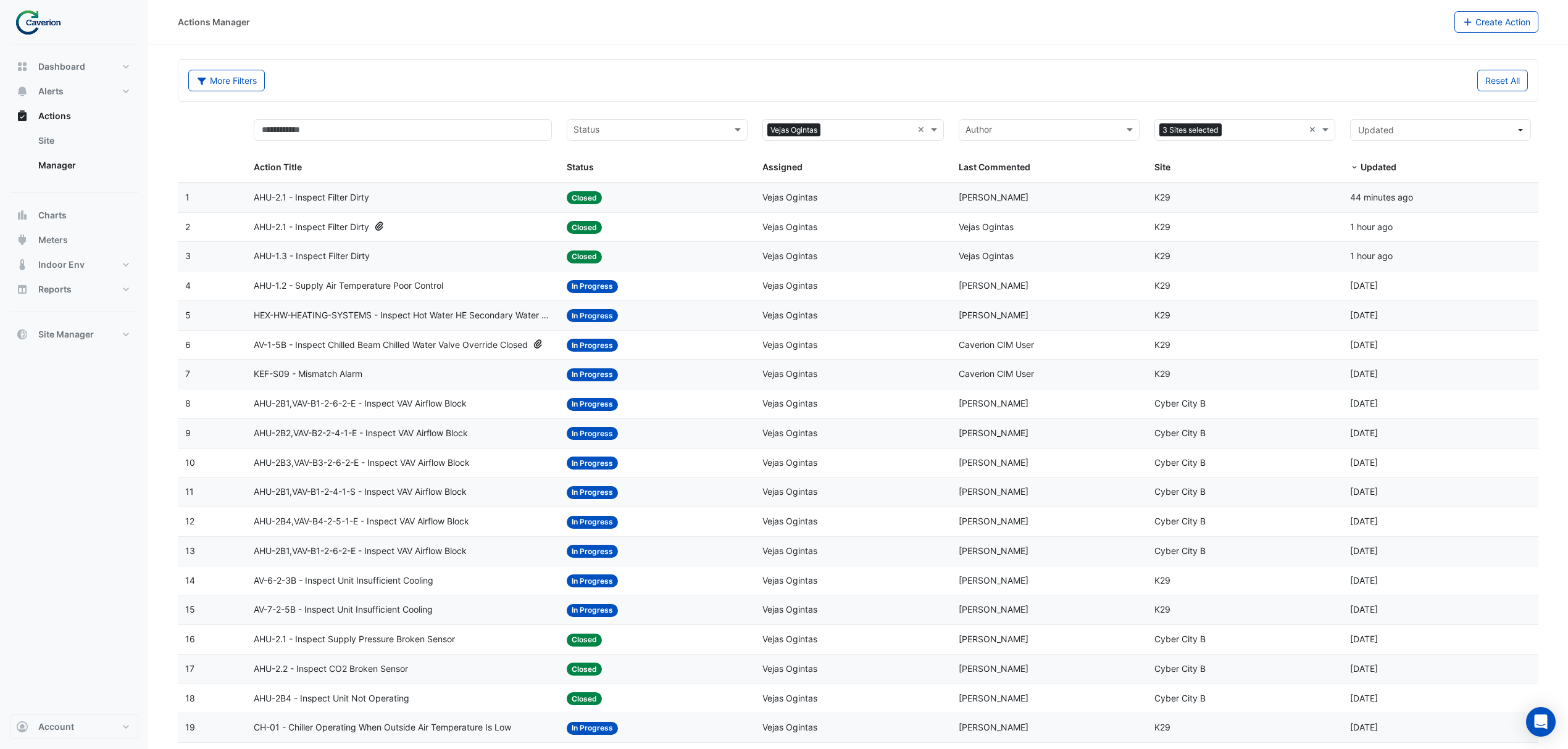
click at [432, 315] on span "HEX-HW-HEATING-SYSTEMS - Inspect Hot Water HE Secondary Water Pump Low Temperat…" at bounding box center [403, 315] width 298 height 14
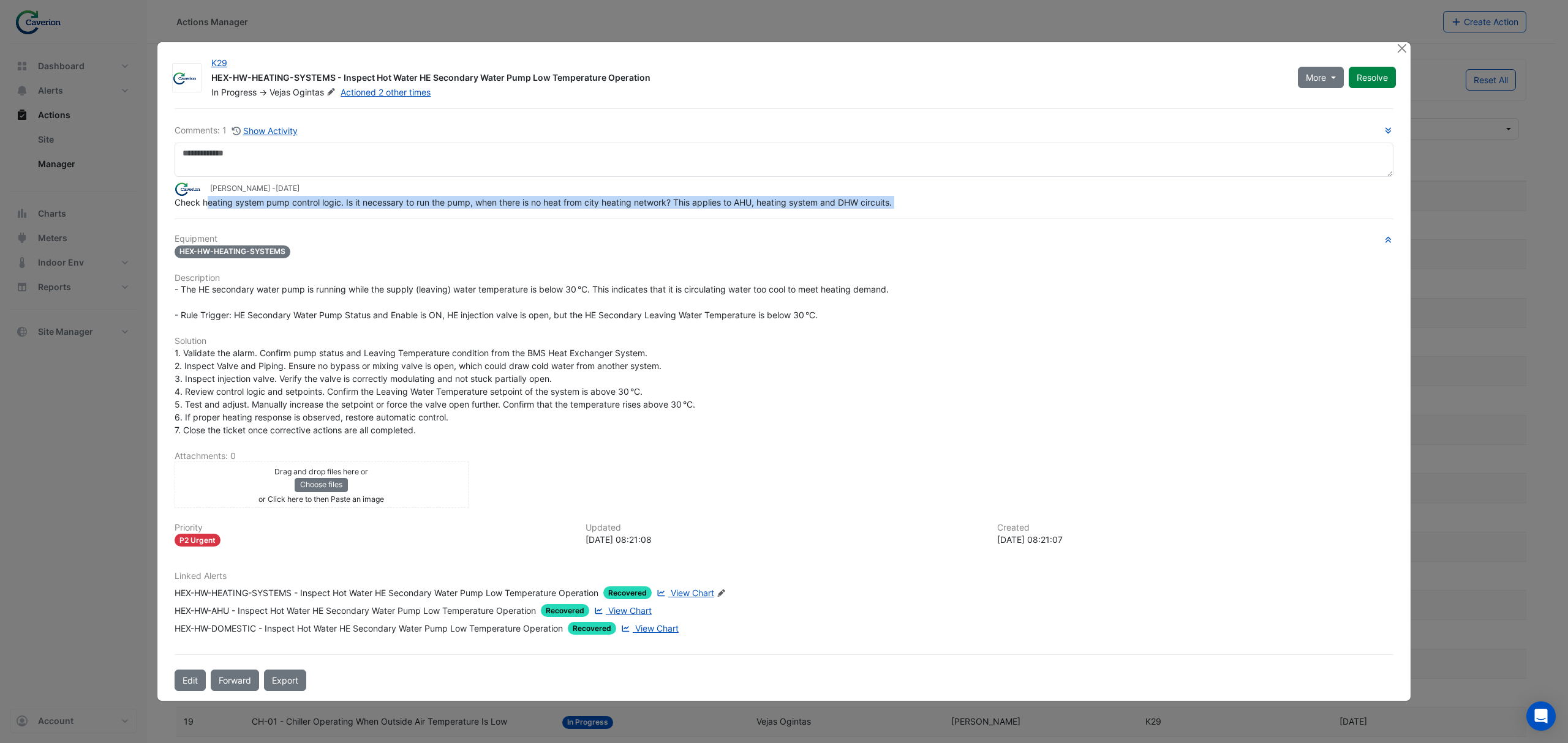
drag, startPoint x: 208, startPoint y: 216, endPoint x: 457, endPoint y: 219, distance: 249.0
click at [457, 219] on div "Comments: 1 Show Activity Tomas Jonkaitis - 1 week and 6 days ago Check heating…" at bounding box center [783, 400] width 1233 height 583
click at [391, 206] on span "Check heating system pump control logic. Is it necessary to run the pump, when …" at bounding box center [532, 202] width 717 height 10
drag, startPoint x: 365, startPoint y: 202, endPoint x: 648, endPoint y: 201, distance: 283.0
click at [648, 201] on span "Check heating system pump control logic. Is it necessary to run the pump, when …" at bounding box center [532, 202] width 717 height 10
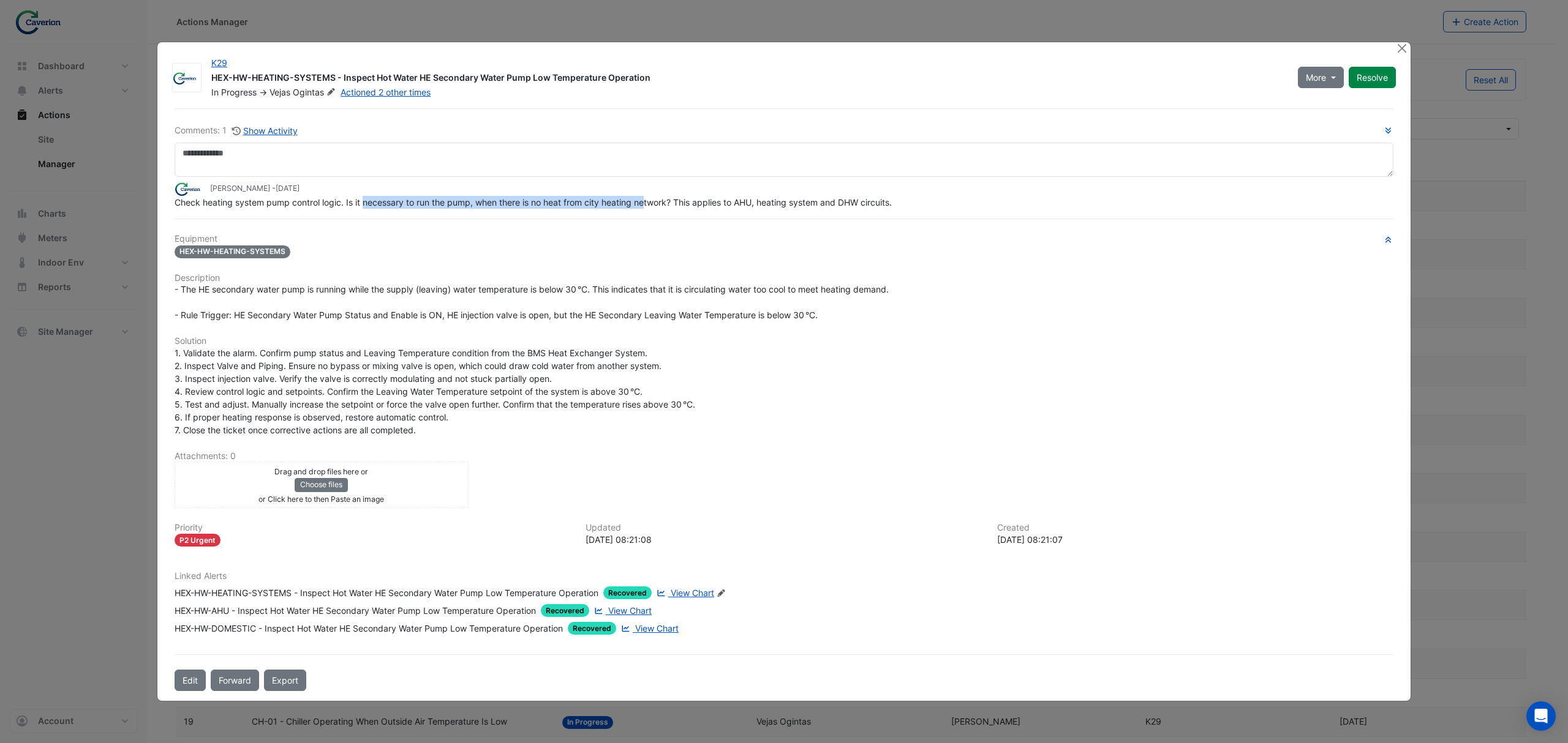
click at [648, 201] on span "Check heating system pump control logic. Is it necessary to run the pump, when …" at bounding box center [532, 202] width 717 height 10
drag, startPoint x: 605, startPoint y: 201, endPoint x: 696, endPoint y: 200, distance: 91.0
click at [696, 200] on span "Check heating system pump control logic. Is it necessary to run the pump, when …" at bounding box center [532, 202] width 717 height 10
drag, startPoint x: 721, startPoint y: 203, endPoint x: 887, endPoint y: 180, distance: 167.6
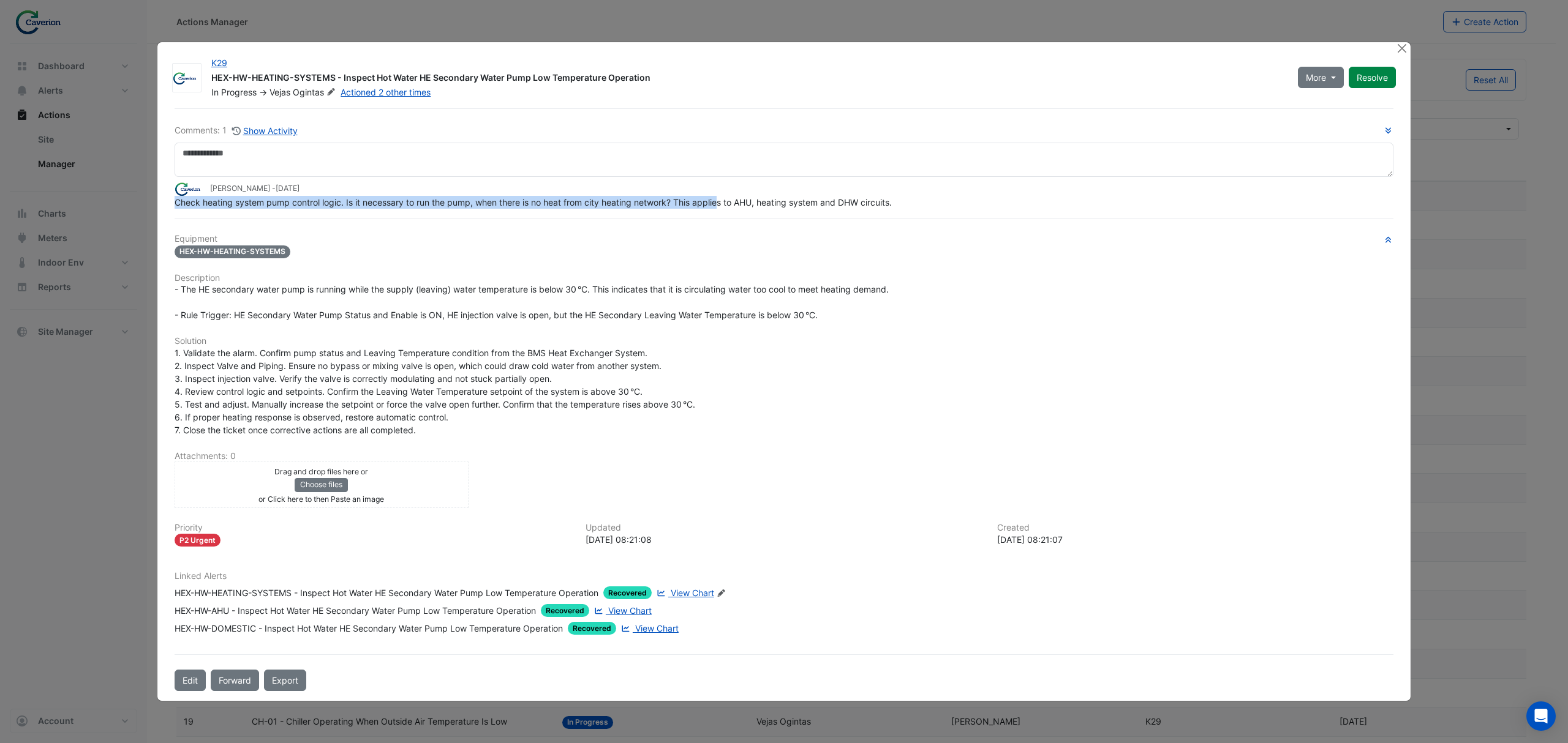
click at [769, 180] on div "Comments: 1 Show Activity Tomas Jonkaitis - 1 week and 6 days ago Check heating…" at bounding box center [783, 166] width 1219 height 85
click at [769, 208] on span "Check heating system pump control logic. Is it necessary to run the pump, when …" at bounding box center [532, 202] width 717 height 10
drag, startPoint x: 350, startPoint y: 201, endPoint x: 518, endPoint y: 204, distance: 168.0
click at [518, 204] on span "Check heating system pump control logic. Is it necessary to run the pump, when …" at bounding box center [532, 202] width 717 height 10
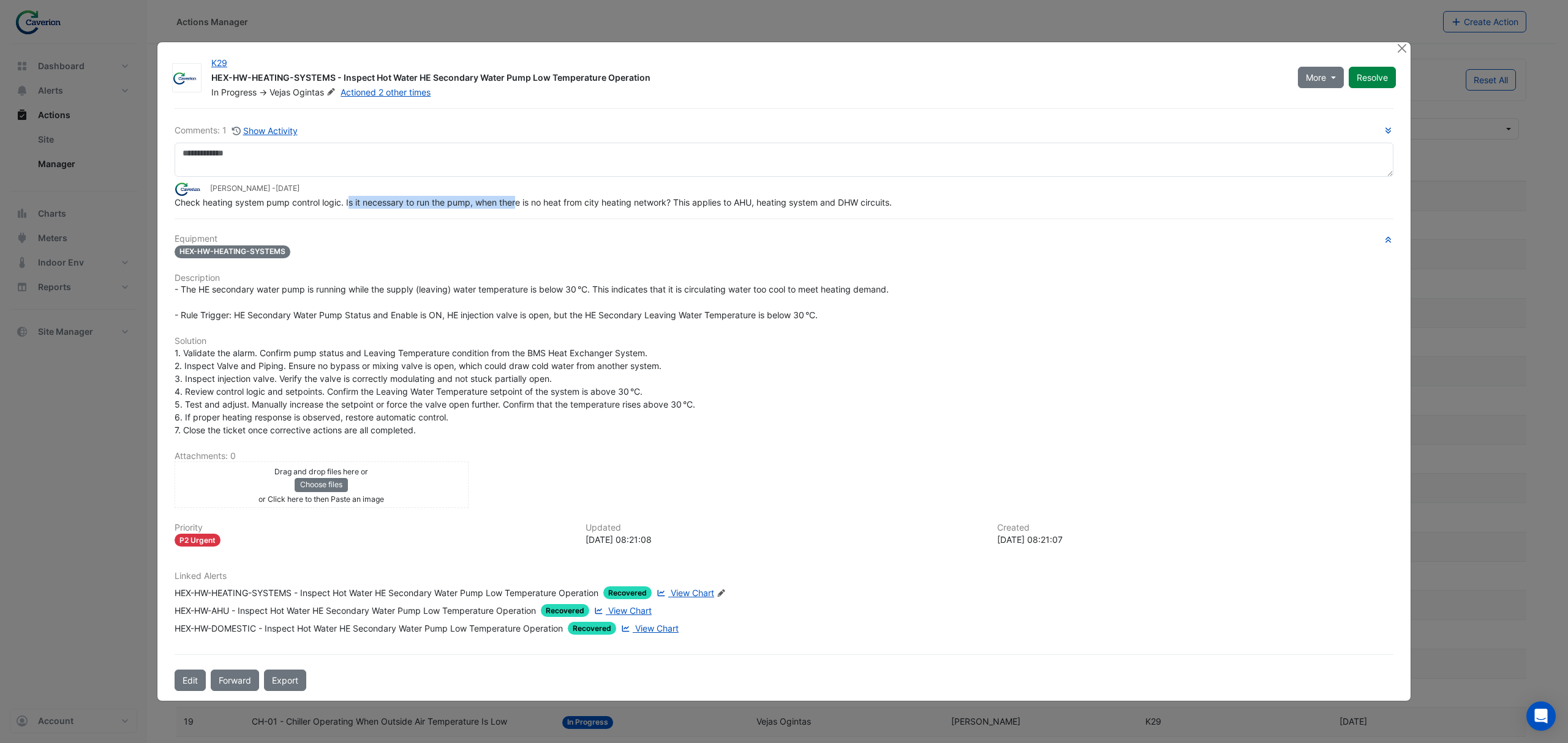
click at [518, 204] on span "Check heating system pump control logic. Is it necessary to run the pump, when …" at bounding box center [532, 202] width 717 height 10
drag, startPoint x: 492, startPoint y: 211, endPoint x: 667, endPoint y: 209, distance: 175.0
click at [667, 209] on div "Comments: 1 Show Activity Tomas Jonkaitis - 1 week and 6 days ago Check heating…" at bounding box center [783, 400] width 1233 height 583
drag, startPoint x: 657, startPoint y: 199, endPoint x: 860, endPoint y: 202, distance: 203.0
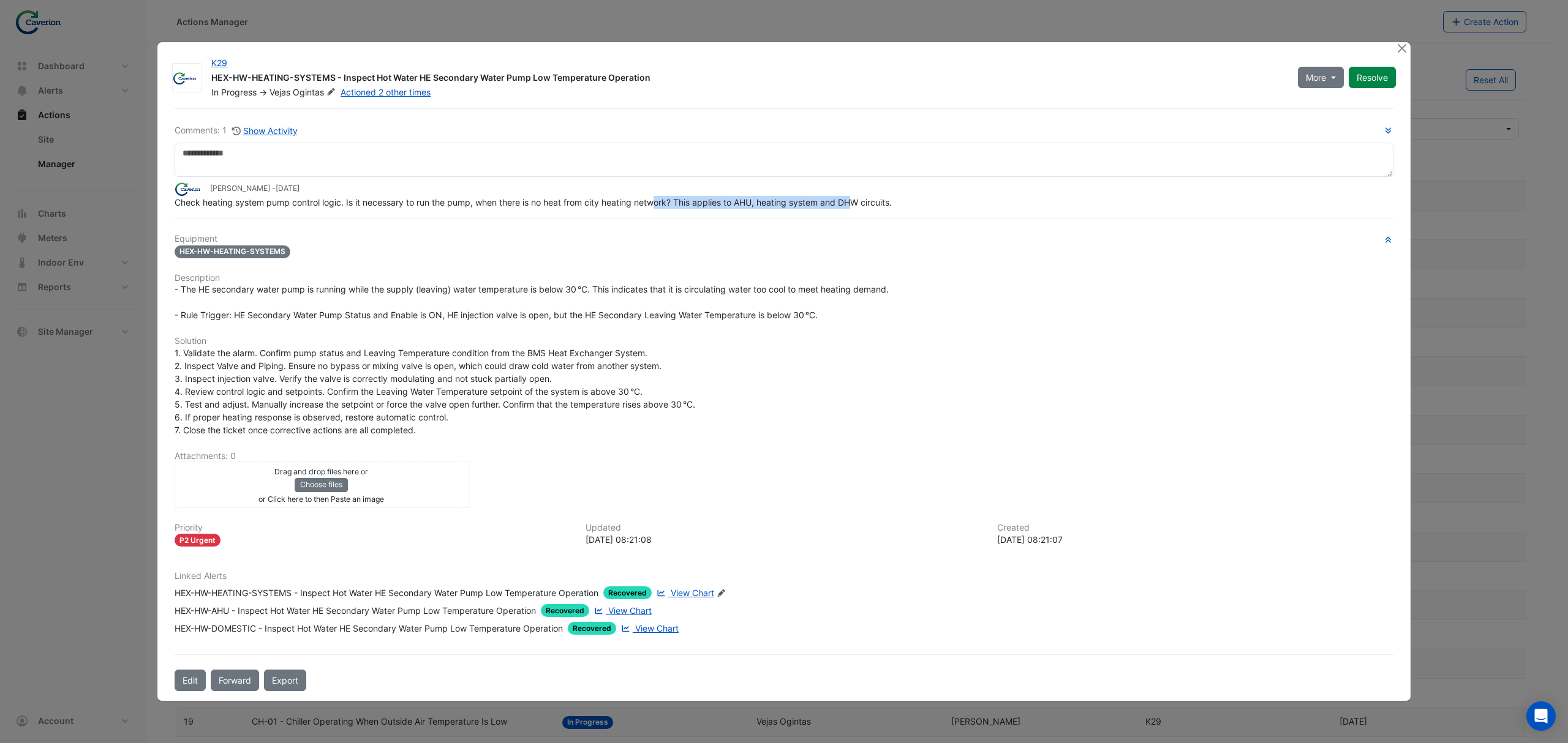
click at [769, 202] on span "Check heating system pump control logic. Is it necessary to run the pump, when …" at bounding box center [532, 202] width 717 height 10
click at [769, 201] on span "Check heating system pump control logic. Is it necessary to run the pump, when …" at bounding box center [532, 202] width 717 height 10
click at [769, 55] on div at bounding box center [1402, 49] width 15 height 14
click at [769, 55] on button "Close" at bounding box center [1402, 49] width 13 height 13
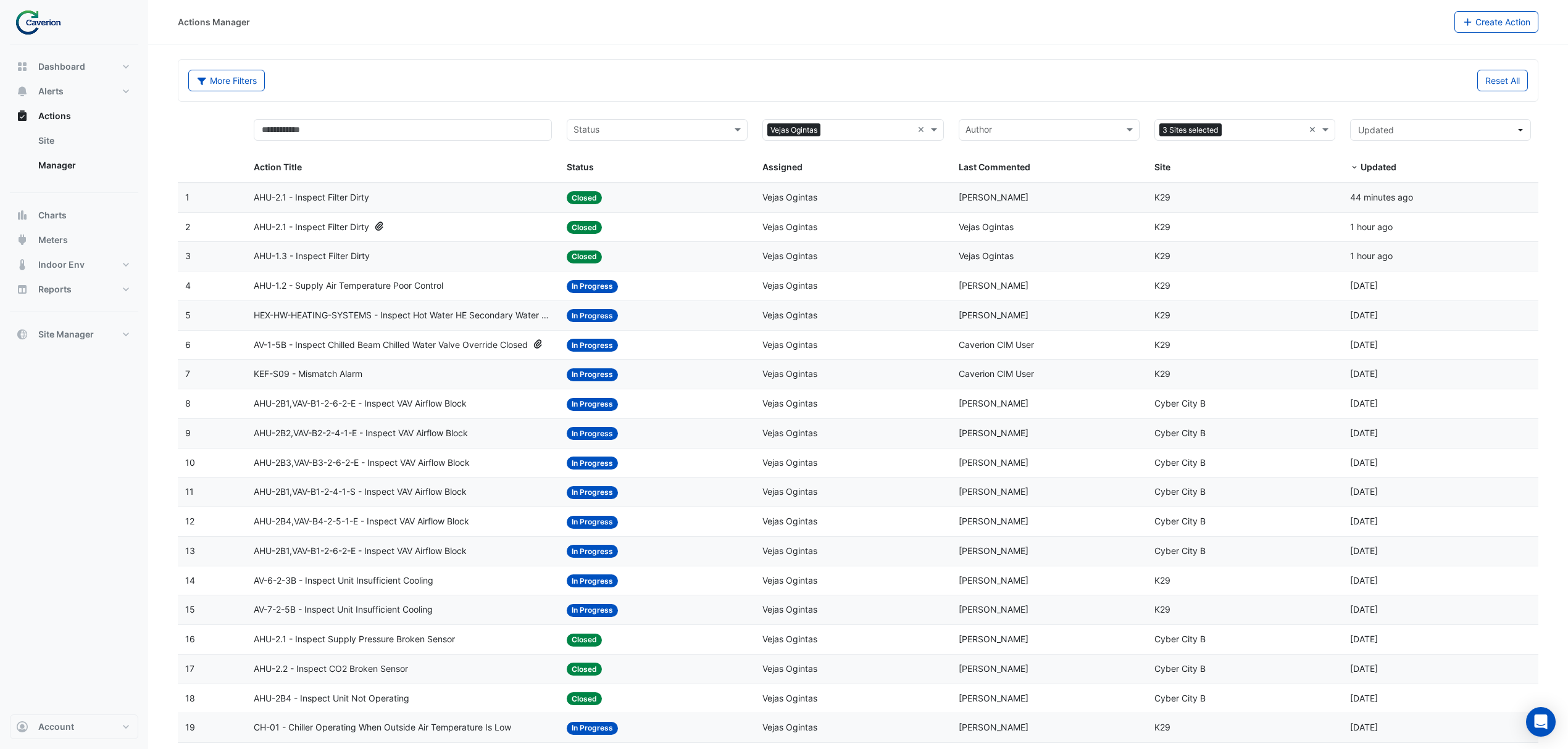
click at [451, 349] on span "AV-1-5B - Inspect Chilled Beam Chilled Water Valve Override Closed" at bounding box center [390, 345] width 274 height 14
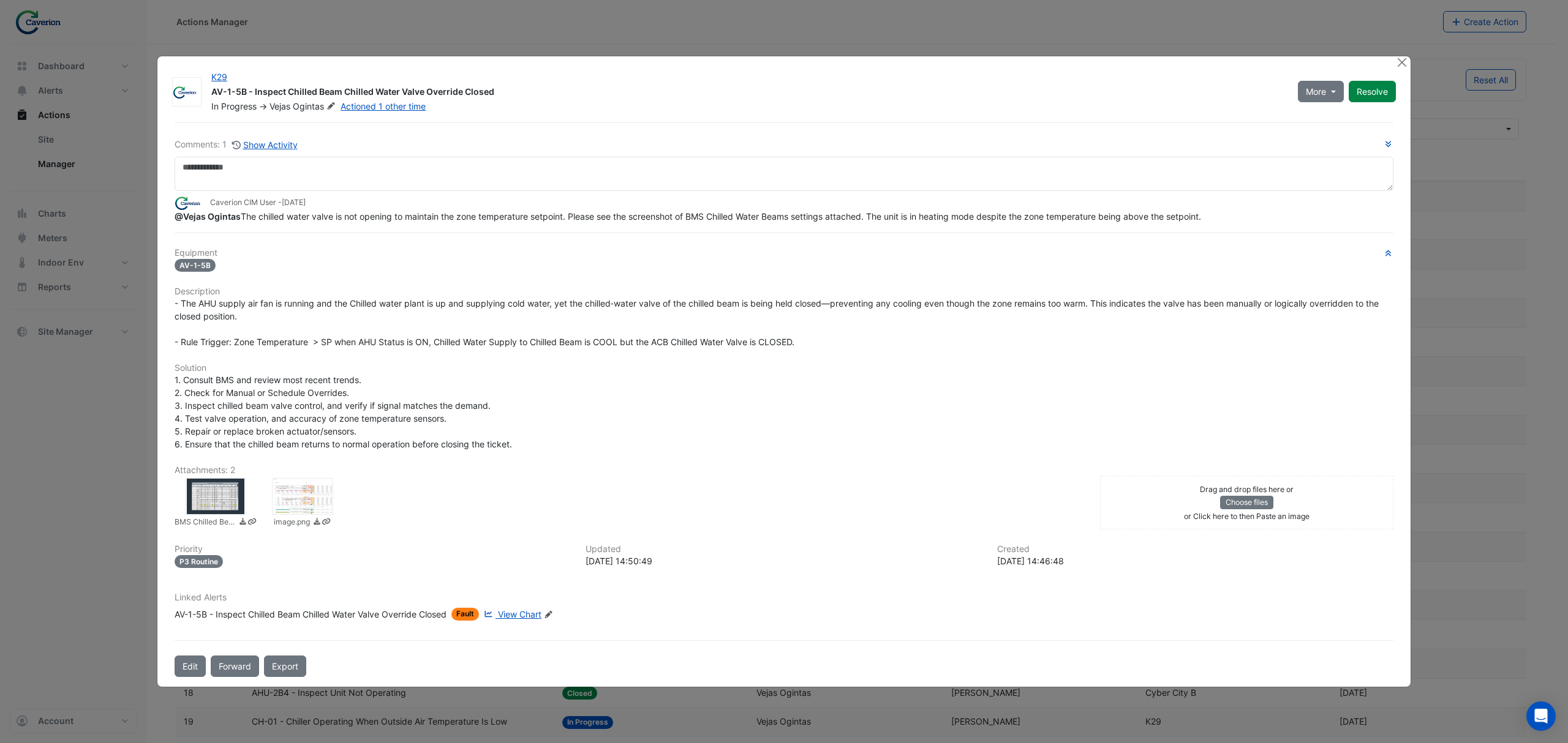
drag, startPoint x: 282, startPoint y: 223, endPoint x: 591, endPoint y: 208, distance: 309.4
click at [591, 208] on div "Caverion CIM User - 1 month and 4 days ago" at bounding box center [783, 203] width 1219 height 14
drag, startPoint x: 501, startPoint y: 214, endPoint x: 663, endPoint y: 214, distance: 162.0
click at [662, 214] on span "@Vejas Ogintas The chilled water valve is not opening to maintain the zone temp…" at bounding box center [687, 217] width 1026 height 10
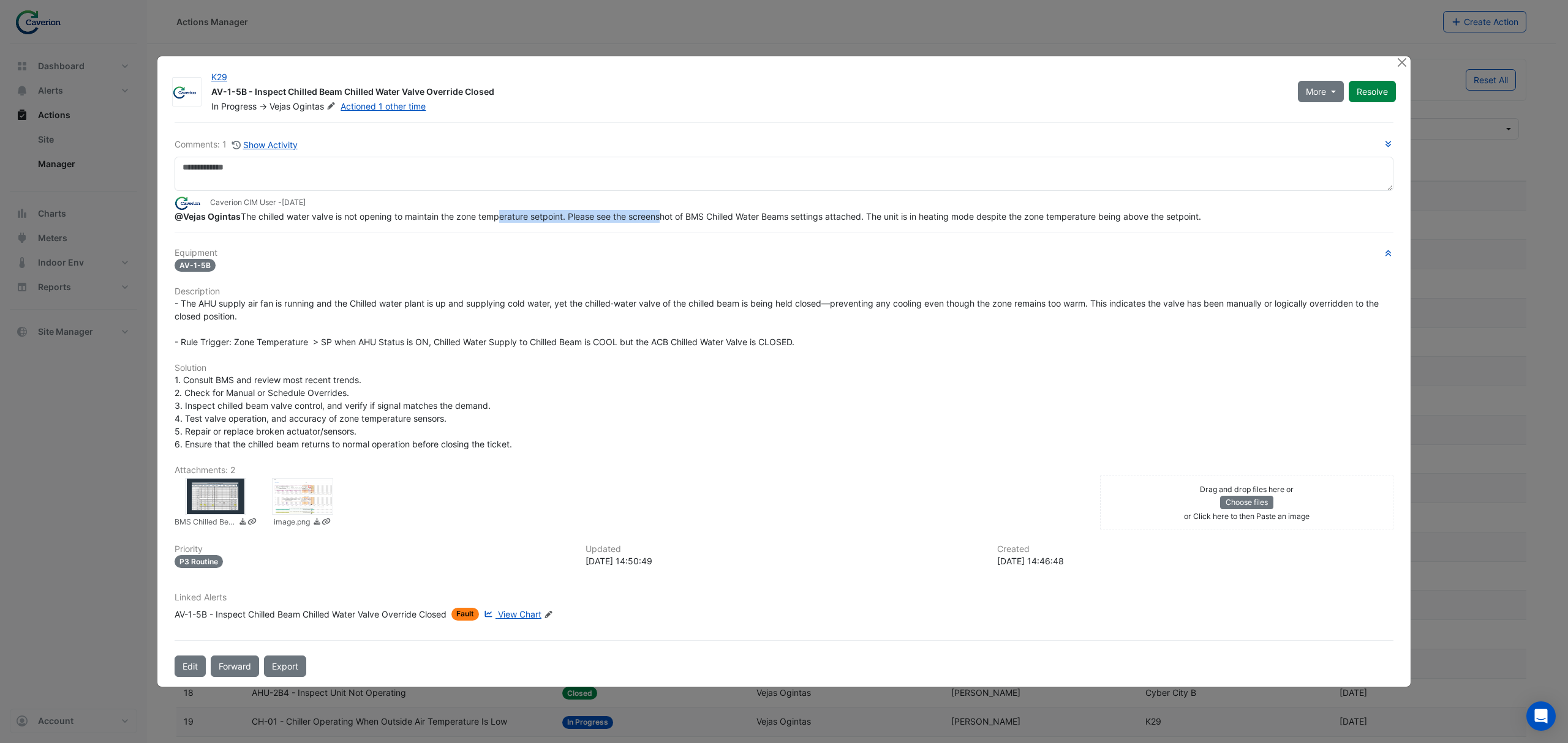
click at [664, 214] on span "@Vejas Ogintas The chilled water valve is not opening to maintain the zone temp…" at bounding box center [687, 217] width 1026 height 10
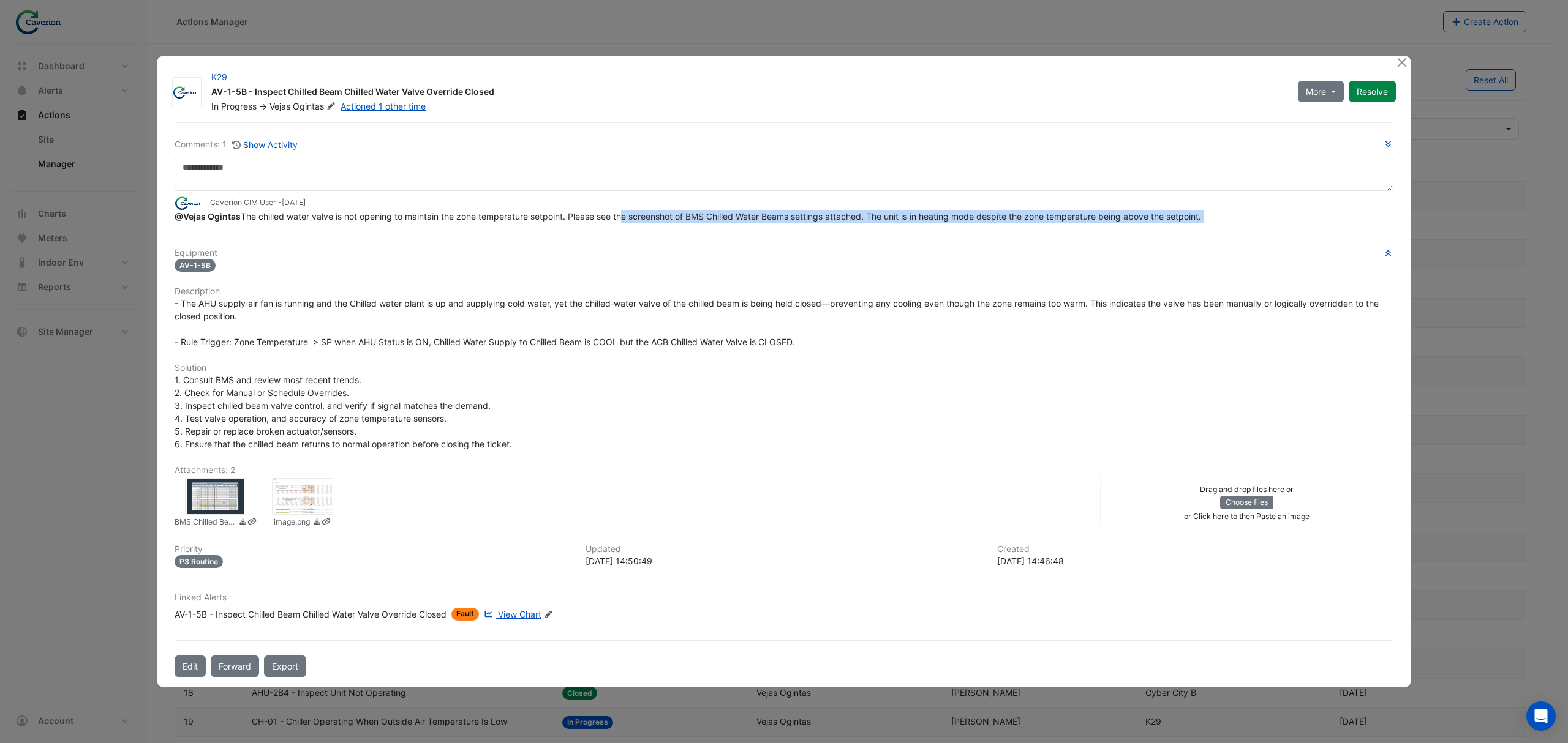
drag, startPoint x: 624, startPoint y: 219, endPoint x: 773, endPoint y: 230, distance: 149.4
click at [769, 229] on div "Comments: 1 Show Activity Caverion CIM User - 1 month and 4 days ago @Vejas Ogi…" at bounding box center [783, 400] width 1233 height 555
click at [769, 230] on div "Comments: 1 Show Activity Caverion CIM User - 1 month and 4 days ago @Vejas Ogi…" at bounding box center [783, 400] width 1233 height 555
click at [309, 501] on div at bounding box center [303, 497] width 61 height 36
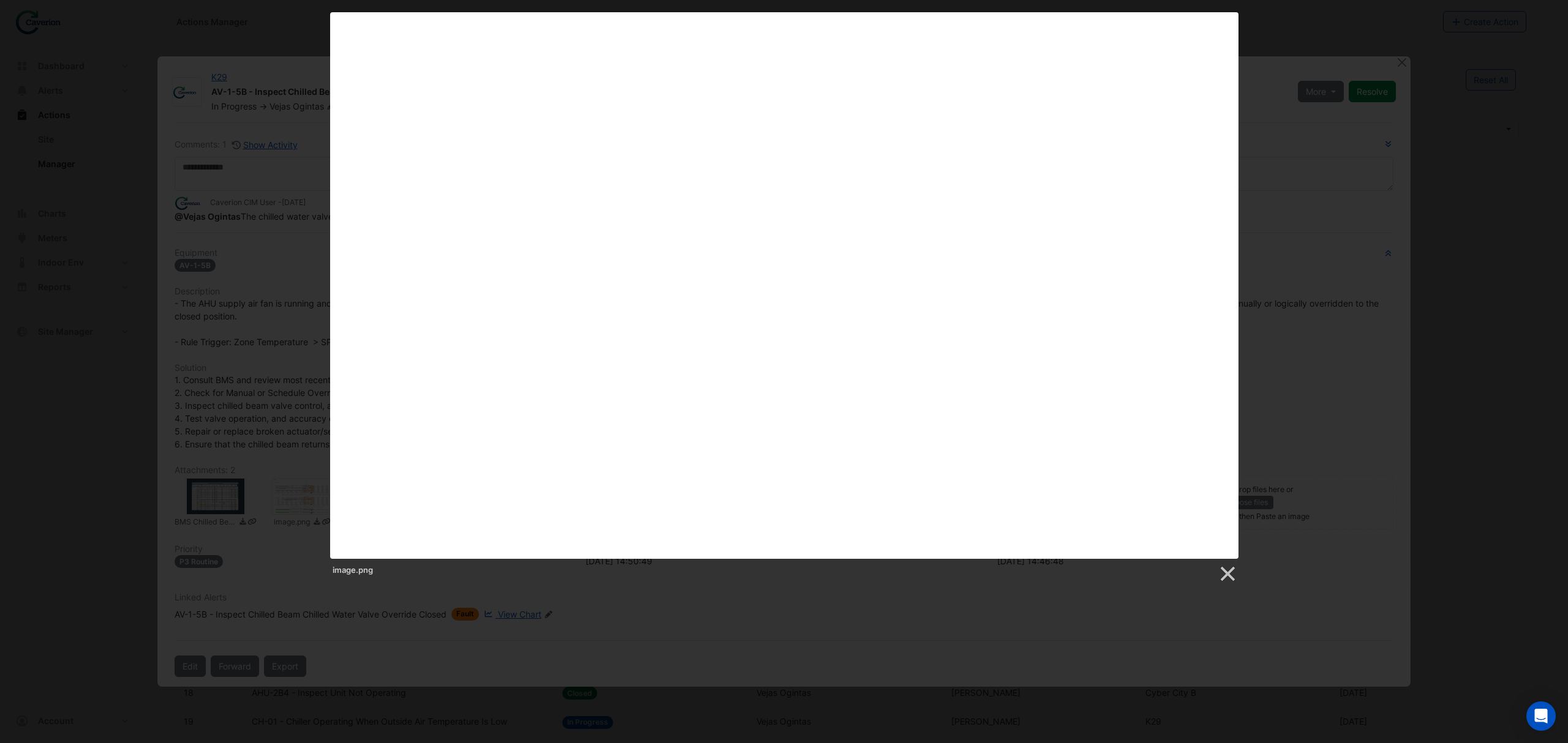
click at [213, 438] on div "image.png" at bounding box center [784, 297] width 1568 height 571
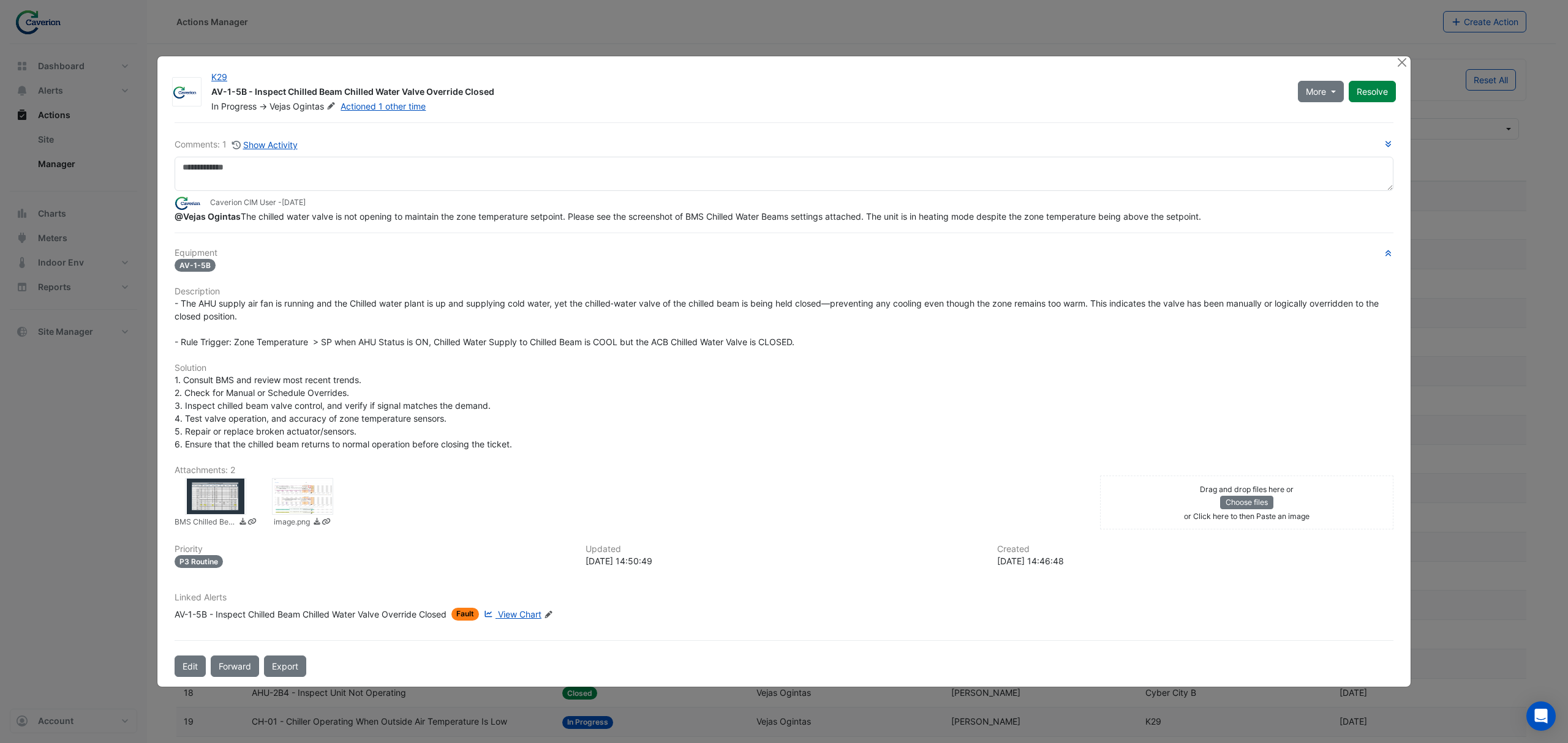
click at [228, 498] on div "image.png" at bounding box center [784, 297] width 1568 height 571
click at [225, 500] on div at bounding box center [216, 497] width 61 height 36
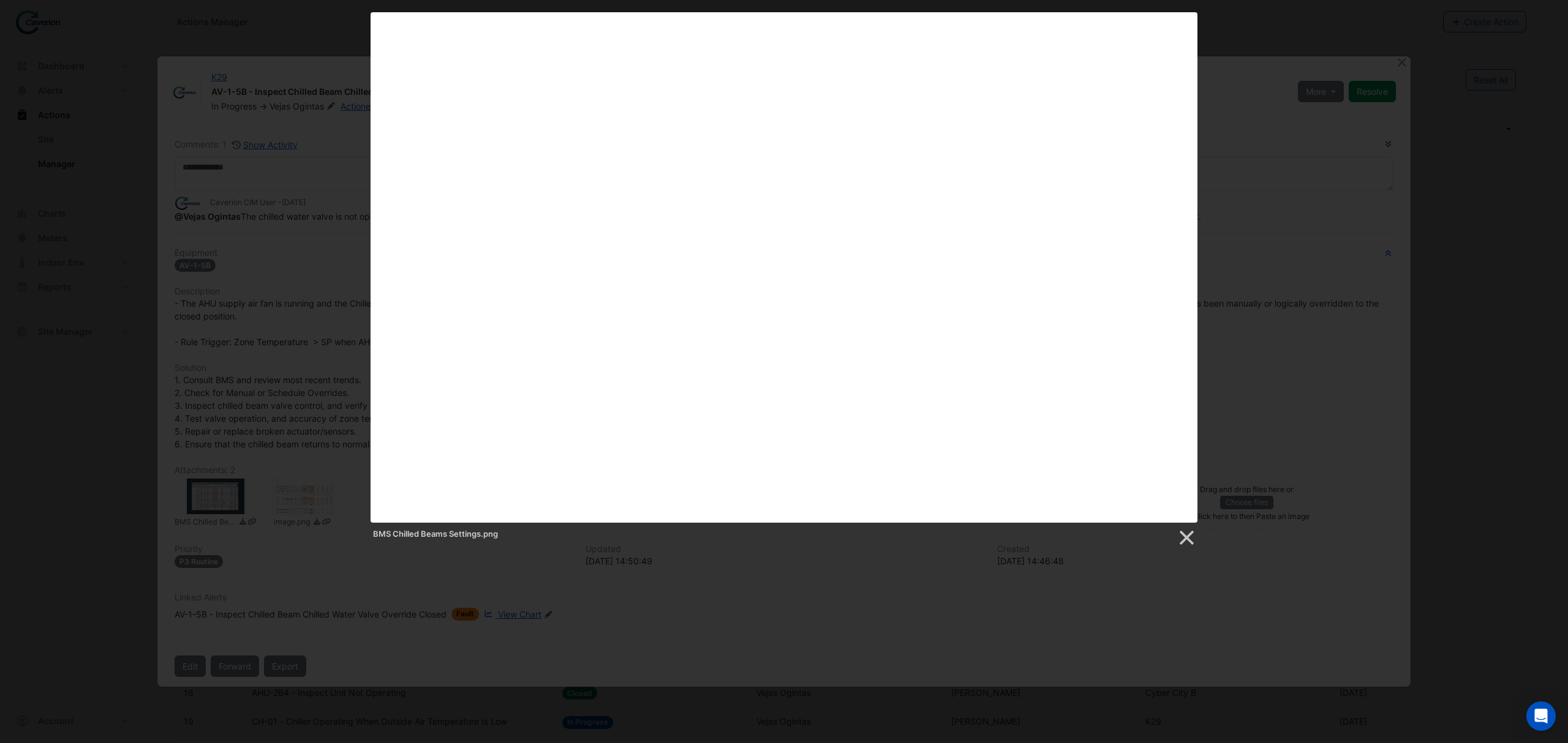
click at [769, 186] on div "BMS Chilled Beams Settings.png" at bounding box center [784, 280] width 1568 height 535
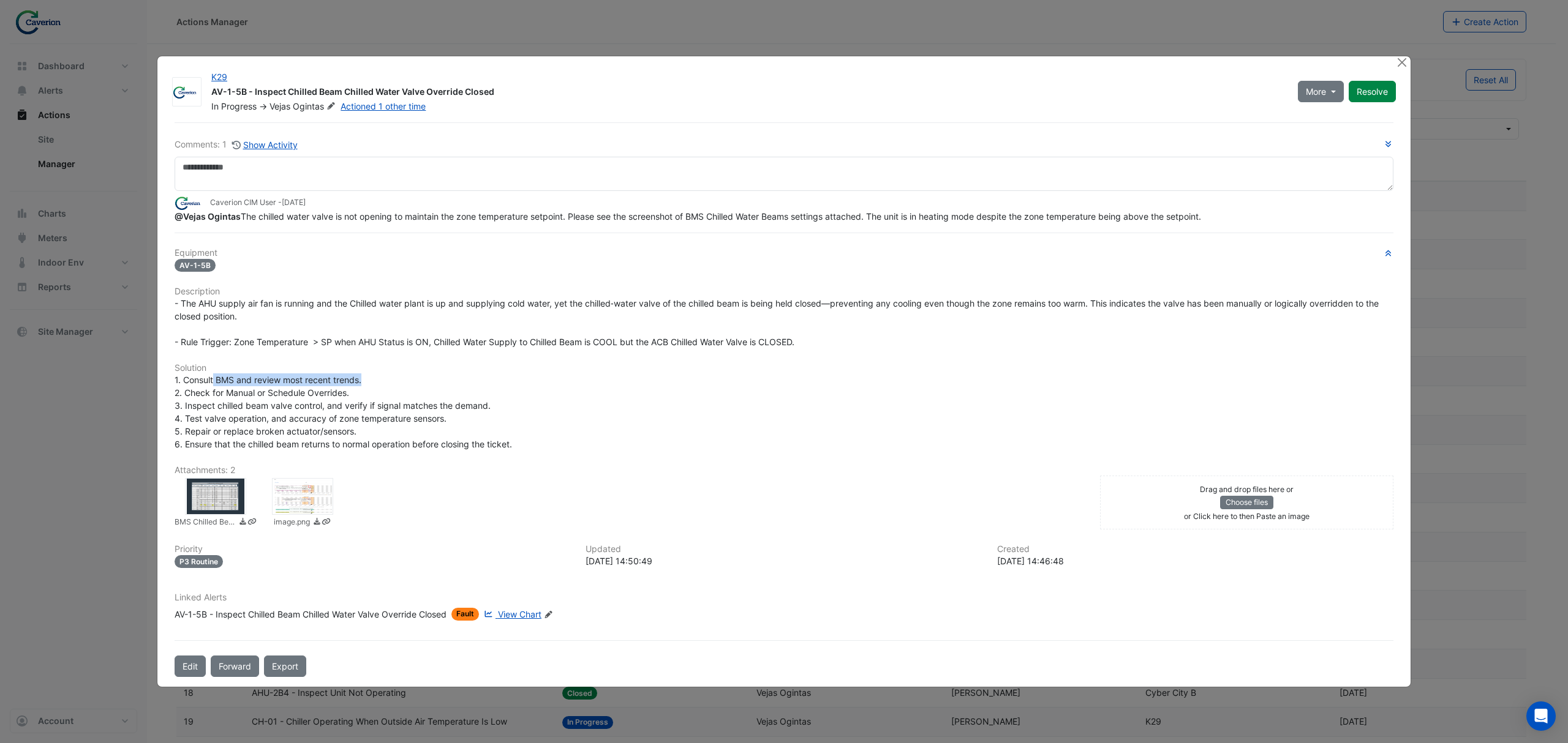
drag, startPoint x: 213, startPoint y: 376, endPoint x: 395, endPoint y: 384, distance: 182.2
click at [395, 384] on div "1. Consult BMS and review most recent trends. 2. Check for Manual or Schedule O…" at bounding box center [783, 412] width 1219 height 77
drag, startPoint x: 316, startPoint y: 388, endPoint x: 362, endPoint y: 389, distance: 46.0
click at [361, 389] on div "1. Consult BMS and review most recent trends. 2. Check for Manual or Schedule O…" at bounding box center [783, 412] width 1219 height 77
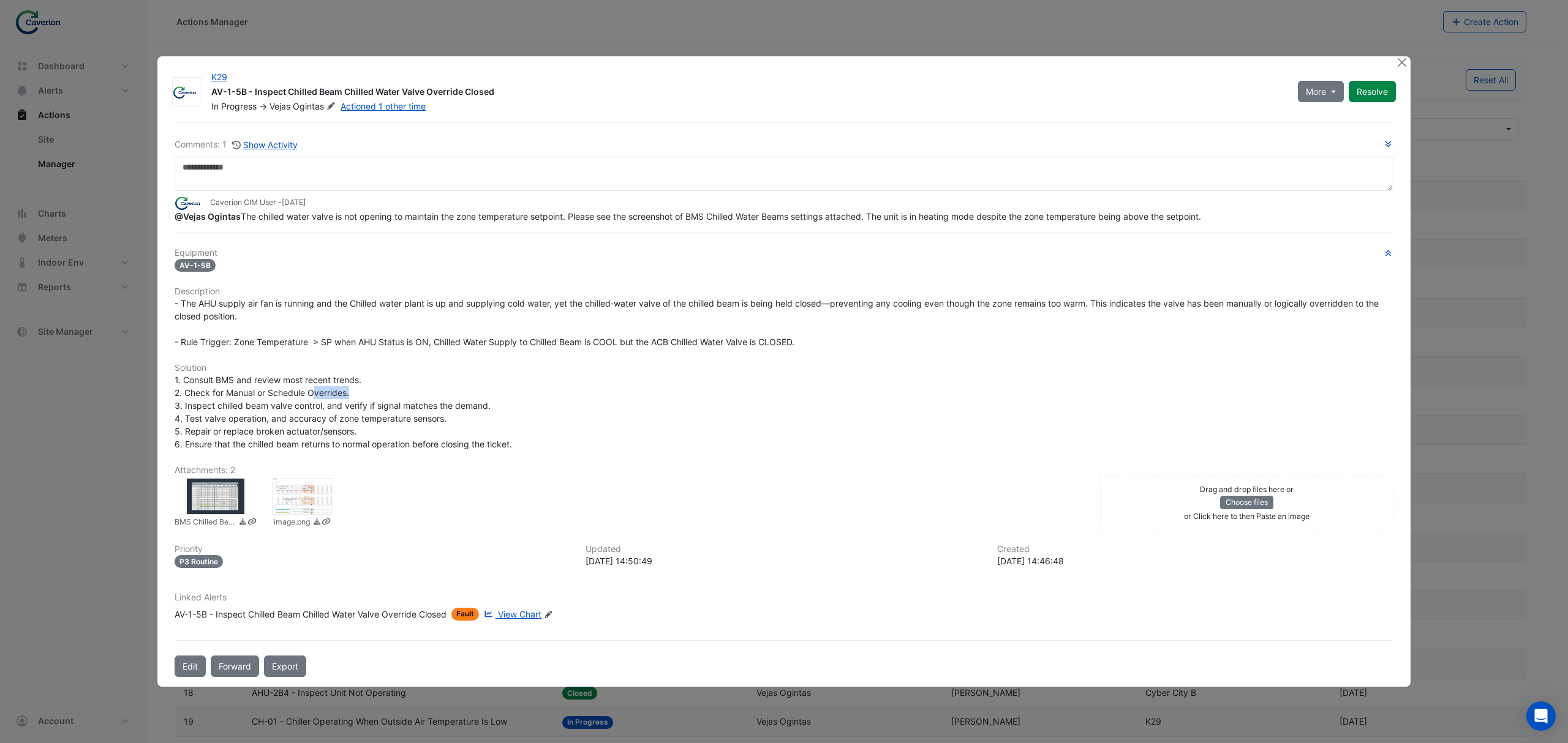
click at [362, 389] on div "1. Consult BMS and review most recent trends. 2. Check for Manual or Schedule O…" at bounding box center [783, 412] width 1219 height 77
drag, startPoint x: 212, startPoint y: 402, endPoint x: 348, endPoint y: 398, distance: 136.1
click at [342, 398] on span "1. Consult BMS and review most recent trends. 2. Check for Manual or Schedule O…" at bounding box center [343, 412] width 338 height 74
click at [348, 398] on span "1. Consult BMS and review most recent trends. 2. Check for Manual or Schedule O…" at bounding box center [343, 412] width 338 height 74
drag, startPoint x: 331, startPoint y: 414, endPoint x: 486, endPoint y: 432, distance: 156.0
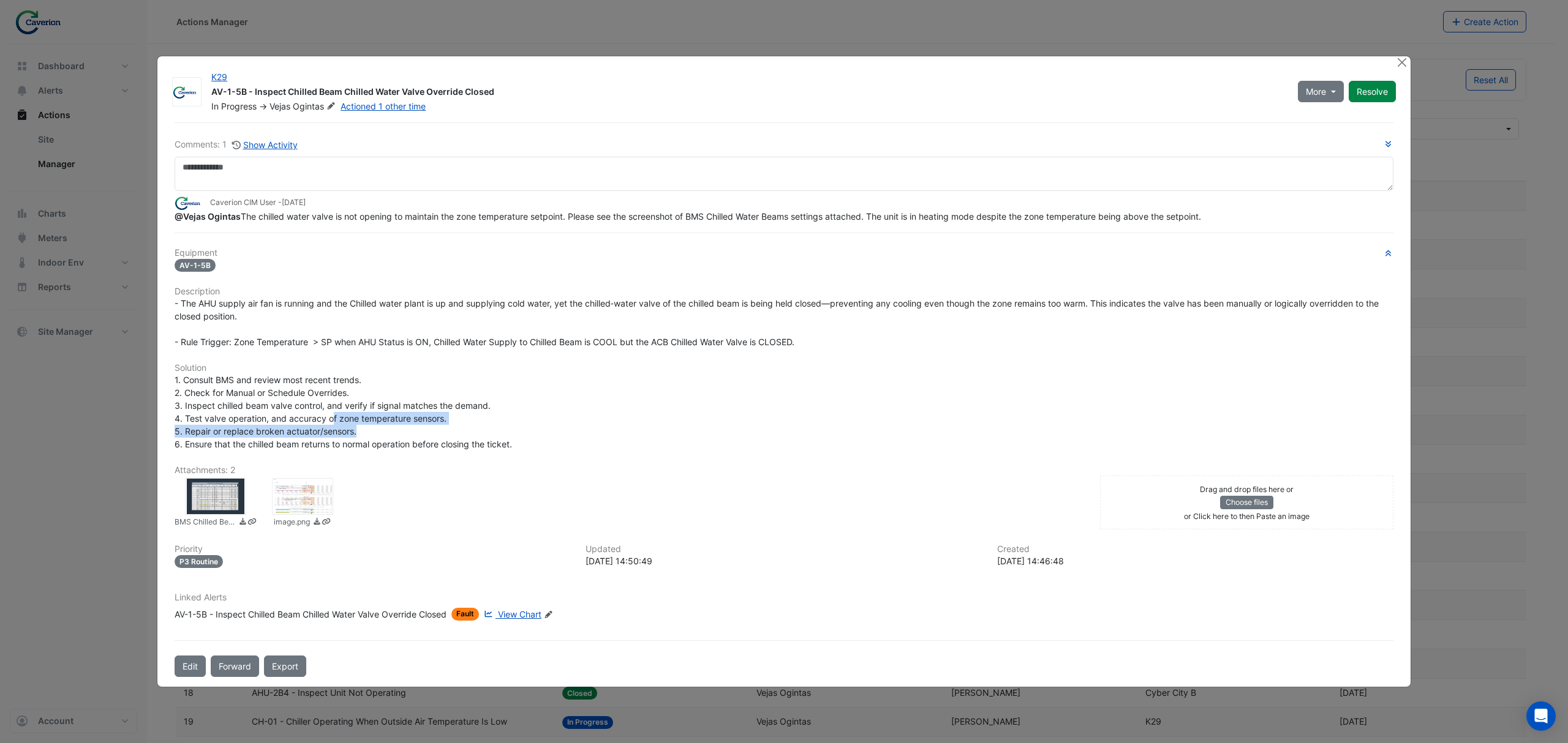
click at [486, 432] on div "1. Consult BMS and review most recent trends. 2. Check for Manual or Schedule O…" at bounding box center [783, 412] width 1219 height 77
click at [486, 432] on div "1. Consult BMS and review most recent trends. 2. Check for Manual or Schedule O…" at bounding box center [783, 412] width 1219 height 77
click at [414, 330] on div "- The AHU supply air fan is running and the Chilled water plant is up and suppl…" at bounding box center [783, 322] width 1219 height 52
drag, startPoint x: 224, startPoint y: 295, endPoint x: 400, endPoint y: 301, distance: 176.1
click at [397, 301] on div "Equipment AV-1-5B Description - The AHU supply air fan is running and the Chill…" at bounding box center [783, 439] width 1219 height 383
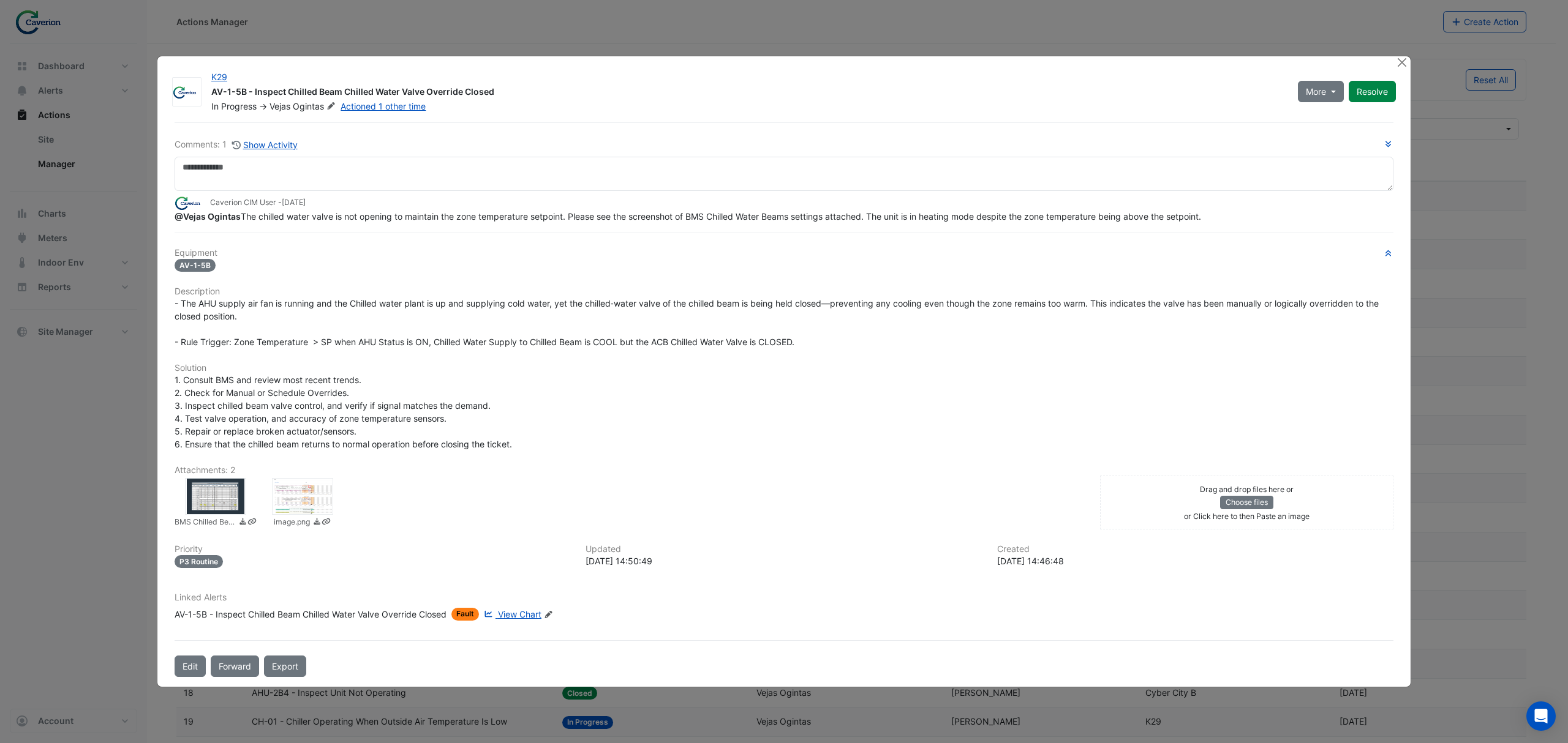
click at [402, 301] on span "- The AHU supply air fan is running and the Chilled water plant is up and suppl…" at bounding box center [777, 322] width 1206 height 49
drag, startPoint x: 283, startPoint y: 297, endPoint x: 518, endPoint y: 284, distance: 235.4
click at [516, 284] on div "Equipment AV-1-5B Description - The AHU supply air fan is running and the Chill…" at bounding box center [783, 439] width 1219 height 383
click at [518, 284] on div "Equipment AV-1-5B Description - The AHU supply air fan is running and the Chill…" at bounding box center [783, 439] width 1219 height 383
drag, startPoint x: 331, startPoint y: 288, endPoint x: 549, endPoint y: 295, distance: 218.1
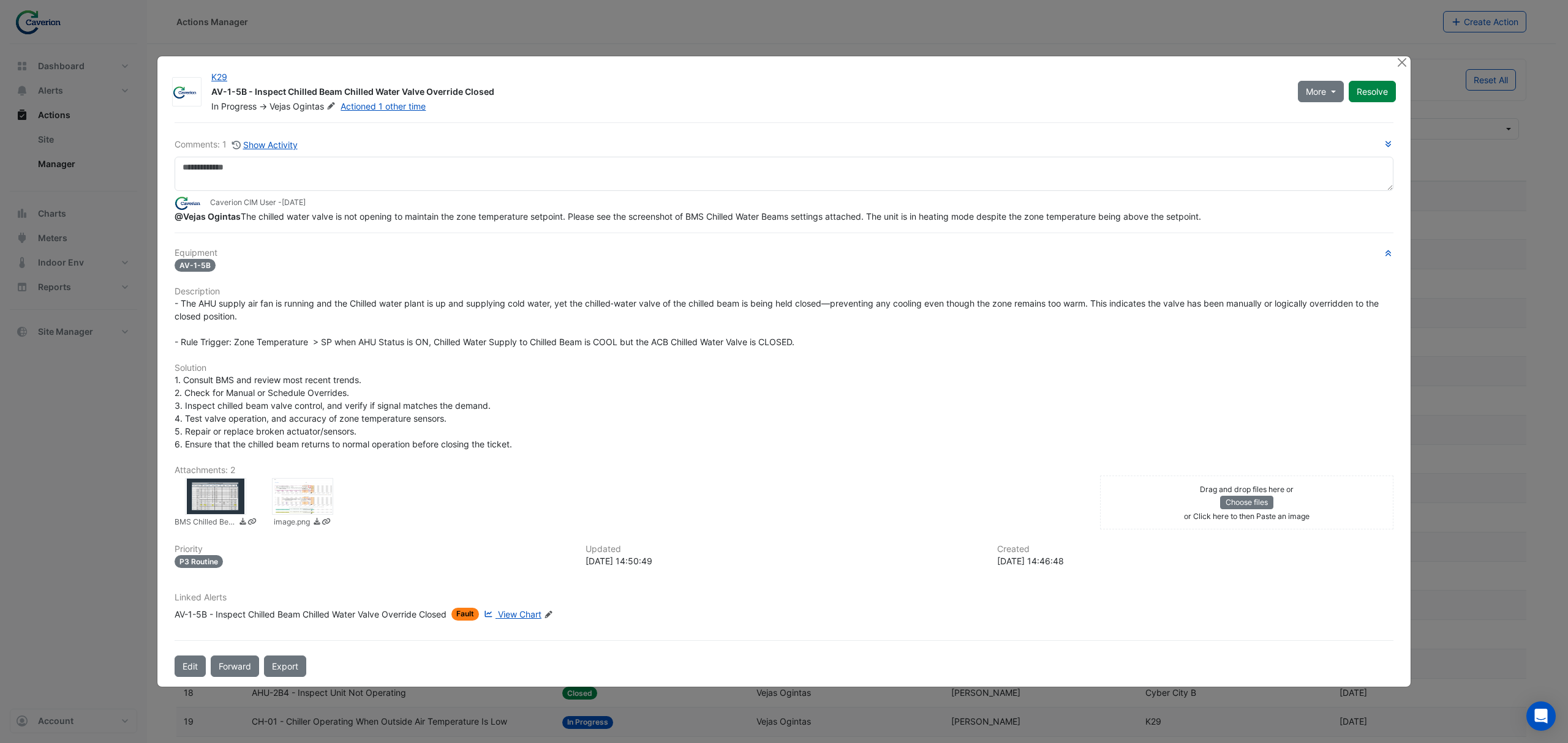
click at [549, 295] on h6 "Description" at bounding box center [783, 292] width 1219 height 10
drag, startPoint x: 283, startPoint y: 303, endPoint x: 647, endPoint y: 300, distance: 364.0
click at [647, 300] on span "- The AHU supply air fan is running and the Chilled water plant is up and suppl…" at bounding box center [777, 322] width 1206 height 49
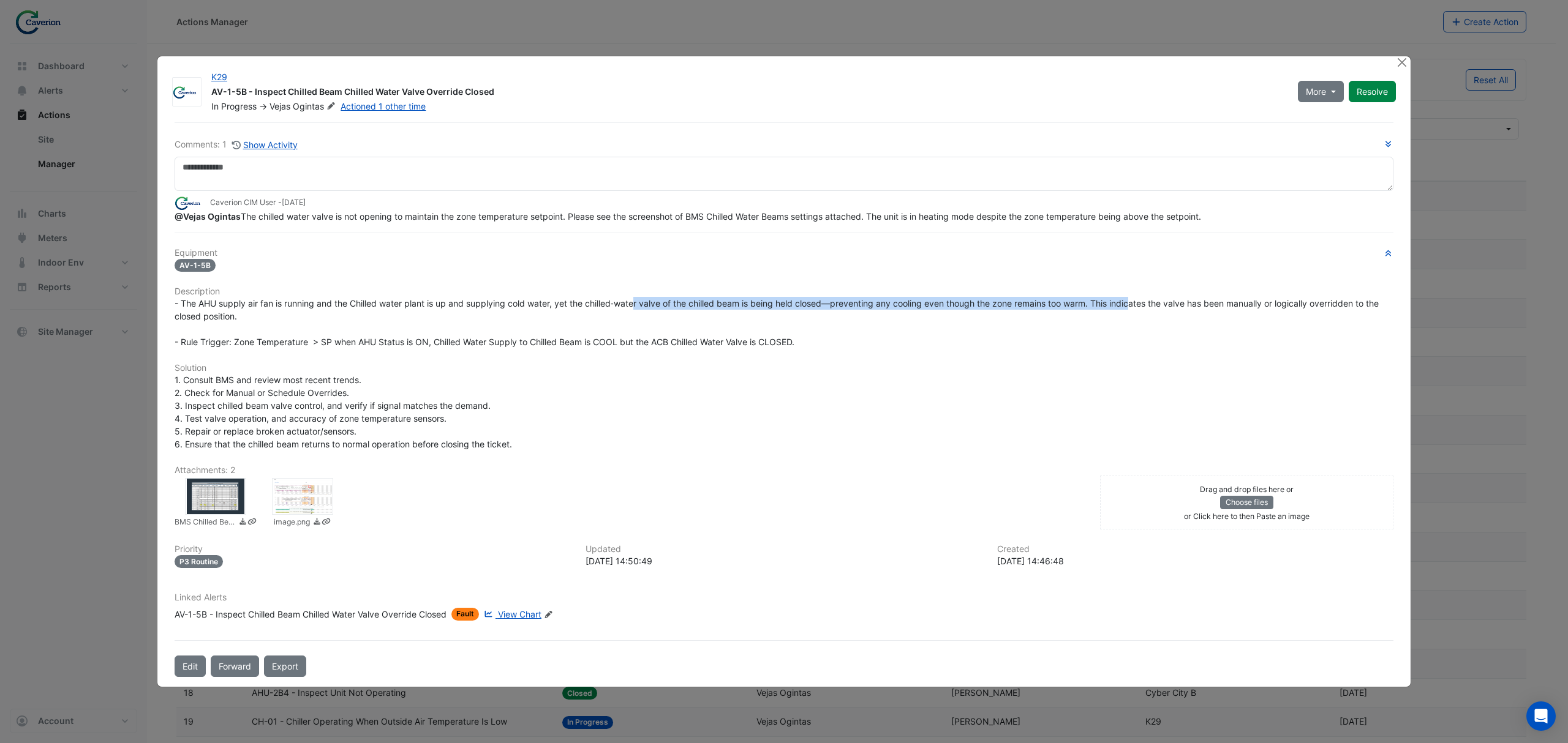
drag, startPoint x: 640, startPoint y: 303, endPoint x: 1137, endPoint y: 303, distance: 497.0
click at [769, 303] on span "- The AHU supply air fan is running and the Chilled water plant is up and suppl…" at bounding box center [777, 322] width 1206 height 49
drag, startPoint x: 1007, startPoint y: 301, endPoint x: 1165, endPoint y: 303, distance: 158.0
click at [769, 303] on span "- The AHU supply air fan is running and the Chilled water plant is up and suppl…" at bounding box center [777, 322] width 1206 height 49
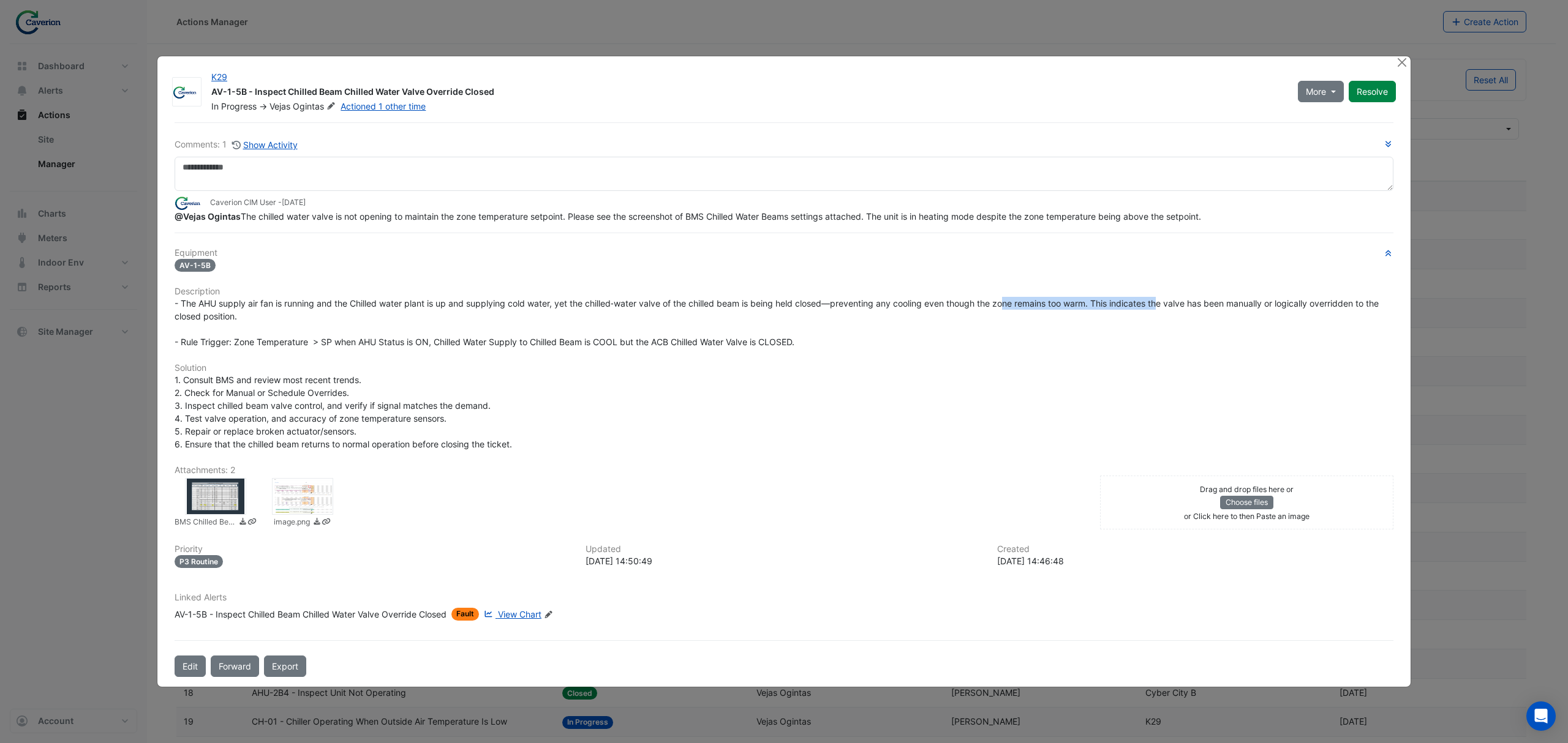
click at [769, 303] on span "- The AHU supply air fan is running and the Chilled water plant is up and suppl…" at bounding box center [777, 322] width 1206 height 49
drag, startPoint x: 1129, startPoint y: 302, endPoint x: 1278, endPoint y: 302, distance: 149.0
click at [769, 302] on span "- The AHU supply air fan is running and the Chilled water plant is up and suppl…" at bounding box center [777, 322] width 1206 height 49
drag, startPoint x: 1090, startPoint y: 306, endPoint x: 1262, endPoint y: 310, distance: 172.0
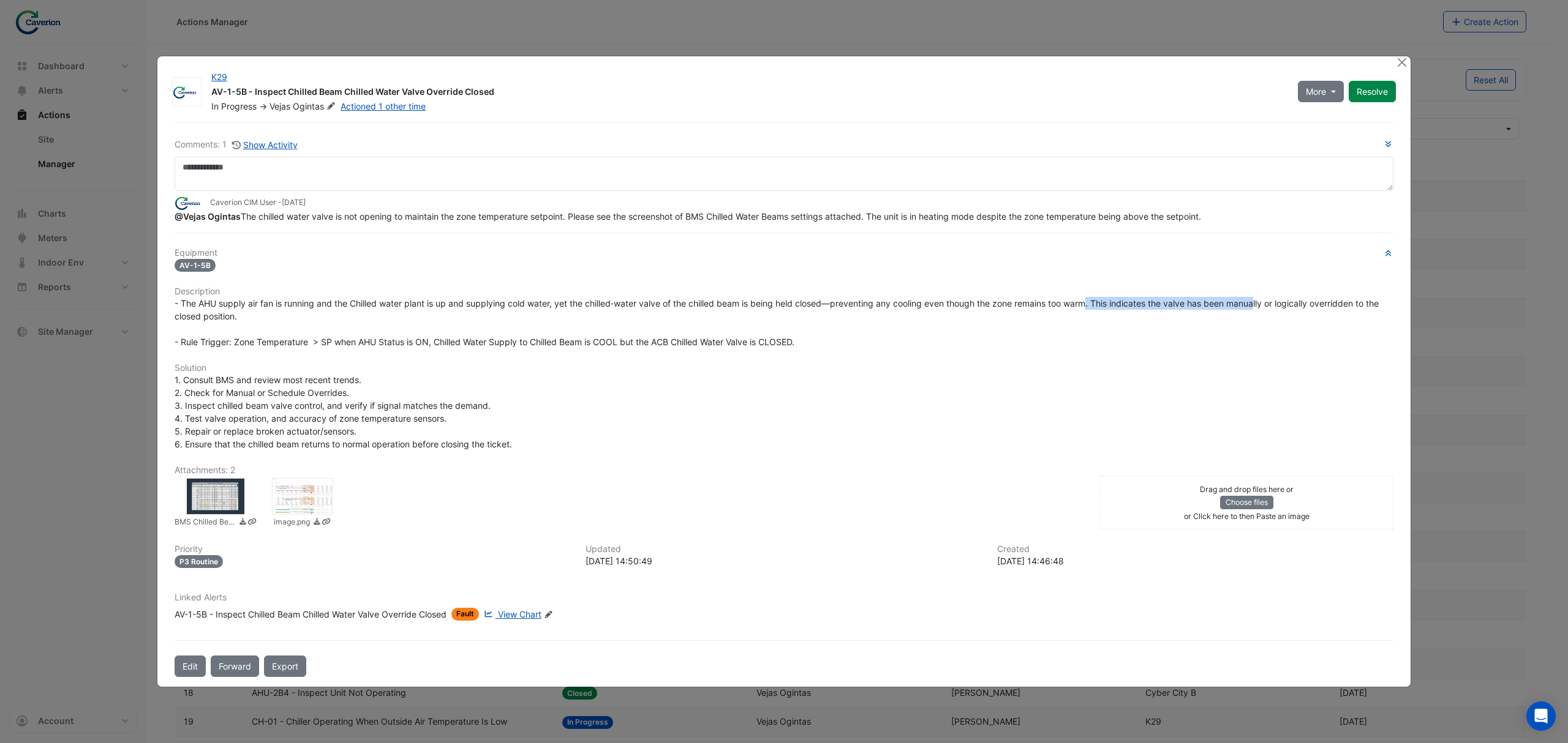
click at [769, 310] on div "- The AHU supply air fan is running and the Chilled water plant is up and suppl…" at bounding box center [783, 322] width 1219 height 52
drag, startPoint x: 1154, startPoint y: 308, endPoint x: 1280, endPoint y: 308, distance: 126.0
click at [769, 308] on span "- The AHU supply air fan is running and the Chilled water plant is up and suppl…" at bounding box center [777, 322] width 1206 height 49
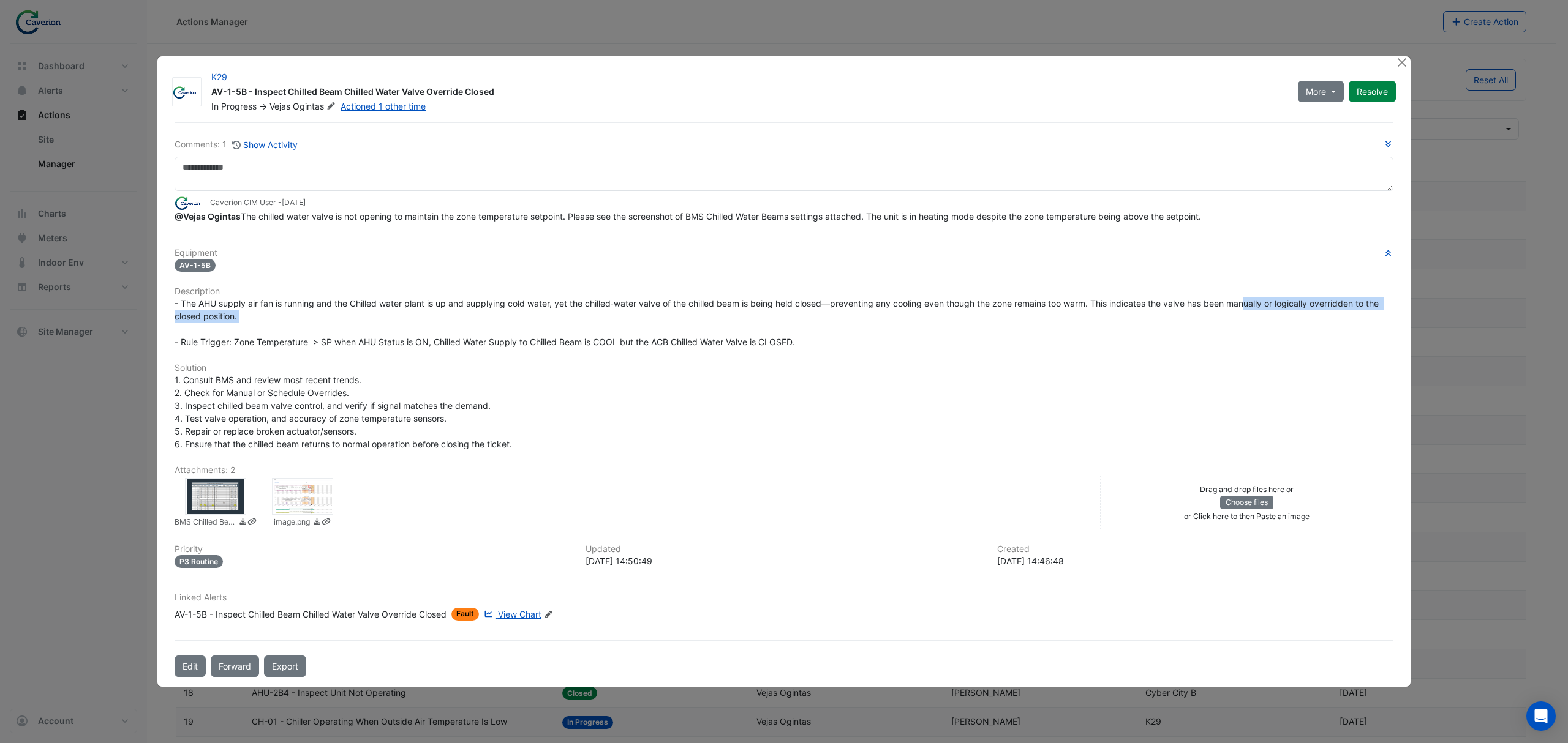
drag, startPoint x: 1253, startPoint y: 308, endPoint x: 241, endPoint y: 327, distance: 1012.2
click at [241, 327] on div "- The AHU supply air fan is running and the Chilled water plant is up and suppl…" at bounding box center [783, 322] width 1219 height 52
click at [252, 327] on div "- The AHU supply air fan is running and the Chilled water plant is up and suppl…" at bounding box center [783, 322] width 1219 height 52
click at [238, 411] on div "1. Consult BMS and review most recent trends. 2. Check for Manual or Schedule O…" at bounding box center [783, 412] width 1219 height 77
click at [296, 490] on div at bounding box center [303, 497] width 61 height 36
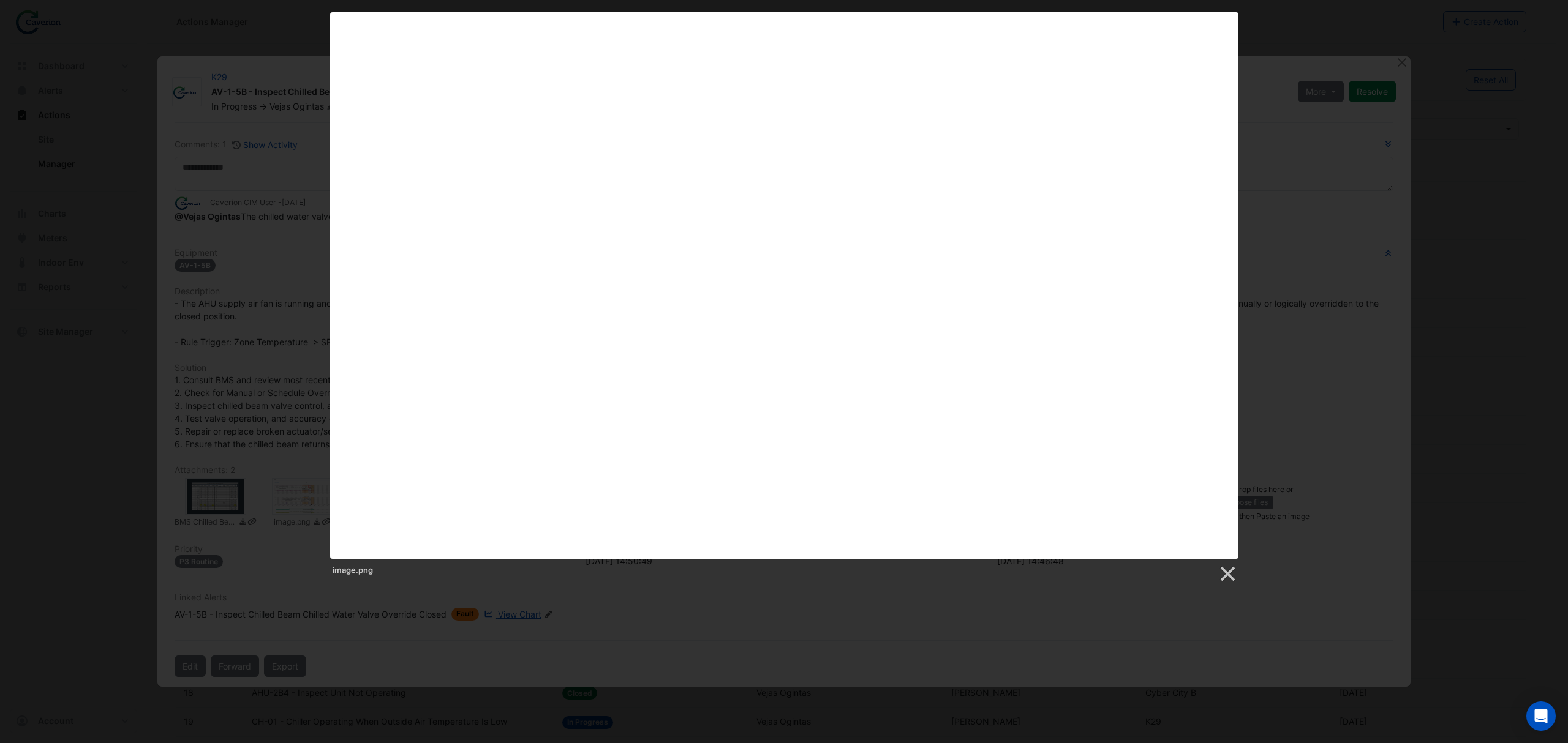
drag, startPoint x: 586, startPoint y: 623, endPoint x: 570, endPoint y: 611, distance: 20.0
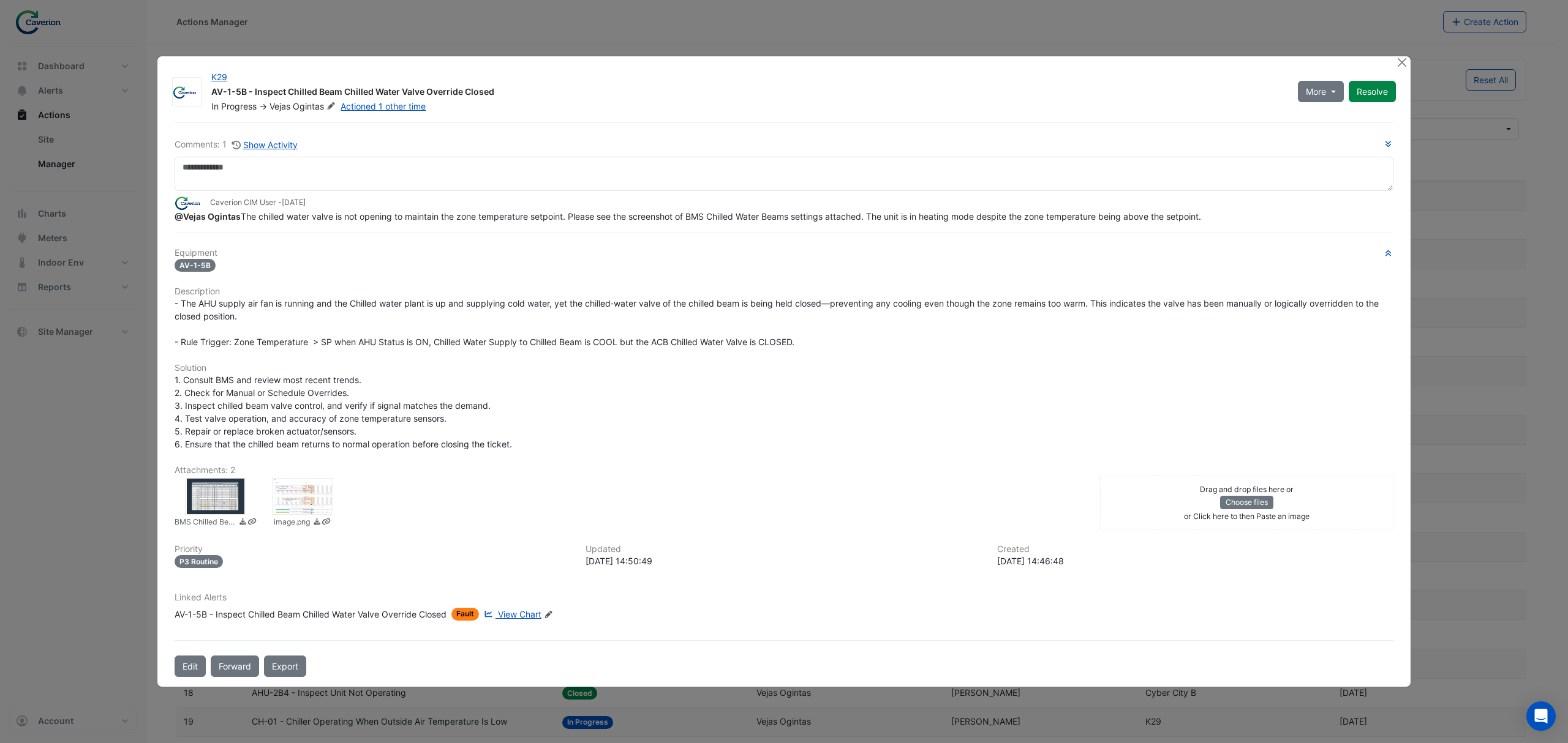
click at [310, 475] on div "BMS Chilled Beams Settings.png image.png" at bounding box center [629, 502] width 925 height 54
click at [297, 489] on div at bounding box center [303, 497] width 61 height 36
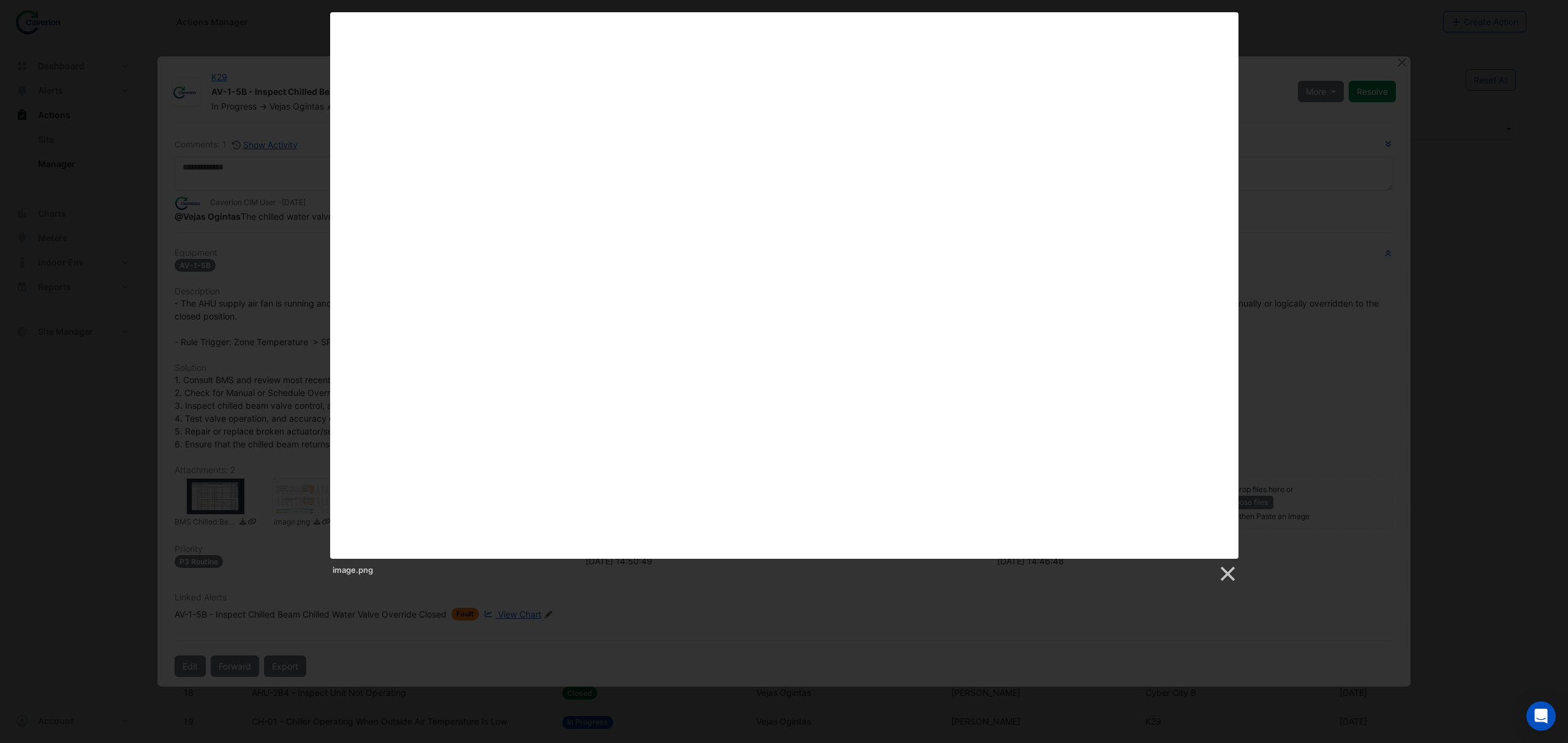
click at [292, 581] on div "image.png" at bounding box center [784, 297] width 1568 height 571
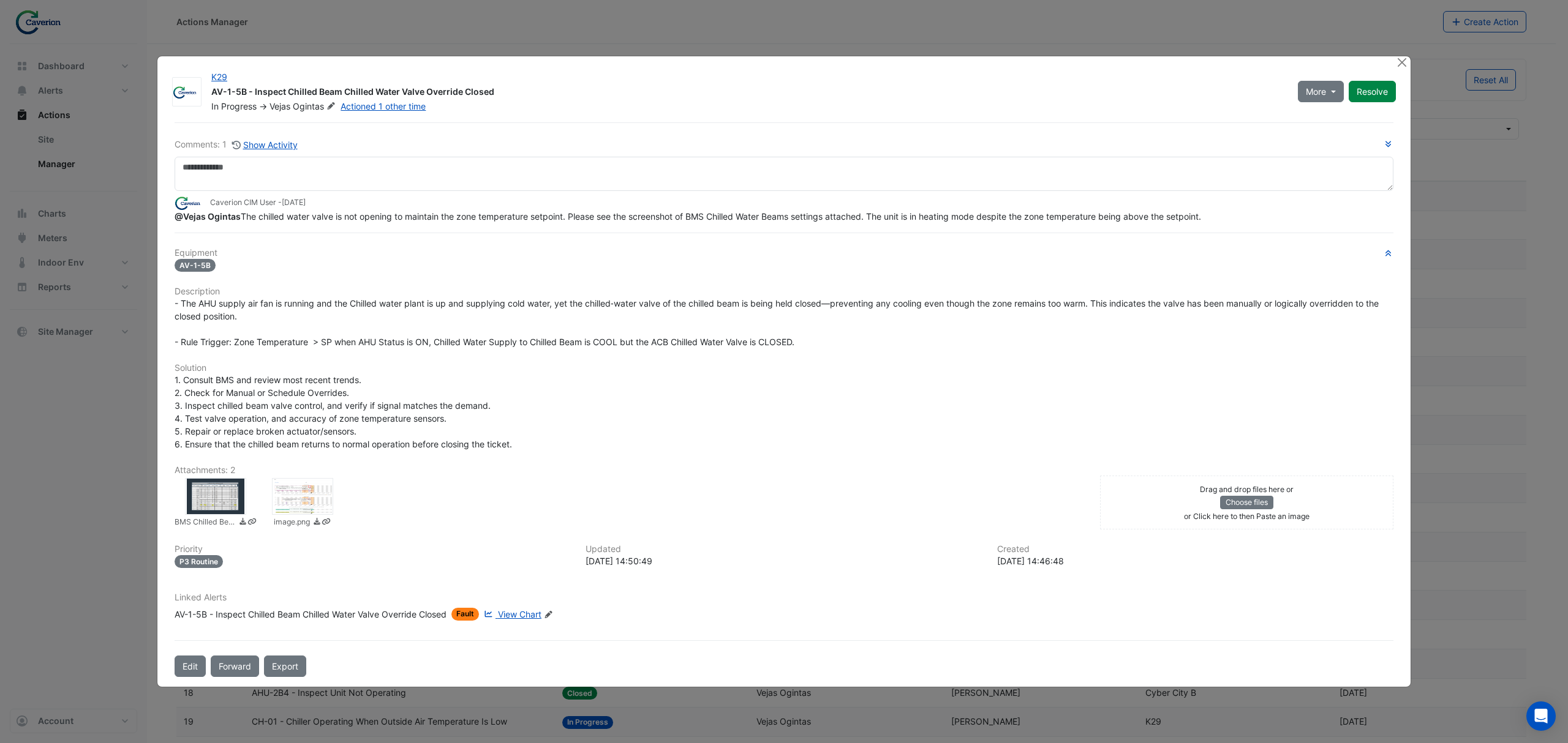
click at [182, 490] on div "image.png" at bounding box center [784, 297] width 1568 height 571
click at [206, 489] on div "image.png" at bounding box center [784, 297] width 1568 height 571
click at [211, 489] on div at bounding box center [216, 497] width 61 height 36
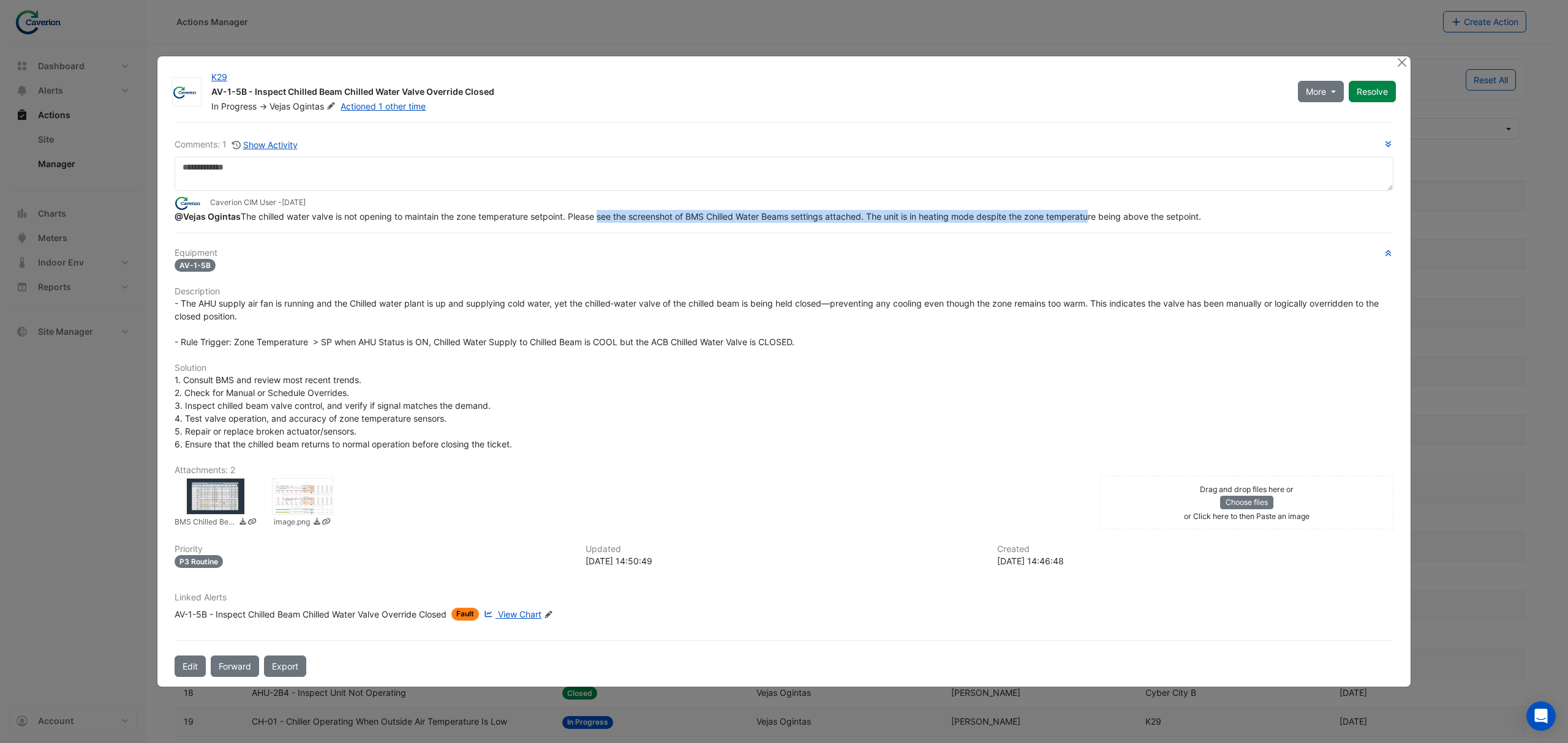
drag, startPoint x: 597, startPoint y: 216, endPoint x: 1096, endPoint y: 218, distance: 499.0
click at [769, 218] on span "@Vejas Ogintas The chilled water valve is not opening to maintain the zone temp…" at bounding box center [687, 217] width 1026 height 10
drag, startPoint x: 1009, startPoint y: 225, endPoint x: 1117, endPoint y: 227, distance: 108.0
click at [769, 228] on div "Comments: 1 Show Activity Caverion CIM User - 1 month and 4 days ago @Vejas Ogi…" at bounding box center [783, 400] width 1233 height 555
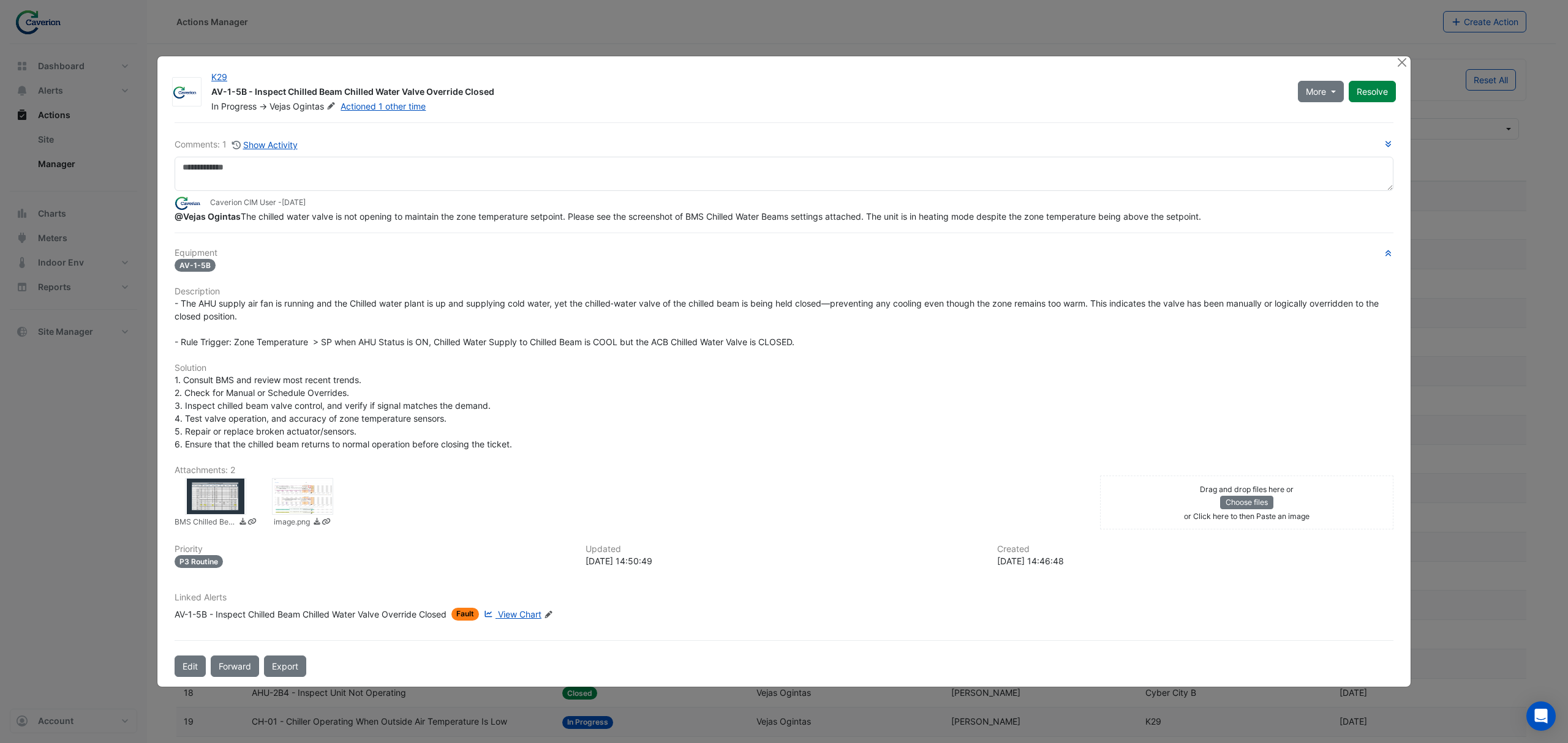
click at [769, 227] on div "Comments: 1 Show Activity Caverion CIM User - 1 month and 4 days ago @Vejas Ogi…" at bounding box center [783, 400] width 1233 height 555
drag, startPoint x: 1037, startPoint y: 216, endPoint x: 1173, endPoint y: 214, distance: 136.0
click at [769, 214] on span "@Vejas Ogintas The chilled water valve is not opening to maintain the zone temp…" at bounding box center [687, 217] width 1026 height 10
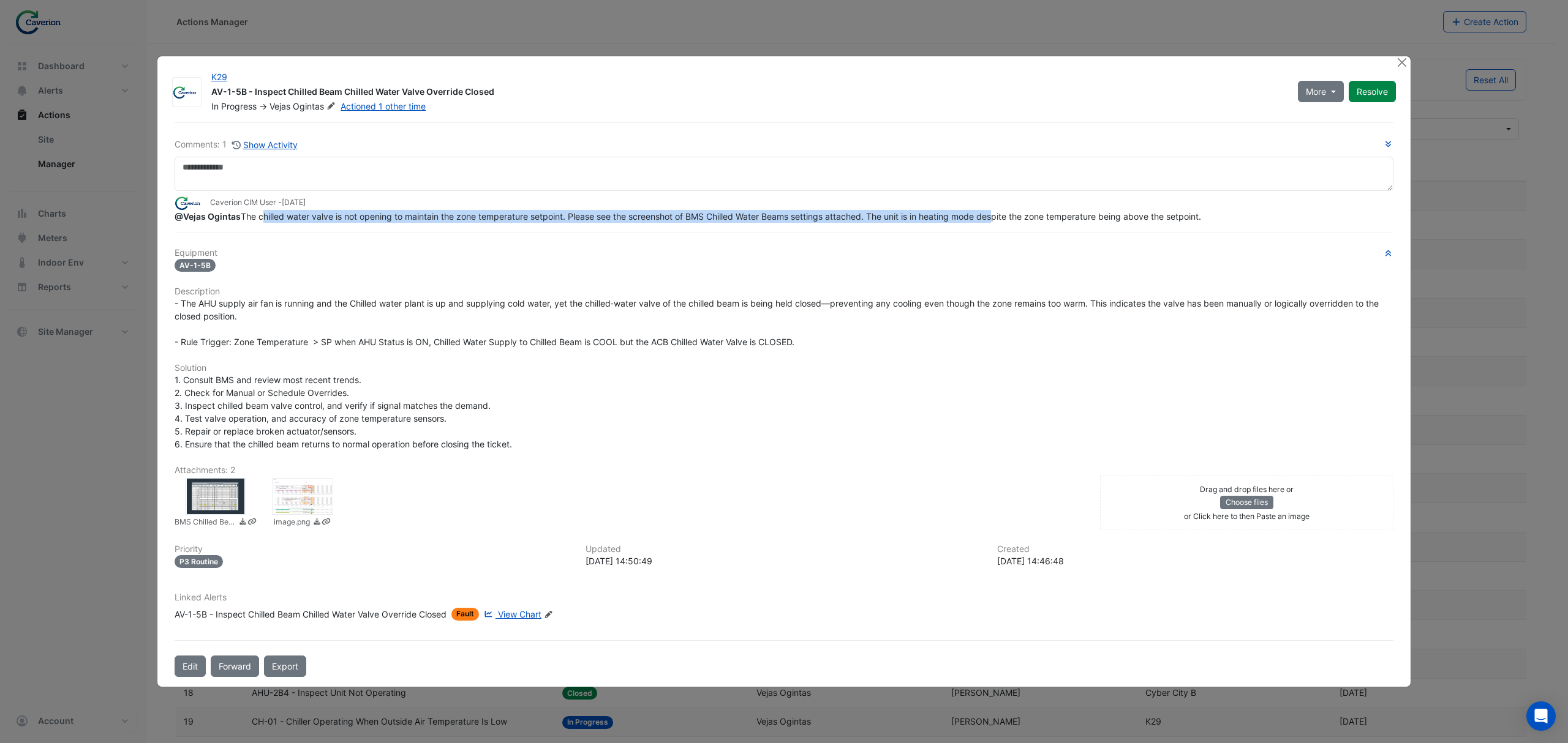
drag, startPoint x: 265, startPoint y: 211, endPoint x: 1000, endPoint y: 218, distance: 735.0
click at [769, 218] on div "@Vejas Ogintas The chilled water valve is not opening to maintain the zone temp…" at bounding box center [783, 217] width 1219 height 13
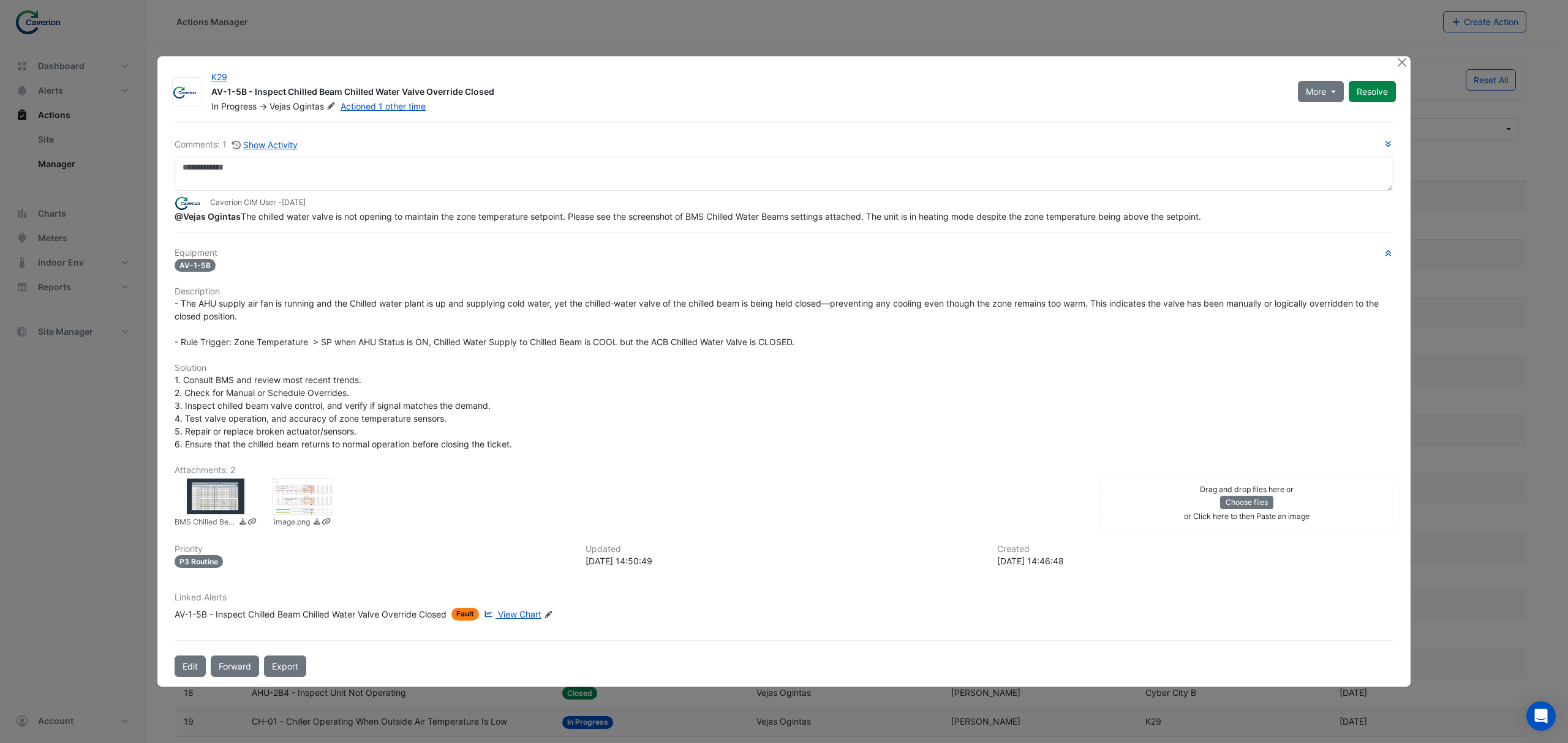
drag, startPoint x: 1030, startPoint y: 226, endPoint x: 1033, endPoint y: 216, distance: 10.4
click at [769, 225] on div "Comments: 1 Show Activity Caverion CIM User - 1 month and 4 days ago @Vejas Ogi…" at bounding box center [783, 400] width 1233 height 555
drag, startPoint x: 991, startPoint y: 209, endPoint x: 1241, endPoint y: 209, distance: 250.0
click at [769, 209] on div "Caverion CIM User - 1 month and 4 days ago" at bounding box center [783, 203] width 1219 height 14
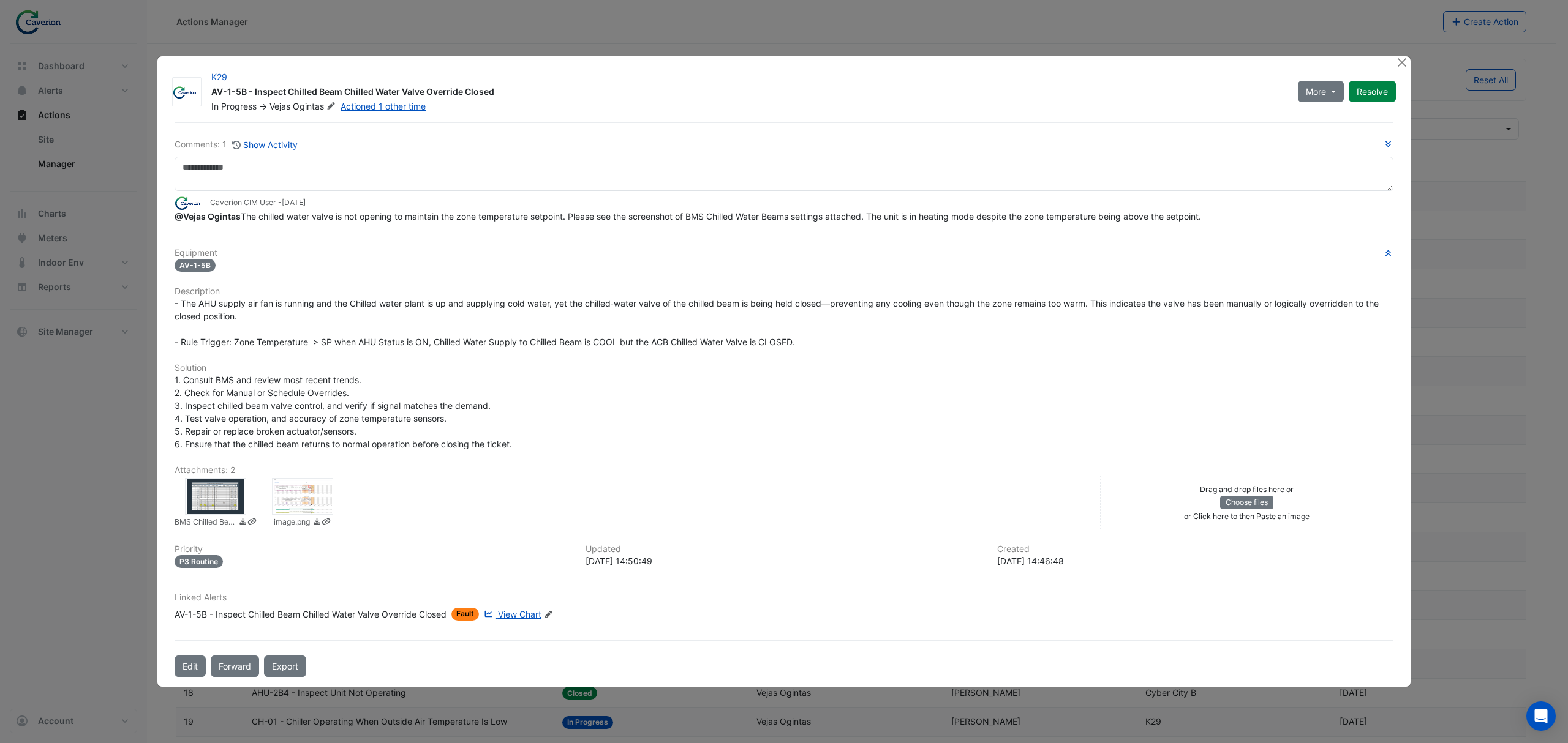
drag, startPoint x: 1079, startPoint y: 209, endPoint x: 1215, endPoint y: 211, distance: 136.0
click at [769, 209] on div "Caverion CIM User - 1 month and 4 days ago" at bounding box center [783, 203] width 1219 height 14
click at [769, 213] on div "@Vejas Ogintas The chilled water valve is not opening to maintain the zone temp…" at bounding box center [783, 217] width 1219 height 13
click at [185, 535] on div "Equipment AV-1-5B Description - The AHU supply air fan is running and the Chill…" at bounding box center [783, 439] width 1219 height 383
click at [203, 495] on div at bounding box center [216, 497] width 61 height 36
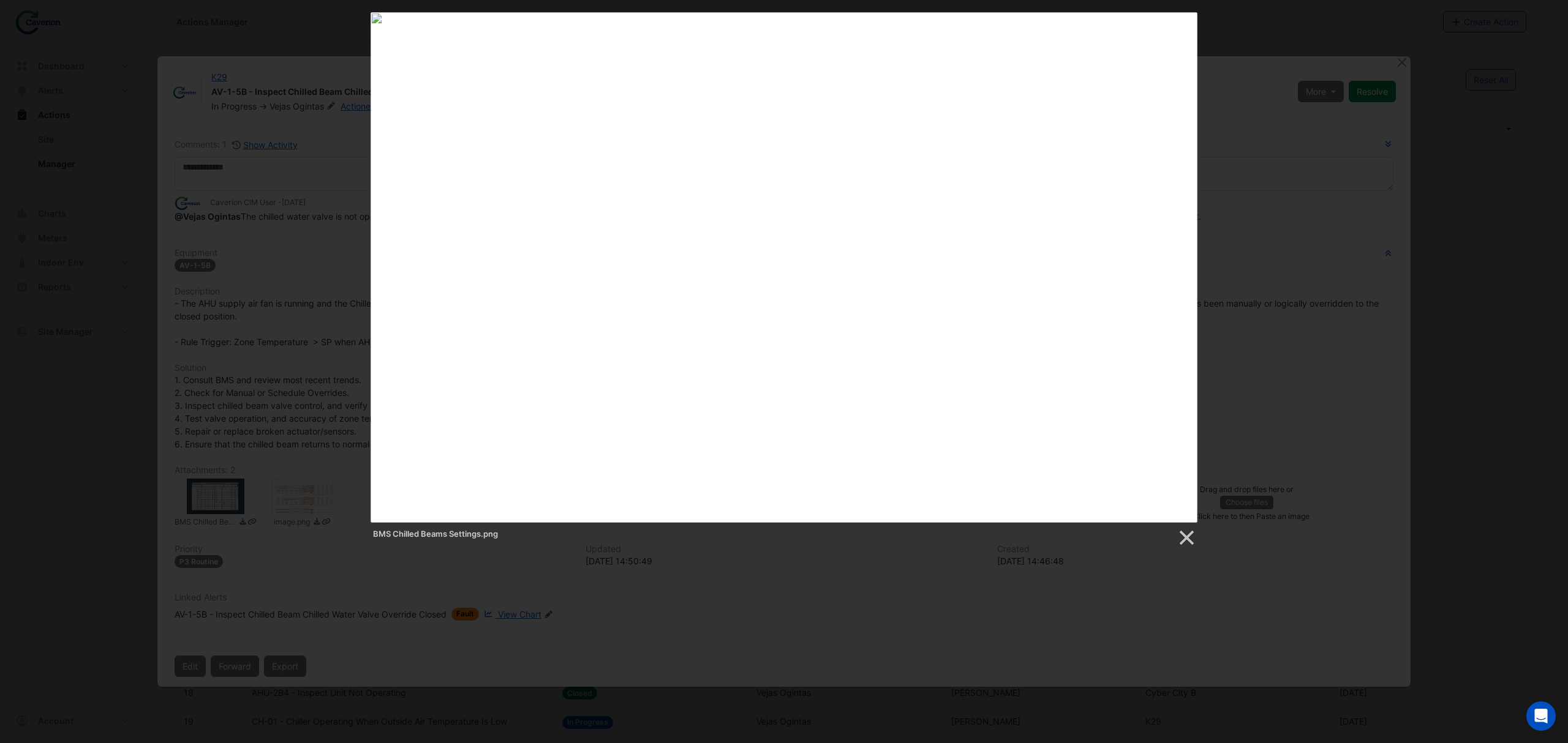
click at [769, 160] on div "BMS Chilled Beams Settings.png" at bounding box center [784, 280] width 1568 height 535
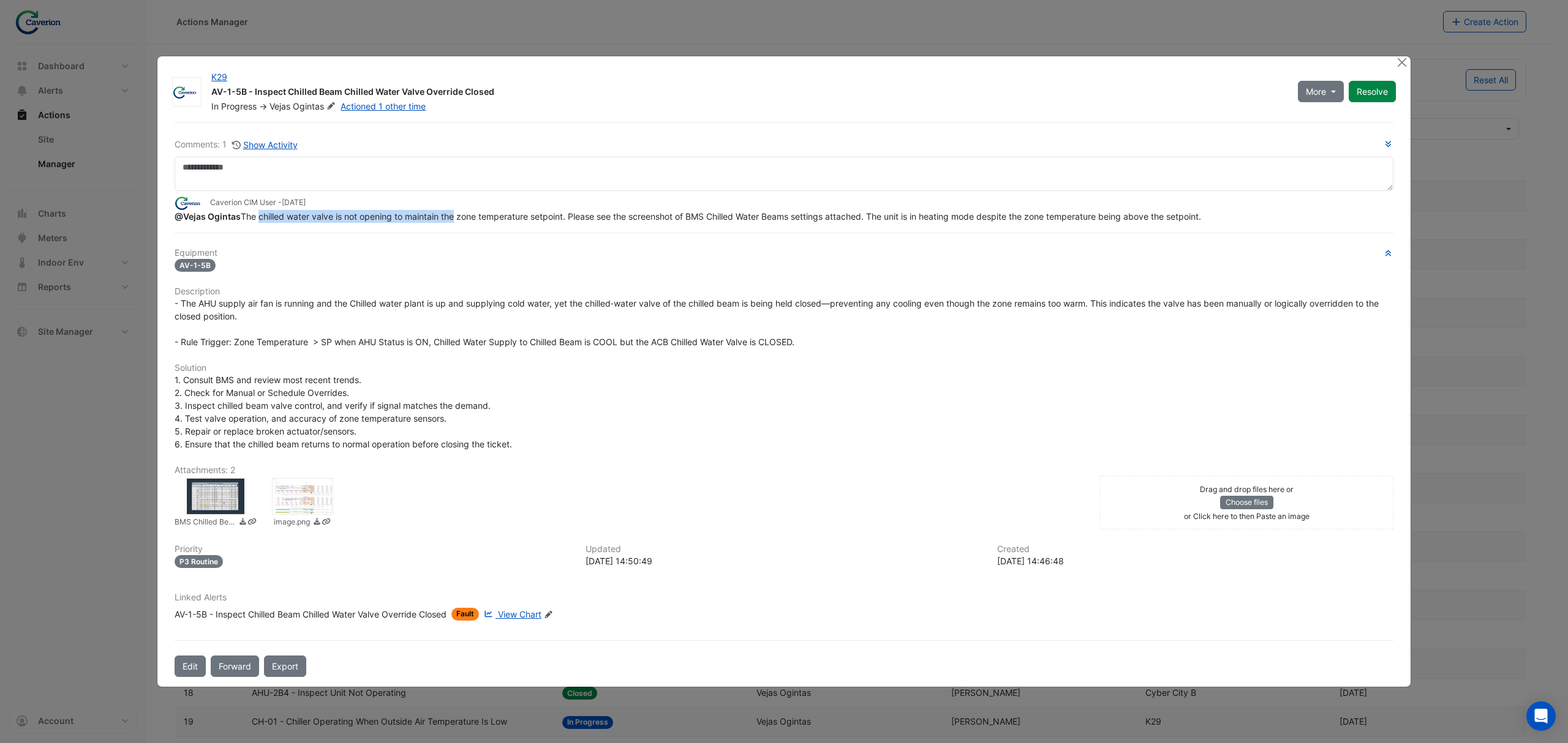
drag, startPoint x: 257, startPoint y: 214, endPoint x: 457, endPoint y: 220, distance: 200.1
click at [457, 220] on span "@Vejas Ogintas The chilled water valve is not opening to maintain the zone temp…" at bounding box center [687, 217] width 1026 height 10
drag, startPoint x: 392, startPoint y: 214, endPoint x: 586, endPoint y: 212, distance: 194.0
click at [586, 212] on span "@Vejas Ogintas The chilled water valve is not opening to maintain the zone temp…" at bounding box center [687, 217] width 1026 height 10
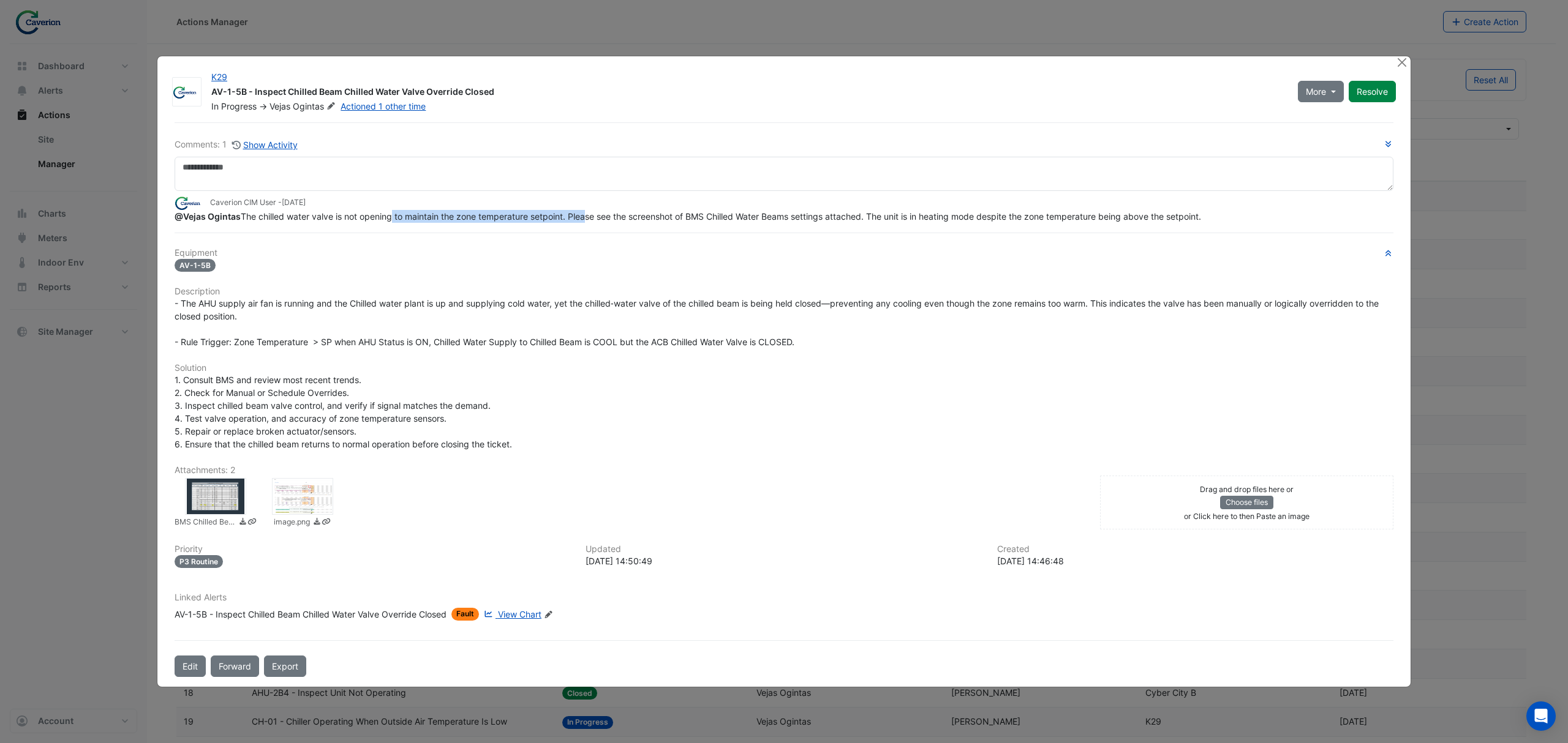
click at [586, 212] on span "@Vejas Ogintas The chilled water valve is not opening to maintain the zone temp…" at bounding box center [687, 217] width 1026 height 10
drag, startPoint x: 530, startPoint y: 212, endPoint x: 756, endPoint y: 223, distance: 226.3
click at [756, 223] on div "@Vejas Ogintas The chilled water valve is not opening to maintain the zone temp…" at bounding box center [783, 217] width 1219 height 13
drag, startPoint x: 491, startPoint y: 219, endPoint x: 721, endPoint y: 192, distance: 231.6
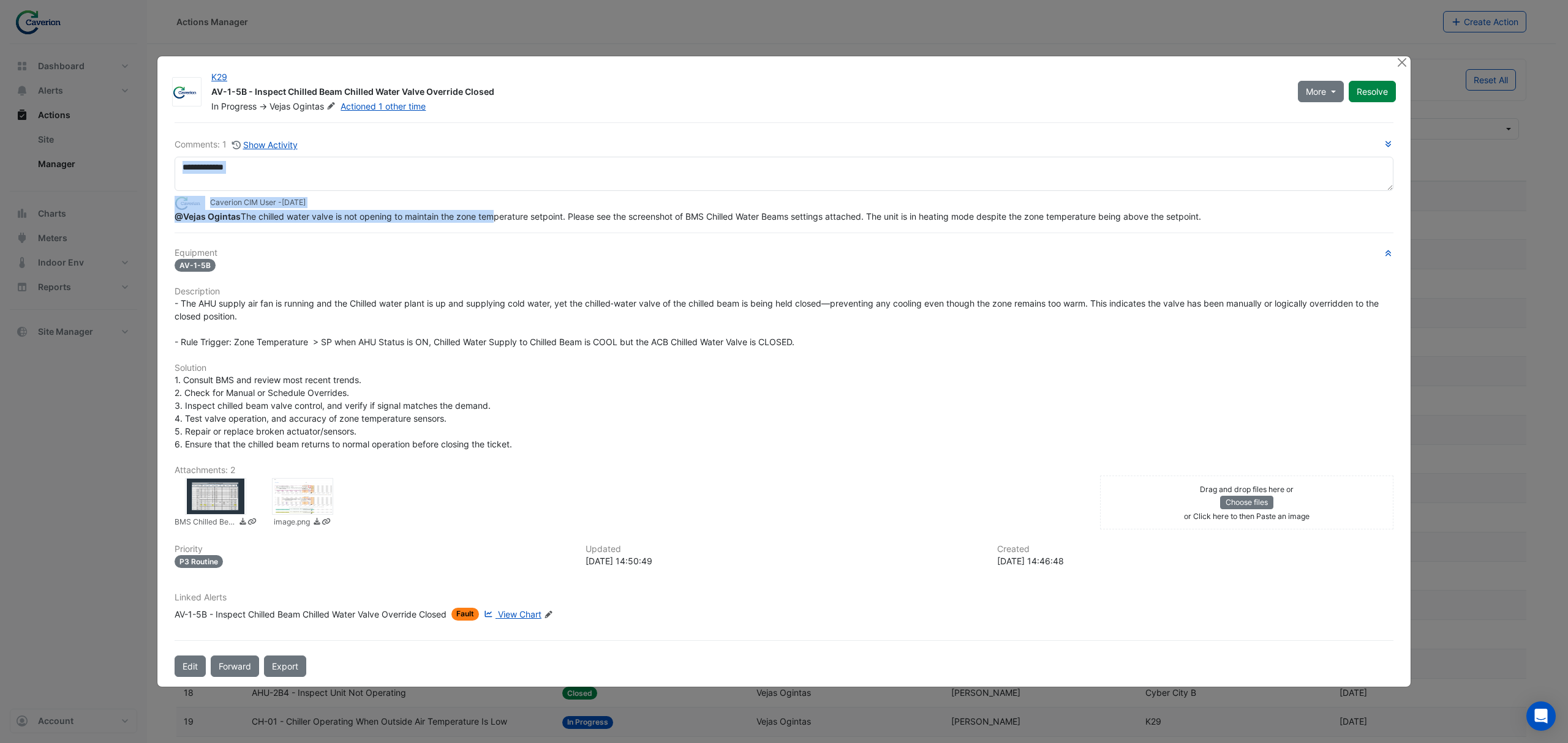
click at [721, 192] on div "Comments: 1 Show Activity Caverion CIM User - 1 month and 4 days ago @Vejas Ogi…" at bounding box center [783, 180] width 1219 height 85
click at [721, 191] on textarea at bounding box center [783, 174] width 1219 height 34
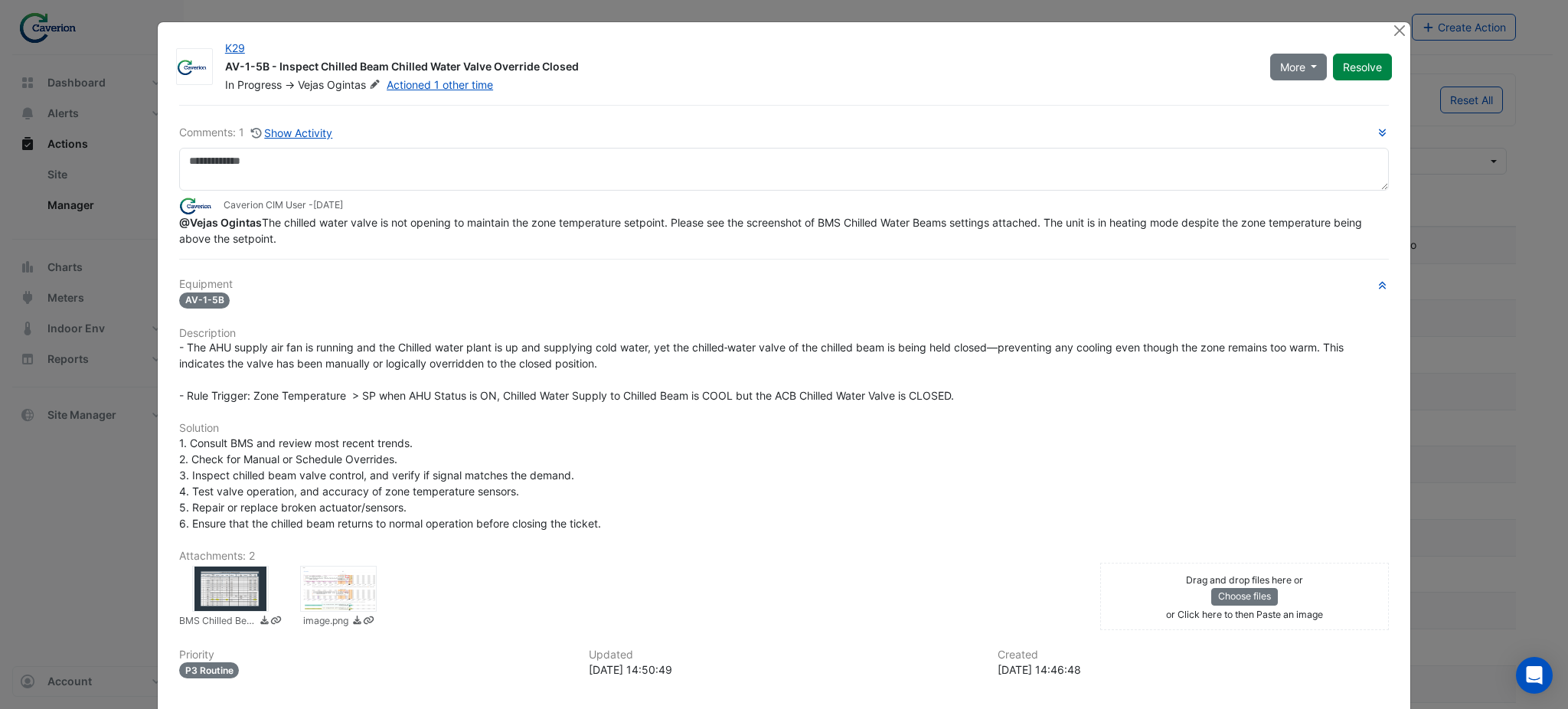
click at [225, 587] on div at bounding box center [231, 589] width 77 height 46
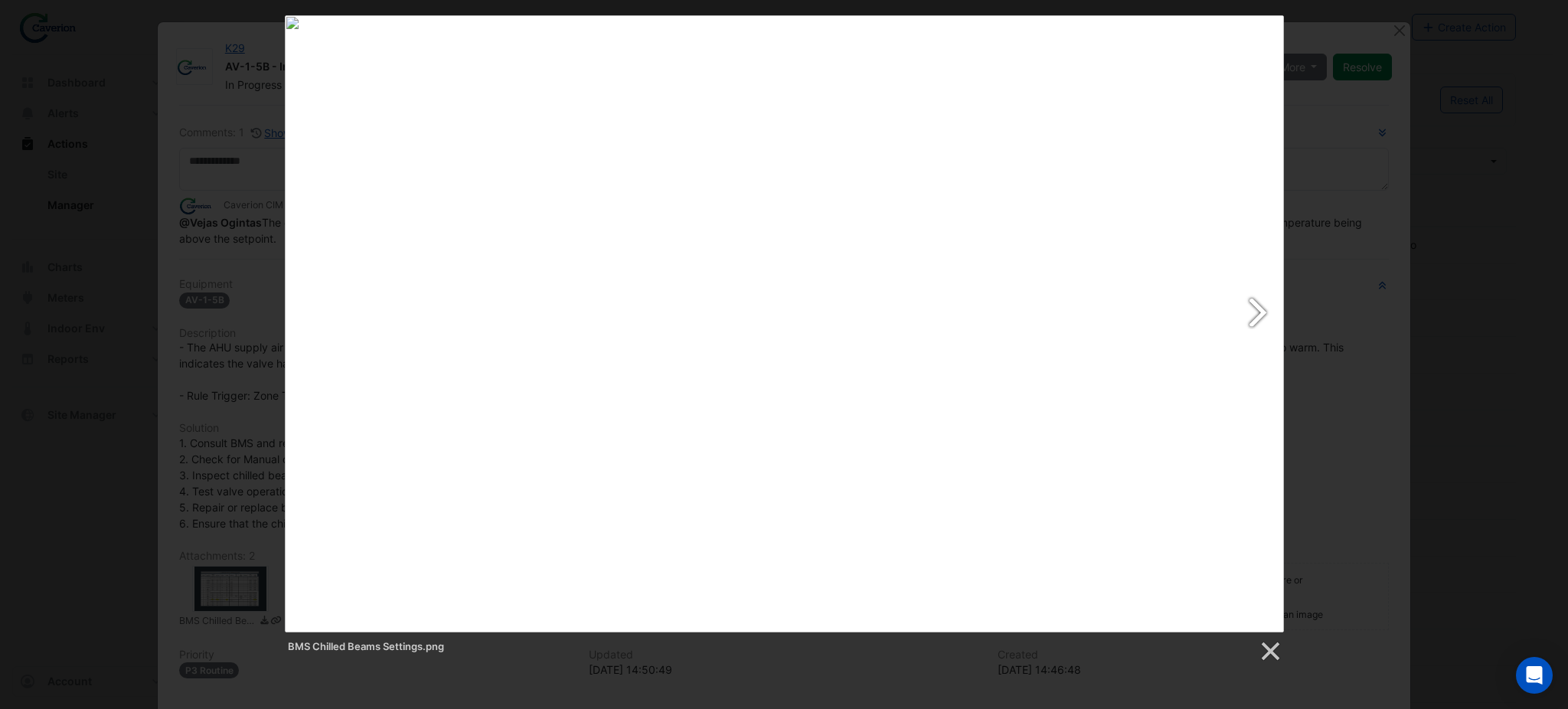
click at [962, 311] on link at bounding box center [963, 324] width 639 height 617
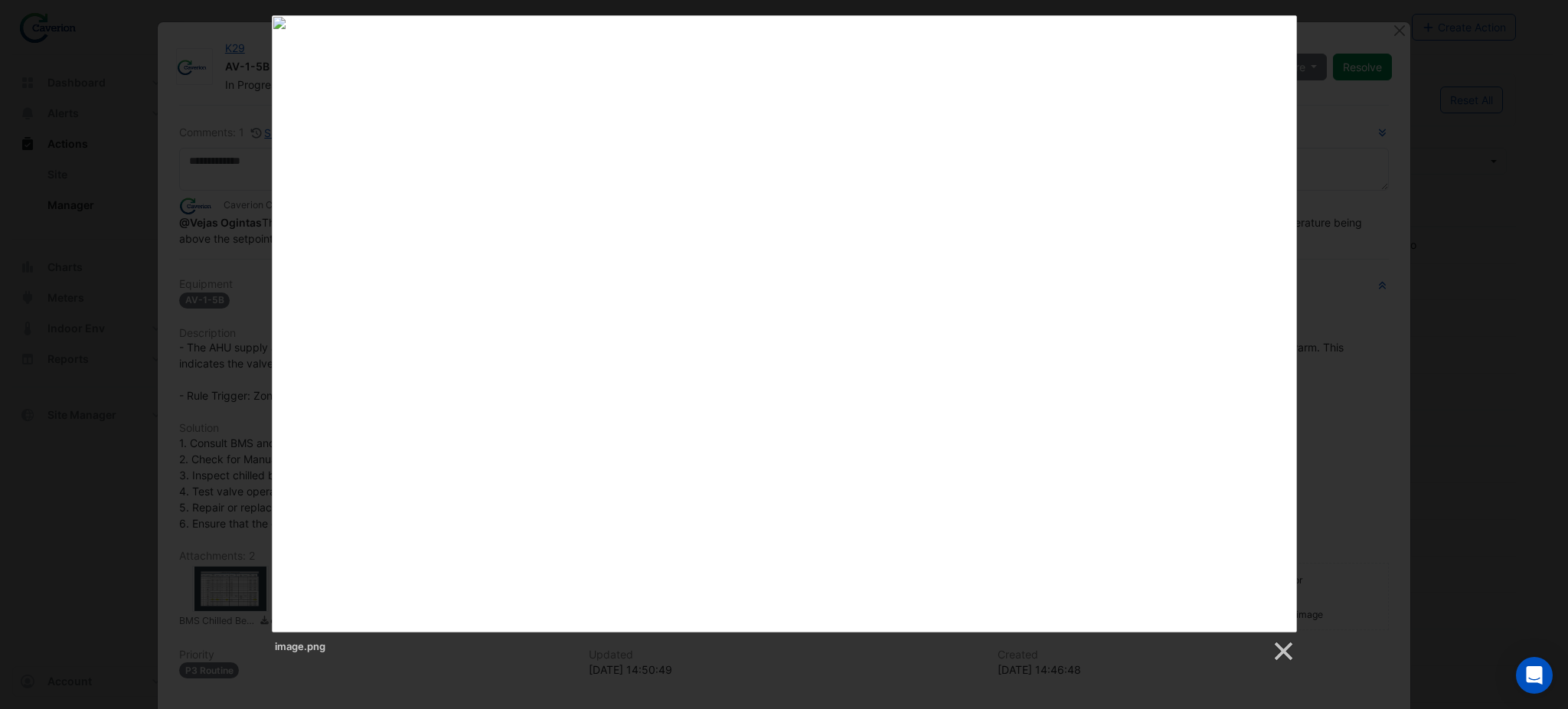
click at [198, 379] on div "image.png" at bounding box center [784, 339] width 1568 height 647
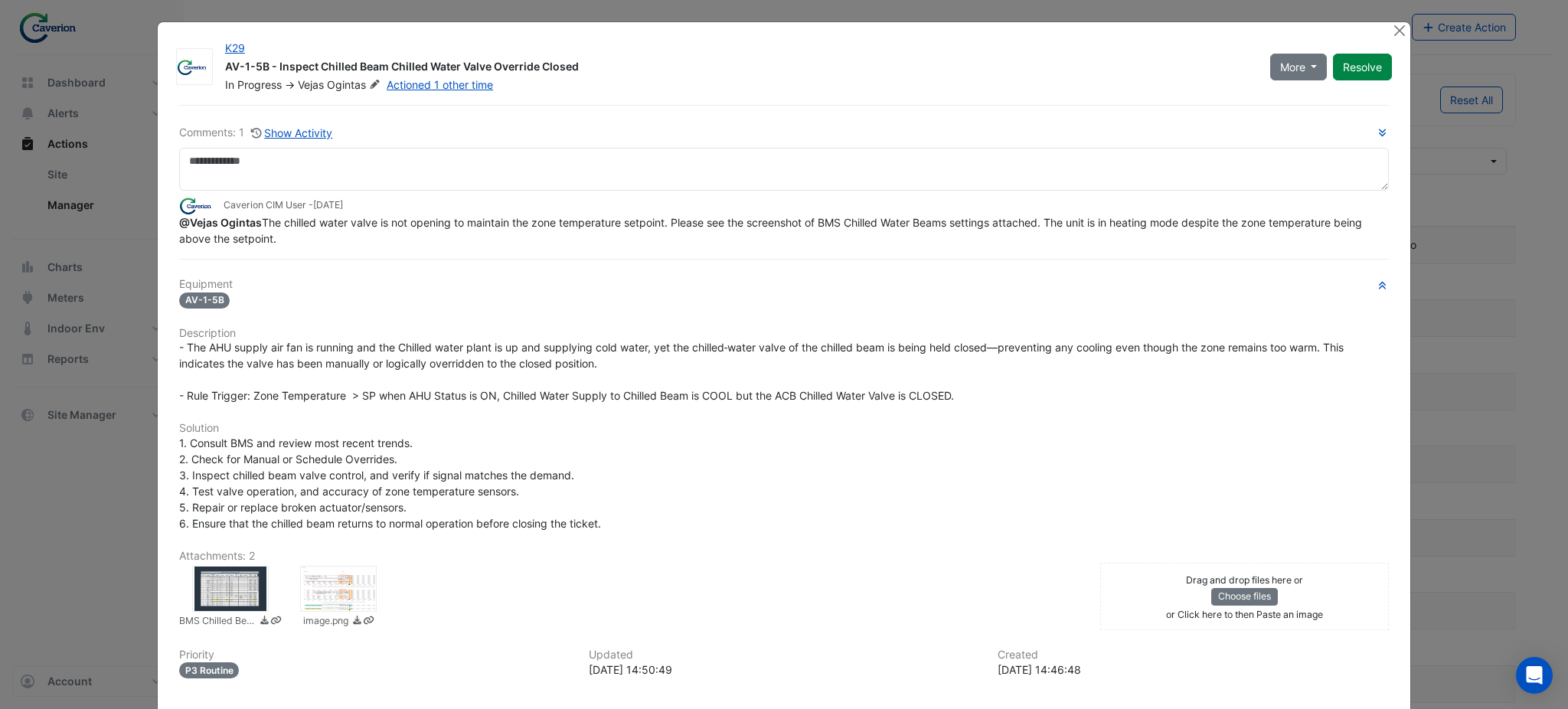
click at [228, 584] on div at bounding box center [231, 589] width 77 height 46
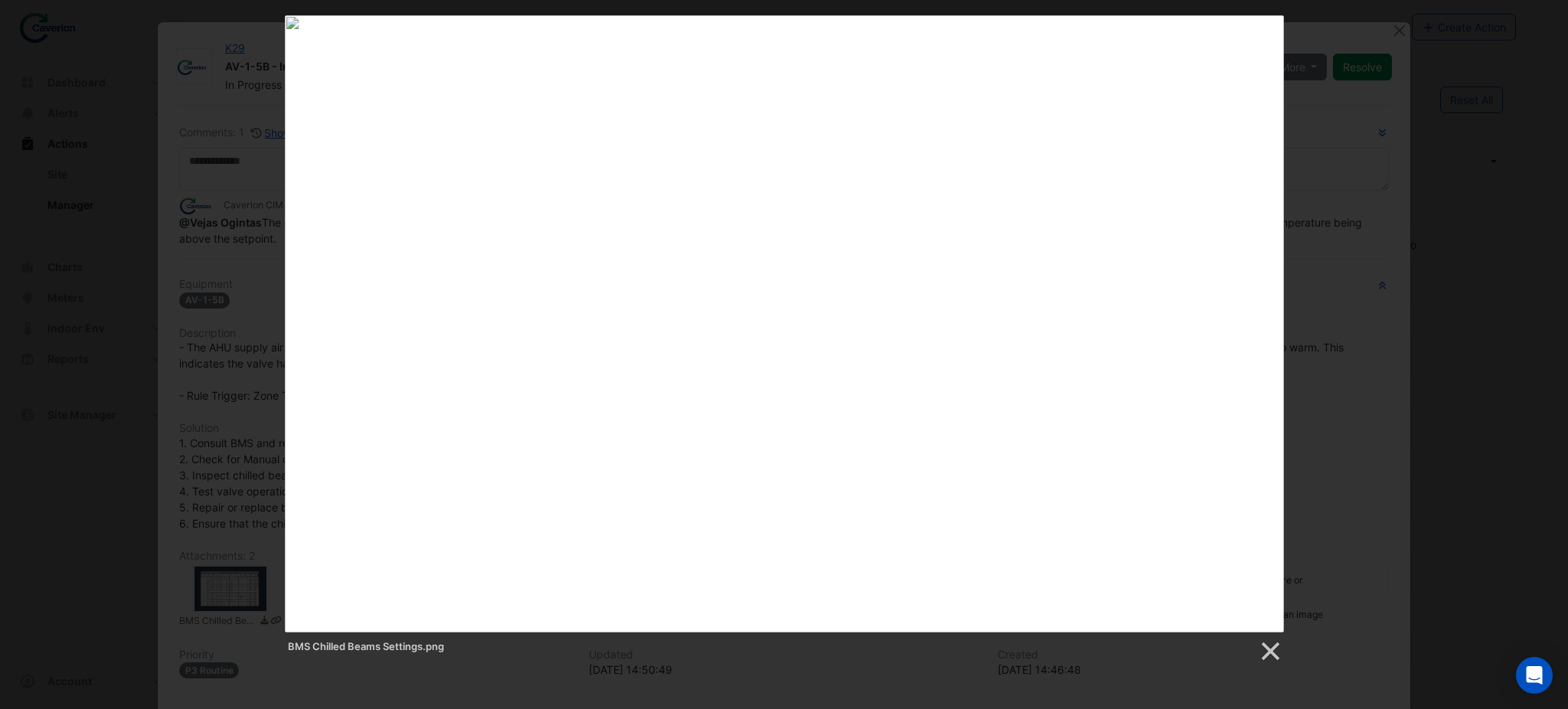
drag, startPoint x: 1185, startPoint y: 44, endPoint x: 1206, endPoint y: 46, distance: 21.1
click at [962, 44] on link at bounding box center [963, 324] width 639 height 617
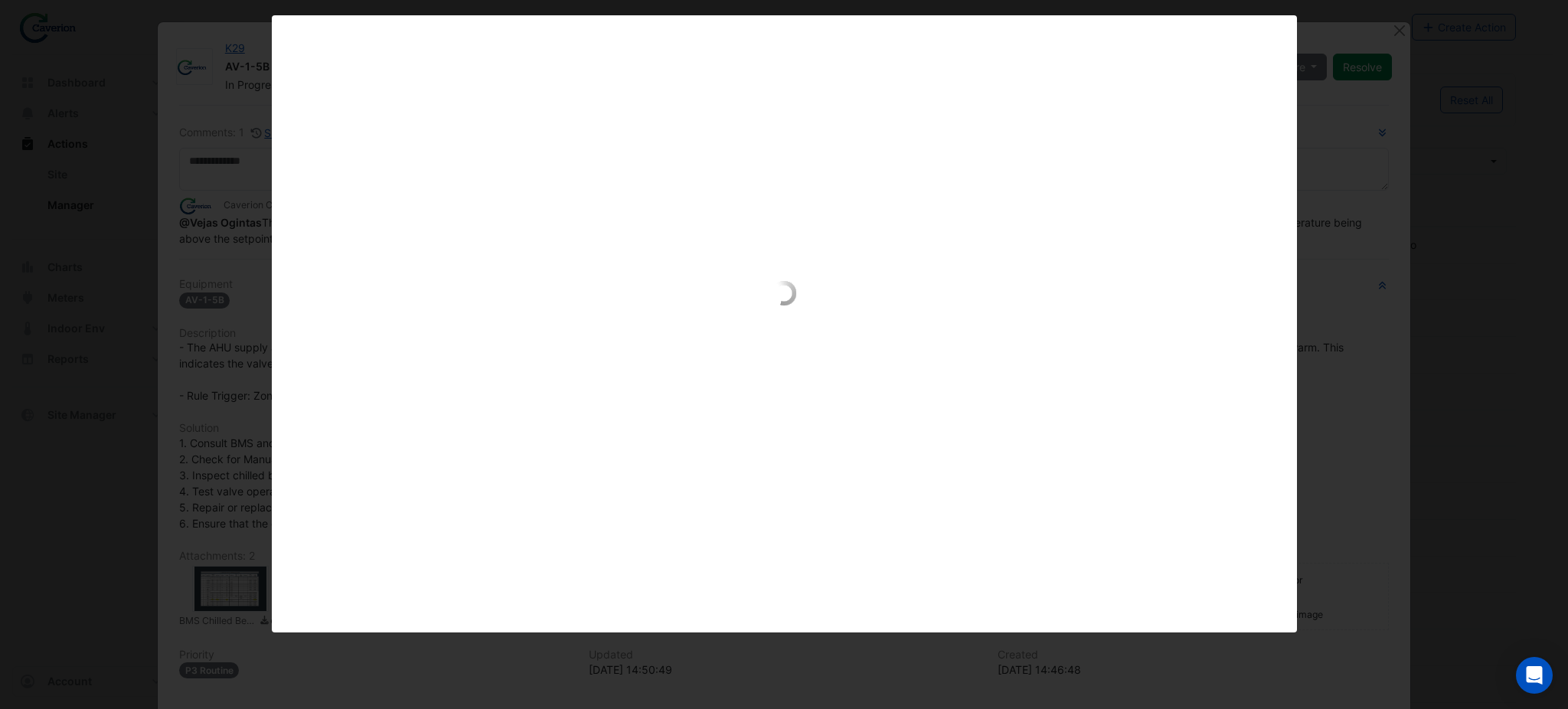
click at [962, 118] on div "image.png" at bounding box center [784, 324] width 1568 height 617
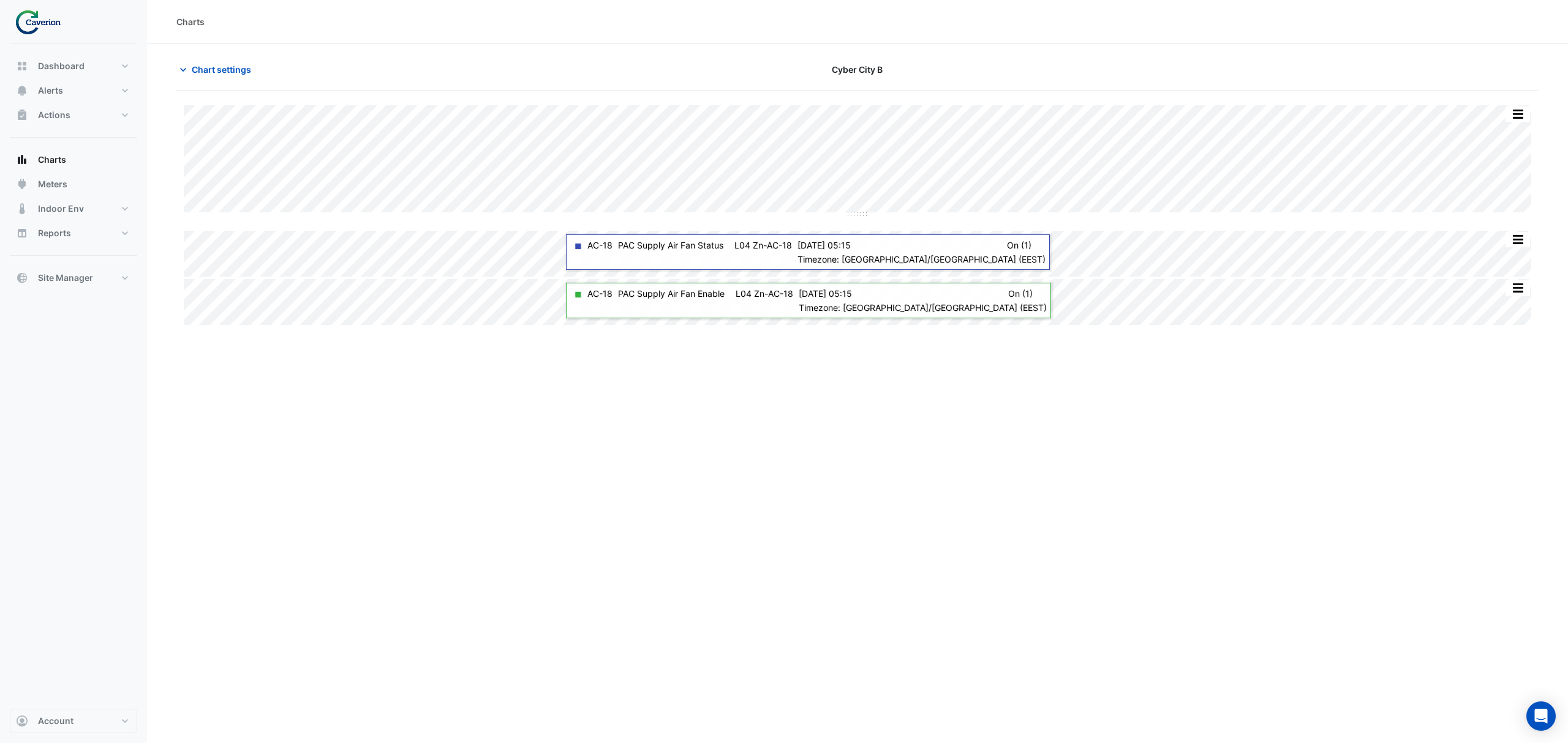
click at [53, 20] on img at bounding box center [42, 22] width 55 height 25
click at [23, 31] on img at bounding box center [42, 22] width 55 height 25
click at [23, 60] on icon "button" at bounding box center [22, 66] width 12 height 12
select select "***"
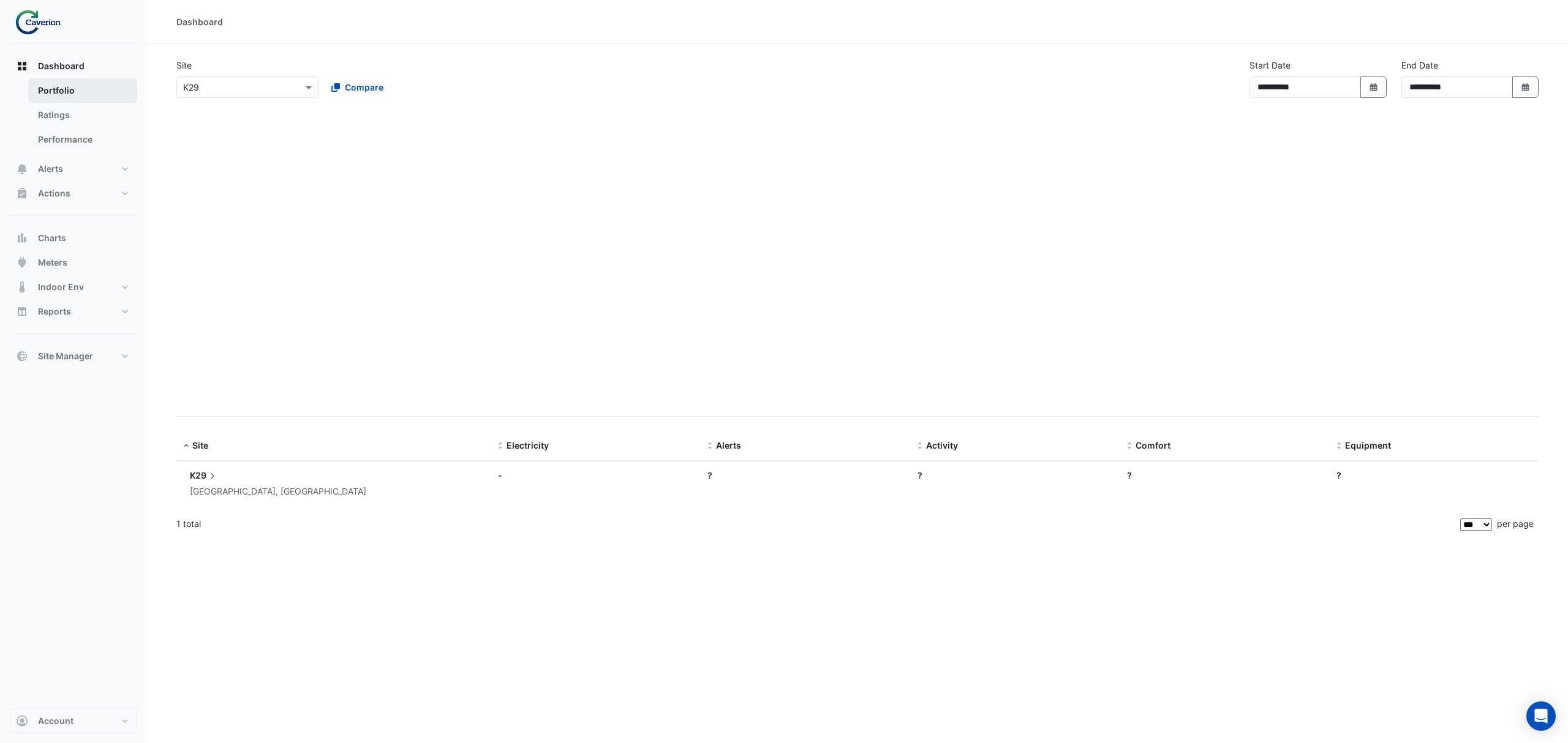
click at [56, 96] on link "Portfolio" at bounding box center [82, 90] width 109 height 25
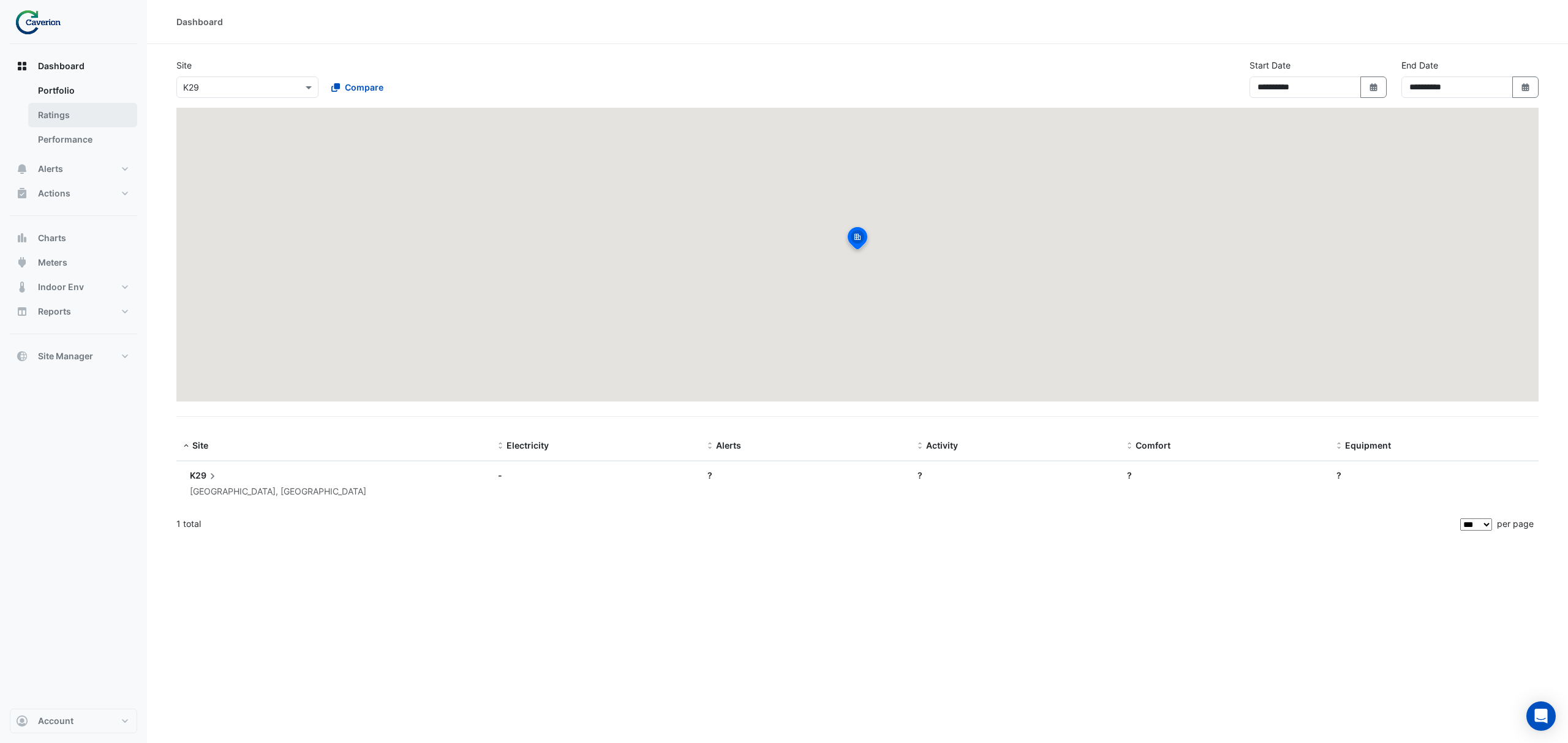
click at [57, 108] on link "Ratings" at bounding box center [82, 115] width 109 height 25
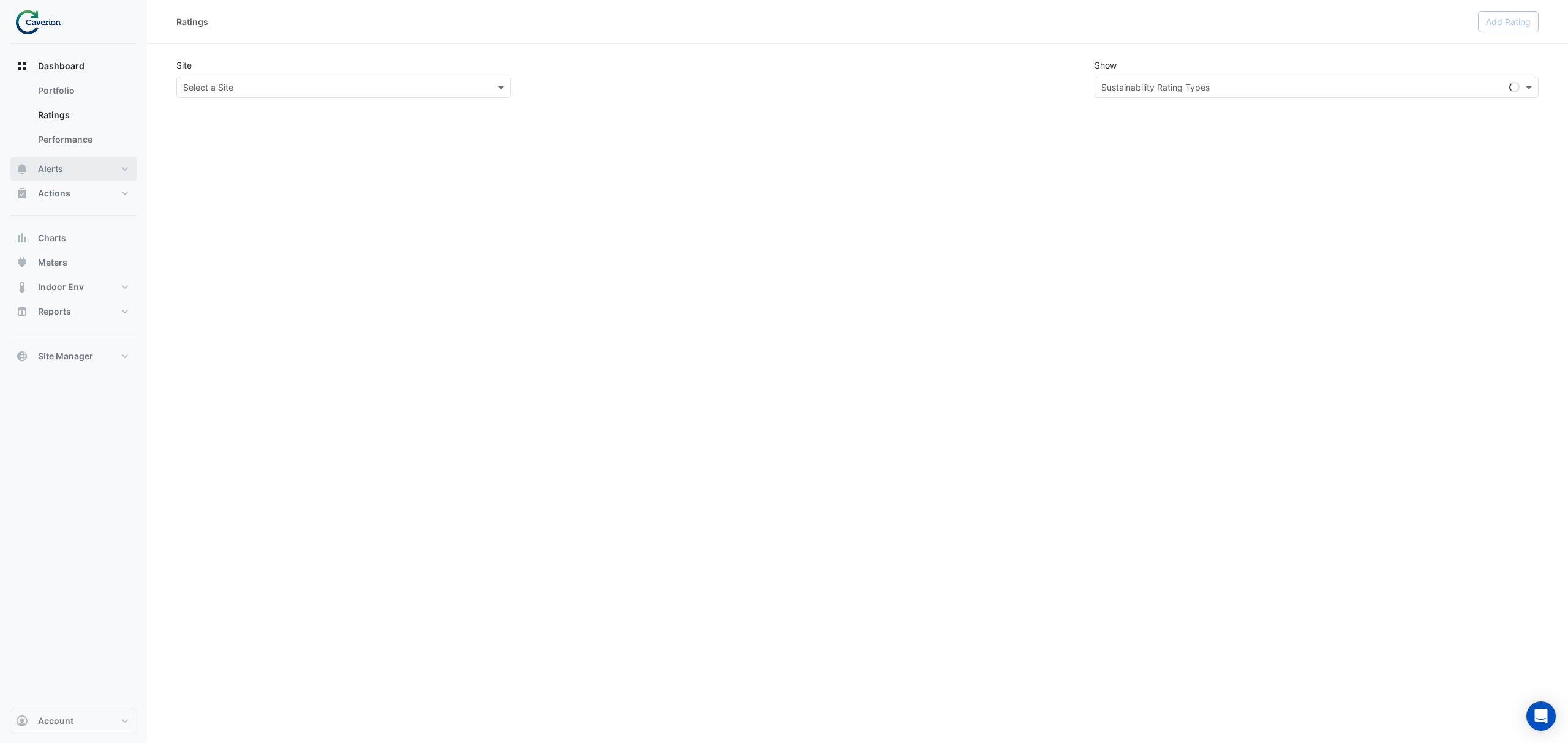
click at [69, 168] on button "Alerts" at bounding box center [73, 169] width 128 height 25
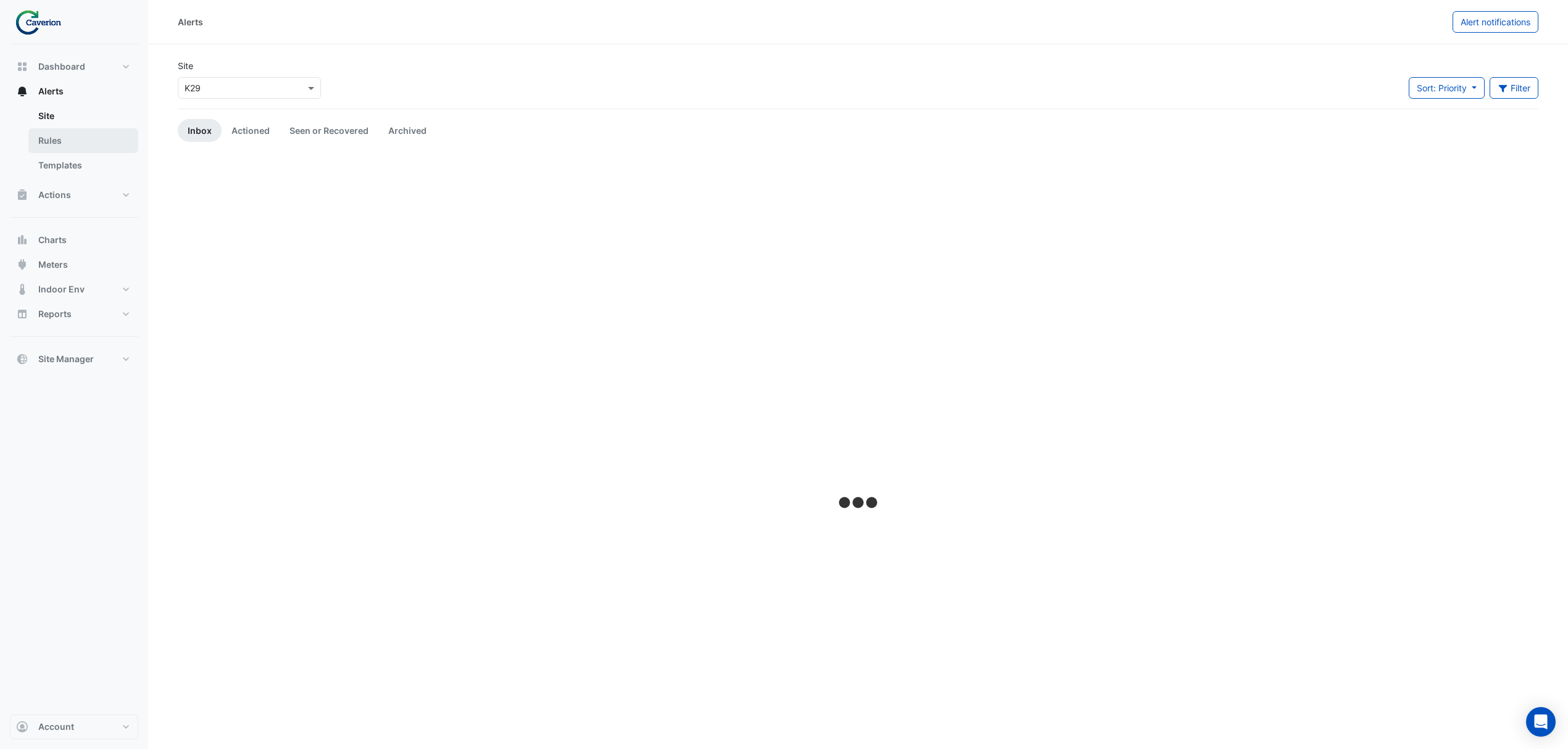
click at [62, 140] on link "Rules" at bounding box center [83, 141] width 110 height 25
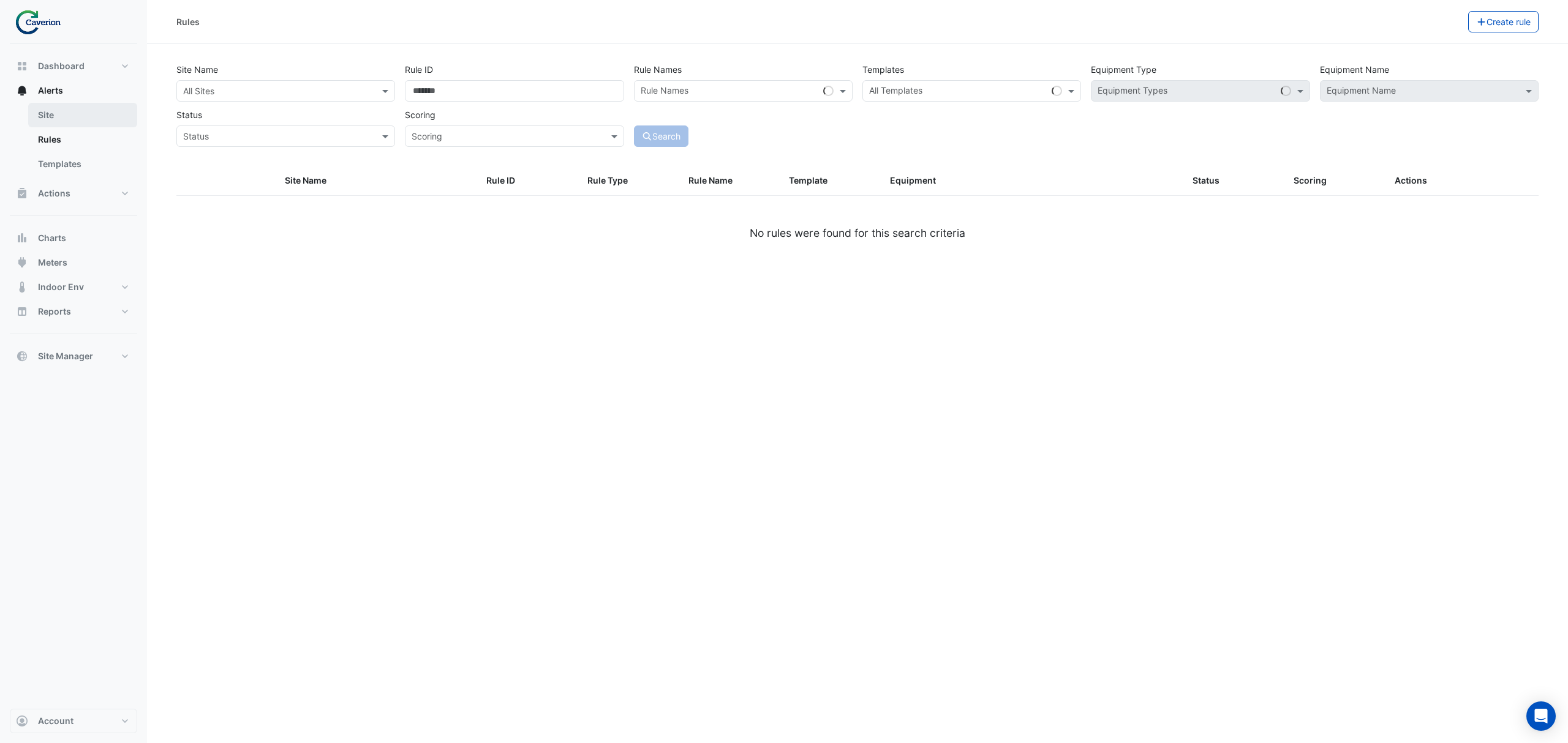
click at [72, 108] on link "Site" at bounding box center [82, 115] width 109 height 25
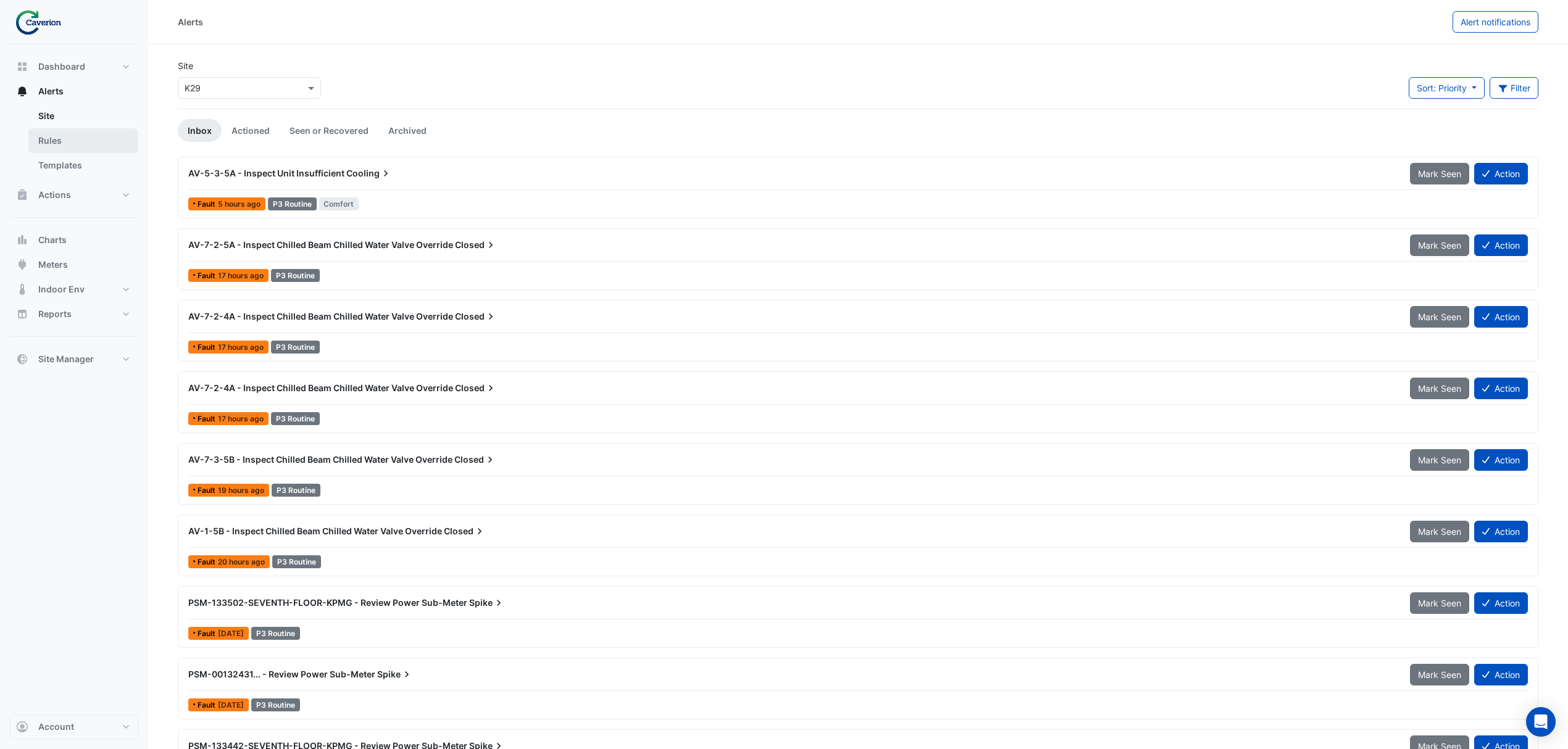
click at [97, 129] on link "Rules" at bounding box center [83, 141] width 110 height 25
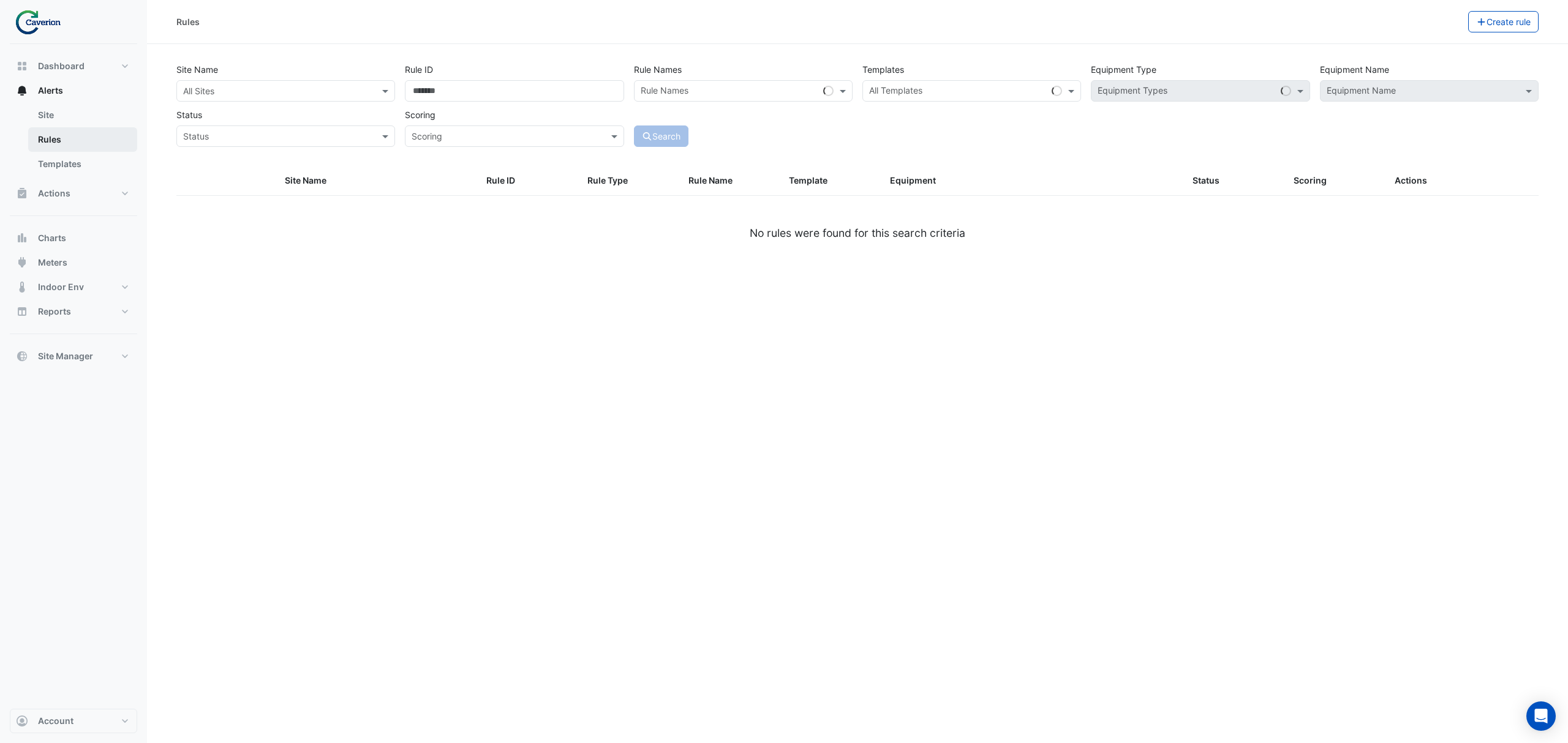
click at [78, 144] on link "Rules" at bounding box center [82, 140] width 109 height 25
click at [71, 157] on link "Templates" at bounding box center [82, 164] width 109 height 25
select select
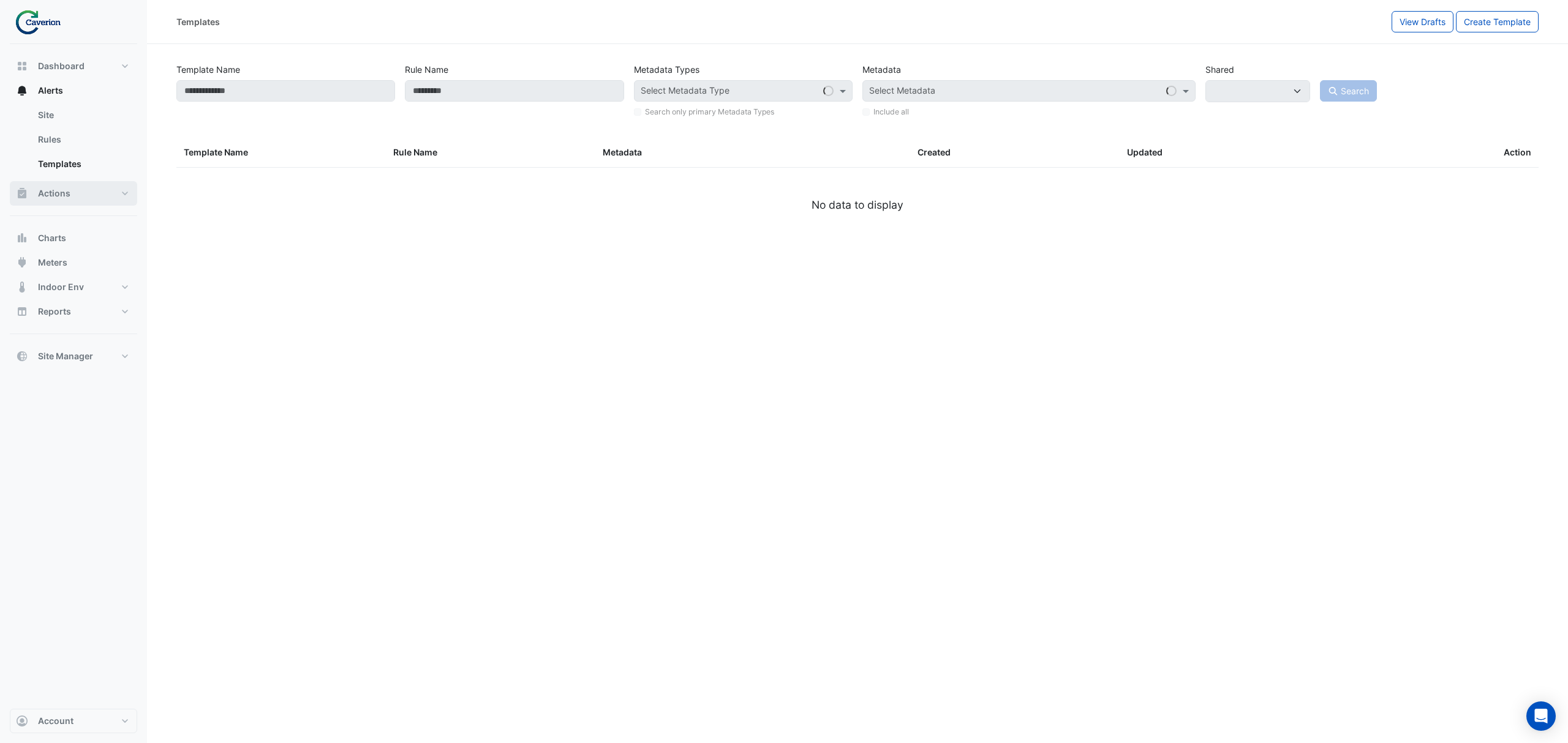
click at [67, 185] on button "Actions" at bounding box center [73, 194] width 128 height 25
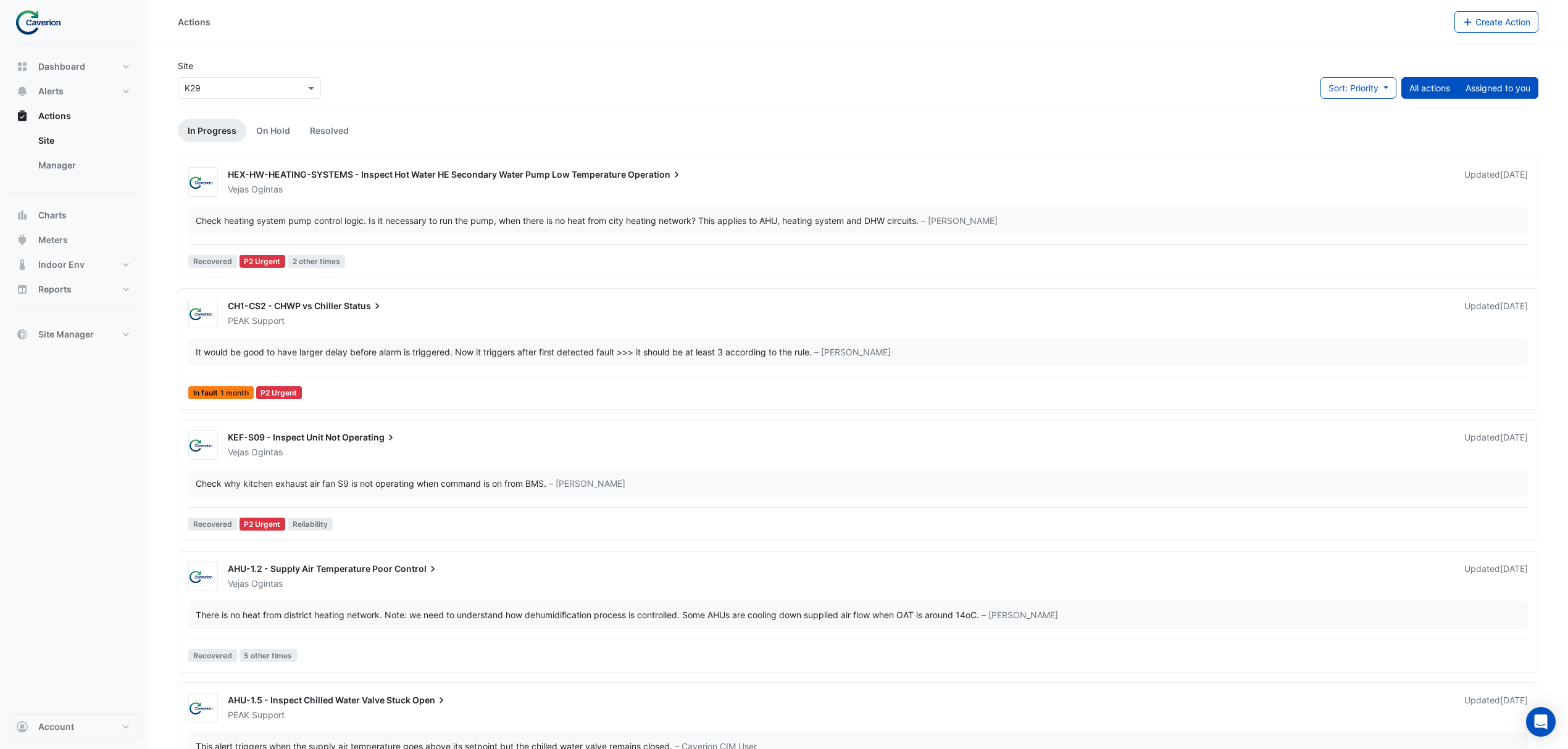
click at [1475, 82] on button "Assigned to you" at bounding box center [1497, 87] width 81 height 21
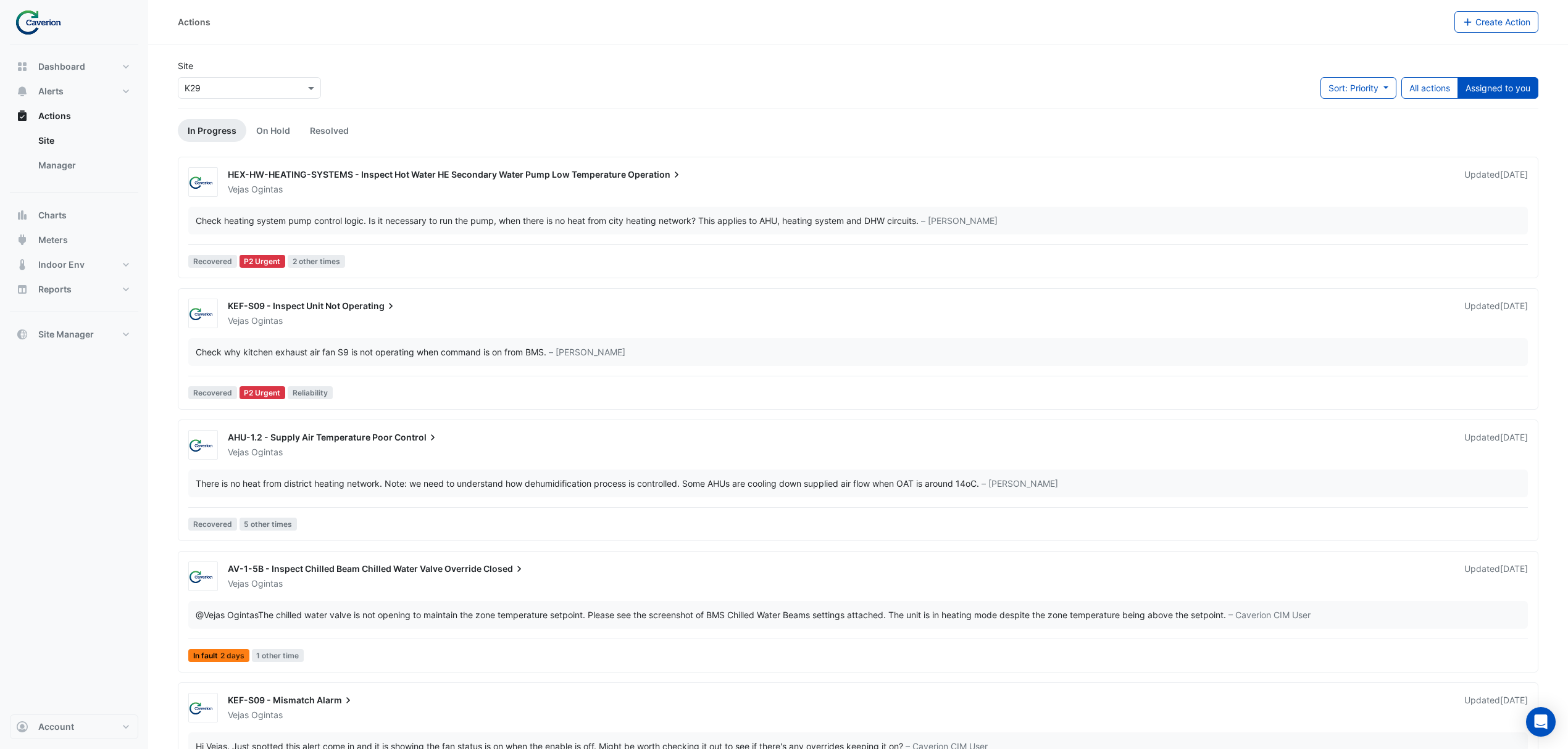
click at [443, 611] on div "@Vejas Ogintas The chilled water valve is not opening to maintain the zone temp…" at bounding box center [710, 615] width 1030 height 13
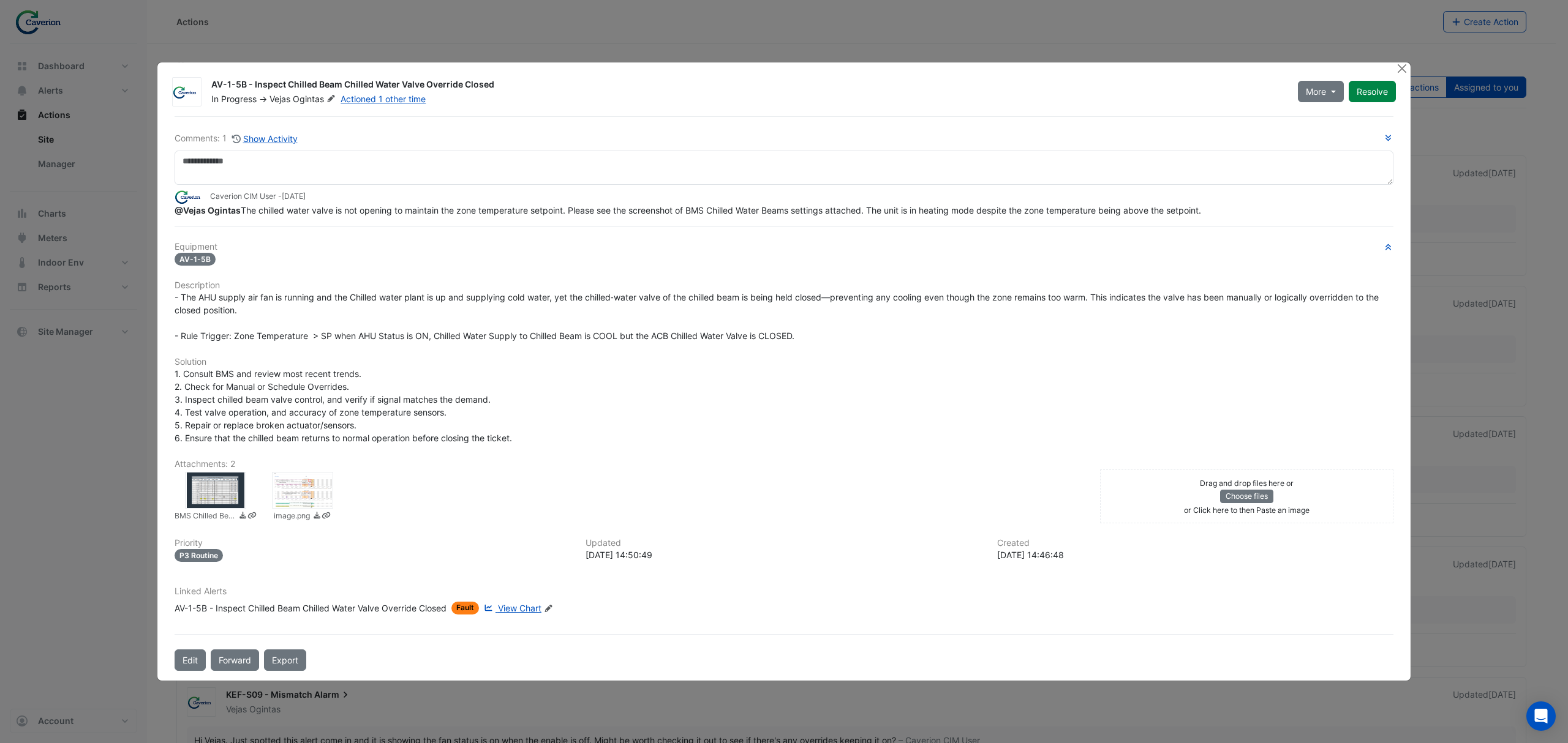
click at [527, 606] on span "View Chart" at bounding box center [520, 608] width 44 height 10
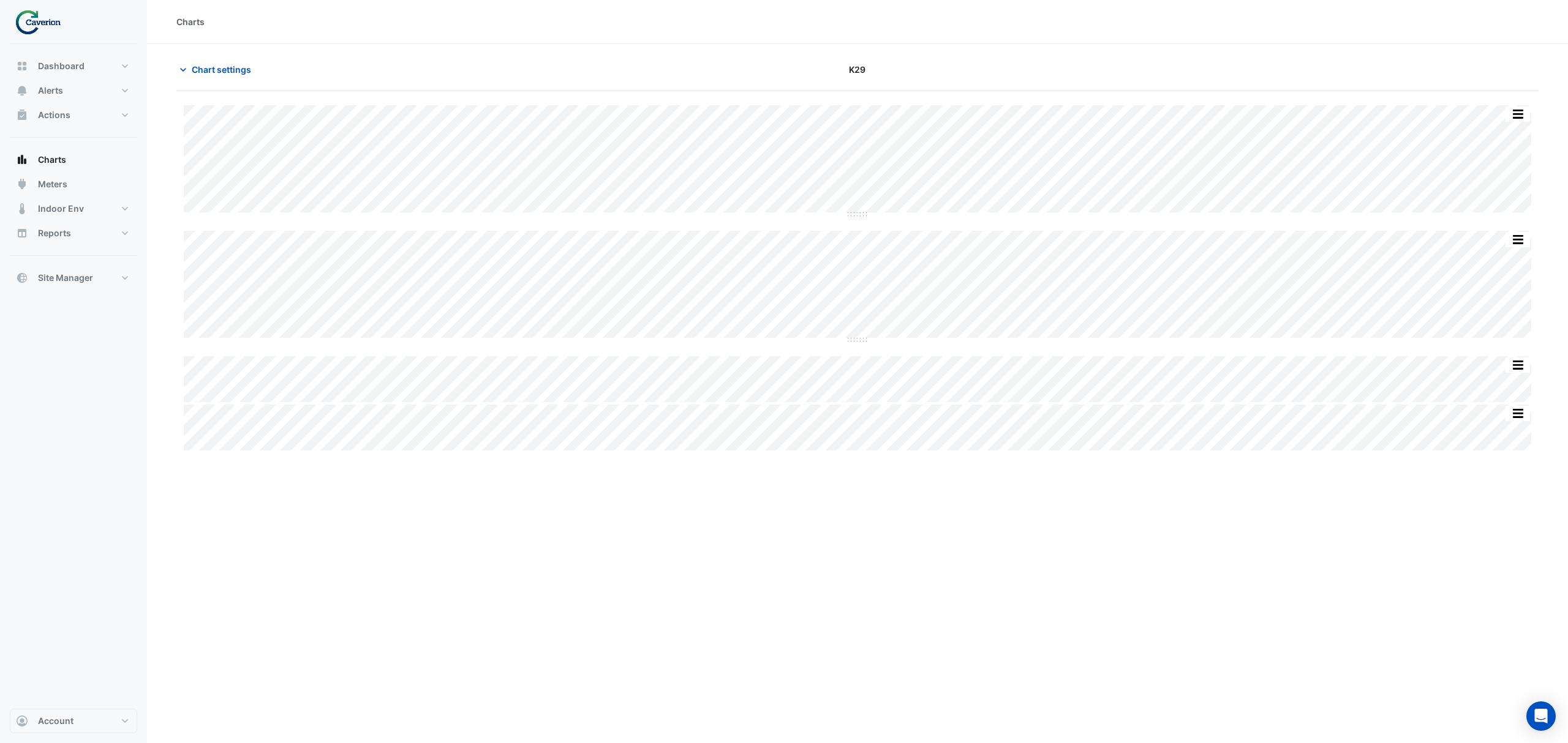
click at [29, 25] on img at bounding box center [42, 22] width 55 height 25
drag, startPoint x: 52, startPoint y: 29, endPoint x: 52, endPoint y: 37, distance: 8.0
click at [52, 29] on img at bounding box center [42, 22] width 55 height 25
click at [71, 268] on button "Site Manager" at bounding box center [73, 278] width 128 height 25
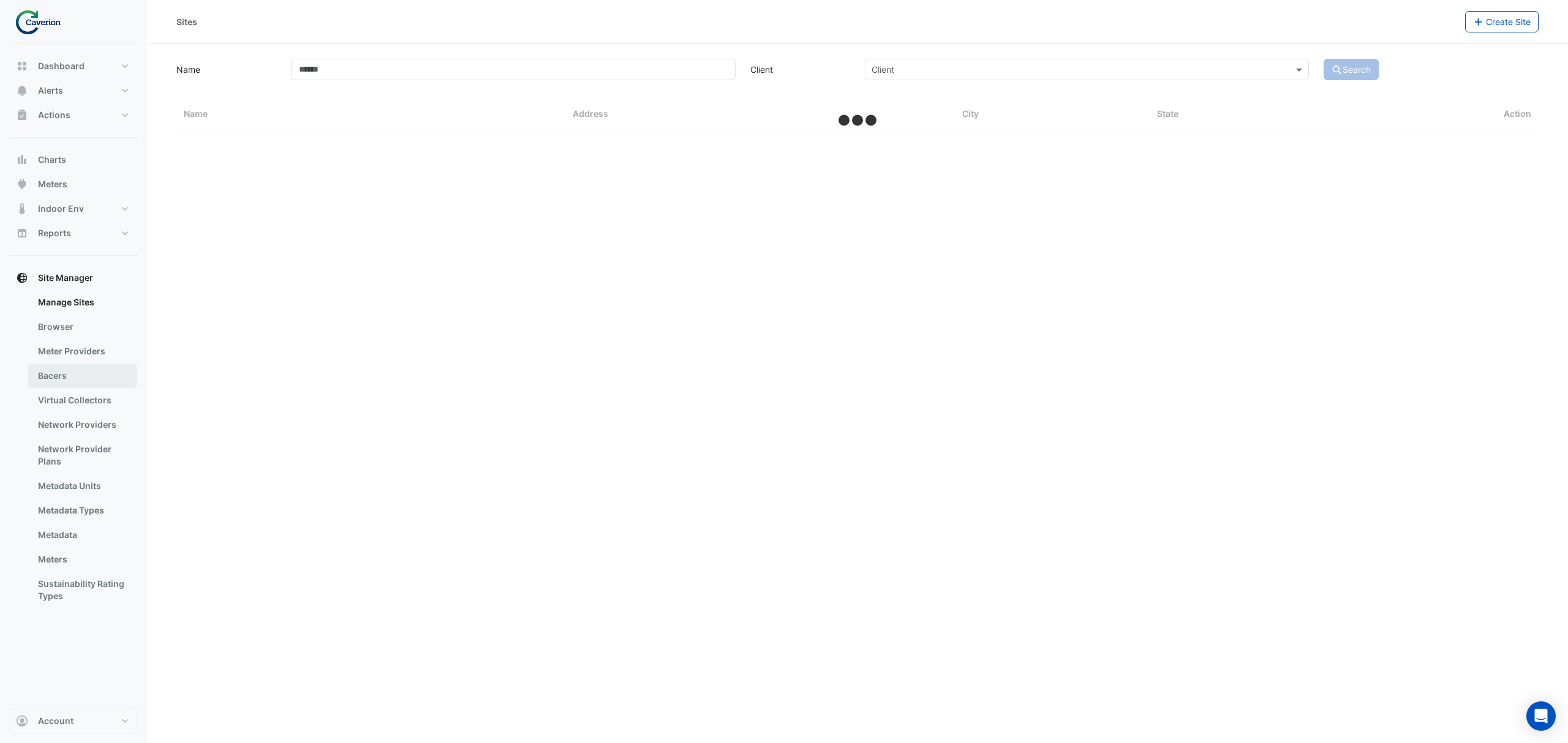
click at [69, 378] on link "Bacers" at bounding box center [82, 376] width 109 height 25
click at [626, 47] on section "Select a Site" at bounding box center [858, 66] width 1421 height 46
click at [591, 77] on input "text" at bounding box center [845, 80] width 643 height 13
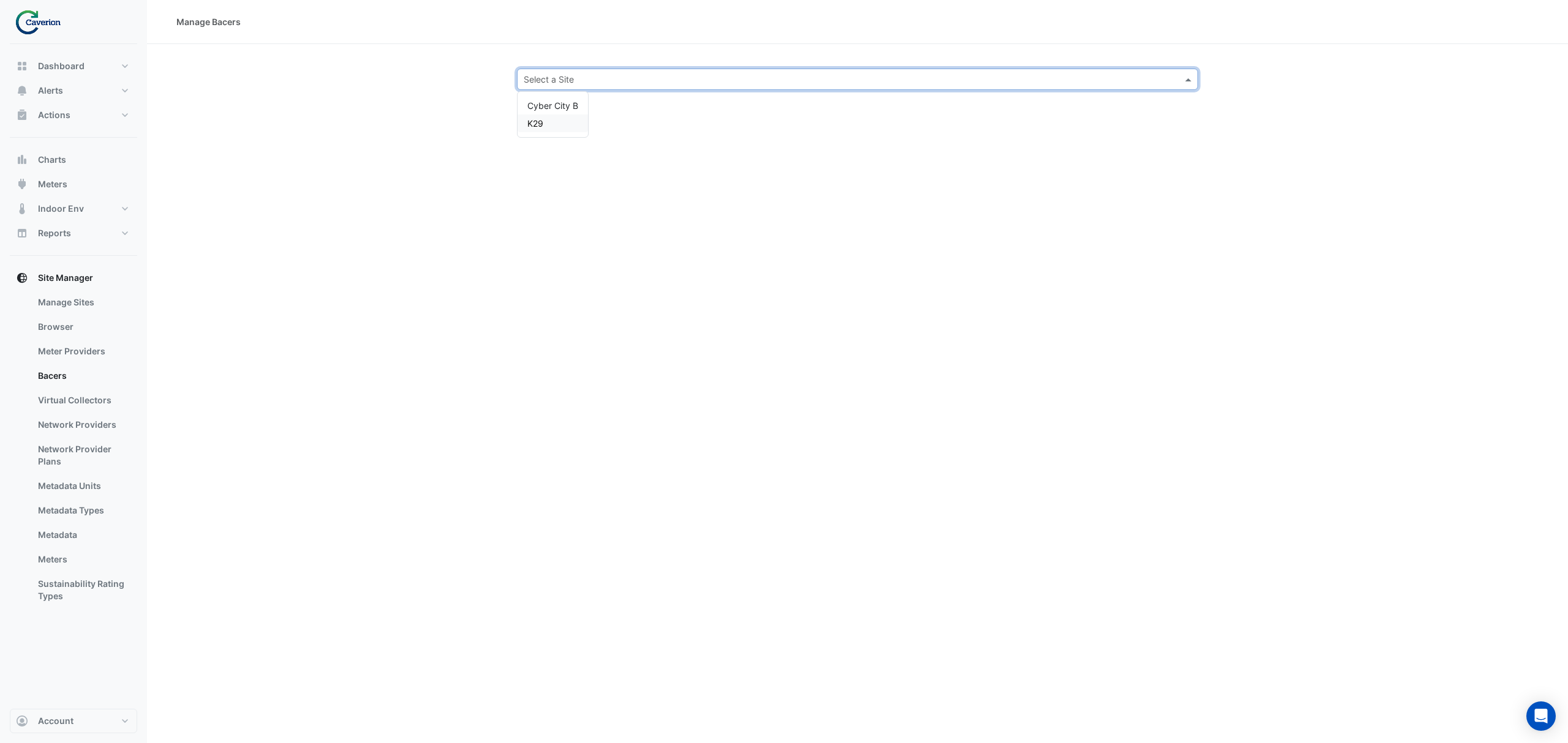
click at [544, 120] on div "K29" at bounding box center [553, 123] width 71 height 17
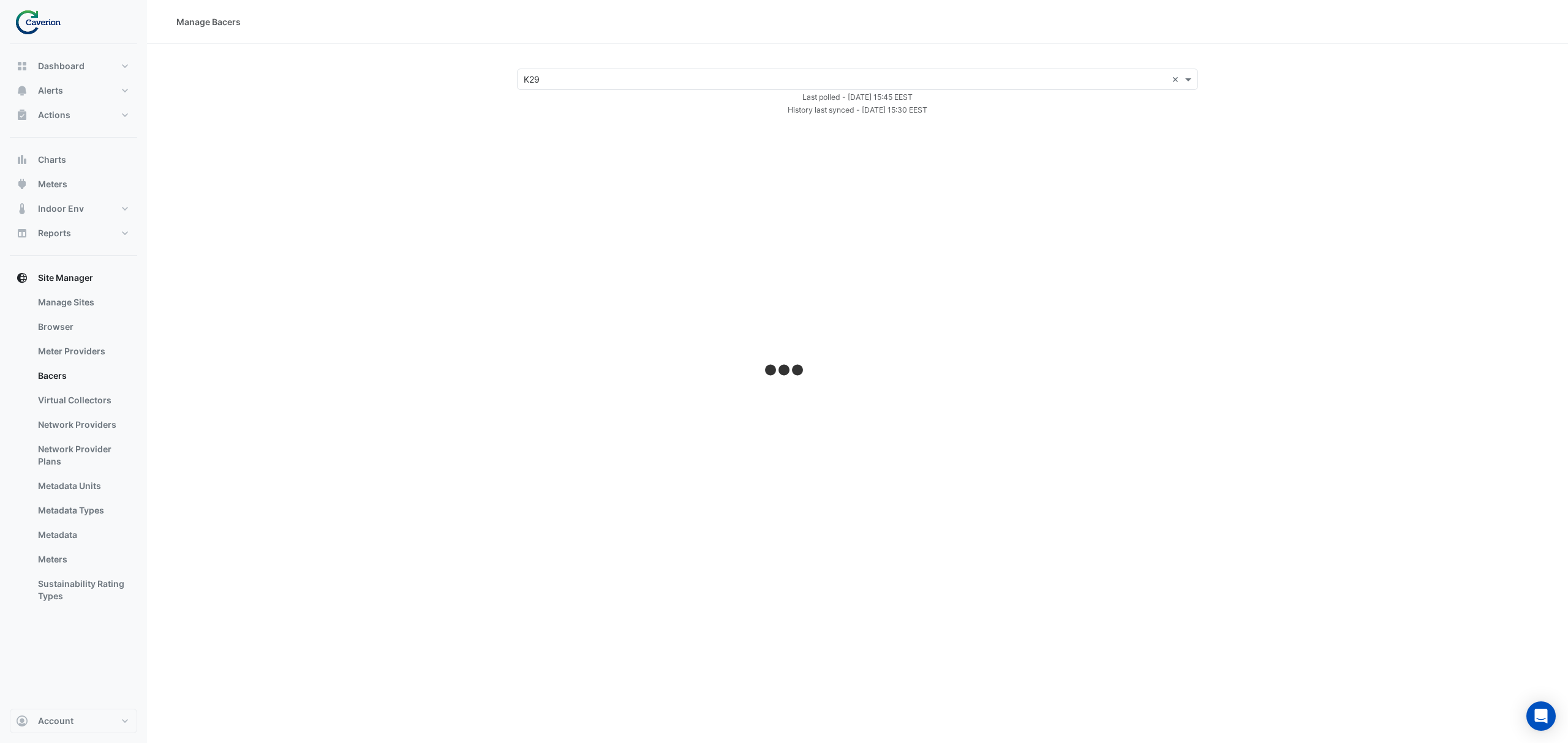
select select "***"
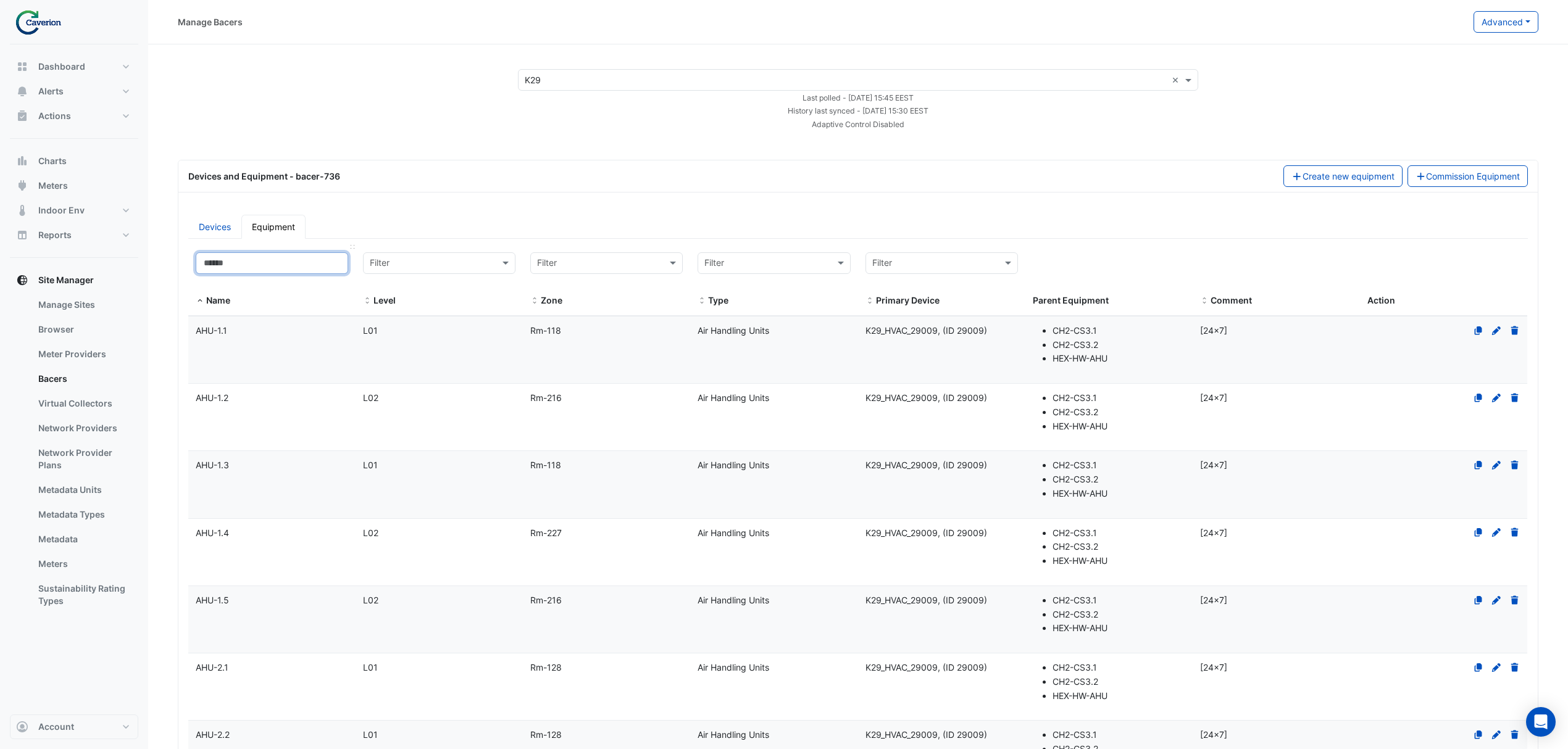
click at [245, 264] on input at bounding box center [271, 262] width 152 height 21
paste input "*******"
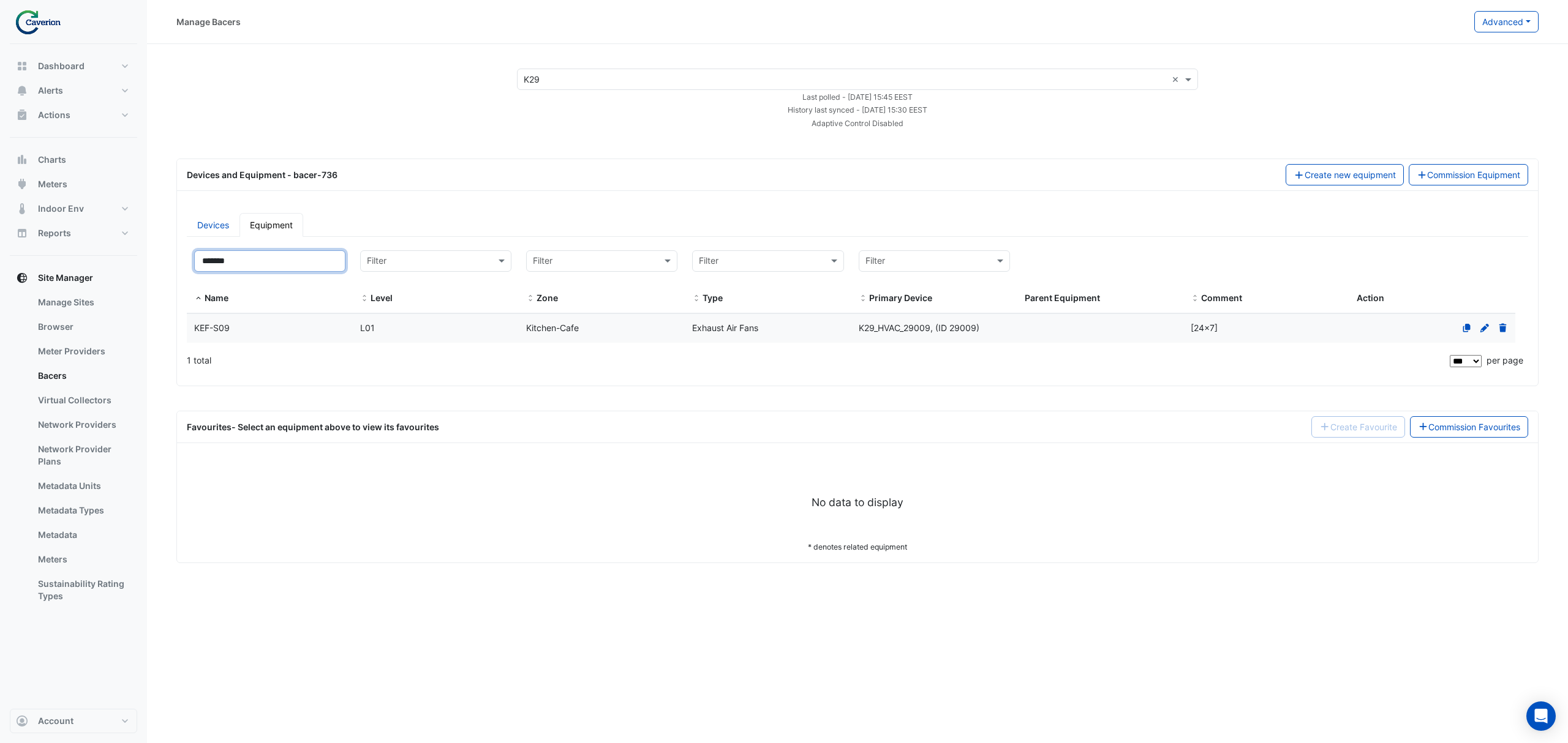
type input "*******"
click at [638, 319] on datatable-body-cell "Zone Kitchen-Cafe" at bounding box center [602, 328] width 166 height 28
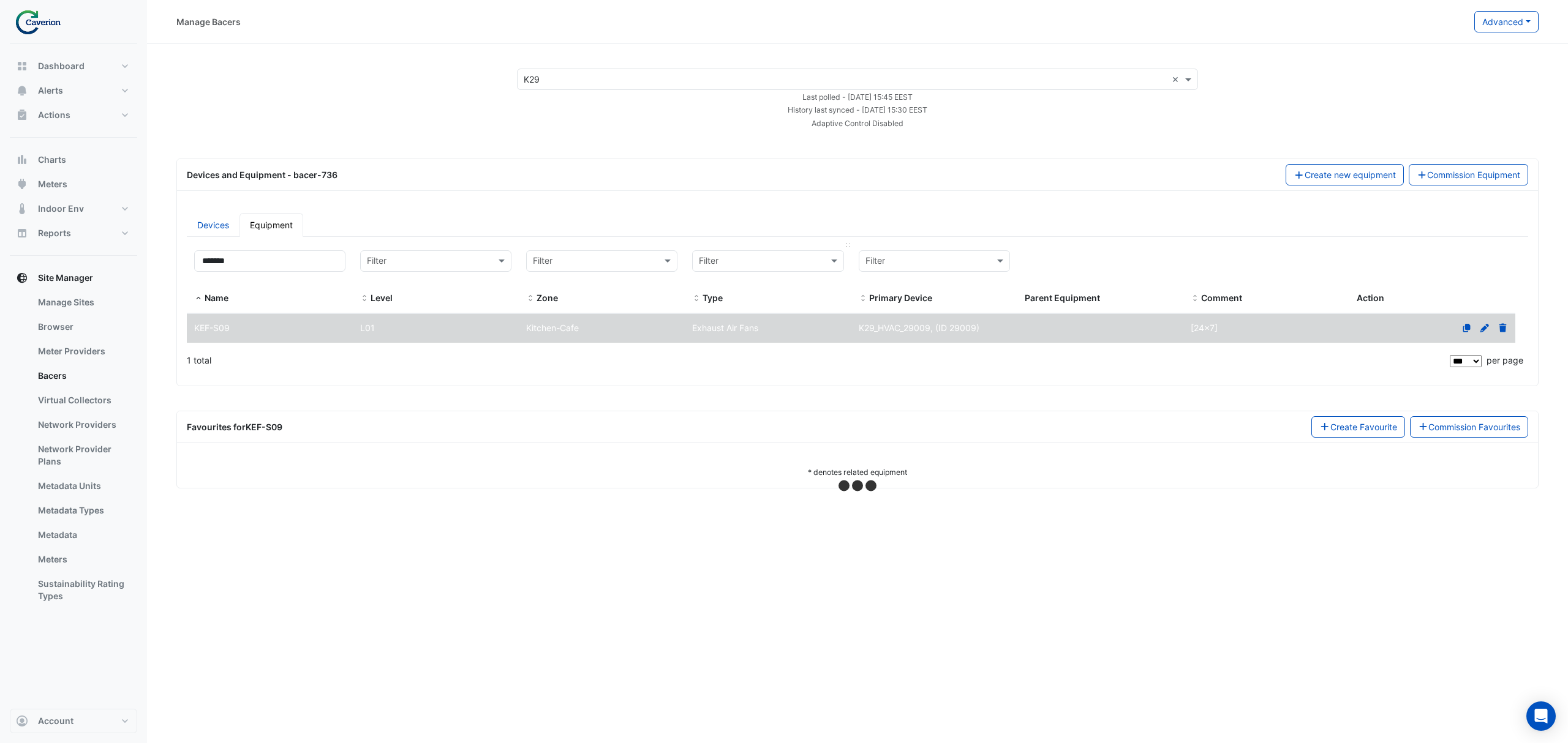
select select "***"
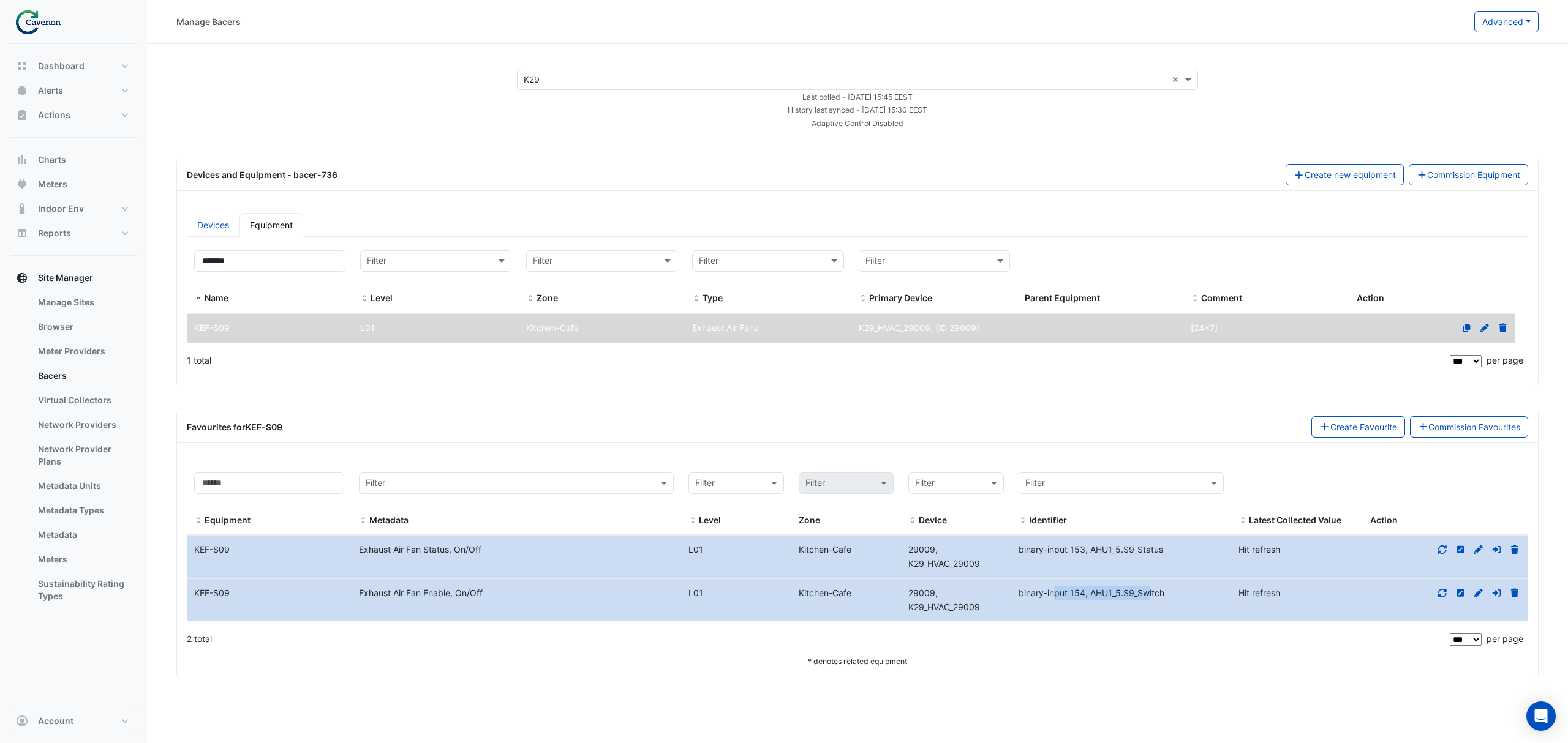
drag, startPoint x: 1034, startPoint y: 597, endPoint x: 1125, endPoint y: 593, distance: 91.1
click at [1125, 593] on span "binary-input 154, AHU1_5.S9_Switch" at bounding box center [1091, 593] width 146 height 10
drag, startPoint x: 1035, startPoint y: 597, endPoint x: 1176, endPoint y: 589, distance: 141.2
click at [1176, 589] on datatable-body-cell "Identifier binary-input 154, AHU1_5.S9_Switch" at bounding box center [1120, 600] width 220 height 43
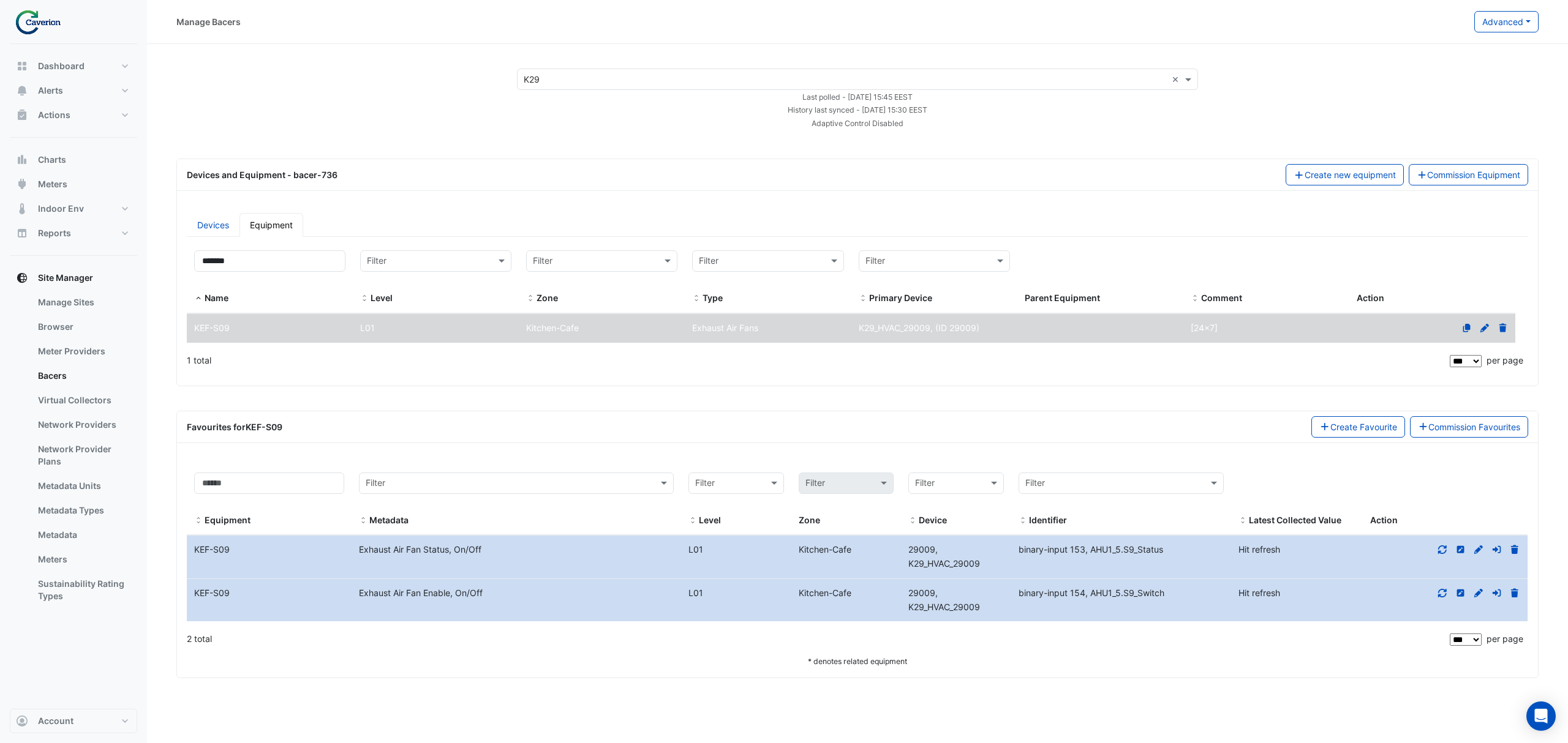
click at [1176, 589] on datatable-body-cell "Identifier binary-input 154, AHU1_5.S9_Switch" at bounding box center [1120, 600] width 220 height 43
drag, startPoint x: 287, startPoint y: 273, endPoint x: 275, endPoint y: 260, distance: 17.7
click at [275, 260] on div "******* Name" at bounding box center [269, 278] width 151 height 55
drag, startPoint x: 275, startPoint y: 260, endPoint x: 220, endPoint y: 249, distance: 56.1
click at [220, 249] on datatable-header-cell "******* Name" at bounding box center [270, 278] width 166 height 71
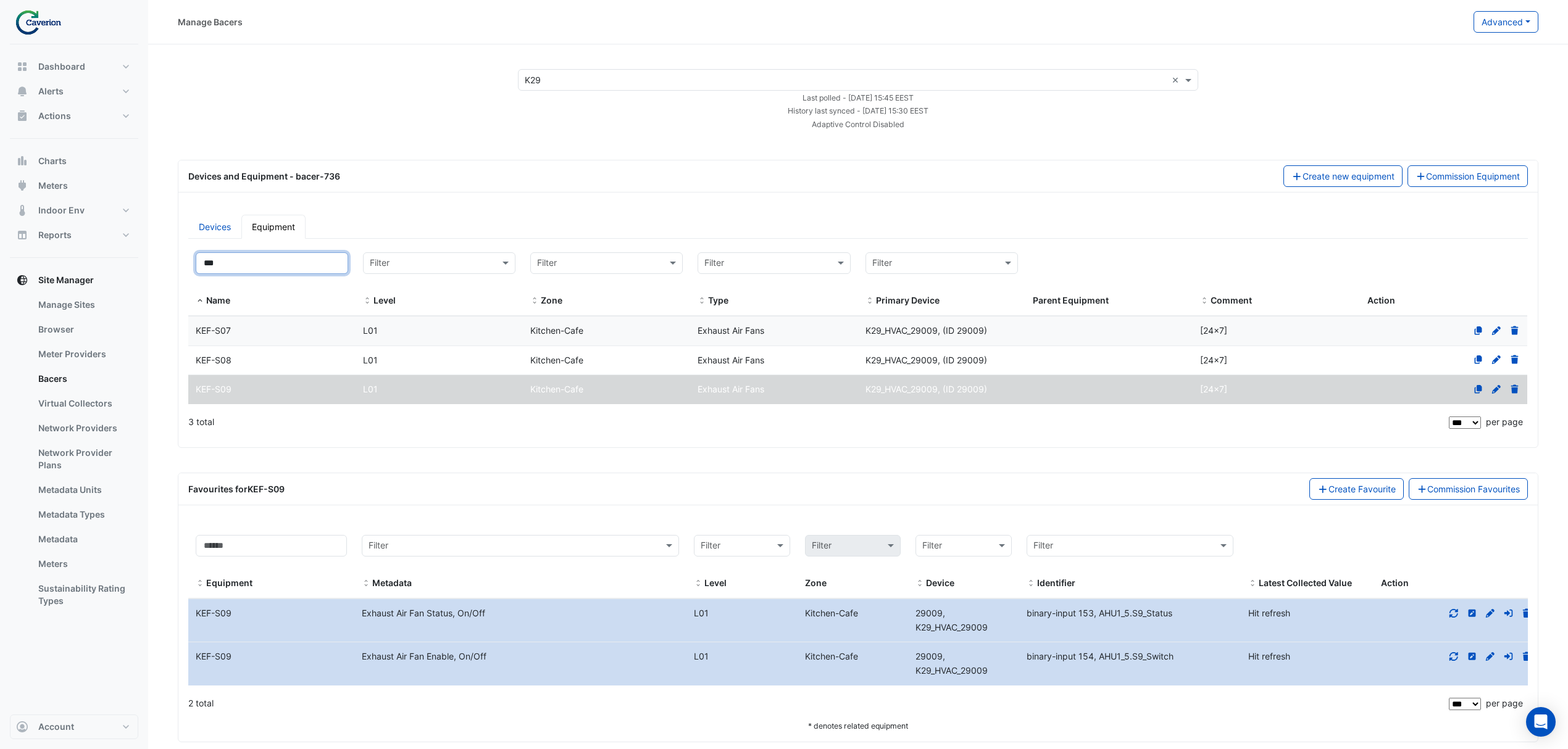
type input "***"
click at [323, 366] on div "KEF-S08" at bounding box center [272, 360] width 168 height 14
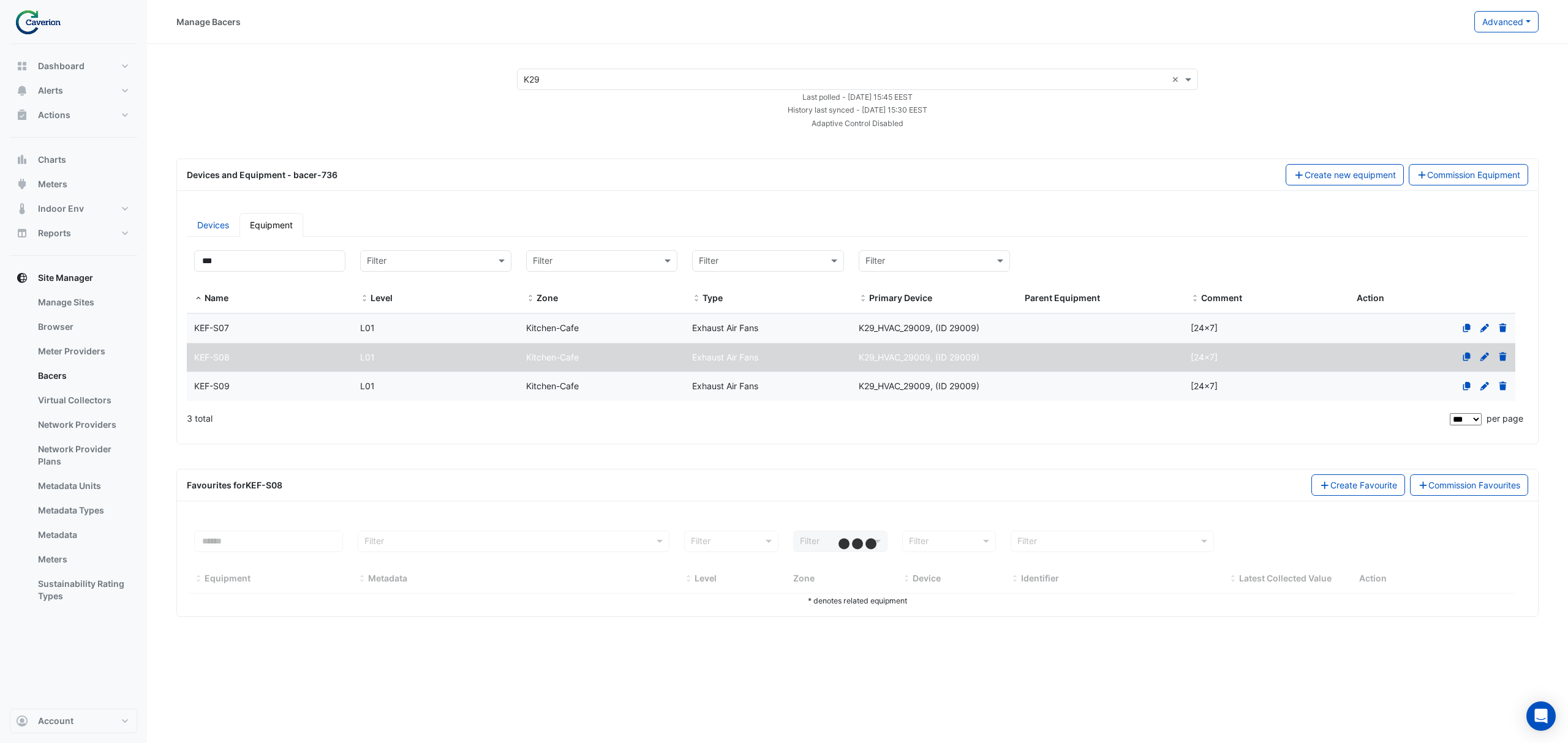
select select "***"
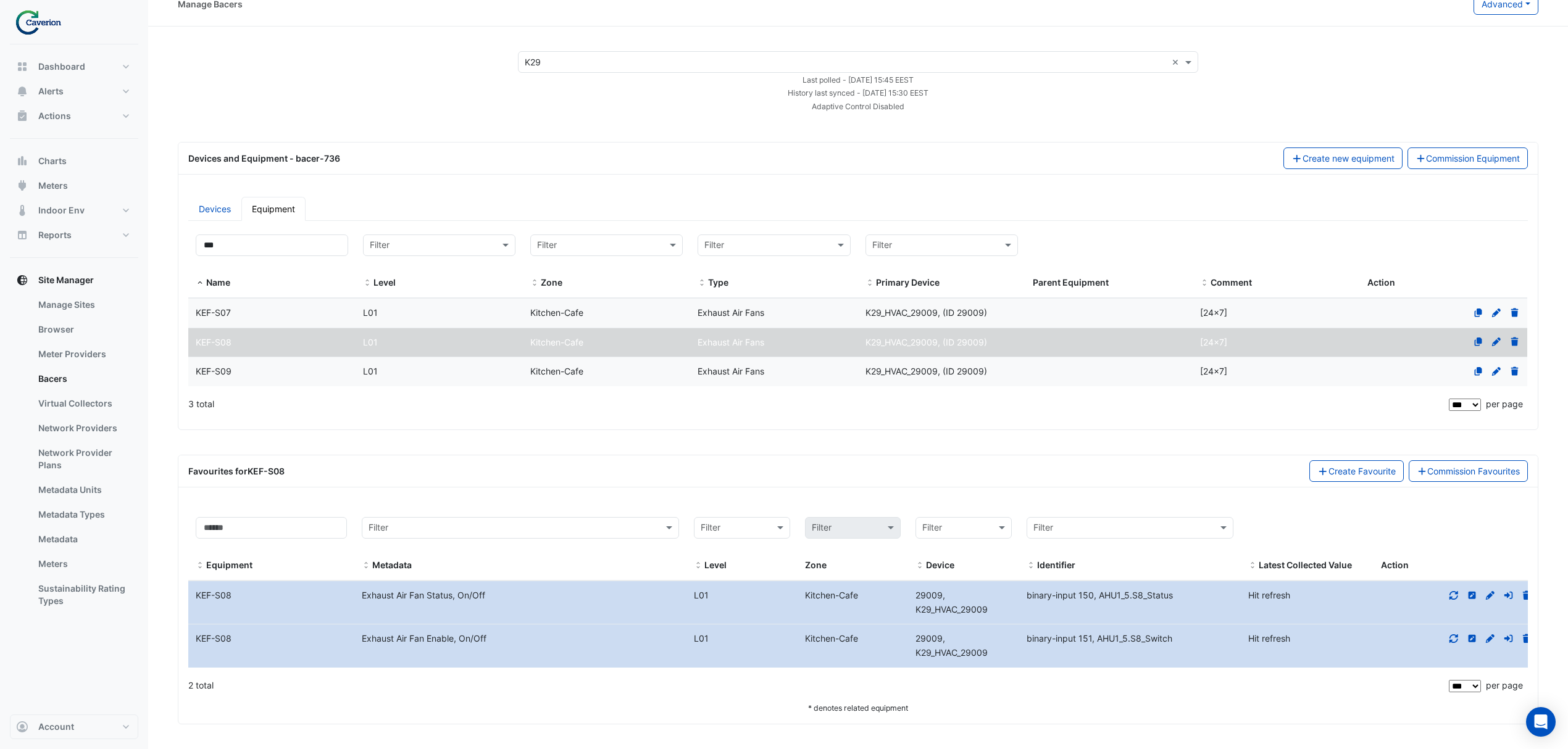
scroll to position [23, 0]
click at [1452, 595] on icon at bounding box center [1453, 595] width 11 height 9
click at [1452, 634] on icon at bounding box center [1453, 639] width 11 height 9
drag, startPoint x: 352, startPoint y: 598, endPoint x: 531, endPoint y: 608, distance: 179.3
click at [531, 608] on div "Equipment Name KEF-S08 Metadata Exhaust Air Fan Status, On/Off Level L01 Kitche…" at bounding box center [857, 603] width 1339 height 43
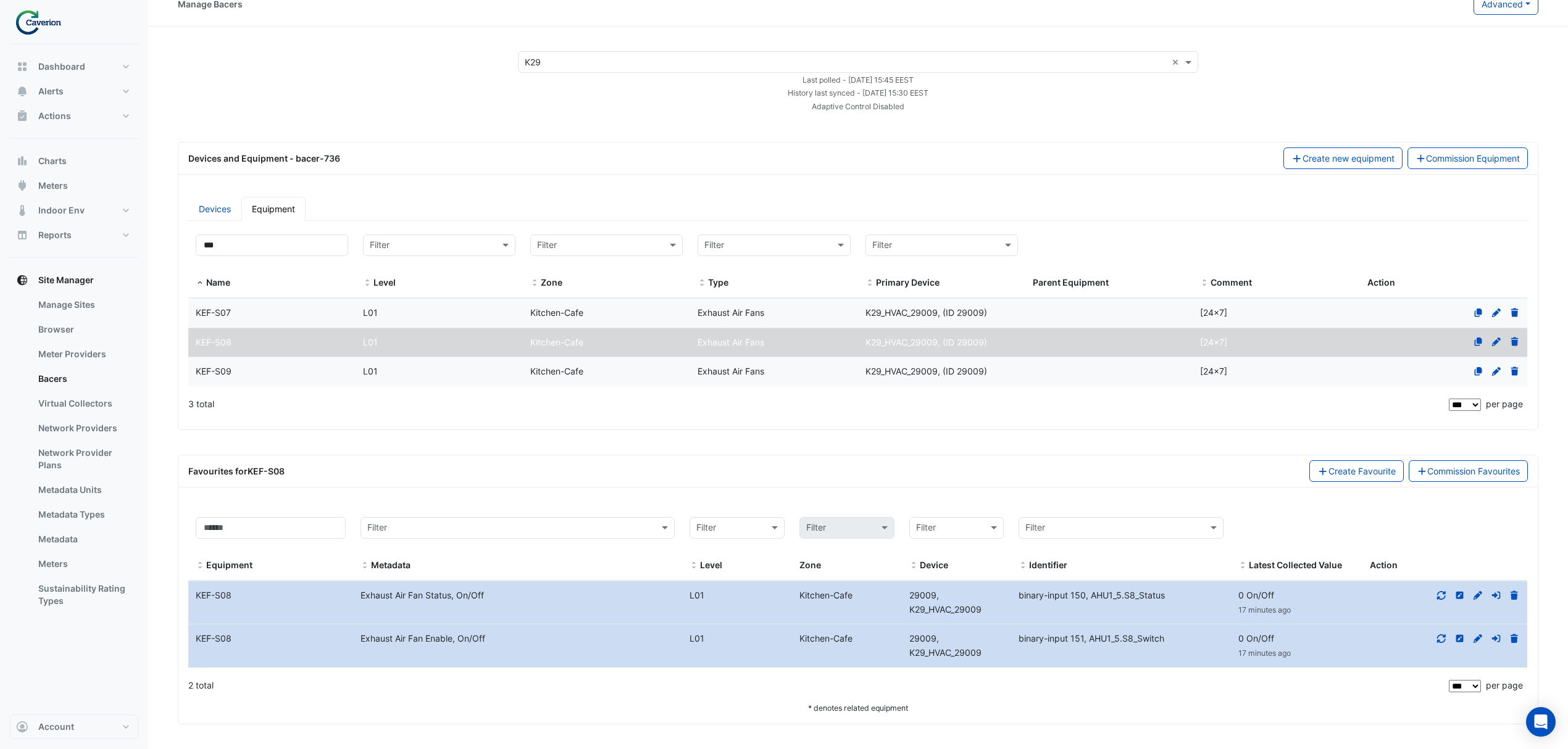
click at [531, 608] on datatable-body-cell "Metadata Exhaust Air Fan Status, On/Off" at bounding box center [518, 603] width 329 height 43
drag, startPoint x: 398, startPoint y: 645, endPoint x: 470, endPoint y: 641, distance: 72.1
click at [470, 641] on datatable-body-cell "Metadata Exhaust Air Fan Enable, On/Off" at bounding box center [518, 646] width 329 height 43
click at [470, 641] on div "Exhaust Air Fan Enable, On/Off" at bounding box center [518, 639] width 329 height 14
click at [267, 309] on div "KEF-S07" at bounding box center [272, 312] width 168 height 14
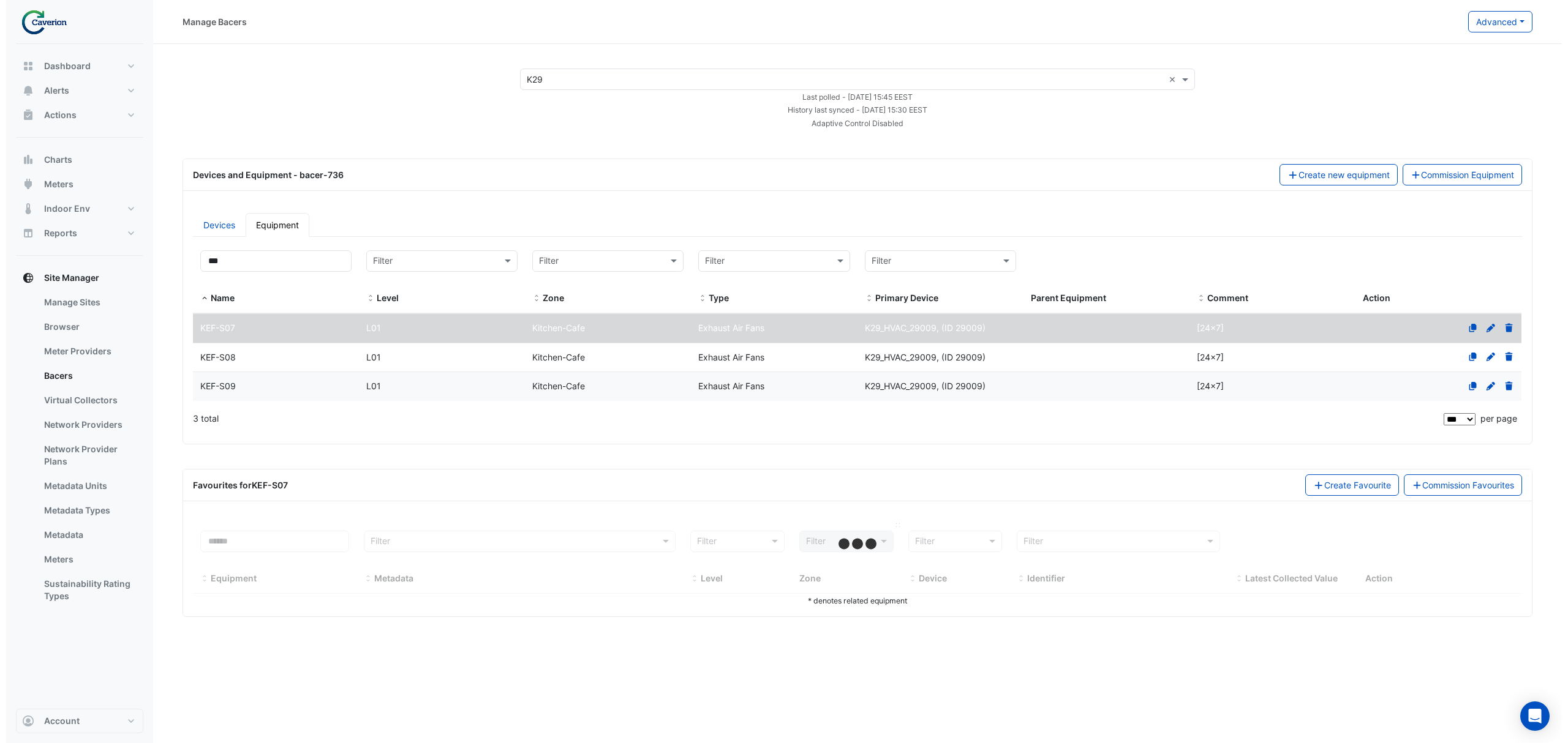
scroll to position [0, 0]
select select "***"
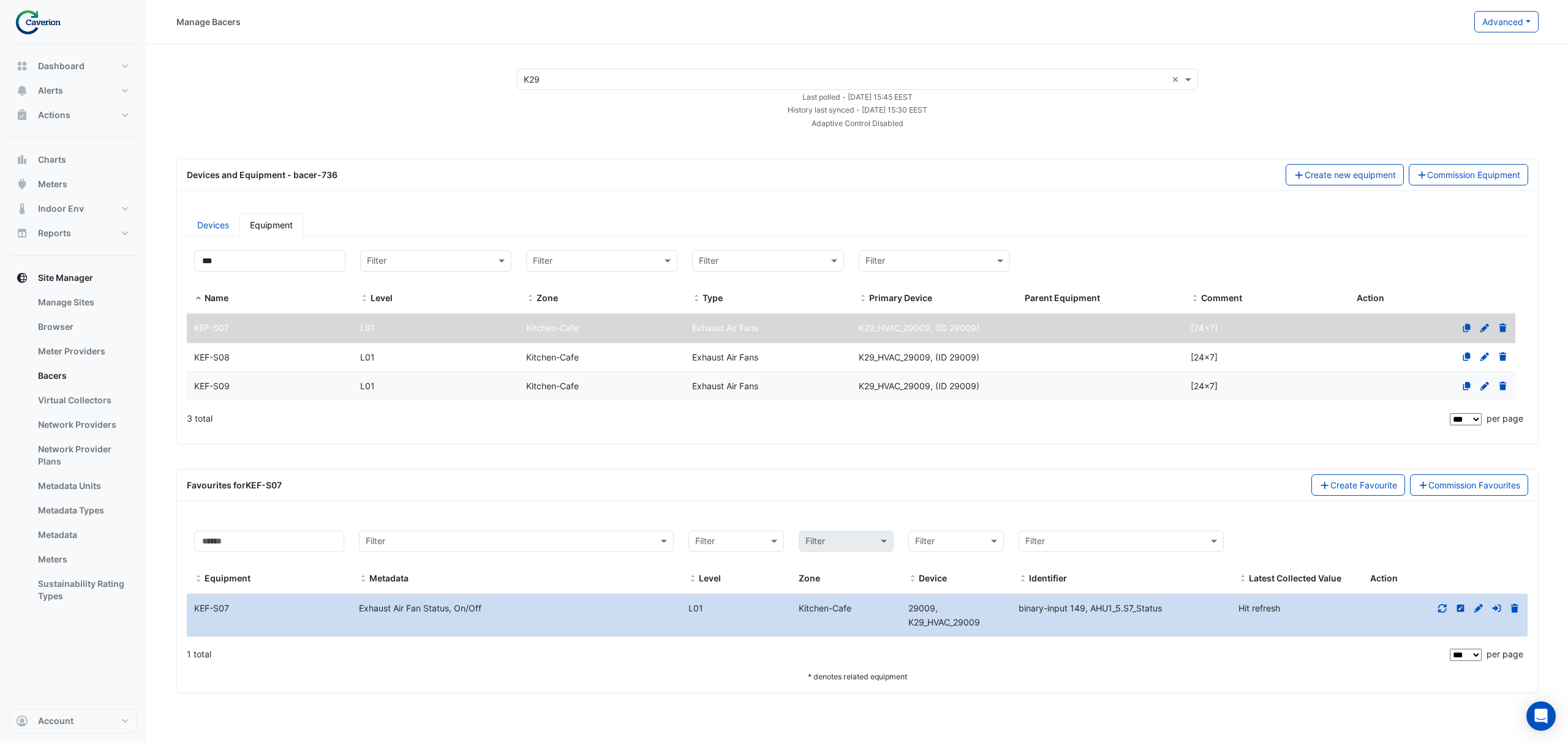
click at [1439, 610] on icon at bounding box center [1443, 609] width 9 height 9
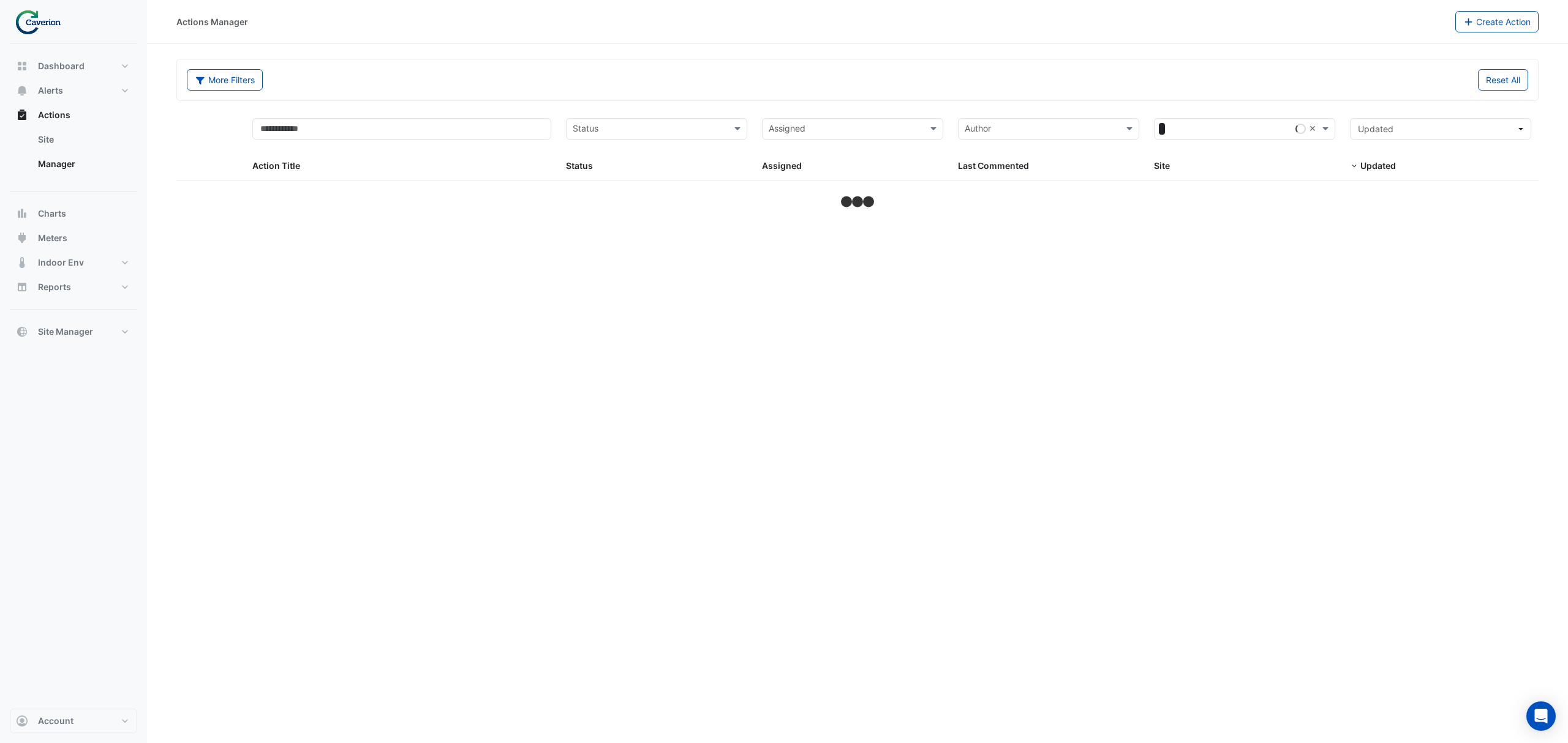
select select "***"
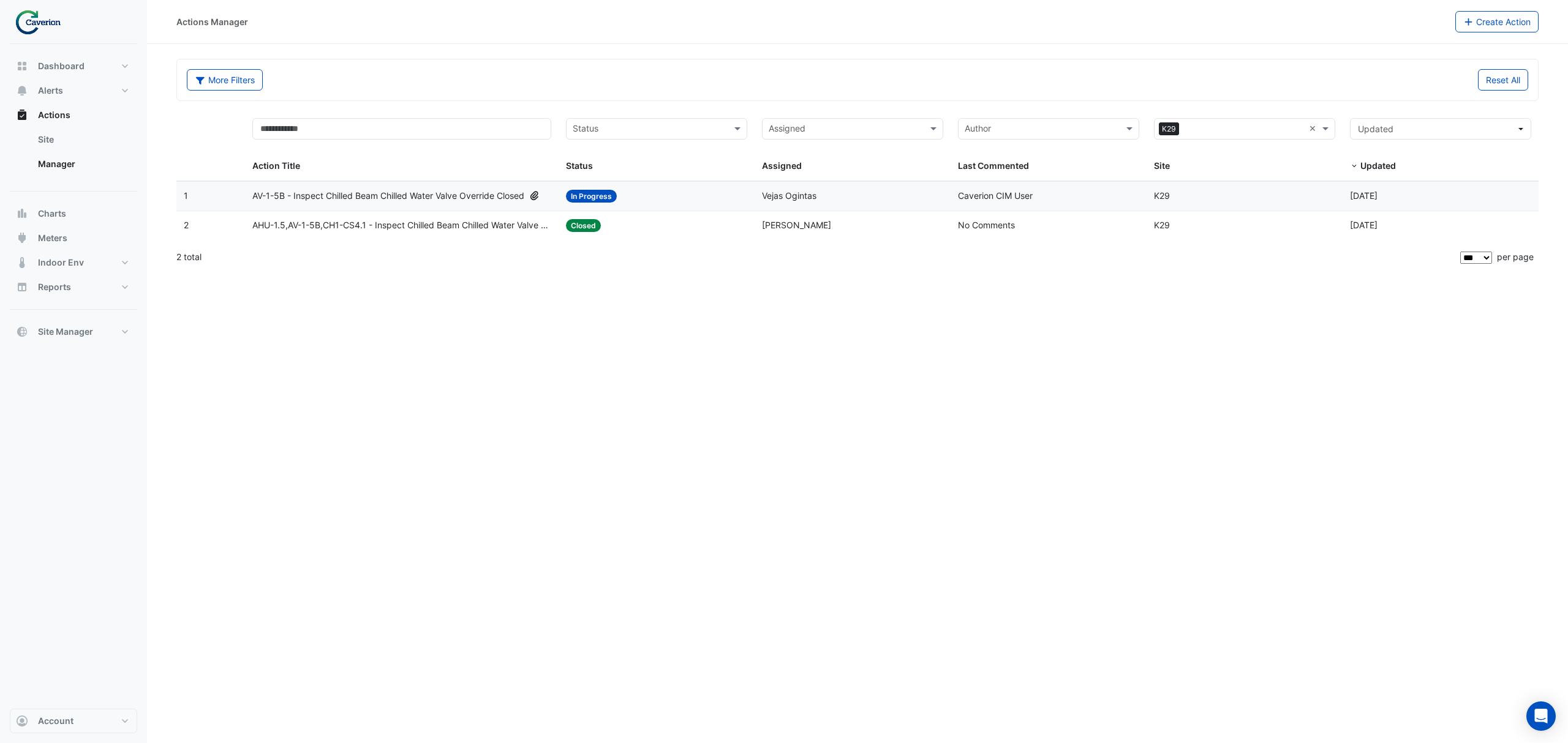
click at [344, 225] on span "AHU-1.5,AV-1-5B,CH1-CS4.1 - Inspect Chilled Beam Chilled Water Valve Override C…" at bounding box center [402, 225] width 299 height 14
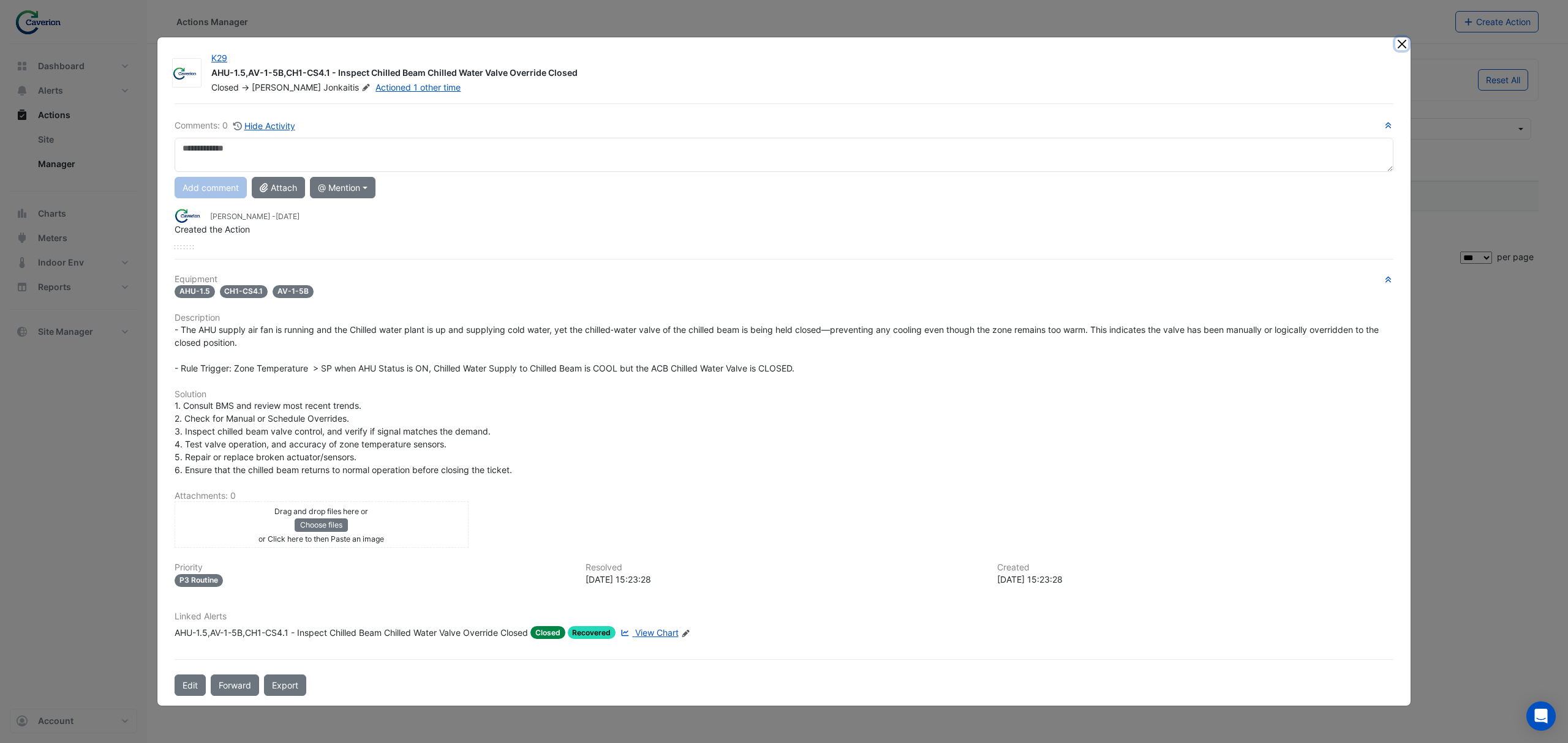
click at [1402, 40] on button "Close" at bounding box center [1402, 44] width 13 height 13
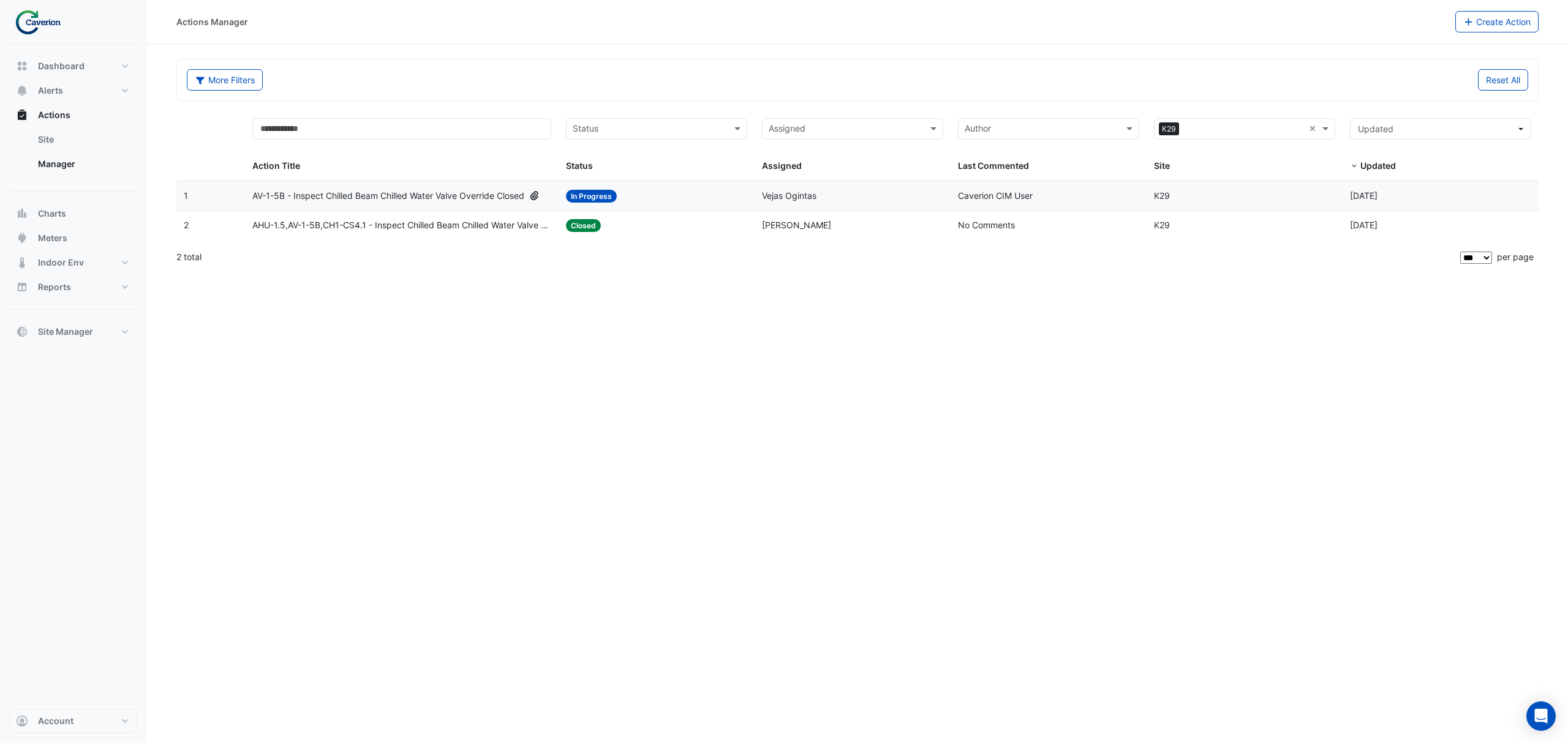
click at [438, 208] on datatable-body-cell "Action Title: AV-1-5B - Inspect Chilled Beam Chilled Water Valve Override Closed" at bounding box center [402, 195] width 314 height 28
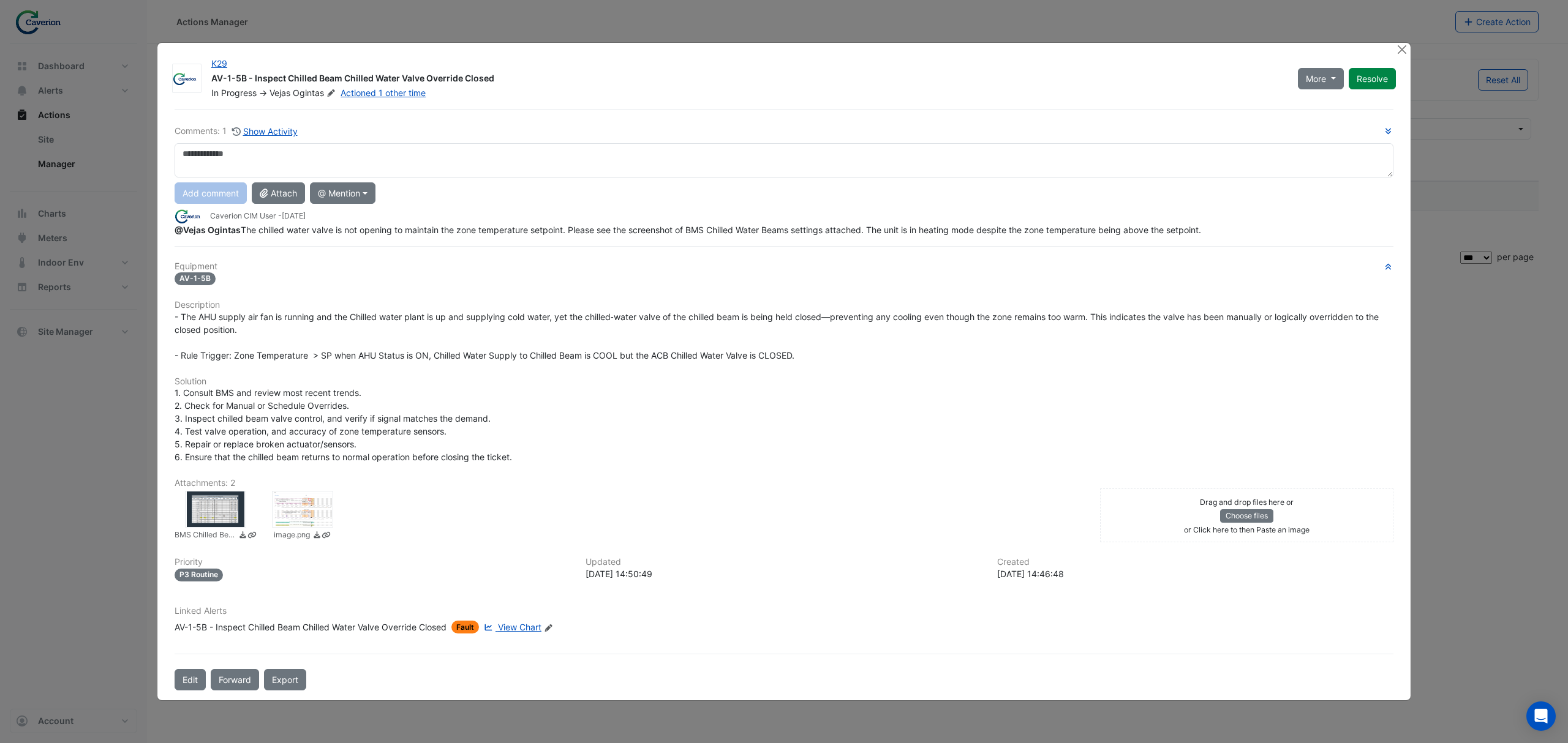
click at [292, 507] on div at bounding box center [303, 509] width 61 height 36
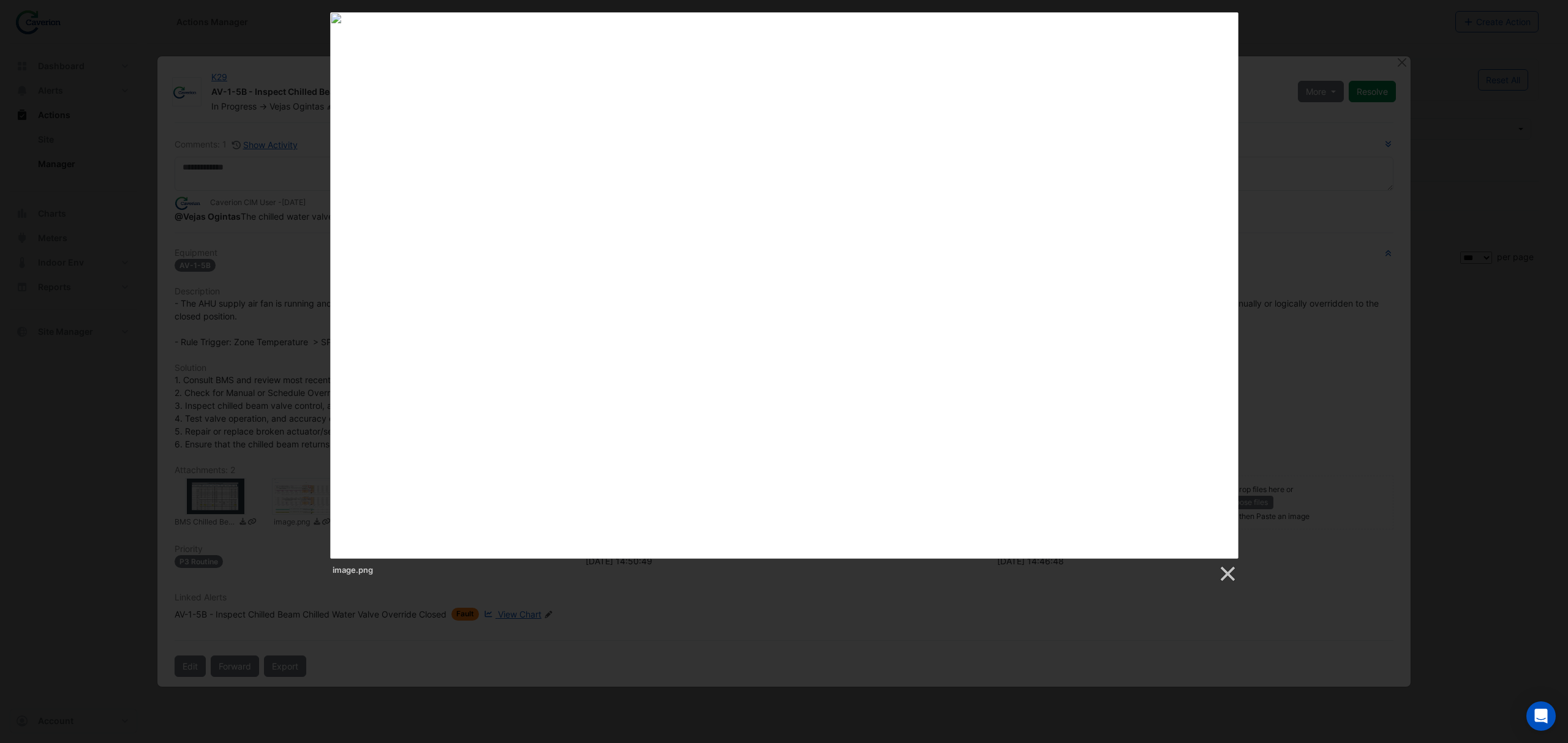
click at [1487, 122] on div "image.png" at bounding box center [784, 297] width 1568 height 571
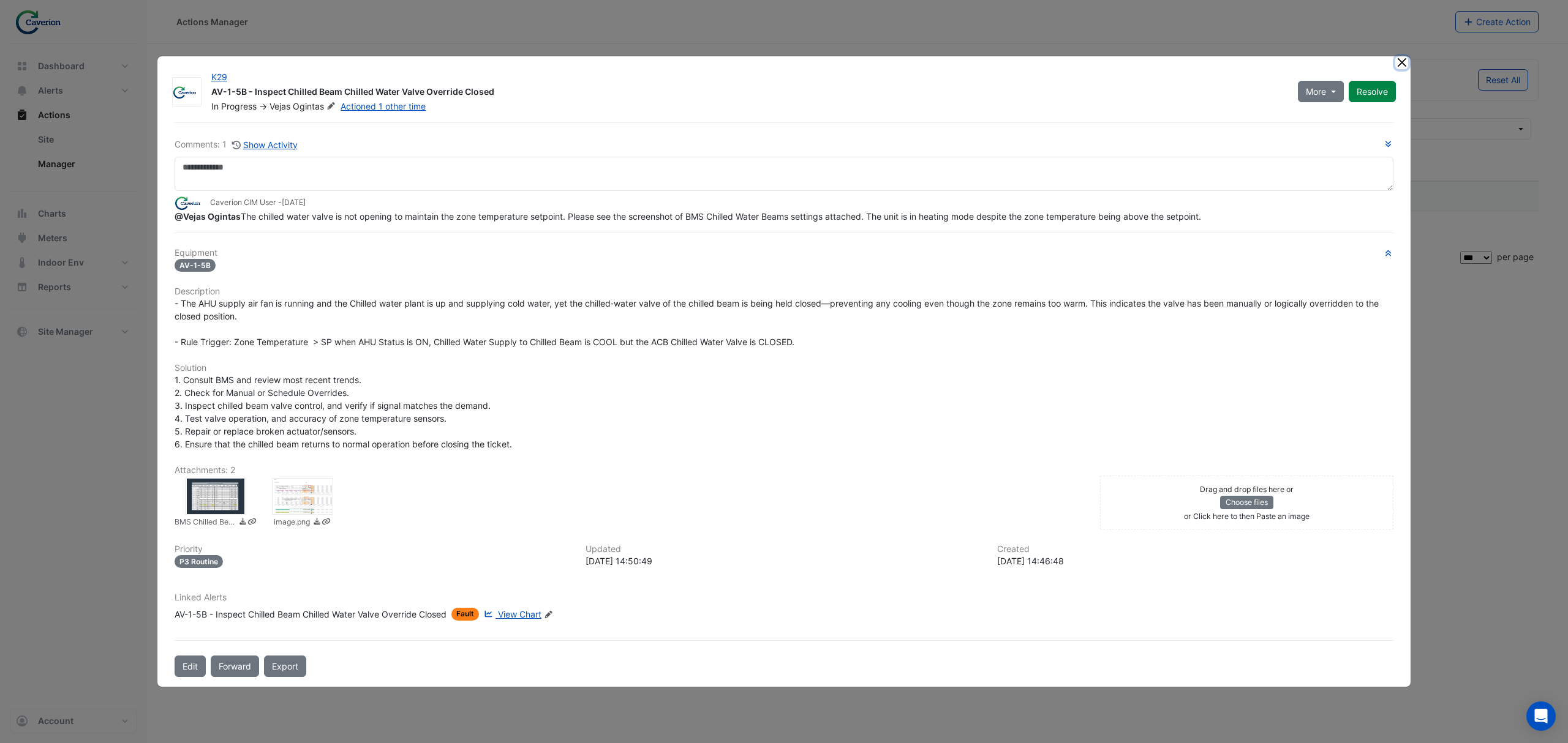
click at [1400, 67] on button "Close" at bounding box center [1402, 63] width 13 height 13
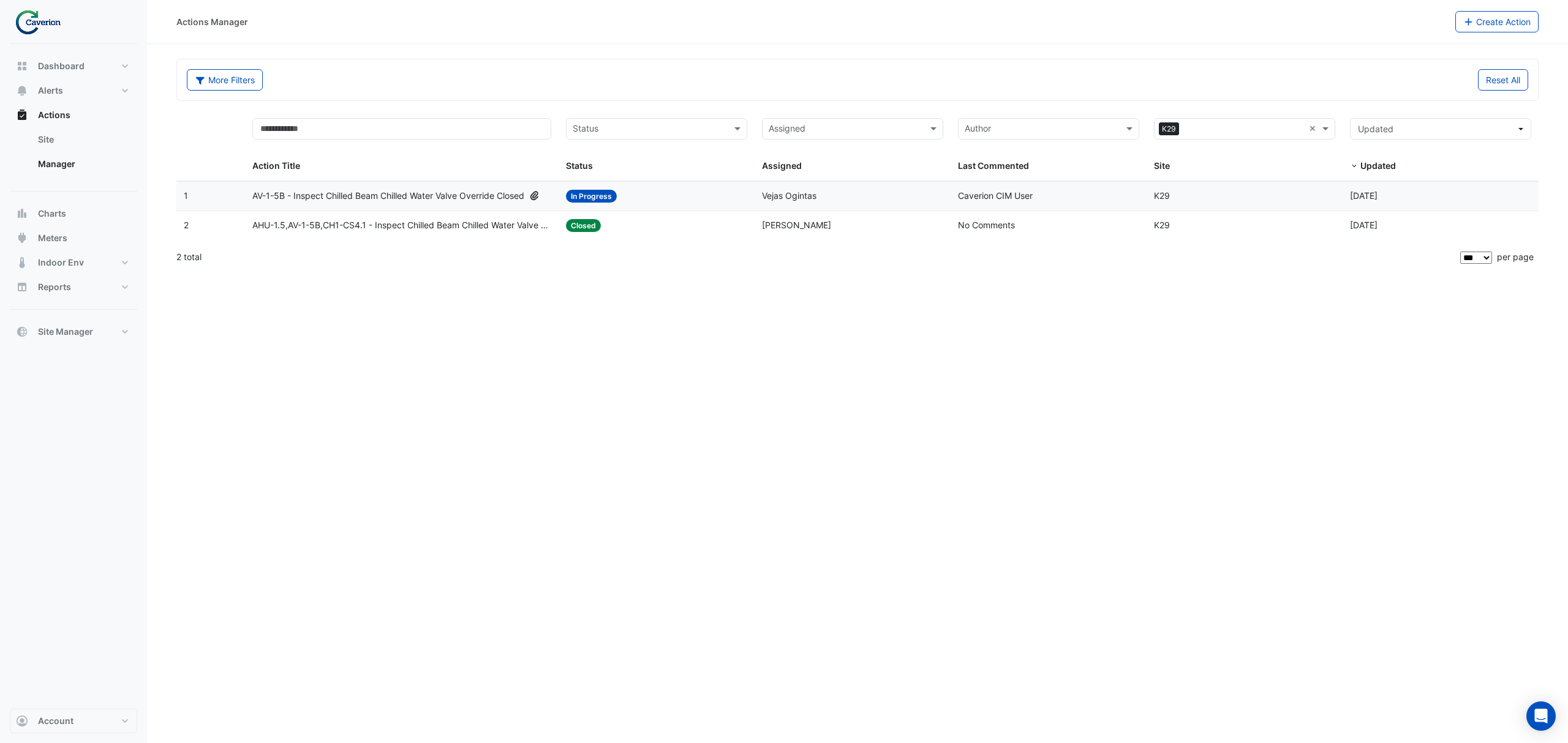
click at [270, 189] on datatable-body-cell "Action Title: AV-1-5B - Inspect Chilled Beam Chilled Water Valve Override Closed" at bounding box center [402, 195] width 314 height 28
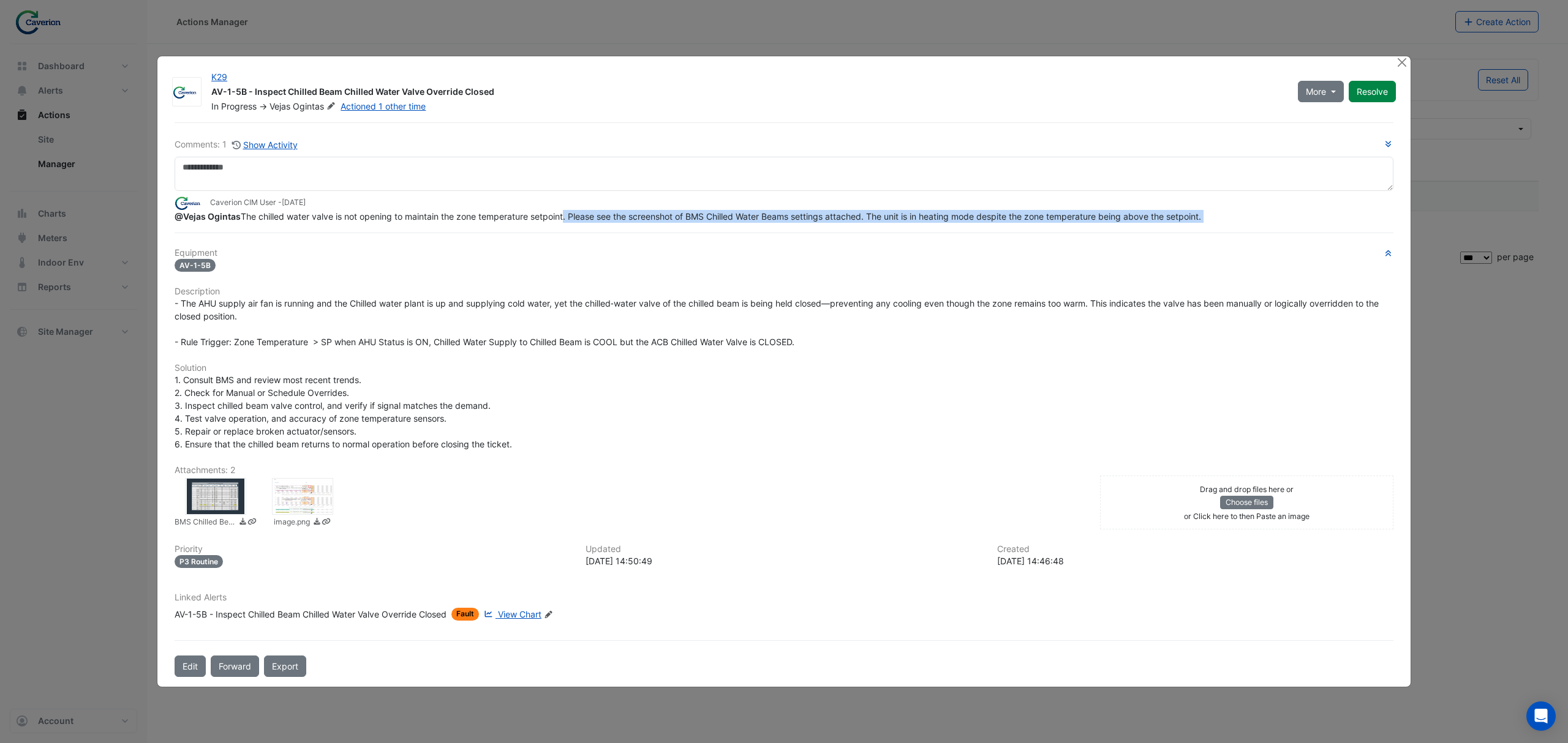
drag, startPoint x: 319, startPoint y: 238, endPoint x: 616, endPoint y: 223, distance: 297.4
click at [613, 223] on div "Comments: 1 Show Activity Caverion CIM User - 1 month and 4 days ago @Vejas Ogi…" at bounding box center [783, 400] width 1233 height 555
click at [616, 223] on div "@Vejas Ogintas The chilled water valve is not opening to maintain the zone temp…" at bounding box center [783, 217] width 1219 height 13
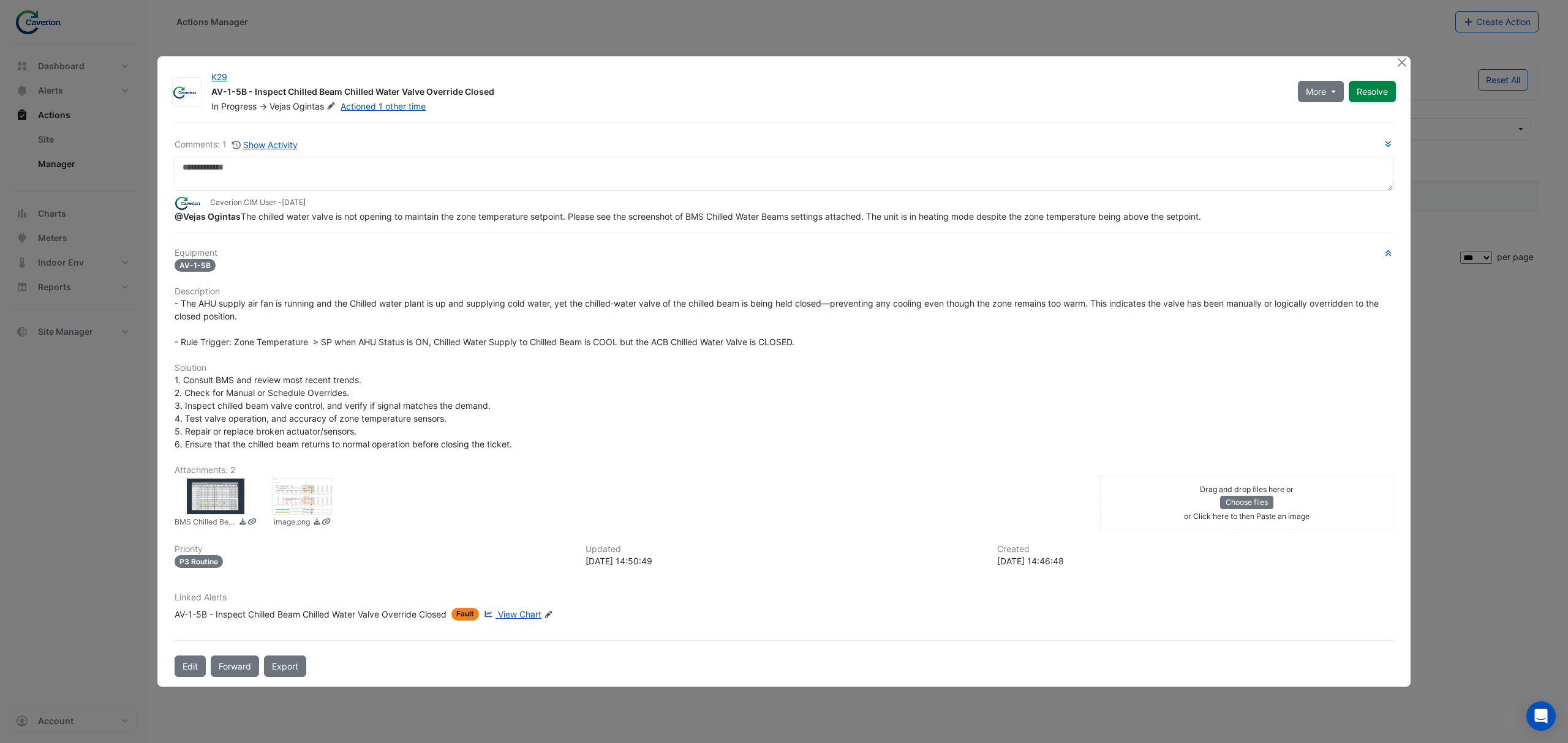
click at [594, 233] on div "Comments: 1 Show Activity Caverion CIM User - 1 month and 4 days ago @Vejas Ogi…" at bounding box center [783, 400] width 1233 height 555
click at [532, 238] on div "Comments: 1 Show Activity Caverion CIM User - 1 month and 4 days ago @Vejas Ogi…" at bounding box center [783, 400] width 1233 height 555
click at [407, 241] on div "Comments: 1 Show Activity Caverion CIM User - 1 month and 4 days ago @Vejas Ogi…" at bounding box center [783, 400] width 1233 height 555
click at [299, 223] on div "@Vejas Ogintas The chilled water valve is not opening to maintain the zone temp…" at bounding box center [783, 217] width 1219 height 13
click at [300, 217] on span "@Vejas Ogintas The chilled water valve is not opening to maintain the zone temp…" at bounding box center [687, 217] width 1026 height 10
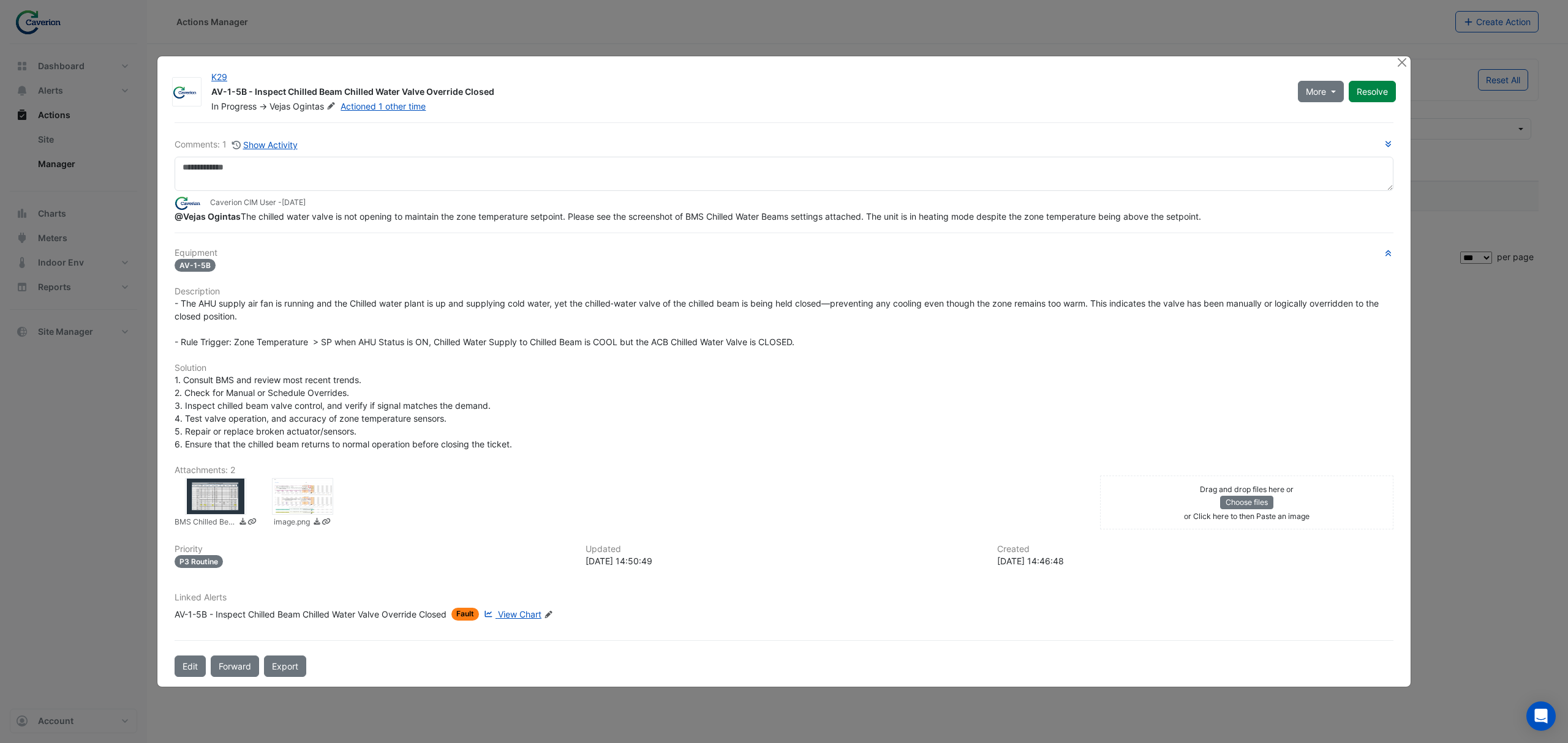
click at [758, 361] on div "Equipment AV-1-5B Description - The AHU supply air fan is running and the Chill…" at bounding box center [783, 439] width 1219 height 383
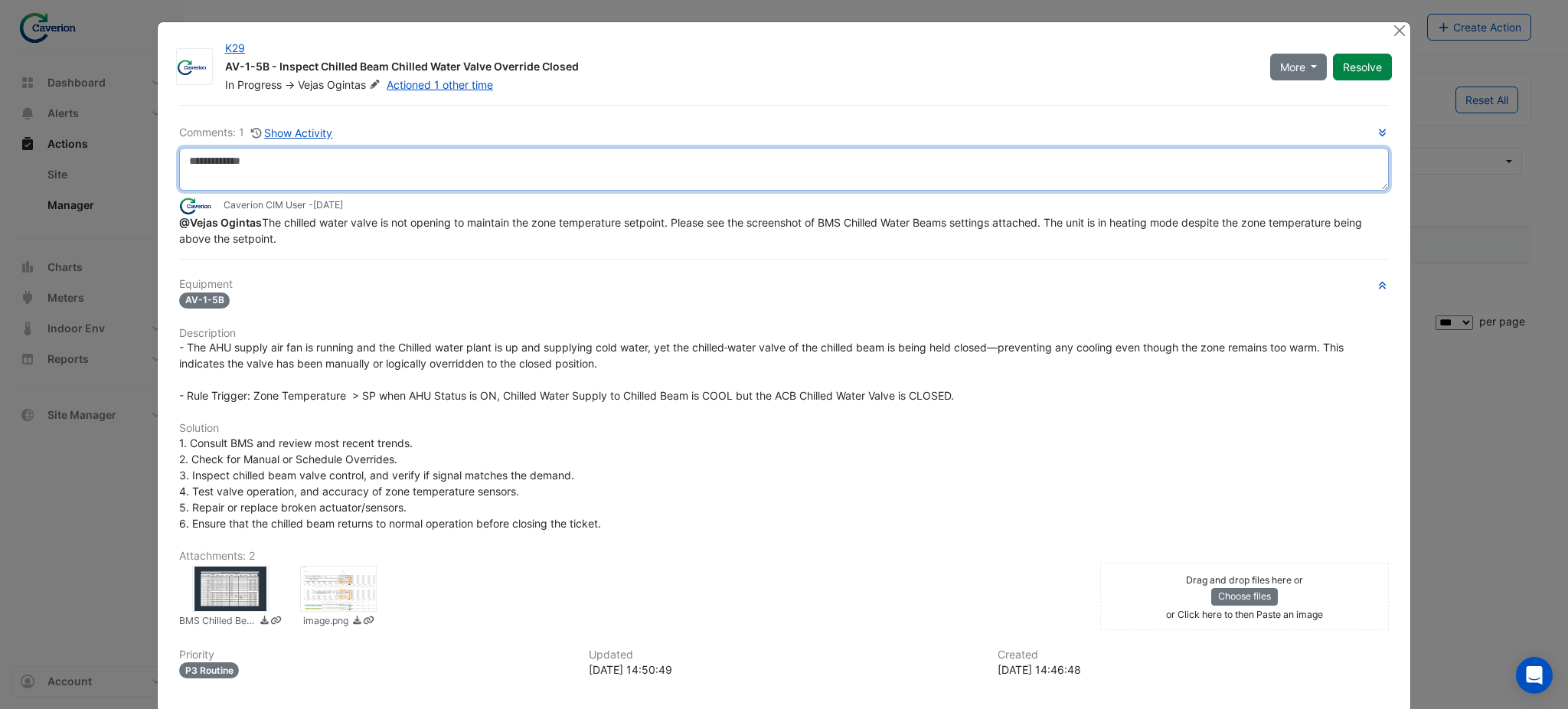
click at [356, 165] on textarea at bounding box center [783, 169] width 1210 height 43
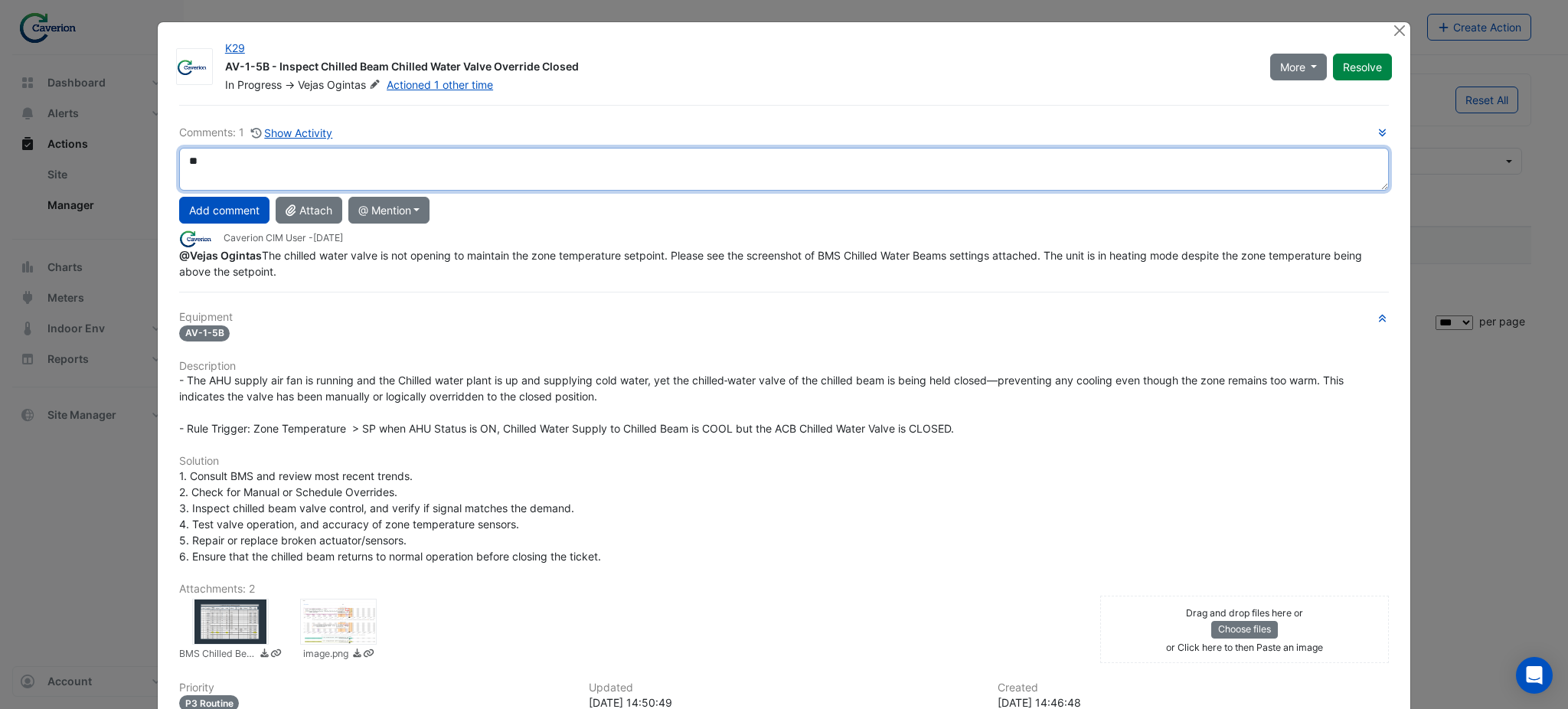
type textarea "*"
click at [351, 163] on textarea "**********" at bounding box center [783, 169] width 1210 height 43
click at [411, 170] on textarea "**********" at bounding box center [783, 169] width 1210 height 43
click at [441, 152] on textarea "**********" at bounding box center [783, 169] width 1210 height 43
click at [460, 159] on textarea "**********" at bounding box center [783, 169] width 1210 height 43
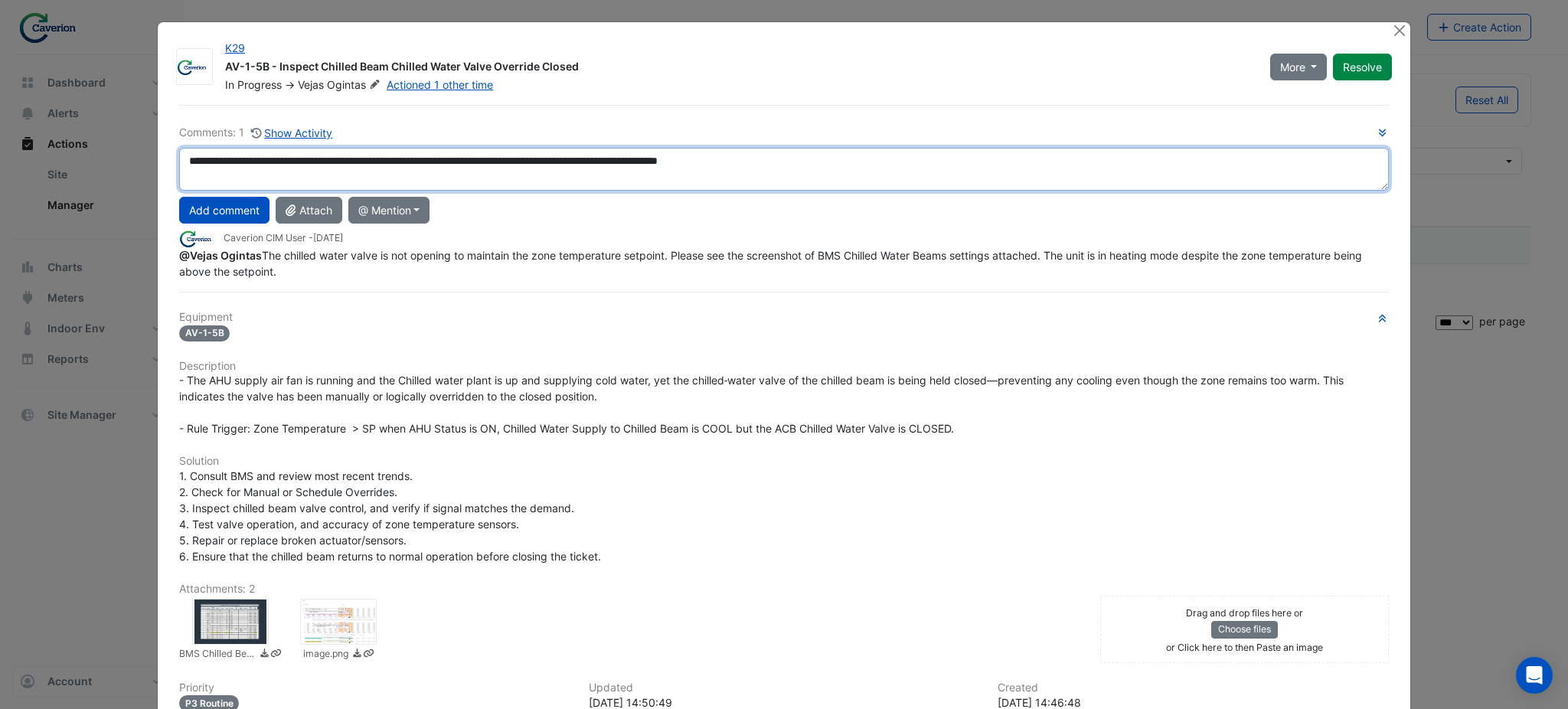
drag, startPoint x: 466, startPoint y: 159, endPoint x: 437, endPoint y: 159, distance: 29.0
click at [437, 159] on textarea "**********" at bounding box center [783, 169] width 1210 height 43
click at [799, 162] on textarea "**********" at bounding box center [783, 169] width 1210 height 43
drag, startPoint x: 1112, startPoint y: 170, endPoint x: 70, endPoint y: 63, distance: 1047.5
click at [70, 63] on ngb-modal-window "K29 AV-1-5B - Inspect Chilled Beam Chilled Water Valve Override Closed In Progr…" at bounding box center [784, 354] width 1568 height 709
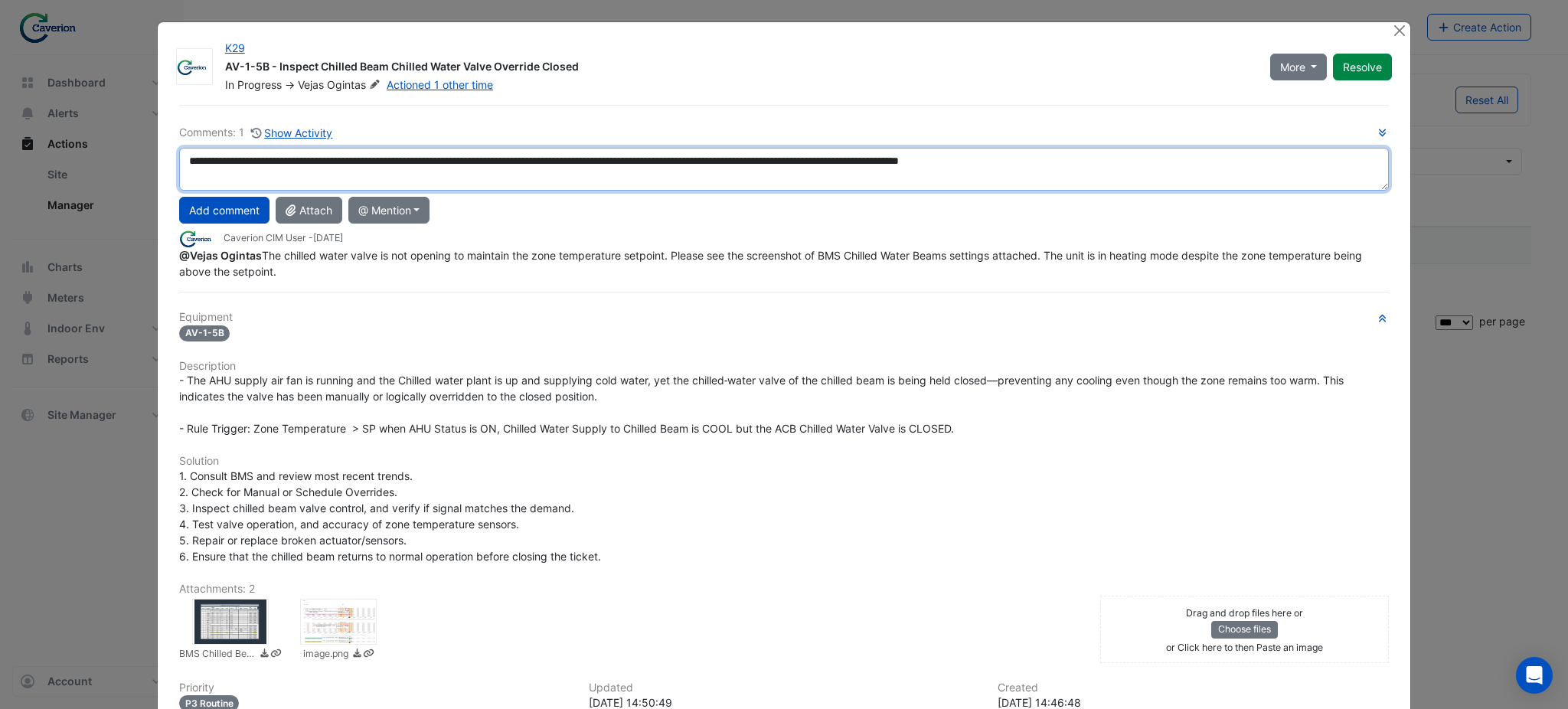
type textarea "**********"
click at [1115, 163] on textarea "**********" at bounding box center [783, 169] width 1210 height 43
drag, startPoint x: 1111, startPoint y: 159, endPoint x: 165, endPoint y: 119, distance: 946.8
click at [170, 119] on div "**********" at bounding box center [783, 476] width 1228 height 742
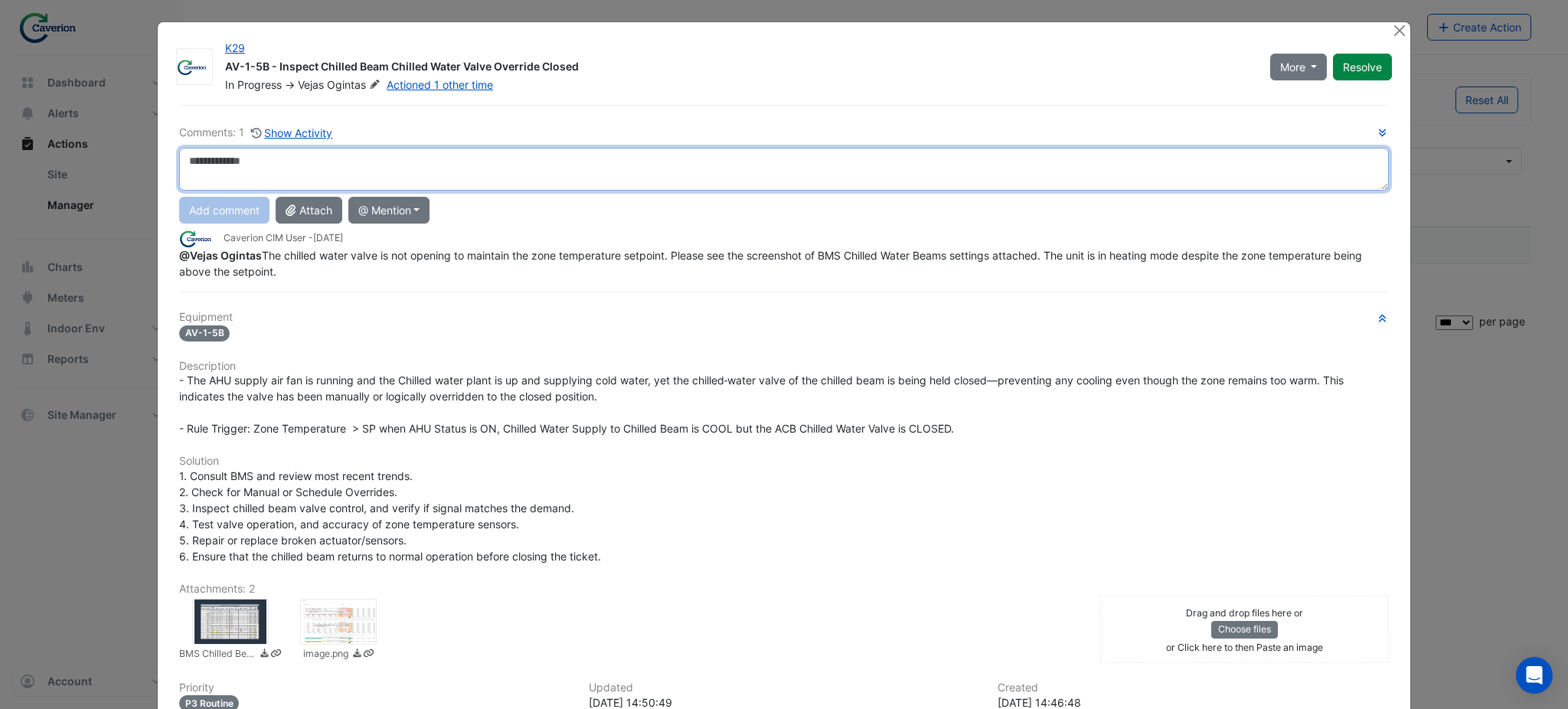
click at [289, 175] on textarea at bounding box center [783, 169] width 1210 height 43
paste textarea "**********"
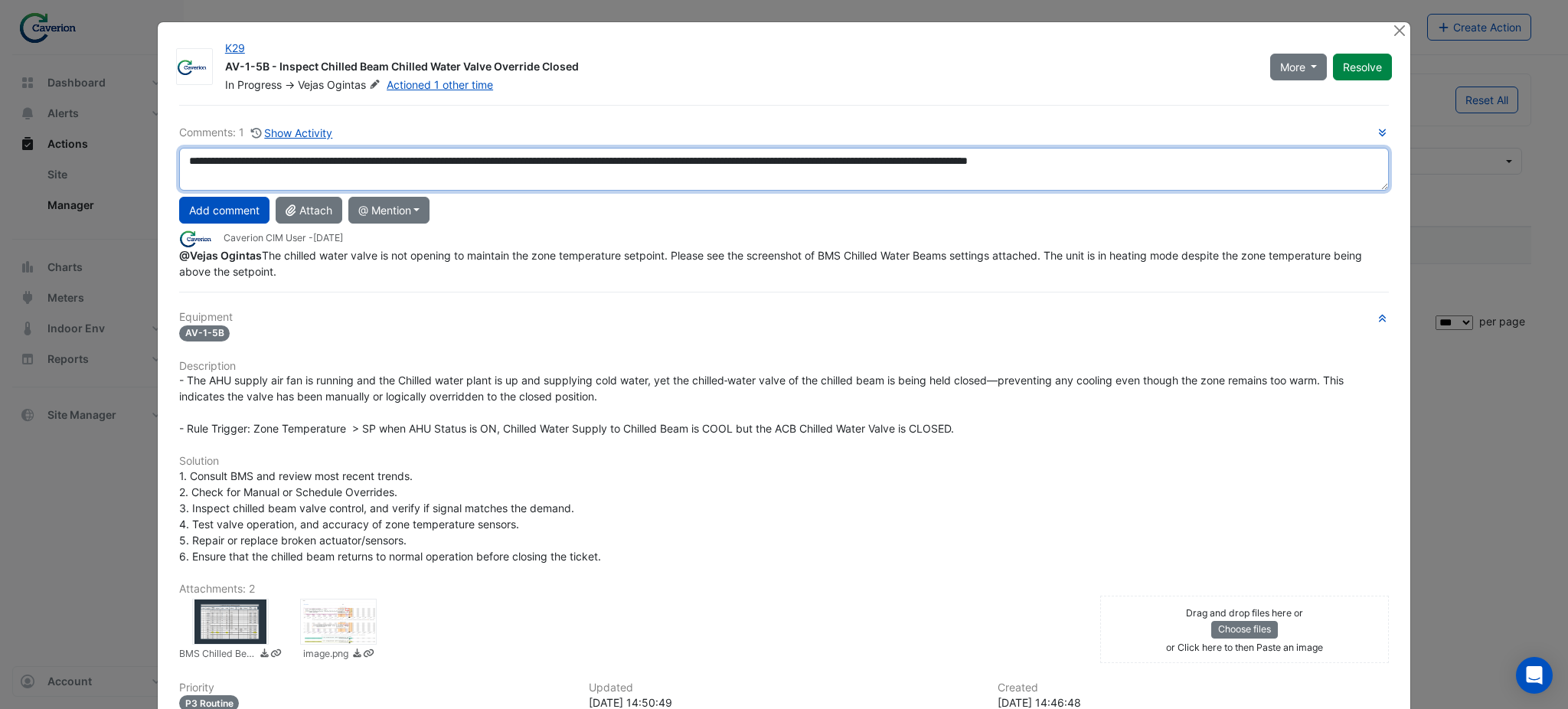
click at [883, 159] on textarea "**********" at bounding box center [783, 169] width 1210 height 43
type textarea "**********"
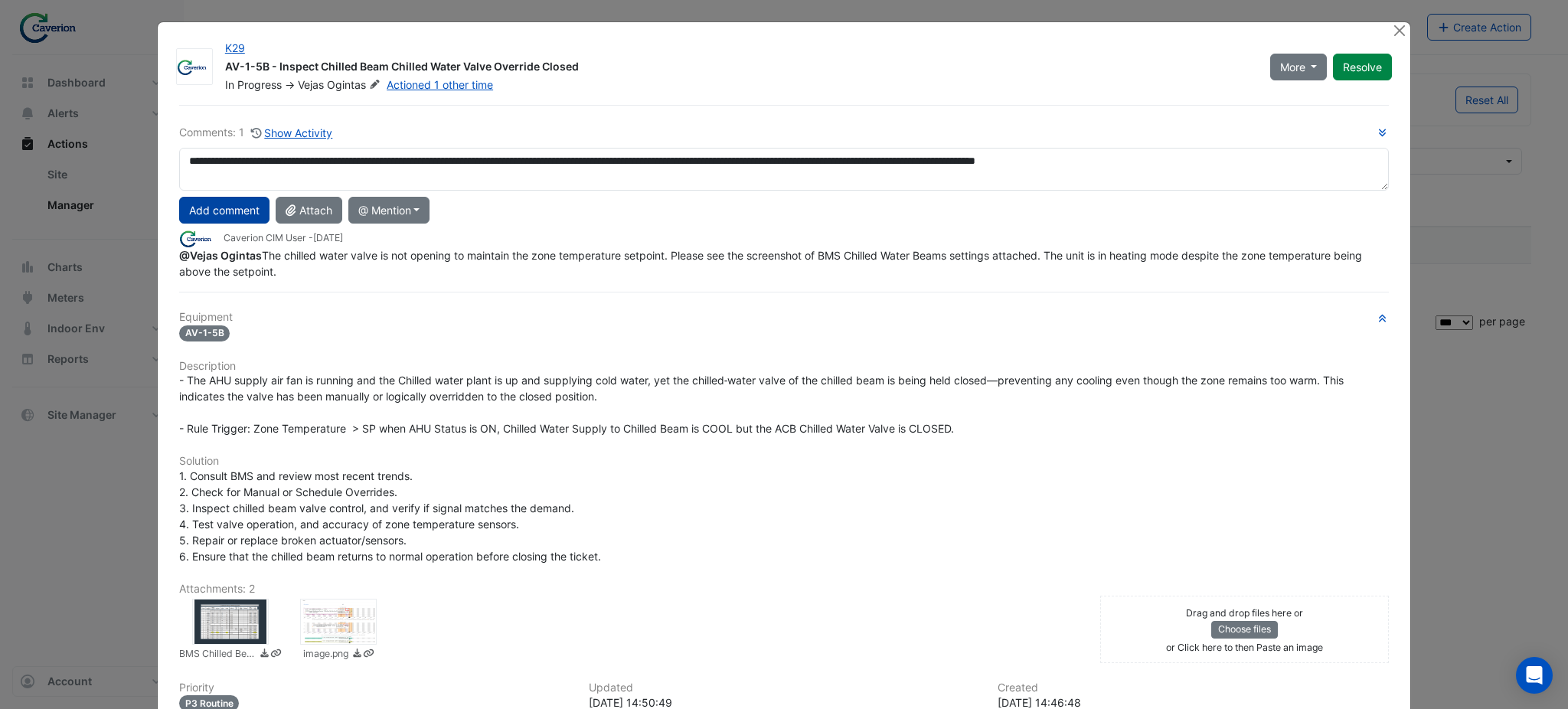
click at [231, 213] on button "Add comment" at bounding box center [223, 210] width 90 height 26
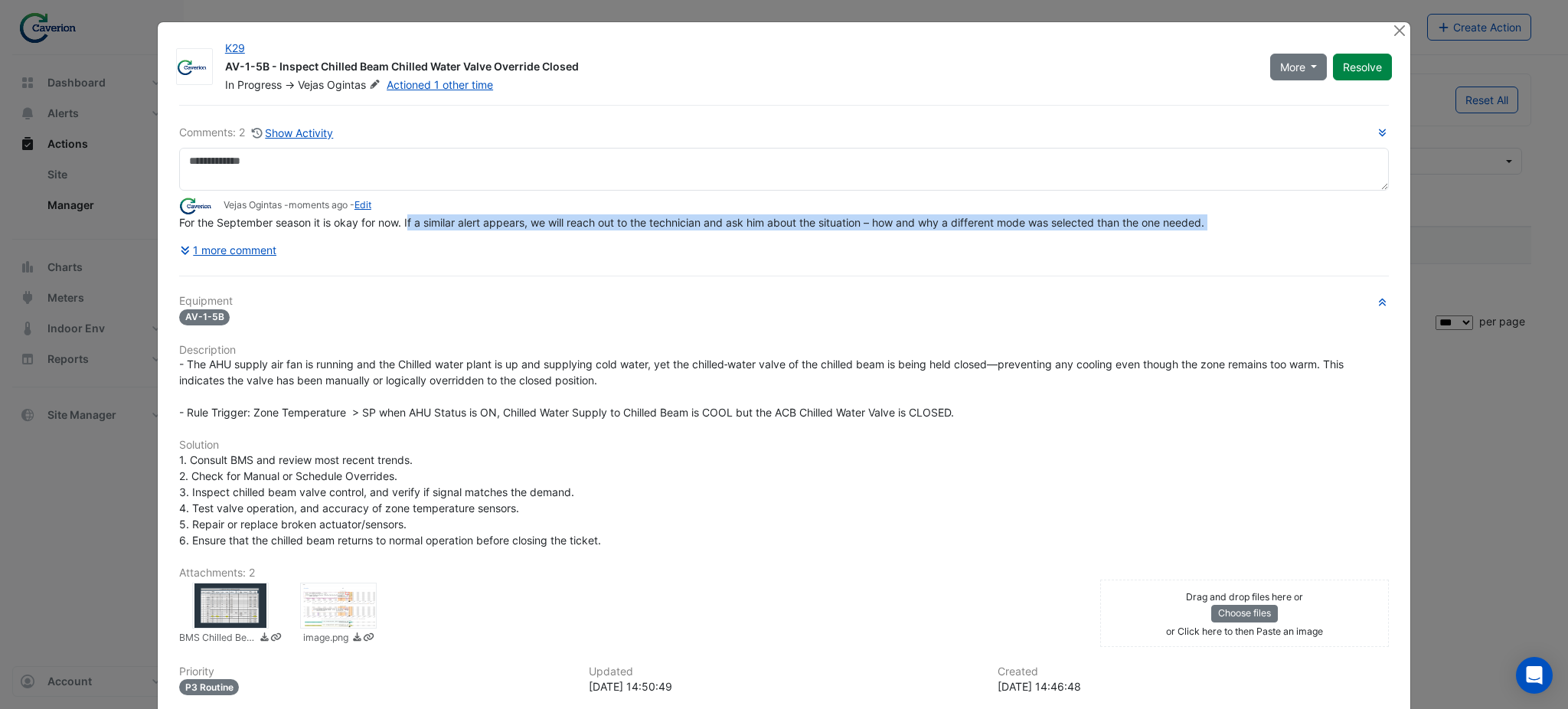
drag, startPoint x: 409, startPoint y: 228, endPoint x: 741, endPoint y: 231, distance: 332.0
click at [741, 231] on div "Comments: 2 Show Activity Vejas Ogintas - moments ago - Edit For the September …" at bounding box center [783, 193] width 1210 height 139
click at [744, 231] on div "Comments: 2 Show Activity Vejas Ogintas - moments ago - Edit For the September …" at bounding box center [783, 193] width 1210 height 139
drag, startPoint x: 575, startPoint y: 228, endPoint x: 895, endPoint y: 223, distance: 320.0
click at [894, 223] on div "For the September season it is okay for now. If a similar alert appears, we wil…" at bounding box center [783, 222] width 1210 height 16
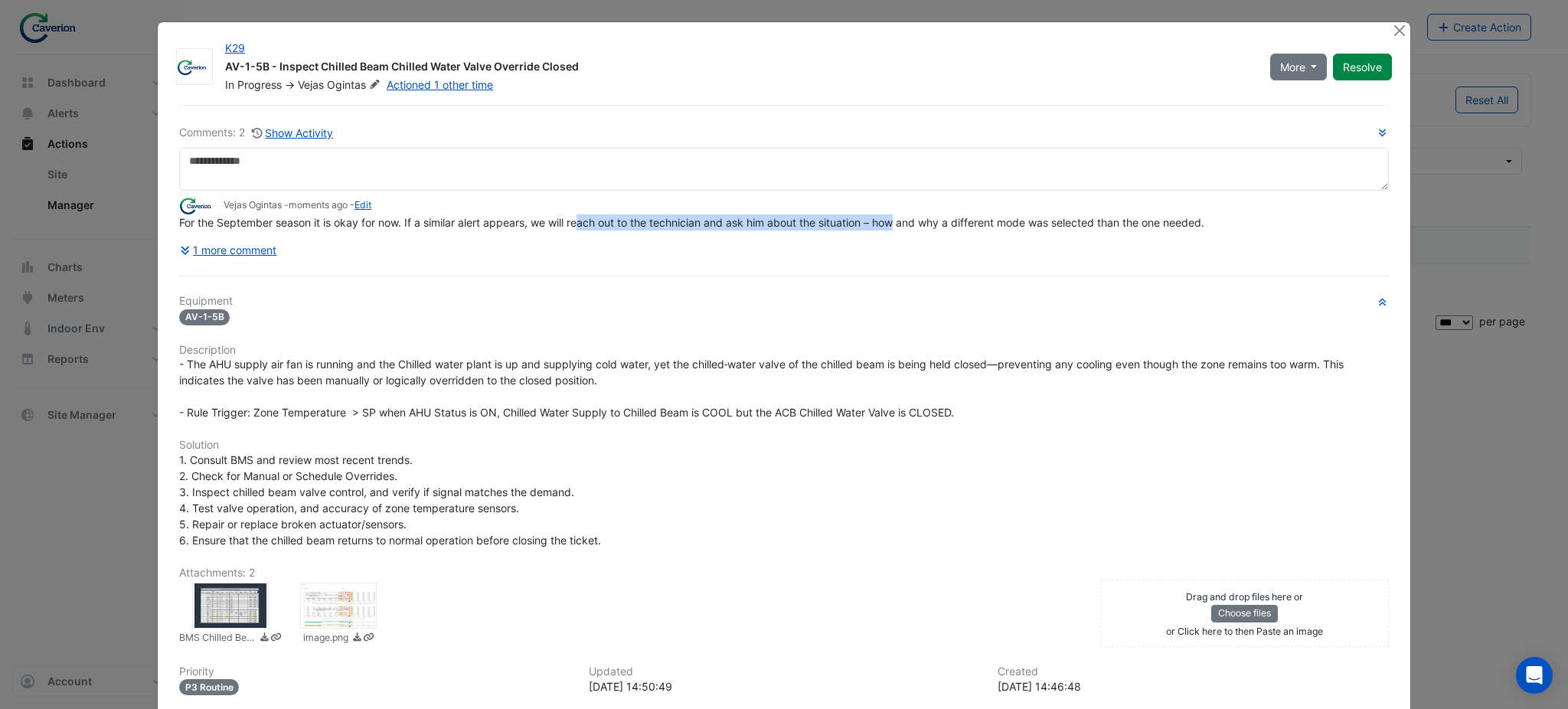
click at [895, 223] on span "For the September season it is okay for now. If a similar alert appears, we wil…" at bounding box center [691, 222] width 1025 height 13
drag, startPoint x: 723, startPoint y: 217, endPoint x: 1120, endPoint y: 227, distance: 397.1
click at [1120, 227] on span "For the September season it is okay for now. If a similar alert appears, we wil…" at bounding box center [691, 222] width 1025 height 13
click at [1142, 227] on span "For the September season it is okay for now. If a similar alert appears, we wil…" at bounding box center [691, 222] width 1025 height 13
drag, startPoint x: 887, startPoint y: 229, endPoint x: 1118, endPoint y: 229, distance: 231.0
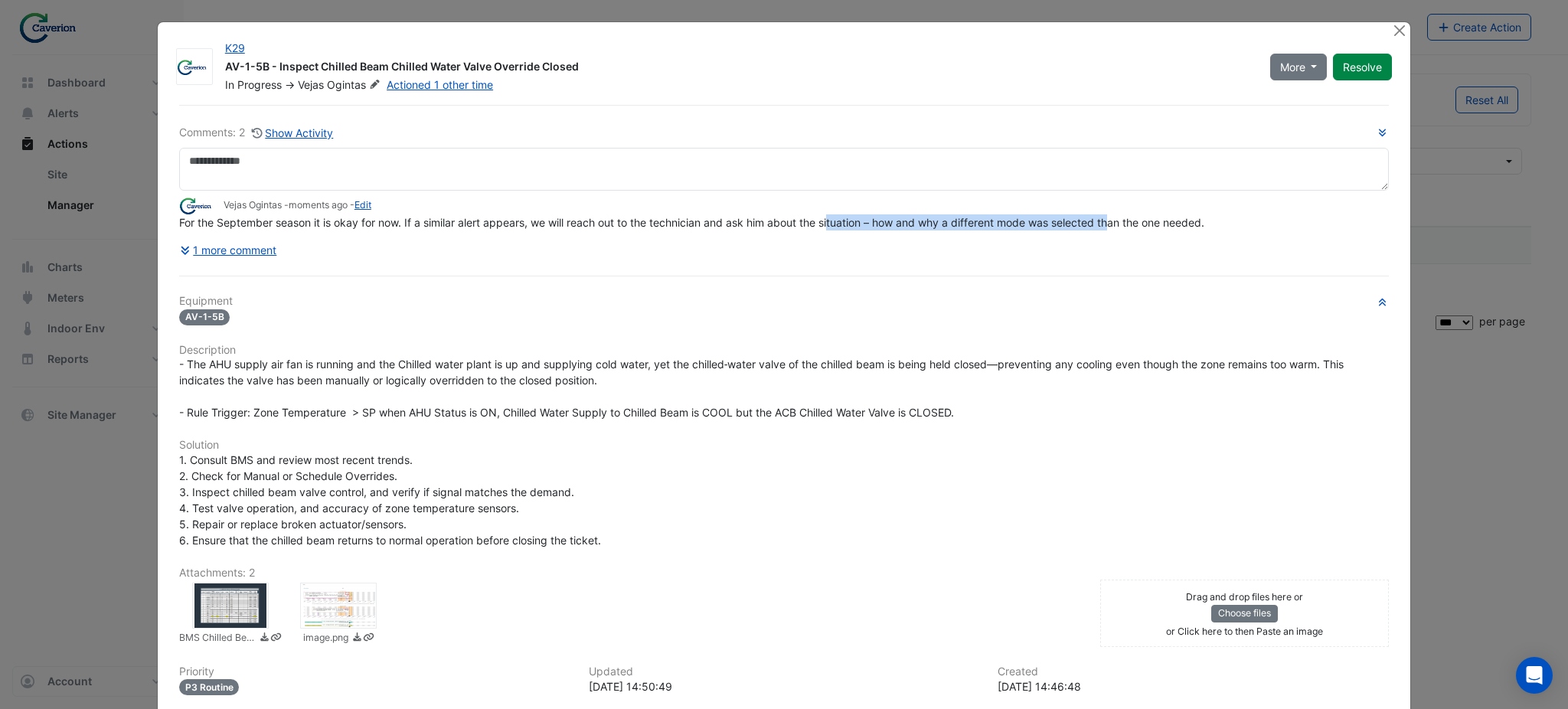
click at [1113, 230] on div "For the September season it is okay for now. If a similar alert appears, we wil…" at bounding box center [783, 222] width 1210 height 16
click at [1118, 229] on div "For the September season it is okay for now. If a similar alert appears, we wil…" at bounding box center [783, 222] width 1210 height 16
drag, startPoint x: 909, startPoint y: 224, endPoint x: 1148, endPoint y: 227, distance: 239.0
click at [1148, 227] on span "For the September season it is okay for now. If a similar alert appears, we wil…" at bounding box center [691, 222] width 1025 height 13
click at [1155, 226] on span "For the September season it is okay for now. If a similar alert appears, we wil…" at bounding box center [691, 222] width 1025 height 13
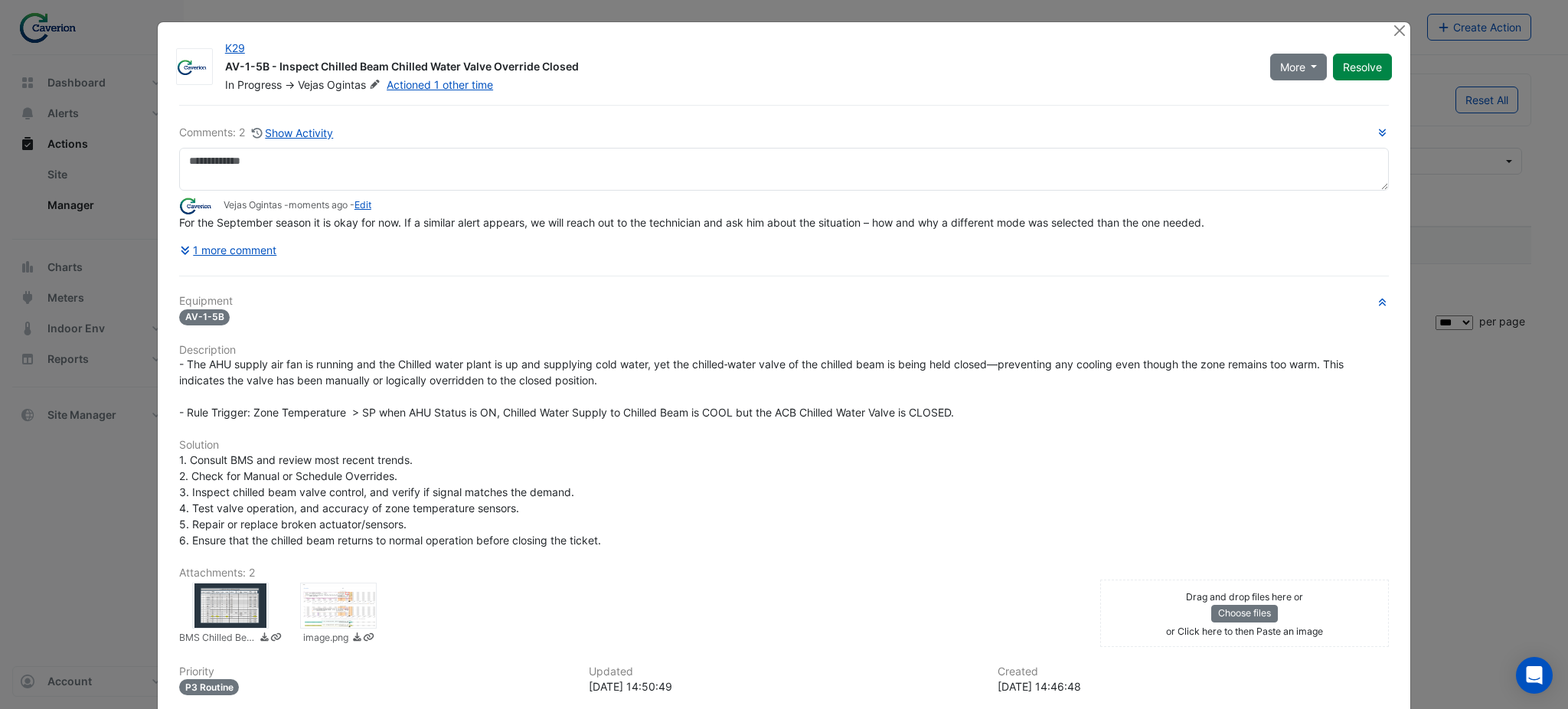
click at [1193, 226] on span "For the September season it is okay for now. If a similar alert appears, we wil…" at bounding box center [691, 222] width 1025 height 13
click at [1338, 67] on button "Resolve" at bounding box center [1362, 67] width 59 height 26
click at [1391, 32] on button "Close" at bounding box center [1399, 30] width 16 height 16
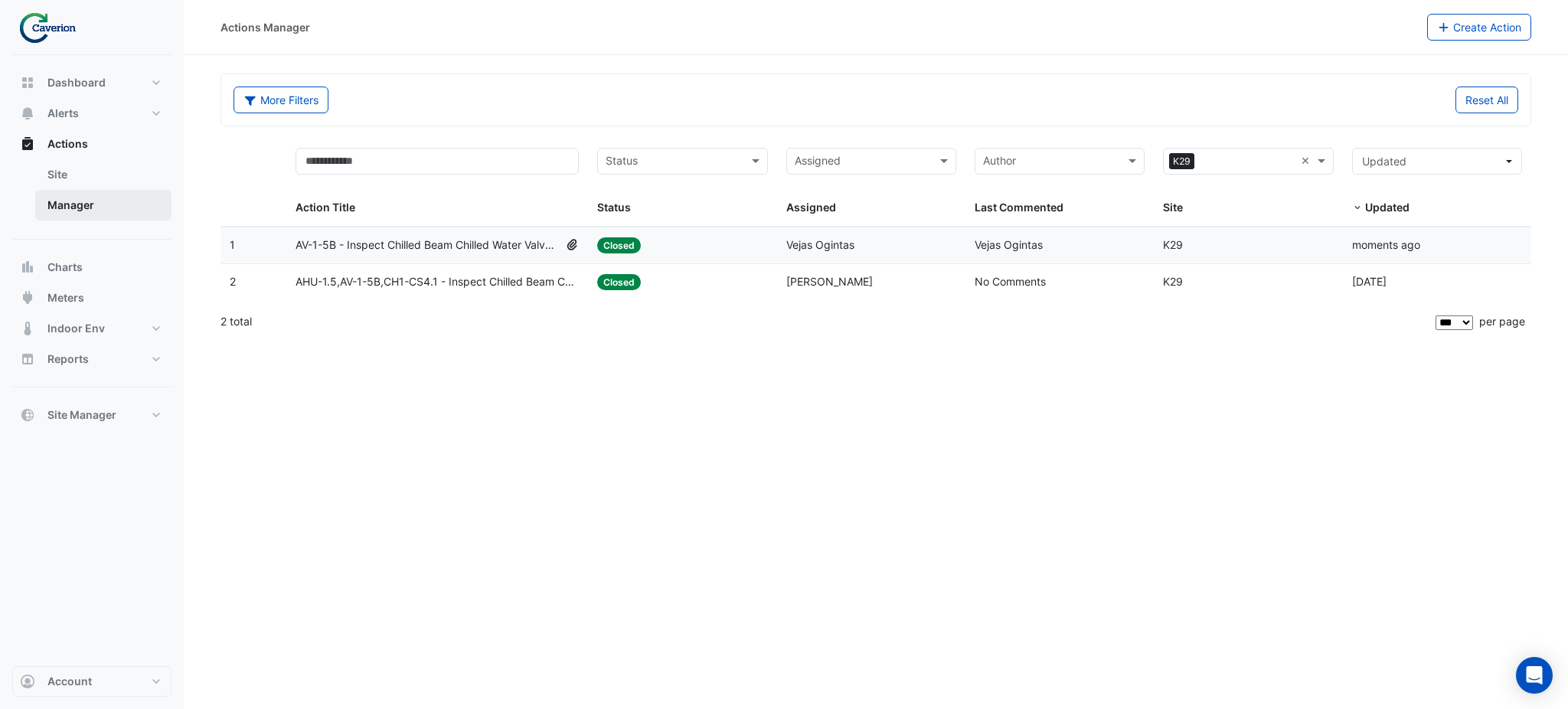
click at [96, 200] on link "Manager" at bounding box center [103, 205] width 136 height 31
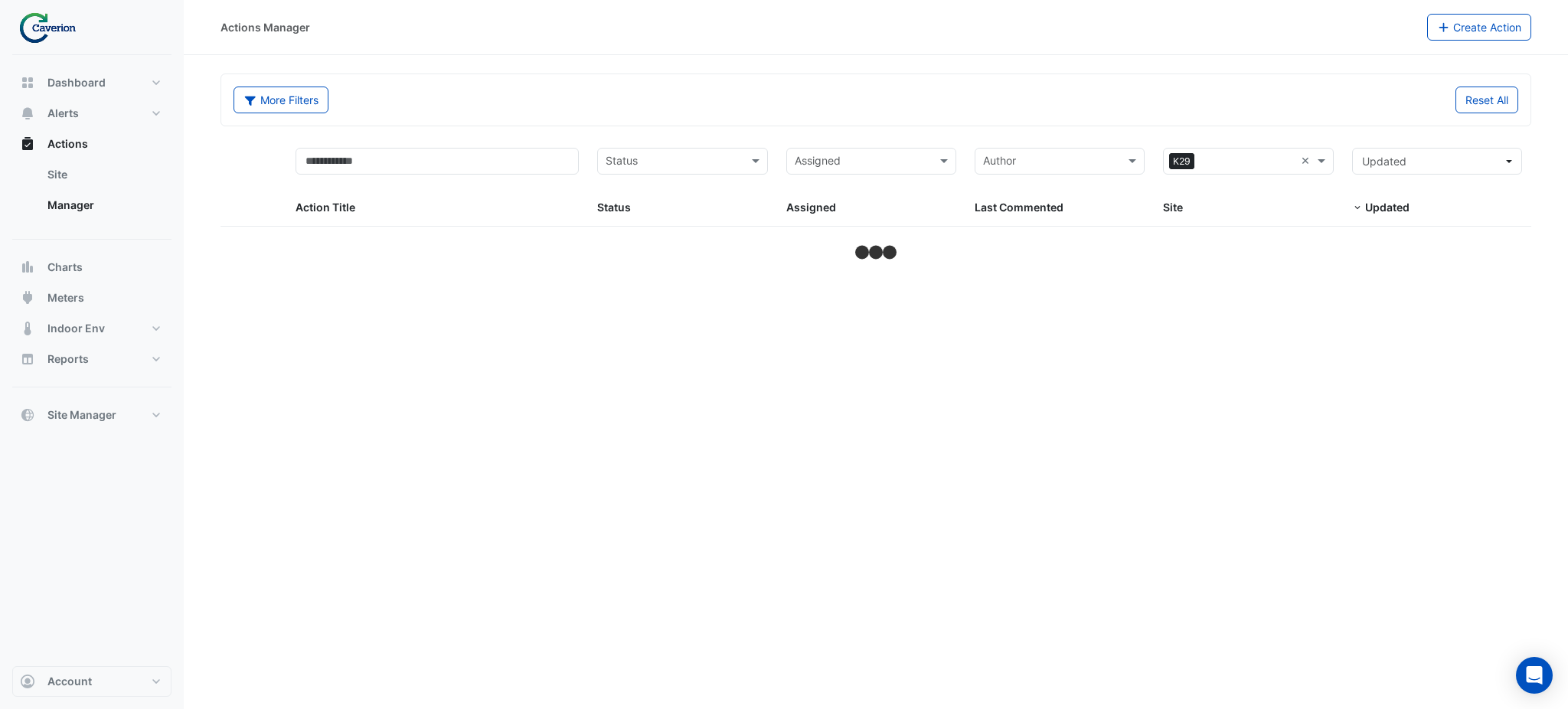
select select "***"
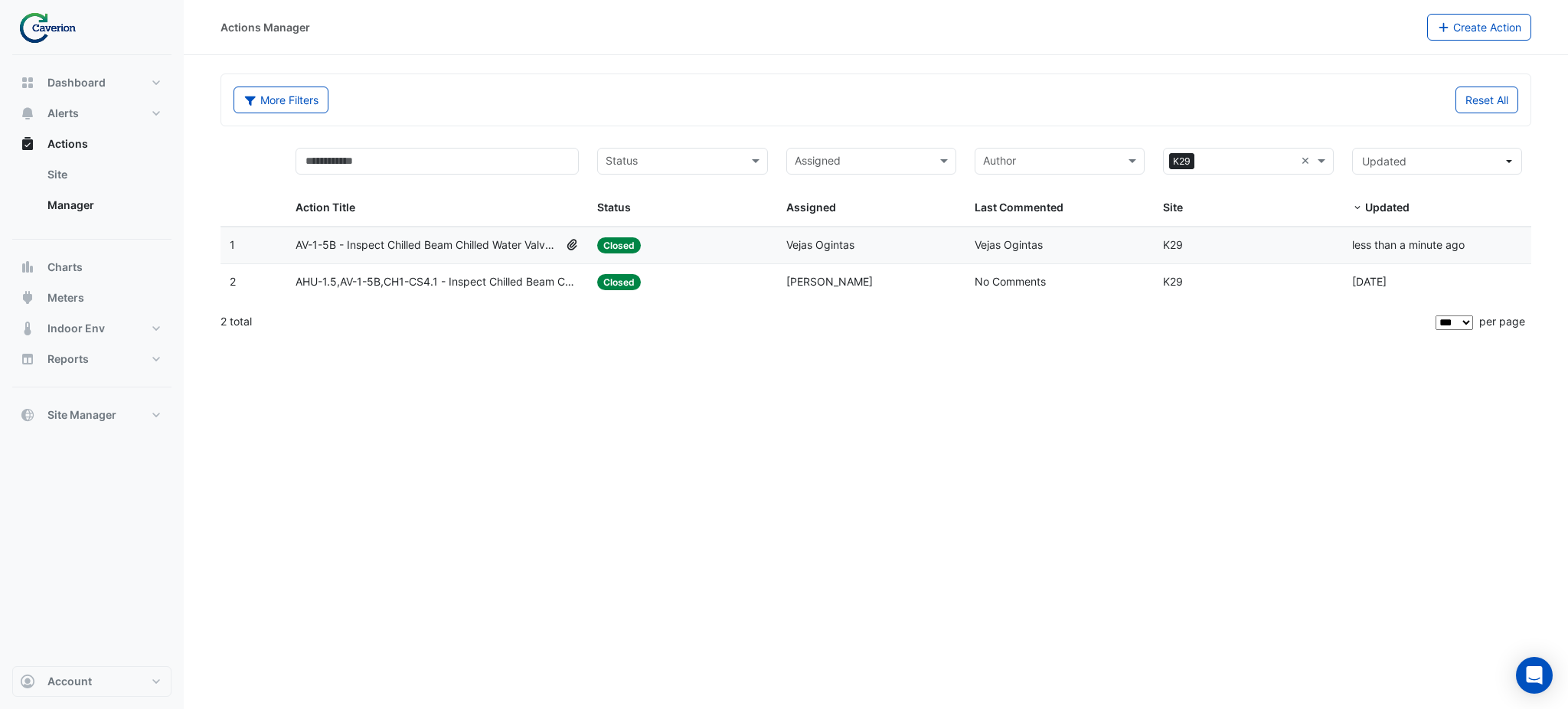
click at [891, 157] on input "text" at bounding box center [862, 162] width 136 height 17
click at [843, 330] on span "Vejas Ogintas" at bounding box center [845, 327] width 68 height 13
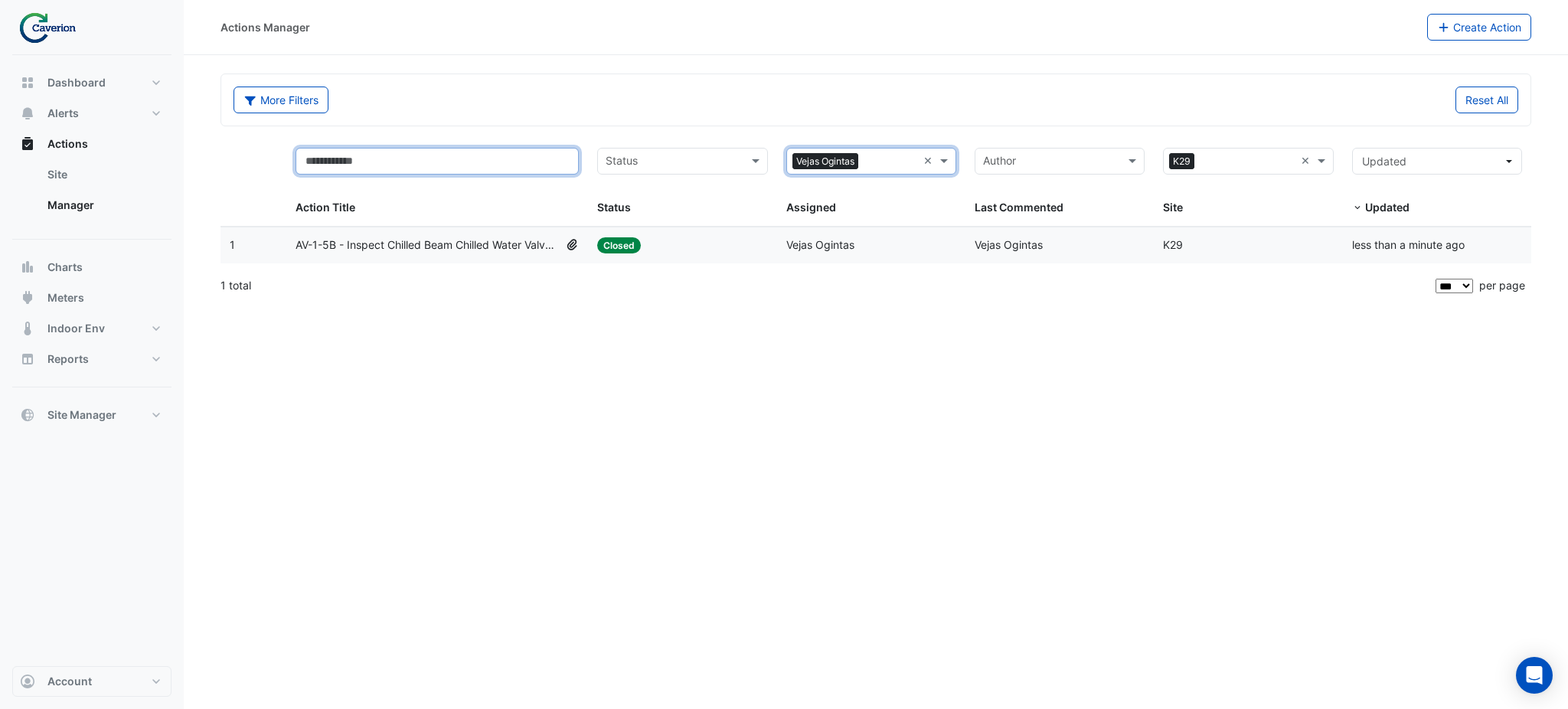
click at [435, 159] on input "text" at bounding box center [437, 160] width 284 height 26
drag, startPoint x: 435, startPoint y: 159, endPoint x: 530, endPoint y: 155, distance: 95.1
click at [435, 159] on input "text" at bounding box center [437, 160] width 284 height 26
click at [656, 155] on input "text" at bounding box center [673, 162] width 136 height 17
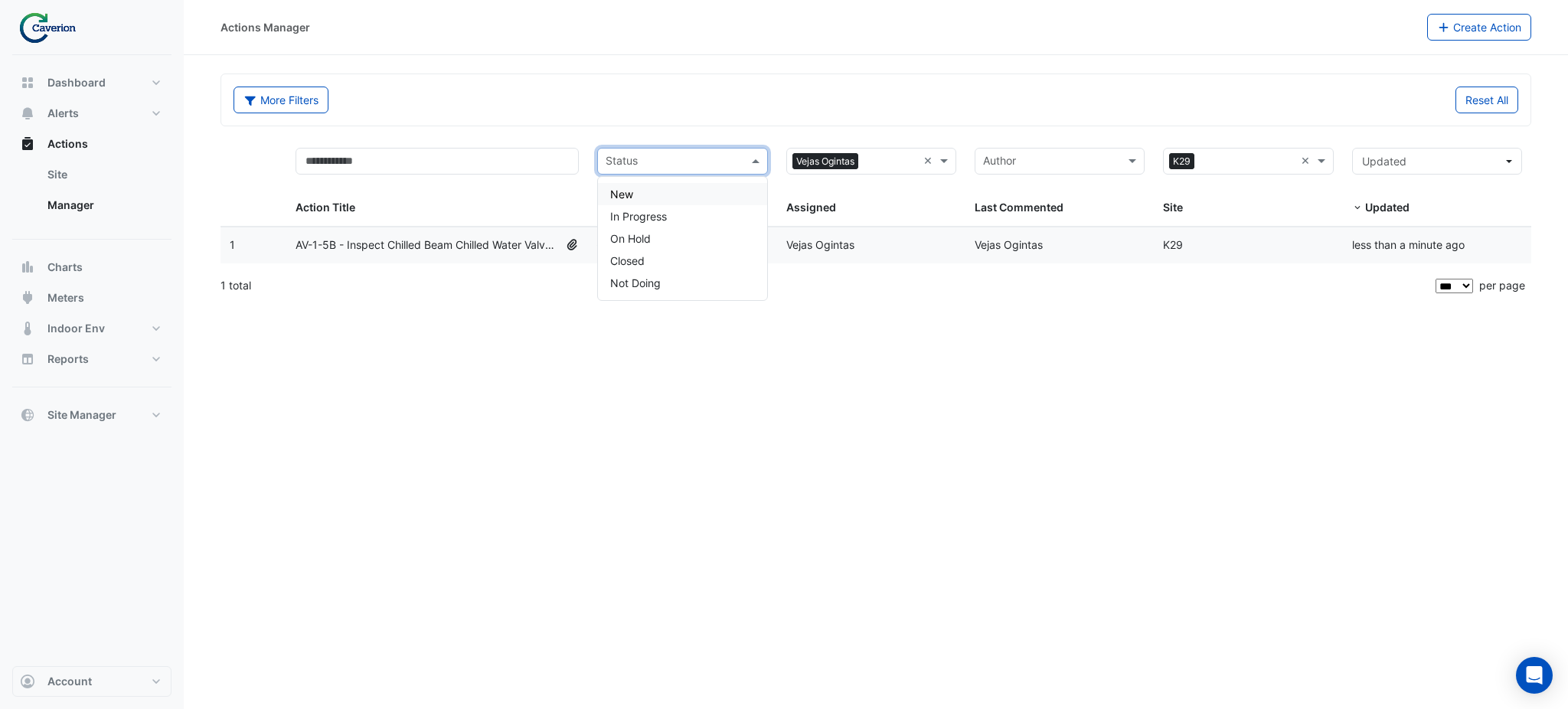
click at [1073, 167] on input "text" at bounding box center [1050, 162] width 136 height 17
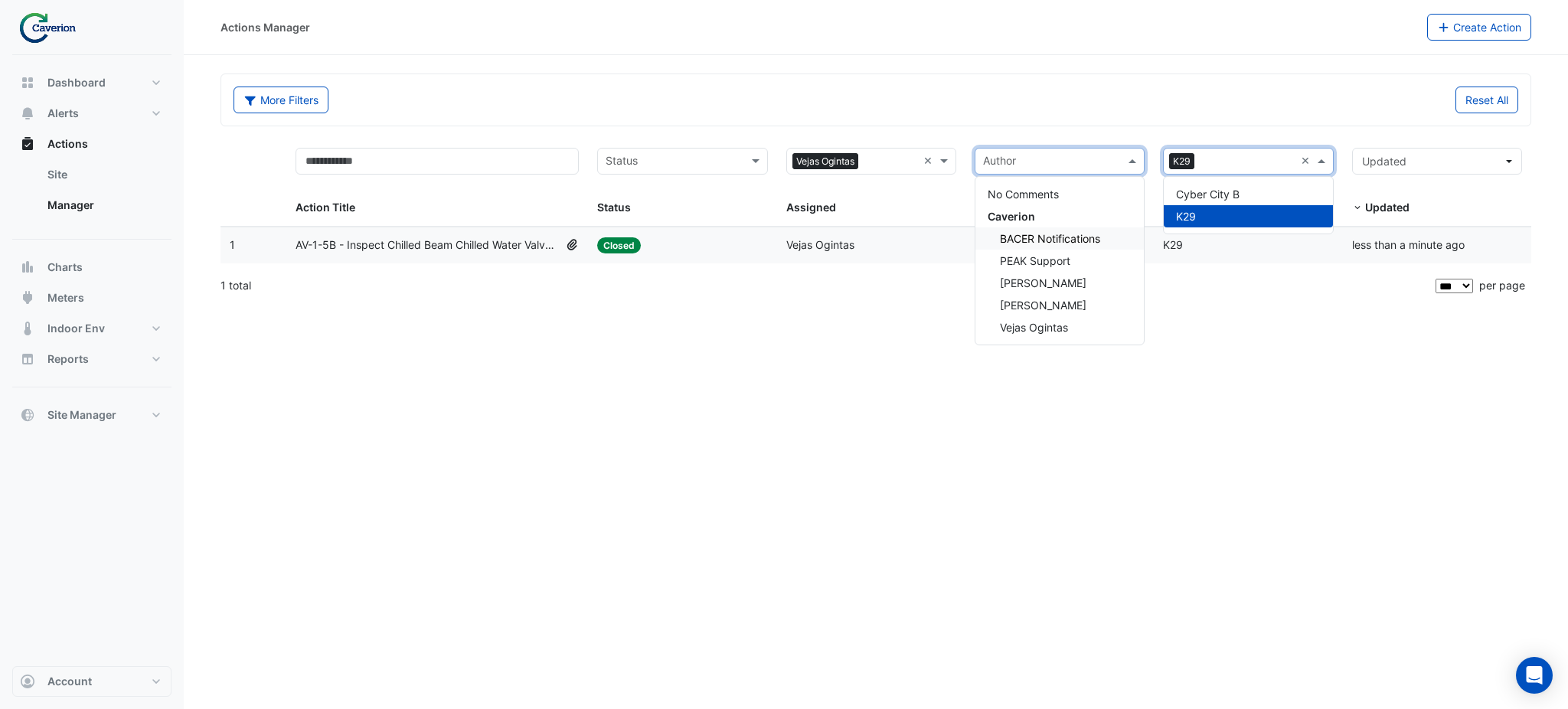
click at [1272, 149] on div "× K29" at bounding box center [1228, 161] width 130 height 25
click at [1131, 163] on span at bounding box center [1133, 160] width 19 height 17
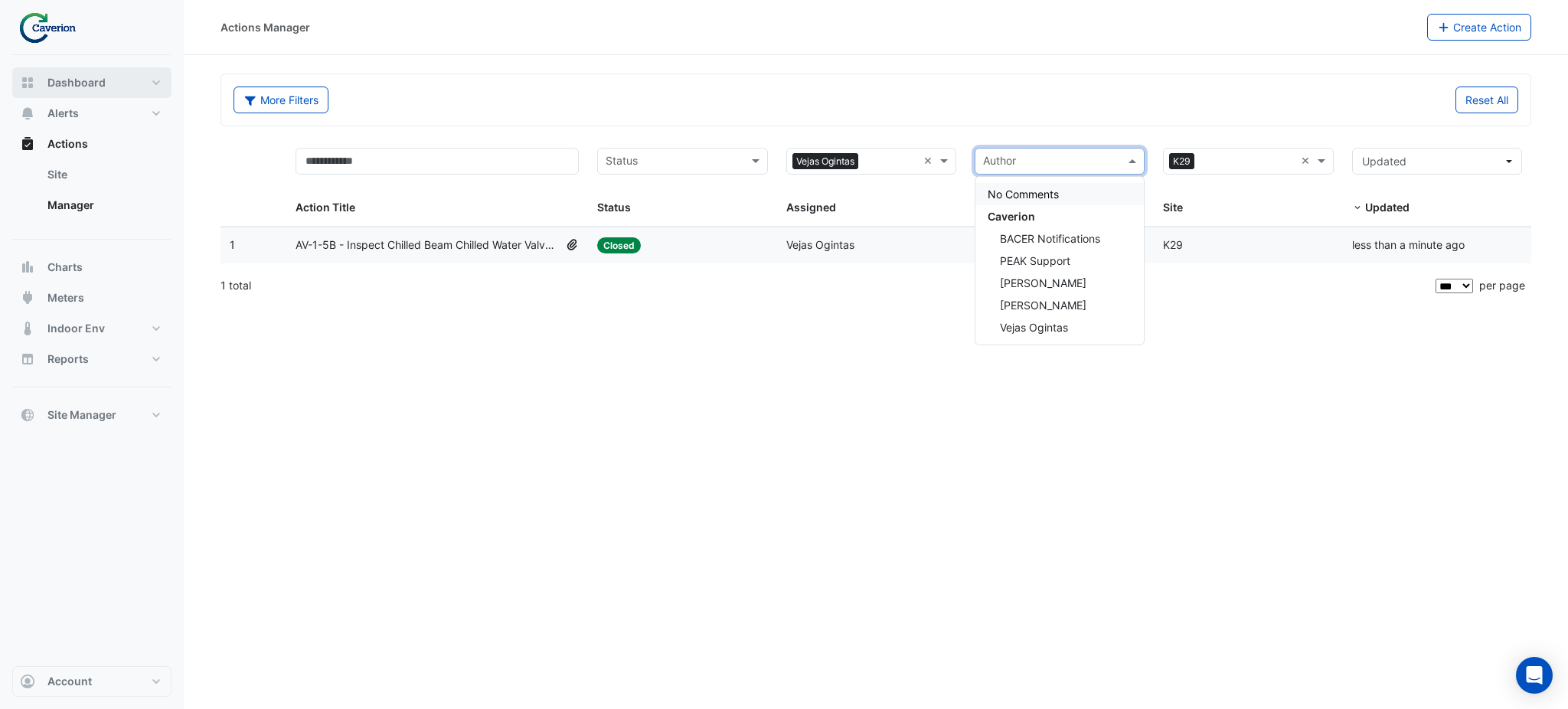
click at [90, 80] on span "Dashboard" at bounding box center [77, 82] width 58 height 15
select select "***"
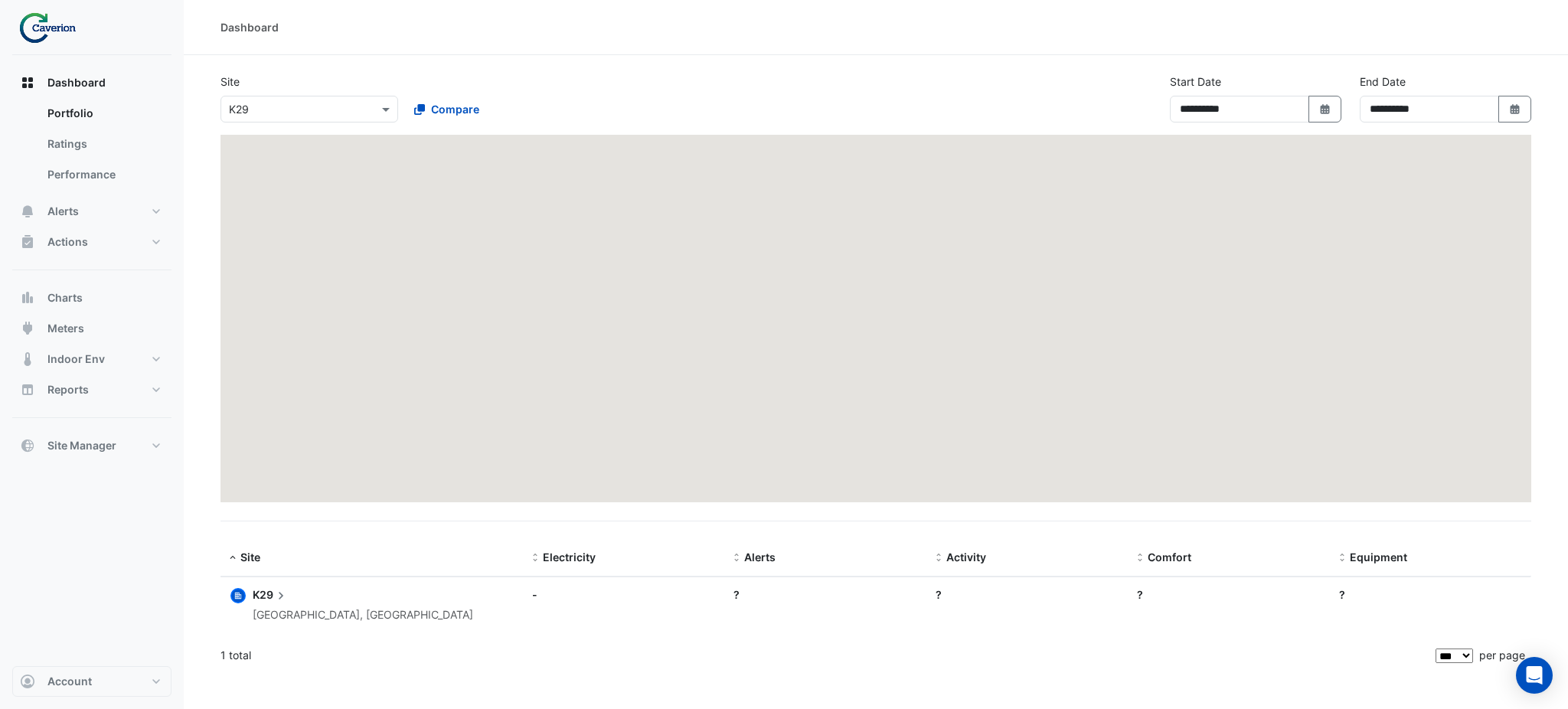
click at [37, 36] on img at bounding box center [53, 27] width 69 height 31
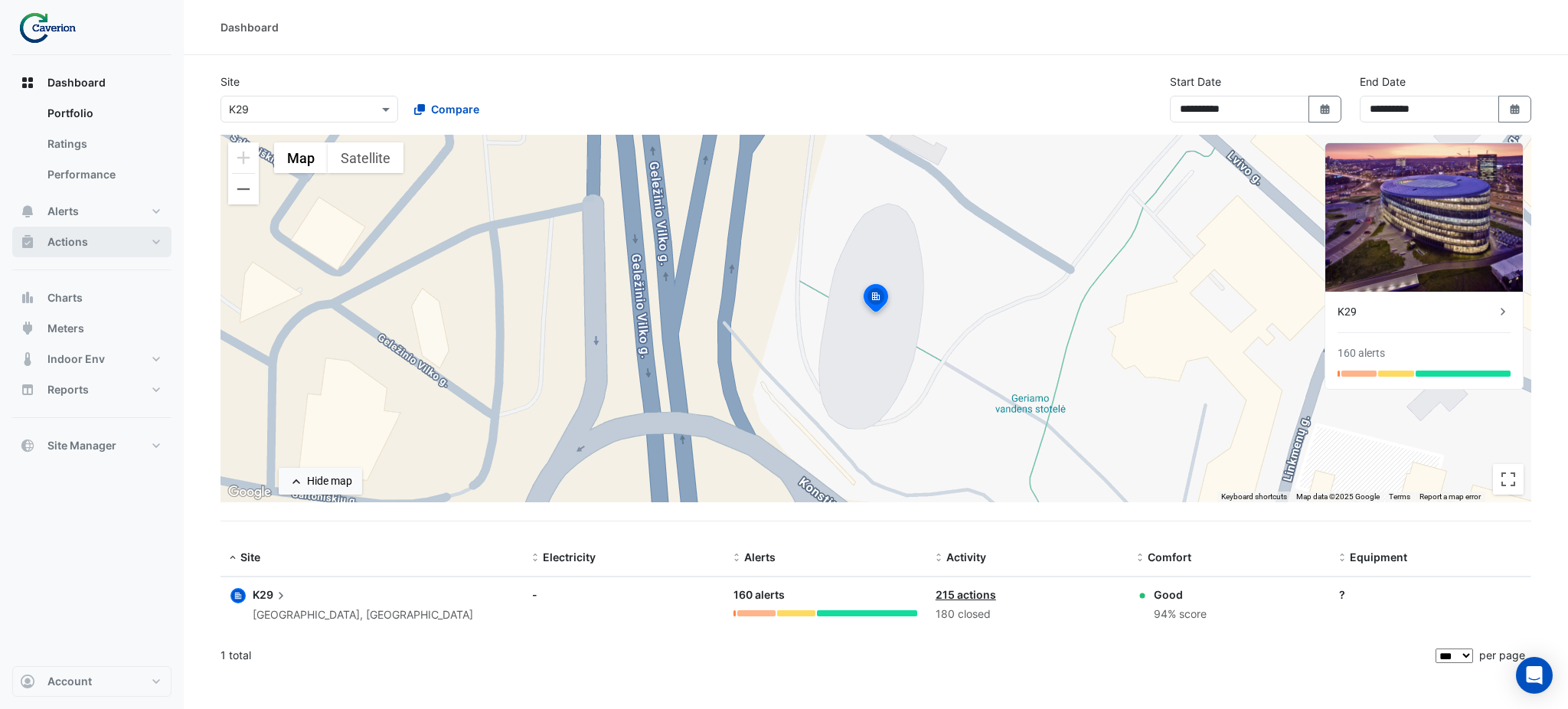
click at [101, 251] on button "Actions" at bounding box center [91, 242] width 160 height 31
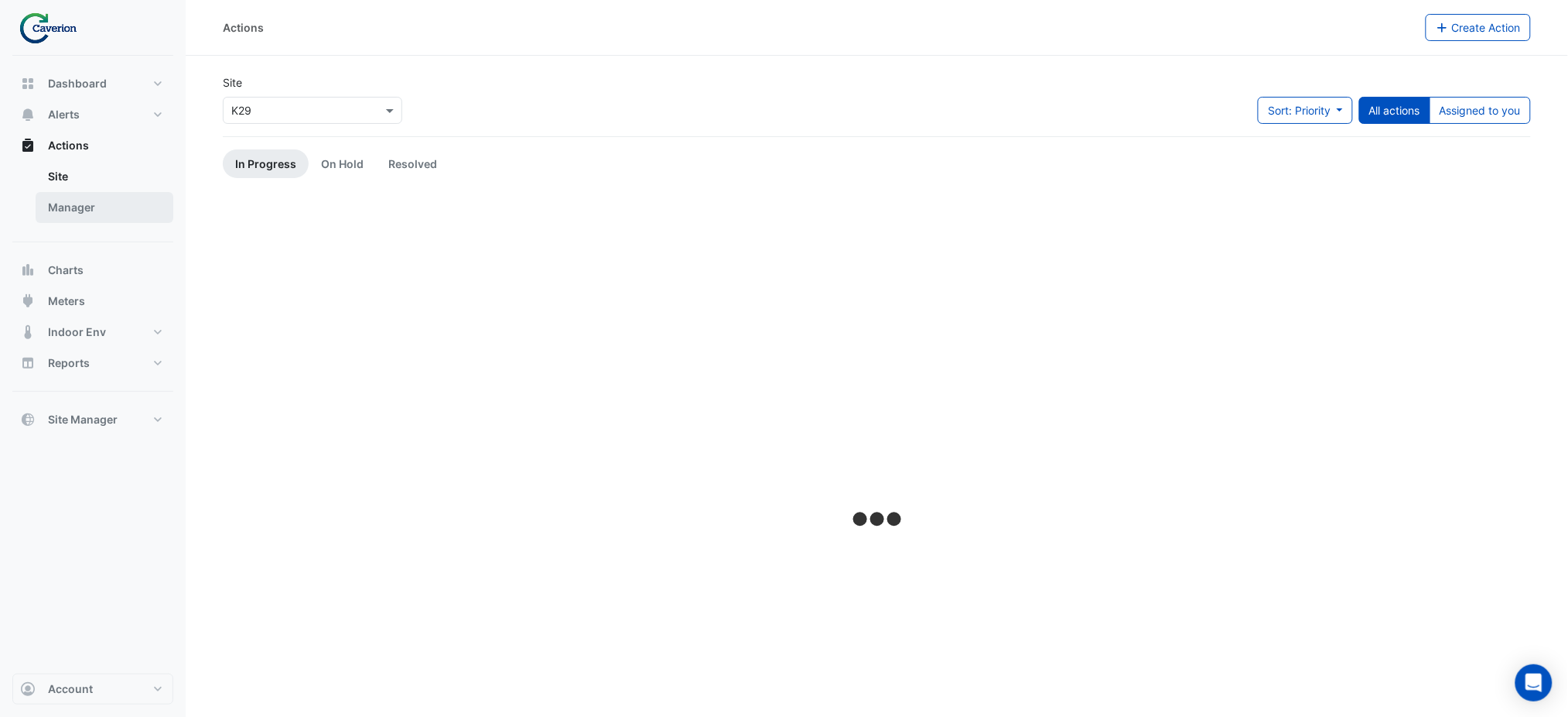
click at [92, 210] on link "Manager" at bounding box center [104, 207] width 137 height 31
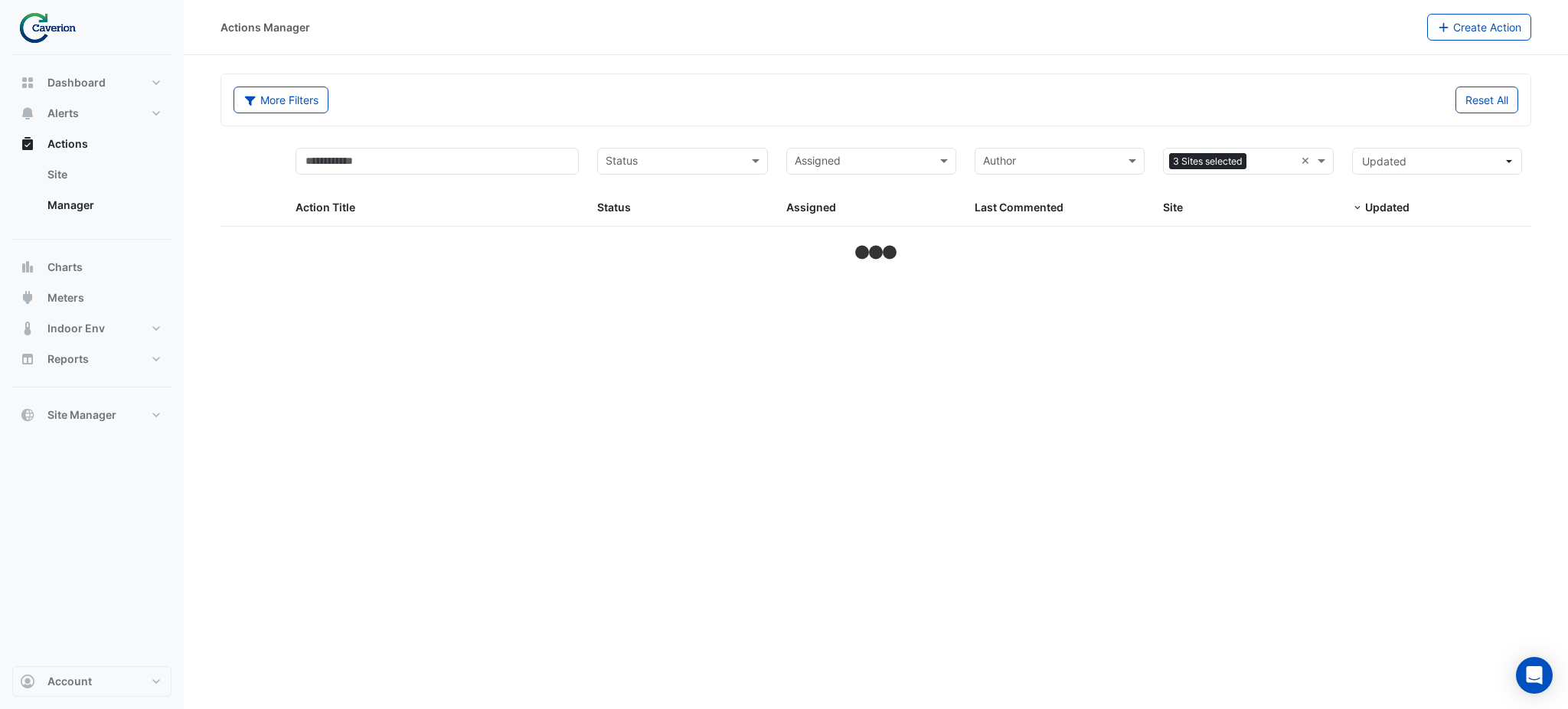
click at [911, 170] on div at bounding box center [861, 163] width 138 height 21
select select "***"
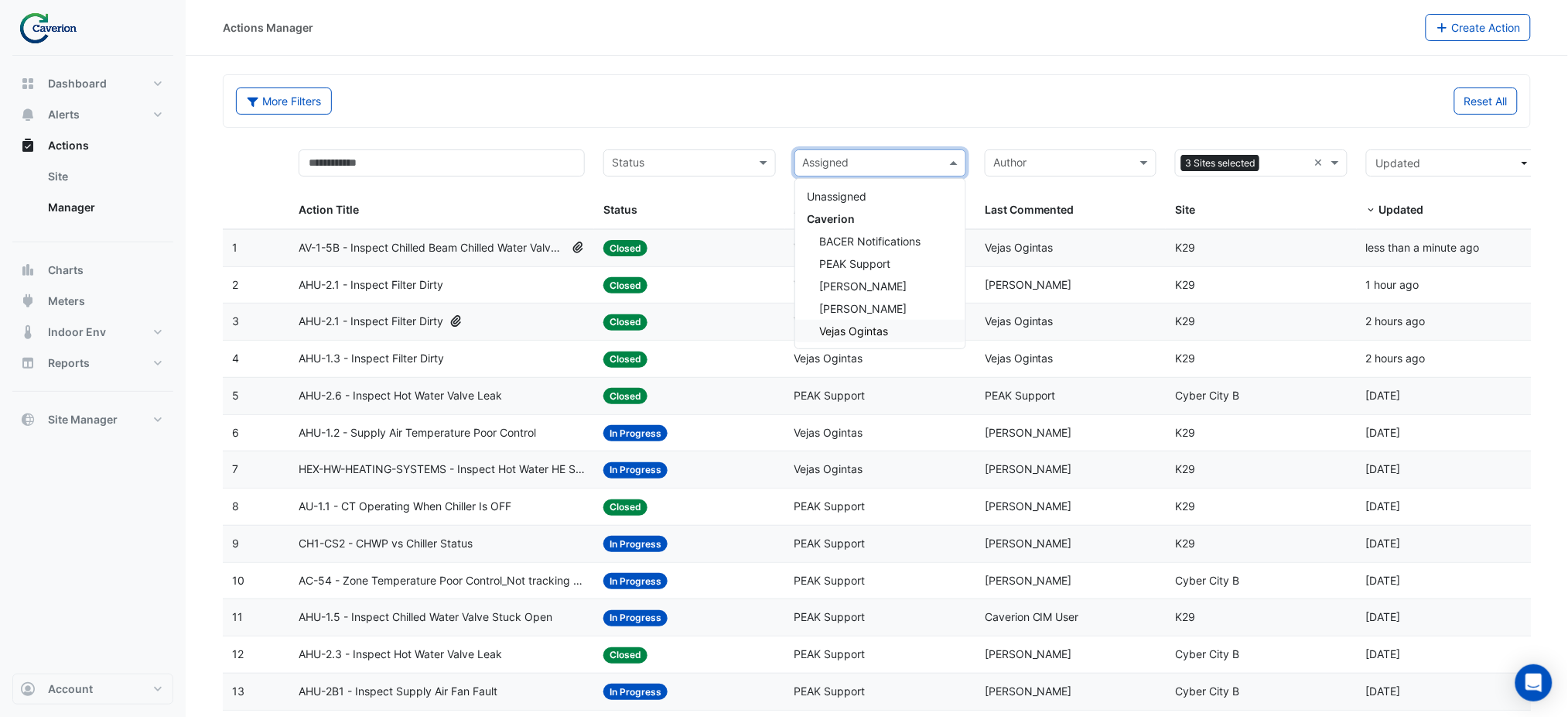
click at [866, 328] on span "Vejas Ogintas" at bounding box center [854, 331] width 69 height 13
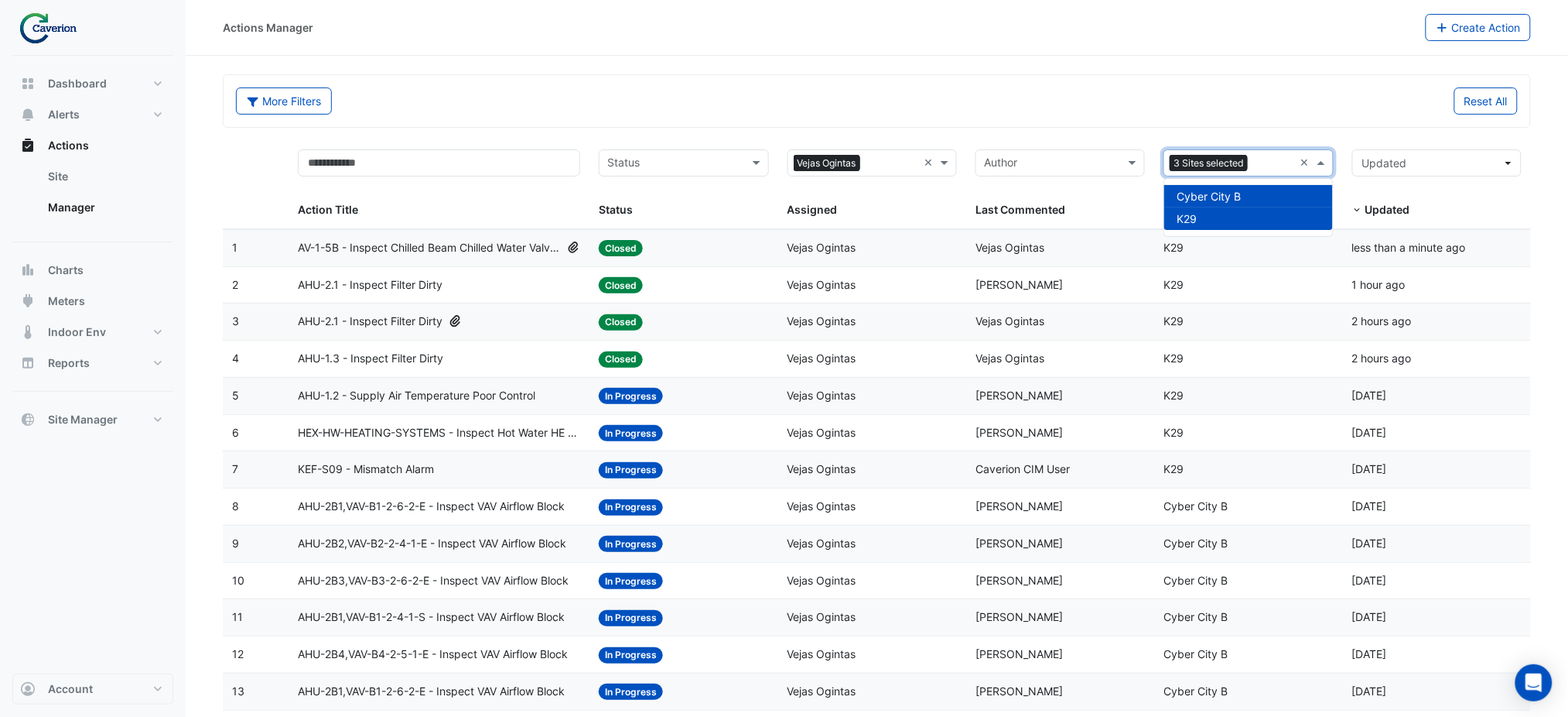
click at [1270, 160] on input "text" at bounding box center [1273, 164] width 40 height 18
click at [1223, 192] on span "Cyber City B" at bounding box center [1209, 196] width 64 height 13
click at [1251, 91] on div "Reset All" at bounding box center [1202, 100] width 650 height 27
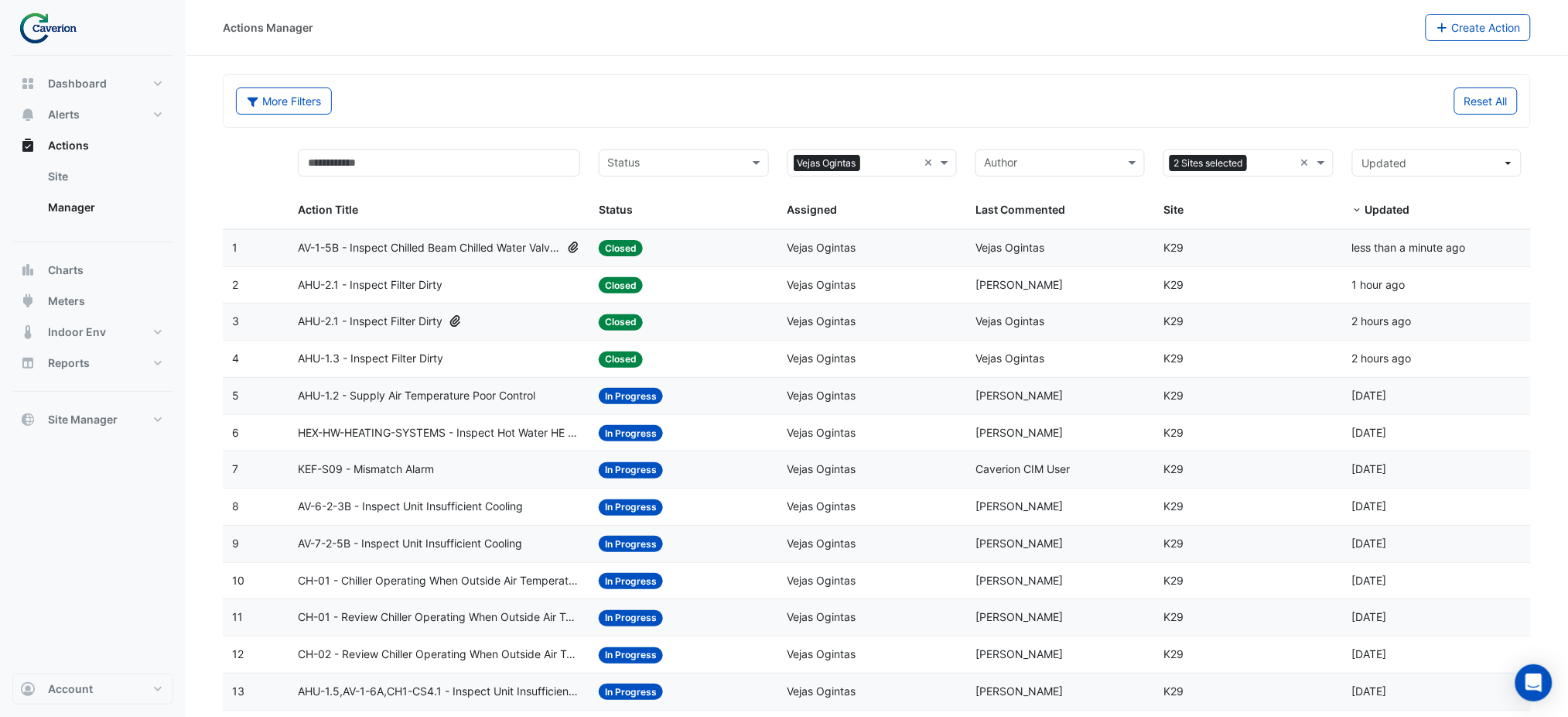
click at [409, 397] on span "AHU-1.2 - Supply Air Temperature Poor Control" at bounding box center [416, 395] width 238 height 18
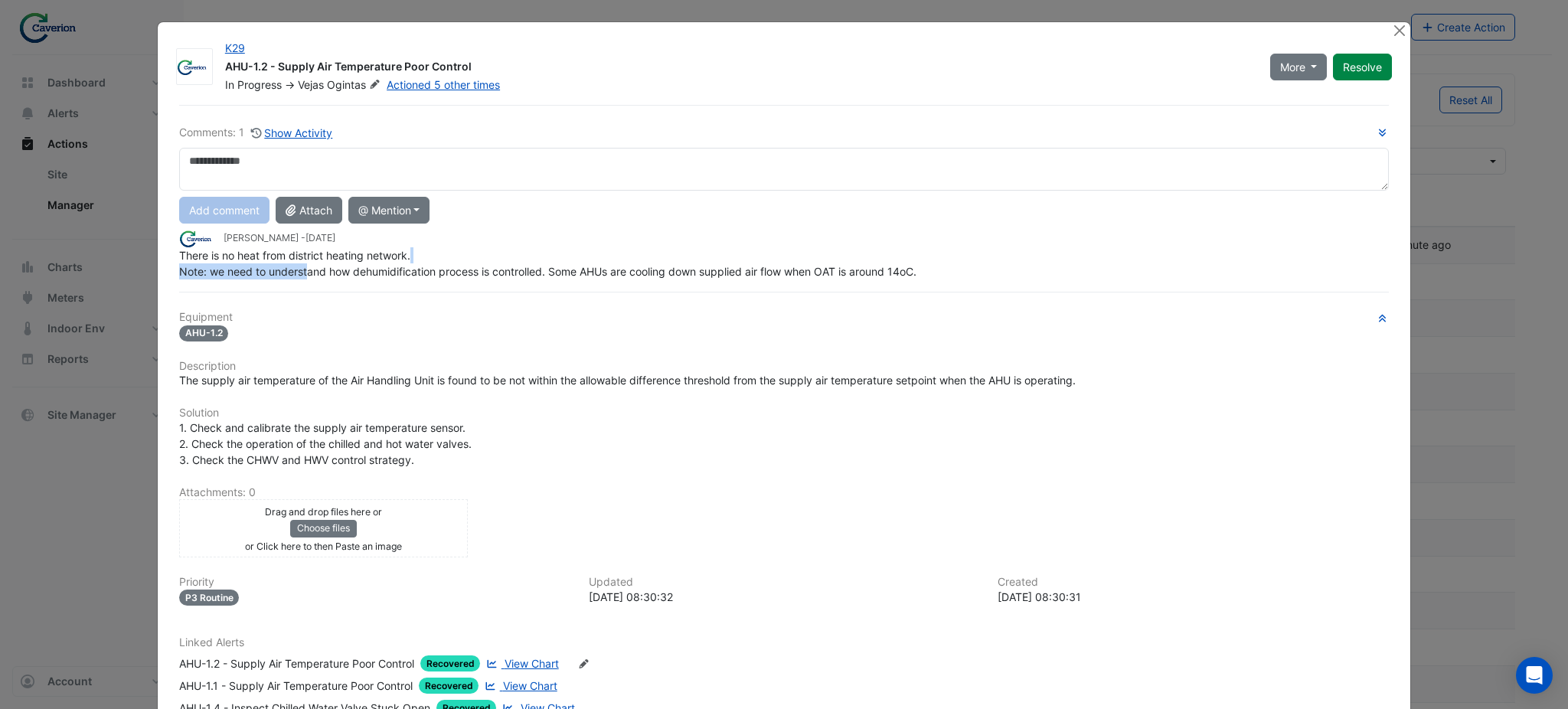
drag, startPoint x: 303, startPoint y: 270, endPoint x: 433, endPoint y: 261, distance: 130.3
click at [433, 261] on div "Comments: 1 Show Activity Add comment Attach @ Mention Caverion BACER Notificat…" at bounding box center [783, 457] width 1228 height 704
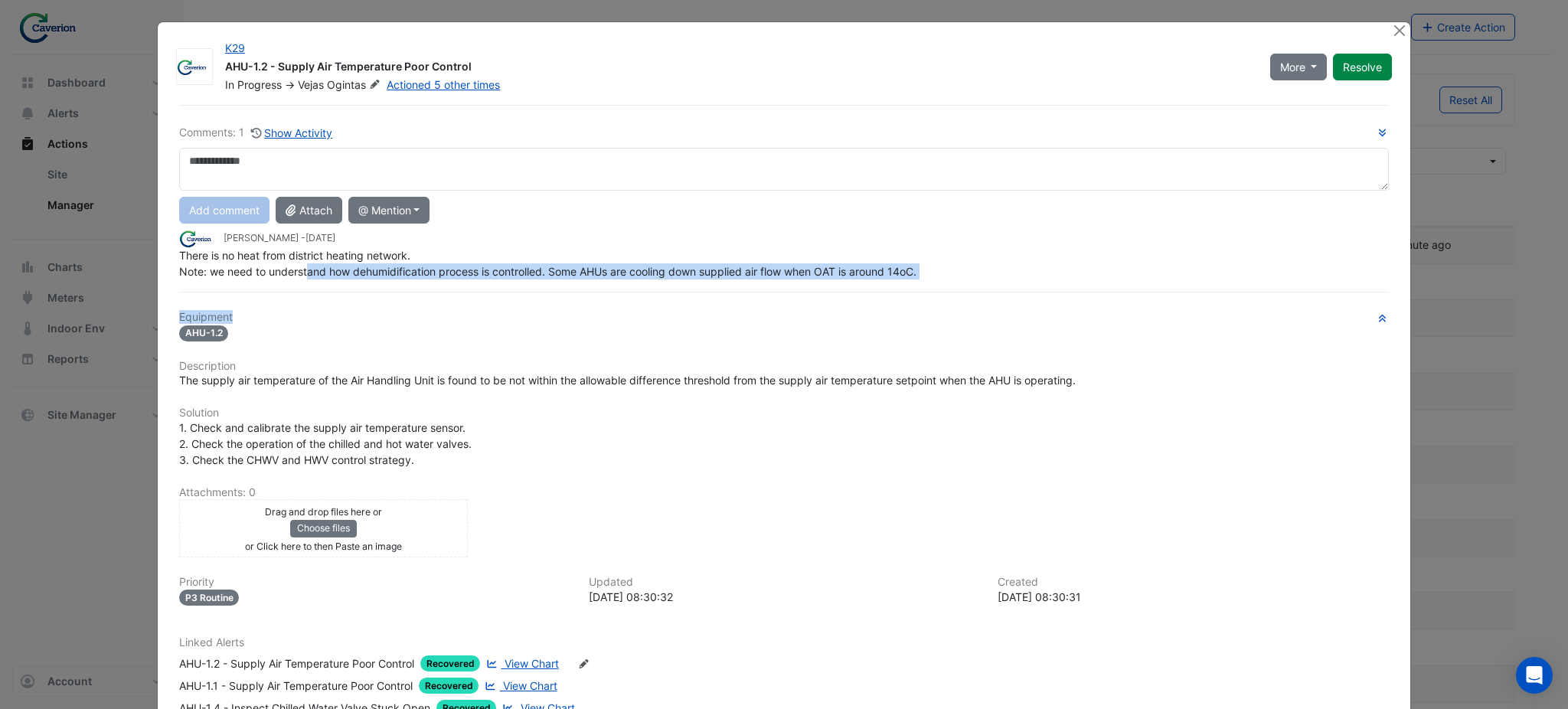
click at [433, 260] on div "Comments: 1 Show Activity Add comment Attach @ Mention Caverion BACER Notificat…" at bounding box center [783, 457] width 1228 height 704
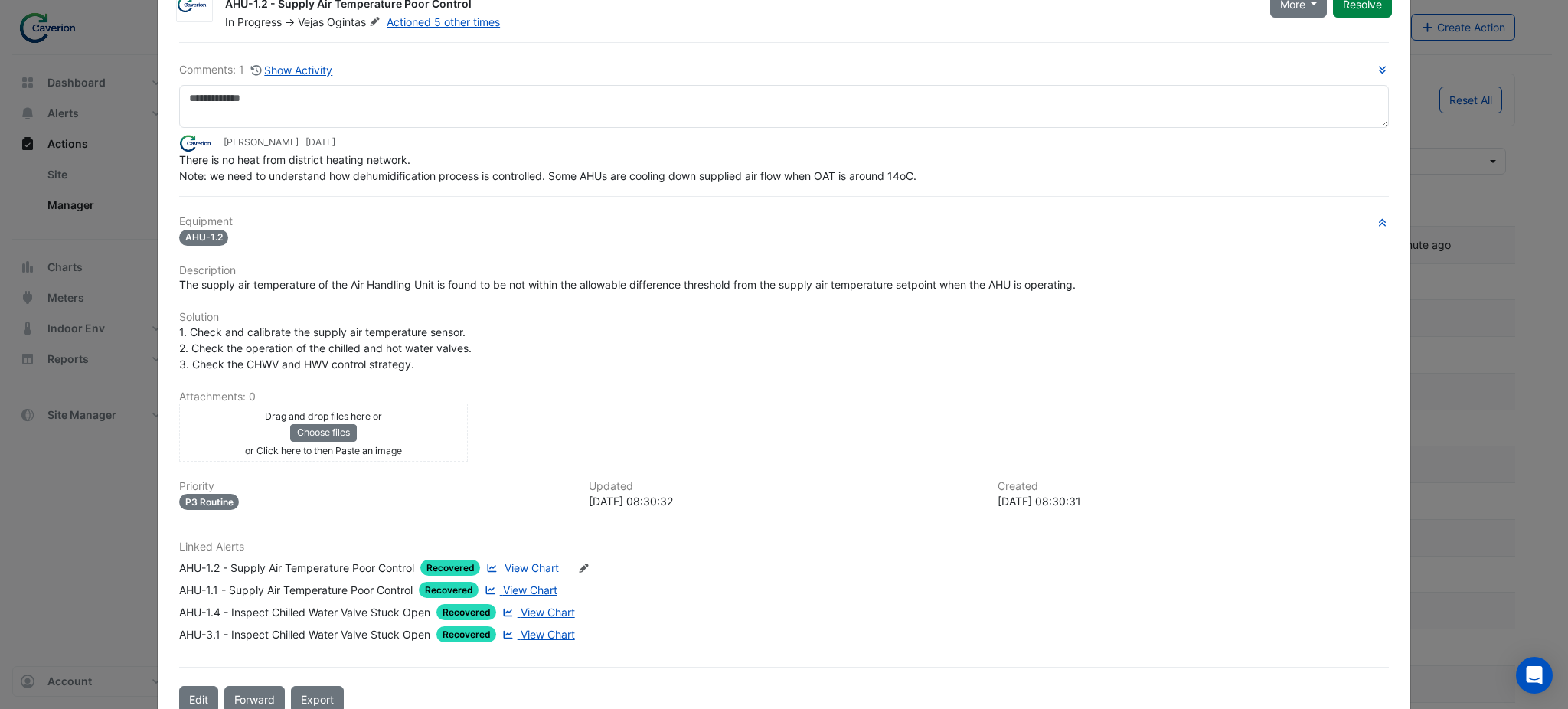
scroll to position [98, 0]
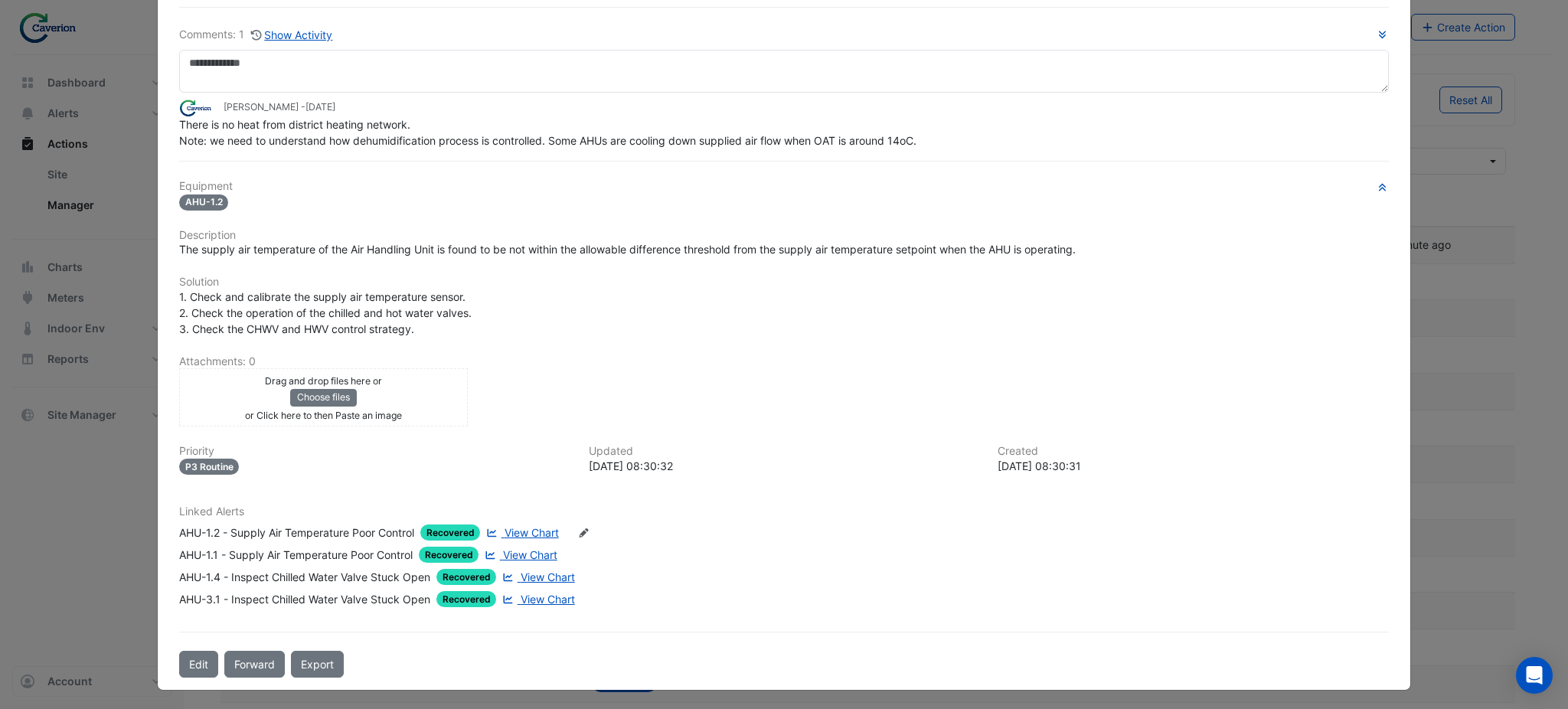
click at [518, 530] on span "View Chart" at bounding box center [531, 532] width 55 height 13
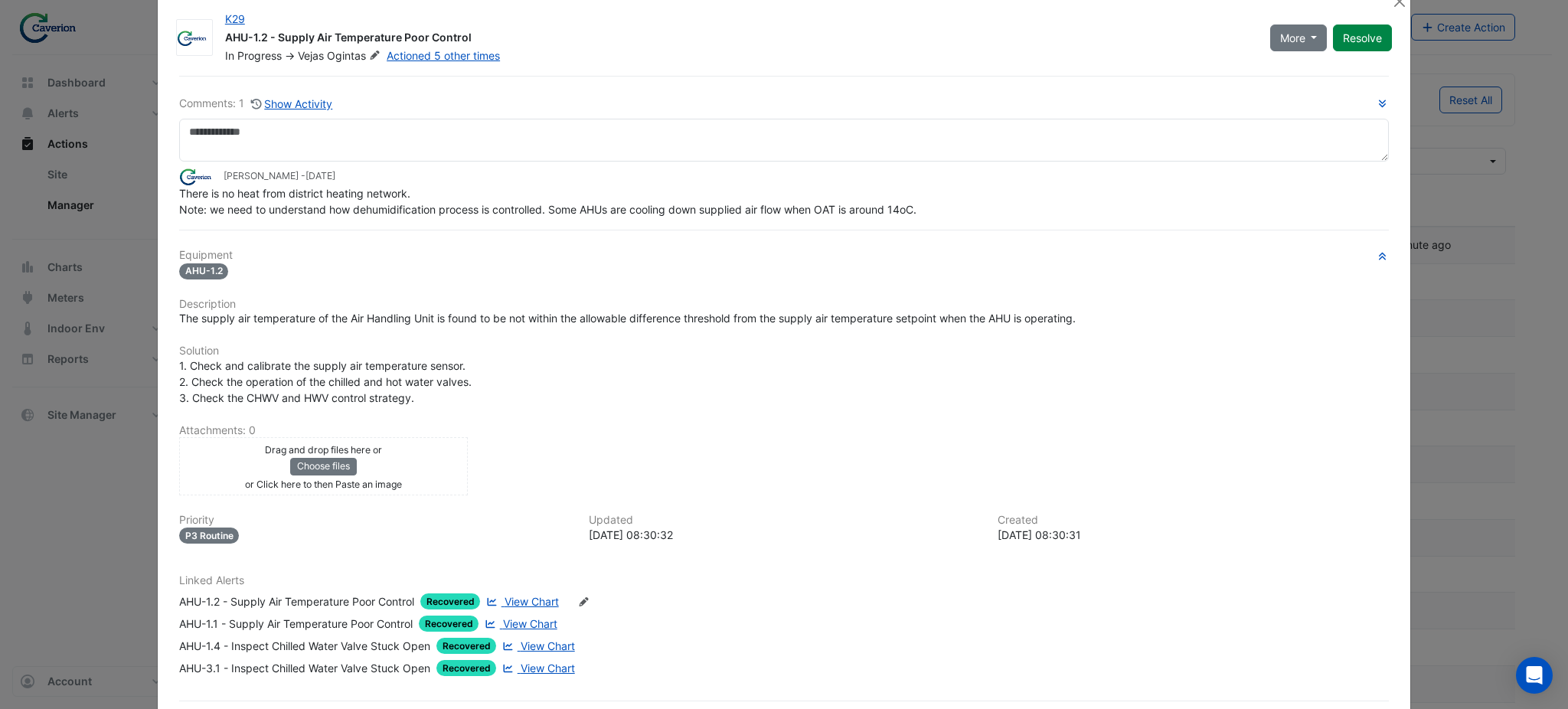
scroll to position [0, 0]
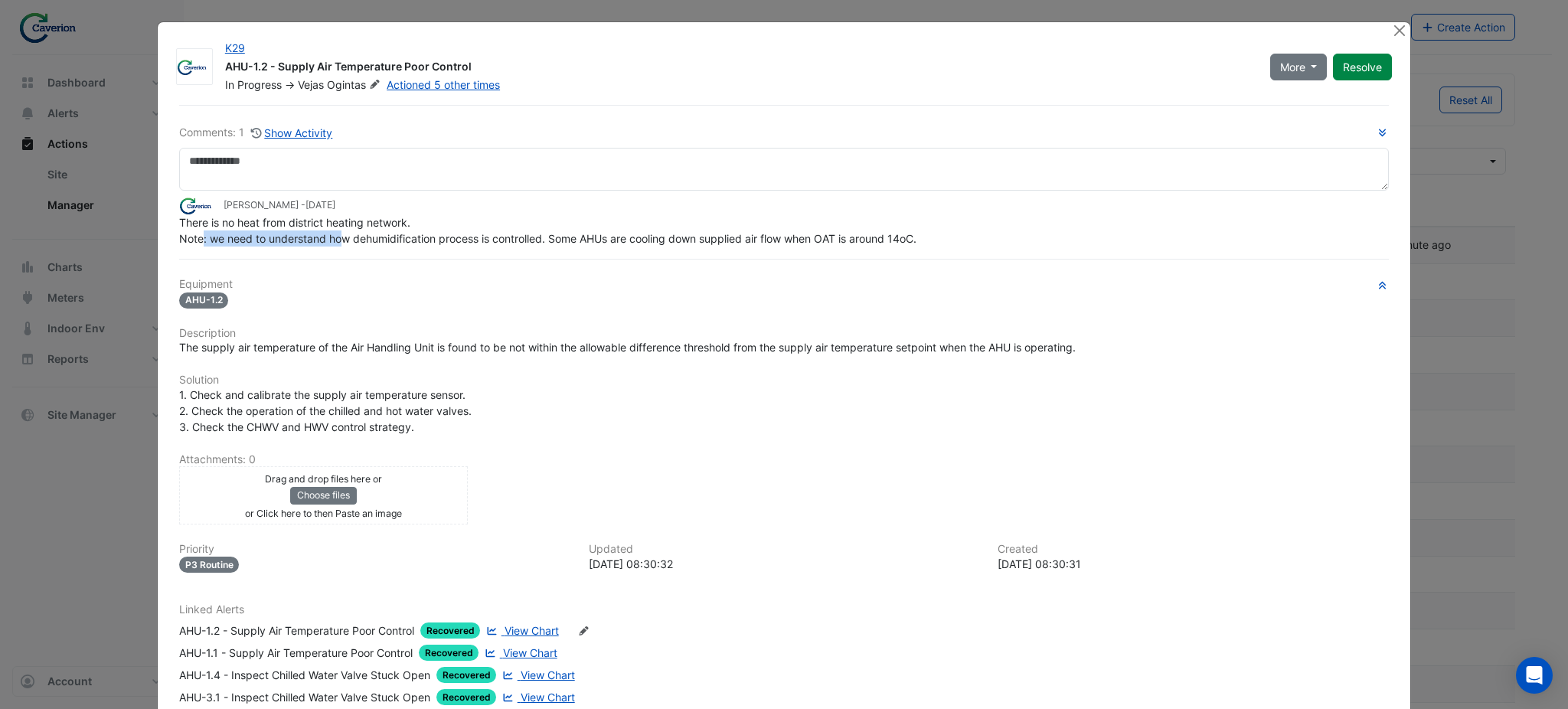
drag, startPoint x: 201, startPoint y: 230, endPoint x: 333, endPoint y: 239, distance: 132.3
click at [333, 239] on span "There is no heat from district heating network. Note: we need to understand how…" at bounding box center [547, 231] width 738 height 29
drag, startPoint x: 200, startPoint y: 237, endPoint x: 365, endPoint y: 241, distance: 165.0
click at [365, 241] on span "There is no heat from district heating network. Note: we need to understand how…" at bounding box center [547, 231] width 738 height 29
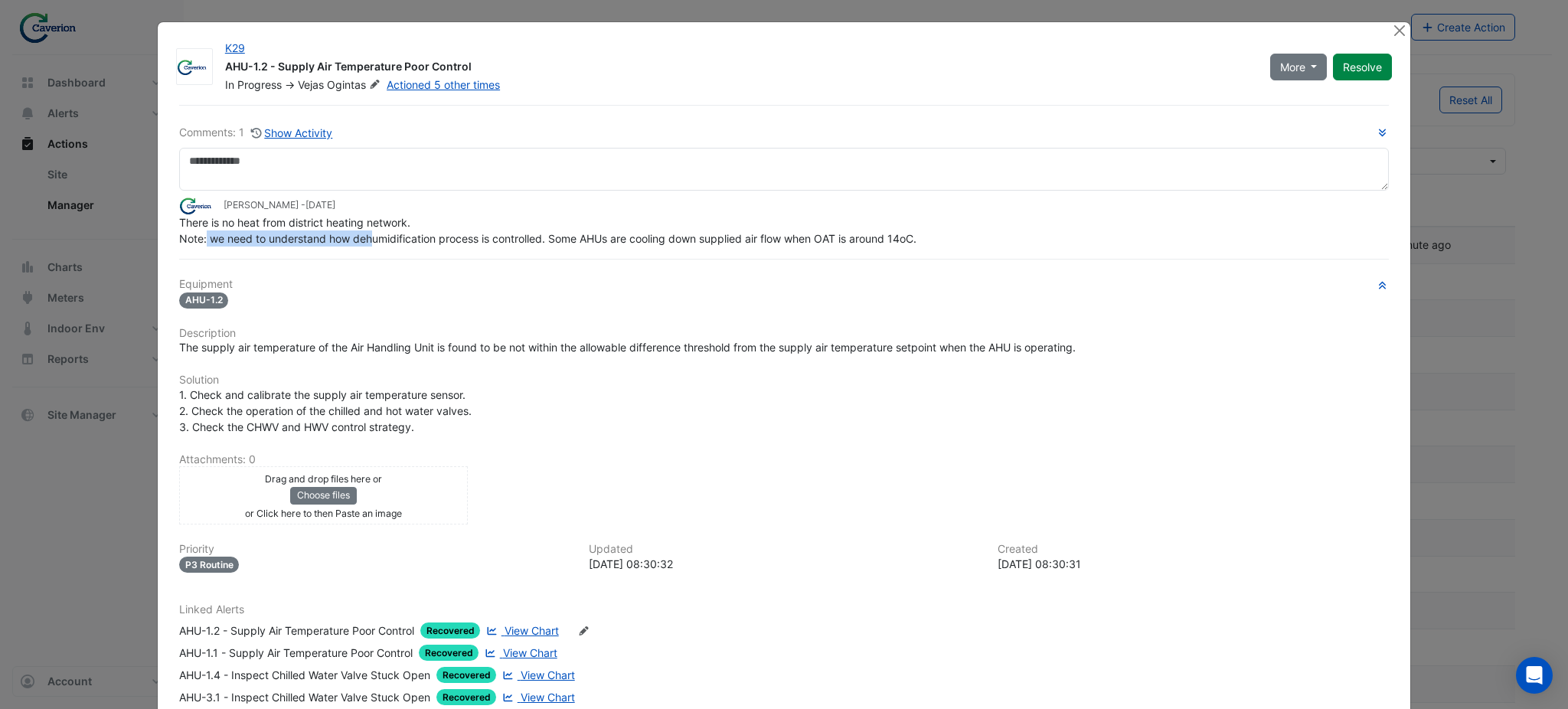
click at [365, 241] on span "There is no heat from district heating network. Note: we need to understand how…" at bounding box center [547, 231] width 738 height 29
drag, startPoint x: 221, startPoint y: 243, endPoint x: 593, endPoint y: 236, distance: 372.1
click at [593, 236] on span "There is no heat from district heating network. Note: we need to understand how…" at bounding box center [547, 231] width 738 height 29
drag, startPoint x: 572, startPoint y: 240, endPoint x: 718, endPoint y: 241, distance: 146.0
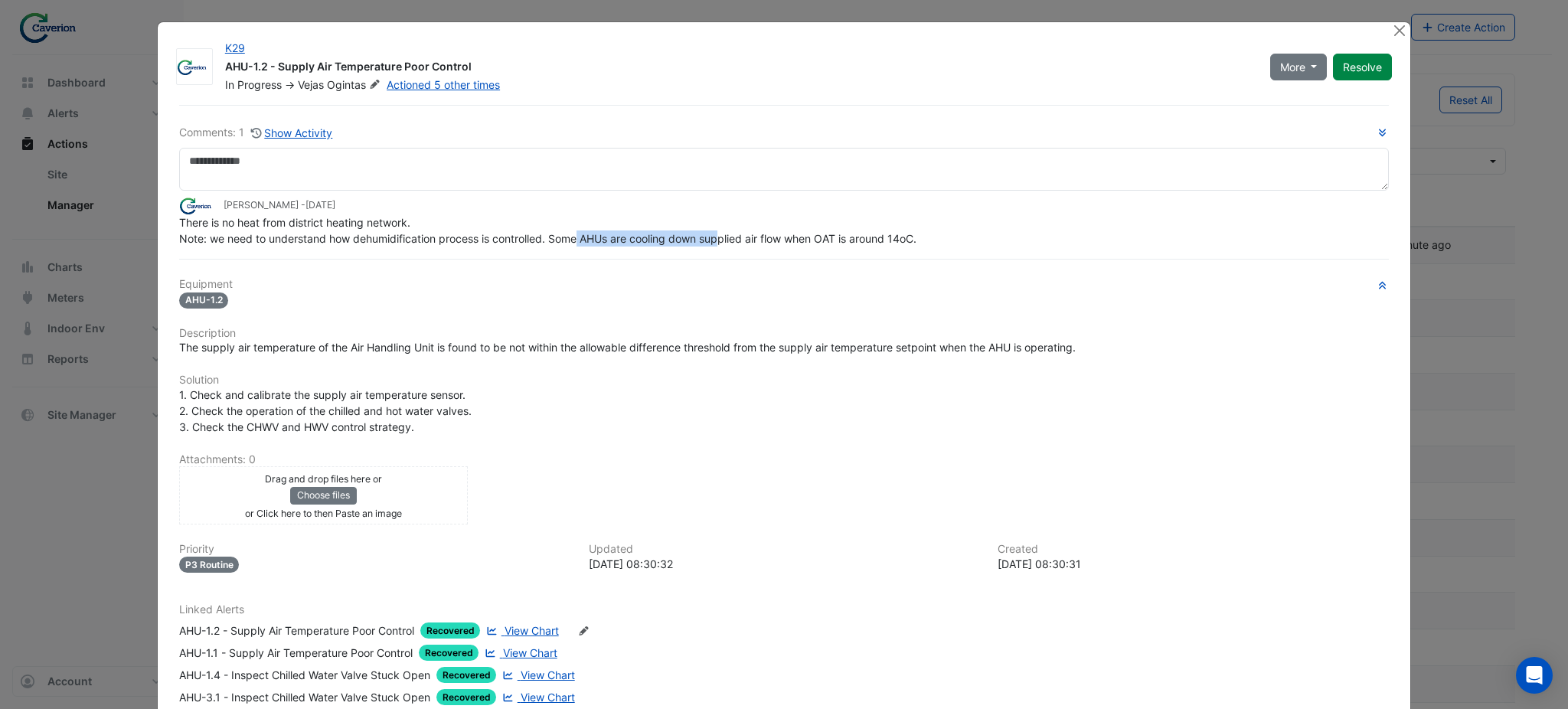
click at [718, 241] on span "There is no heat from district heating network. Note: we need to understand how…" at bounding box center [547, 231] width 738 height 29
drag, startPoint x: 643, startPoint y: 241, endPoint x: 738, endPoint y: 246, distance: 95.1
click at [724, 246] on div "Comments: 1 Show Activity Tomas Jonkaitis - 1 week and 6 days ago There is no h…" at bounding box center [783, 440] width 1228 height 671
click at [747, 246] on div "Comments: 1 Show Activity Tomas Jonkaitis - 1 week and 6 days ago There is no h…" at bounding box center [783, 440] width 1228 height 671
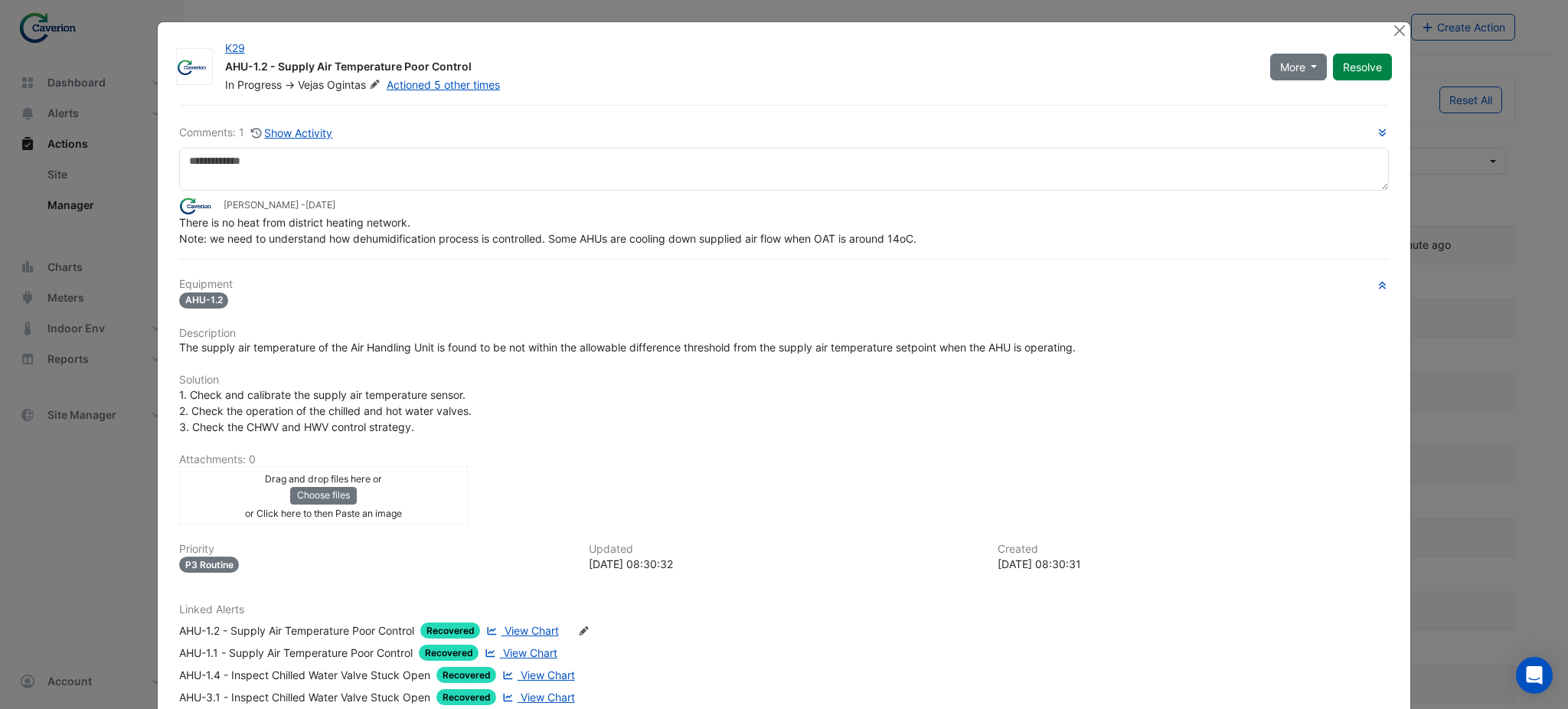
click at [37, 588] on ngb-modal-window "K29 AHU-1.2 - Supply Air Temperature Poor Control In Progress -> Vejas Ogintas …" at bounding box center [784, 354] width 1568 height 709
click at [1394, 35] on button "Close" at bounding box center [1399, 30] width 16 height 16
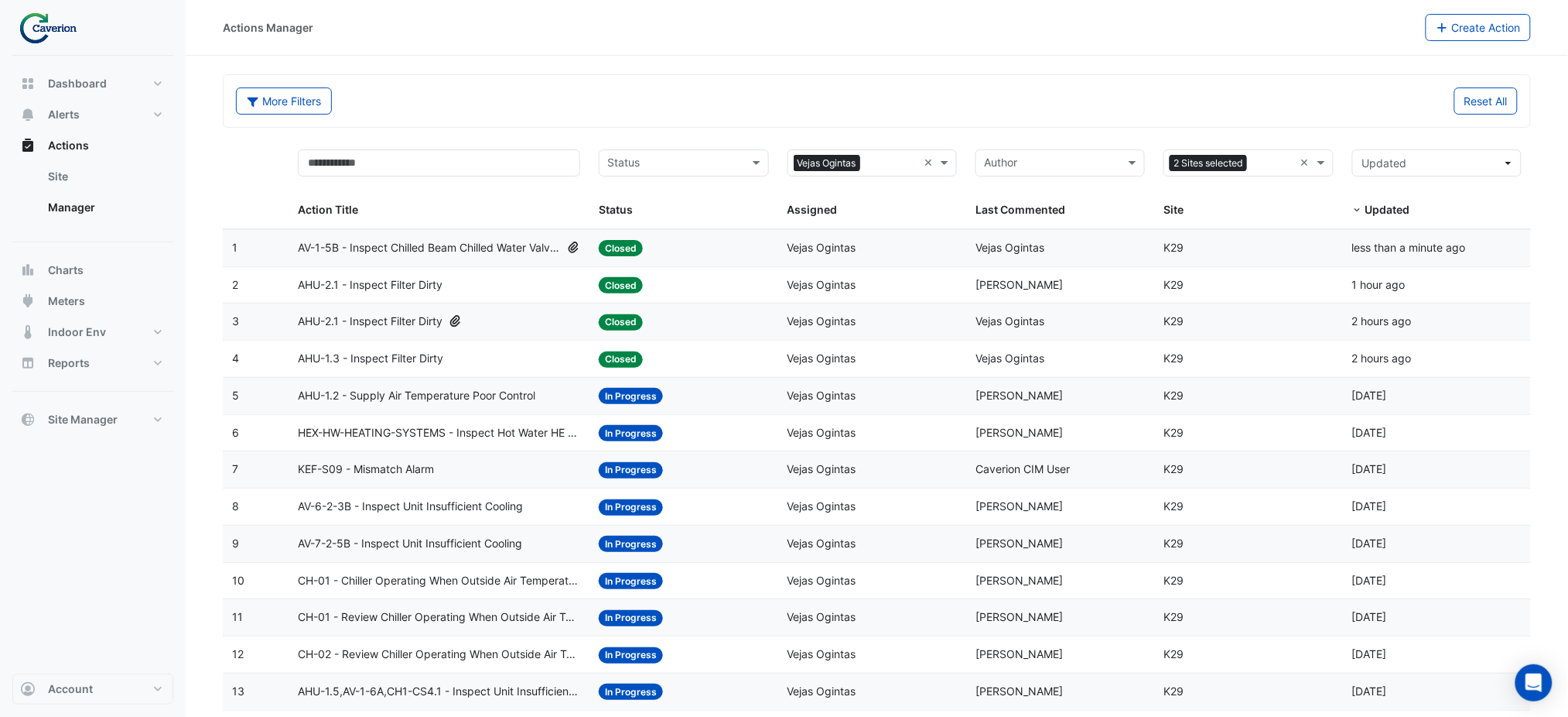
click at [437, 391] on span "AHU-1.2 - Supply Air Temperature Poor Control" at bounding box center [416, 395] width 238 height 18
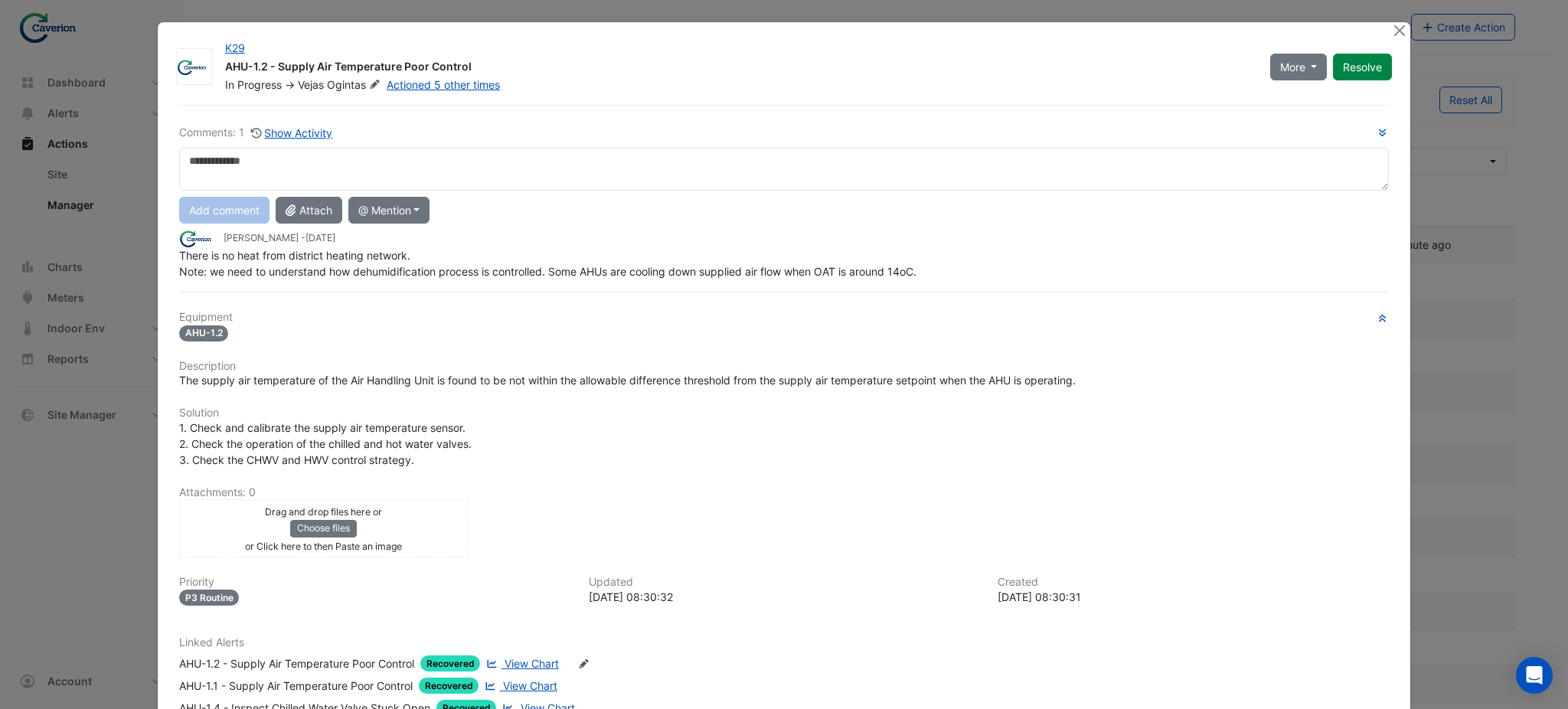
click at [38, 448] on ngb-modal-window "K29 AHU-1.2 - Supply Air Temperature Poor Control In Progress -> Vejas Ogintas …" at bounding box center [784, 354] width 1568 height 709
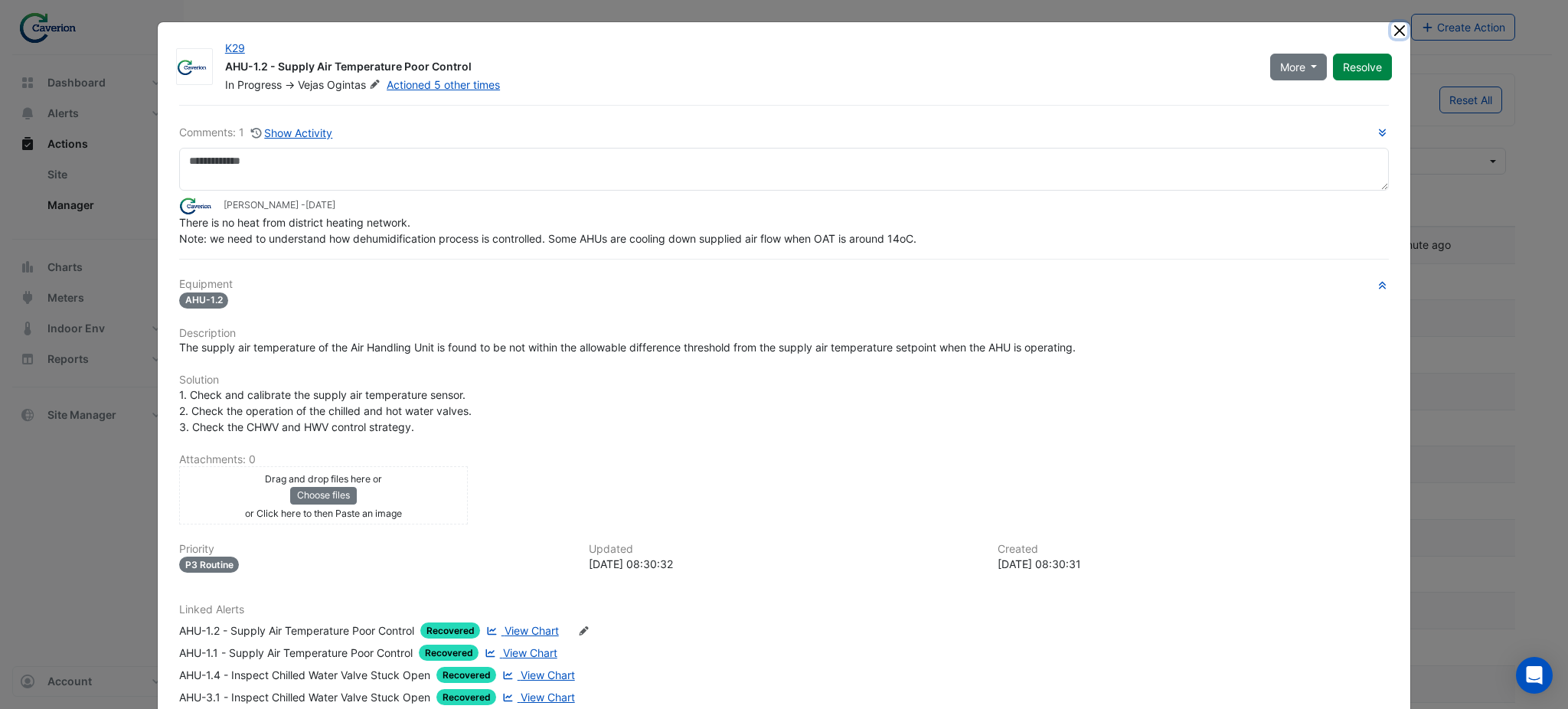
click at [1393, 32] on button "Close" at bounding box center [1399, 30] width 16 height 16
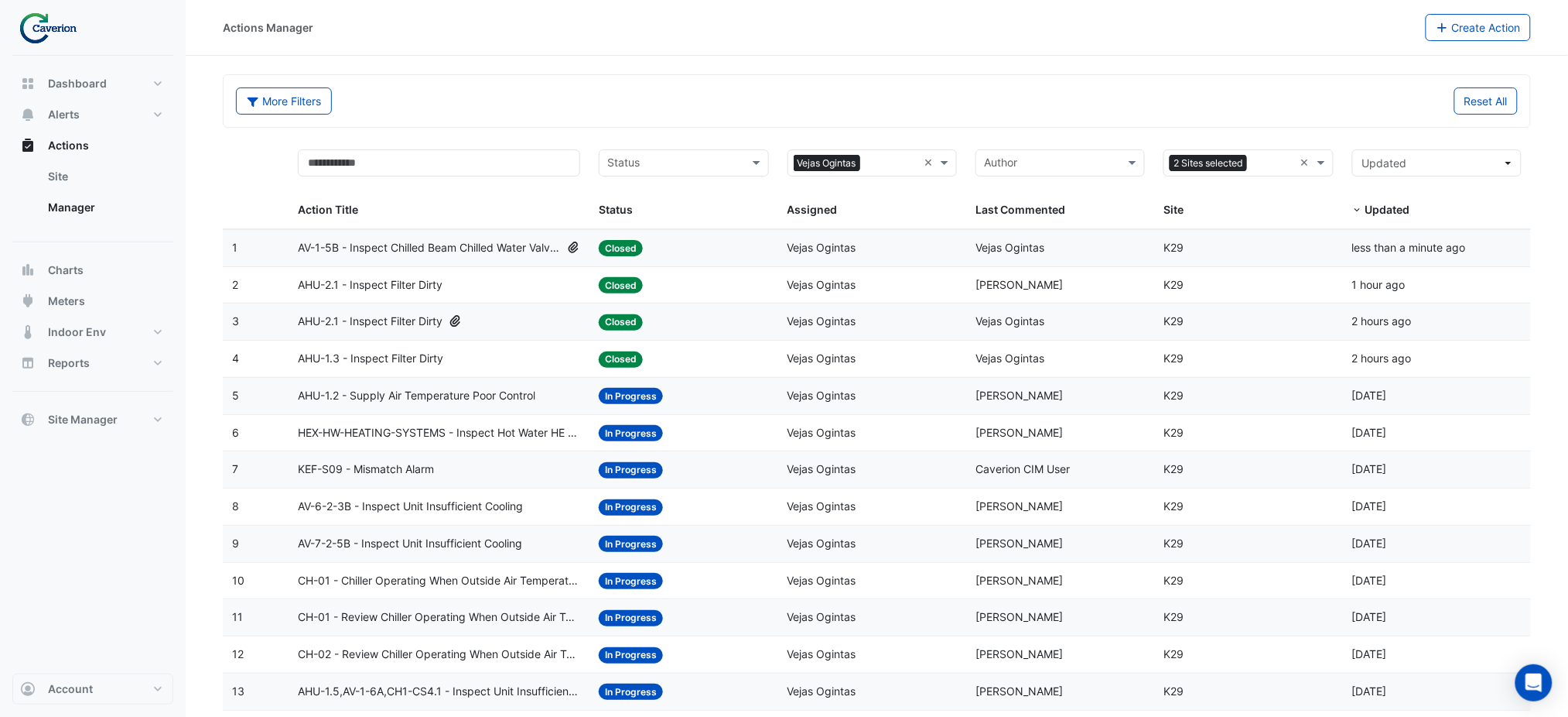
click at [425, 421] on datatable-body-cell "Action Title: HEX-HW-HEATING-SYSTEMS - Inspect Hot Water HE Secondary Water Pum…" at bounding box center [439, 432] width 301 height 36
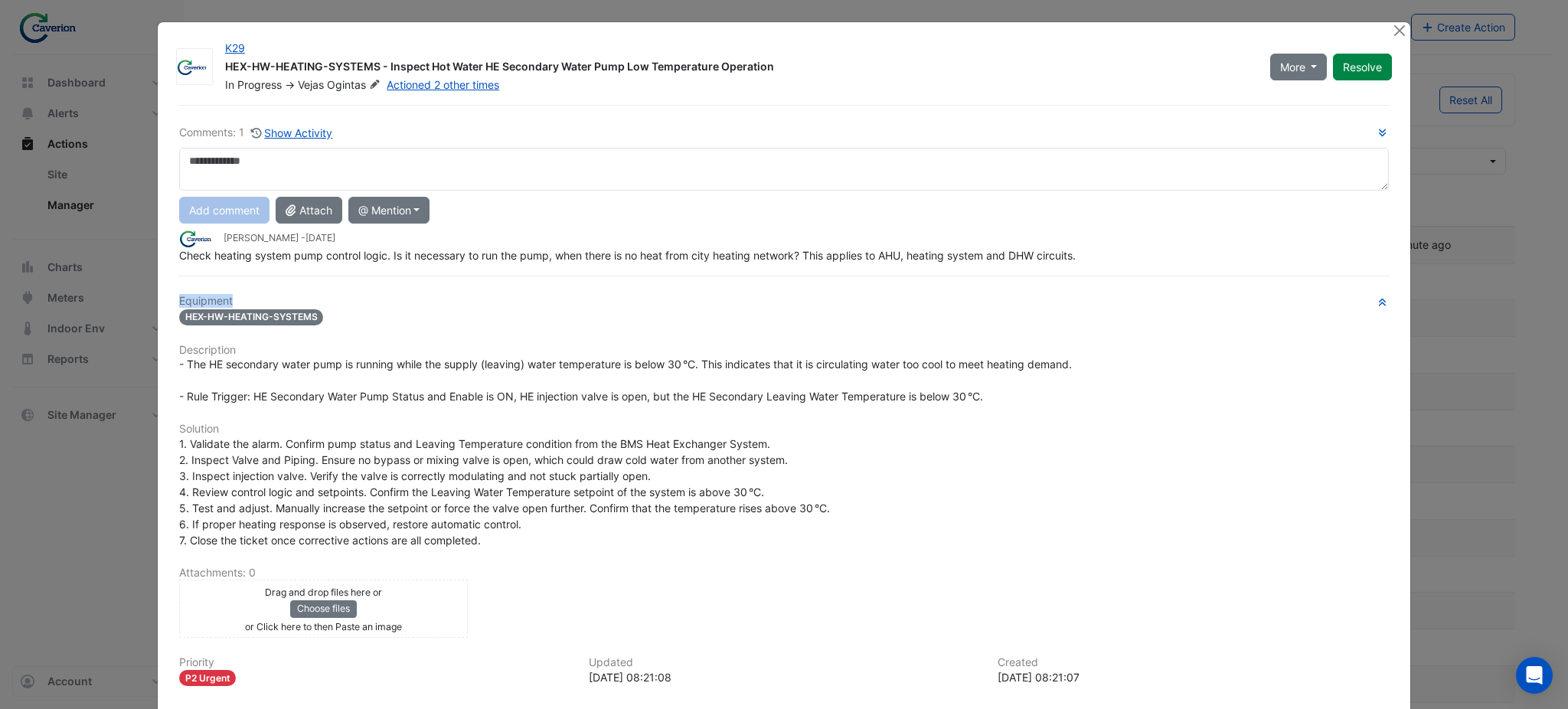
drag, startPoint x: 273, startPoint y: 267, endPoint x: 411, endPoint y: 267, distance: 138.0
click at [411, 267] on div "Comments: 1 Show Activity Add comment Attach @ Mention Caverion BACER Notificat…" at bounding box center [783, 485] width 1228 height 761
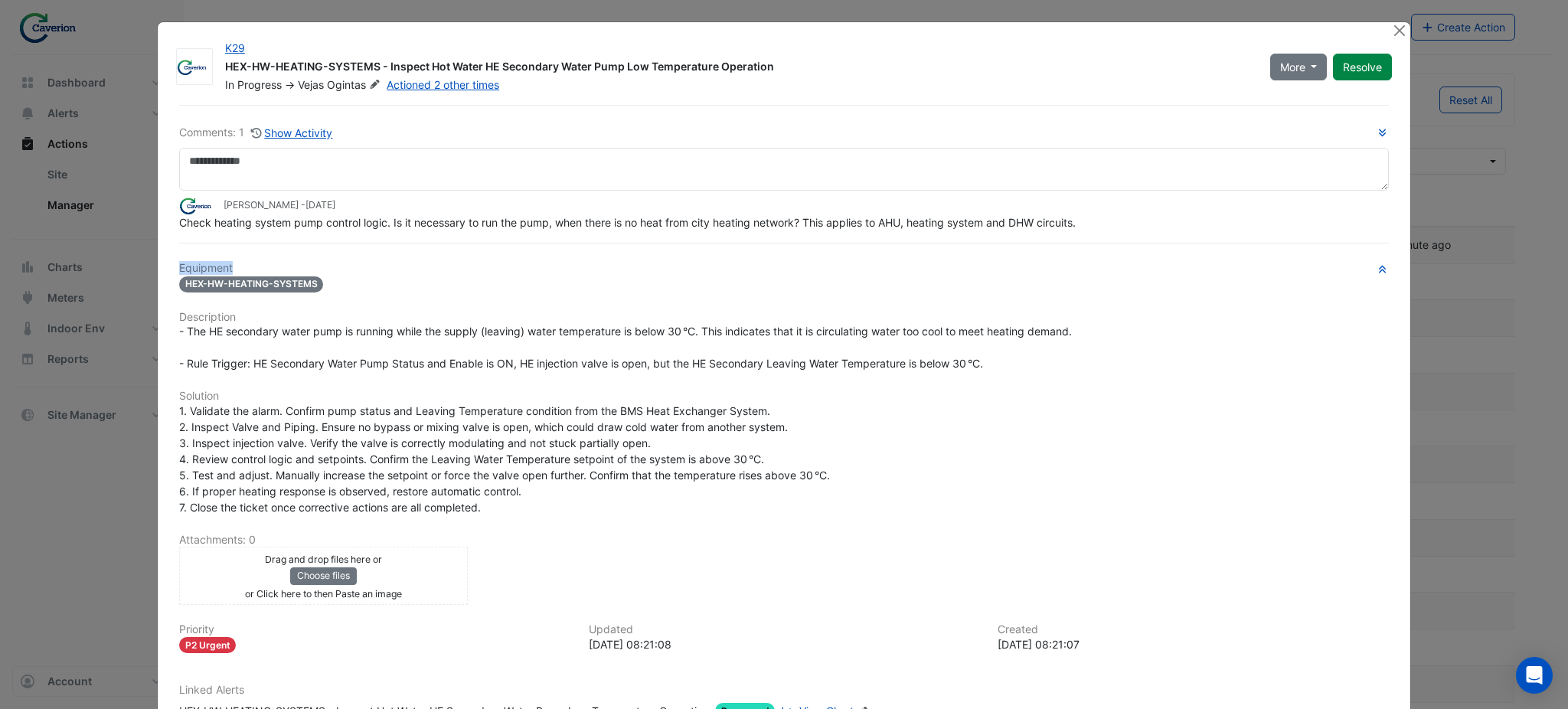
click at [411, 267] on h6 "Equipment" at bounding box center [783, 268] width 1210 height 13
drag, startPoint x: 398, startPoint y: 236, endPoint x: 614, endPoint y: 224, distance: 216.3
click at [607, 224] on div "Comments: 1 Show Activity Tomas Jonkaitis - 1 week and 6 days ago Check heating…" at bounding box center [783, 468] width 1228 height 728
click at [621, 225] on span "Check heating system pump control logic. Is it necessary to run the pump, when …" at bounding box center [626, 222] width 896 height 13
drag, startPoint x: 574, startPoint y: 227, endPoint x: 651, endPoint y: 231, distance: 77.1
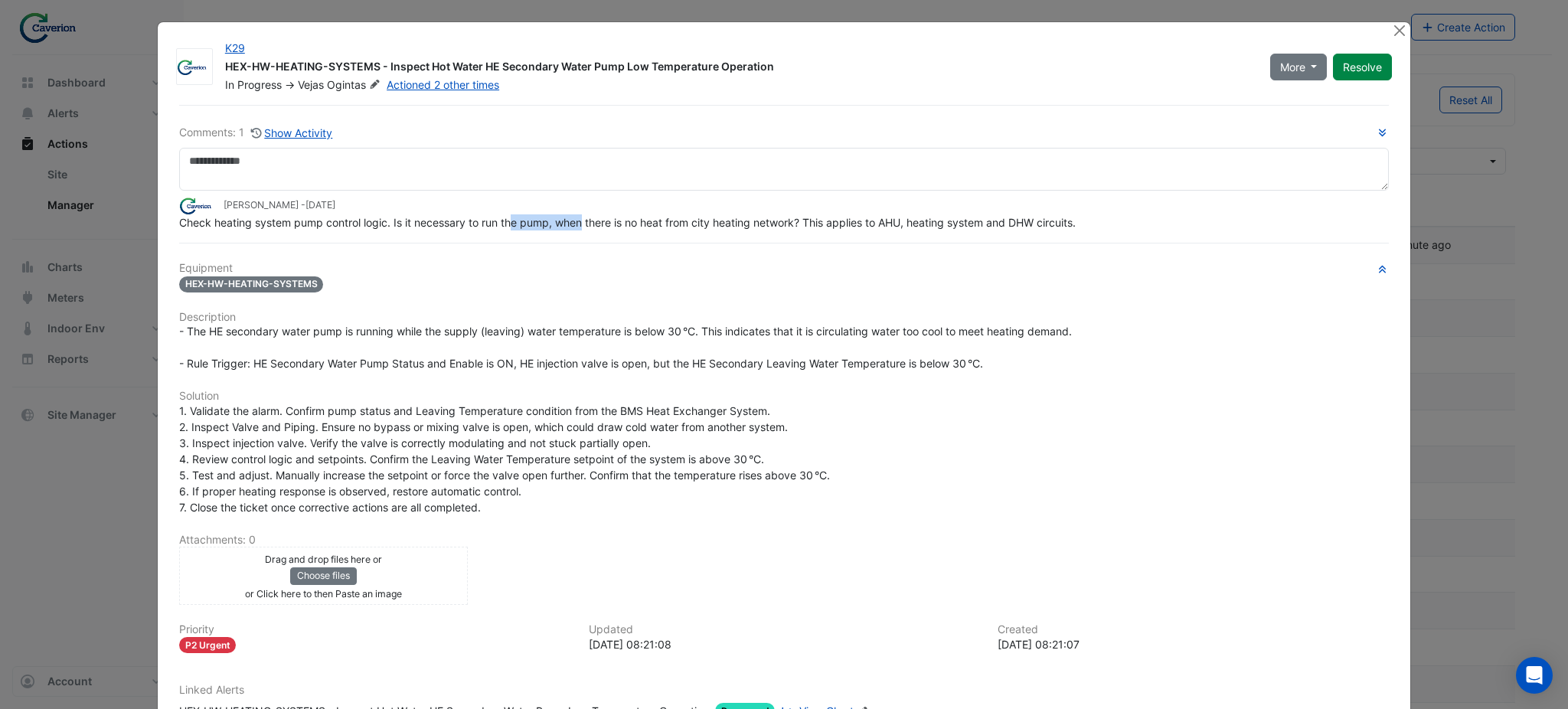
click at [638, 231] on div "Comments: 1 Show Activity Tomas Jonkaitis - 1 week and 6 days ago Check heating…" at bounding box center [783, 468] width 1228 height 728
click at [651, 231] on div "Comments: 1 Show Activity Tomas Jonkaitis - 1 week and 6 days ago Check heating…" at bounding box center [783, 468] width 1228 height 728
drag, startPoint x: 645, startPoint y: 226, endPoint x: 791, endPoint y: 230, distance: 146.1
click at [791, 230] on div "Check heating system pump control logic. Is it necessary to run the pump, when …" at bounding box center [783, 222] width 1210 height 16
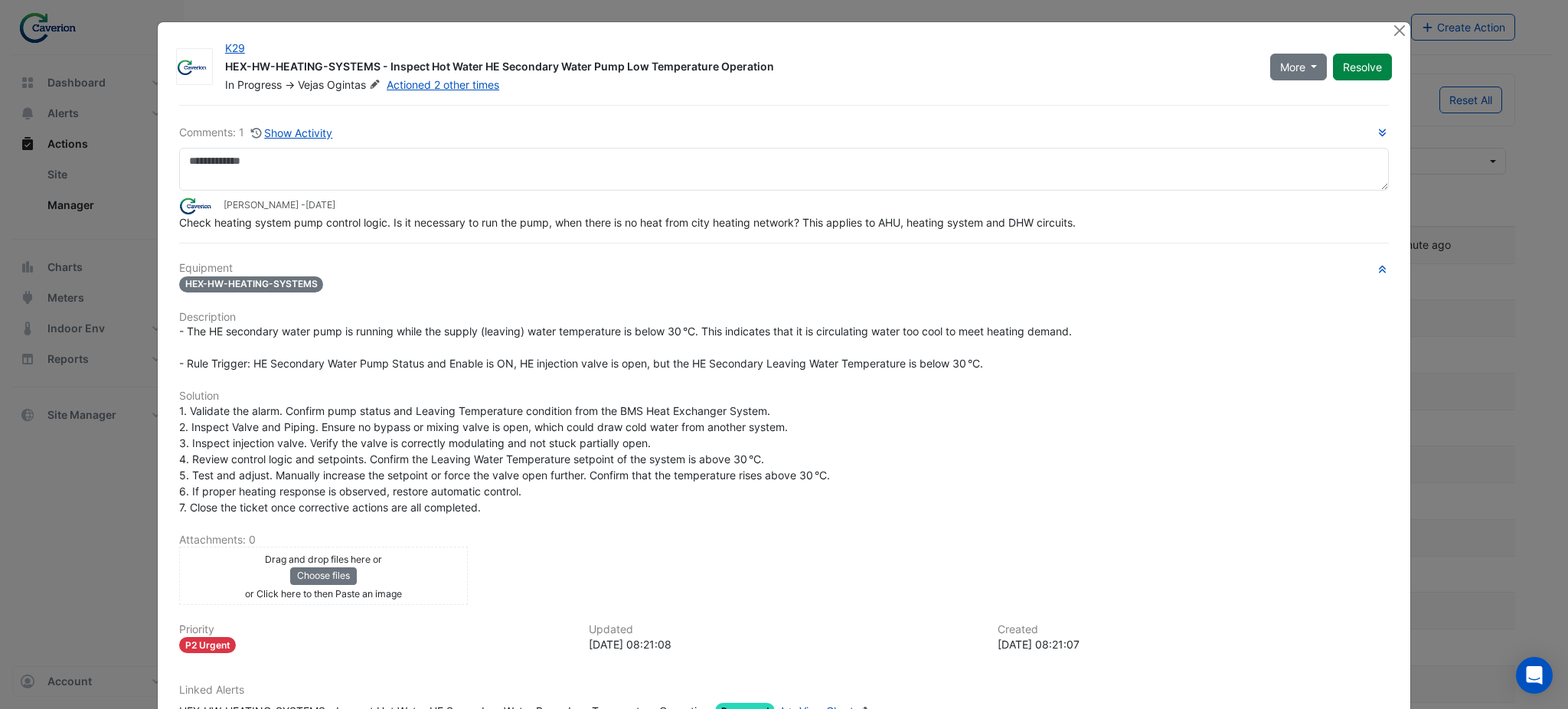
scroll to position [155, 0]
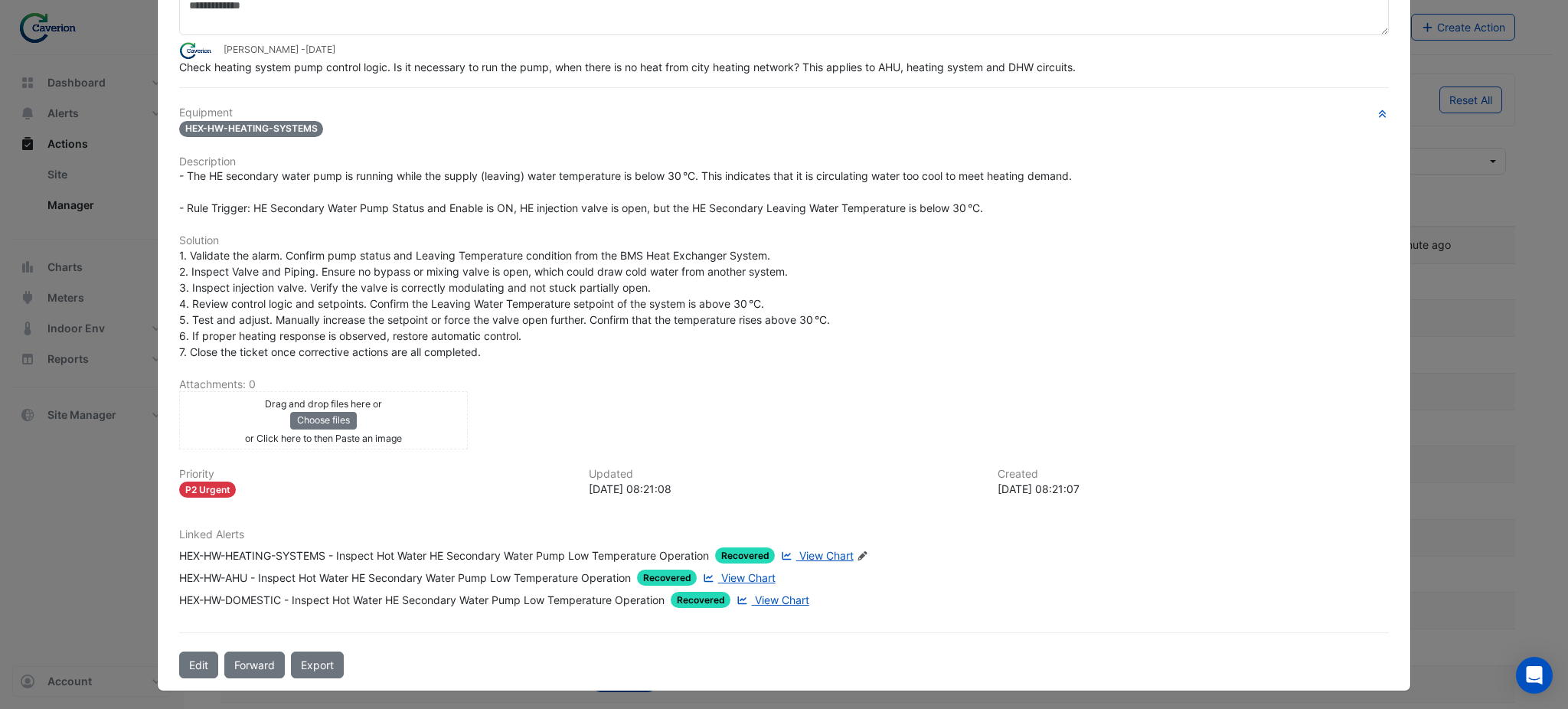
click at [829, 551] on span "View Chart" at bounding box center [827, 555] width 55 height 13
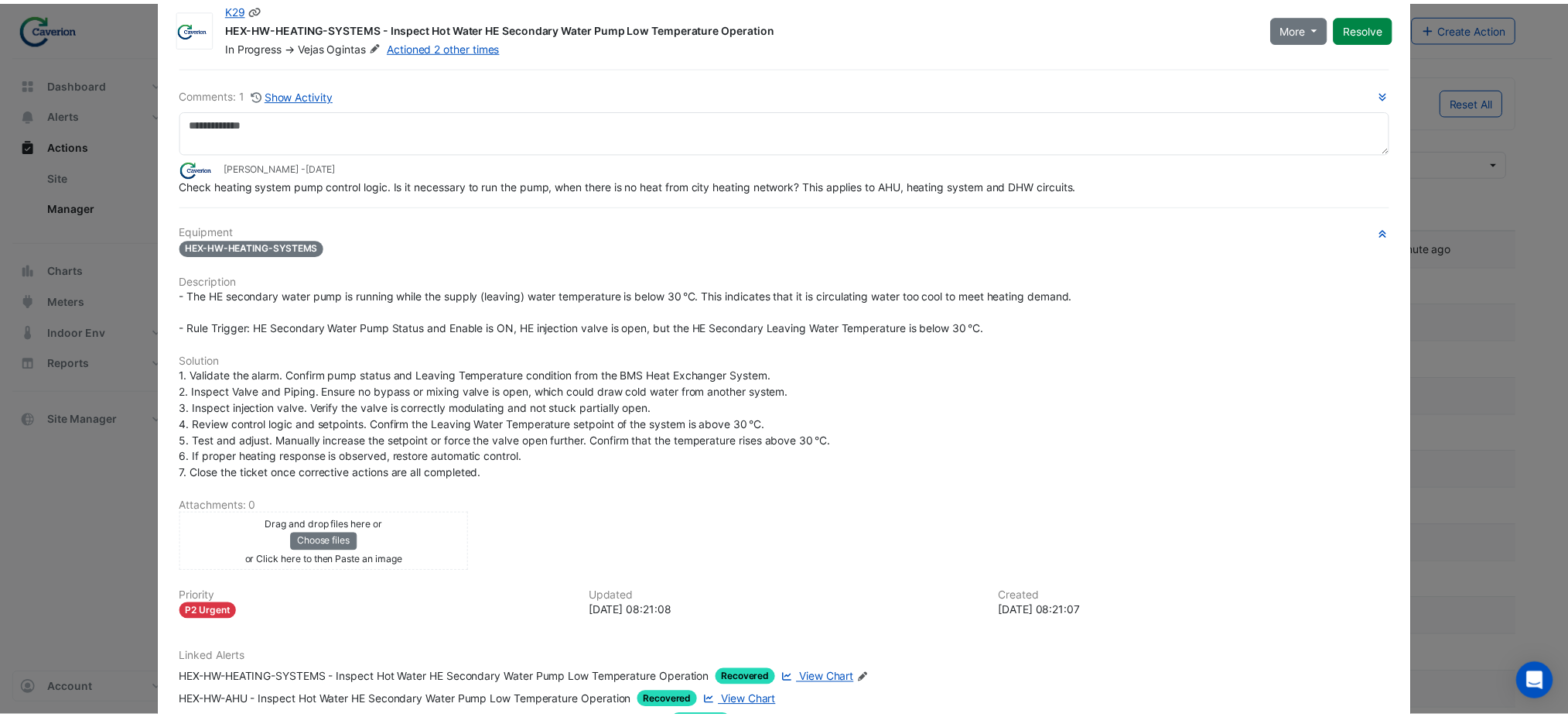
scroll to position [0, 0]
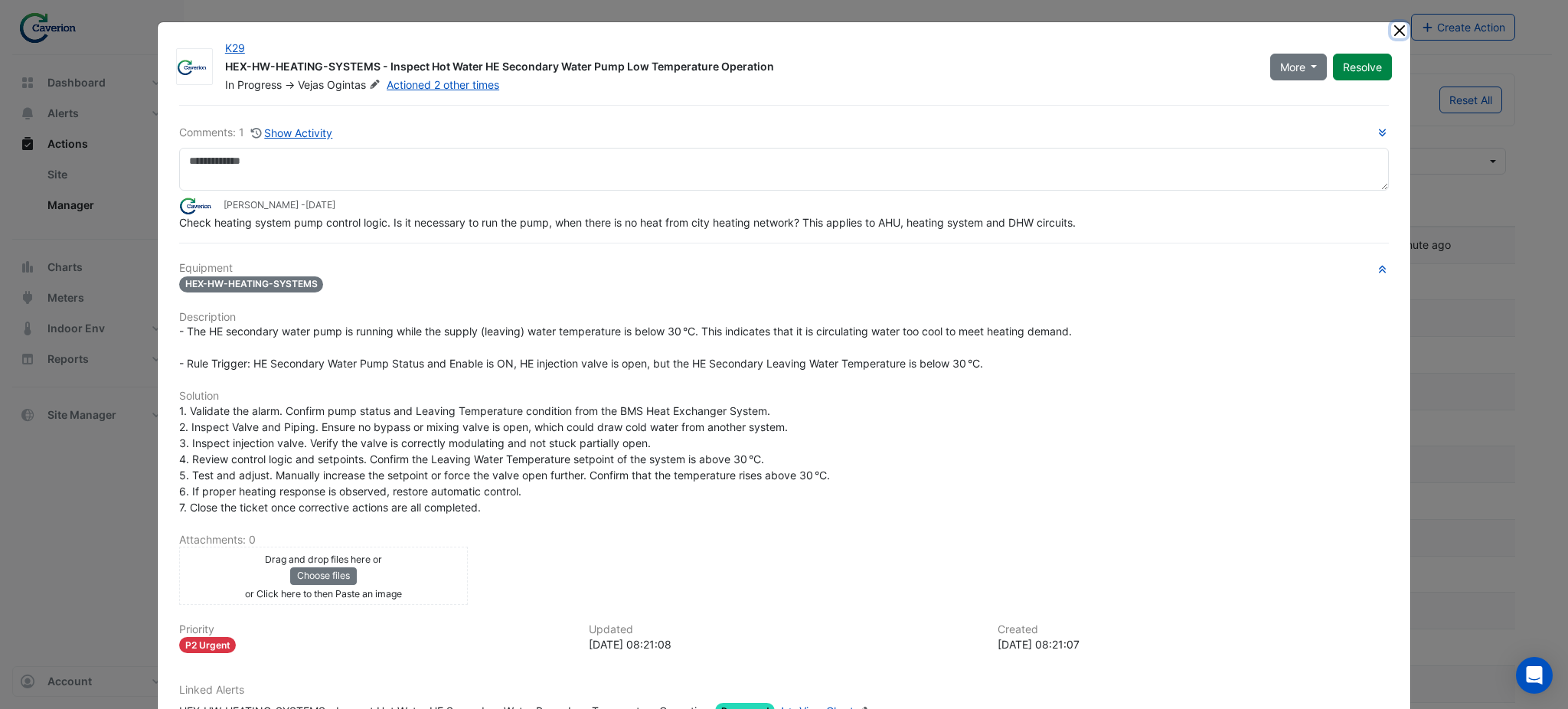
click at [1391, 33] on button "Close" at bounding box center [1399, 30] width 16 height 16
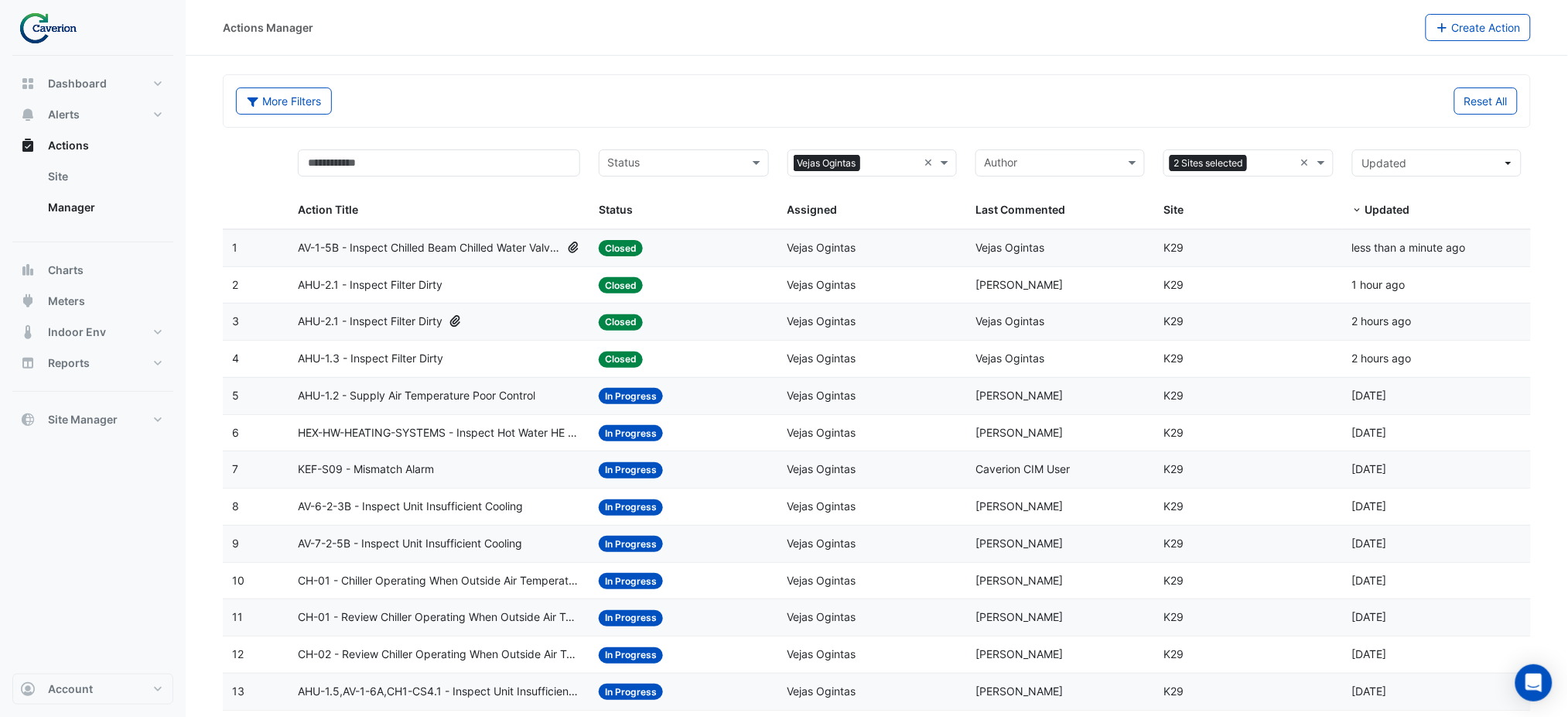
click at [392, 474] on span "KEF-S09 - Mismatch Alarm" at bounding box center [366, 469] width 136 height 18
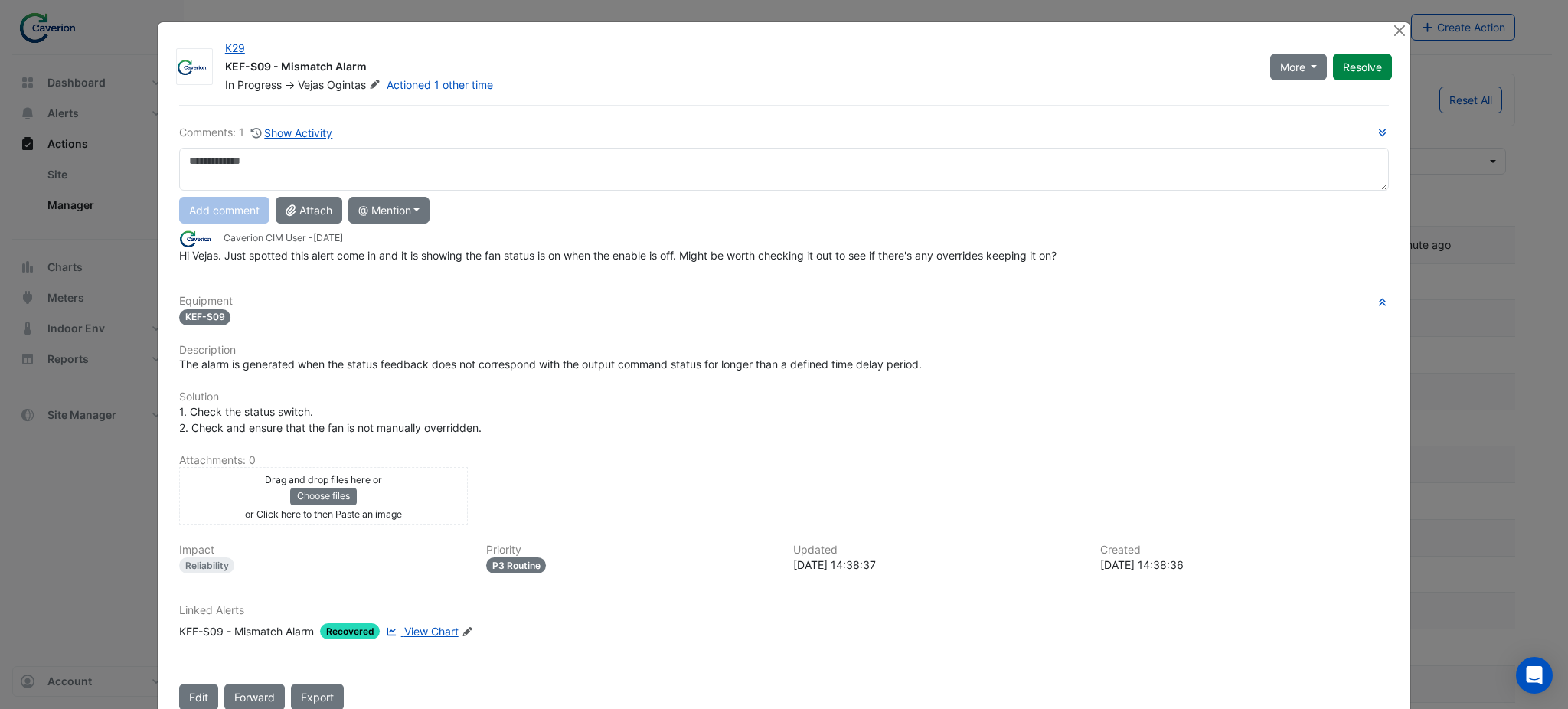
scroll to position [32, 0]
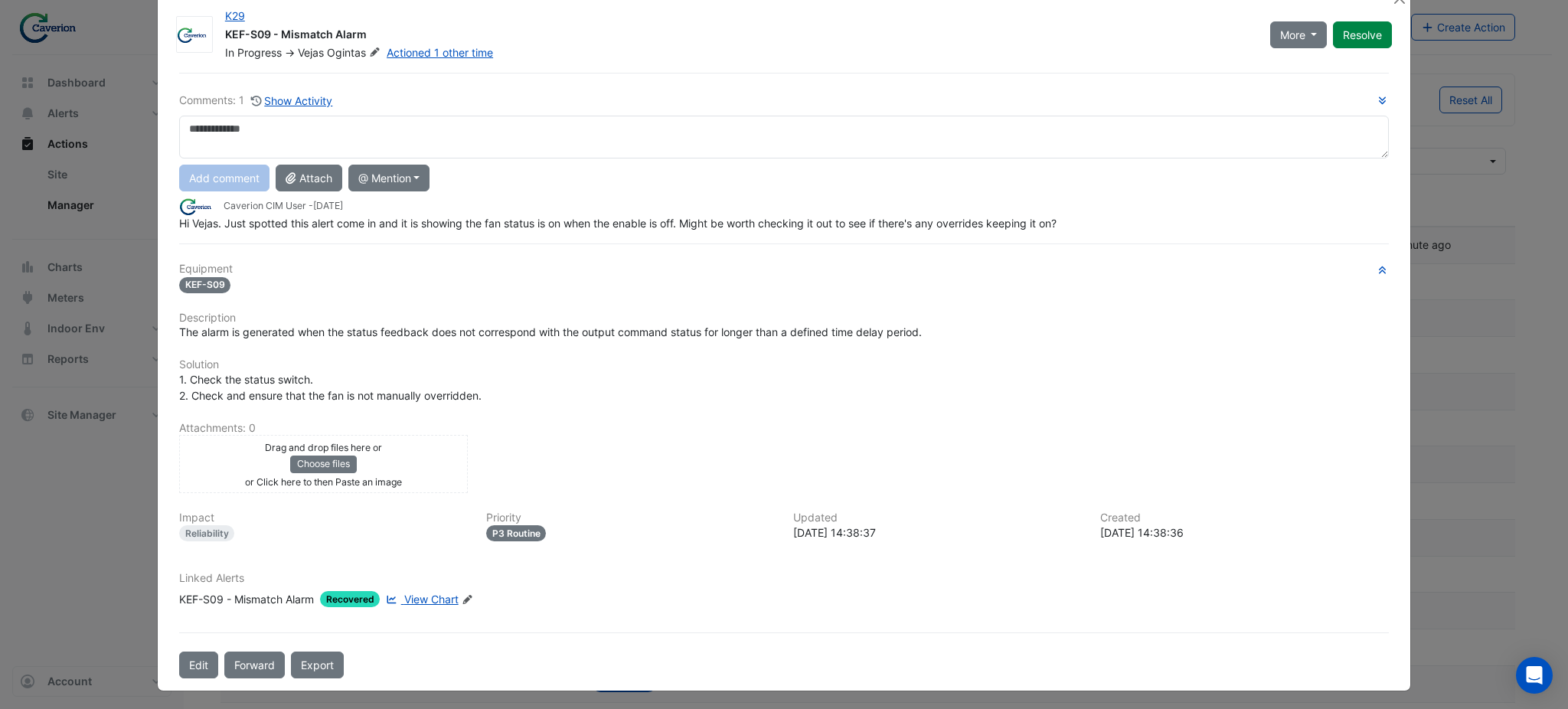
click at [411, 594] on span "View Chart" at bounding box center [431, 599] width 55 height 13
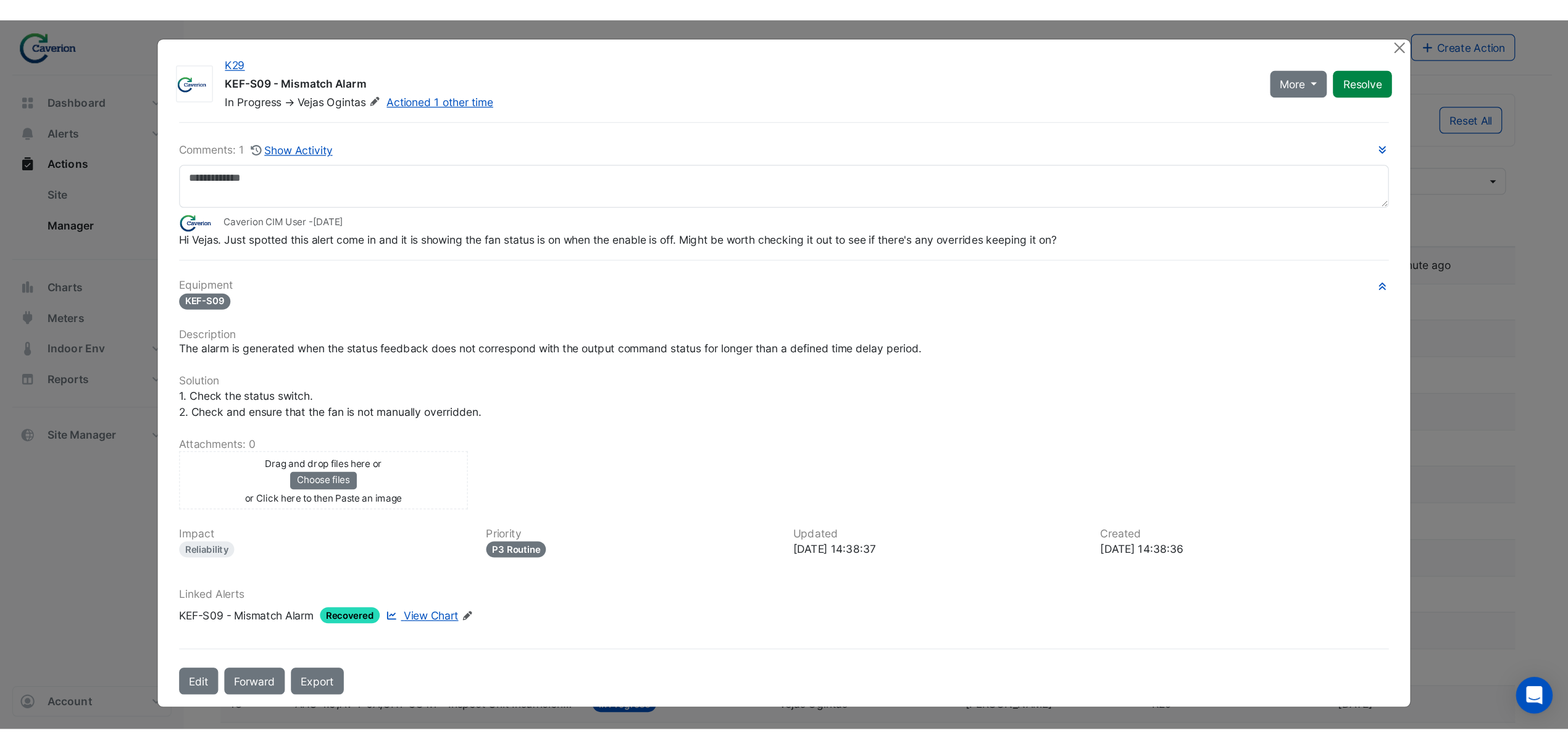
scroll to position [0, 0]
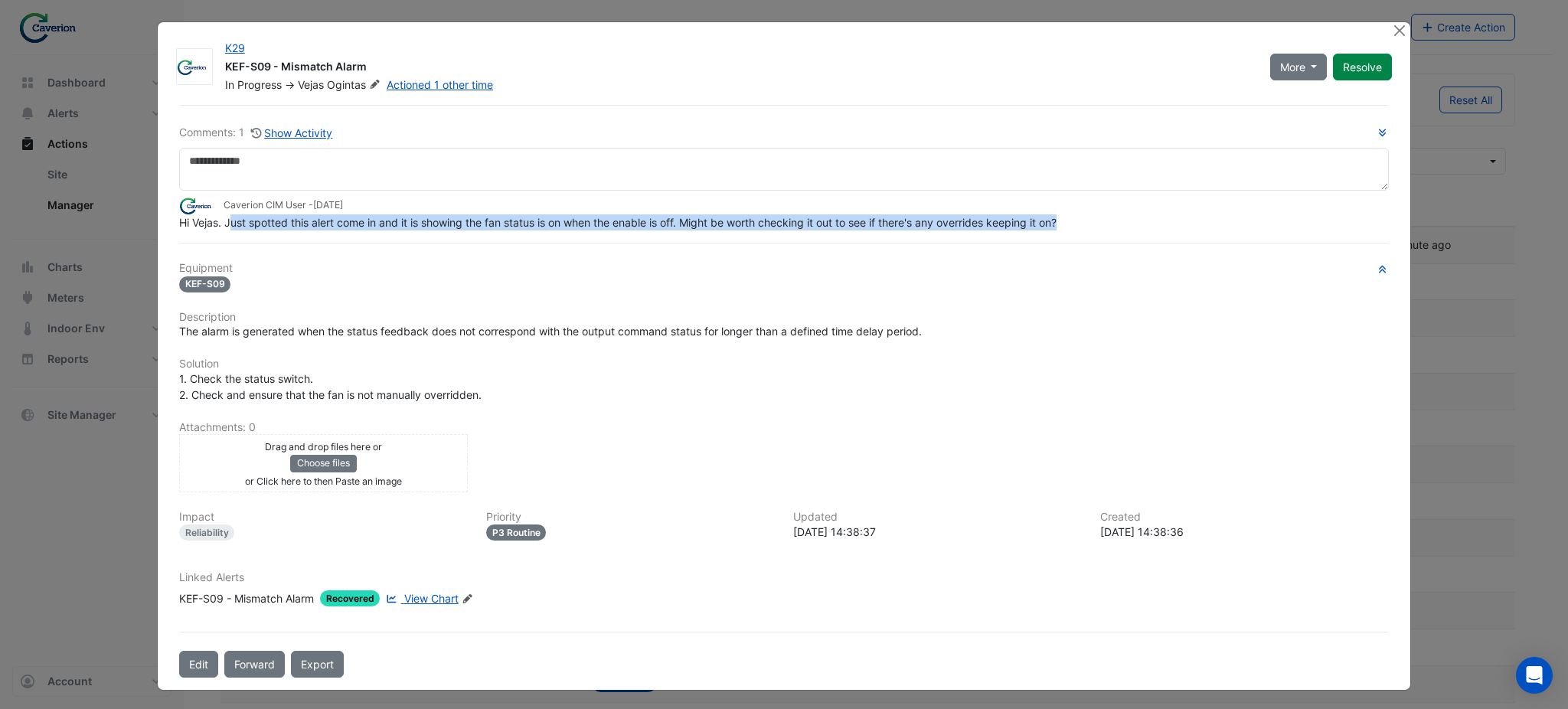
drag, startPoint x: 232, startPoint y: 228, endPoint x: 1075, endPoint y: 217, distance: 843.1
click at [1075, 217] on div "Hi Vejas. Just spotted this alert come in and it is showing the fan status is o…" at bounding box center [783, 222] width 1210 height 16
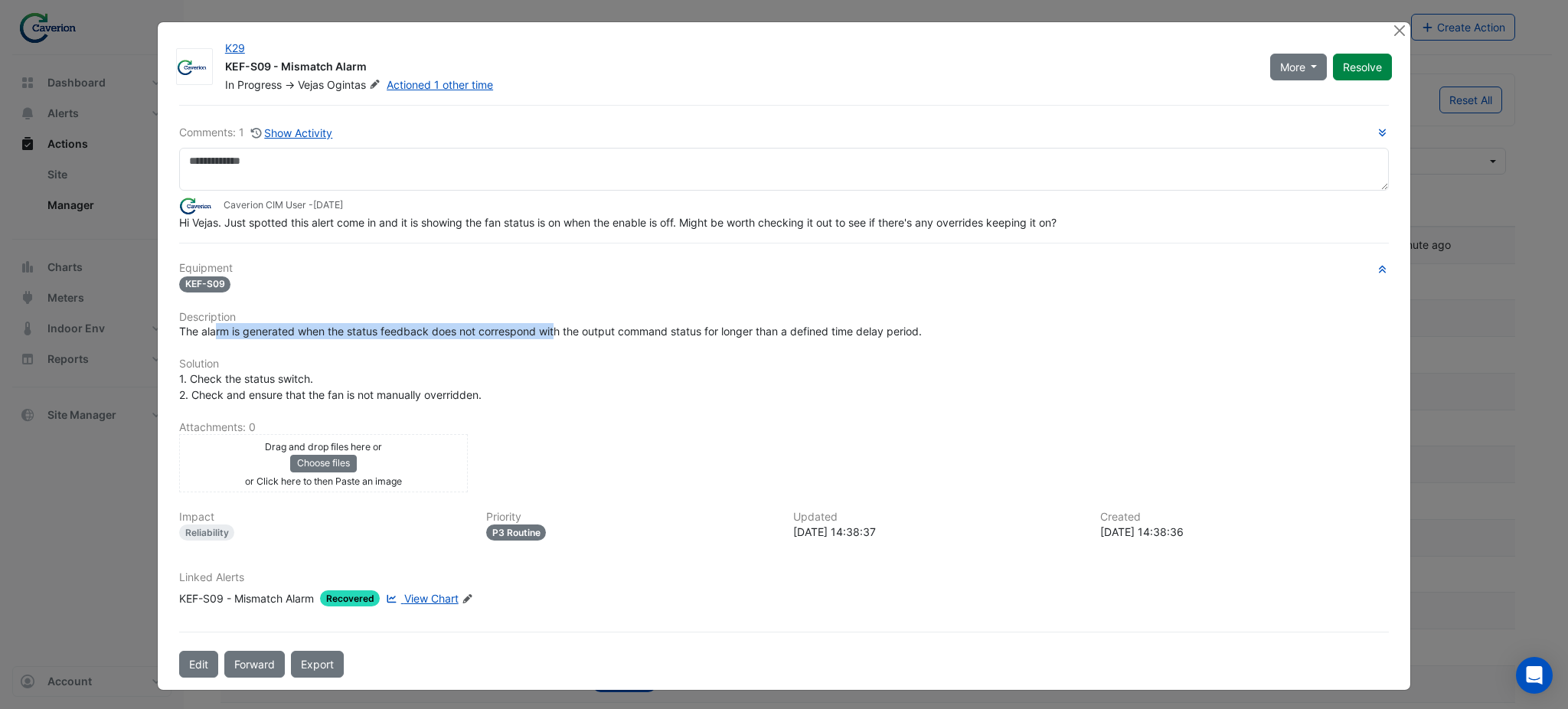
drag, startPoint x: 212, startPoint y: 334, endPoint x: 604, endPoint y: 324, distance: 392.1
click at [586, 324] on span "The alarm is generated when the status feedback does not correspond with the ou…" at bounding box center [550, 331] width 742 height 13
click at [604, 324] on span "The alarm is generated when the status feedback does not correspond with the ou…" at bounding box center [550, 331] width 742 height 13
drag, startPoint x: 395, startPoint y: 322, endPoint x: 628, endPoint y: 318, distance: 233.0
click at [615, 320] on h6 "Description" at bounding box center [783, 317] width 1210 height 13
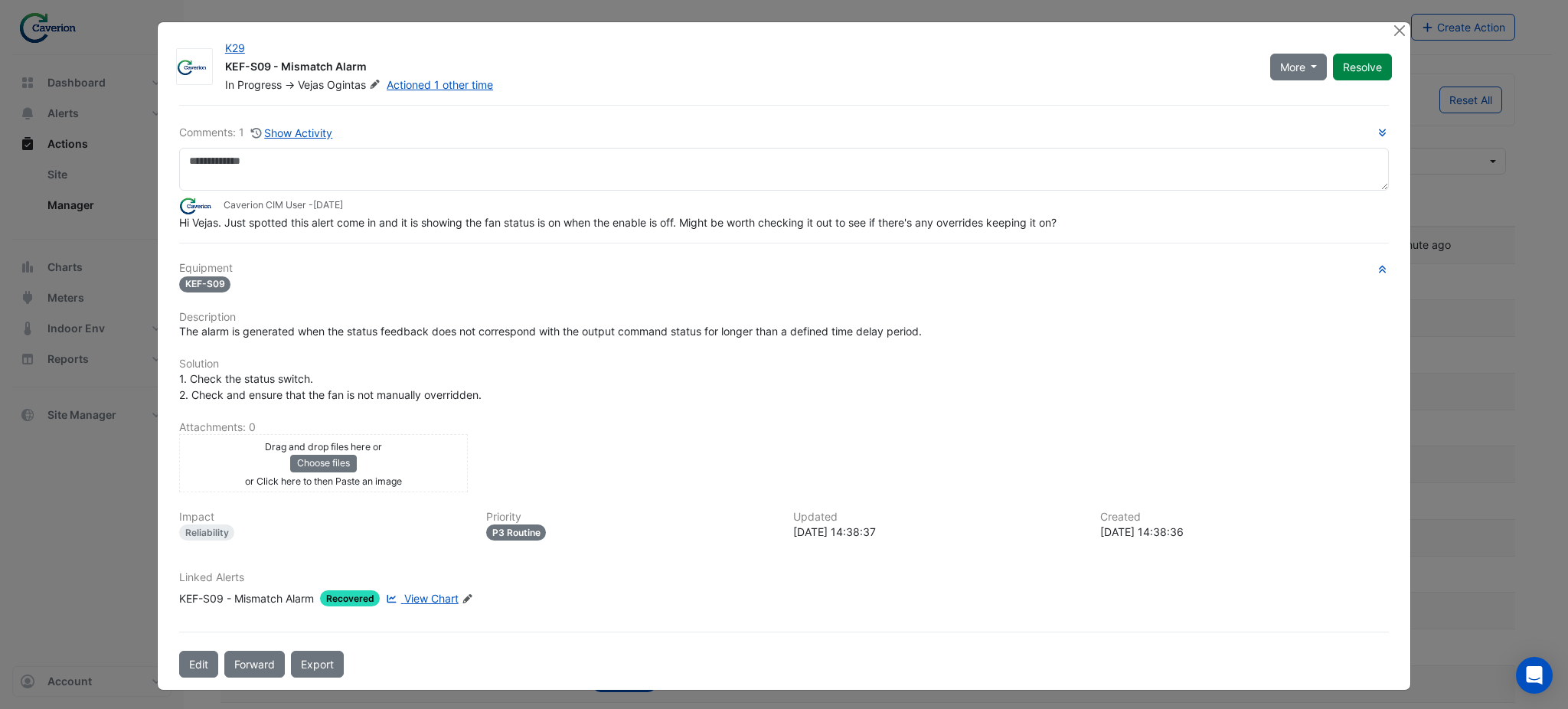
click at [646, 317] on h6 "Description" at bounding box center [783, 317] width 1210 height 13
drag, startPoint x: 418, startPoint y: 322, endPoint x: 668, endPoint y: 308, distance: 250.4
click at [650, 311] on h6 "Description" at bounding box center [783, 317] width 1210 height 13
click at [668, 308] on div "Equipment KEF-S09 Description The alarm is generated when the status feedback d…" at bounding box center [783, 439] width 1210 height 356
drag, startPoint x: 263, startPoint y: 231, endPoint x: 451, endPoint y: 241, distance: 188.3
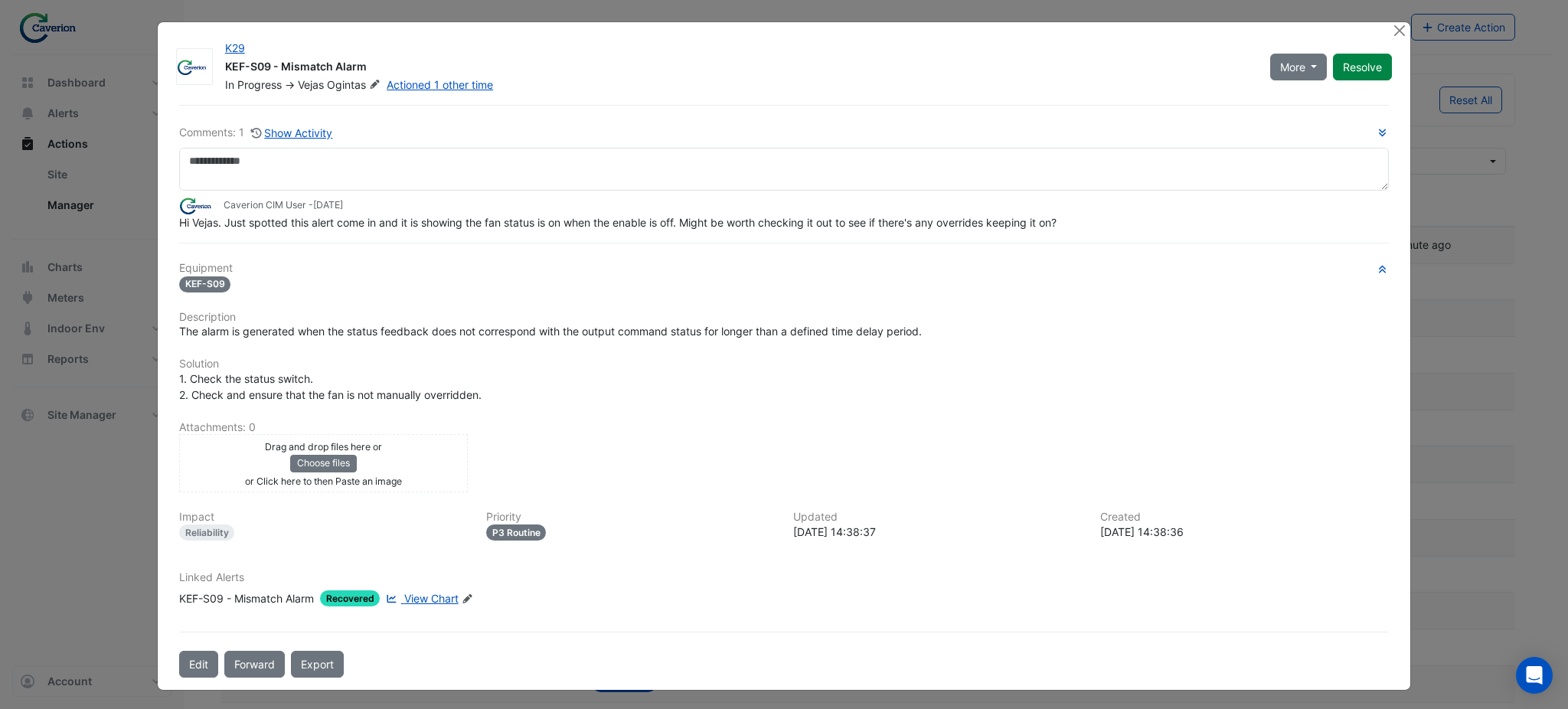
click at [451, 241] on div "Comments: 1 Show Activity Caverion CIM User - 1 month and 4 days ago Hi Vejas. …" at bounding box center [783, 391] width 1228 height 572
drag, startPoint x: 390, startPoint y: 229, endPoint x: 489, endPoint y: 231, distance: 99.0
click at [489, 231] on div "Comments: 1 Show Activity Caverion CIM User - 1 month and 4 days ago Hi Vejas. …" at bounding box center [783, 391] width 1228 height 572
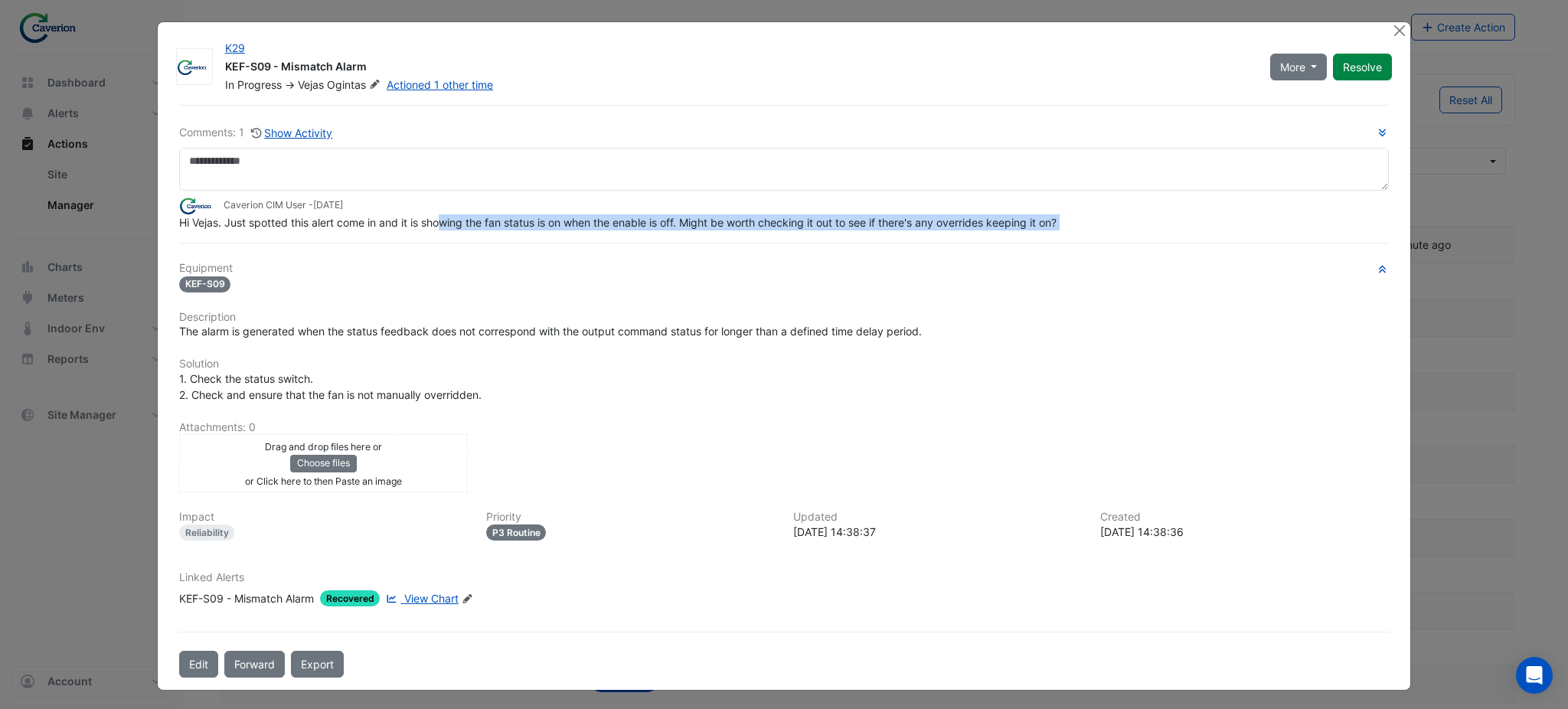
drag, startPoint x: 446, startPoint y: 225, endPoint x: 761, endPoint y: 231, distance: 315.1
click at [761, 231] on div "Comments: 1 Show Activity Caverion CIM User - 1 month and 4 days ago Hi Vejas. …" at bounding box center [783, 391] width 1228 height 572
drag, startPoint x: 725, startPoint y: 227, endPoint x: 1085, endPoint y: 224, distance: 360.0
click at [1085, 224] on div "Hi Vejas. Just spotted this alert come in and it is showing the fan status is o…" at bounding box center [783, 222] width 1210 height 16
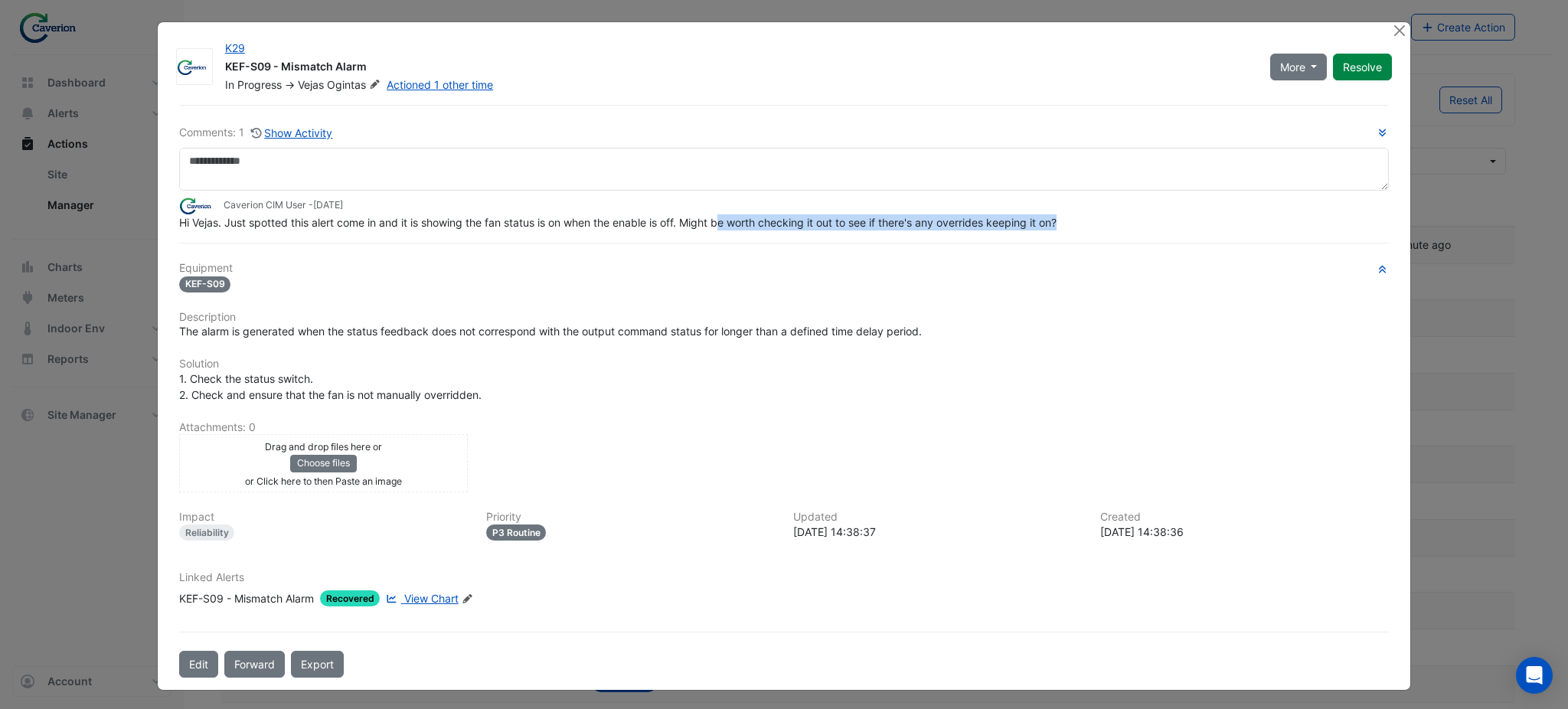
click at [1085, 224] on div "Hi Vejas. Just spotted this alert come in and it is showing the fan status is o…" at bounding box center [783, 222] width 1210 height 16
click at [453, 584] on div "Linked Alerts KEF-S09 - Mismatch Alarm Recovered View Chart Edit Linked Alerts" at bounding box center [783, 588] width 1228 height 36
click at [446, 592] on span "View Chart" at bounding box center [431, 598] width 55 height 13
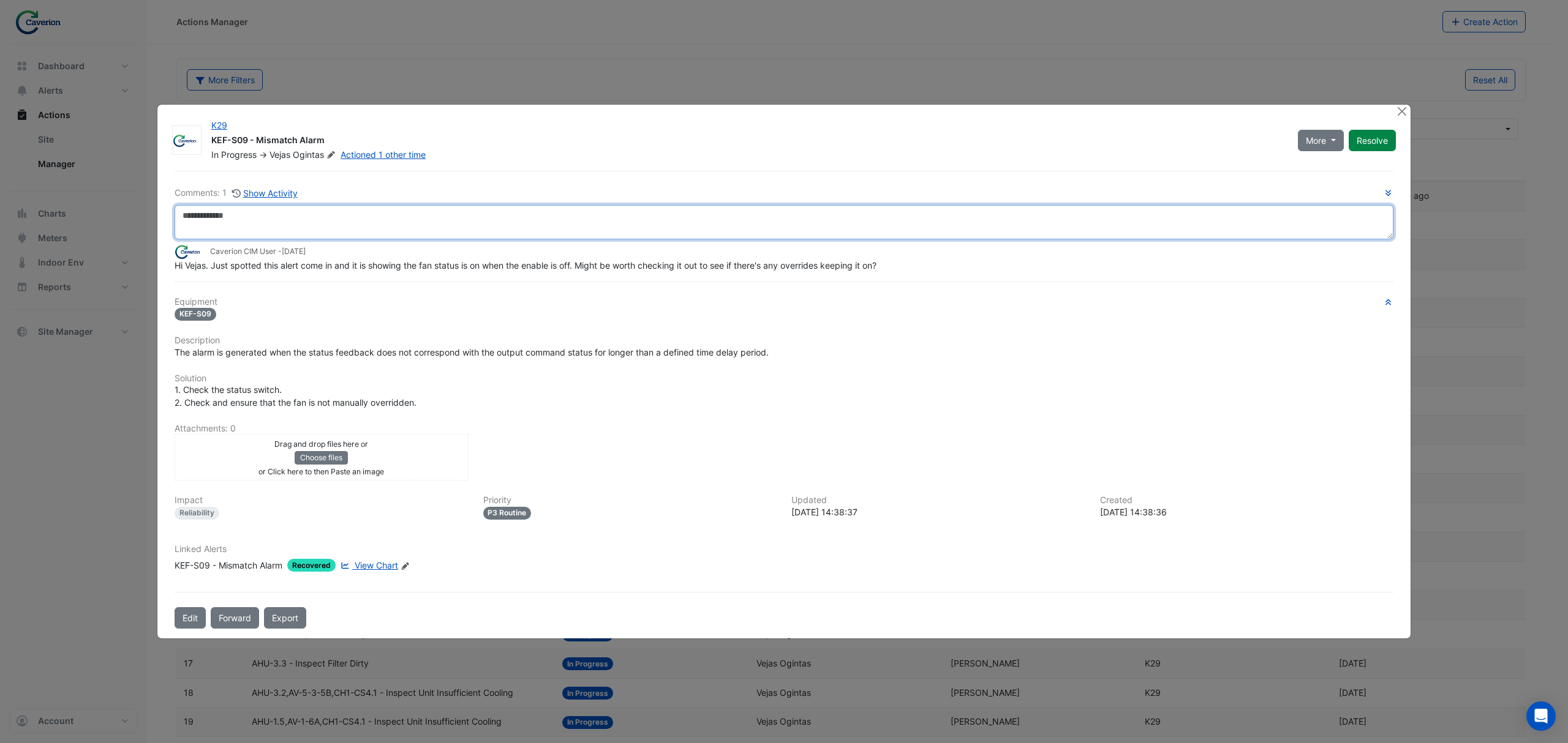
click at [241, 231] on textarea at bounding box center [783, 222] width 1219 height 34
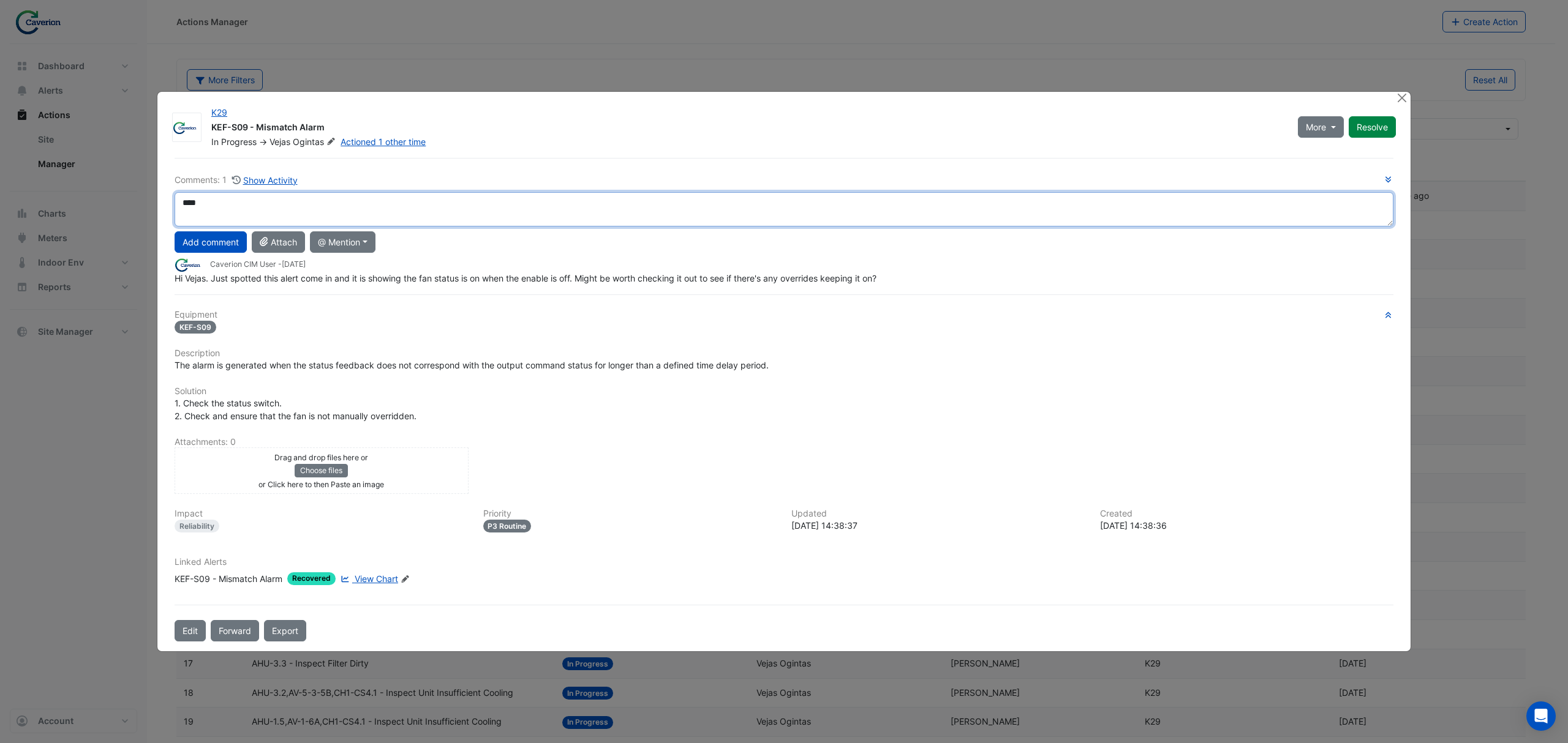
type textarea "***"
click at [278, 216] on textarea "***" at bounding box center [783, 209] width 1219 height 34
click at [383, 567] on span "View Chart" at bounding box center [376, 579] width 44 height 10
click at [407, 567] on icon "Edit Linked Alerts" at bounding box center [405, 579] width 9 height 7
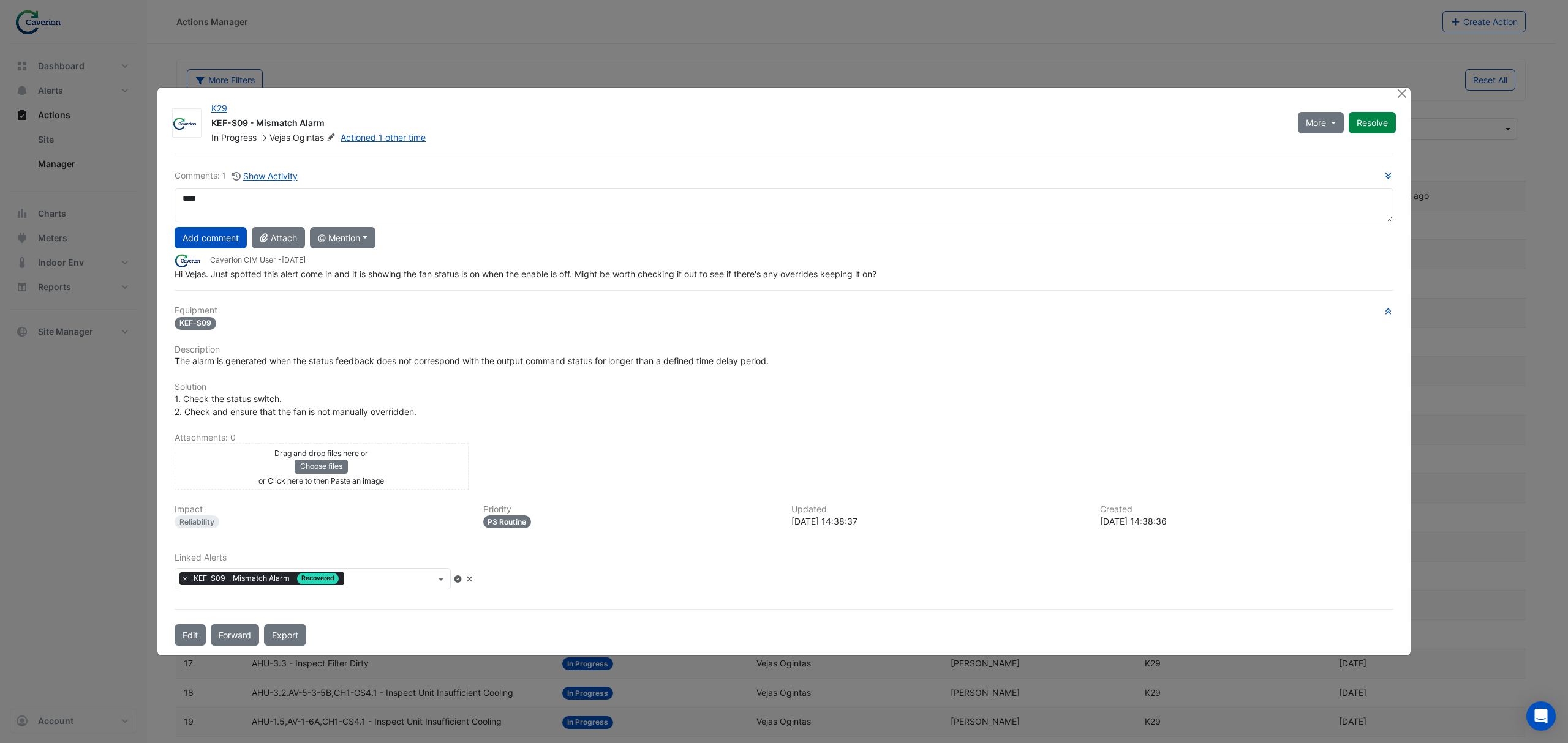
click at [667, 567] on div "Linked Alerts × KEF-S09 - Mismatch Alarm Recovered" at bounding box center [783, 571] width 1233 height 36
click at [474, 567] on icon at bounding box center [469, 579] width 9 height 7
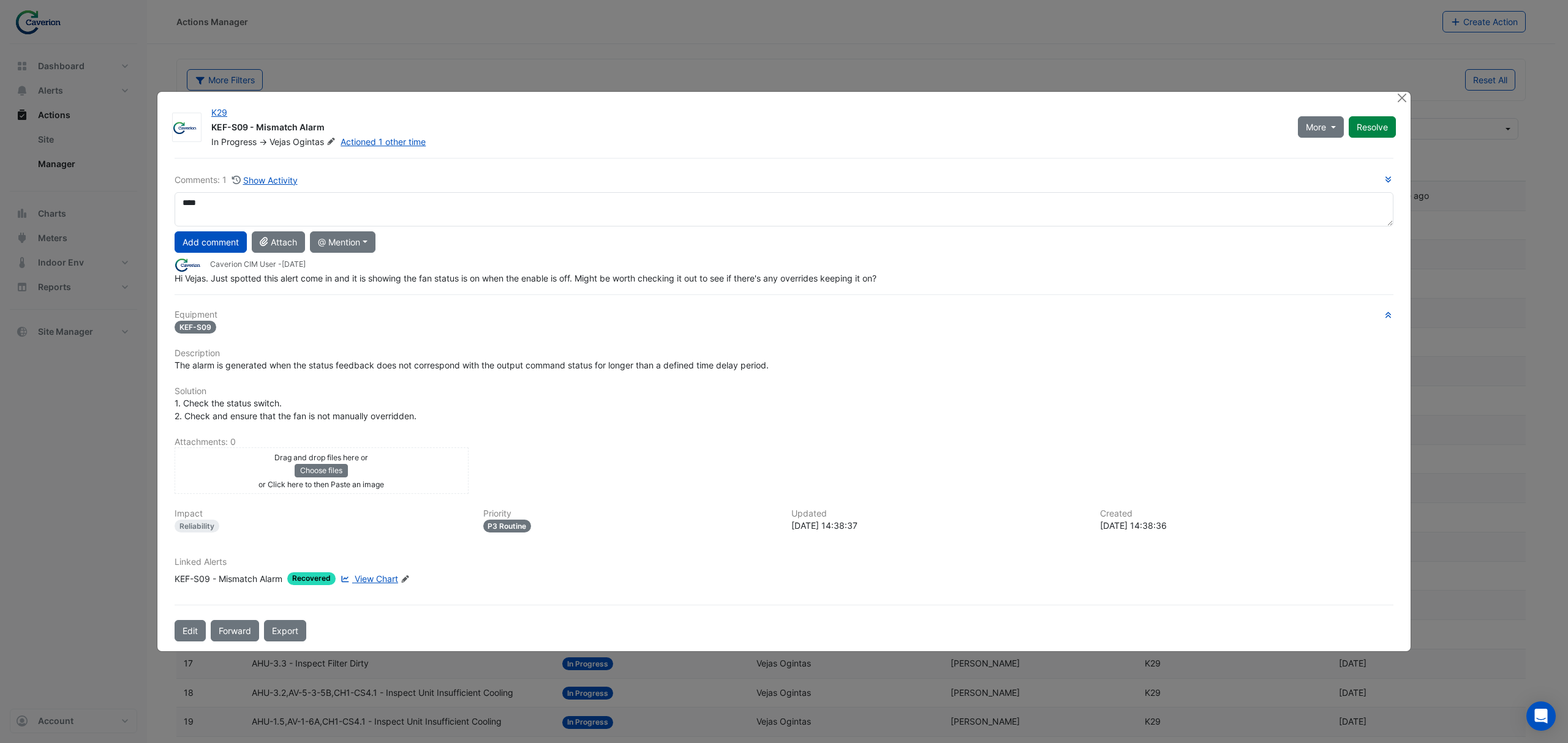
click at [376, 567] on span "View Chart" at bounding box center [376, 579] width 44 height 10
drag, startPoint x: 211, startPoint y: 128, endPoint x: 246, endPoint y: 125, distance: 35.1
click at [246, 125] on div "KEF-S09 - Mismatch Alarm" at bounding box center [747, 128] width 1071 height 15
copy div "KEF-S09"
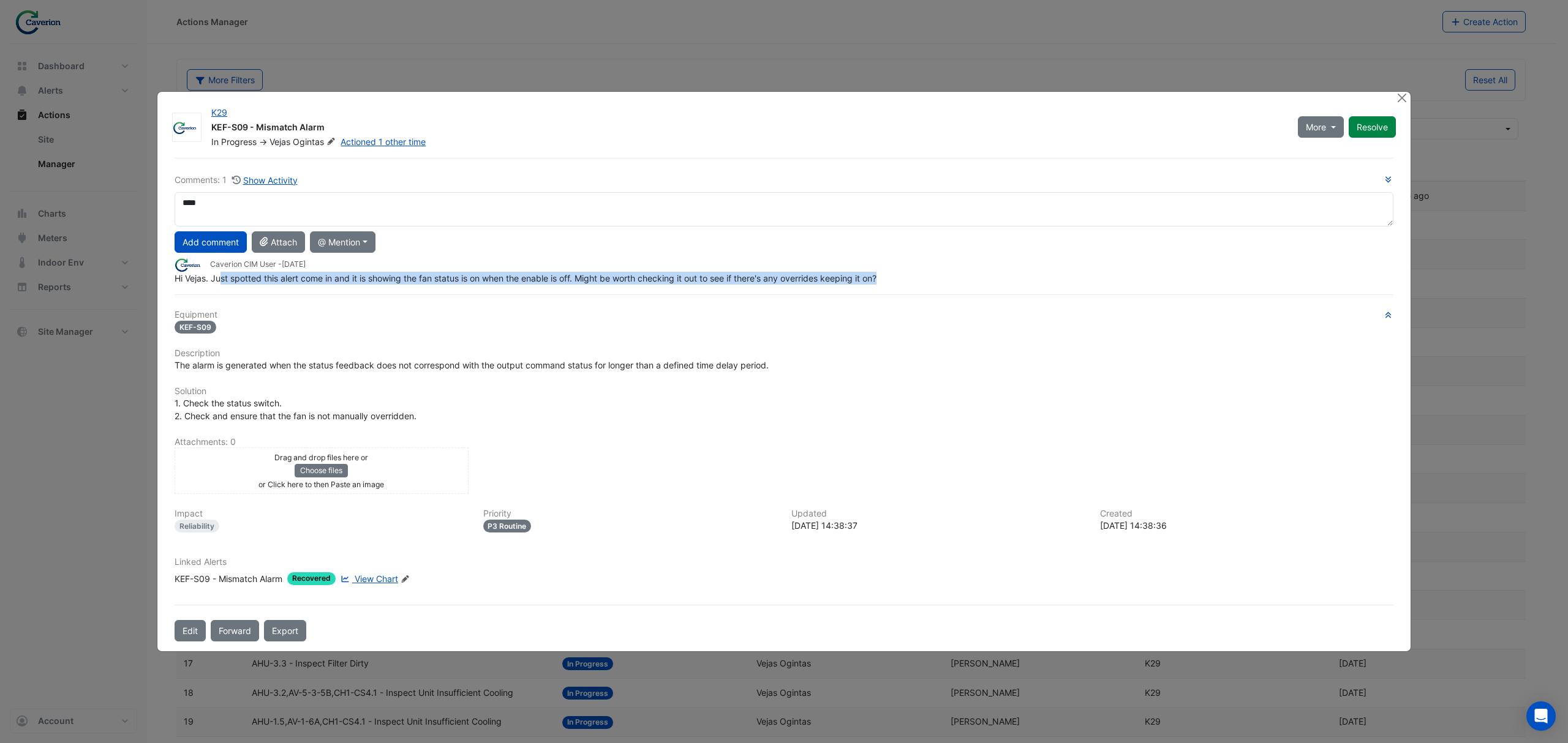
drag, startPoint x: 223, startPoint y: 285, endPoint x: 912, endPoint y: 279, distance: 689.0
click at [912, 279] on div "Hi Vejas. Just spotted this alert come in and it is showing the fan status is o…" at bounding box center [783, 279] width 1219 height 13
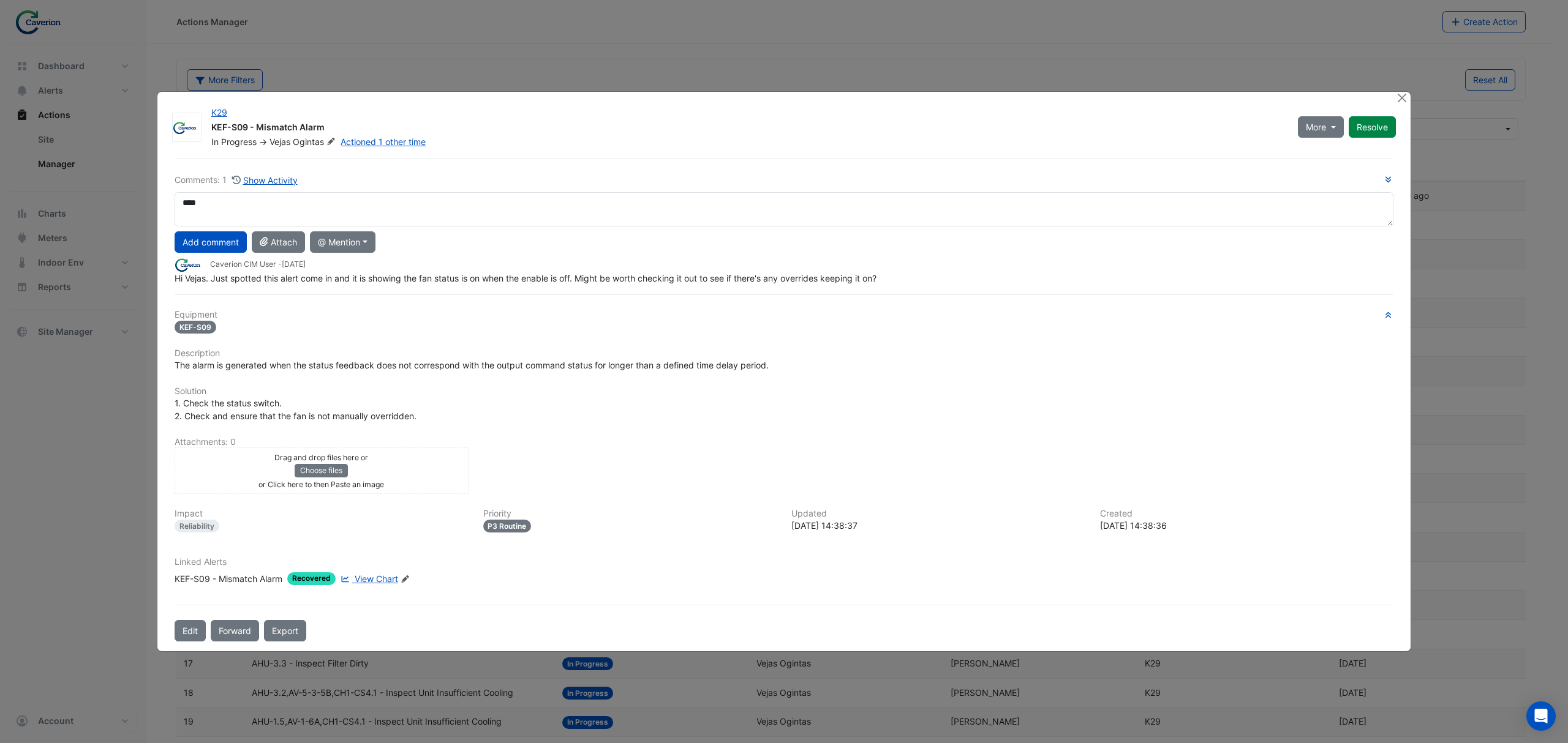
click at [912, 279] on div "Hi Vejas. Just spotted this alert come in and it is showing the fan status is o…" at bounding box center [783, 279] width 1219 height 13
click at [1254, 97] on button "Close" at bounding box center [1402, 98] width 13 height 13
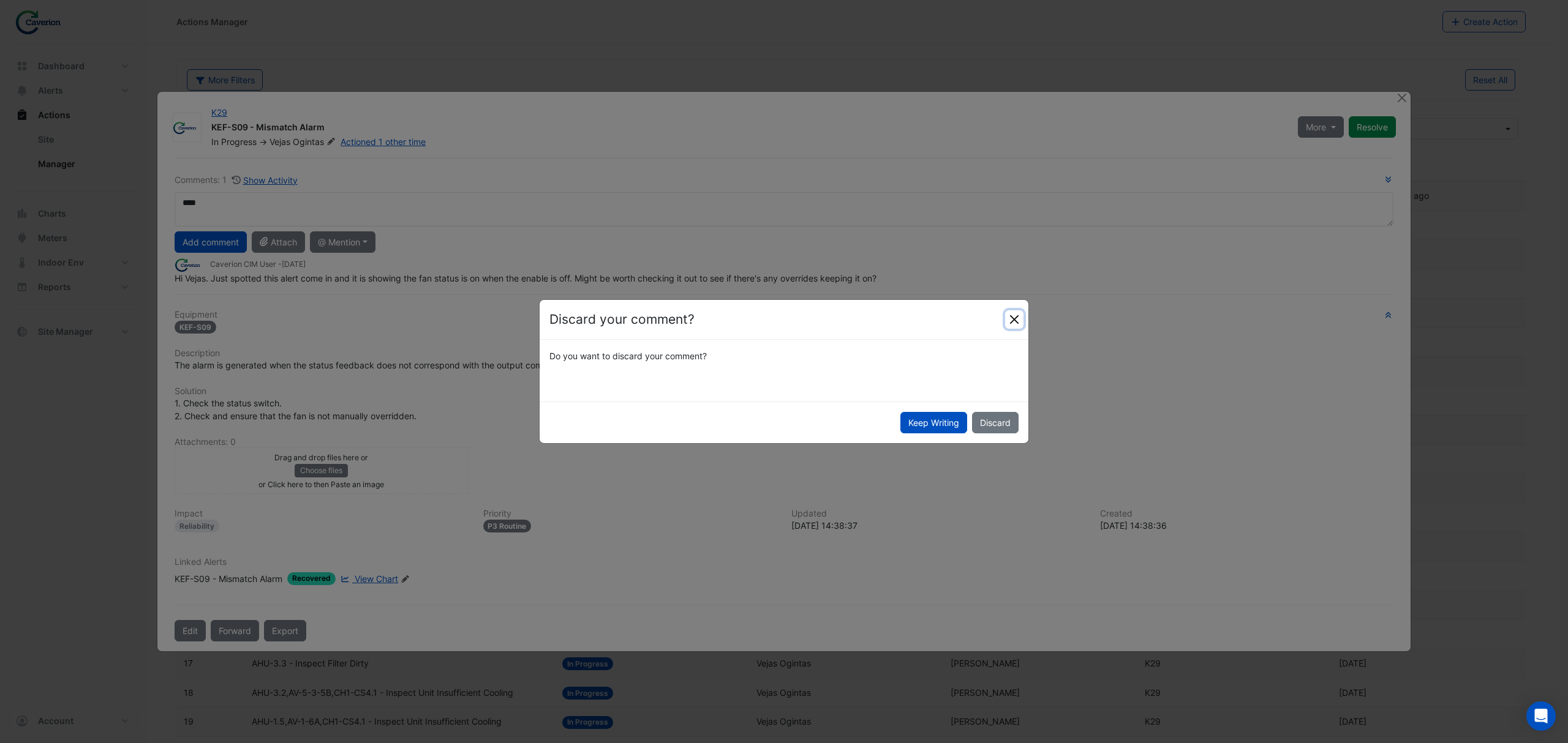
click at [1020, 323] on button "Close" at bounding box center [1014, 319] width 18 height 18
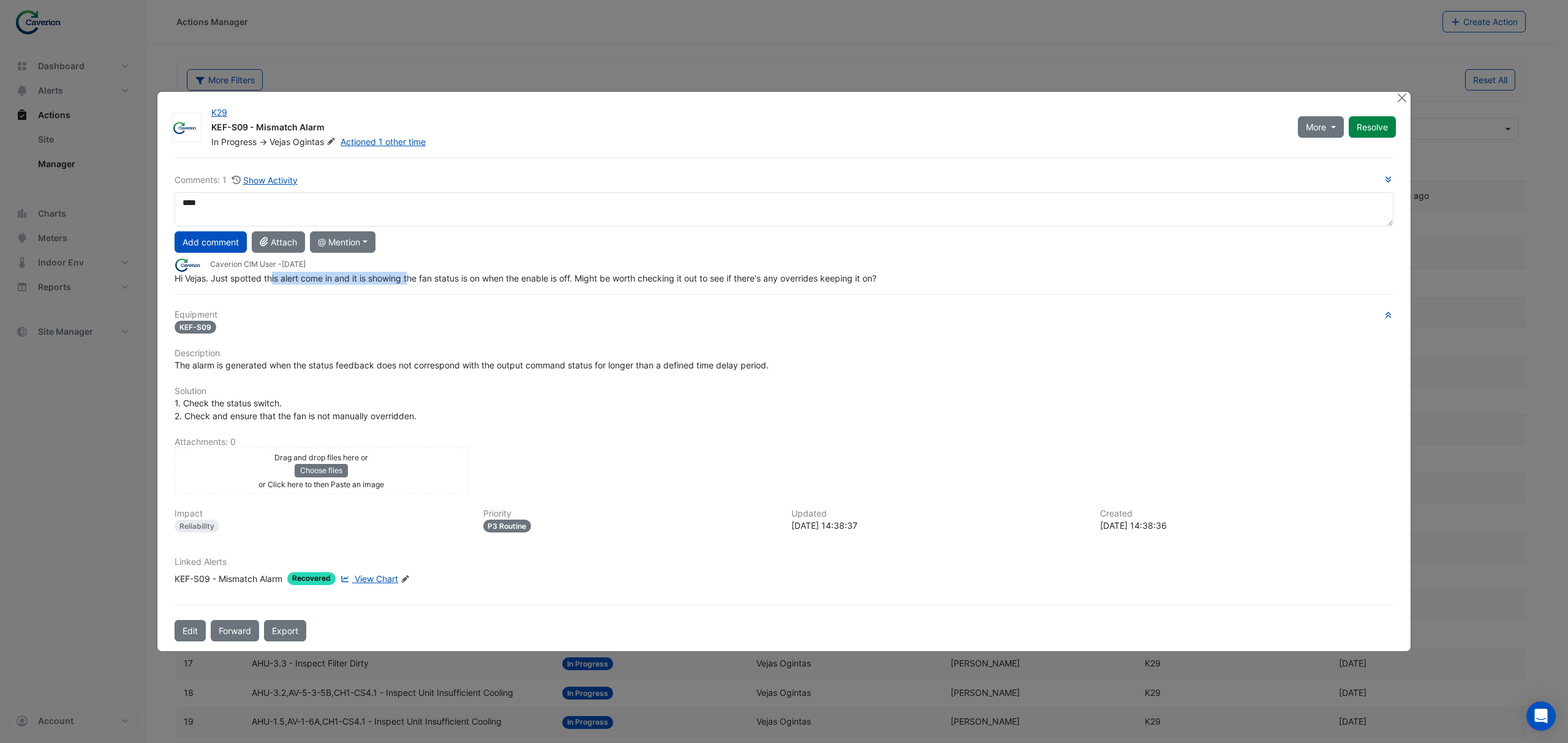
drag, startPoint x: 273, startPoint y: 283, endPoint x: 413, endPoint y: 283, distance: 140.0
click at [413, 283] on span "Hi Vejas. Just spotted this alert come in and it is showing the fan status is o…" at bounding box center [525, 278] width 702 height 10
drag, startPoint x: 395, startPoint y: 284, endPoint x: 532, endPoint y: 281, distance: 137.0
click at [532, 281] on div "Hi Vejas. Just spotted this alert come in and it is showing the fan status is o…" at bounding box center [783, 279] width 1219 height 13
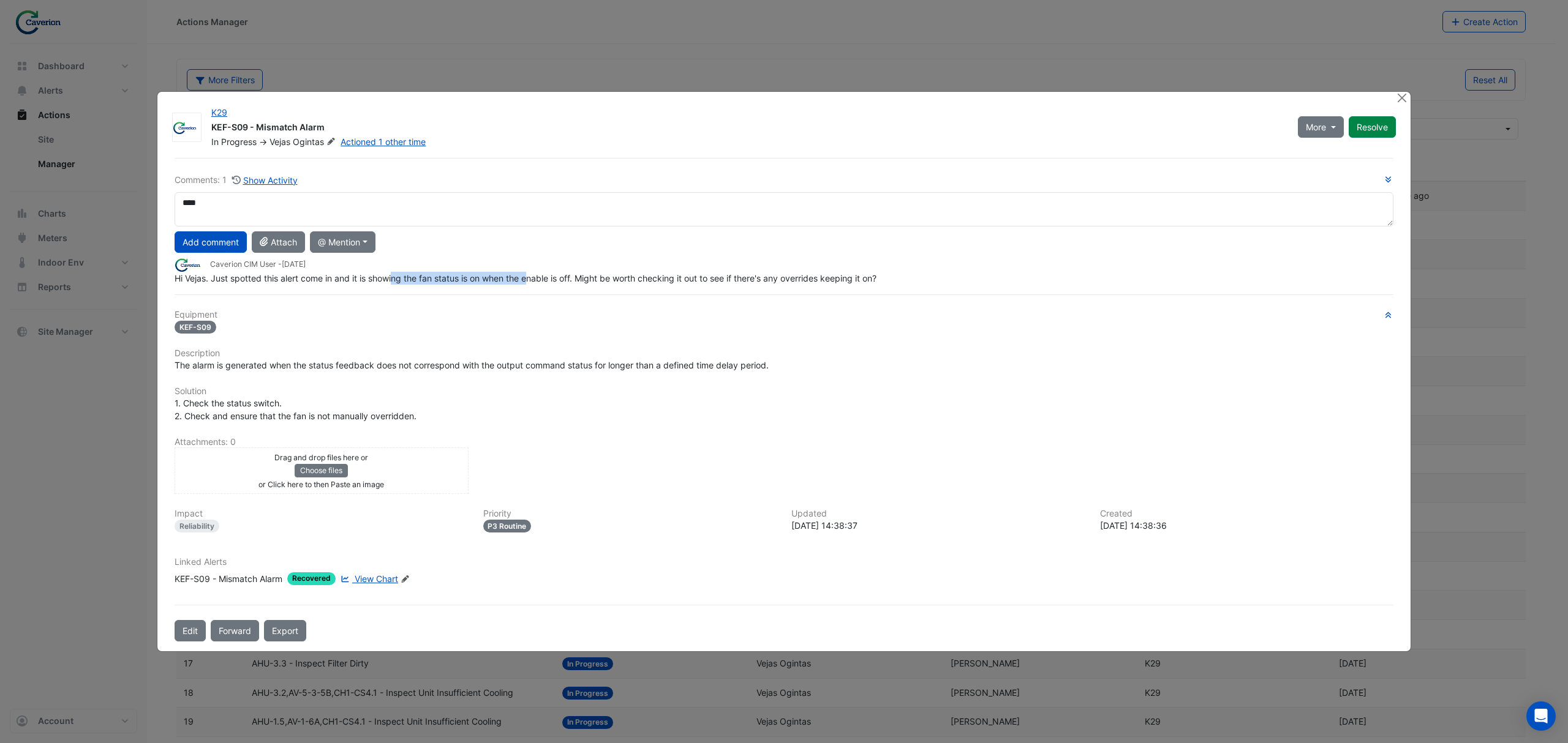
click at [532, 281] on span "Hi Vejas. Just spotted this alert come in and it is showing the fan status is o…" at bounding box center [525, 278] width 702 height 10
drag, startPoint x: 460, startPoint y: 284, endPoint x: 589, endPoint y: 282, distance: 129.0
click at [572, 282] on span "Hi Vejas. Just spotted this alert come in and it is showing the fan status is o…" at bounding box center [525, 278] width 702 height 10
click at [590, 282] on span "Hi Vejas. Just spotted this alert come in and it is showing the fan status is o…" at bounding box center [525, 278] width 702 height 10
drag, startPoint x: 500, startPoint y: 281, endPoint x: 657, endPoint y: 281, distance: 157.0
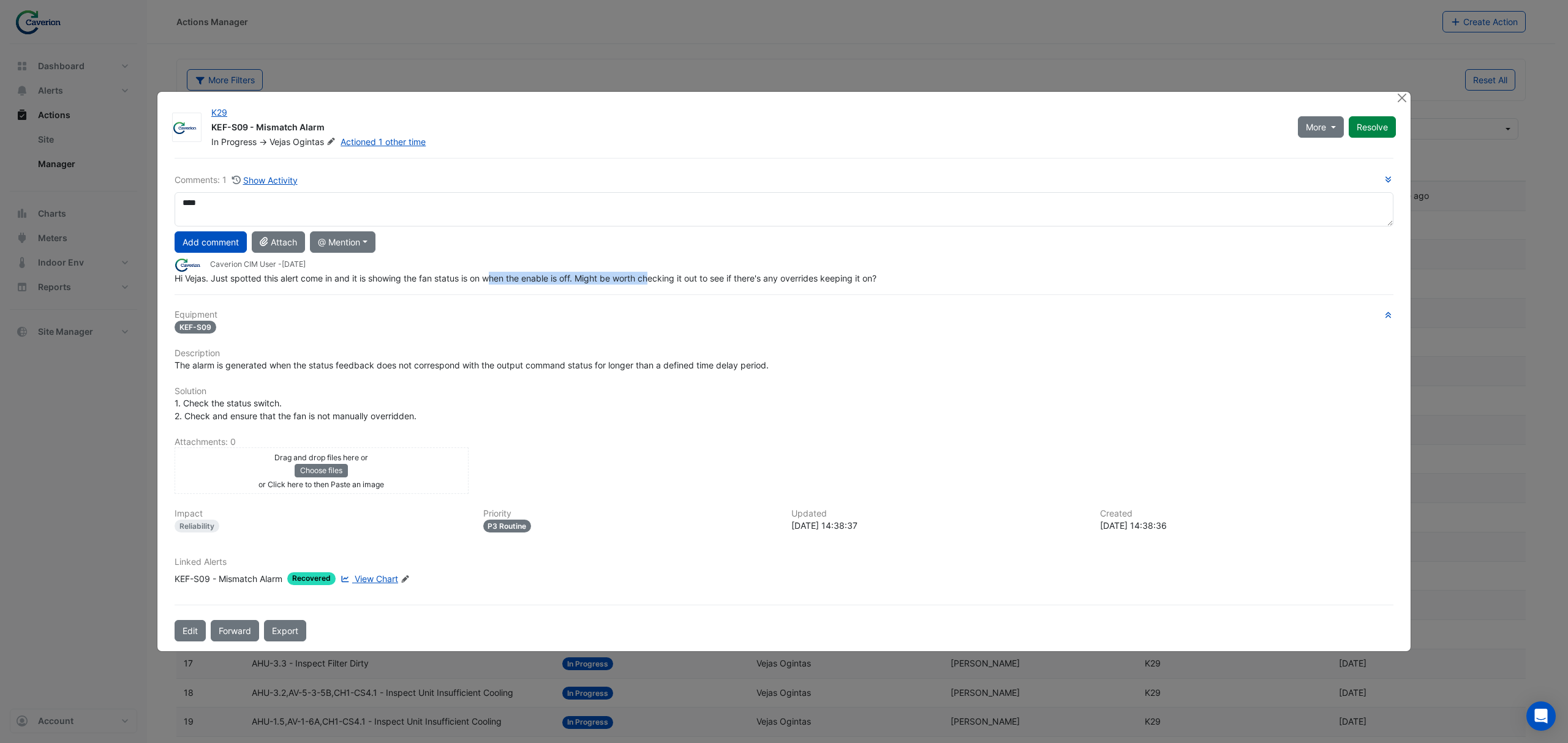
click at [657, 281] on span "Hi Vejas. Just spotted this alert come in and it is showing the fan status is o…" at bounding box center [525, 278] width 702 height 10
drag, startPoint x: 657, startPoint y: 281, endPoint x: 853, endPoint y: 280, distance: 196.0
click at [853, 280] on span "Hi Vejas. Just spotted this alert come in and it is showing the fan status is o…" at bounding box center [525, 278] width 702 height 10
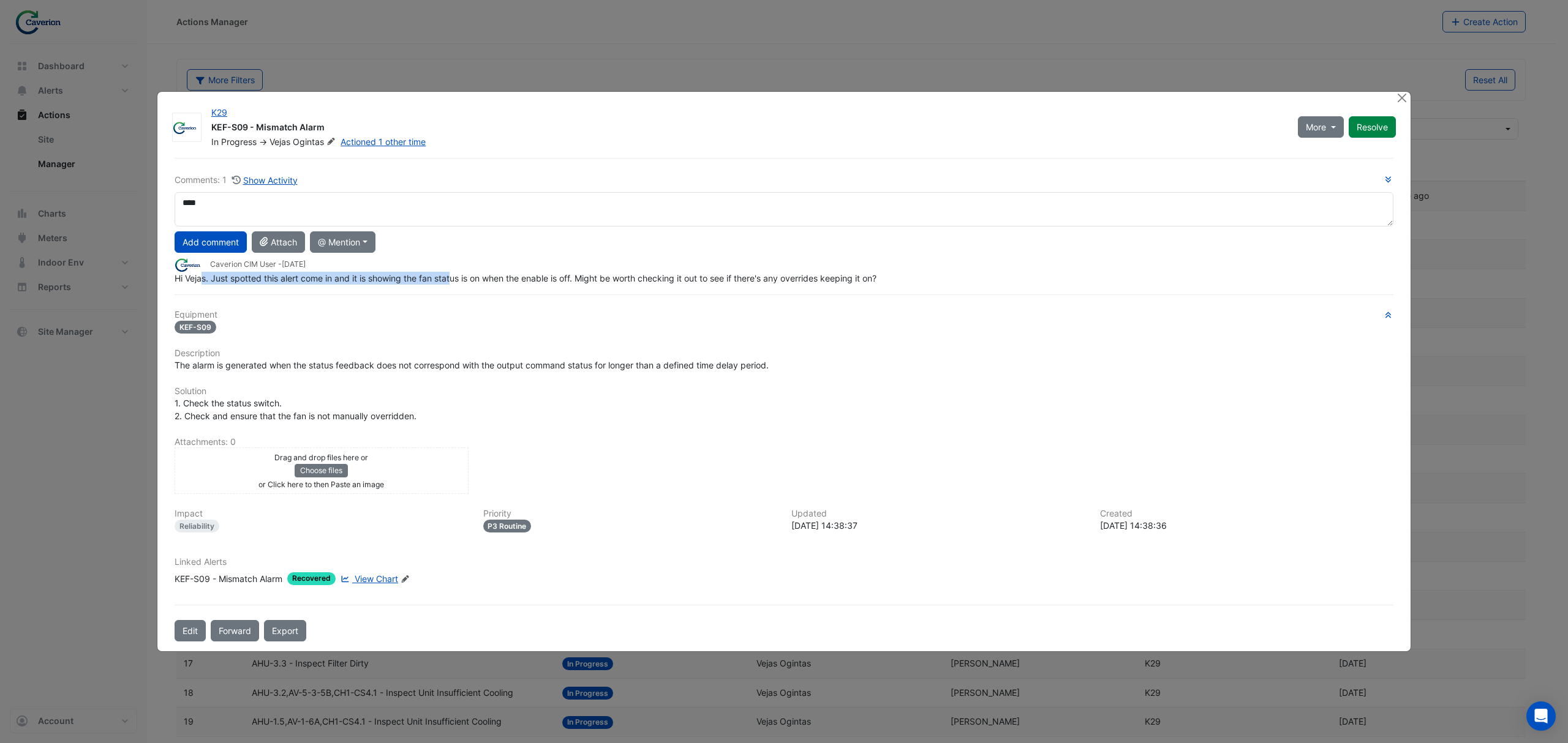
drag, startPoint x: 203, startPoint y: 281, endPoint x: 458, endPoint y: 276, distance: 255.0
click at [458, 276] on span "Hi Vejas. Just spotted this alert come in and it is showing the fan status is o…" at bounding box center [525, 278] width 702 height 10
click at [461, 276] on span "Hi Vejas. Just spotted this alert come in and it is showing the fan status is o…" at bounding box center [525, 278] width 702 height 10
click at [366, 294] on div "Comments: 1 Show Activity *** Add comment Attach @ Mention Caverion BACER Notif…" at bounding box center [783, 400] width 1233 height 484
drag, startPoint x: 384, startPoint y: 281, endPoint x: 628, endPoint y: 279, distance: 244.0
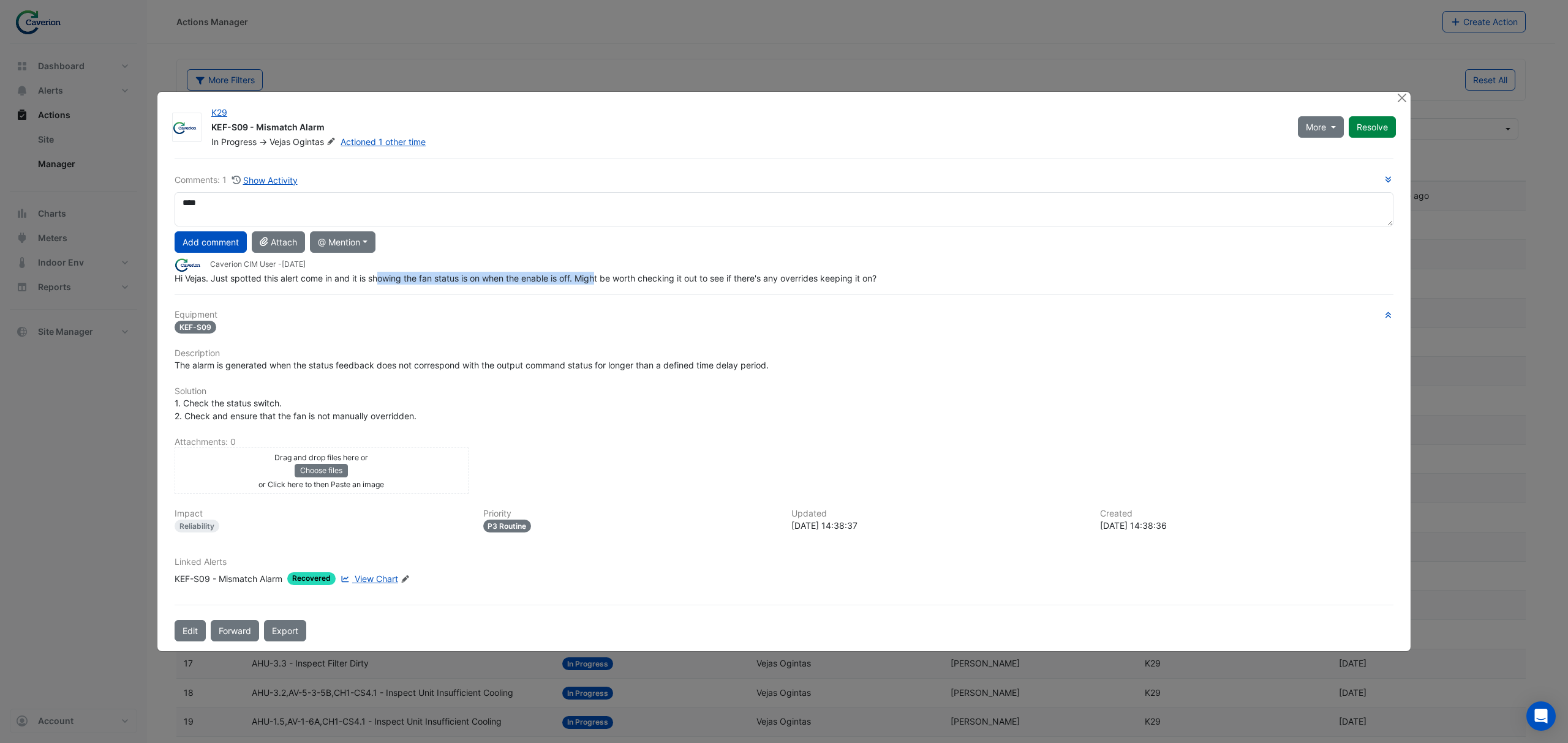
click at [621, 280] on span "Hi Vejas. Just spotted this alert come in and it is showing the fan status is o…" at bounding box center [525, 278] width 702 height 10
click at [628, 279] on span "Hi Vejas. Just spotted this alert come in and it is showing the fan status is o…" at bounding box center [525, 278] width 702 height 10
drag, startPoint x: 551, startPoint y: 269, endPoint x: 726, endPoint y: 268, distance: 175.0
click at [721, 268] on div "Caverion CIM User - 1 month and 4 days ago" at bounding box center [783, 264] width 1219 height 14
click at [726, 268] on div "Caverion CIM User - 1 month and 4 days ago" at bounding box center [783, 264] width 1219 height 14
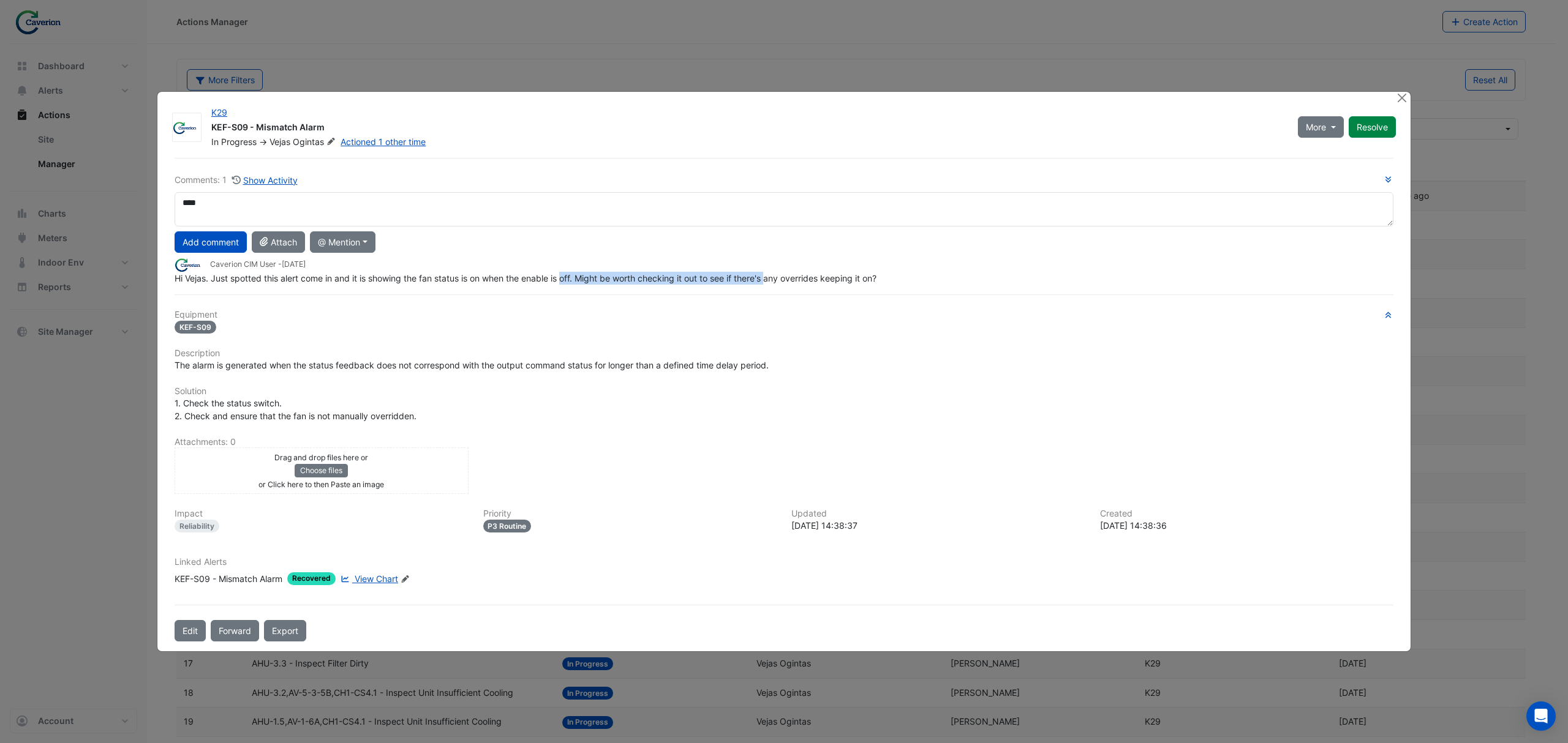
drag, startPoint x: 566, startPoint y: 277, endPoint x: 775, endPoint y: 277, distance: 209.0
click at [775, 277] on span "Hi Vejas. Just spotted this alert come in and it is showing the fan status is o…" at bounding box center [525, 278] width 702 height 10
drag, startPoint x: 604, startPoint y: 278, endPoint x: 698, endPoint y: 277, distance: 94.0
click at [696, 277] on span "Hi Vejas. Just spotted this alert come in and it is showing the fan status is o…" at bounding box center [525, 278] width 702 height 10
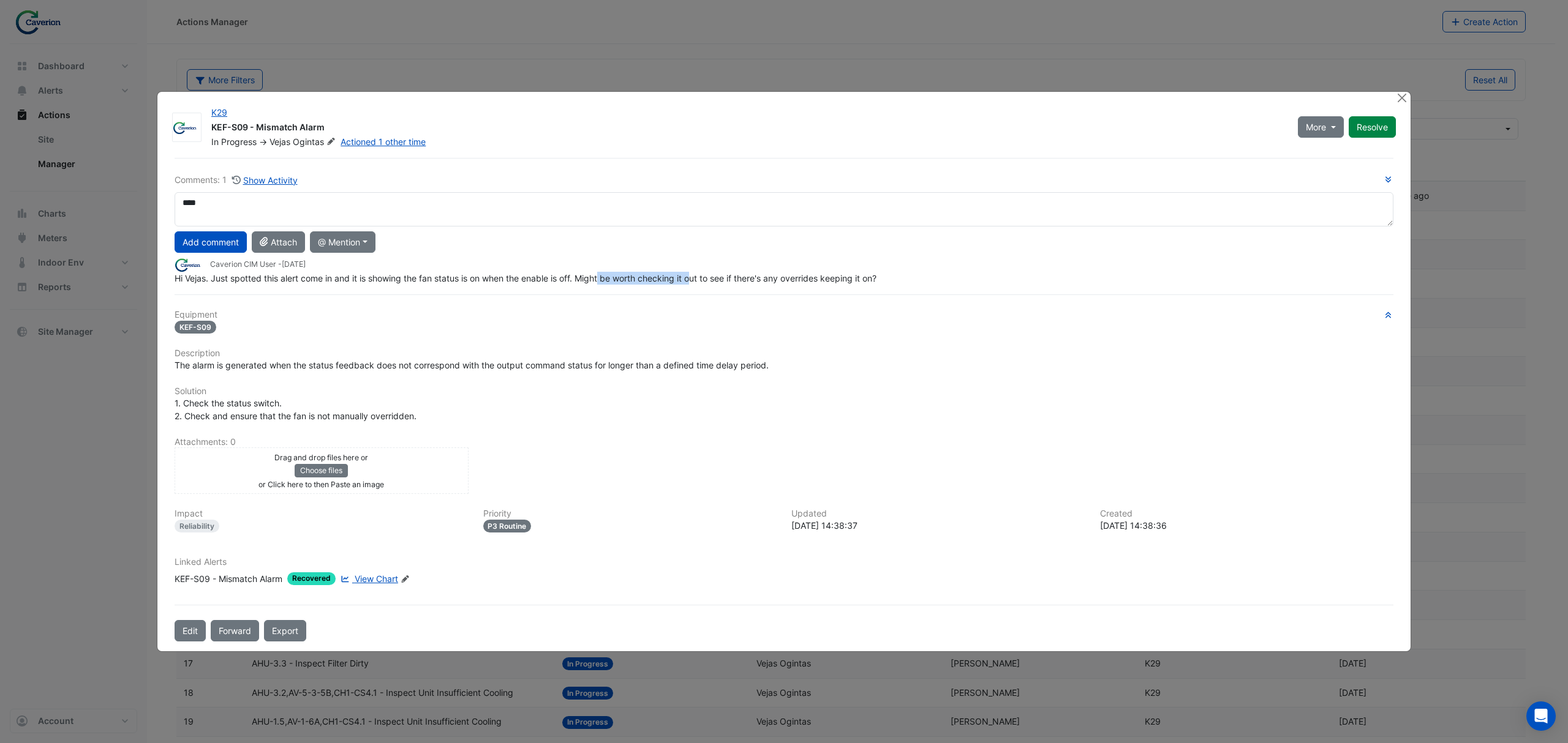
click at [698, 277] on span "Hi Vejas. Just spotted this alert come in and it is showing the fan status is o…" at bounding box center [525, 278] width 702 height 10
drag, startPoint x: 606, startPoint y: 277, endPoint x: 740, endPoint y: 277, distance: 134.0
click at [740, 277] on span "Hi Vejas. Just spotted this alert come in and it is showing the fan status is o…" at bounding box center [525, 278] width 702 height 10
click at [1254, 98] on button "Close" at bounding box center [1402, 98] width 13 height 13
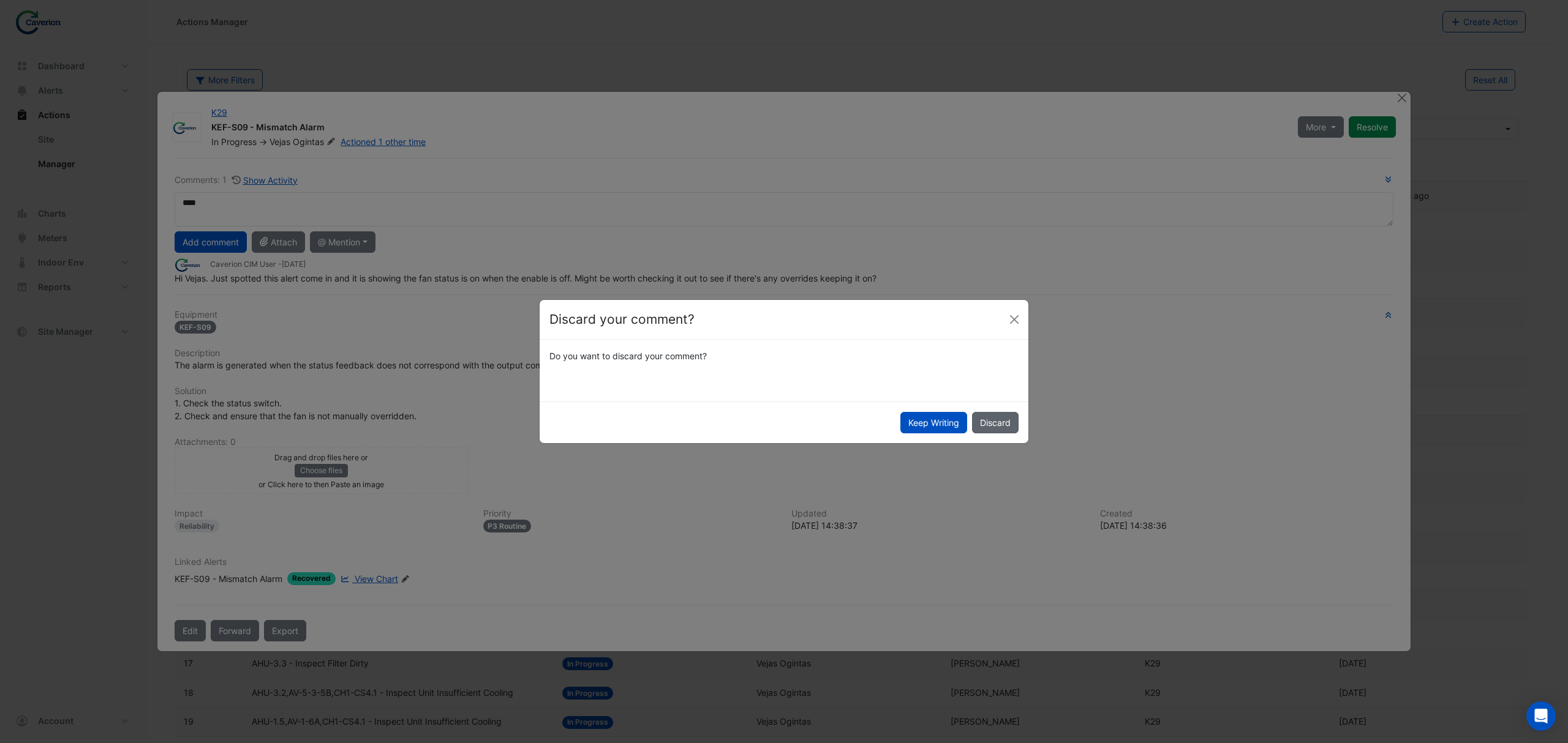
click at [983, 427] on button "Discard" at bounding box center [995, 422] width 47 height 21
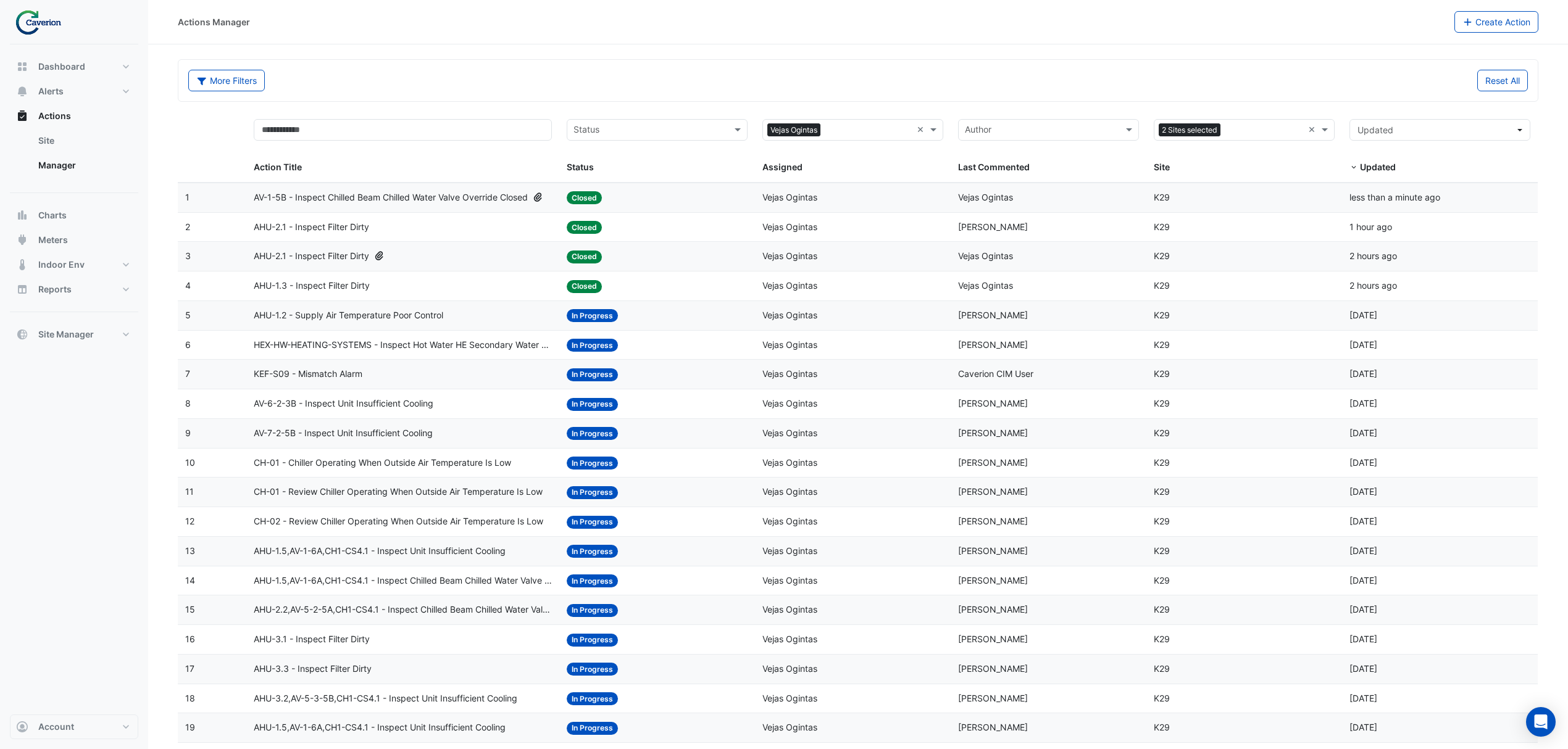
click at [357, 318] on span "AHU-1.2 - Supply Air Temperature Poor Control" at bounding box center [348, 315] width 190 height 14
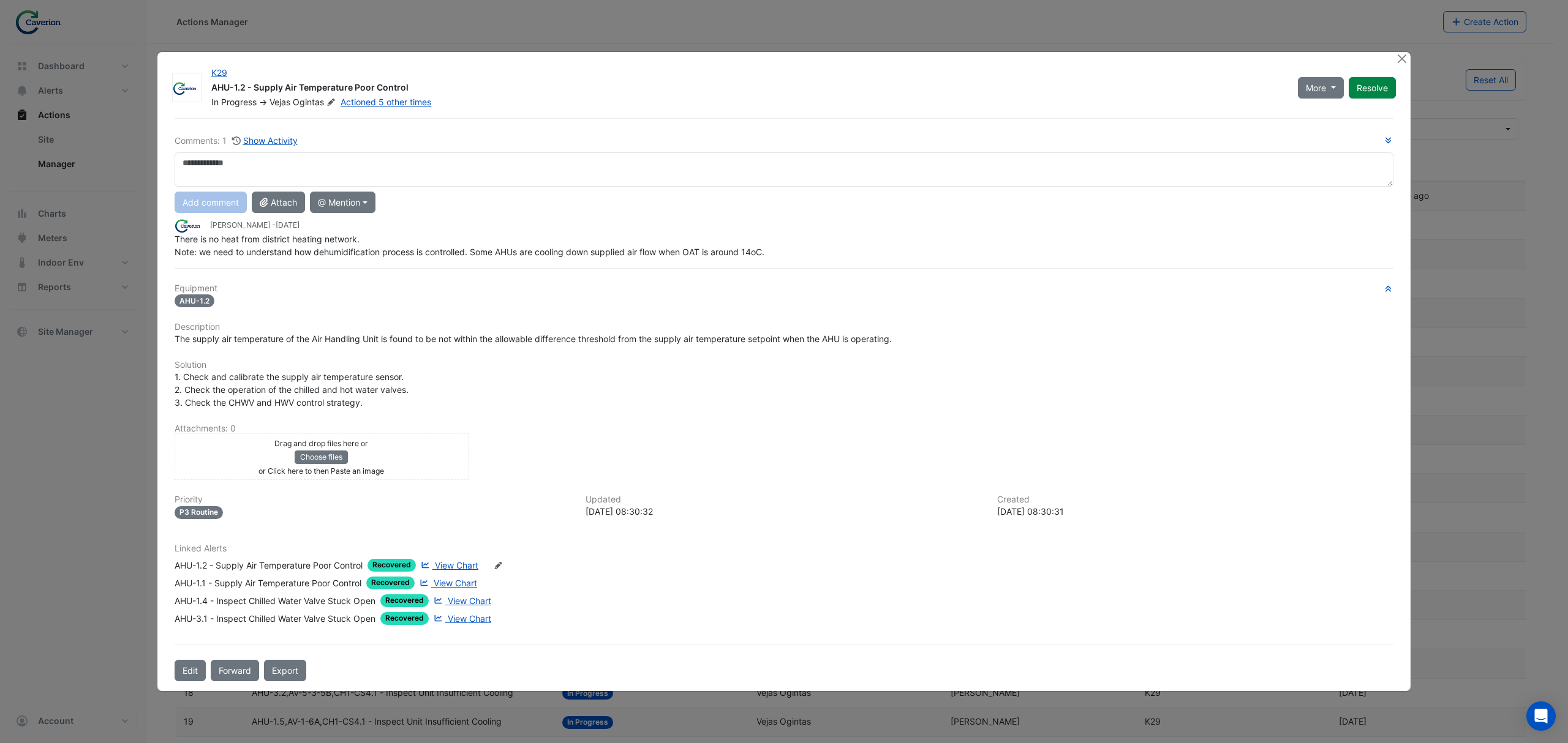
click at [458, 562] on span "View Chart" at bounding box center [457, 565] width 44 height 10
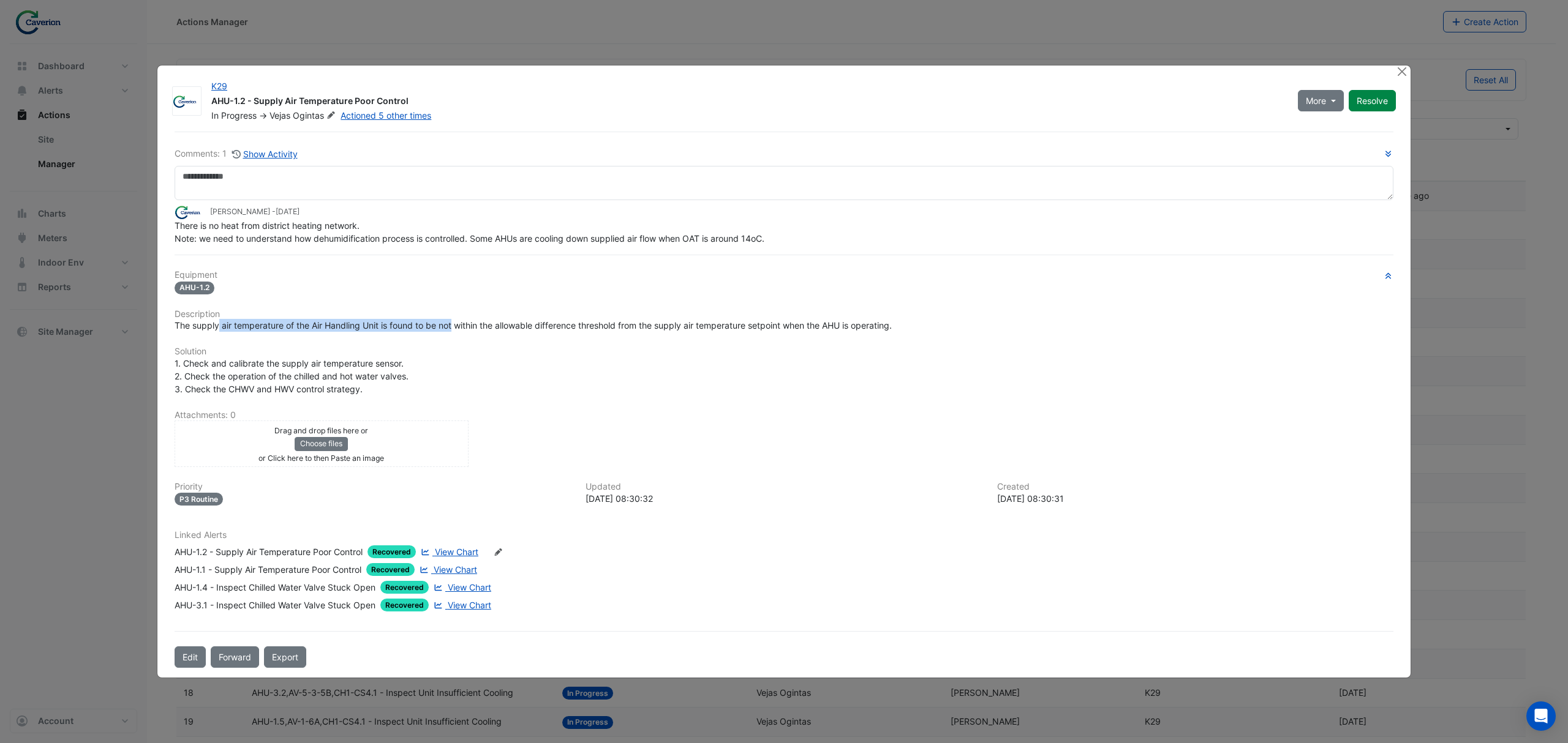
drag, startPoint x: 217, startPoint y: 327, endPoint x: 459, endPoint y: 324, distance: 242.0
click at [459, 324] on span "The supply air temperature of the Air Handling Unit is found to be not within t…" at bounding box center [532, 325] width 717 height 10
drag, startPoint x: 359, startPoint y: 324, endPoint x: 582, endPoint y: 327, distance: 223.0
click at [582, 327] on span "The supply air temperature of the Air Handling Unit is found to be not within t…" at bounding box center [532, 325] width 717 height 10
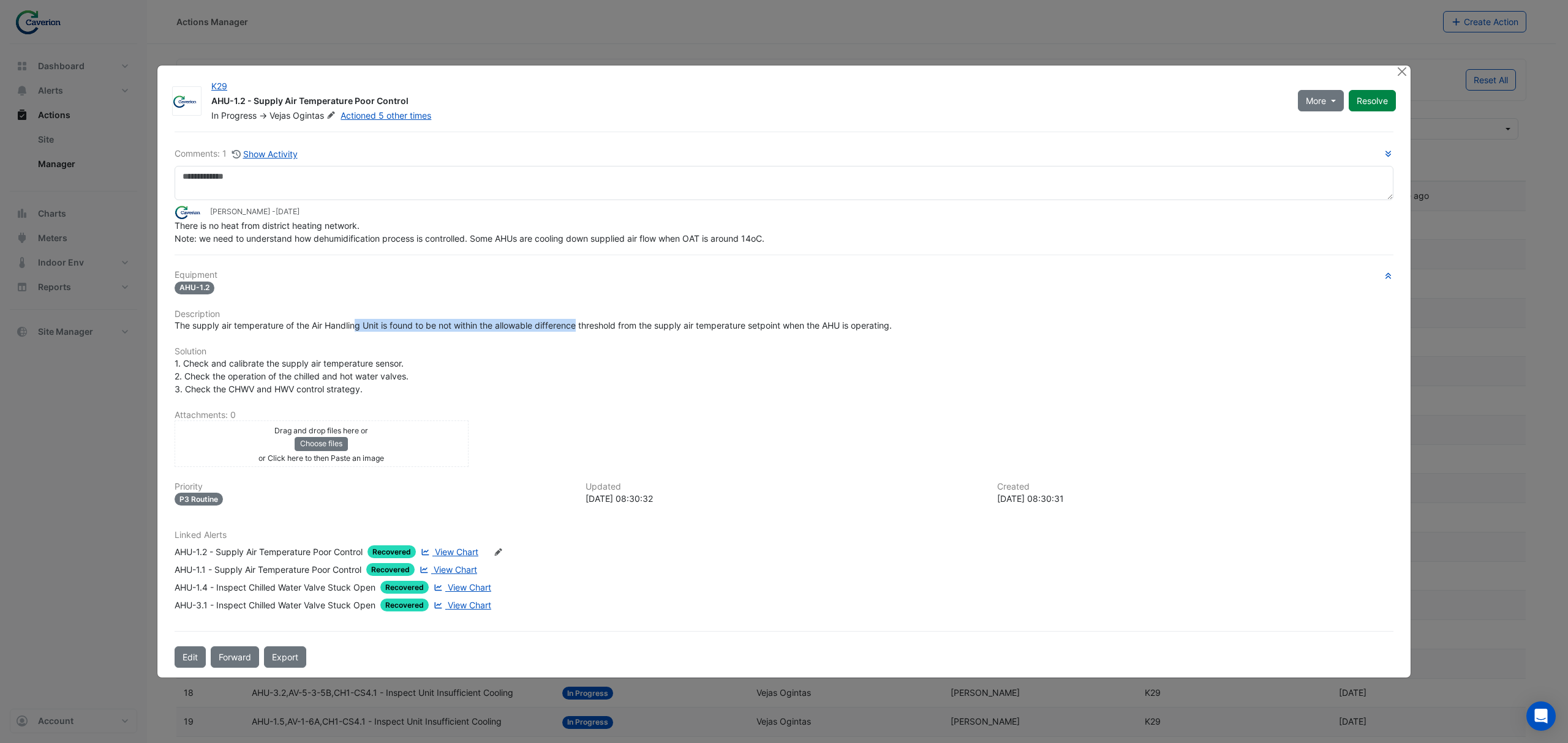
click at [582, 327] on span "The supply air temperature of the Air Handling Unit is found to be not within t…" at bounding box center [532, 325] width 717 height 10
drag, startPoint x: 207, startPoint y: 233, endPoint x: 351, endPoint y: 227, distance: 144.1
click at [351, 227] on div "There is no heat from district heating network. Note: we need to understand how…" at bounding box center [783, 232] width 1219 height 26
click at [351, 227] on span "There is no heat from district heating network. Note: we need to understand how…" at bounding box center [469, 232] width 590 height 23
drag, startPoint x: 185, startPoint y: 243, endPoint x: 397, endPoint y: 246, distance: 212.0
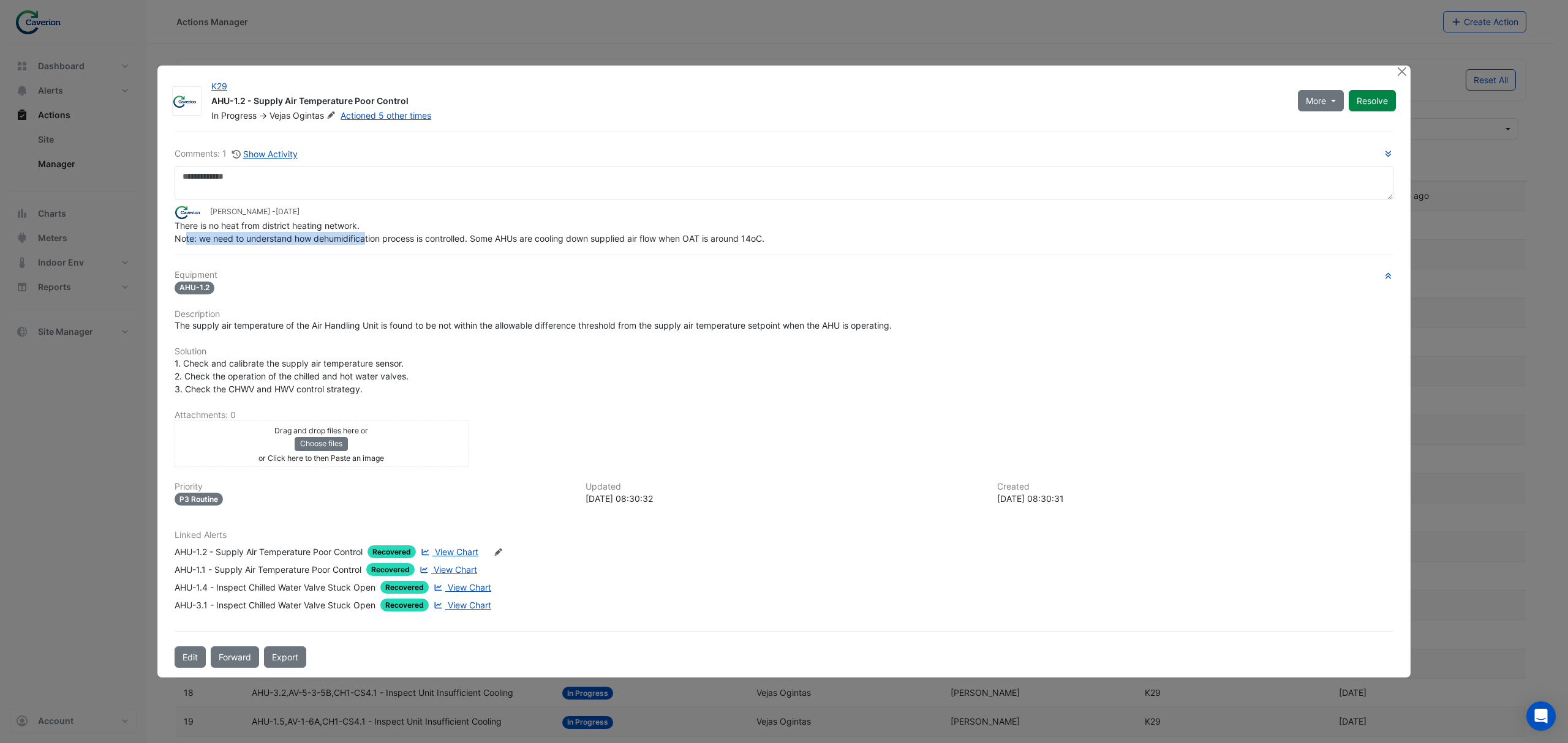
click at [397, 245] on div "There is no heat from district heating network. Note: we need to understand how…" at bounding box center [783, 232] width 1219 height 26
click at [397, 245] on div "There is no heat from district heating network. Note: we need to understand how…" at bounding box center [783, 232] width 1219 height 26
drag, startPoint x: 256, startPoint y: 246, endPoint x: 476, endPoint y: 238, distance: 220.1
click at [476, 238] on div "There is no heat from district heating network. Note: we need to understand how…" at bounding box center [783, 232] width 1219 height 26
click at [476, 238] on span "There is no heat from district heating network. Note: we need to understand how…" at bounding box center [469, 232] width 590 height 23
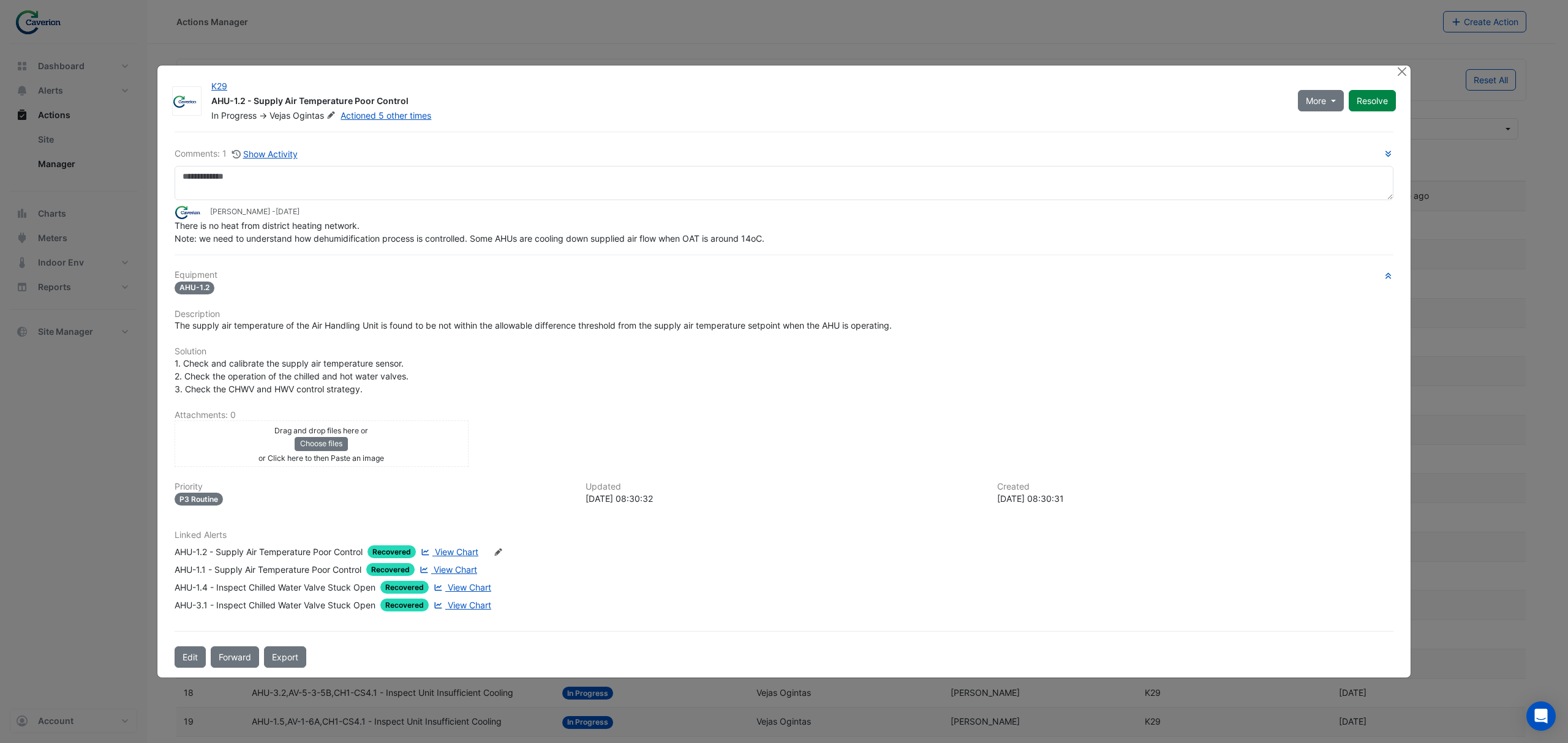
click at [1254, 65] on div "K29 AHU-1.2 - Supply Air Temperature Poor Control In Progress -> Vejas Ogintas …" at bounding box center [784, 371] width 1254 height 613
click at [1254, 67] on button "Close" at bounding box center [1402, 72] width 13 height 13
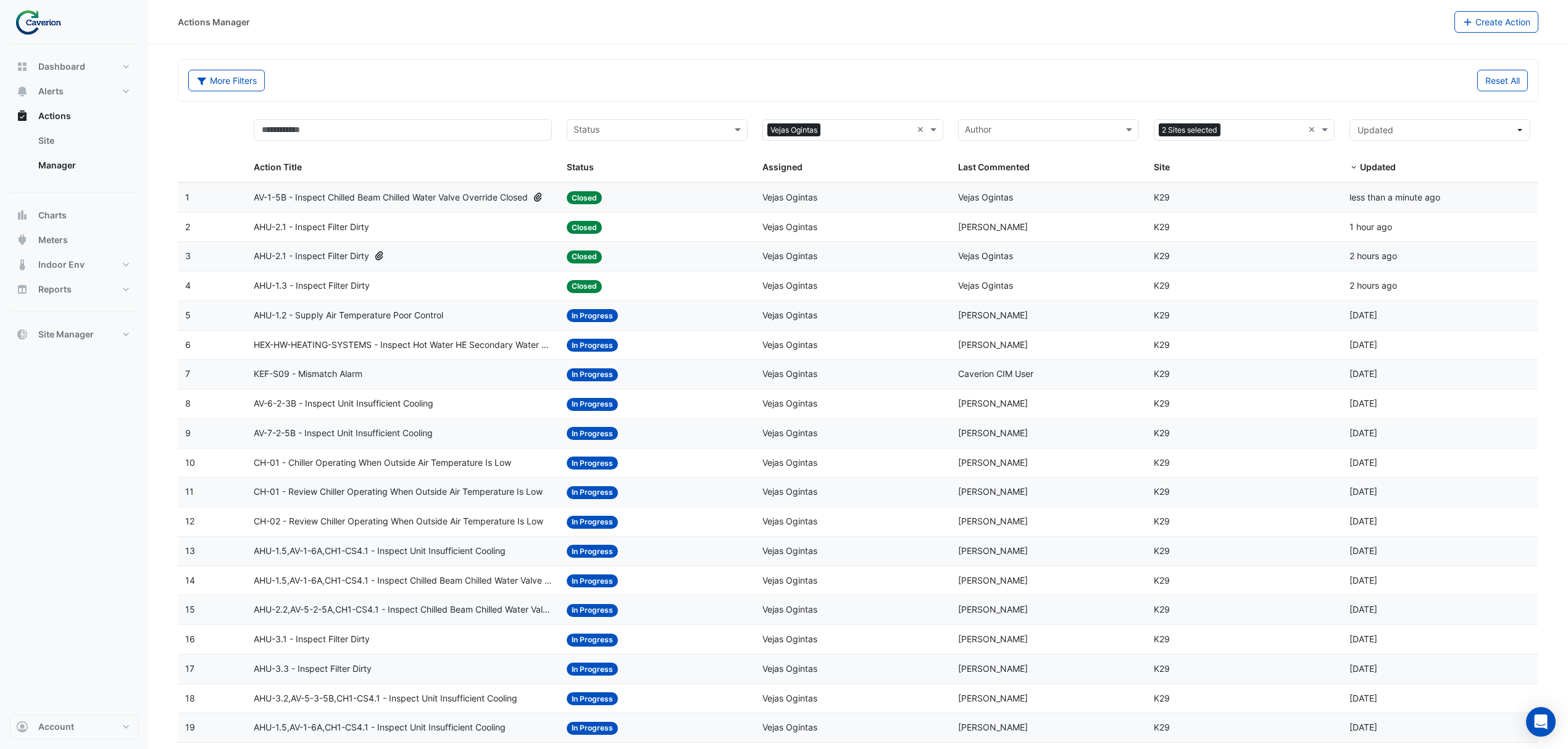
click at [364, 438] on span "AV-7-2-5B - Inspect Unit Insufficient Cooling" at bounding box center [343, 433] width 179 height 14
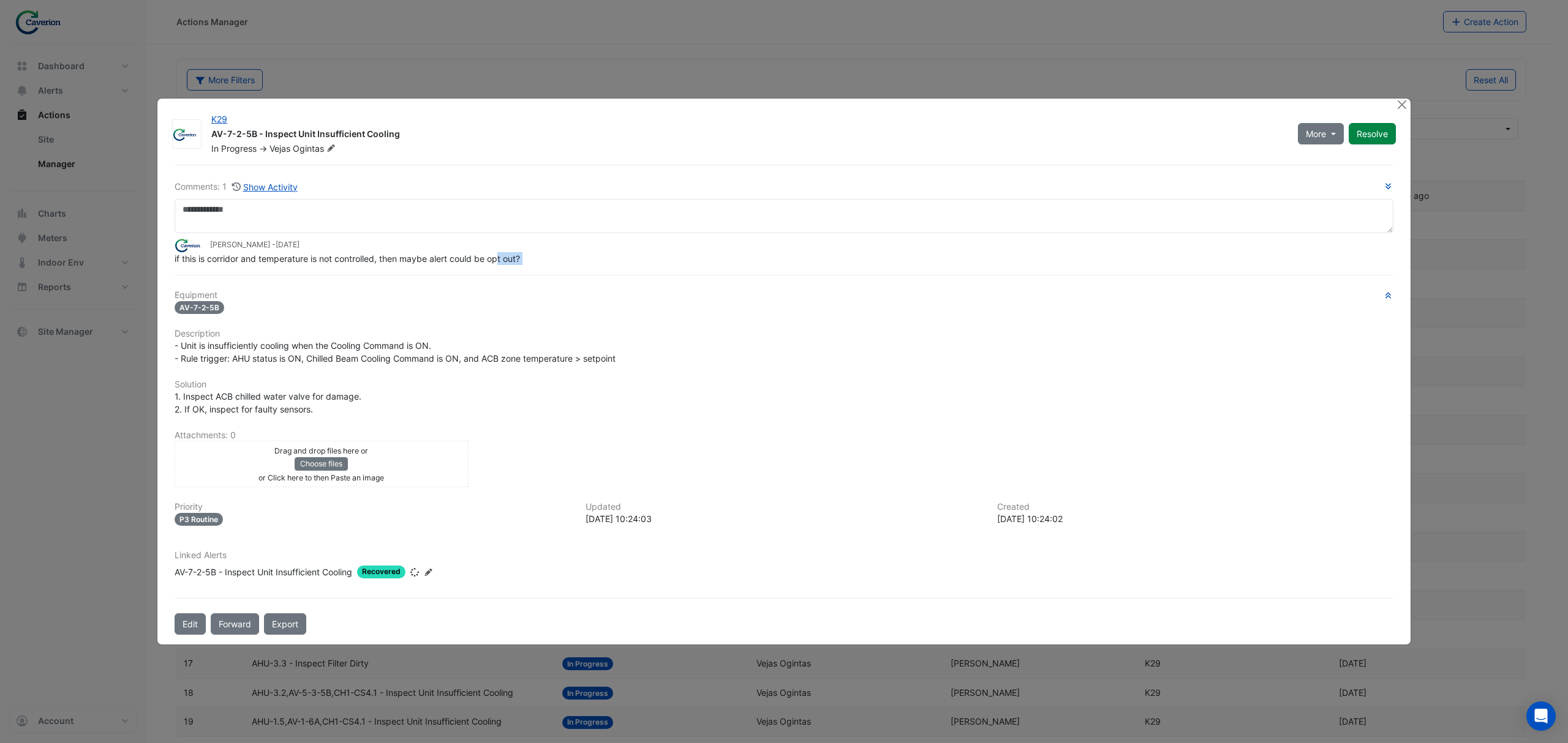
drag, startPoint x: 343, startPoint y: 281, endPoint x: 500, endPoint y: 260, distance: 158.4
click at [500, 260] on div "Comments: 1 Show Activity Tomas Jonkaitis - 1 month and 12 days ago if this is …" at bounding box center [783, 400] width 1233 height 471
click at [495, 263] on span "if this is corridor and temperature is not controlled, then maybe alert could b…" at bounding box center [347, 259] width 346 height 10
click at [490, 273] on div "Comments: 1 Show Activity Tomas Jonkaitis - 1 month and 12 days ago if this is …" at bounding box center [783, 400] width 1233 height 471
click at [1254, 103] on button "Close" at bounding box center [1402, 105] width 13 height 13
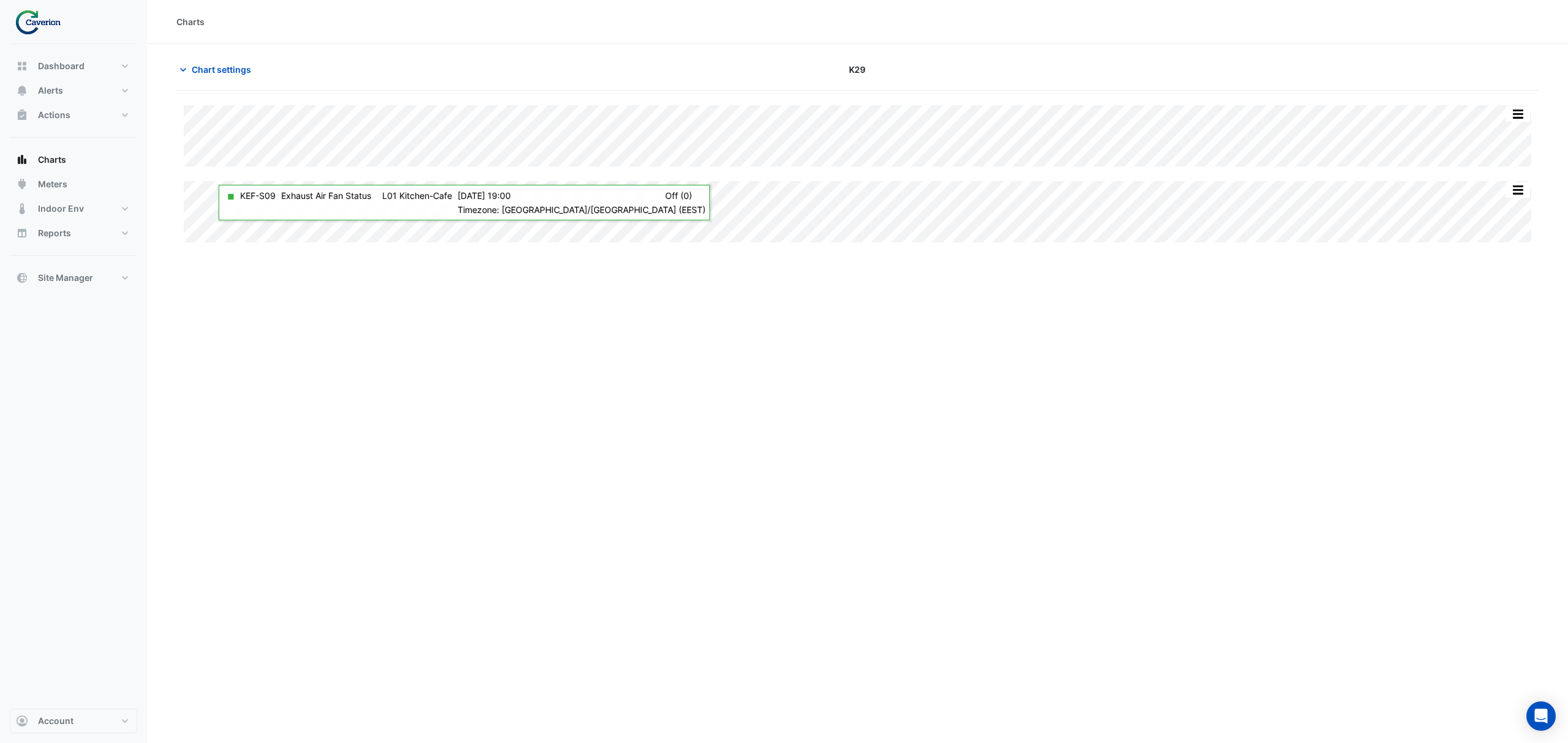
drag, startPoint x: 999, startPoint y: 408, endPoint x: 985, endPoint y: 384, distance: 27.8
click at [999, 408] on div "Charts Chart settings K29 Split All Split None Print Save as JPEG Save as PNG P…" at bounding box center [858, 371] width 1421 height 743
click at [307, 265] on div "Charts Chart settings K29 Split All Split None Print Save as JPEG Save as PNG P…" at bounding box center [858, 371] width 1421 height 743
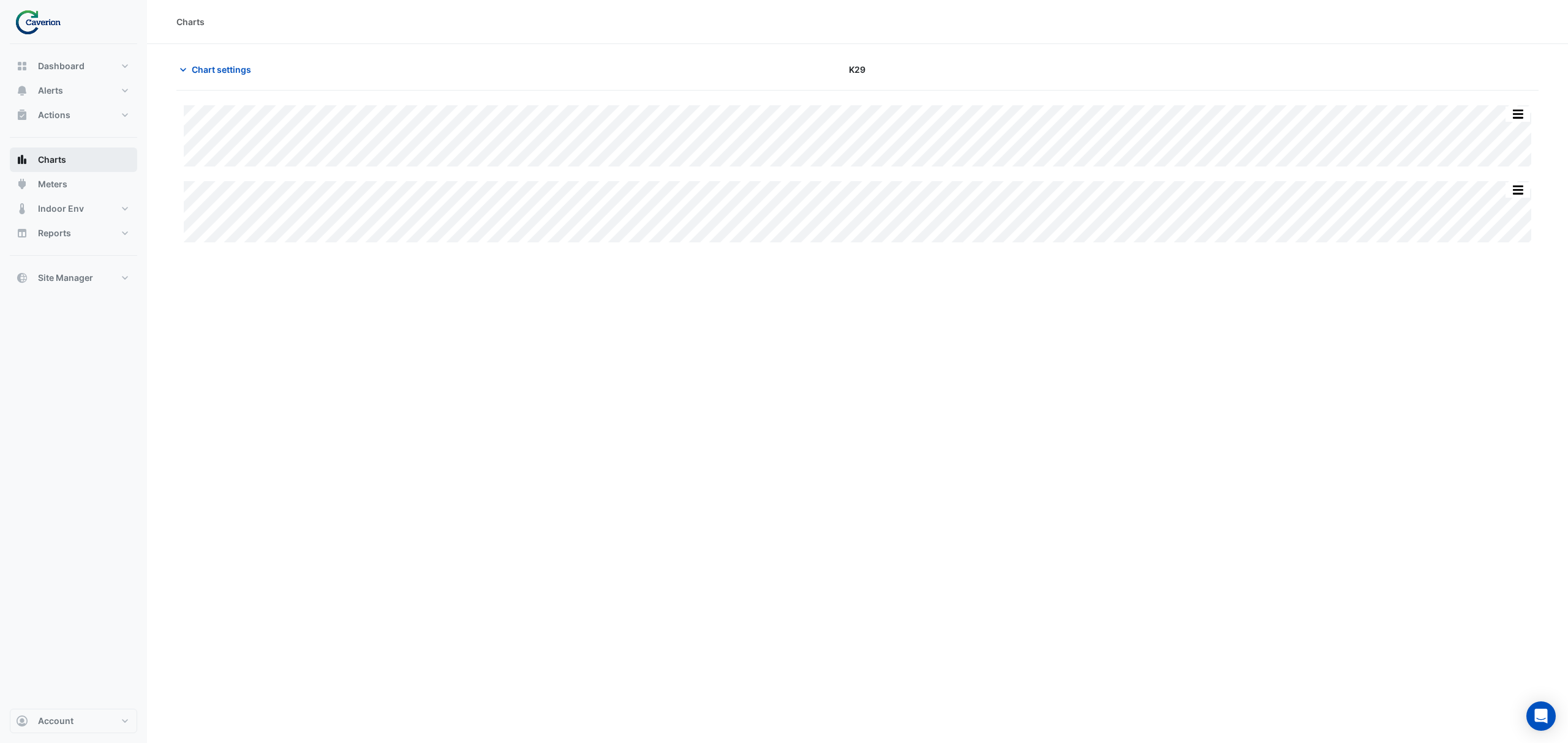
click at [59, 165] on span "Charts" at bounding box center [52, 160] width 28 height 12
click at [79, 162] on button "Charts" at bounding box center [73, 160] width 128 height 25
click at [204, 69] on span "Chart settings" at bounding box center [221, 69] width 59 height 13
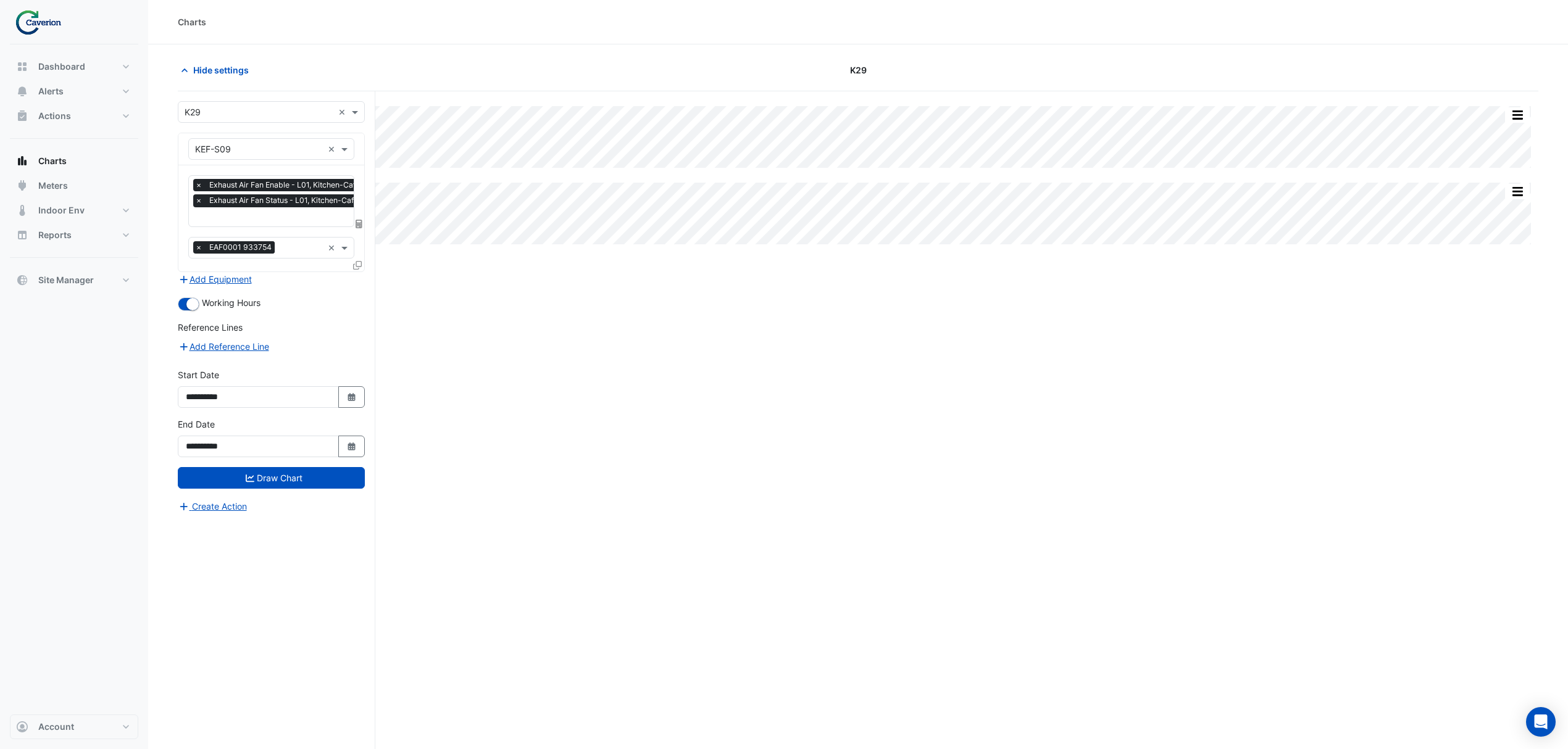
click at [287, 152] on input "text" at bounding box center [259, 150] width 128 height 13
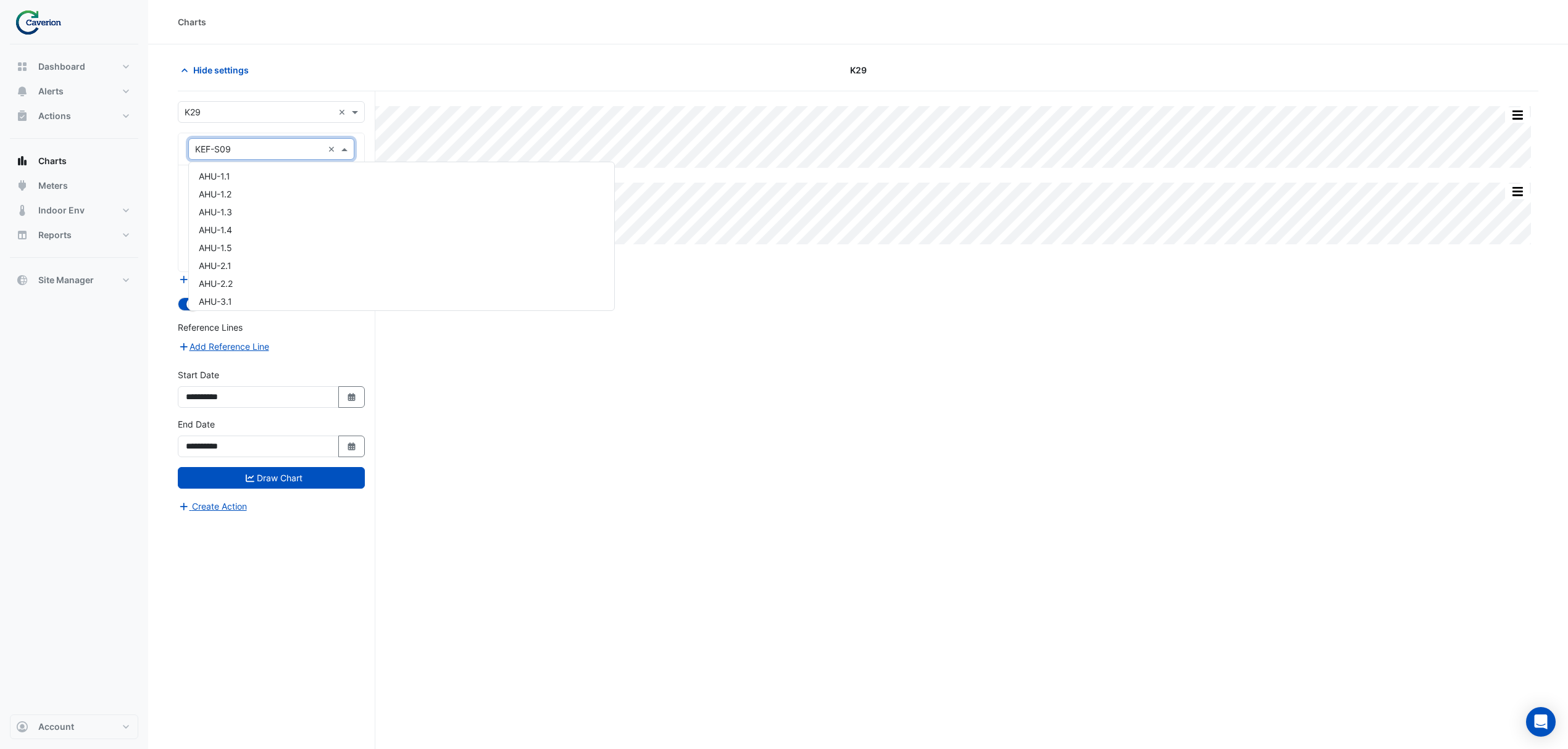
scroll to position [9544, 0]
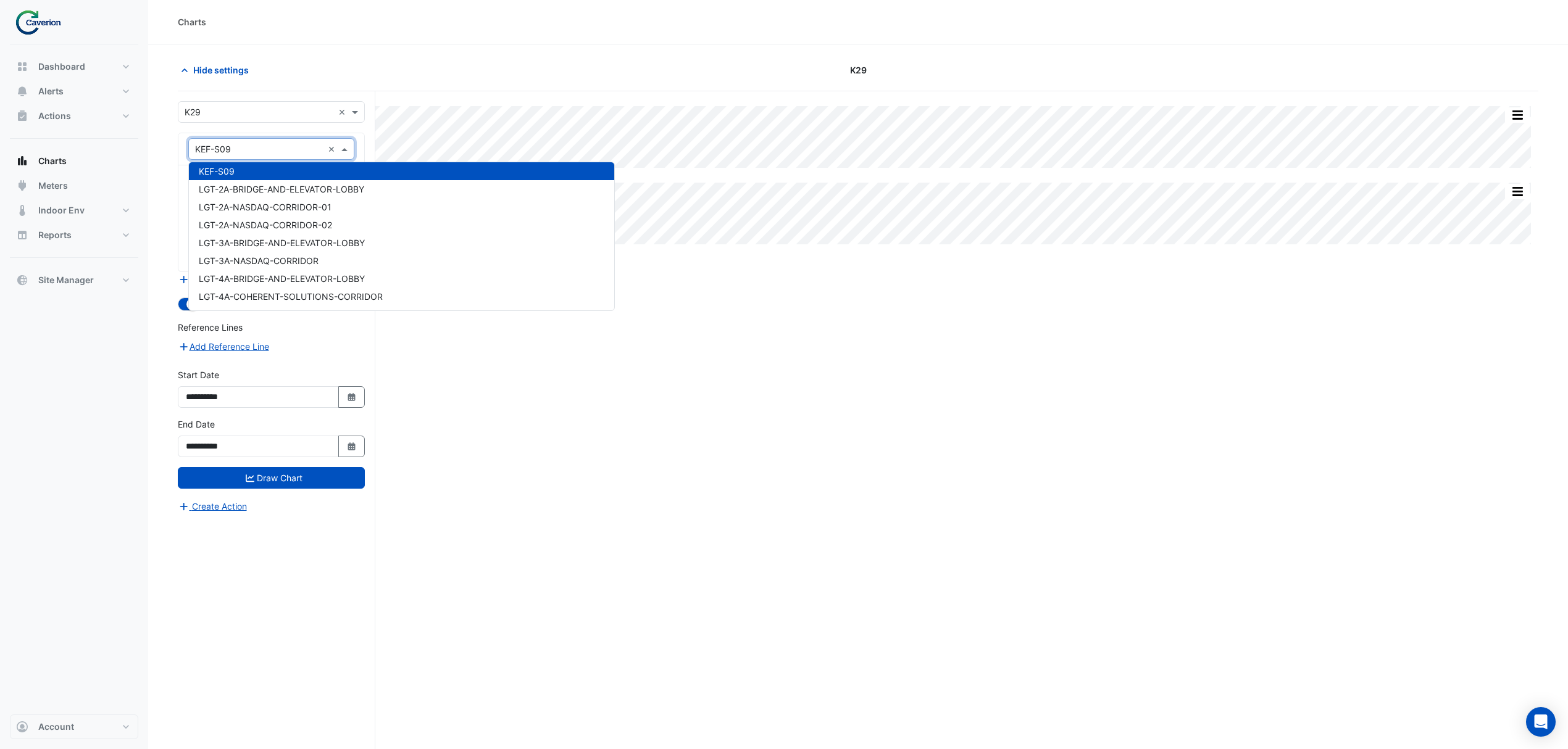
click at [287, 152] on input "text" at bounding box center [259, 150] width 128 height 13
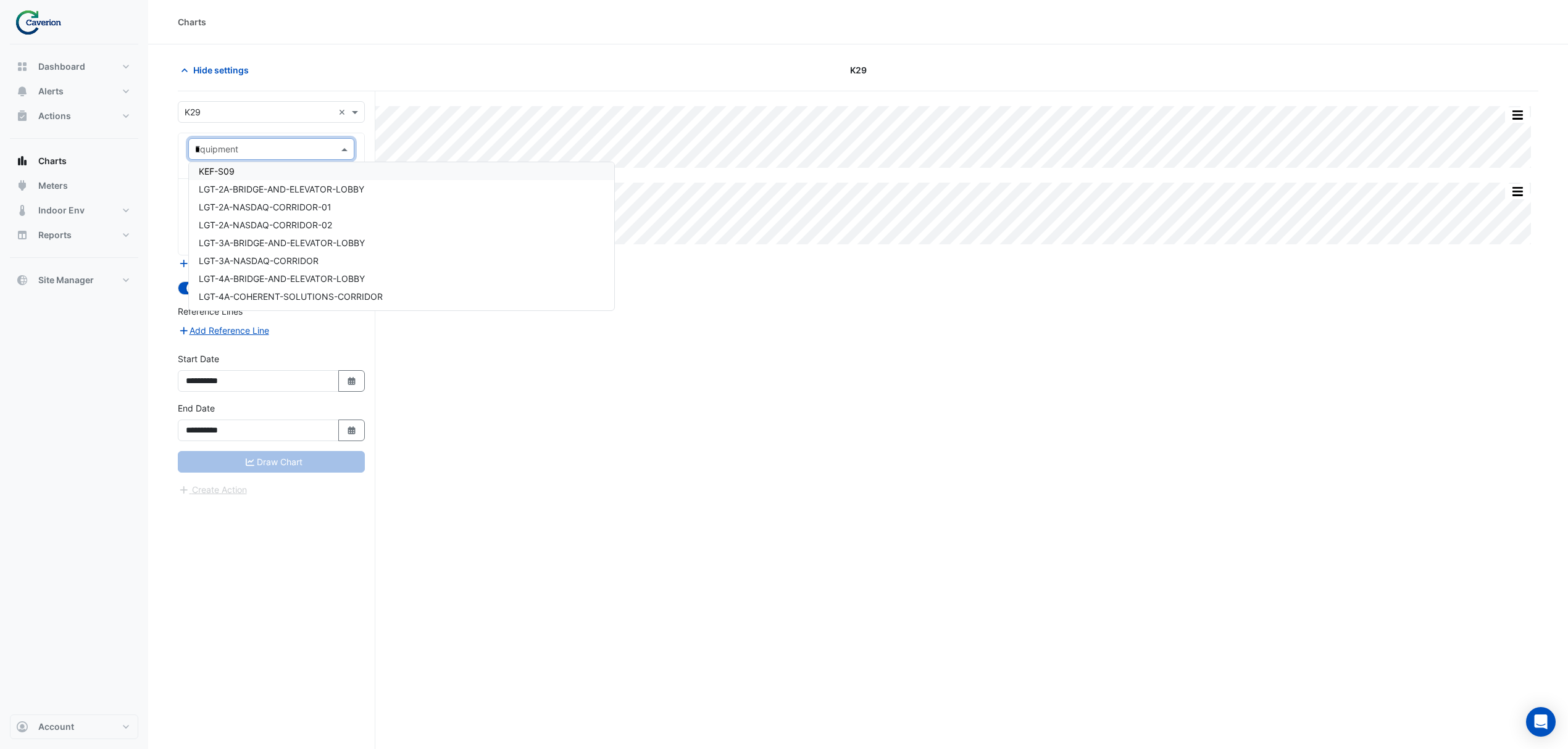
scroll to position [0, 0]
type input "***"
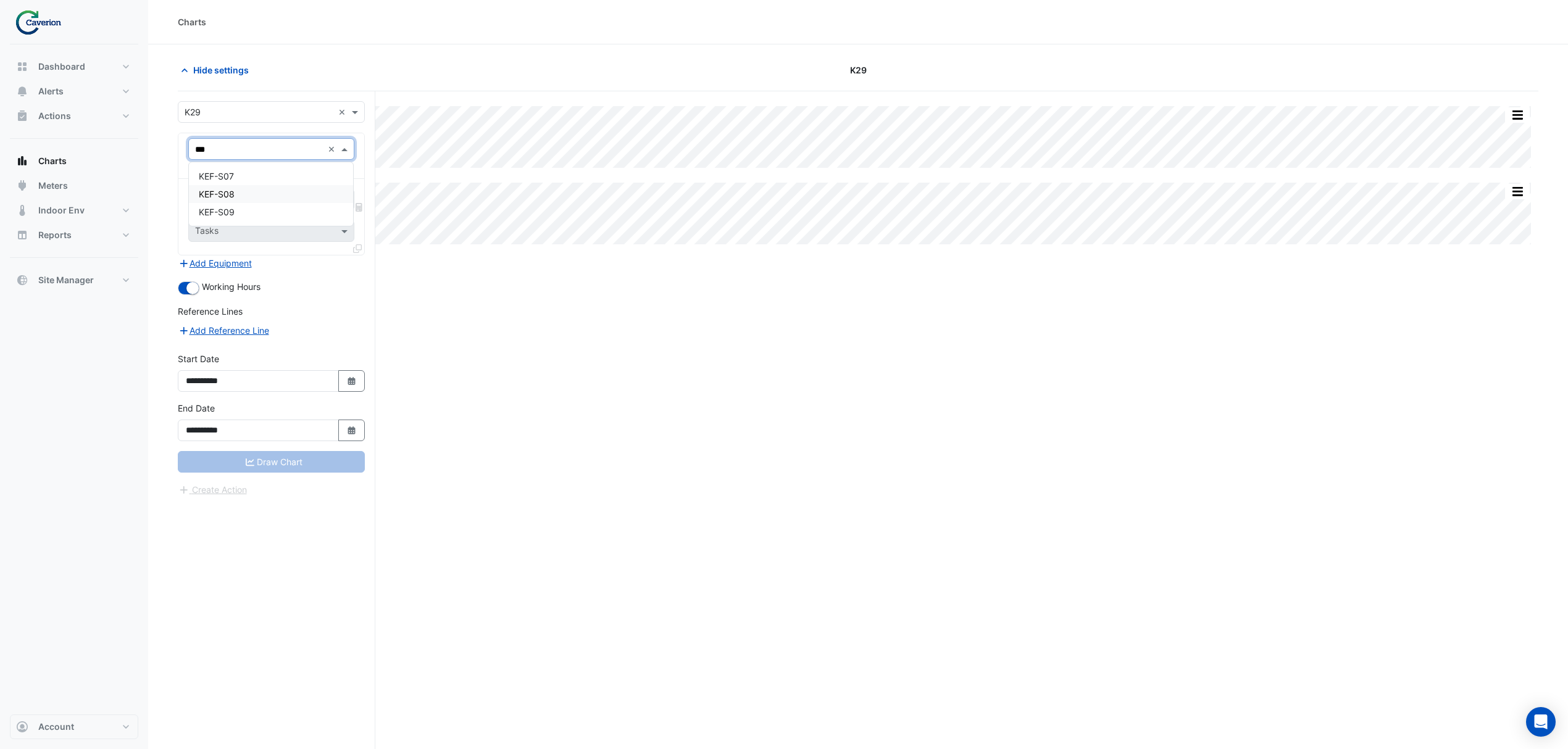
click at [257, 198] on div "KEF-S08" at bounding box center [271, 194] width 164 height 18
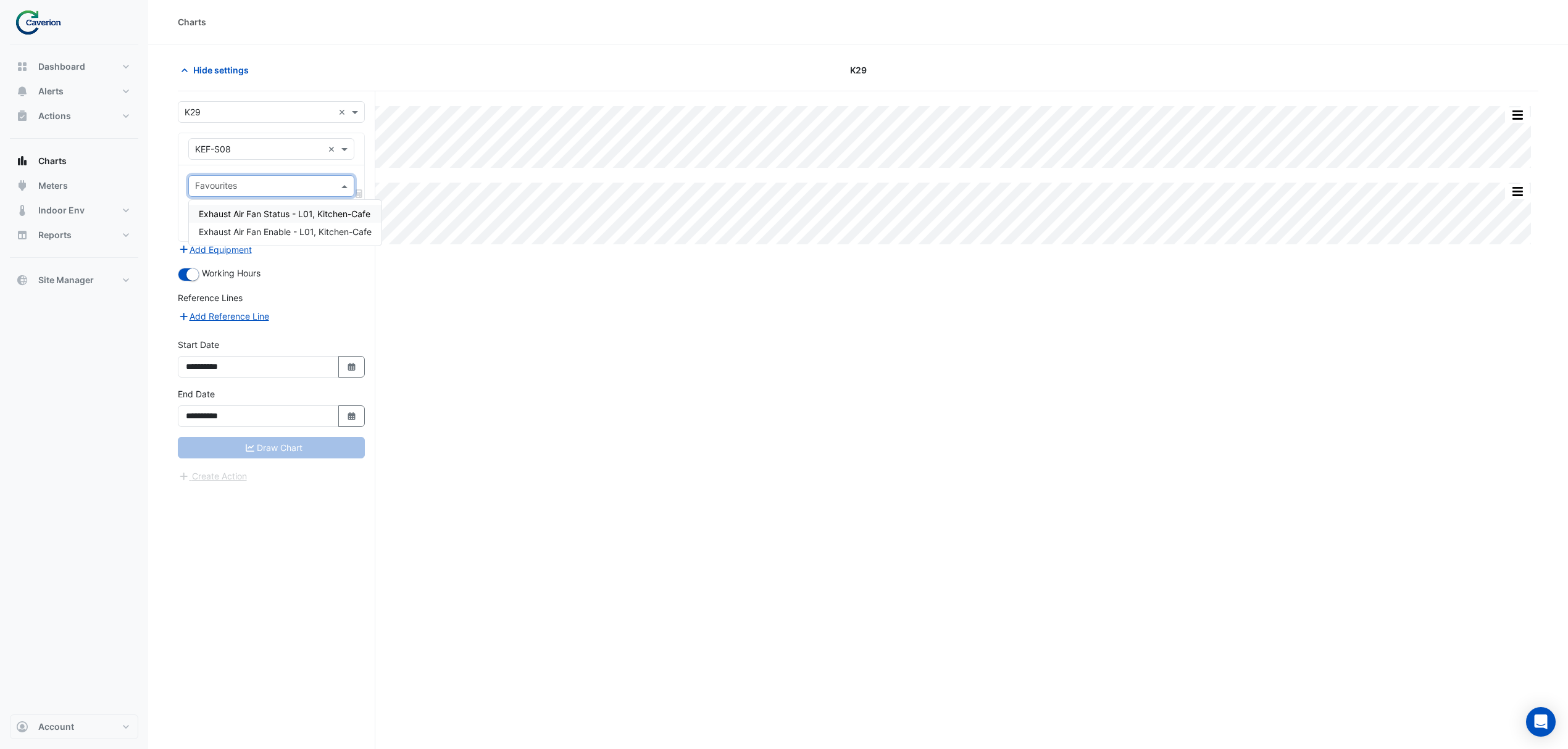
click at [277, 188] on input "text" at bounding box center [264, 187] width 138 height 13
click at [283, 204] on div "Exhaust Air Fan Status - L01, Kitchen-Cafe Exhaust Air Fan Enable - L01, Kitche…" at bounding box center [285, 223] width 193 height 46
click at [283, 206] on div "Exhaust Air Fan Status - L01, Kitchen-Cafe" at bounding box center [285, 214] width 193 height 18
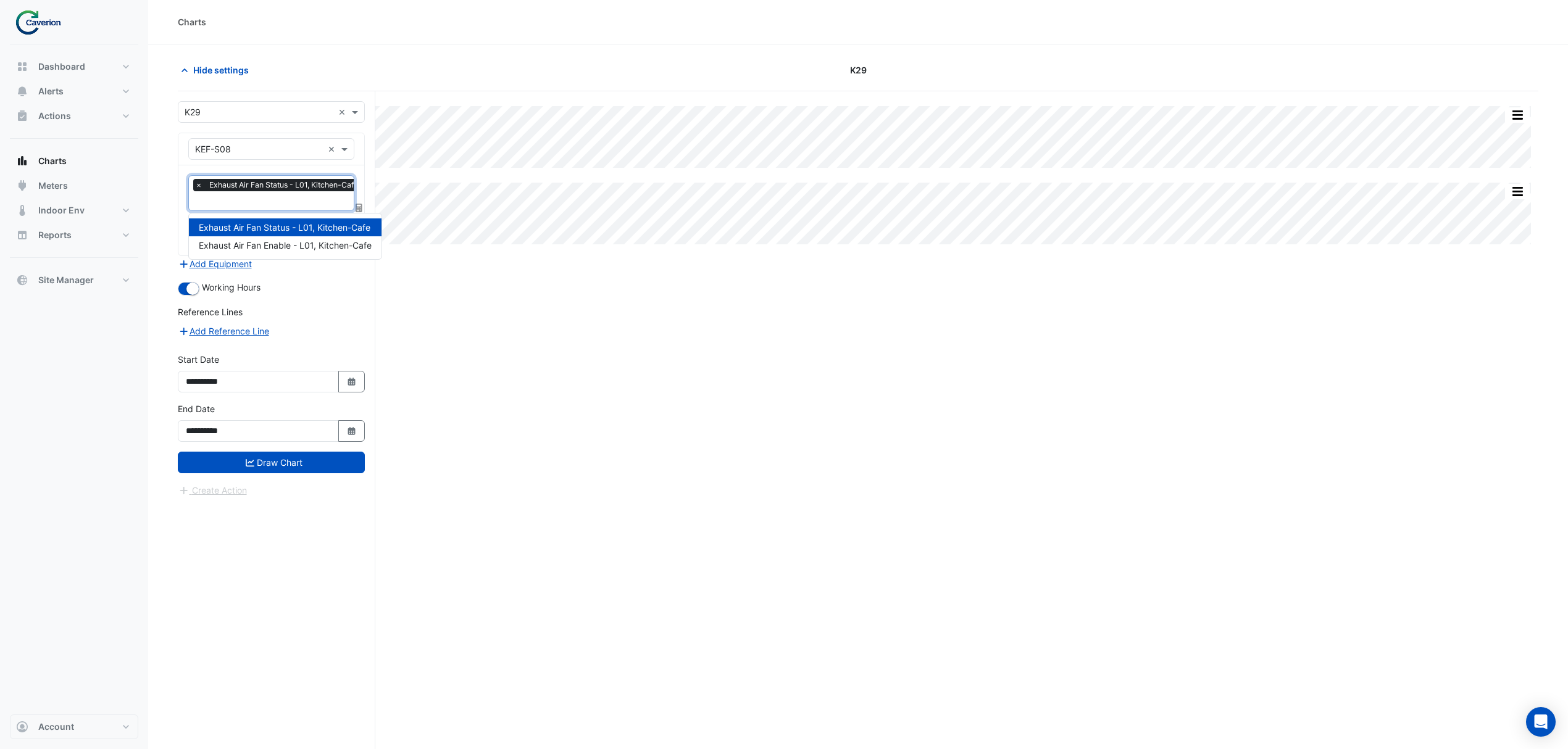
click at [255, 196] on input "text" at bounding box center [279, 202] width 169 height 13
click at [251, 240] on span "Exhaust Air Fan Enable - L01, Kitchen-Cafe" at bounding box center [284, 246] width 173 height 10
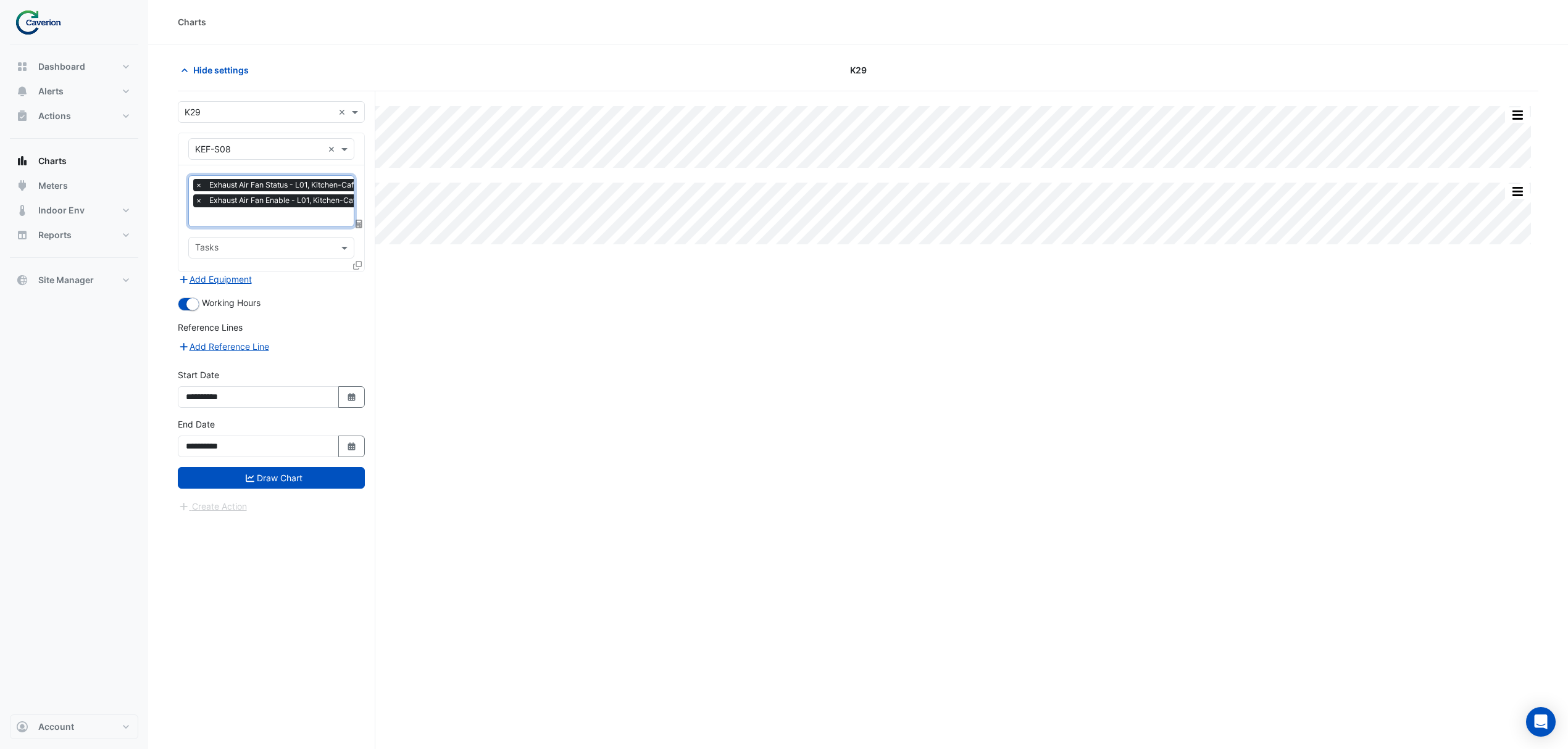
click at [279, 149] on input "text" at bounding box center [259, 150] width 128 height 13
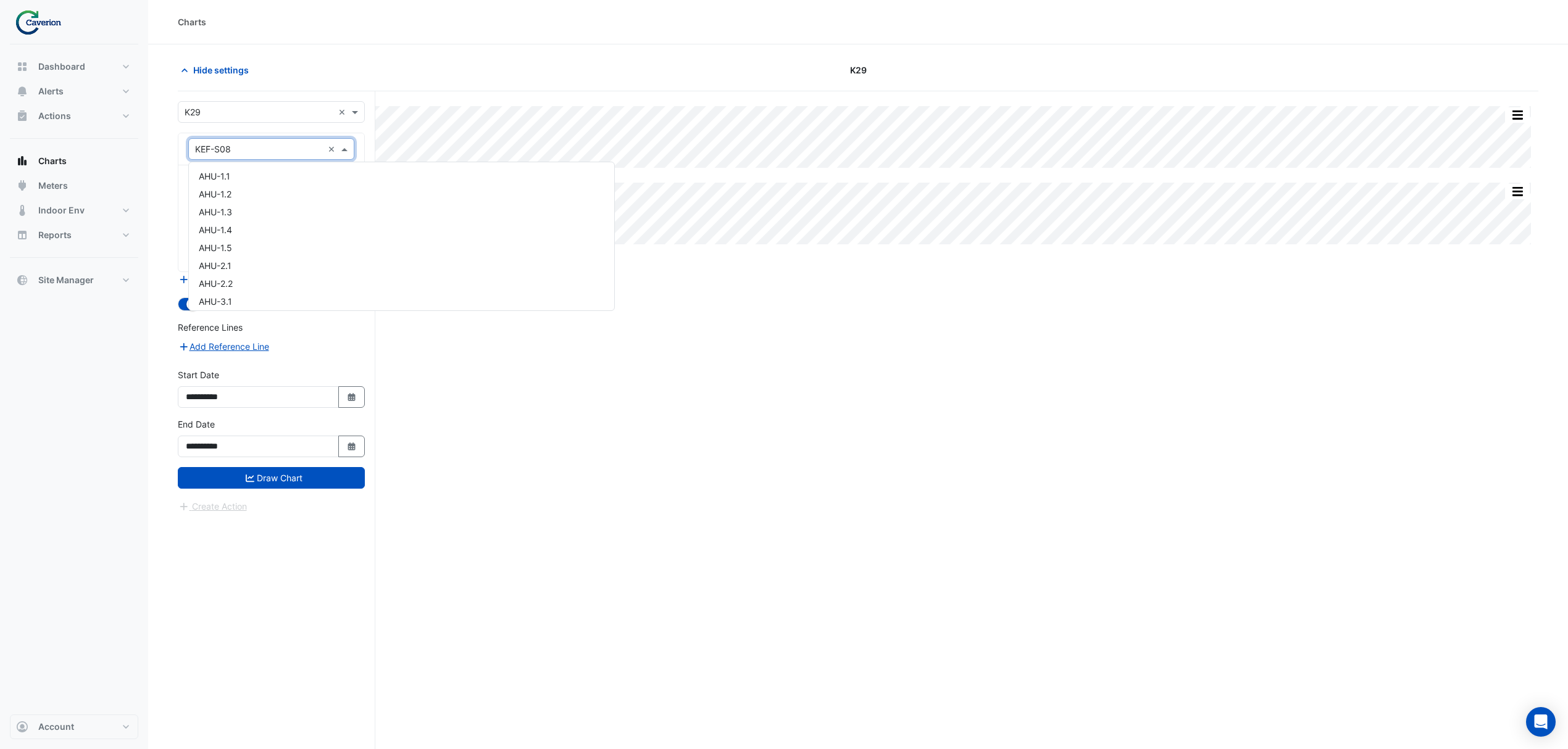
scroll to position [9527, 0]
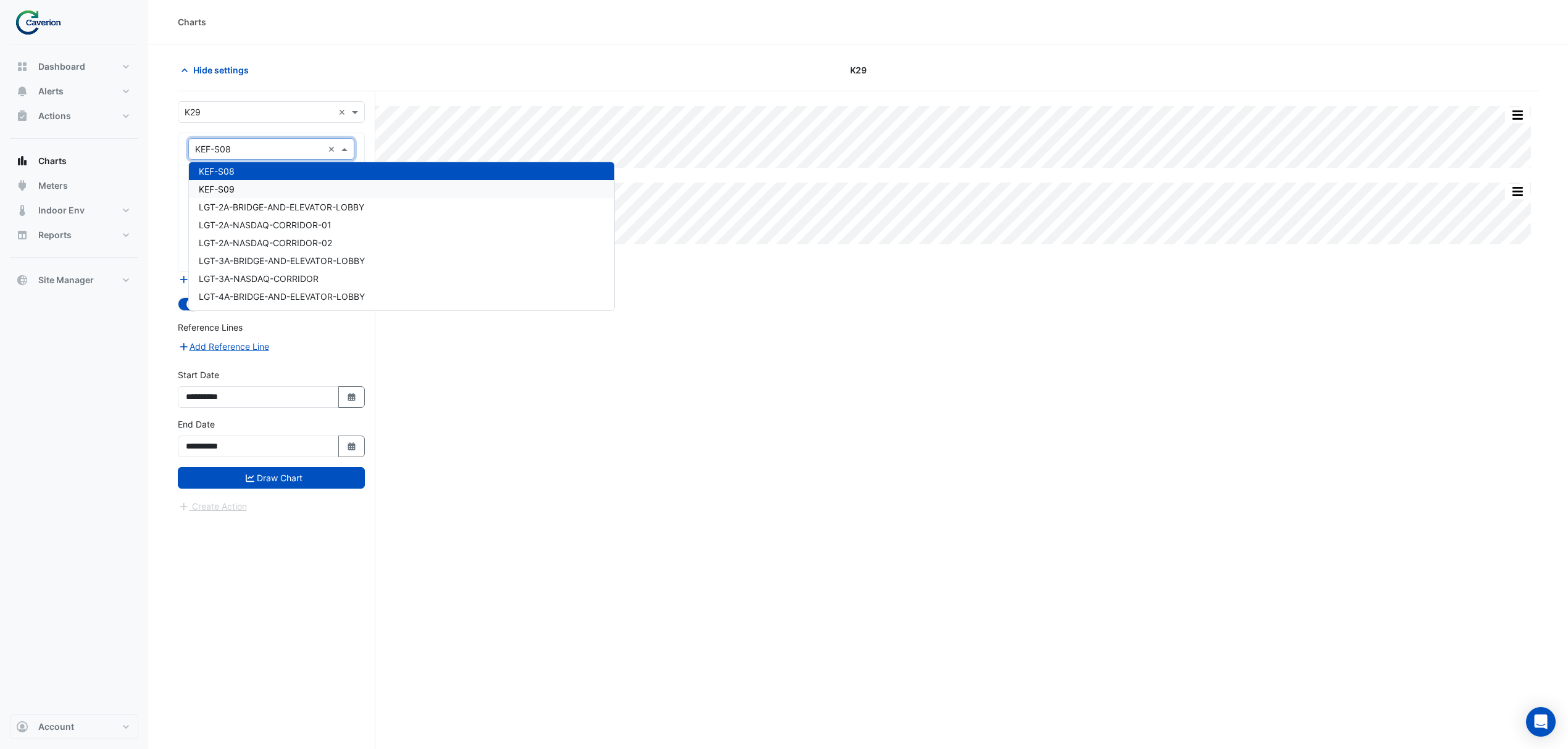
click at [255, 190] on div "KEF-S09" at bounding box center [401, 189] width 426 height 18
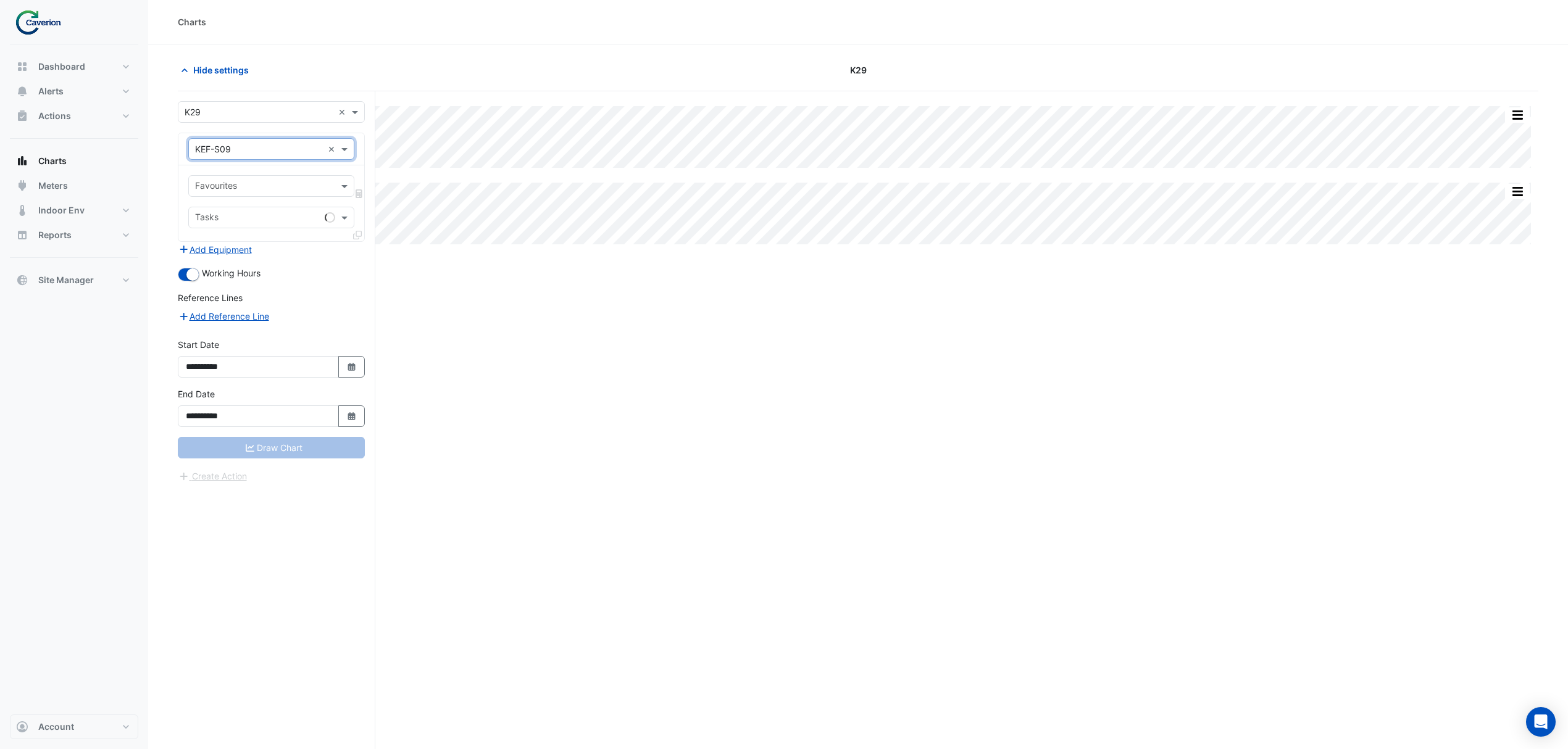
click at [277, 154] on input "text" at bounding box center [259, 150] width 128 height 13
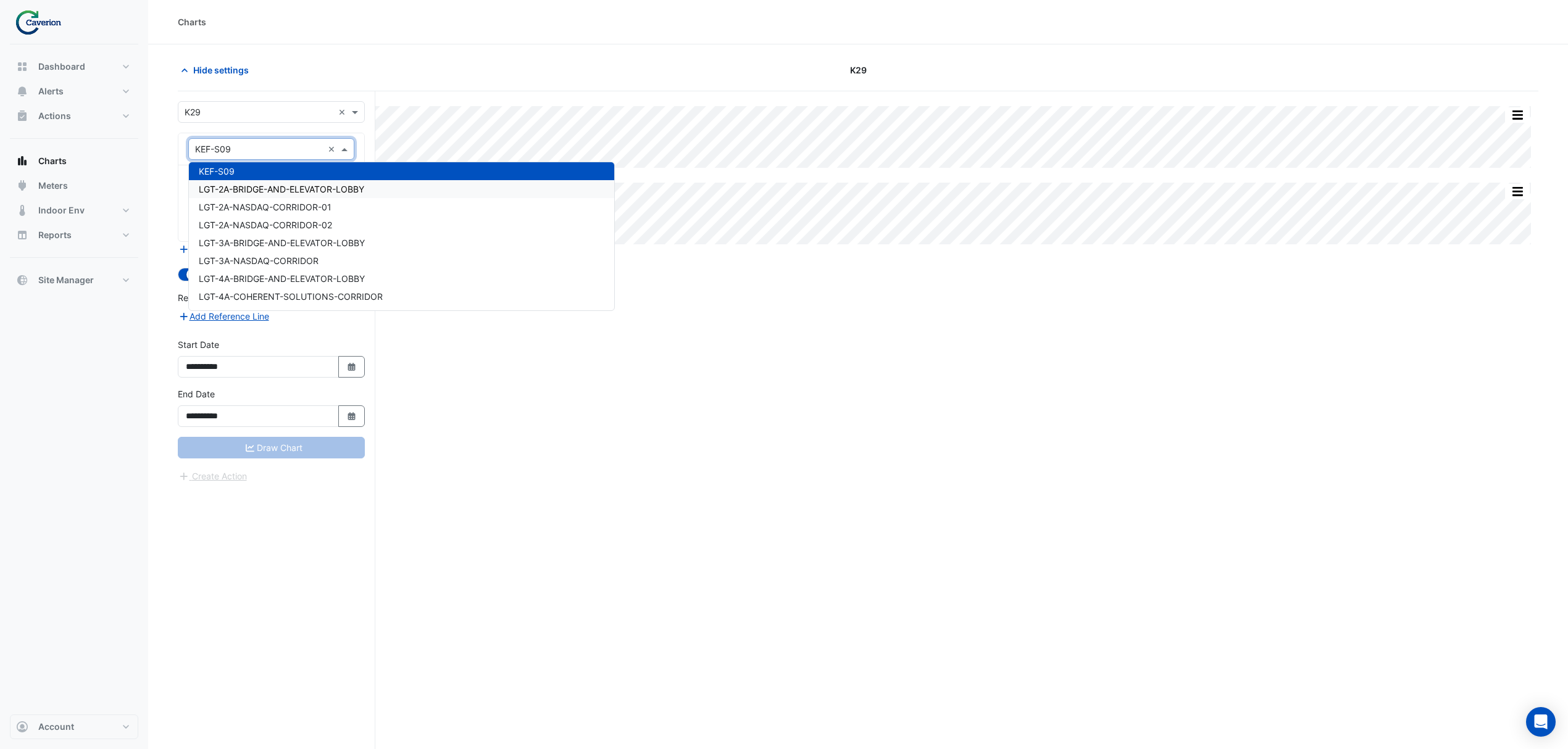
click at [184, 173] on div "Favourites Tasks" at bounding box center [271, 203] width 186 height 76
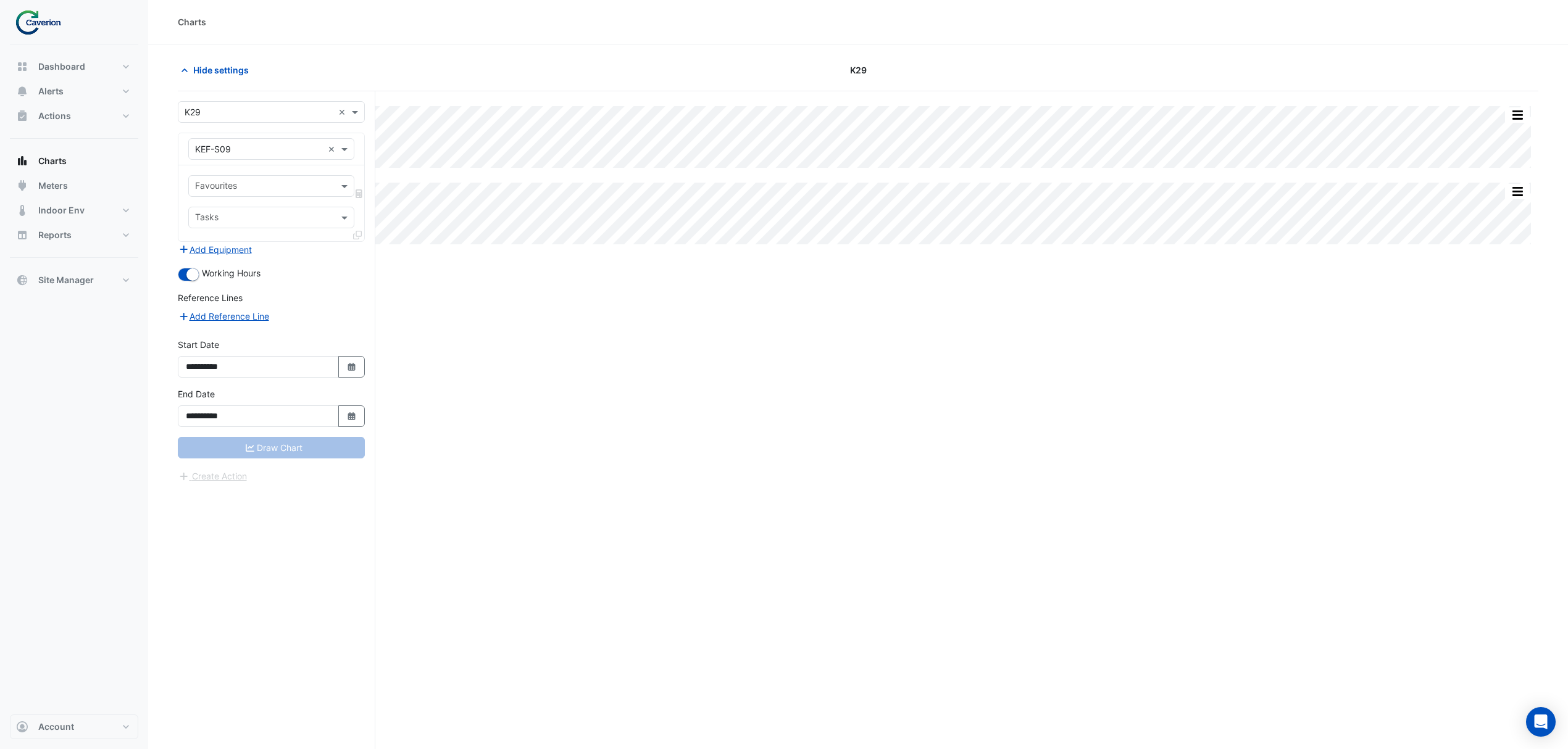
click at [255, 154] on input "text" at bounding box center [259, 150] width 128 height 13
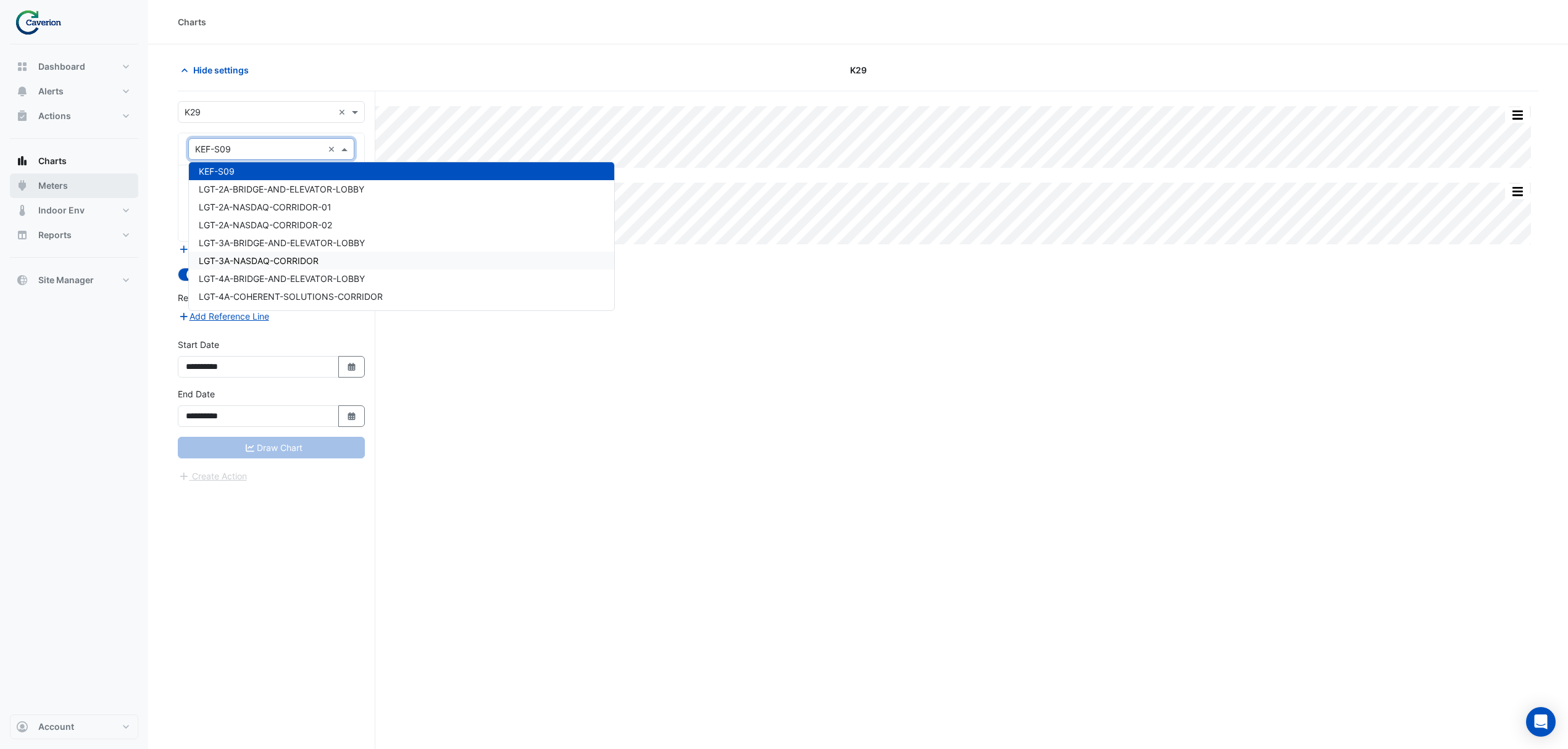
click at [137, 196] on button "Meters" at bounding box center [74, 186] width 129 height 25
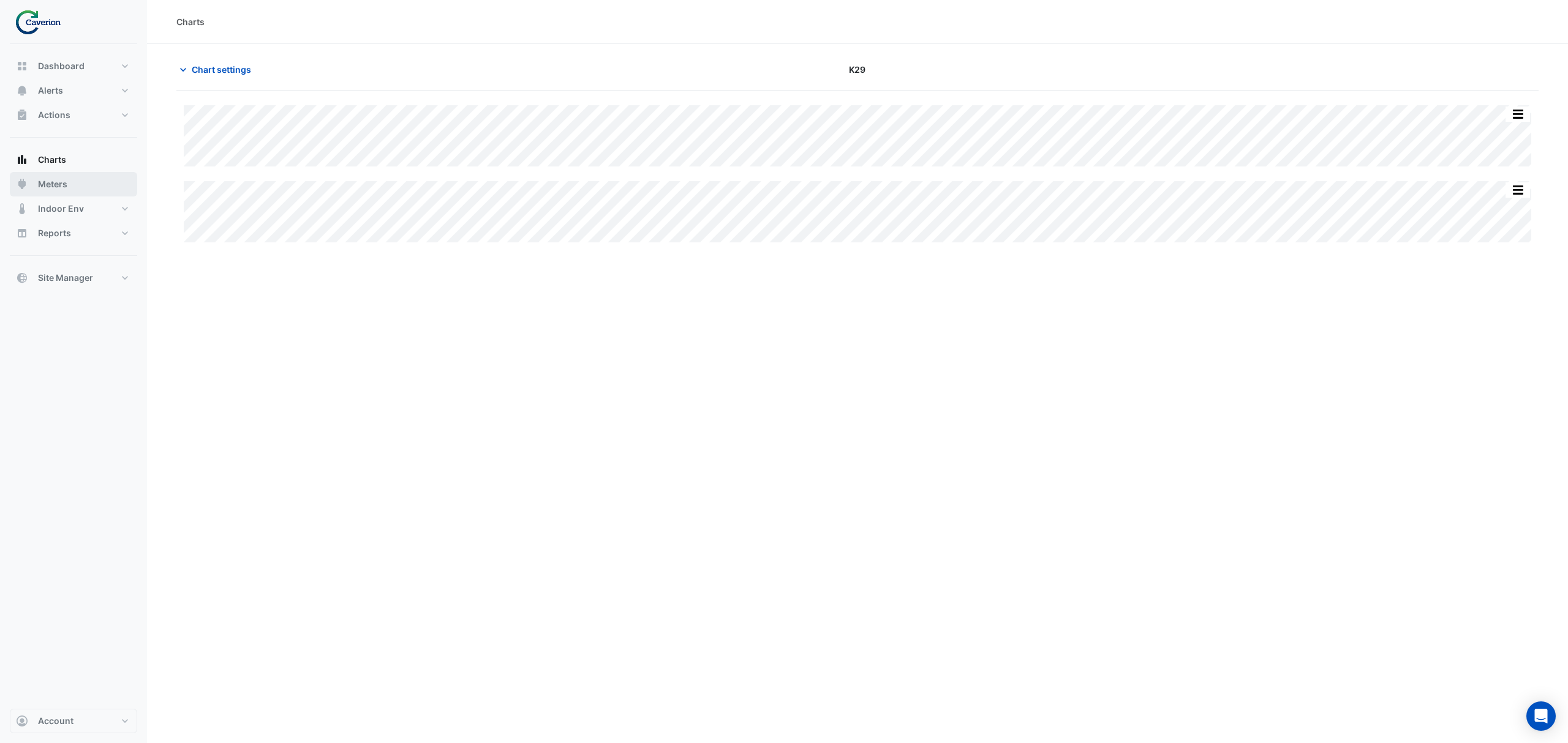
type input "**********"
click at [93, 160] on button "Charts" at bounding box center [73, 160] width 128 height 25
click at [219, 63] on span "Chart settings" at bounding box center [221, 69] width 59 height 13
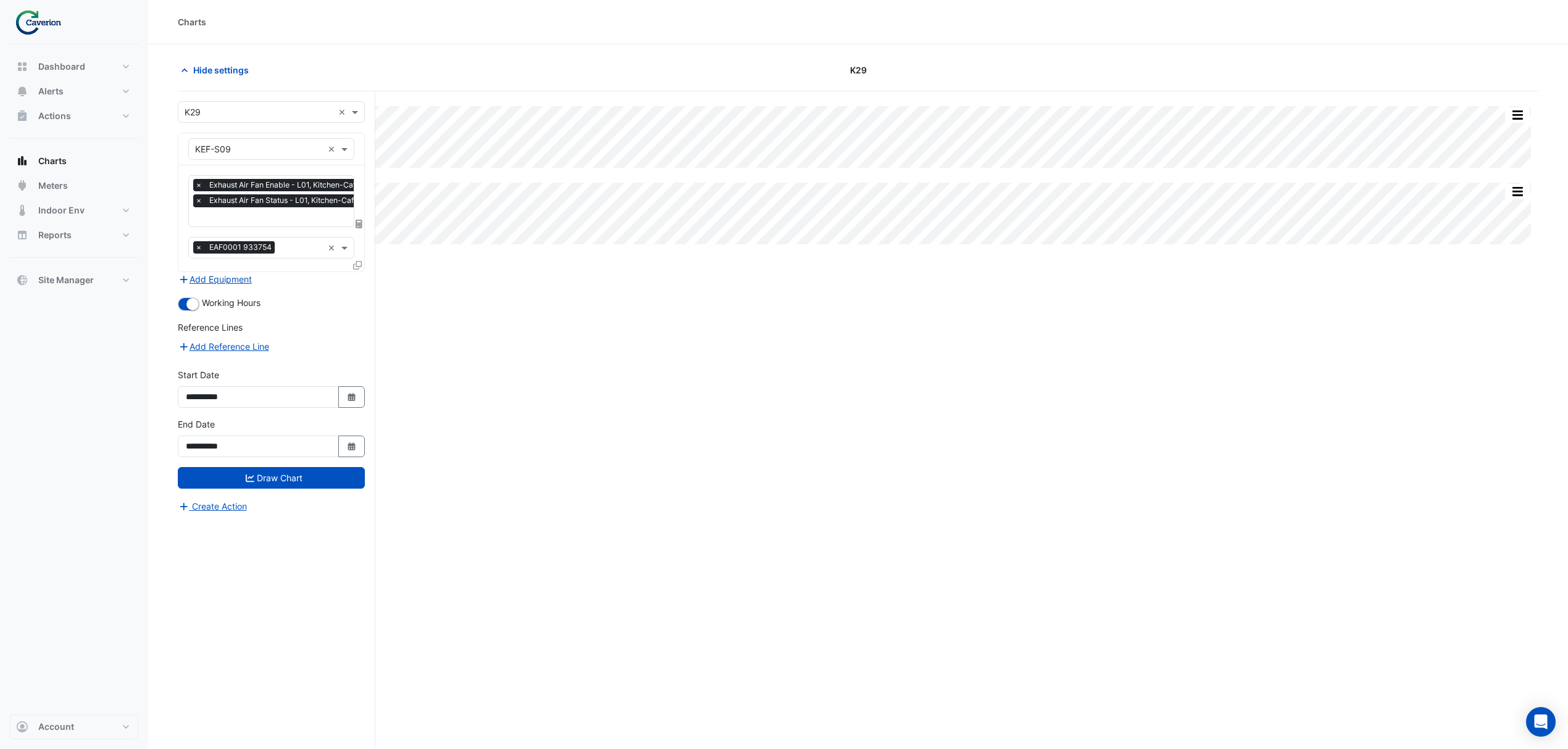
click at [253, 154] on input "text" at bounding box center [259, 150] width 128 height 13
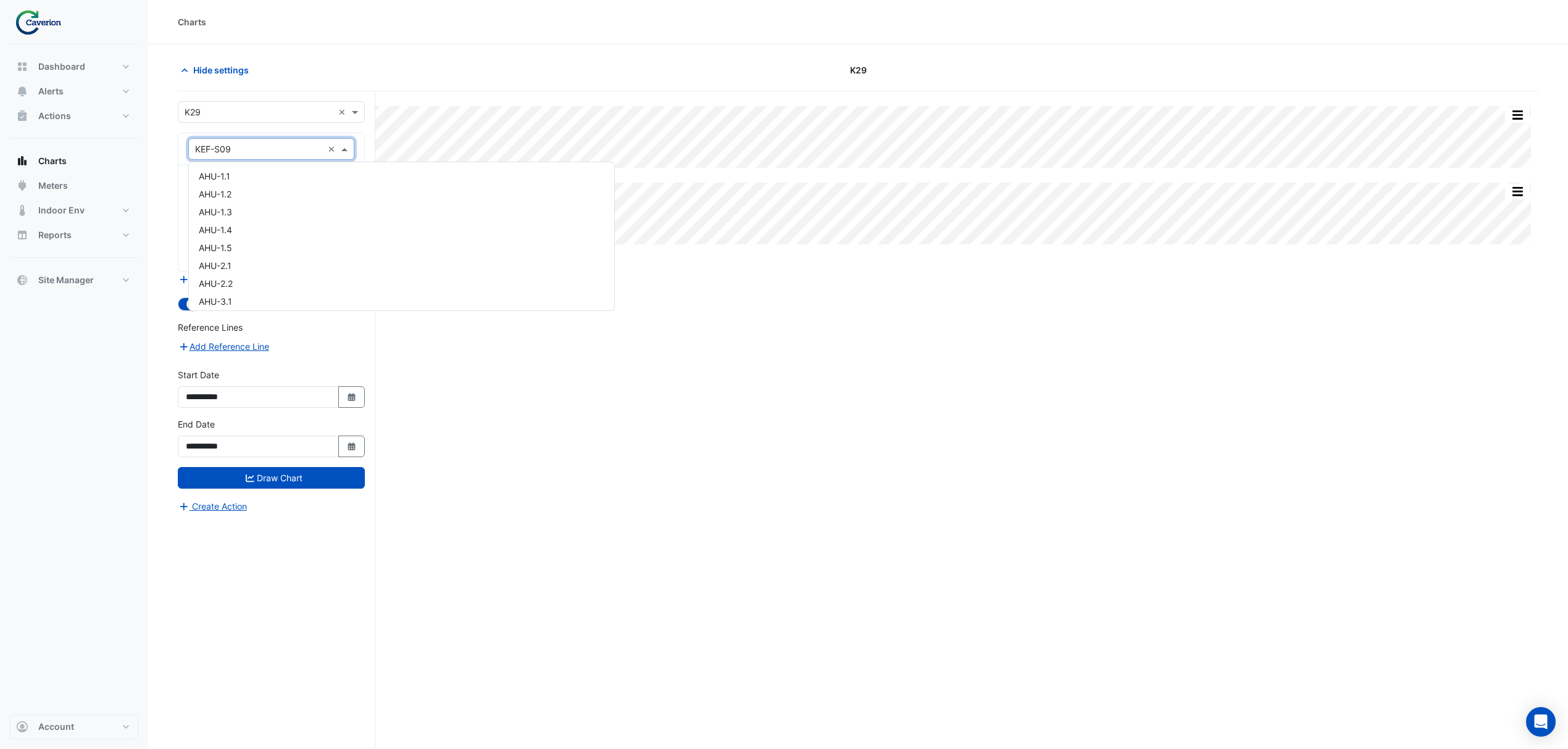
scroll to position [9544, 0]
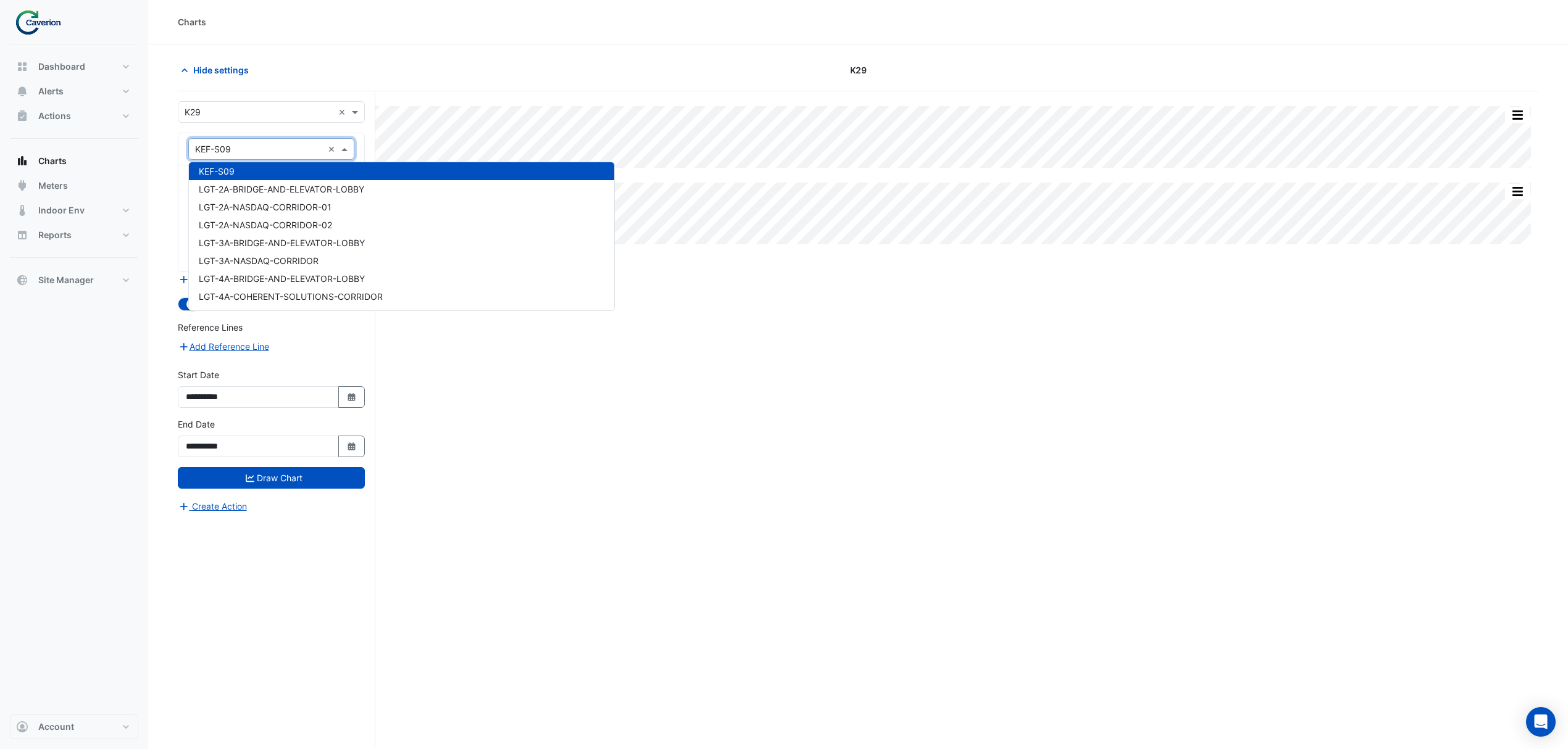
click at [253, 154] on input "text" at bounding box center [259, 150] width 128 height 13
click at [174, 132] on section "Hide settings K29 Split All Split None Print Save as JPEG Save as PNG Pivot Dat…" at bounding box center [858, 420] width 1420 height 752
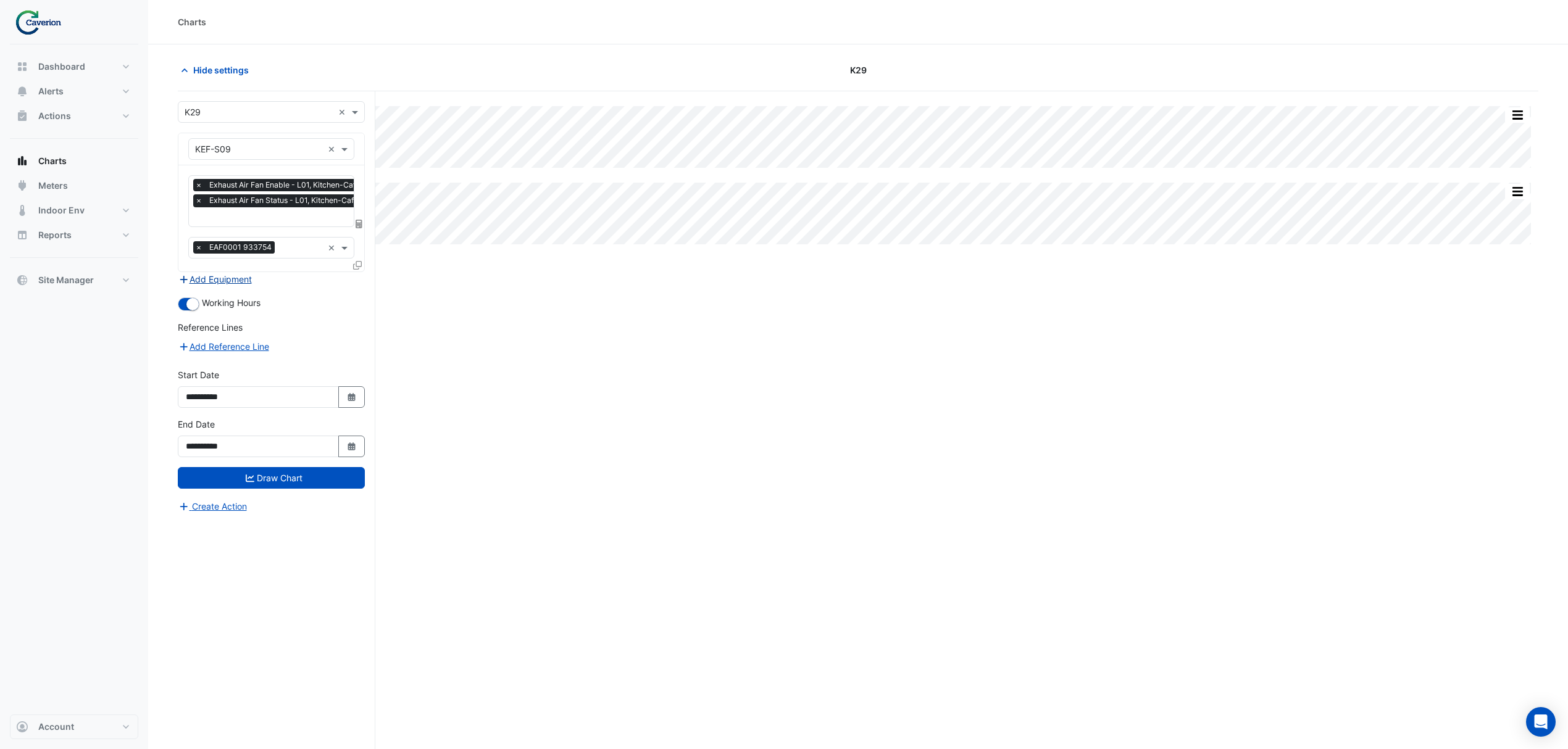
click at [243, 276] on button "Add Equipment" at bounding box center [215, 279] width 75 height 14
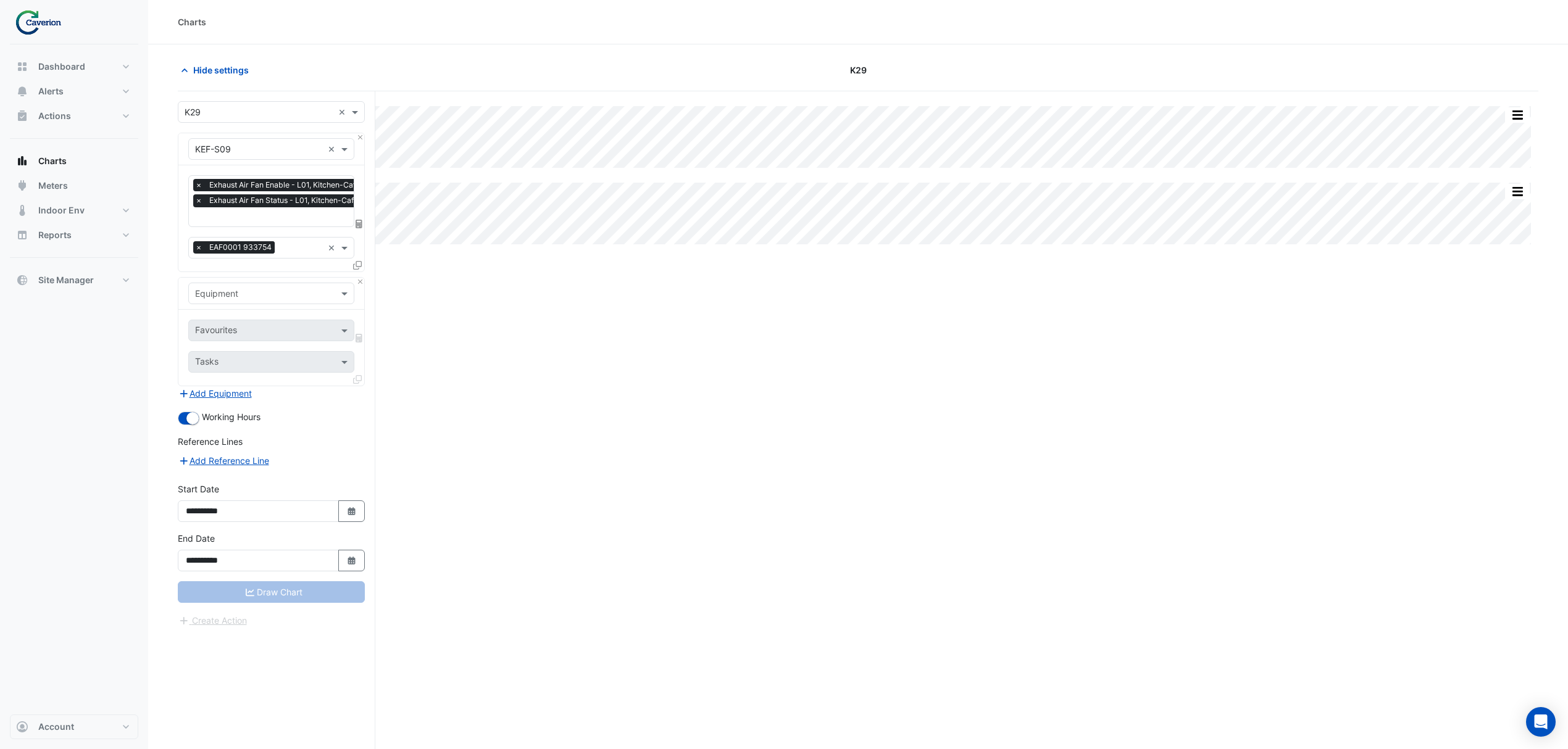
click at [251, 300] on div "Equipment" at bounding box center [261, 293] width 144 height 13
type input "***"
click at [229, 337] on span "KEF-S08" at bounding box center [216, 338] width 36 height 10
click at [260, 326] on input "text" at bounding box center [257, 332] width 125 height 13
click at [248, 362] on span "Exhaust Air Fan Status - L01, Kitchen-Cafe" at bounding box center [284, 357] width 171 height 10
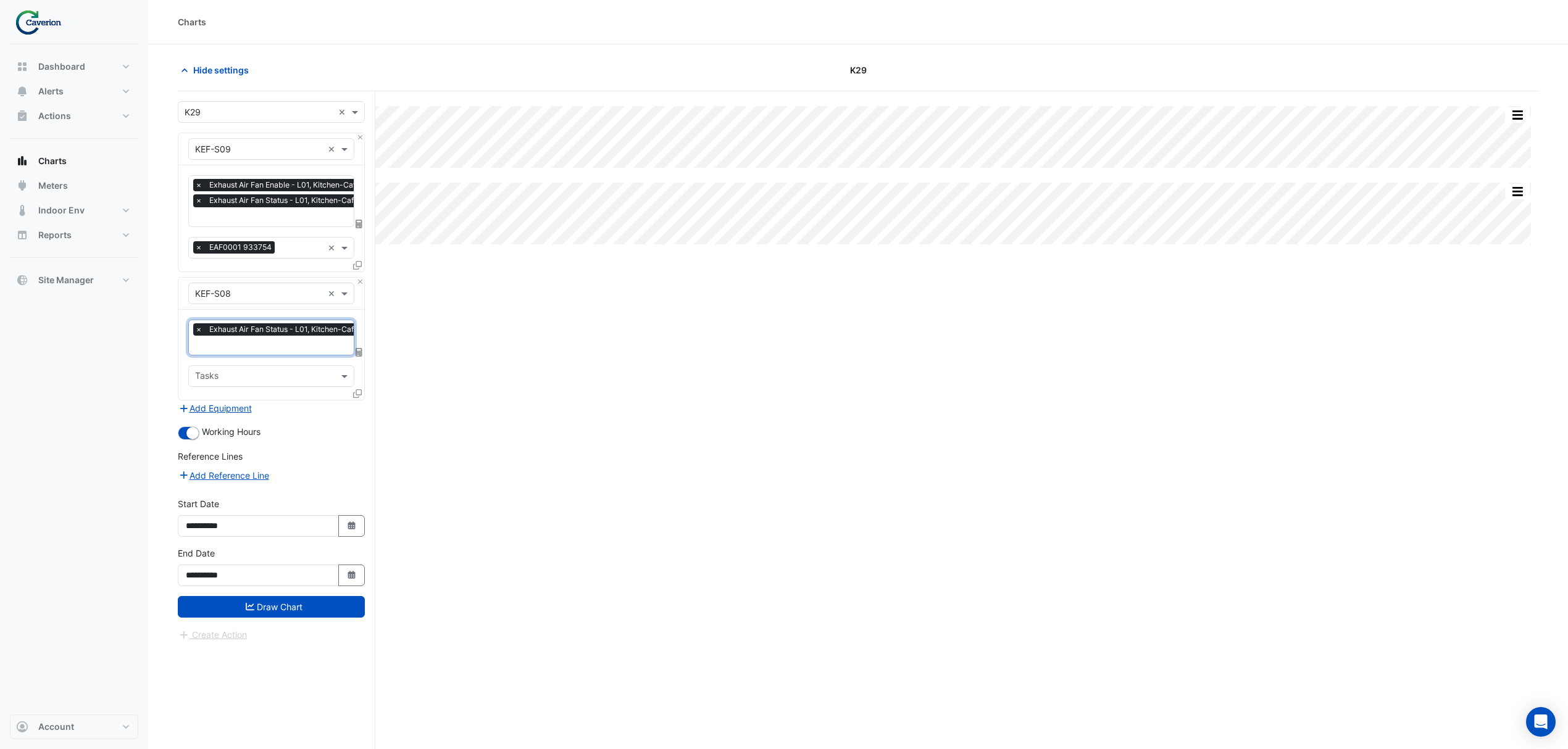
click at [256, 338] on div "× Exhaust Air Fan Status - L01, Kitchen-Cafe" at bounding box center [279, 331] width 171 height 15
click at [262, 380] on div "Exhaust Air Fan Enable - L01, Kitchen-Cafe" at bounding box center [285, 389] width 193 height 18
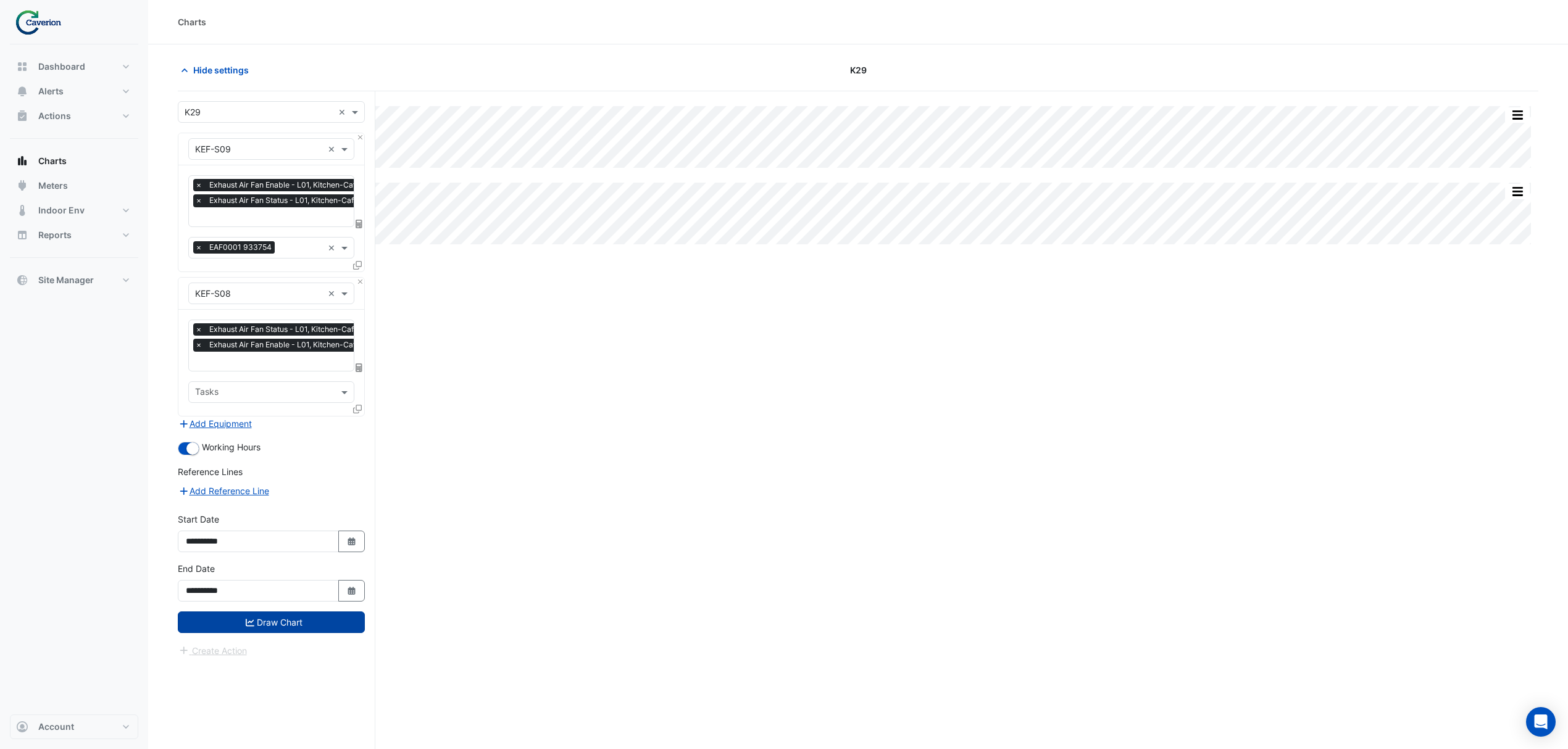
click at [256, 623] on button "Draw Chart" at bounding box center [271, 622] width 187 height 21
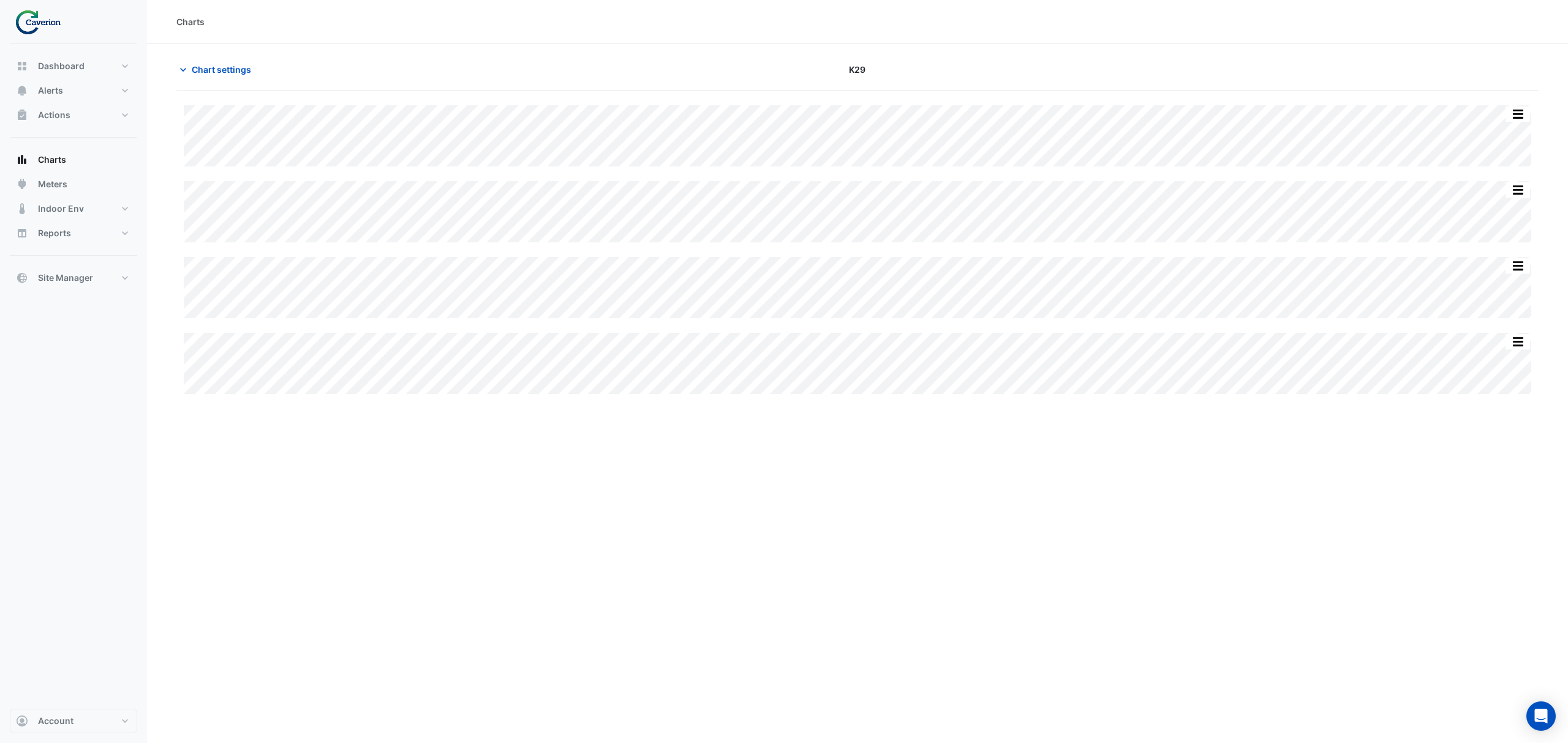
click at [916, 395] on div "Split by Equip Split All Split None Print Save as JPEG Save as PNG Pivot Data T…" at bounding box center [857, 249] width 1362 height 319
click at [86, 157] on button "Charts" at bounding box center [73, 160] width 128 height 25
click at [217, 70] on span "Chart settings" at bounding box center [221, 69] width 59 height 13
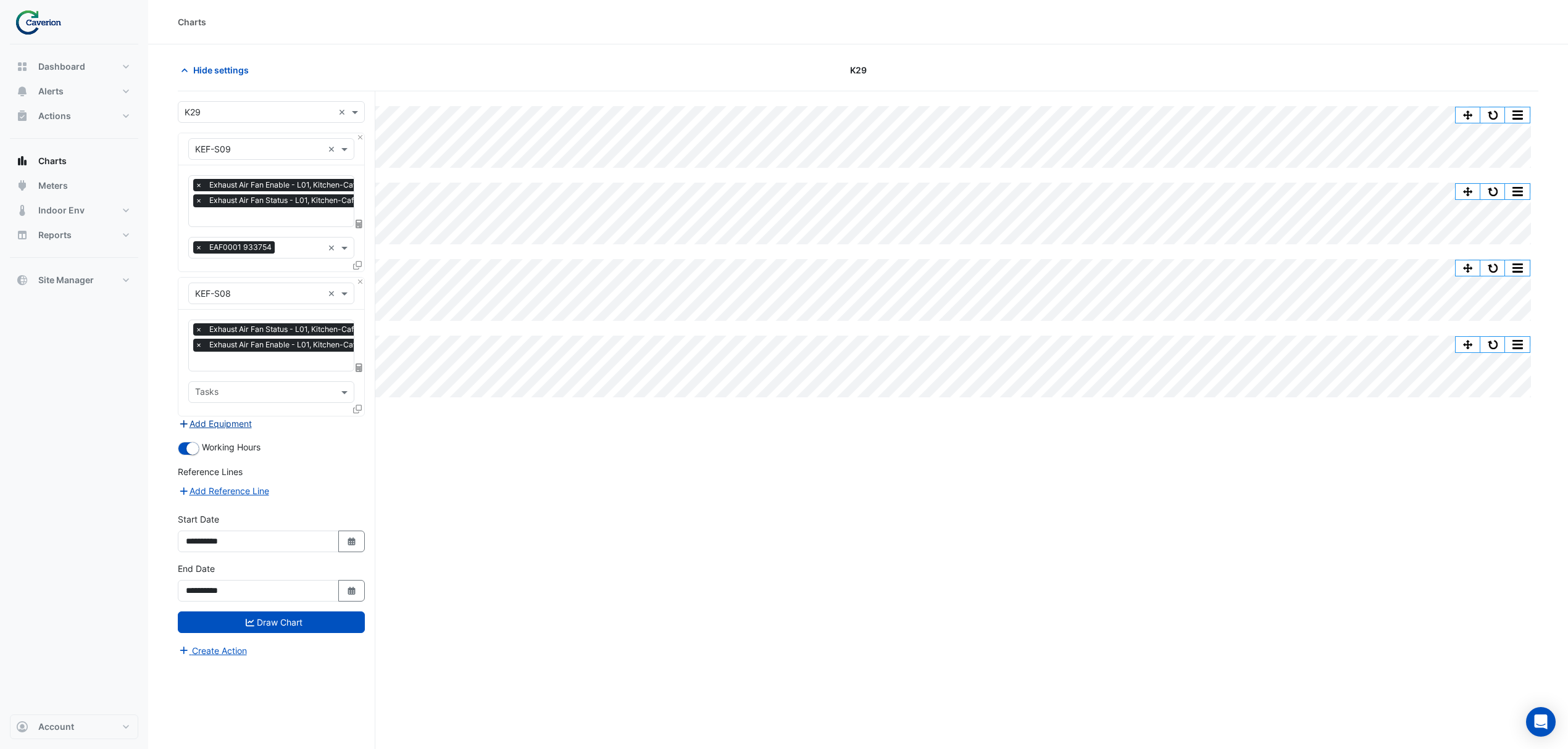
click at [222, 423] on button "Add Equipment" at bounding box center [215, 423] width 75 height 14
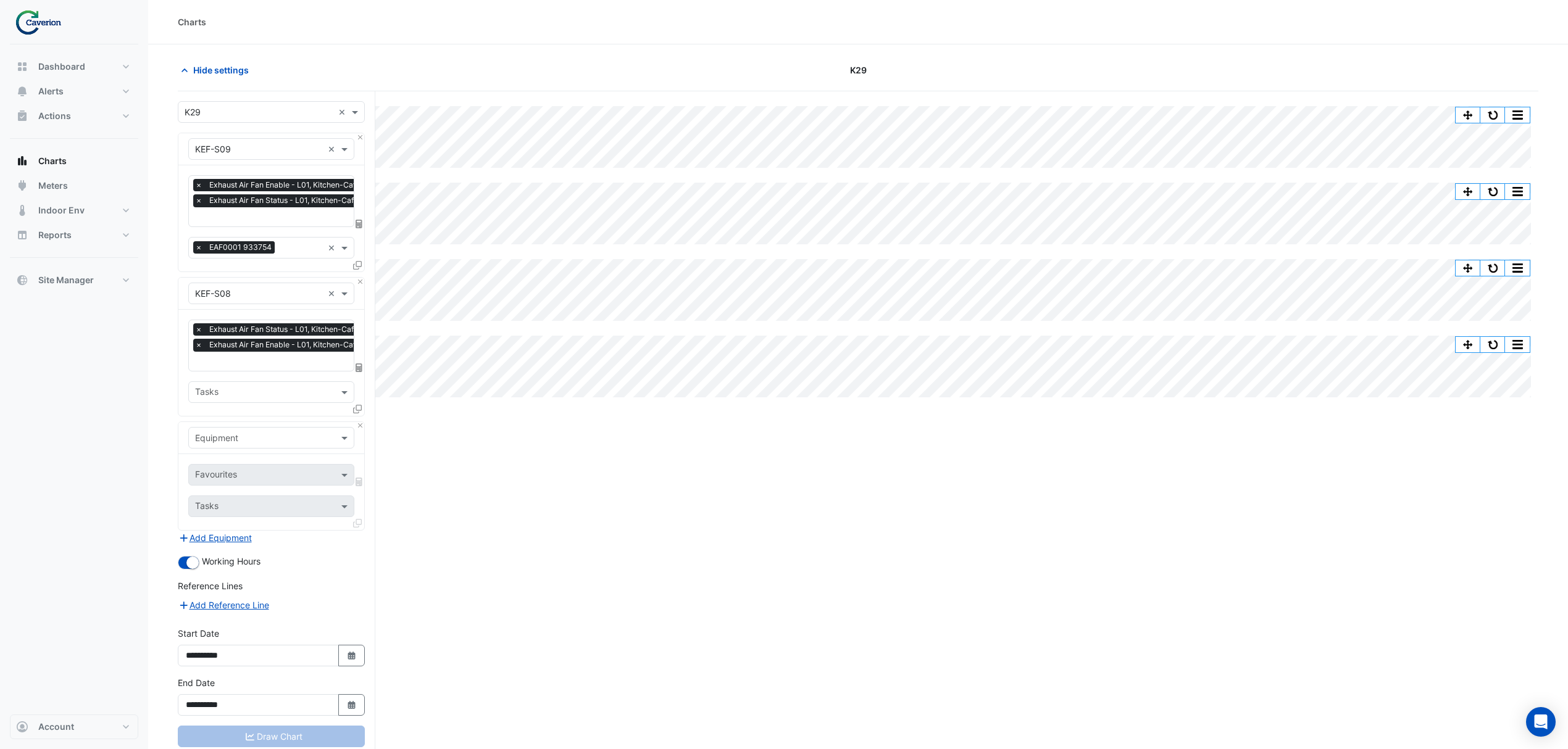
click at [235, 394] on input "text" at bounding box center [264, 393] width 138 height 13
click at [175, 395] on section "Hide settings K29 Split by Equip Split All Split None Print Save as JPEG Save a…" at bounding box center [858, 420] width 1420 height 752
click at [200, 437] on input "text" at bounding box center [259, 439] width 128 height 13
type input "****"
click at [259, 467] on div "KEF-S07" at bounding box center [271, 465] width 164 height 18
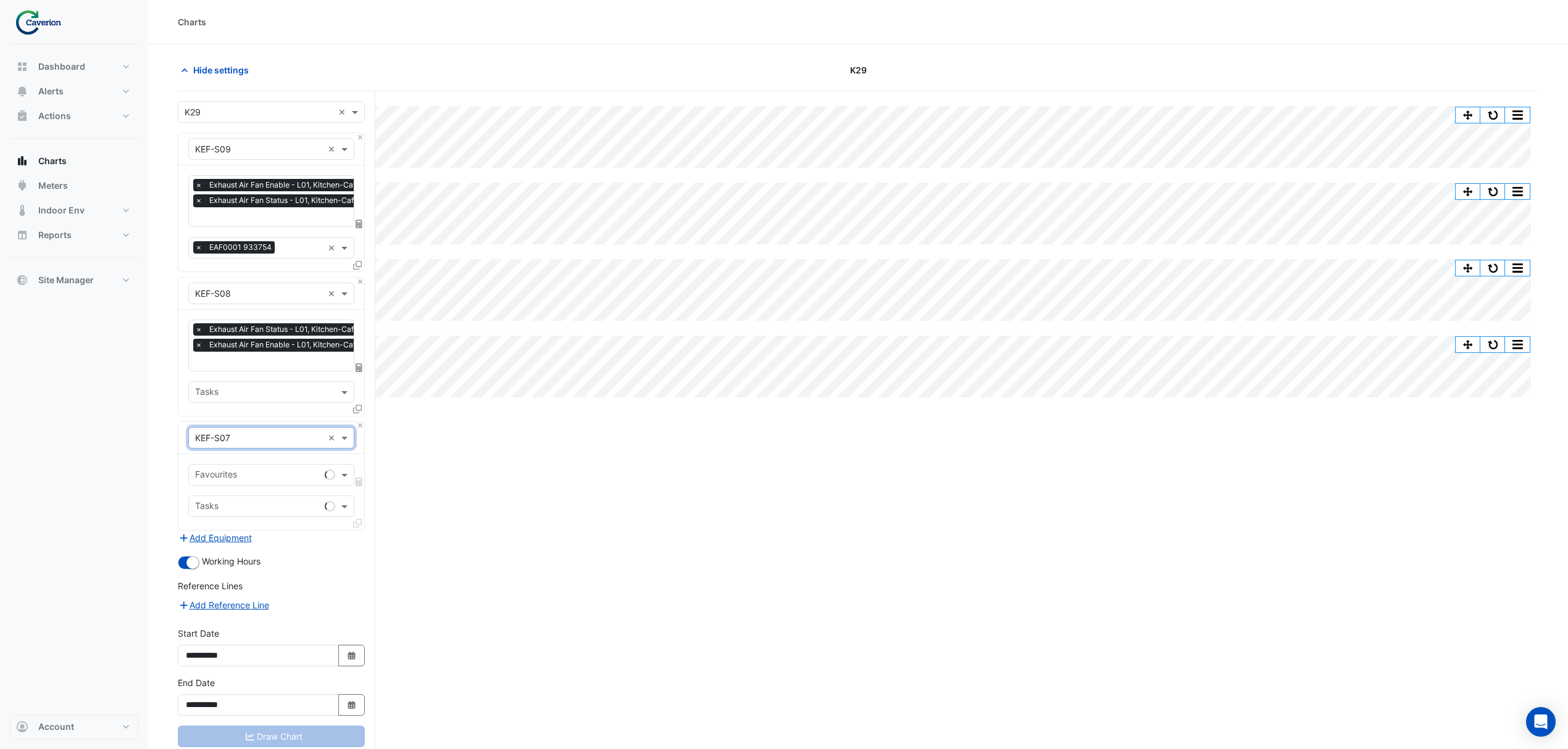
click at [291, 480] on input "text" at bounding box center [257, 476] width 125 height 13
click at [240, 495] on div "Exhaust Air Fan Status - L01, Kitchen-Cafe" at bounding box center [284, 502] width 191 height 18
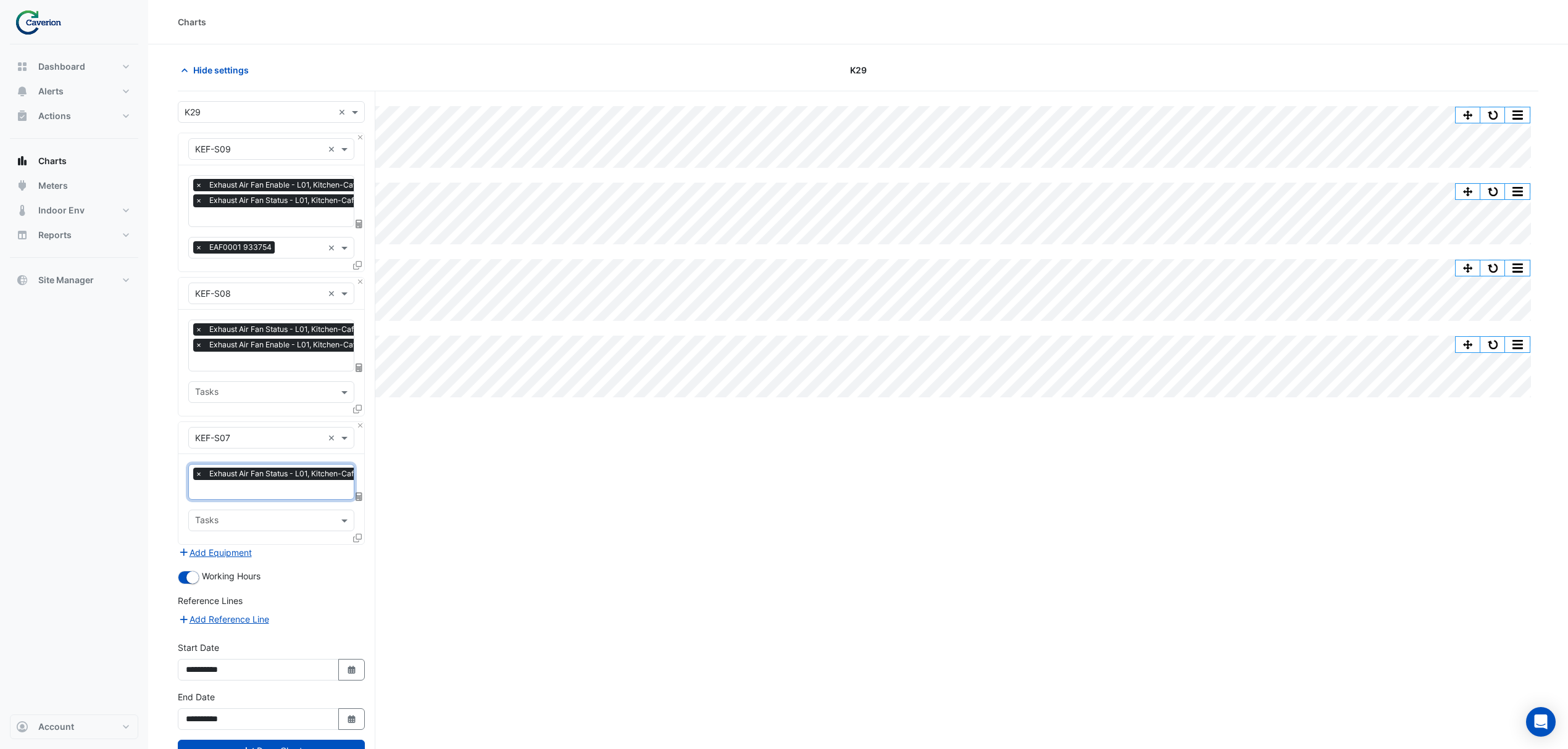
click at [168, 505] on section "Hide settings K29 Split by Equip Split All Split None Print Save as JPEG Save a…" at bounding box center [858, 420] width 1420 height 752
click at [240, 487] on input "text" at bounding box center [279, 491] width 169 height 13
click at [173, 492] on section "Hide settings K29 Split by Equip Split All Split None Print Save as JPEG Save a…" at bounding box center [858, 420] width 1420 height 752
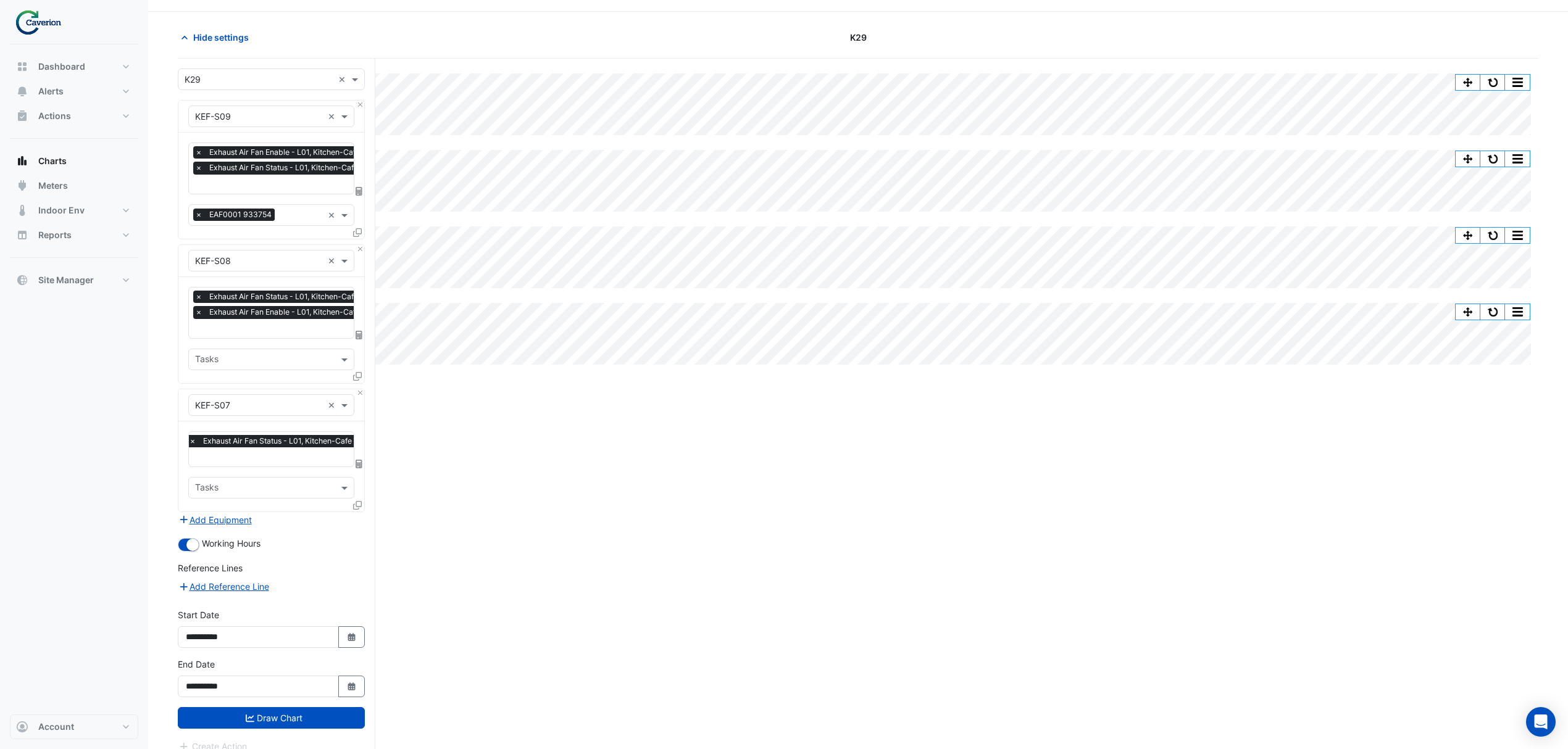
scroll to position [48, 0]
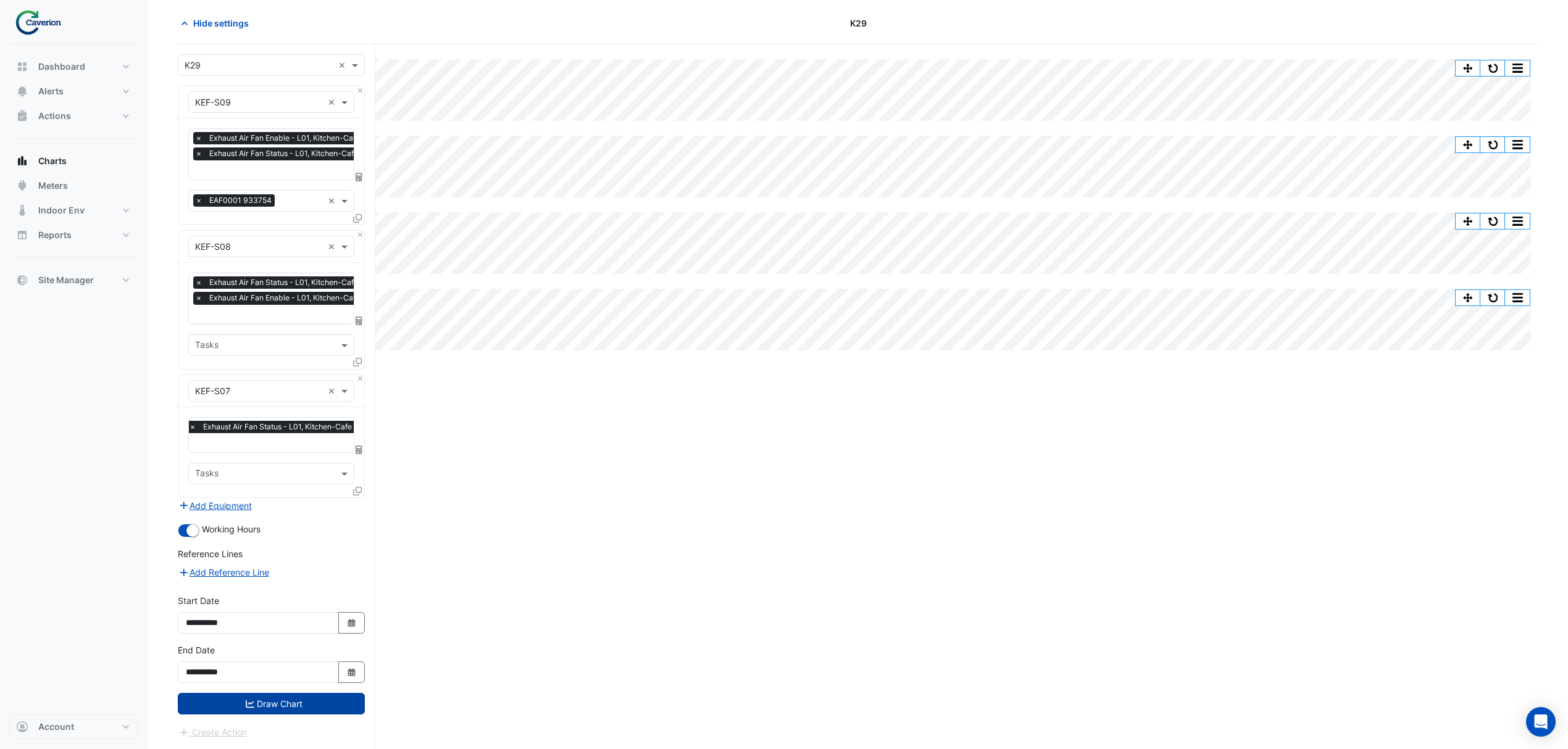
click at [287, 703] on button "Draw Chart" at bounding box center [271, 703] width 187 height 21
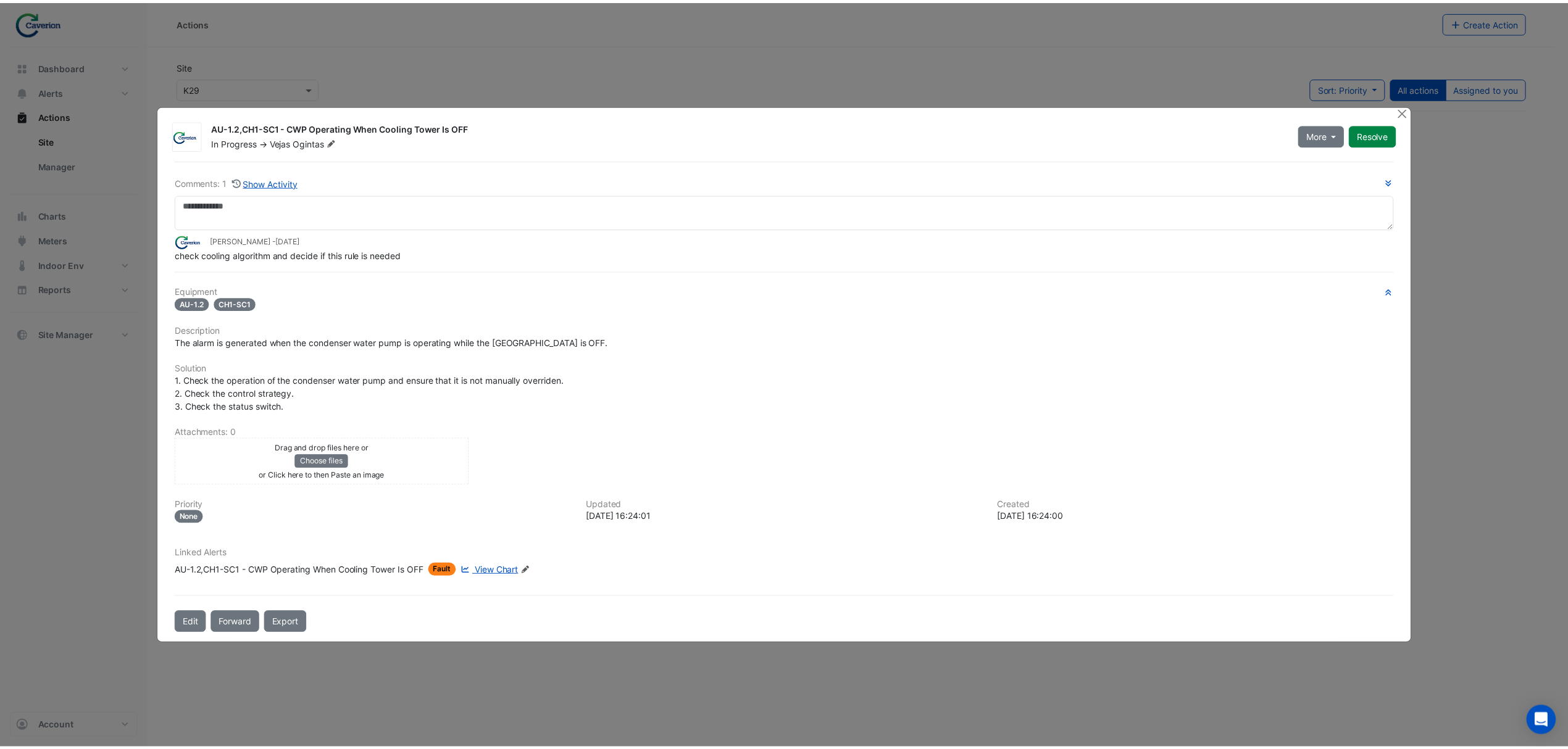
scroll to position [4657, 0]
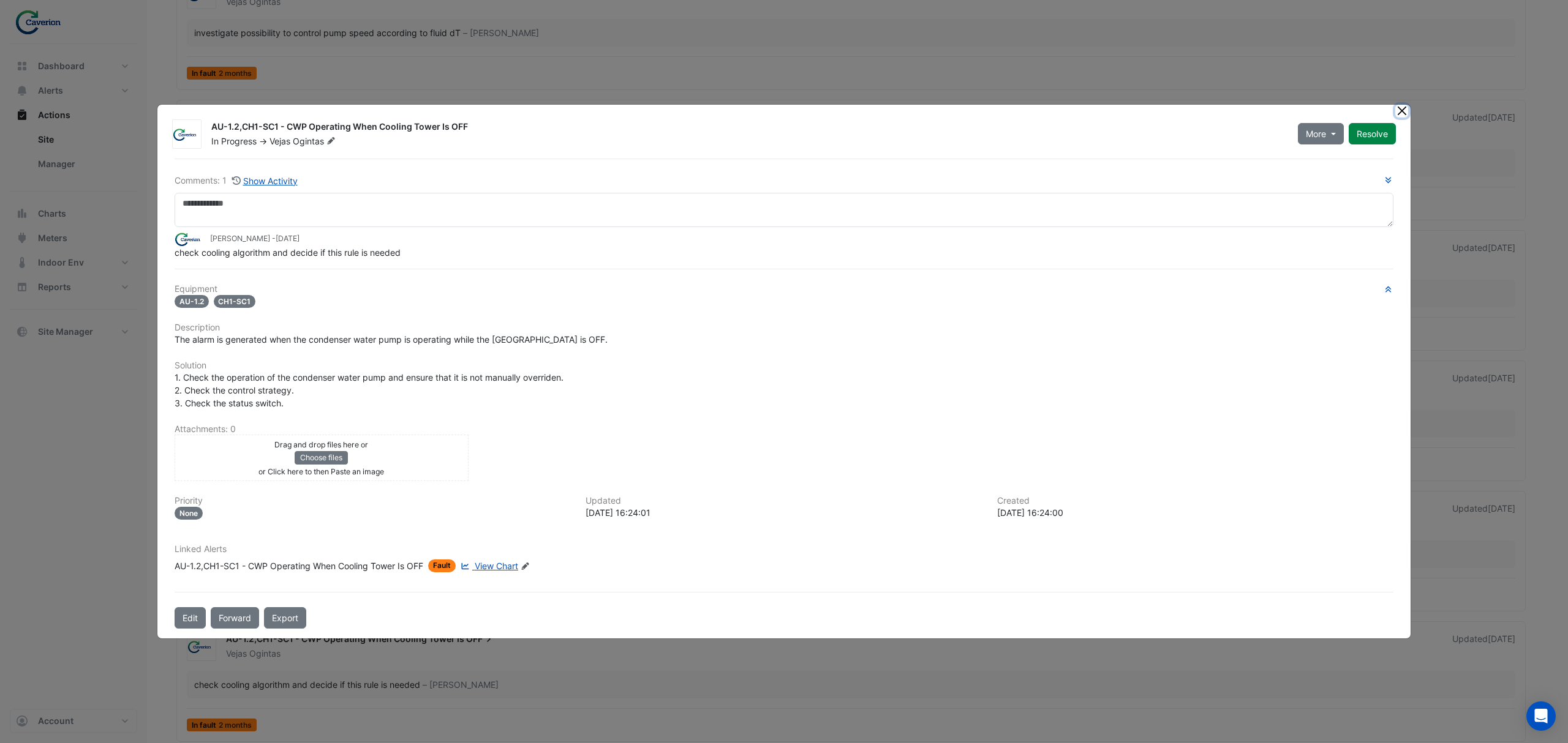
click at [1405, 109] on button "Close" at bounding box center [1402, 112] width 13 height 13
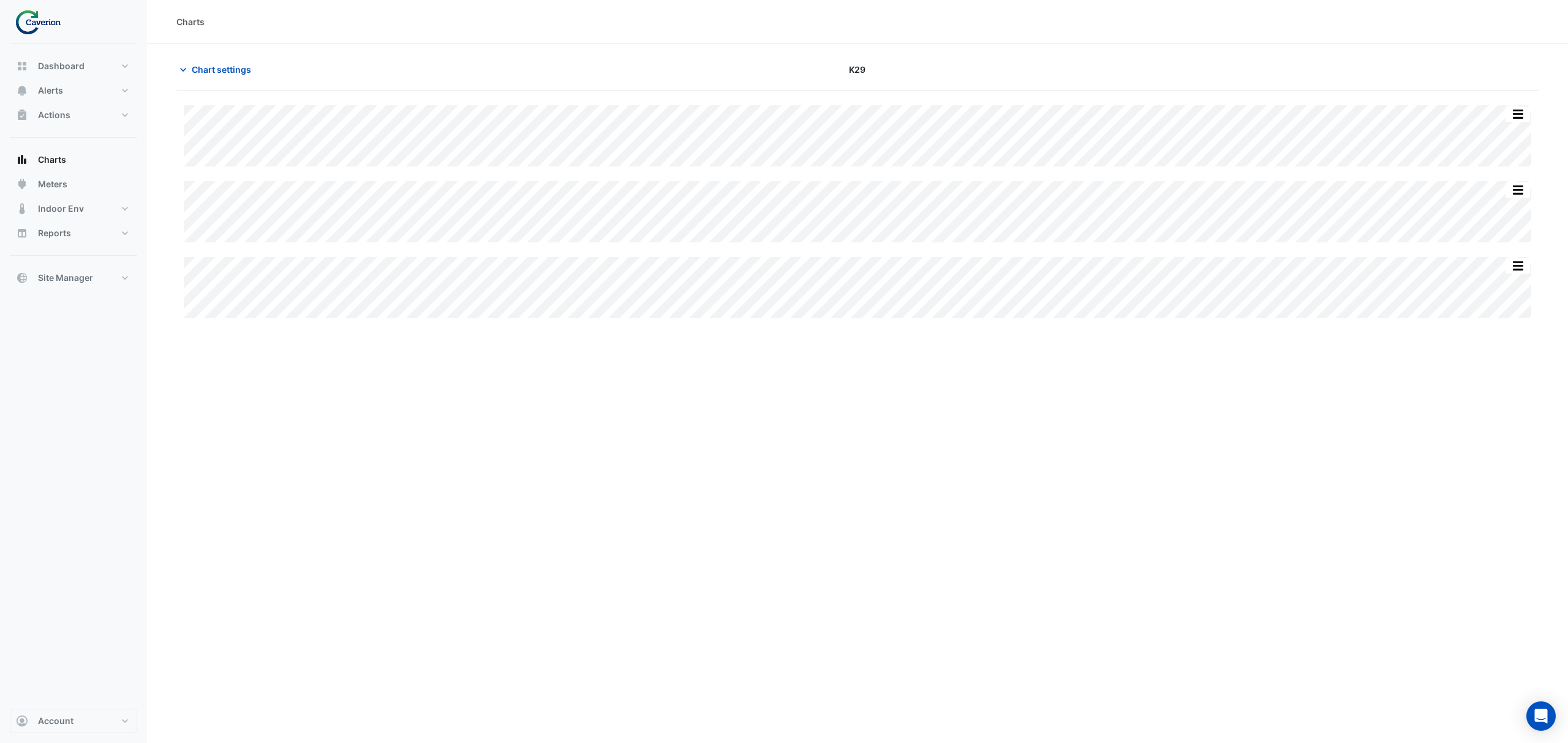
drag, startPoint x: 827, startPoint y: 446, endPoint x: 818, endPoint y: 449, distance: 9.5
click at [827, 446] on div "Charts Chart settings K29 Split by Equip Split All Split None Print Save as JPE…" at bounding box center [858, 371] width 1421 height 743
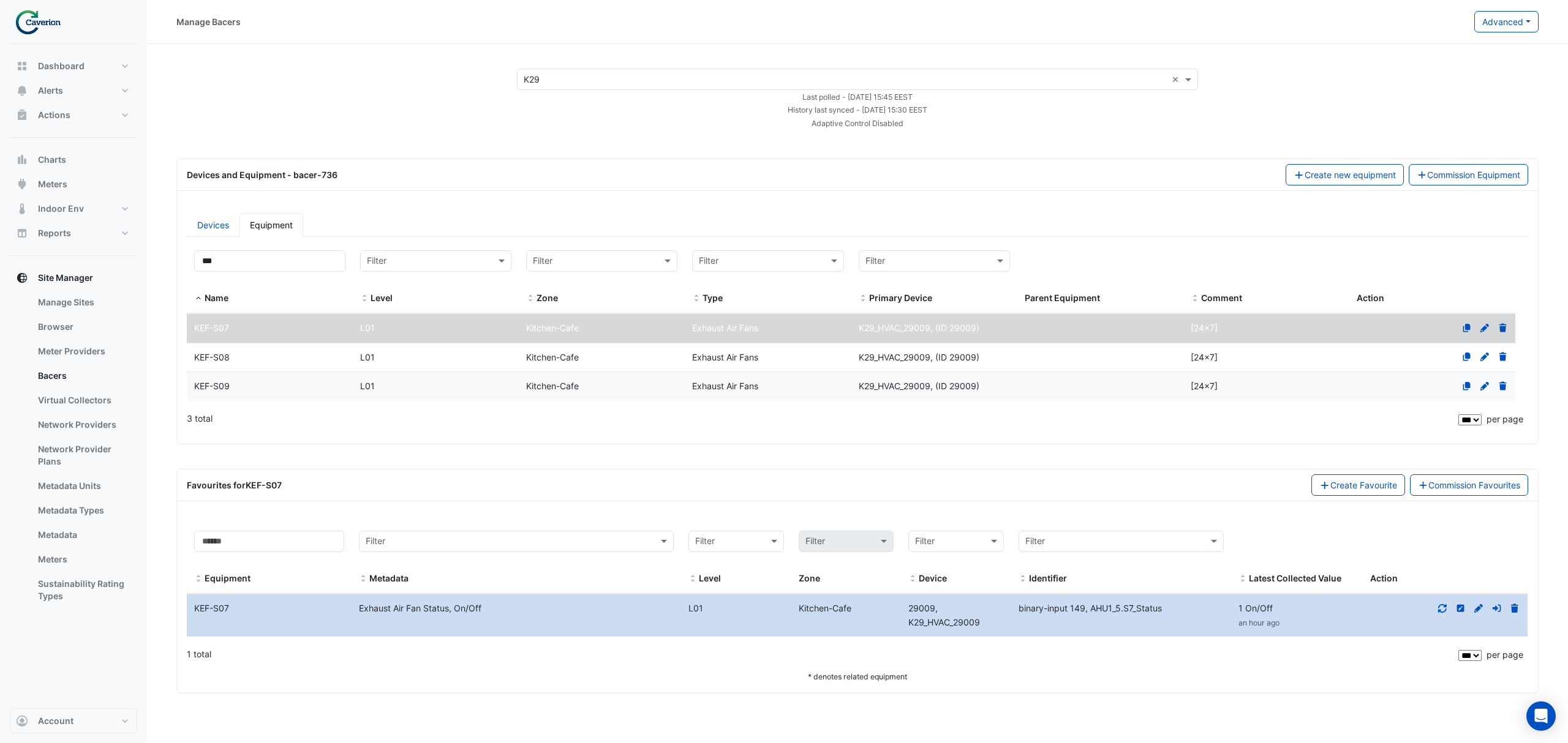
select select "***"
